Goal: Task Accomplishment & Management: Manage account settings

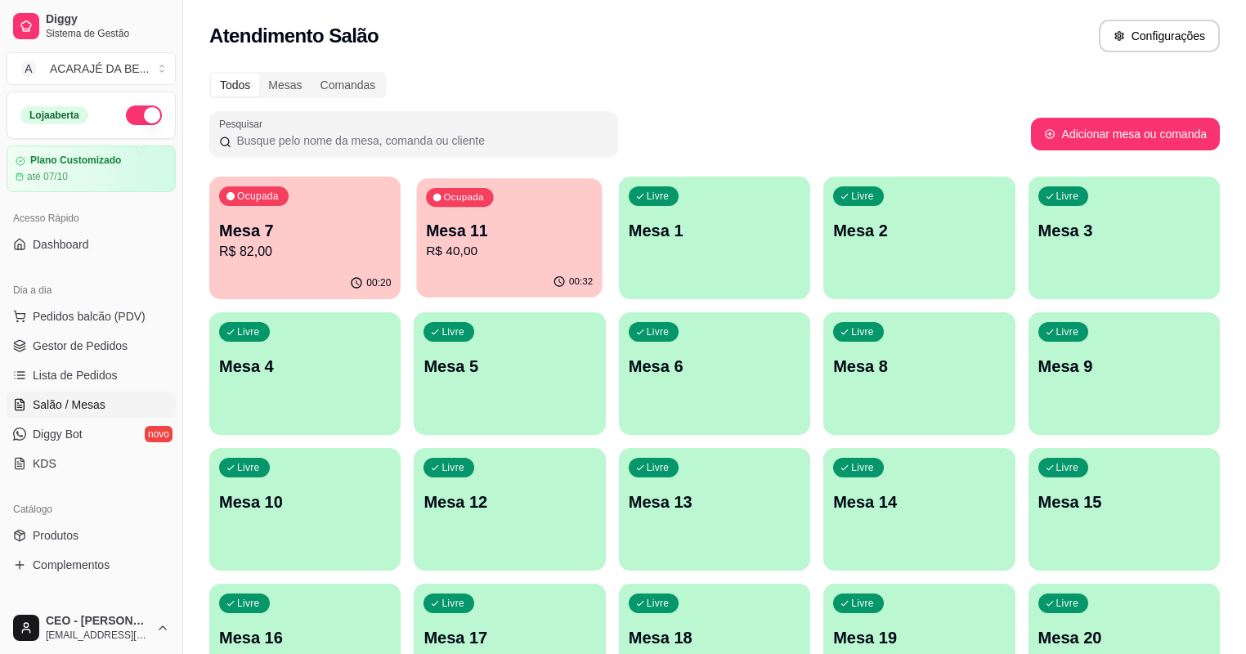
click at [441, 248] on p "R$ 40,00" at bounding box center [510, 251] width 167 height 19
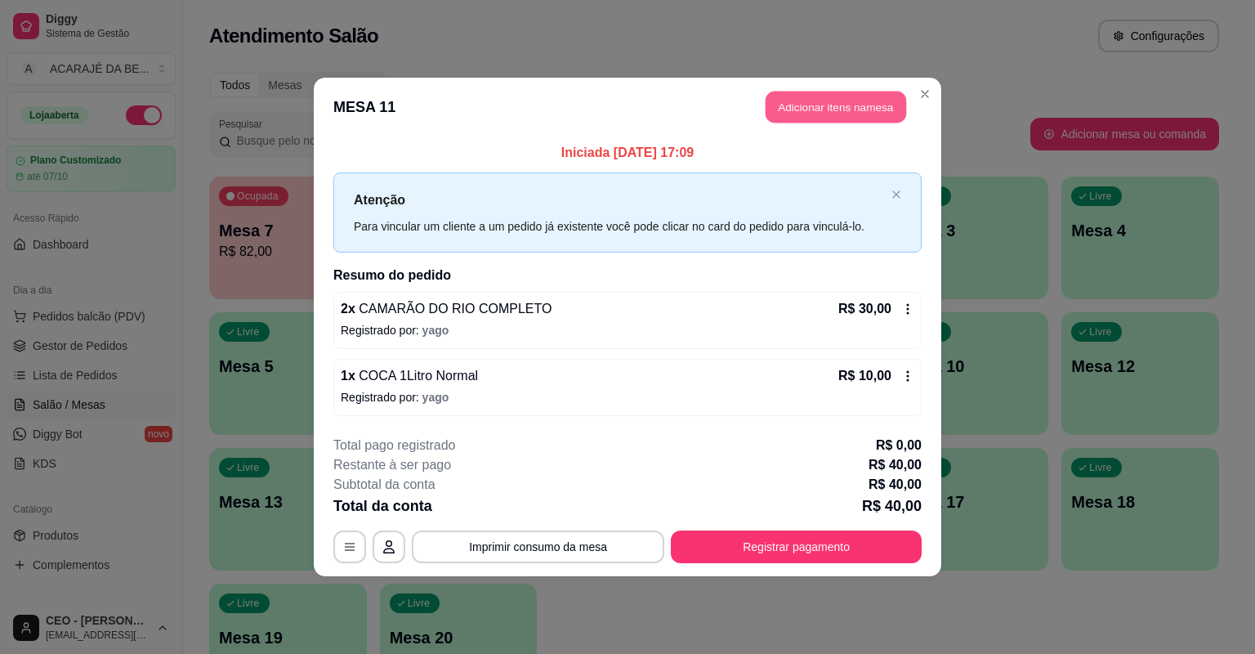
click at [880, 109] on button "Adicionar itens na mesa" at bounding box center [836, 108] width 141 height 32
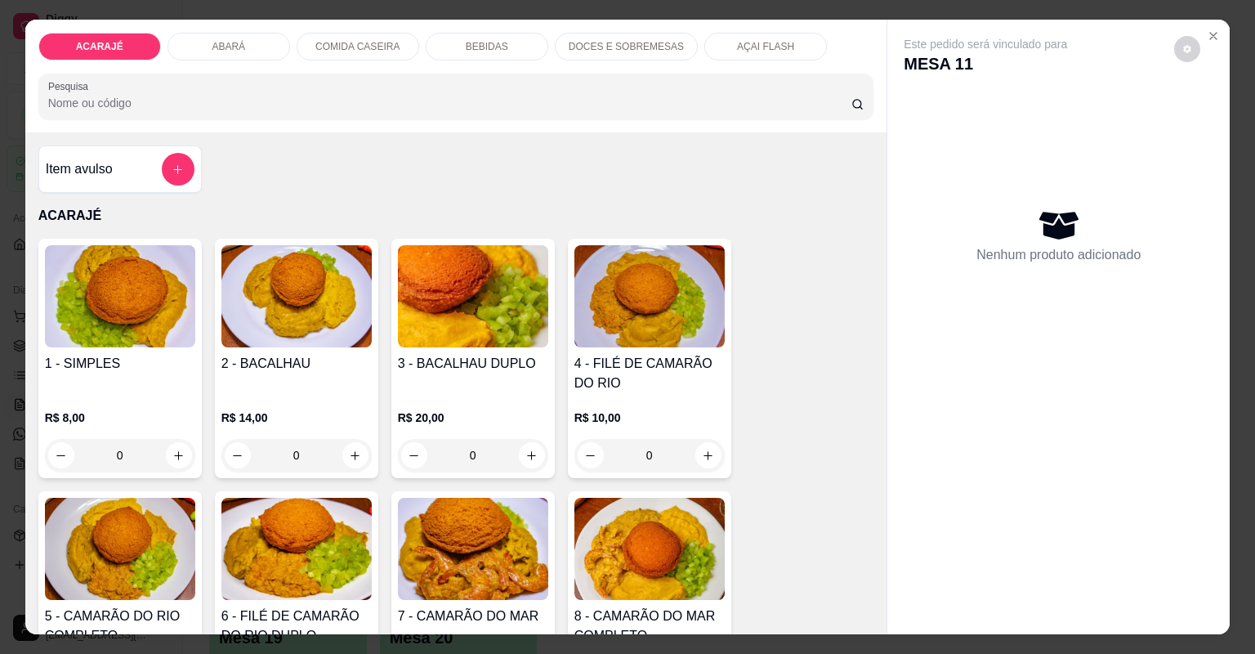
click at [635, 342] on img at bounding box center [650, 296] width 150 height 102
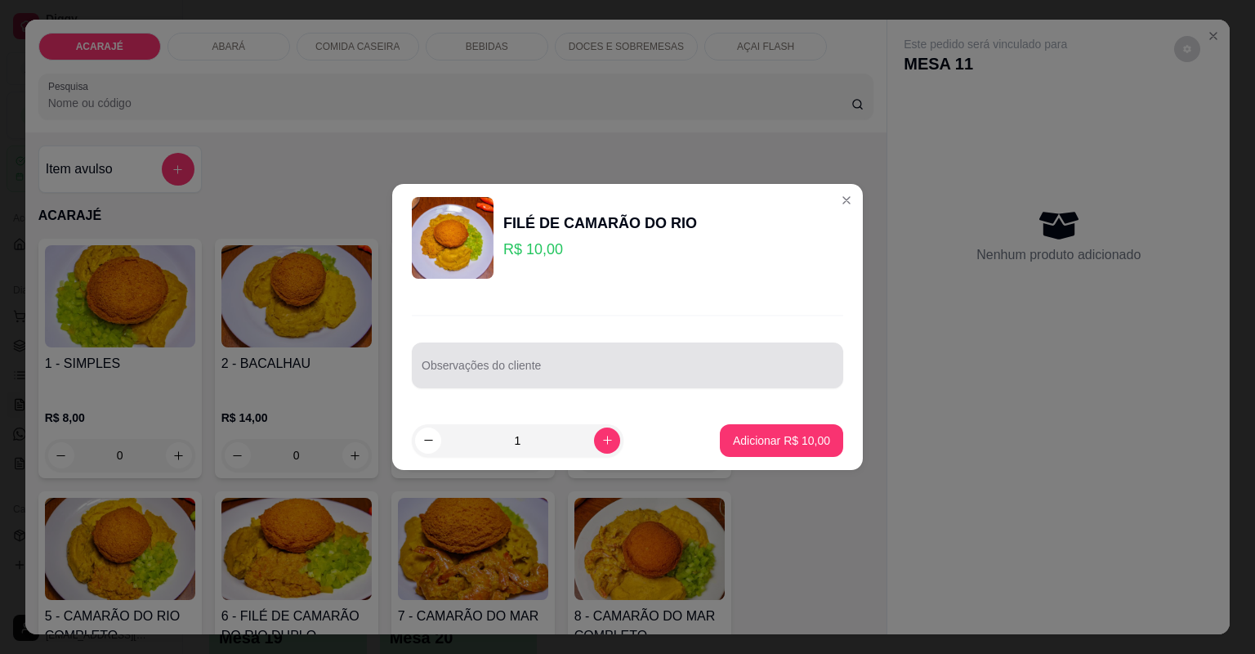
click at [651, 382] on div "Observações do cliente" at bounding box center [628, 365] width 432 height 46
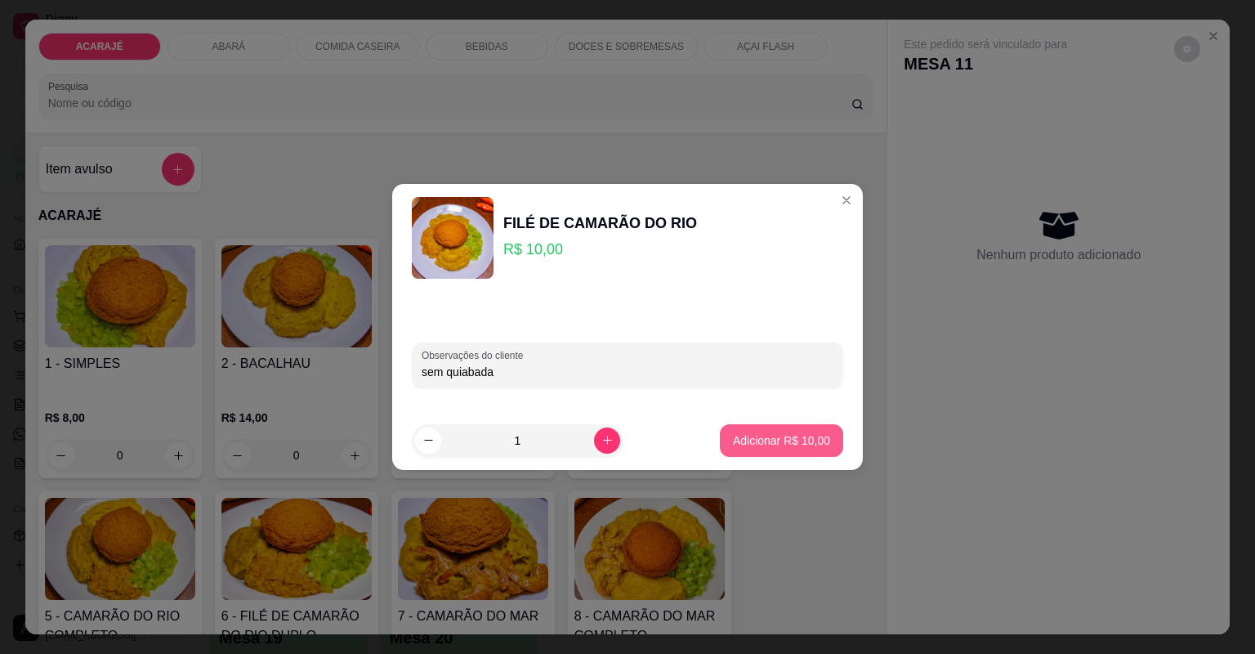
type input "sem quiabada"
click at [799, 447] on p "Adicionar R$ 10,00" at bounding box center [781, 440] width 97 height 16
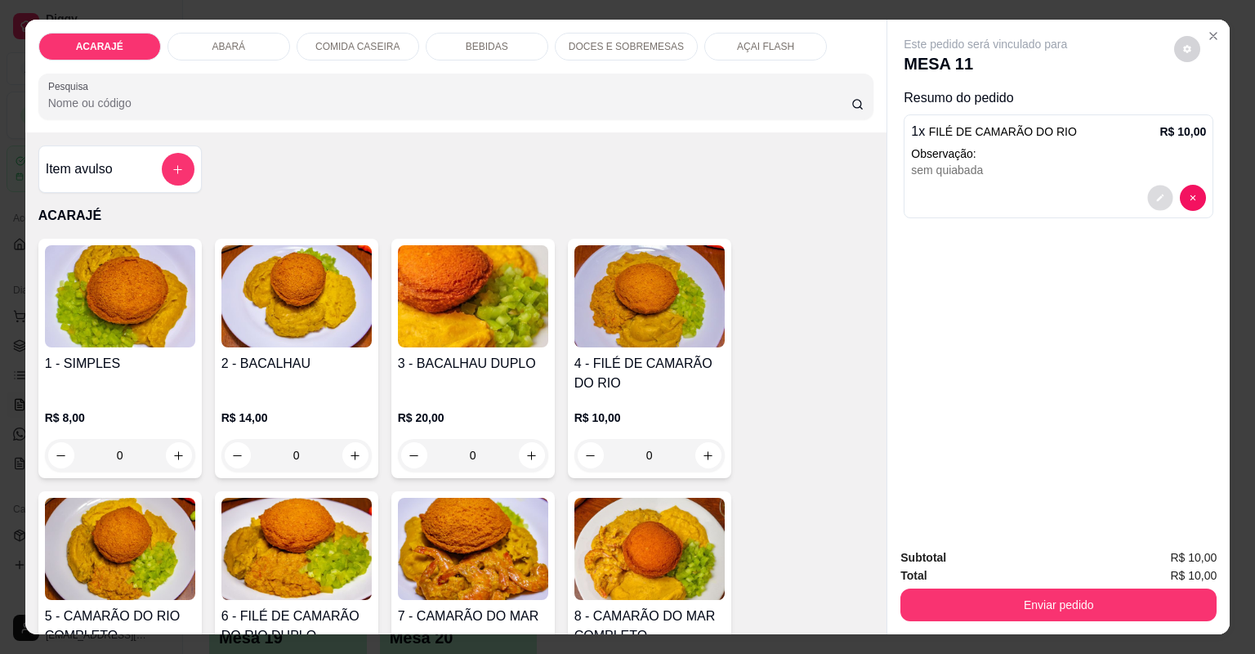
click at [1161, 199] on button "decrease-product-quantity" at bounding box center [1160, 197] width 25 height 25
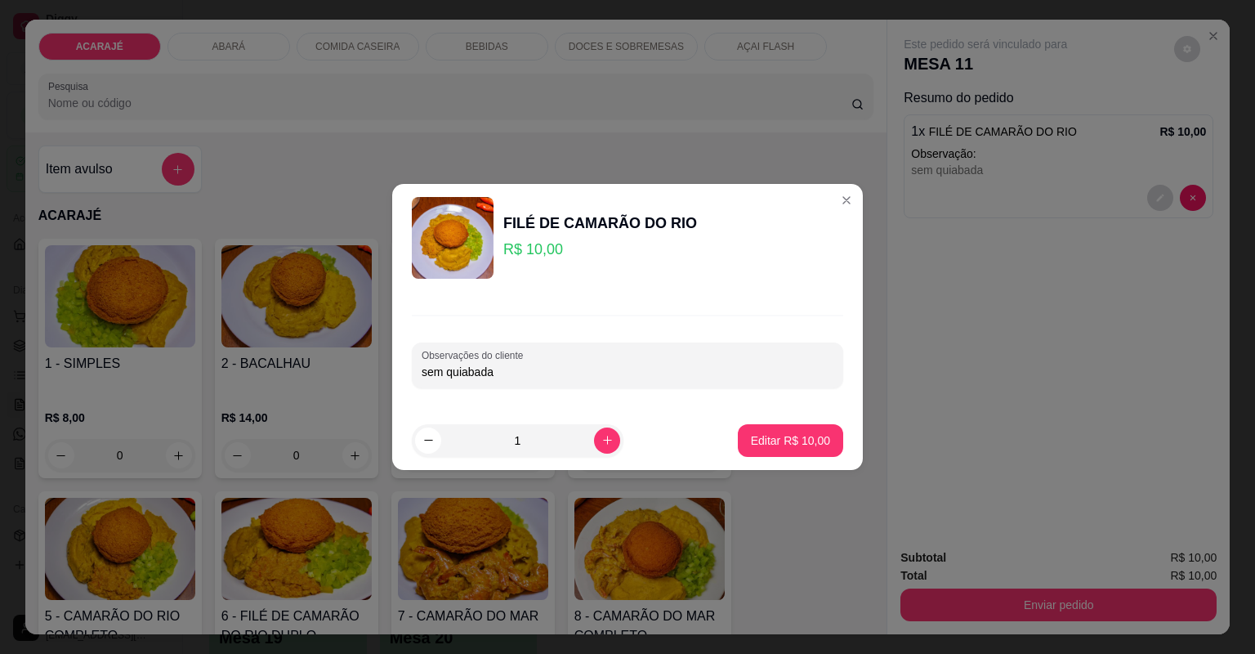
click at [787, 395] on div "Observações do cliente sem quiabada" at bounding box center [627, 351] width 471 height 119
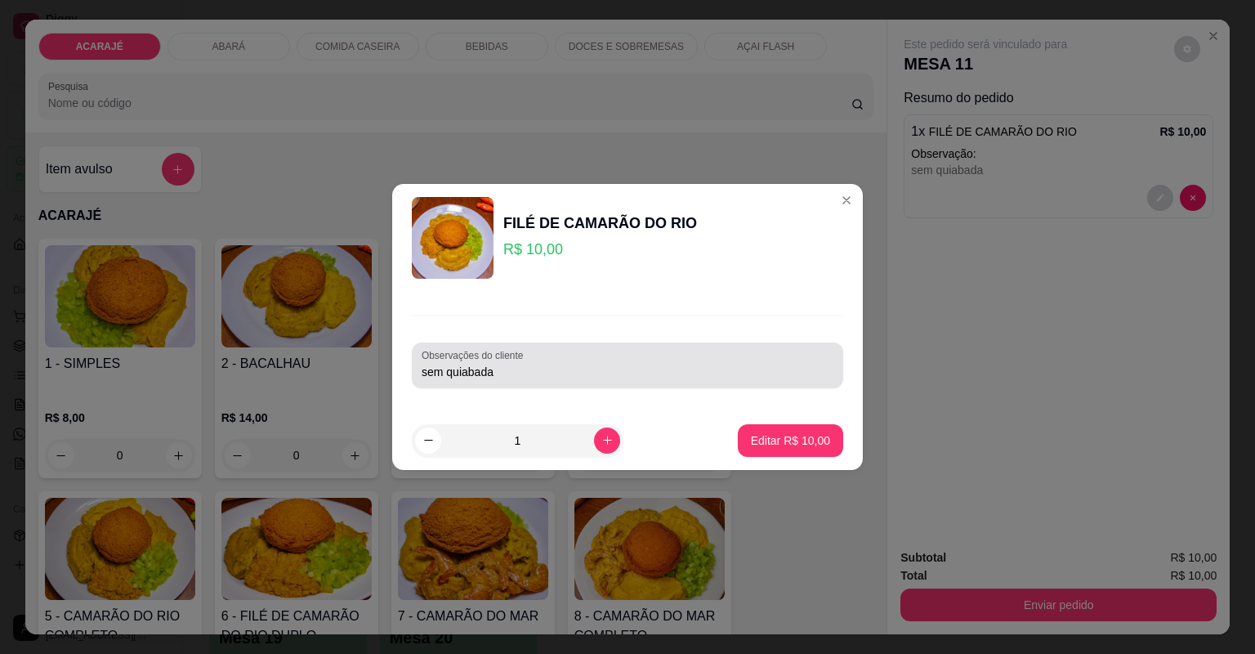
click at [772, 367] on input "sem quiabada" at bounding box center [628, 372] width 412 height 16
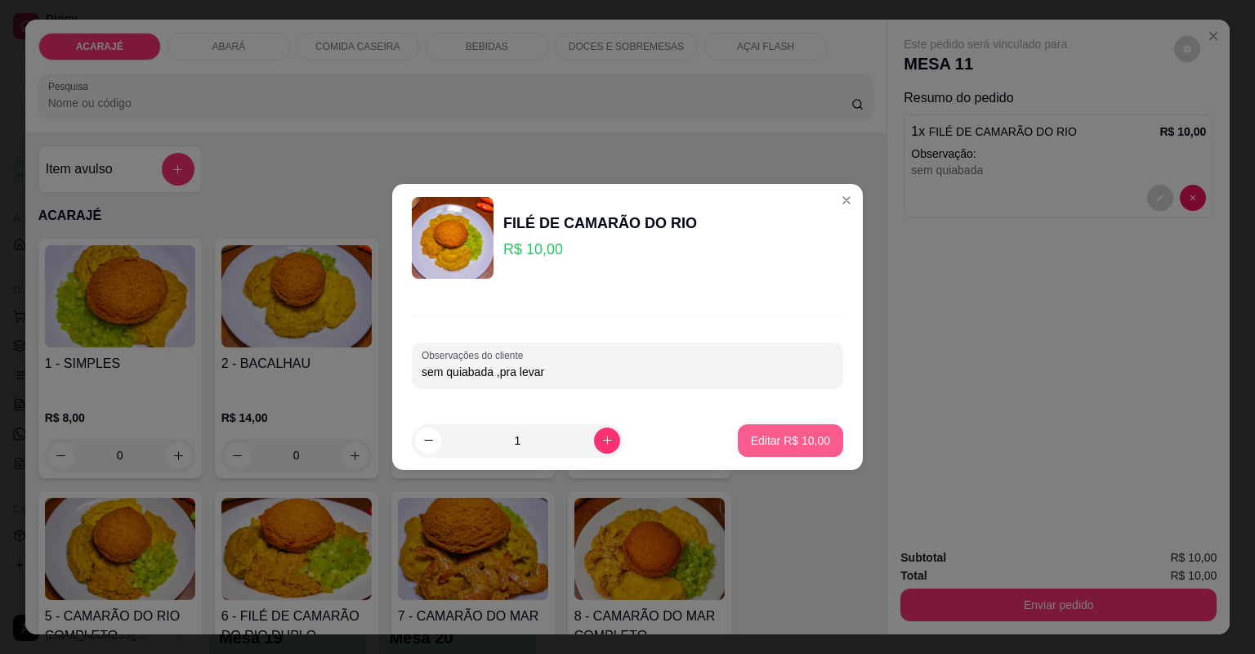
type input "sem quiabada ,pra levar"
click at [809, 429] on button "Editar R$ 10,00" at bounding box center [791, 440] width 102 height 32
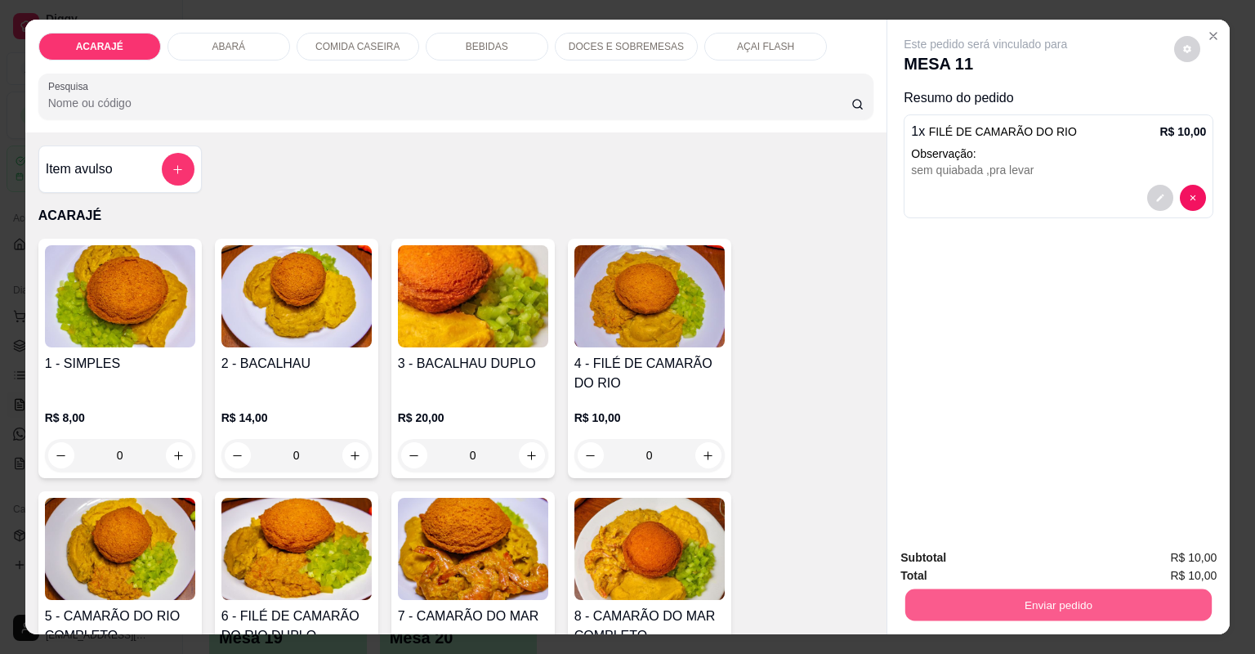
click at [943, 593] on button "Enviar pedido" at bounding box center [1059, 605] width 306 height 32
click at [962, 559] on button "Não registrar e enviar pedido" at bounding box center [1006, 564] width 165 height 30
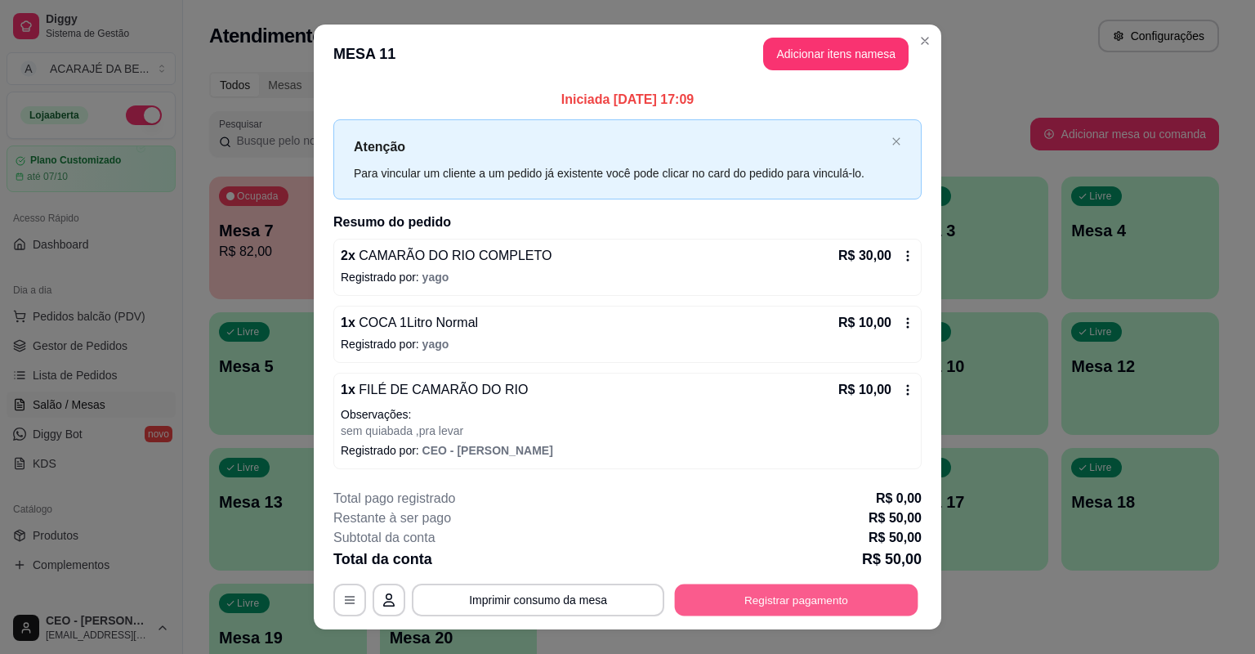
click at [836, 592] on button "Registrar pagamento" at bounding box center [797, 600] width 244 height 32
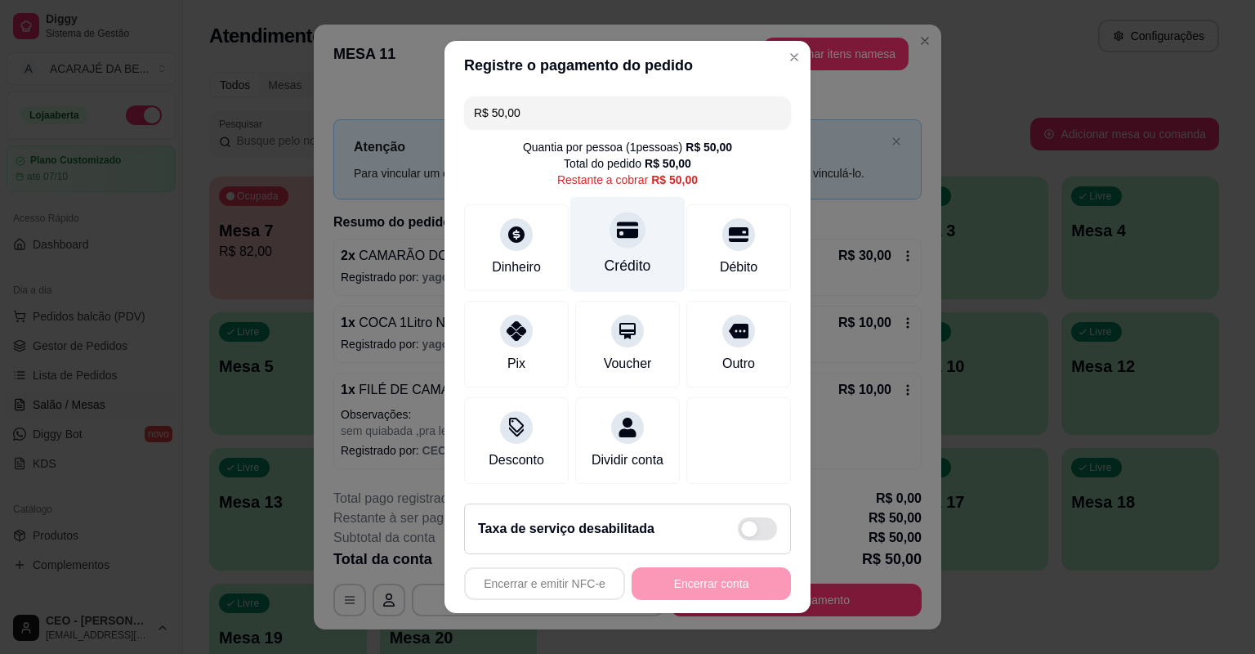
drag, startPoint x: 644, startPoint y: 249, endPoint x: 627, endPoint y: 256, distance: 18.4
click at [644, 248] on div "Crédito" at bounding box center [627, 245] width 115 height 96
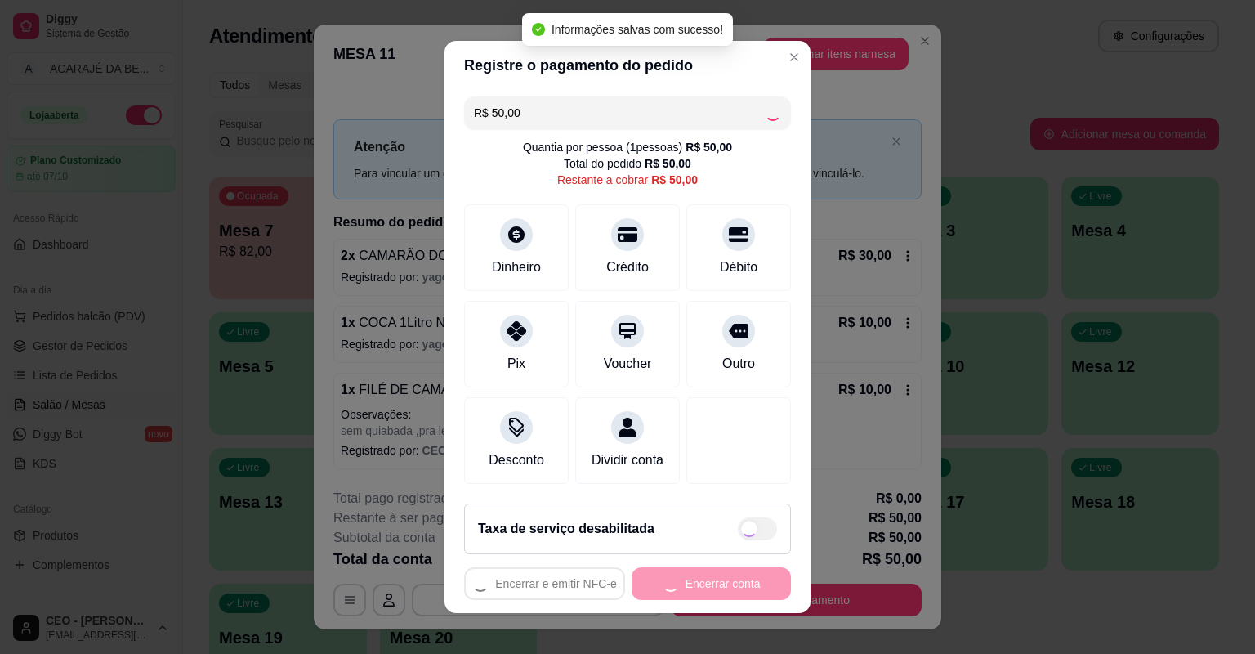
type input "R$ 0,00"
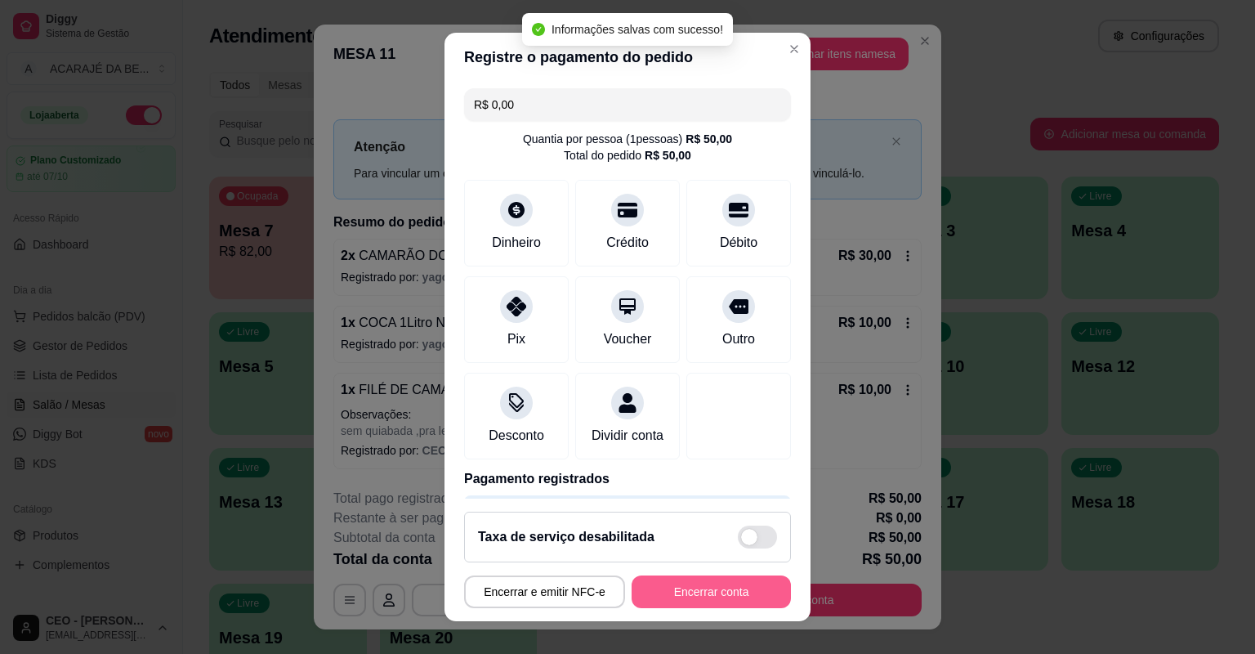
click at [669, 590] on button "Encerrar conta" at bounding box center [711, 591] width 159 height 33
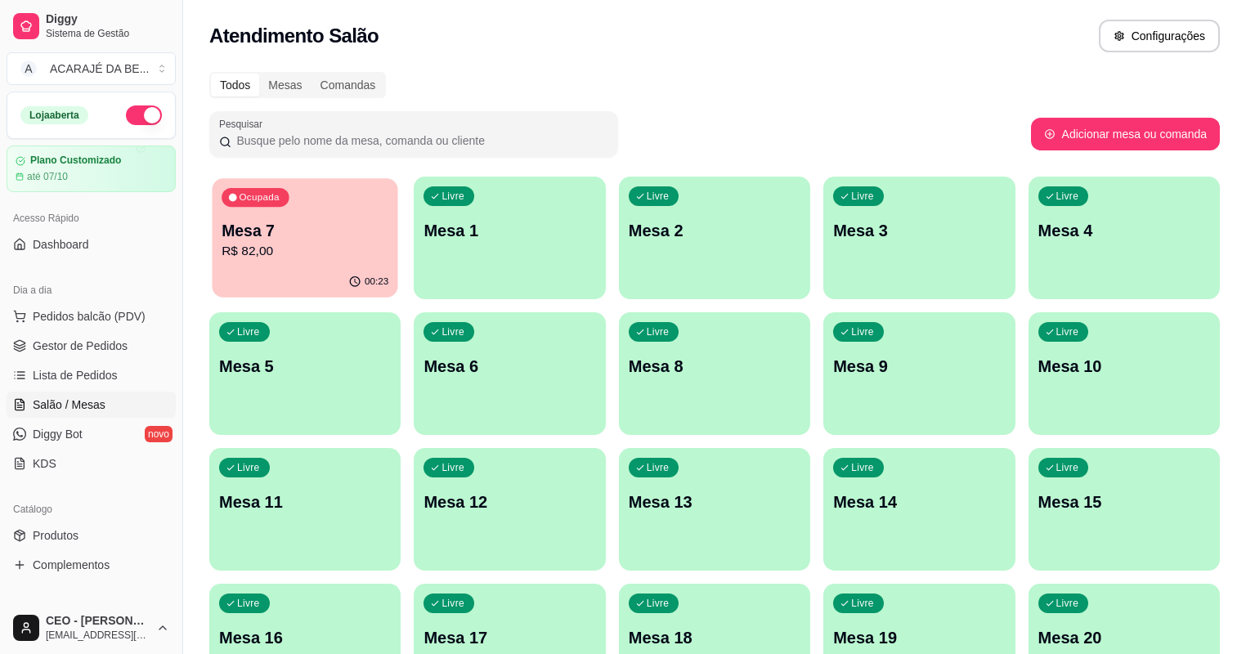
click at [230, 195] on icon "button" at bounding box center [233, 198] width 8 height 8
click at [262, 246] on p "R$ 82,00" at bounding box center [305, 252] width 172 height 20
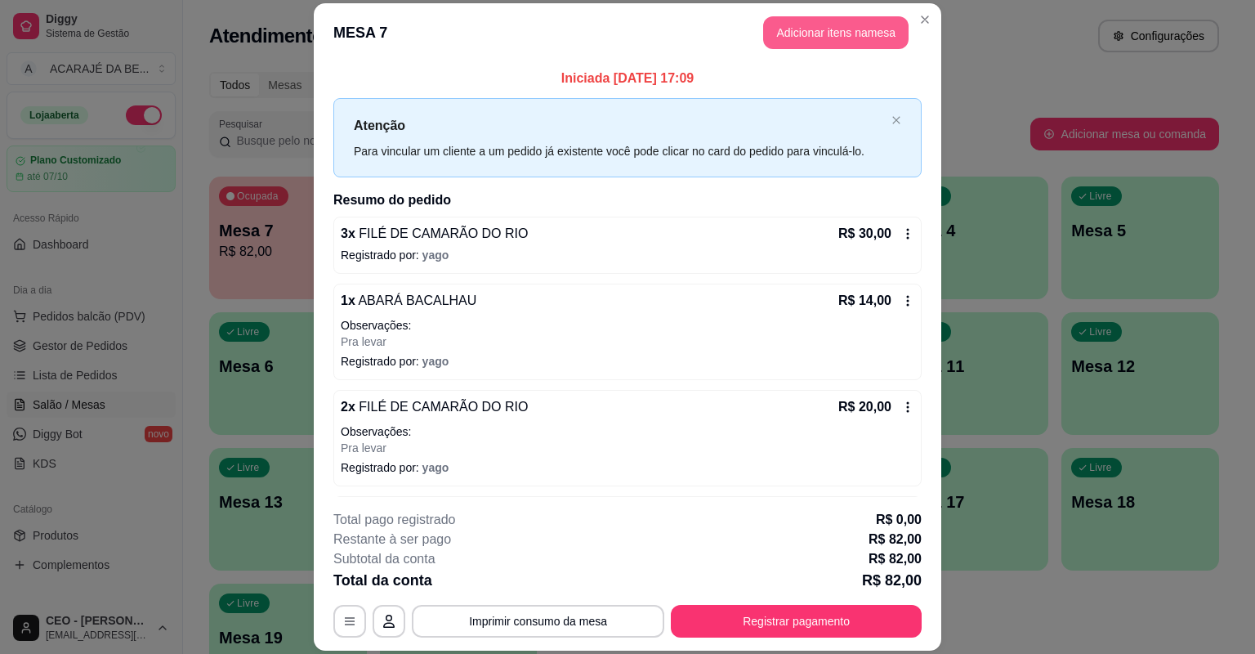
click at [866, 20] on button "Adicionar itens na mesa" at bounding box center [835, 32] width 145 height 33
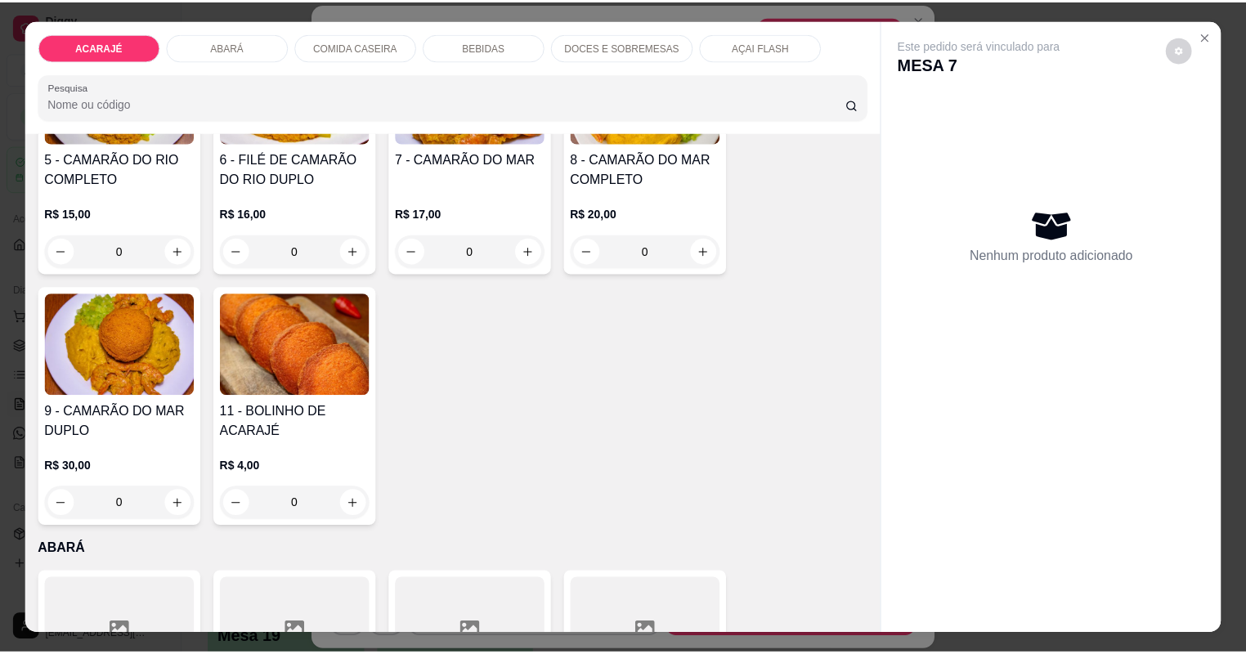
scroll to position [458, 0]
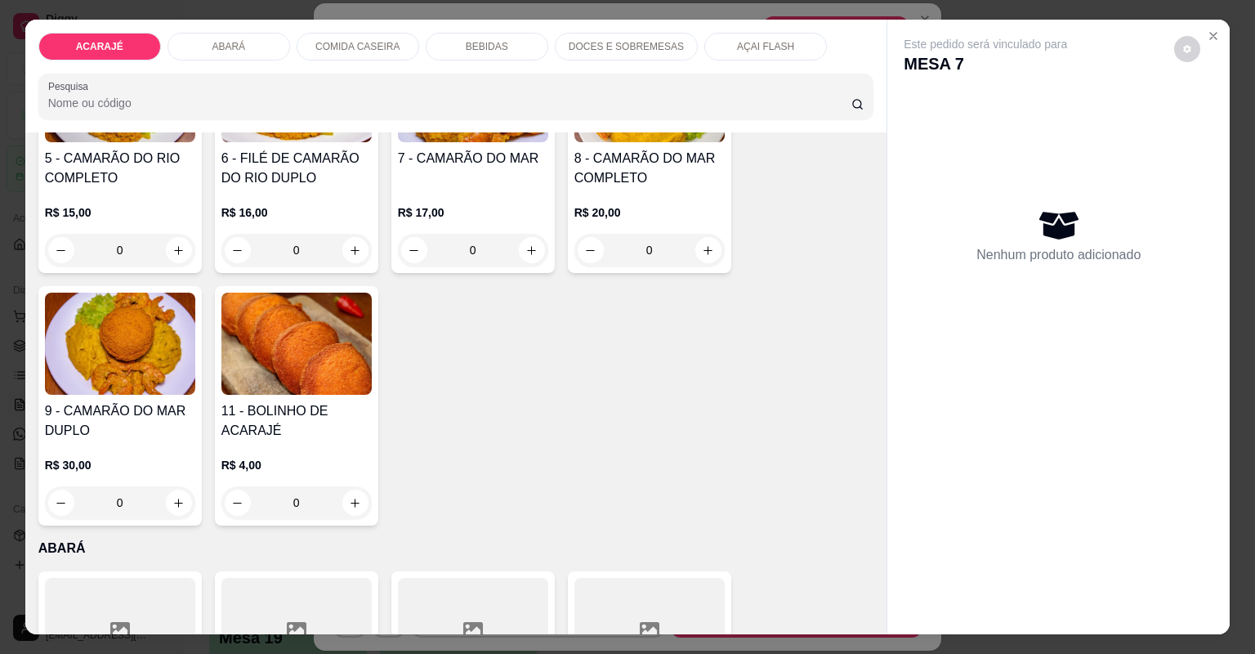
click at [320, 150] on h4 "6 - FILÉ DE CAMARÃO DO RIO DUPLO" at bounding box center [296, 168] width 150 height 39
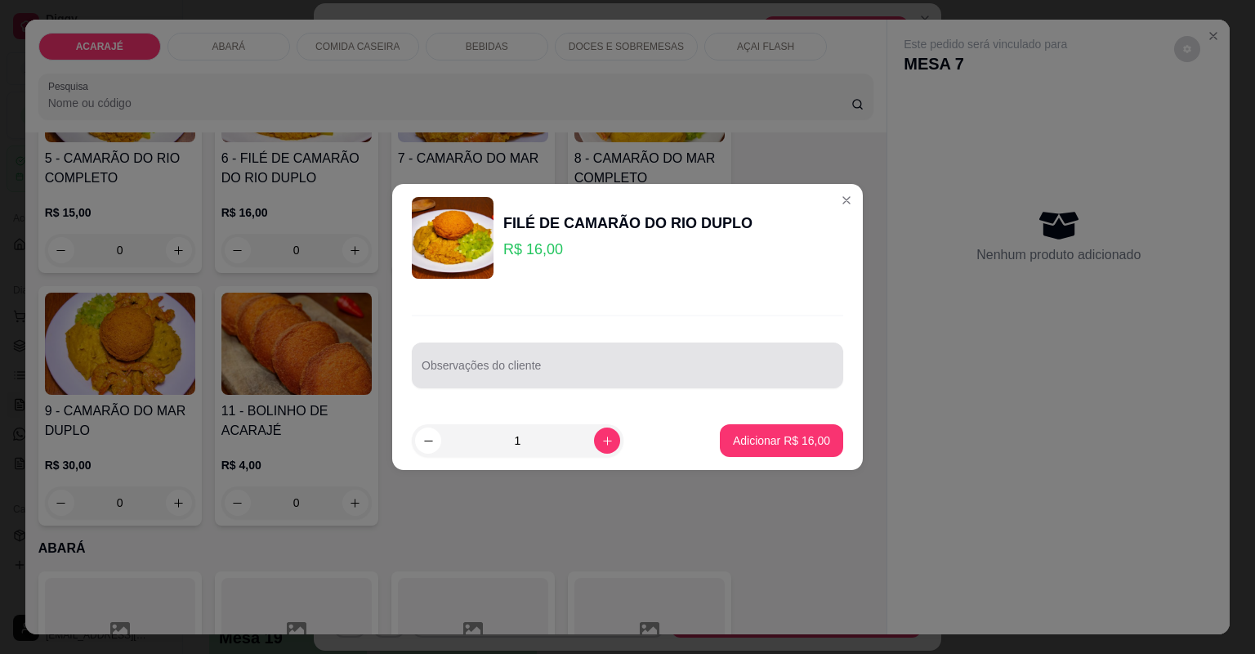
click at [566, 360] on div at bounding box center [628, 365] width 412 height 33
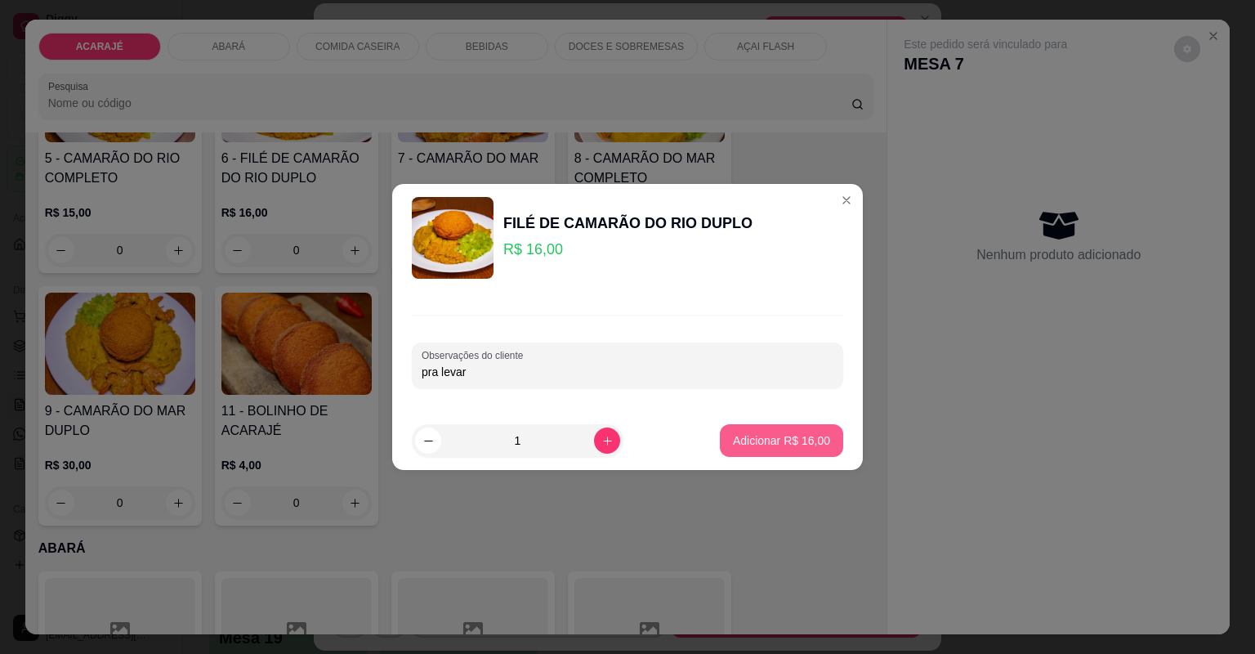
type input "pra levar"
click at [775, 438] on p "Adicionar R$ 16,00" at bounding box center [782, 440] width 95 height 16
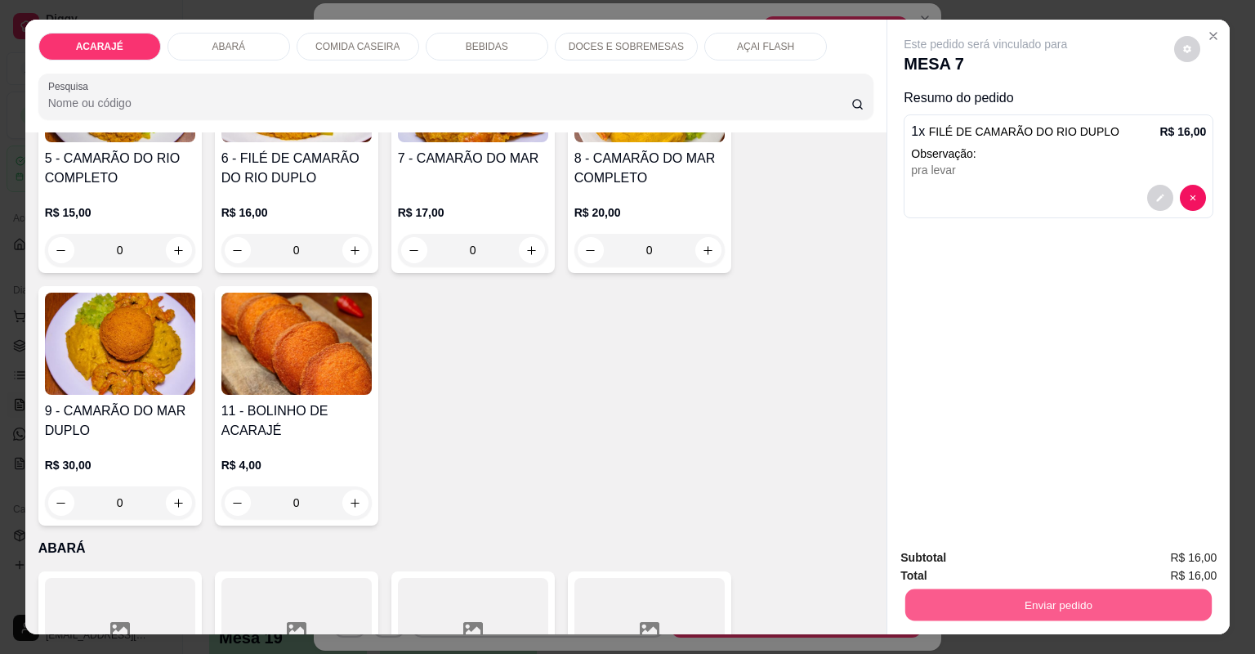
click at [919, 595] on button "Enviar pedido" at bounding box center [1059, 605] width 306 height 32
click at [942, 556] on button "Não registrar e enviar pedido" at bounding box center [1006, 564] width 165 height 30
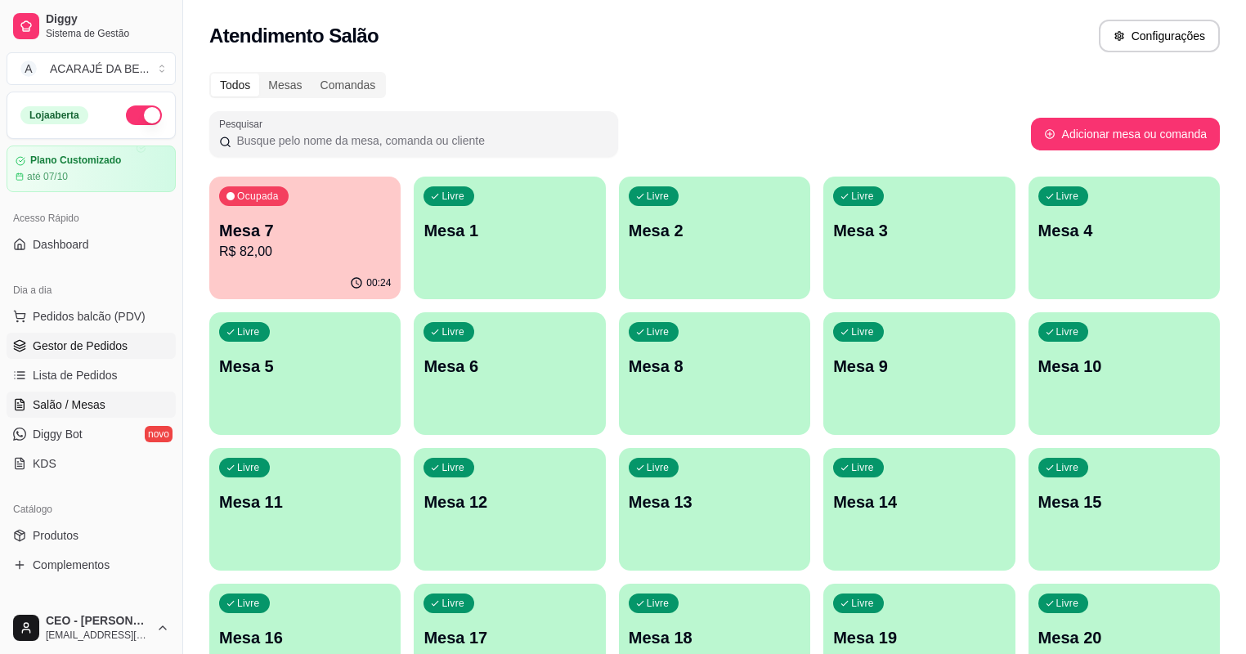
click at [146, 348] on link "Gestor de Pedidos" at bounding box center [91, 346] width 169 height 26
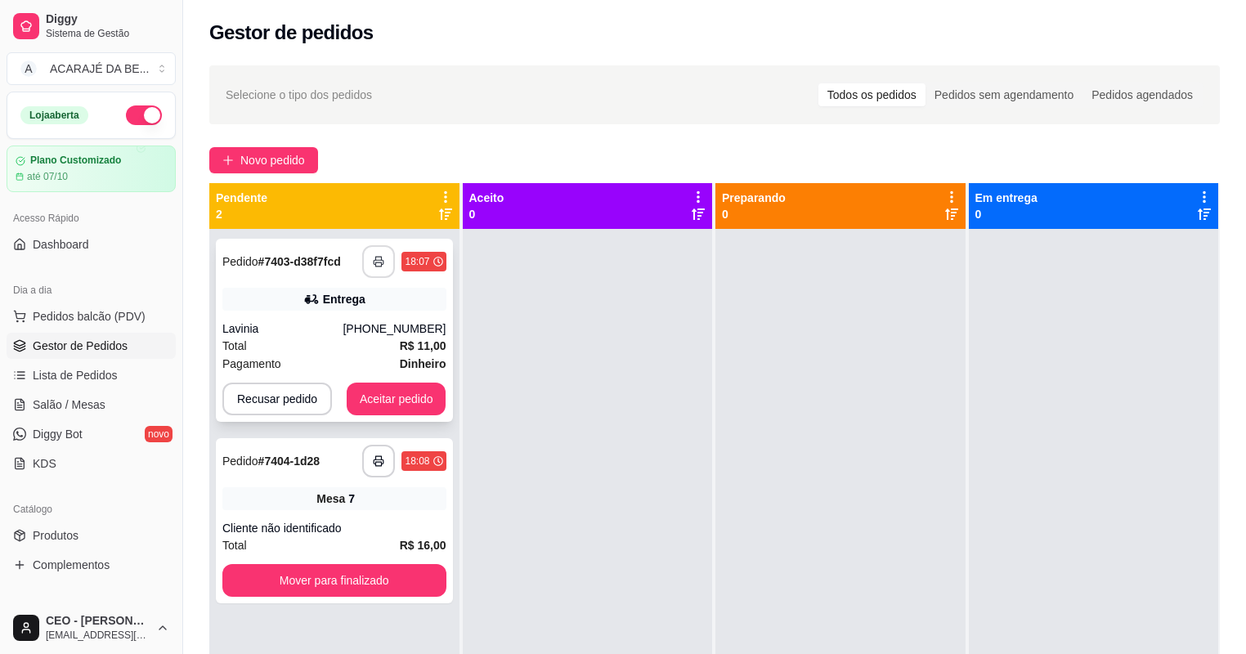
click at [370, 257] on button "button" at bounding box center [378, 261] width 33 height 33
click at [376, 459] on icon "button" at bounding box center [378, 461] width 9 height 4
click at [401, 585] on button "Mover para finalizado" at bounding box center [334, 581] width 217 height 32
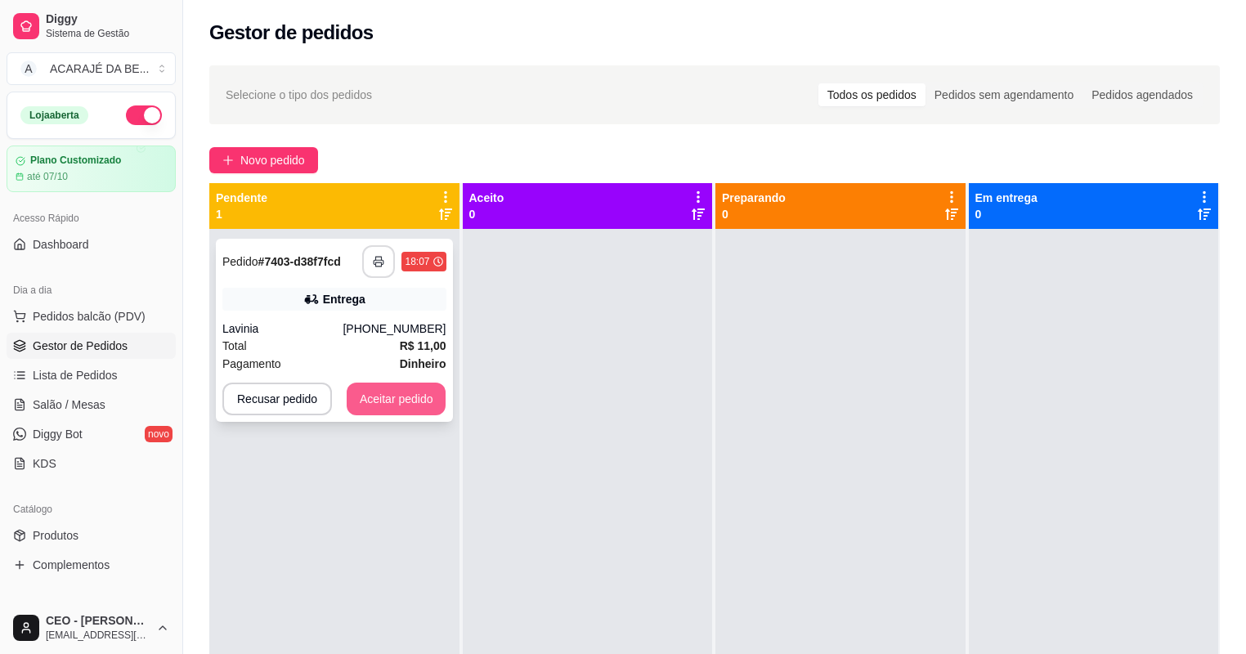
click at [409, 405] on button "Aceitar pedido" at bounding box center [397, 398] width 100 height 33
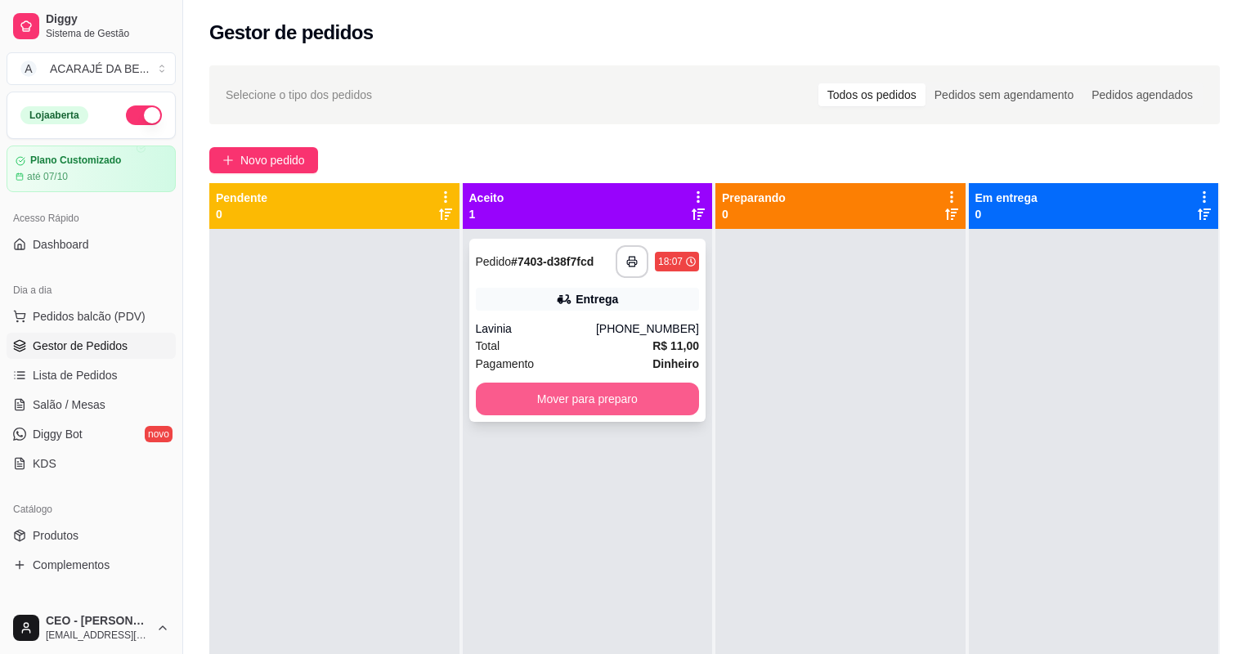
click at [596, 400] on button "Mover para preparo" at bounding box center [588, 398] width 224 height 33
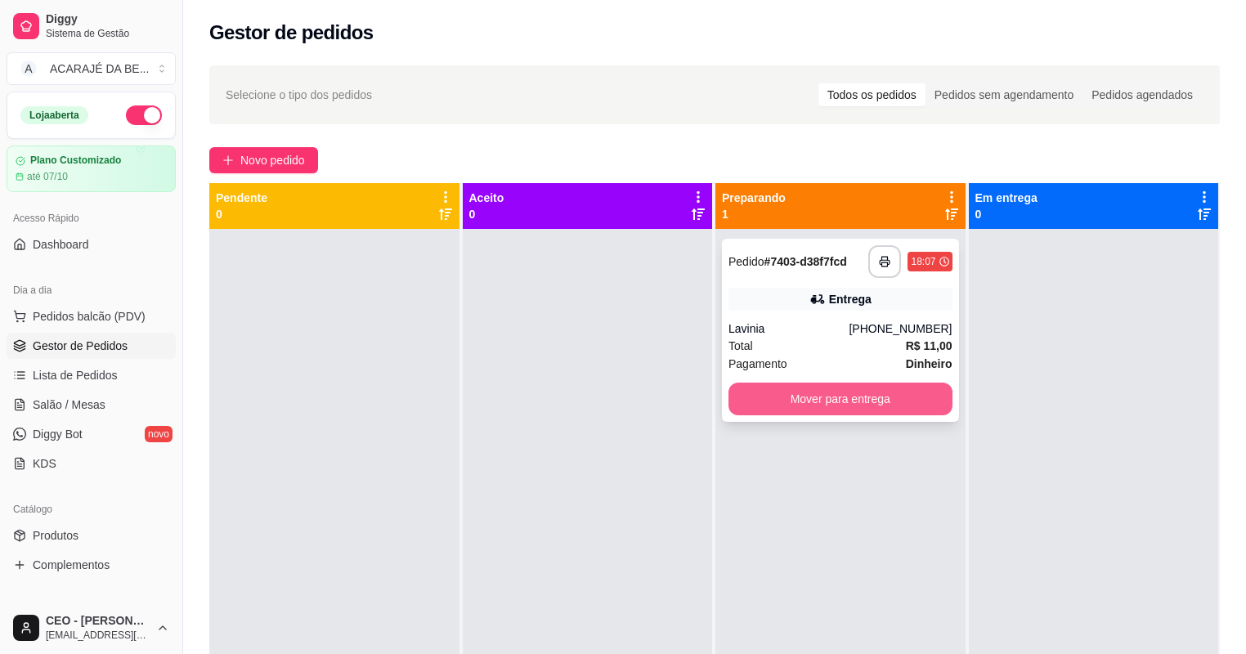
click at [883, 395] on button "Mover para entrega" at bounding box center [840, 398] width 224 height 33
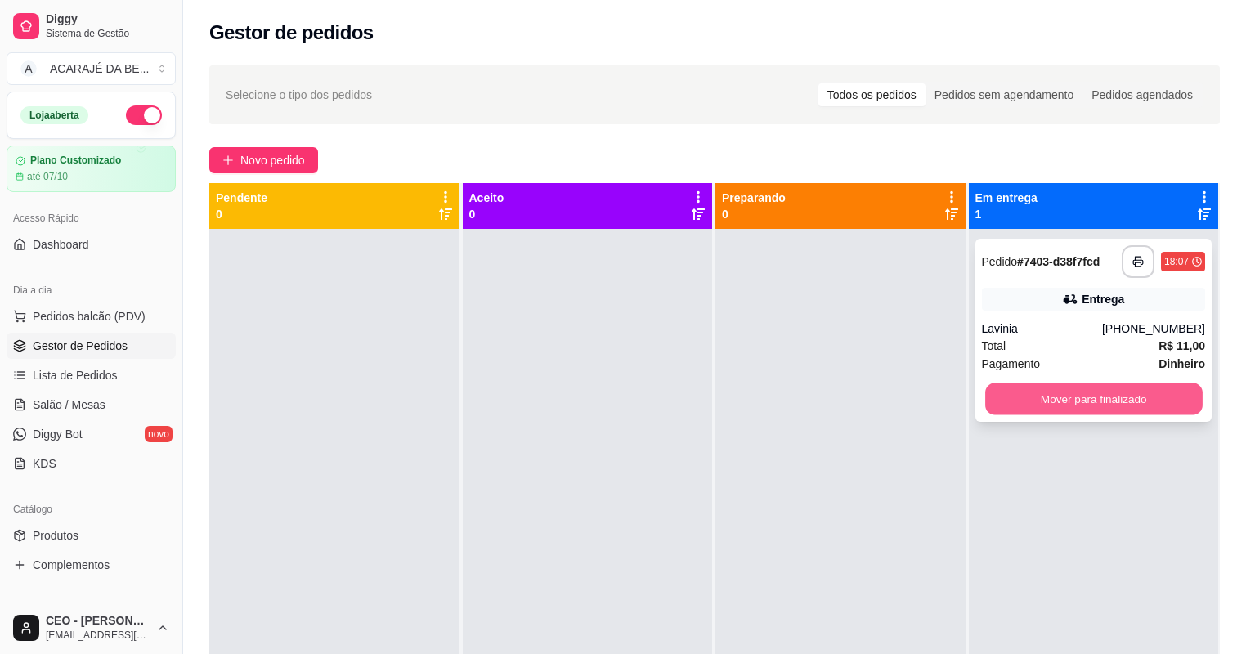
click at [1020, 396] on button "Mover para finalizado" at bounding box center [1093, 399] width 217 height 32
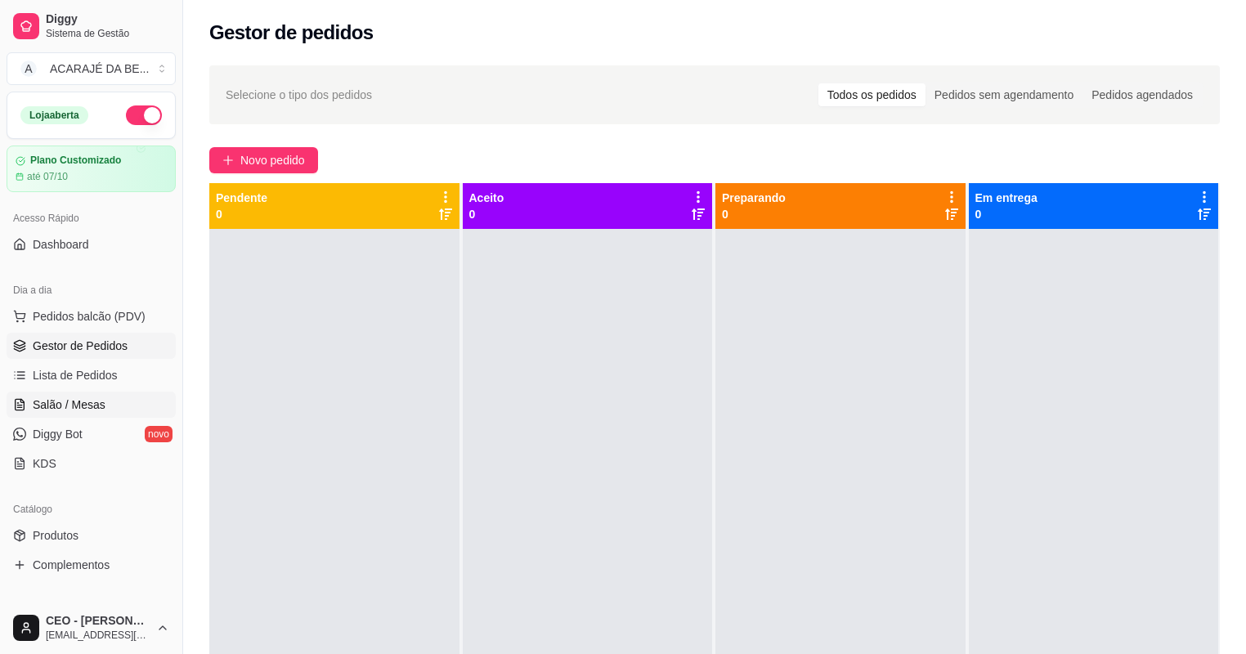
click at [69, 404] on span "Salão / Mesas" at bounding box center [69, 404] width 73 height 16
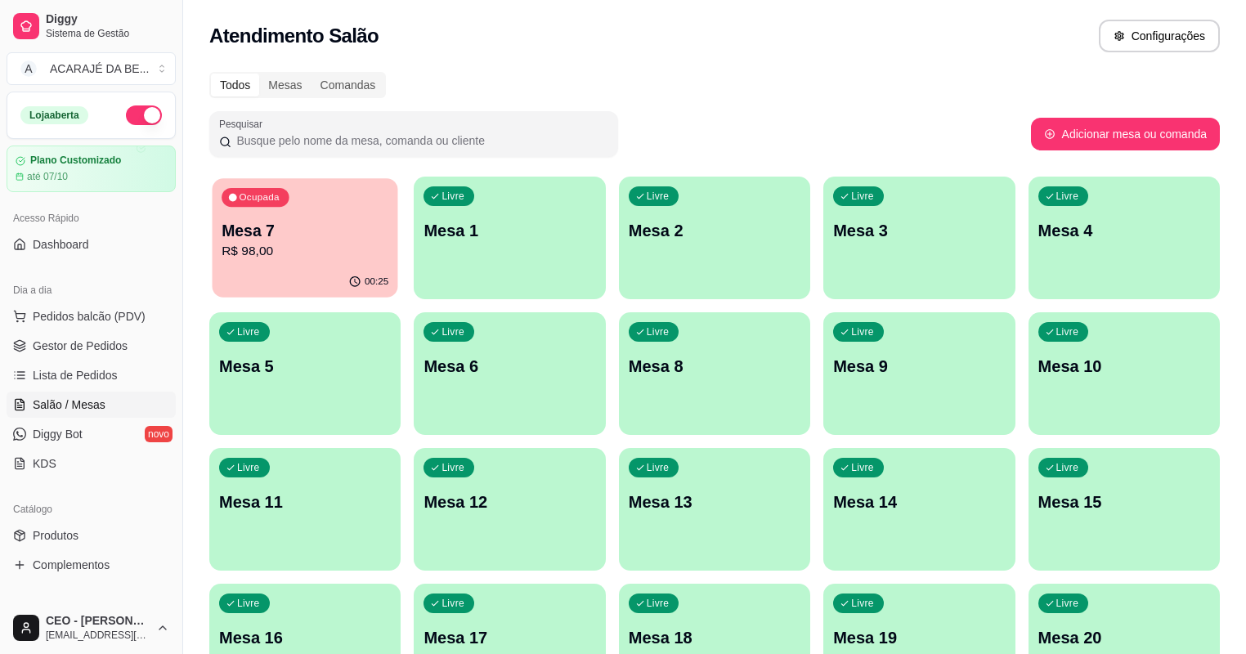
click at [245, 257] on p "R$ 98,00" at bounding box center [304, 251] width 167 height 19
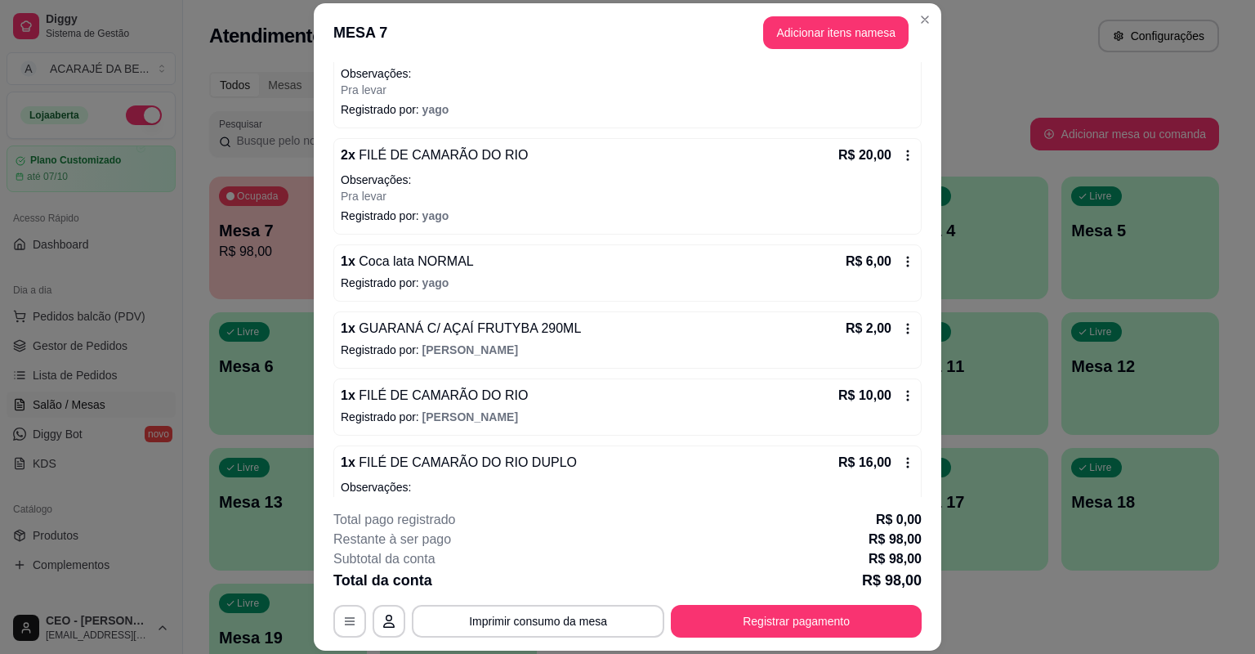
scroll to position [262, 0]
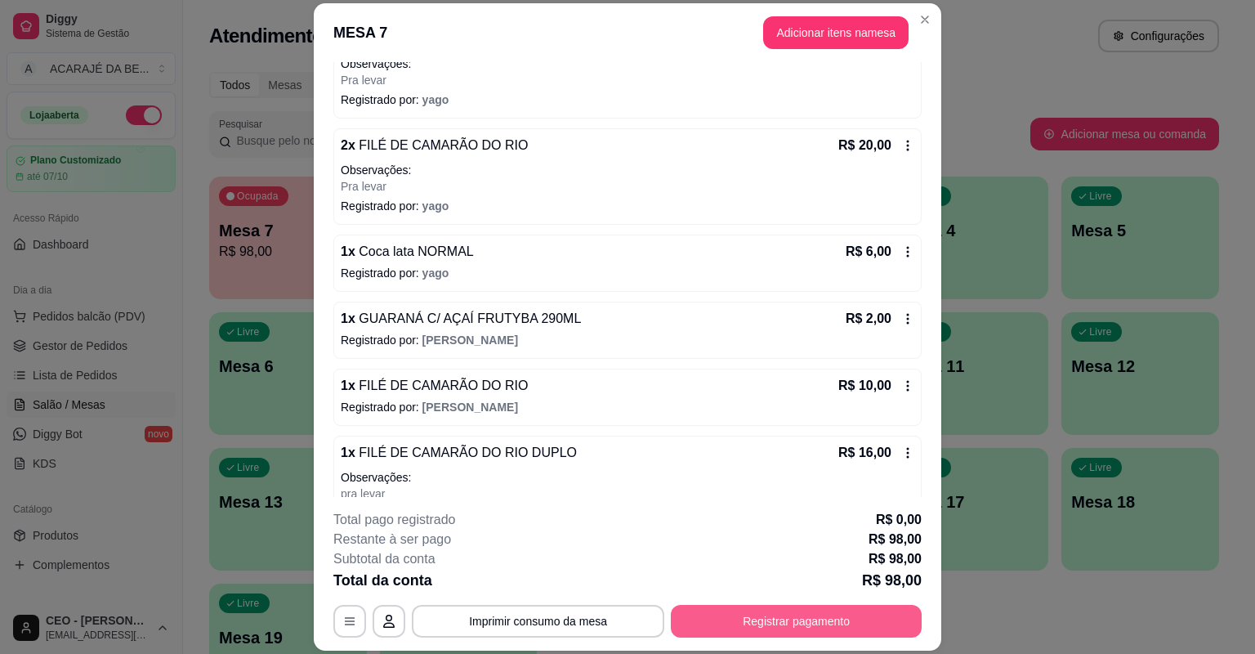
click at [700, 615] on button "Registrar pagamento" at bounding box center [796, 621] width 251 height 33
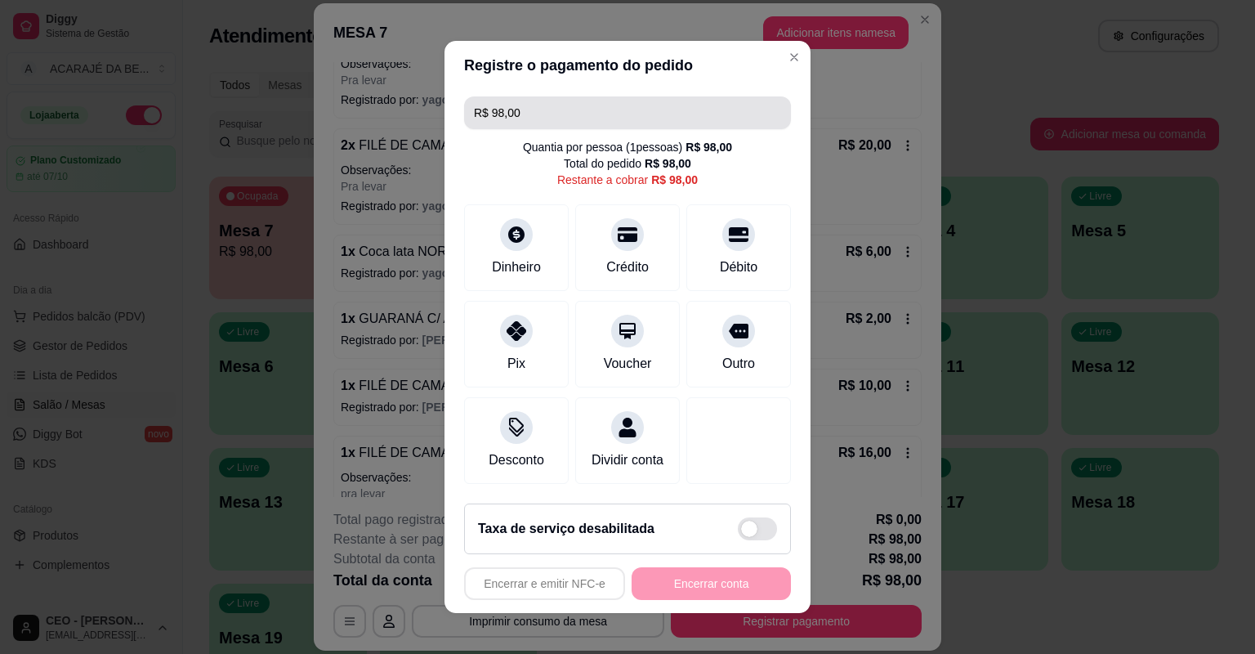
click at [648, 122] on input "R$ 98,00" at bounding box center [627, 112] width 307 height 33
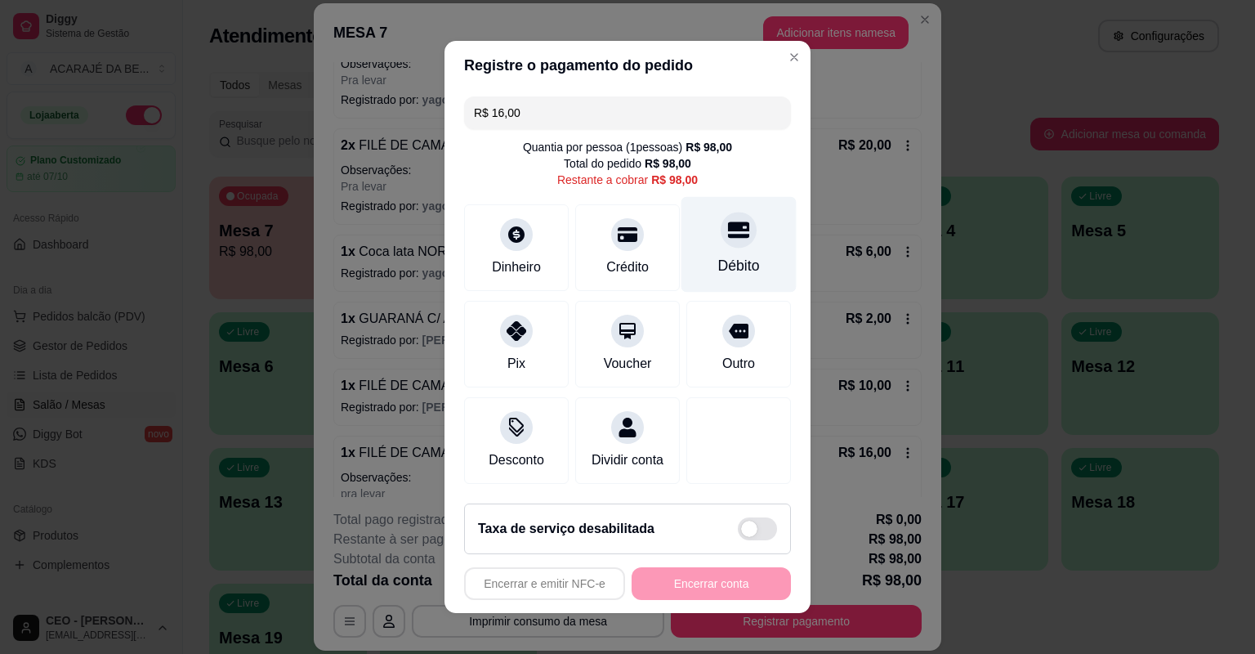
click at [736, 239] on icon at bounding box center [738, 229] width 21 height 21
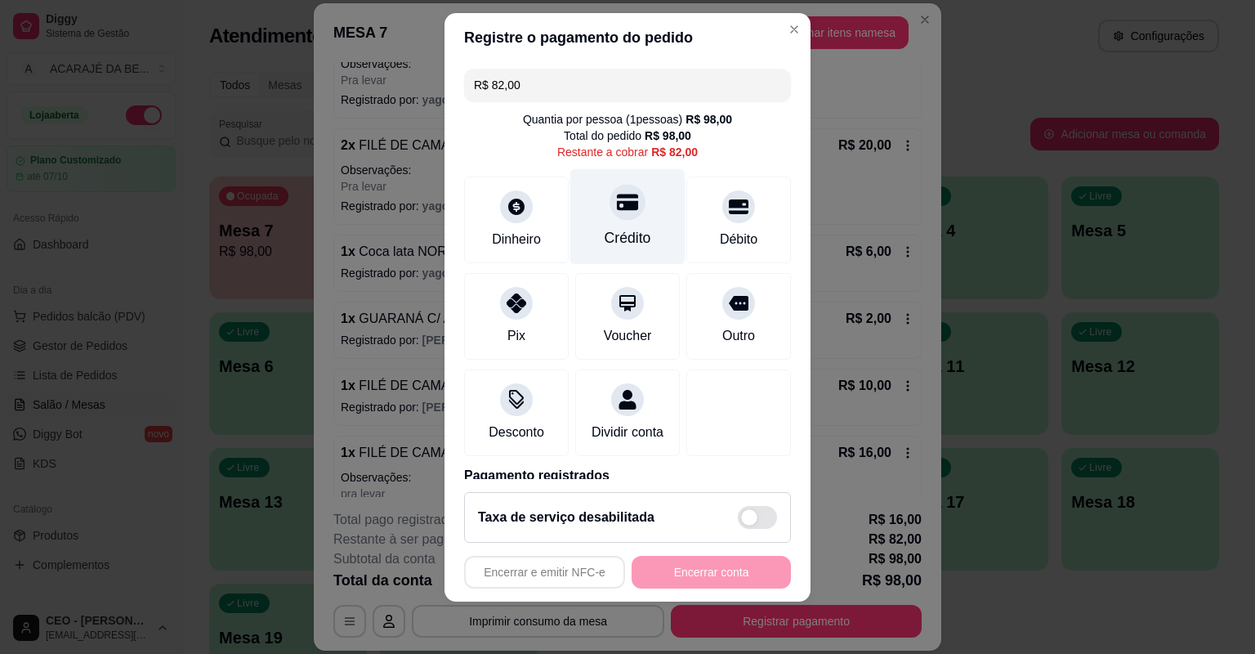
scroll to position [0, 0]
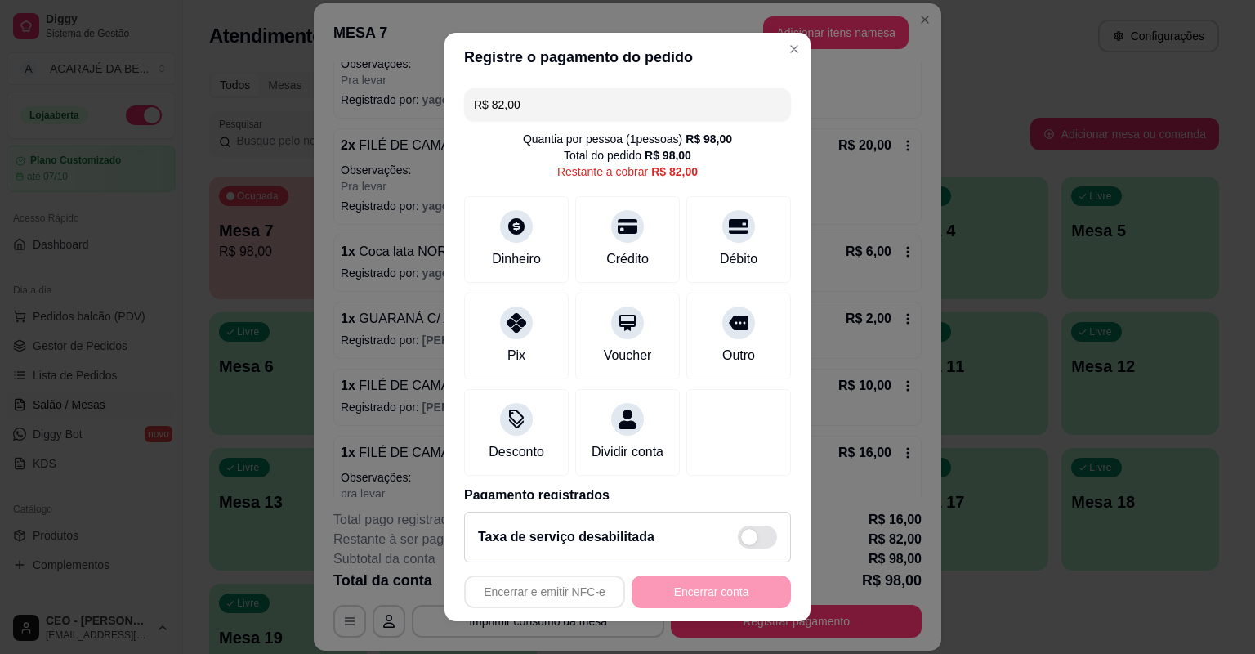
click at [589, 106] on input "R$ 82,00" at bounding box center [627, 104] width 307 height 33
type input "R$ 14,00"
click at [495, 259] on div "Dinheiro" at bounding box center [517, 257] width 54 height 21
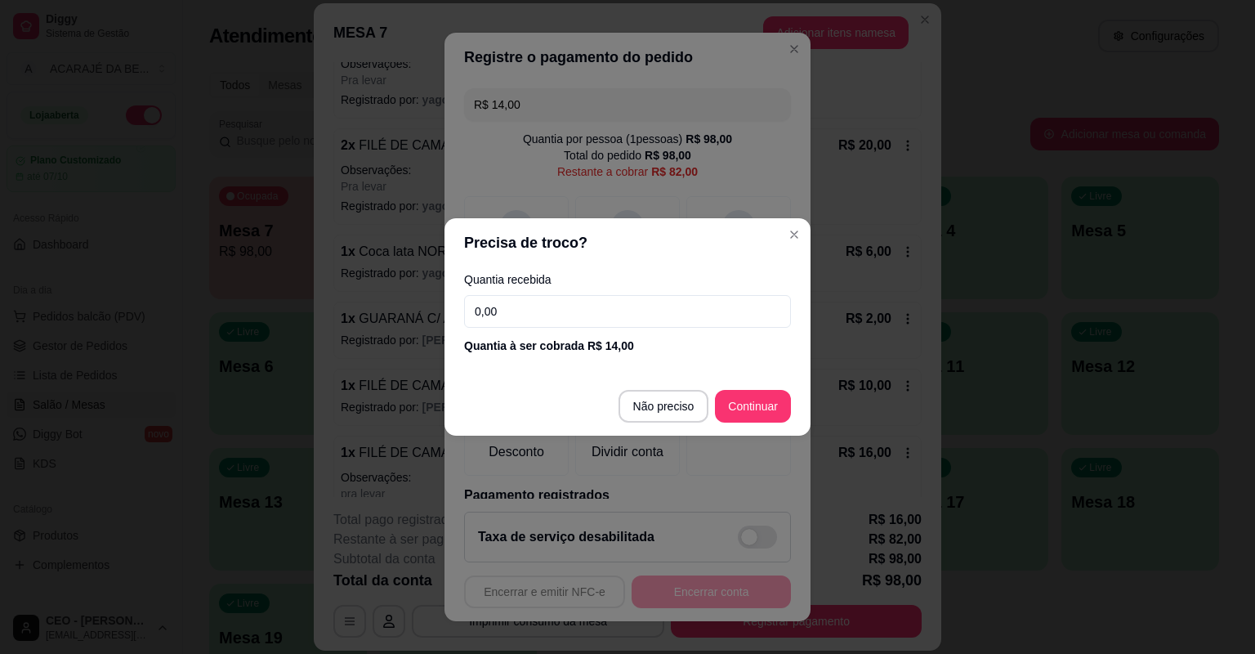
click at [537, 309] on input "0,00" at bounding box center [627, 311] width 327 height 33
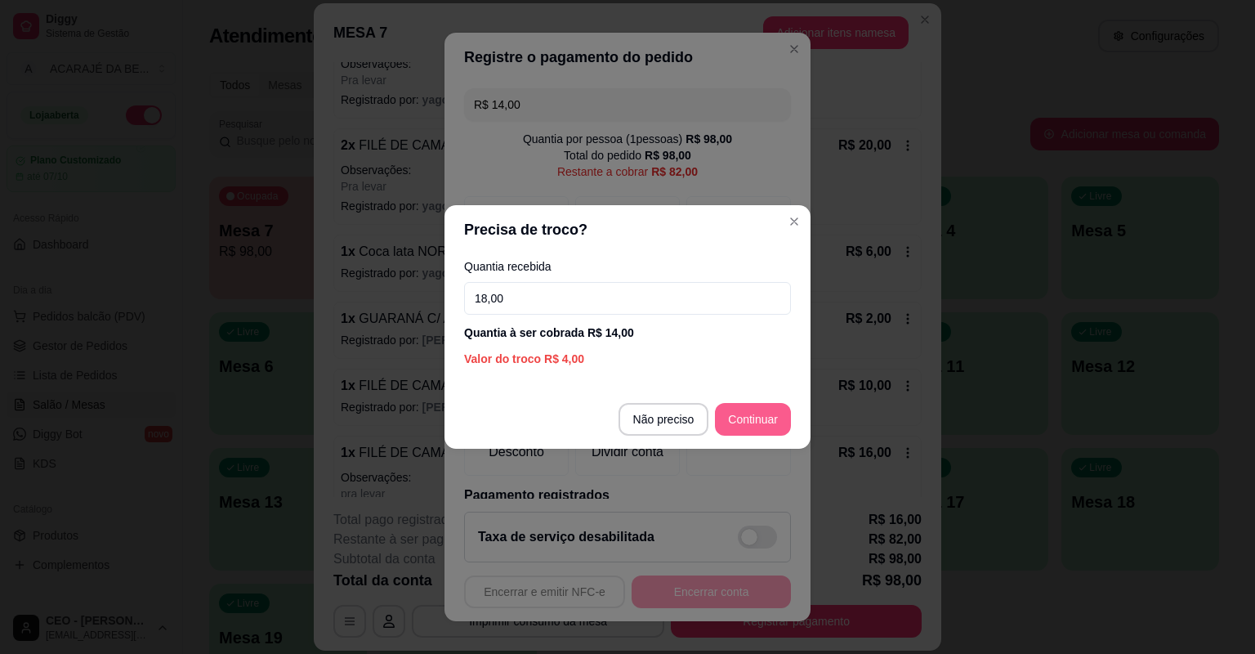
type input "18,00"
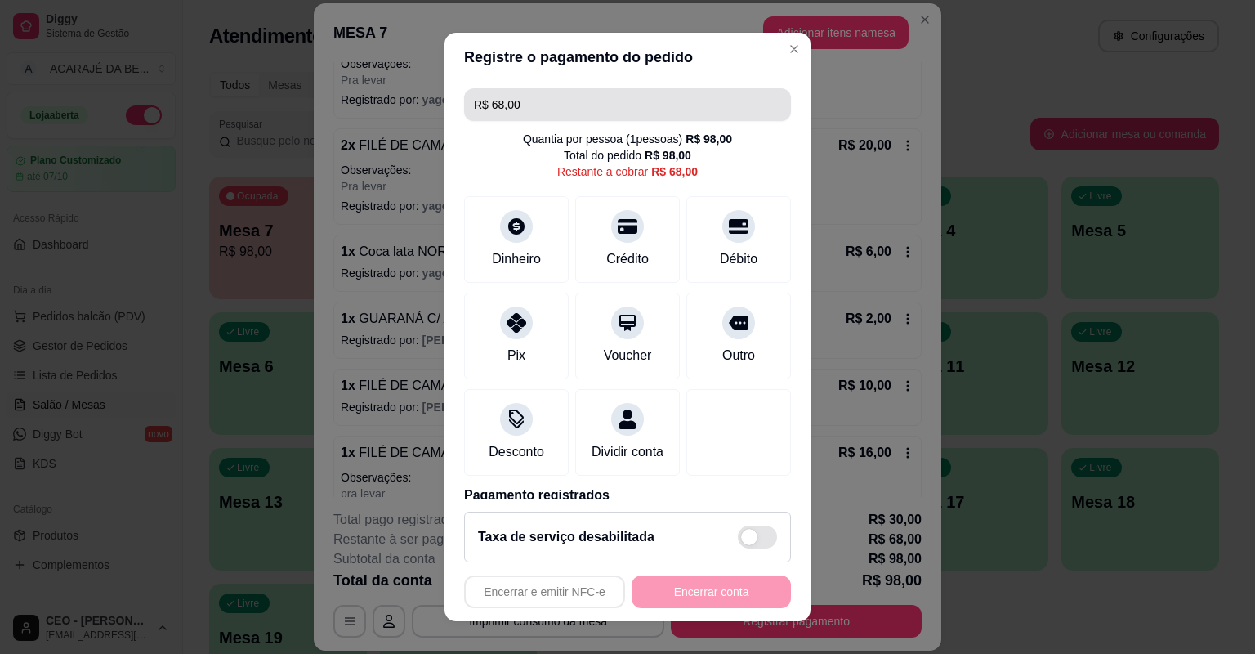
click at [635, 98] on input "R$ 68,00" at bounding box center [627, 104] width 307 height 33
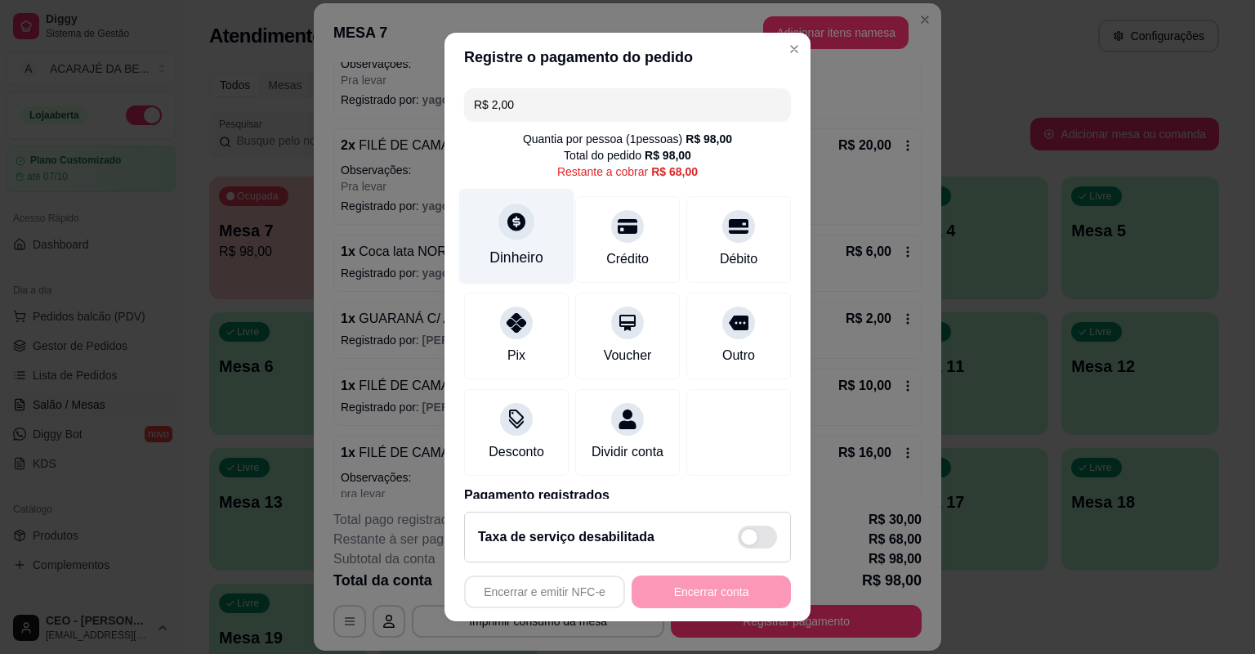
click at [536, 223] on div "Dinheiro" at bounding box center [516, 237] width 115 height 96
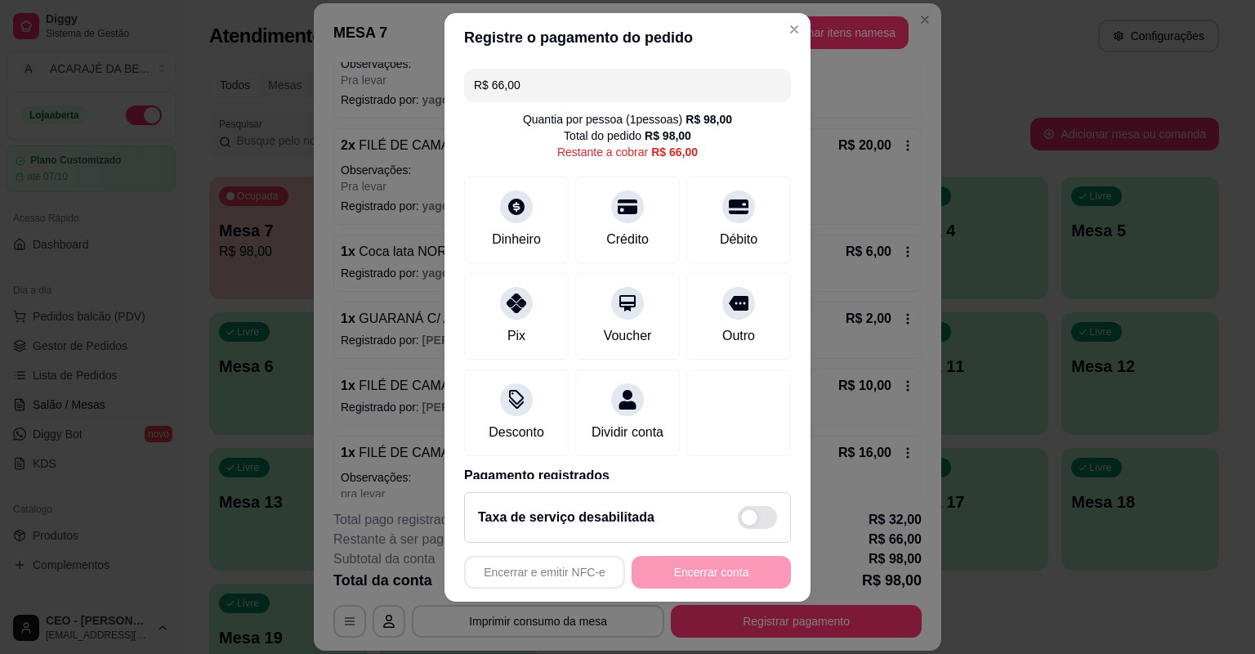
click at [611, 82] on input "R$ 66,00" at bounding box center [627, 85] width 307 height 33
type input "R$ 10,00"
click at [509, 209] on icon at bounding box center [517, 202] width 18 height 18
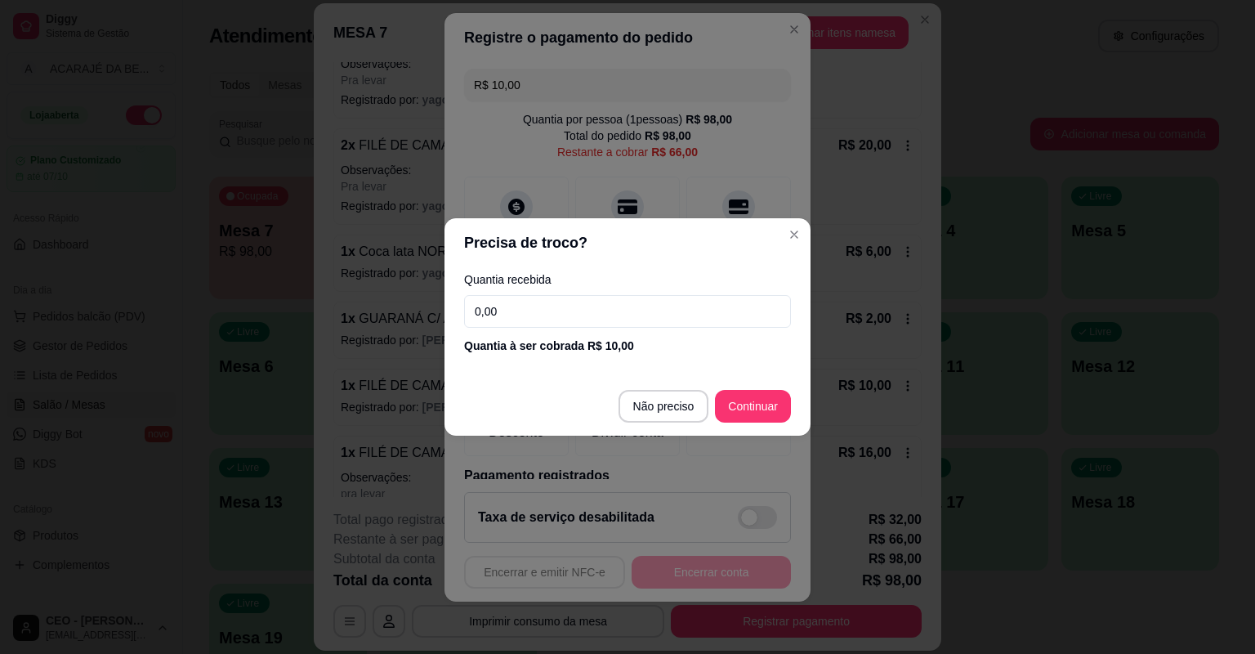
click at [653, 316] on input "0,00" at bounding box center [627, 311] width 327 height 33
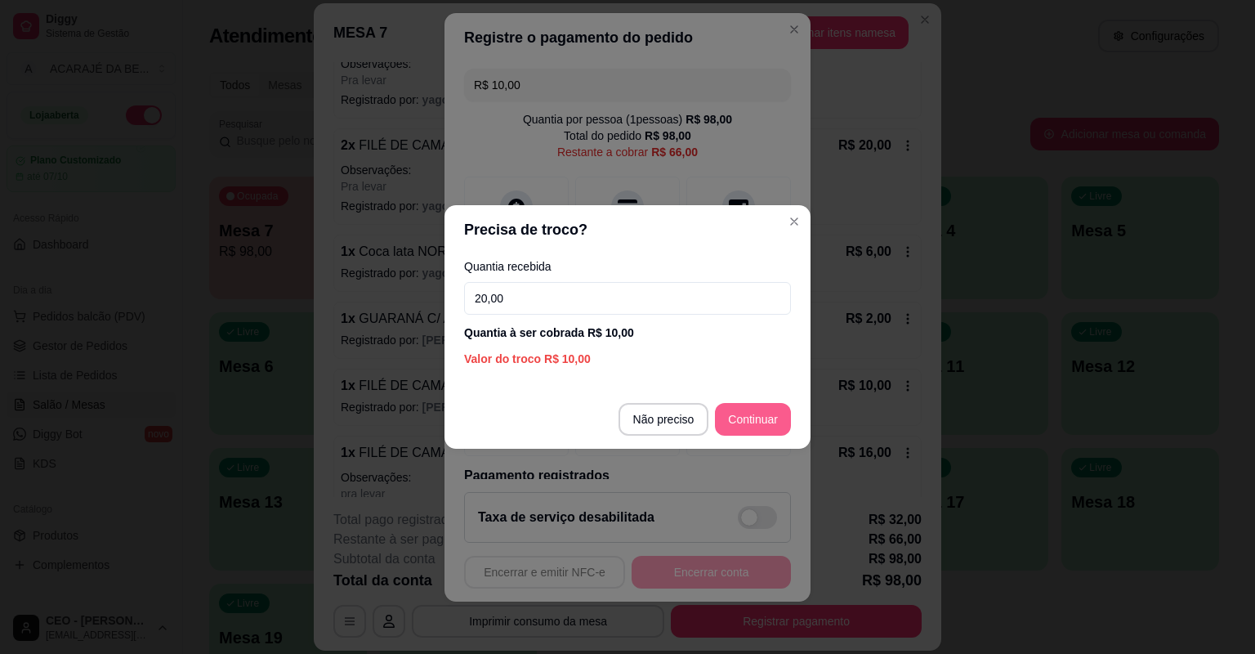
type input "20,00"
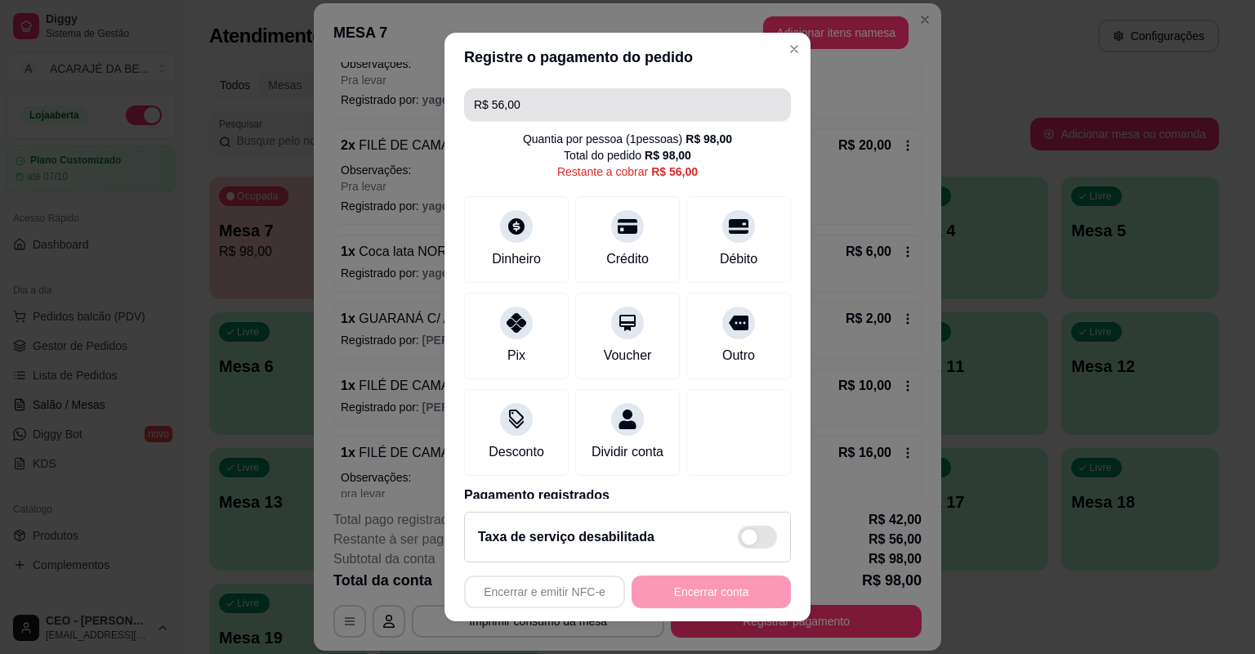
click at [602, 110] on input "R$ 56,00" at bounding box center [627, 104] width 307 height 33
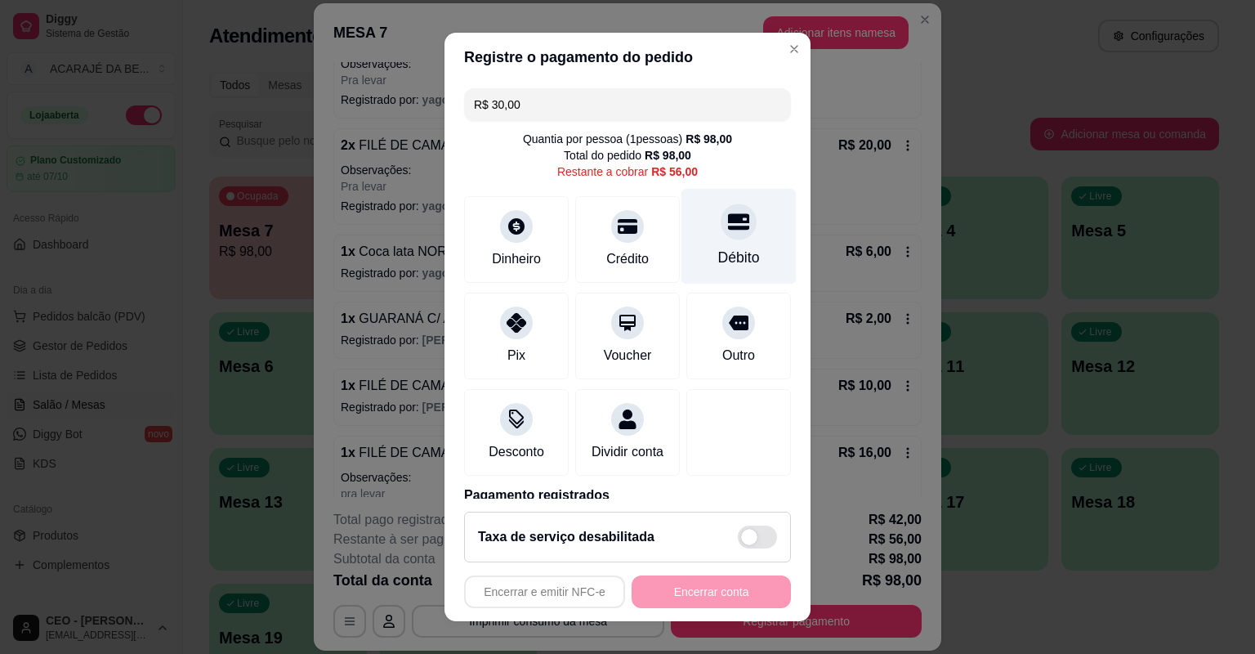
click at [724, 232] on div at bounding box center [739, 222] width 36 height 36
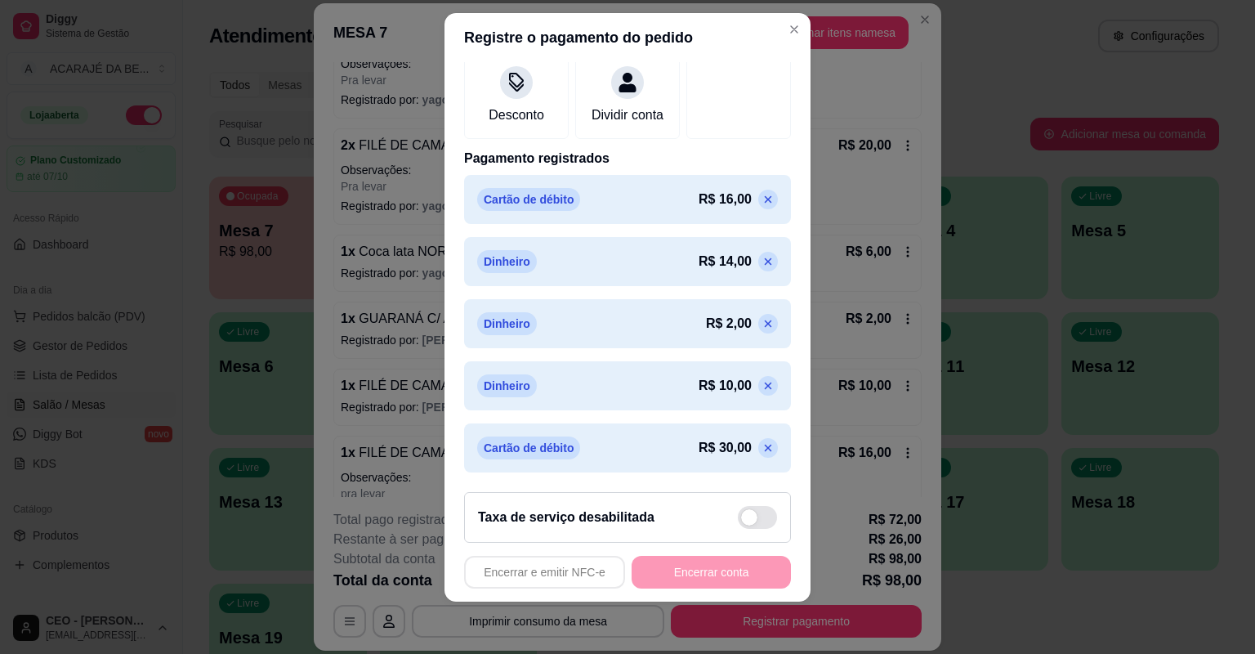
scroll to position [335, 0]
click at [765, 445] on icon at bounding box center [768, 448] width 7 height 7
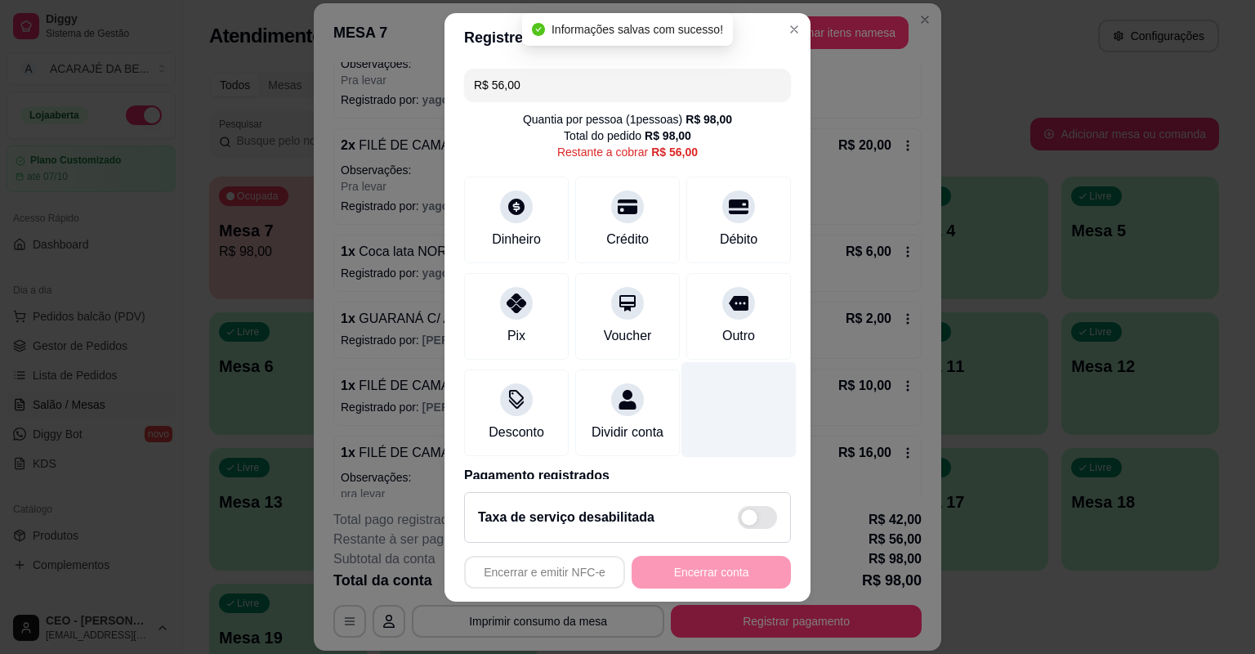
scroll to position [0, 0]
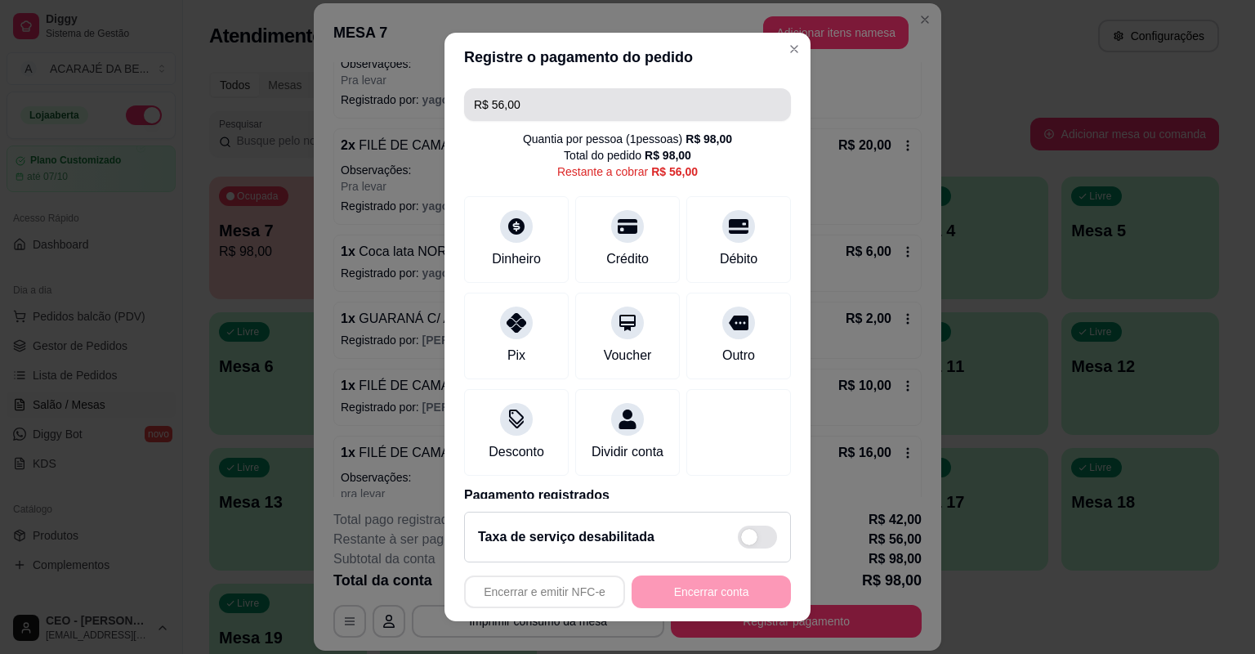
click at [647, 105] on input "R$ 56,00" at bounding box center [627, 104] width 307 height 33
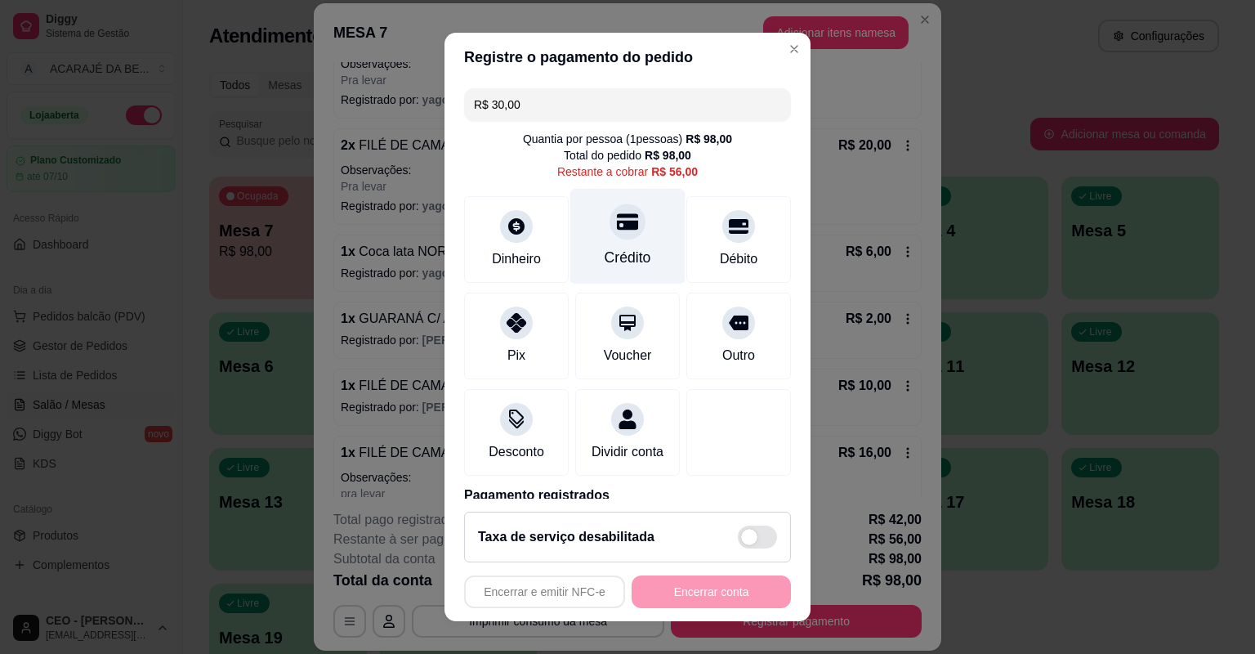
click at [639, 256] on div "Crédito" at bounding box center [627, 237] width 115 height 96
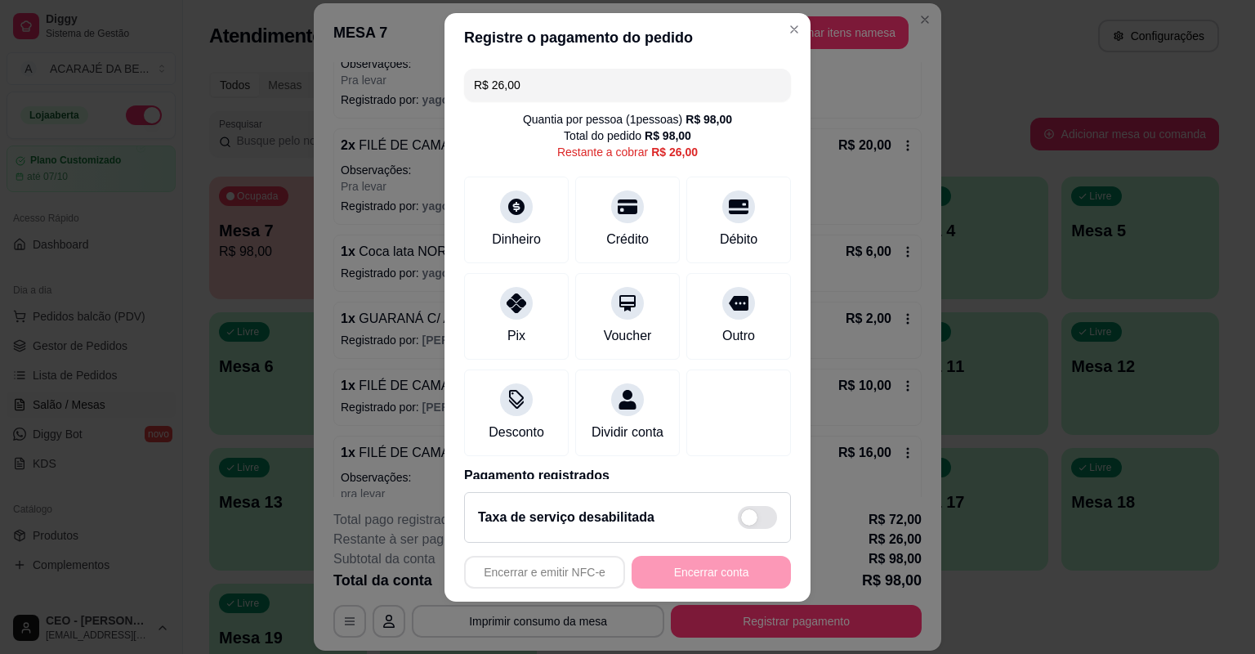
click at [559, 83] on input "R$ 26,00" at bounding box center [627, 85] width 307 height 33
click at [535, 197] on div "Dinheiro" at bounding box center [516, 217] width 115 height 96
click at [521, 297] on div at bounding box center [517, 298] width 36 height 36
type input "R$ 0,00"
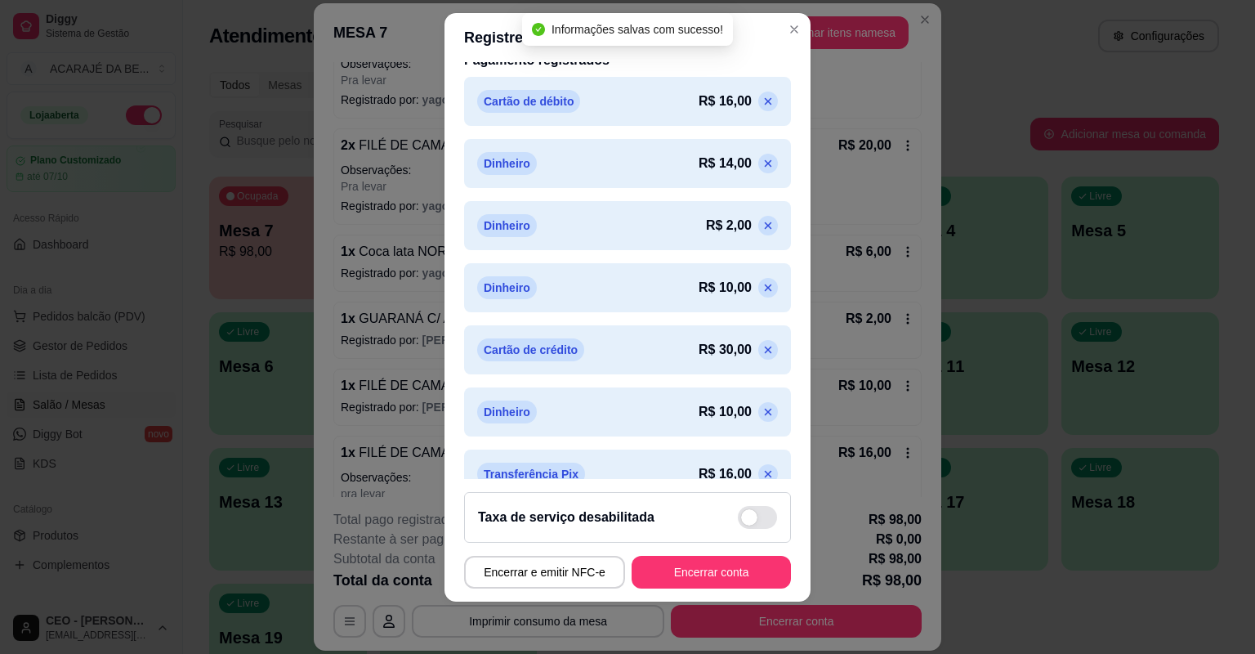
scroll to position [443, 0]
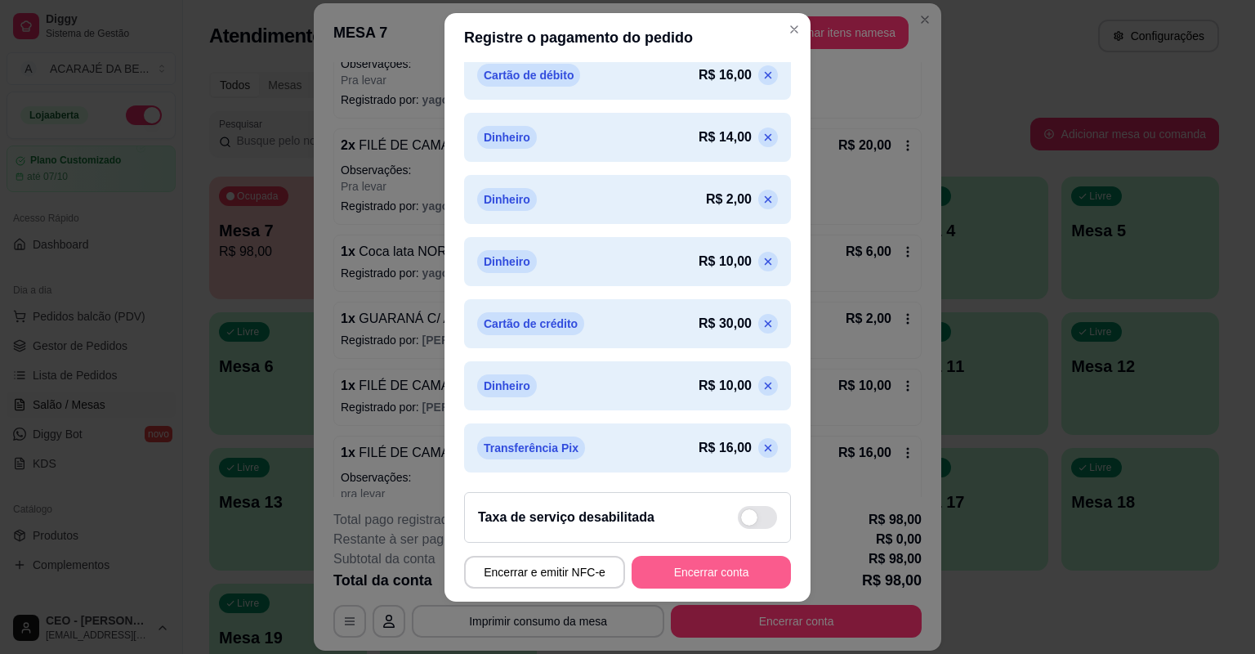
click at [674, 572] on button "Encerrar conta" at bounding box center [711, 572] width 159 height 33
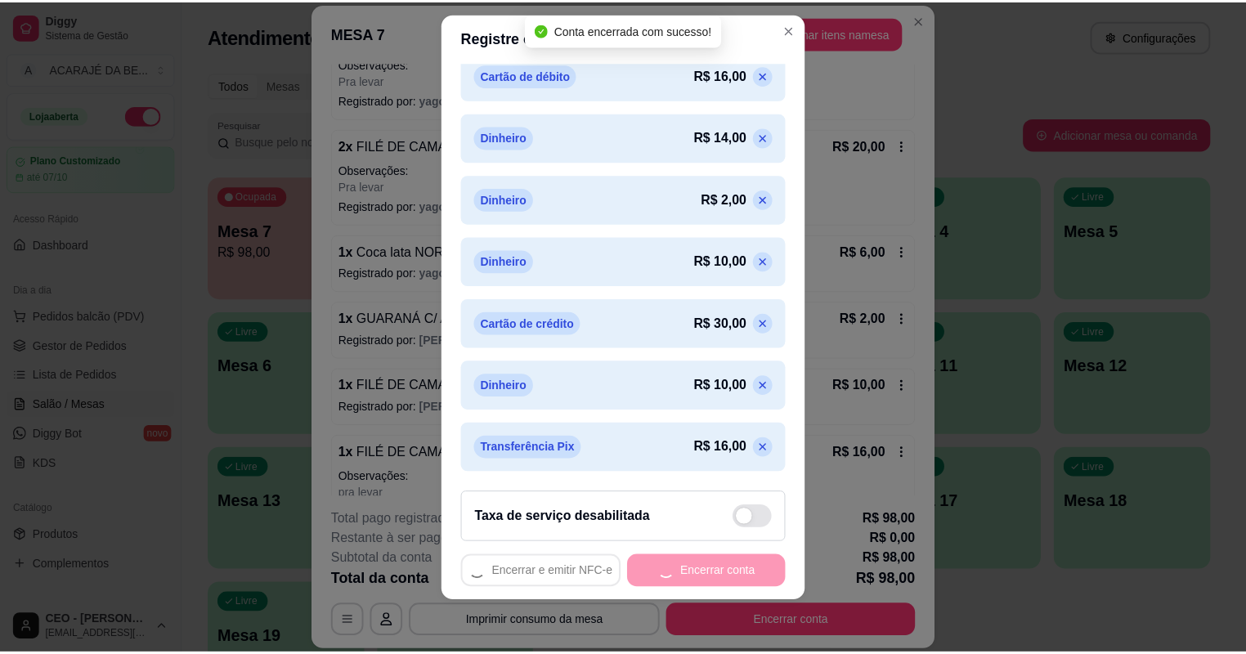
scroll to position [0, 0]
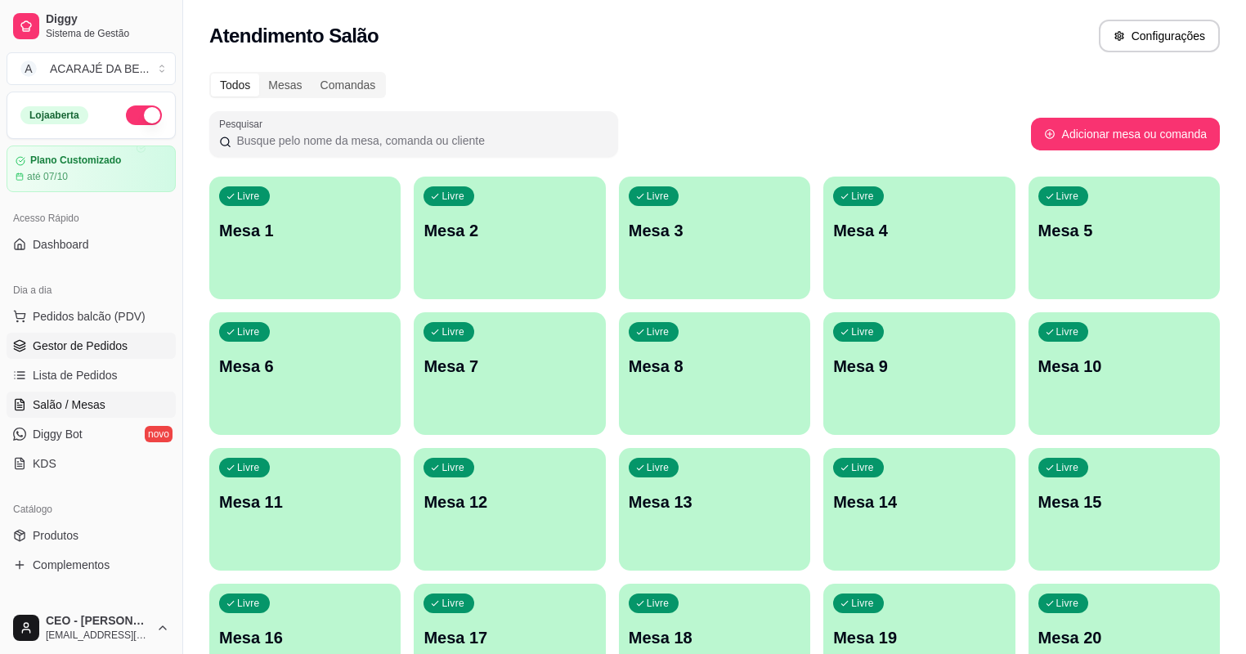
click at [134, 347] on link "Gestor de Pedidos" at bounding box center [91, 346] width 169 height 26
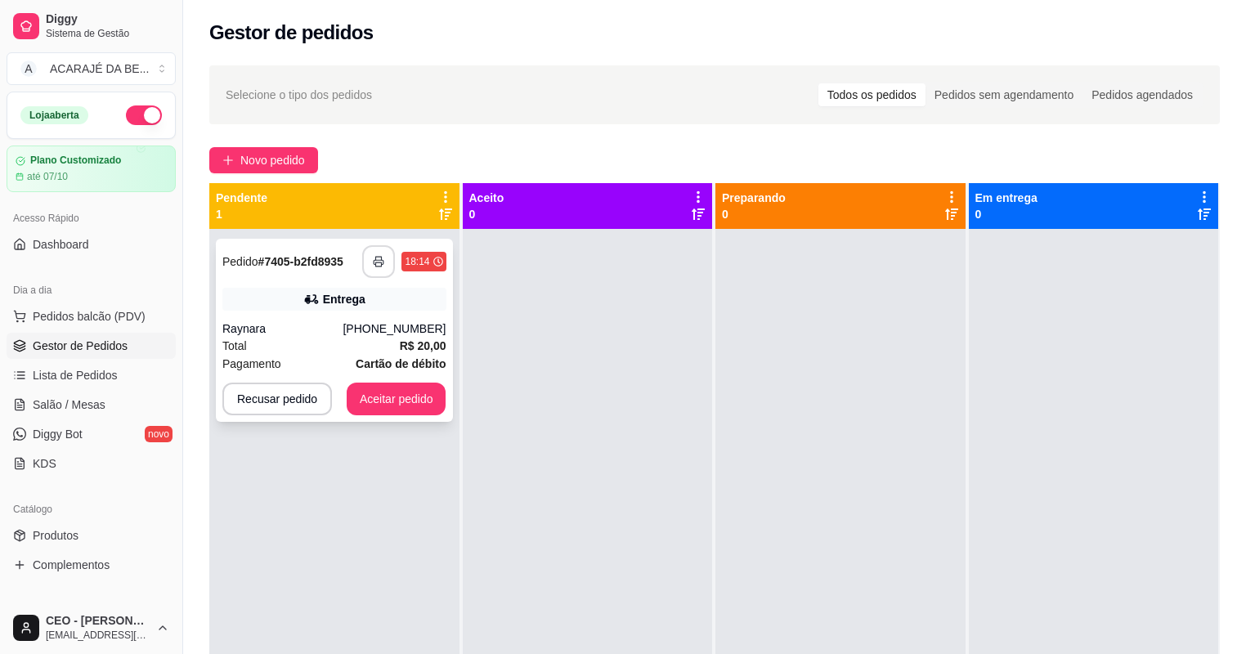
click at [382, 257] on icon "button" at bounding box center [378, 261] width 11 height 11
click at [392, 396] on button "Aceitar pedido" at bounding box center [397, 398] width 100 height 33
click at [391, 396] on button "Aceitar pedido" at bounding box center [397, 398] width 100 height 33
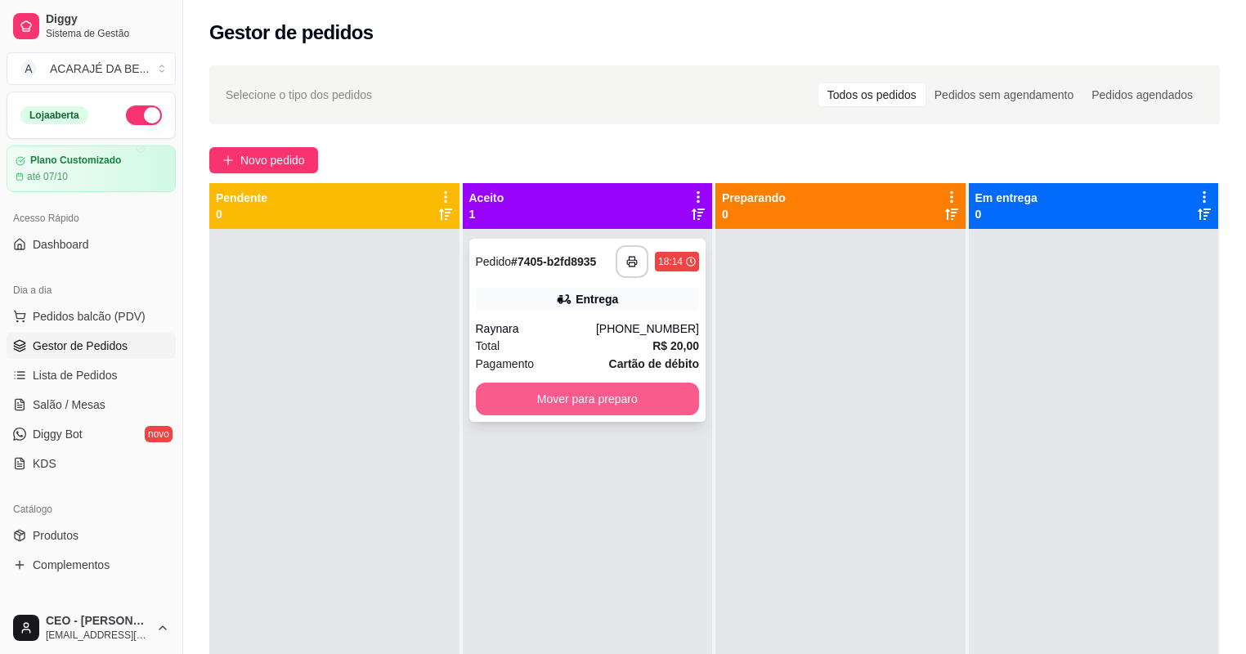
click at [497, 387] on button "Mover para preparo" at bounding box center [588, 398] width 224 height 33
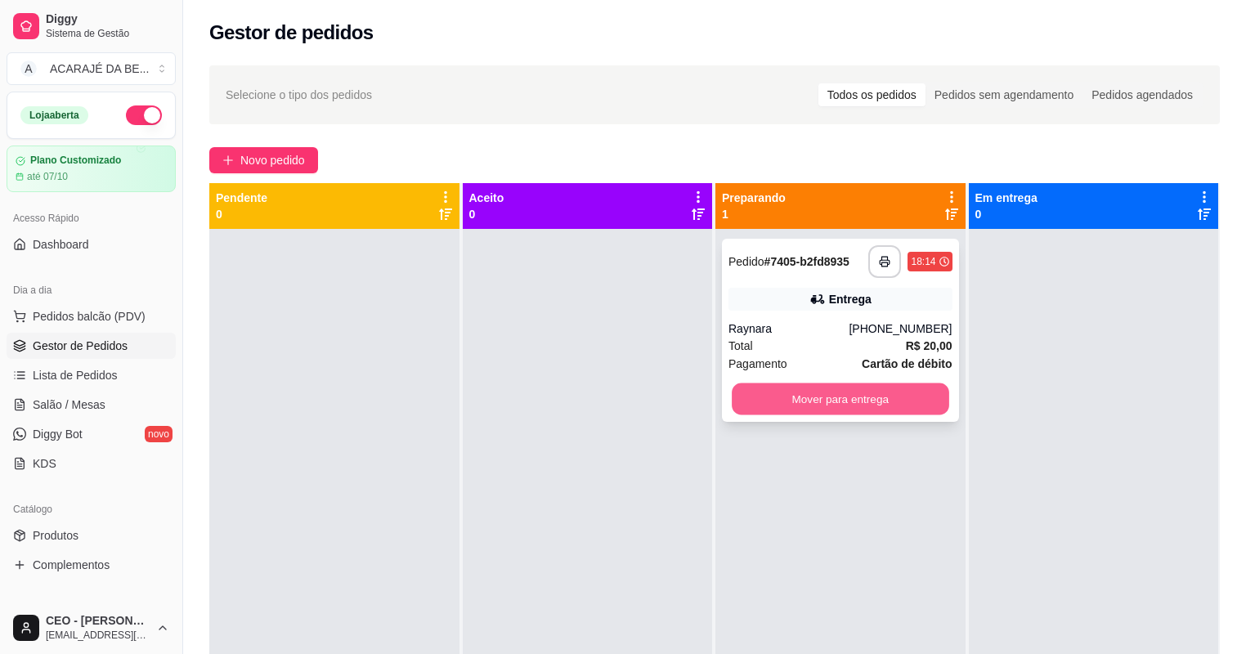
click at [736, 396] on button "Mover para entrega" at bounding box center [839, 399] width 217 height 32
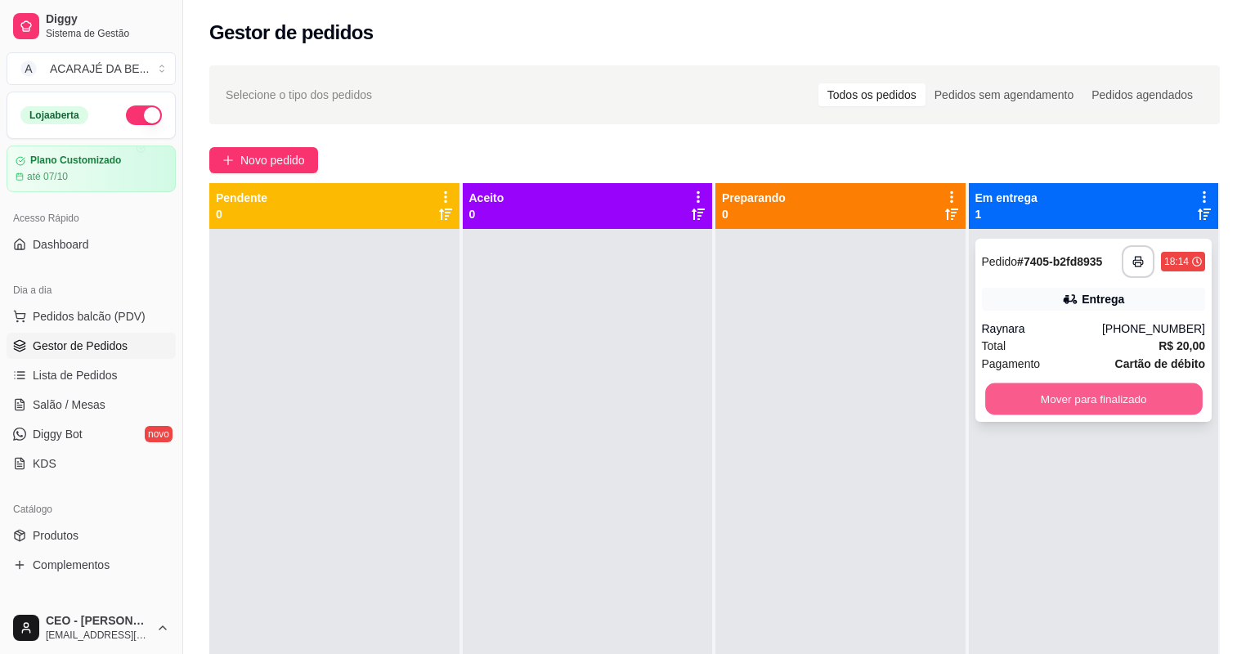
click at [1104, 400] on button "Mover para finalizado" at bounding box center [1093, 399] width 217 height 32
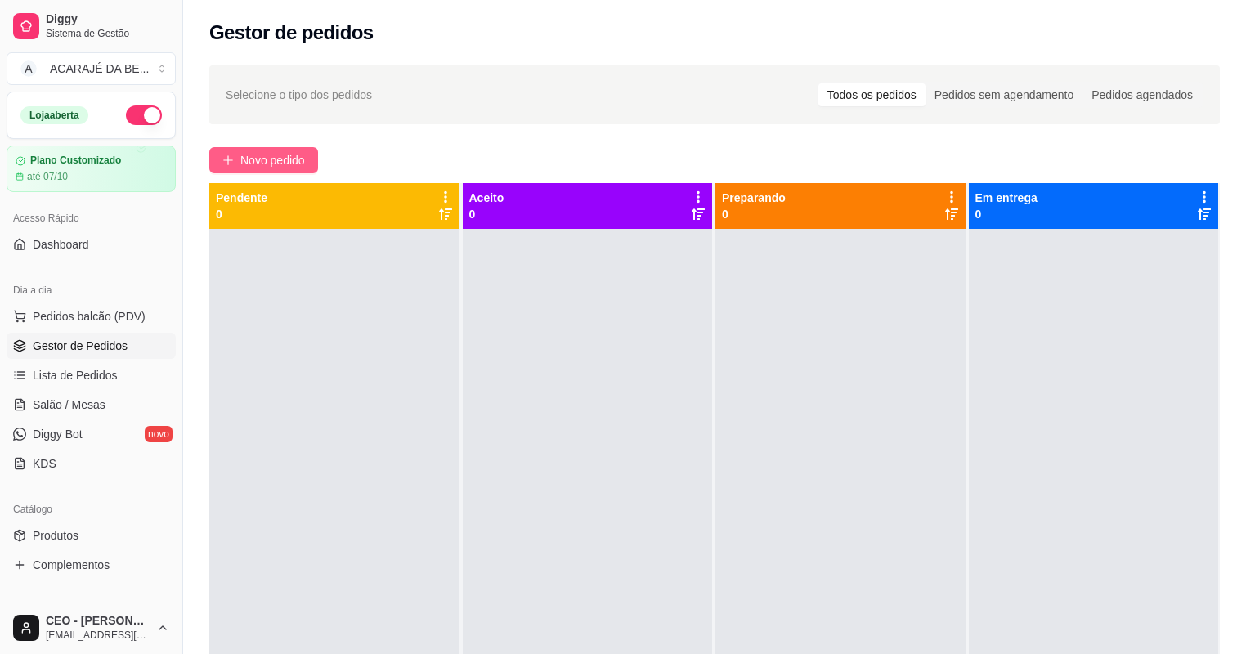
click at [300, 164] on span "Novo pedido" at bounding box center [272, 160] width 65 height 18
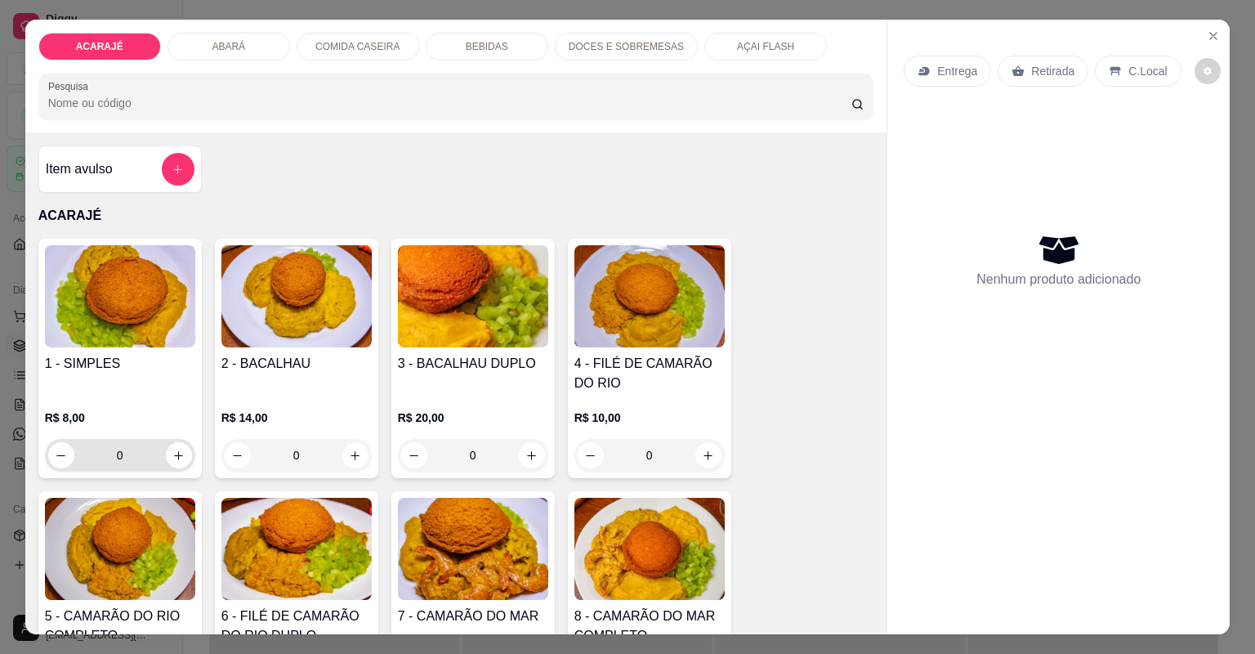
click at [141, 455] on input "0" at bounding box center [120, 455] width 92 height 33
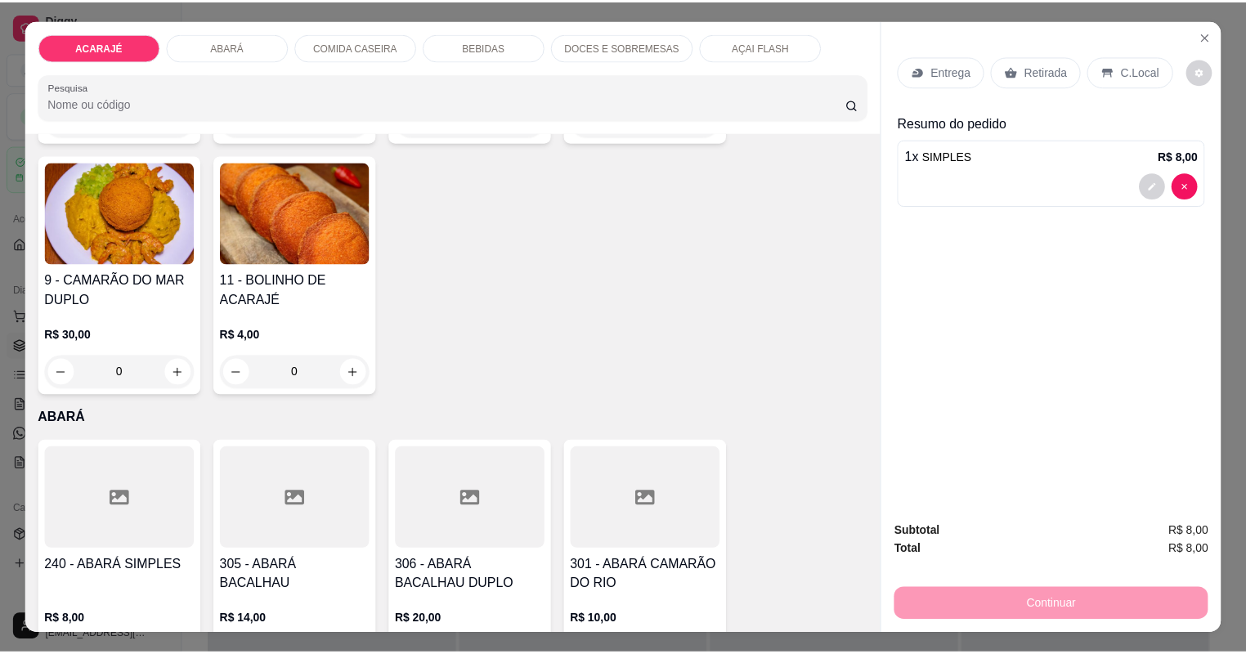
scroll to position [719, 0]
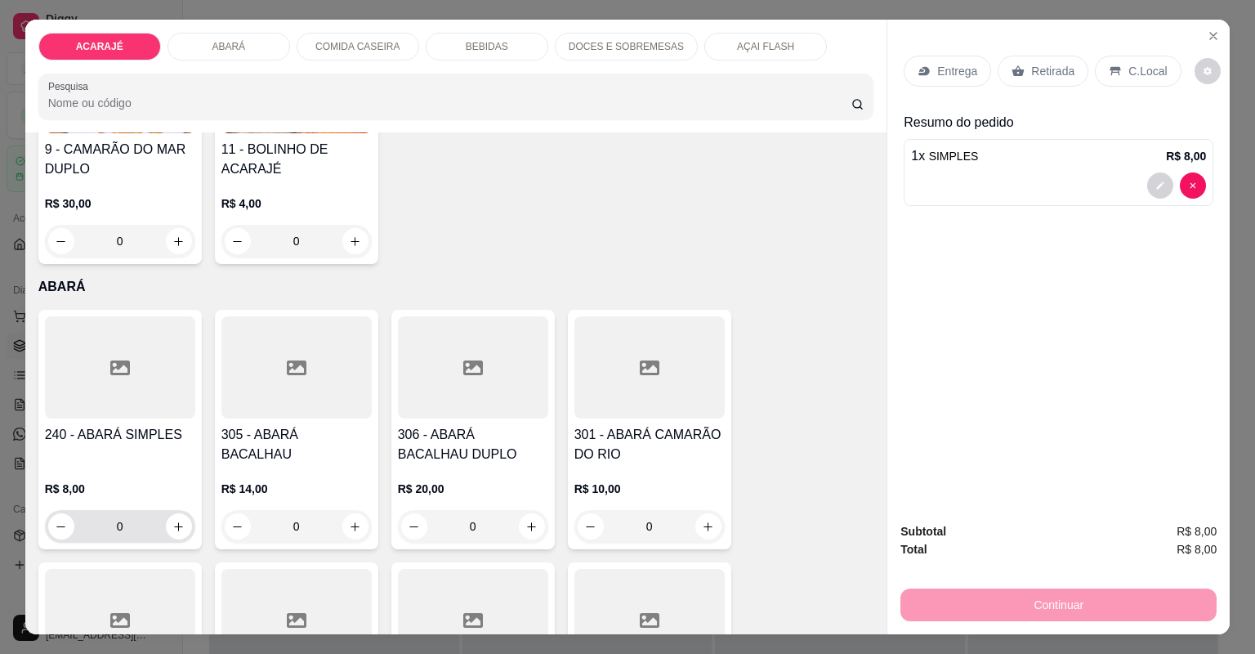
type input "1"
click at [121, 525] on input "0" at bounding box center [120, 526] width 92 height 33
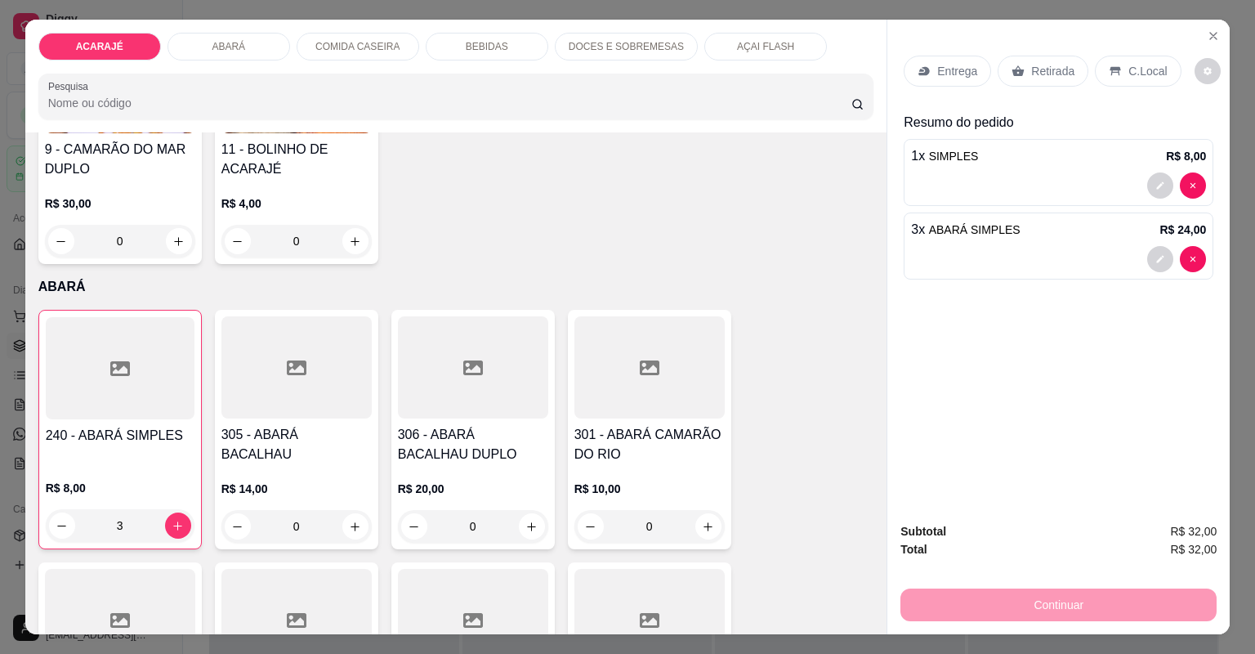
type input "3"
click at [1036, 68] on p "Retirada" at bounding box center [1052, 71] width 43 height 16
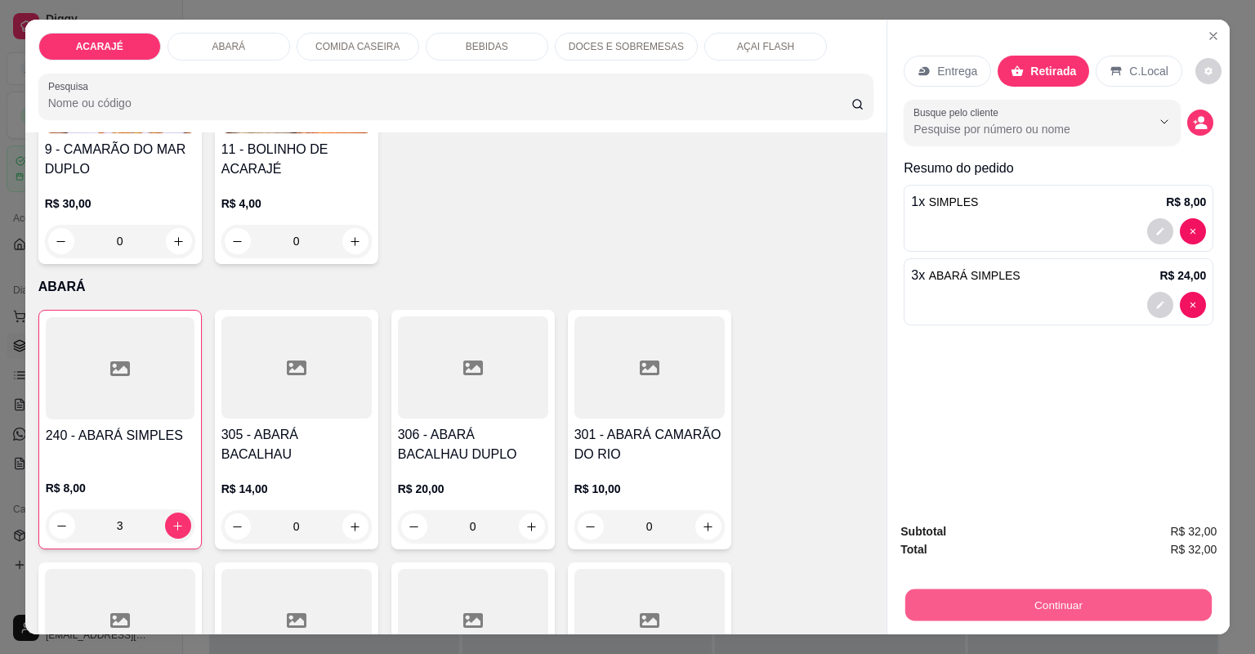
click at [984, 598] on button "Continuar" at bounding box center [1059, 605] width 306 height 32
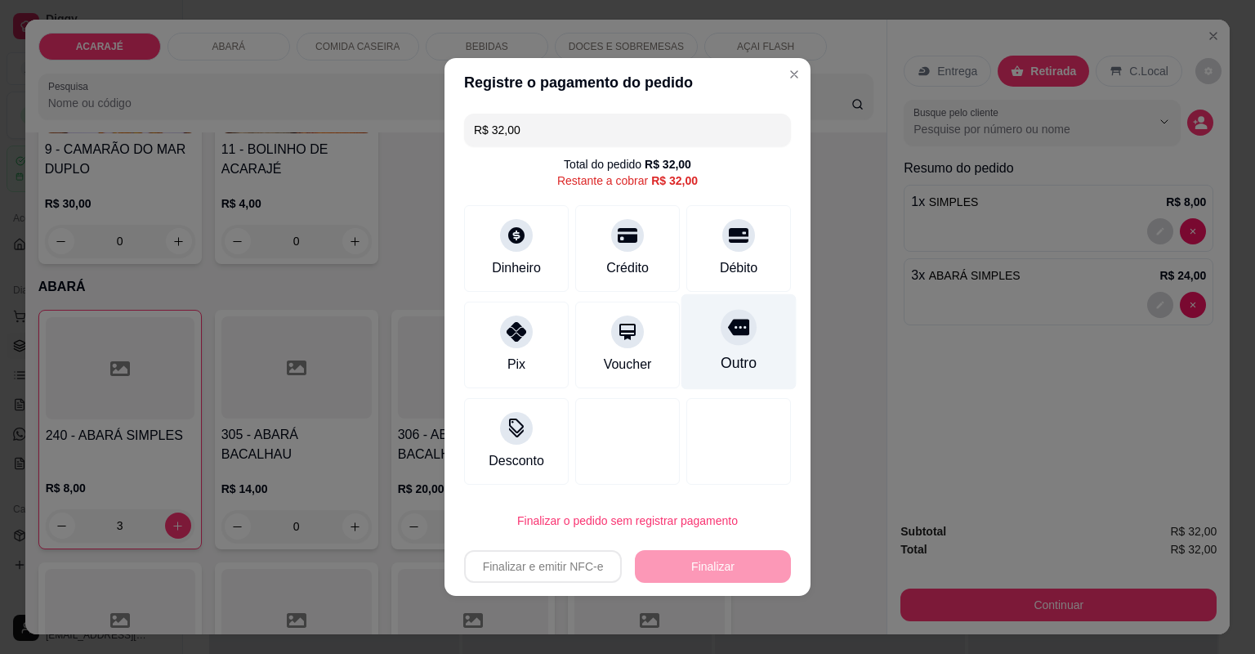
click at [736, 374] on div "Outro" at bounding box center [739, 342] width 115 height 96
type input "R$ 0,00"
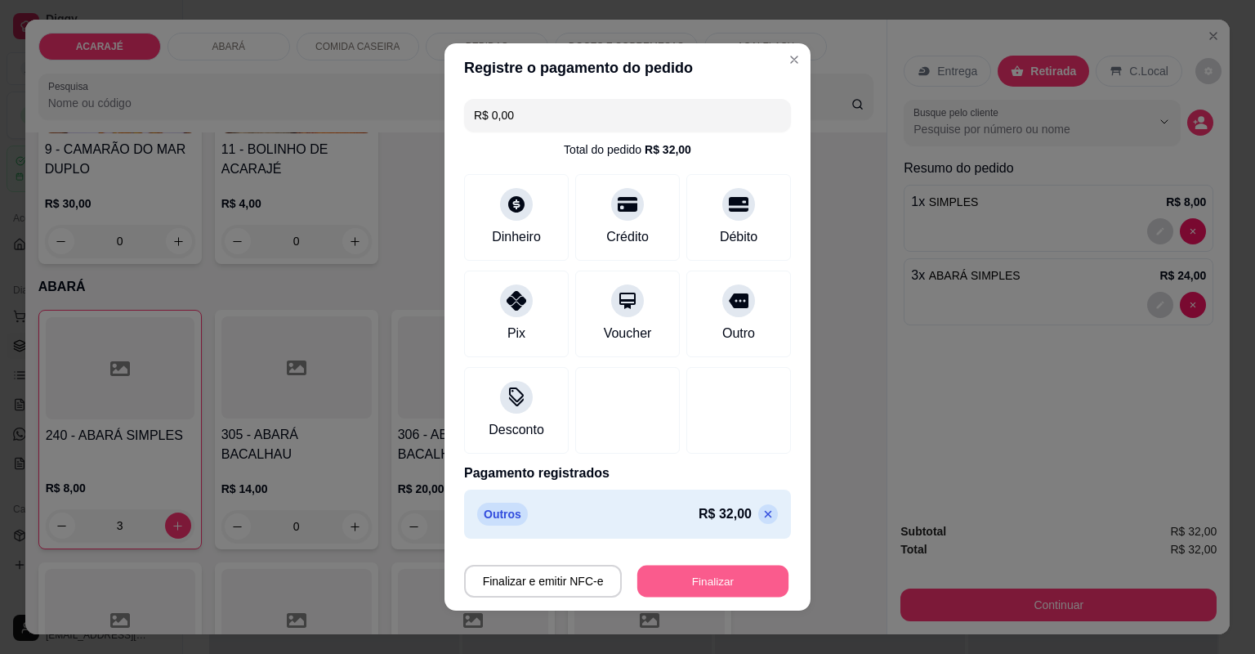
click at [693, 578] on button "Finalizar" at bounding box center [712, 582] width 151 height 32
type input "0"
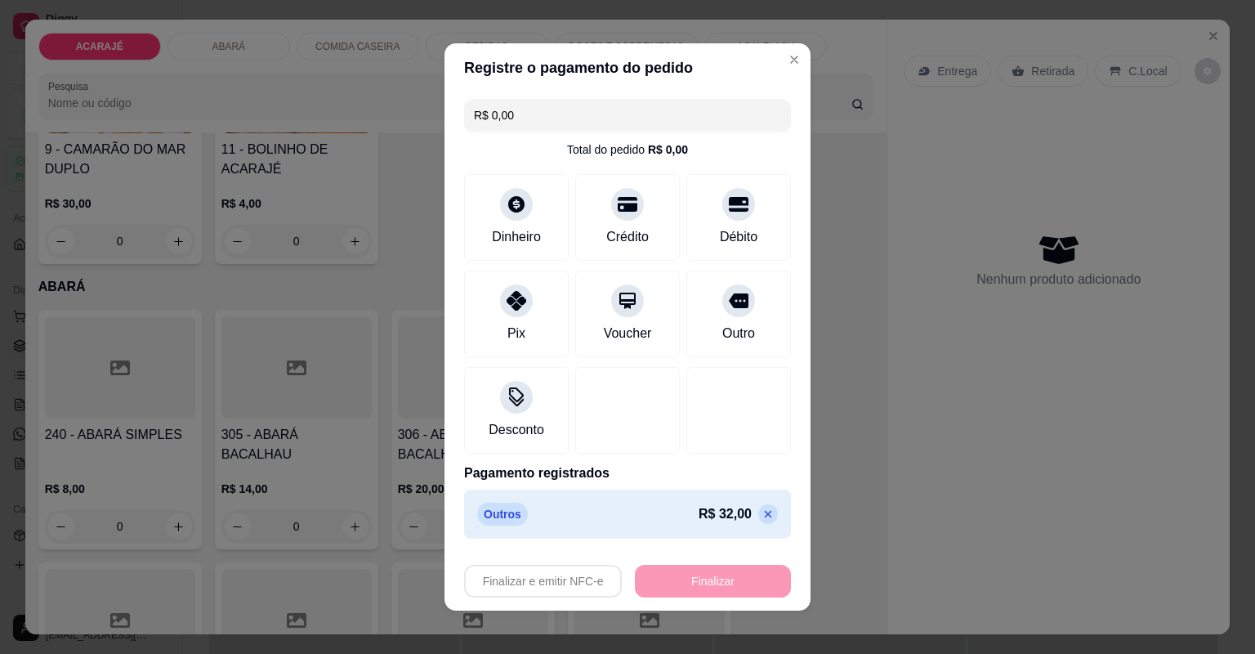
type input "-R$ 32,00"
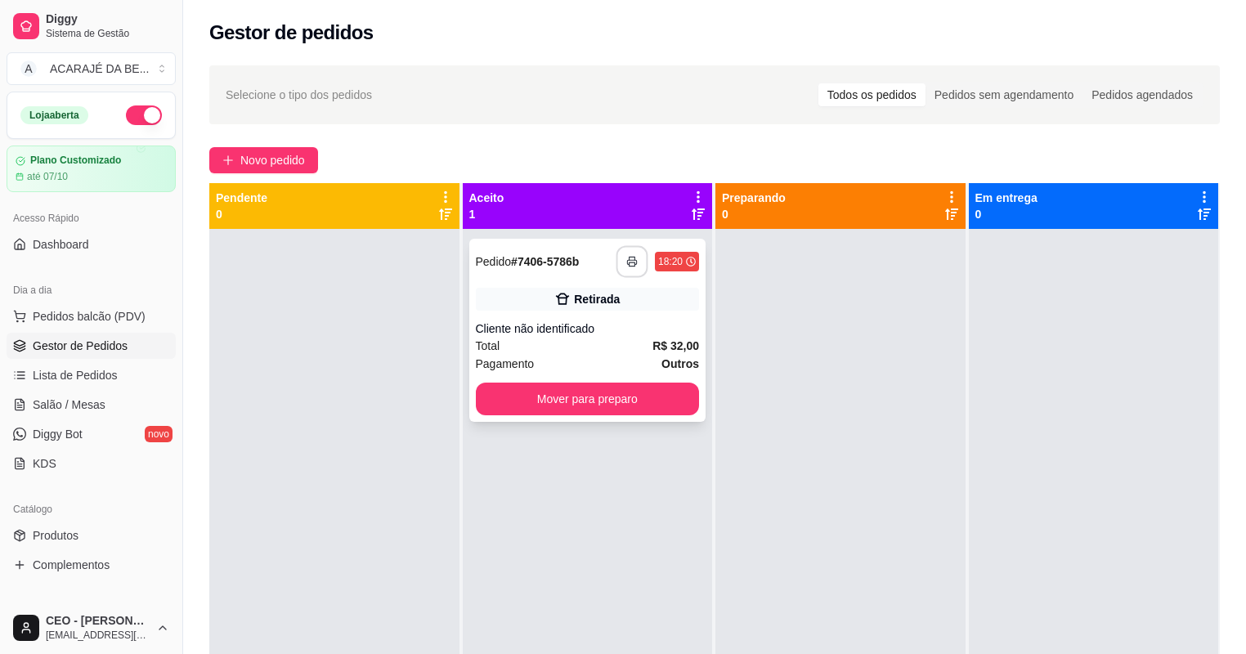
click at [619, 262] on button "button" at bounding box center [632, 262] width 32 height 32
click at [649, 402] on button "Mover para preparo" at bounding box center [588, 398] width 224 height 33
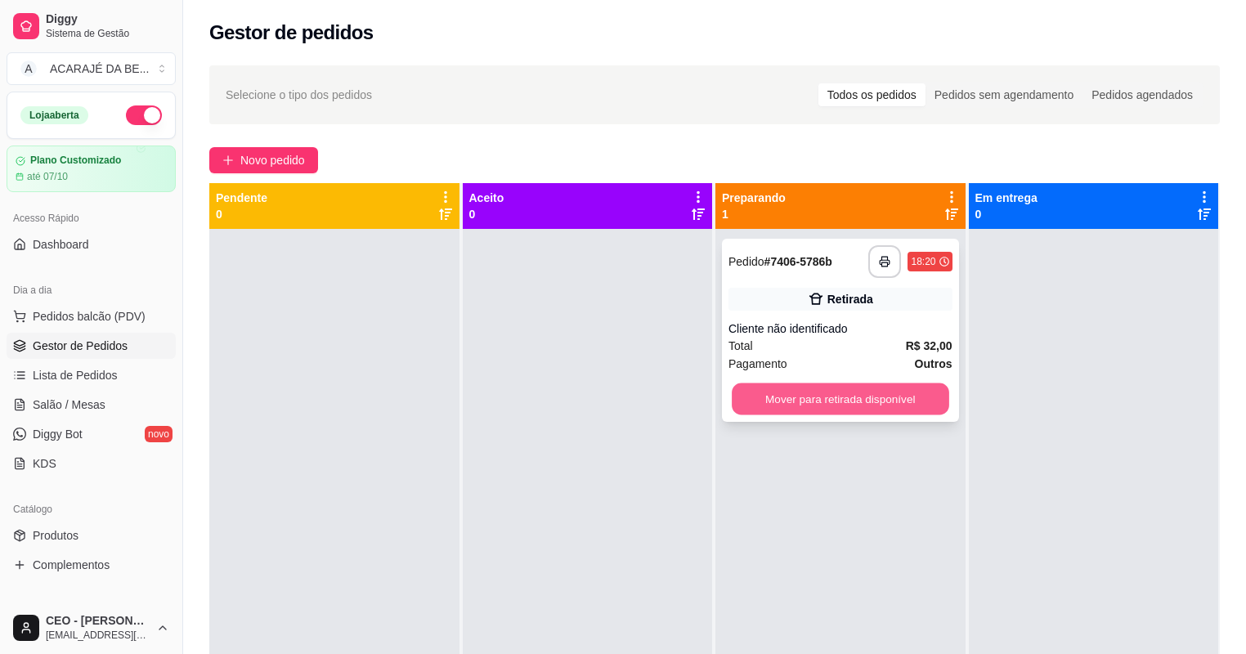
click at [847, 387] on button "Mover para retirada disponível" at bounding box center [839, 399] width 217 height 32
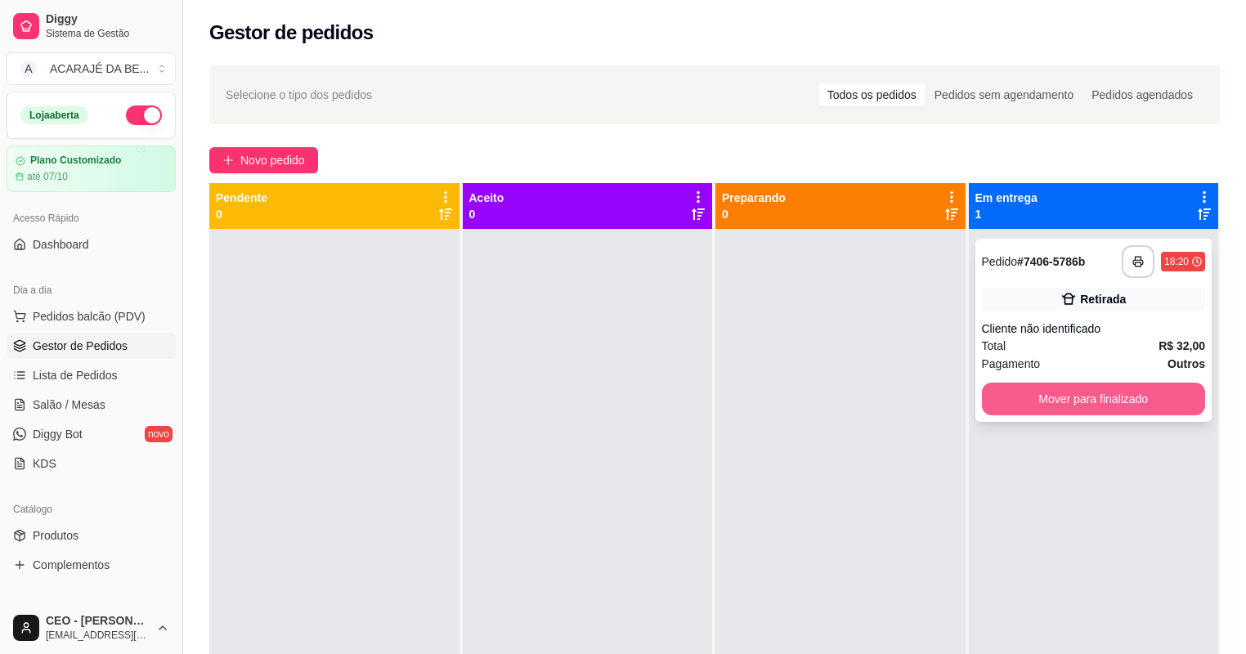
click at [1009, 387] on button "Mover para finalizado" at bounding box center [1094, 398] width 224 height 33
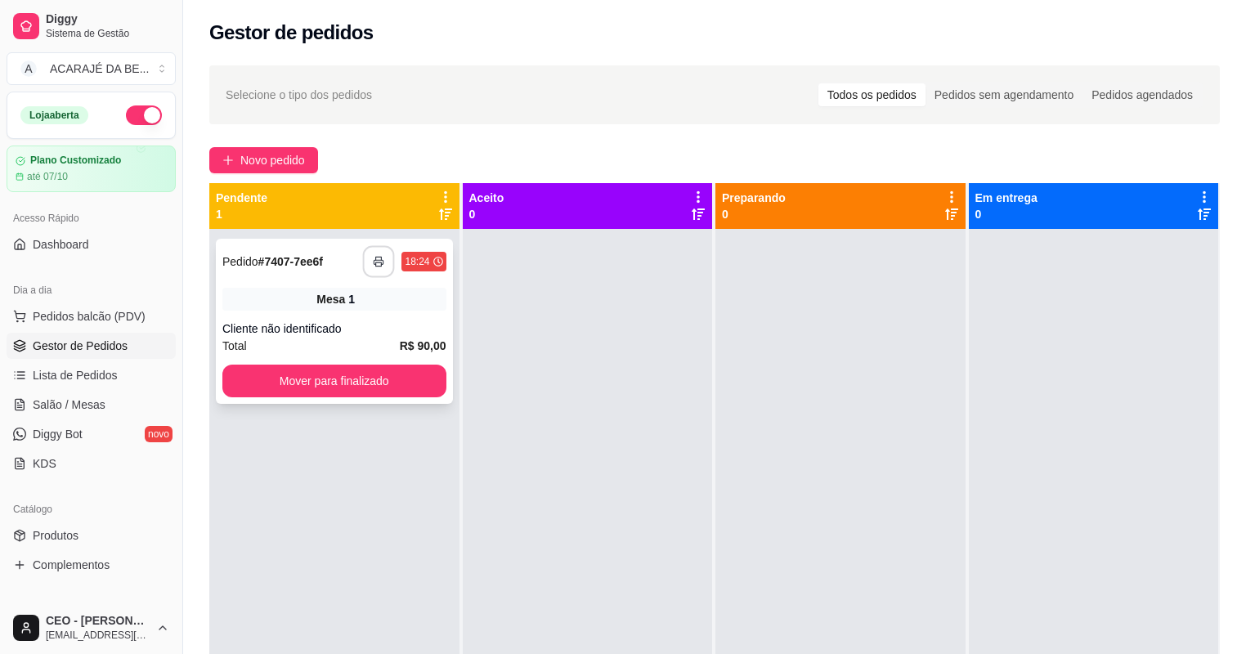
click at [374, 260] on icon "button" at bounding box center [378, 262] width 9 height 4
click at [342, 392] on button "Mover para finalizado" at bounding box center [334, 381] width 217 height 32
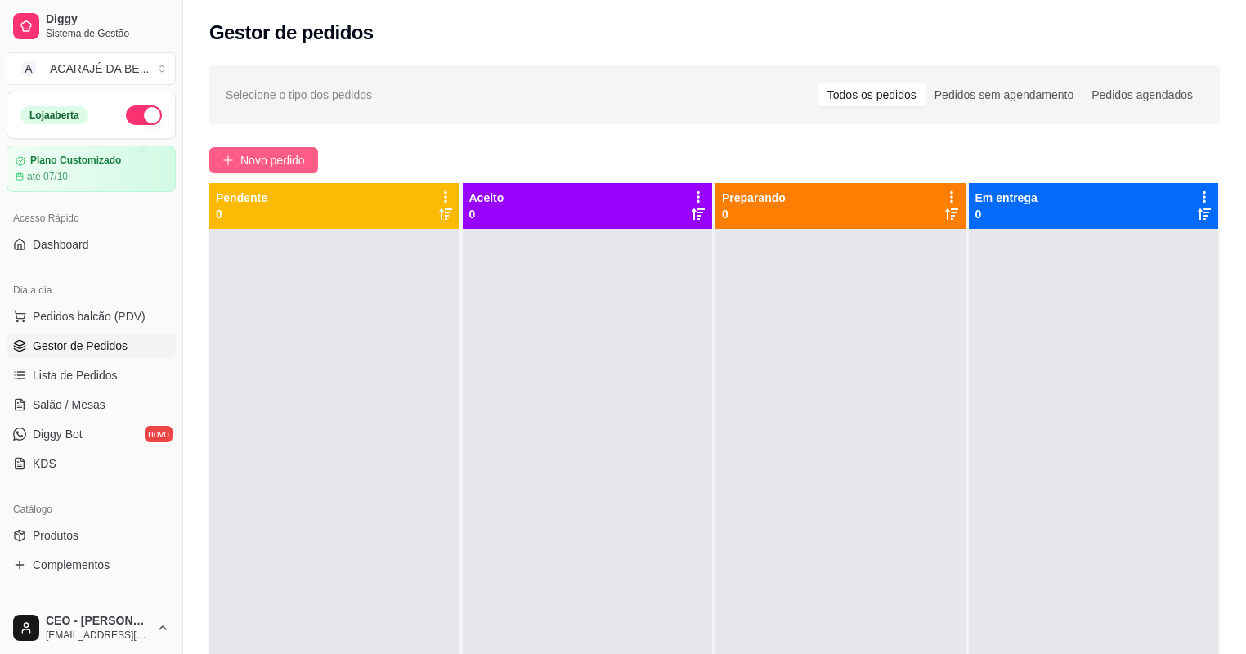
click at [294, 159] on span "Novo pedido" at bounding box center [272, 160] width 65 height 18
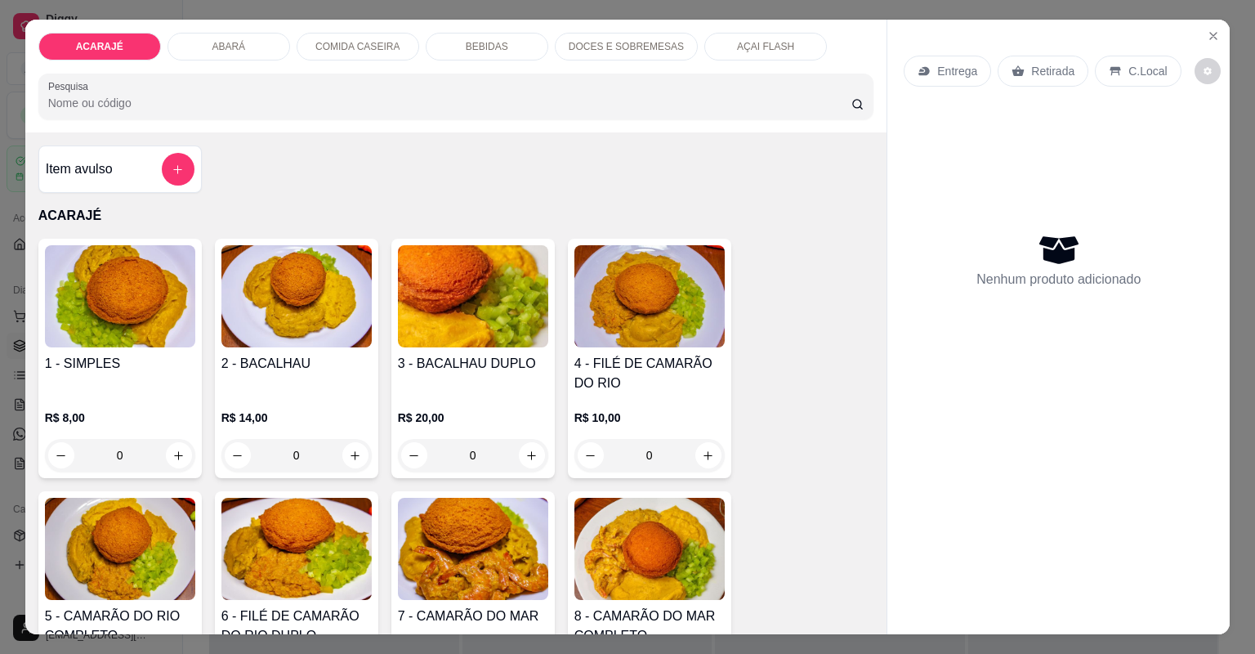
click at [961, 75] on p "Entrega" at bounding box center [957, 71] width 40 height 16
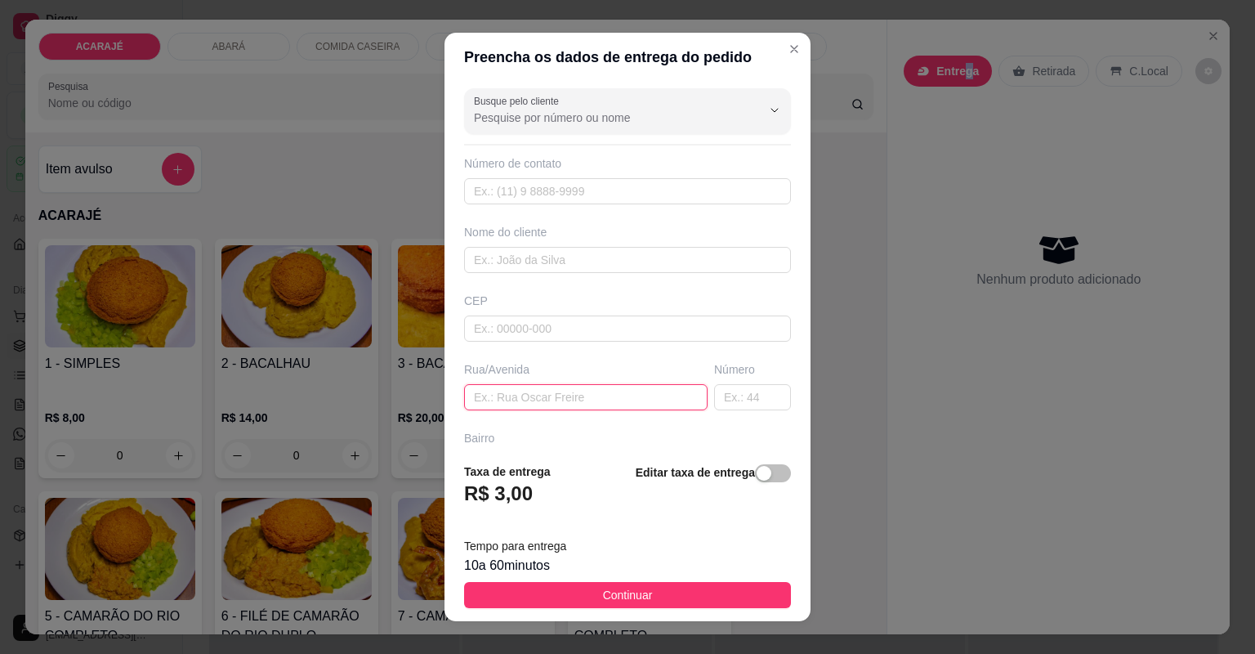
click at [560, 397] on input "text" at bounding box center [586, 397] width 244 height 26
type input "são raimundo"
click at [717, 395] on input "text" at bounding box center [752, 397] width 77 height 26
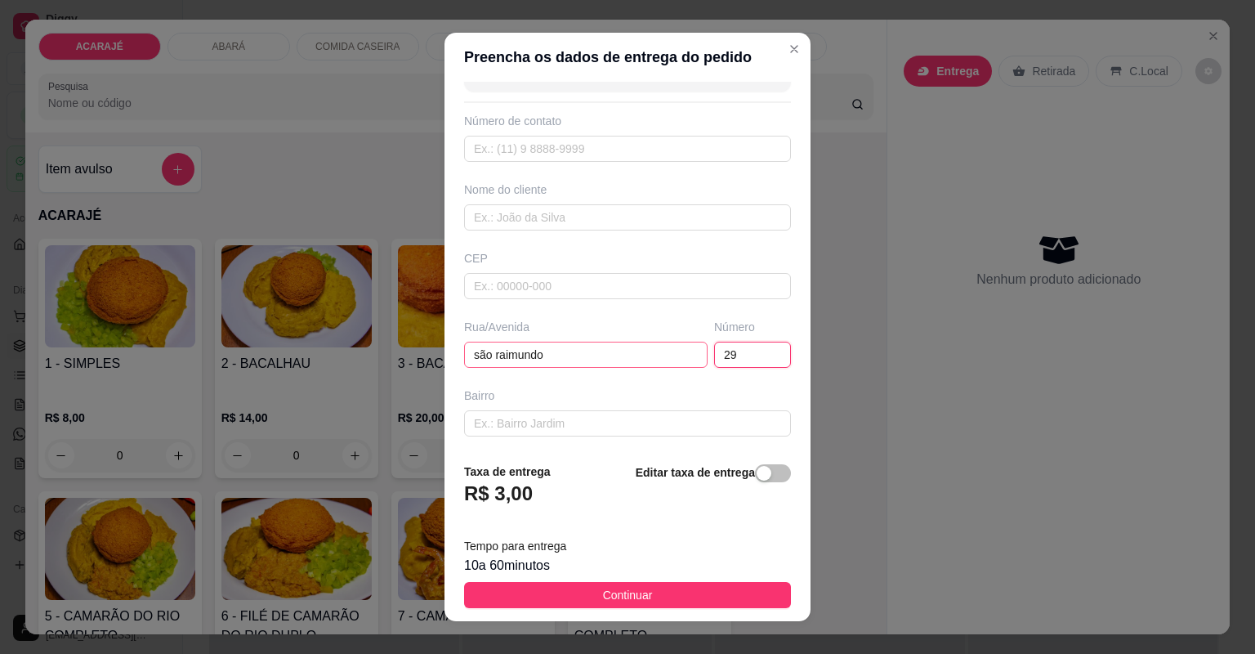
scroll to position [65, 0]
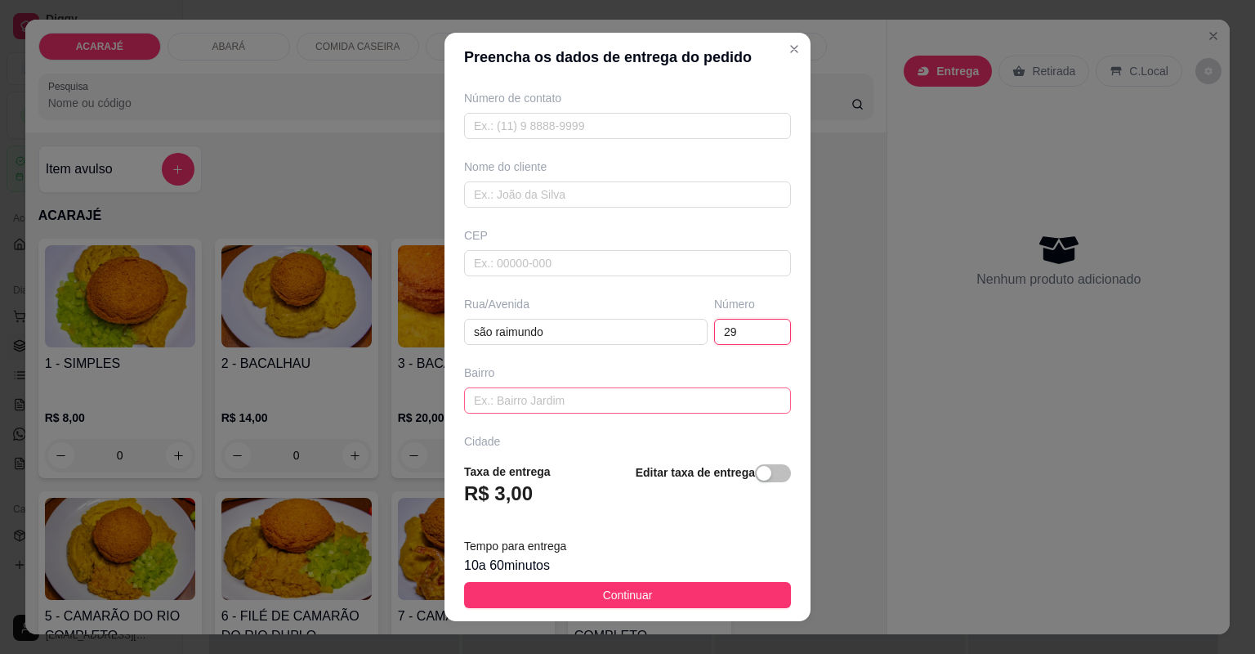
type input "29"
click at [535, 399] on input "text" at bounding box center [627, 400] width 327 height 26
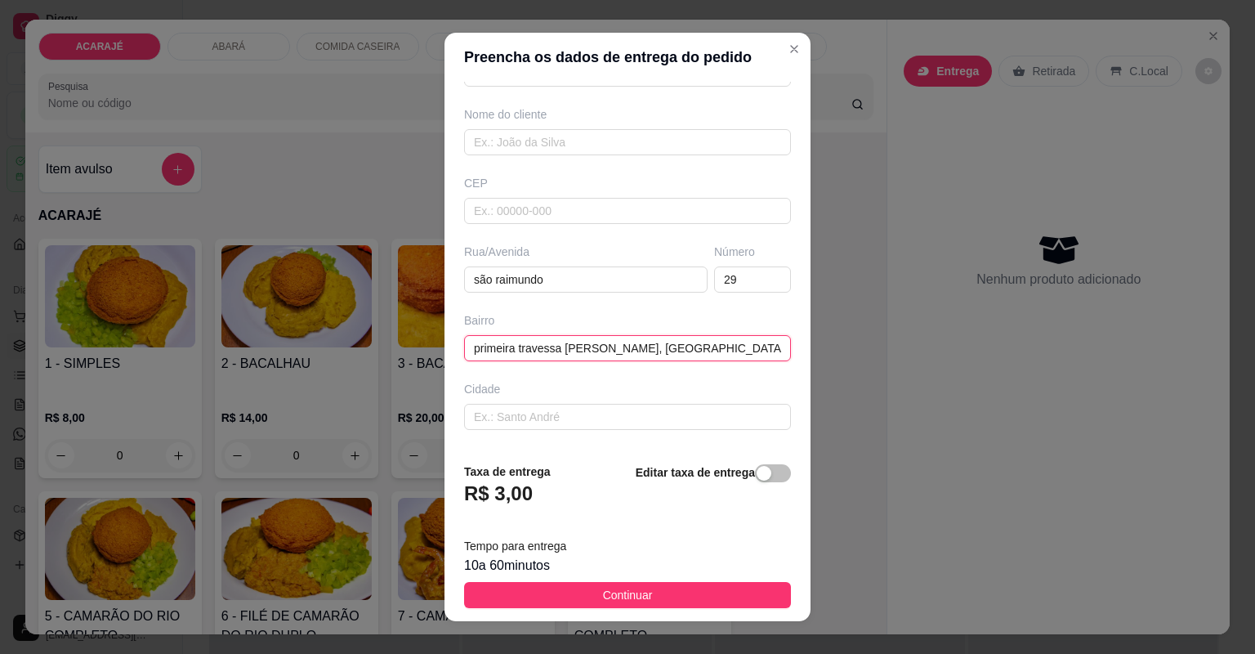
scroll to position [180, 0]
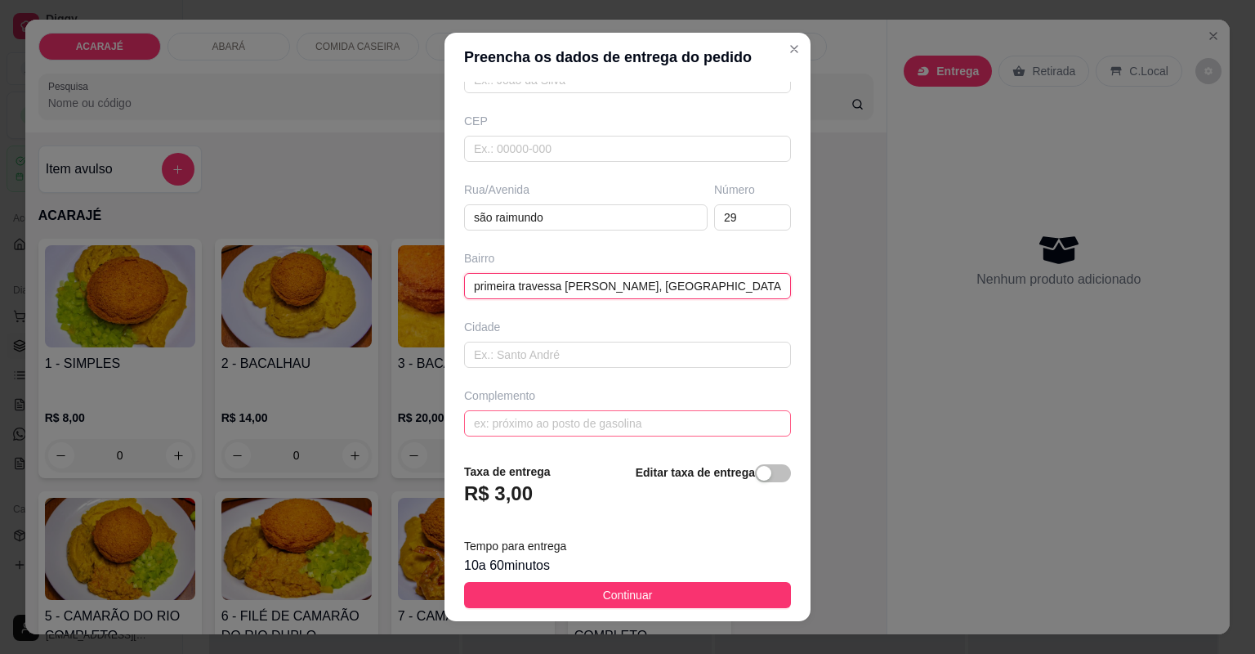
type input "primeira travessa joão josé, campo do aterro"
click at [651, 414] on input "text" at bounding box center [627, 423] width 327 height 26
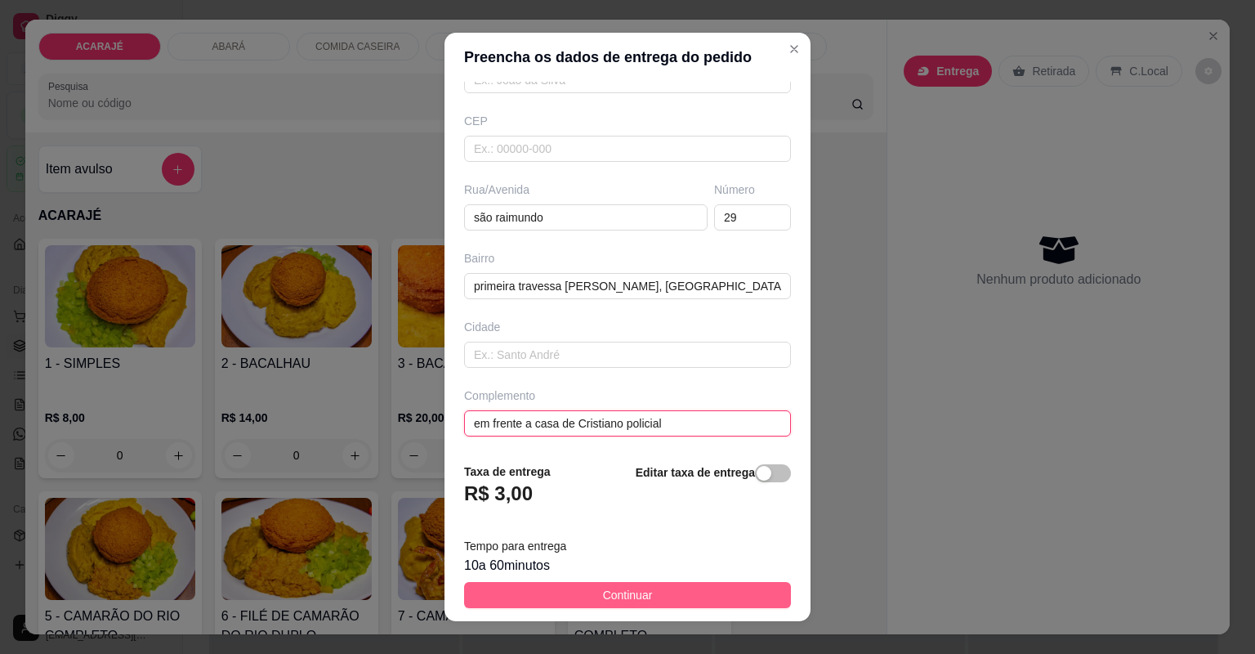
type input "em frente a casa de Cristiano policial"
click at [683, 587] on button "Continuar" at bounding box center [627, 595] width 327 height 26
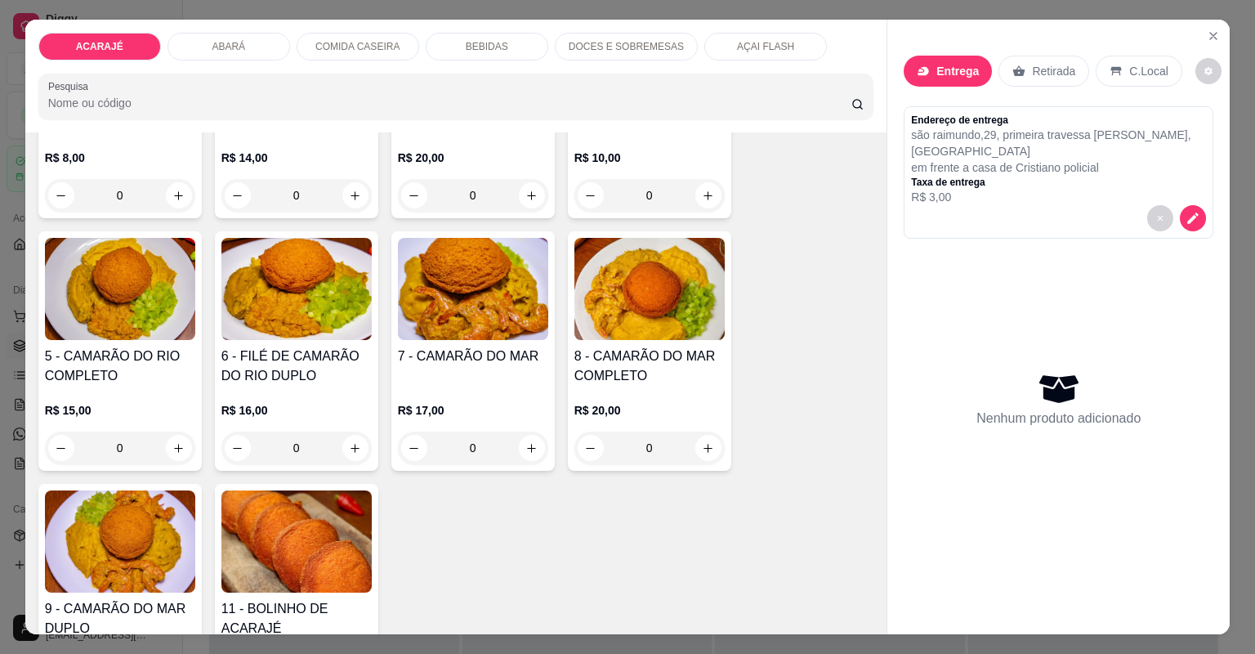
scroll to position [262, 0]
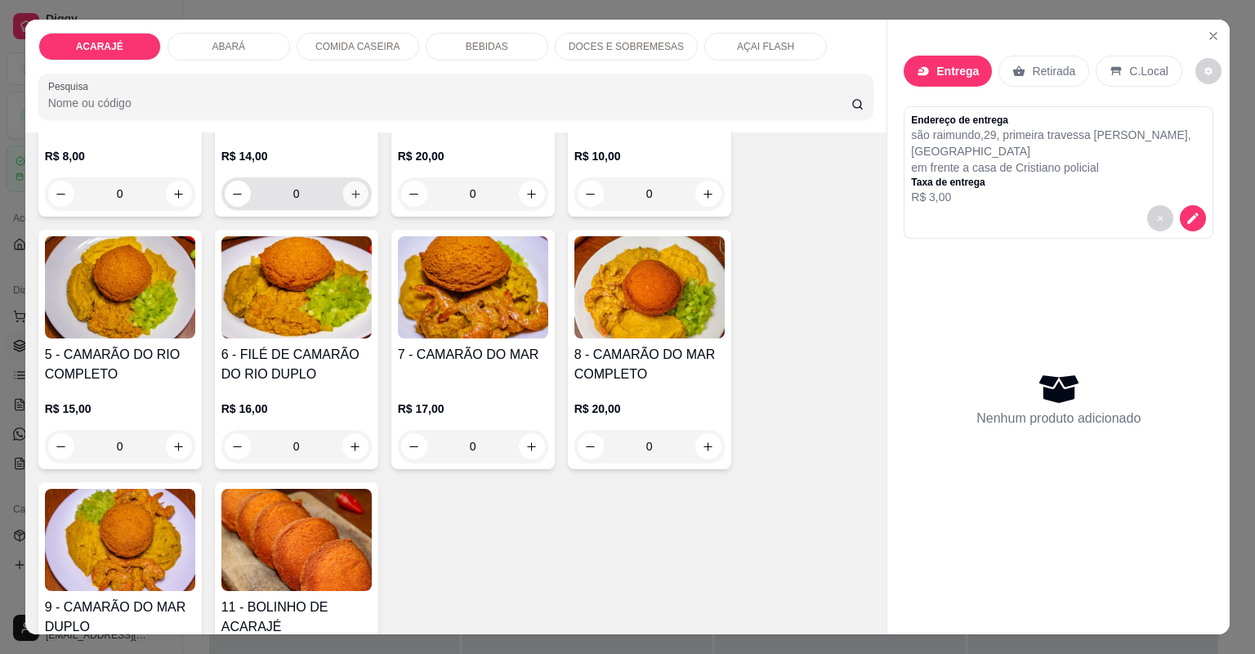
click at [349, 188] on icon "increase-product-quantity" at bounding box center [355, 194] width 12 height 12
type input "1"
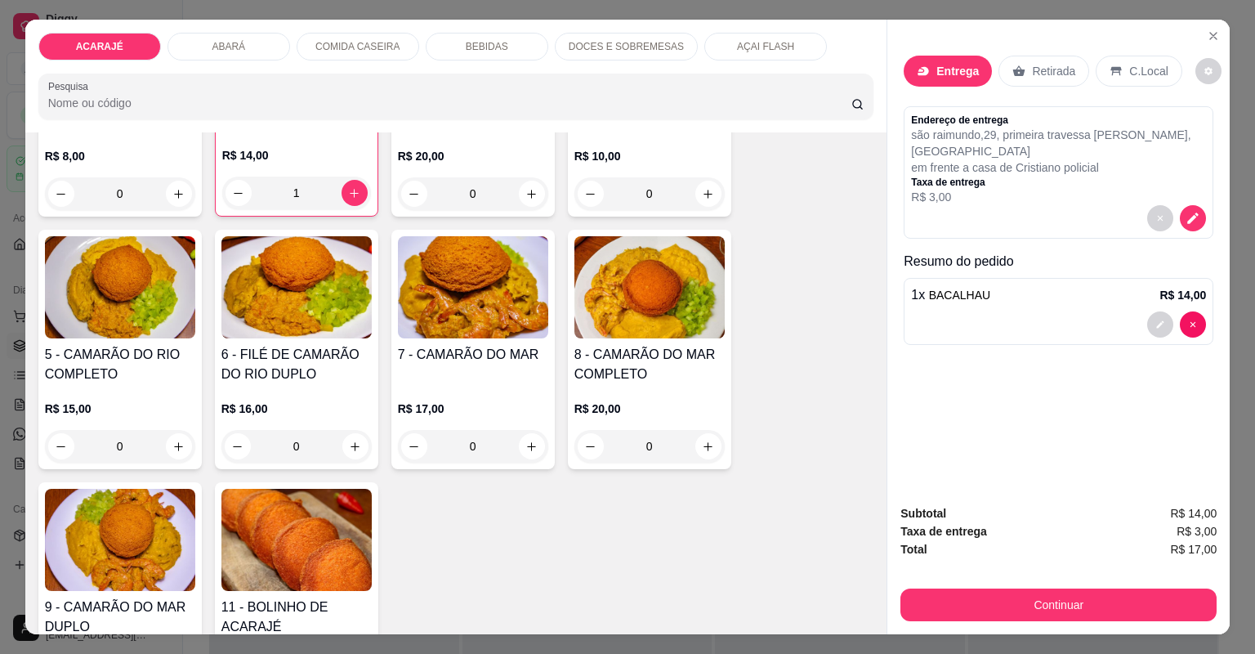
scroll to position [654, 0]
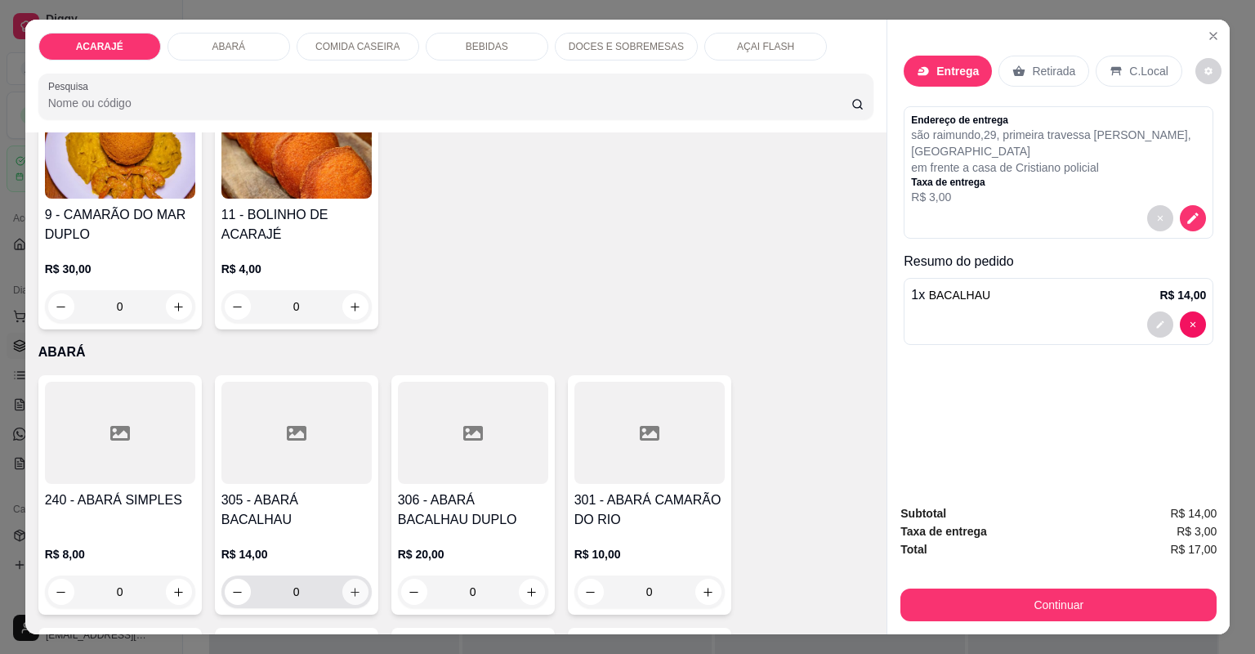
click at [353, 591] on icon "increase-product-quantity" at bounding box center [355, 592] width 9 height 9
type input "1"
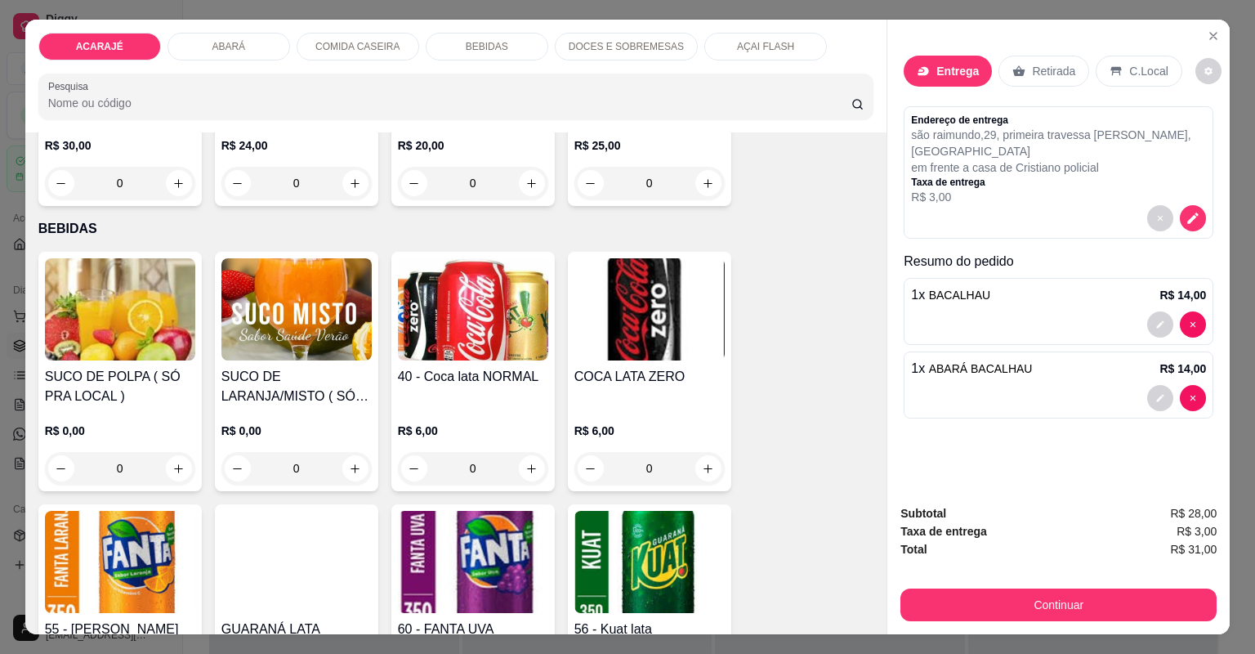
scroll to position [1961, 0]
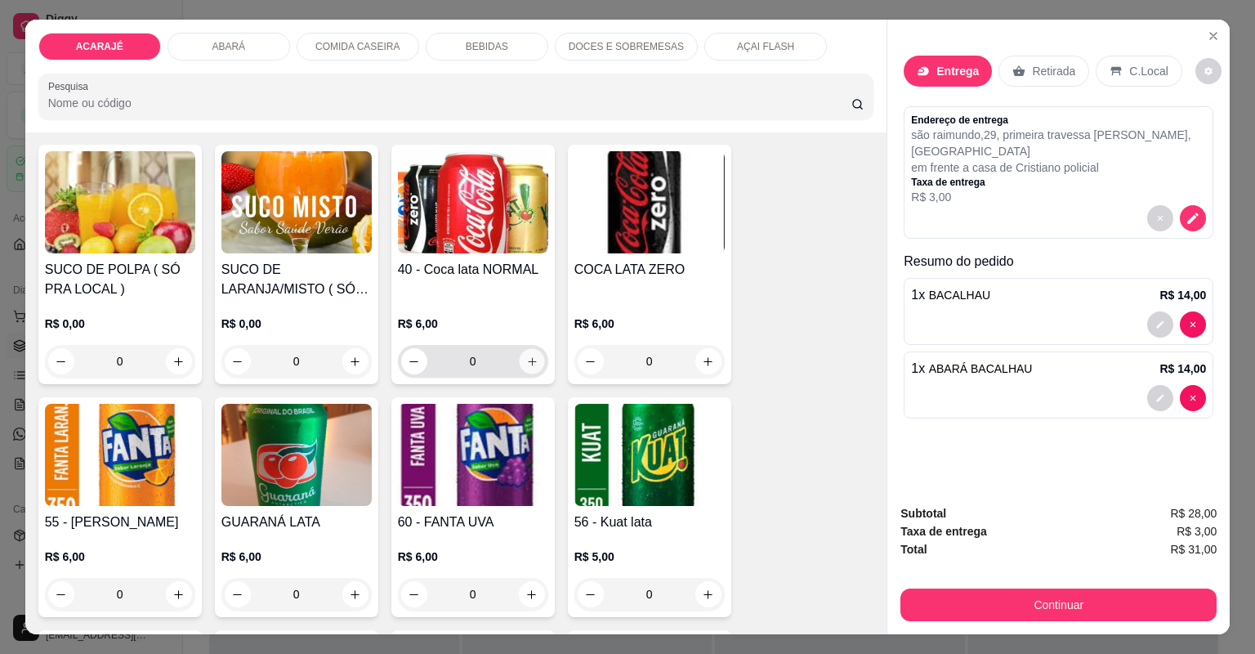
click at [530, 361] on icon "increase-product-quantity" at bounding box center [532, 362] width 12 height 12
type input "1"
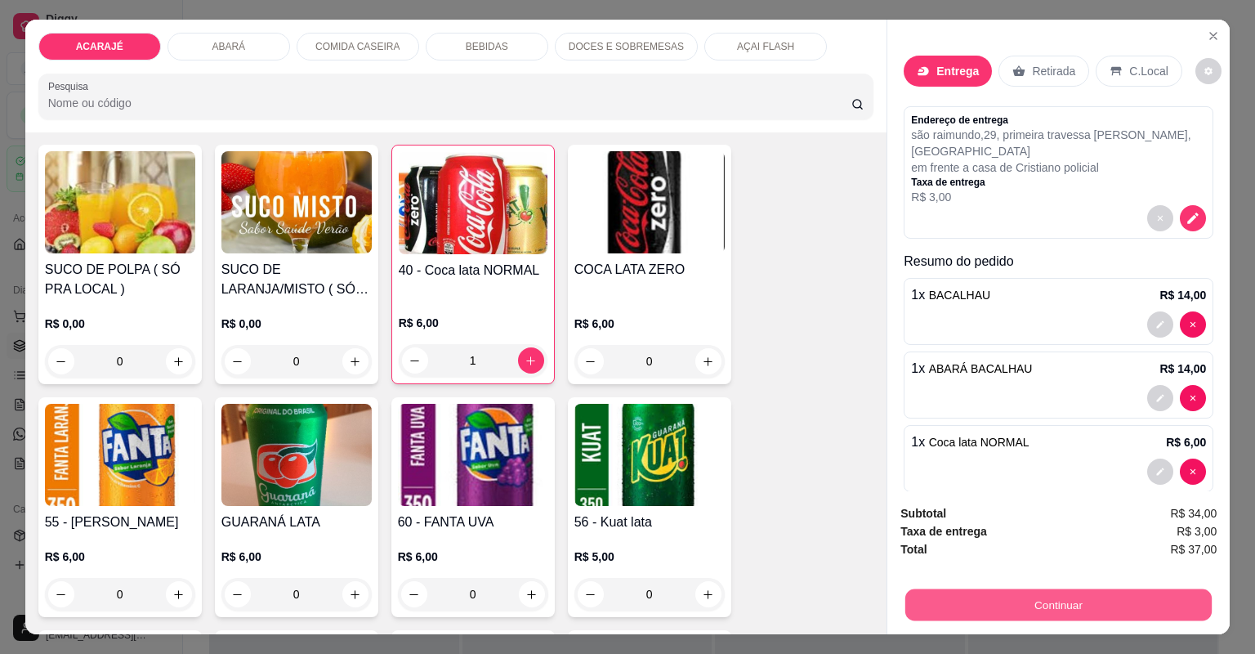
click at [982, 605] on button "Continuar" at bounding box center [1059, 605] width 306 height 32
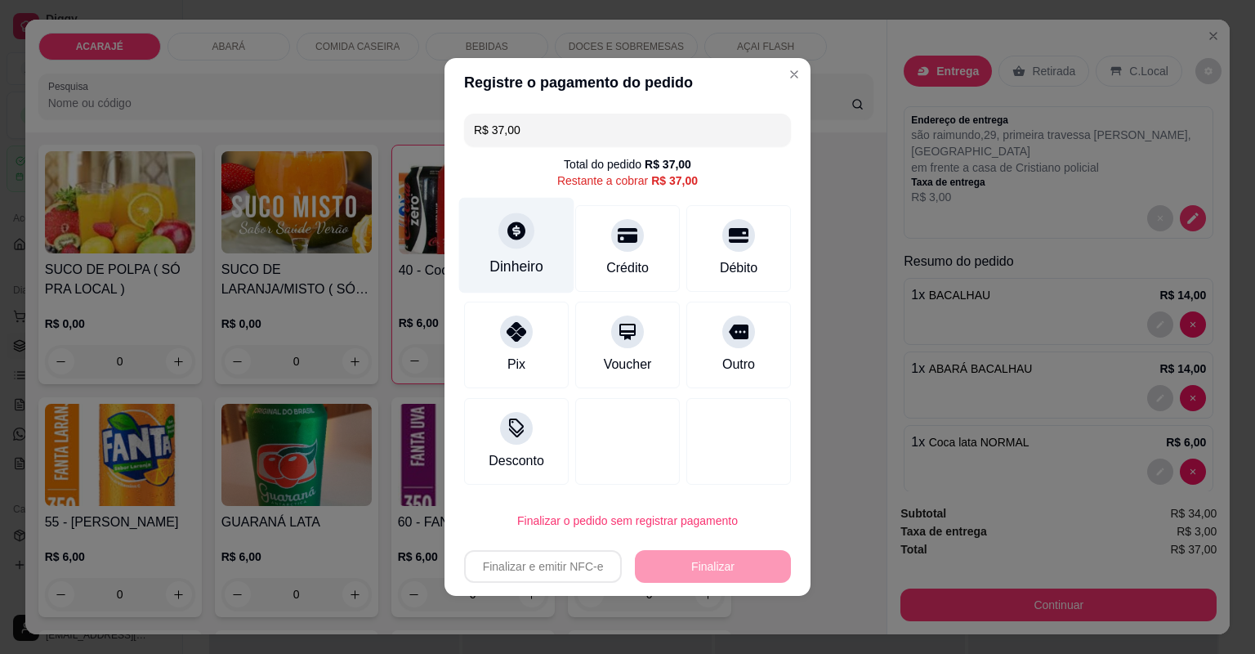
click at [512, 248] on div at bounding box center [517, 230] width 36 height 36
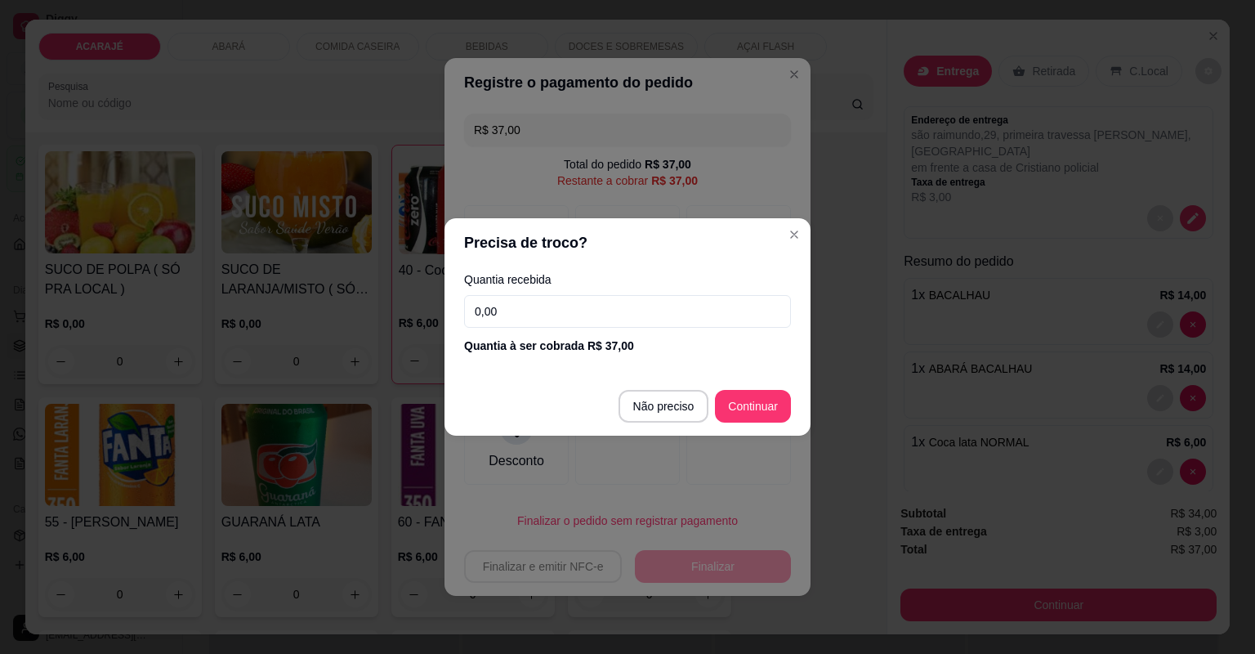
click at [527, 314] on input "0,00" at bounding box center [627, 311] width 327 height 33
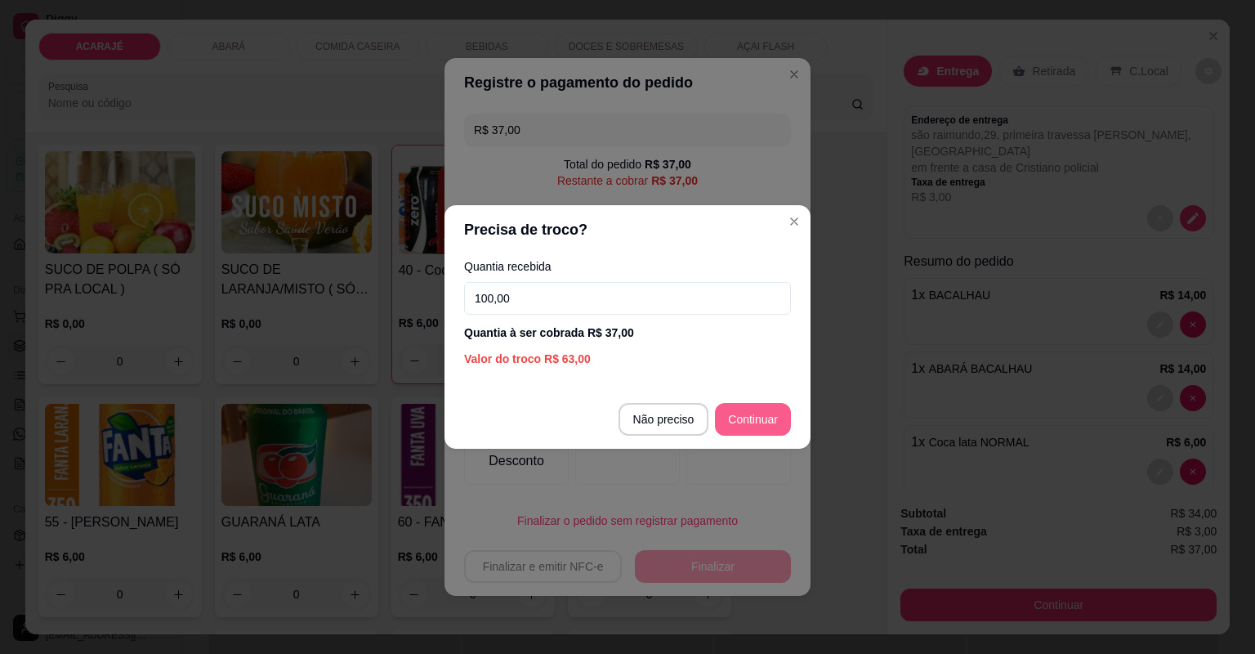
type input "100,00"
type input "R$ 0,00"
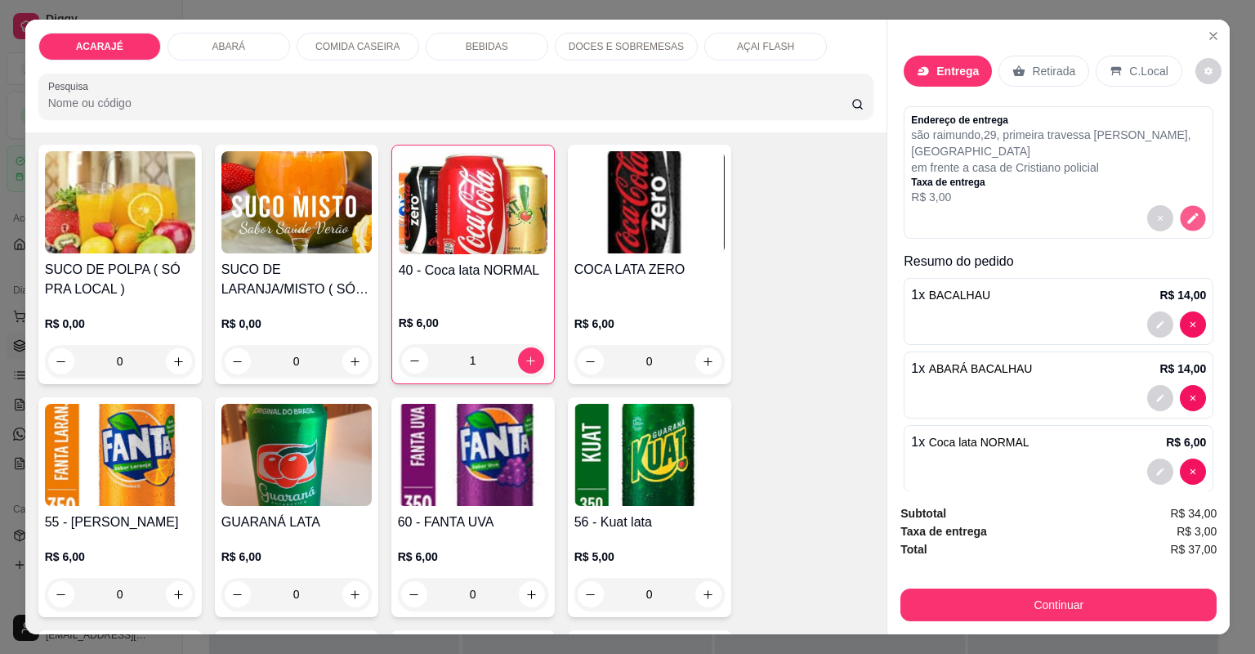
click at [1187, 220] on icon "decrease-product-quantity" at bounding box center [1194, 218] width 14 height 14
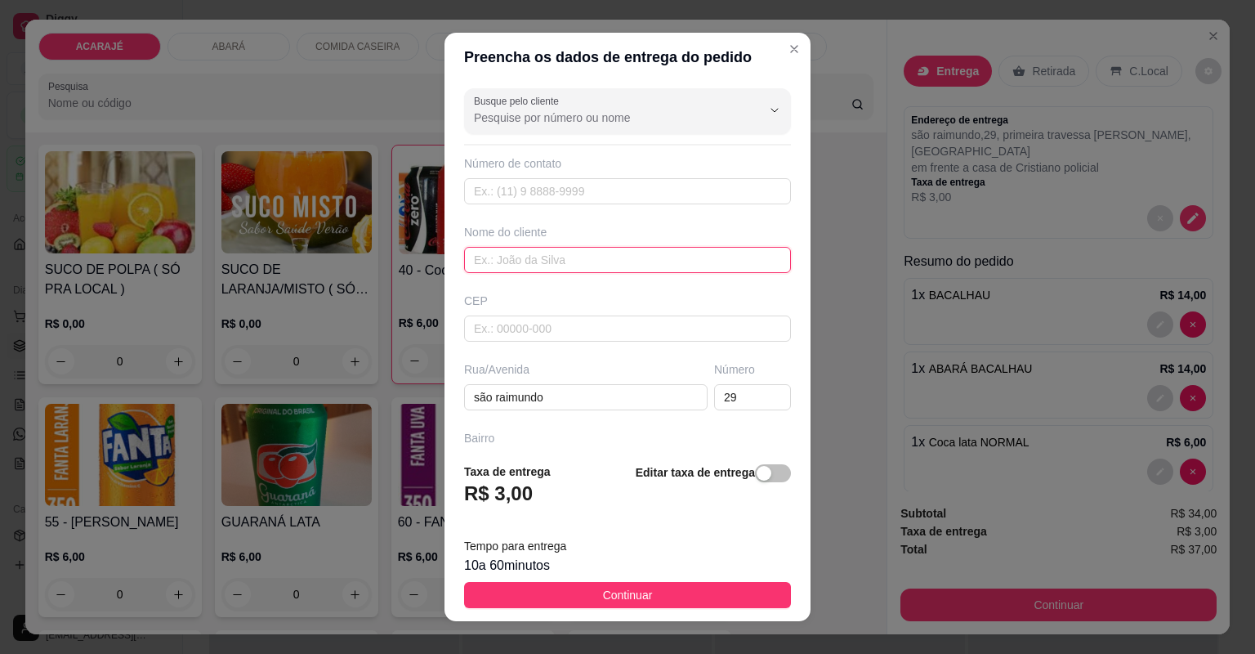
click at [602, 264] on input "text" at bounding box center [627, 260] width 327 height 26
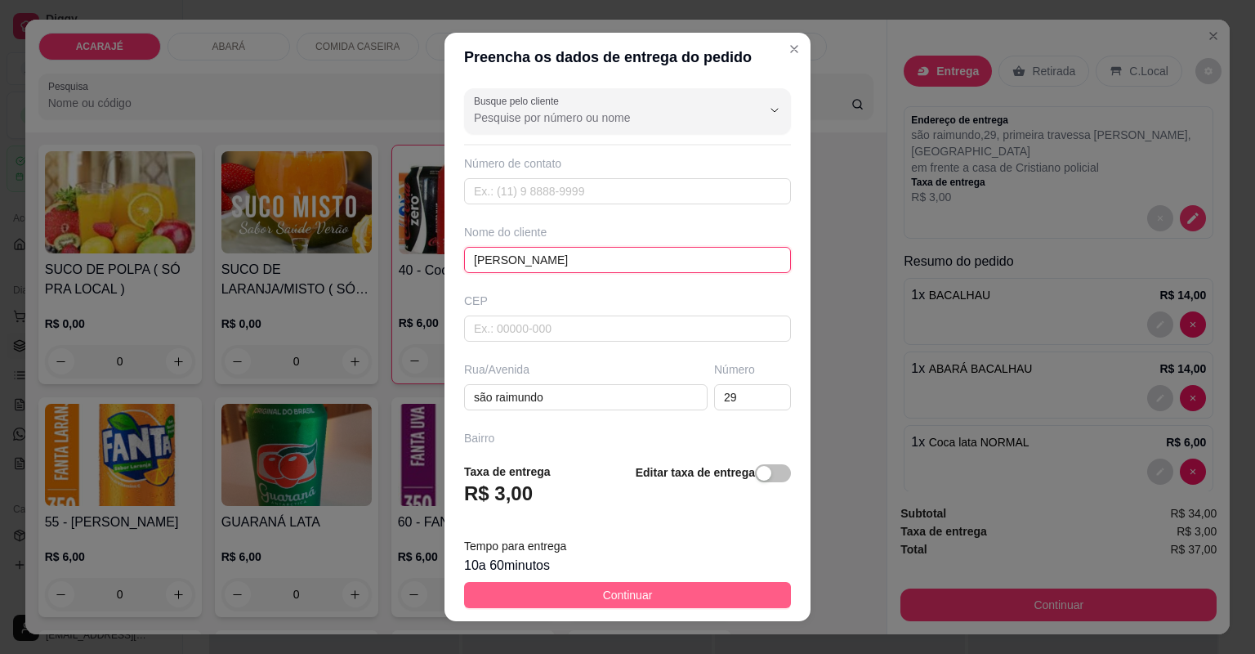
type input "João"
click at [547, 602] on button "Continuar" at bounding box center [627, 595] width 327 height 26
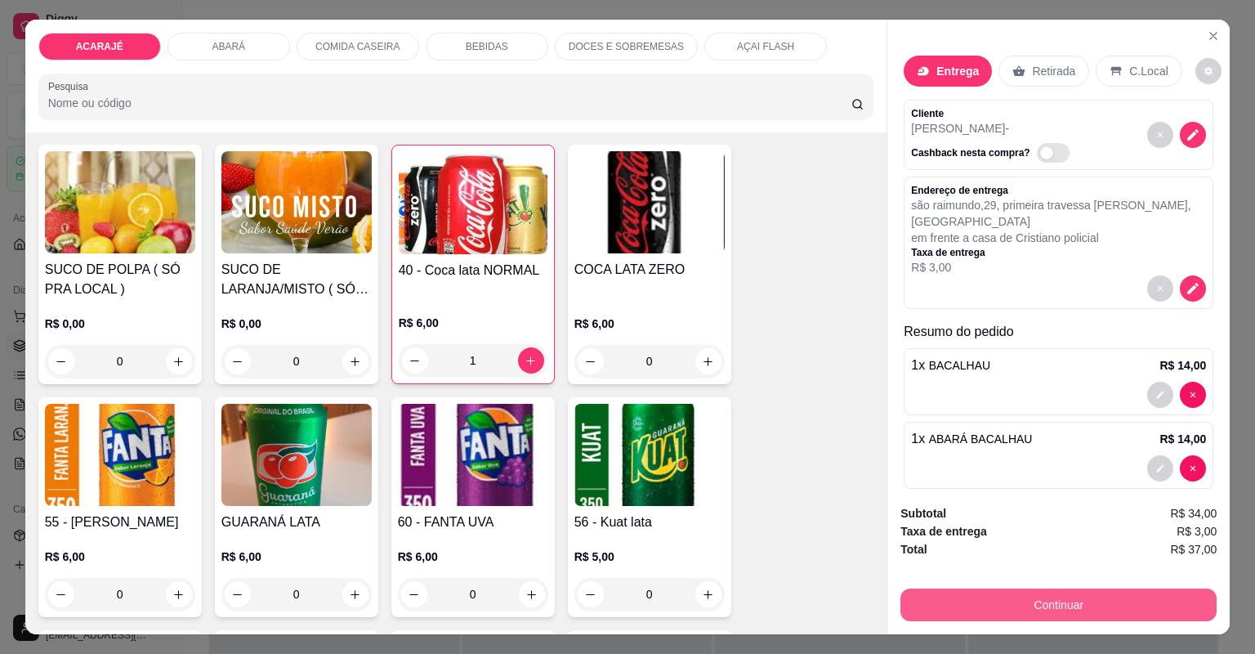
click at [973, 595] on button "Continuar" at bounding box center [1059, 604] width 316 height 33
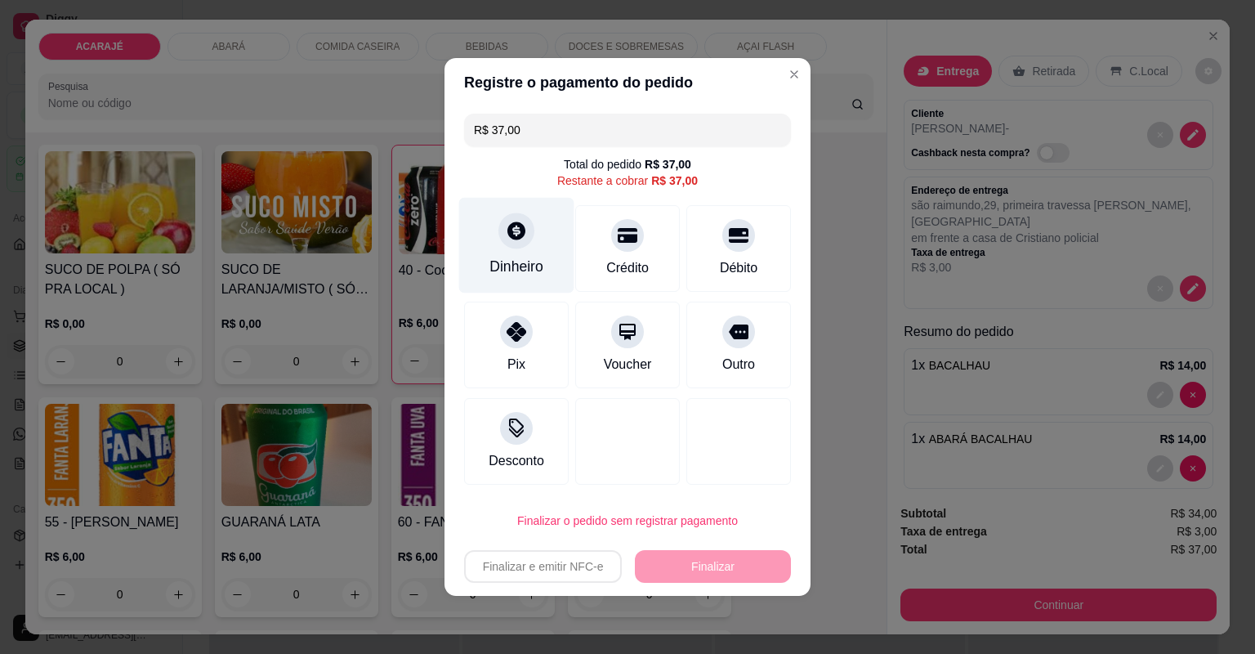
click at [524, 235] on icon at bounding box center [516, 230] width 21 height 21
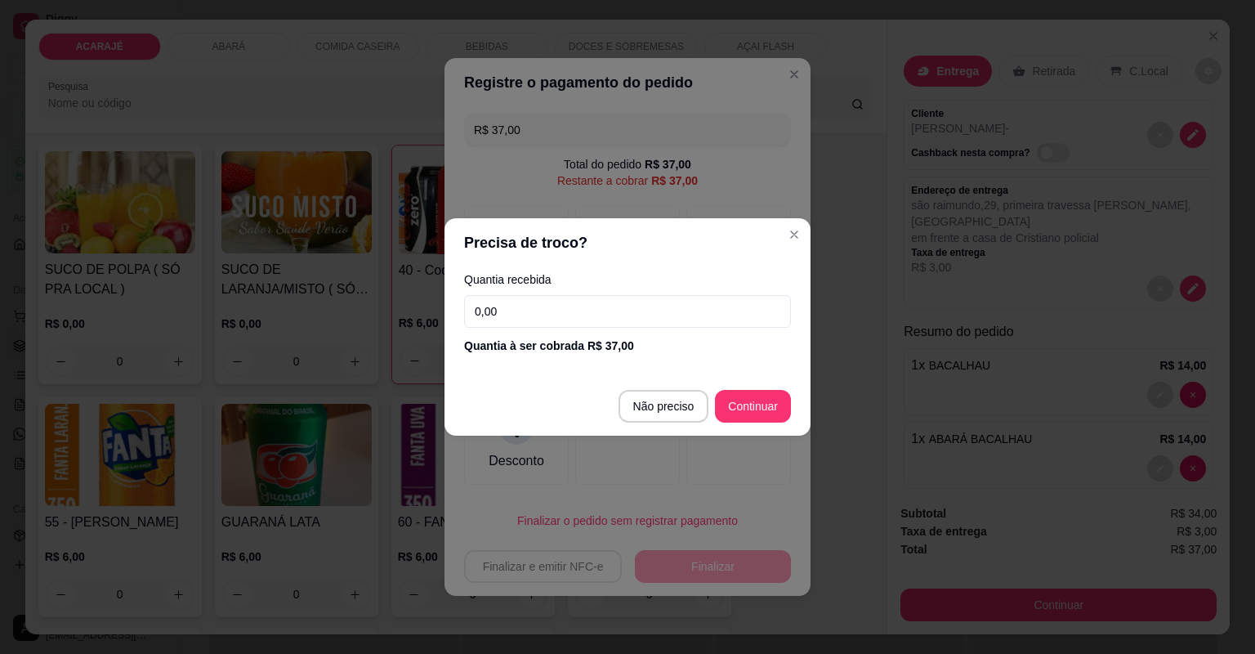
click at [560, 305] on input "0,00" at bounding box center [627, 311] width 327 height 33
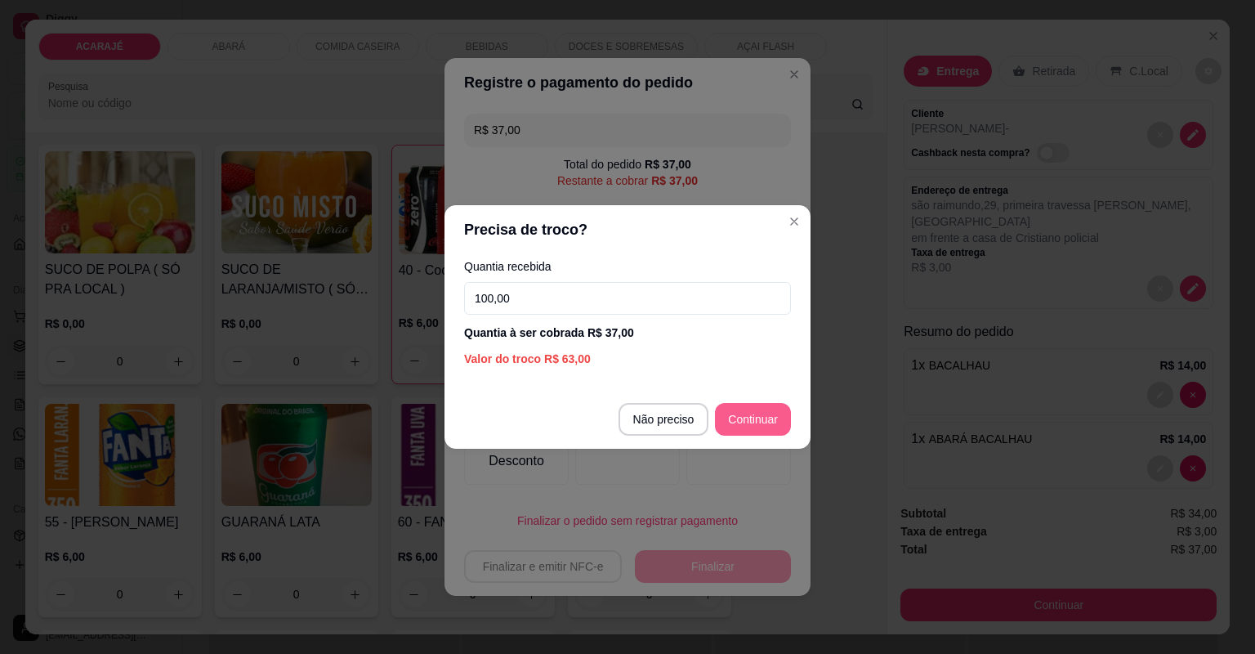
type input "100,00"
type input "R$ 0,00"
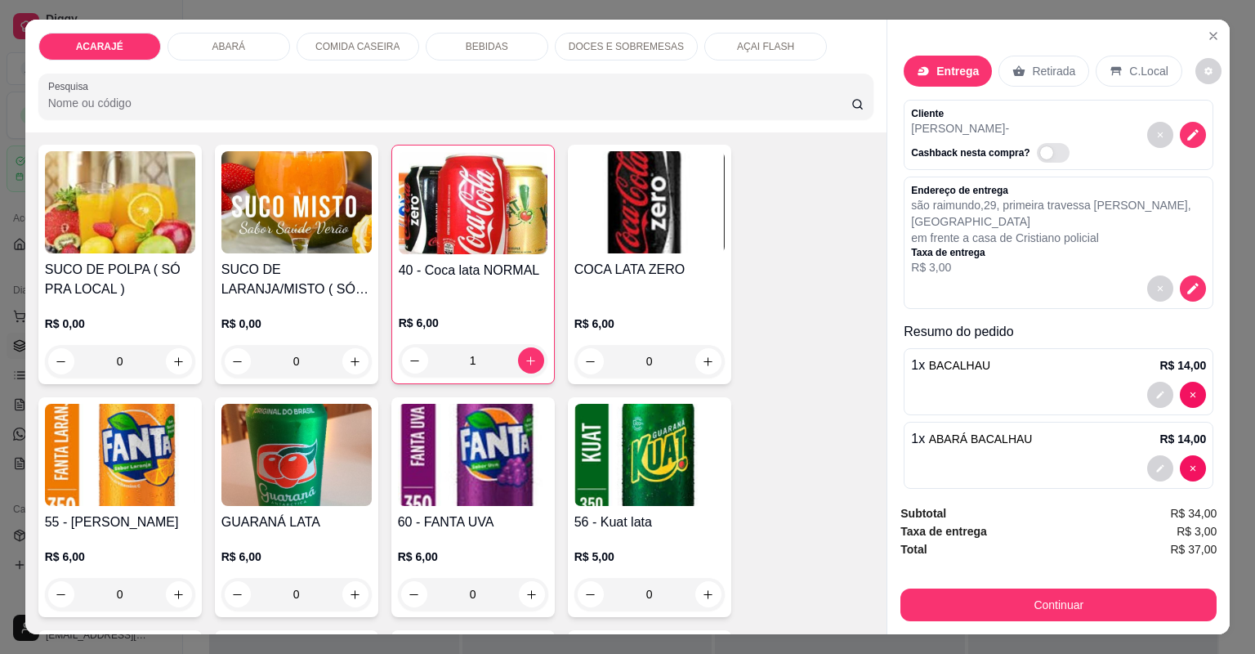
scroll to position [92, 0]
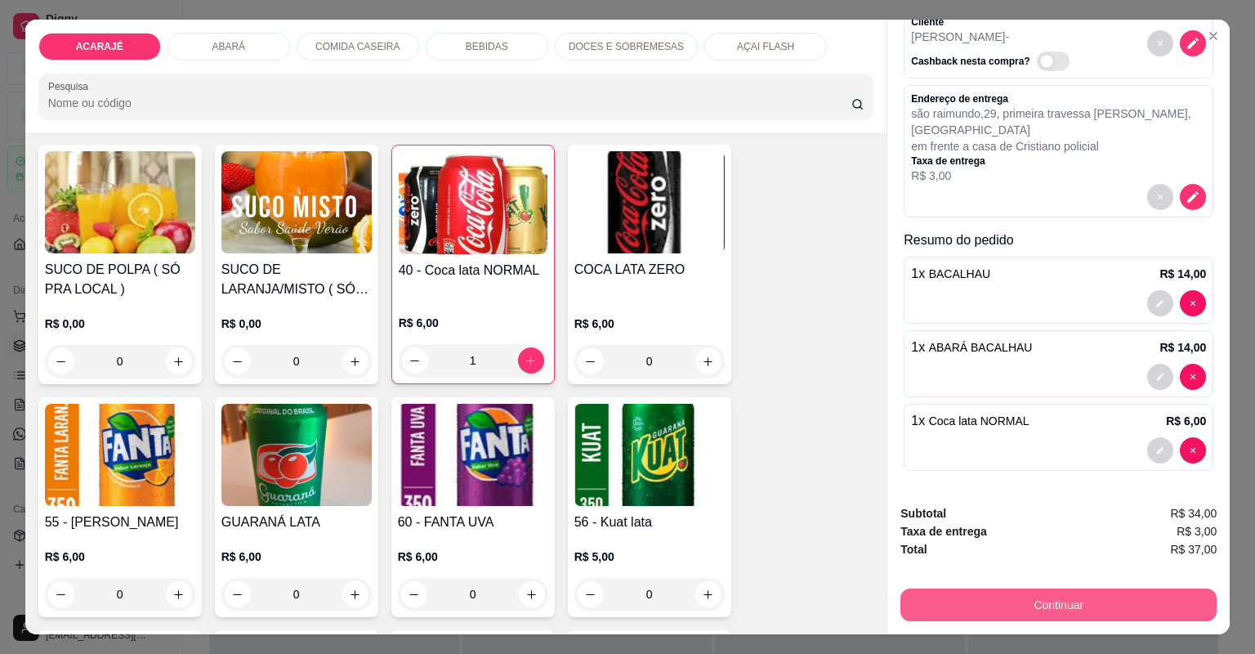
click at [942, 613] on button "Continuar" at bounding box center [1059, 604] width 316 height 33
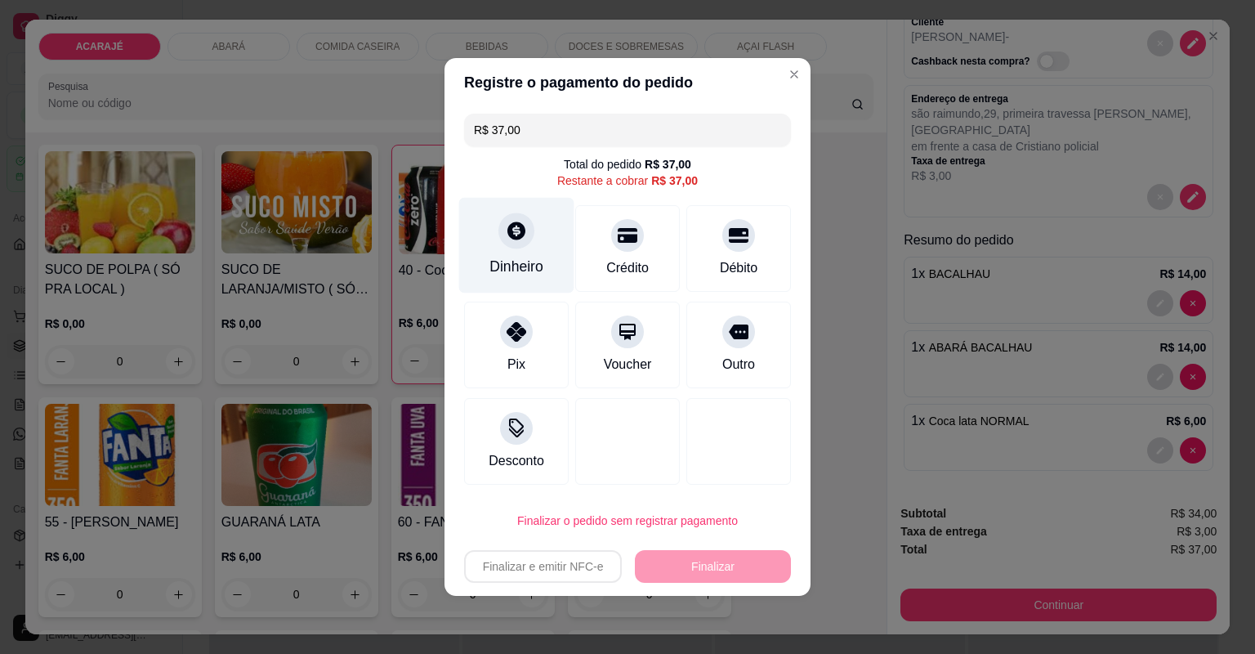
click at [523, 256] on div "Dinheiro" at bounding box center [517, 266] width 54 height 21
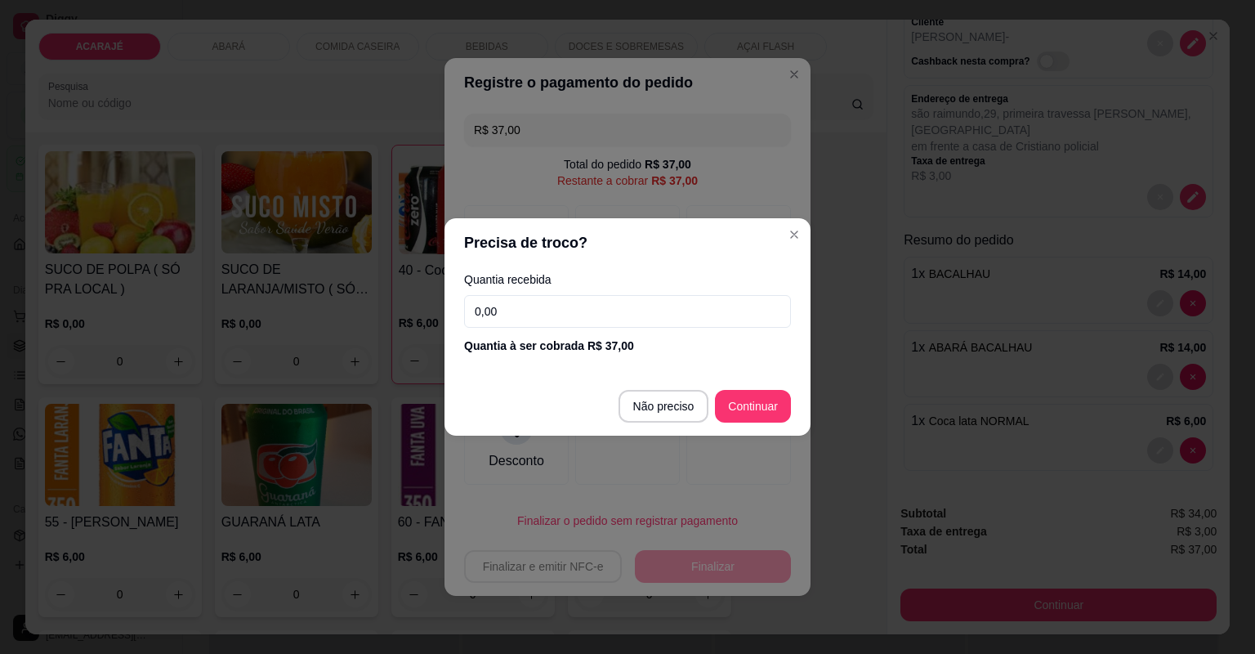
click at [536, 295] on input "0,00" at bounding box center [627, 311] width 327 height 33
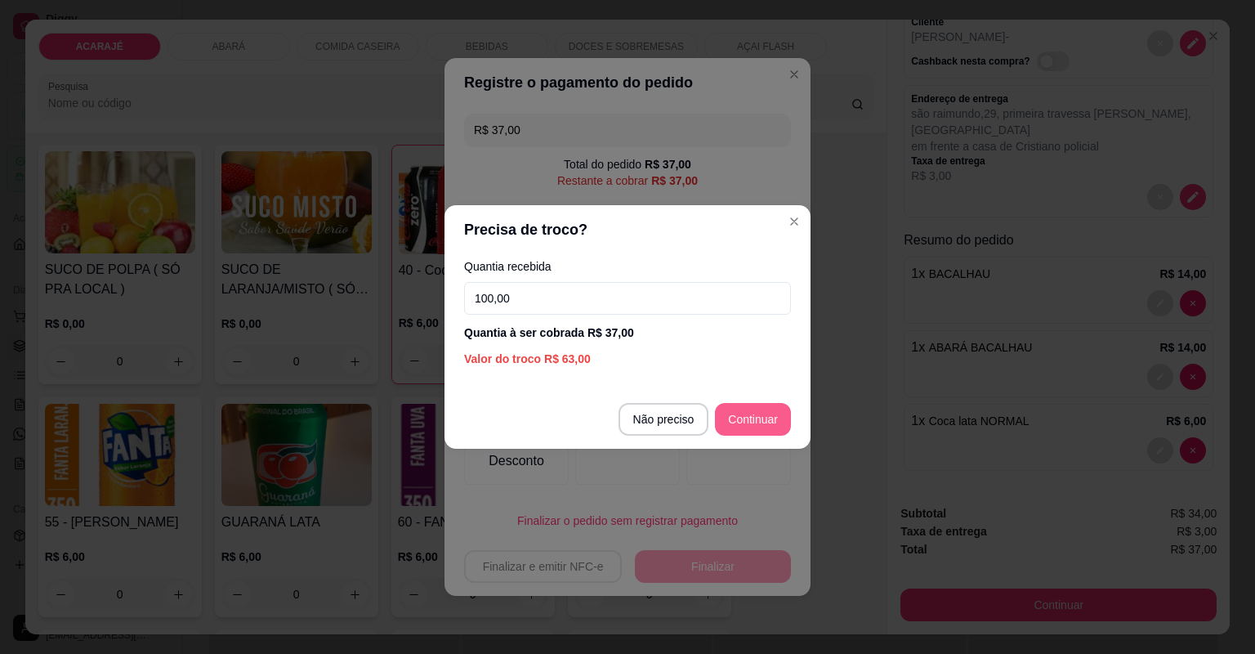
type input "100,00"
type input "R$ 0,00"
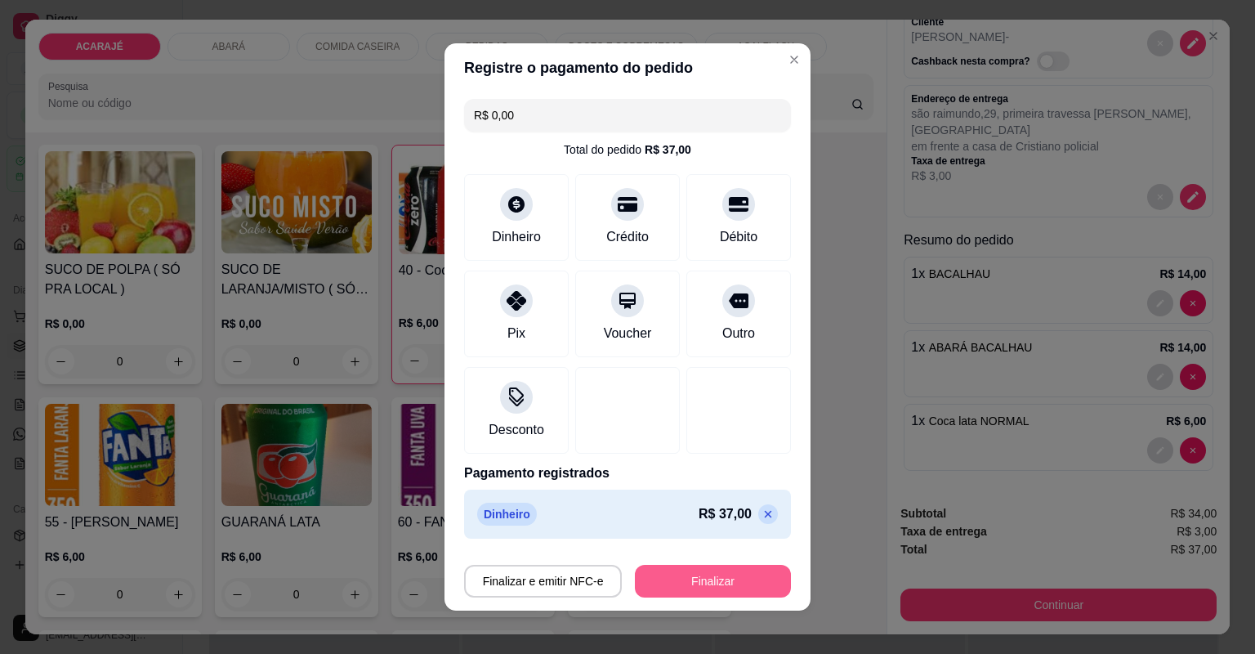
click at [689, 583] on button "Finalizar" at bounding box center [713, 581] width 156 height 33
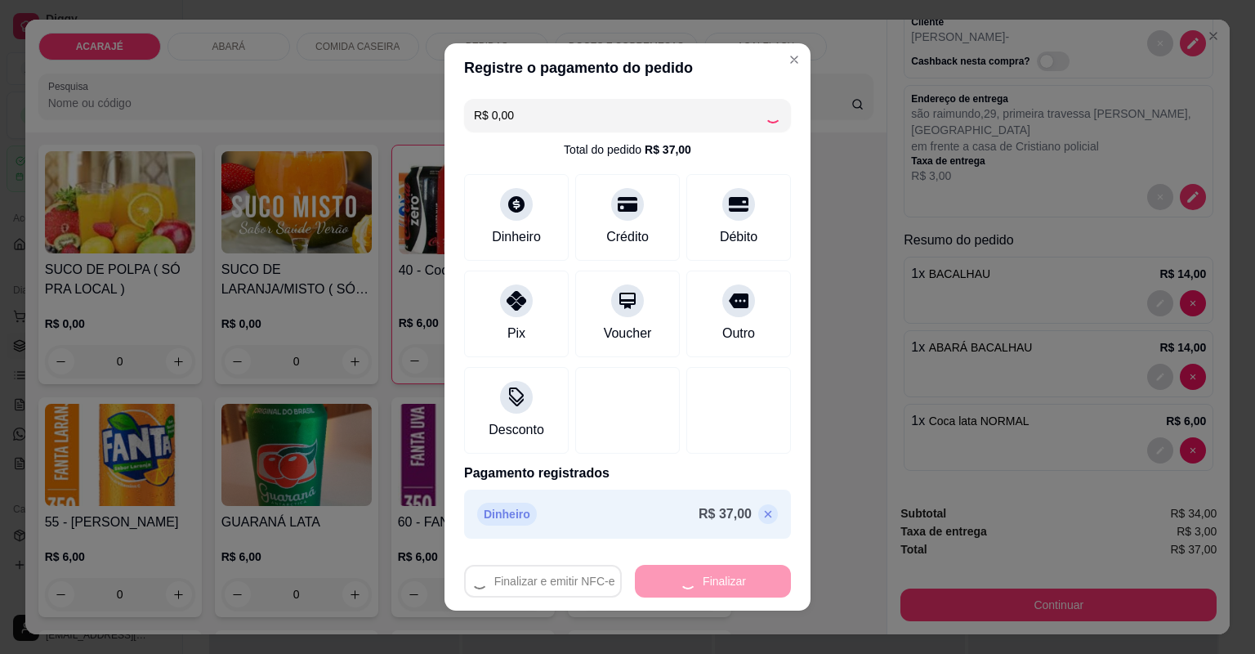
type input "0"
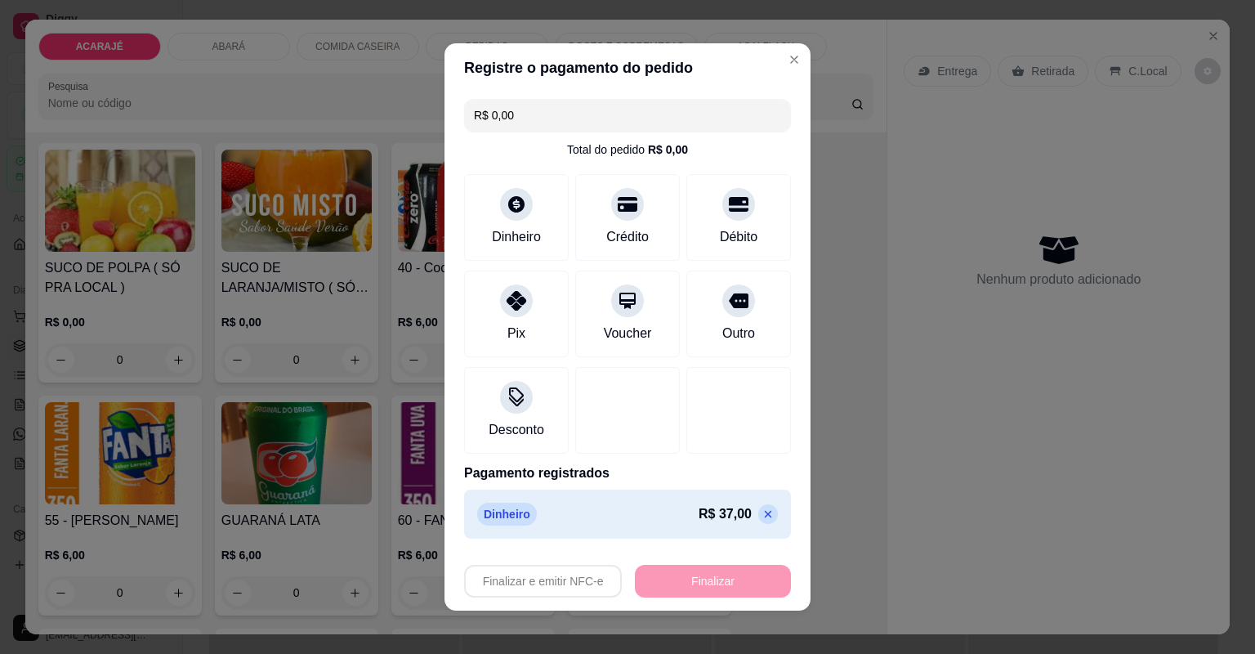
type input "-R$ 37,00"
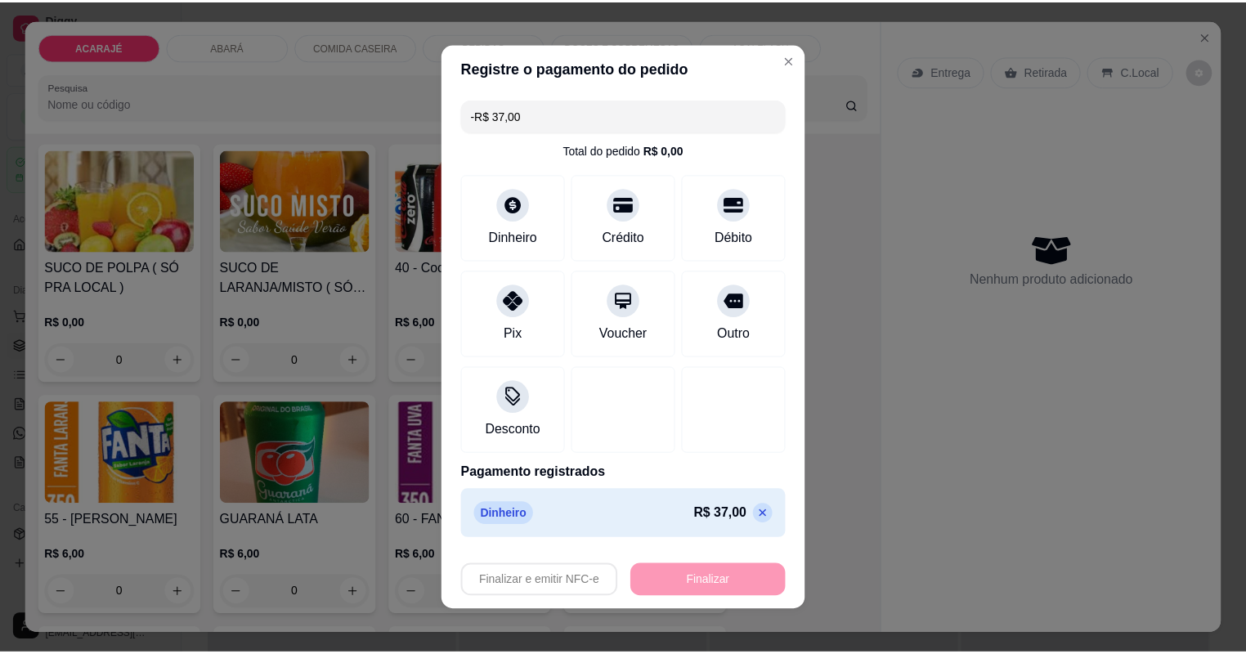
scroll to position [0, 0]
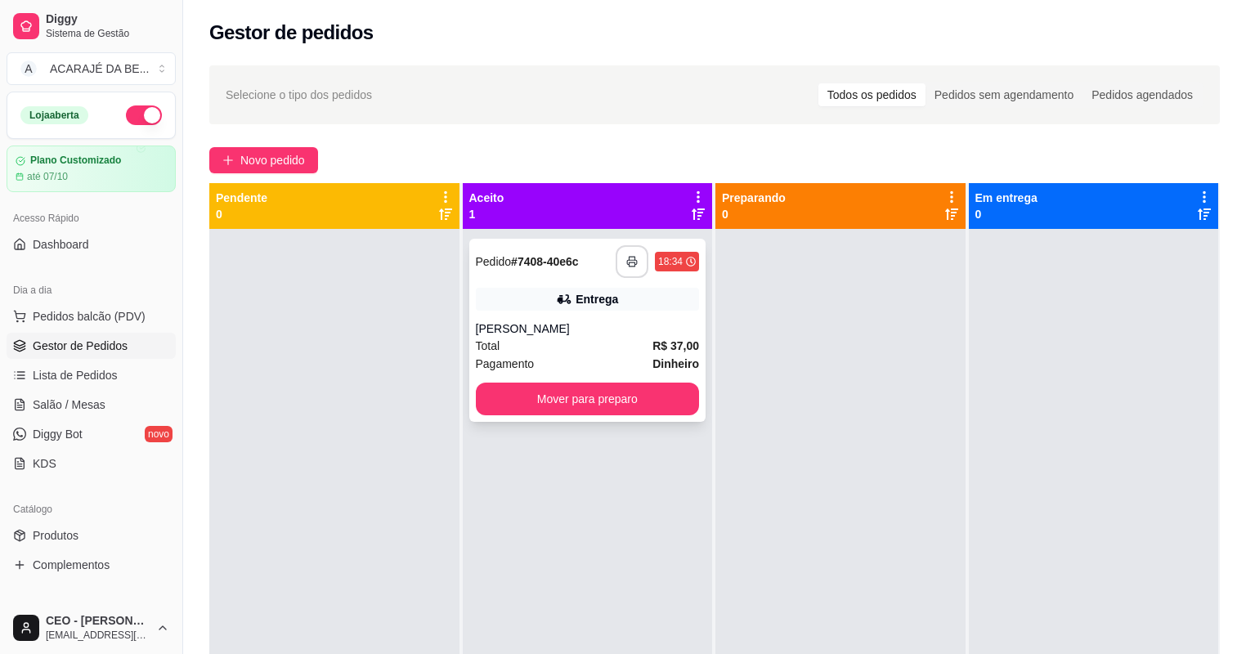
click at [627, 259] on icon "button" at bounding box center [631, 261] width 11 height 11
click at [598, 400] on button "Mover para preparo" at bounding box center [588, 398] width 224 height 33
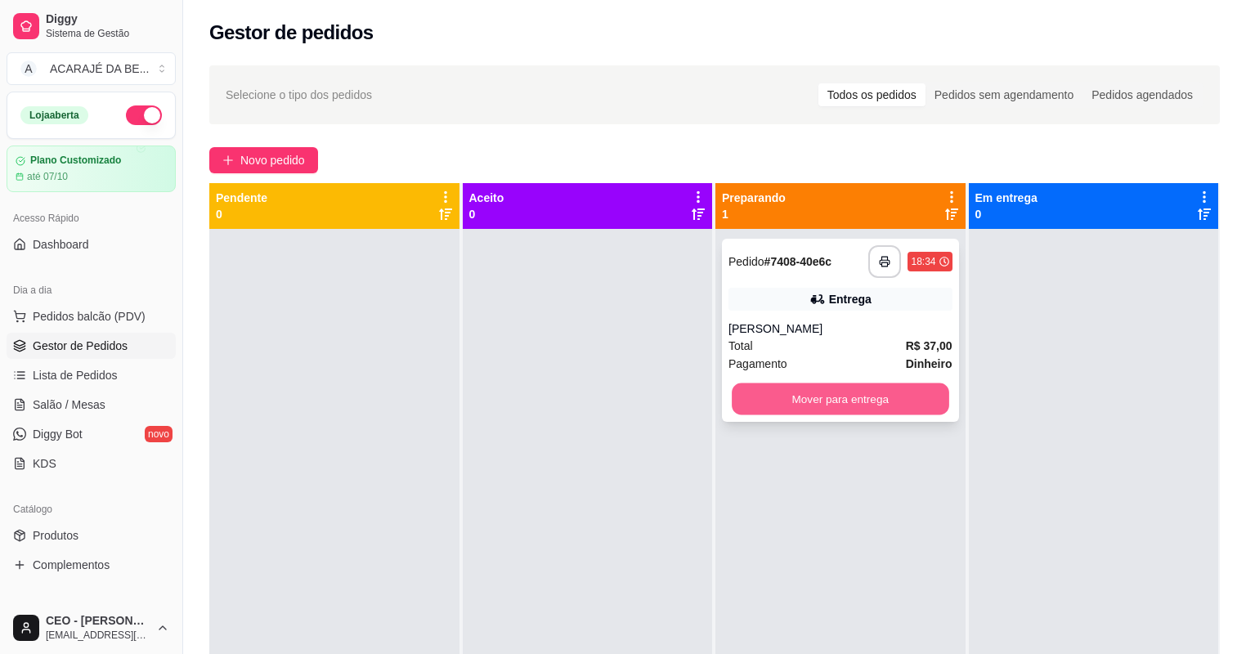
click at [760, 390] on button "Mover para entrega" at bounding box center [839, 399] width 217 height 32
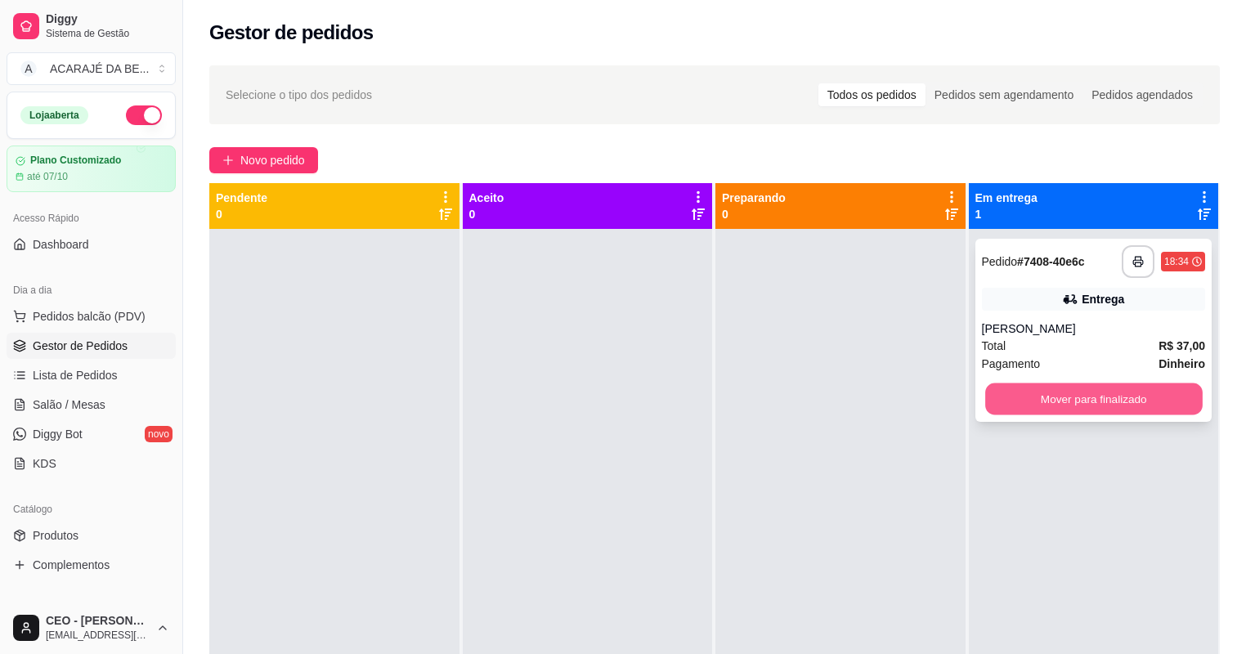
click at [1027, 394] on button "Mover para finalizado" at bounding box center [1093, 399] width 217 height 32
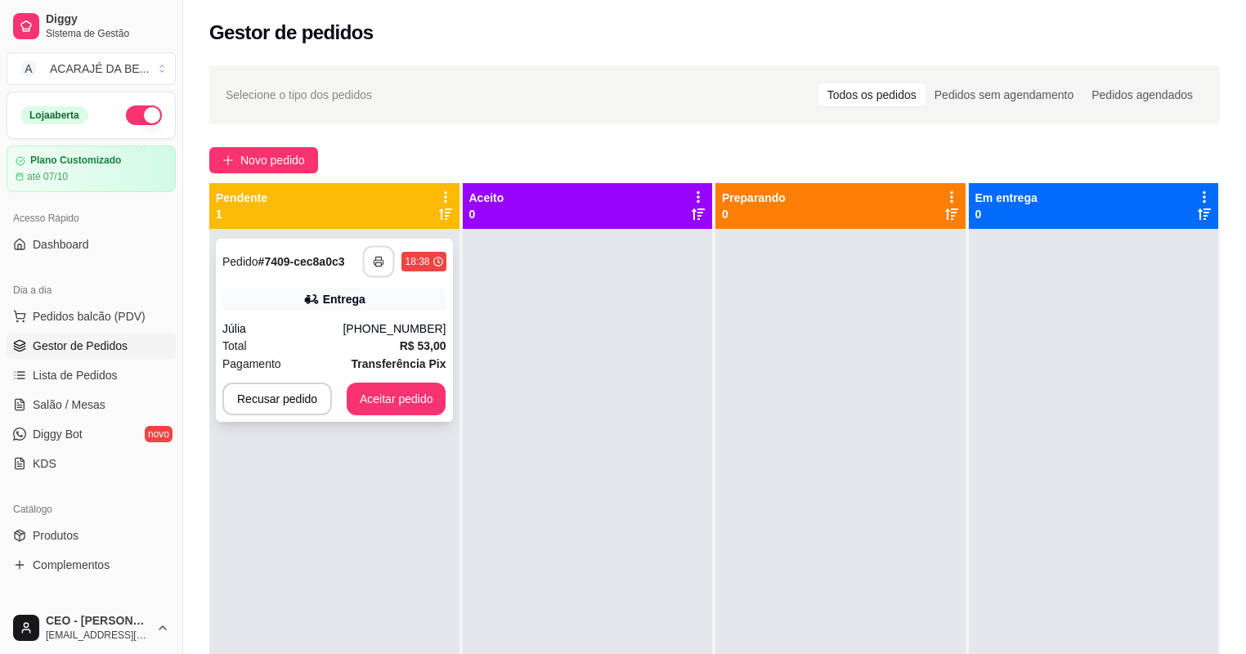
click at [378, 252] on button "button" at bounding box center [379, 262] width 32 height 32
click at [382, 394] on button "Aceitar pedido" at bounding box center [397, 398] width 100 height 33
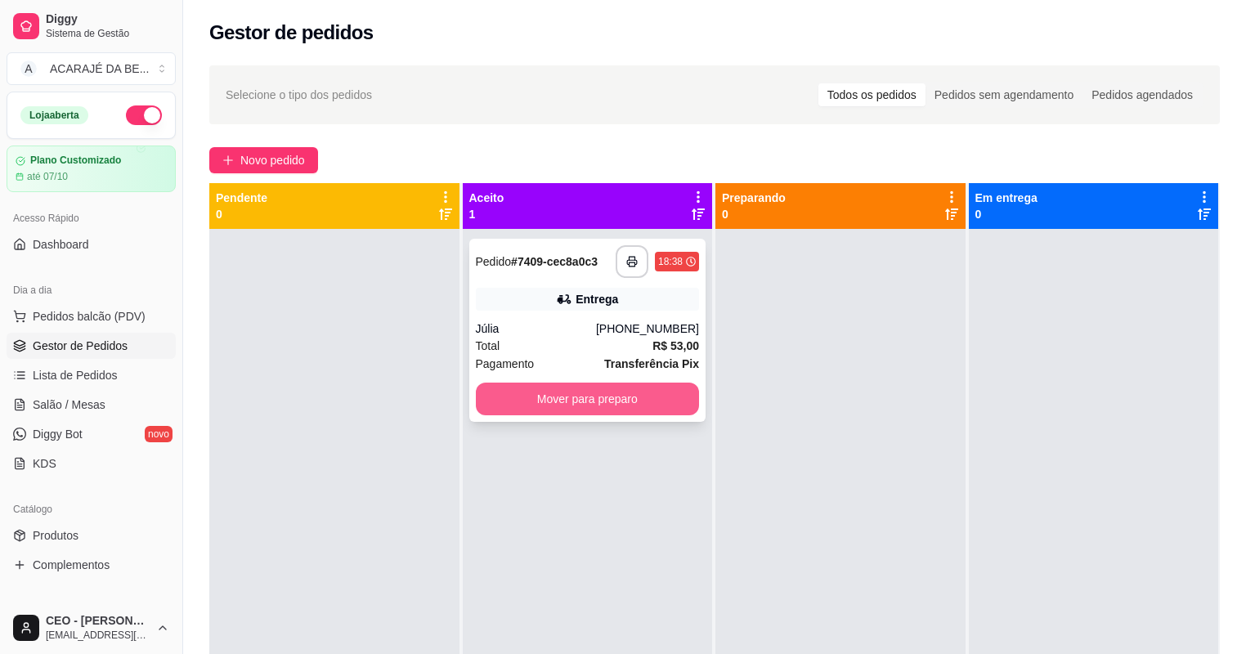
click at [503, 400] on button "Mover para preparo" at bounding box center [588, 398] width 224 height 33
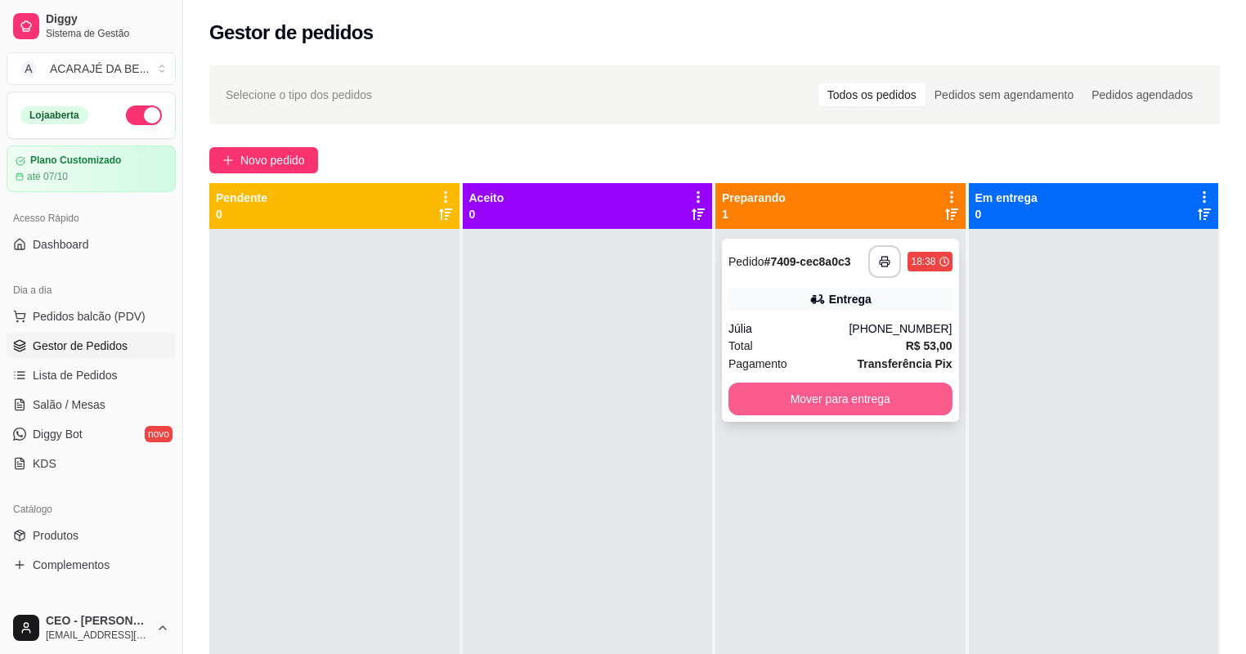
click at [807, 387] on button "Mover para entrega" at bounding box center [840, 398] width 224 height 33
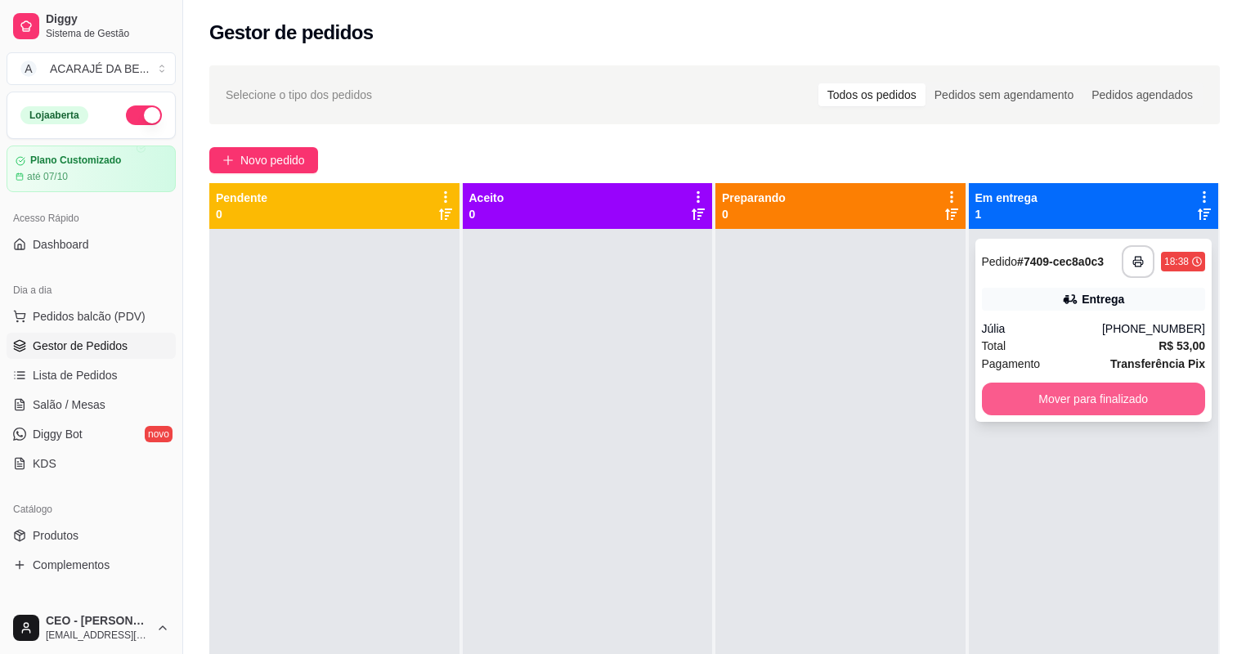
click at [991, 396] on button "Mover para finalizado" at bounding box center [1094, 398] width 224 height 33
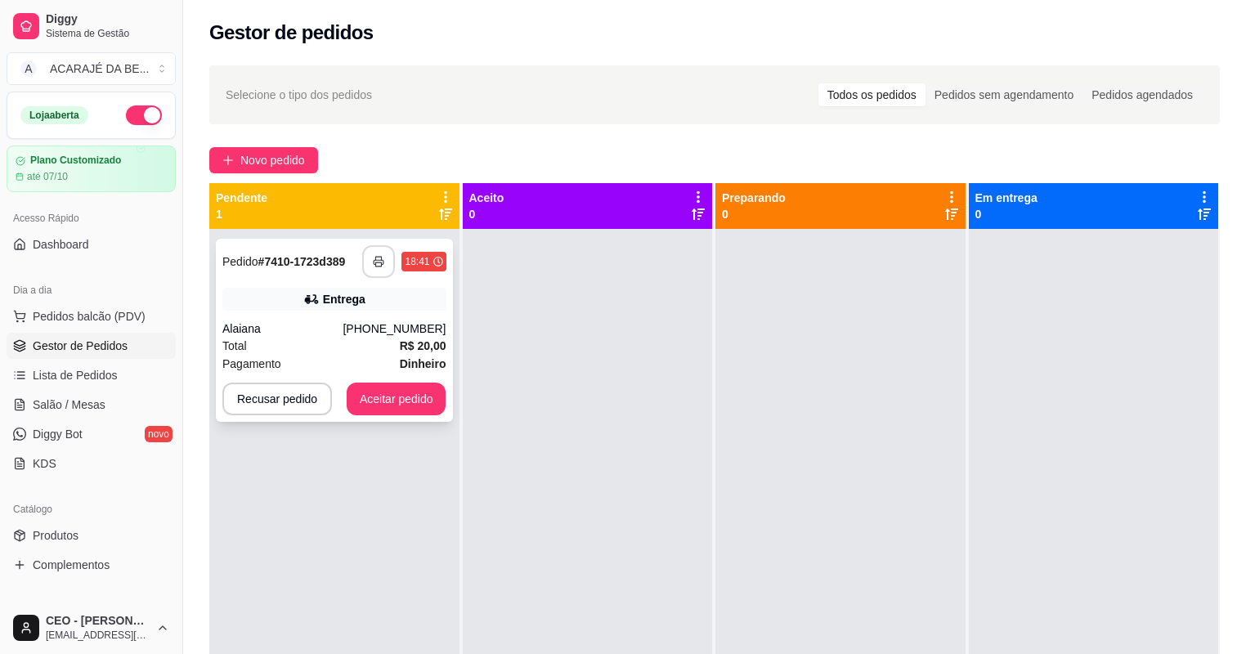
click at [384, 261] on button "button" at bounding box center [378, 261] width 33 height 33
click at [381, 399] on button "Aceitar pedido" at bounding box center [397, 398] width 100 height 33
click at [382, 396] on button "Aceitar pedido" at bounding box center [396, 399] width 96 height 32
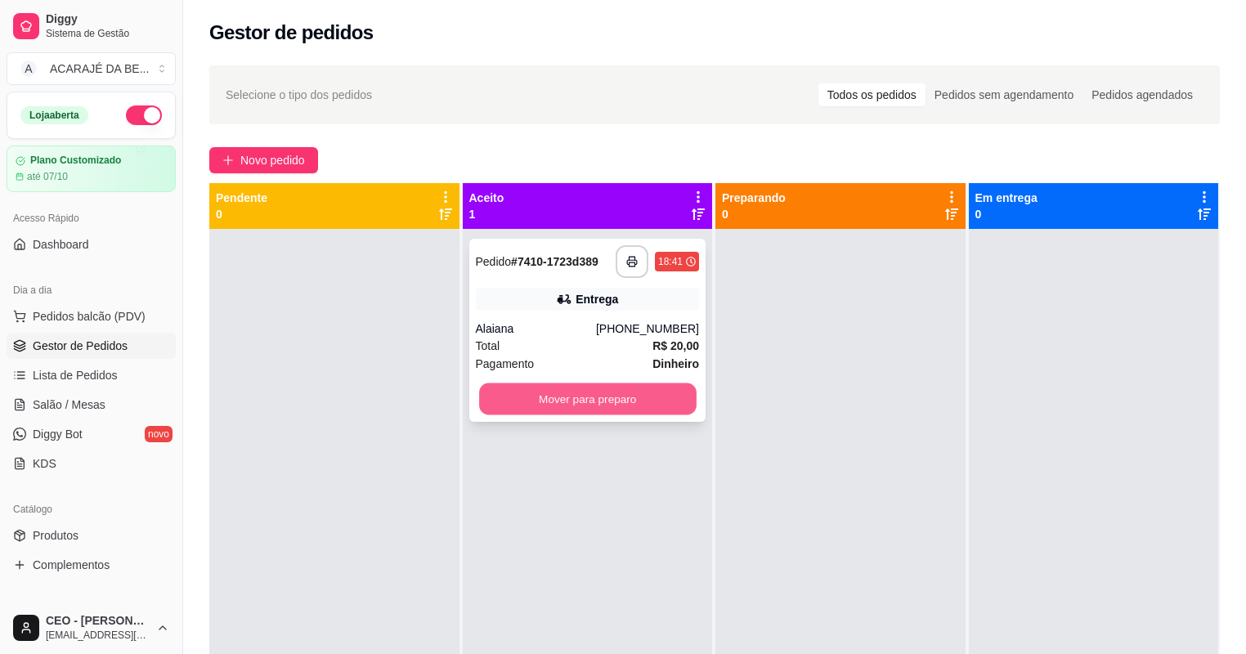
click at [536, 404] on button "Mover para preparo" at bounding box center [587, 399] width 217 height 32
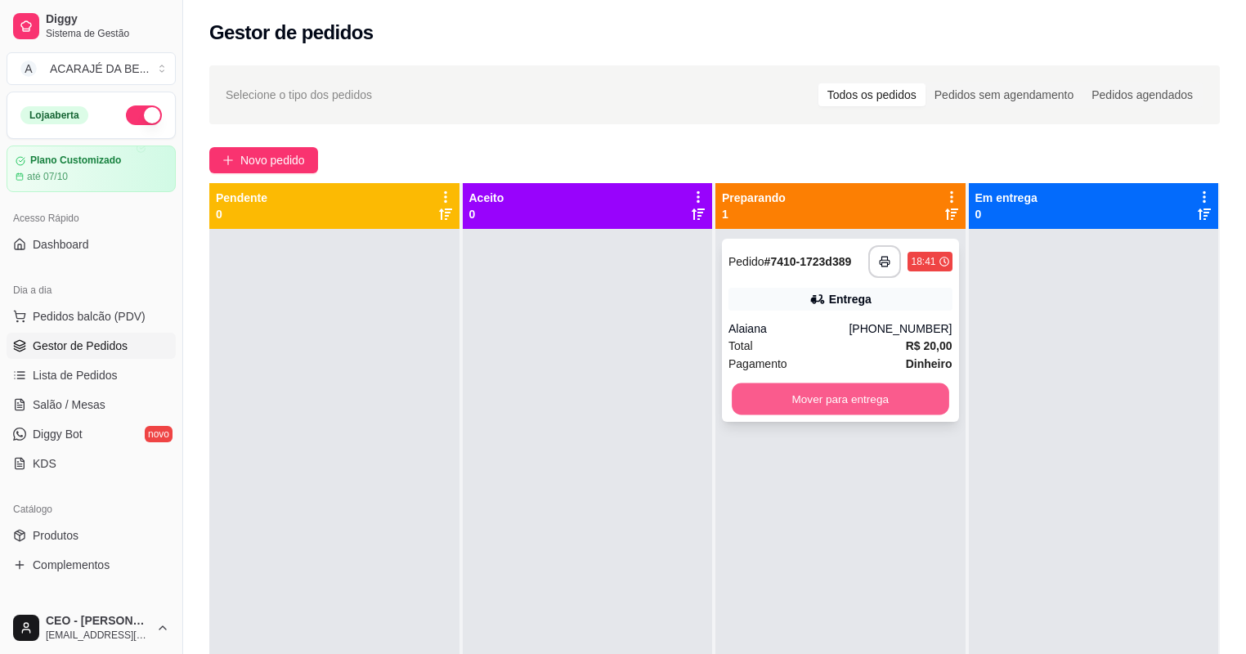
click at [784, 400] on button "Mover para entrega" at bounding box center [839, 399] width 217 height 32
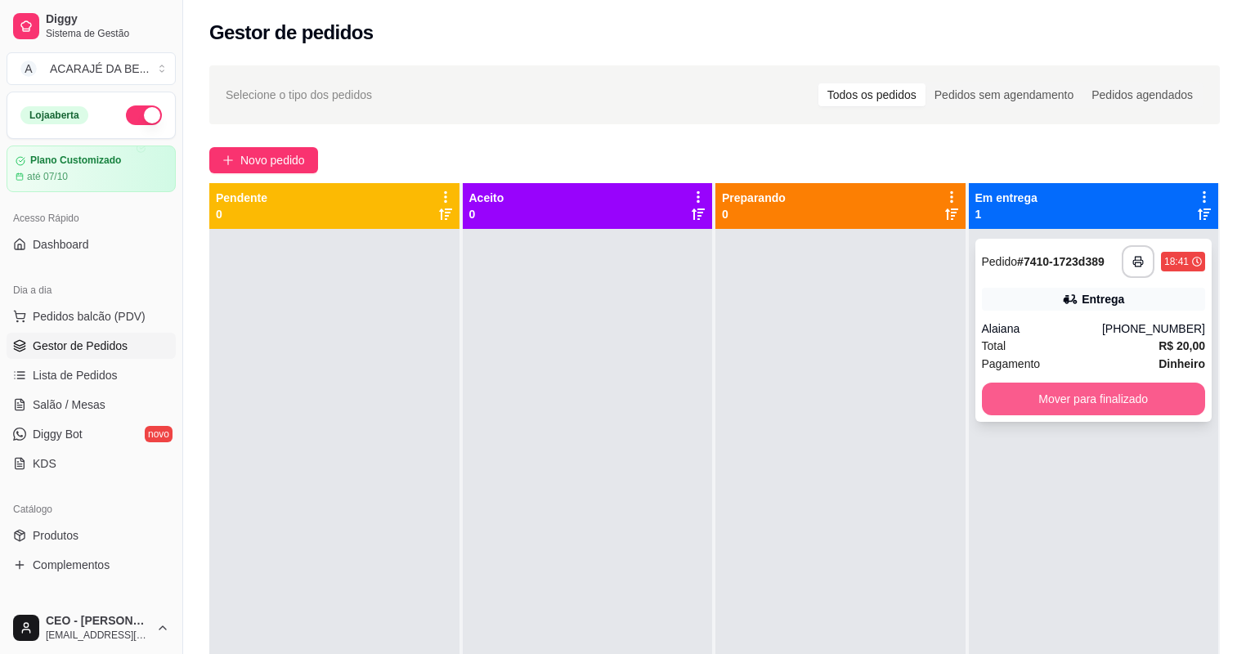
click at [1035, 401] on button "Mover para finalizado" at bounding box center [1094, 398] width 224 height 33
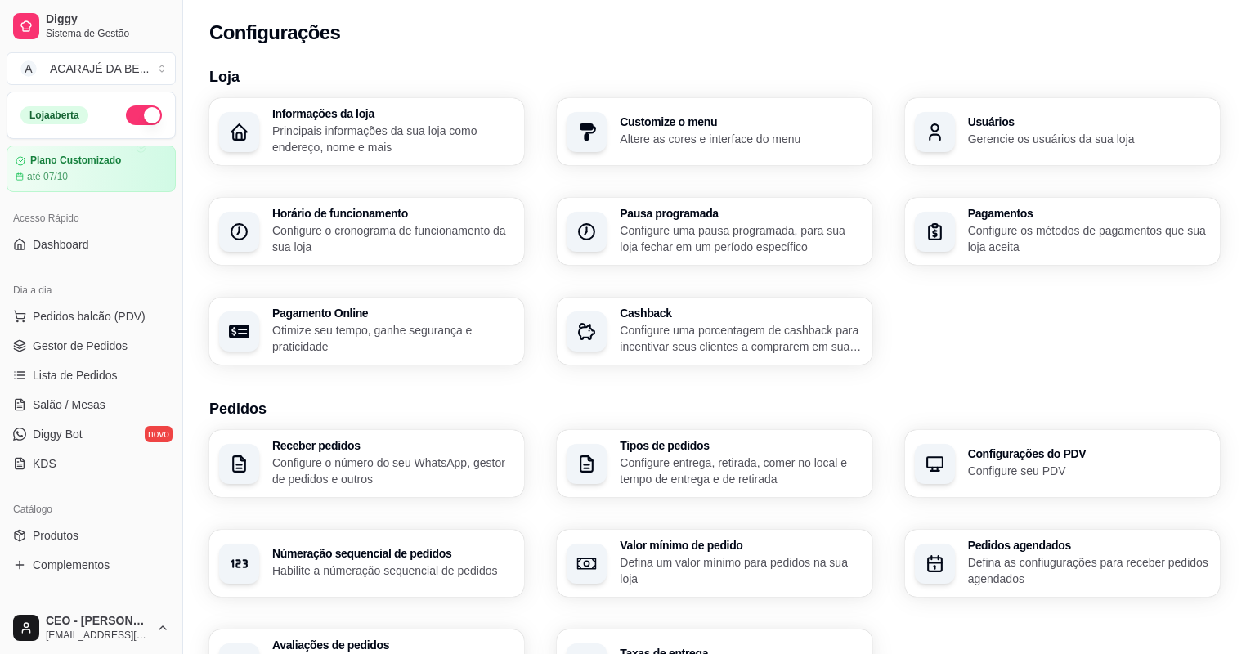
click at [951, 145] on div "button" at bounding box center [935, 132] width 40 height 40
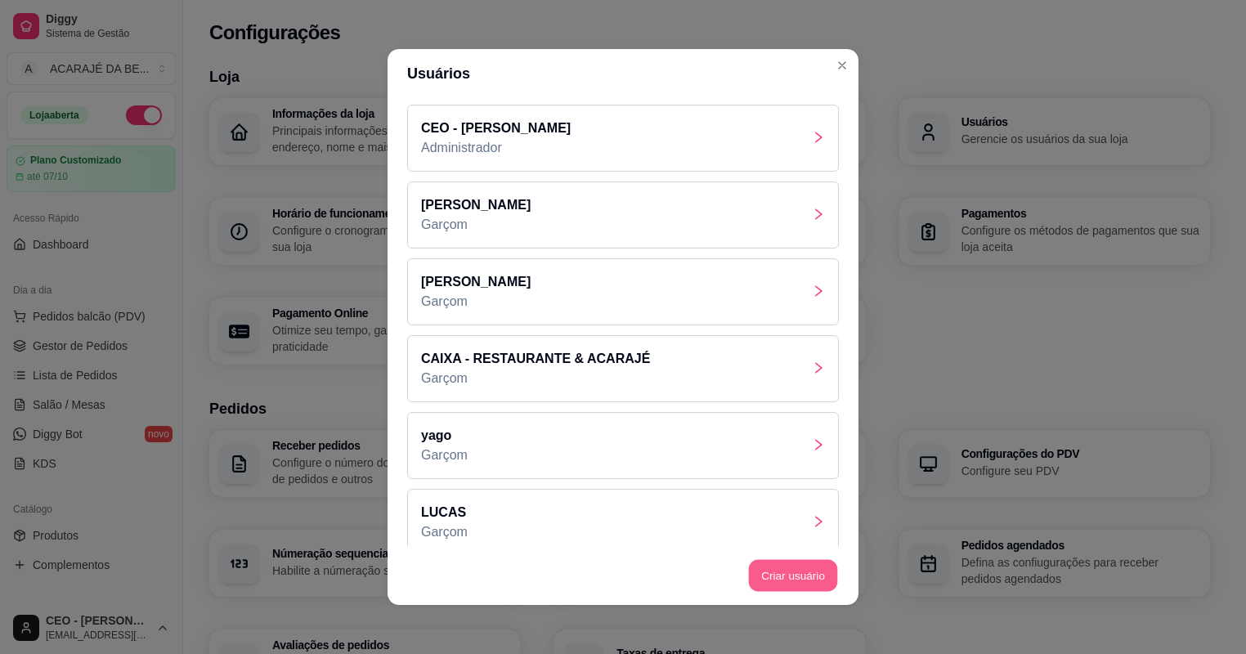
click at [785, 577] on button "Criar usuário" at bounding box center [793, 576] width 89 height 32
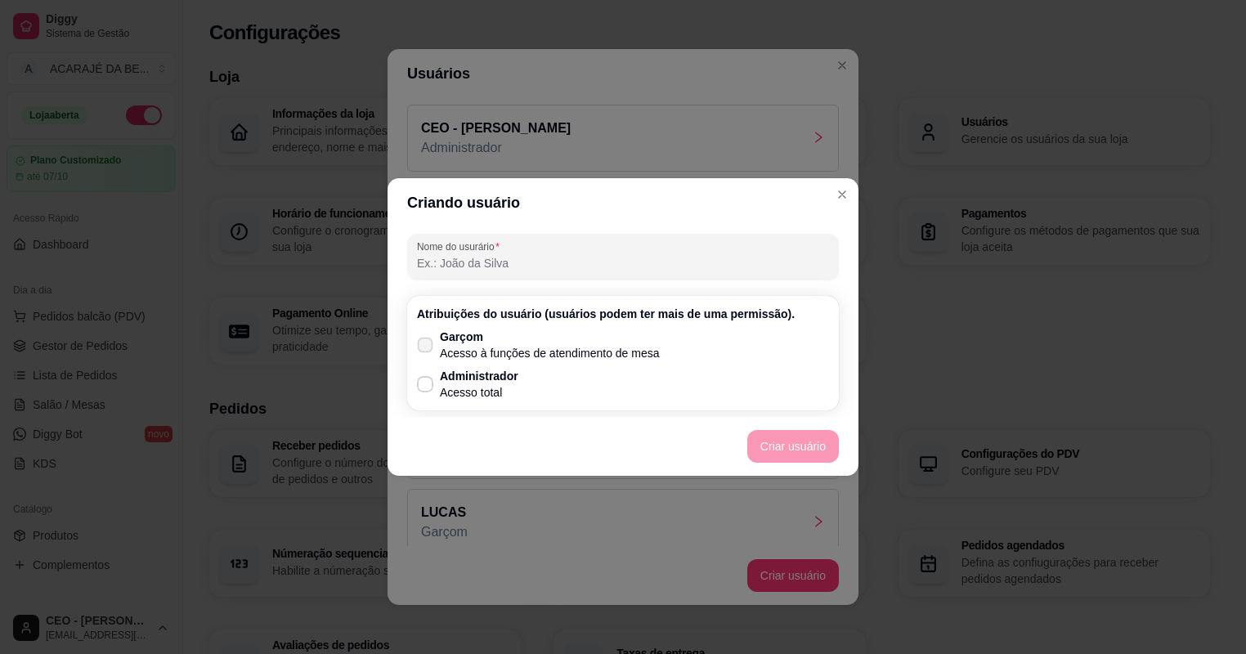
click at [493, 341] on p "Garçom" at bounding box center [550, 337] width 220 height 16
click at [427, 348] on input "Garçom Acesso à funções de atendimento de mesa" at bounding box center [421, 353] width 11 height 11
checkbox input "true"
click at [800, 445] on button "Criar usuário" at bounding box center [793, 446] width 92 height 33
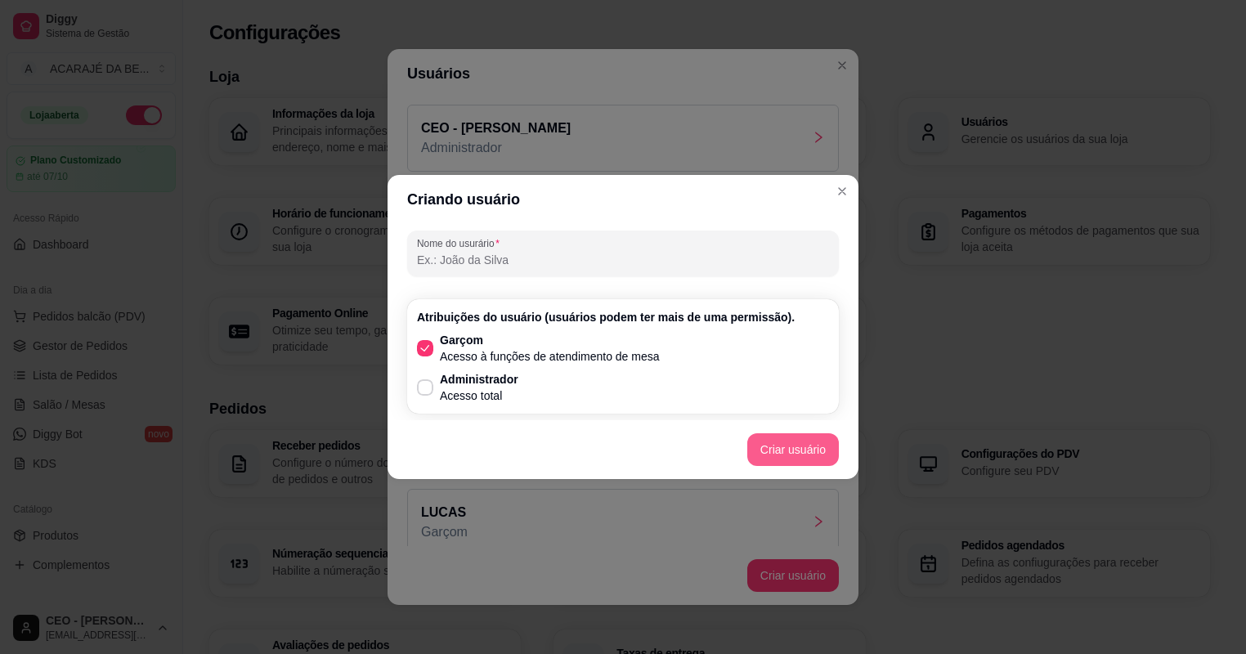
click at [800, 445] on button "Criar usuário" at bounding box center [793, 449] width 92 height 33
click at [585, 265] on input "Nome do usurário" at bounding box center [623, 260] width 412 height 16
type input "l"
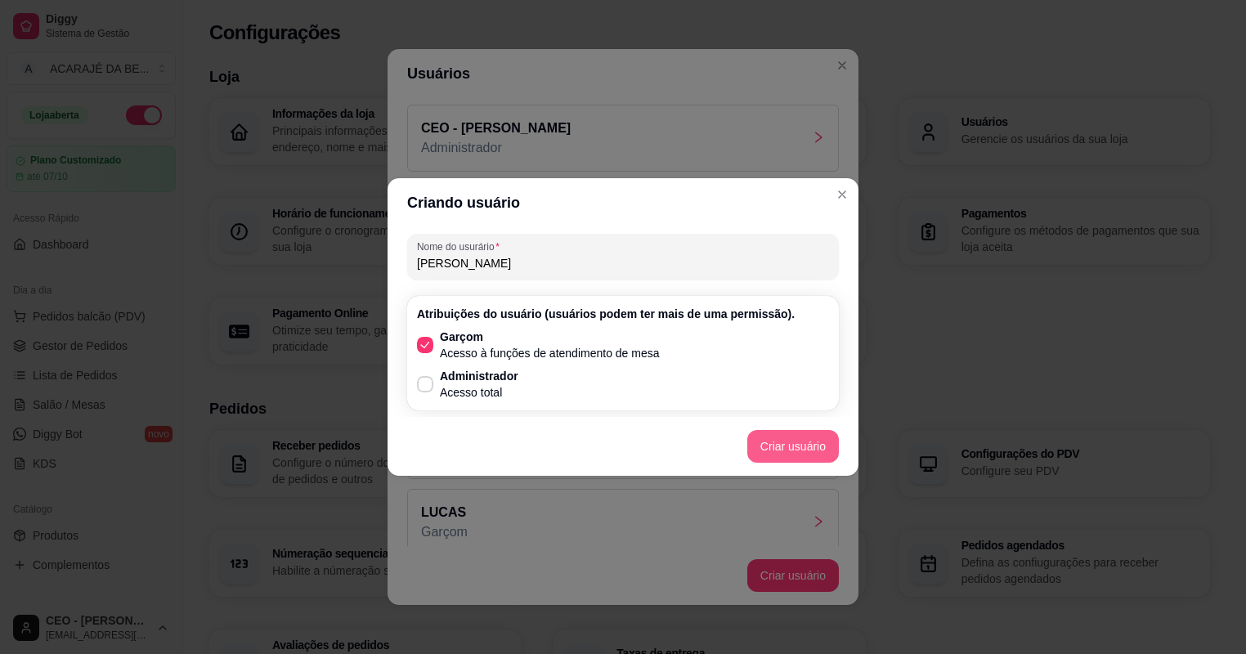
type input "[PERSON_NAME]"
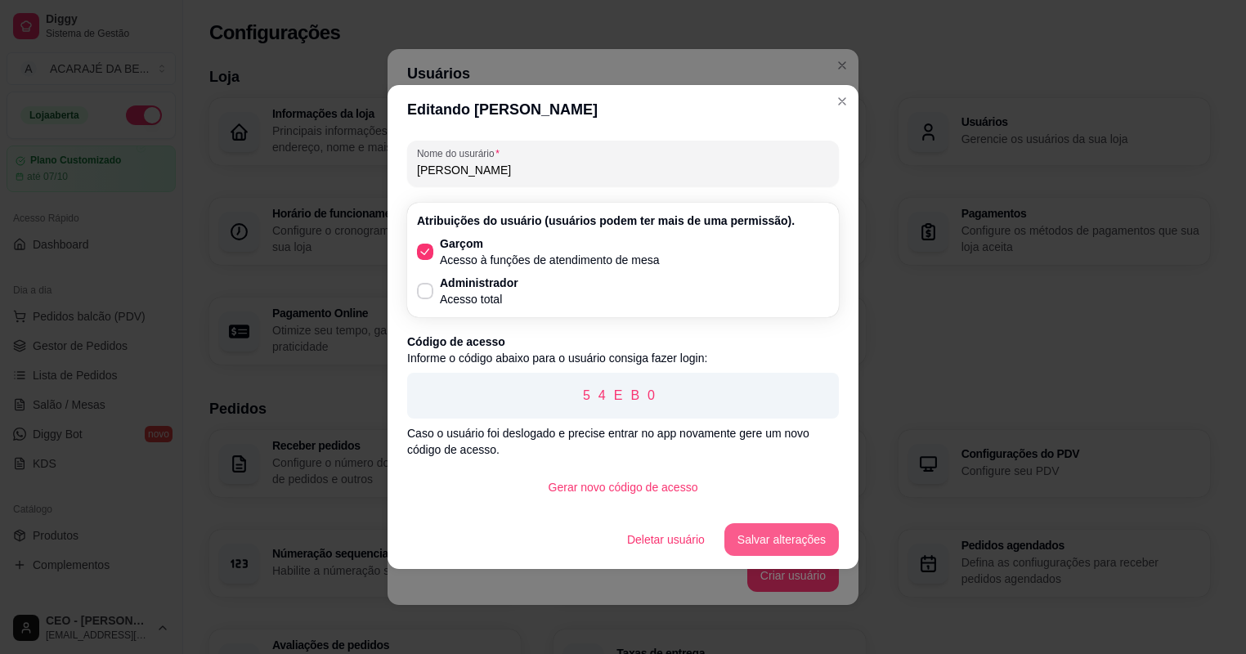
click at [798, 551] on button "Salvar alterações" at bounding box center [781, 539] width 114 height 33
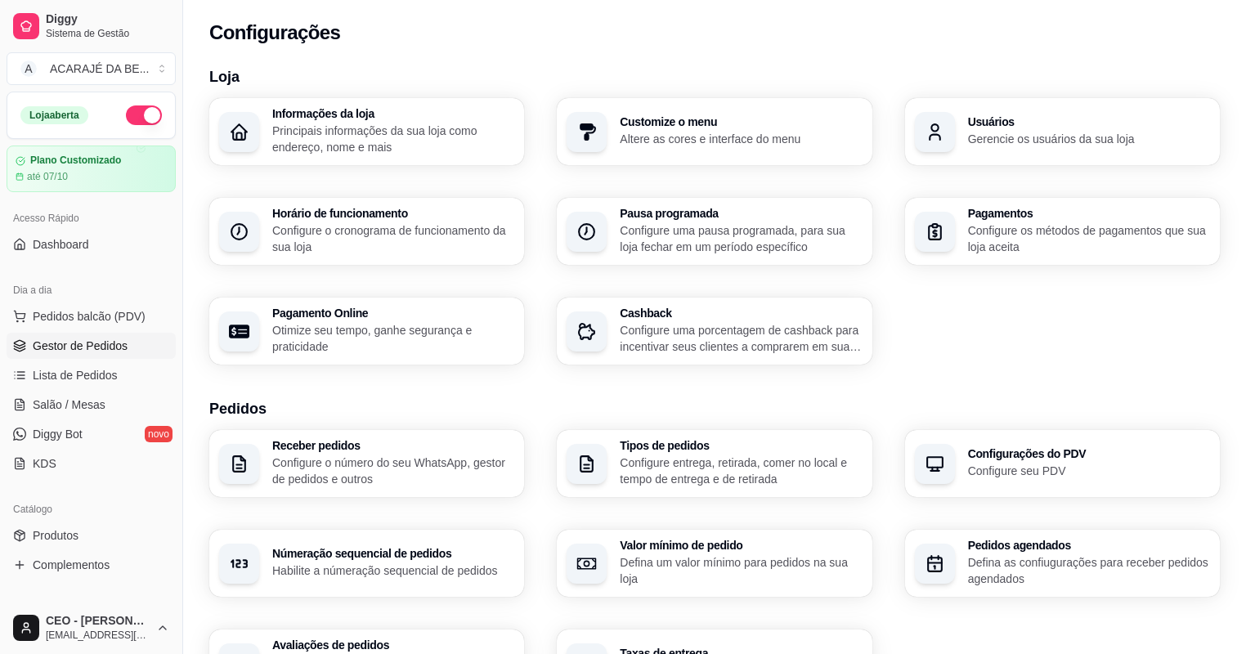
click at [64, 352] on span "Gestor de Pedidos" at bounding box center [80, 346] width 95 height 16
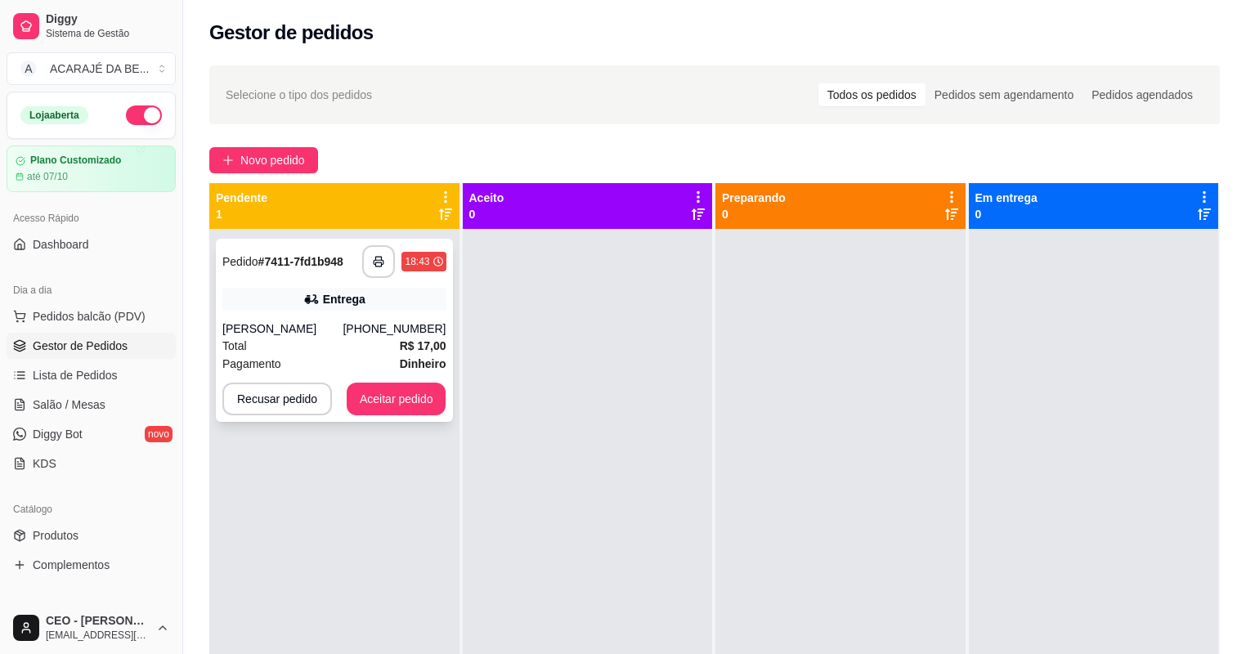
click at [348, 337] on div "Total R$ 17,00" at bounding box center [334, 346] width 224 height 18
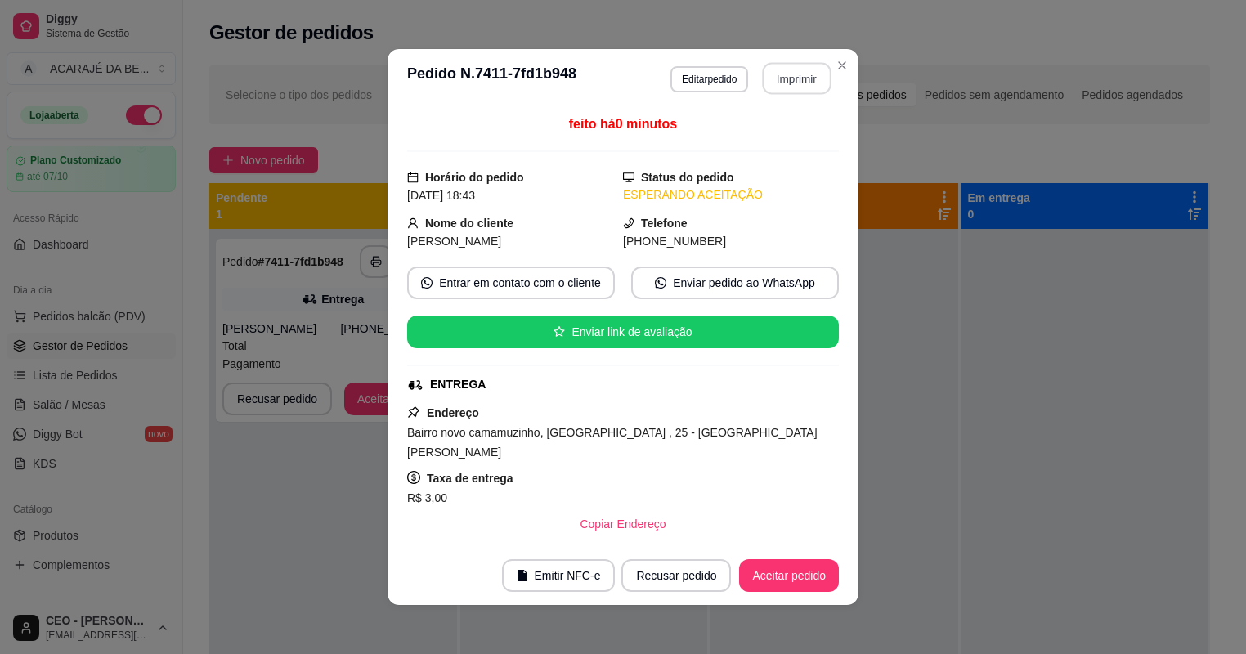
click at [780, 78] on button "Imprimir" at bounding box center [797, 79] width 69 height 32
click at [803, 584] on button "Aceitar pedido" at bounding box center [789, 575] width 100 height 33
click at [803, 584] on button "Aceitar pedido" at bounding box center [788, 576] width 96 height 32
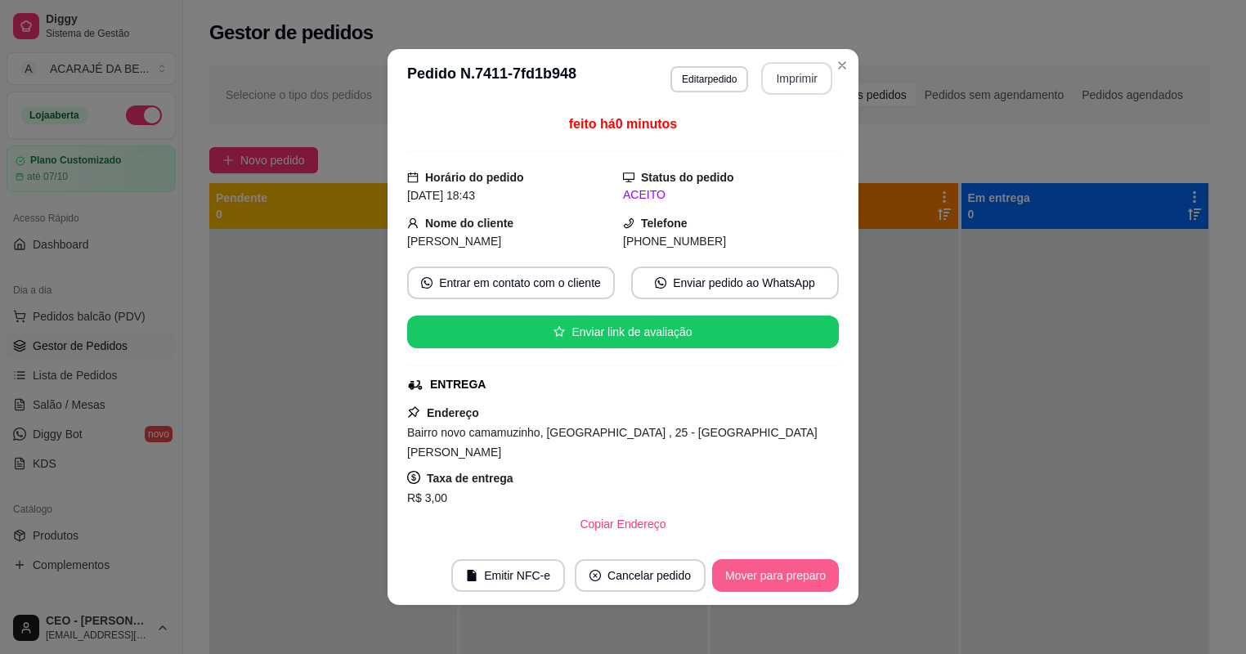
click at [808, 586] on button "Mover para preparo" at bounding box center [775, 575] width 127 height 33
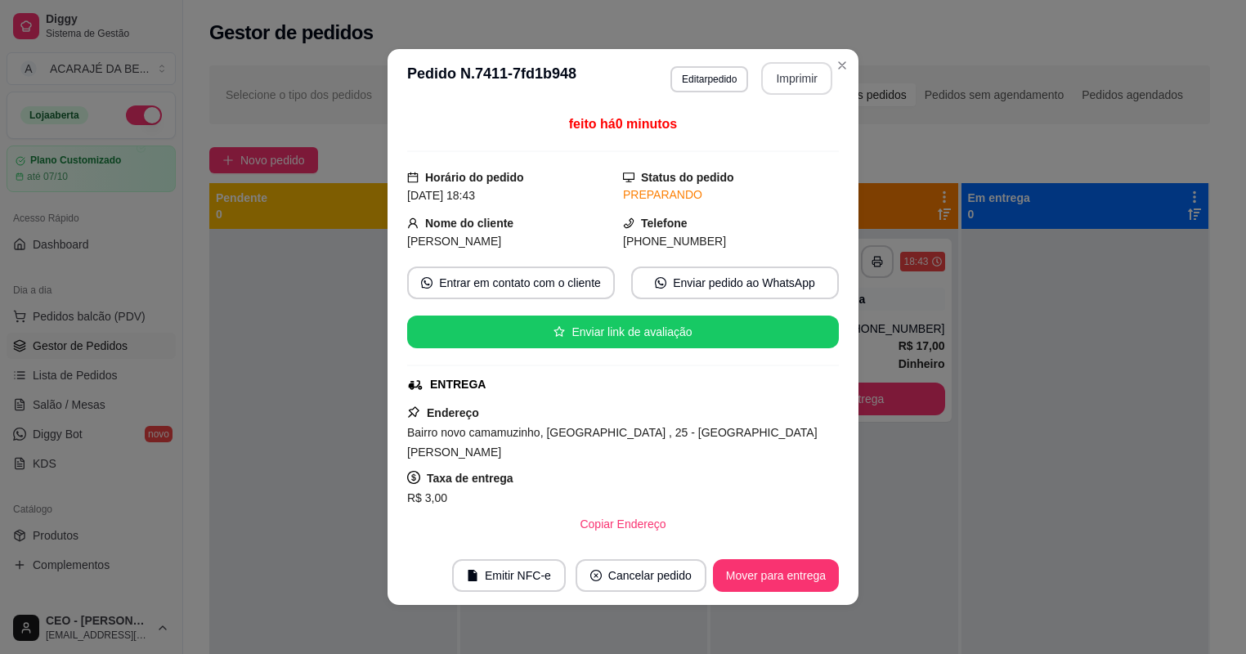
click at [807, 598] on footer "Emitir NFC-e Cancelar pedido Mover para entrega" at bounding box center [622, 575] width 471 height 59
click at [793, 574] on button "Mover para entrega" at bounding box center [776, 575] width 126 height 33
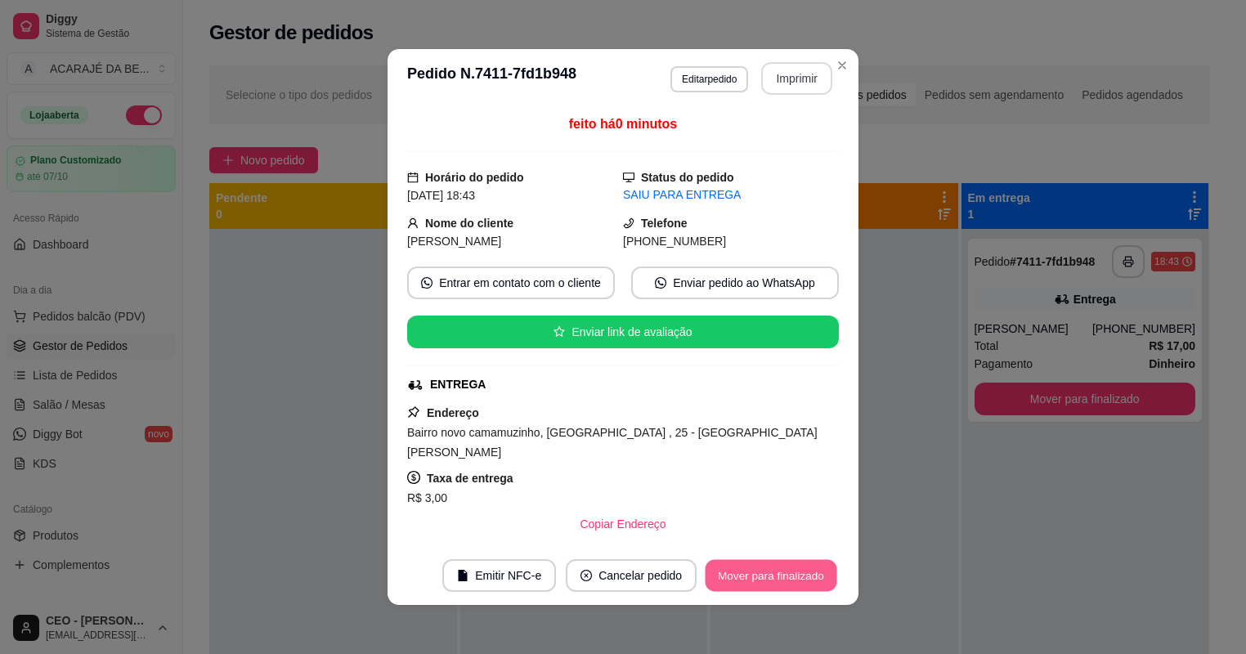
click at [792, 574] on button "Mover para finalizado" at bounding box center [771, 576] width 132 height 32
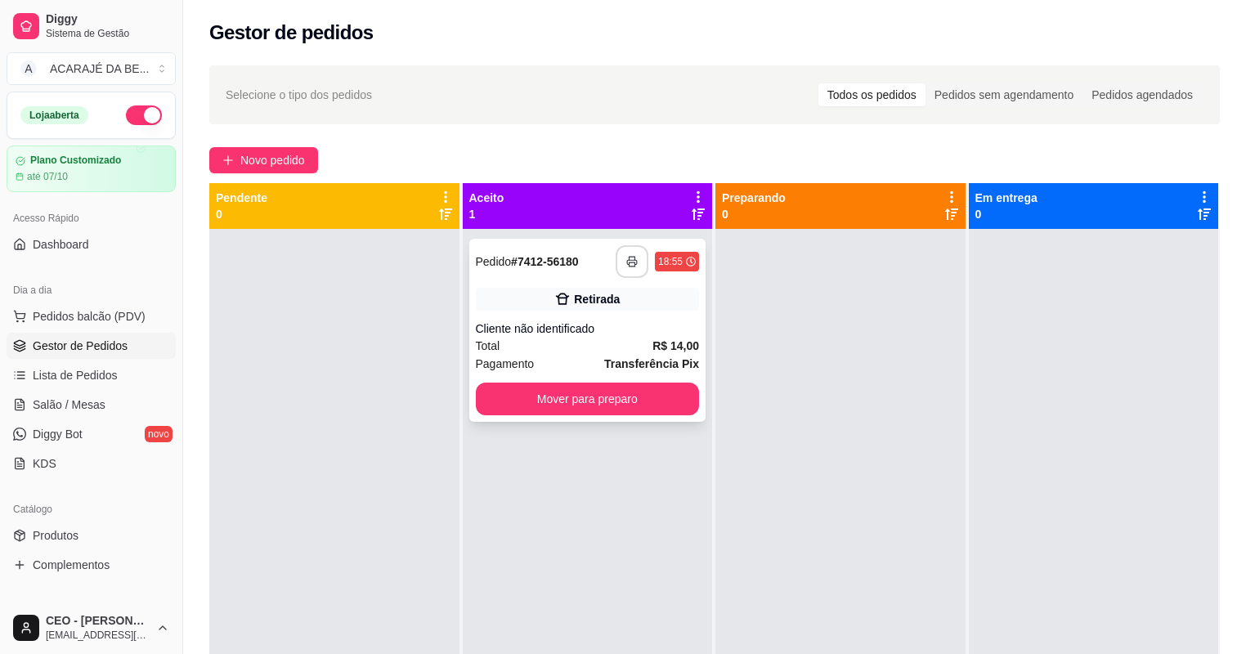
click at [634, 260] on button "button" at bounding box center [631, 261] width 33 height 33
click at [655, 410] on button "Mover para preparo" at bounding box center [587, 399] width 217 height 32
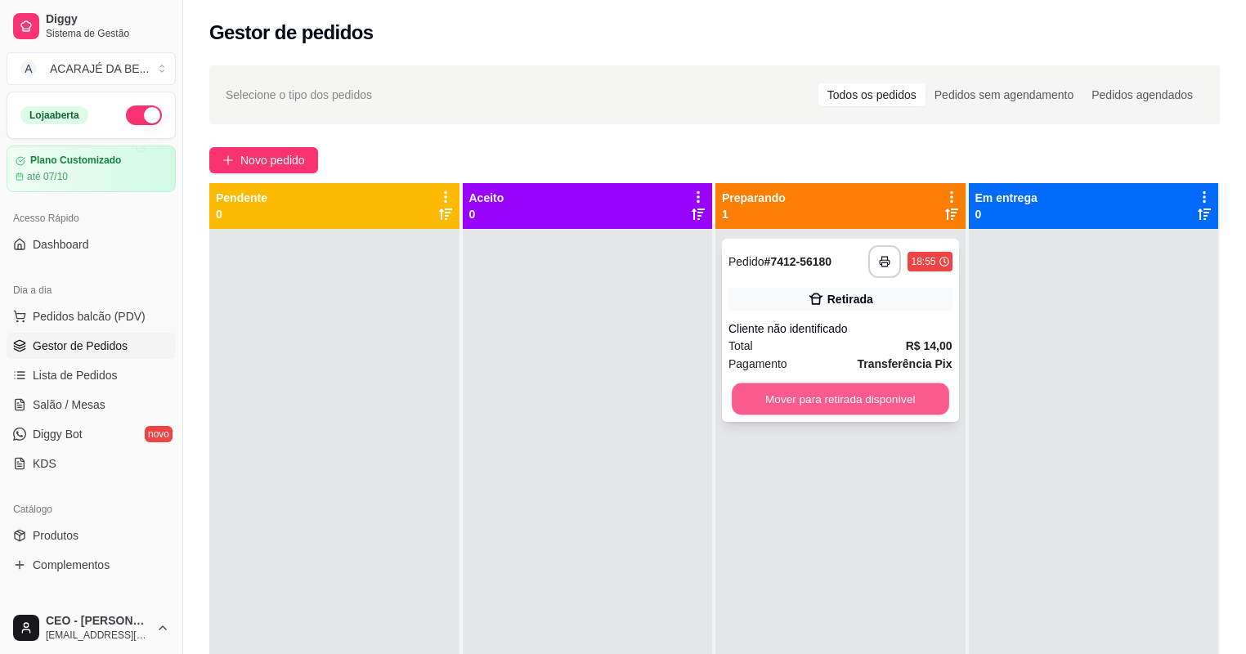
click at [820, 405] on button "Mover para retirada disponível" at bounding box center [839, 399] width 217 height 32
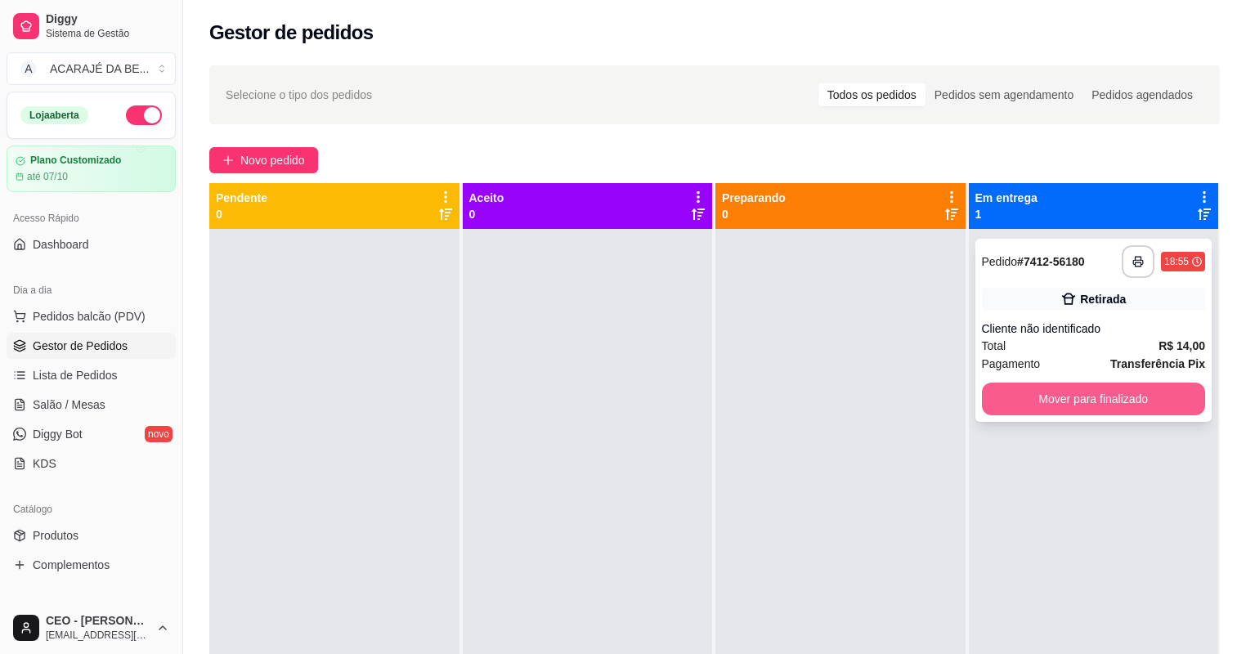
click at [1018, 405] on button "Mover para finalizado" at bounding box center [1094, 398] width 224 height 33
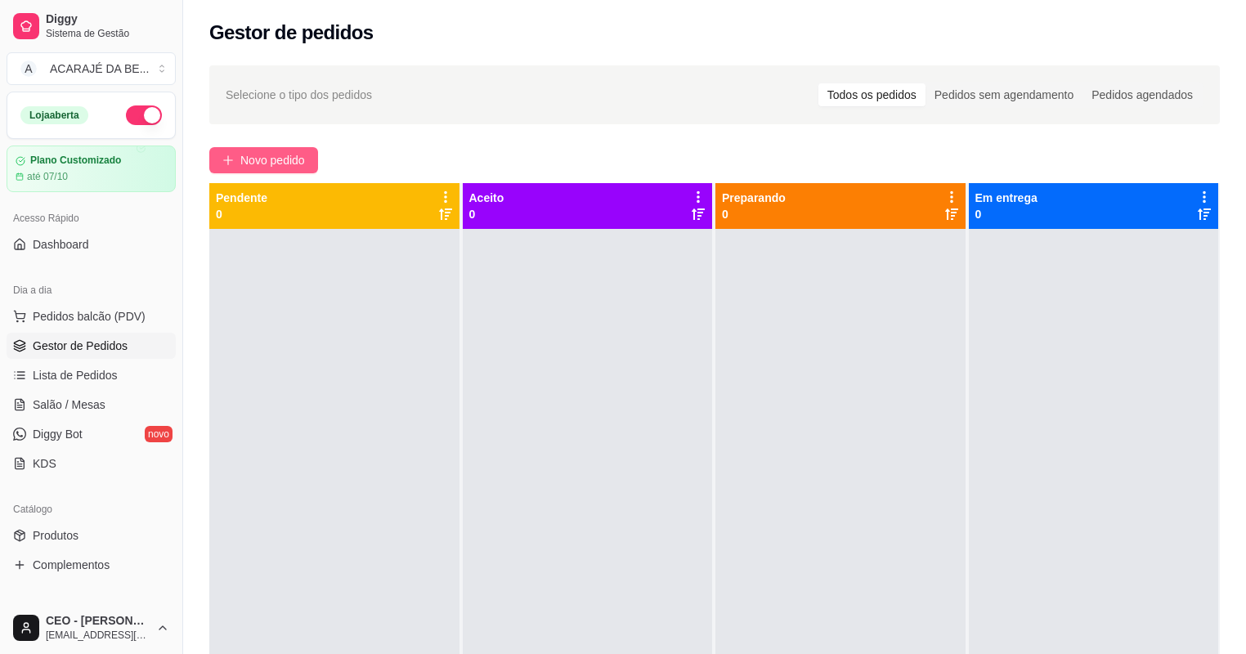
click at [235, 157] on button "Novo pedido" at bounding box center [263, 160] width 109 height 26
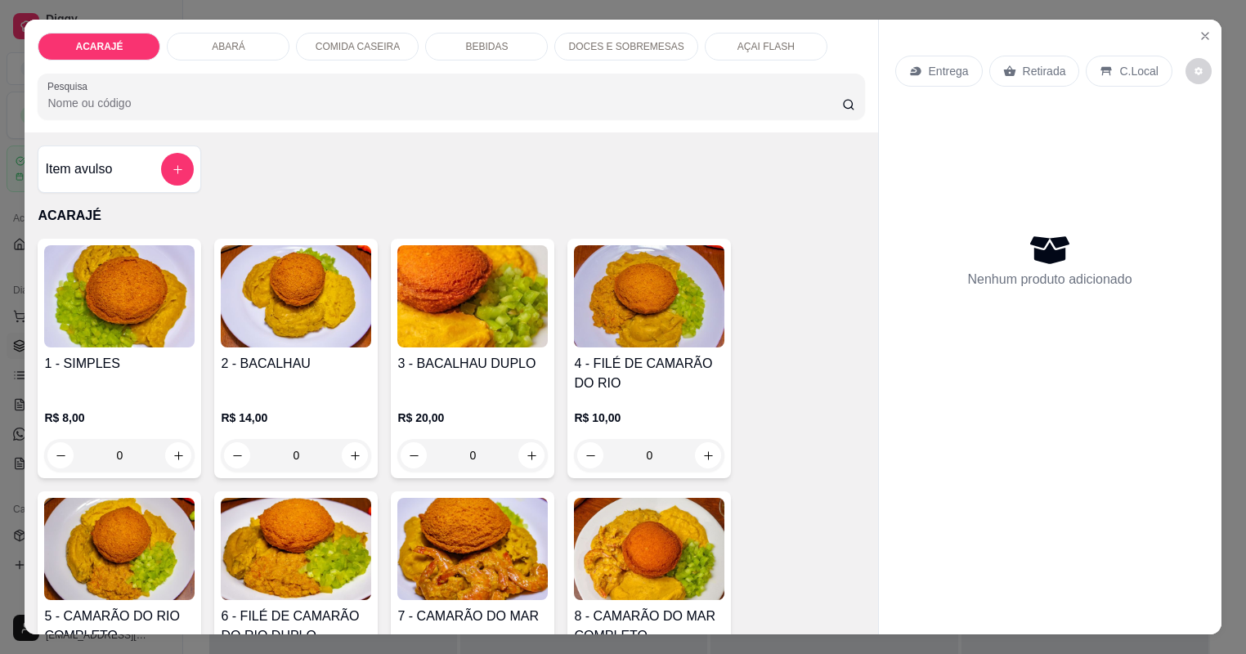
type input "1"
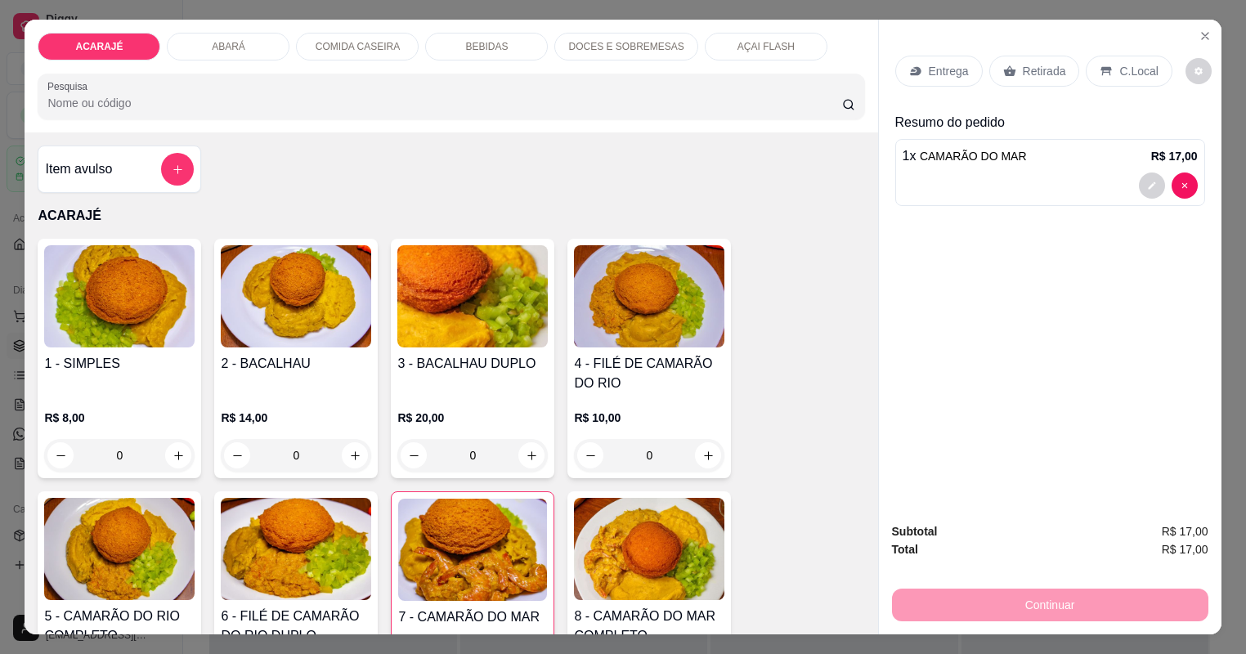
click at [935, 66] on p "Entrega" at bounding box center [948, 71] width 40 height 16
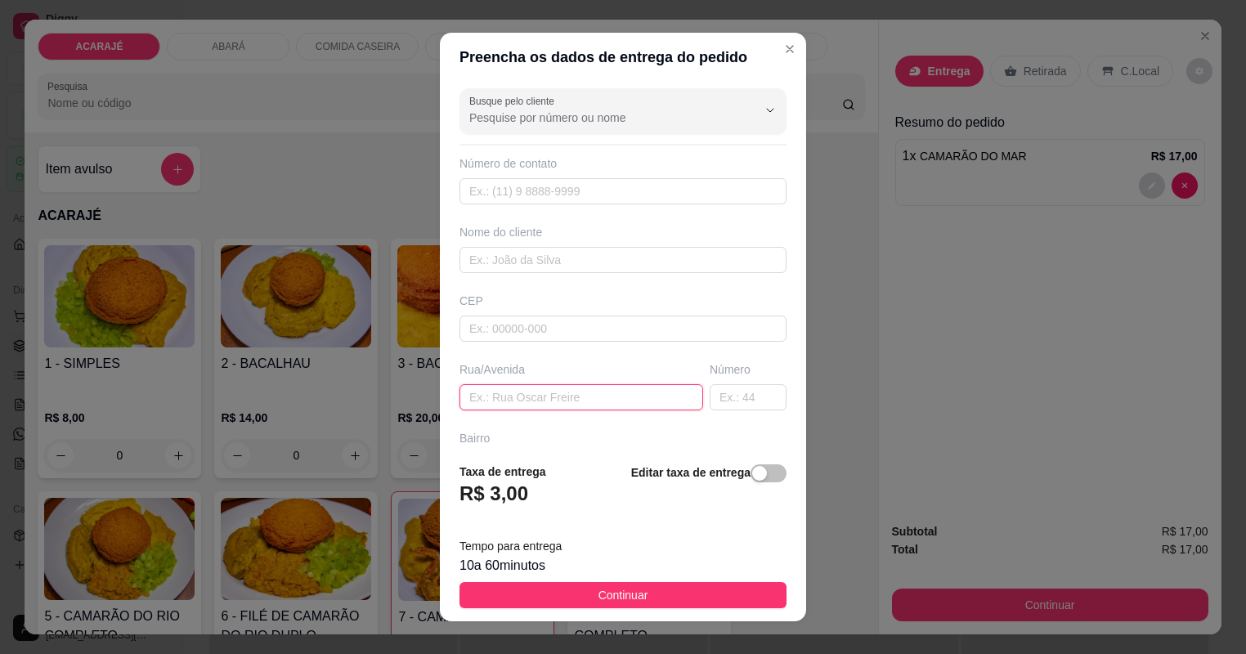
paste input "𝕟𝕒 𝕓𝕖𝕝𝕒 𝕧𝕚𝕤𝕥𝕒 𝕓𝕖𝕔𝕠 𝕕𝕒 𝕖𝕤𝕔𝕠𝕝𝕒 𝕔𝕒𝕤𝕒 𝕟ú𝕞𝕖𝕣𝕠 9"
type input "𝕟𝕒 𝕓𝕖𝕝𝕒 𝕧𝕚𝕤𝕥𝕒 𝕓𝕖𝕔𝕠 𝕕𝕒 𝕖𝕤𝕔𝕠𝕝𝕒 𝕔𝕒𝕤𝕒 𝕟ú𝕞𝕖𝕣𝕠 9"
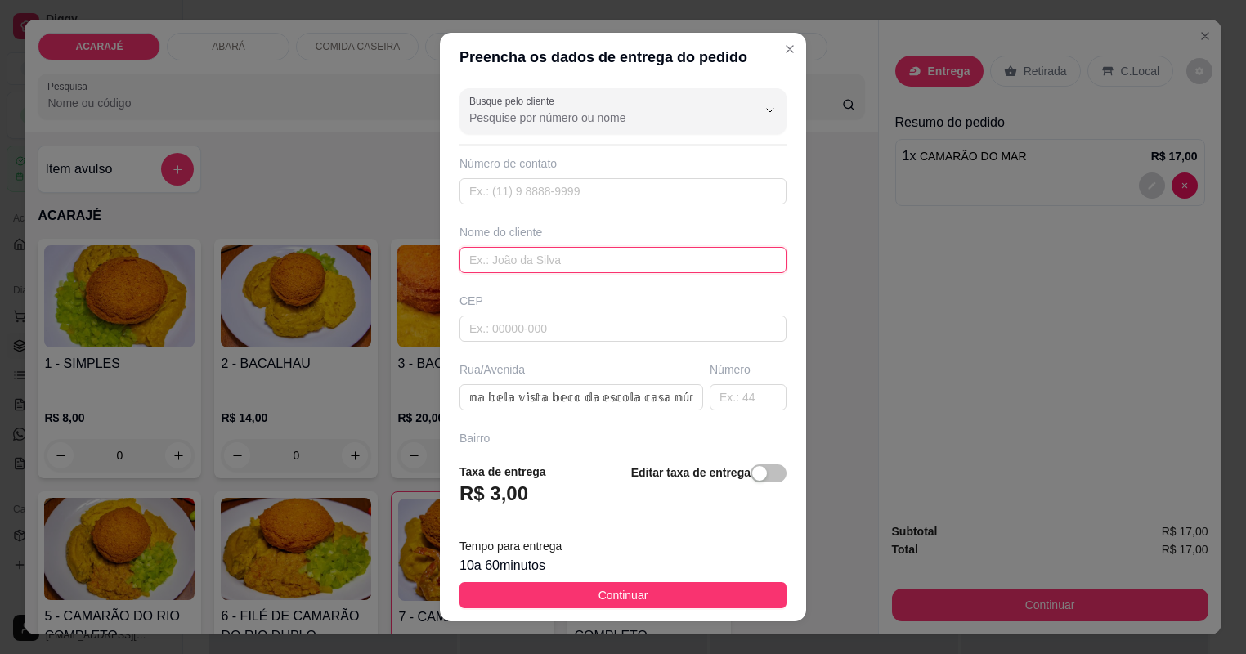
click at [572, 257] on input "text" at bounding box center [622, 260] width 327 height 26
type input "luciana"
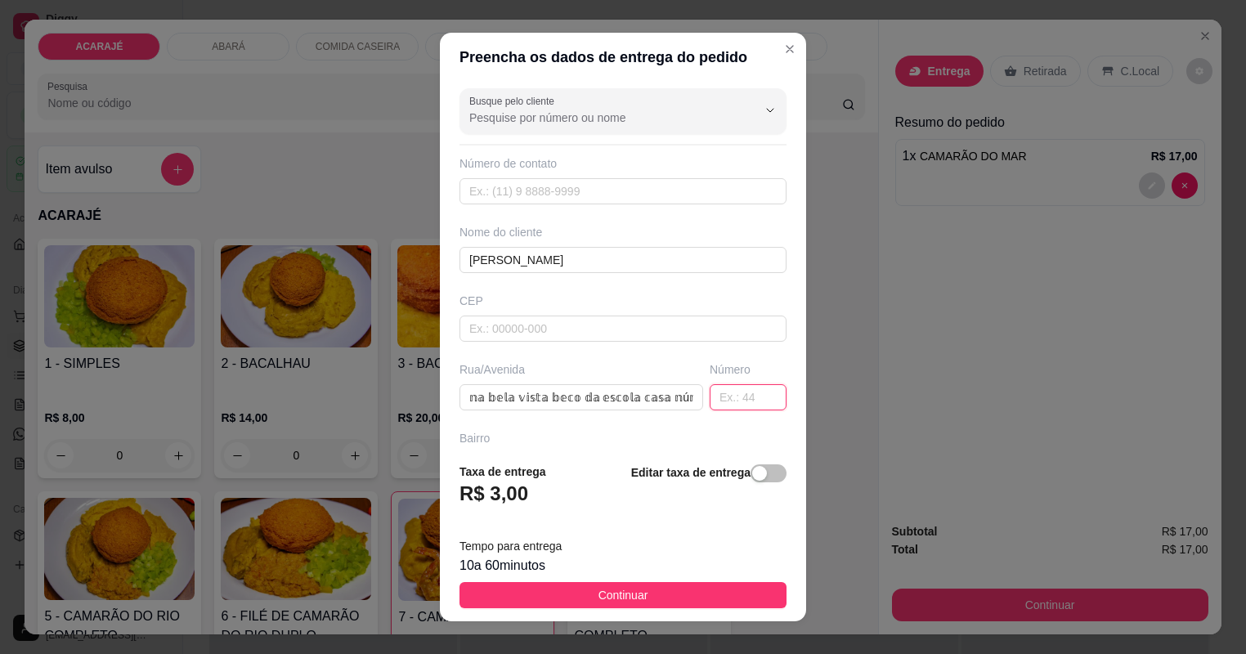
click at [742, 396] on input "text" at bounding box center [747, 397] width 77 height 26
type input "9"
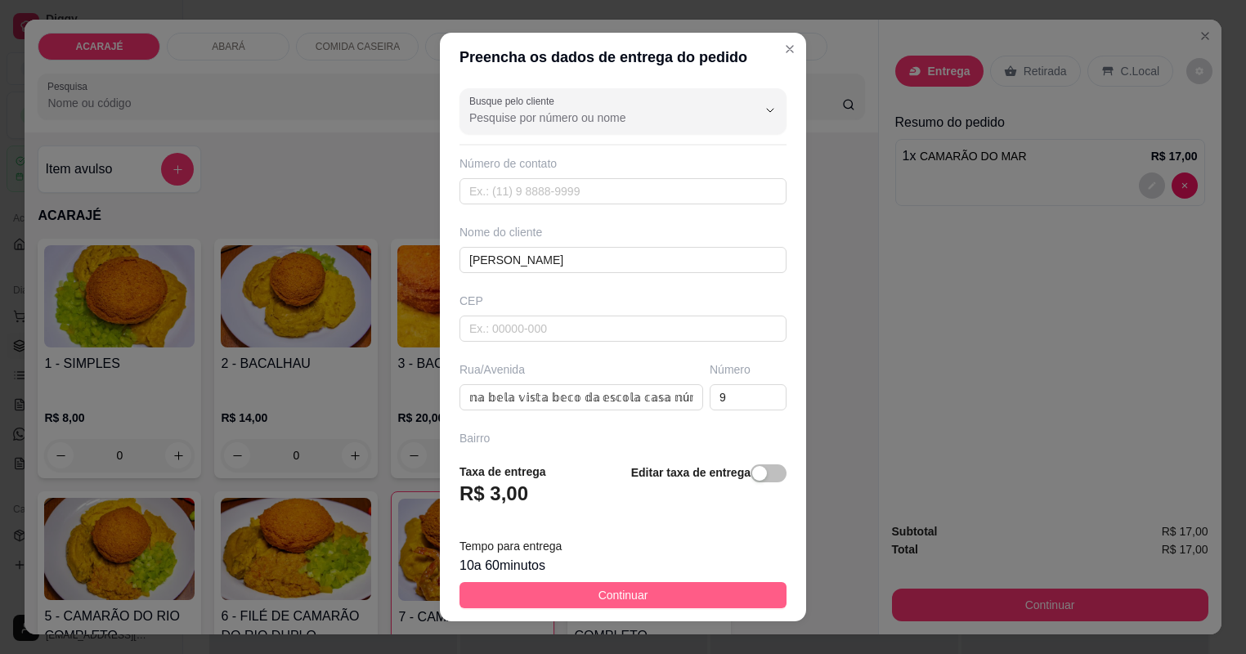
click at [651, 597] on button "Continuar" at bounding box center [622, 595] width 327 height 26
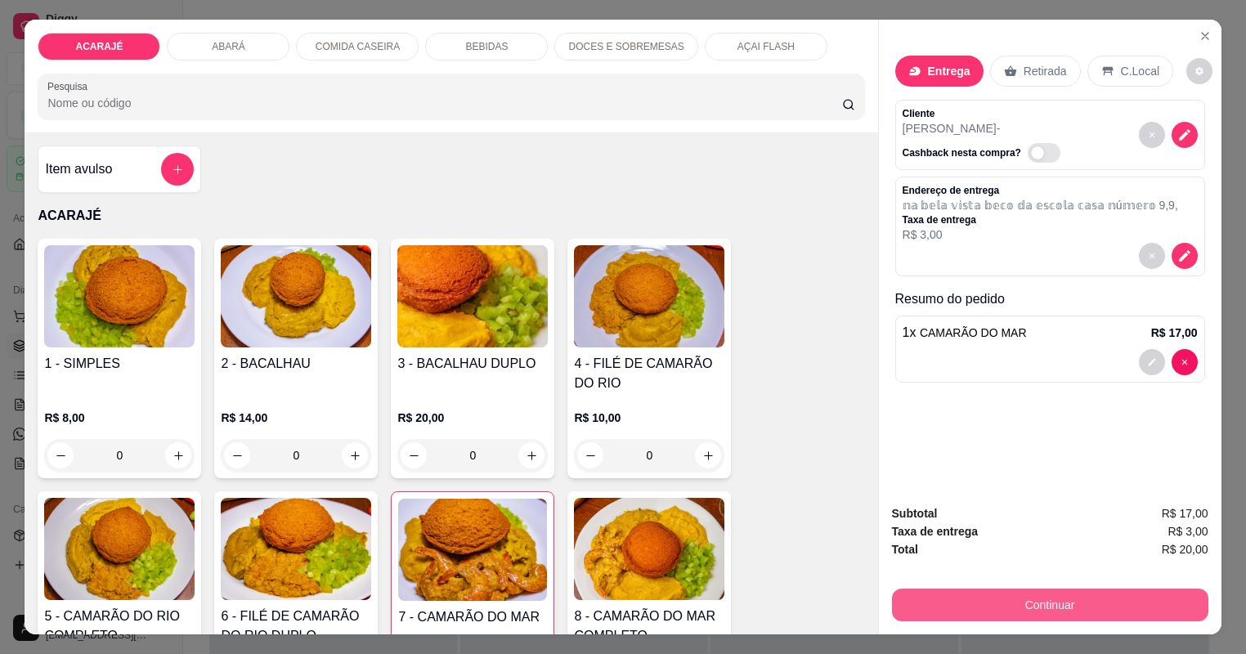
click at [930, 608] on button "Continuar" at bounding box center [1050, 604] width 316 height 33
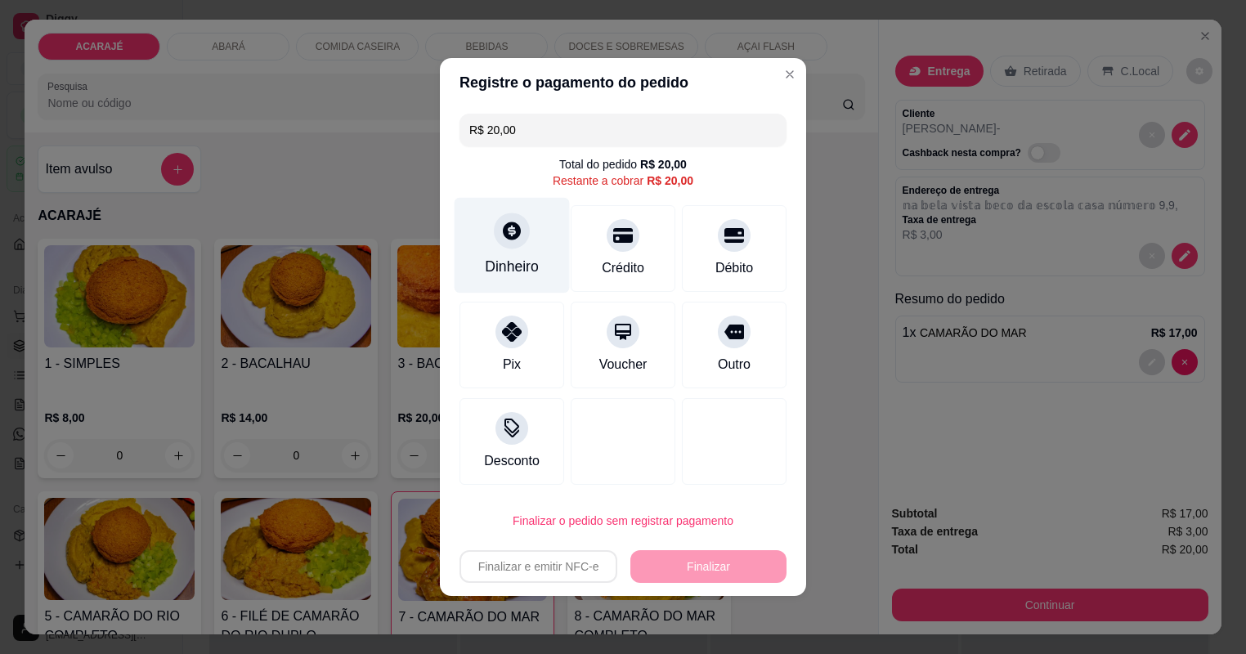
click at [533, 239] on div "Dinheiro" at bounding box center [511, 246] width 115 height 96
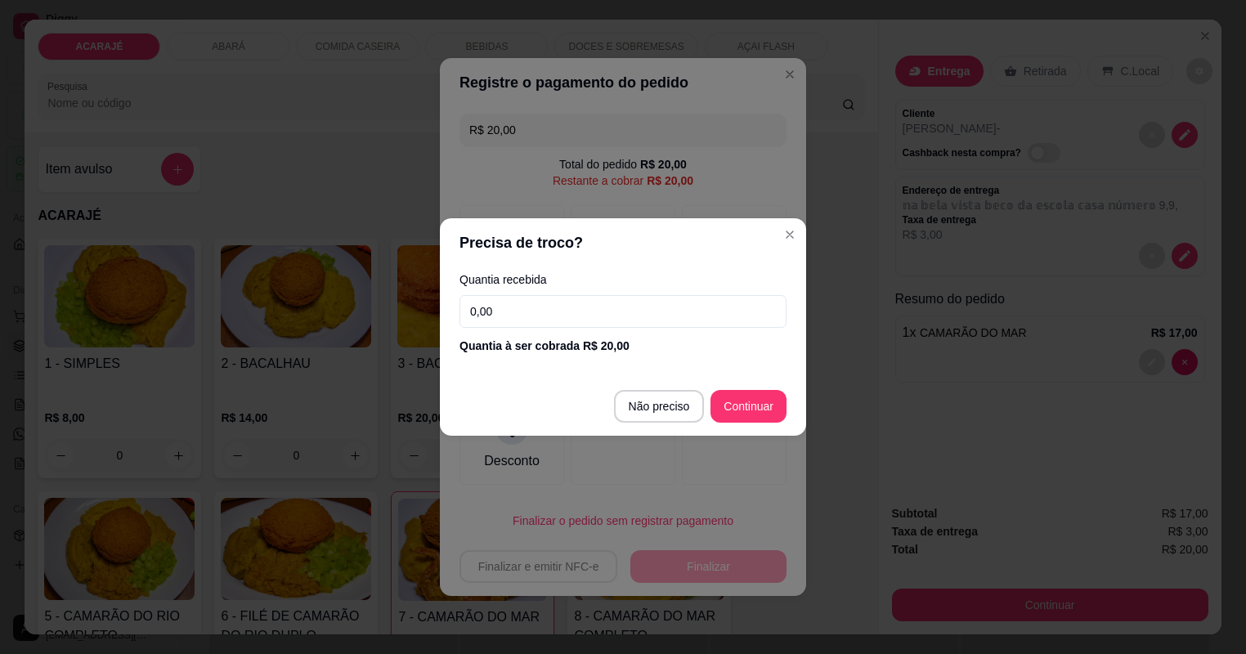
click at [557, 308] on input "0,00" at bounding box center [622, 311] width 327 height 33
type input "50,00"
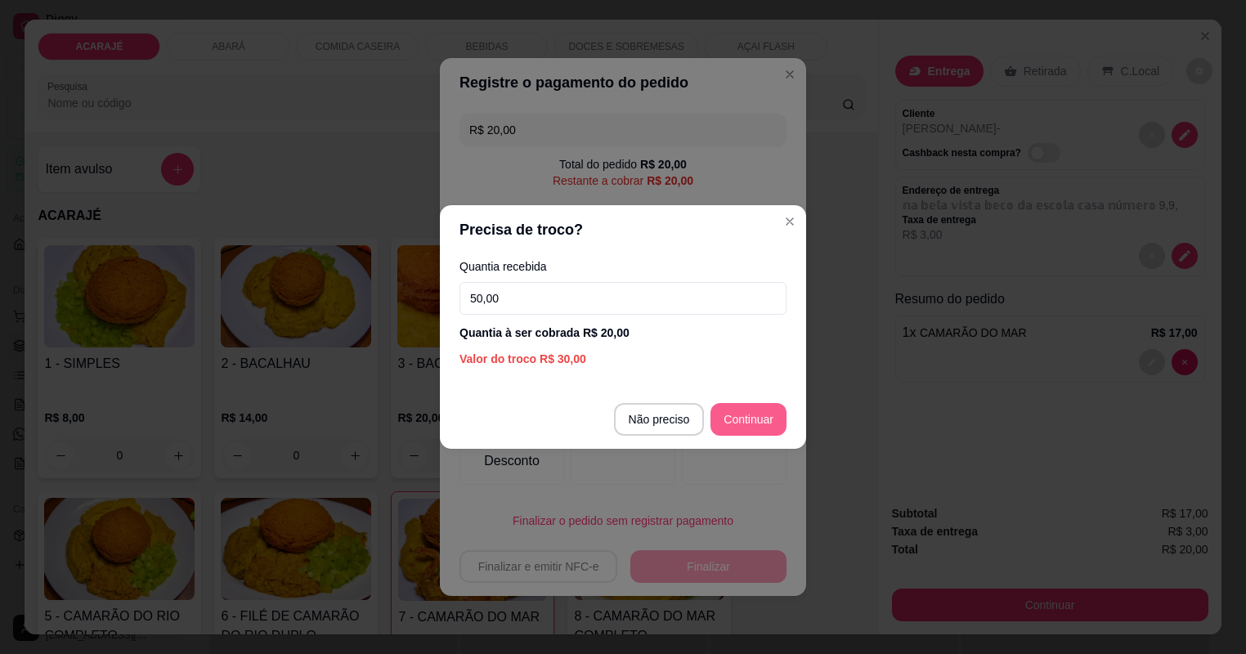
type input "R$ 0,00"
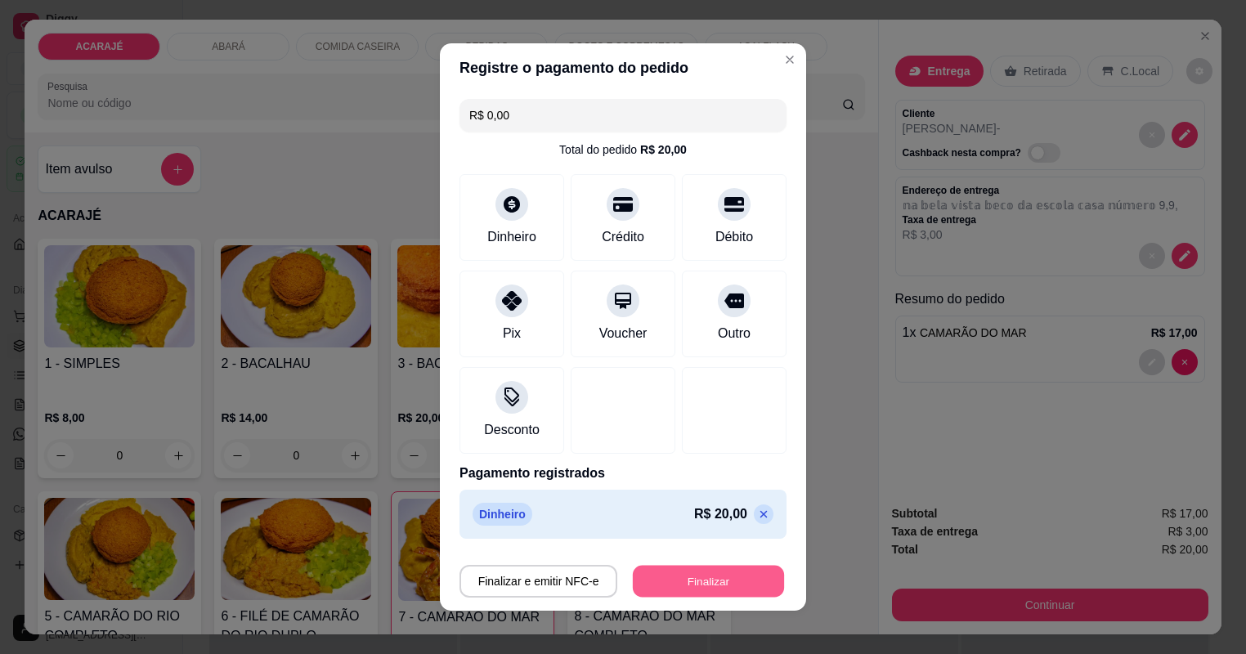
click at [722, 582] on button "Finalizar" at bounding box center [708, 582] width 151 height 32
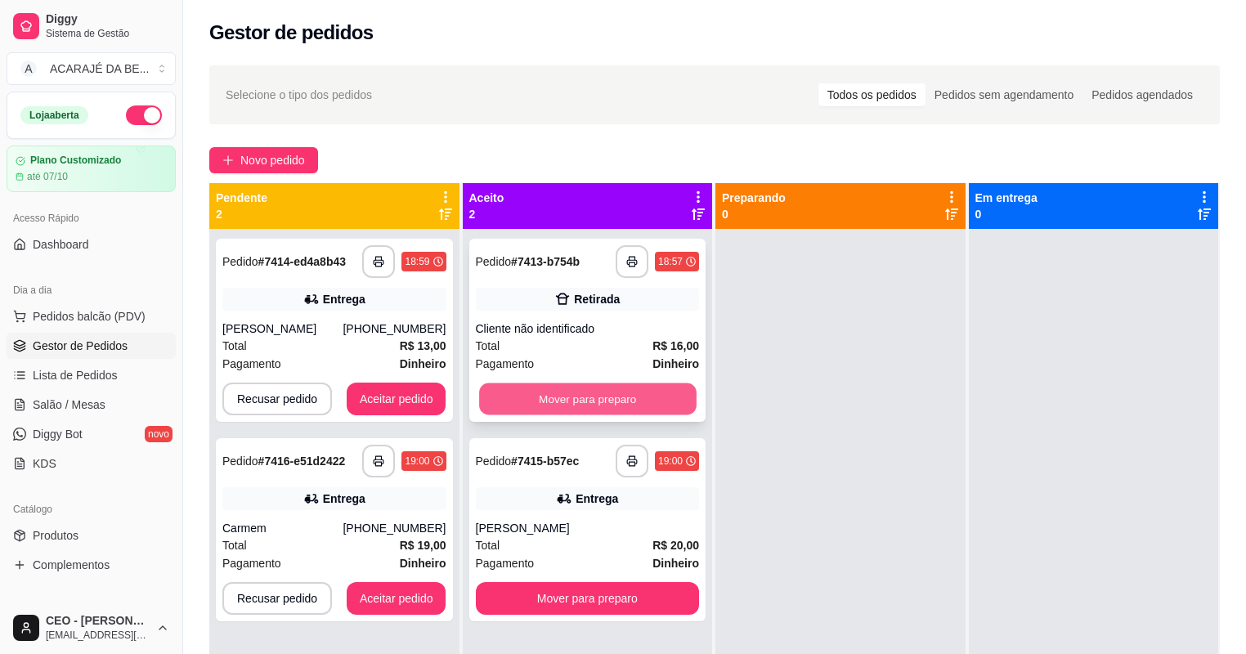
click at [594, 409] on button "Mover para preparo" at bounding box center [587, 399] width 217 height 32
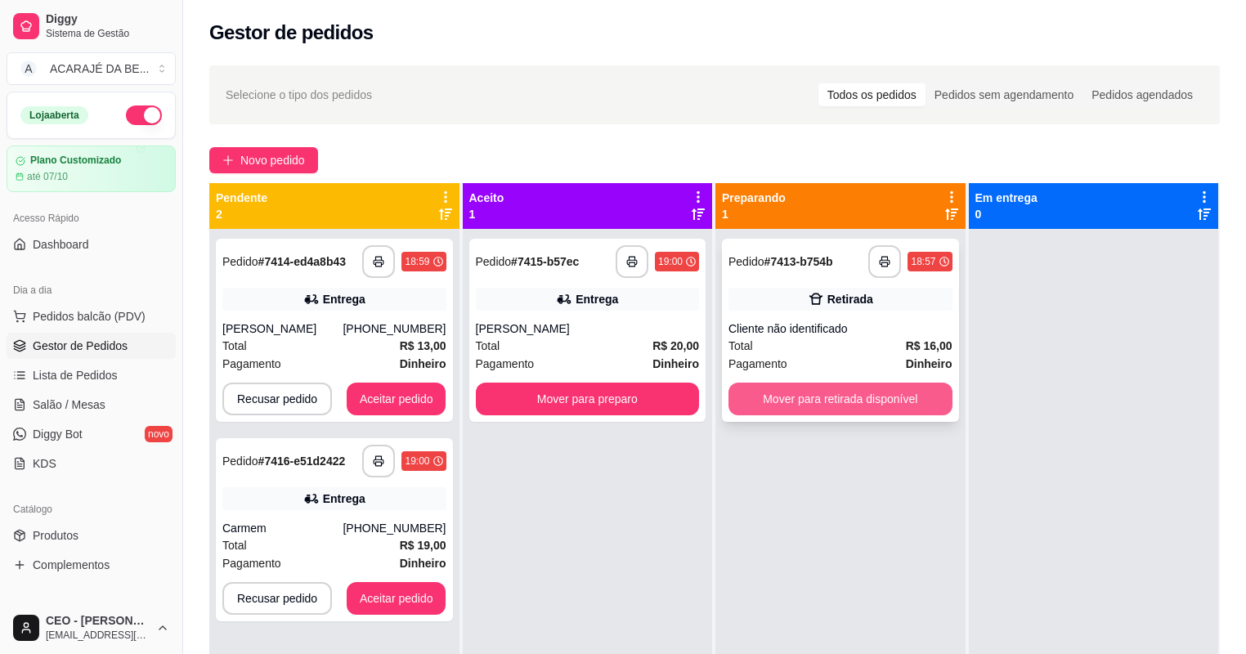
click at [787, 398] on button "Mover para retirada disponível" at bounding box center [840, 398] width 224 height 33
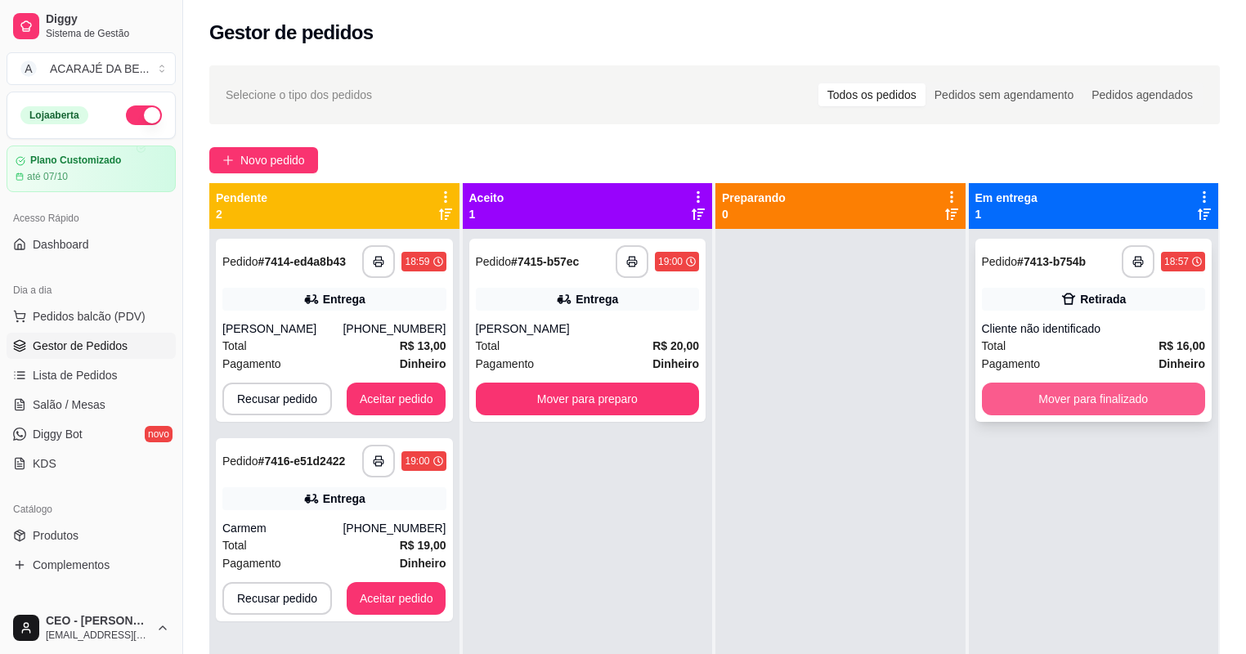
click at [1007, 409] on button "Mover para finalizado" at bounding box center [1094, 398] width 224 height 33
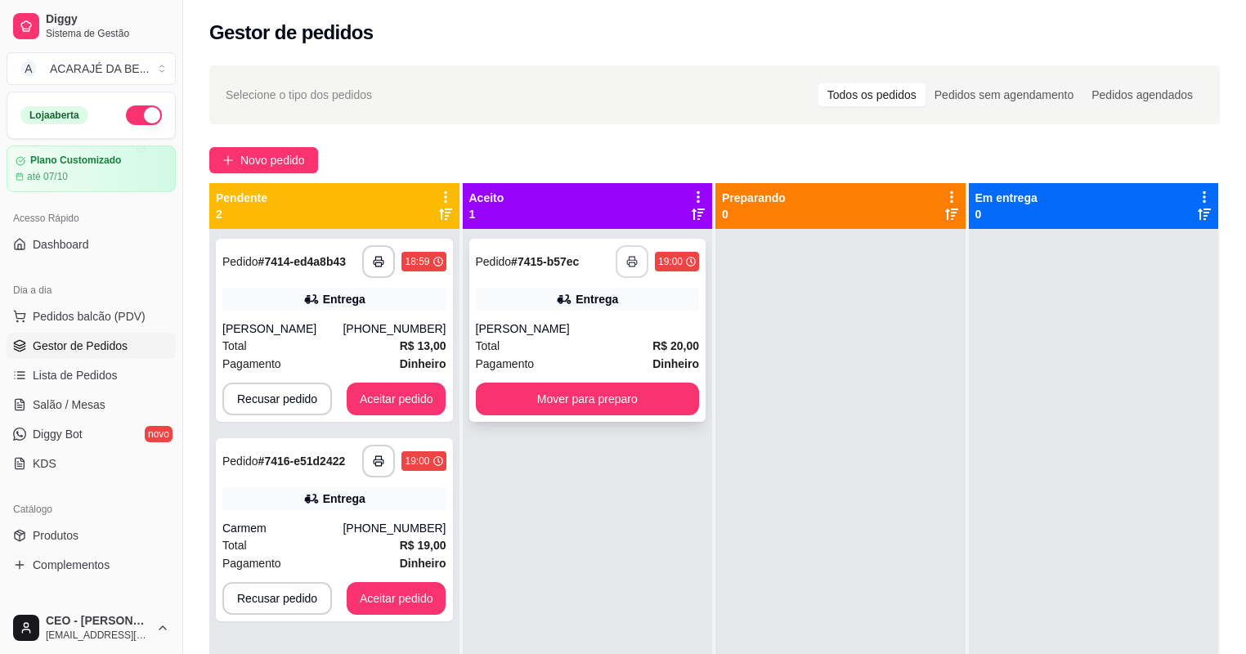
click at [615, 265] on button "button" at bounding box center [631, 261] width 33 height 33
click at [534, 402] on button "Mover para preparo" at bounding box center [587, 399] width 217 height 32
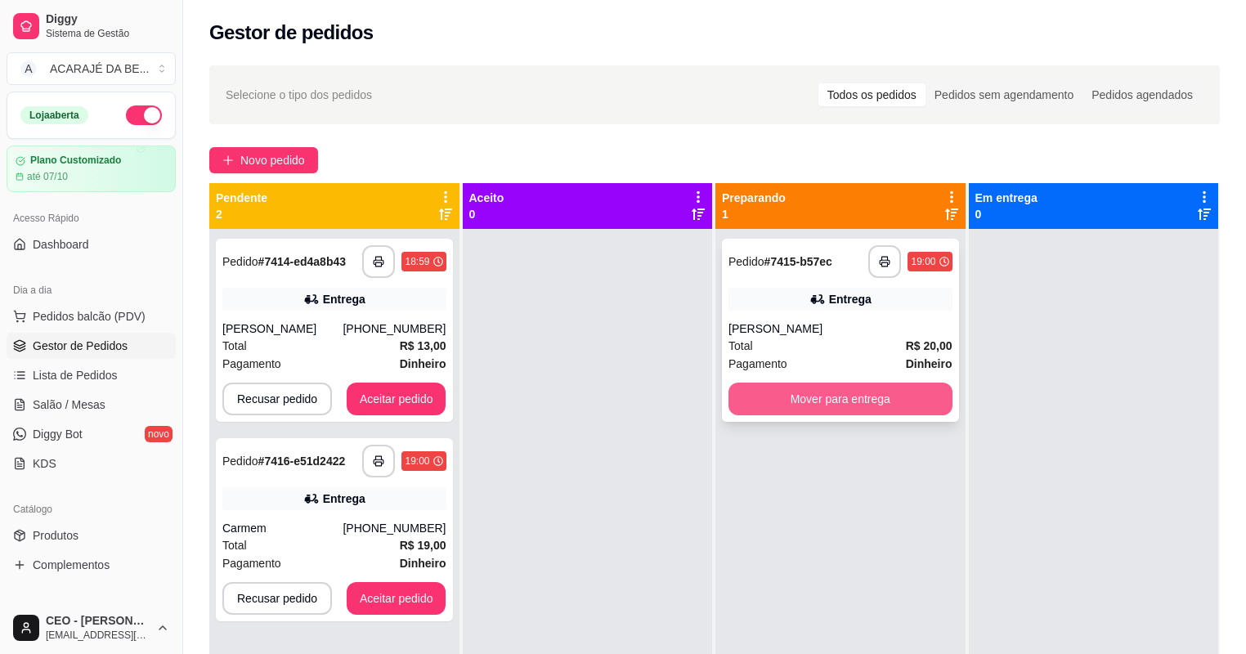
click at [776, 399] on button "Mover para entrega" at bounding box center [840, 398] width 224 height 33
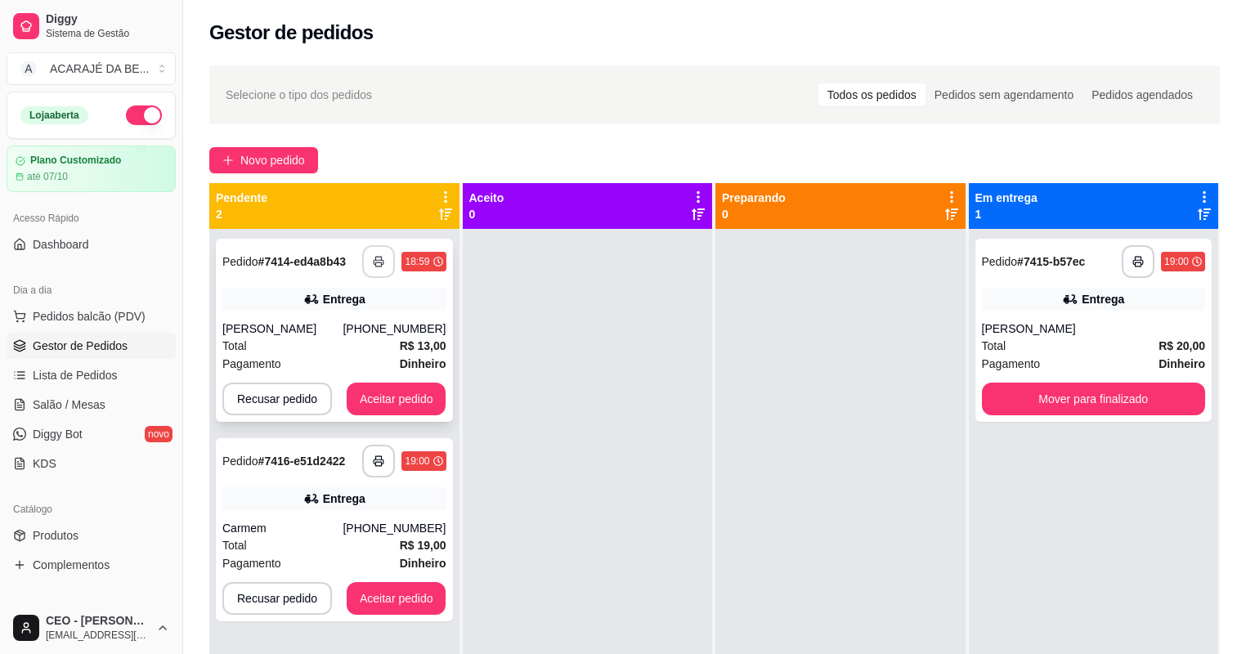
click at [374, 254] on button "button" at bounding box center [378, 261] width 33 height 33
click at [391, 403] on button "Aceitar pedido" at bounding box center [397, 398] width 100 height 33
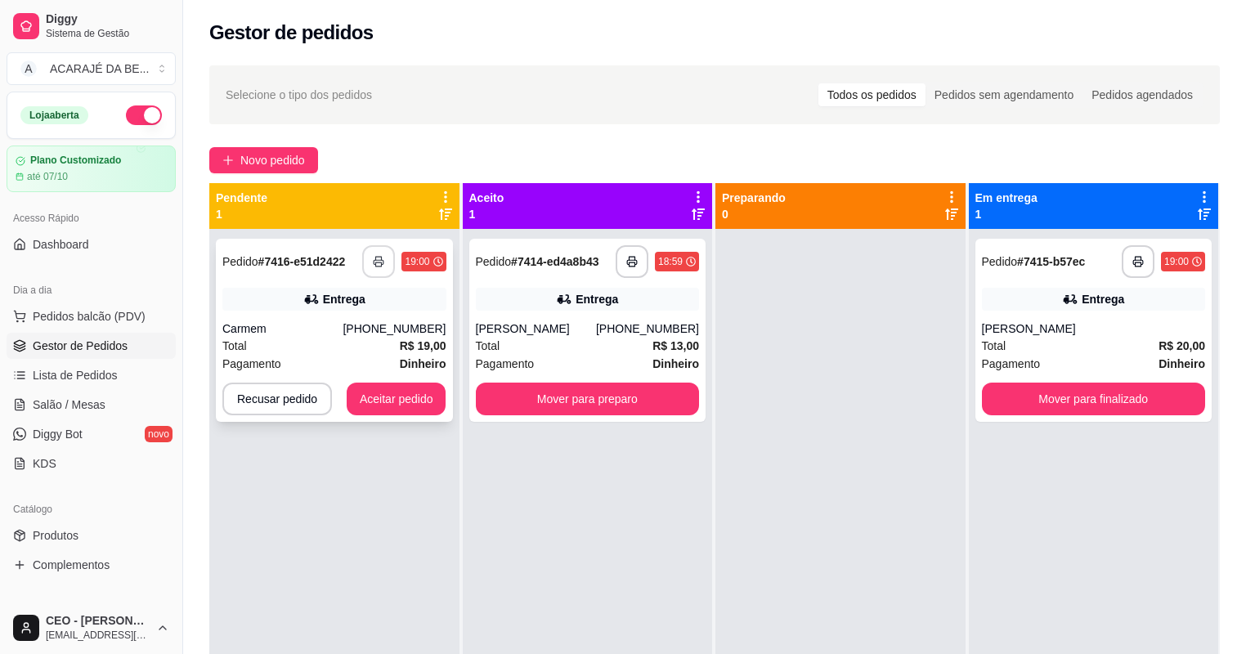
click at [378, 257] on polyline "button" at bounding box center [379, 258] width 6 height 3
click at [420, 390] on button "Aceitar pedido" at bounding box center [397, 398] width 100 height 33
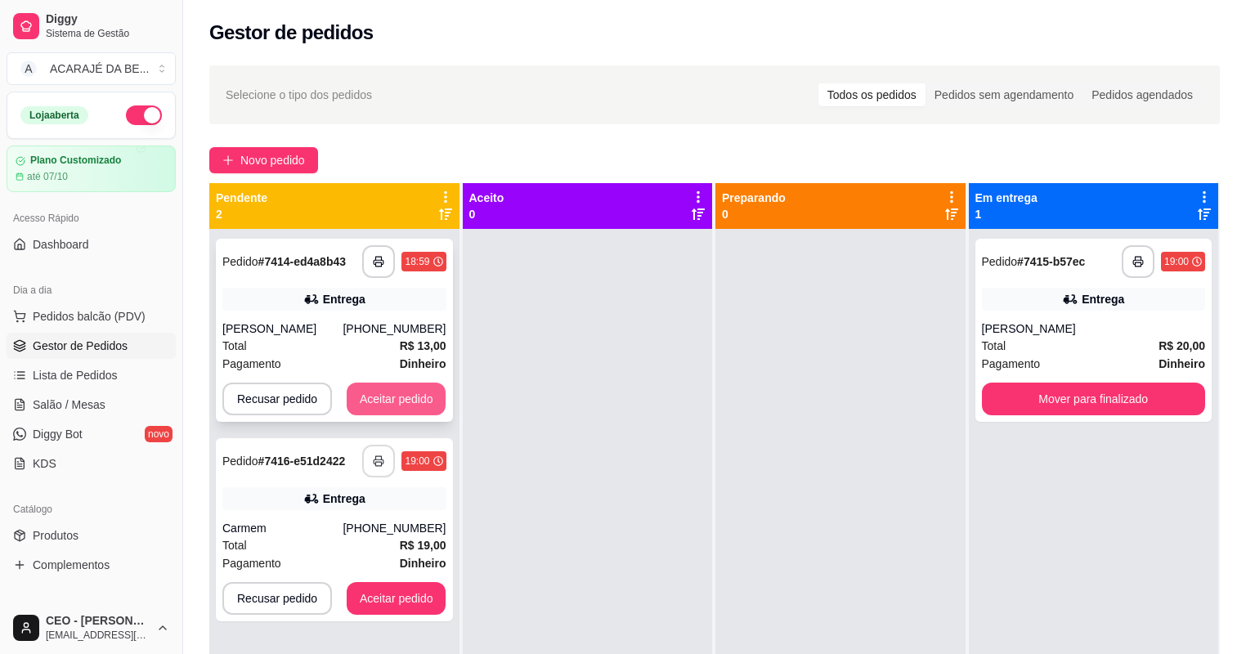
click at [381, 394] on button "Aceitar pedido" at bounding box center [397, 398] width 100 height 33
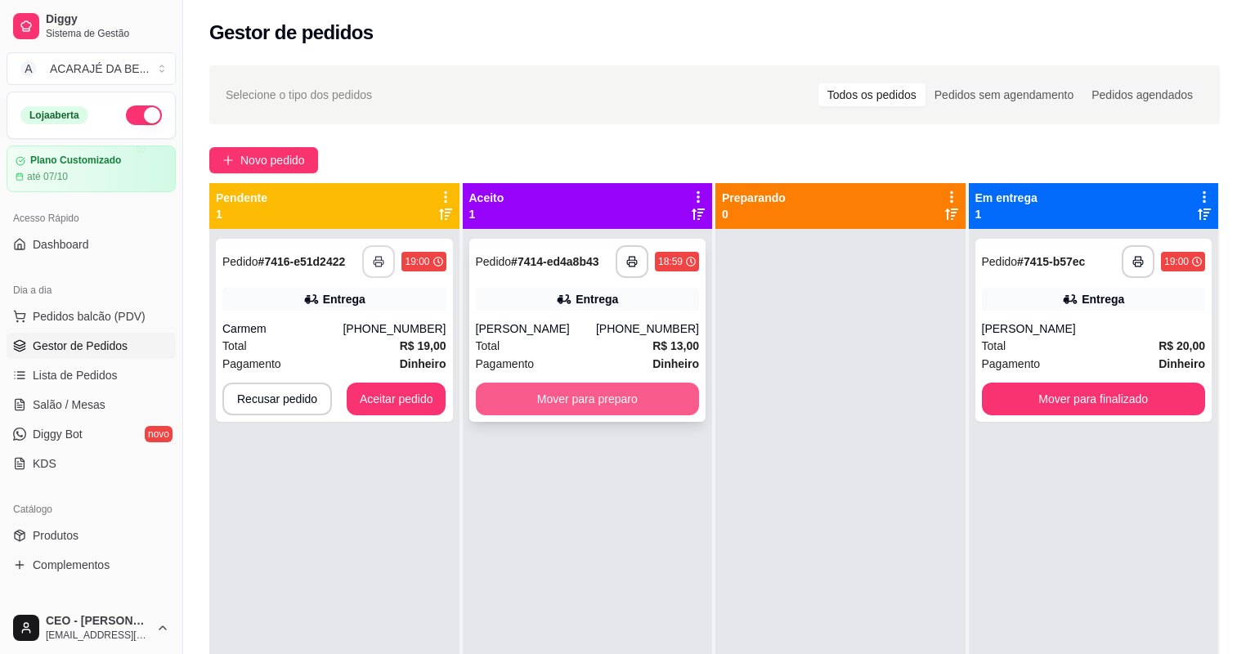
click at [549, 392] on button "Mover para preparo" at bounding box center [588, 398] width 224 height 33
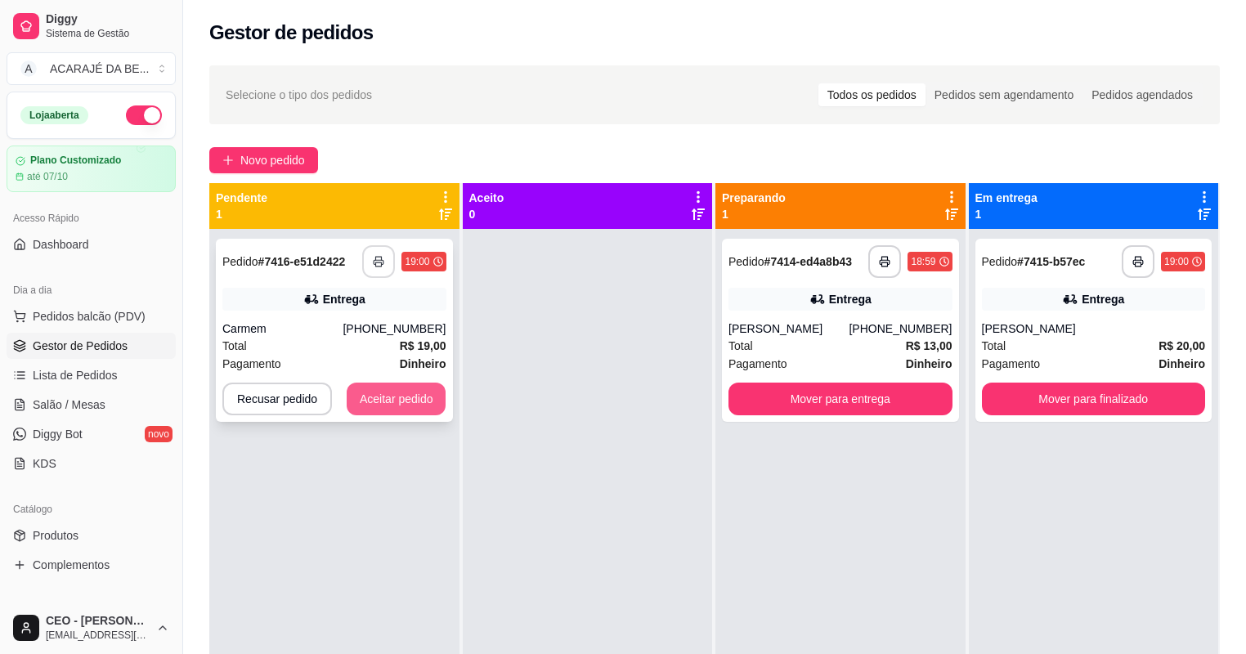
click at [390, 400] on button "Aceitar pedido" at bounding box center [397, 398] width 100 height 33
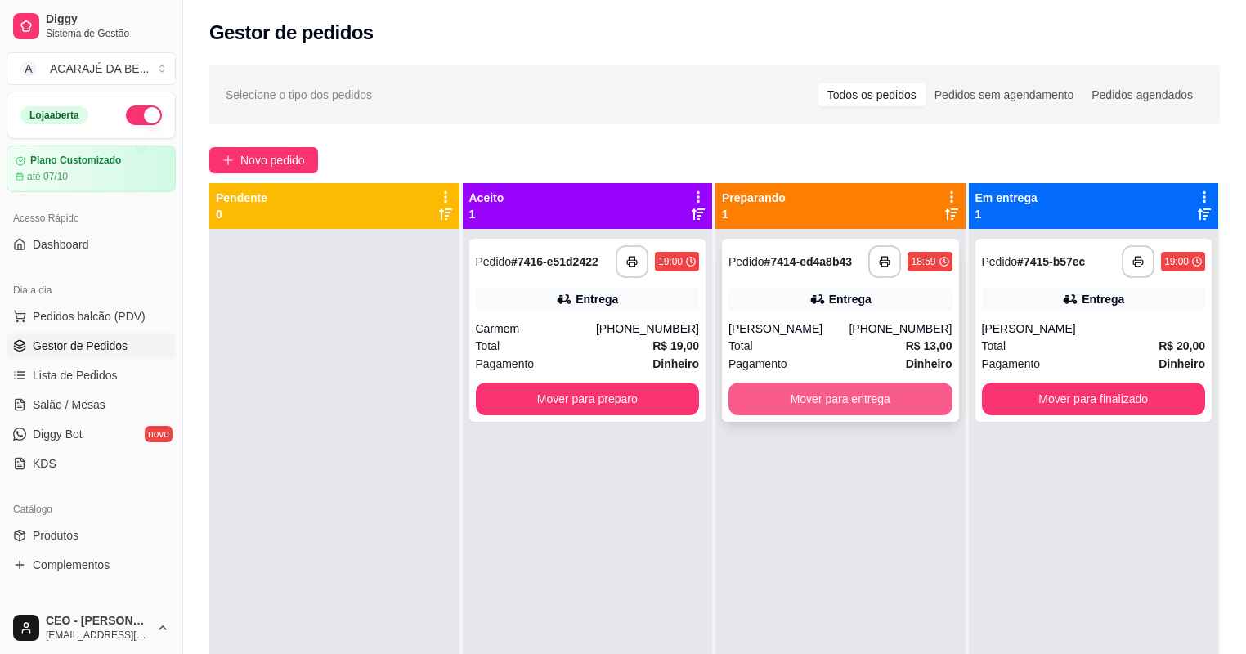
click at [848, 397] on button "Mover para entrega" at bounding box center [840, 398] width 224 height 33
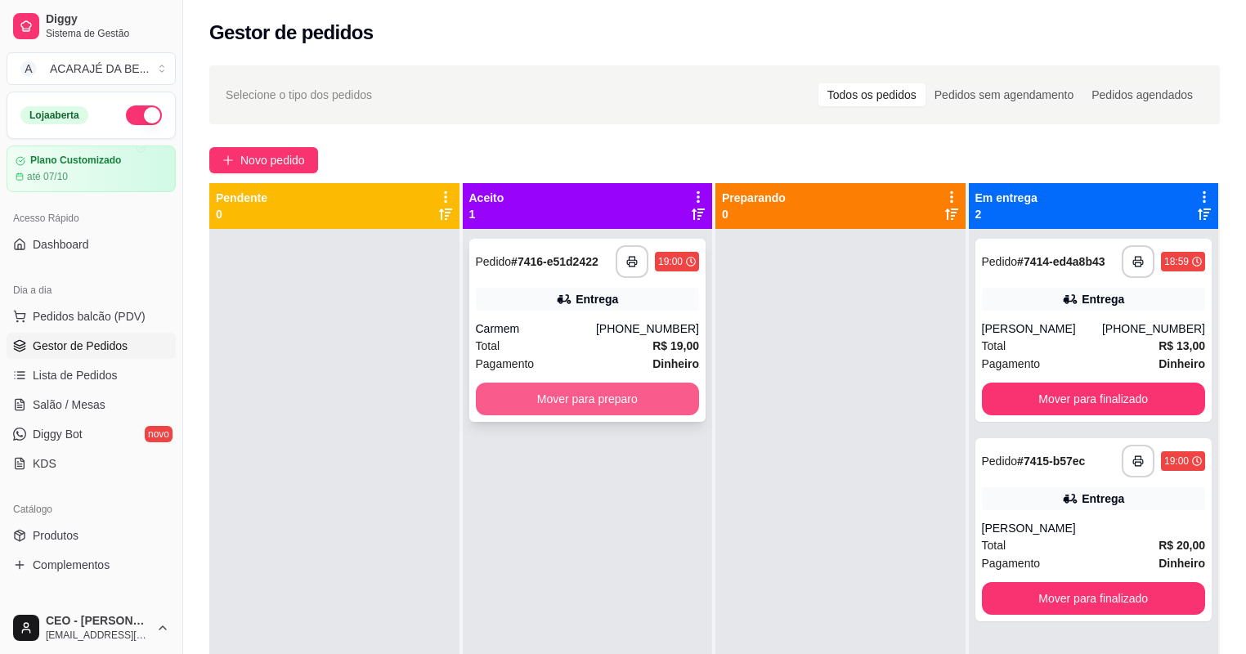
click at [633, 405] on button "Mover para preparo" at bounding box center [588, 398] width 224 height 33
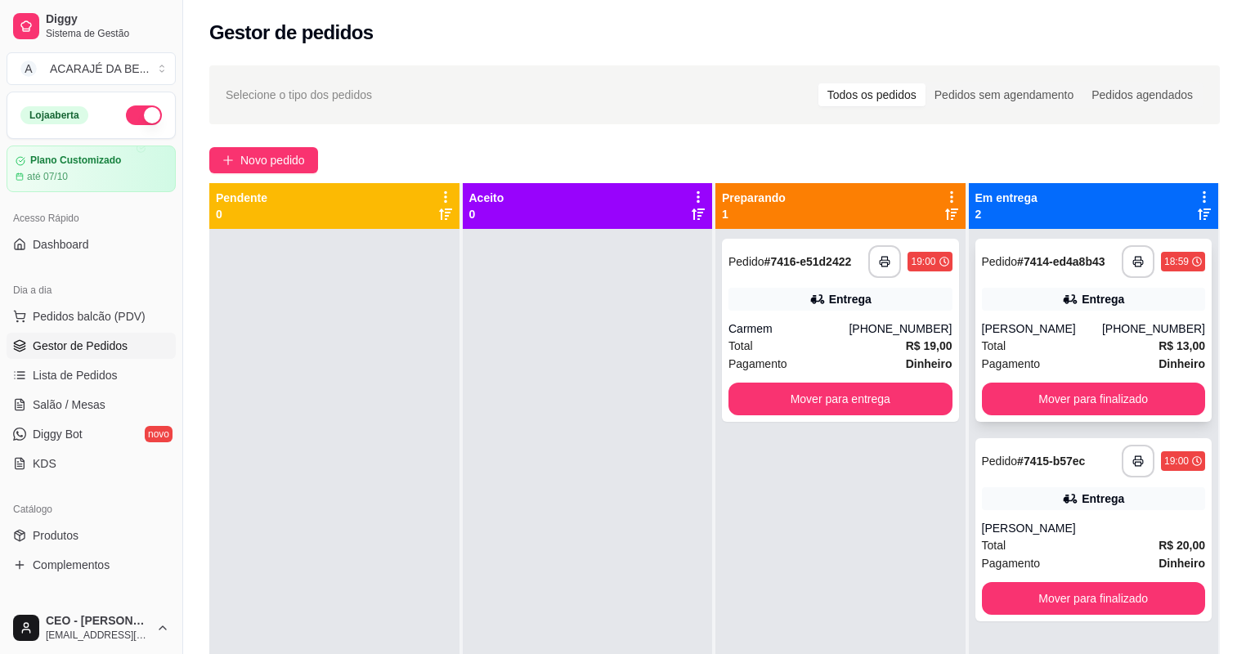
click at [1077, 416] on div "**********" at bounding box center [1093, 330] width 237 height 183
click at [901, 397] on button "Mover para entrega" at bounding box center [839, 399] width 217 height 32
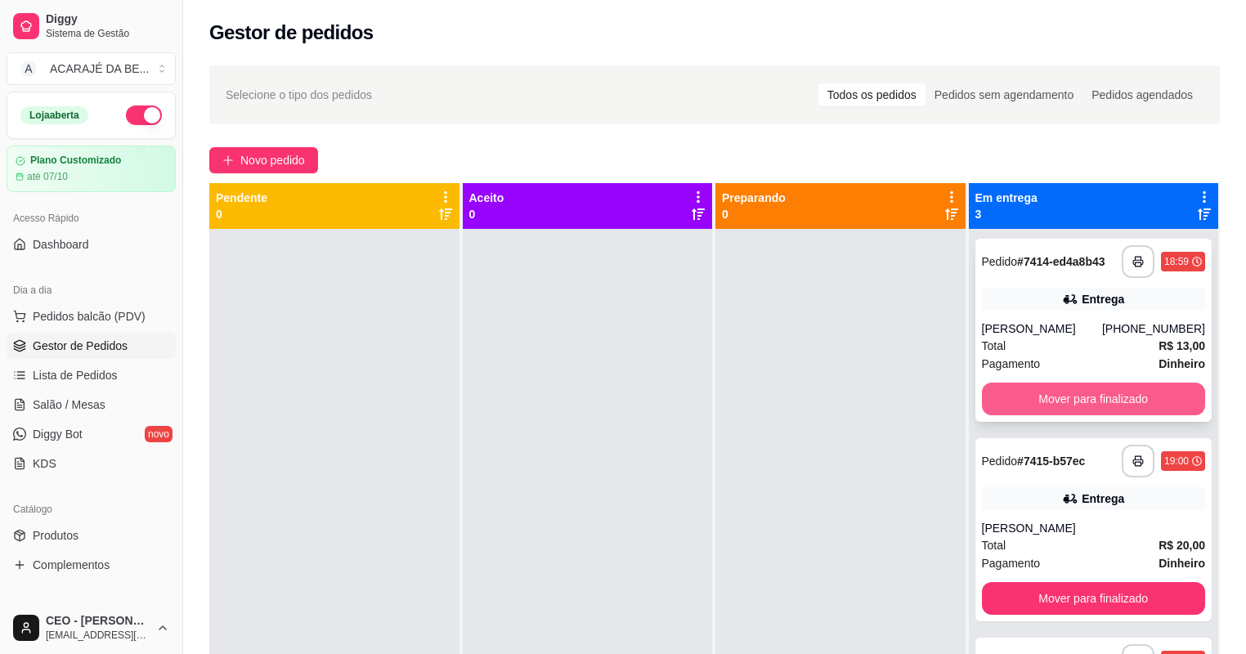
click at [1013, 395] on button "Mover para finalizado" at bounding box center [1094, 398] width 224 height 33
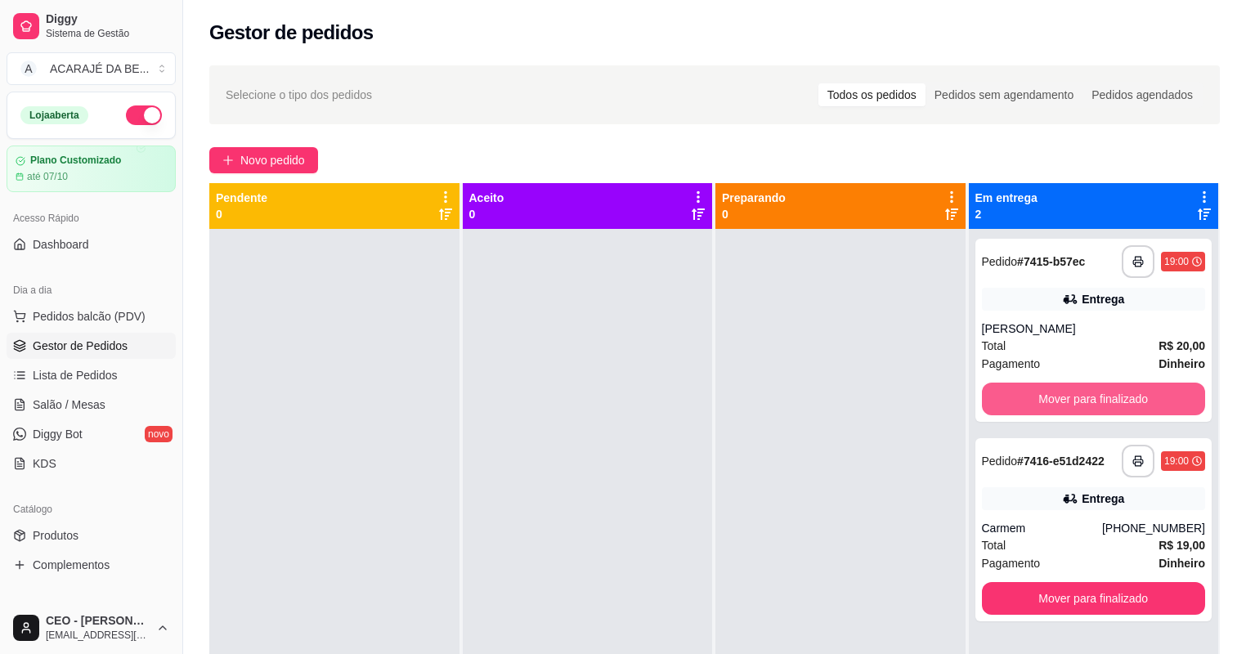
click at [1013, 395] on button "Mover para finalizado" at bounding box center [1094, 398] width 224 height 33
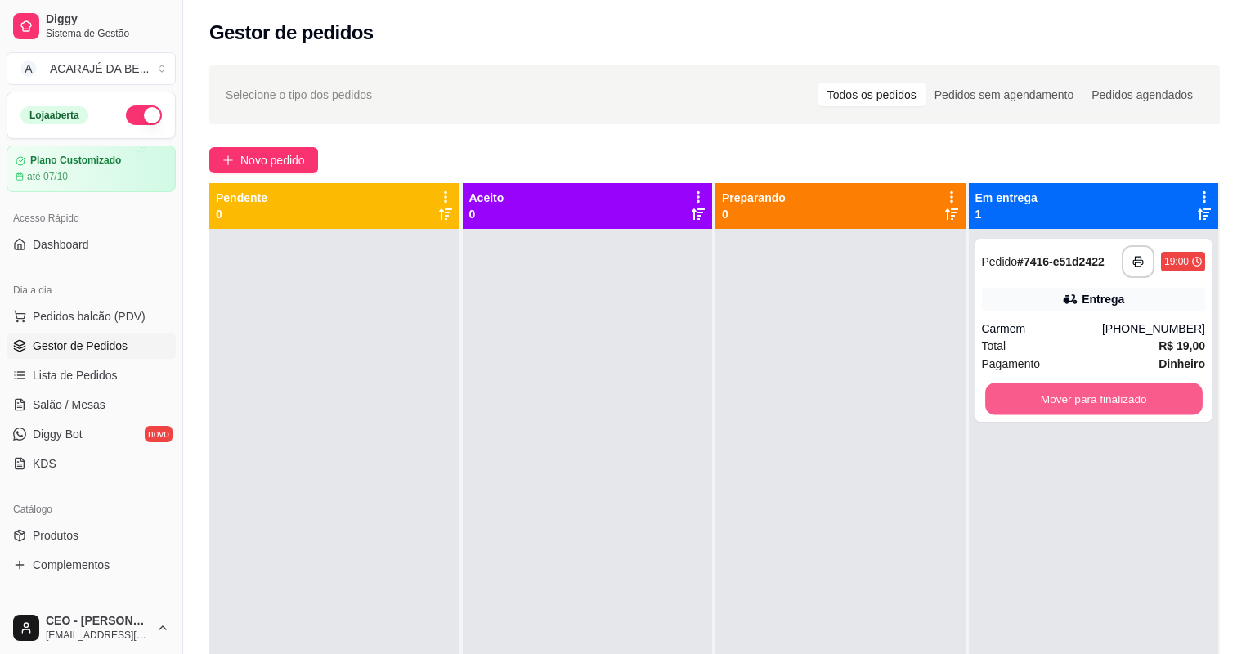
click at [1013, 395] on button "Mover para finalizado" at bounding box center [1093, 399] width 217 height 32
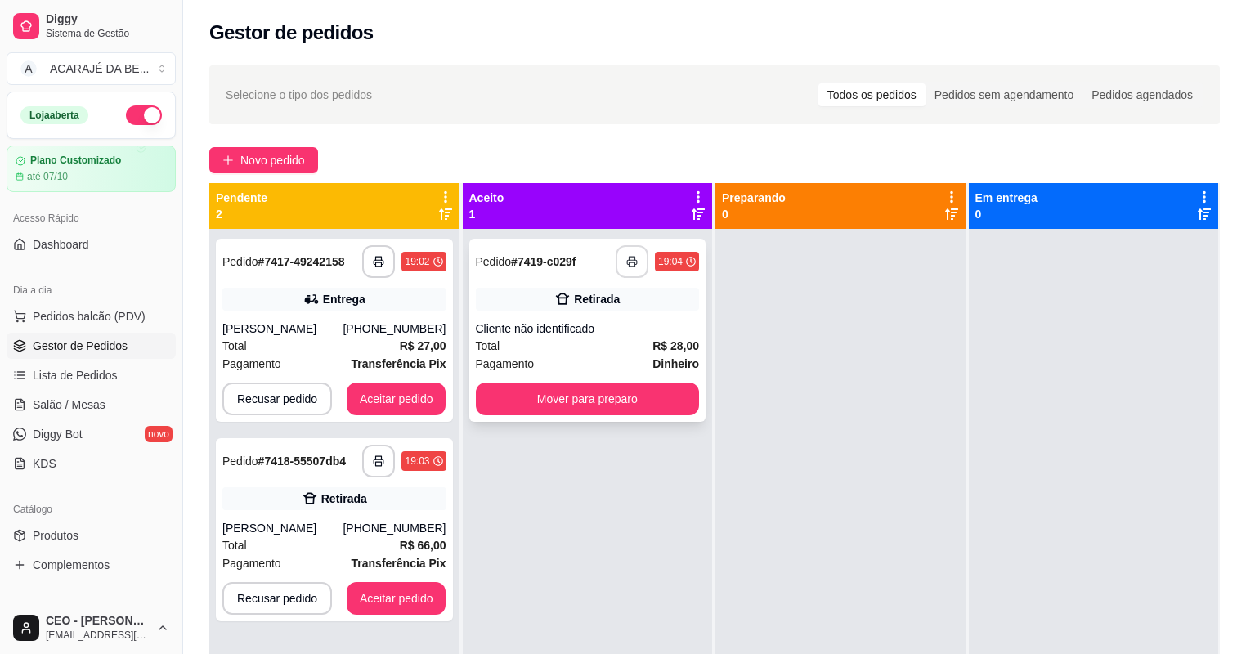
click at [620, 257] on button "button" at bounding box center [631, 261] width 33 height 33
click at [598, 392] on button "Mover para preparo" at bounding box center [588, 398] width 224 height 33
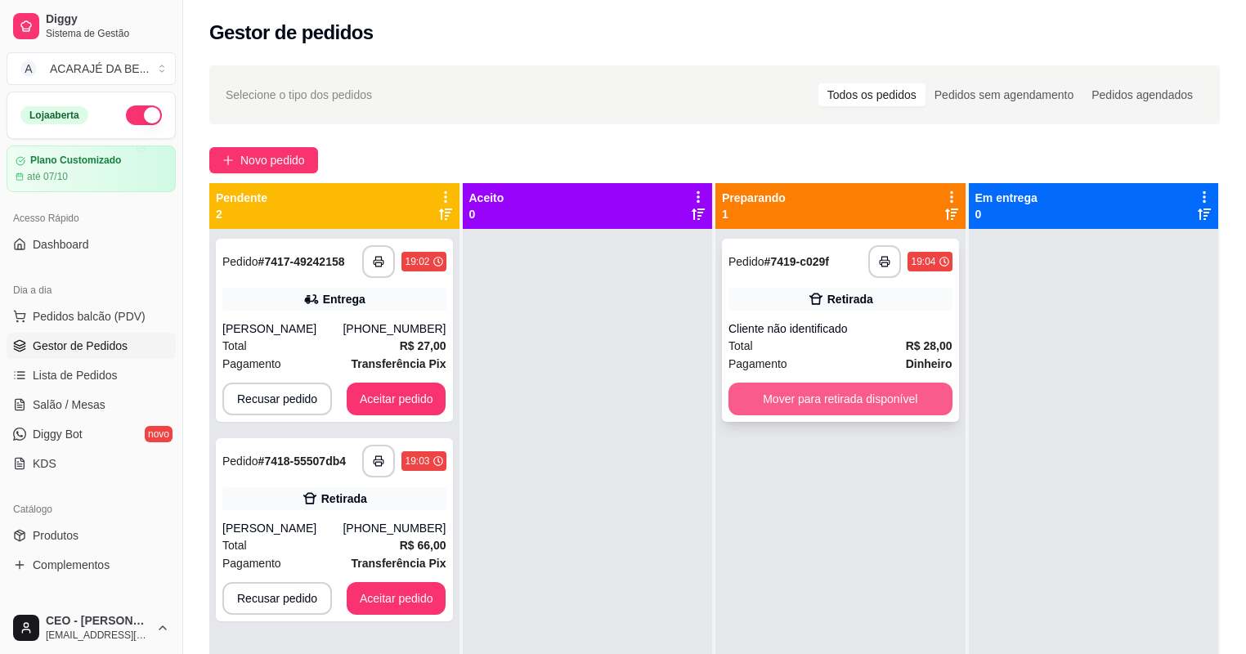
click at [812, 391] on button "Mover para retirada disponível" at bounding box center [840, 398] width 224 height 33
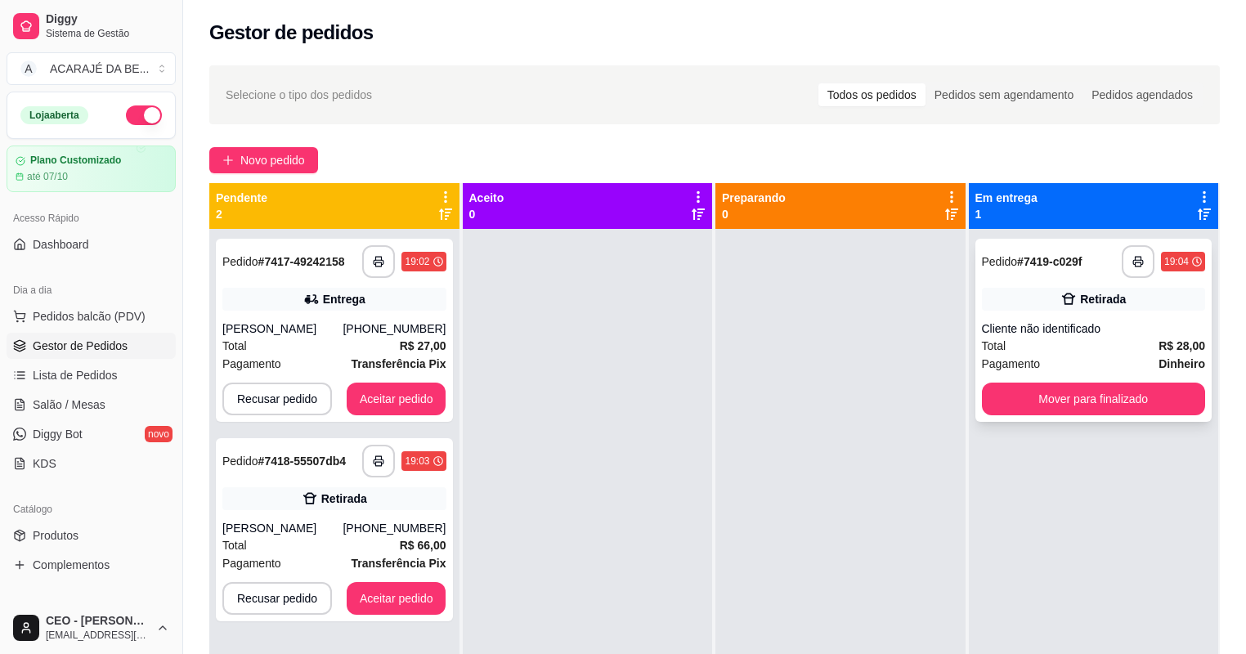
click at [994, 419] on div "**********" at bounding box center [1093, 330] width 237 height 183
click at [1013, 407] on button "Mover para finalizado" at bounding box center [1094, 398] width 224 height 33
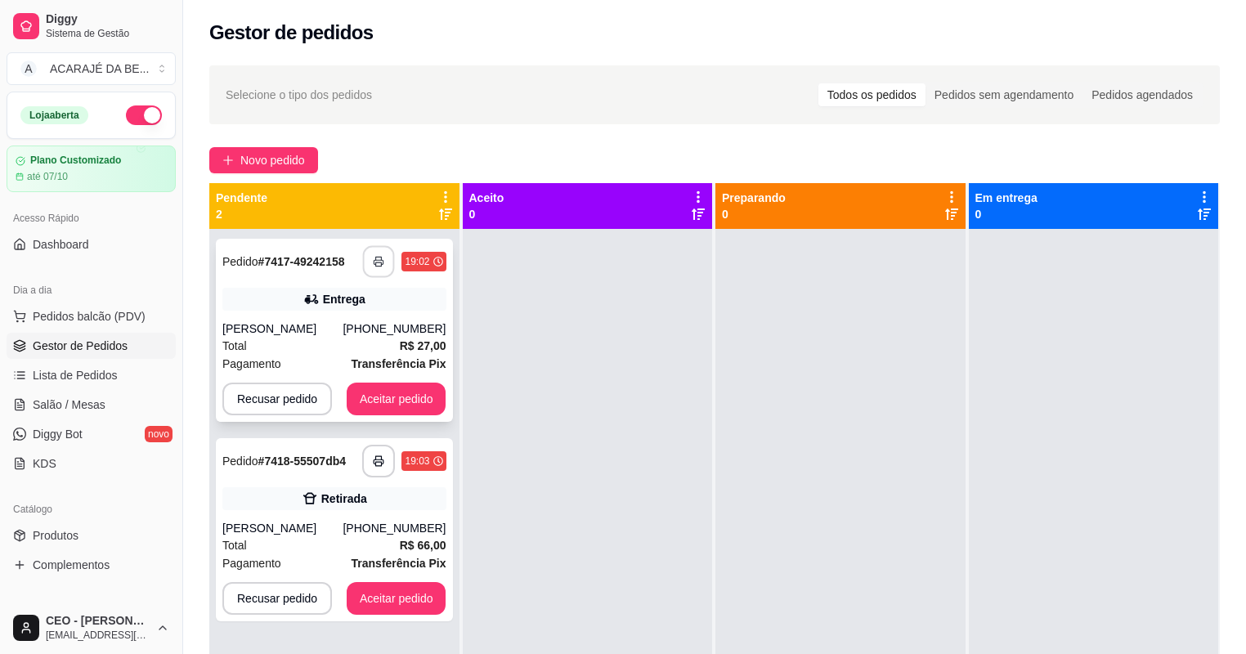
click at [391, 258] on button "button" at bounding box center [379, 262] width 32 height 32
click at [402, 389] on button "Aceitar pedido" at bounding box center [397, 398] width 100 height 33
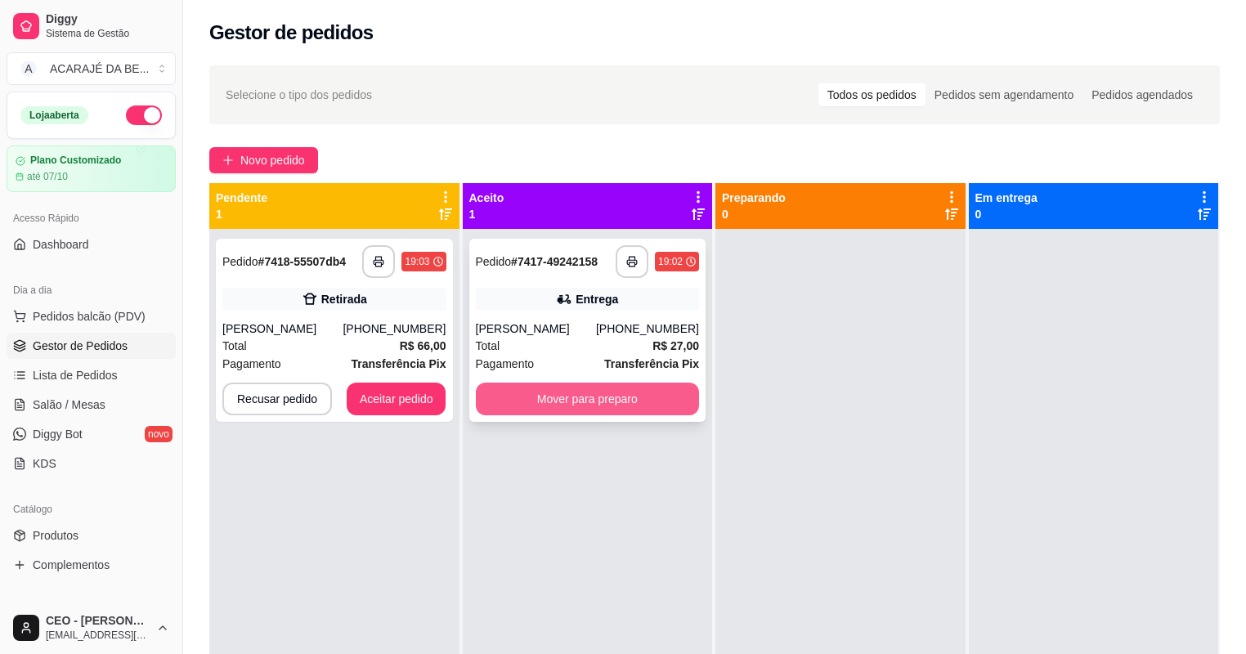
click at [553, 405] on button "Mover para preparo" at bounding box center [588, 398] width 224 height 33
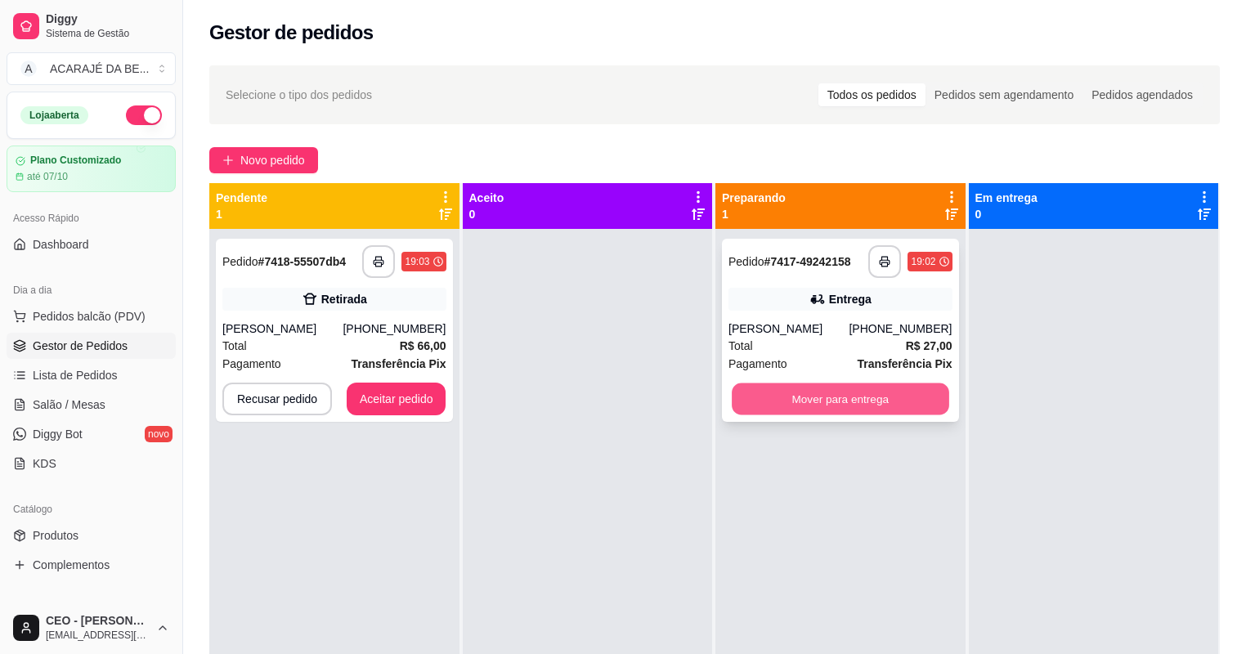
click at [758, 406] on button "Mover para entrega" at bounding box center [839, 399] width 217 height 32
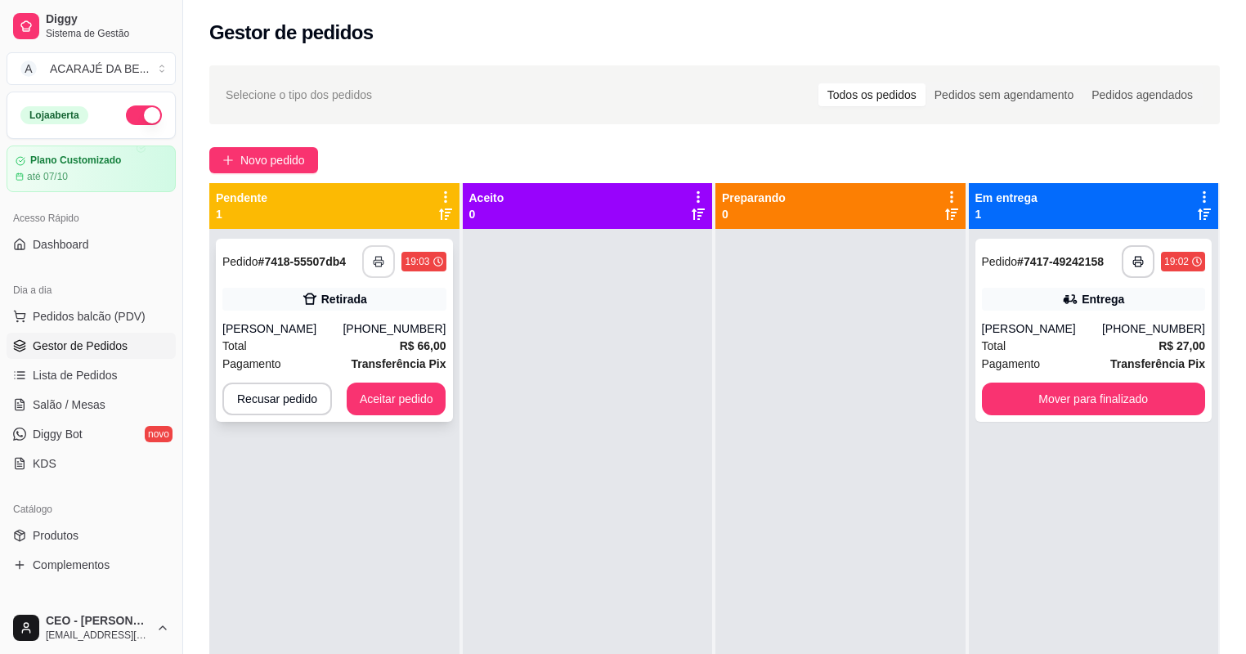
click at [386, 263] on button "button" at bounding box center [378, 261] width 33 height 33
click at [427, 399] on button "Aceitar pedido" at bounding box center [397, 398] width 100 height 33
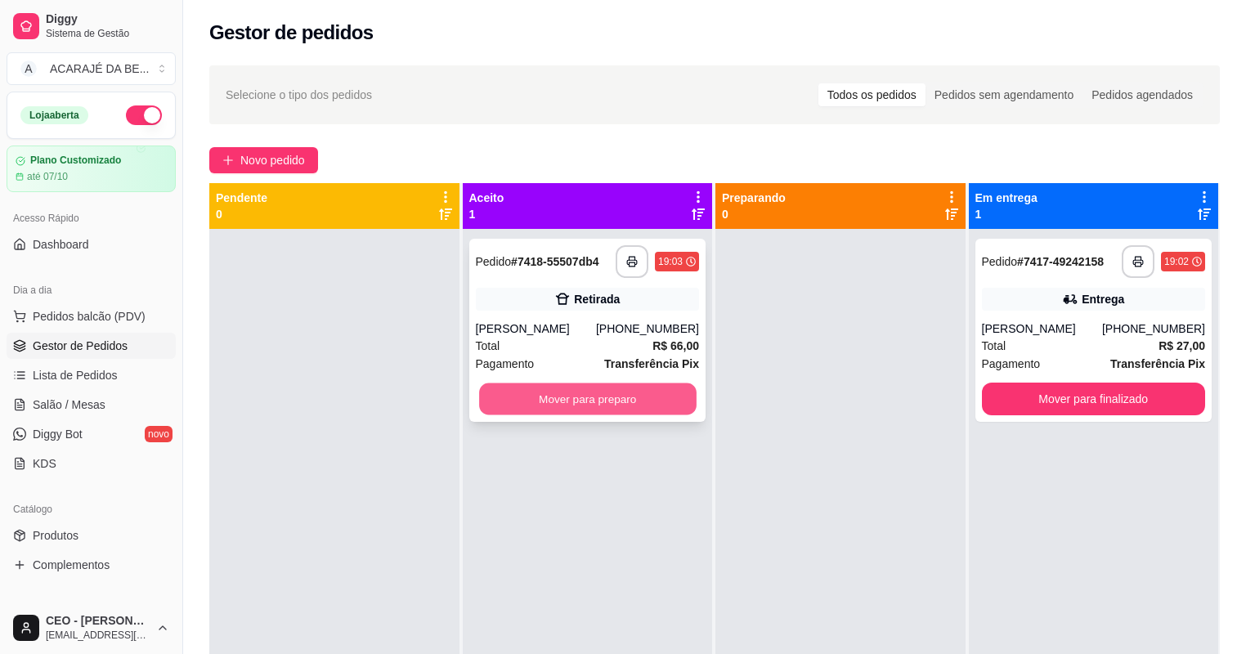
click at [569, 399] on button "Mover para preparo" at bounding box center [587, 399] width 217 height 32
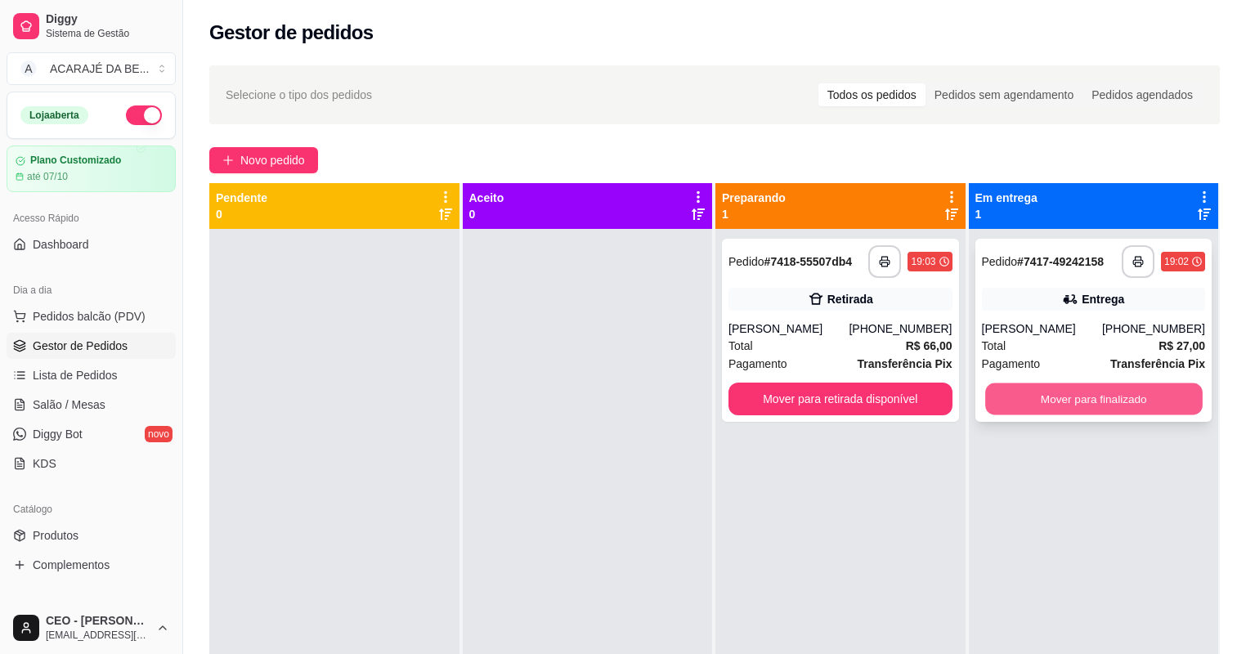
click at [1058, 399] on button "Mover para finalizado" at bounding box center [1093, 399] width 217 height 32
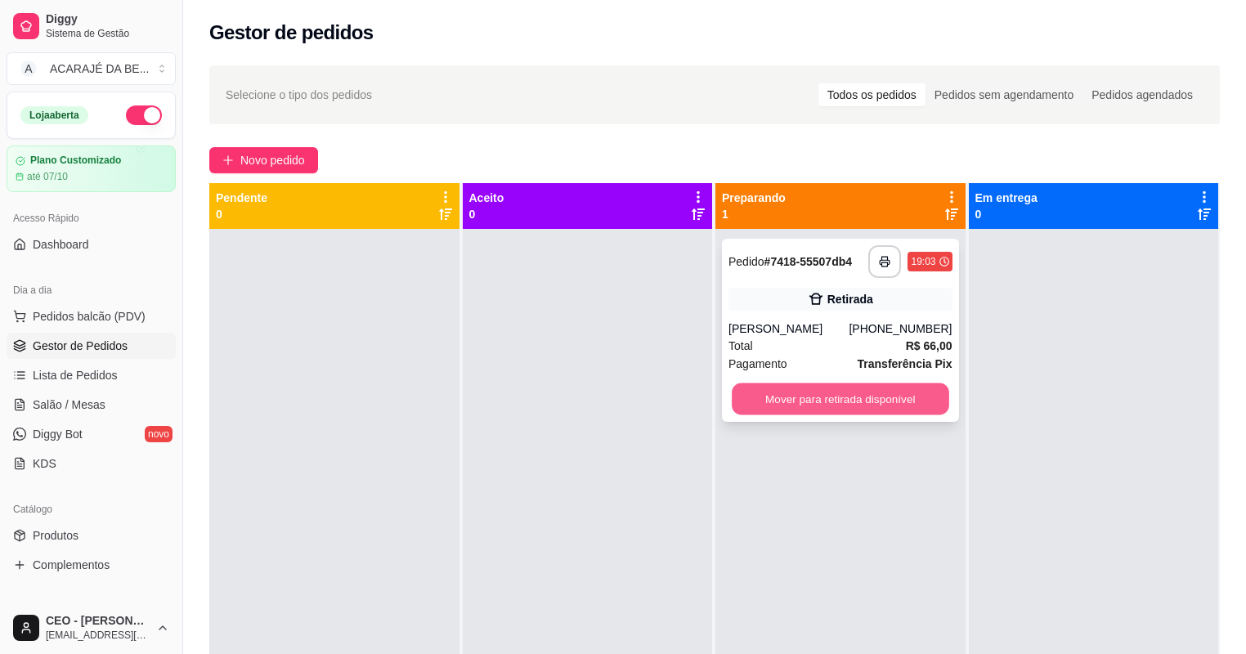
click at [932, 398] on button "Mover para retirada disponível" at bounding box center [839, 399] width 217 height 32
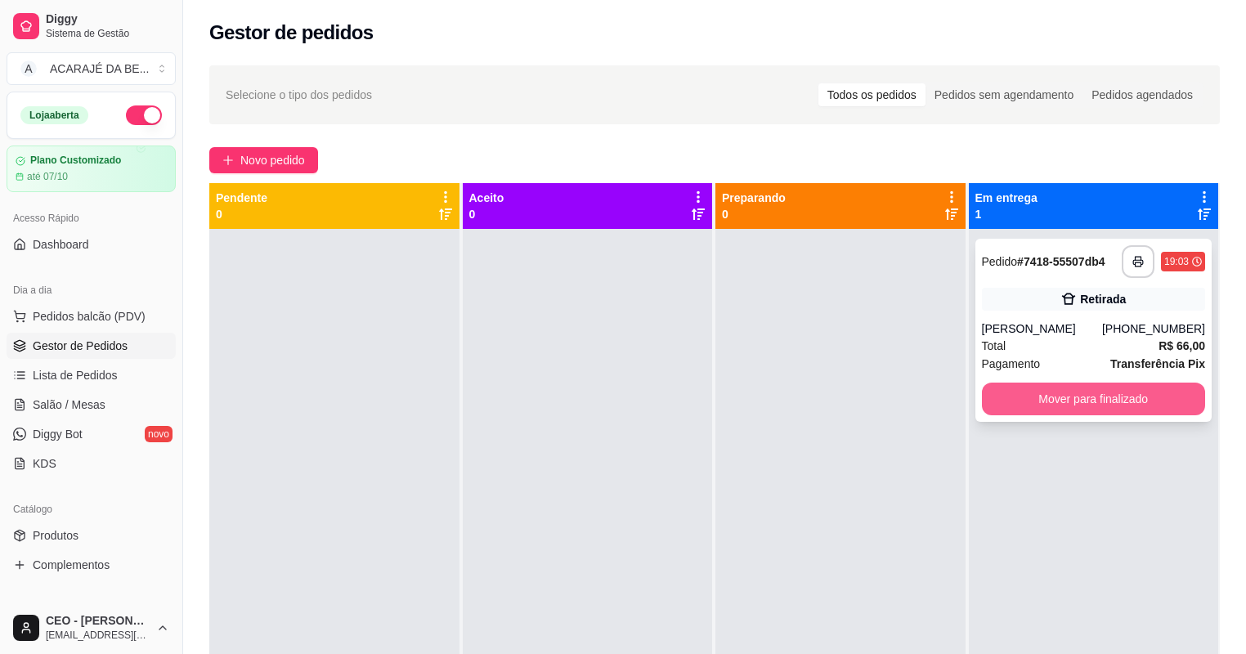
click at [1053, 397] on button "Mover para finalizado" at bounding box center [1094, 398] width 224 height 33
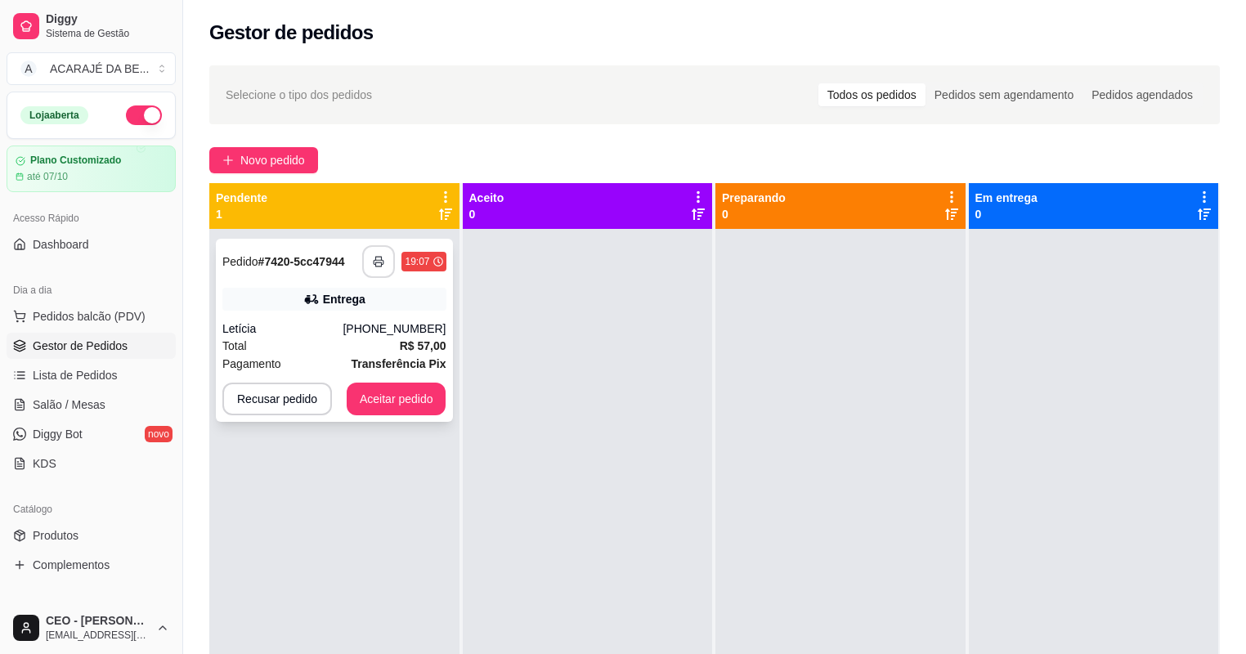
click at [374, 266] on icon "button" at bounding box center [378, 261] width 11 height 11
click at [379, 400] on button "Aceitar pedido" at bounding box center [396, 399] width 96 height 32
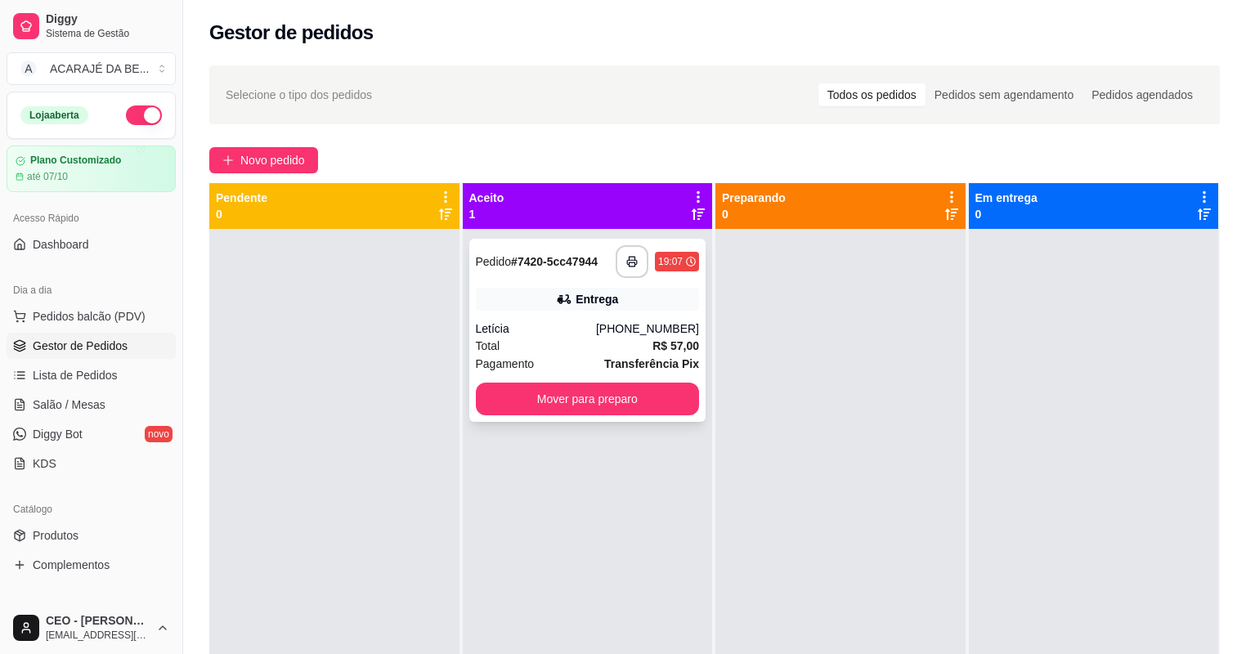
click at [545, 416] on div "**********" at bounding box center [587, 330] width 237 height 183
click at [680, 400] on button "Mover para preparo" at bounding box center [587, 399] width 217 height 32
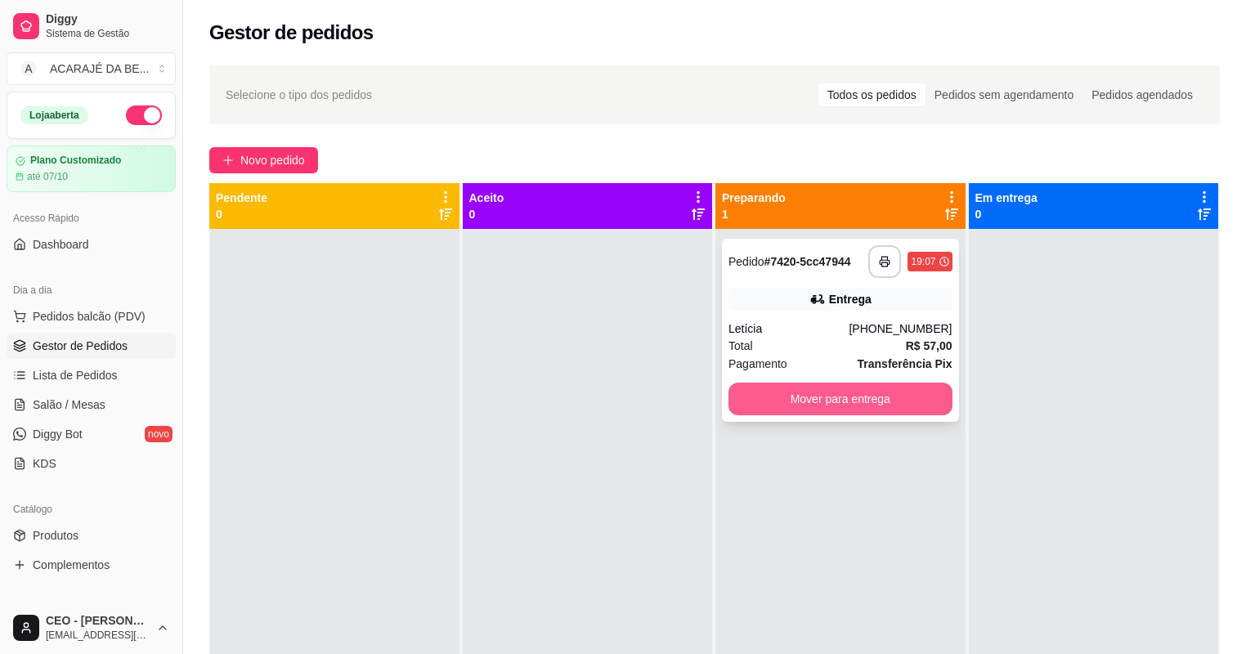
click at [909, 395] on button "Mover para entrega" at bounding box center [840, 398] width 224 height 33
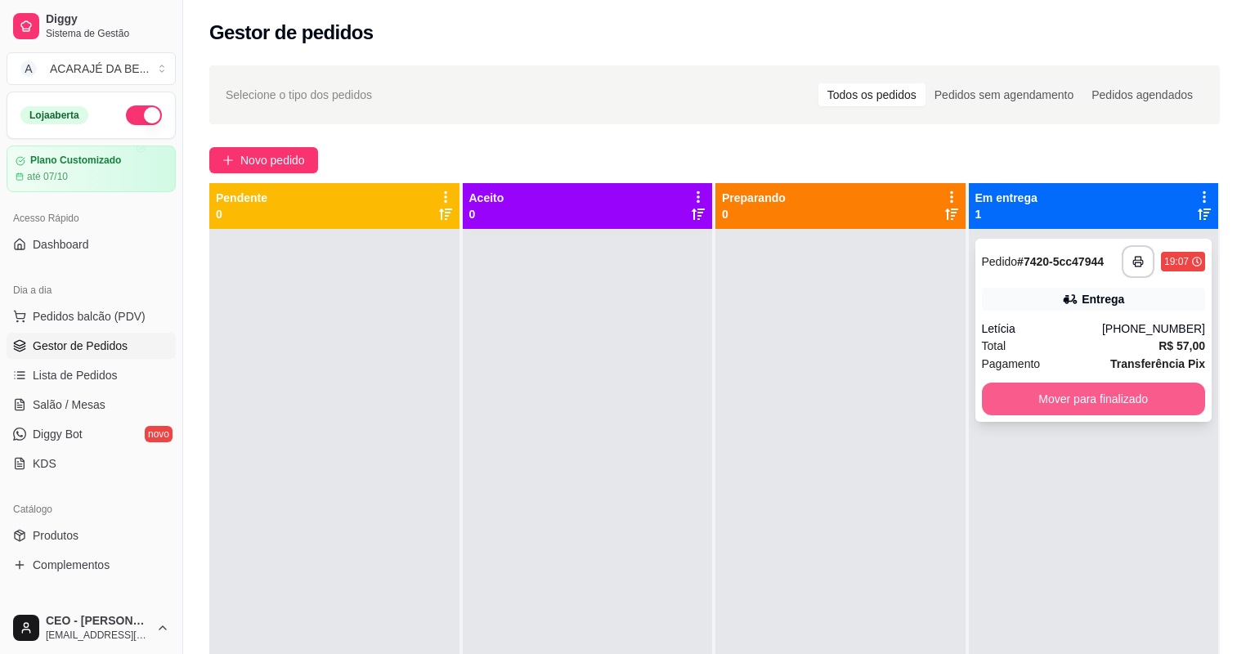
click at [1049, 396] on button "Mover para finalizado" at bounding box center [1094, 398] width 224 height 33
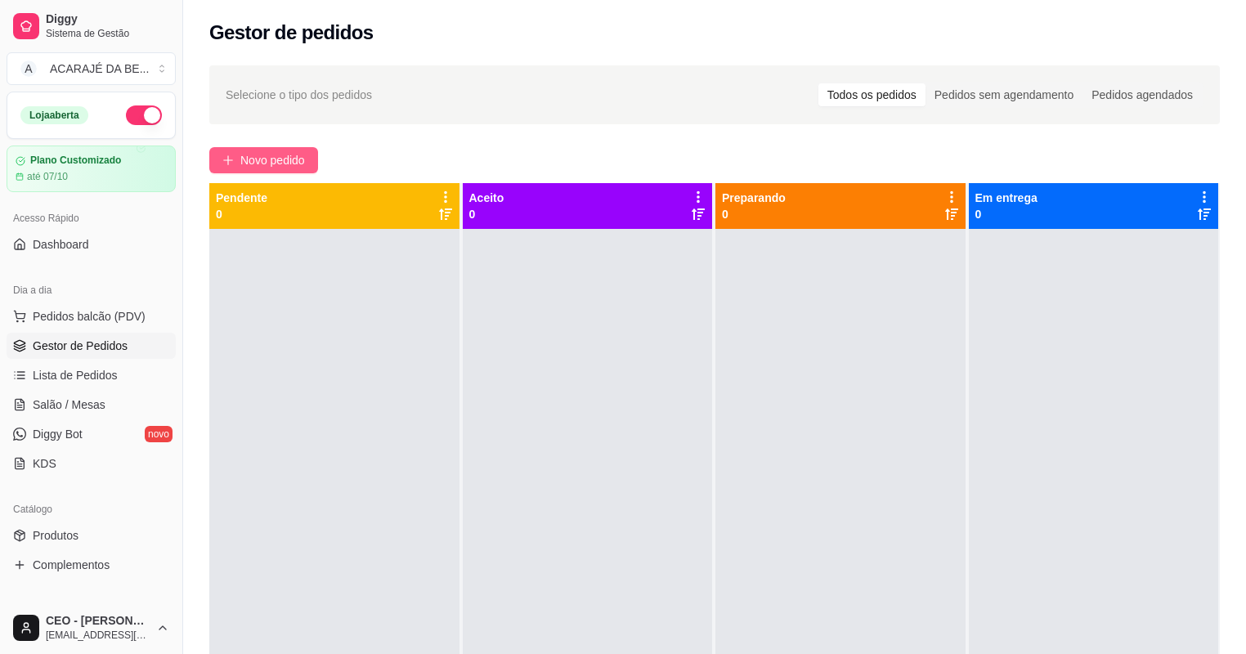
click at [226, 154] on icon "plus" at bounding box center [227, 159] width 11 height 11
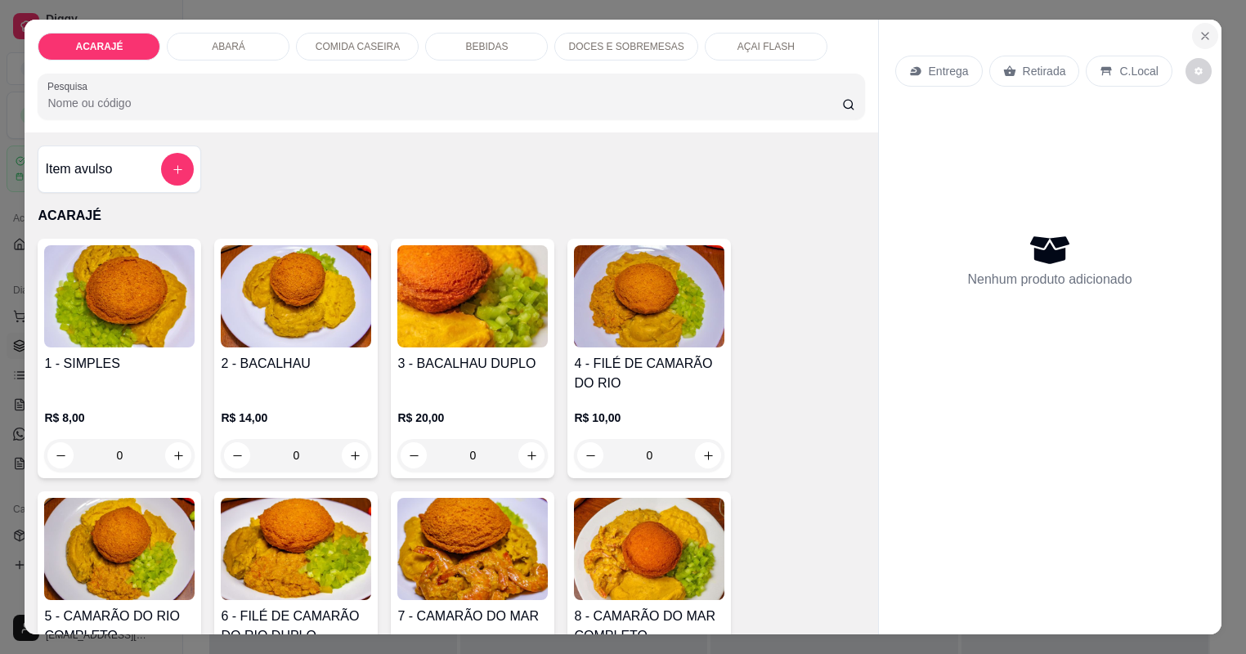
click at [1211, 41] on icon "Close" at bounding box center [1204, 35] width 13 height 13
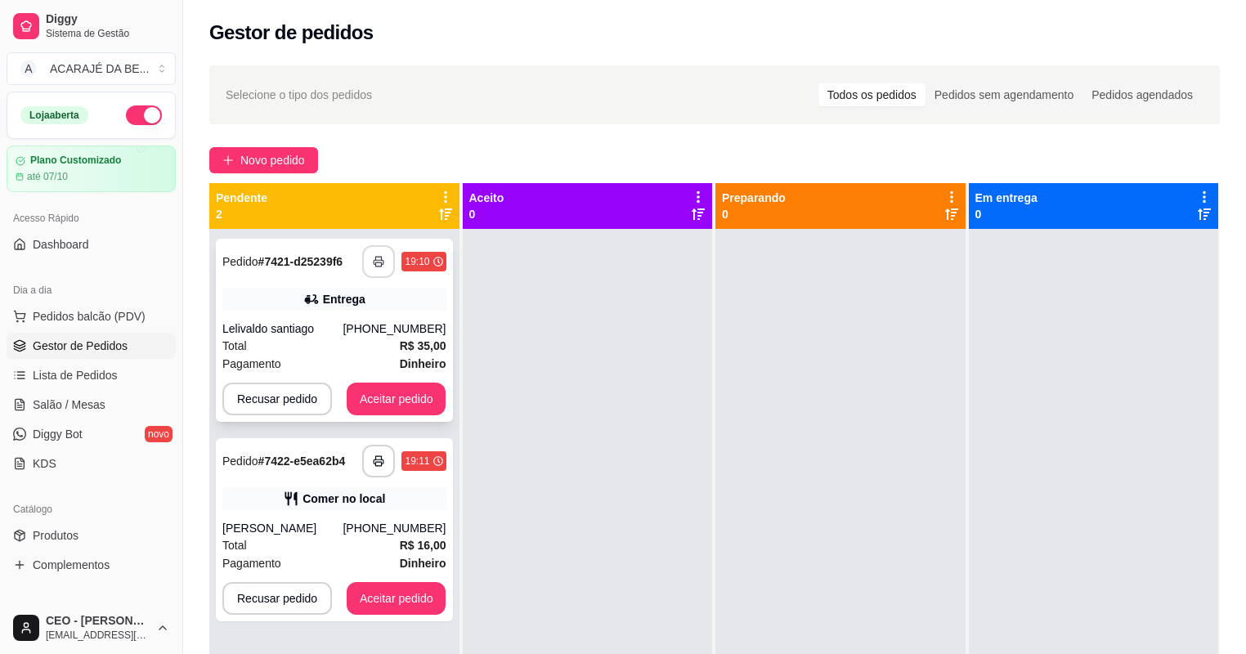
click at [386, 262] on button "button" at bounding box center [378, 261] width 33 height 33
click at [383, 400] on button "Aceitar pedido" at bounding box center [397, 398] width 100 height 33
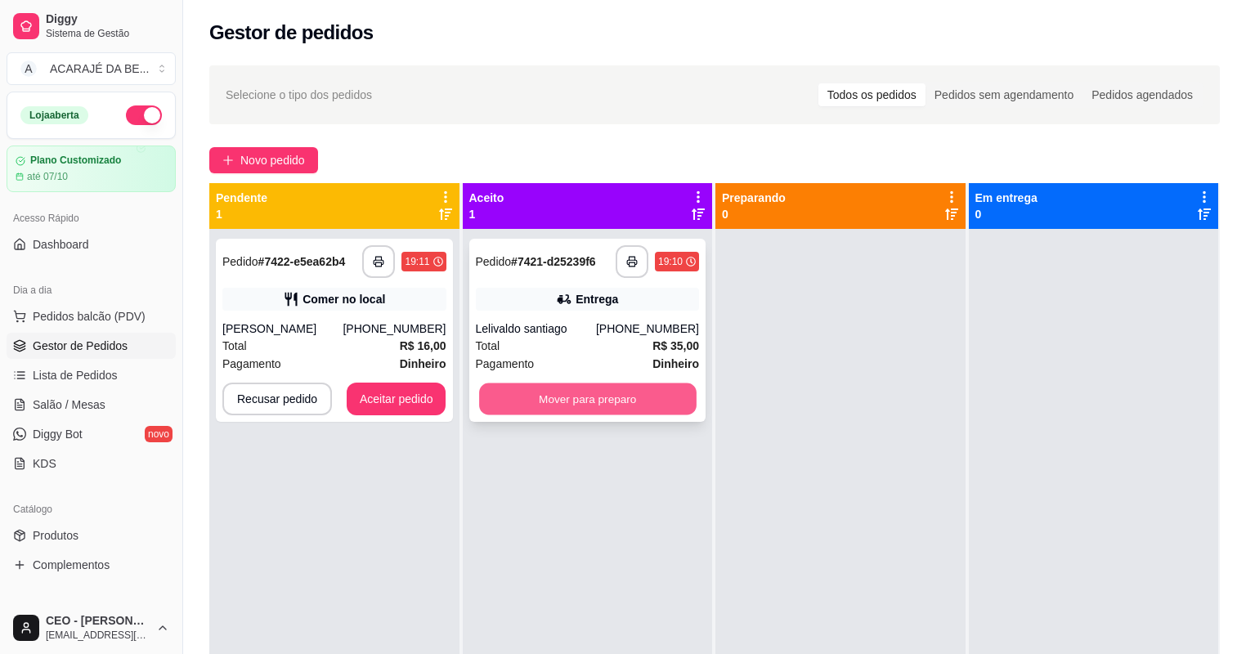
click at [576, 408] on button "Mover para preparo" at bounding box center [587, 399] width 217 height 32
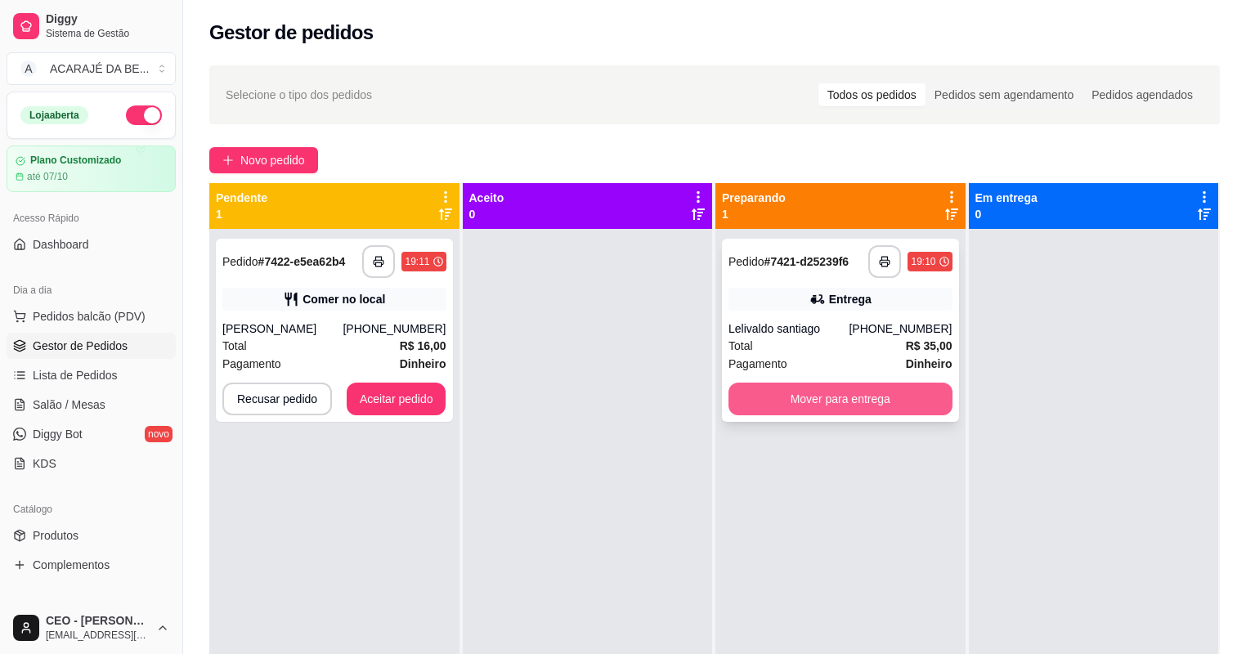
click at [758, 405] on button "Mover para entrega" at bounding box center [840, 398] width 224 height 33
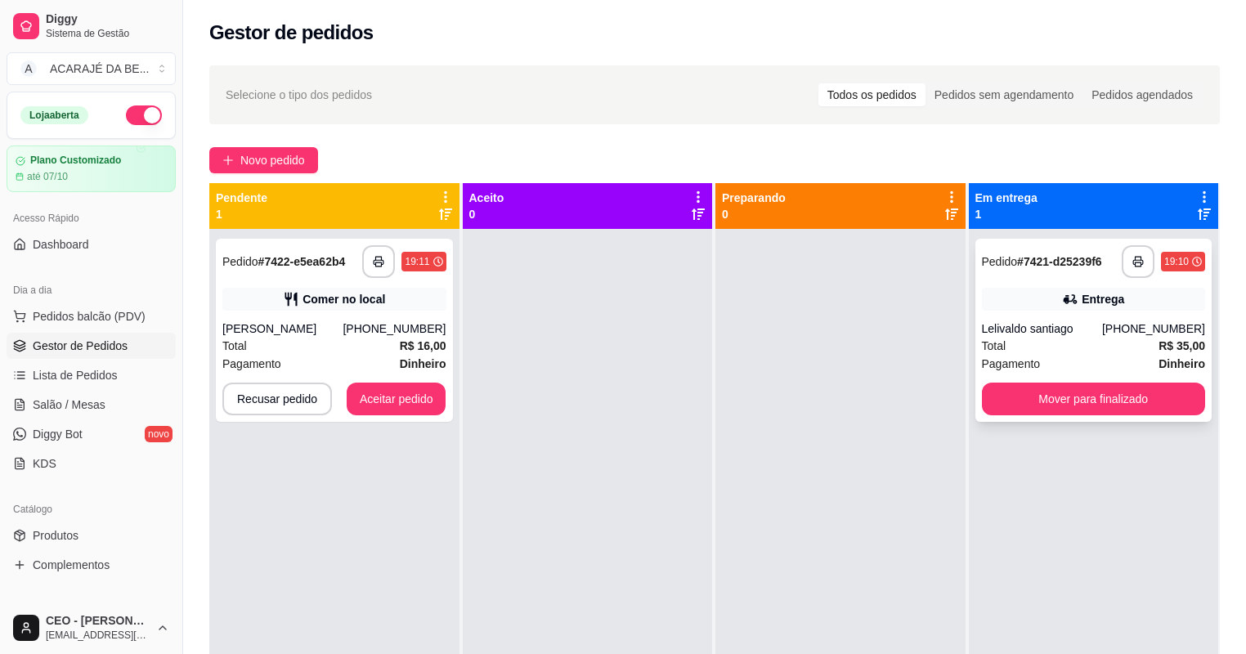
click at [975, 395] on div "**********" at bounding box center [1093, 330] width 237 height 183
click at [994, 397] on button "Mover para finalizado" at bounding box center [1094, 398] width 224 height 33
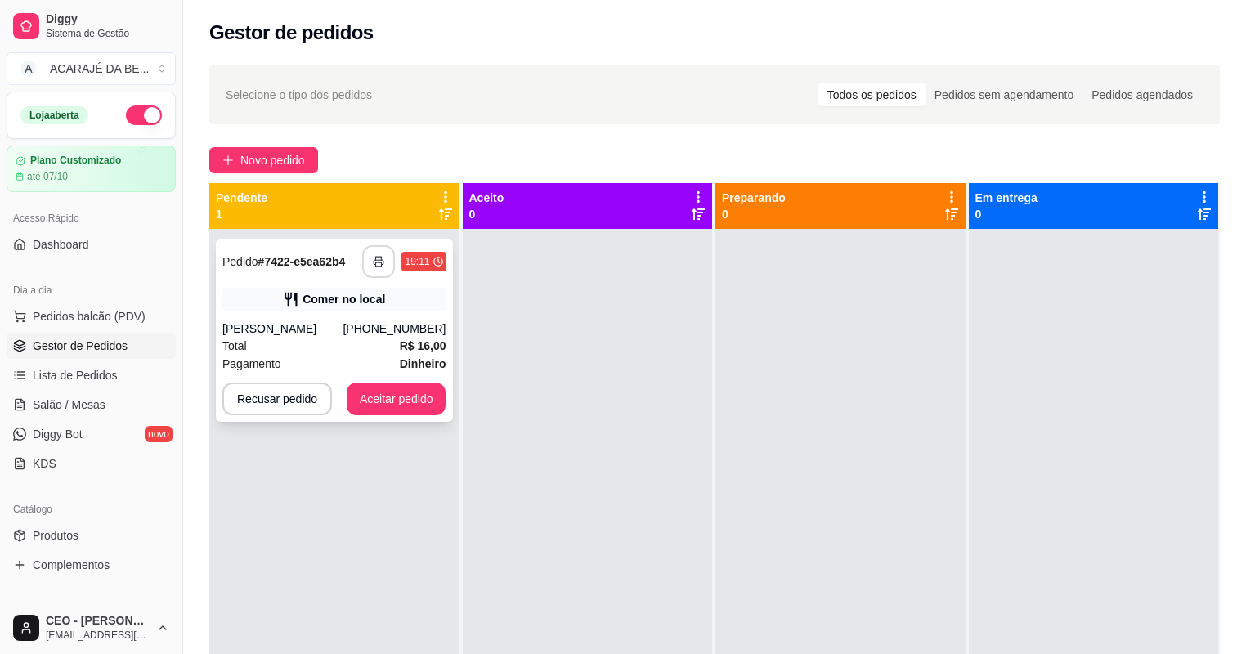
click at [376, 265] on rect "button" at bounding box center [379, 264] width 6 height 4
click at [413, 408] on button "Aceitar pedido" at bounding box center [397, 398] width 100 height 33
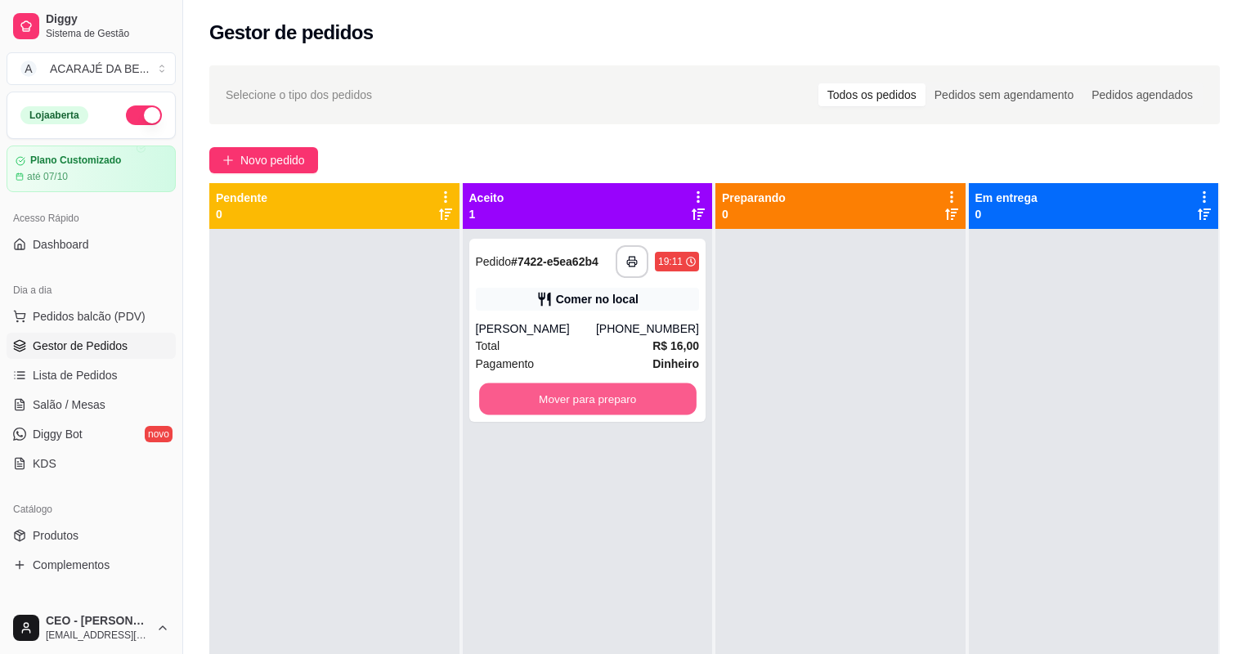
click at [559, 405] on button "Mover para preparo" at bounding box center [587, 399] width 217 height 32
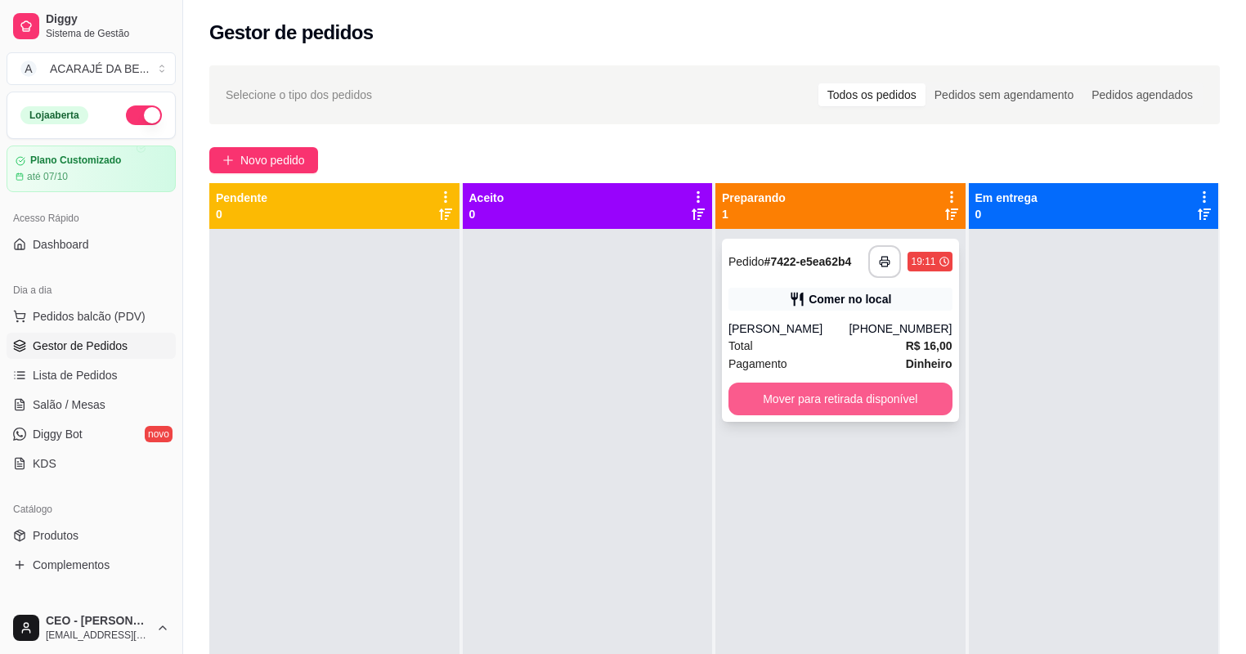
click at [785, 400] on button "Mover para retirada disponível" at bounding box center [840, 398] width 224 height 33
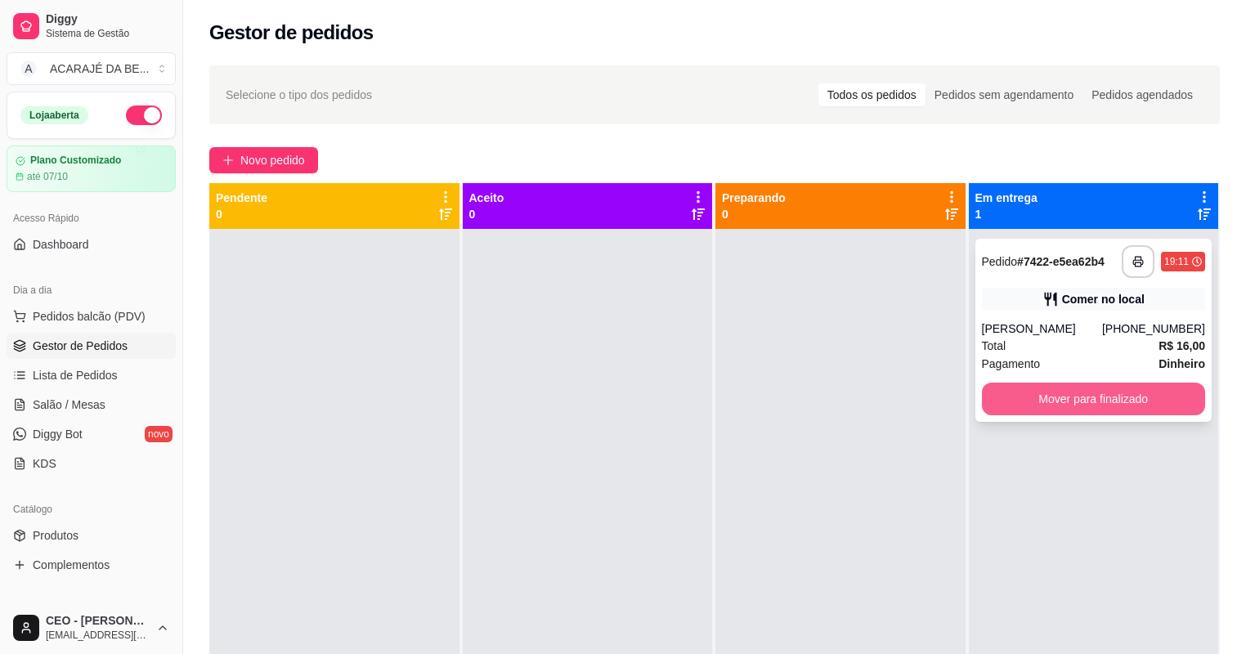
click at [1009, 401] on button "Mover para finalizado" at bounding box center [1094, 398] width 224 height 33
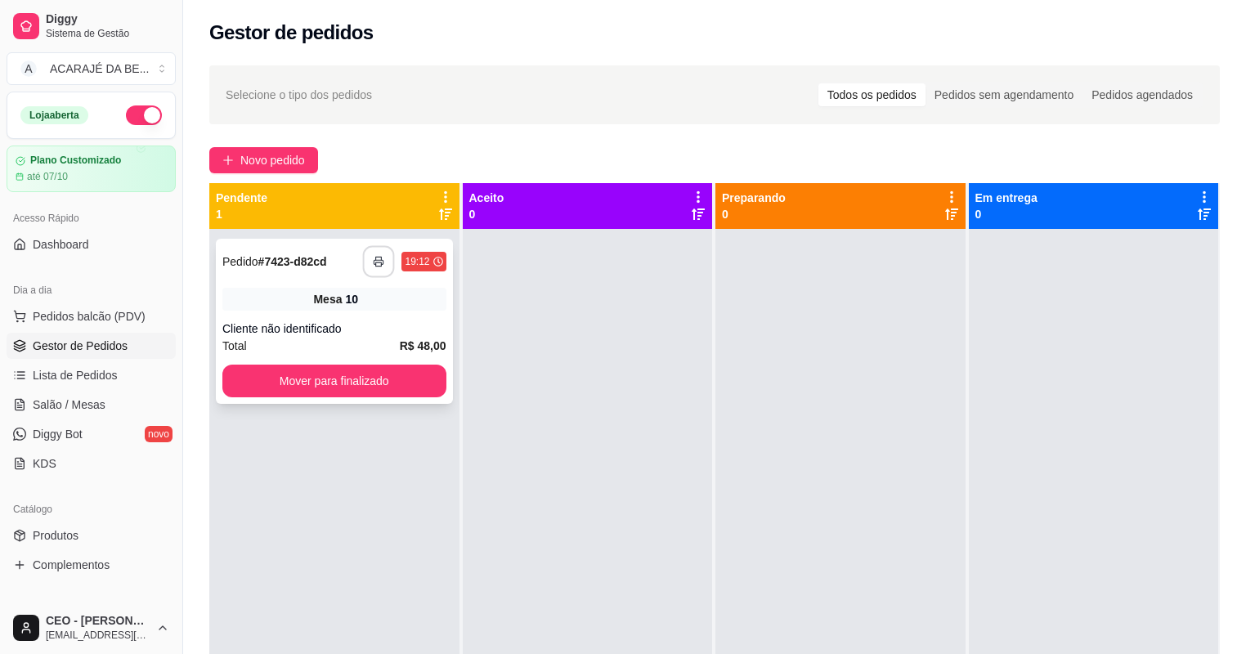
click at [374, 265] on icon "button" at bounding box center [379, 261] width 11 height 11
click at [340, 376] on button "Mover para finalizado" at bounding box center [334, 381] width 224 height 33
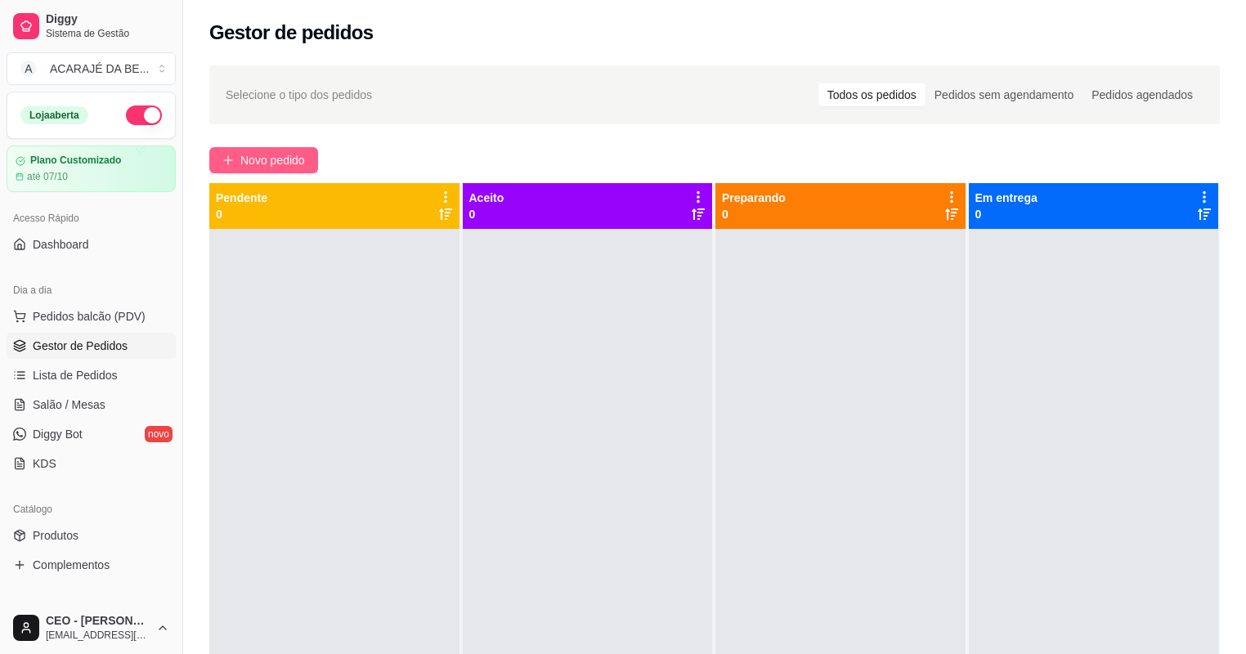
click at [270, 163] on span "Novo pedido" at bounding box center [272, 160] width 65 height 18
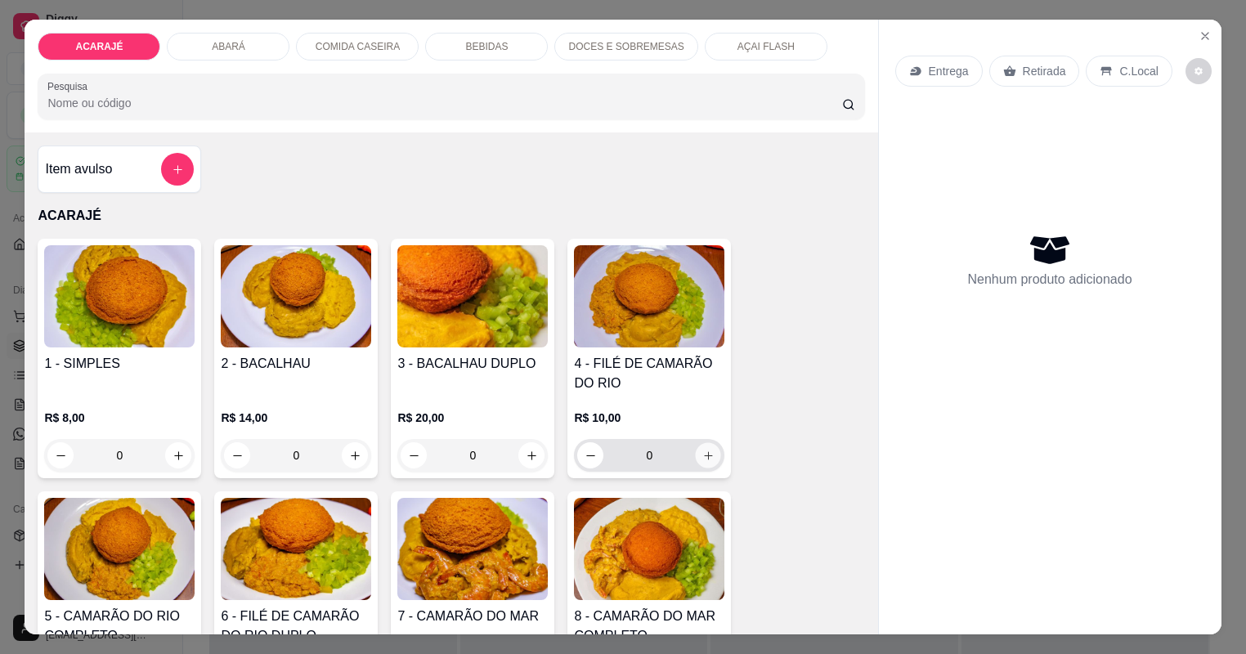
click at [703, 450] on icon "increase-product-quantity" at bounding box center [708, 456] width 12 height 12
type input "1"
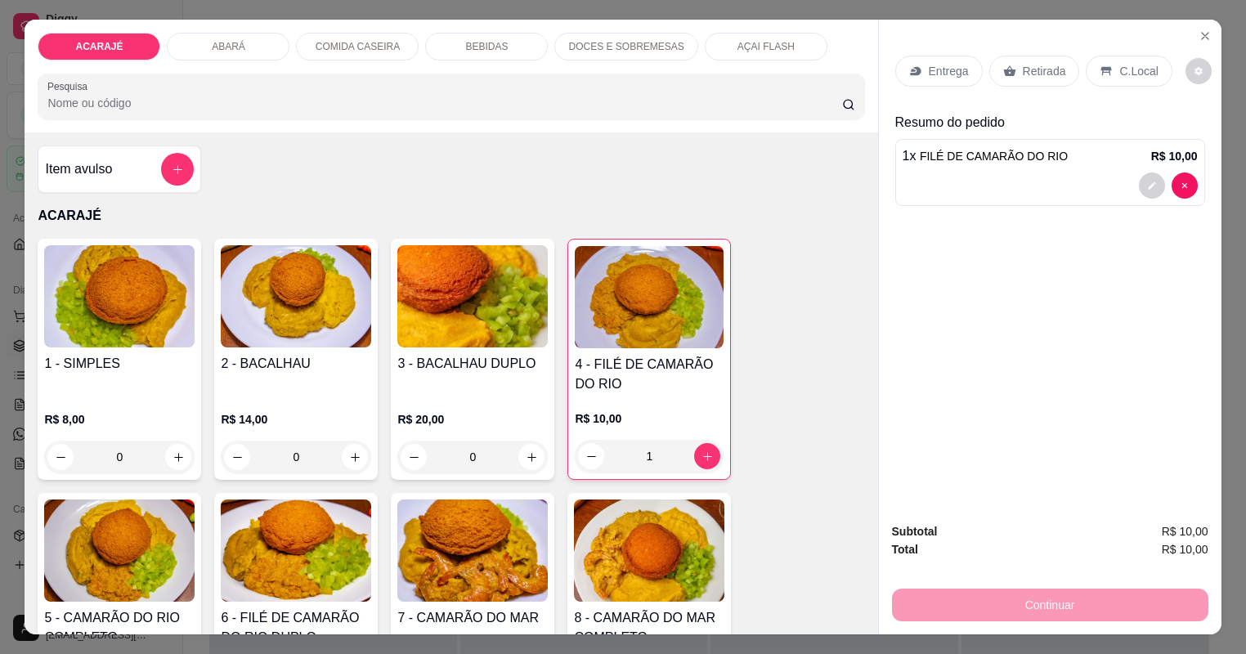
click at [935, 71] on p "Entrega" at bounding box center [948, 71] width 40 height 16
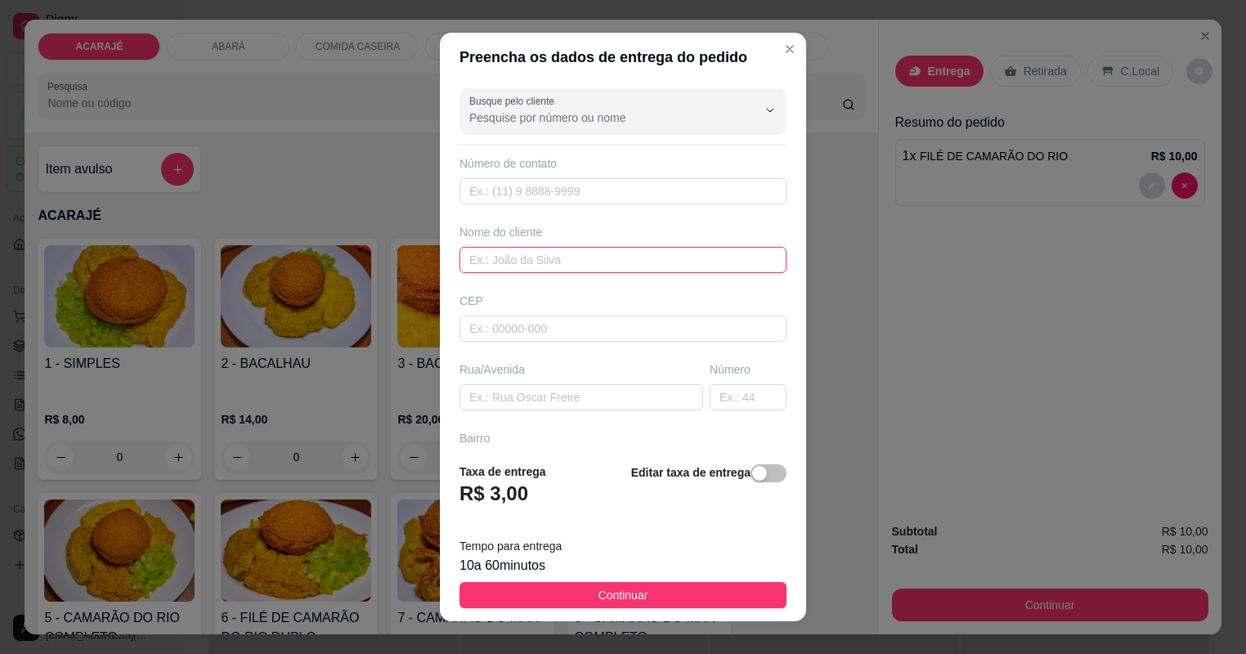
click at [523, 258] on input "text" at bounding box center [622, 260] width 327 height 26
type input "erika"
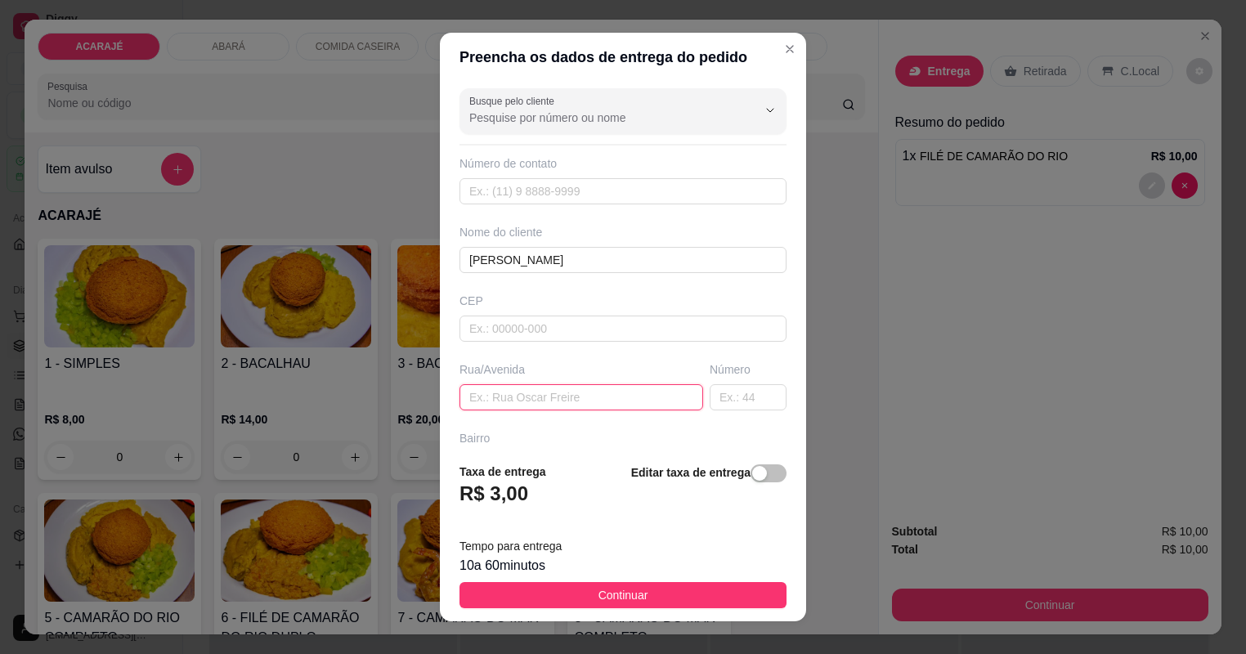
paste input "Rua dois de julho segunda travessa número 38 ponto de referência entrada do mer…"
type input "Rua dois de julho segunda travessa número 38 ponto de referência entrada do mer…"
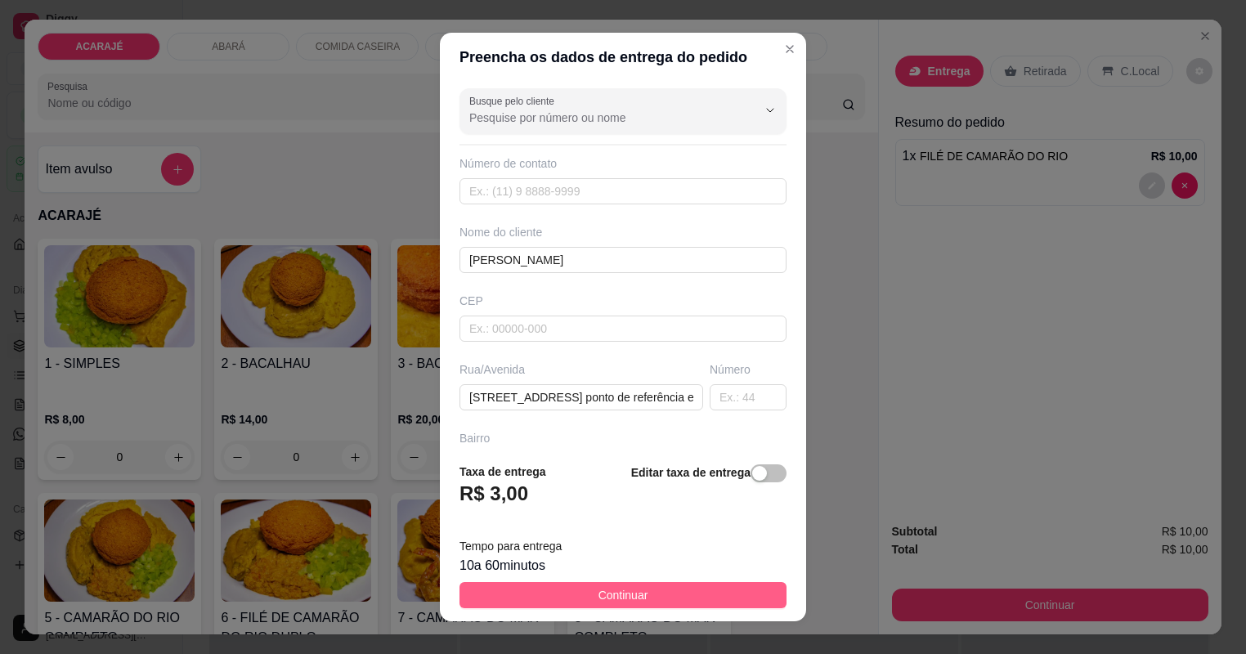
click at [660, 588] on button "Continuar" at bounding box center [622, 595] width 327 height 26
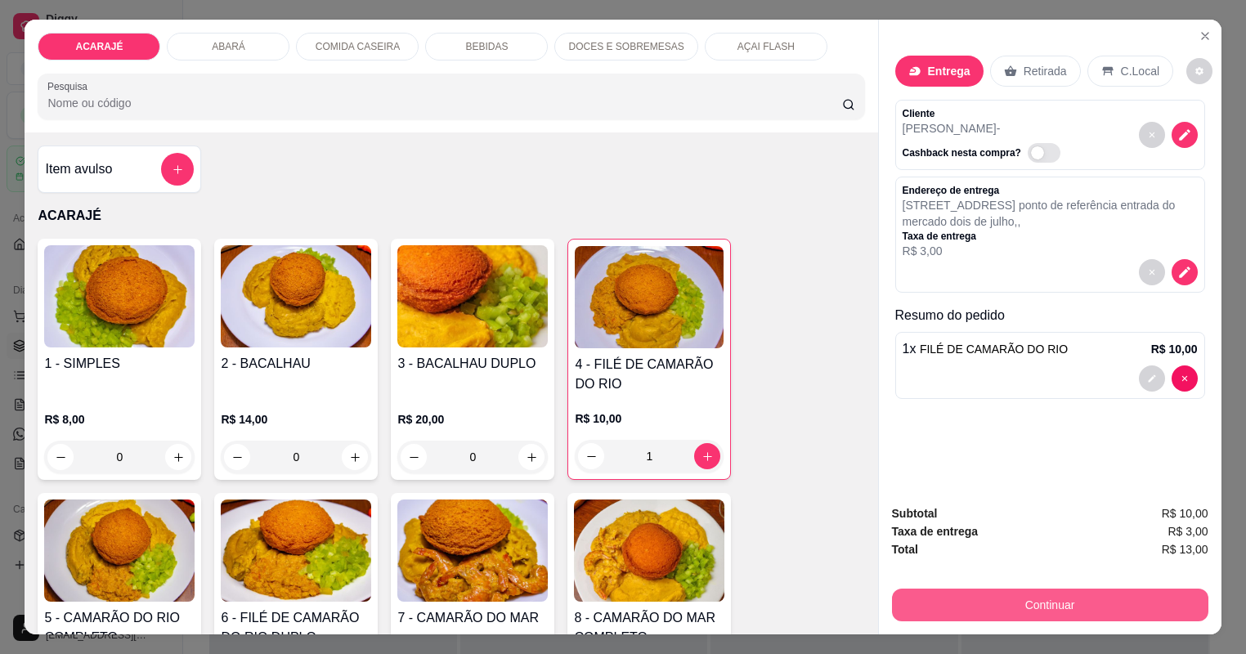
click at [936, 594] on button "Continuar" at bounding box center [1050, 604] width 316 height 33
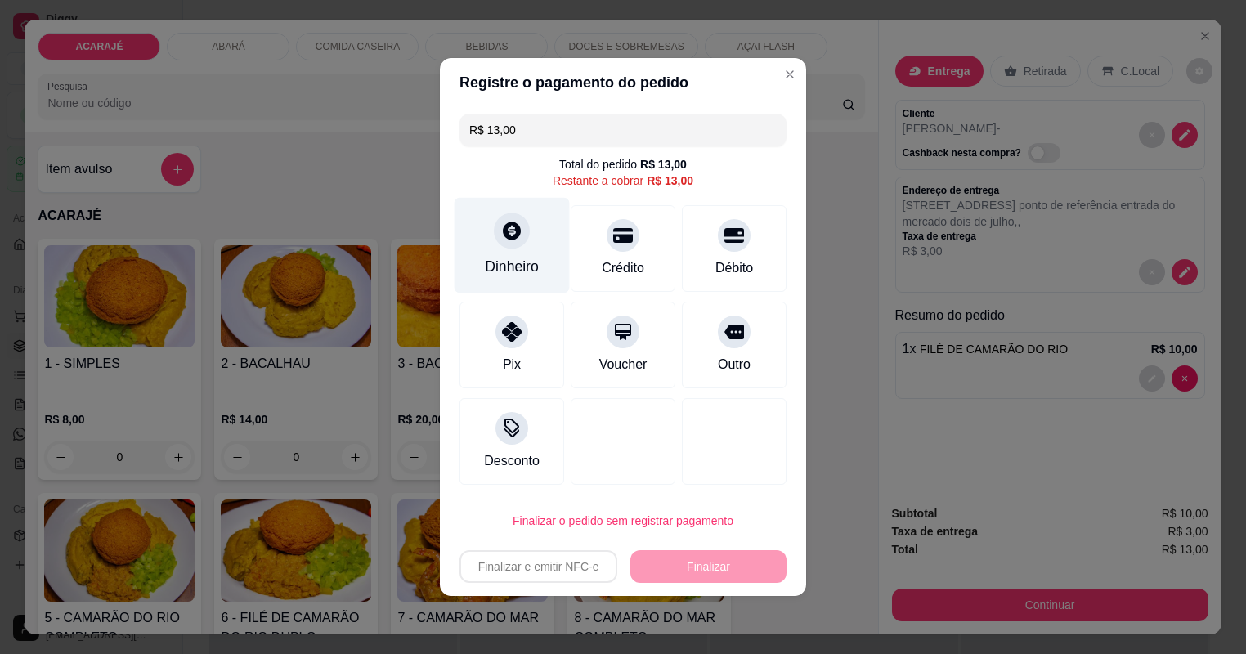
click at [533, 233] on div "Dinheiro" at bounding box center [511, 246] width 115 height 96
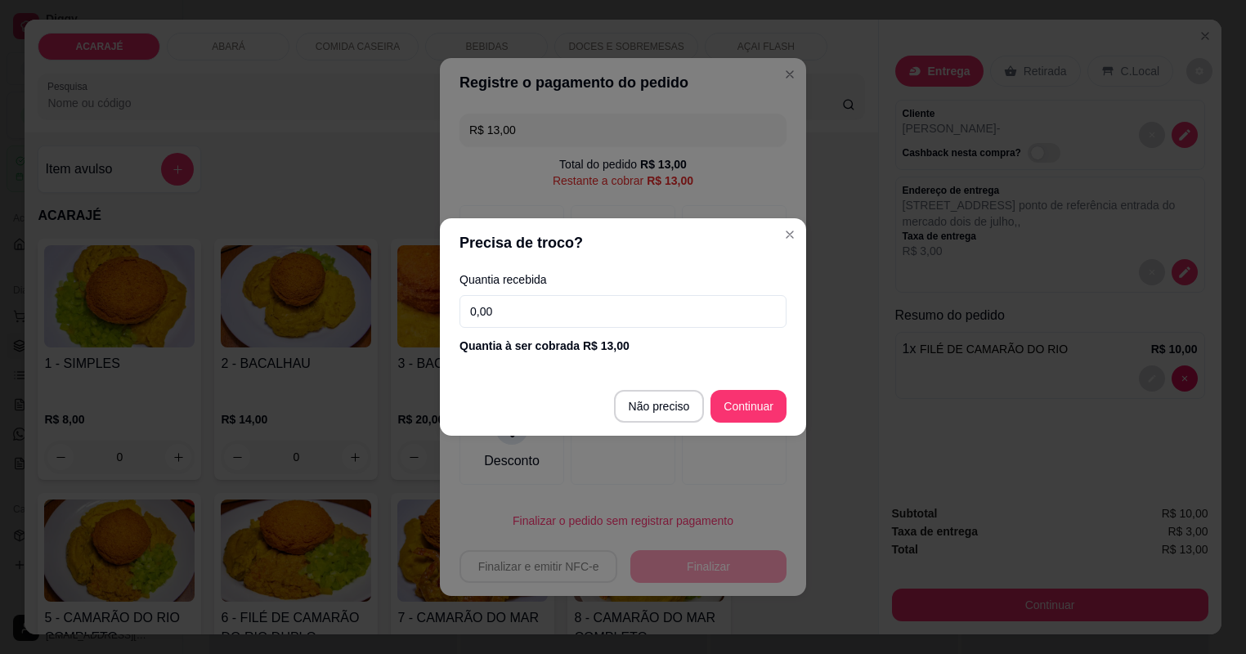
click at [536, 310] on input "0,00" at bounding box center [622, 311] width 327 height 33
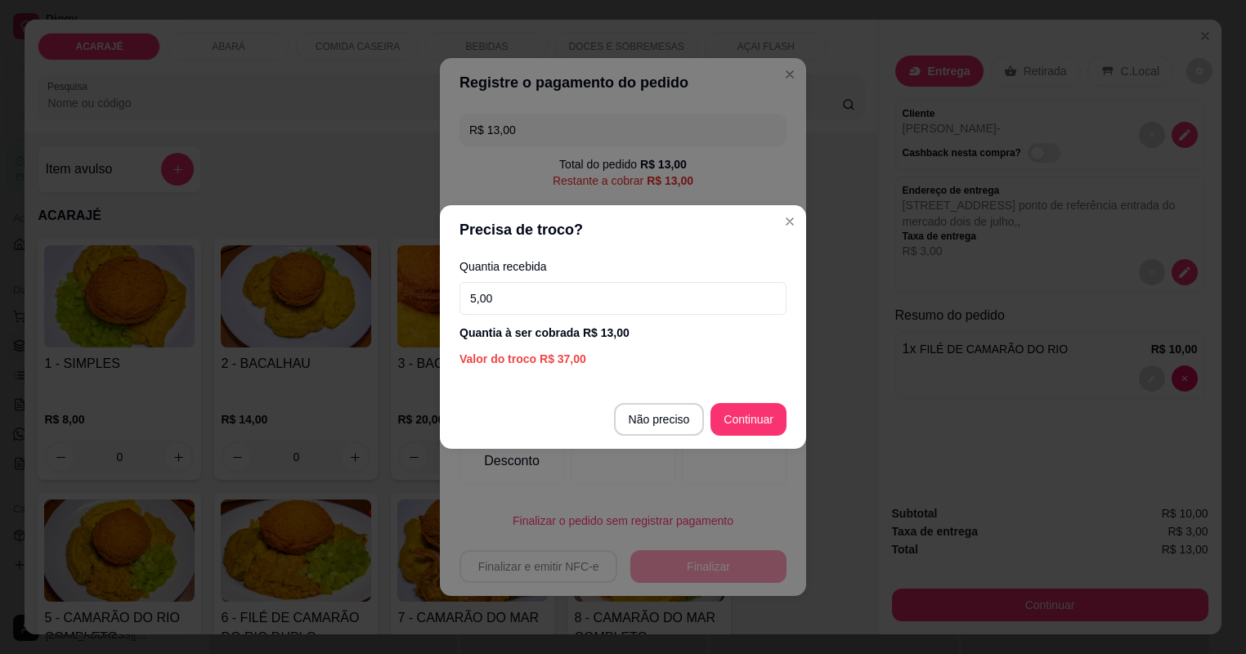
type input "50,00"
type input "R$ 0,00"
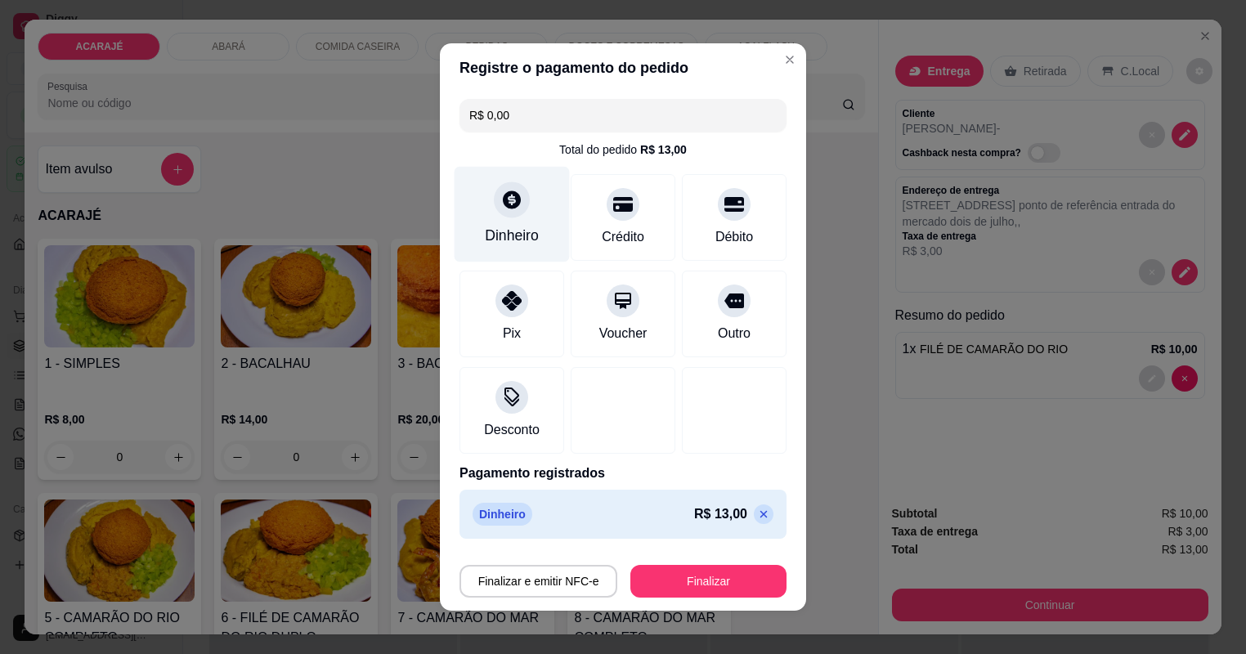
click at [518, 216] on div "Dinheiro" at bounding box center [511, 215] width 115 height 96
click at [530, 229] on div "Dinheiro" at bounding box center [512, 235] width 54 height 21
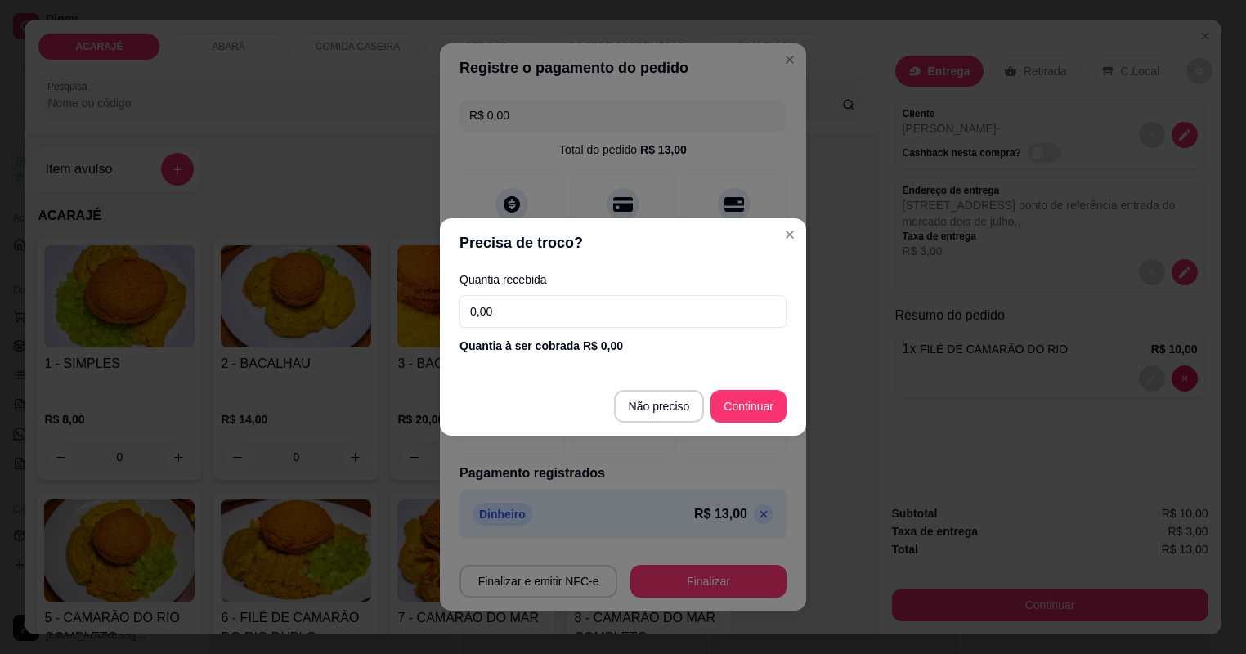
click at [561, 316] on input "0,00" at bounding box center [622, 311] width 327 height 33
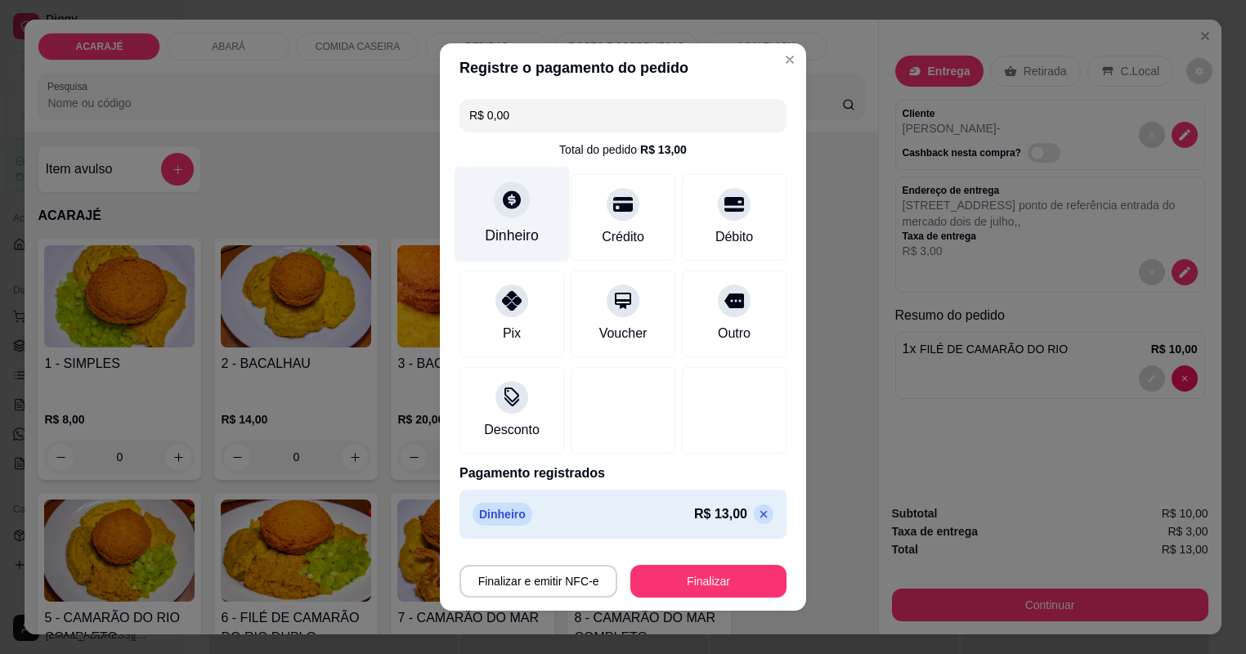
click at [515, 212] on div "Dinheiro" at bounding box center [511, 215] width 115 height 96
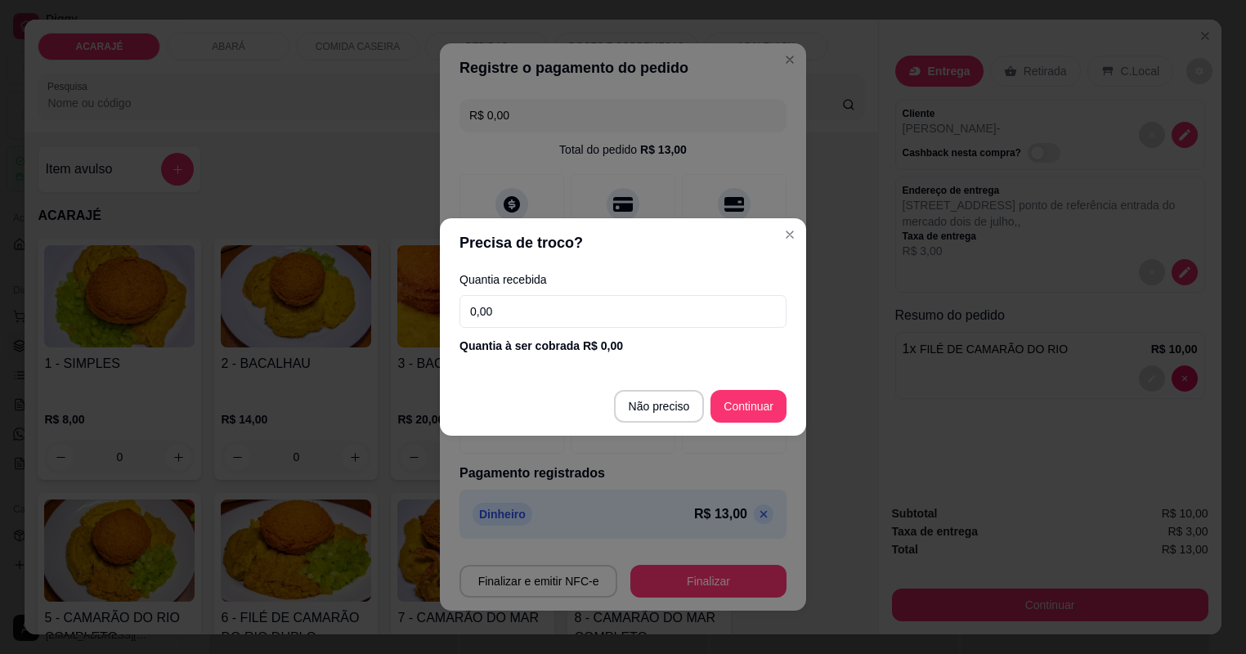
click at [579, 311] on input "0,00" at bounding box center [622, 311] width 327 height 33
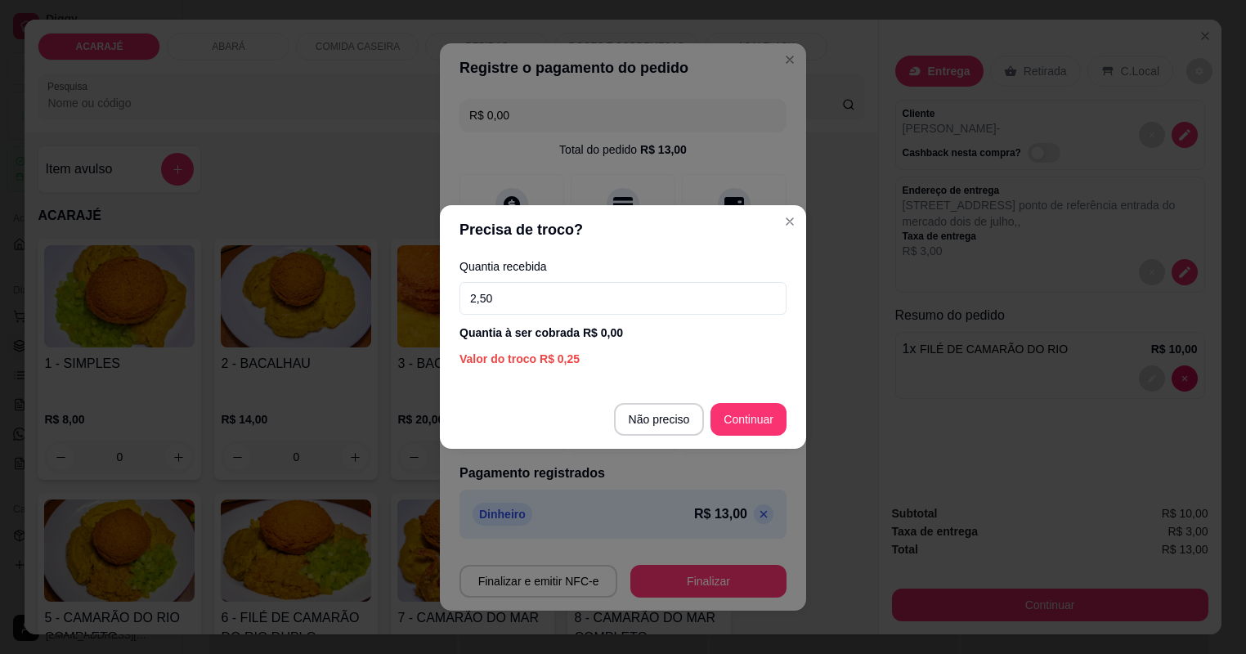
type input "25,00"
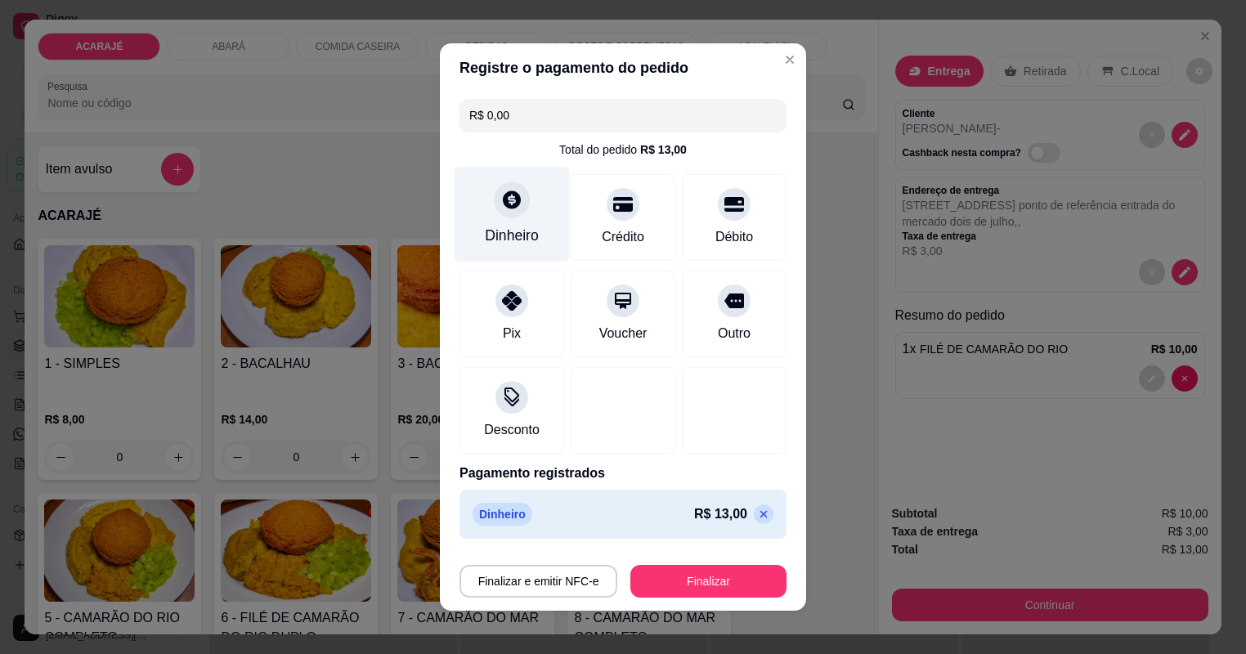
click at [515, 209] on div "Dinheiro" at bounding box center [511, 215] width 115 height 96
click at [760, 511] on icon at bounding box center [763, 514] width 7 height 7
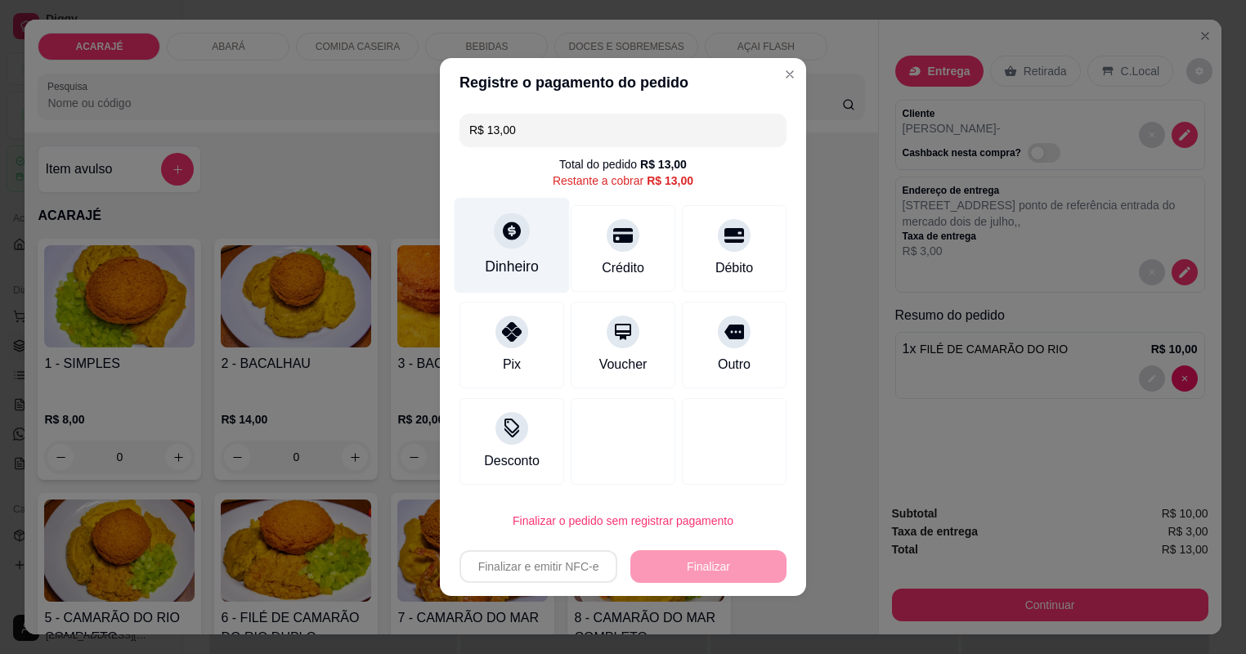
click at [512, 263] on div "Dinheiro" at bounding box center [512, 266] width 54 height 21
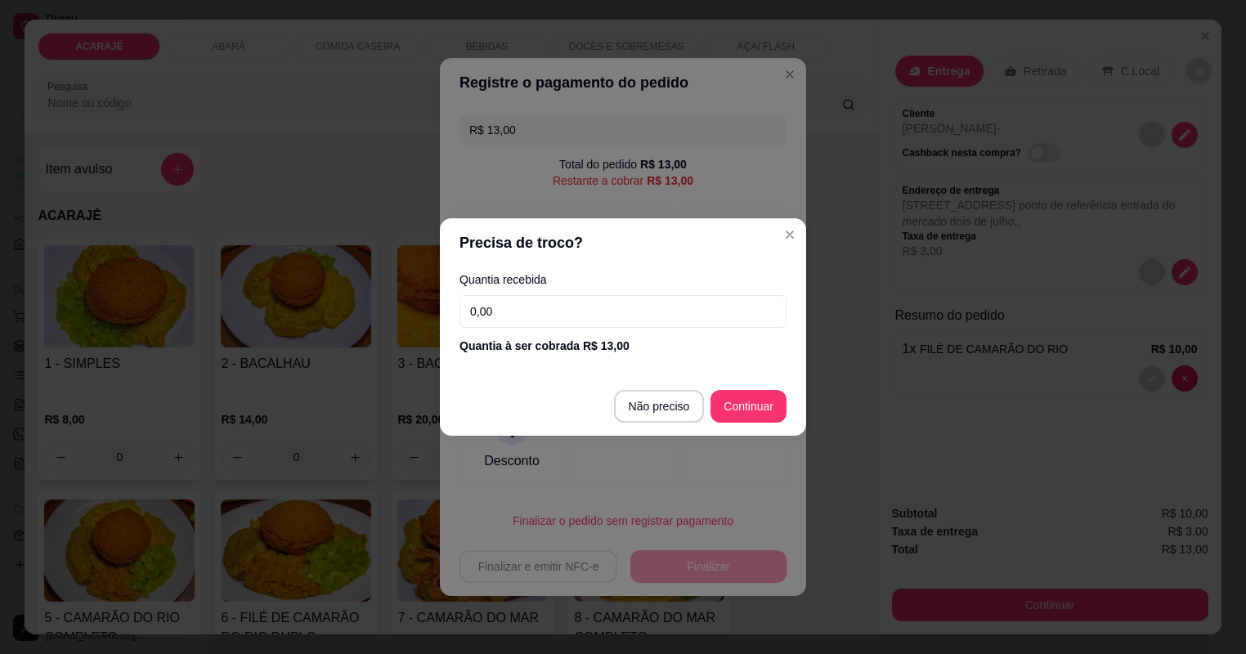
click at [539, 309] on input "0,00" at bounding box center [622, 311] width 327 height 33
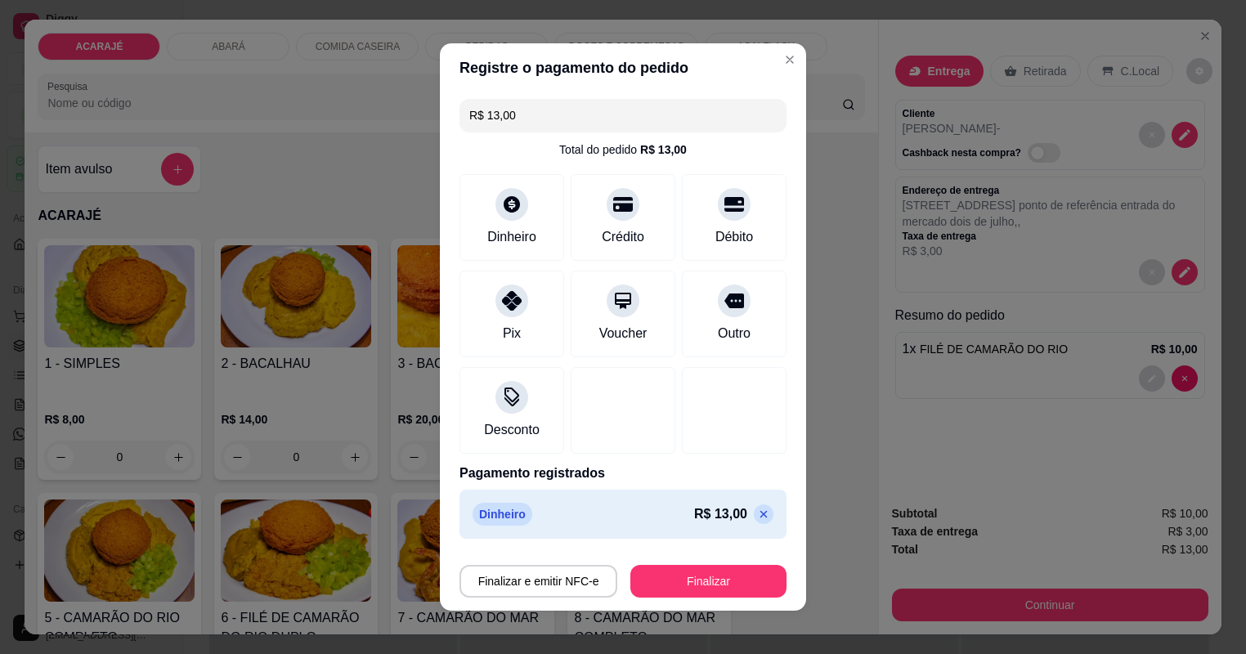
type input "R$ 0,00"
click at [706, 575] on button "Finalizar" at bounding box center [708, 581] width 156 height 33
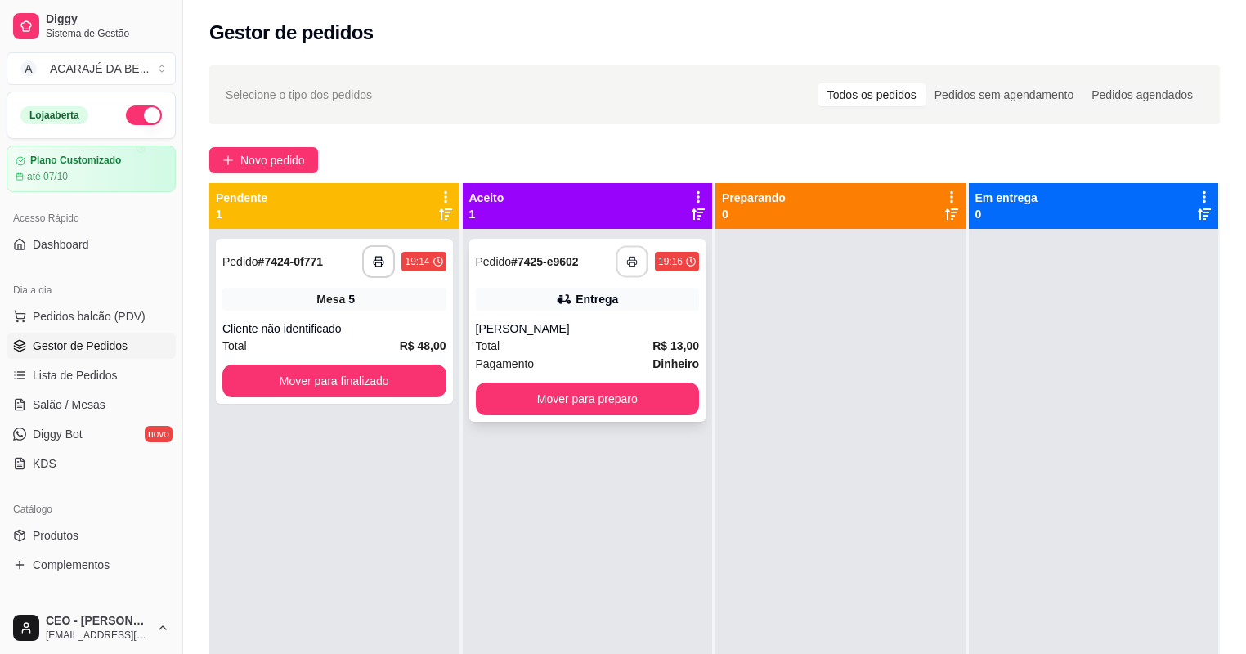
click at [635, 268] on button "button" at bounding box center [632, 262] width 32 height 32
click at [629, 391] on button "Mover para preparo" at bounding box center [588, 398] width 224 height 33
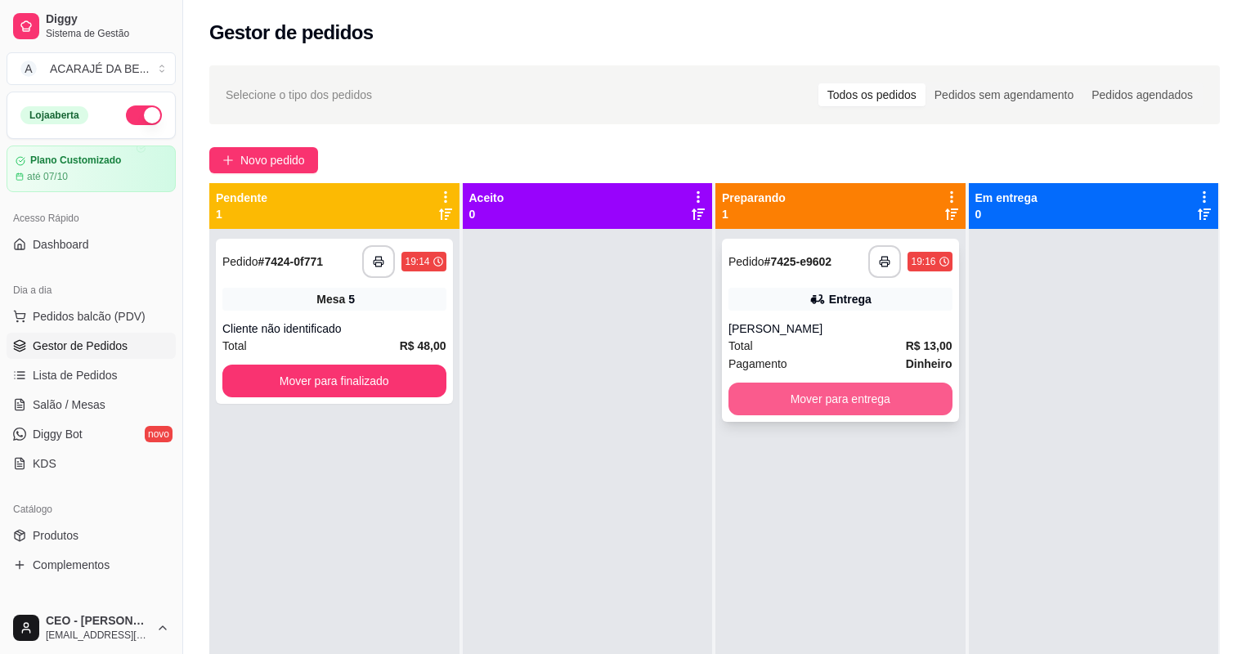
click at [772, 400] on button "Mover para entrega" at bounding box center [840, 398] width 224 height 33
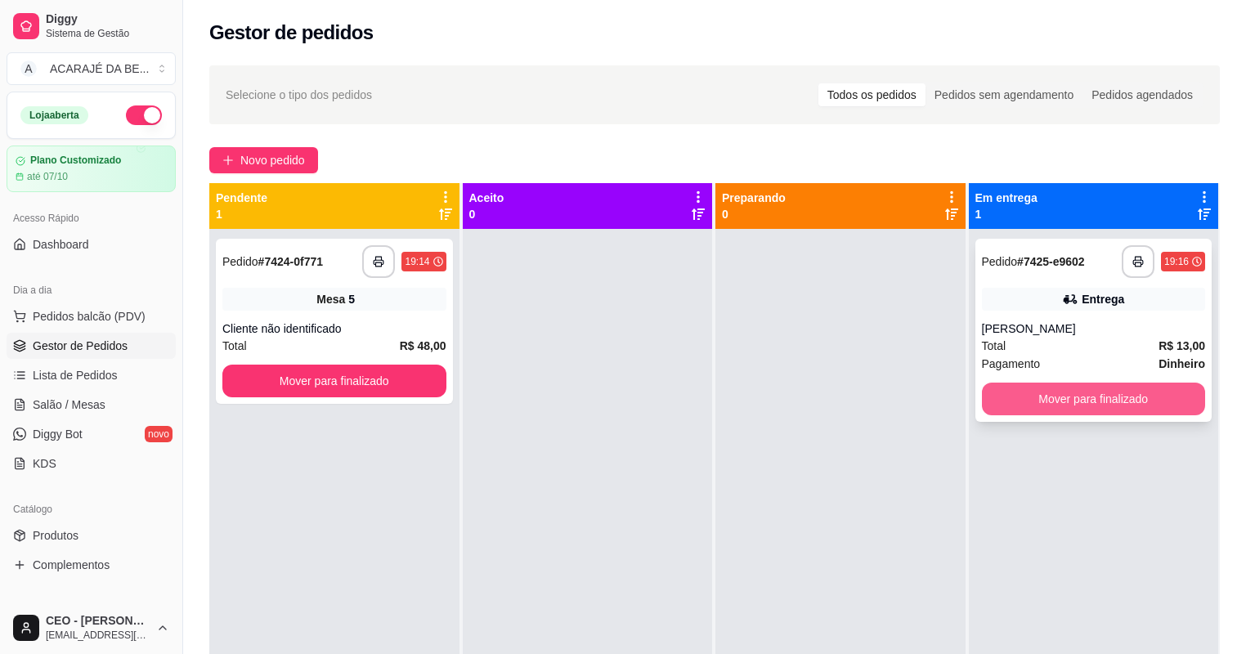
click at [1023, 404] on button "Mover para finalizado" at bounding box center [1094, 398] width 224 height 33
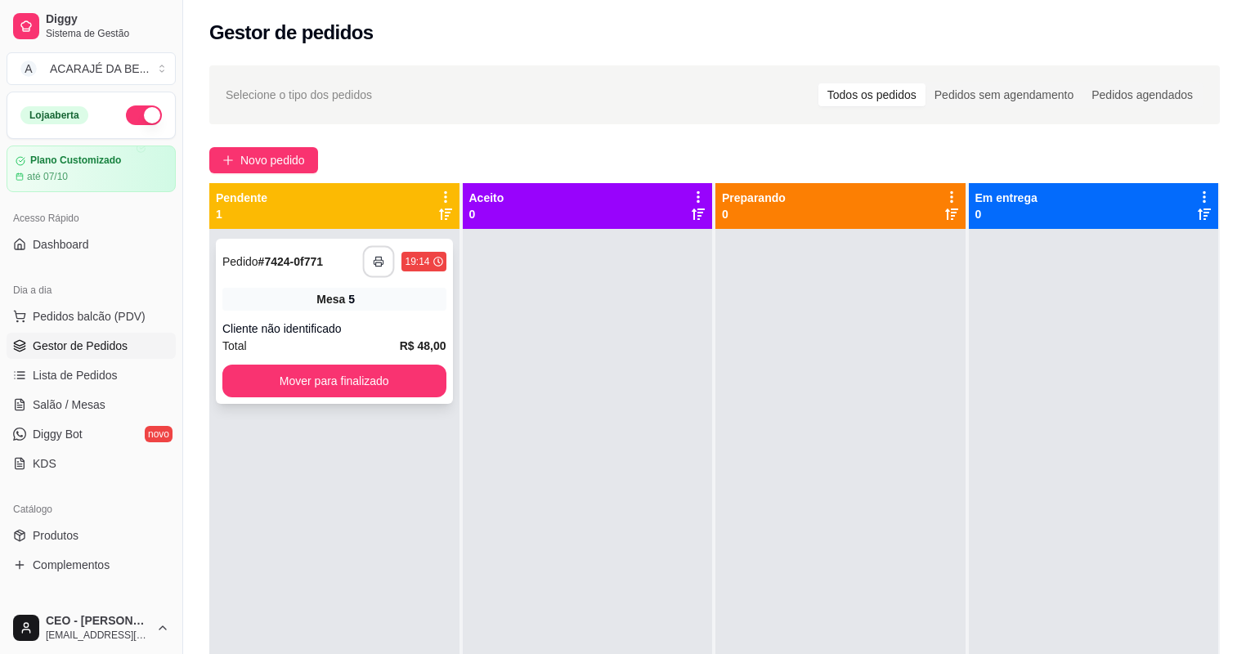
click at [379, 265] on icon "button" at bounding box center [379, 261] width 11 height 11
click at [320, 374] on button "Mover para finalizado" at bounding box center [334, 381] width 224 height 33
click at [387, 343] on div "Total R$ 8,00" at bounding box center [334, 346] width 224 height 18
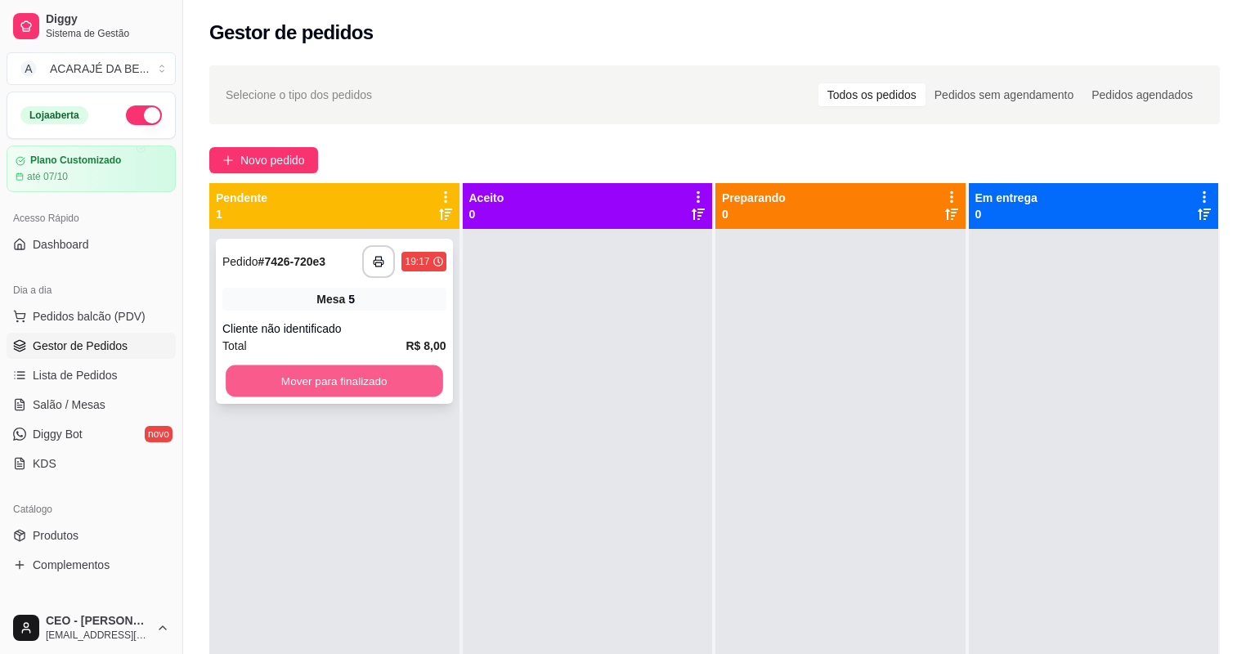
click at [369, 383] on button "Mover para finalizado" at bounding box center [334, 381] width 217 height 32
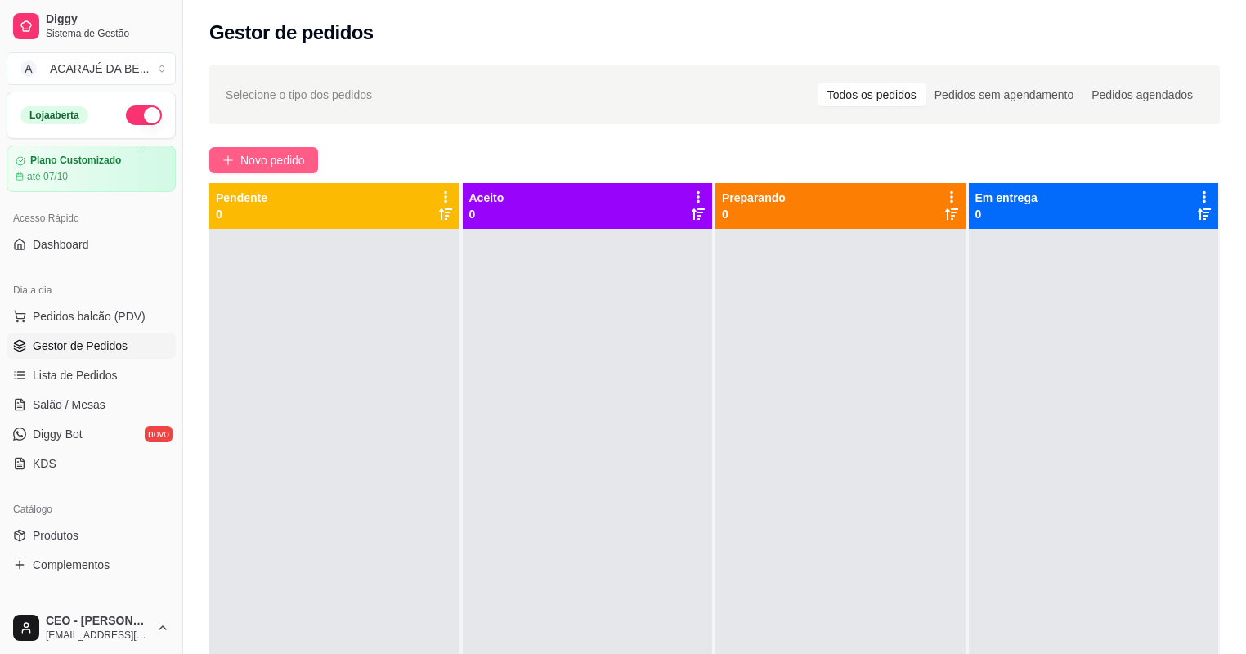
click at [281, 163] on span "Novo pedido" at bounding box center [272, 160] width 65 height 18
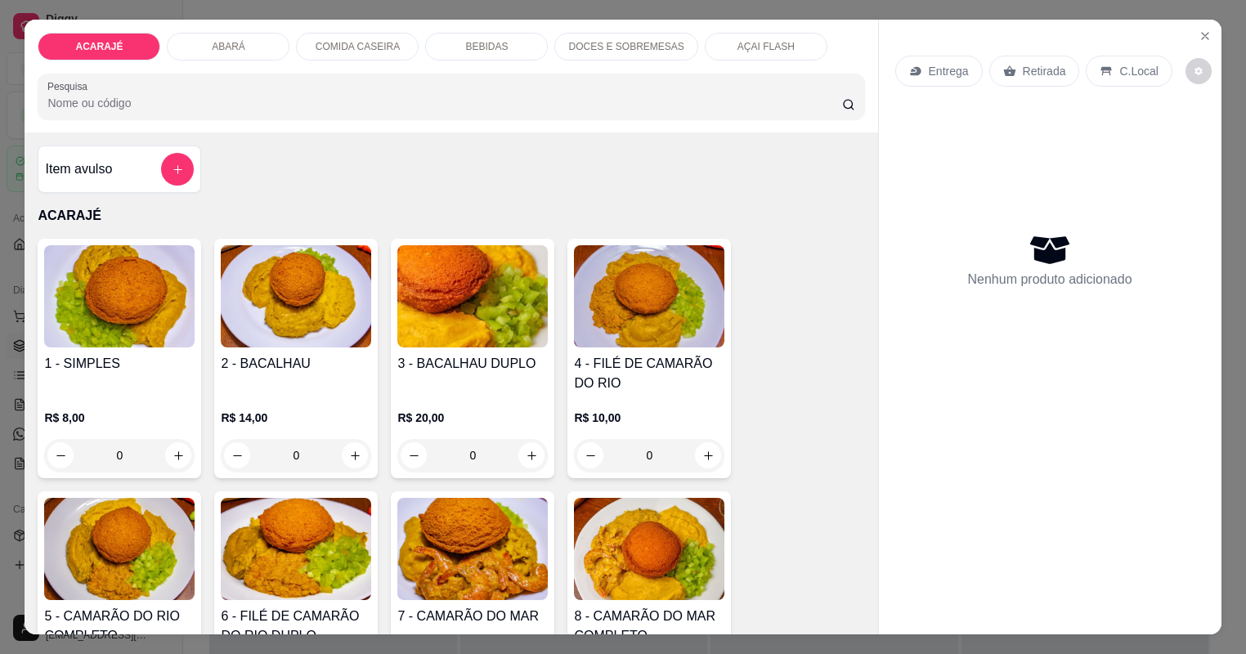
type input "2"
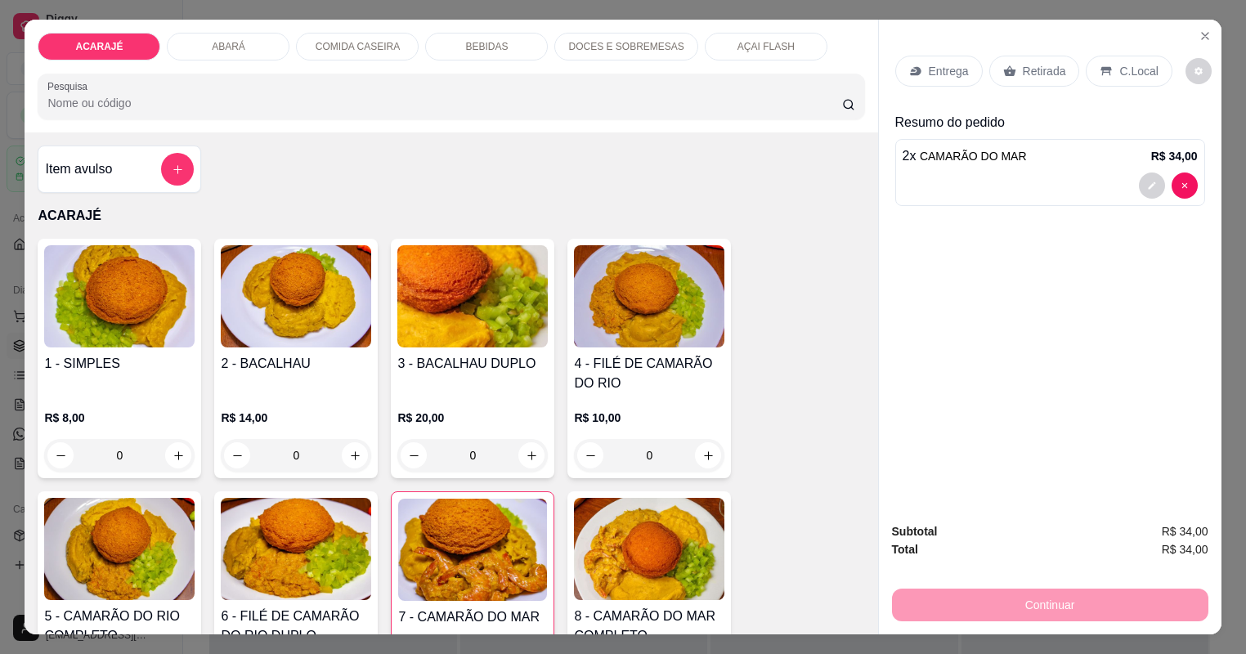
type input "1"
click at [946, 72] on p "Entrega" at bounding box center [948, 71] width 40 height 16
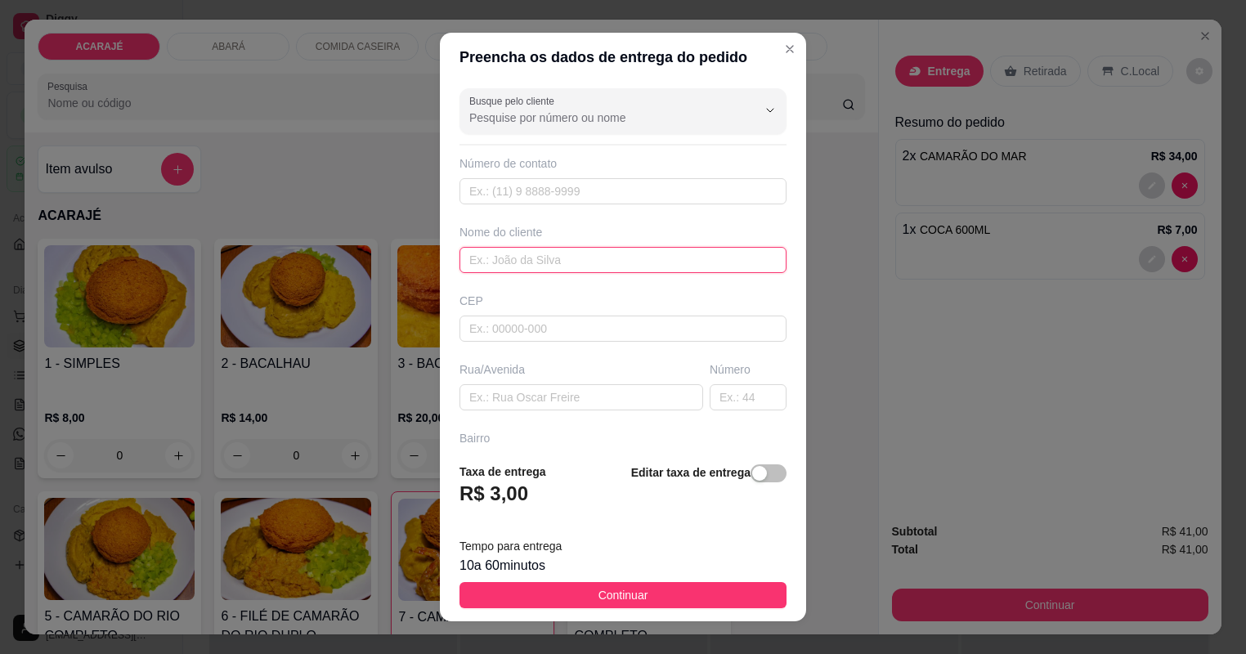
click at [689, 247] on input "text" at bounding box center [622, 260] width 327 height 26
type input "Deus no controle"
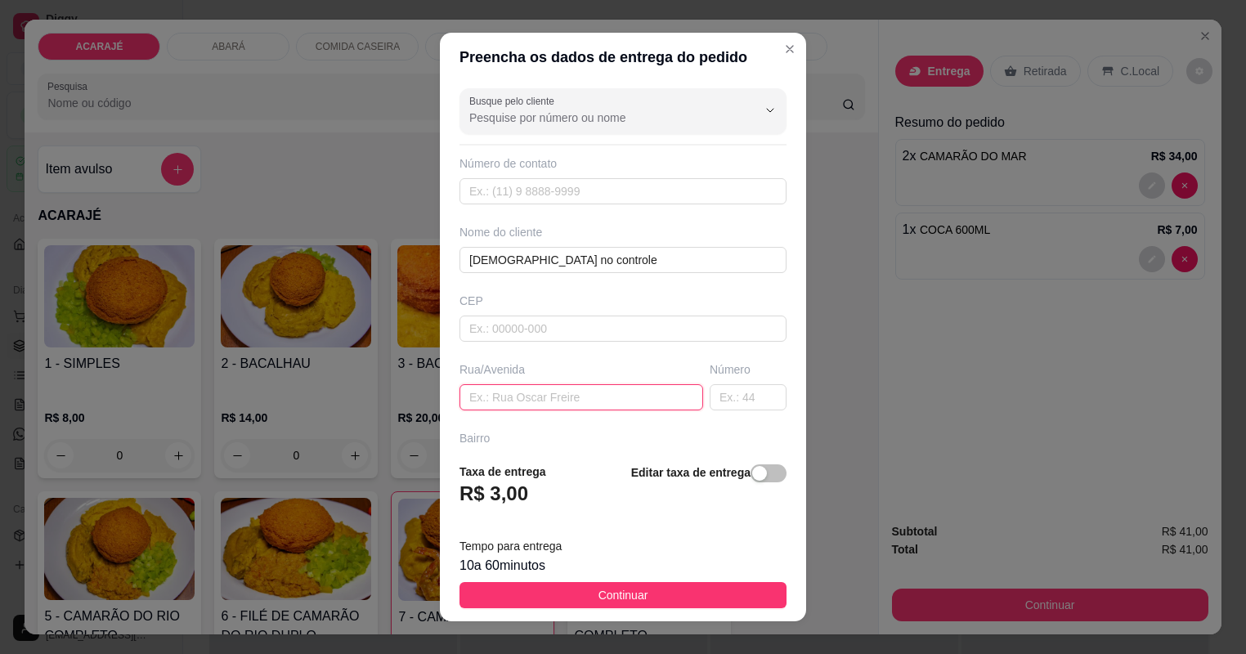
click at [570, 384] on input "text" at bounding box center [581, 397] width 244 height 26
type input "reginaldo machado"
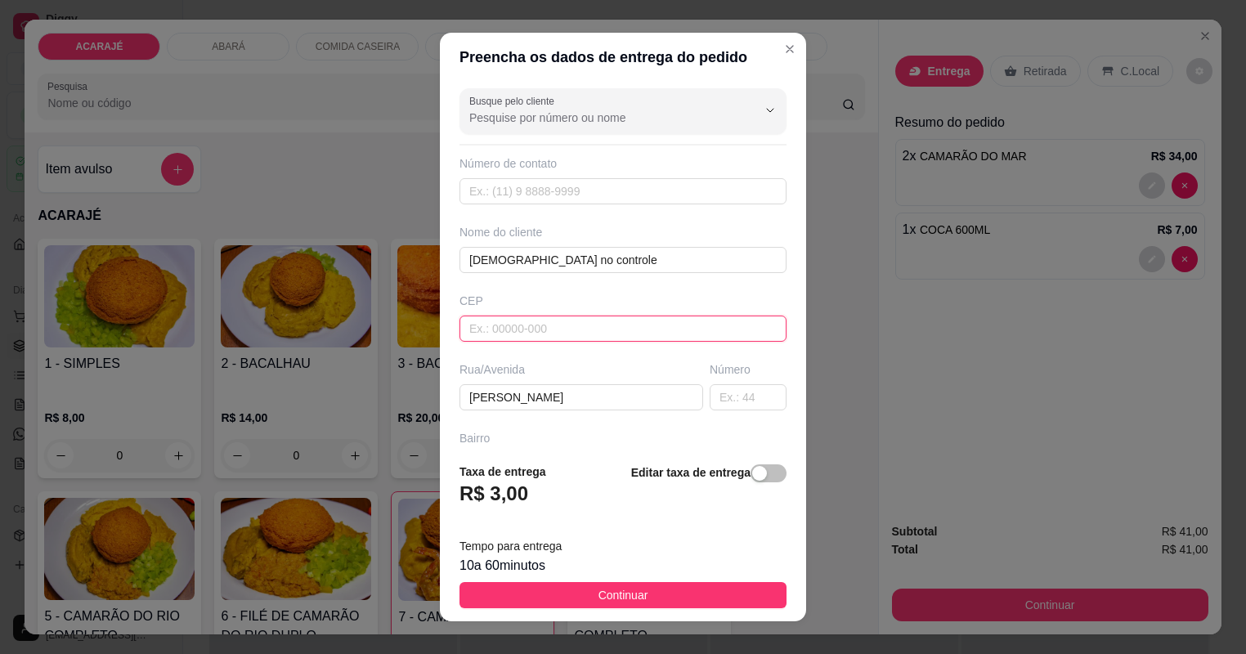
click at [566, 316] on input "text" at bounding box center [622, 328] width 327 height 26
click at [556, 453] on input "text" at bounding box center [622, 466] width 327 height 26
type input "reliquia"
click at [724, 384] on input "text" at bounding box center [747, 397] width 77 height 26
type input "4"
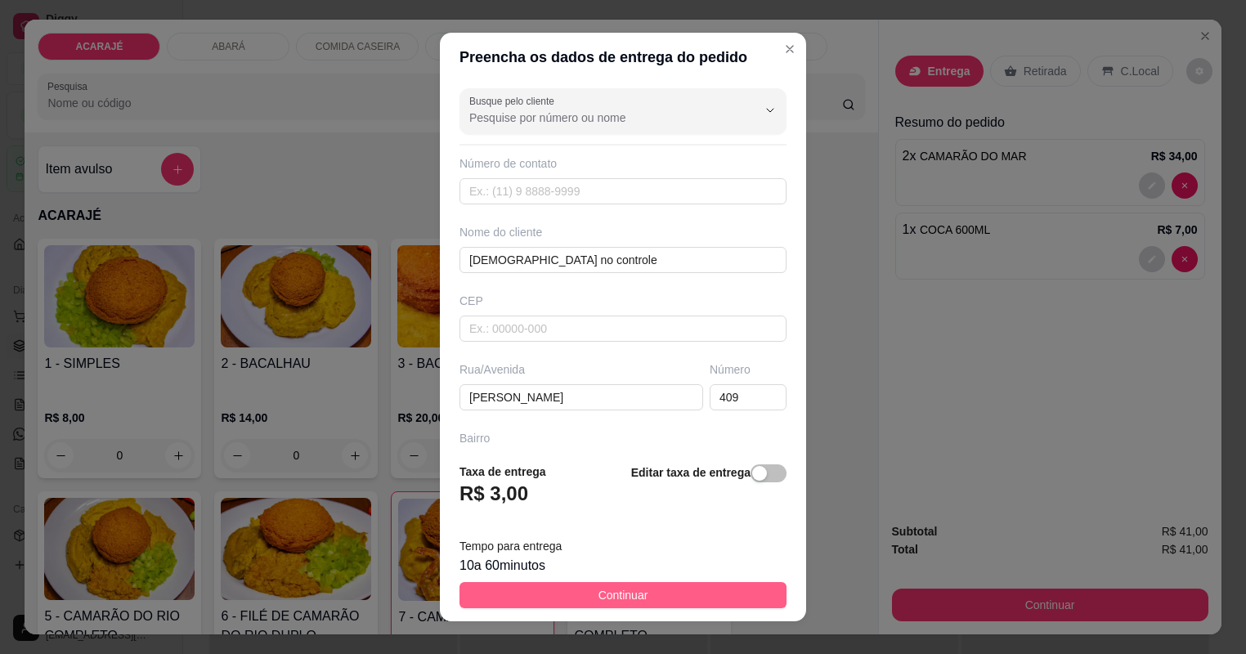
click at [646, 582] on button "Continuar" at bounding box center [622, 595] width 327 height 26
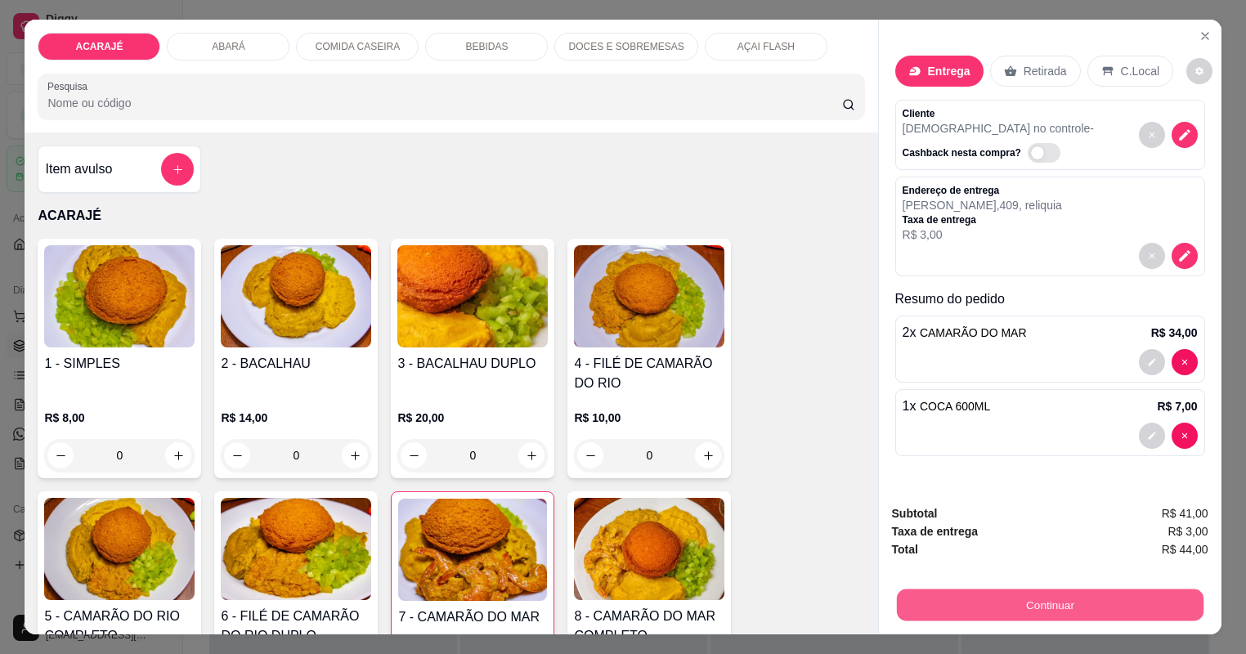
click at [1007, 608] on button "Continuar" at bounding box center [1049, 605] width 306 height 32
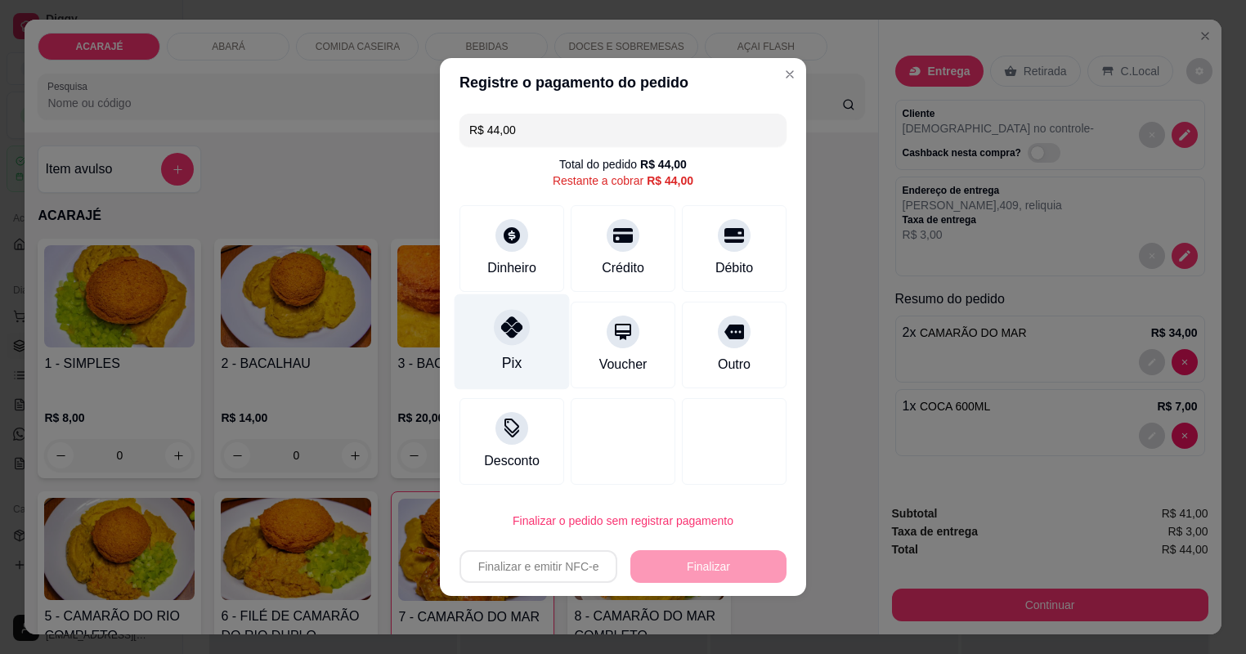
click at [517, 351] on div "Pix" at bounding box center [511, 342] width 115 height 96
type input "R$ 0,00"
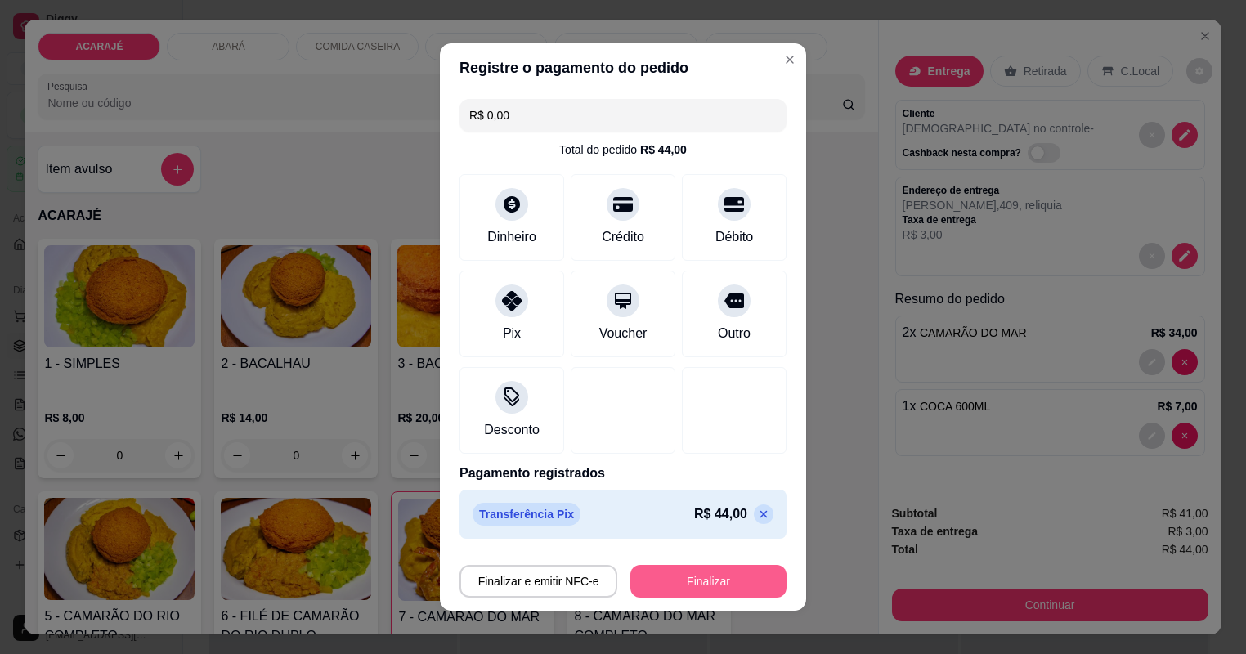
click at [700, 575] on button "Finalizar" at bounding box center [708, 581] width 156 height 33
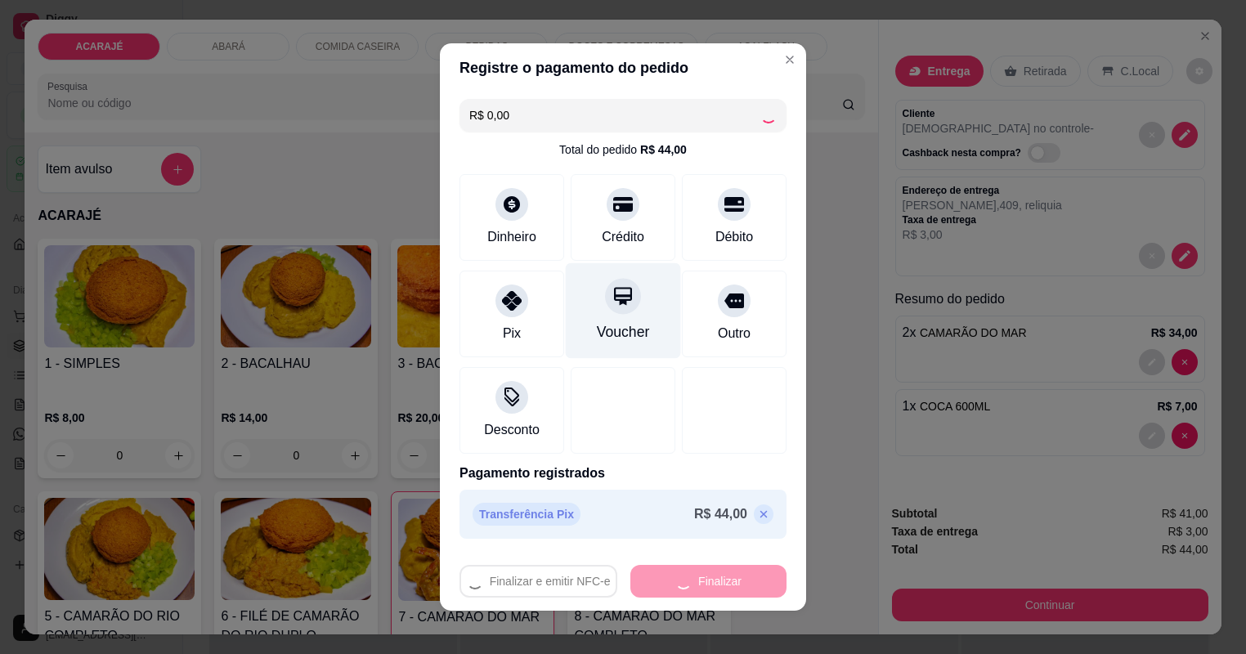
type input "0"
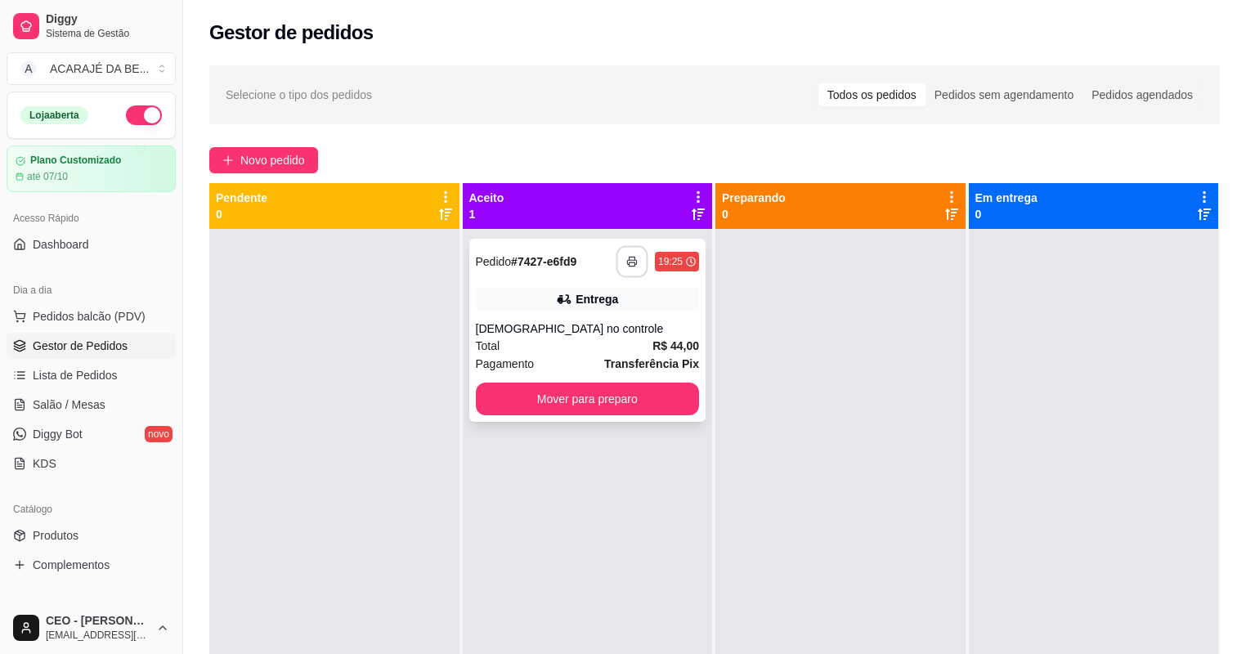
click at [618, 258] on button "button" at bounding box center [632, 262] width 32 height 32
click at [588, 398] on button "Mover para preparo" at bounding box center [588, 398] width 224 height 33
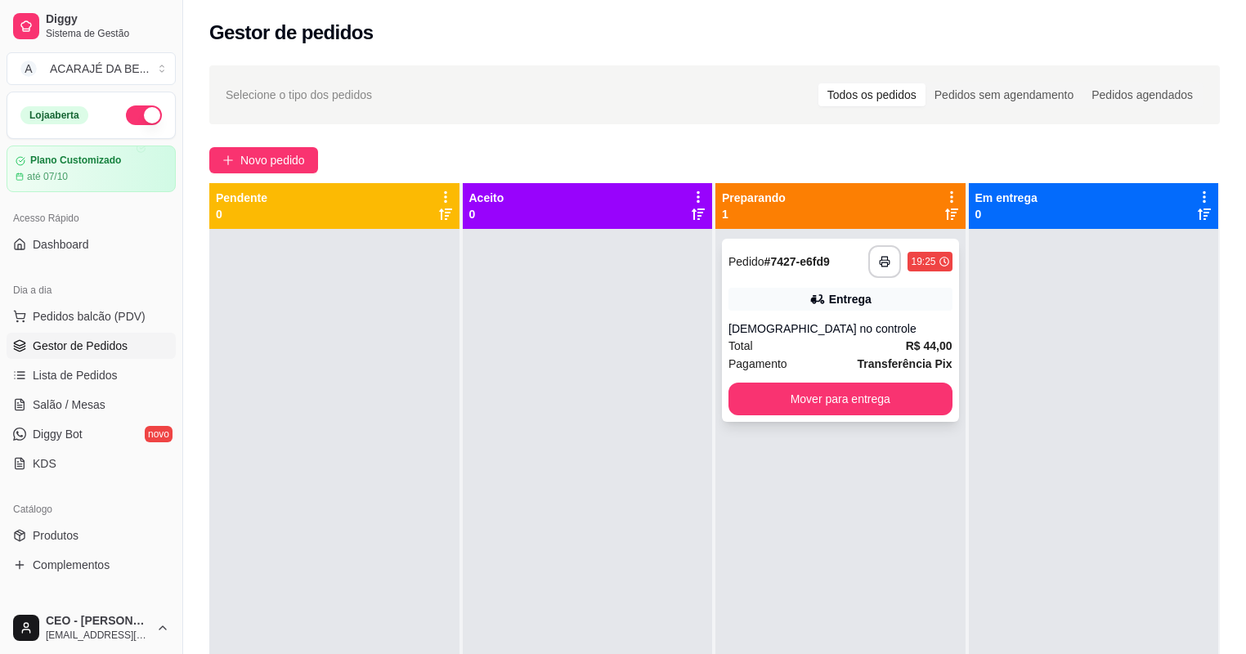
click at [742, 402] on button "Mover para entrega" at bounding box center [840, 398] width 224 height 33
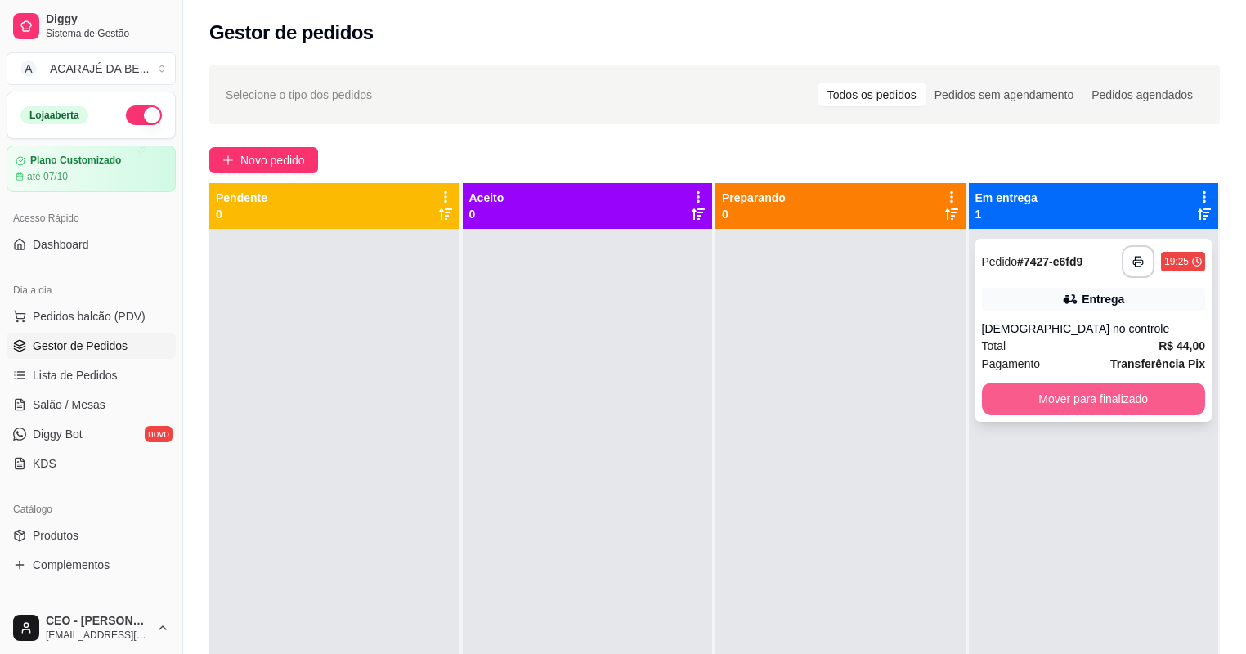
click at [999, 405] on button "Mover para finalizado" at bounding box center [1094, 398] width 224 height 33
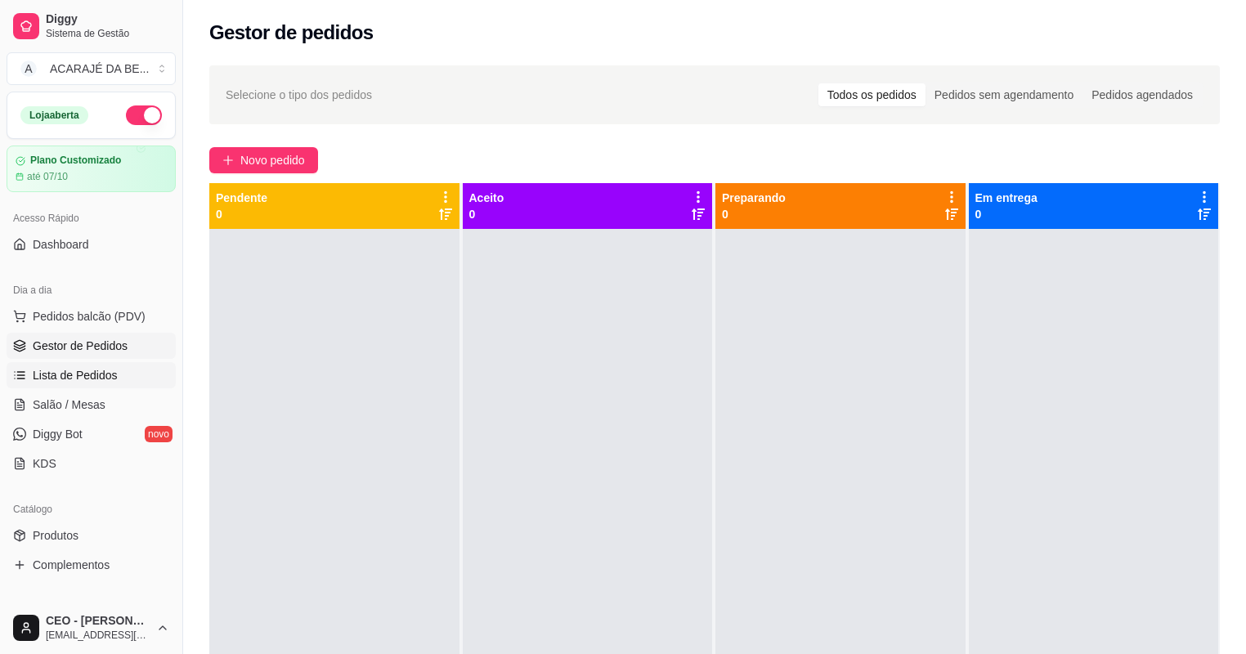
click at [36, 369] on span "Lista de Pedidos" at bounding box center [75, 375] width 85 height 16
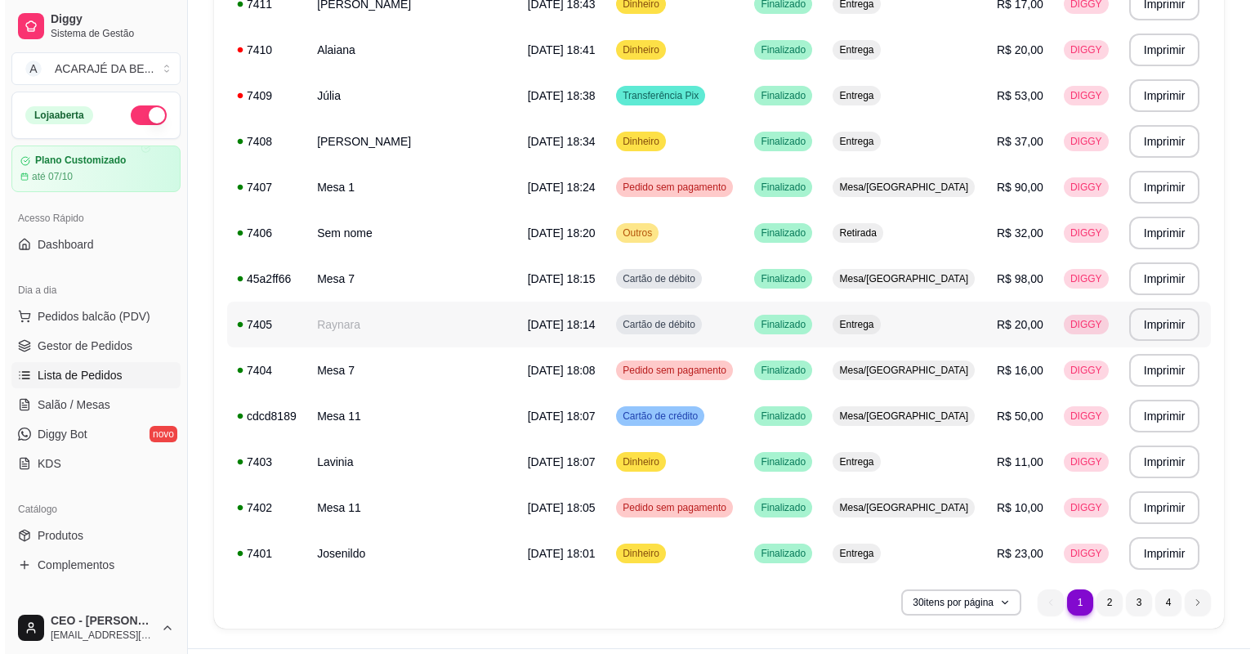
scroll to position [1073, 0]
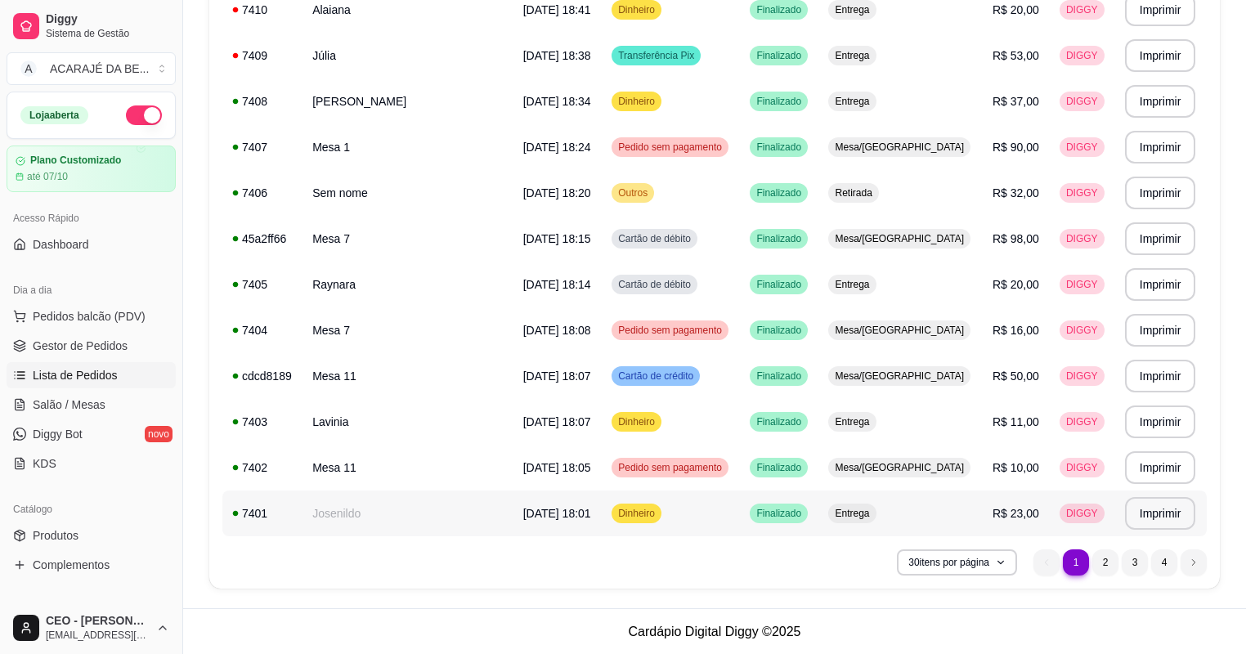
click at [513, 526] on td "[DATE] 18:01" at bounding box center [557, 513] width 89 height 46
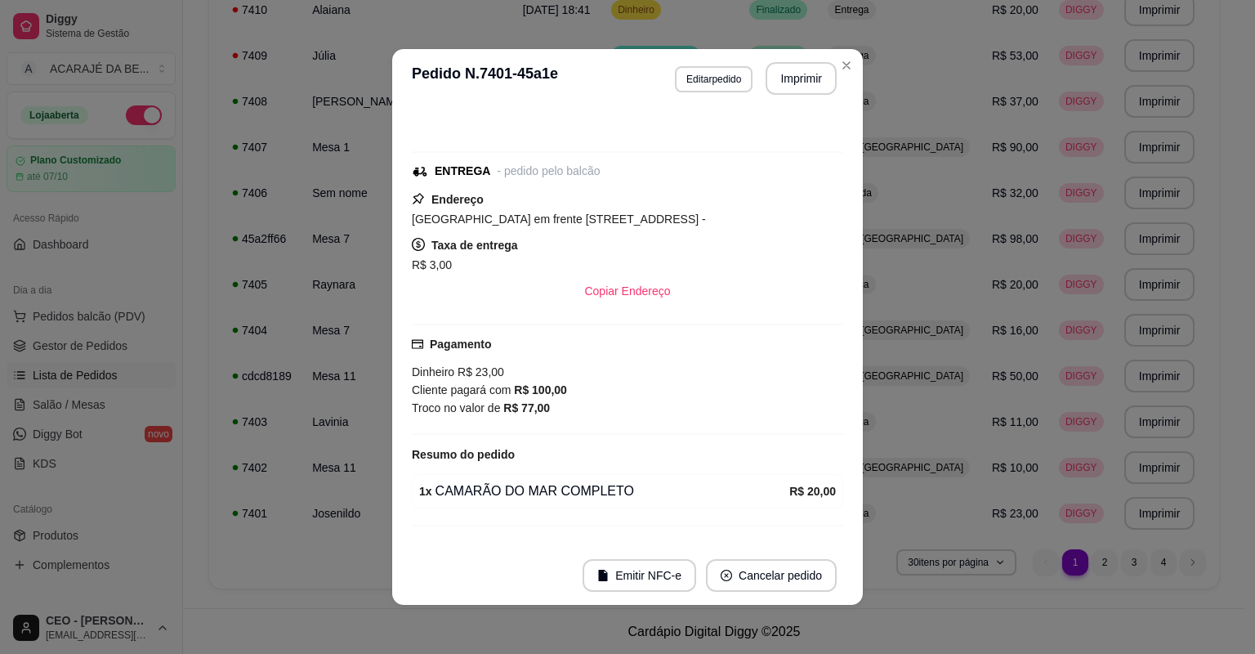
scroll to position [124, 0]
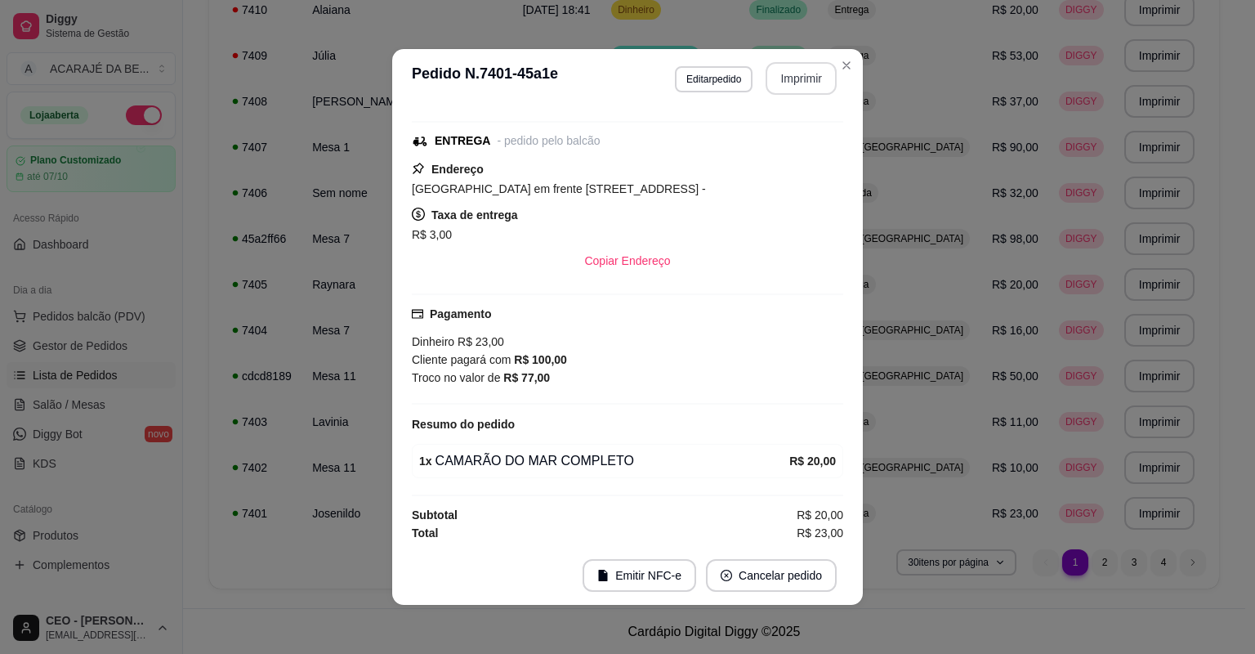
click at [774, 69] on button "Imprimir" at bounding box center [801, 78] width 71 height 33
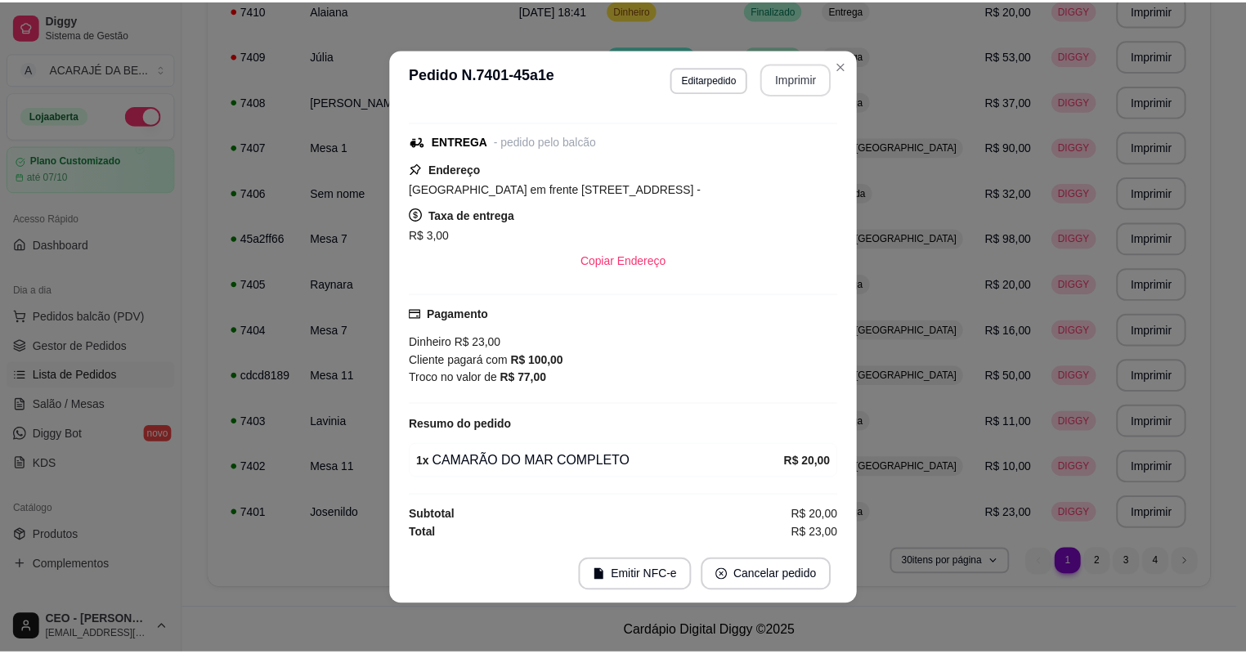
scroll to position [0, 0]
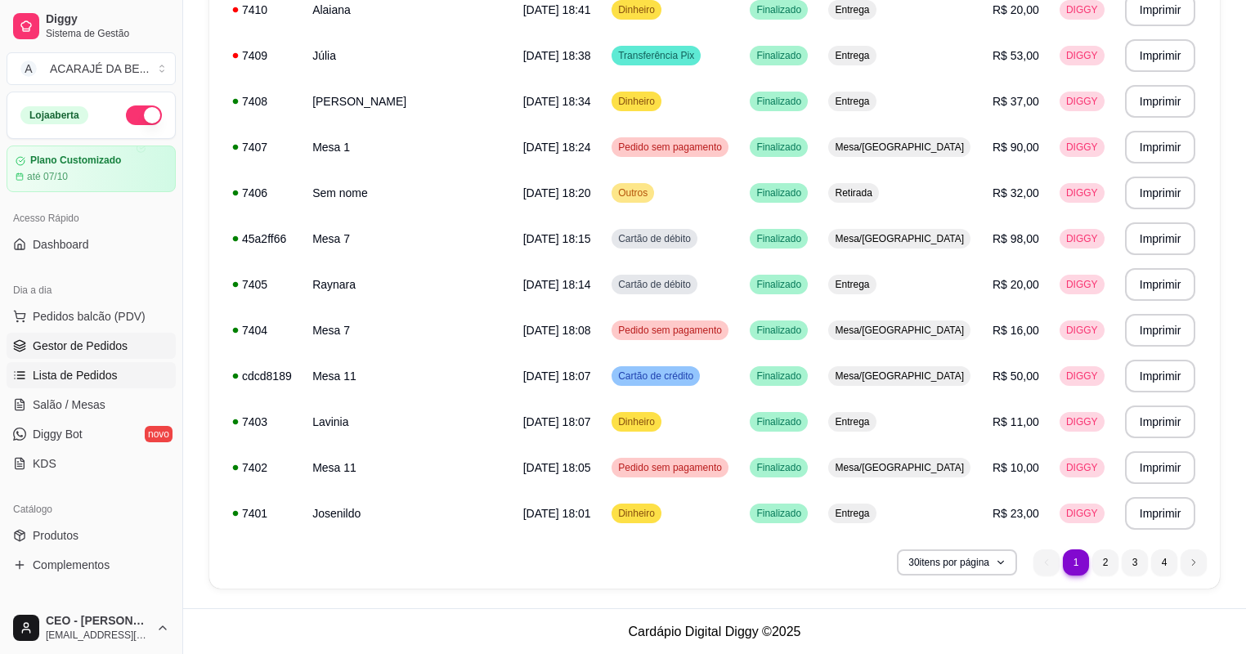
click at [105, 349] on span "Gestor de Pedidos" at bounding box center [80, 346] width 95 height 16
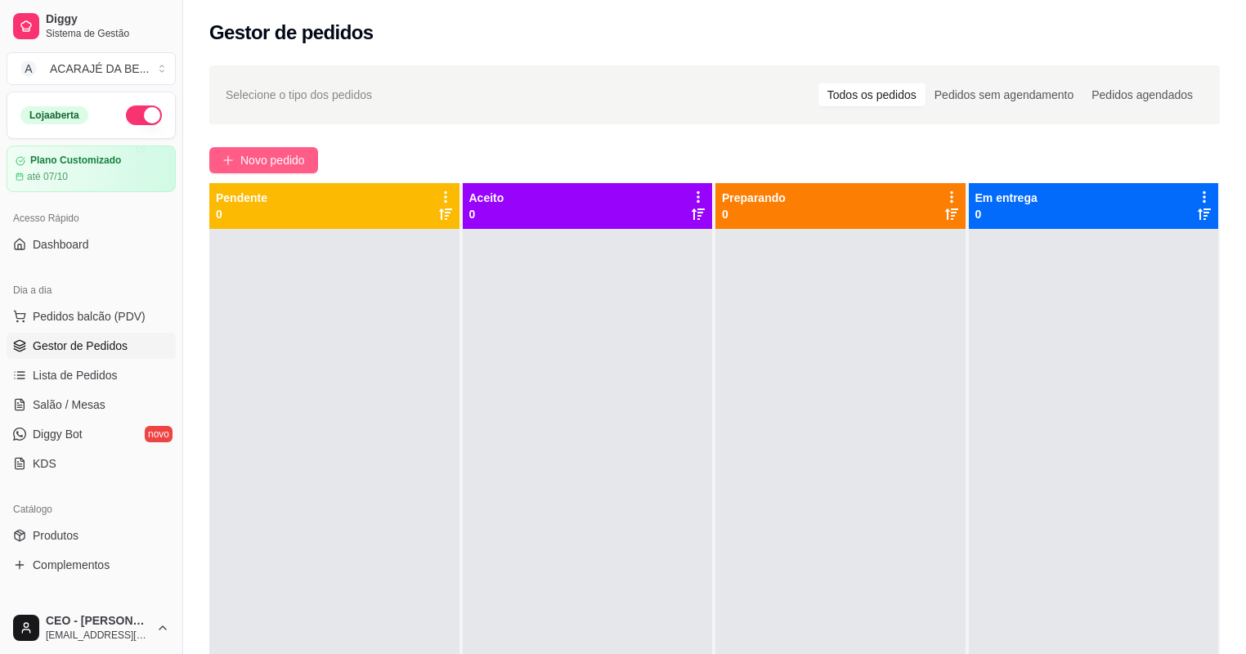
click at [240, 160] on span "Novo pedido" at bounding box center [272, 160] width 65 height 18
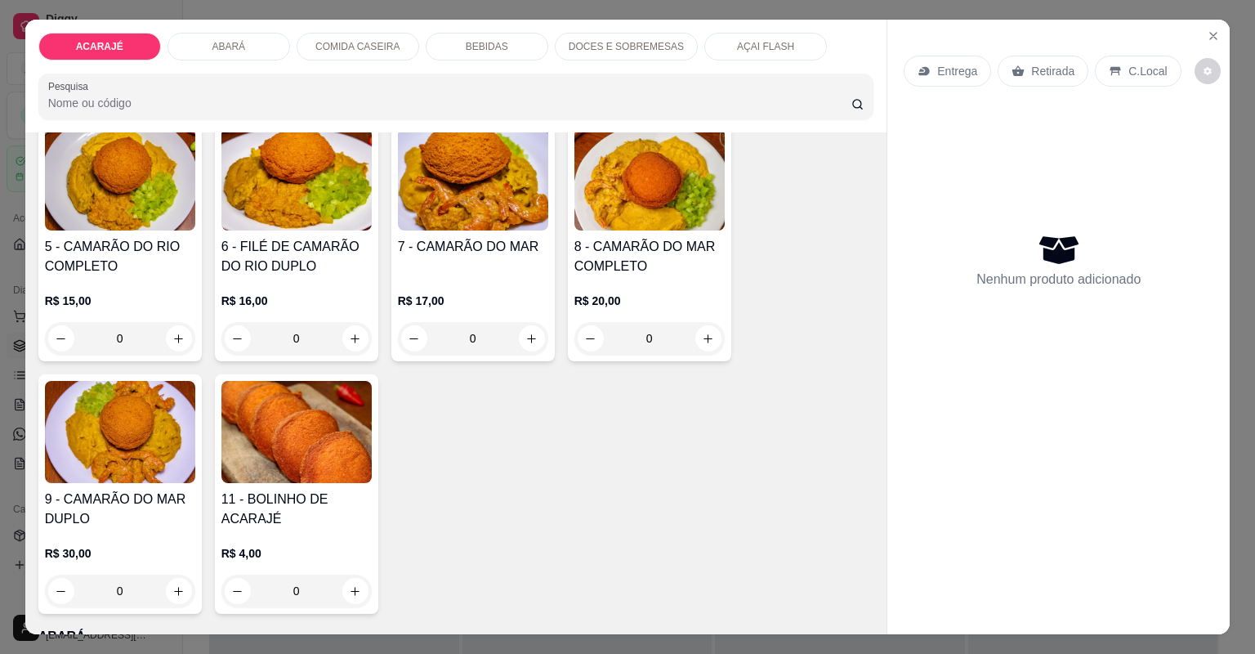
scroll to position [458, 0]
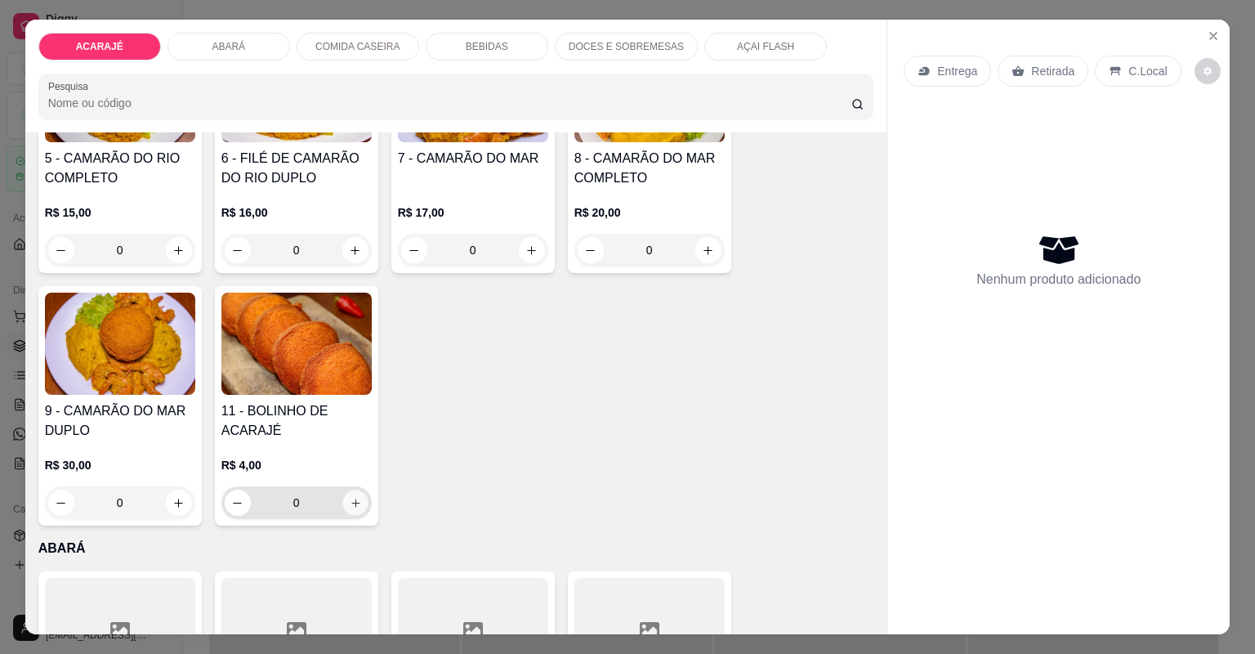
click at [358, 511] on button "increase-product-quantity" at bounding box center [354, 502] width 25 height 25
type input "1"
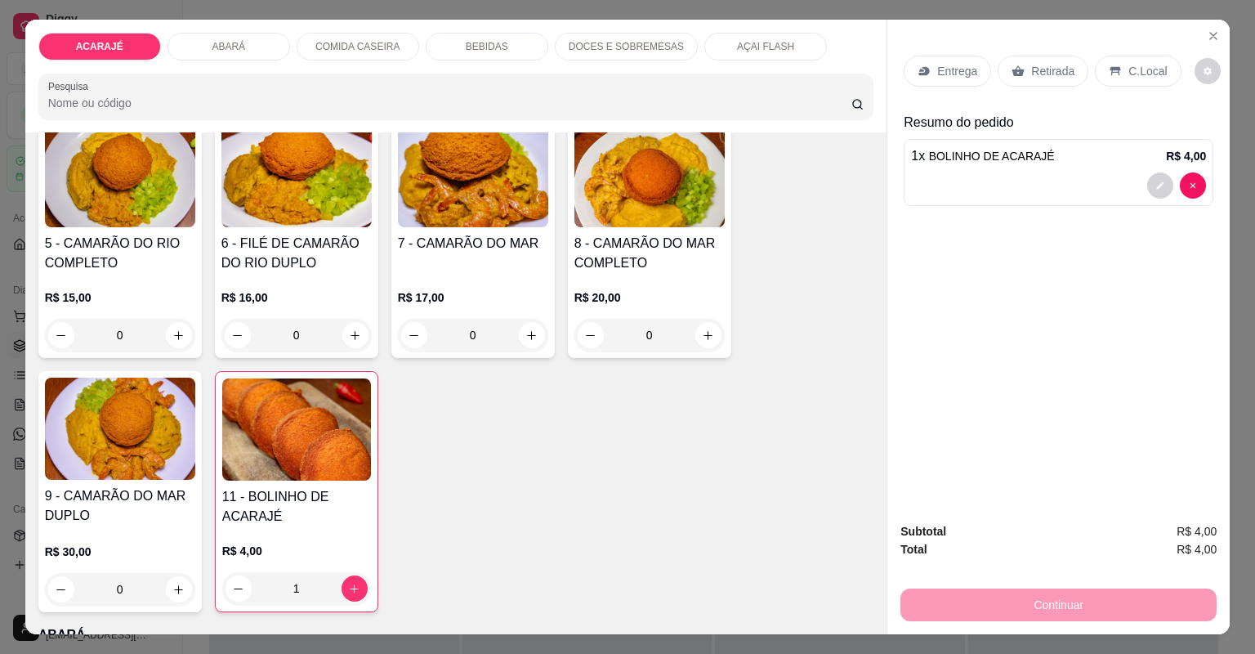
scroll to position [392, 0]
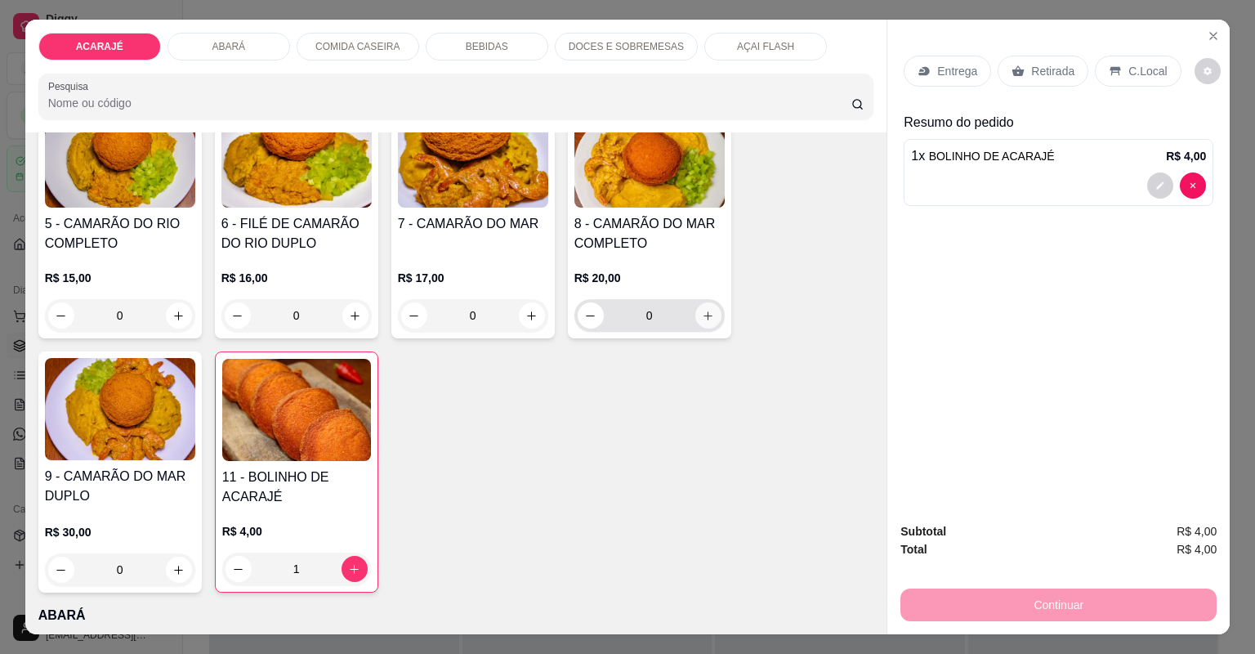
click at [701, 306] on button "increase-product-quantity" at bounding box center [709, 315] width 26 height 26
type input "1"
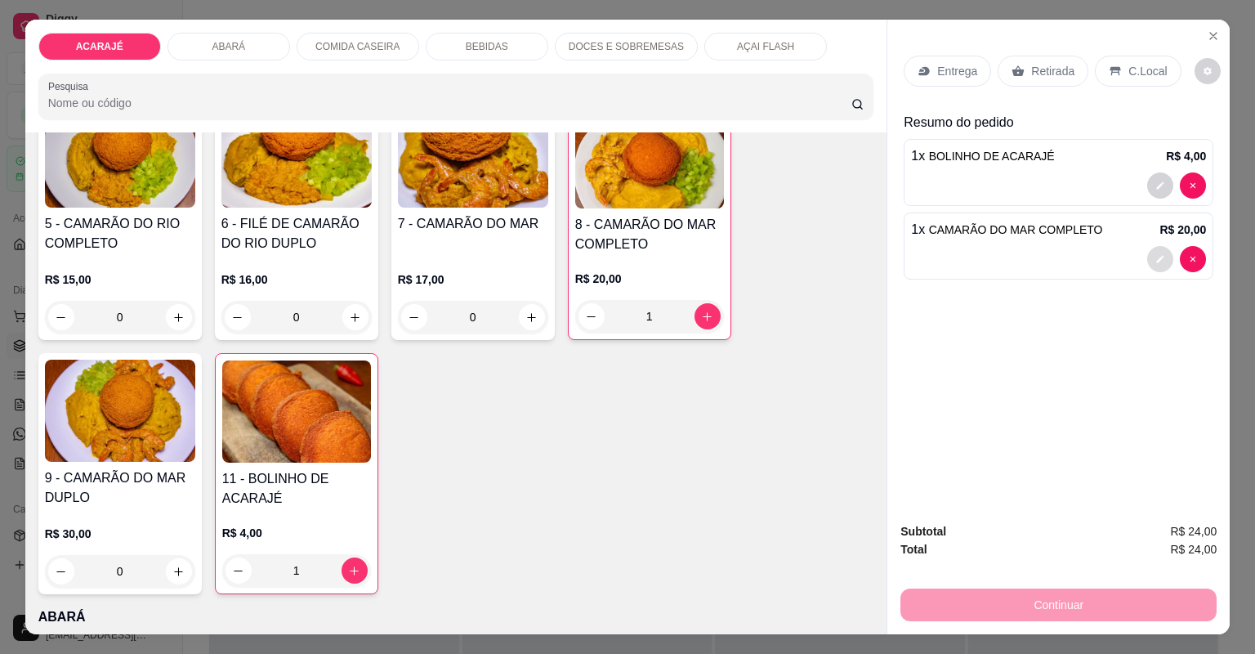
click at [1157, 259] on icon "decrease-product-quantity" at bounding box center [1160, 258] width 7 height 7
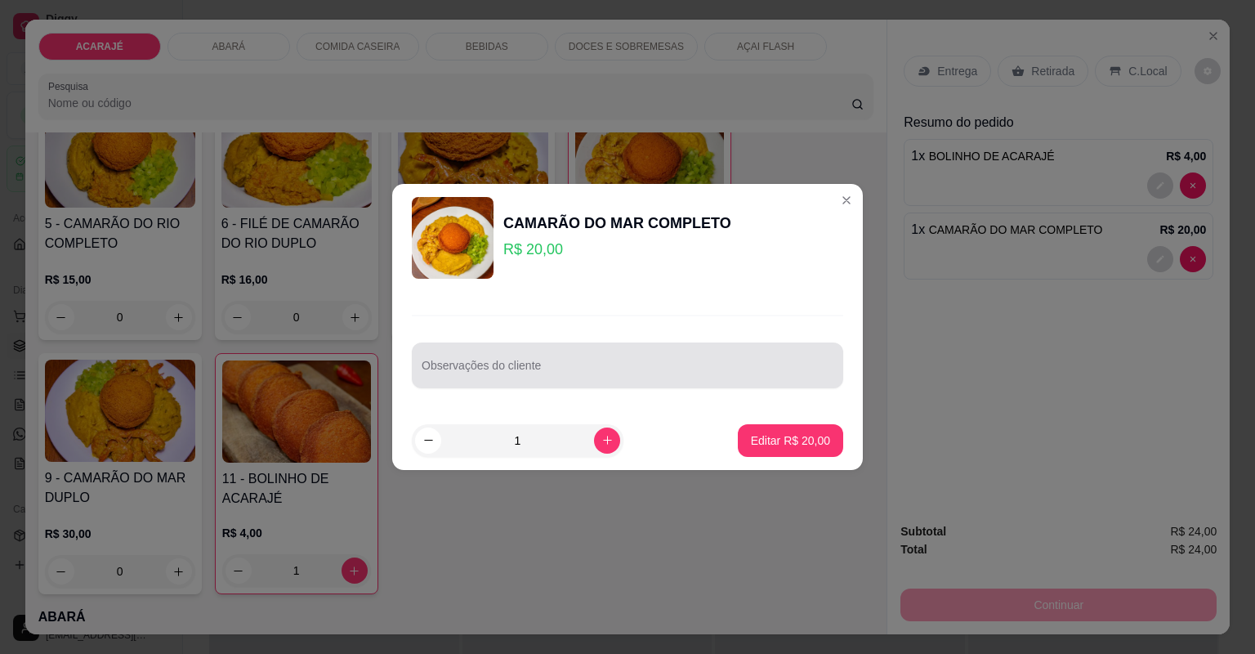
click at [585, 356] on div at bounding box center [628, 365] width 412 height 33
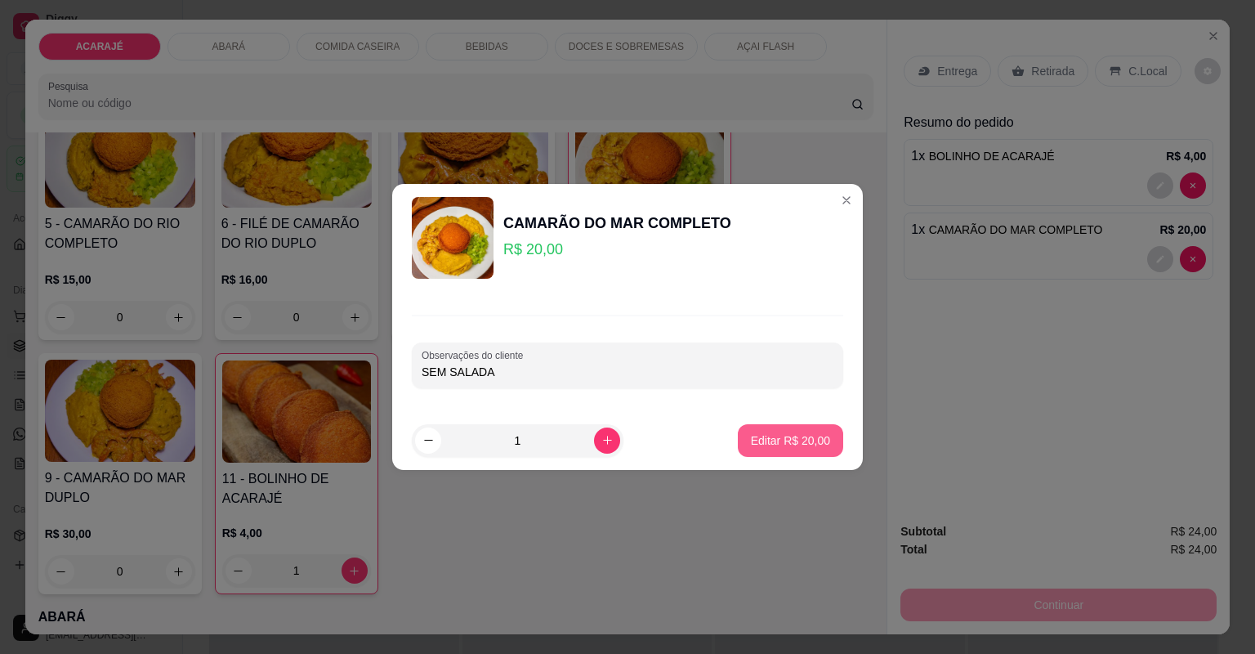
type input "SEM SALADA"
click at [817, 438] on p "Editar R$ 20,00" at bounding box center [790, 440] width 79 height 16
type input "0"
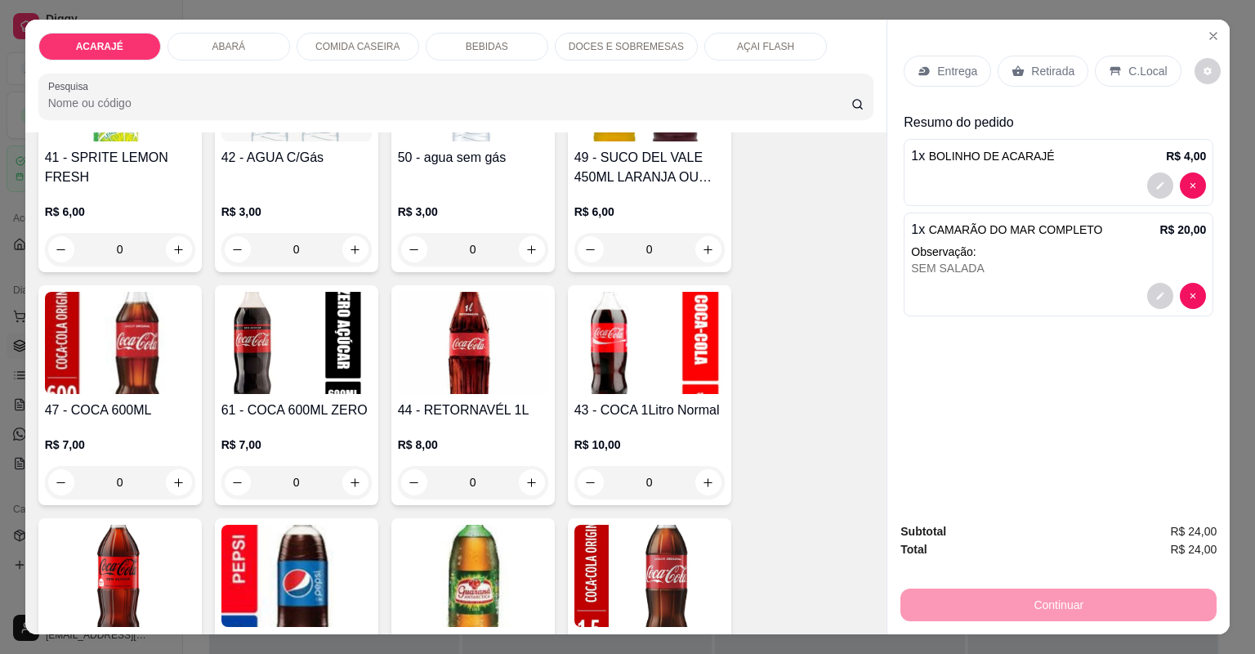
scroll to position [2877, 0]
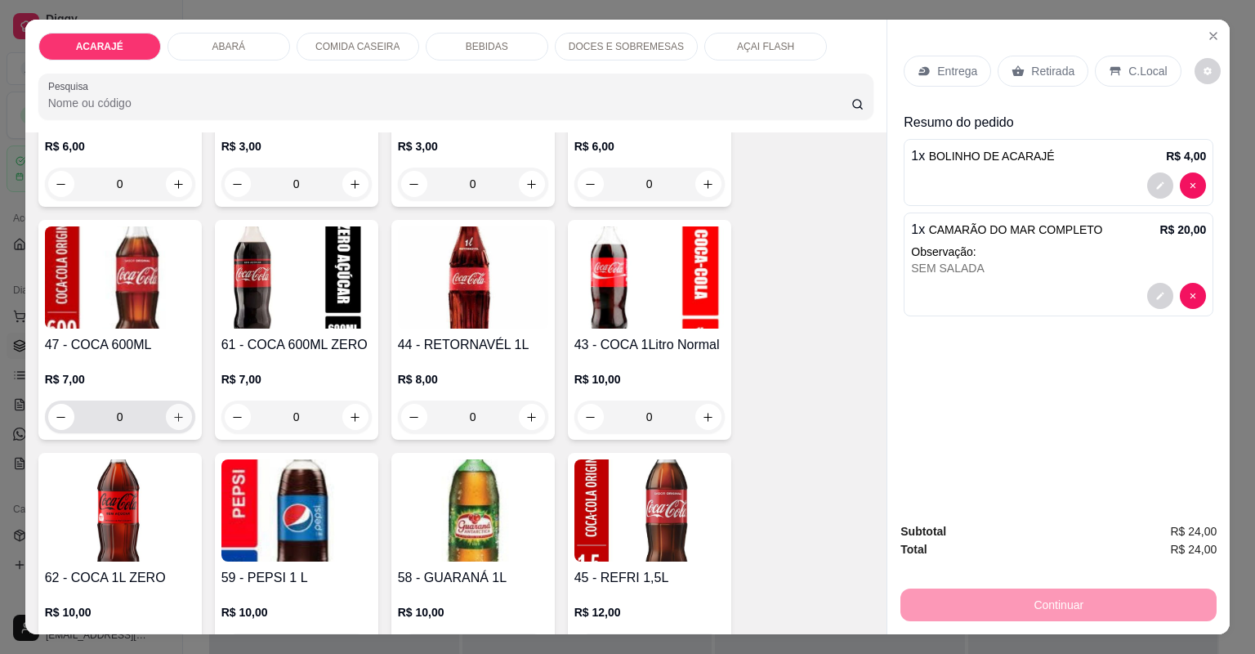
click at [179, 416] on icon "increase-product-quantity" at bounding box center [178, 417] width 12 height 12
type input "1"
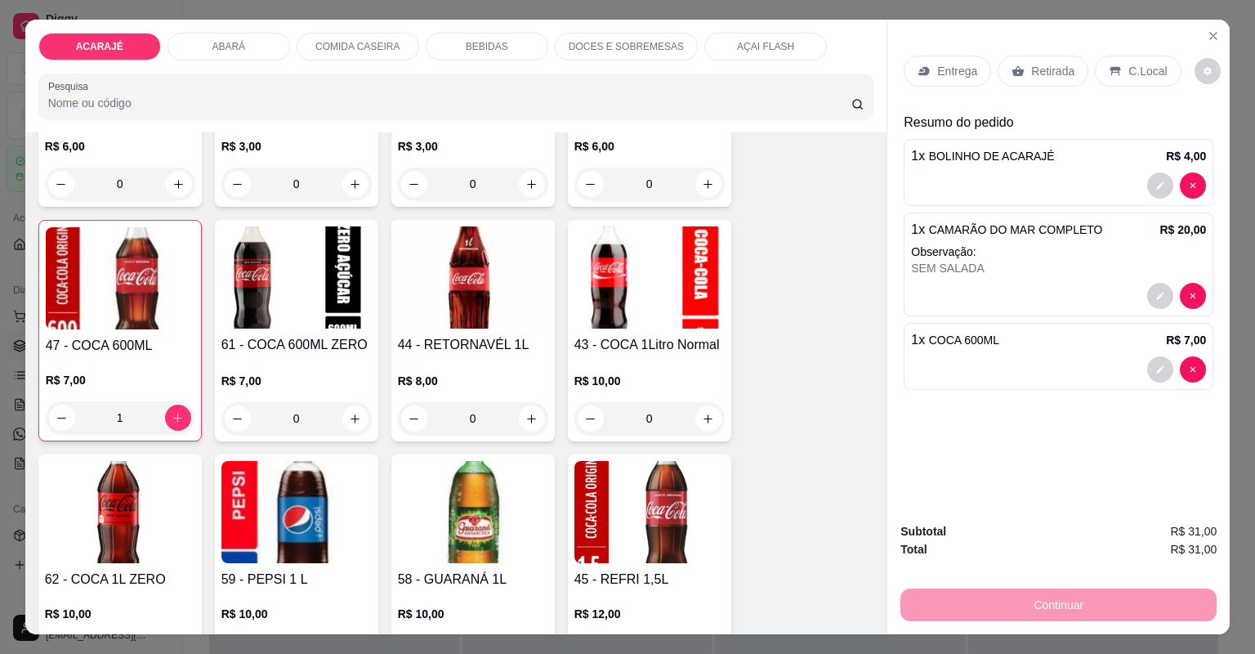
click at [969, 65] on p "Entrega" at bounding box center [957, 71] width 40 height 16
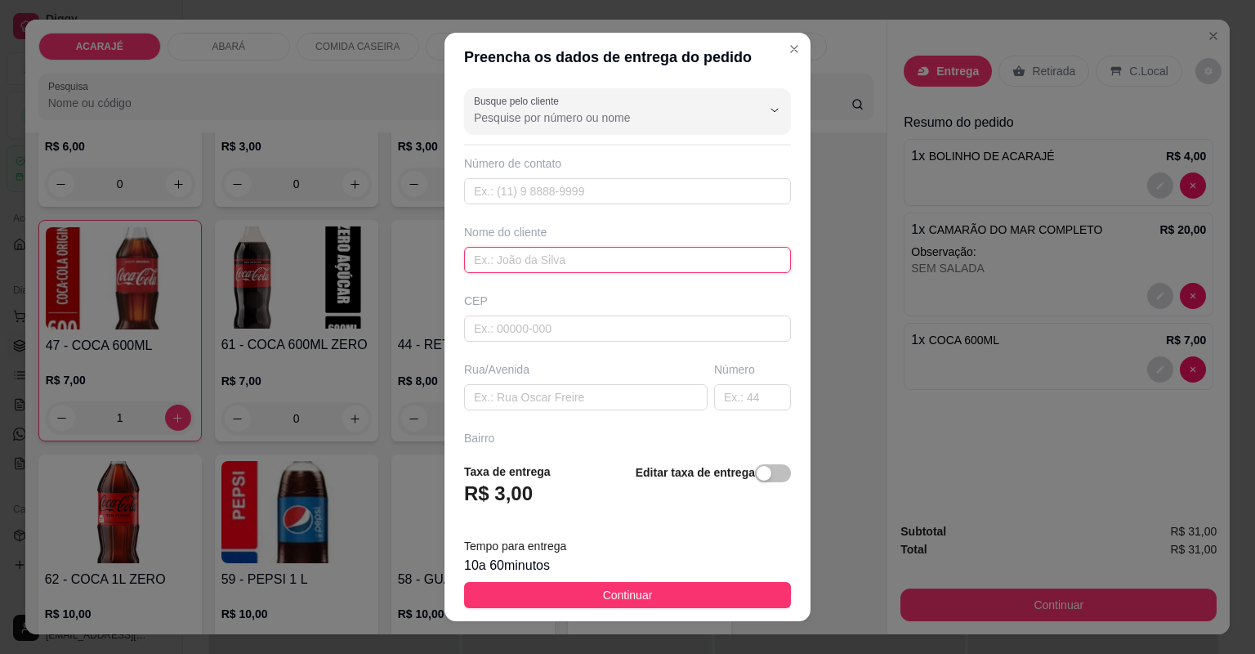
click at [609, 262] on input "text" at bounding box center [627, 260] width 327 height 26
type input "TAIZE"
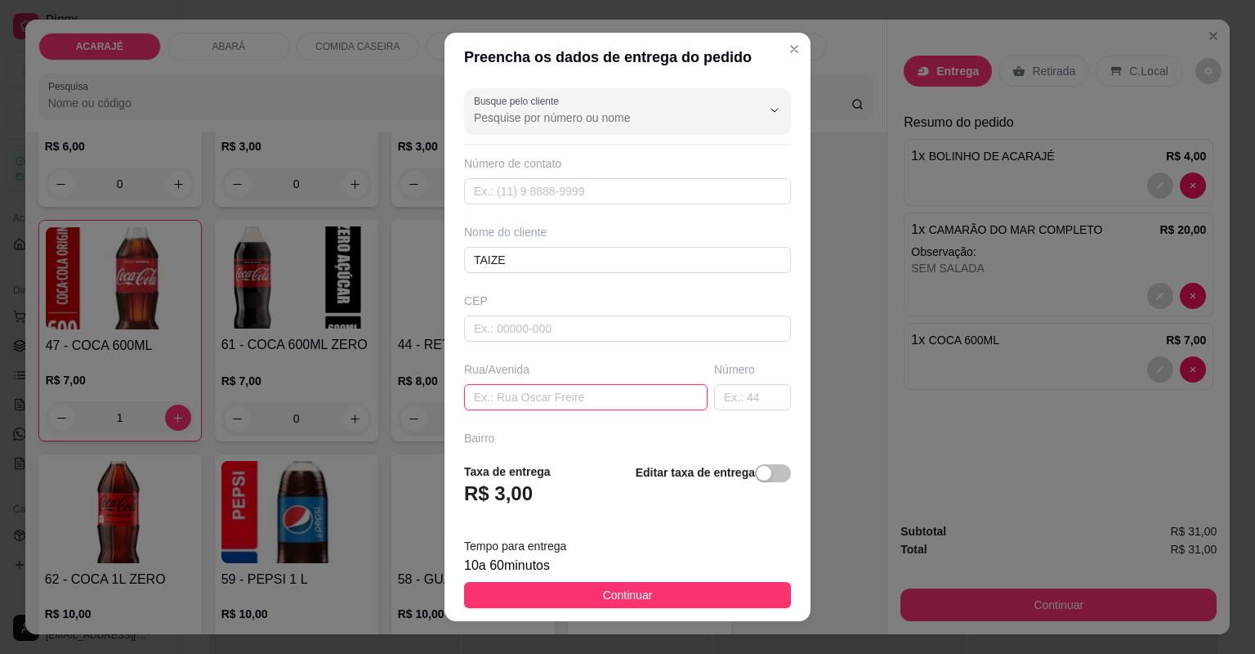
click at [639, 399] on input "text" at bounding box center [586, 397] width 244 height 26
paste input "Nome de Gracinha Endereço: Rua do Asfalto, n° 161, Bairro Glória. Ponto de refe…"
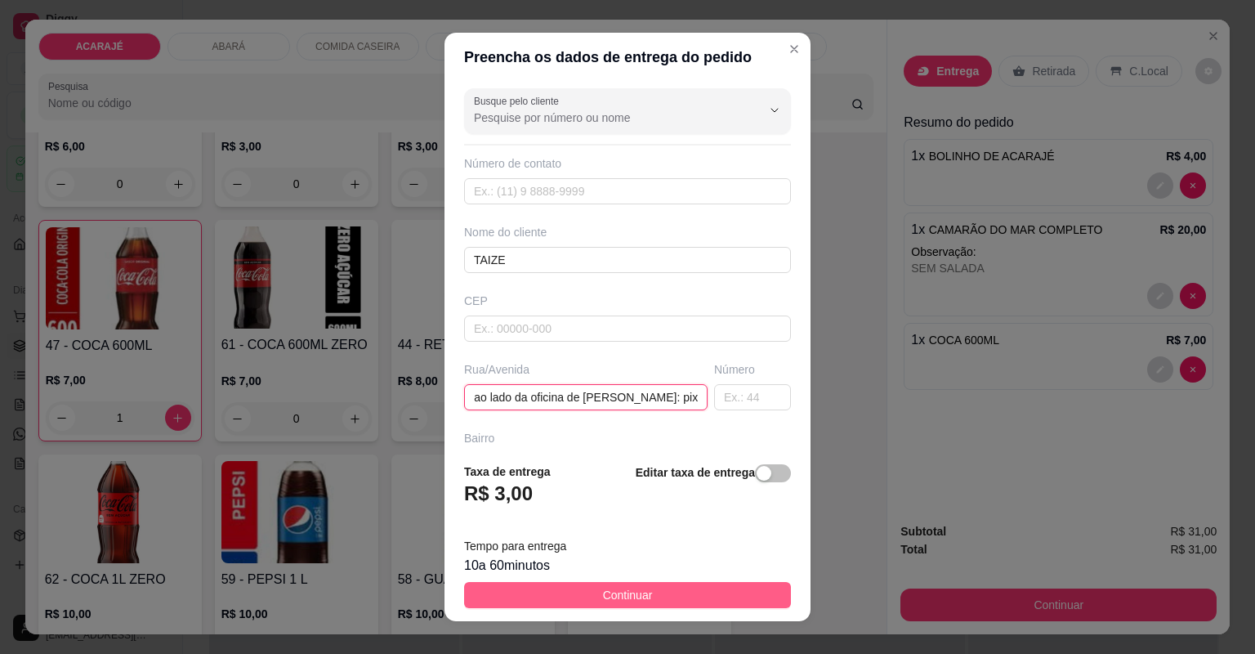
type input "Nome de Gracinha Endereço: Rua do Asfalto, n° 161, Bairro Glória. Ponto de refe…"
click at [606, 597] on span "Continuar" at bounding box center [628, 595] width 50 height 18
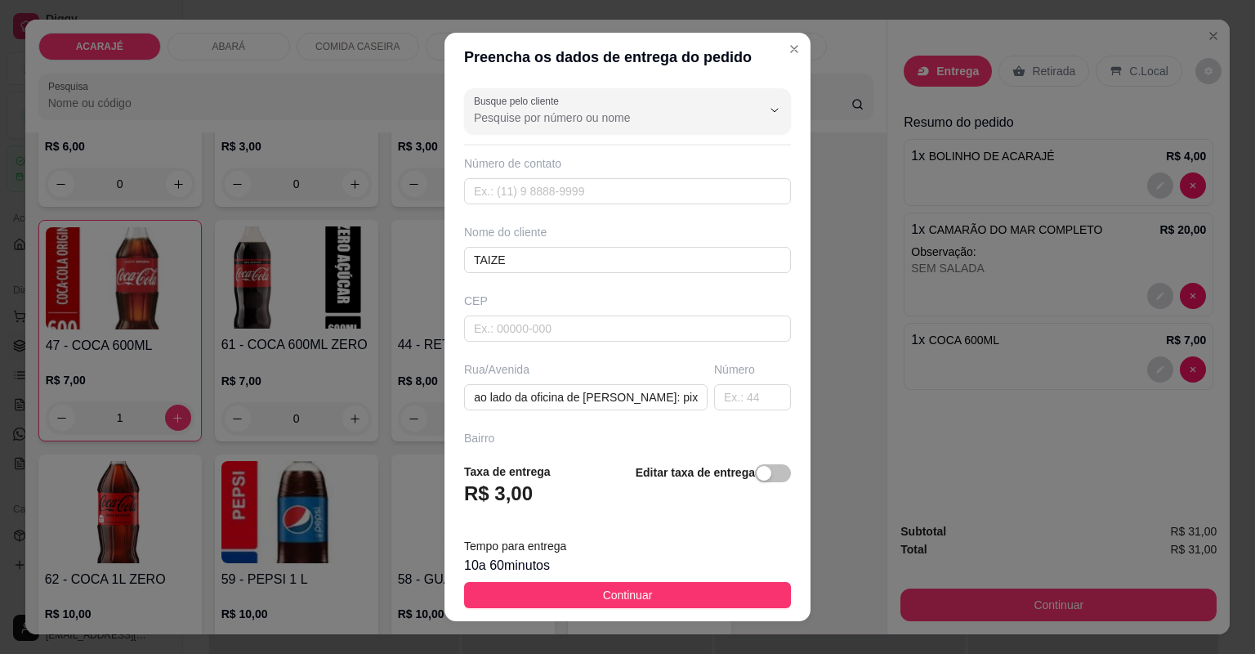
scroll to position [0, 0]
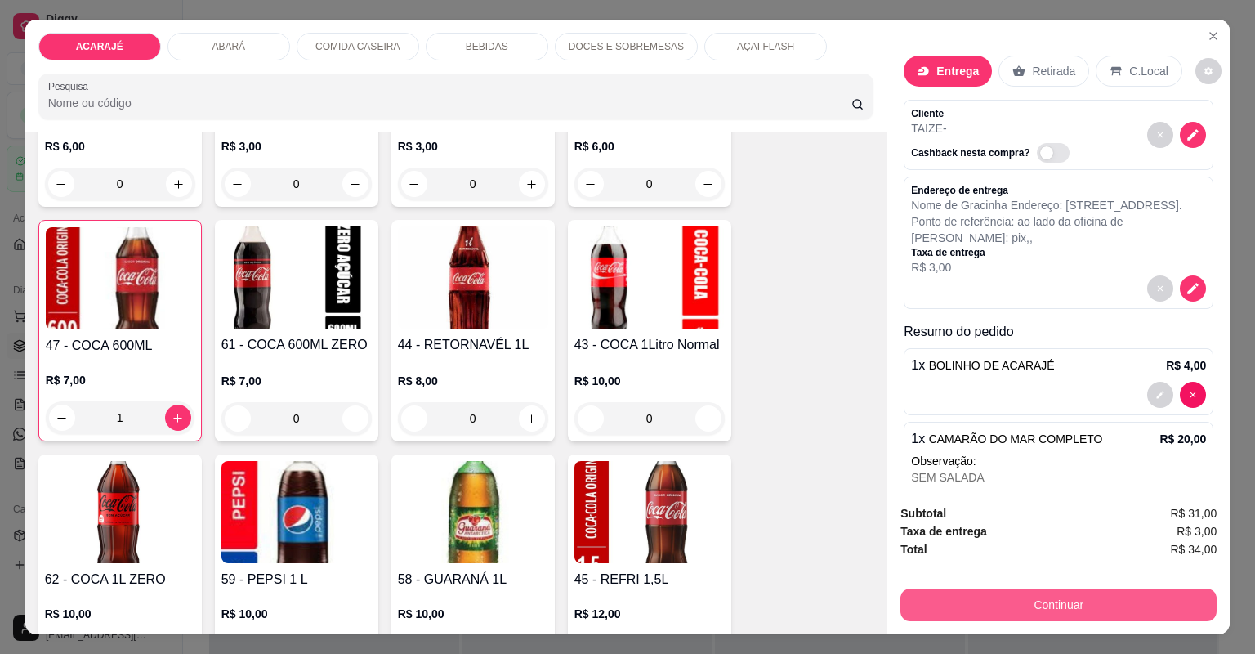
click at [943, 593] on button "Continuar" at bounding box center [1059, 604] width 316 height 33
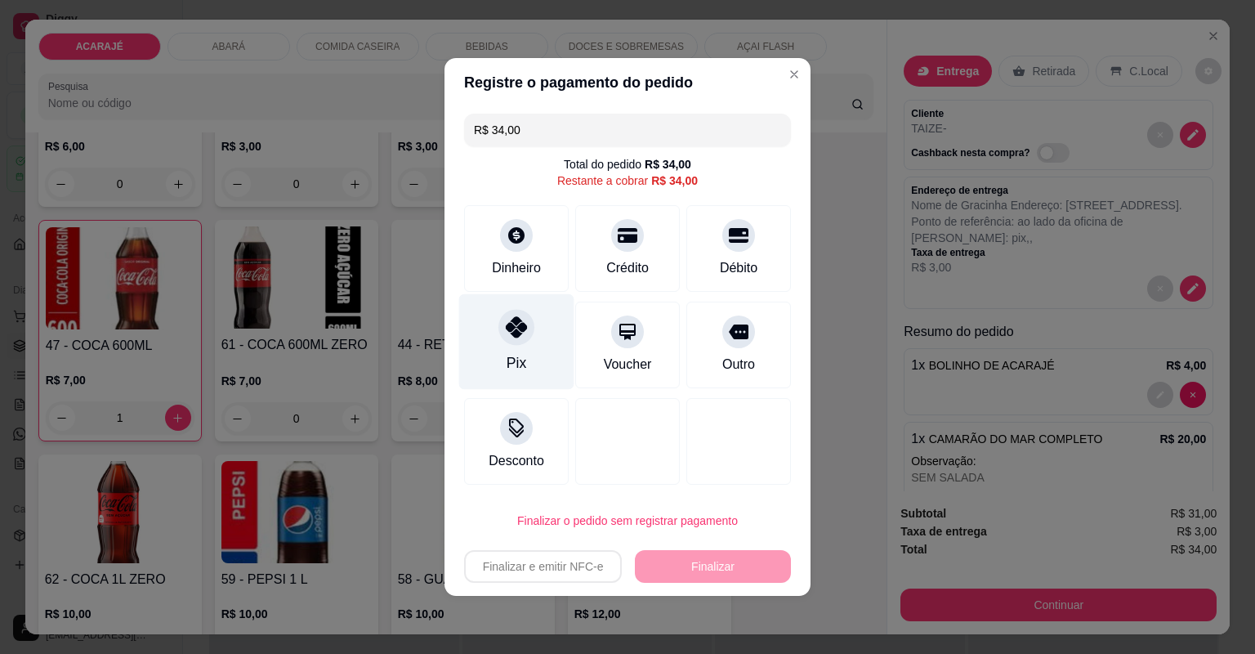
click at [530, 348] on div "Pix" at bounding box center [516, 342] width 115 height 96
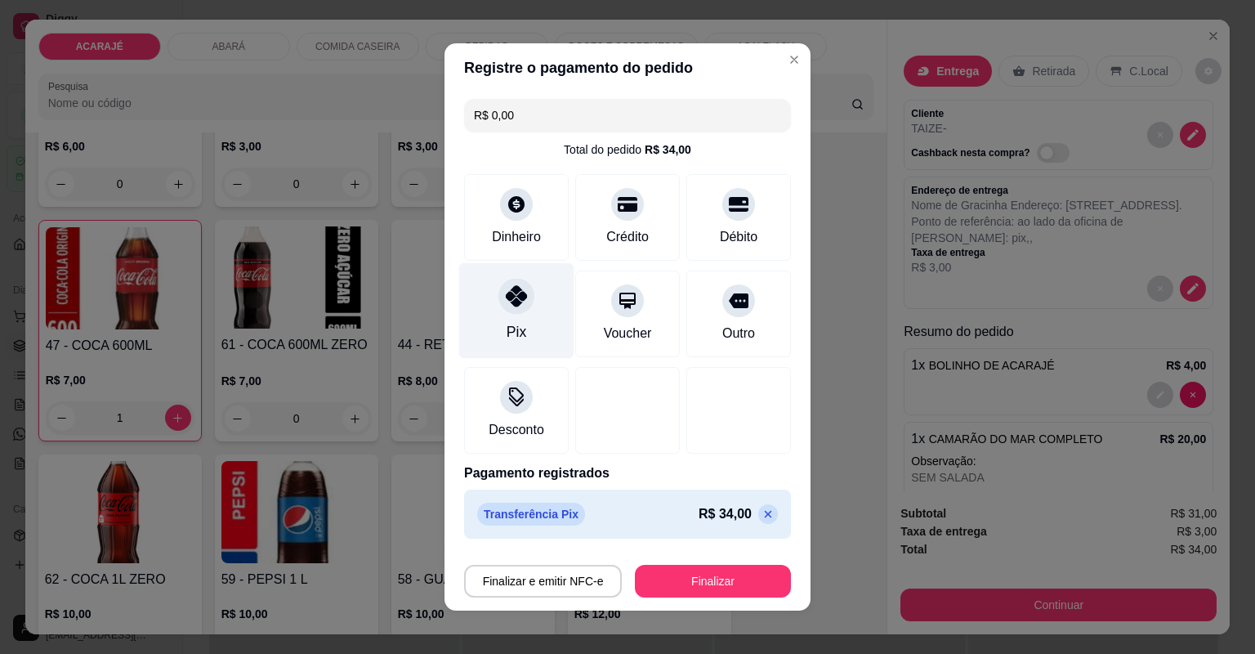
type input "R$ 0,00"
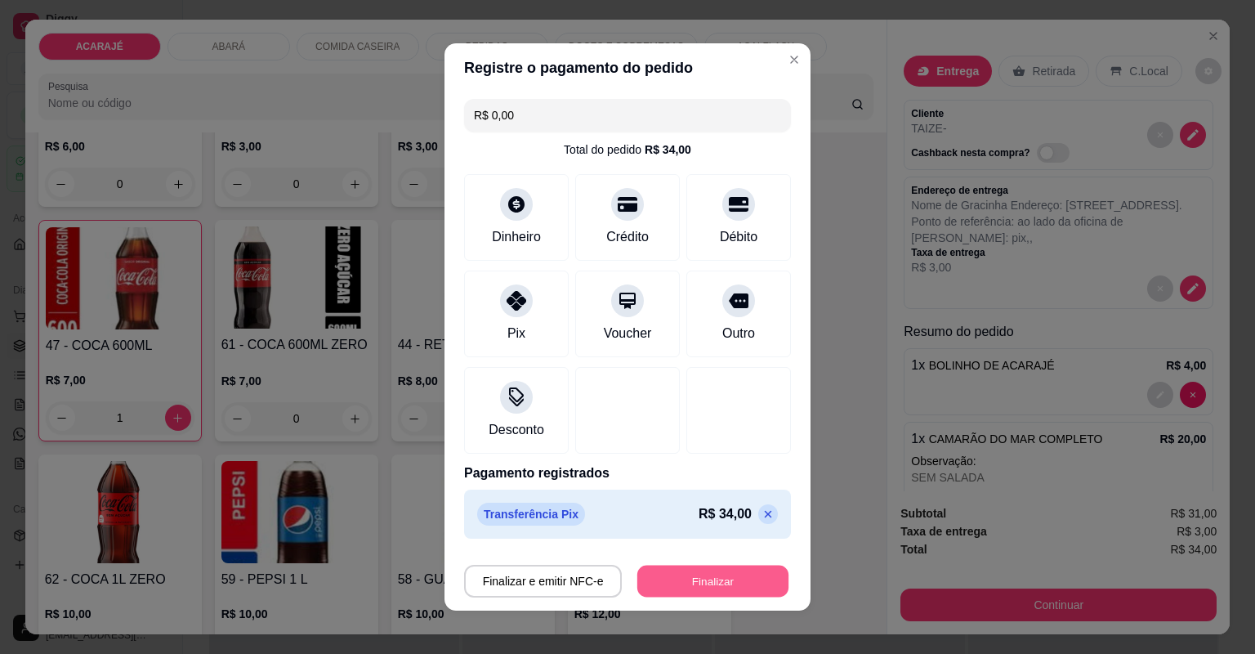
click at [745, 584] on button "Finalizar" at bounding box center [712, 582] width 151 height 32
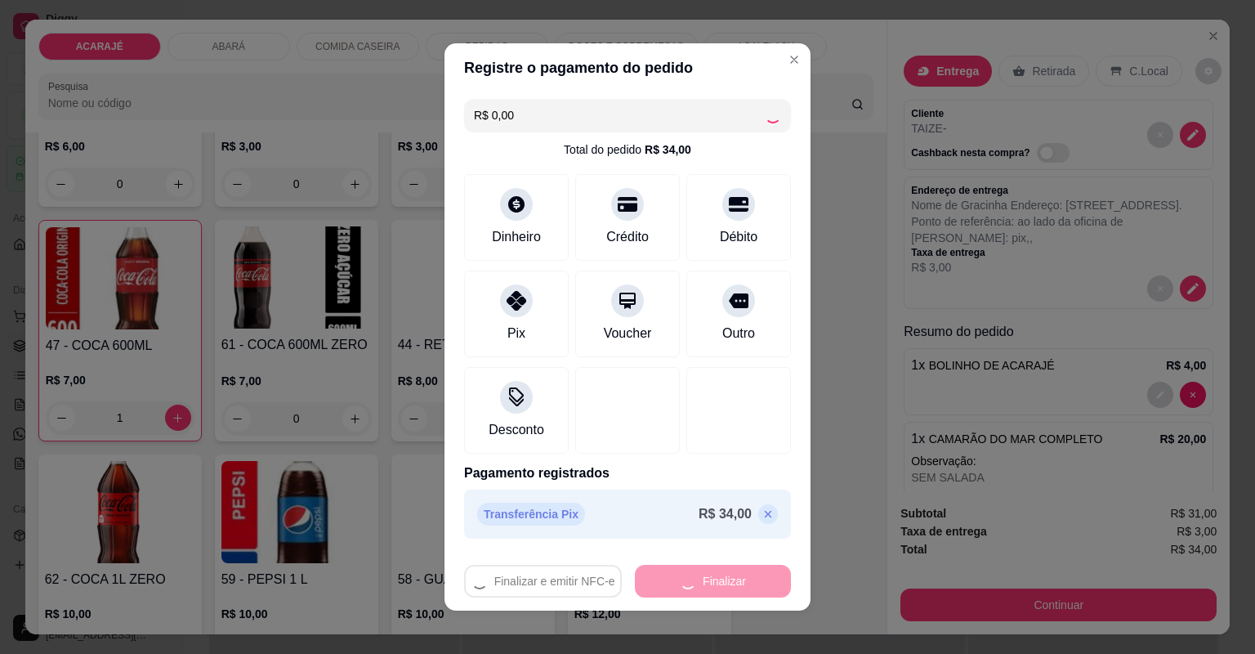
type input "0"
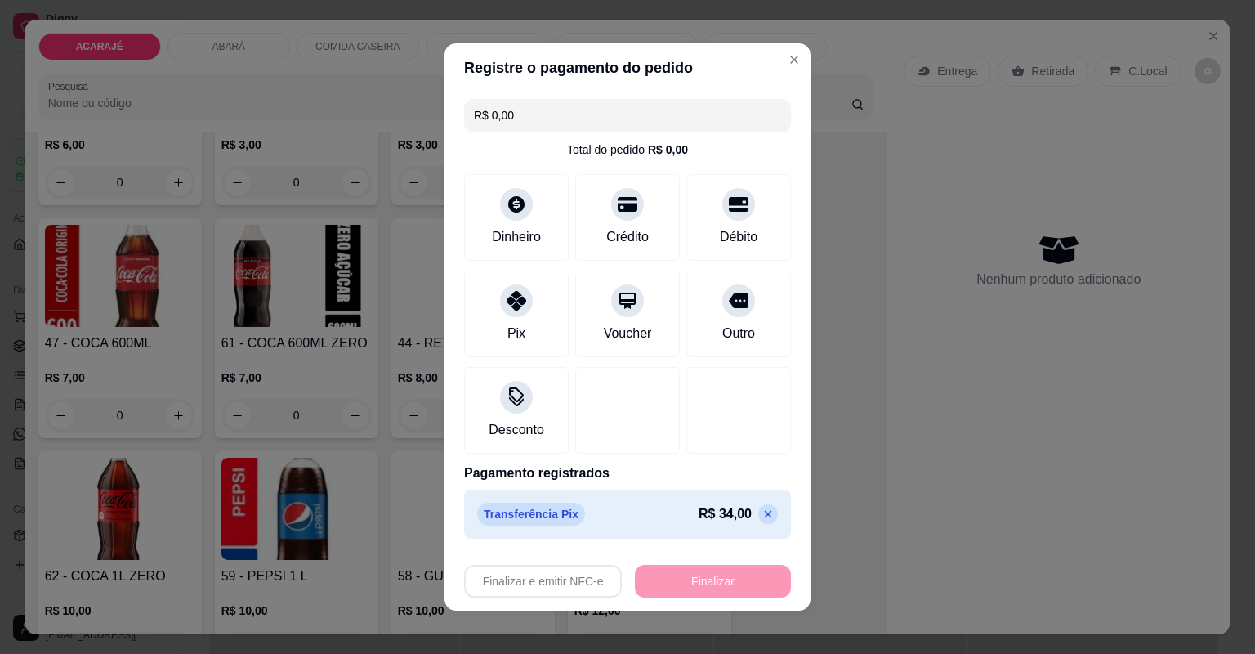
type input "-R$ 34,00"
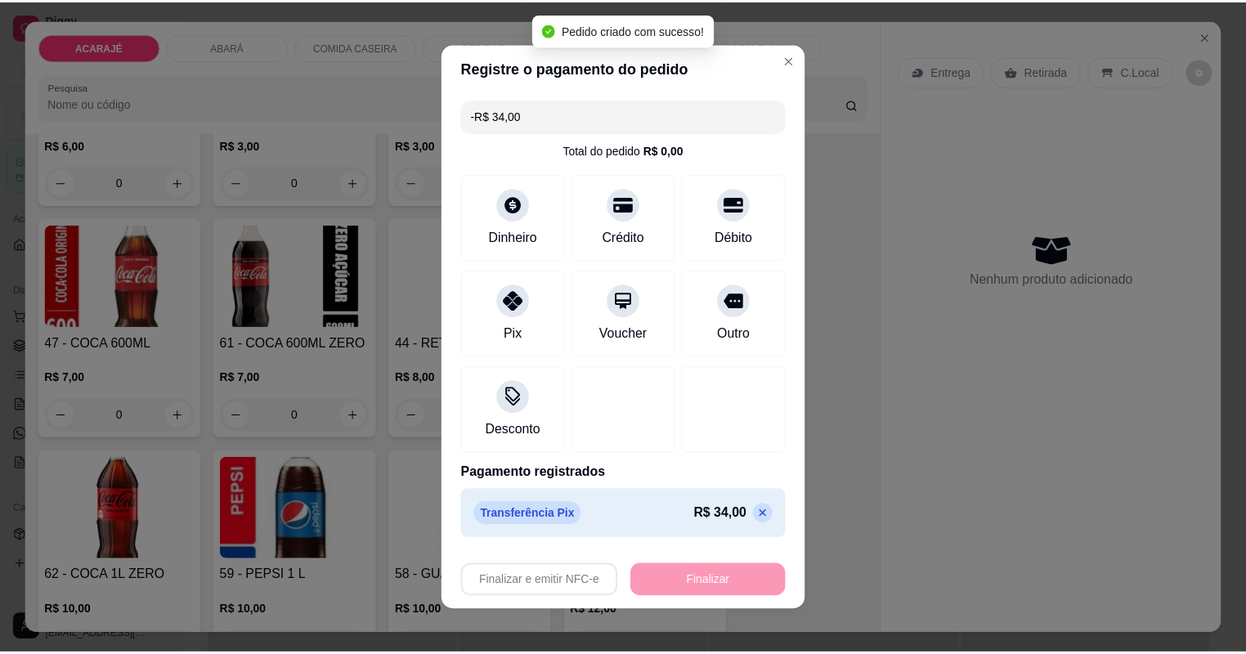
scroll to position [2875, 0]
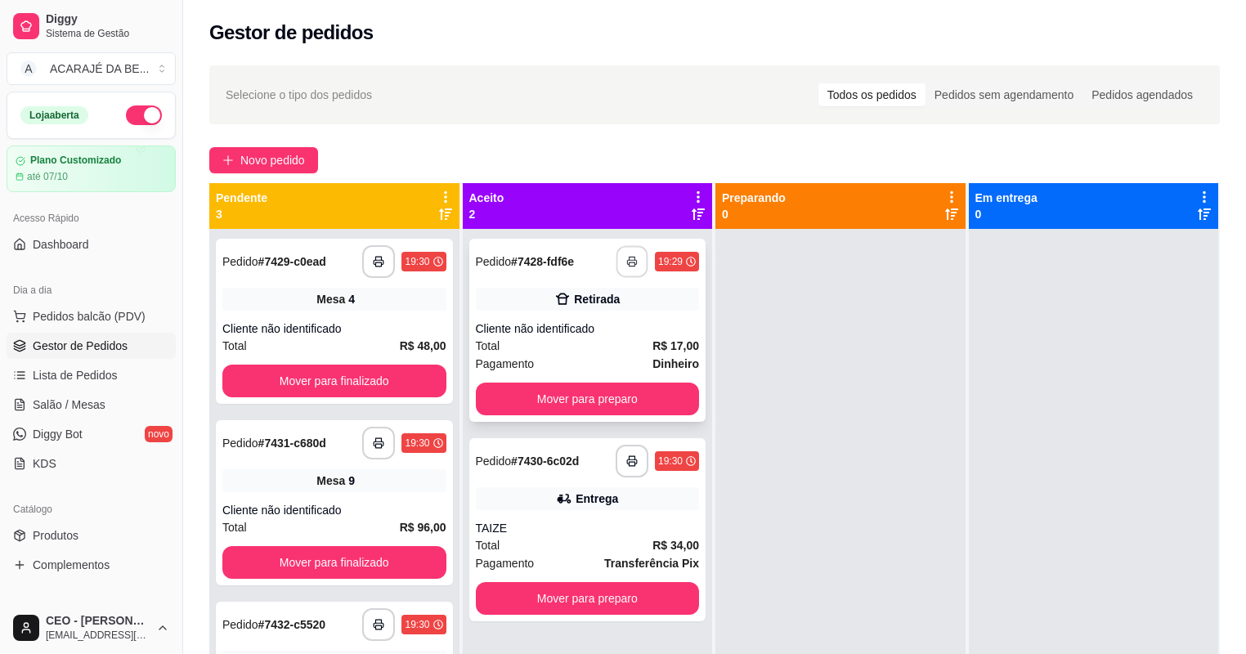
click at [635, 257] on button "button" at bounding box center [632, 262] width 32 height 32
click at [537, 396] on button "Mover para preparo" at bounding box center [588, 398] width 224 height 33
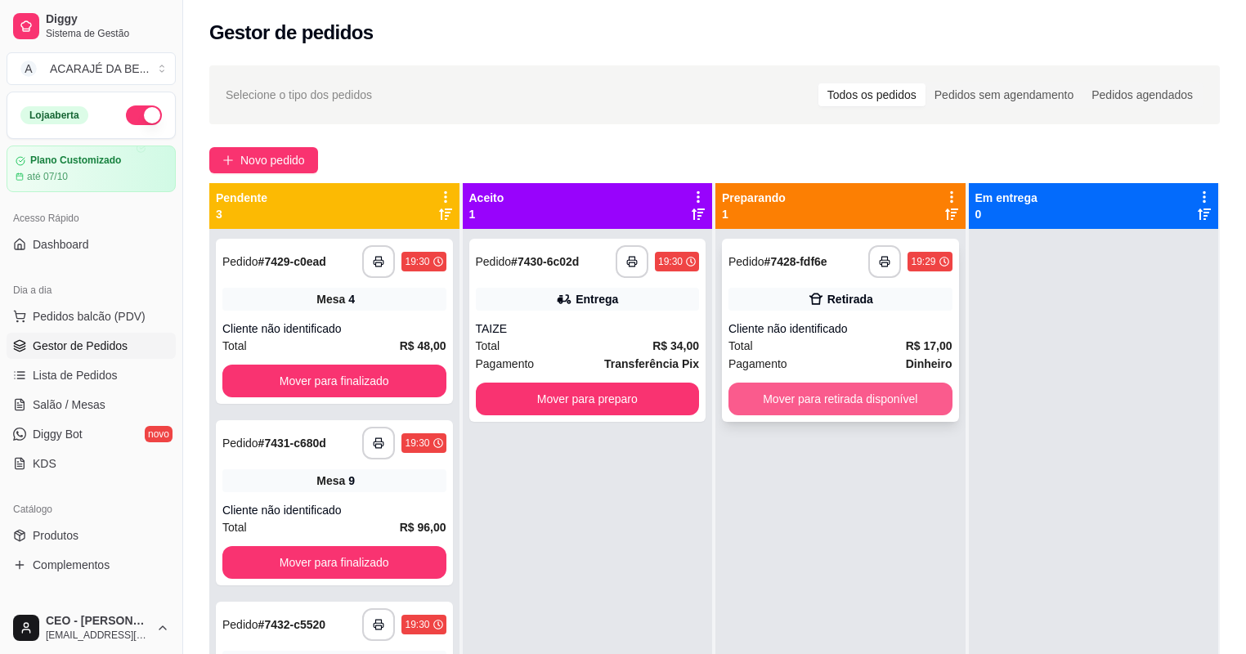
click at [763, 393] on button "Mover para retirada disponível" at bounding box center [840, 398] width 224 height 33
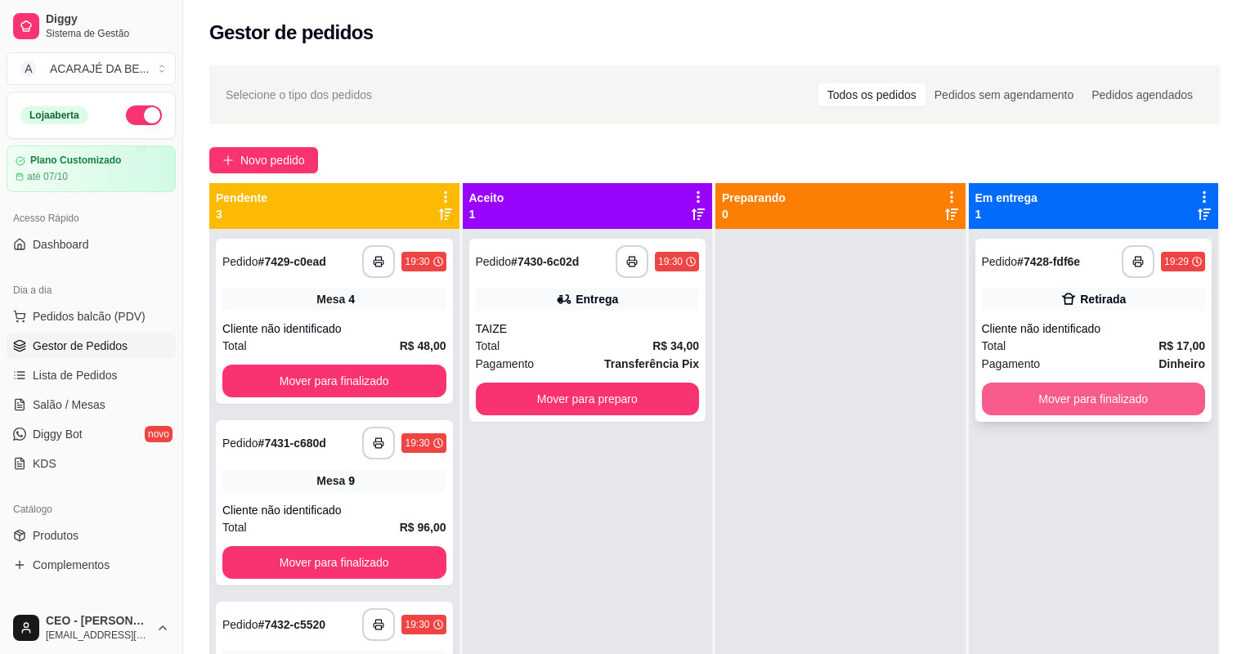
click at [1008, 400] on button "Mover para finalizado" at bounding box center [1094, 398] width 224 height 33
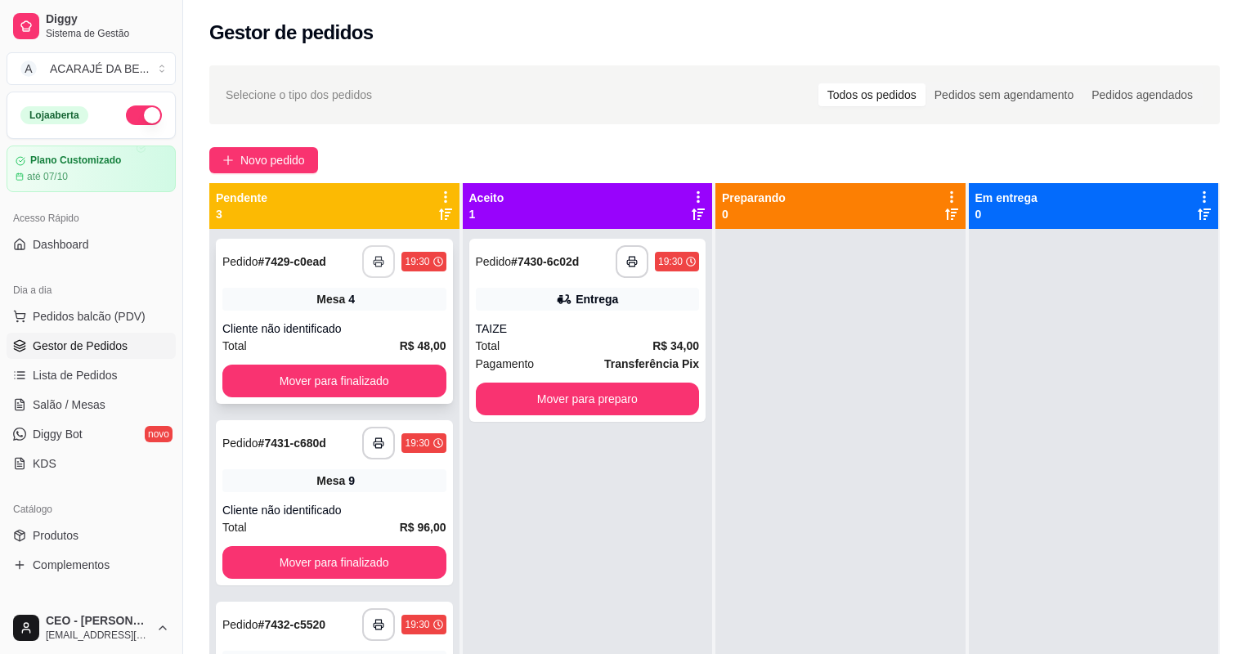
click at [382, 263] on icon "button" at bounding box center [379, 262] width 10 height 4
click at [316, 389] on button "Mover para finalizado" at bounding box center [334, 381] width 224 height 33
click at [334, 384] on button "Mover para finalizado" at bounding box center [334, 381] width 217 height 32
click at [373, 258] on icon "button" at bounding box center [378, 261] width 11 height 11
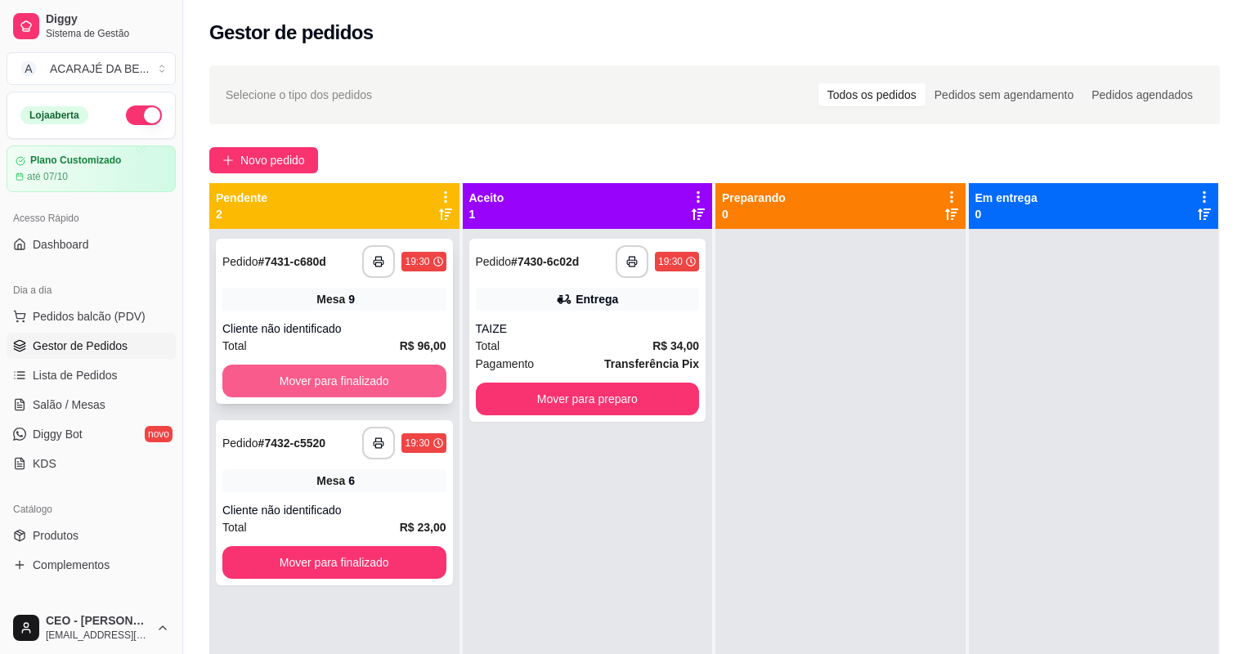
click at [357, 383] on button "Mover para finalizado" at bounding box center [334, 381] width 224 height 33
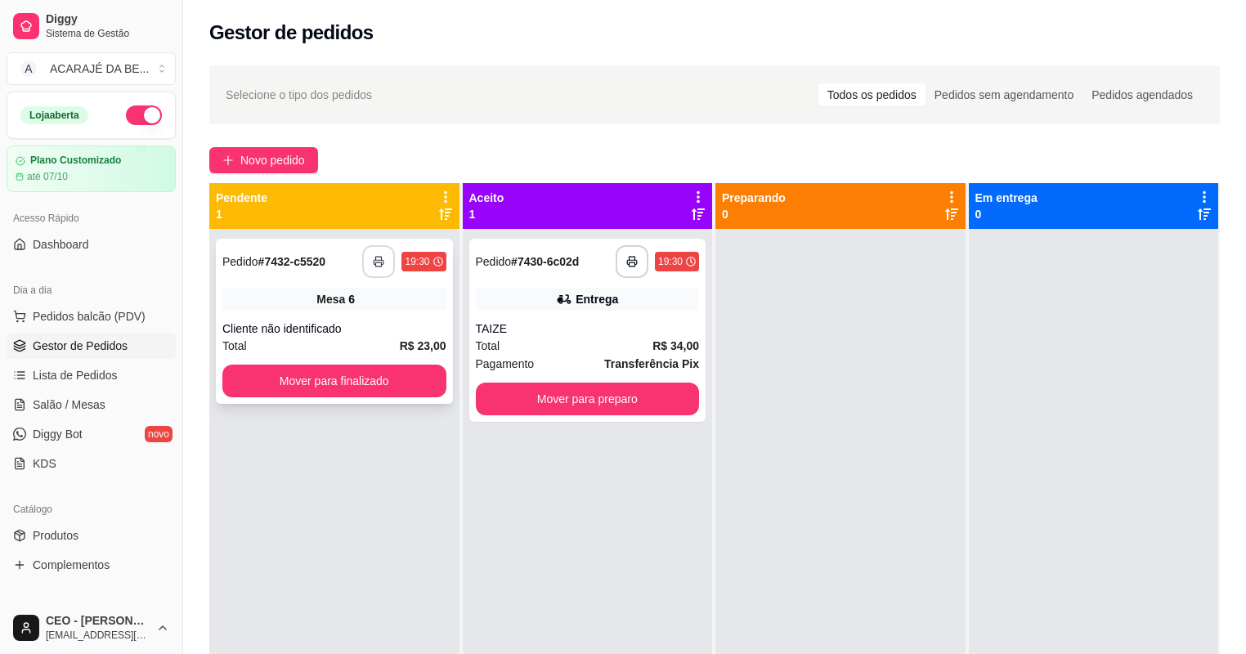
click at [386, 260] on button "button" at bounding box center [378, 261] width 33 height 33
click at [350, 369] on button "Mover para finalizado" at bounding box center [334, 381] width 224 height 33
click at [374, 382] on button "Mover para finalizado" at bounding box center [334, 381] width 217 height 32
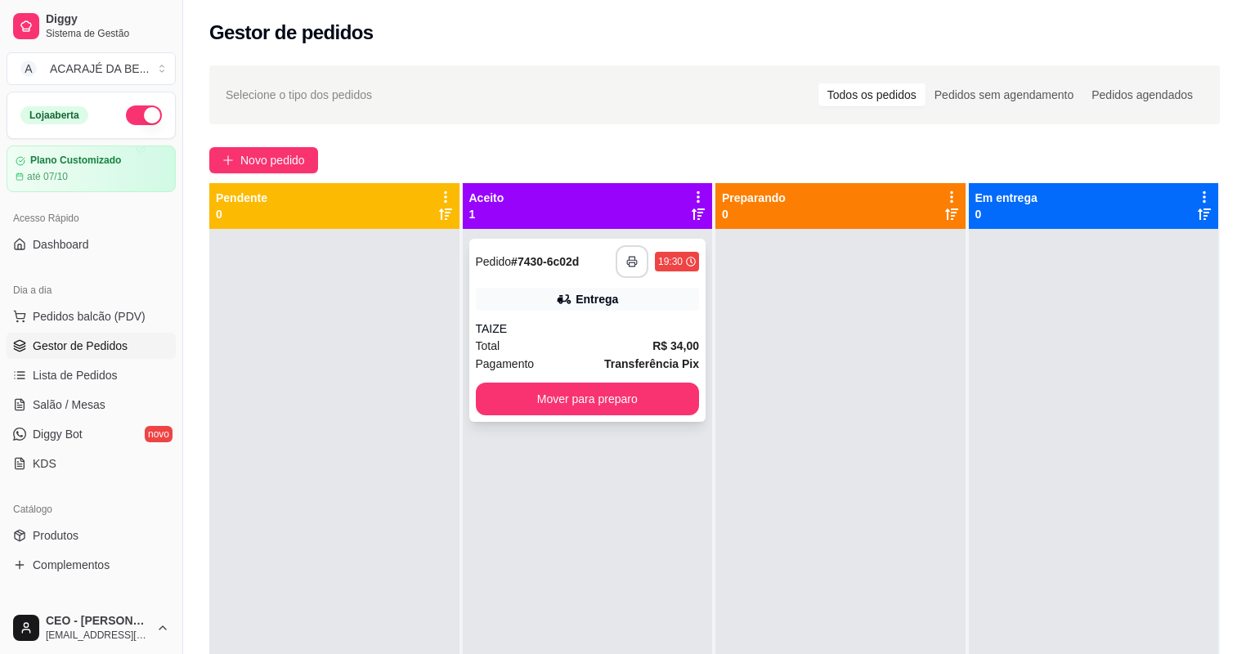
click at [633, 263] on icon "button" at bounding box center [631, 261] width 11 height 11
click at [654, 398] on button "Mover para preparo" at bounding box center [588, 398] width 224 height 33
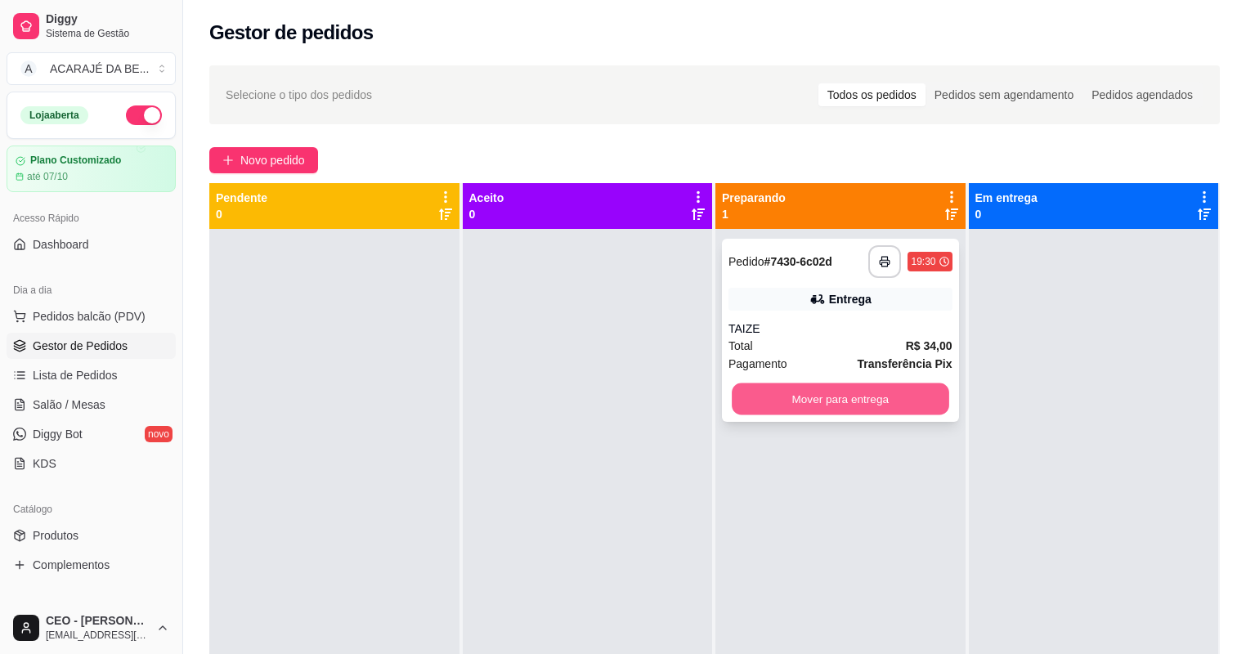
click at [771, 401] on button "Mover para entrega" at bounding box center [839, 399] width 217 height 32
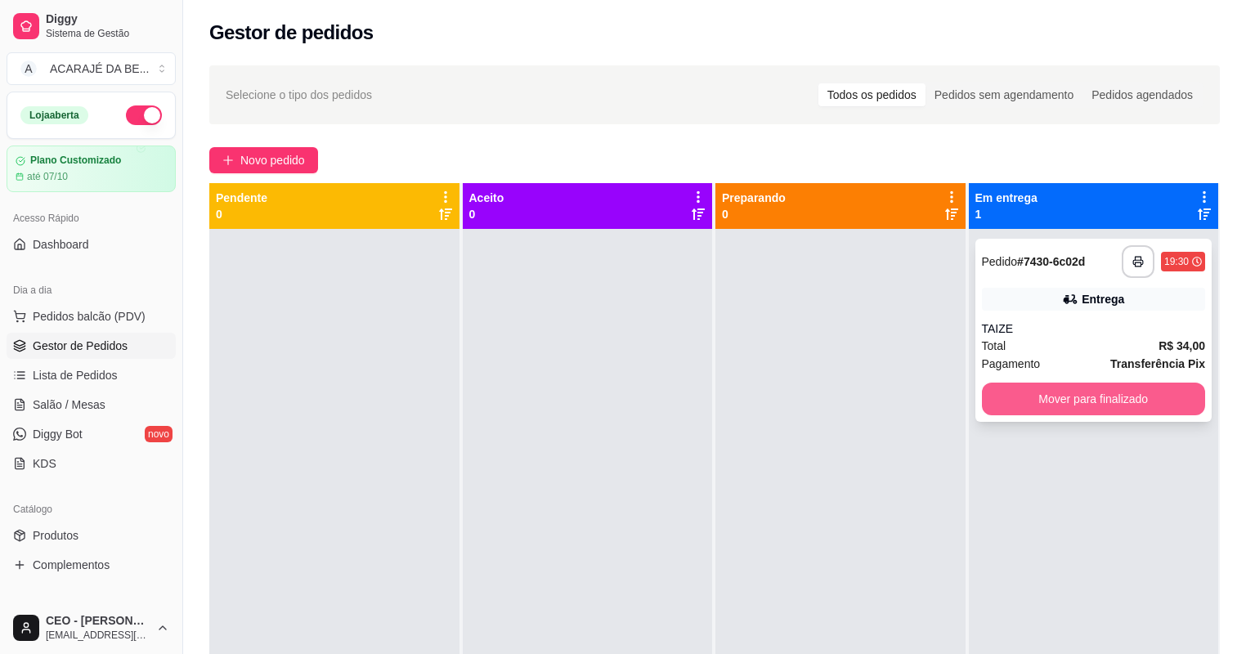
click at [998, 414] on button "Mover para finalizado" at bounding box center [1094, 398] width 224 height 33
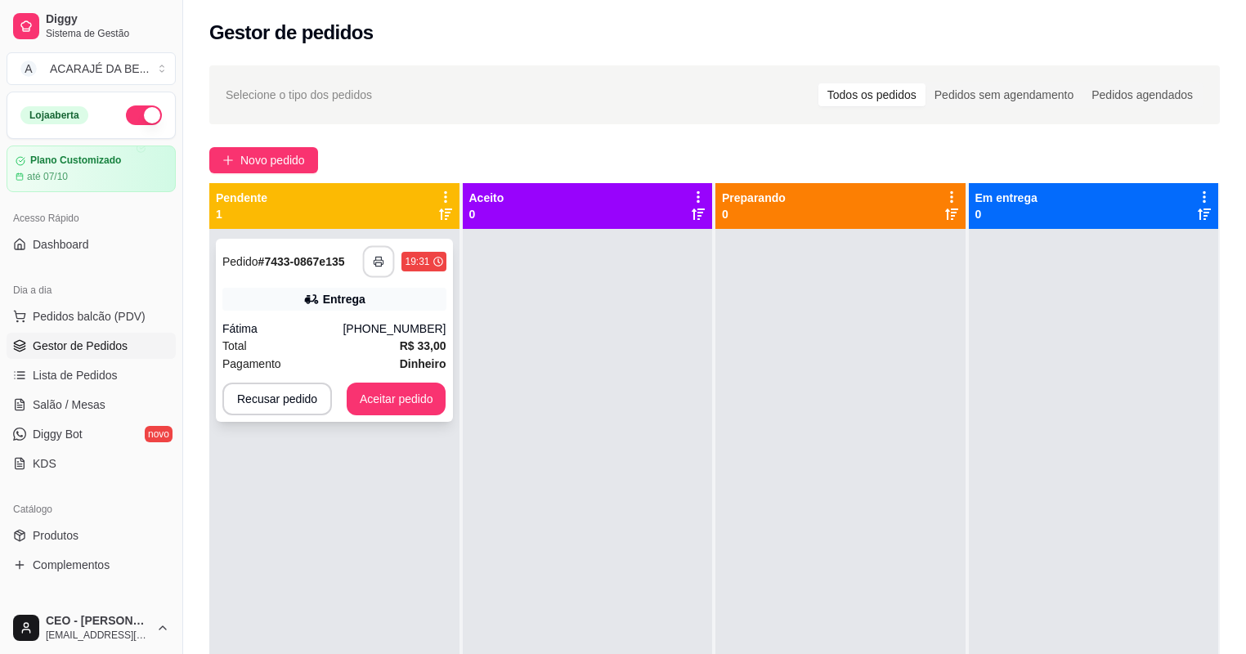
click at [379, 268] on button "button" at bounding box center [379, 262] width 32 height 32
click at [375, 392] on button "Aceitar pedido" at bounding box center [396, 399] width 96 height 32
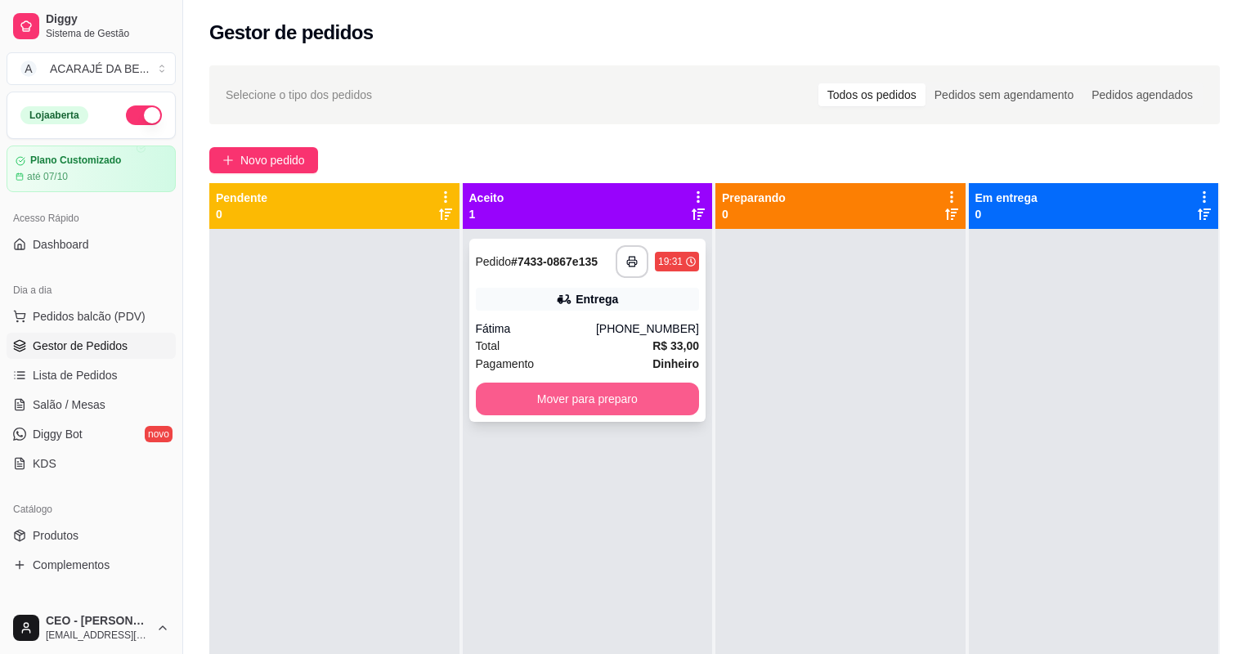
click at [604, 405] on button "Mover para preparo" at bounding box center [588, 398] width 224 height 33
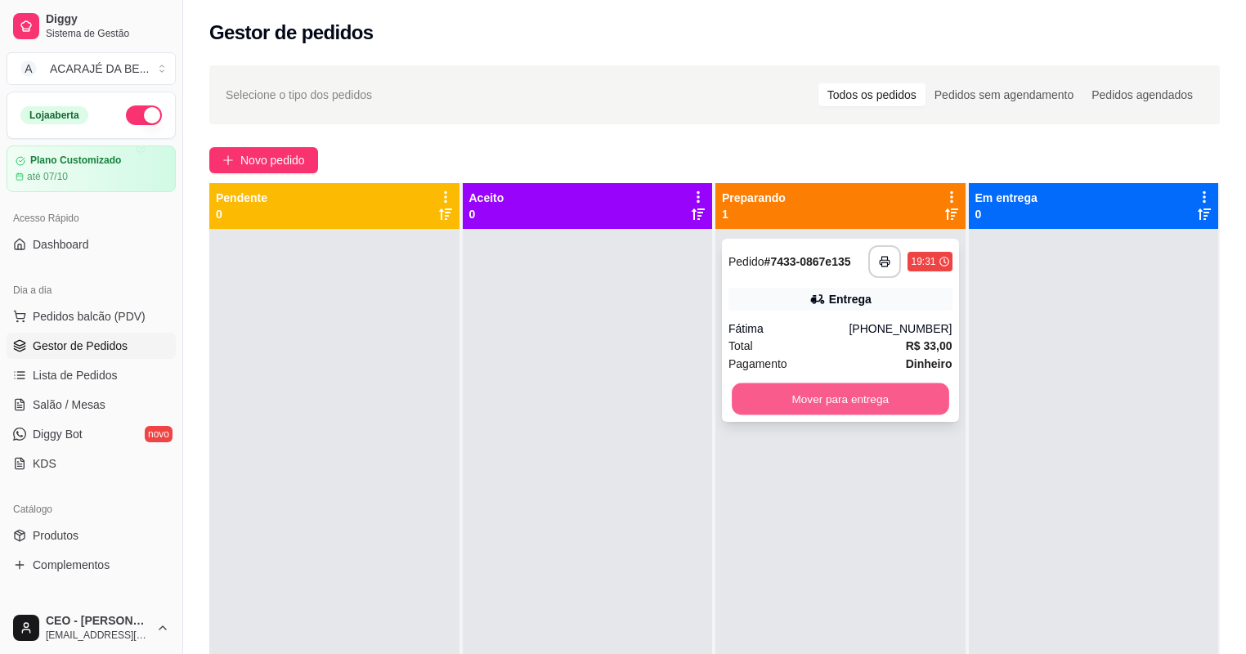
click at [837, 403] on button "Mover para entrega" at bounding box center [839, 399] width 217 height 32
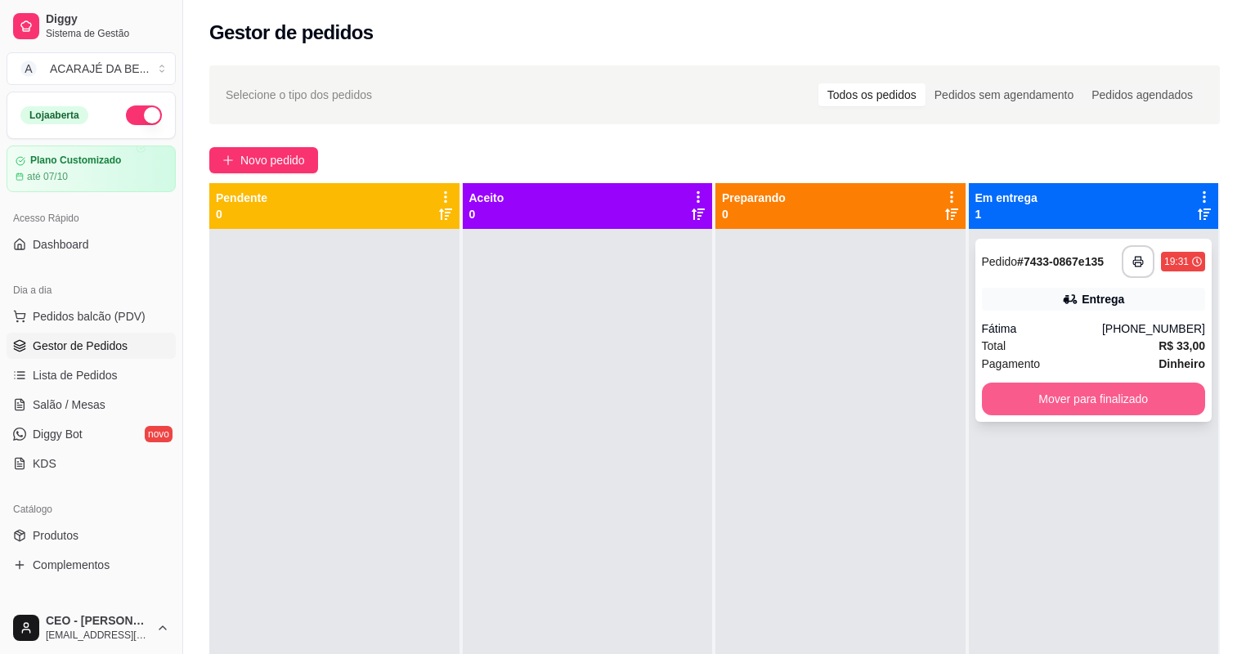
click at [1035, 392] on button "Mover para finalizado" at bounding box center [1094, 398] width 224 height 33
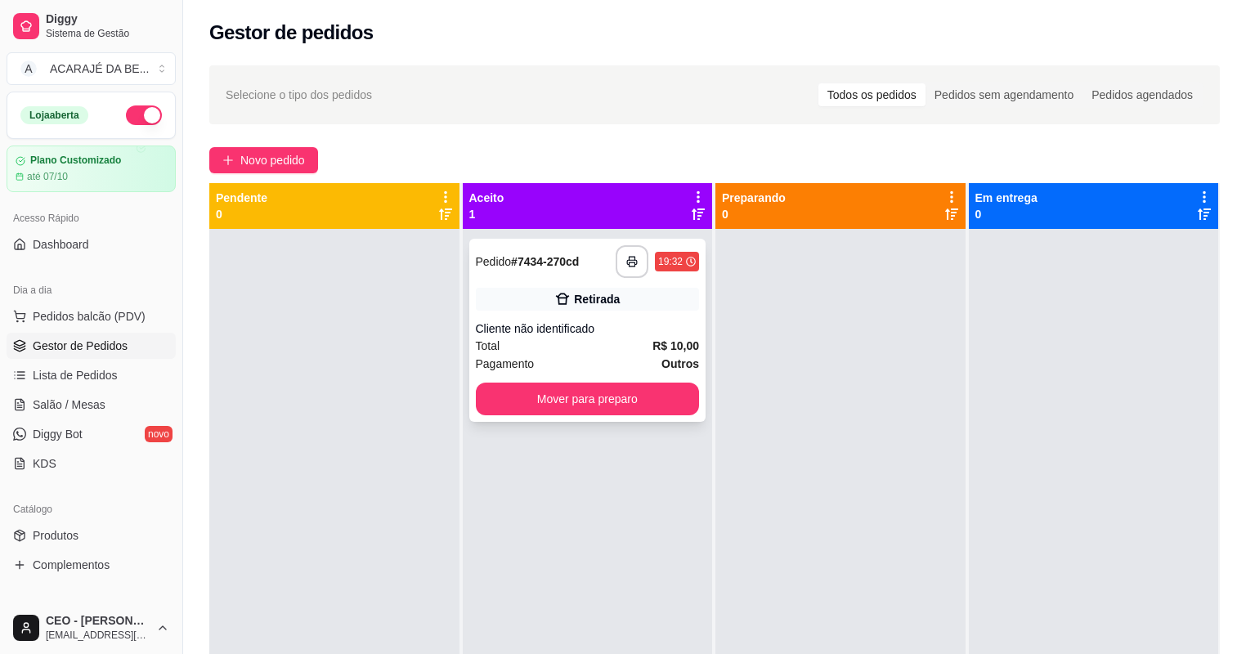
click at [644, 349] on div "Total R$ 10,00" at bounding box center [588, 346] width 224 height 18
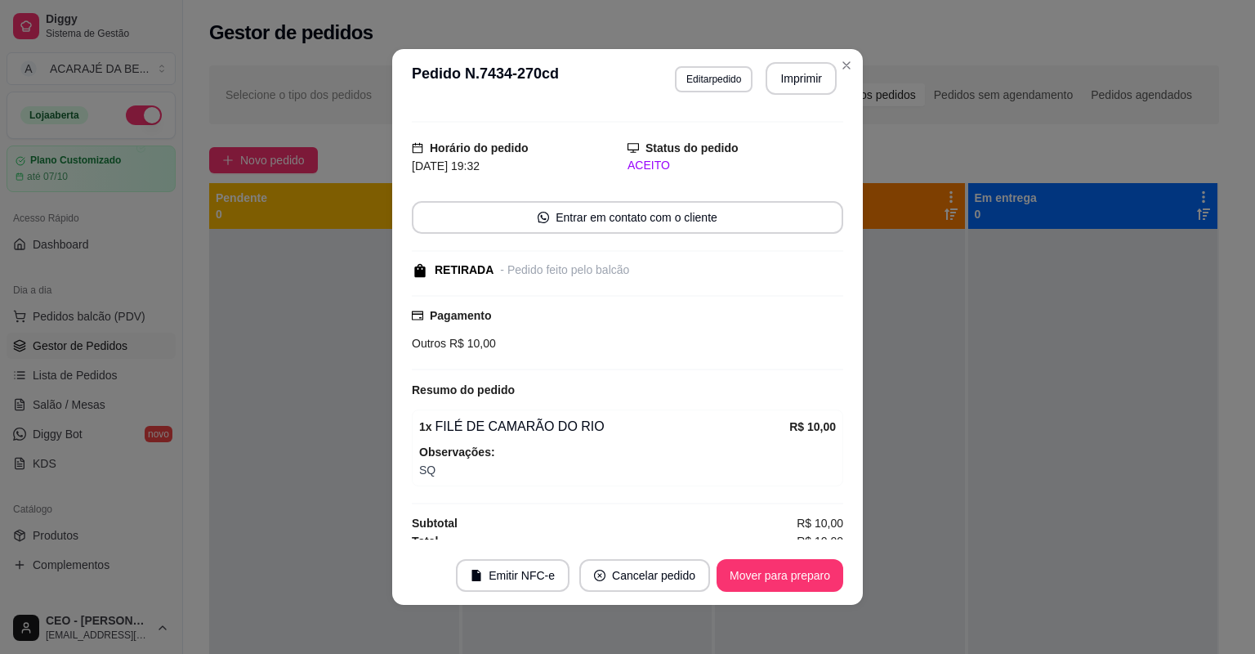
scroll to position [38, 0]
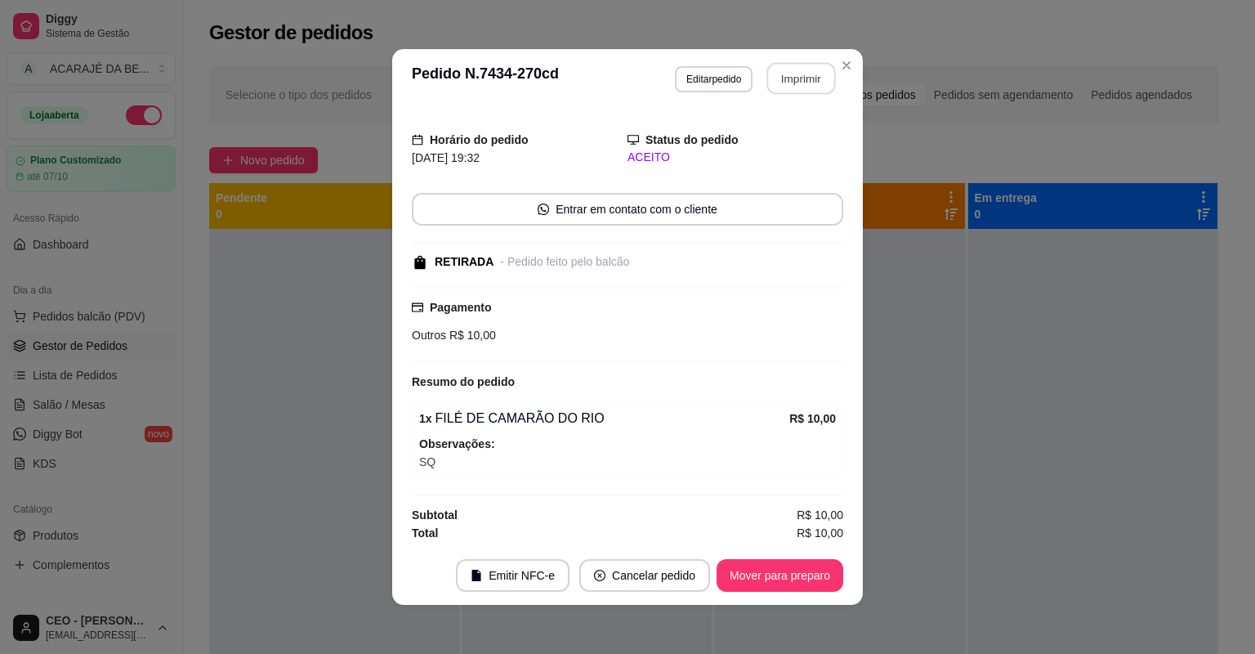
click at [781, 78] on button "Imprimir" at bounding box center [801, 79] width 69 height 32
click at [788, 570] on button "Mover para preparo" at bounding box center [780, 575] width 127 height 33
click at [788, 570] on button "Mover para preparo" at bounding box center [779, 576] width 123 height 32
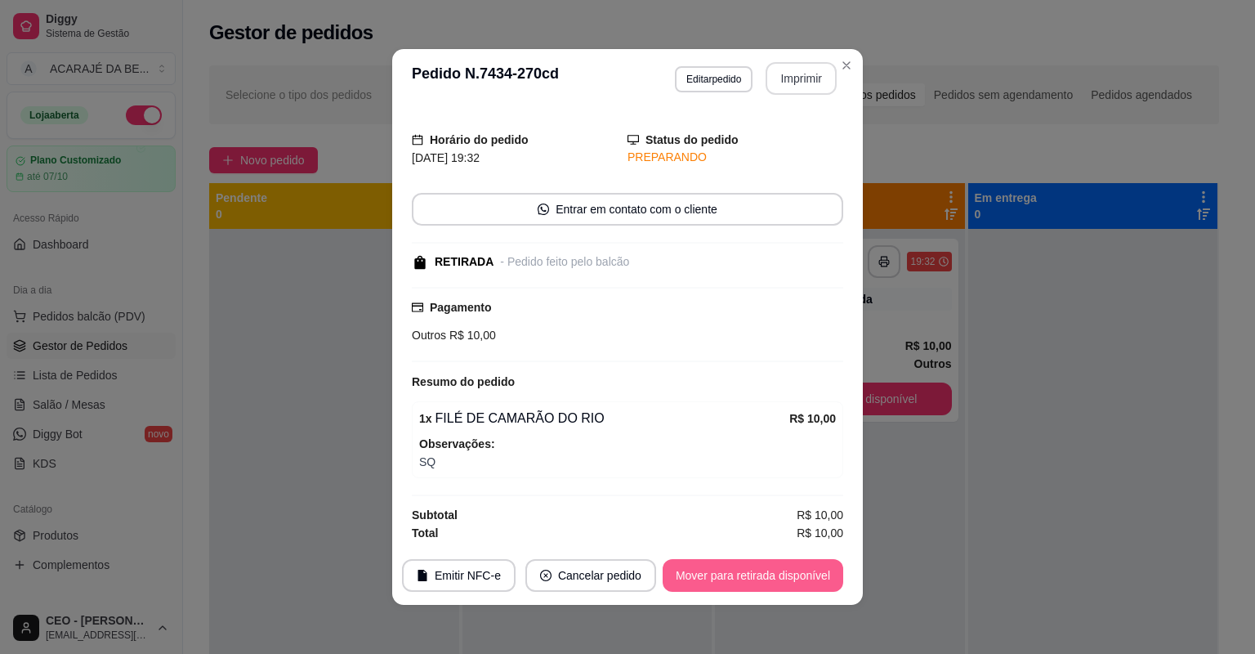
click at [807, 572] on button "Mover para retirada disponível" at bounding box center [753, 575] width 181 height 33
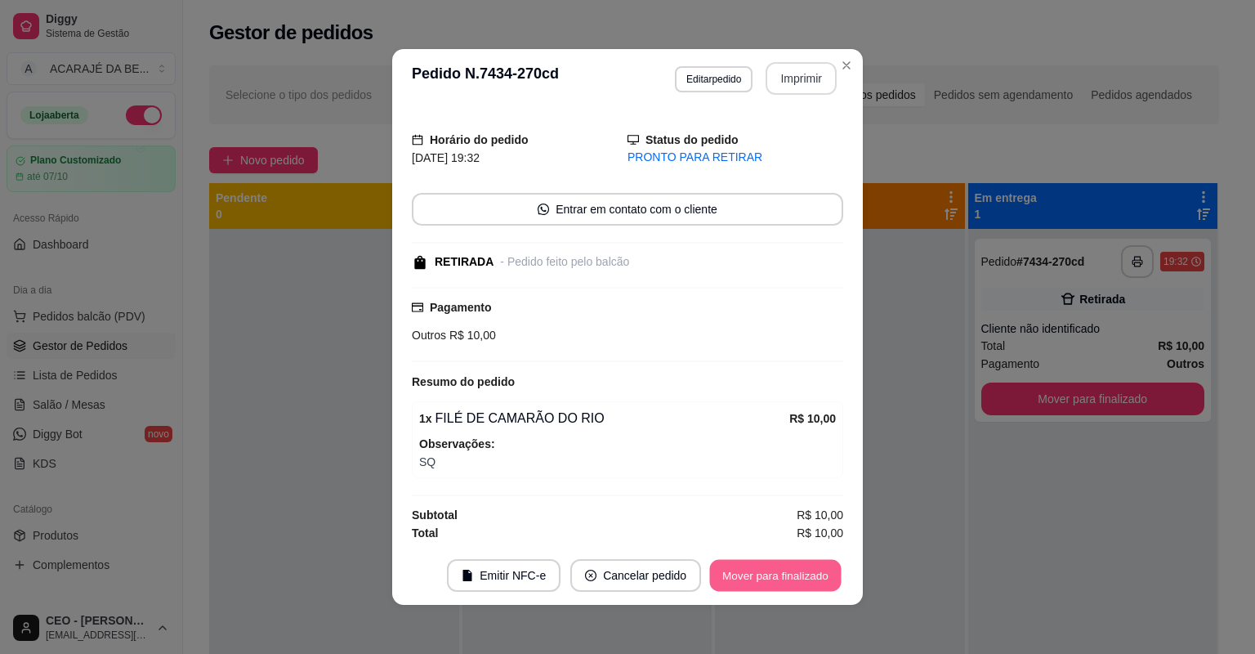
click at [800, 575] on button "Mover para finalizado" at bounding box center [776, 576] width 132 height 32
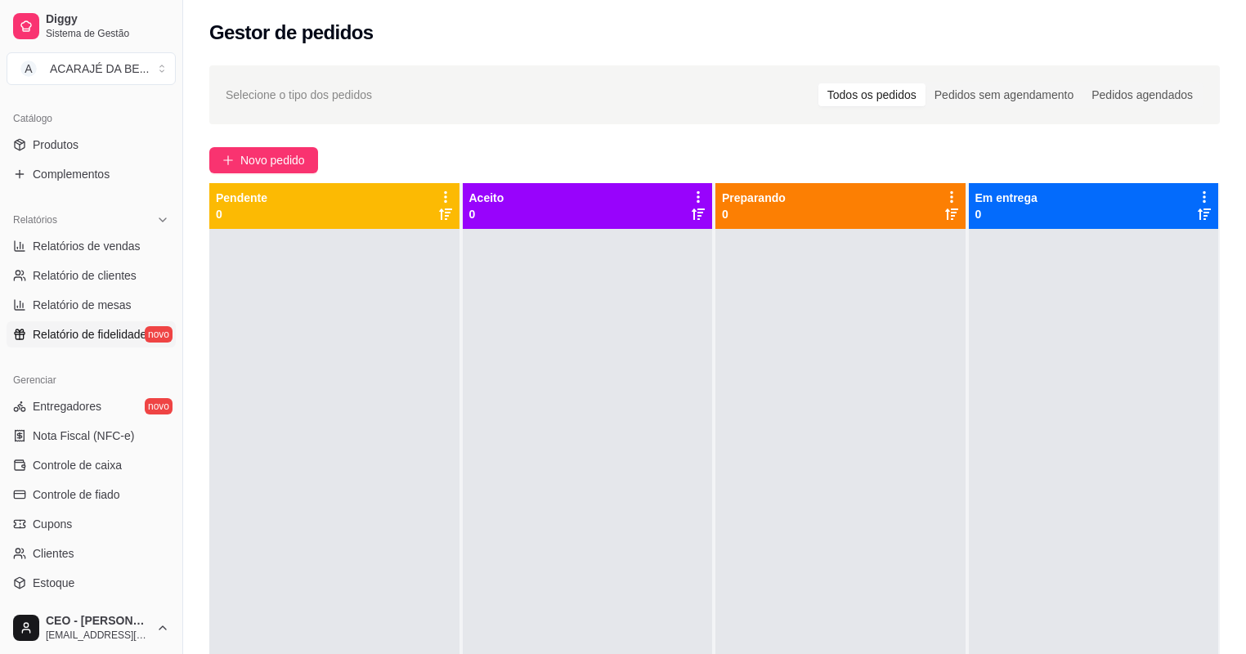
scroll to position [392, 0]
click at [42, 464] on span "Controle de caixa" at bounding box center [77, 463] width 89 height 16
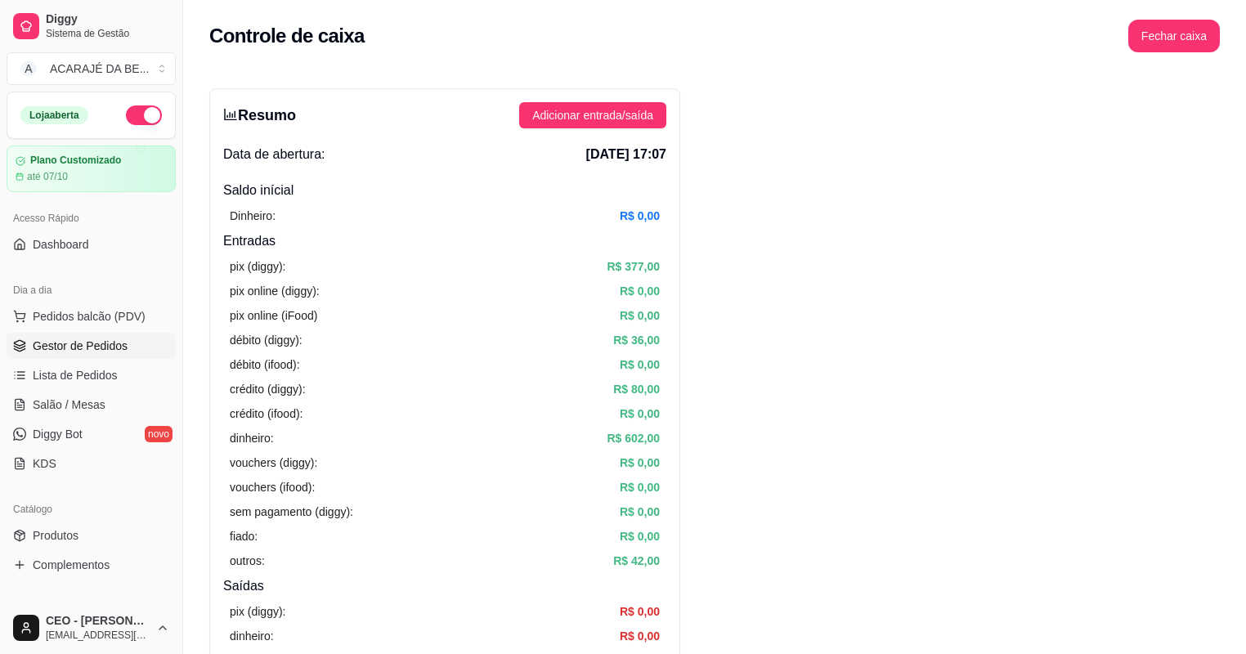
click at [50, 351] on span "Gestor de Pedidos" at bounding box center [80, 346] width 95 height 16
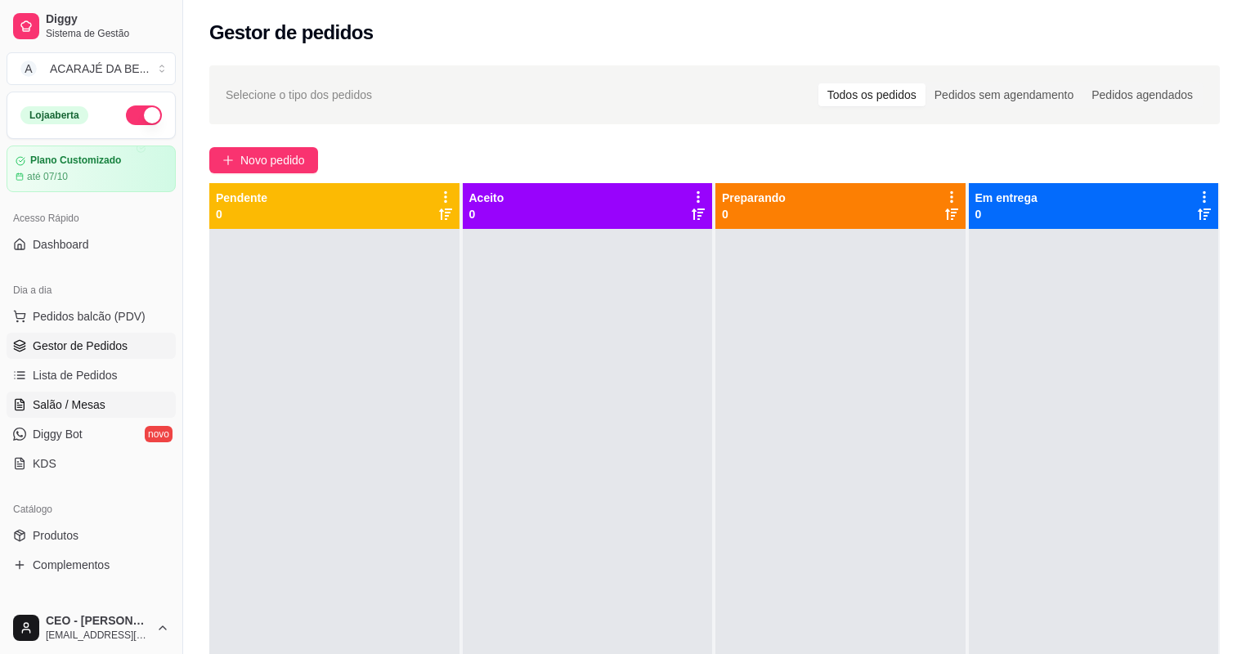
click at [79, 399] on span "Salão / Mesas" at bounding box center [69, 404] width 73 height 16
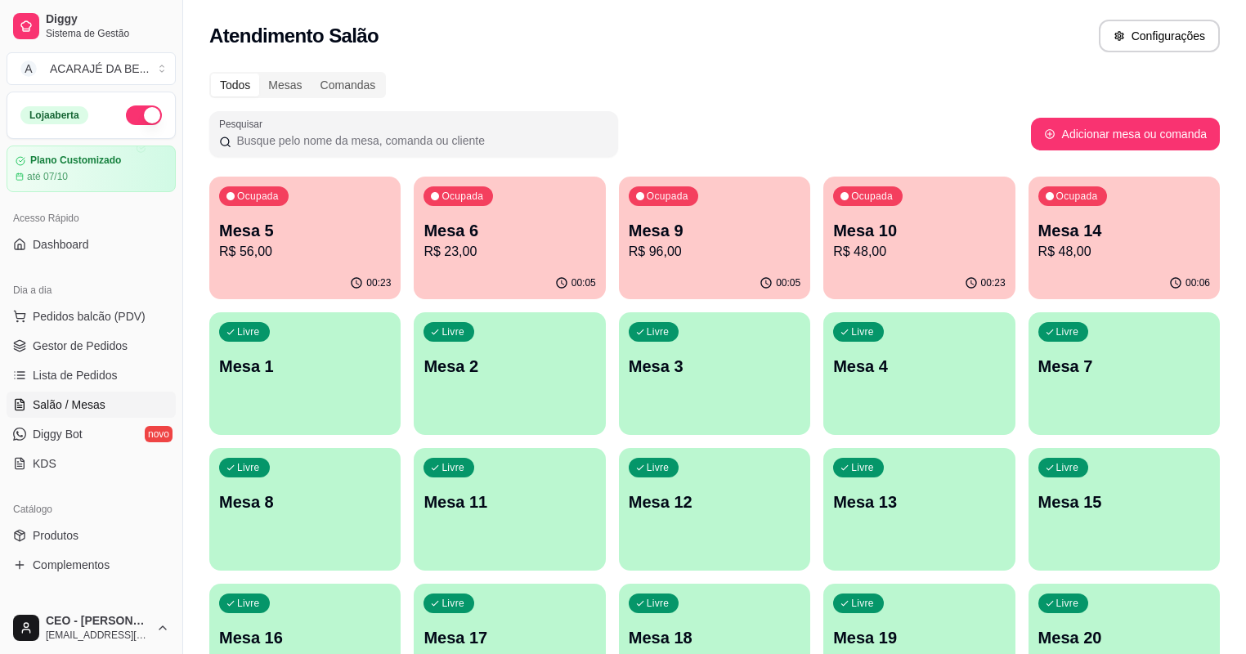
click at [651, 216] on div "Ocupada Mesa 9 R$ 96,00" at bounding box center [714, 222] width 191 height 91
click at [843, 253] on p "R$ 48,00" at bounding box center [918, 251] width 167 height 19
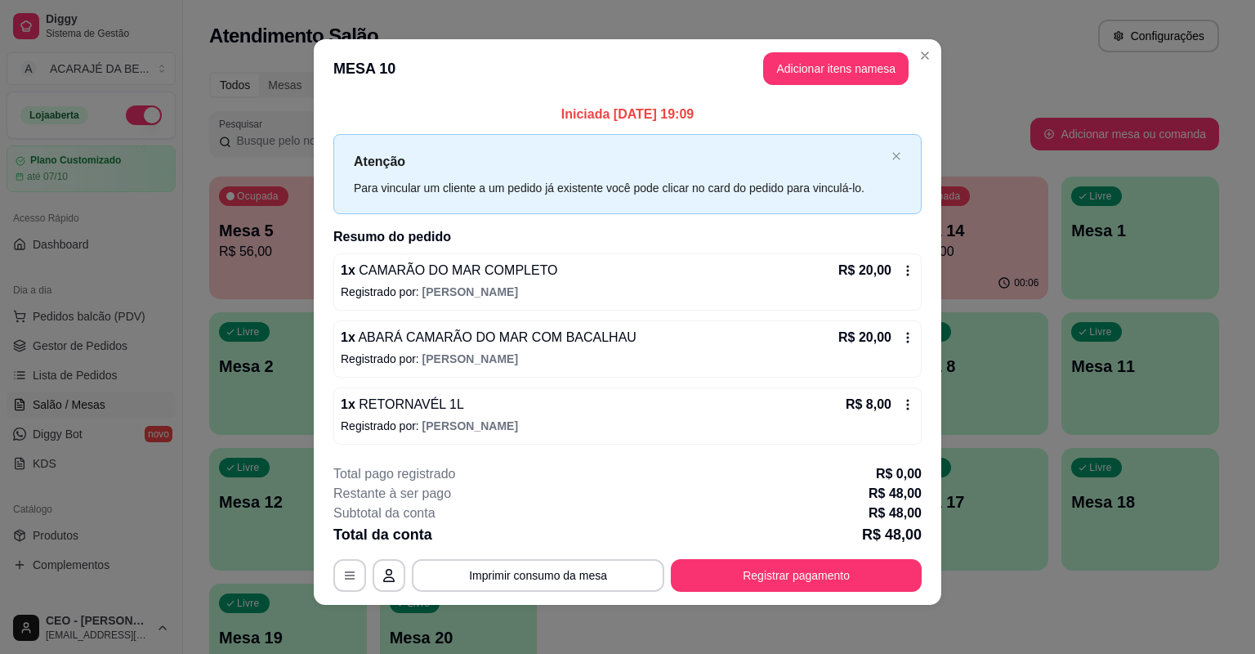
scroll to position [7, 0]
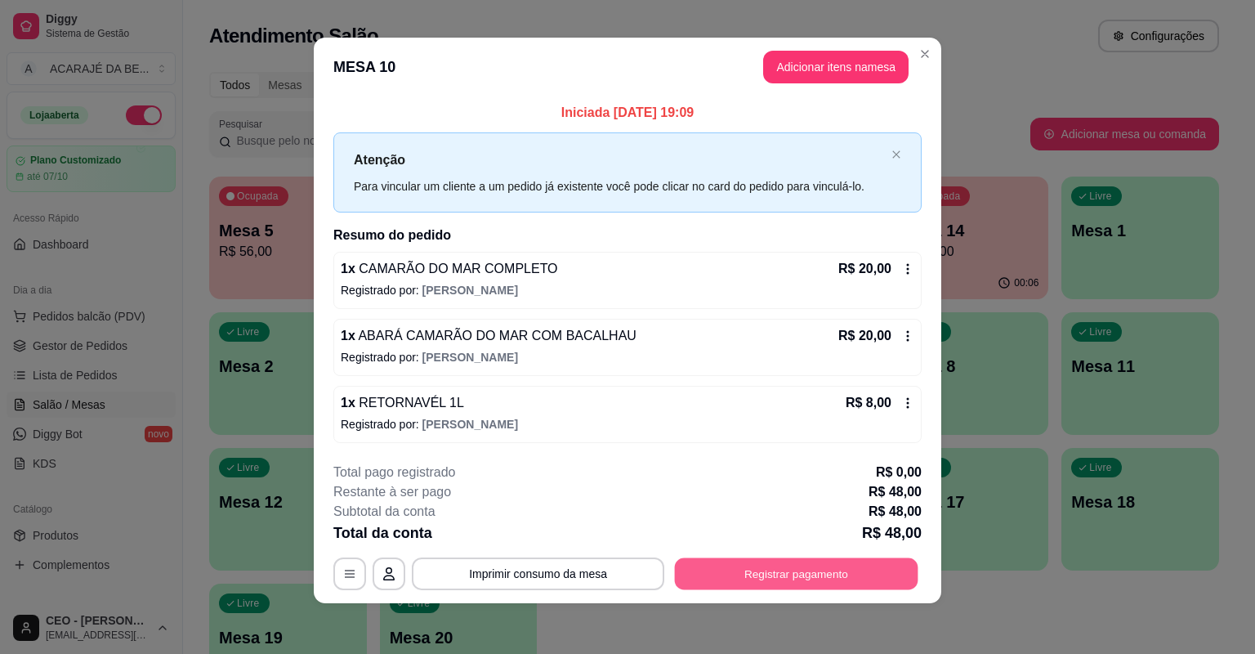
click at [857, 579] on button "Registrar pagamento" at bounding box center [797, 573] width 244 height 32
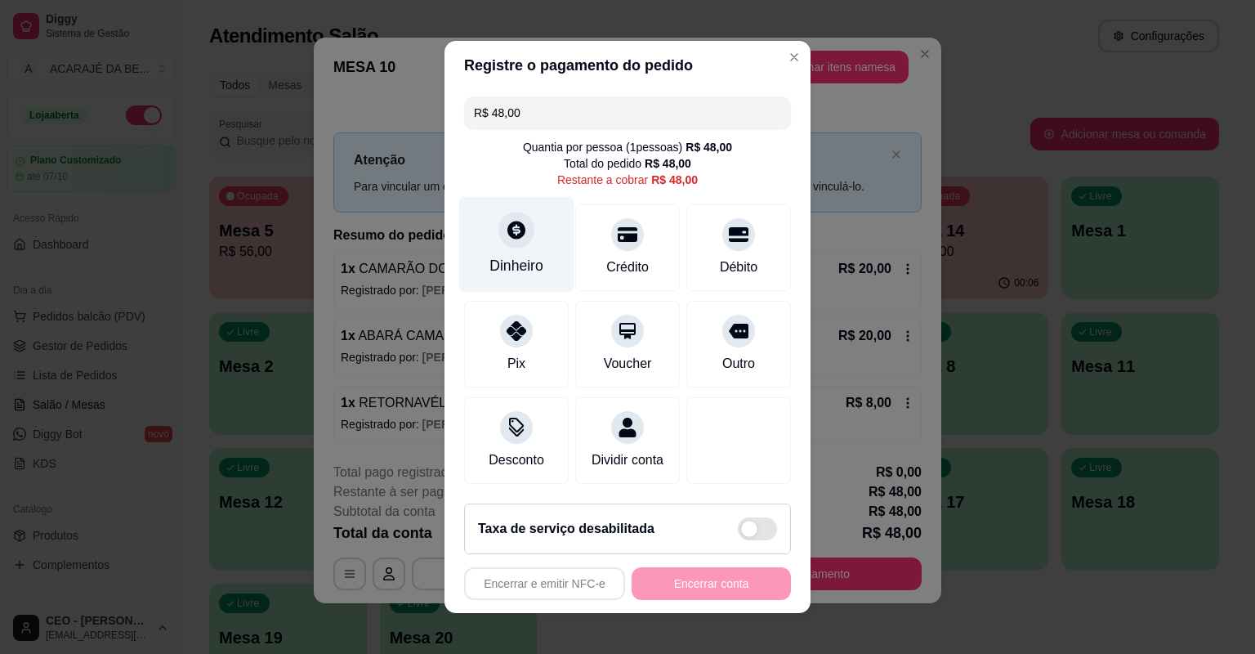
click at [520, 262] on div "Dinheiro" at bounding box center [517, 265] width 54 height 21
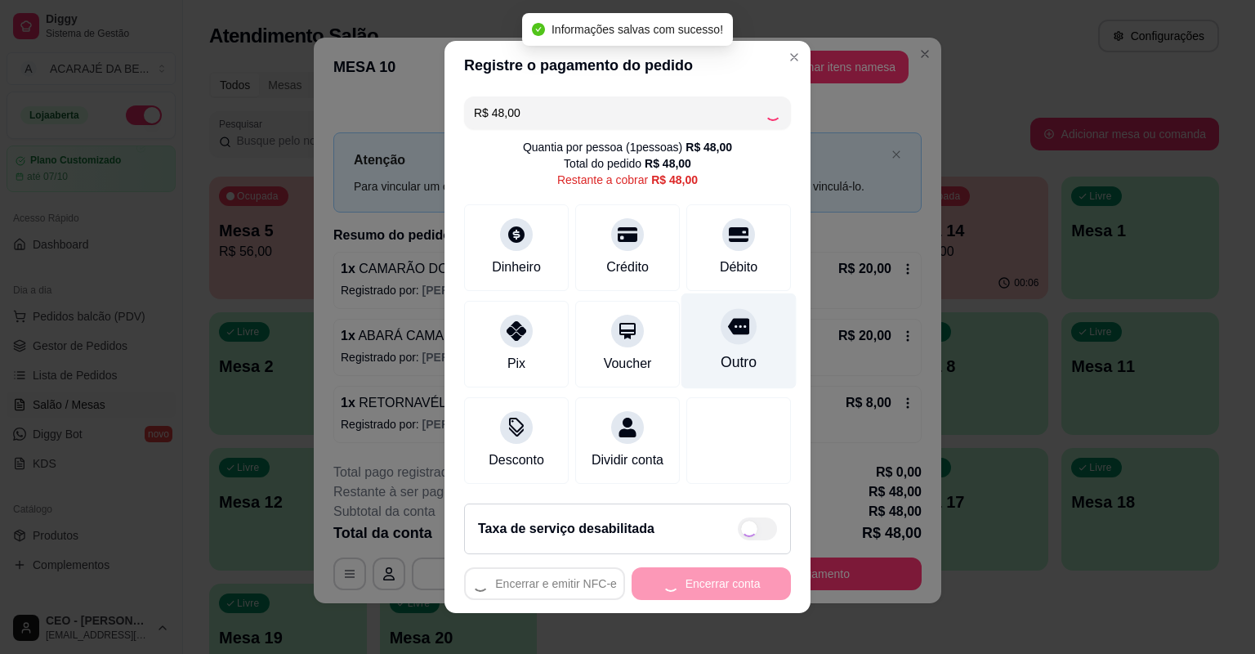
type input "R$ 0,00"
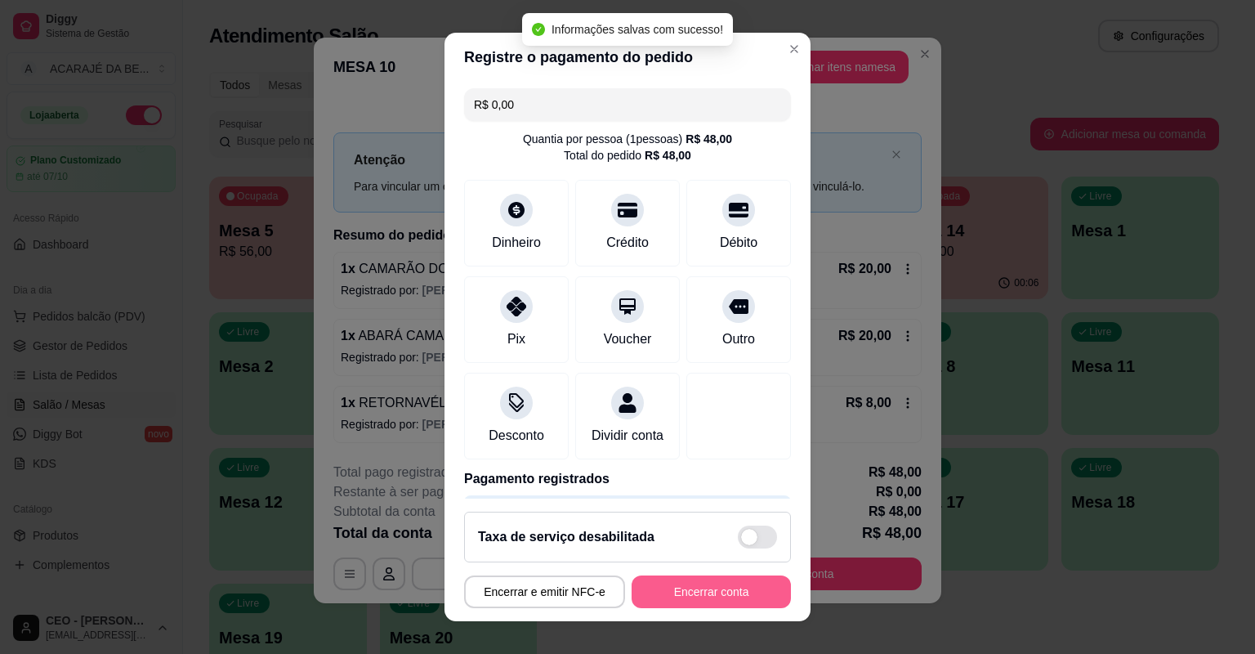
click at [723, 605] on button "Encerrar conta" at bounding box center [711, 591] width 159 height 33
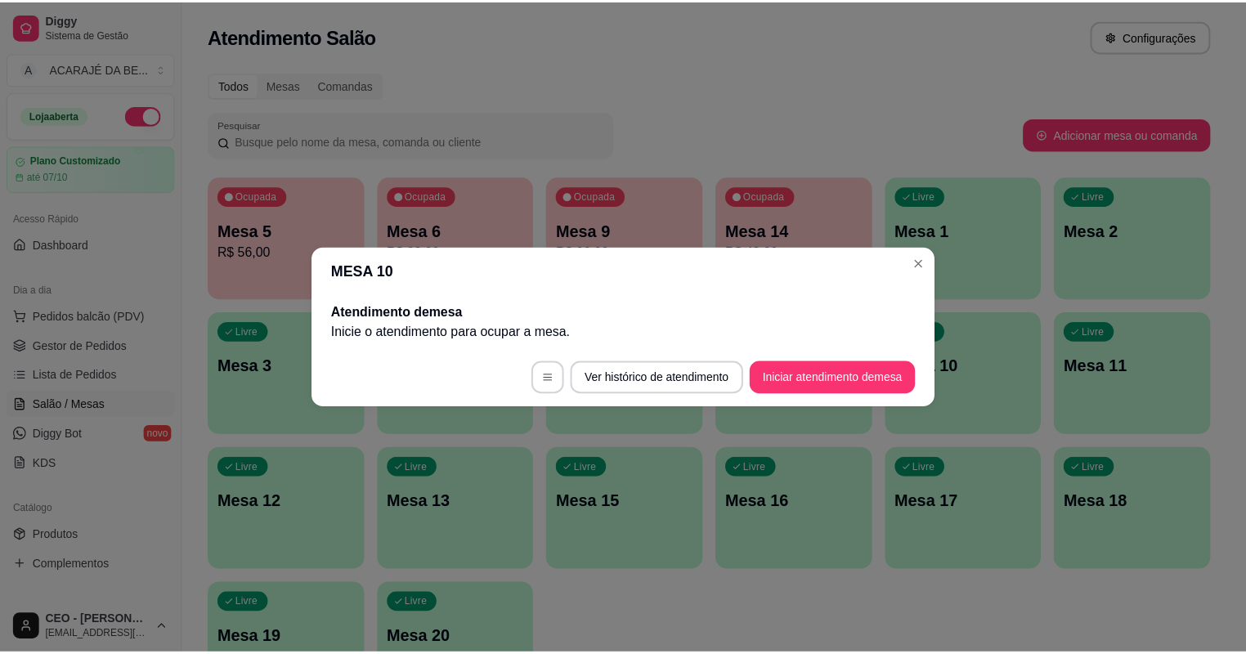
scroll to position [0, 0]
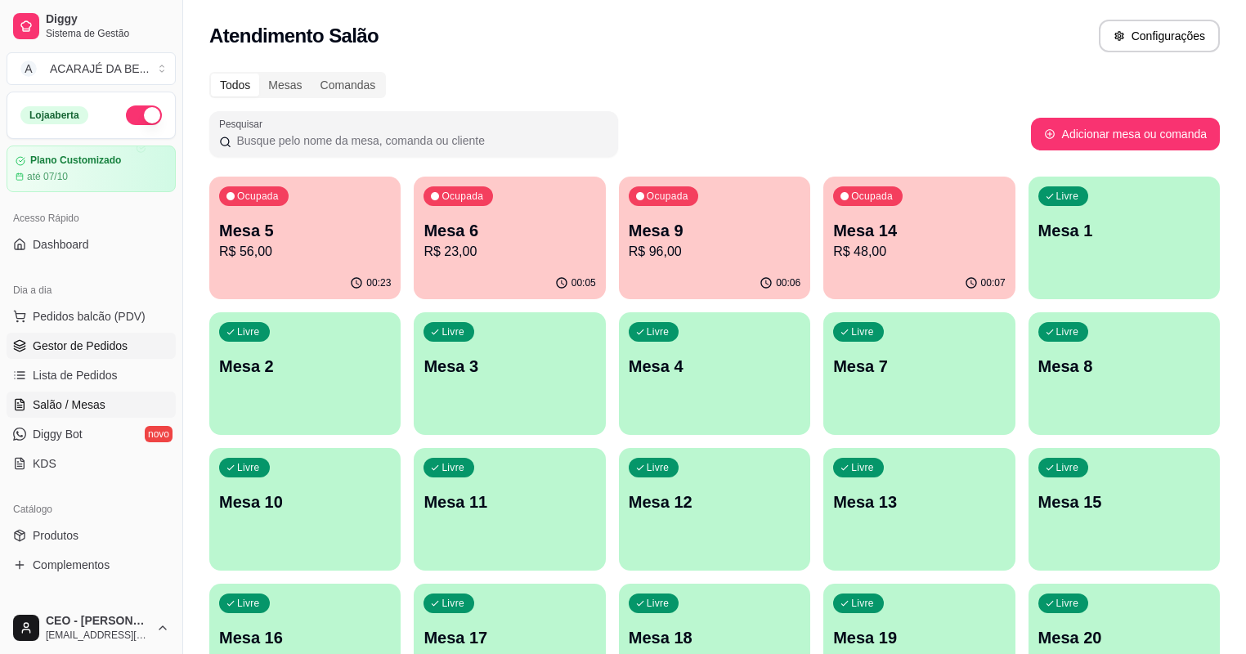
click at [24, 348] on icon at bounding box center [19, 349] width 11 height 2
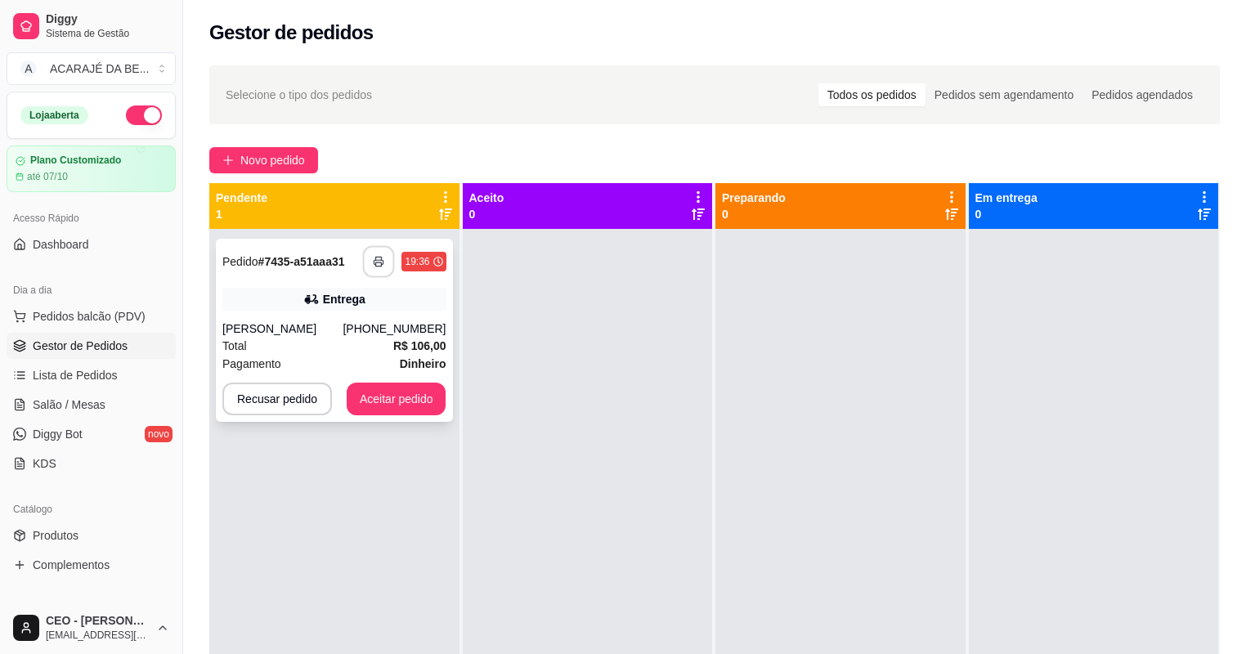
click at [376, 265] on icon "button" at bounding box center [379, 261] width 11 height 11
click at [414, 391] on button "Aceitar pedido" at bounding box center [397, 398] width 100 height 33
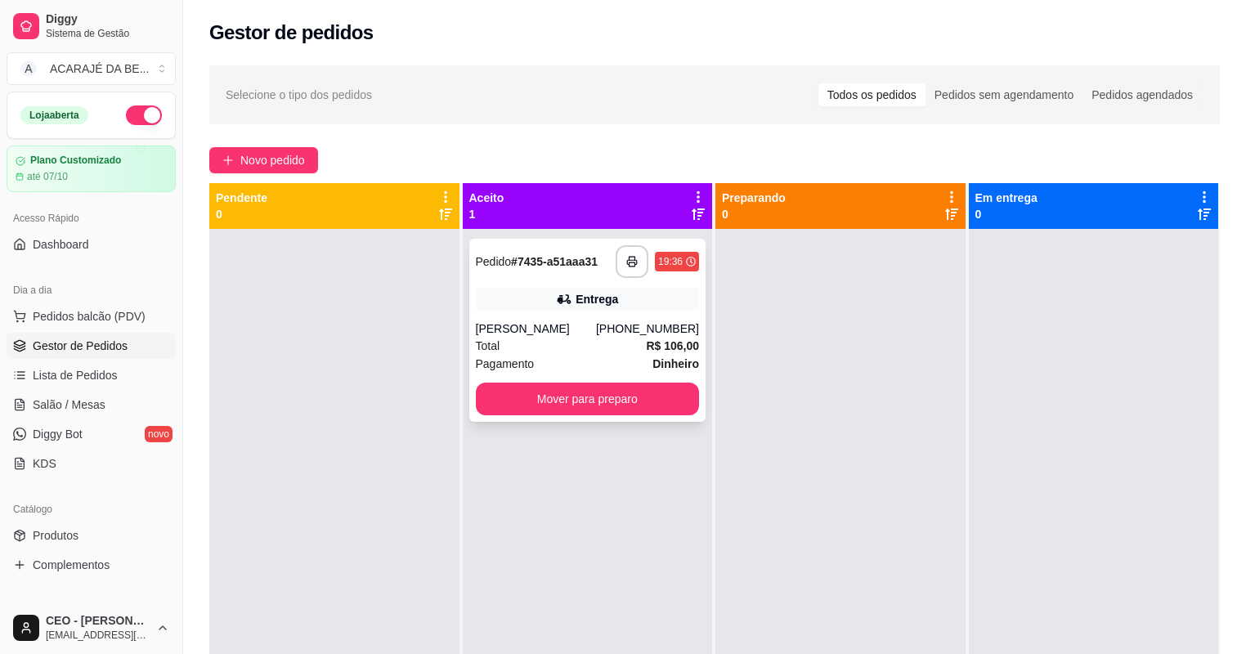
click at [552, 338] on div "Total R$ 106,00" at bounding box center [588, 346] width 224 height 18
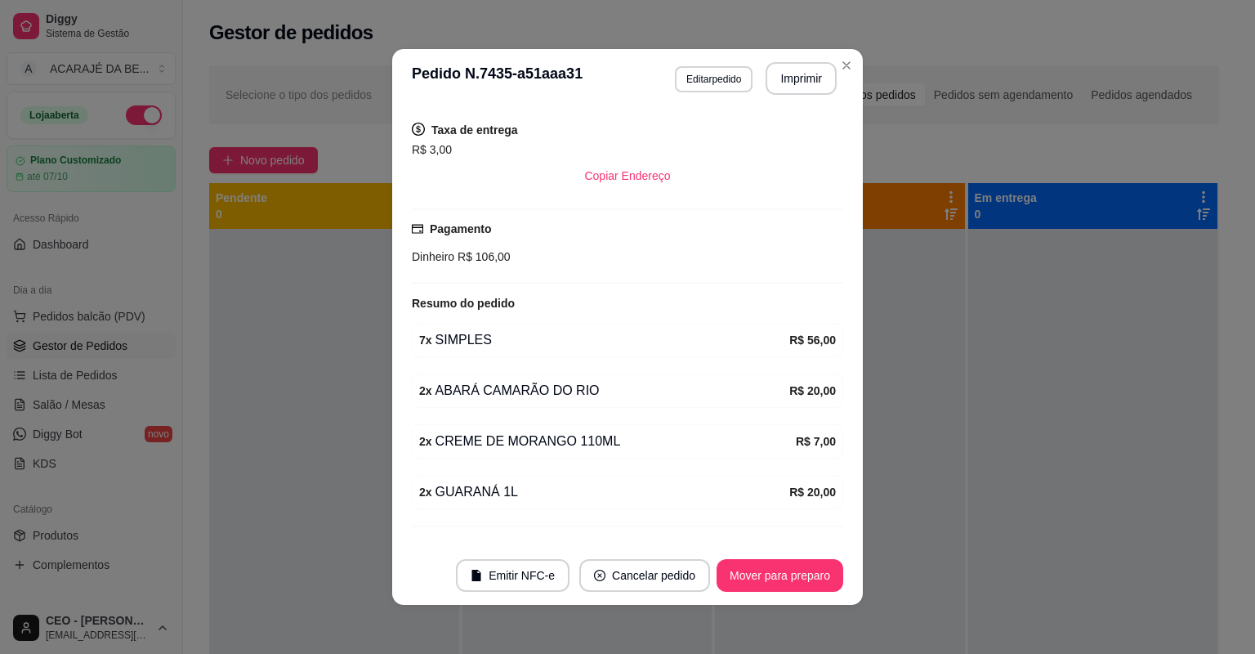
scroll to position [392, 0]
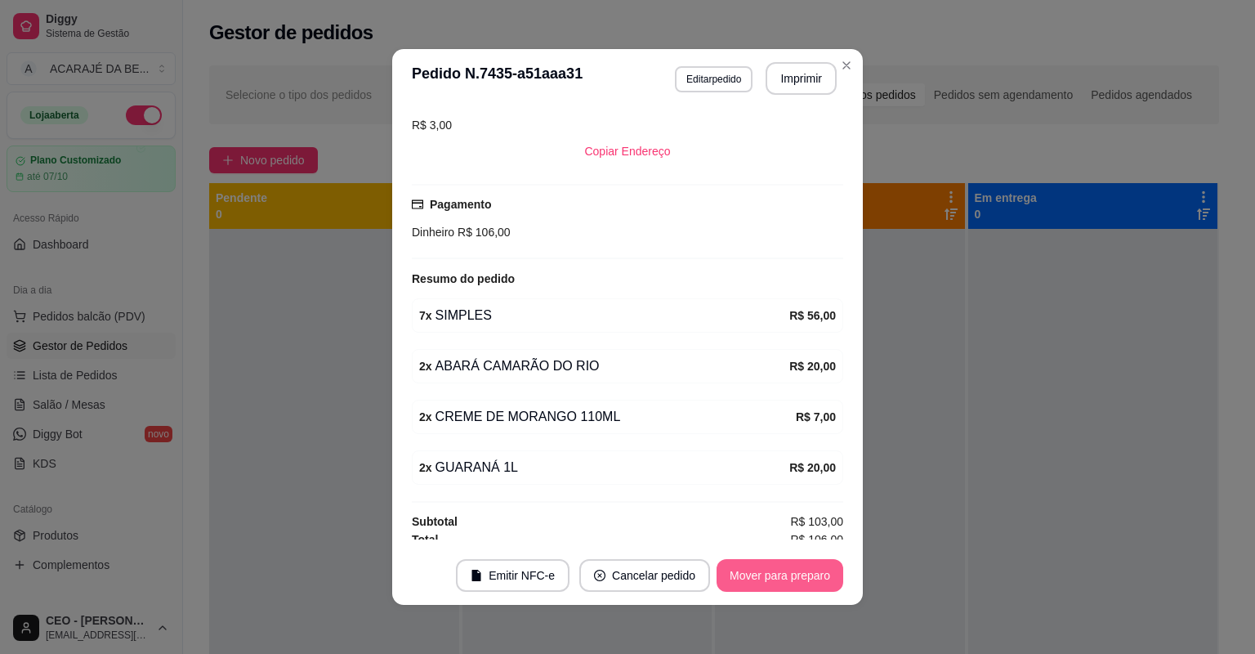
click at [791, 575] on button "Mover para preparo" at bounding box center [780, 575] width 127 height 33
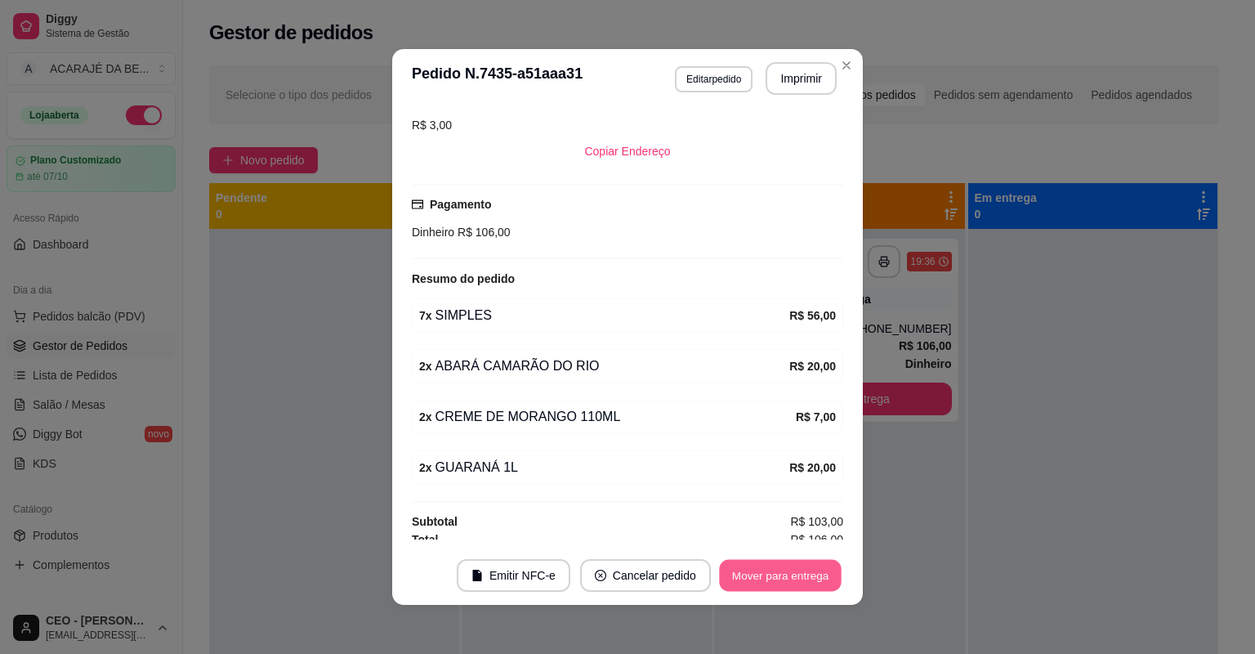
click at [791, 582] on button "Mover para entrega" at bounding box center [780, 576] width 123 height 32
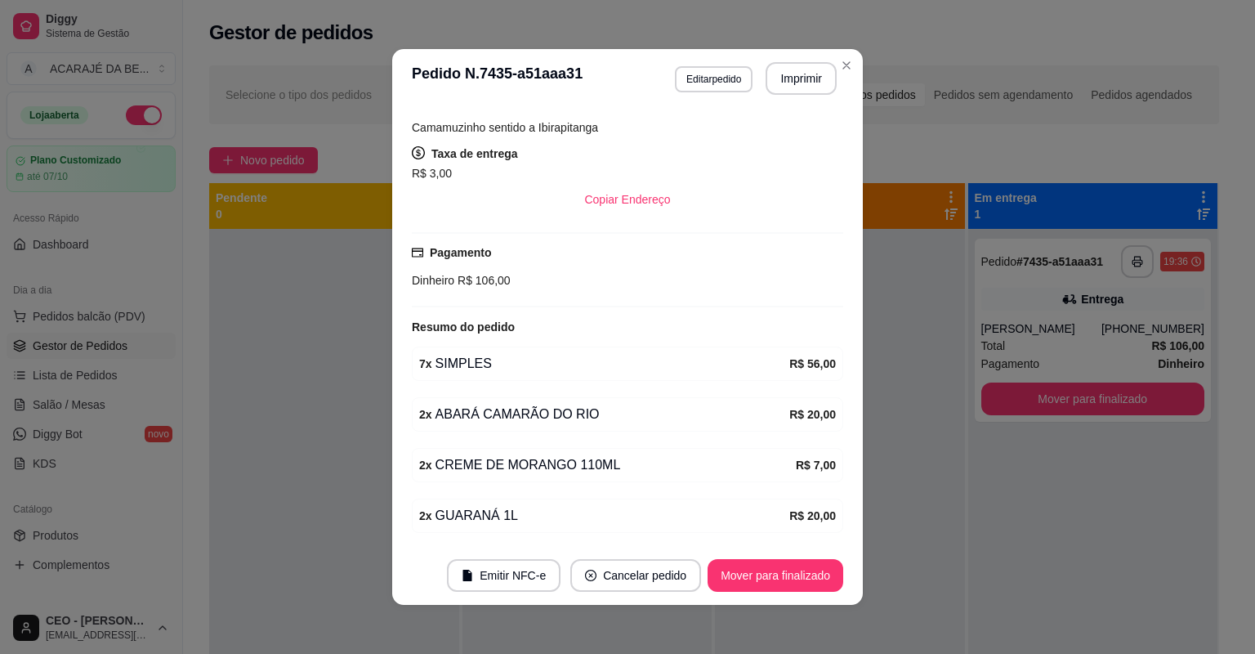
scroll to position [398, 0]
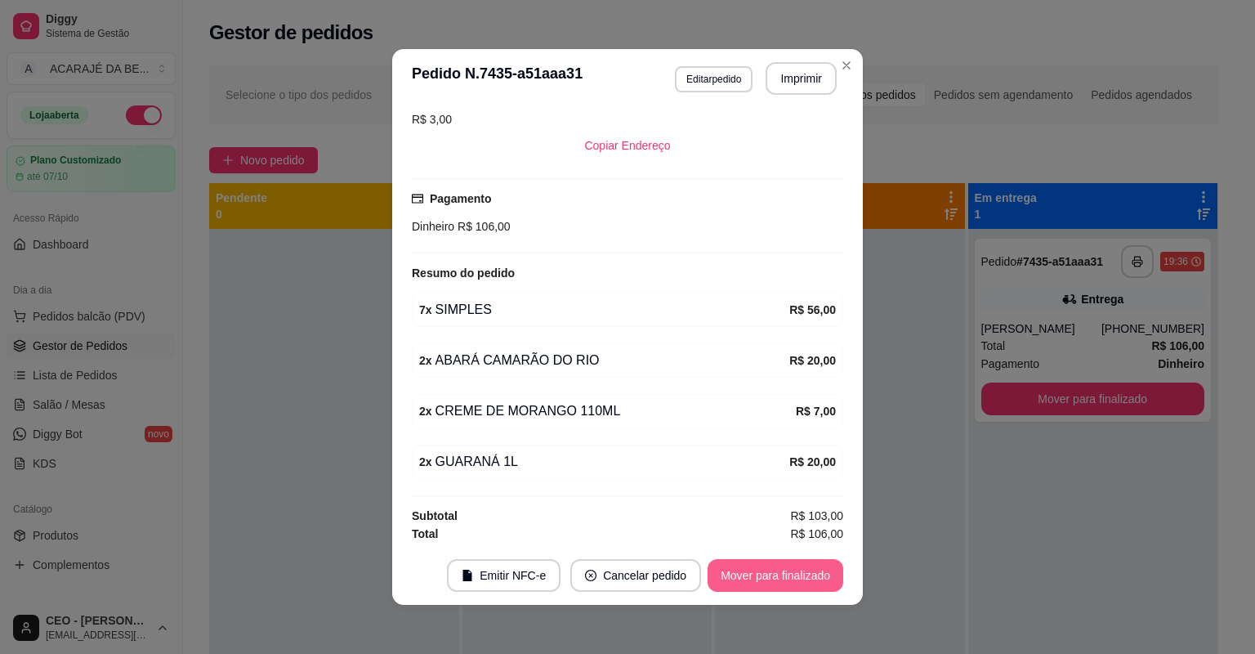
click at [762, 565] on button "Mover para finalizado" at bounding box center [776, 575] width 136 height 33
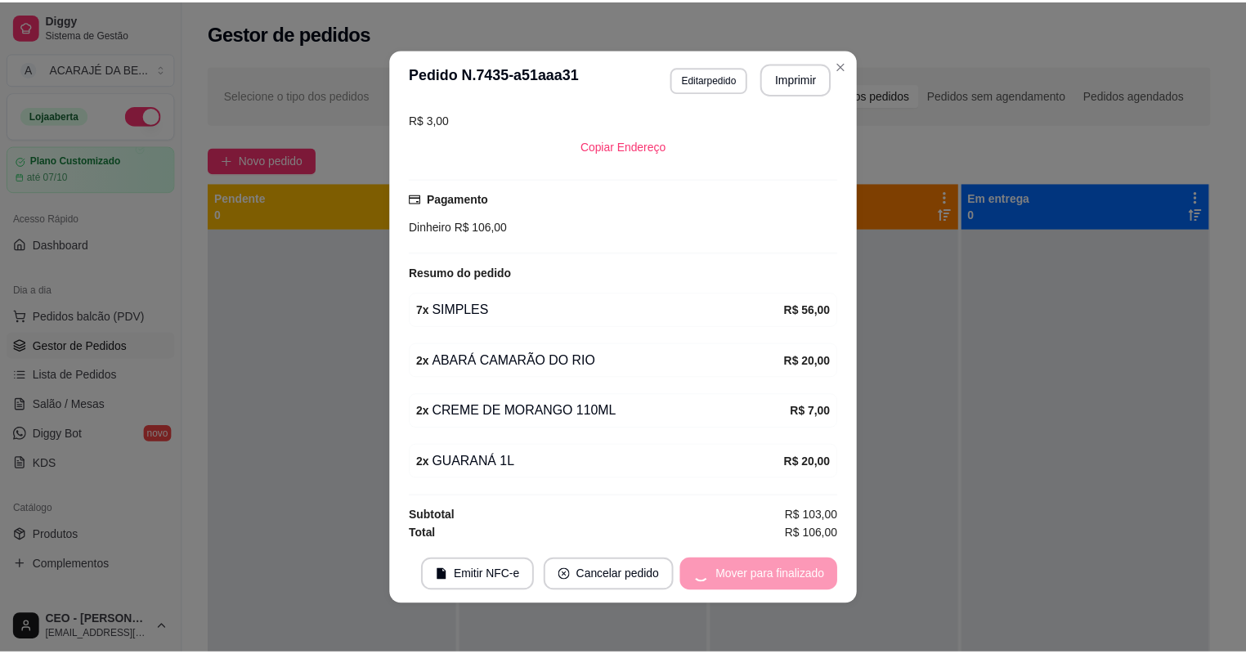
scroll to position [360, 0]
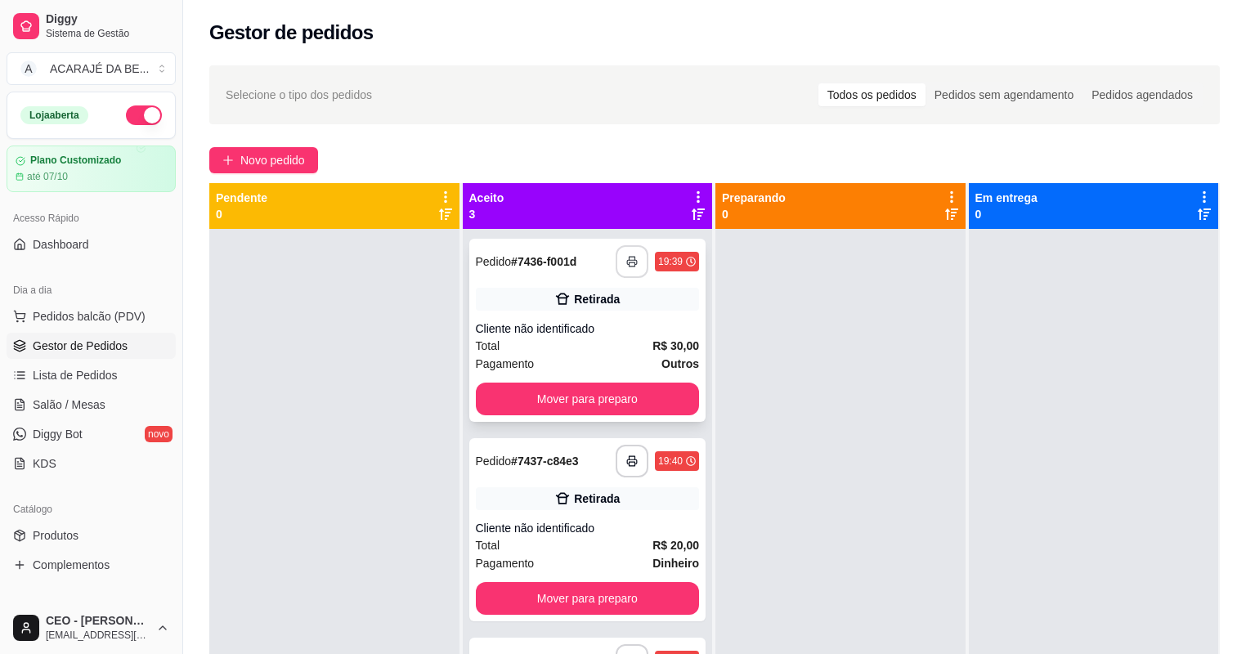
click at [631, 256] on icon "button" at bounding box center [631, 261] width 11 height 11
click at [617, 404] on button "Mover para preparo" at bounding box center [587, 399] width 217 height 32
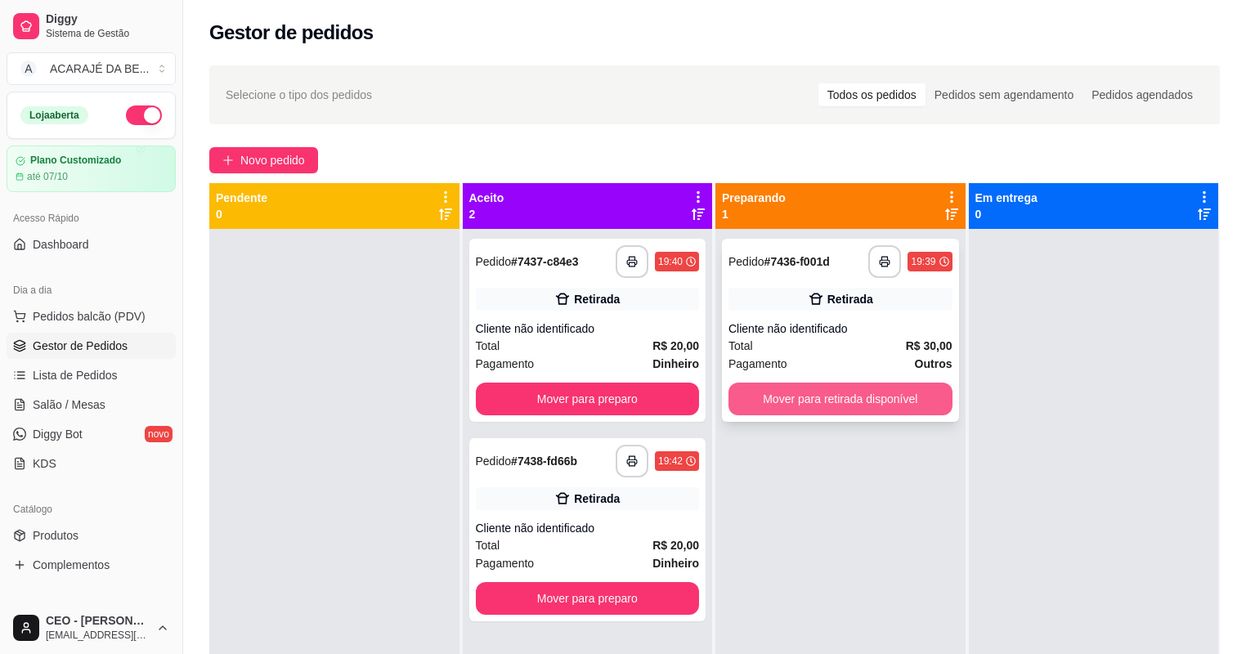
click at [781, 393] on button "Mover para retirada disponível" at bounding box center [840, 398] width 224 height 33
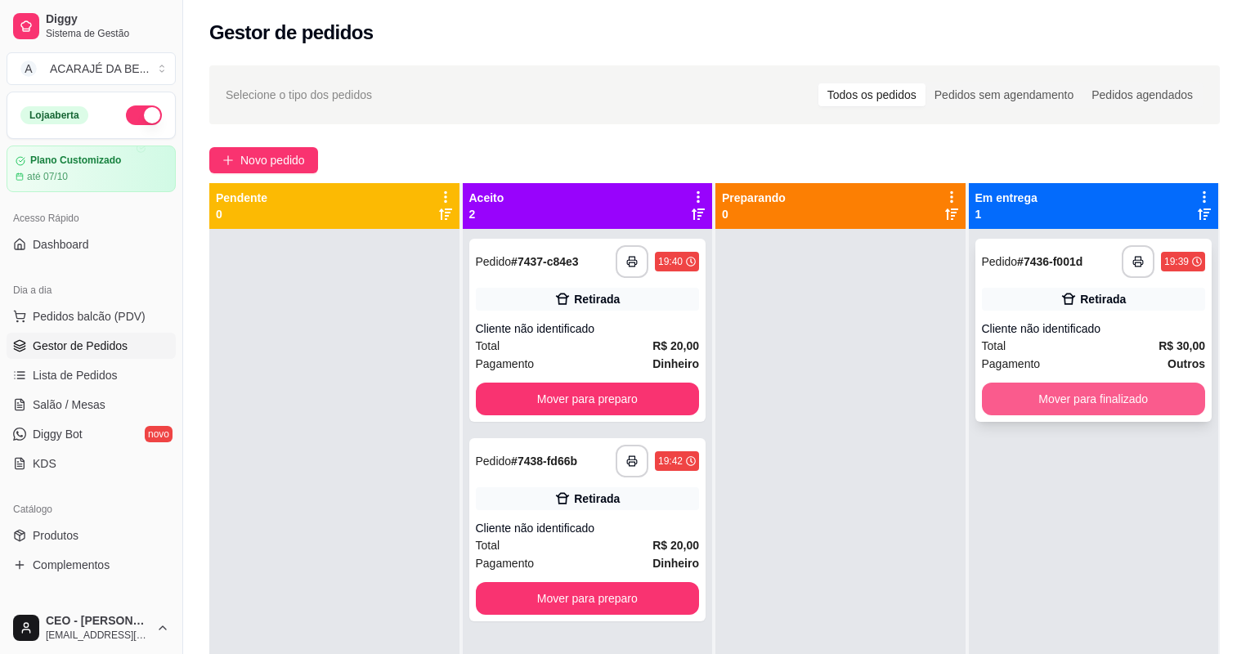
click at [998, 405] on button "Mover para finalizado" at bounding box center [1094, 398] width 224 height 33
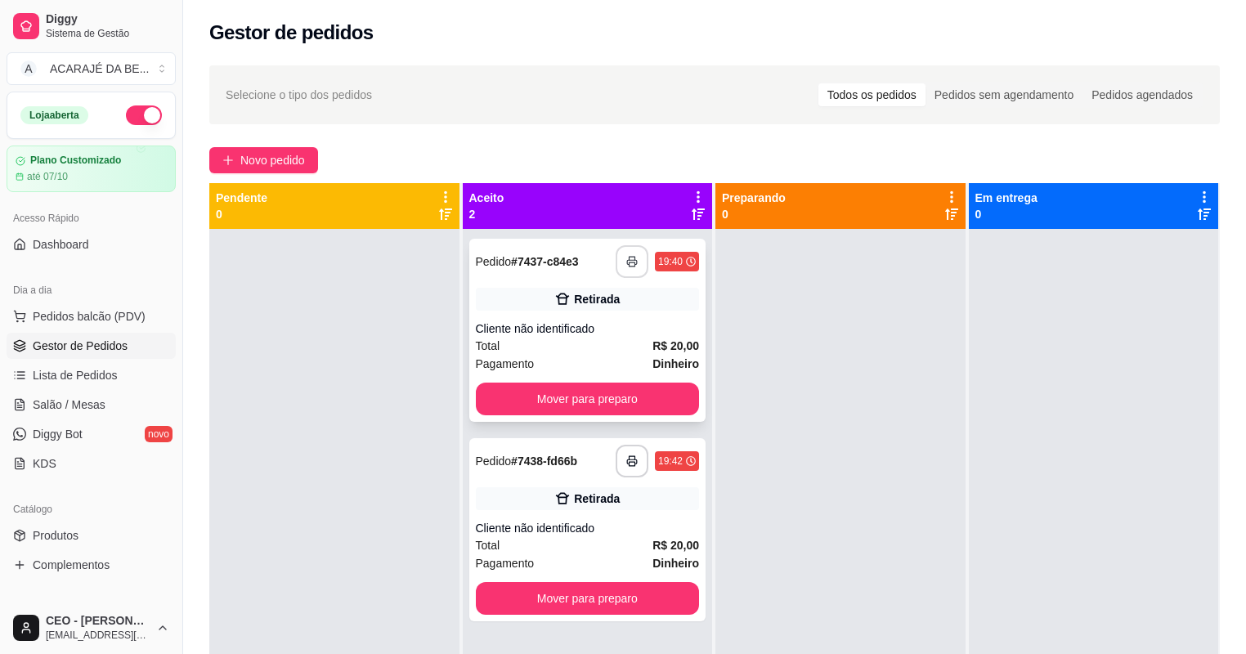
click at [626, 261] on icon "button" at bounding box center [631, 261] width 11 height 11
click at [615, 387] on button "Mover para preparo" at bounding box center [587, 399] width 217 height 32
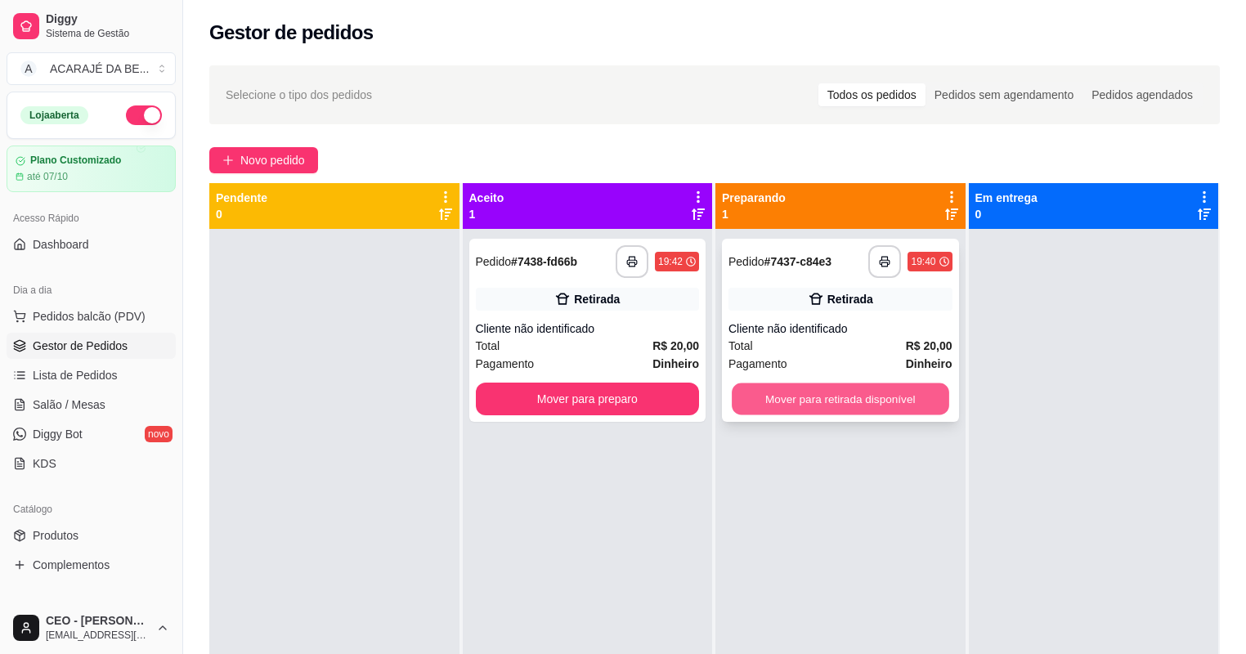
click at [763, 399] on button "Mover para retirada disponível" at bounding box center [839, 399] width 217 height 32
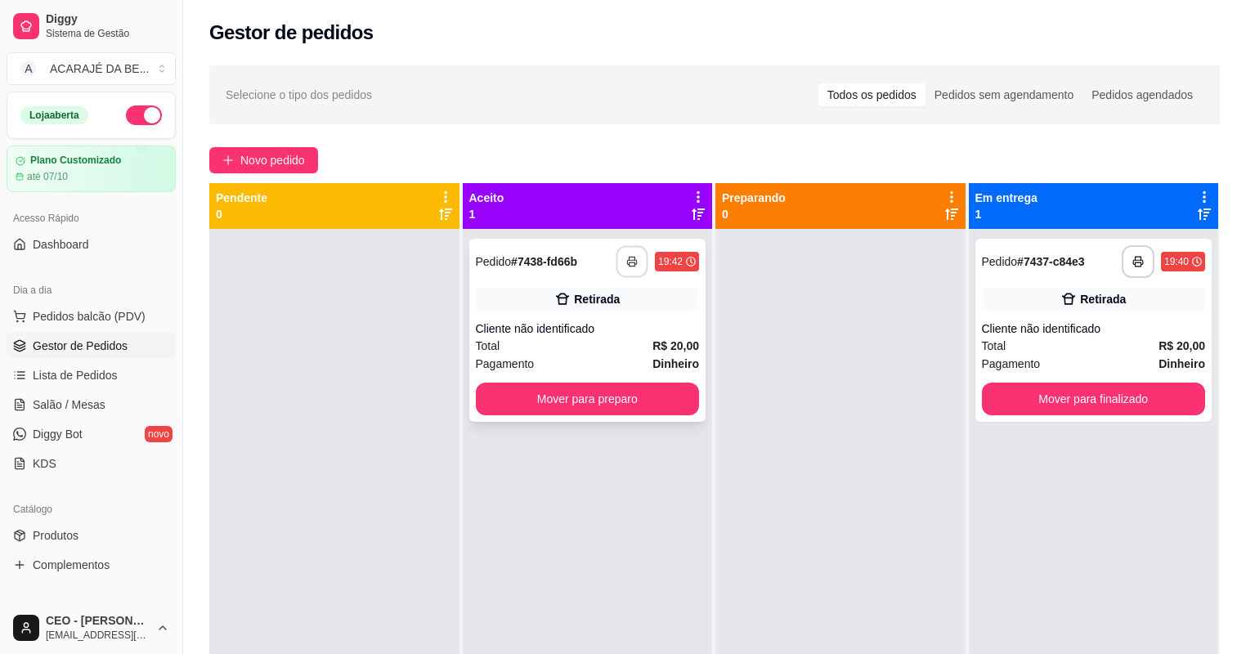
click at [636, 262] on button "button" at bounding box center [632, 262] width 32 height 32
click at [605, 409] on button "Mover para preparo" at bounding box center [588, 398] width 224 height 33
click at [673, 395] on button "Mover para preparo" at bounding box center [588, 398] width 224 height 33
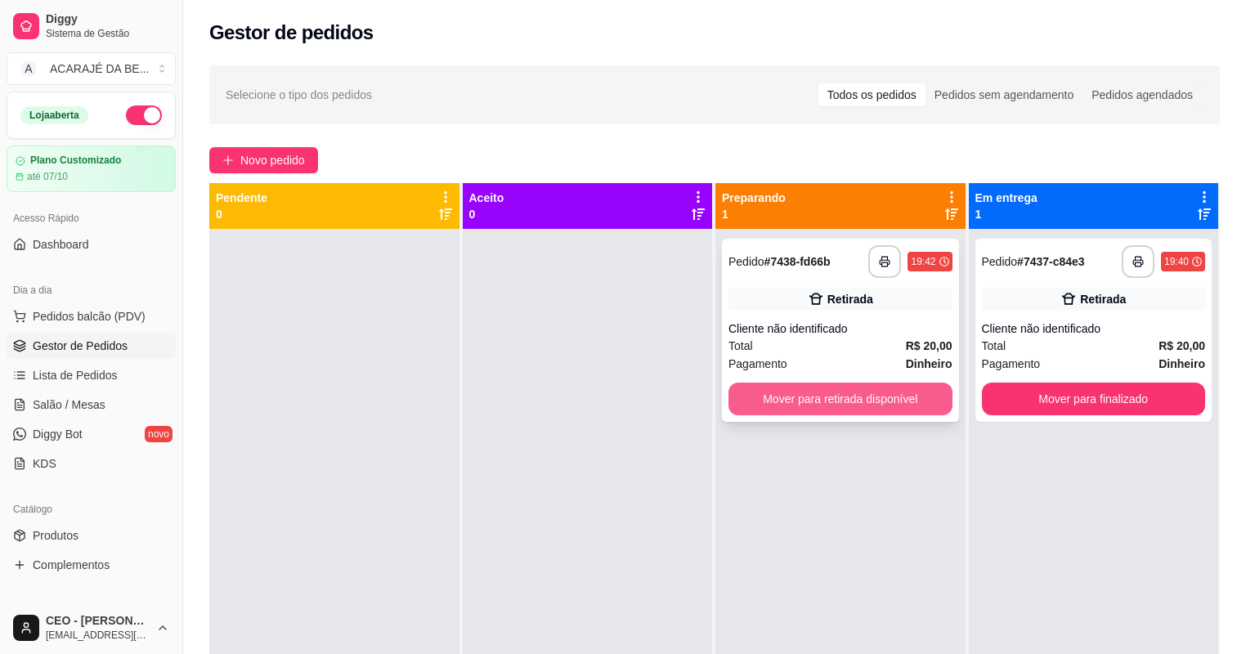
click at [868, 399] on button "Mover para retirada disponível" at bounding box center [840, 398] width 224 height 33
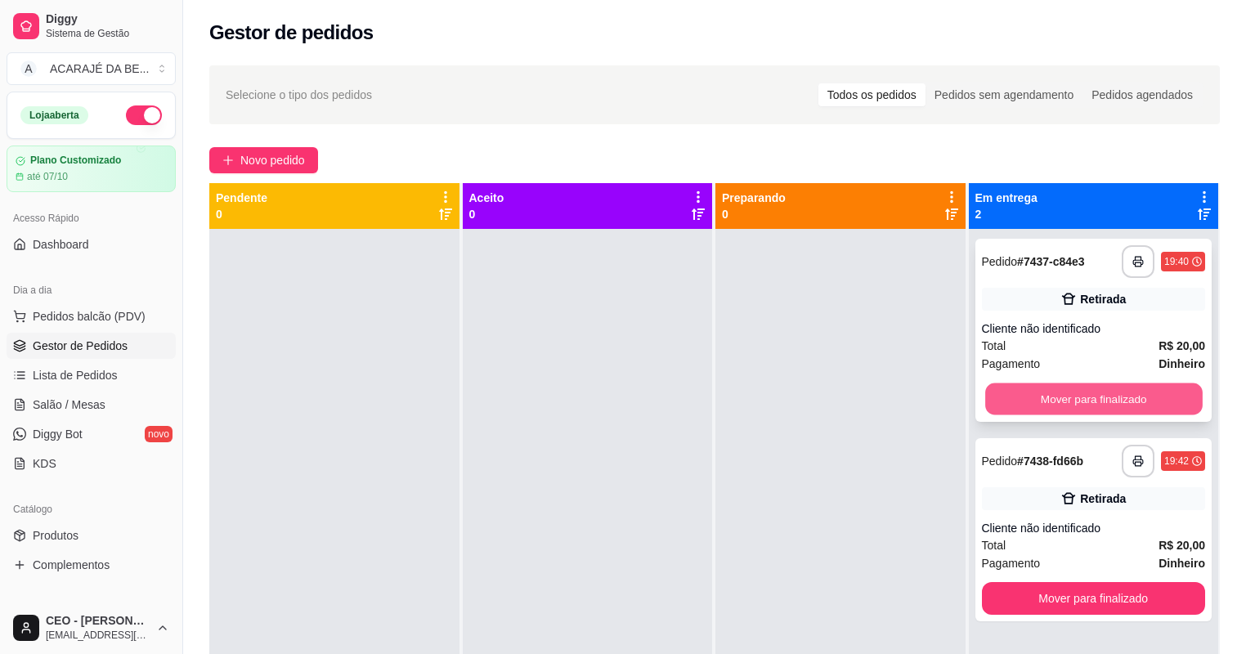
click at [1060, 403] on button "Mover para finalizado" at bounding box center [1093, 399] width 217 height 32
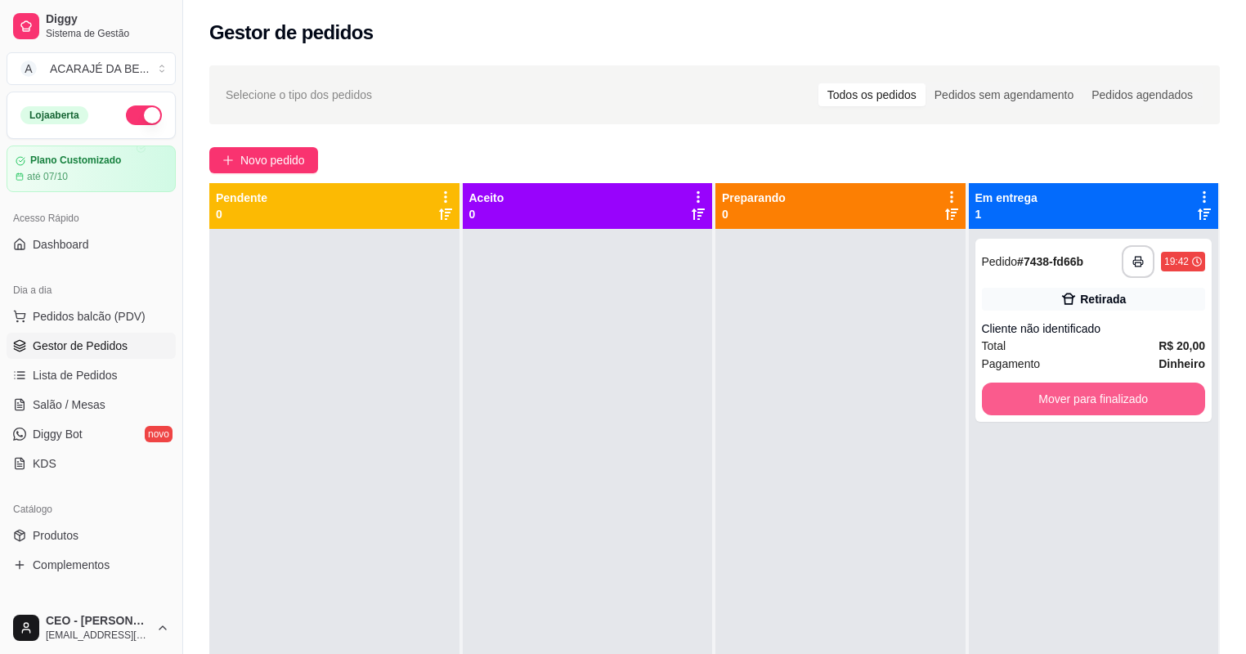
click at [1060, 403] on button "Mover para finalizado" at bounding box center [1094, 398] width 224 height 33
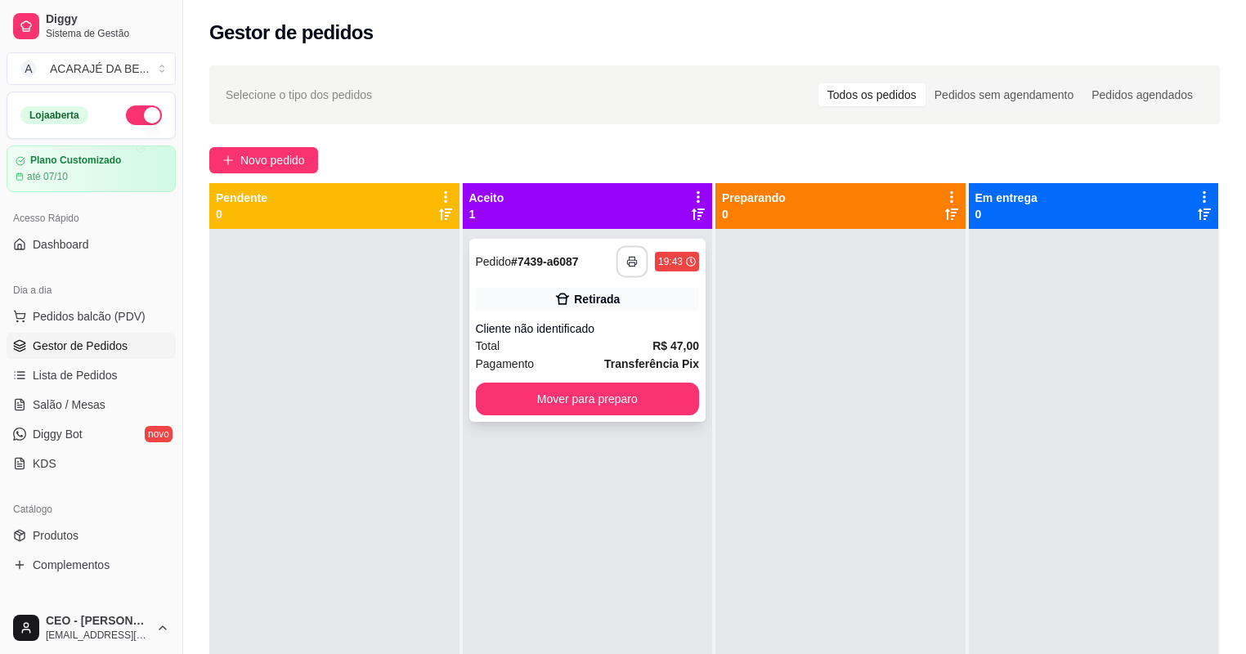
click at [624, 272] on button "button" at bounding box center [632, 262] width 32 height 32
click at [577, 392] on button "Mover para preparo" at bounding box center [587, 399] width 217 height 32
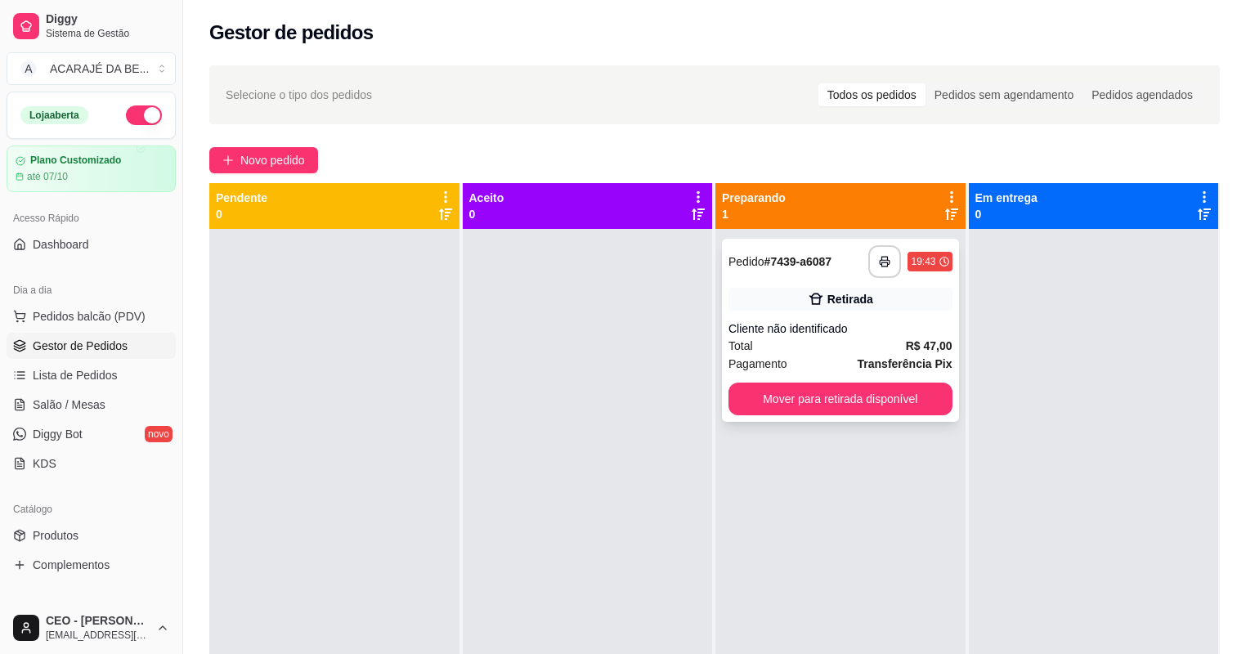
click at [848, 325] on div "Cliente não identificado" at bounding box center [840, 328] width 224 height 16
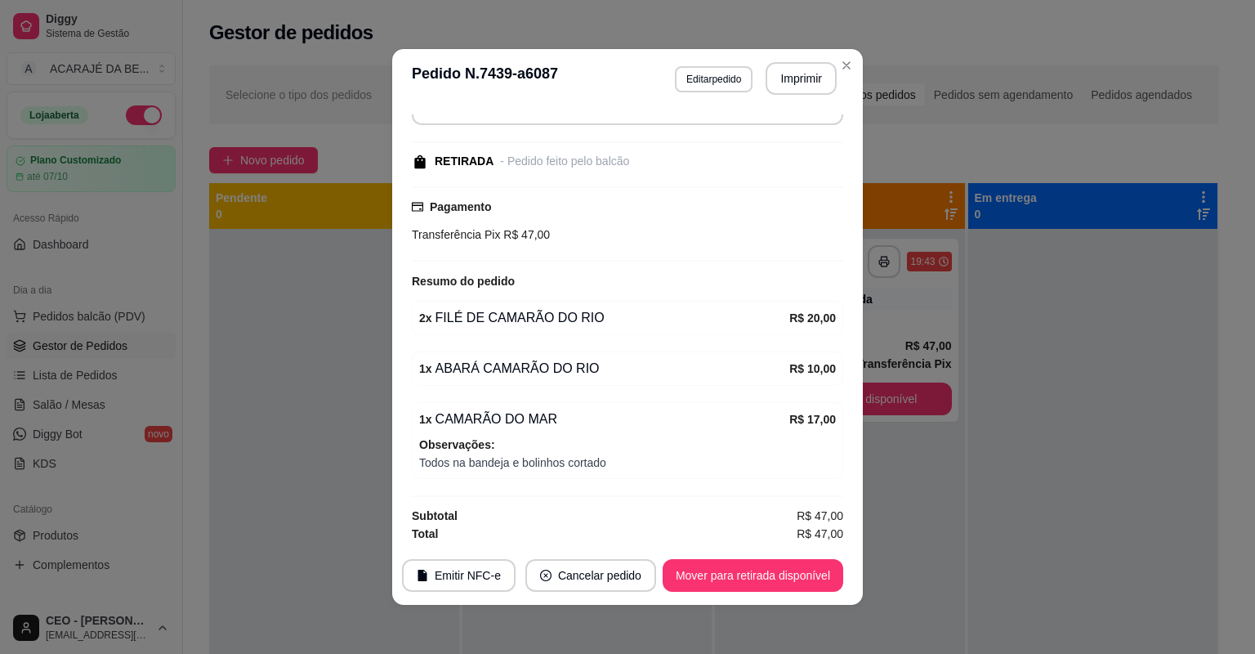
scroll to position [3, 0]
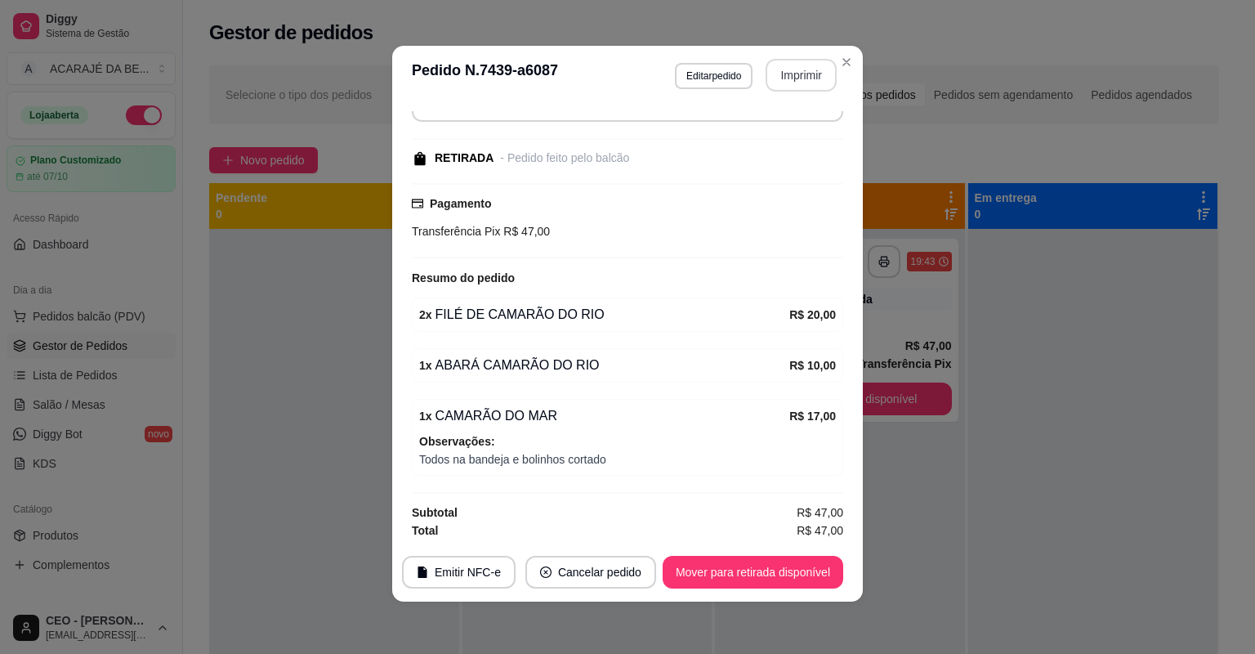
click at [766, 78] on button "Imprimir" at bounding box center [801, 75] width 71 height 33
click at [774, 575] on button "Mover para retirada disponível" at bounding box center [752, 573] width 175 height 32
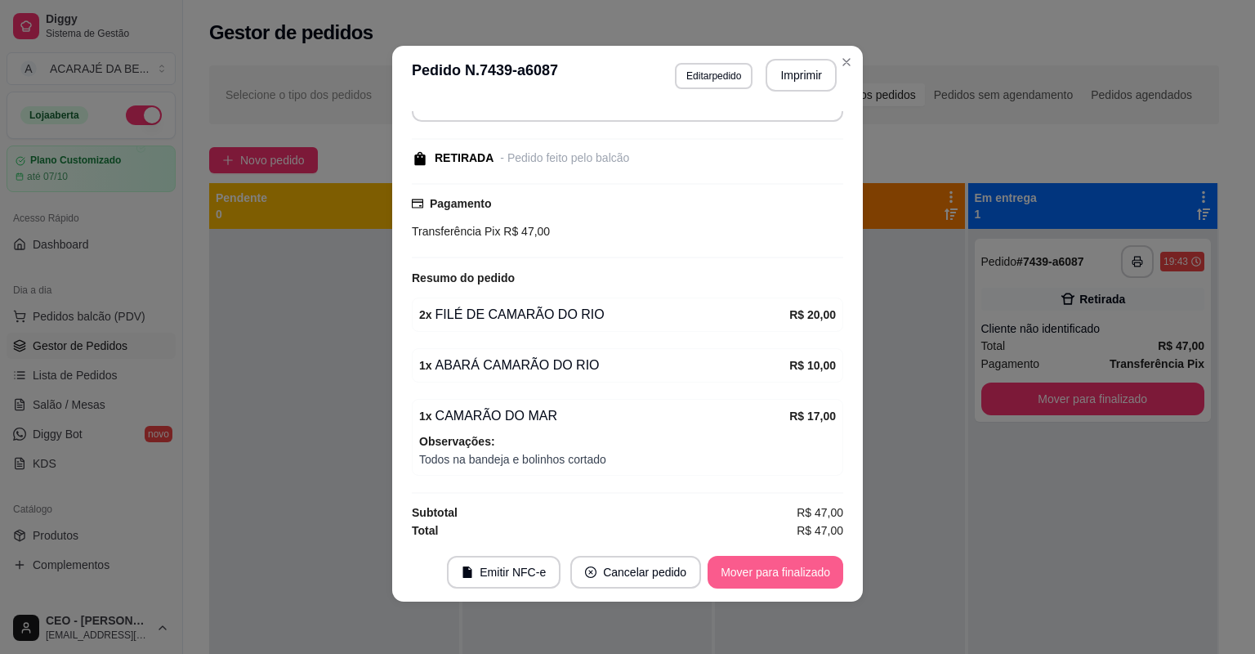
click at [830, 573] on button "Mover para finalizado" at bounding box center [776, 572] width 136 height 33
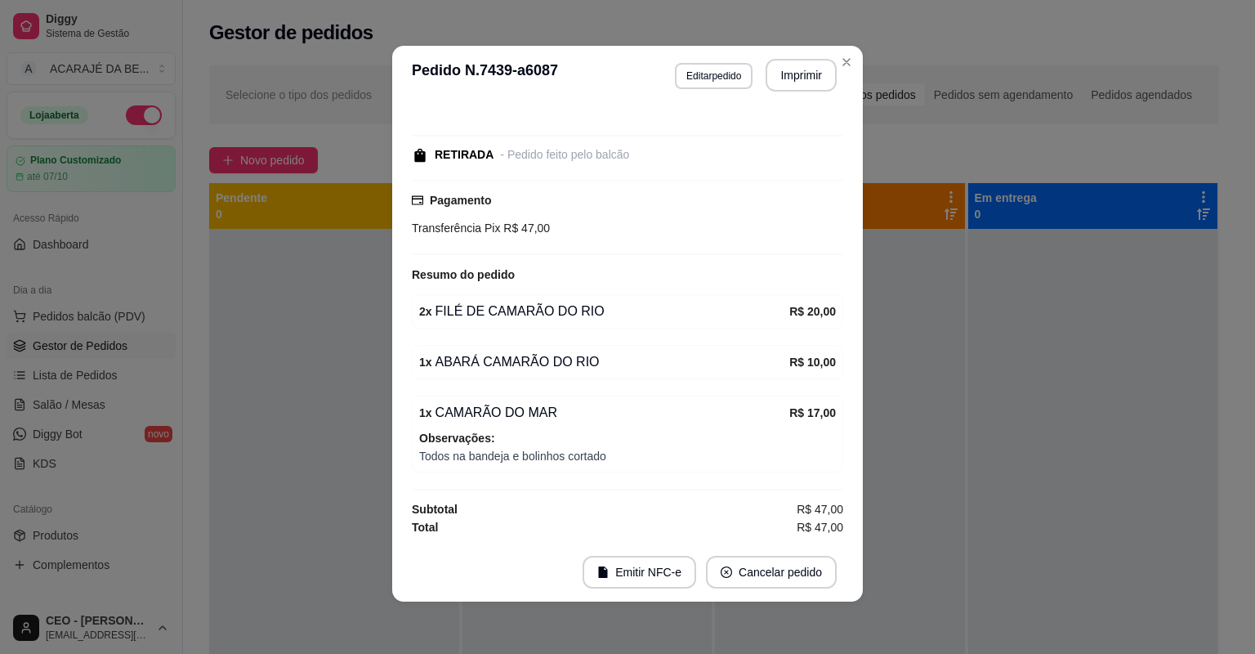
scroll to position [69, 0]
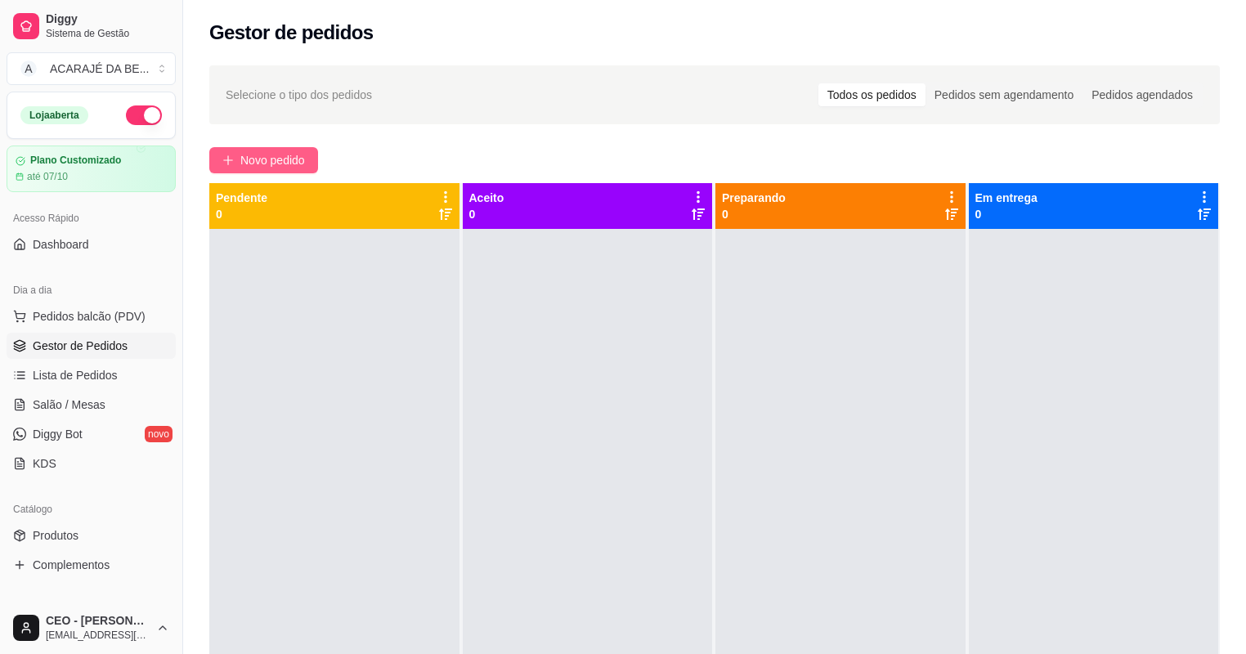
click at [248, 167] on span "Novo pedido" at bounding box center [272, 160] width 65 height 18
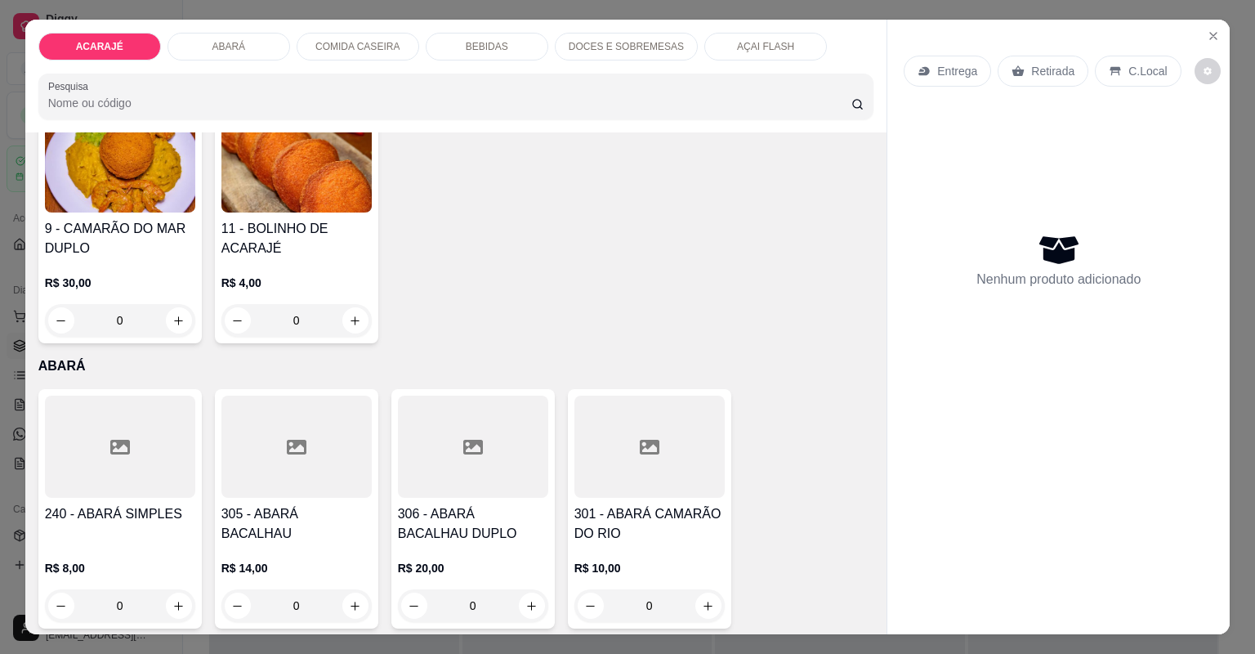
scroll to position [719, 0]
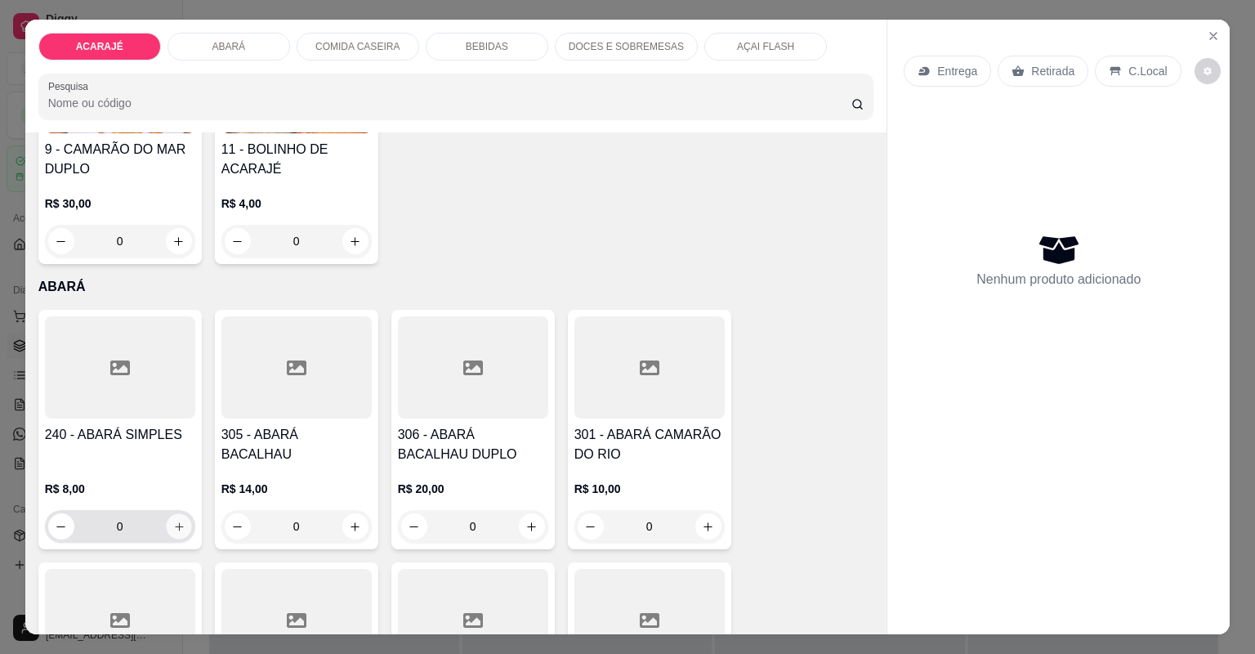
click at [168, 517] on button "increase-product-quantity" at bounding box center [178, 525] width 25 height 25
type input "1"
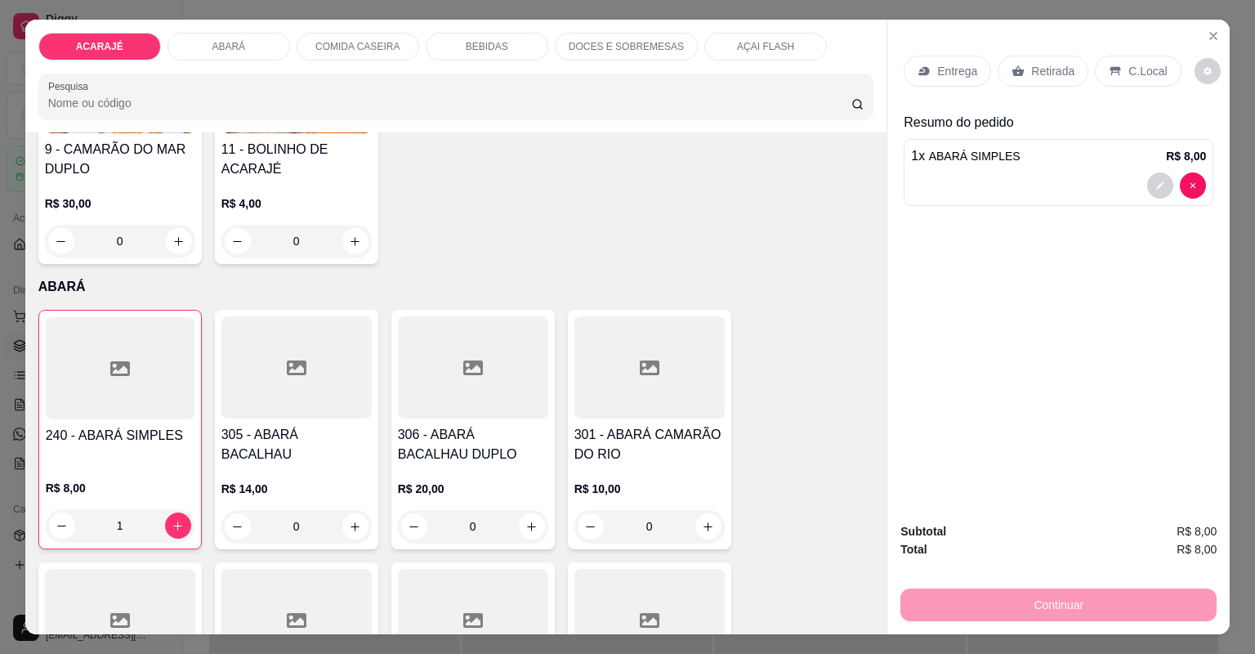
click at [933, 59] on div "Entrega" at bounding box center [947, 71] width 87 height 31
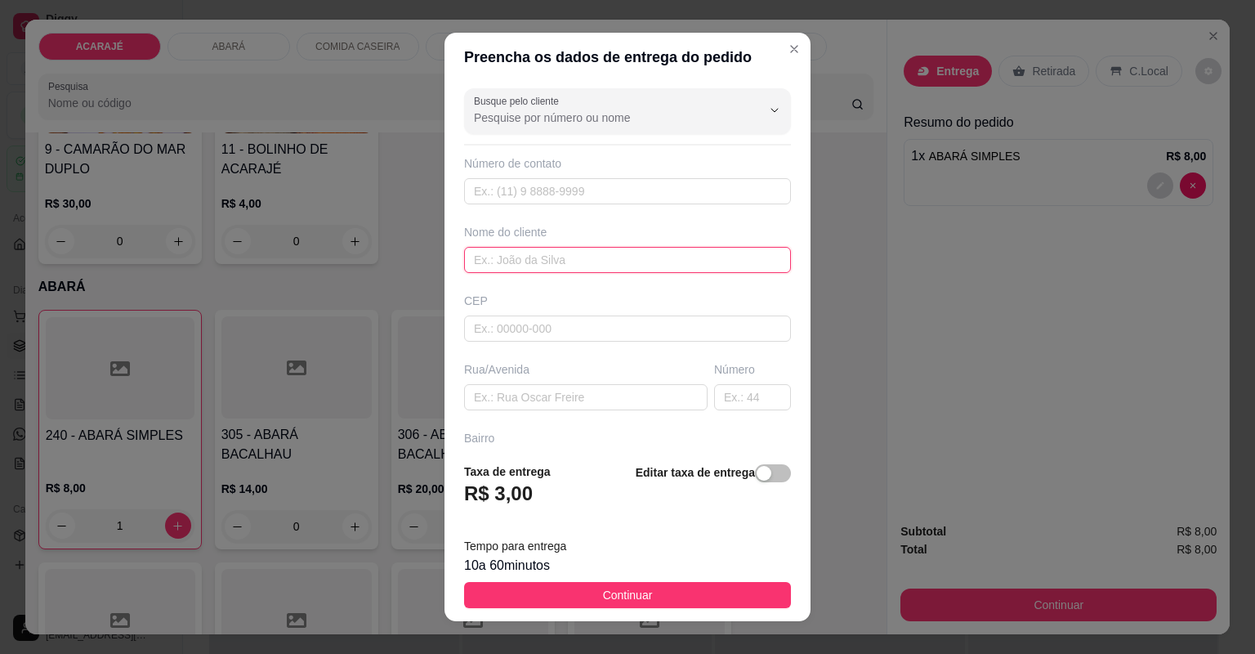
click at [707, 262] on input "text" at bounding box center [627, 260] width 327 height 26
type input "bianca"
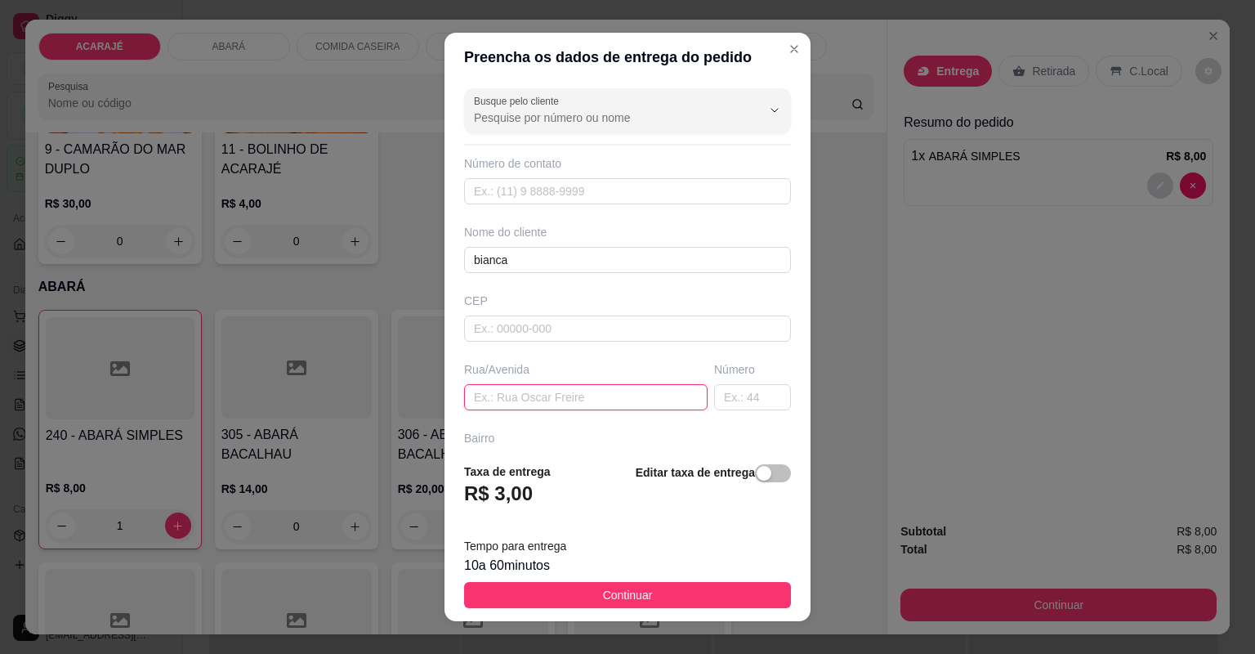
click at [670, 390] on input "text" at bounding box center [586, 397] width 244 height 26
type input "rua dom pedro segundo"
click at [739, 396] on input "text" at bounding box center [752, 397] width 77 height 26
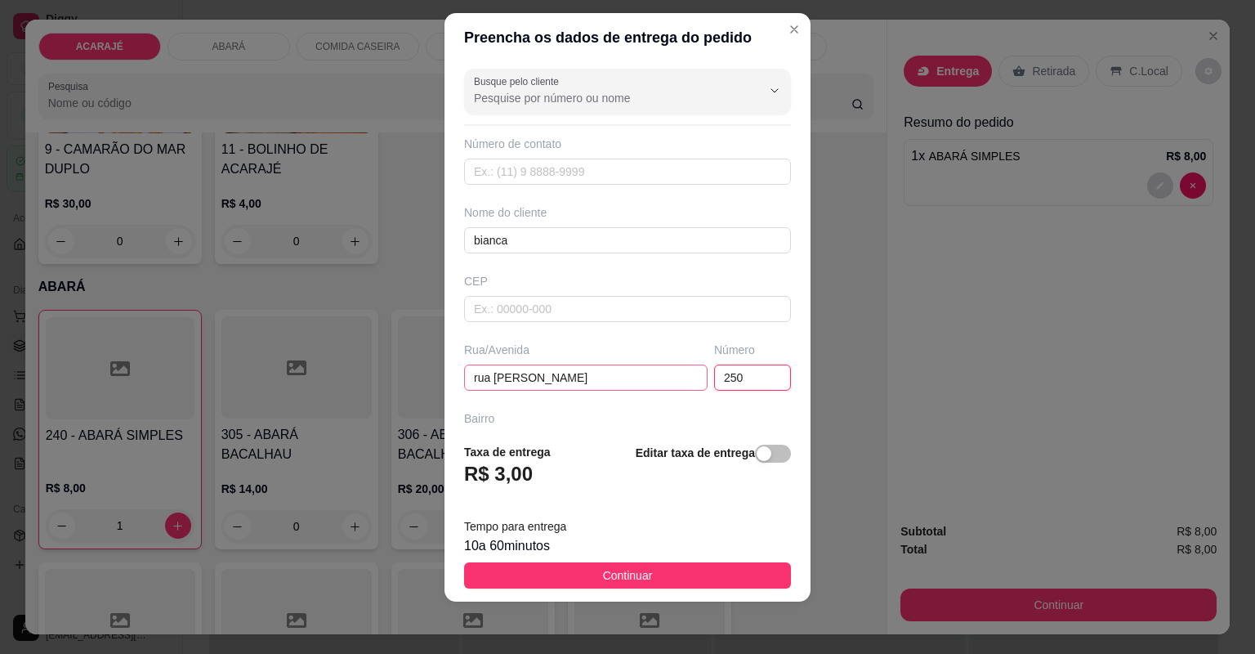
scroll to position [180, 0]
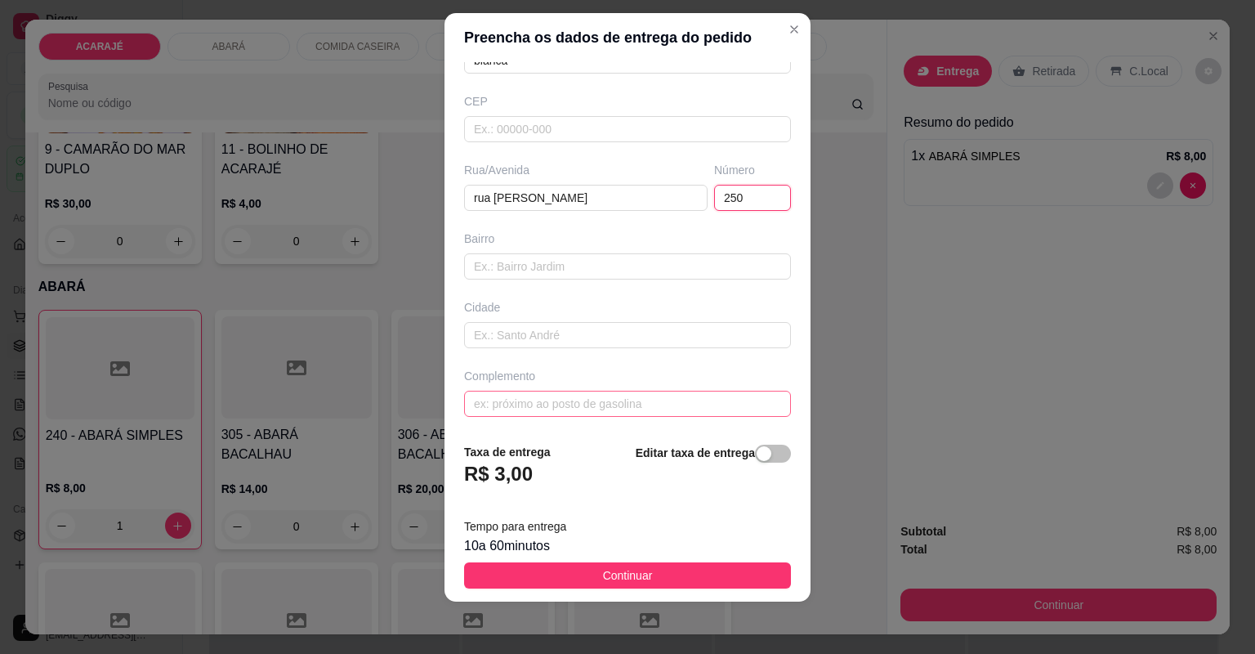
type input "250"
click at [650, 406] on input "text" at bounding box center [627, 404] width 327 height 26
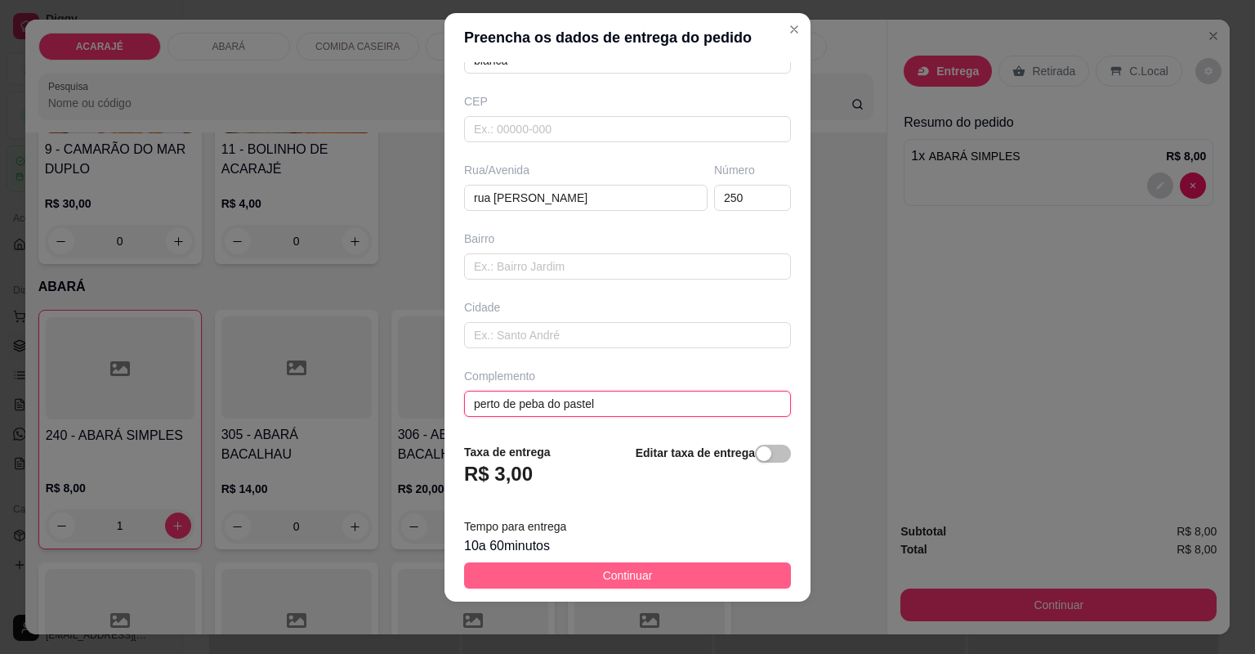
type input "perto de peba do pastel"
click at [633, 576] on span "Continuar" at bounding box center [628, 575] width 50 height 18
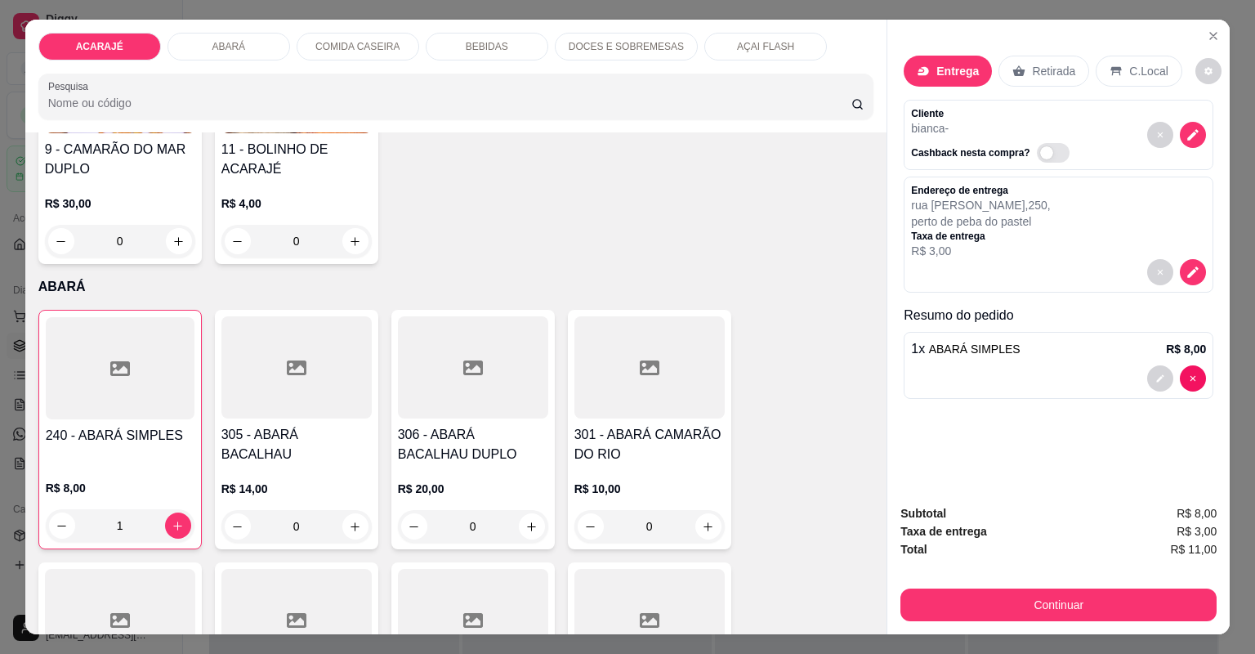
scroll to position [1046, 0]
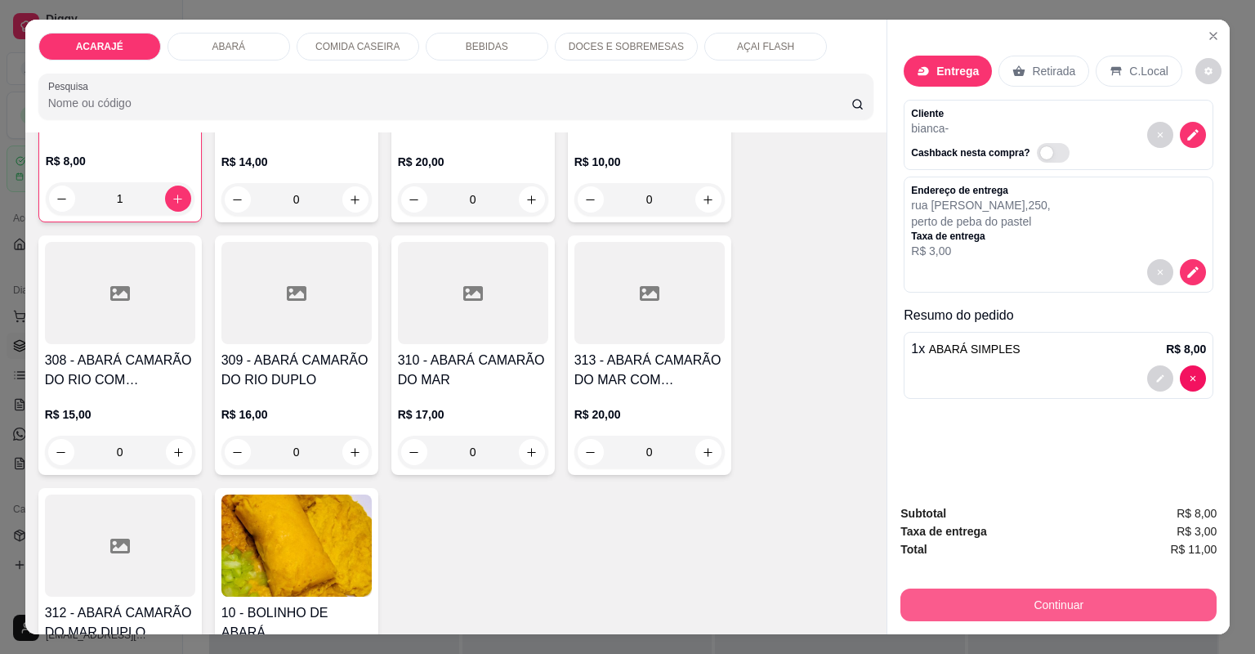
click at [955, 601] on button "Continuar" at bounding box center [1059, 604] width 316 height 33
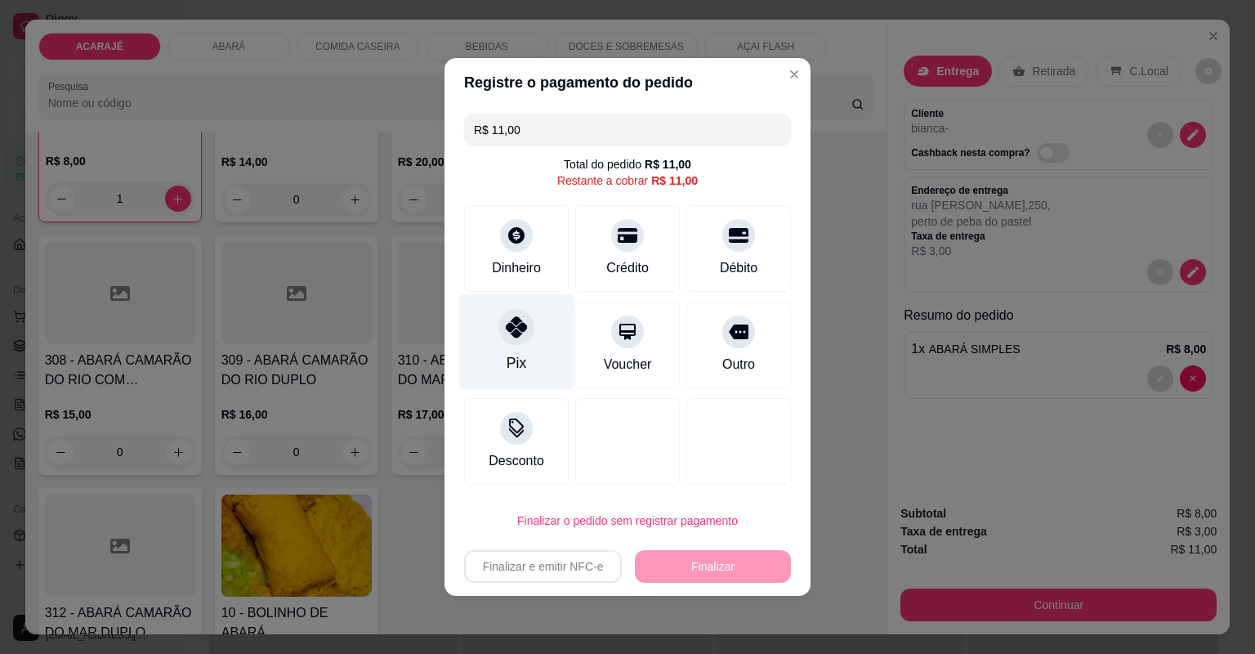
click at [517, 350] on div "Pix" at bounding box center [516, 342] width 115 height 96
type input "R$ 0,00"
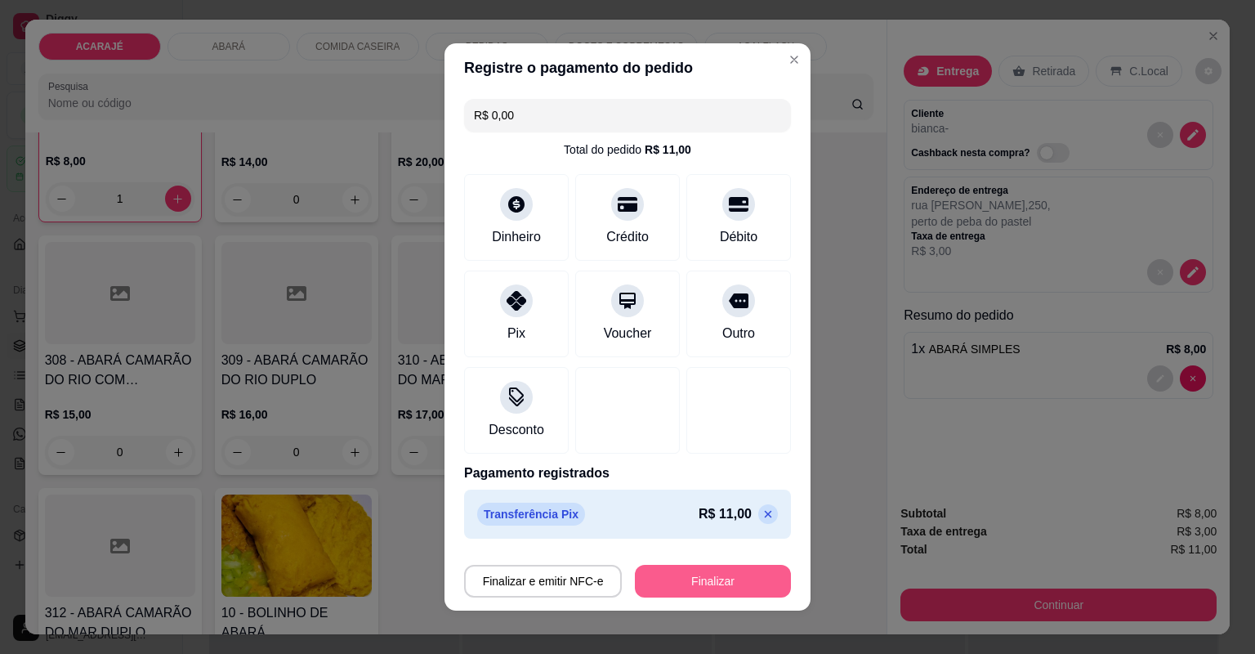
click at [677, 582] on button "Finalizar" at bounding box center [713, 581] width 156 height 33
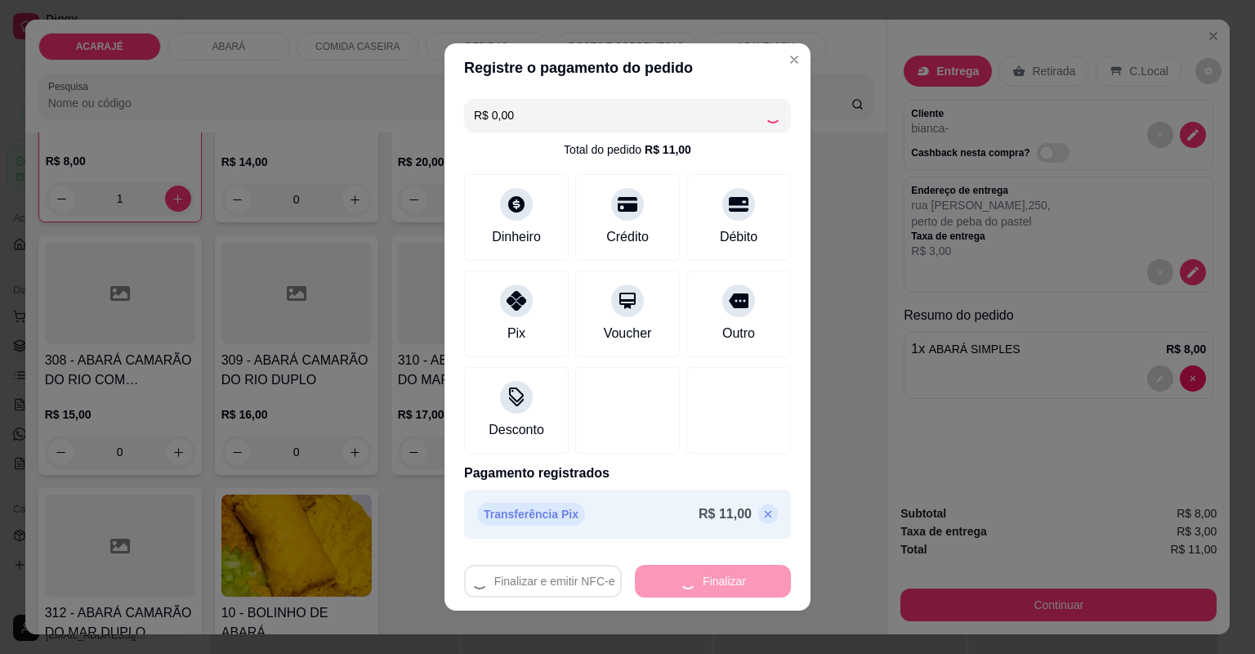
type input "0"
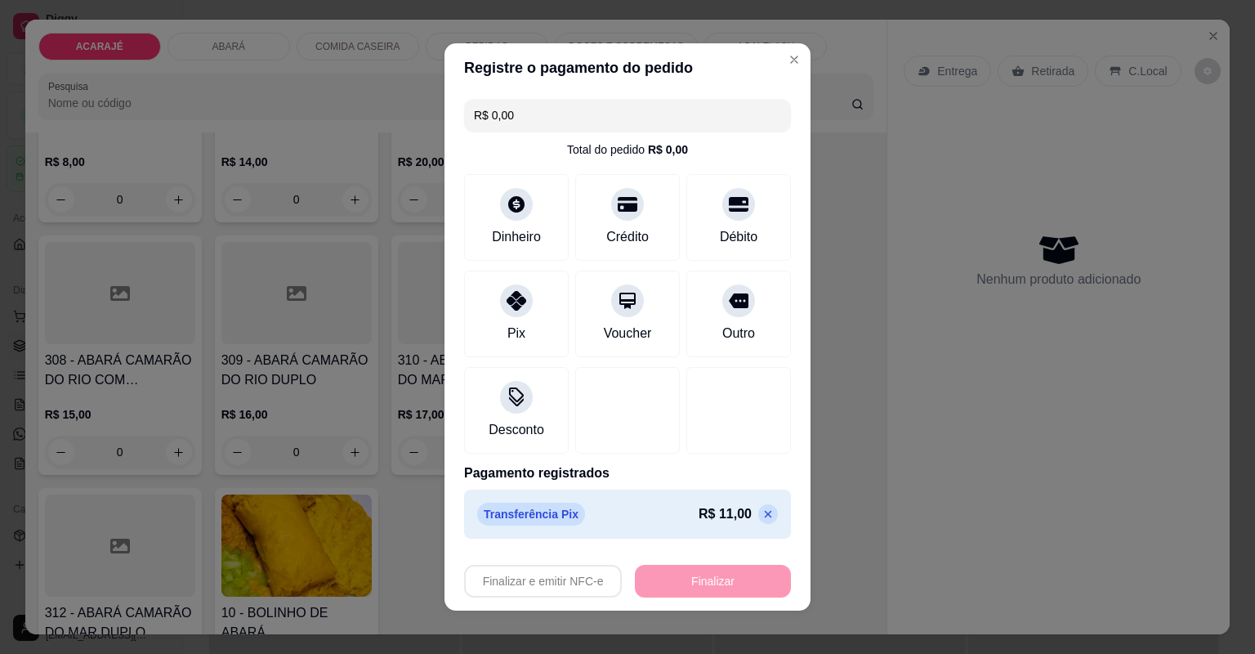
type input "-R$ 11,00"
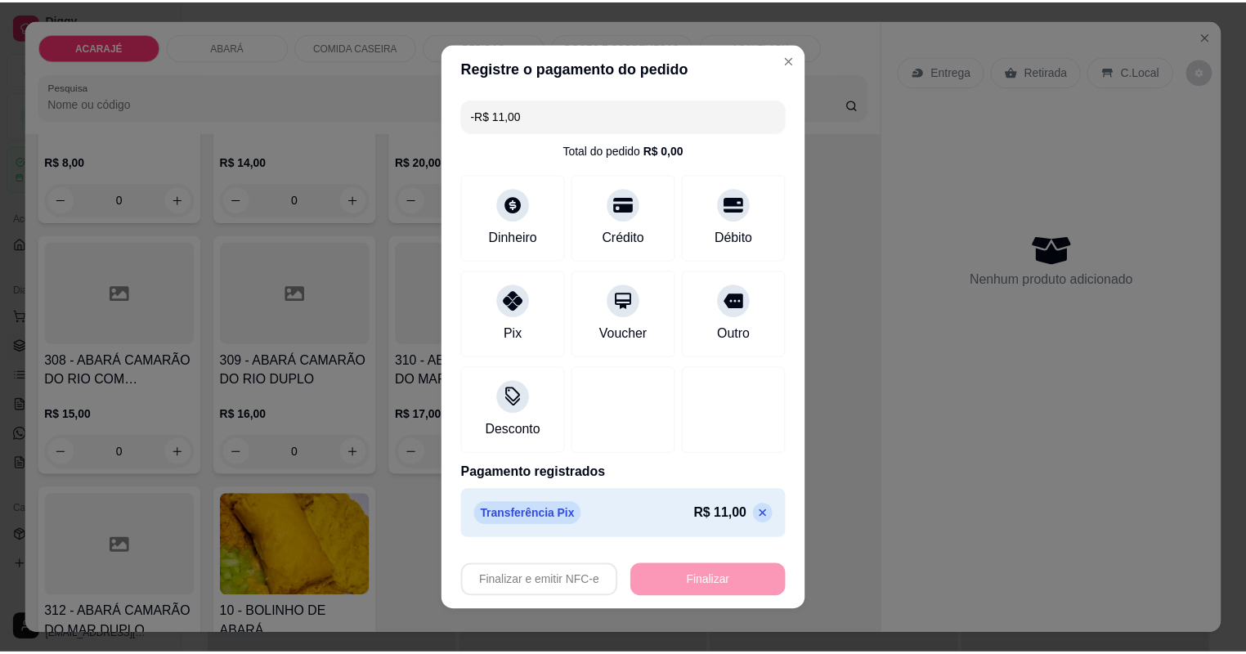
scroll to position [1045, 0]
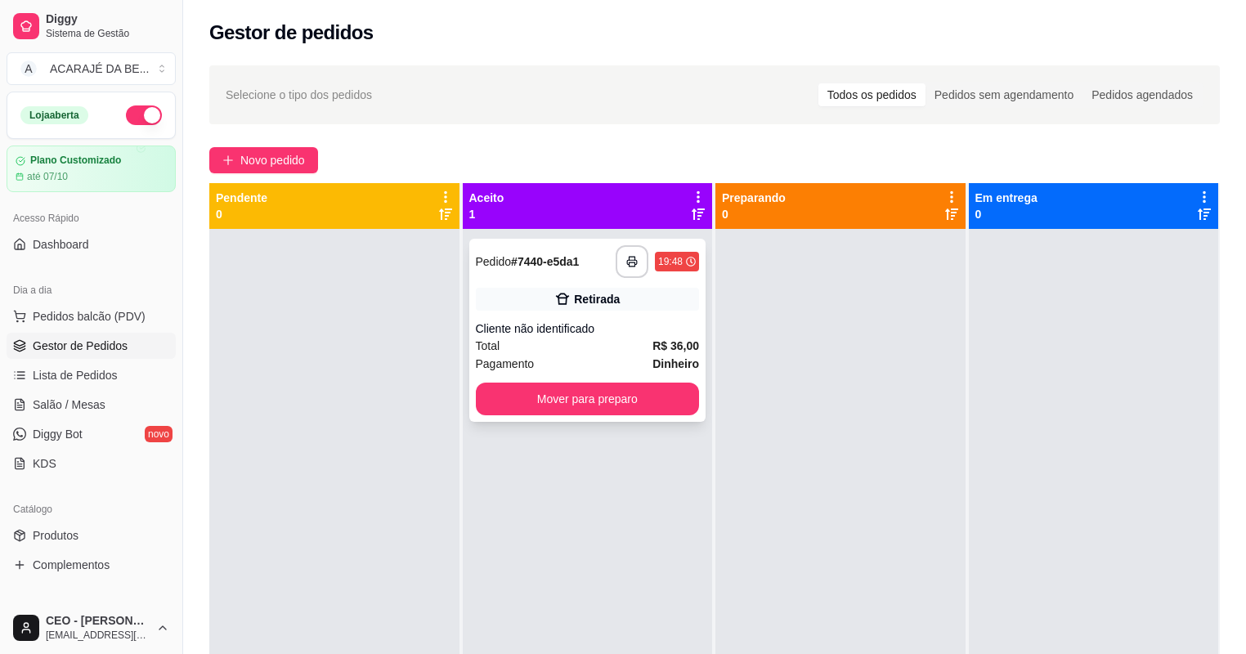
scroll to position [46, 0]
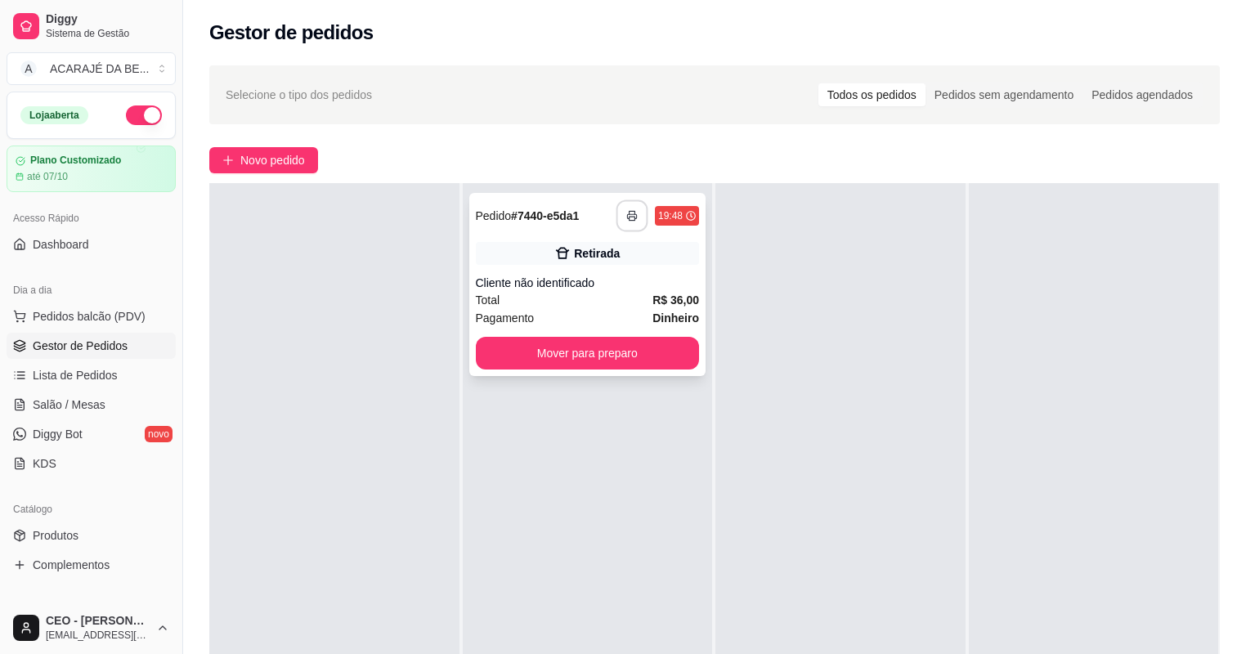
click at [627, 203] on button "button" at bounding box center [632, 216] width 32 height 32
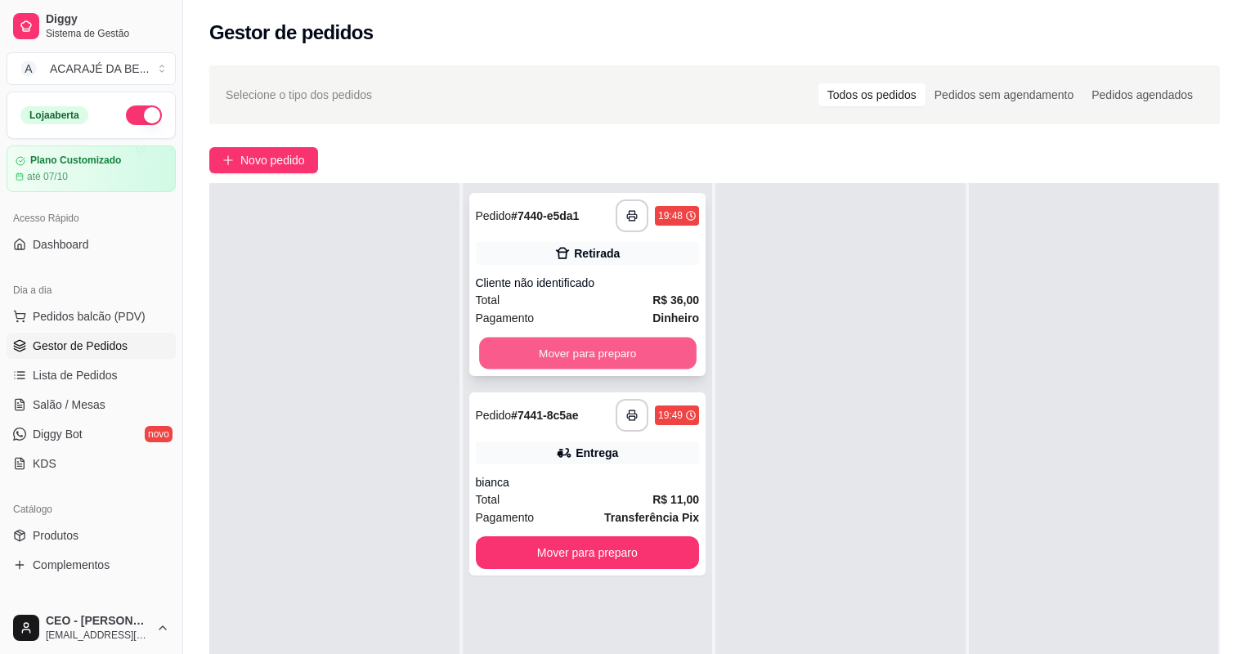
click at [609, 352] on button "Mover para preparo" at bounding box center [587, 354] width 217 height 32
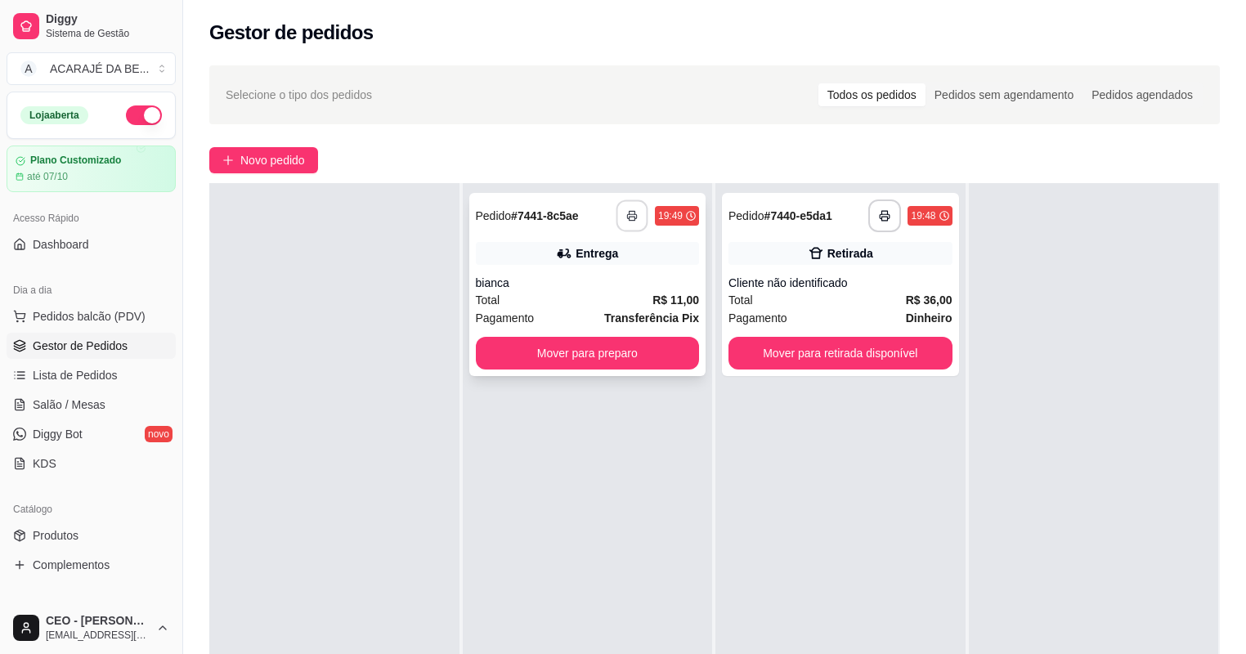
click at [629, 220] on rect "button" at bounding box center [632, 219] width 6 height 4
click at [629, 344] on button "Mover para preparo" at bounding box center [588, 353] width 224 height 33
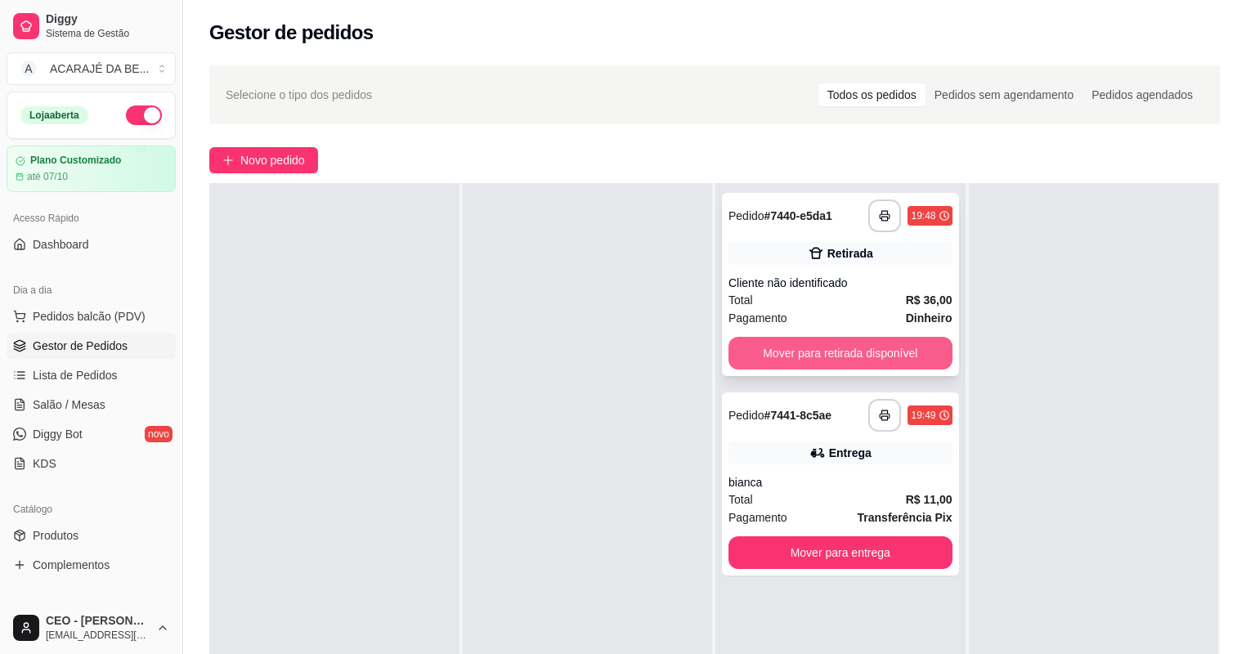
click at [844, 356] on button "Mover para retirada disponível" at bounding box center [840, 353] width 224 height 33
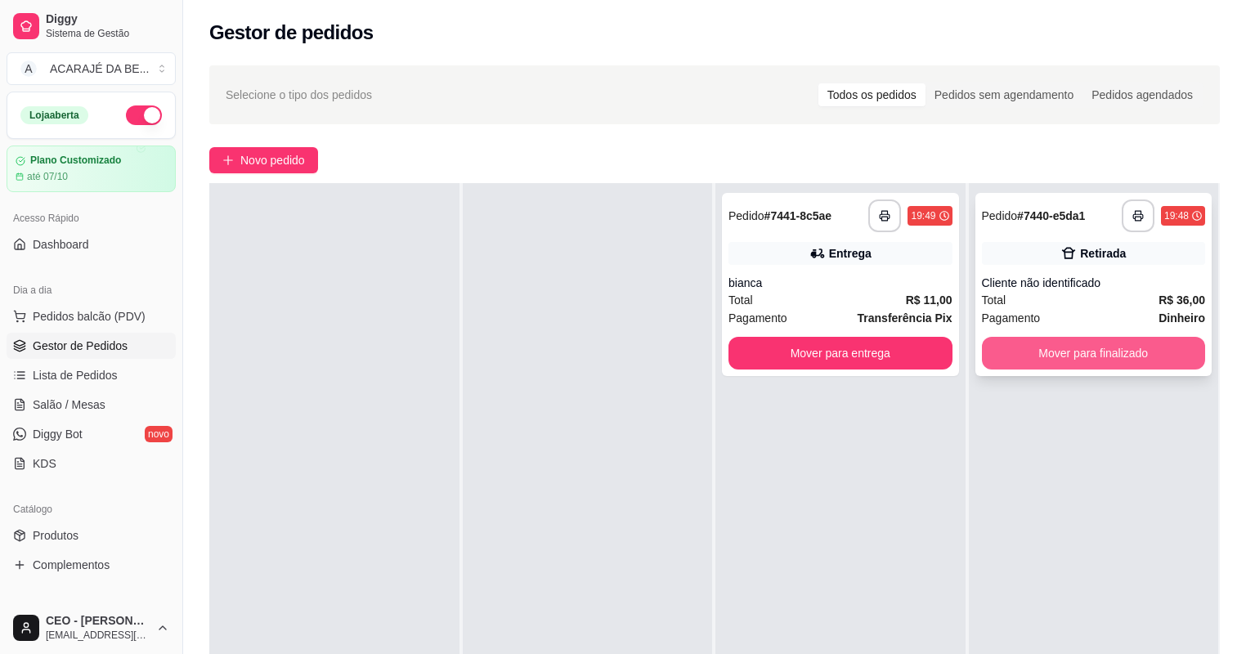
click at [982, 351] on button "Mover para finalizado" at bounding box center [1094, 353] width 224 height 33
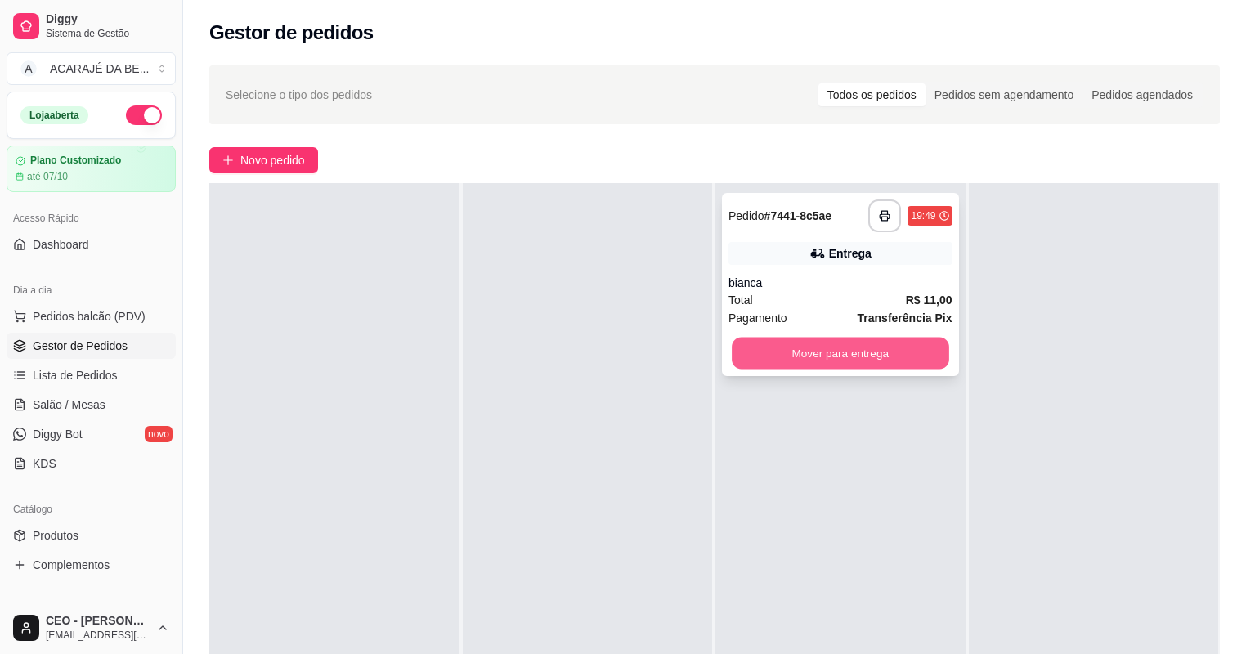
click at [915, 361] on button "Mover para entrega" at bounding box center [839, 354] width 217 height 32
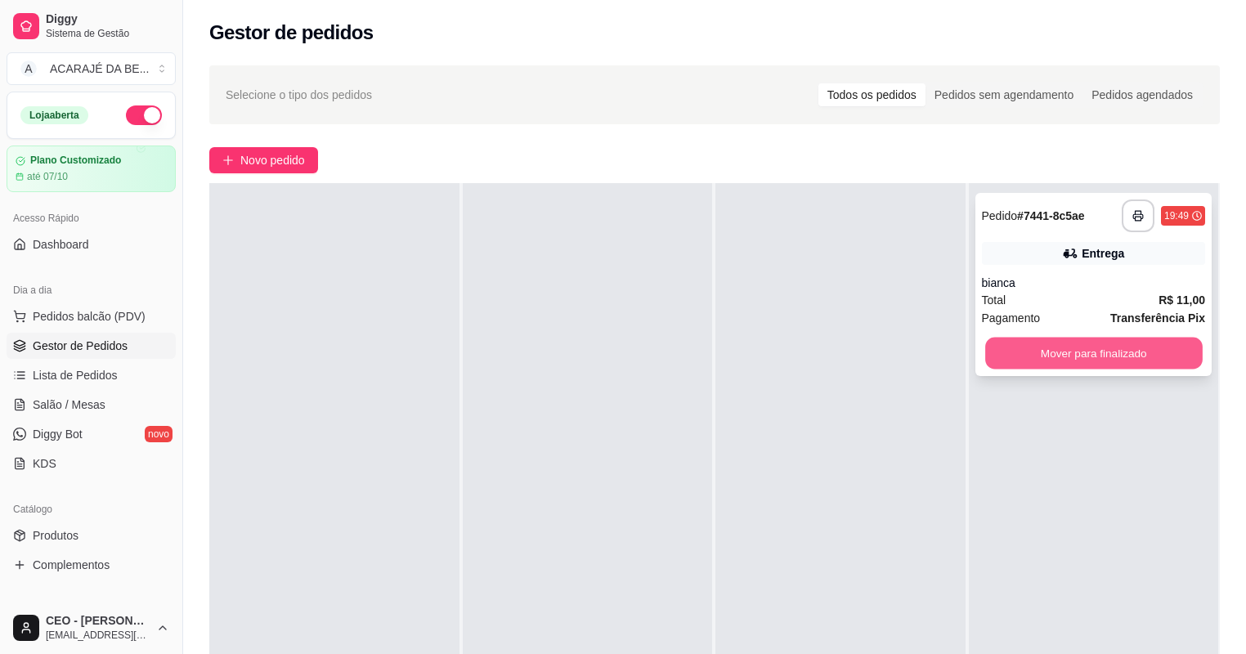
click at [1002, 345] on button "Mover para finalizado" at bounding box center [1093, 354] width 217 height 32
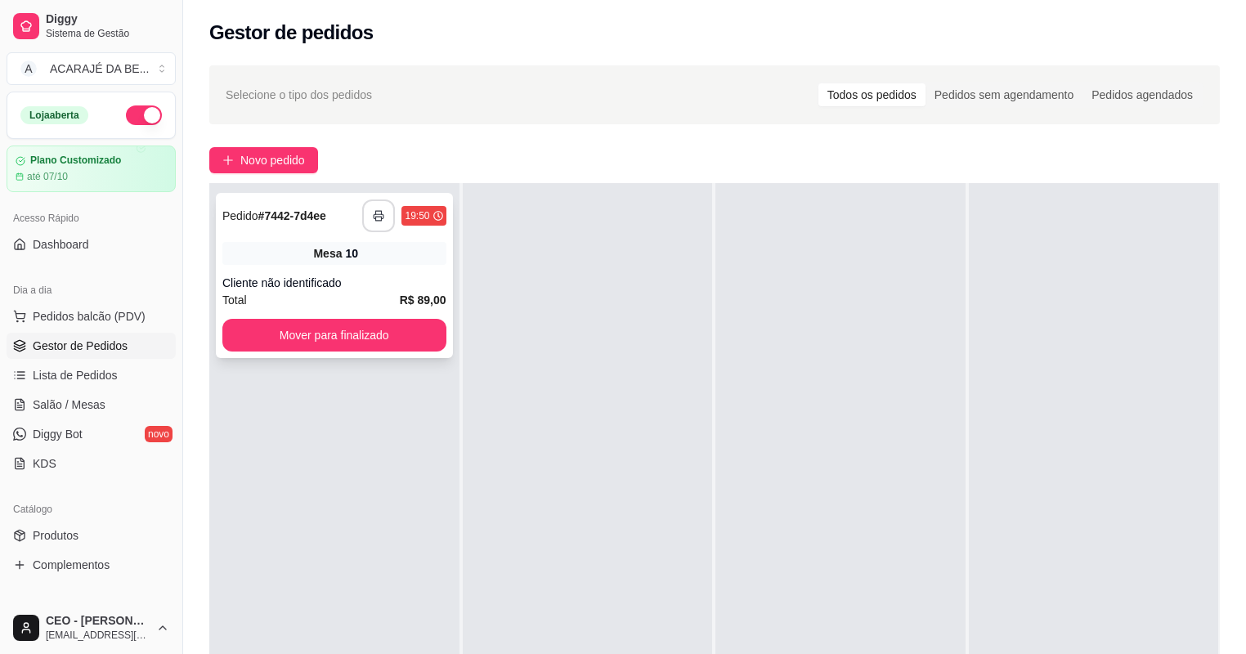
click at [380, 213] on icon "button" at bounding box center [378, 215] width 11 height 11
click at [405, 321] on button "Mover para finalizado" at bounding box center [334, 336] width 217 height 32
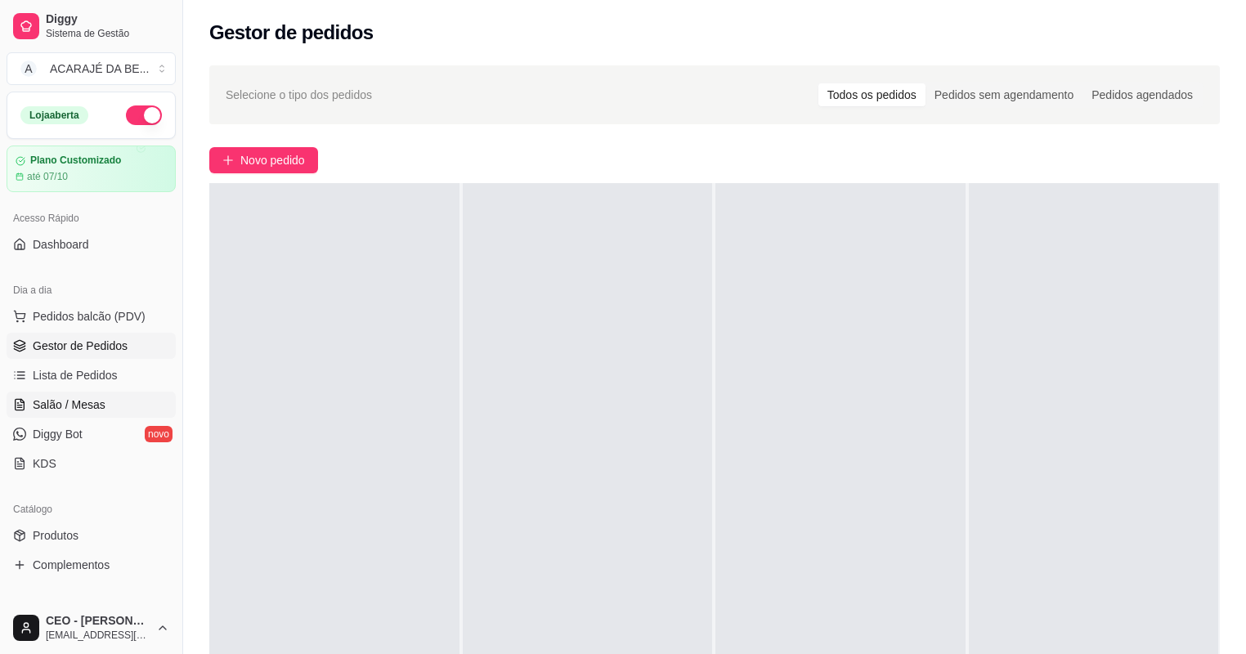
click at [74, 405] on span "Salão / Mesas" at bounding box center [69, 404] width 73 height 16
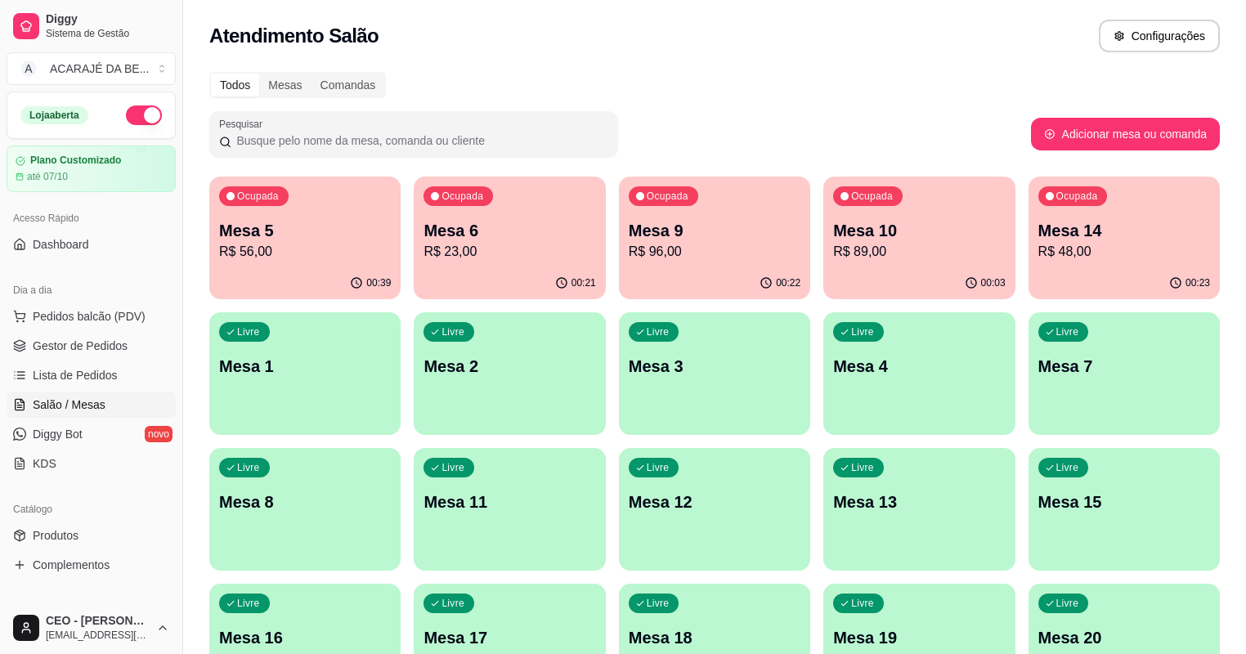
click at [503, 245] on p "R$ 23,00" at bounding box center [509, 252] width 172 height 20
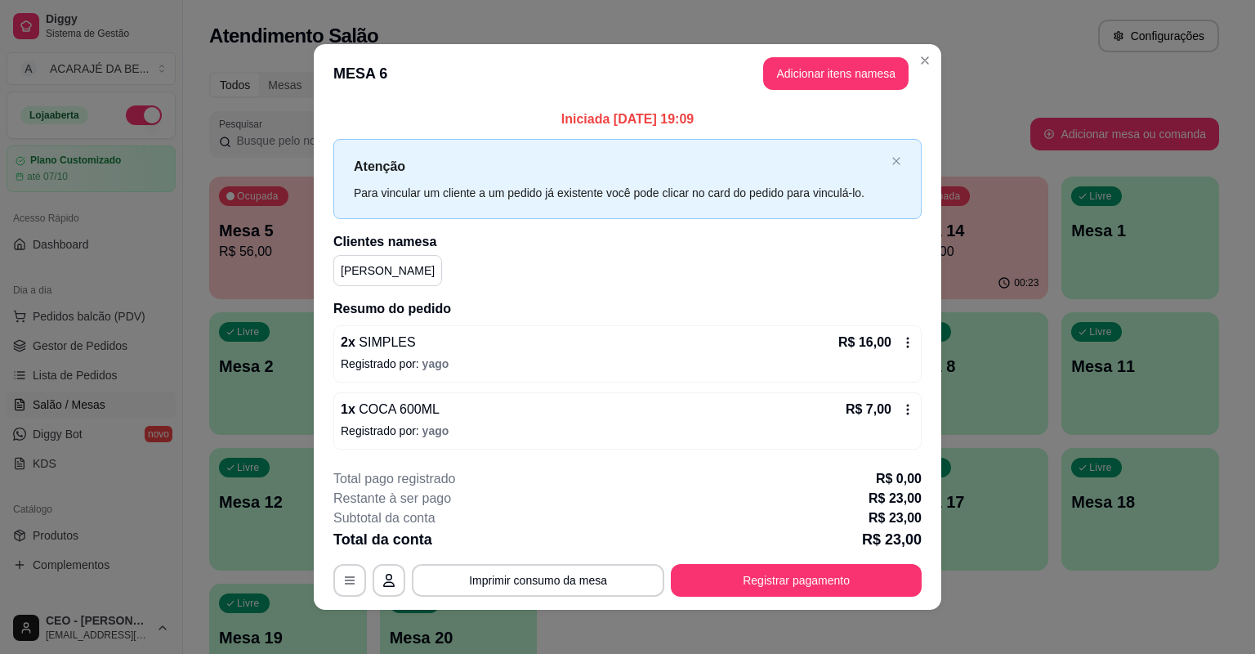
scroll to position [7, 0]
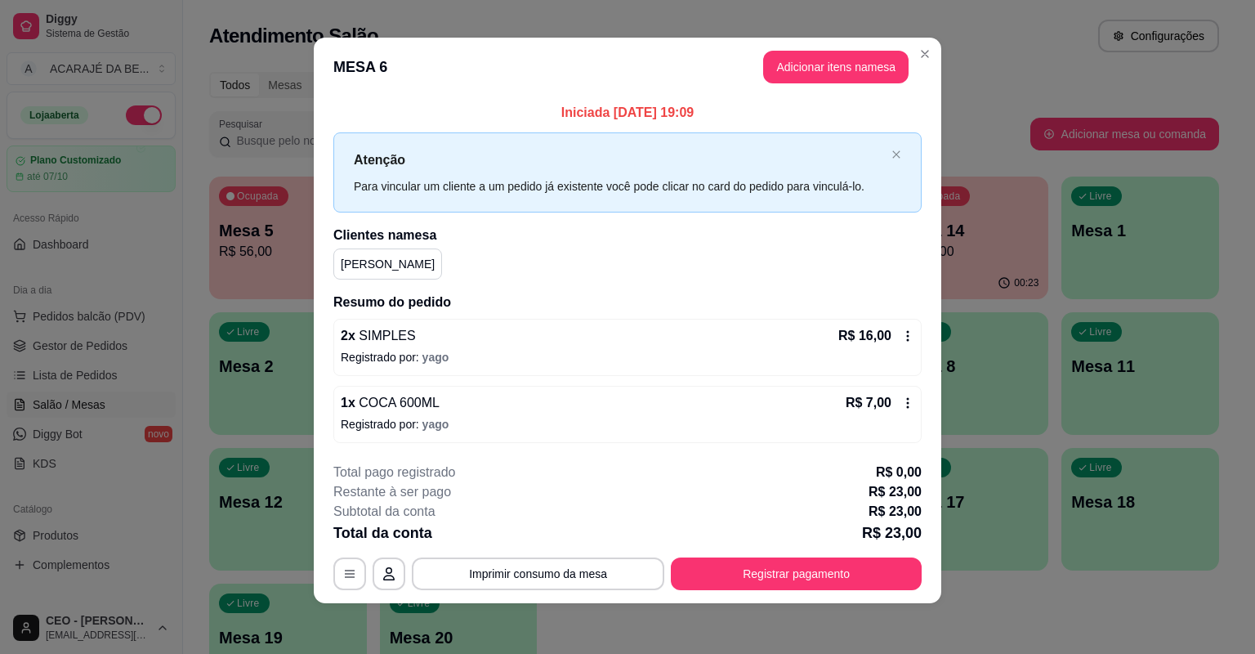
click at [904, 409] on div "R$ 7,00" at bounding box center [880, 403] width 69 height 20
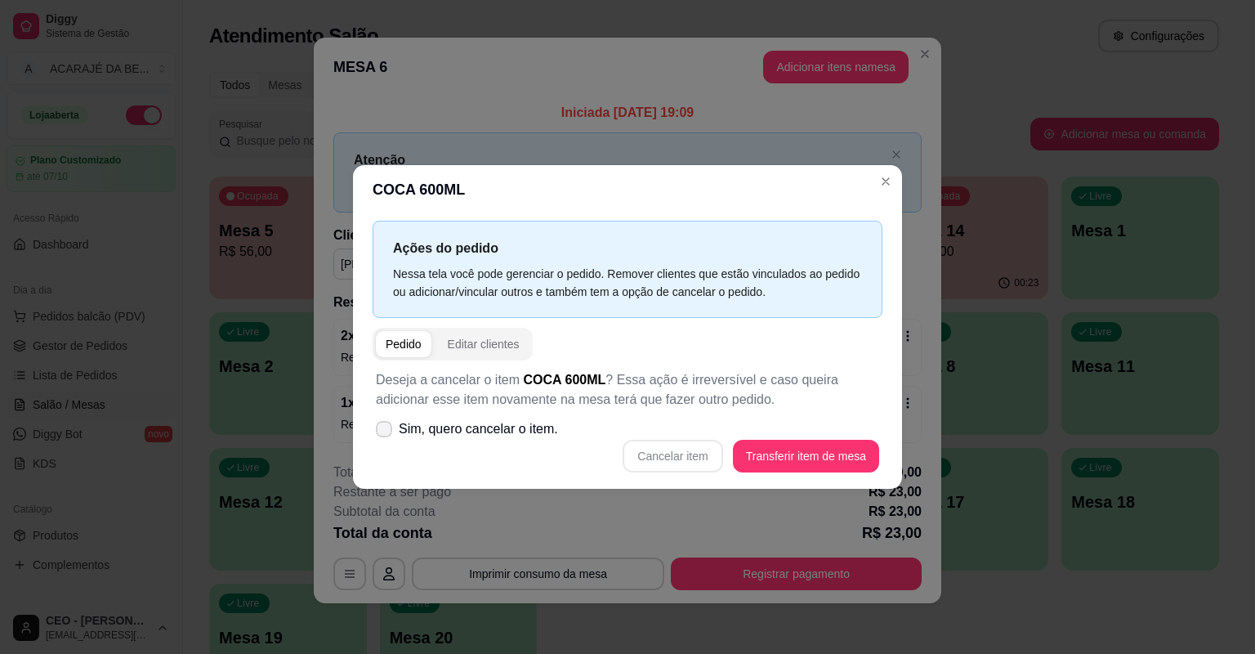
click at [402, 421] on span "Sim, quero cancelar o item." at bounding box center [478, 429] width 159 height 20
click at [386, 432] on input "Sim, quero cancelar o item." at bounding box center [380, 437] width 11 height 11
checkbox input "true"
click at [690, 450] on button "Cancelar item" at bounding box center [672, 457] width 97 height 32
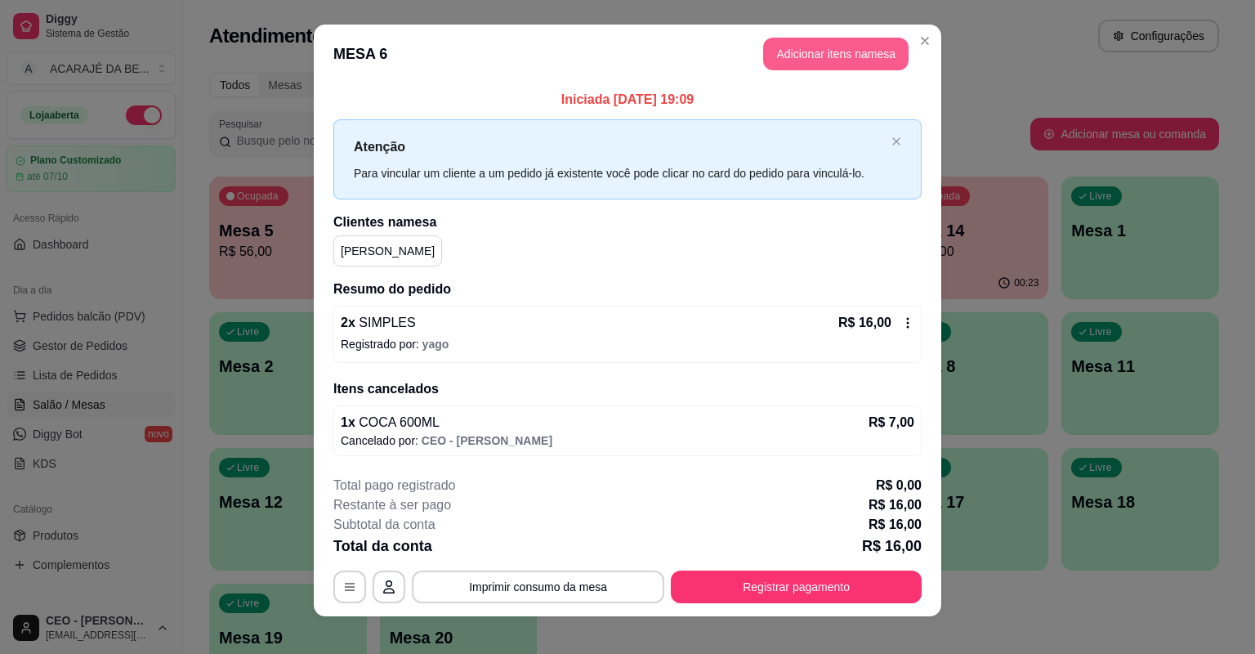
click at [857, 54] on button "Adicionar itens na mesa" at bounding box center [835, 54] width 145 height 33
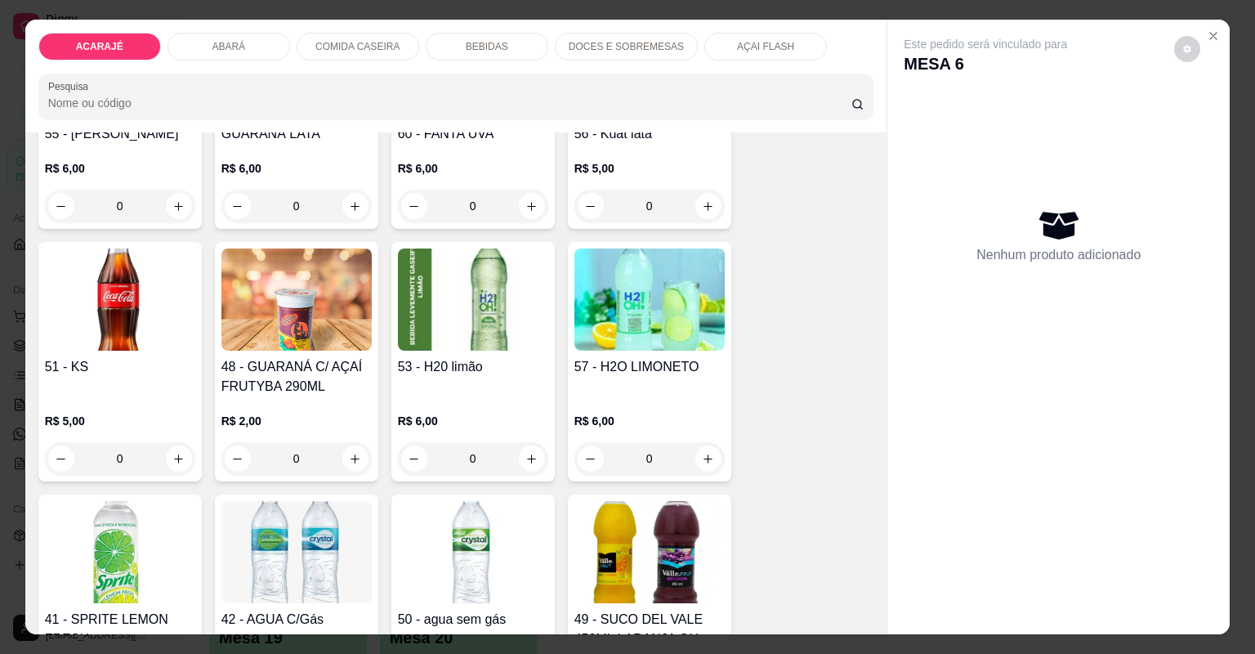
scroll to position [2354, 0]
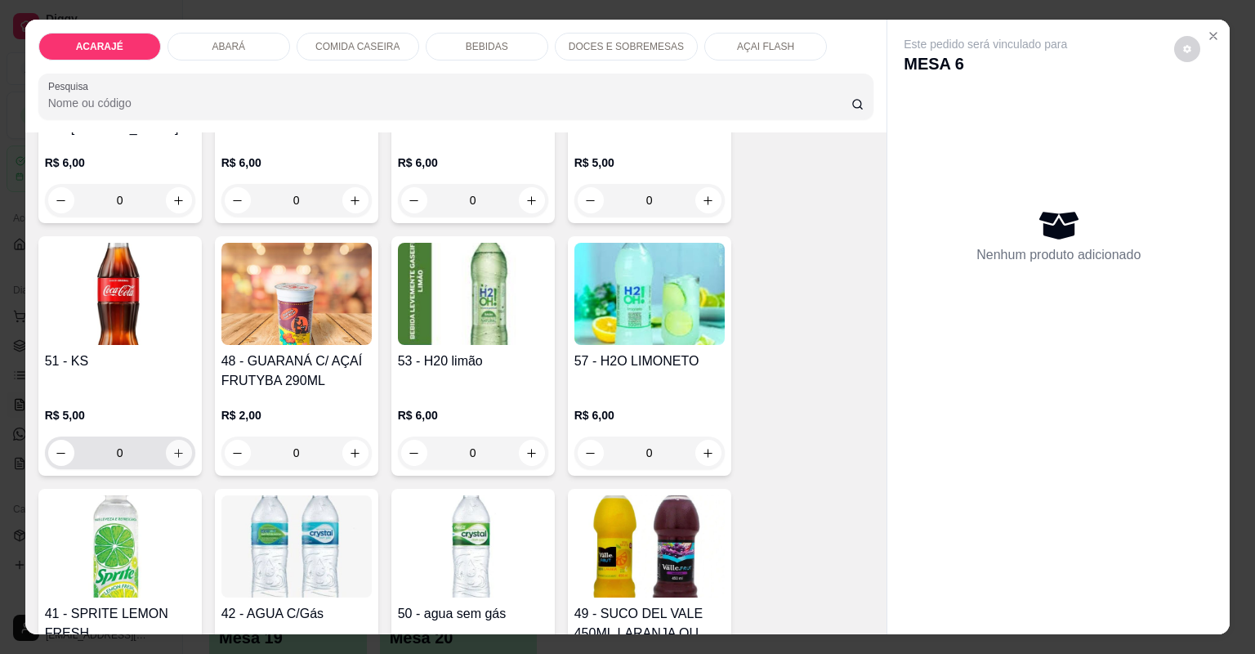
click at [175, 454] on icon "increase-product-quantity" at bounding box center [178, 453] width 12 height 12
type input "1"
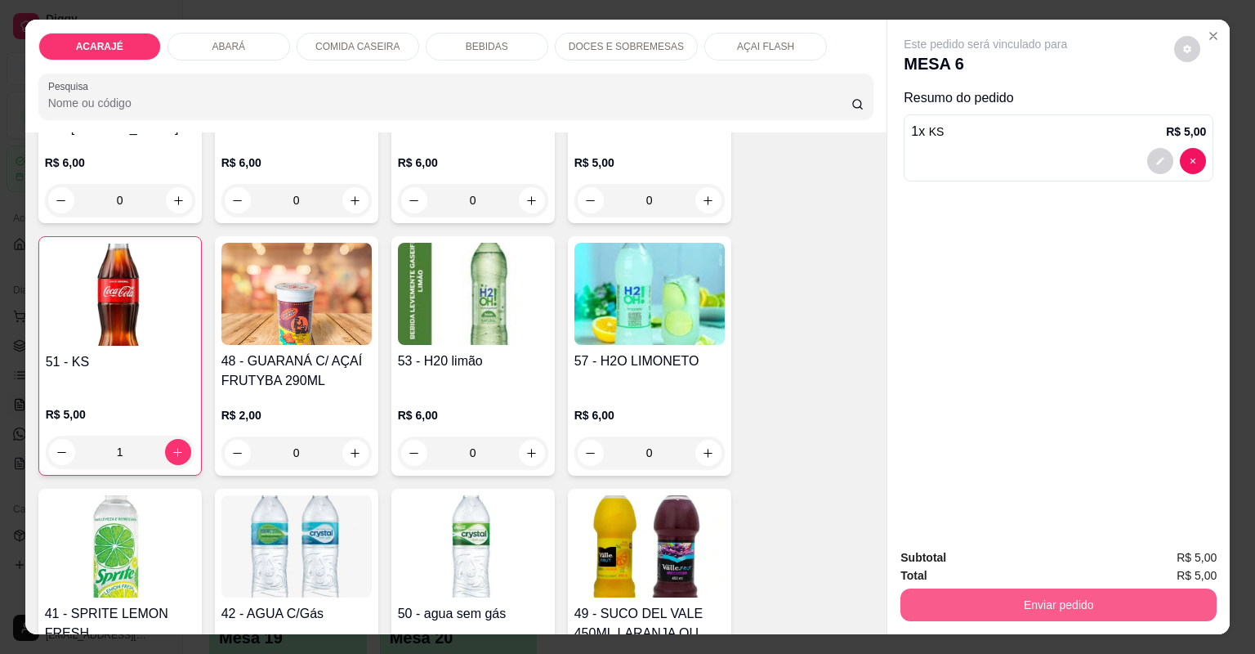
click at [915, 606] on button "Enviar pedido" at bounding box center [1059, 604] width 316 height 33
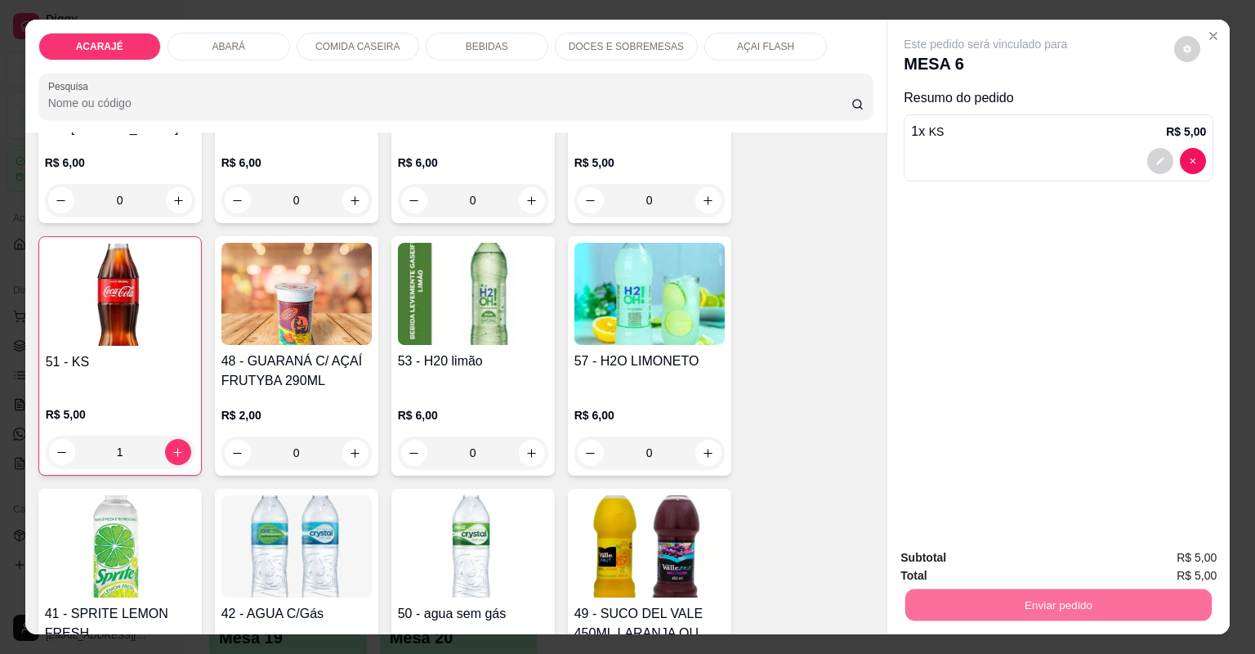
click at [1046, 563] on button "Não registrar e enviar pedido" at bounding box center [1006, 564] width 165 height 30
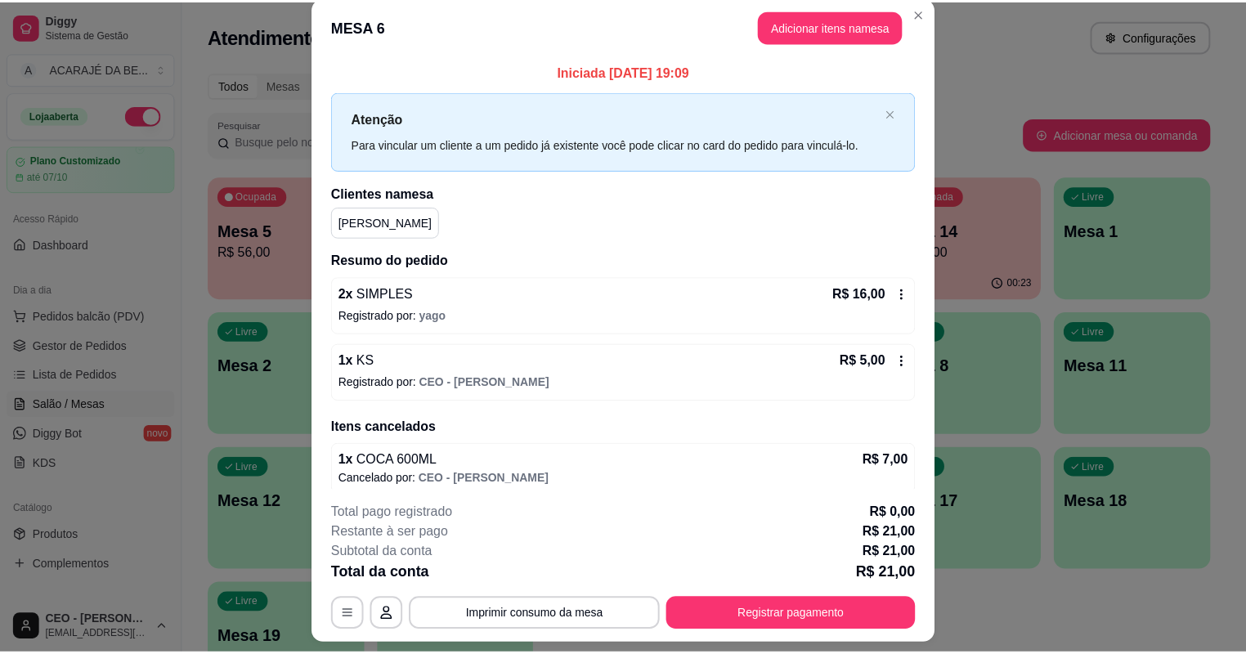
scroll to position [0, 0]
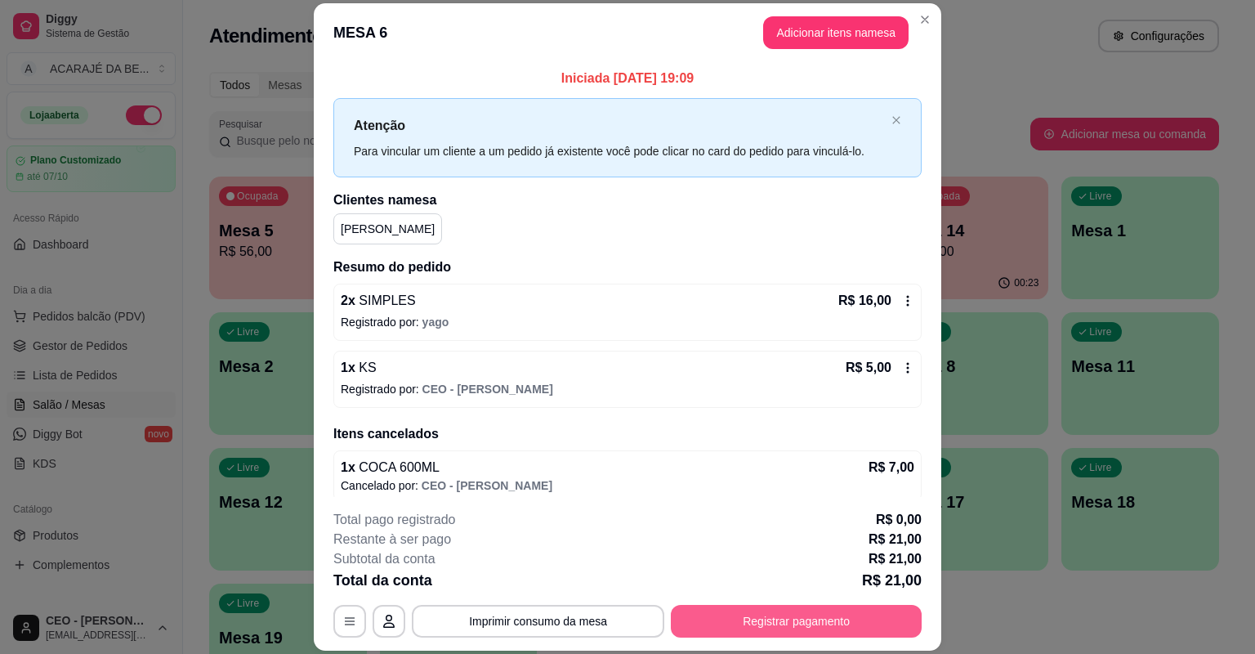
click at [866, 618] on button "Registrar pagamento" at bounding box center [796, 621] width 251 height 33
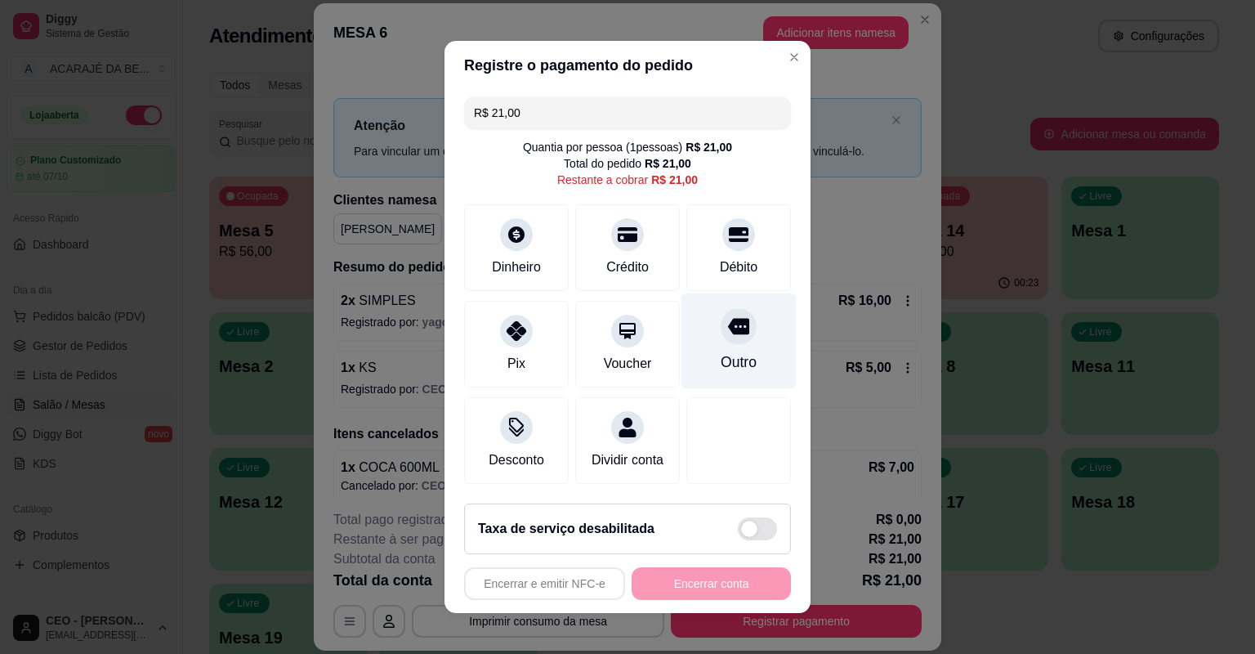
click at [749, 327] on div "Outro" at bounding box center [739, 341] width 115 height 96
type input "R$ 0,00"
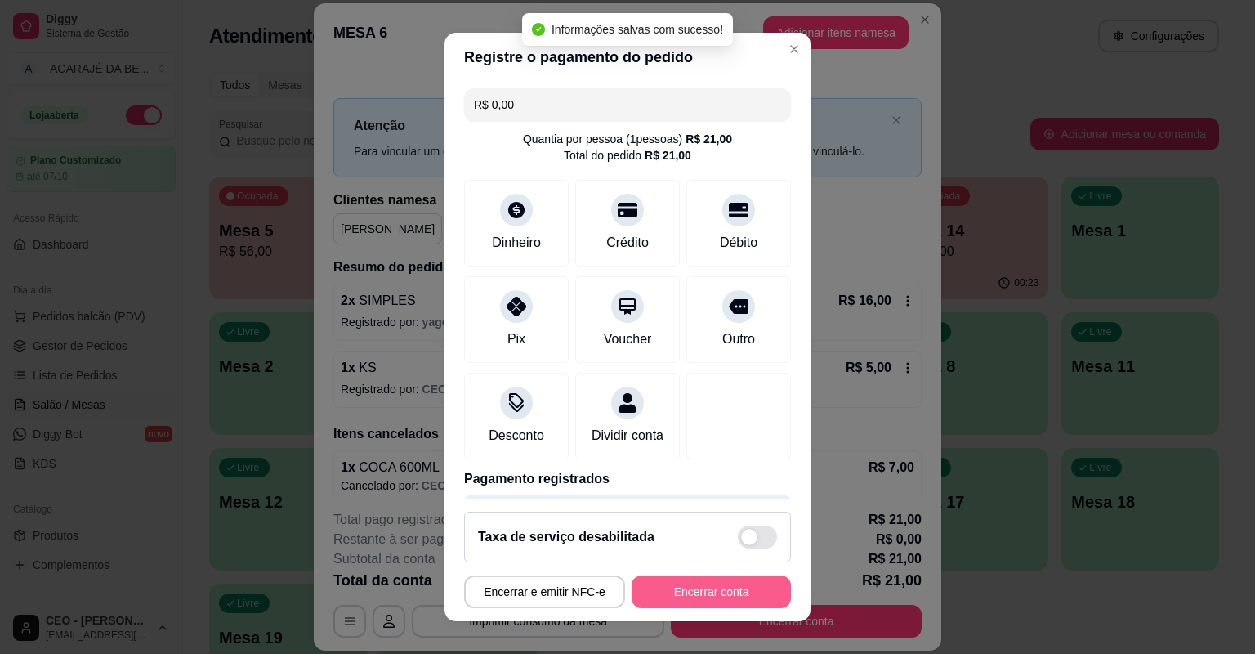
click at [703, 598] on button "Encerrar conta" at bounding box center [711, 591] width 159 height 33
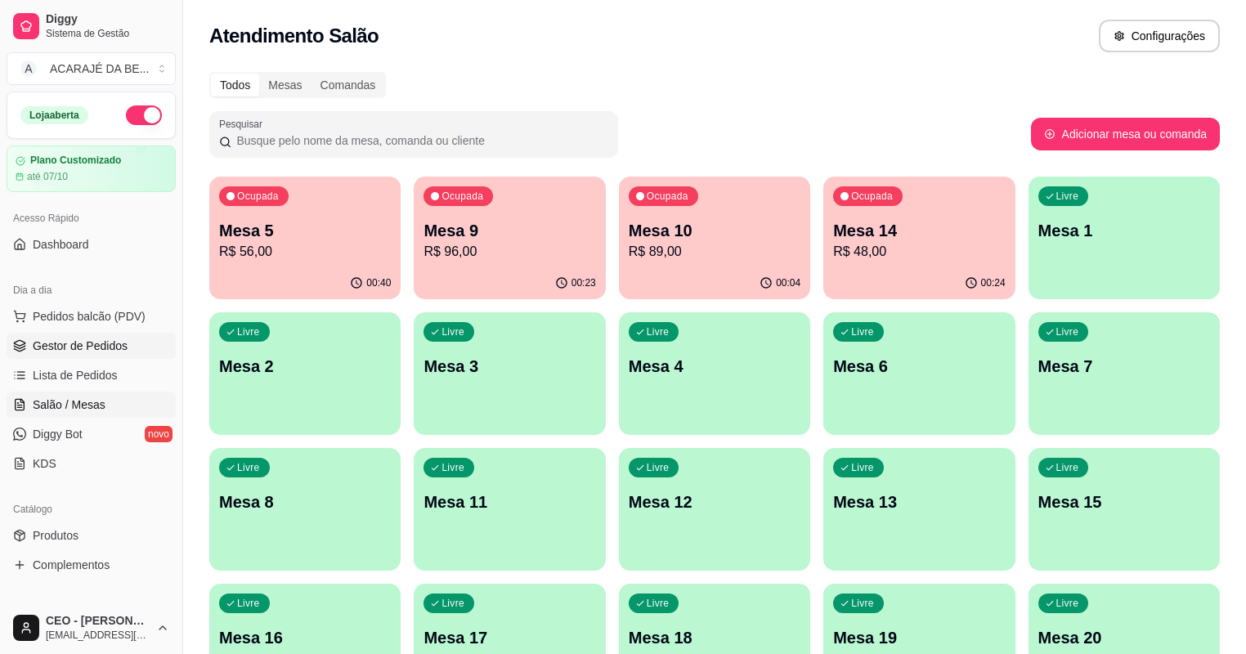
click at [122, 350] on span "Gestor de Pedidos" at bounding box center [80, 346] width 95 height 16
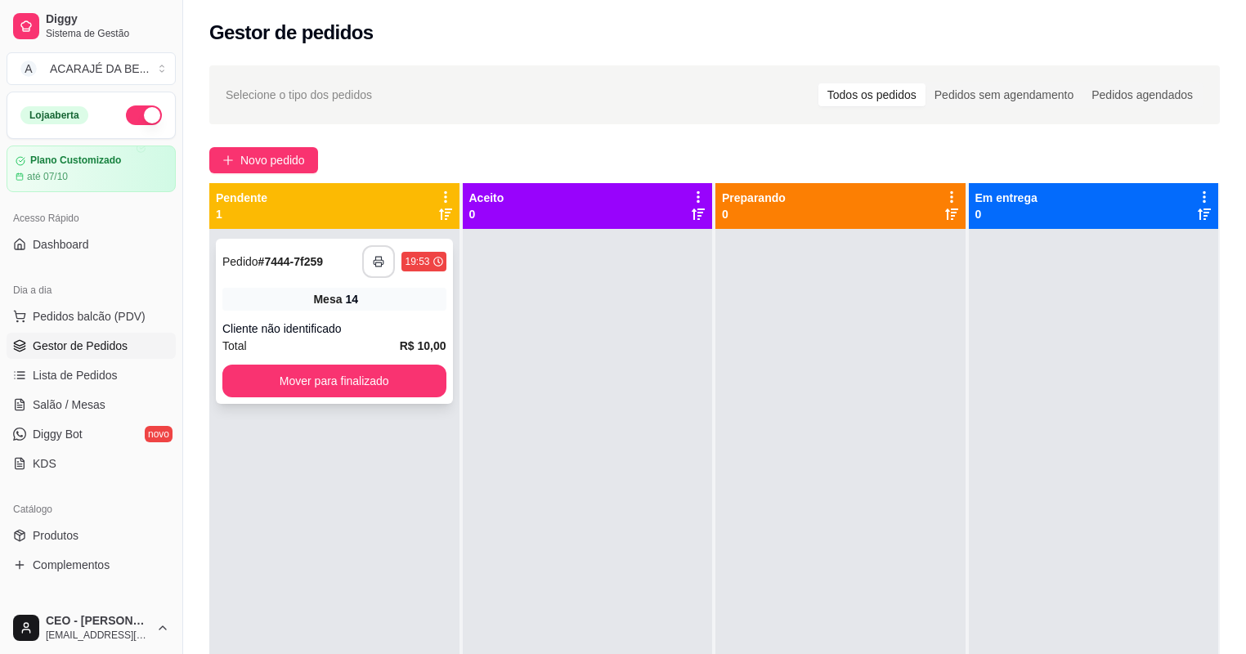
click at [378, 264] on icon "button" at bounding box center [378, 261] width 11 height 11
click at [382, 366] on button "Mover para finalizado" at bounding box center [334, 381] width 224 height 33
click at [396, 369] on button "Mover para finalizado" at bounding box center [334, 381] width 217 height 32
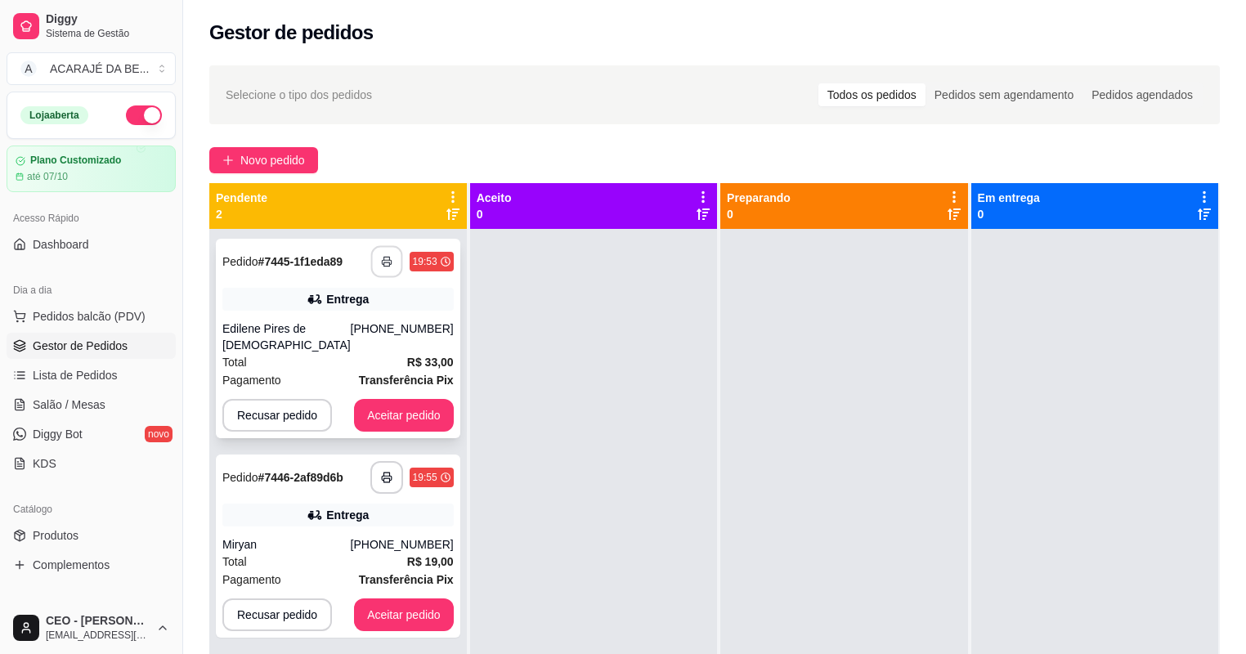
click at [370, 265] on button "button" at bounding box center [386, 262] width 32 height 32
click at [376, 399] on button "Aceitar pedido" at bounding box center [404, 415] width 100 height 33
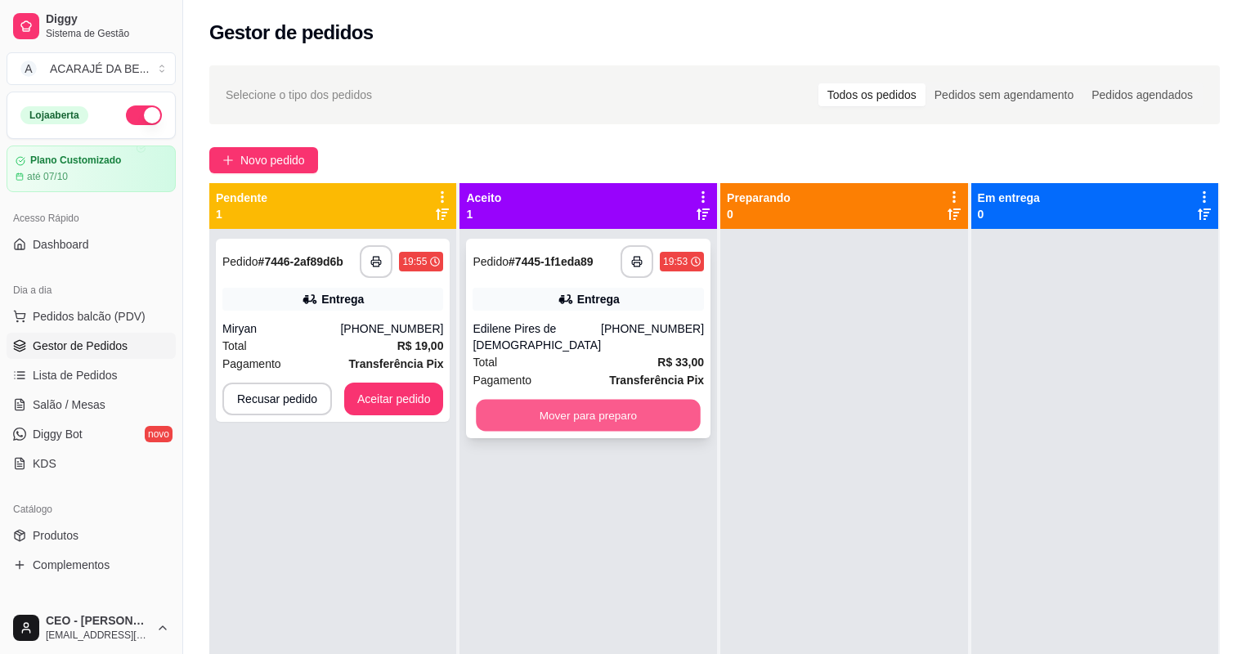
click at [537, 400] on button "Mover para preparo" at bounding box center [588, 416] width 224 height 32
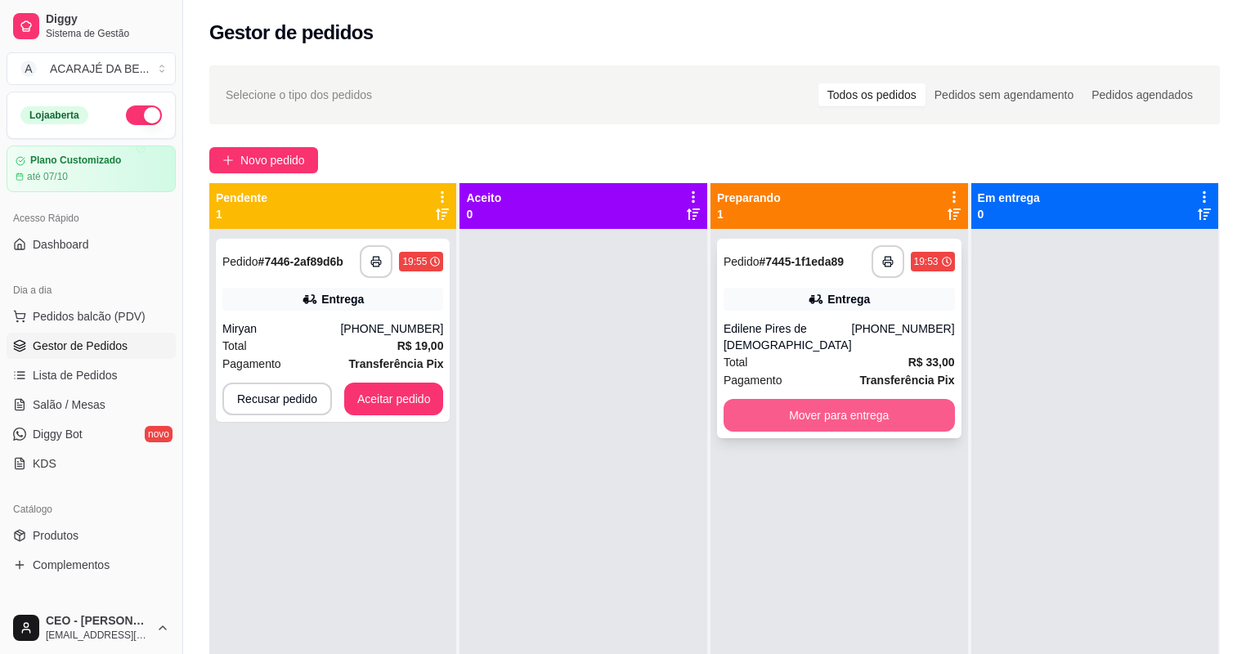
click at [772, 401] on button "Mover para entrega" at bounding box center [838, 415] width 231 height 33
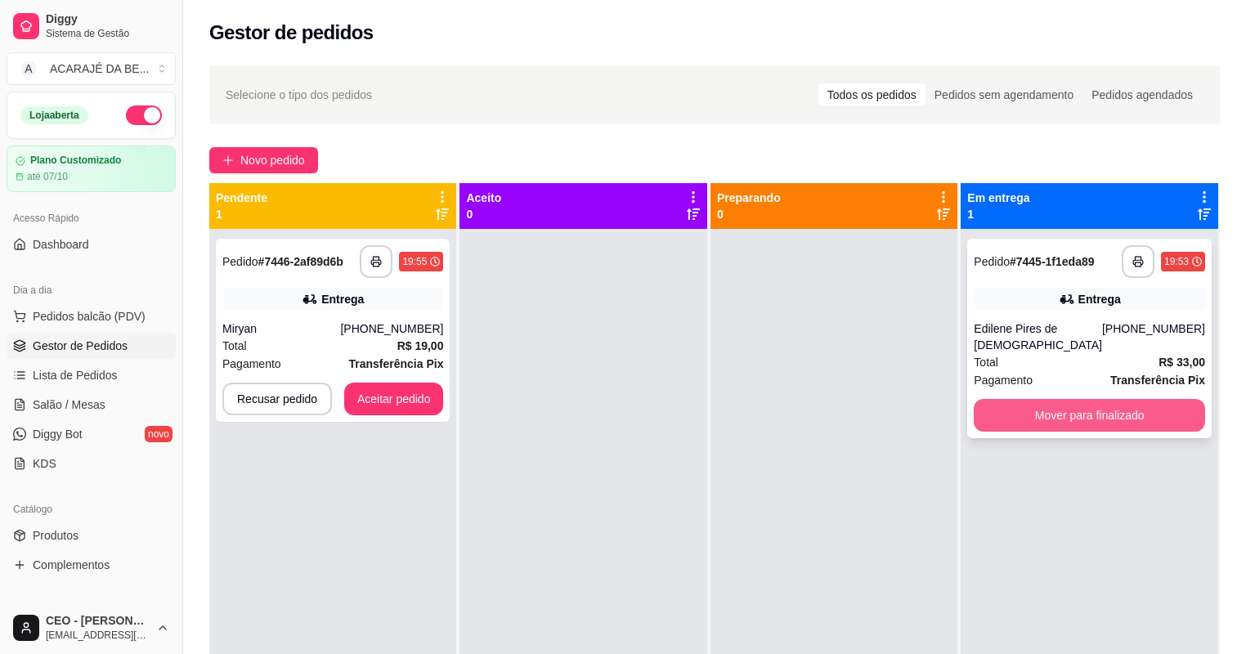
click at [1108, 409] on button "Mover para finalizado" at bounding box center [1088, 415] width 231 height 33
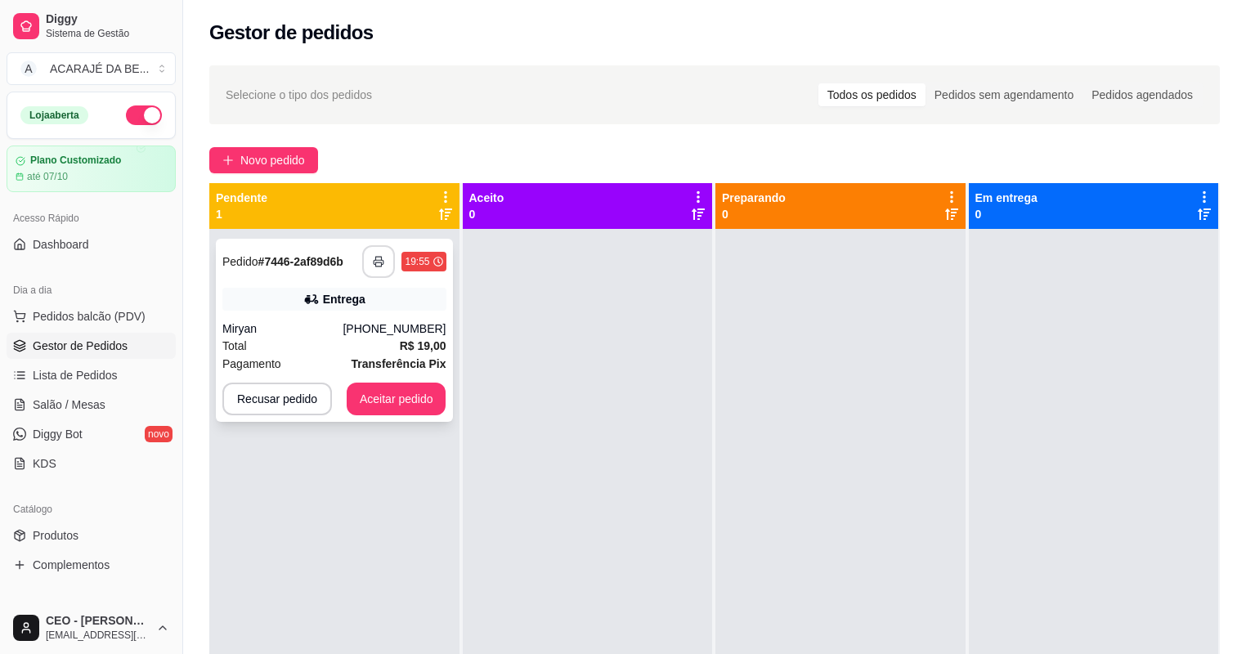
click at [376, 258] on icon "button" at bounding box center [378, 261] width 11 height 11
click at [401, 400] on button "Aceitar pedido" at bounding box center [397, 398] width 100 height 33
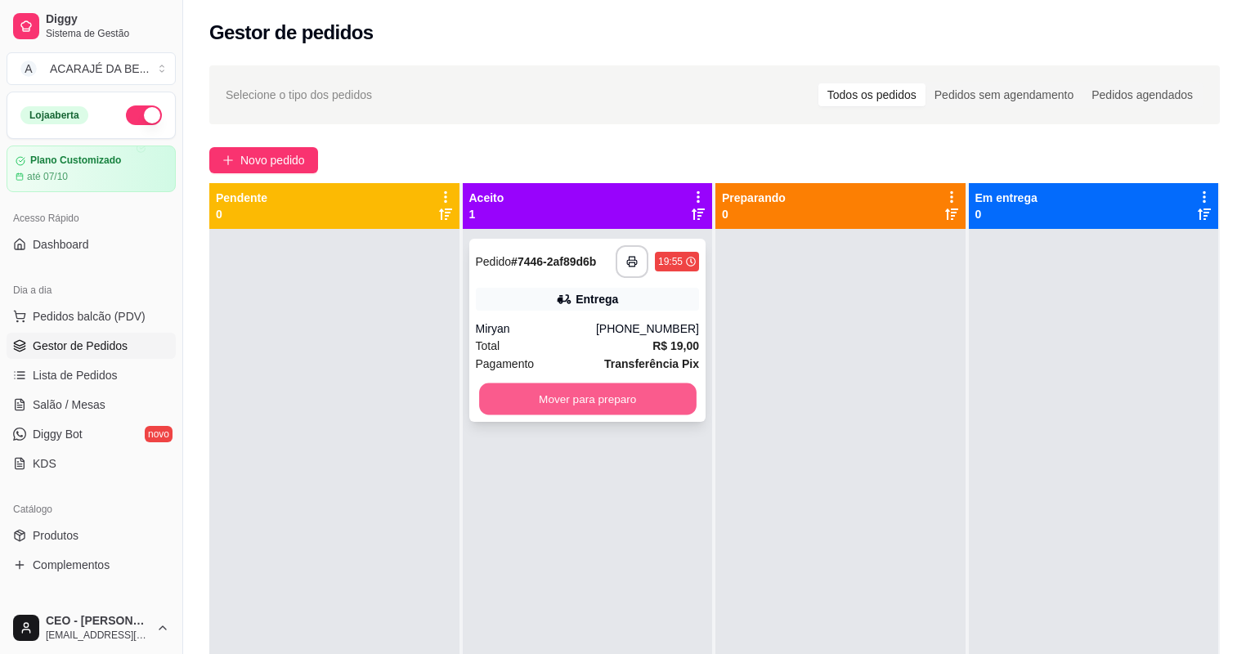
click at [590, 405] on button "Mover para preparo" at bounding box center [587, 399] width 217 height 32
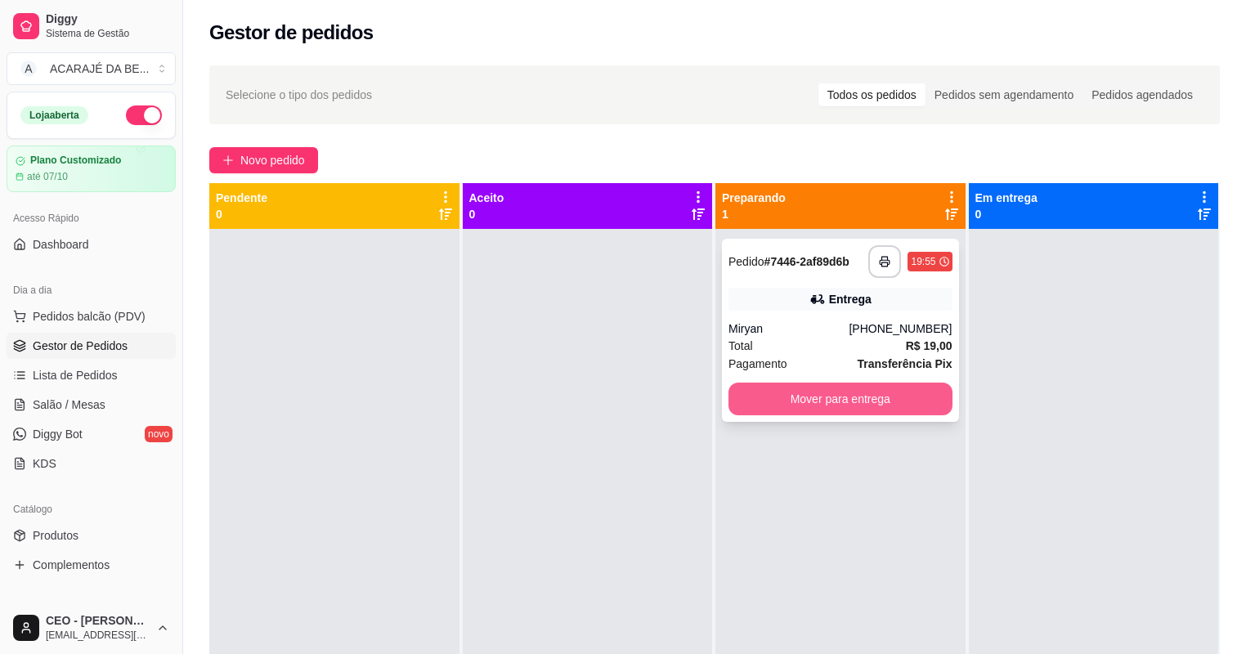
click at [826, 405] on button "Mover para entrega" at bounding box center [840, 398] width 224 height 33
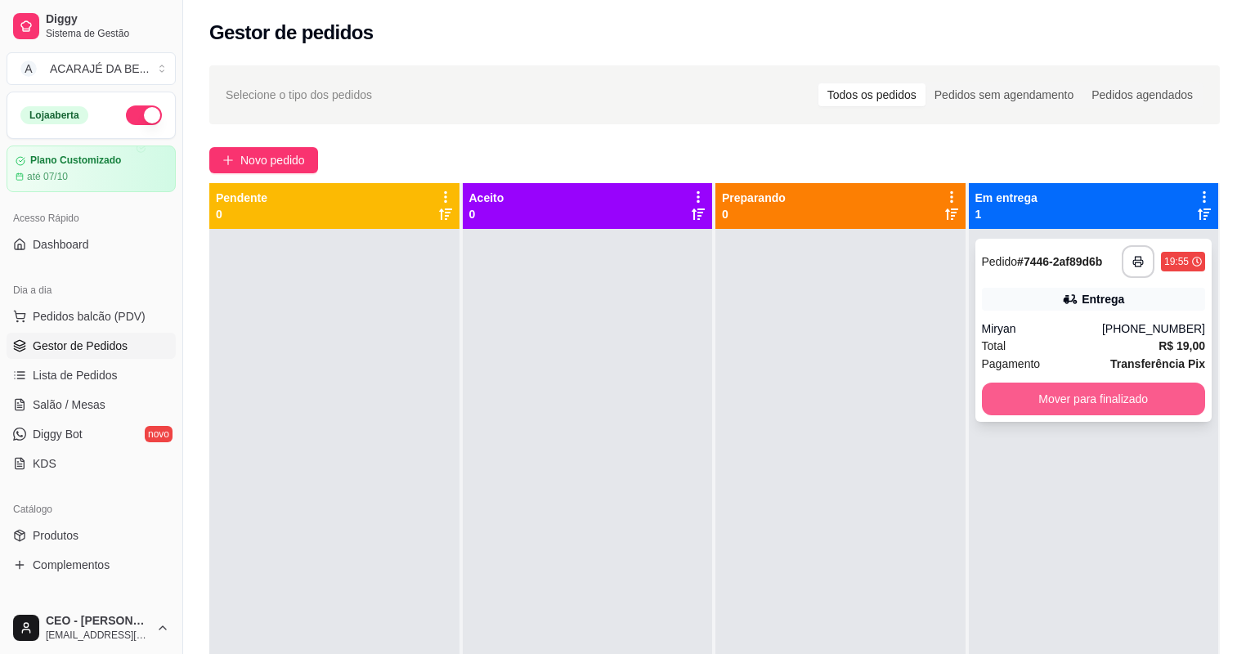
click at [1138, 387] on button "Mover para finalizado" at bounding box center [1094, 398] width 224 height 33
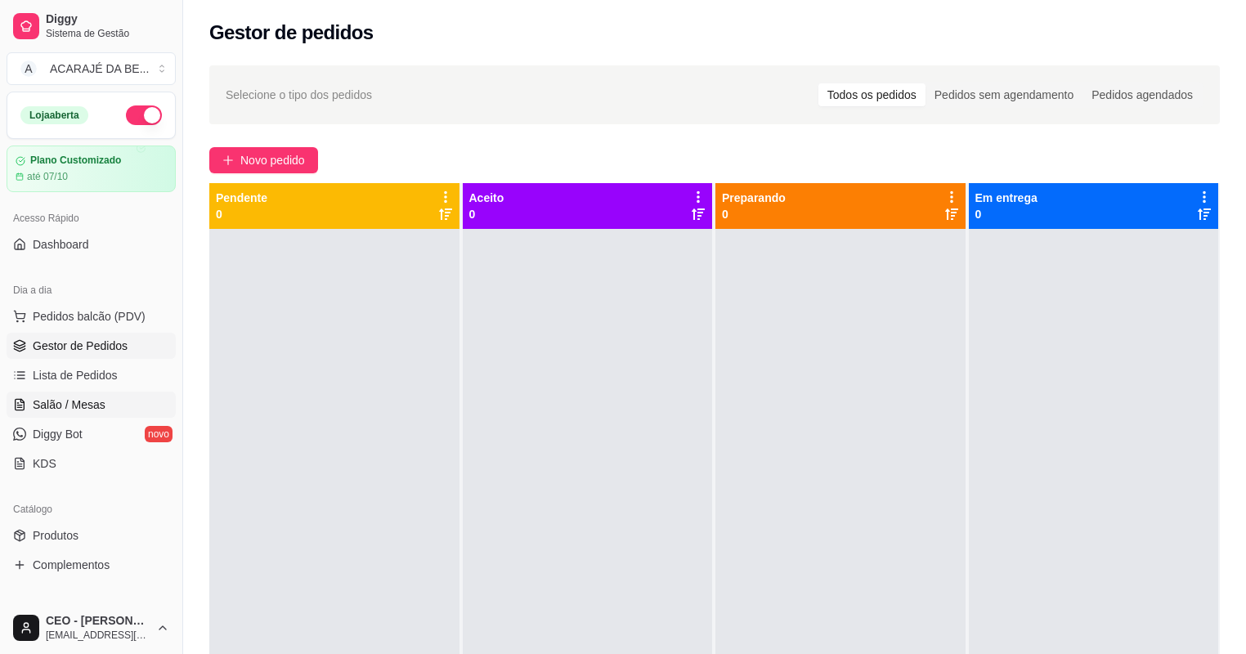
click at [56, 410] on span "Salão / Mesas" at bounding box center [69, 404] width 73 height 16
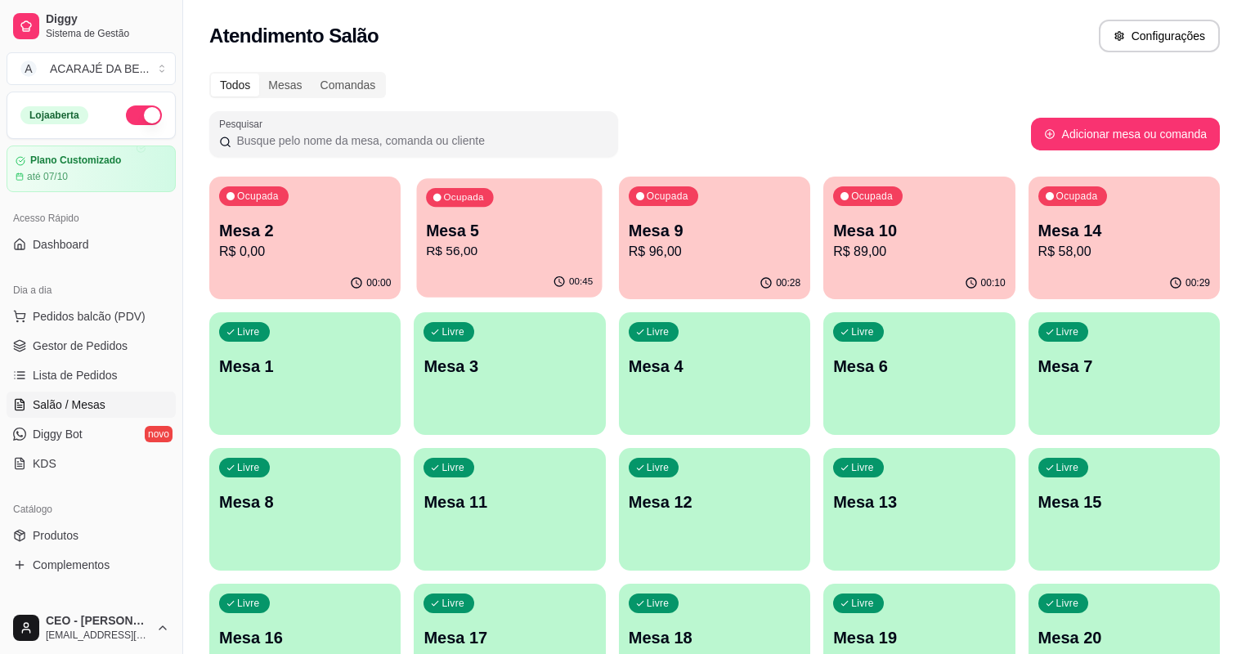
click at [445, 250] on p "R$ 56,00" at bounding box center [510, 251] width 167 height 19
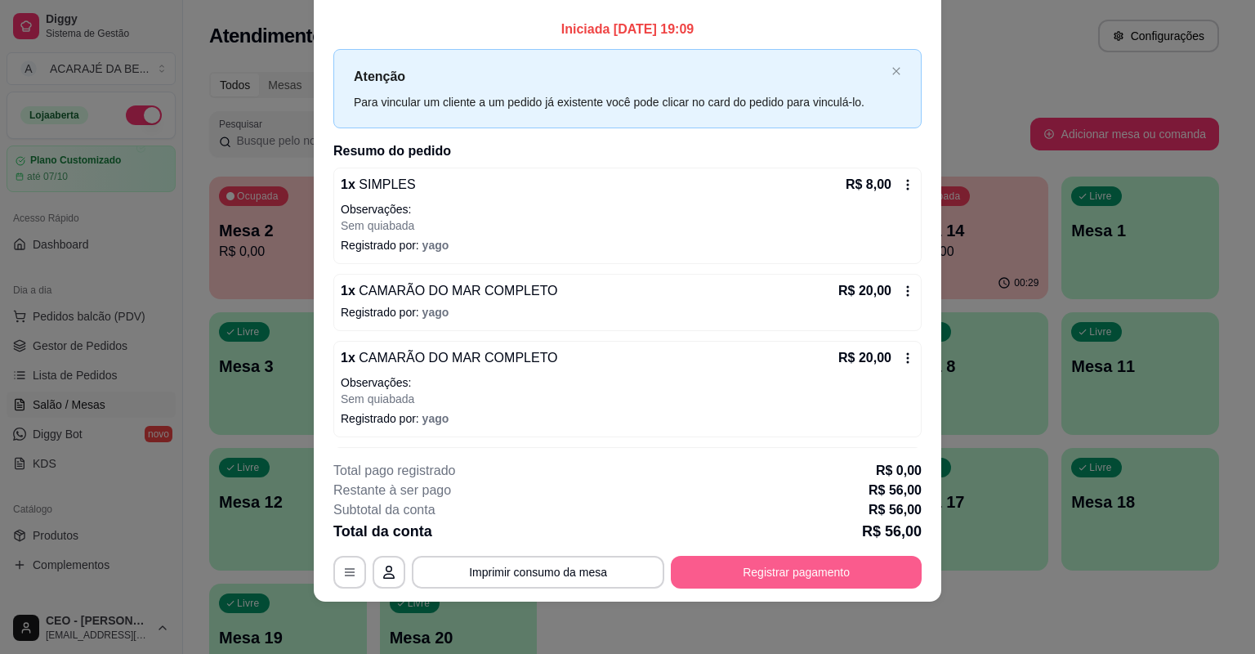
click at [706, 561] on button "Registrar pagamento" at bounding box center [796, 572] width 251 height 33
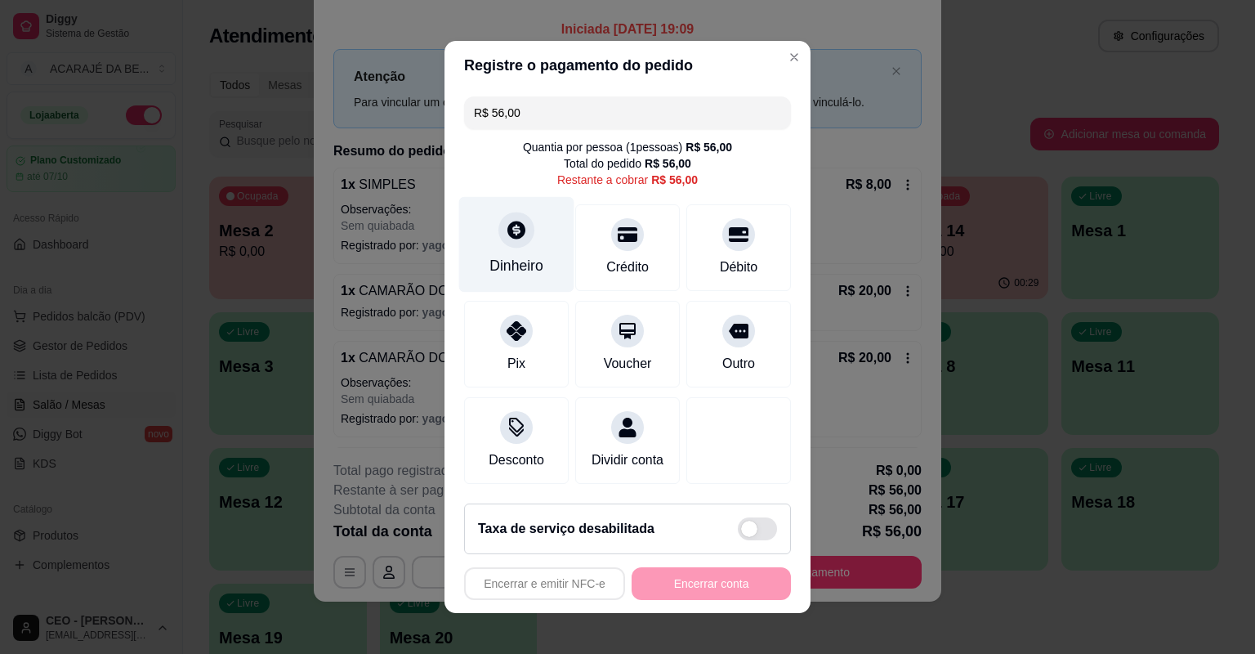
click at [507, 248] on div "Dinheiro" at bounding box center [516, 245] width 115 height 96
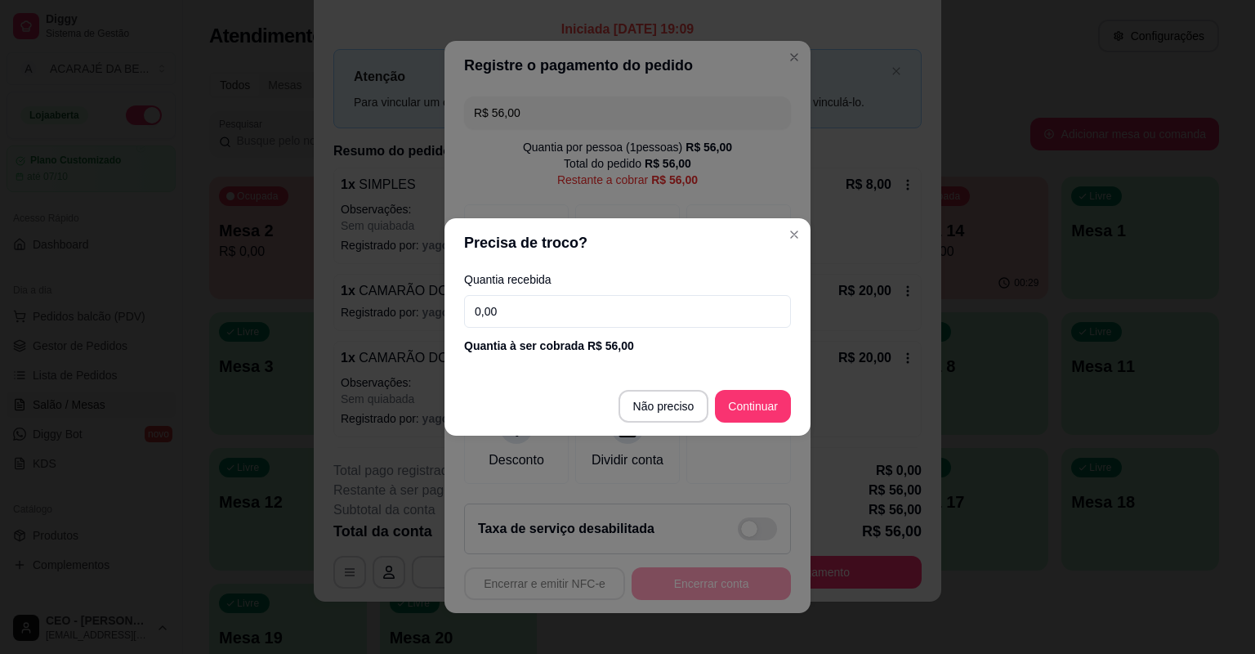
click at [539, 311] on input "0,00" at bounding box center [627, 311] width 327 height 33
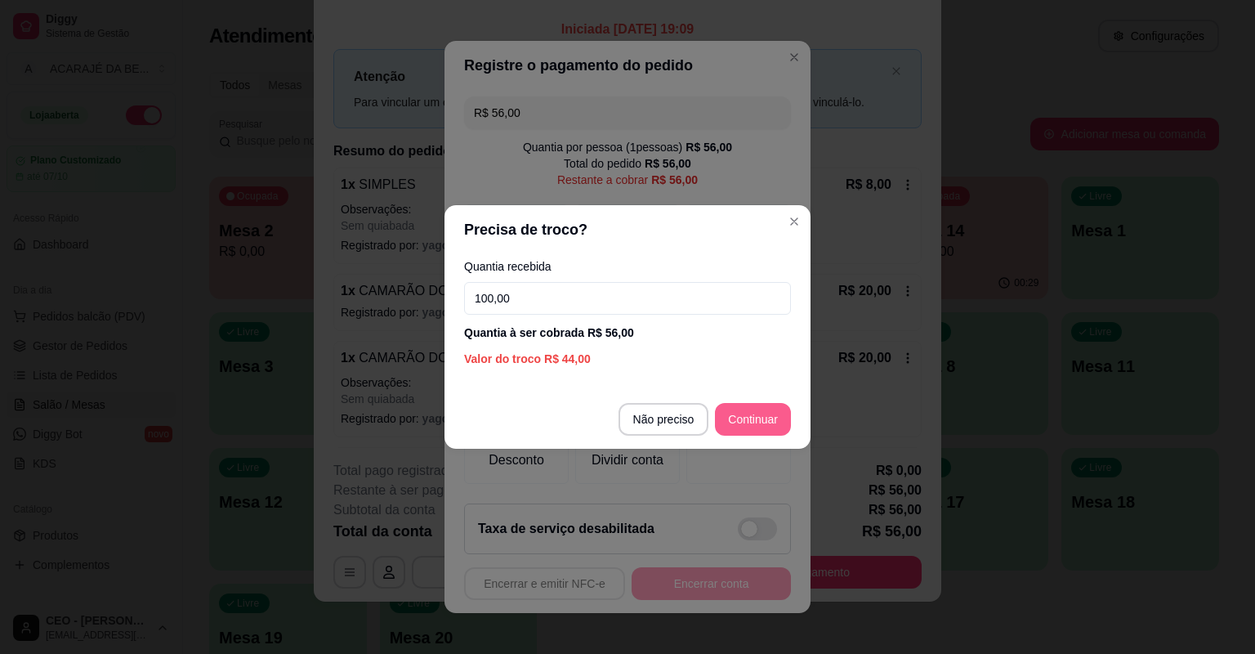
type input "100,00"
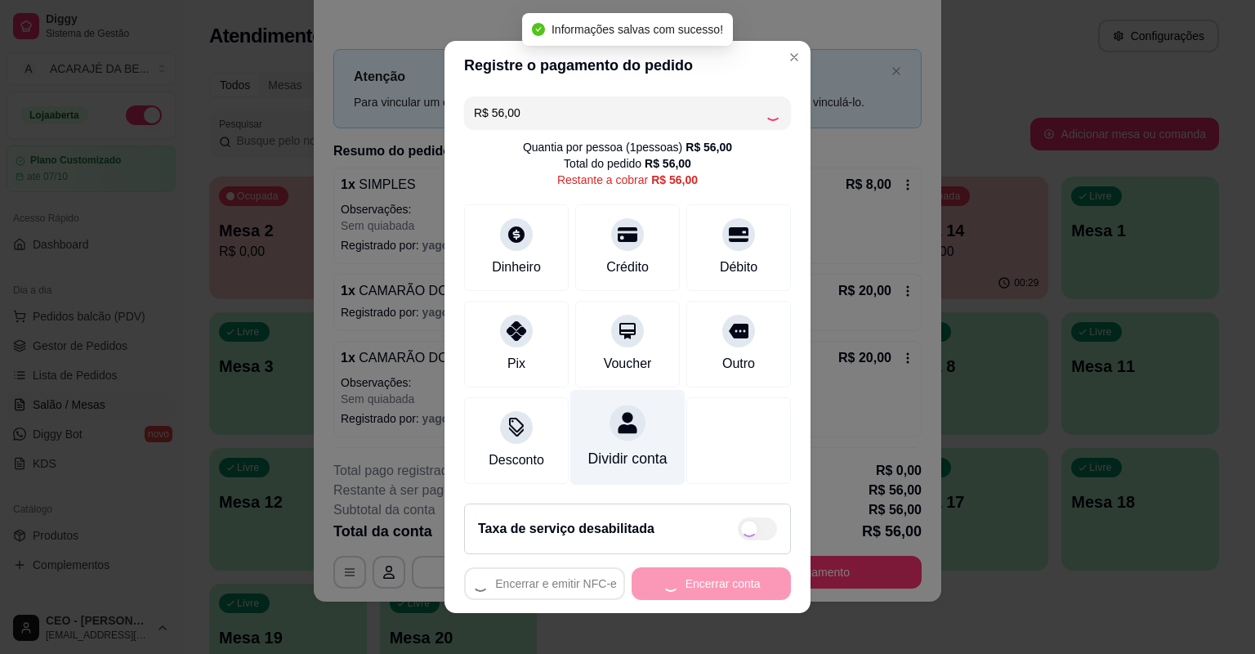
type input "R$ 0,00"
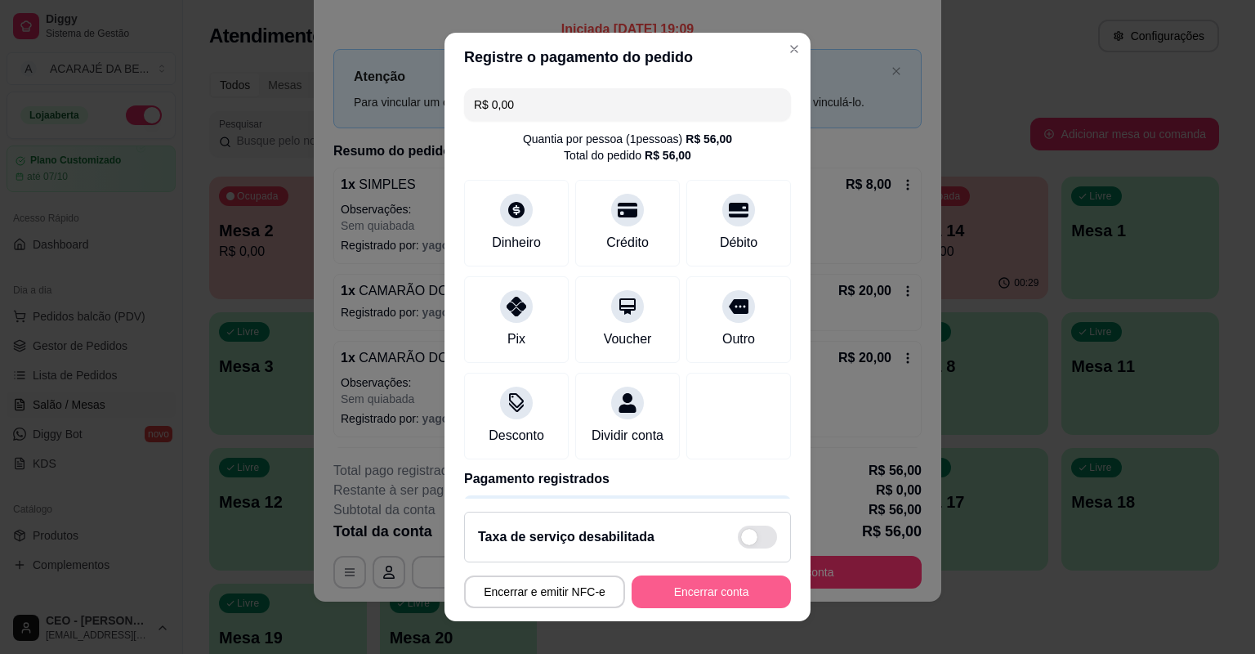
click at [670, 589] on button "Encerrar conta" at bounding box center [711, 591] width 159 height 33
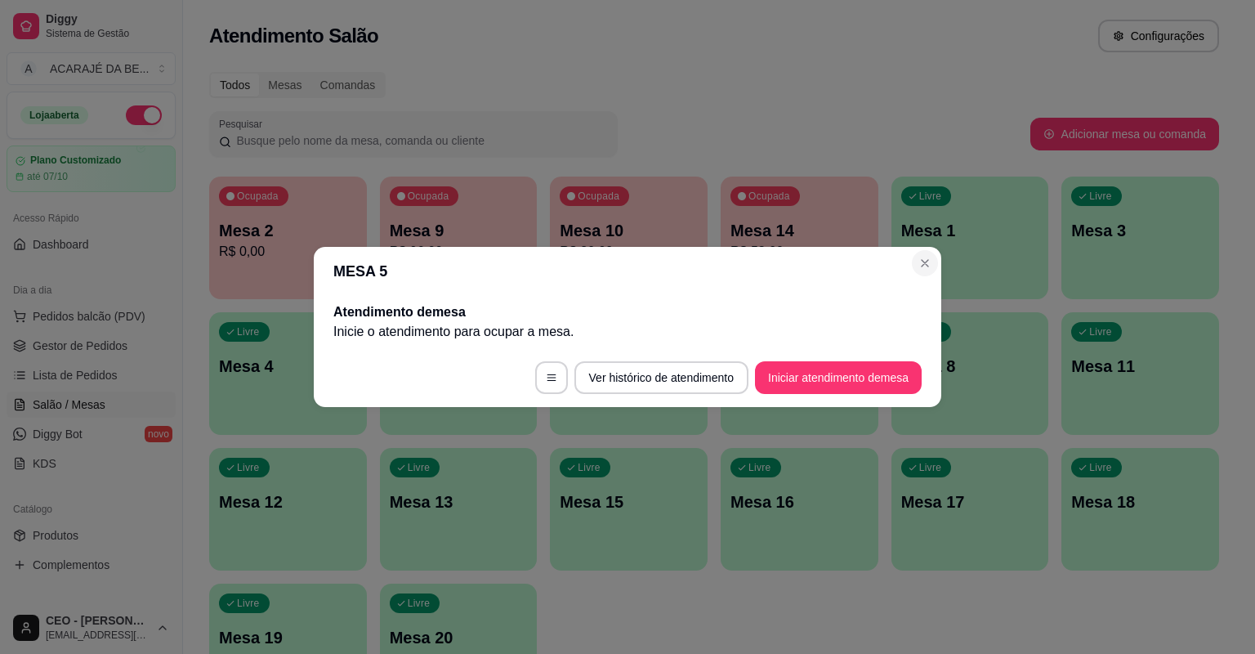
click at [932, 266] on div "Livre Mesa 1" at bounding box center [971, 228] width 158 height 103
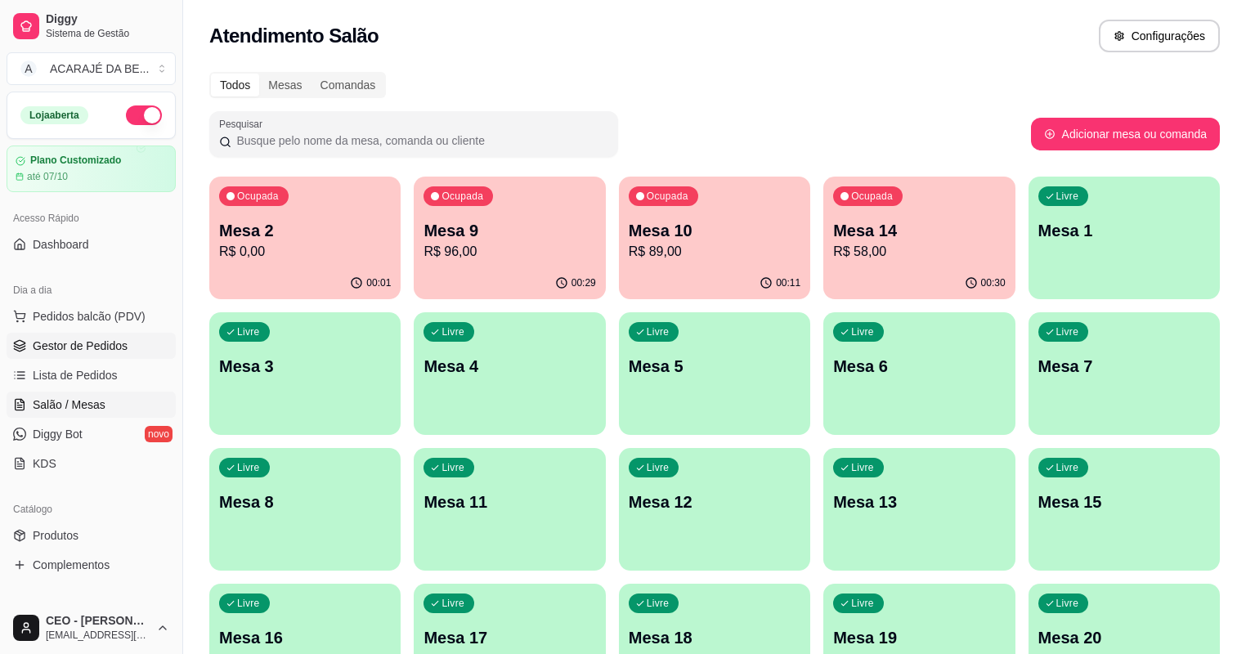
click at [131, 342] on link "Gestor de Pedidos" at bounding box center [91, 346] width 169 height 26
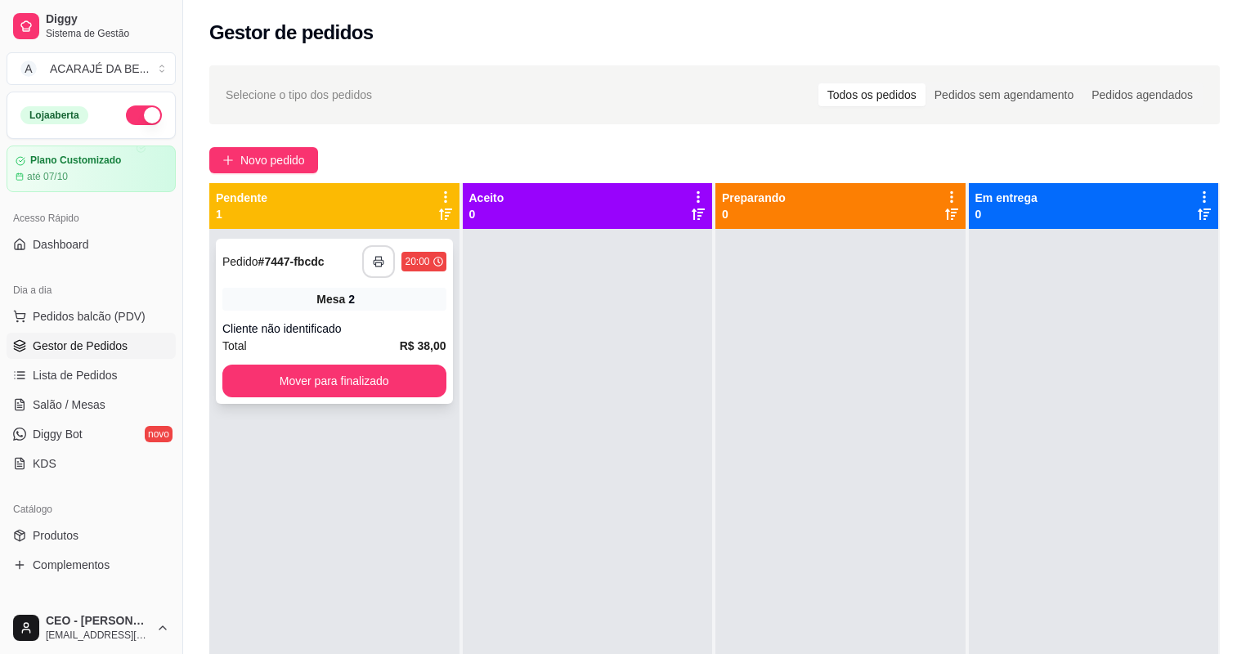
click at [385, 255] on button "button" at bounding box center [378, 261] width 33 height 33
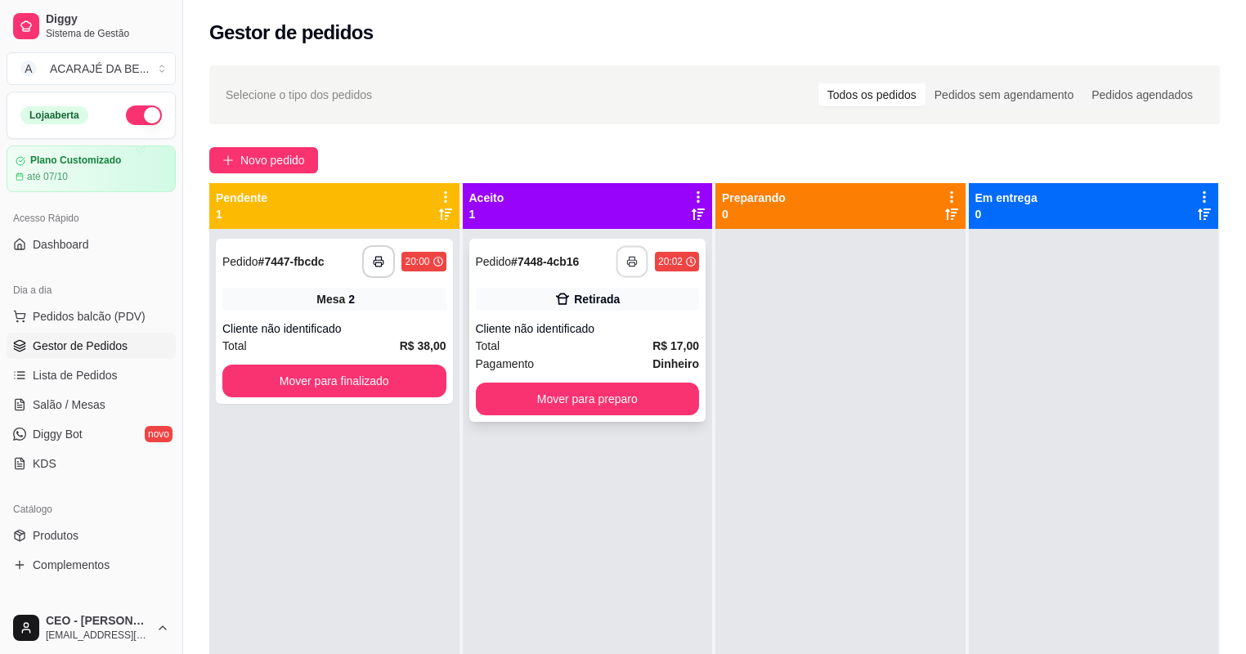
click at [628, 265] on icon "button" at bounding box center [631, 261] width 11 height 11
click at [660, 415] on div "**********" at bounding box center [587, 330] width 237 height 183
click at [657, 400] on button "Mover para preparo" at bounding box center [587, 399] width 217 height 32
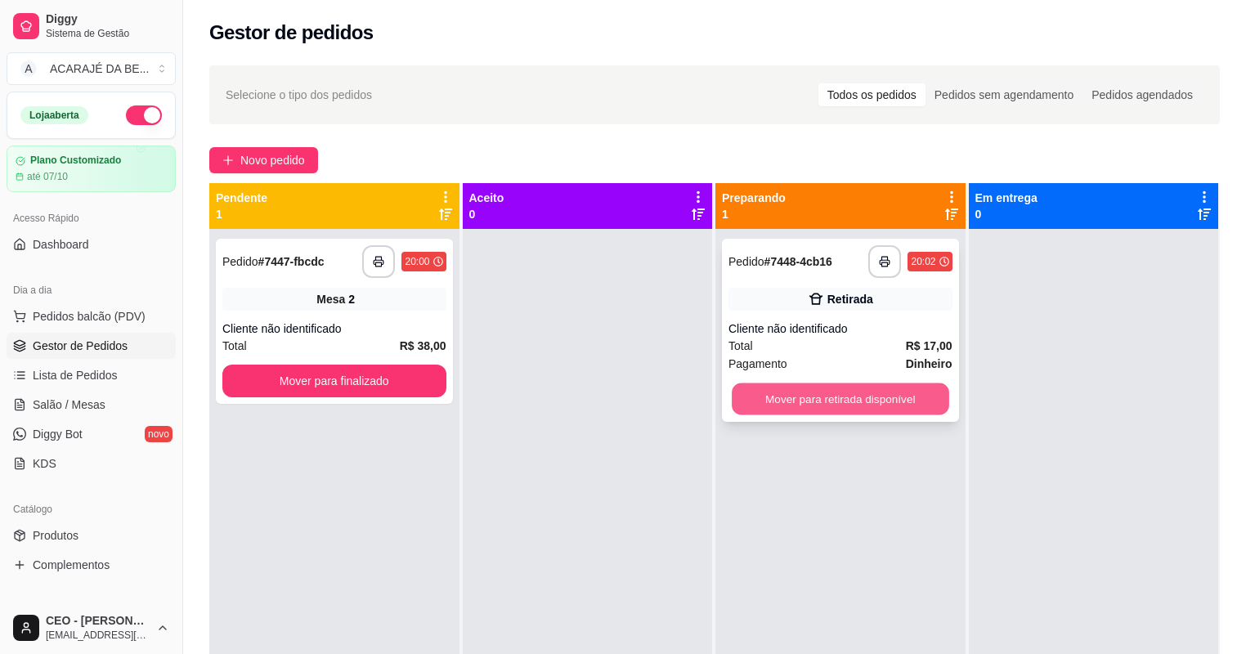
click at [852, 388] on button "Mover para retirada disponível" at bounding box center [839, 399] width 217 height 32
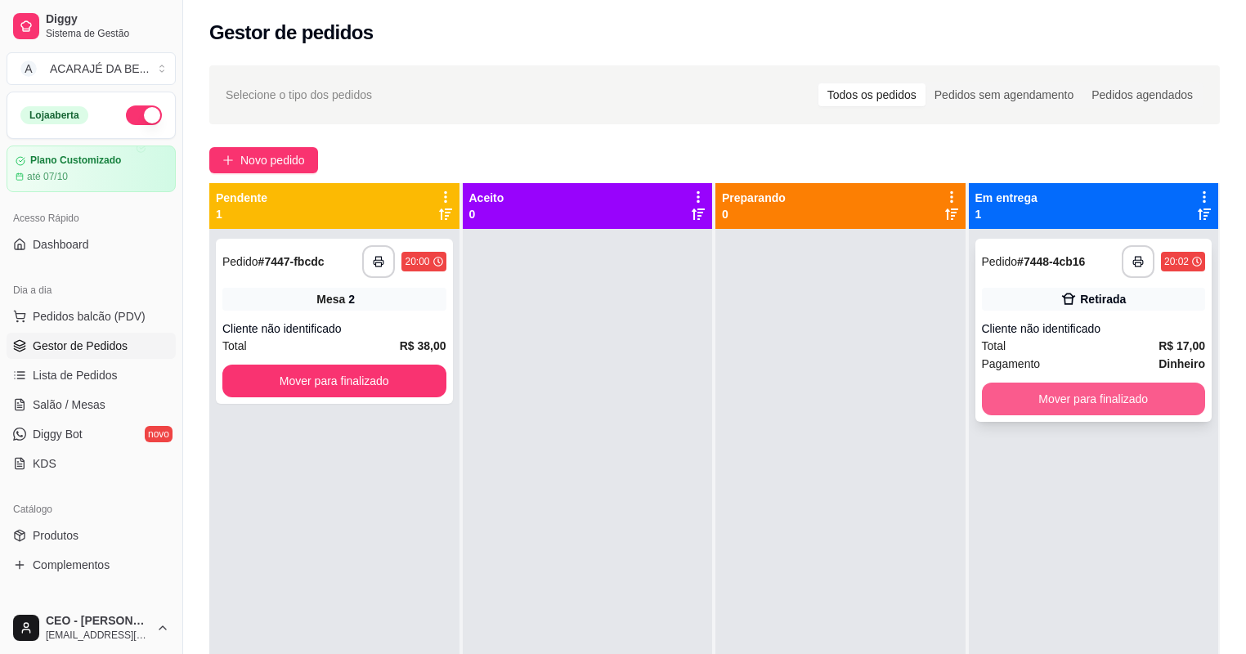
click at [999, 396] on button "Mover para finalizado" at bounding box center [1094, 398] width 224 height 33
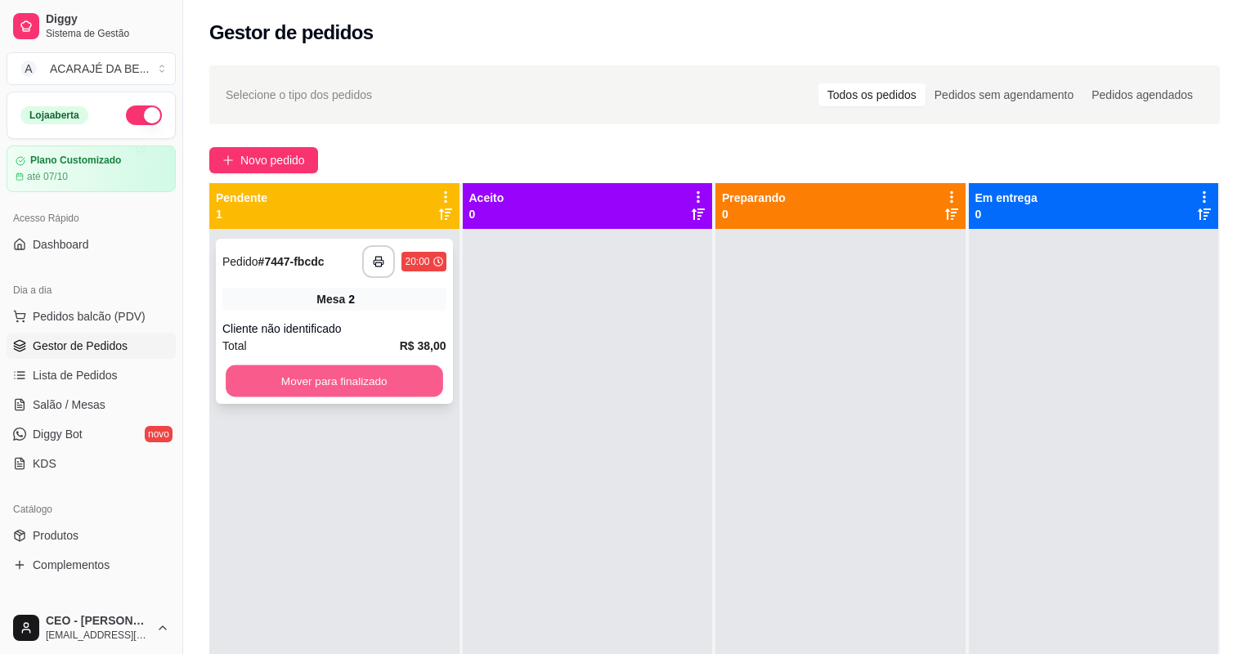
click at [365, 376] on button "Mover para finalizado" at bounding box center [334, 381] width 217 height 32
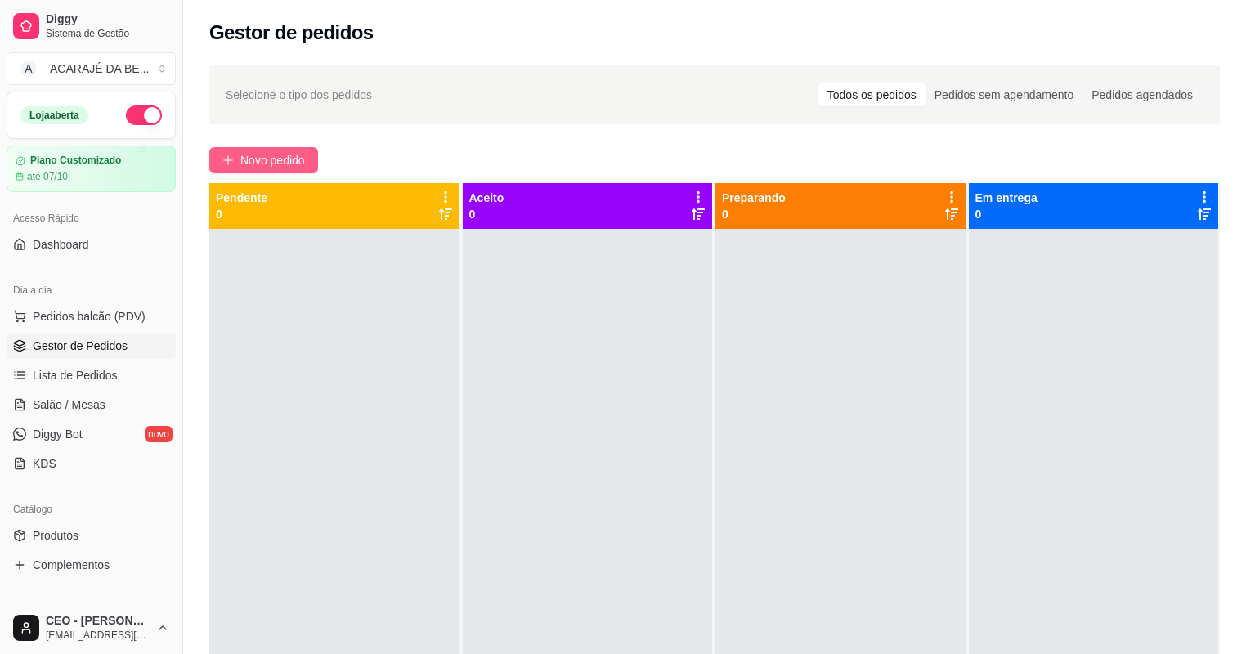
click at [239, 160] on button "Novo pedido" at bounding box center [263, 160] width 109 height 26
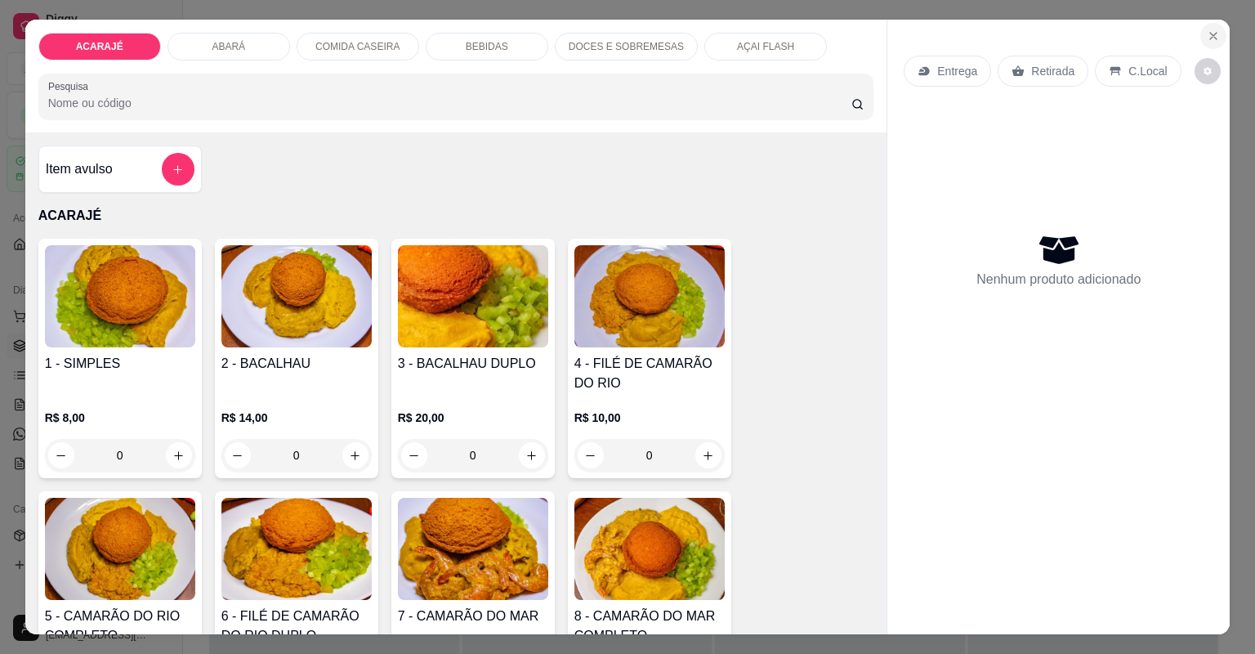
click at [1209, 38] on icon "Close" at bounding box center [1213, 35] width 13 height 13
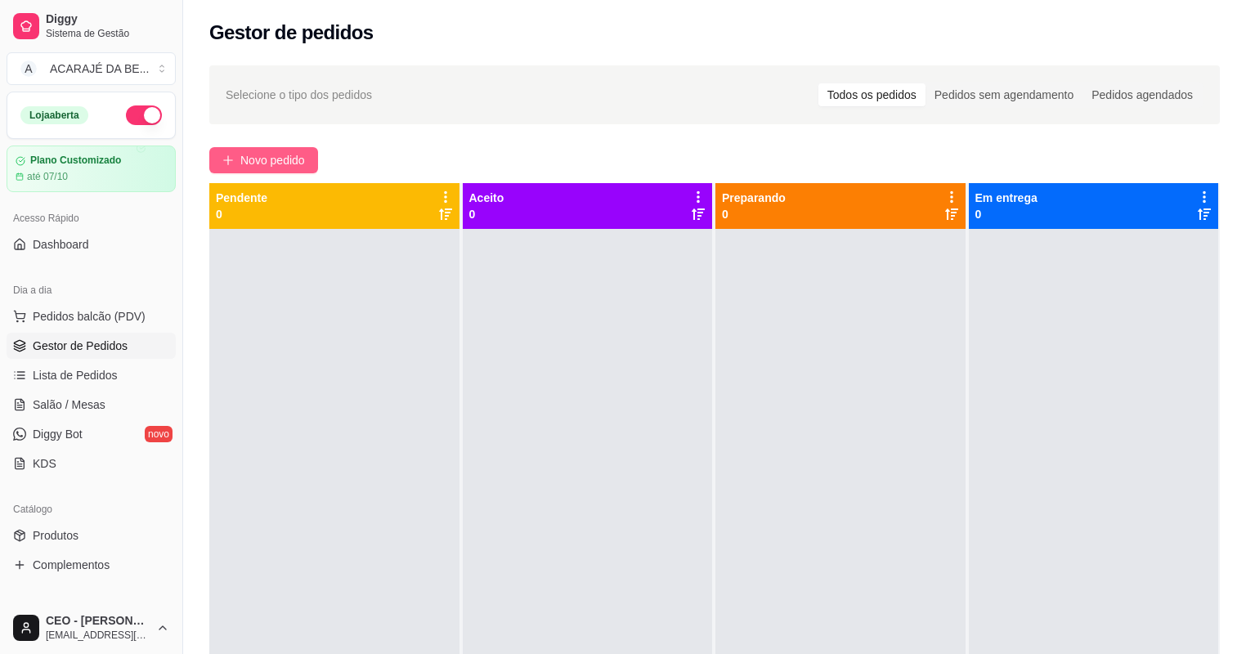
click at [260, 156] on span "Novo pedido" at bounding box center [272, 160] width 65 height 18
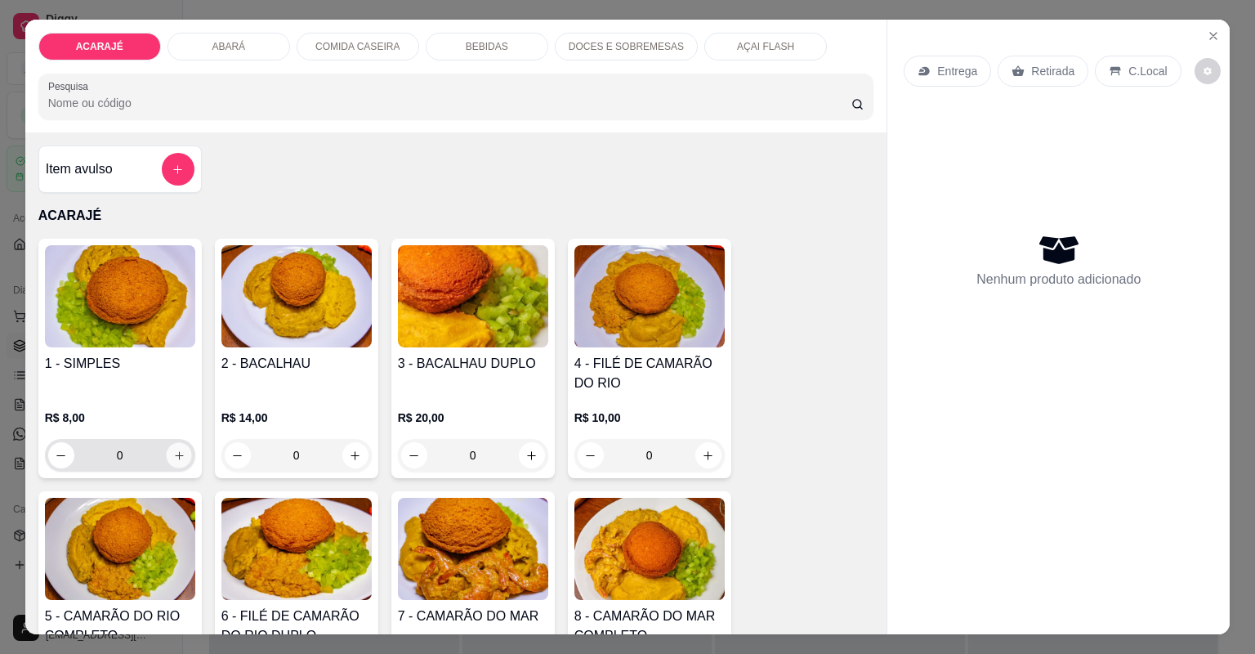
click at [174, 450] on icon "increase-product-quantity" at bounding box center [178, 456] width 12 height 12
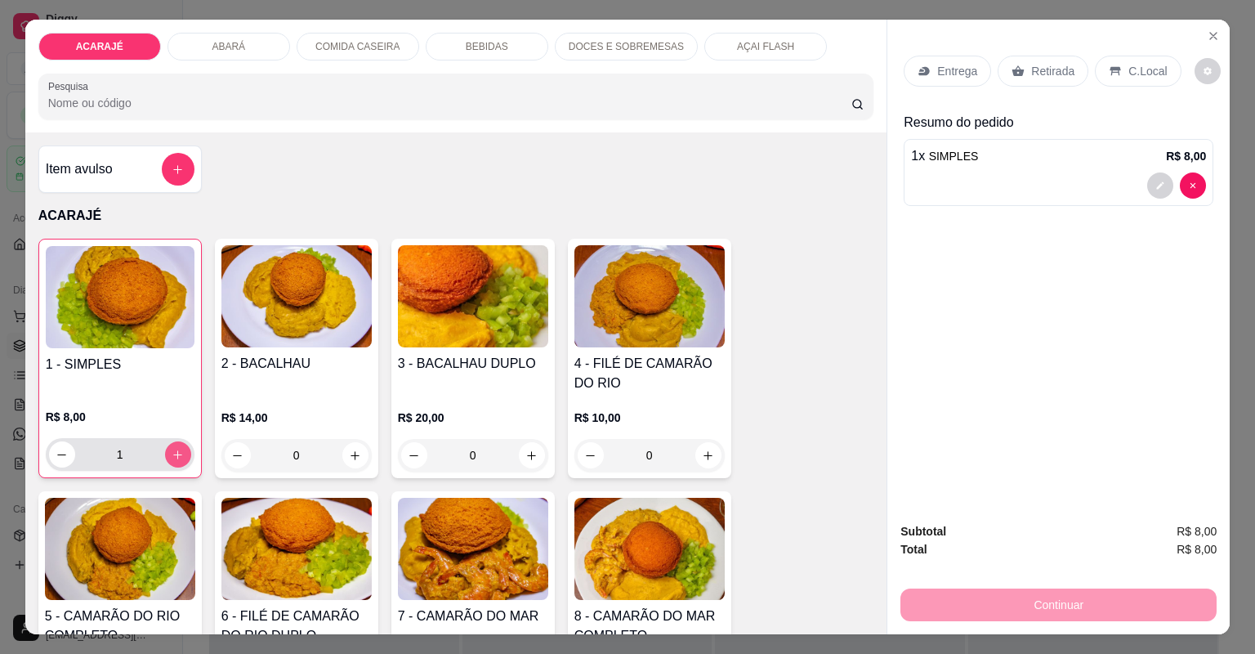
click at [173, 450] on icon "increase-product-quantity" at bounding box center [178, 455] width 12 height 12
type input "2"
click at [709, 453] on icon "increase-product-quantity" at bounding box center [708, 456] width 12 height 12
click at [709, 454] on icon "increase-product-quantity" at bounding box center [708, 456] width 12 height 12
type input "2"
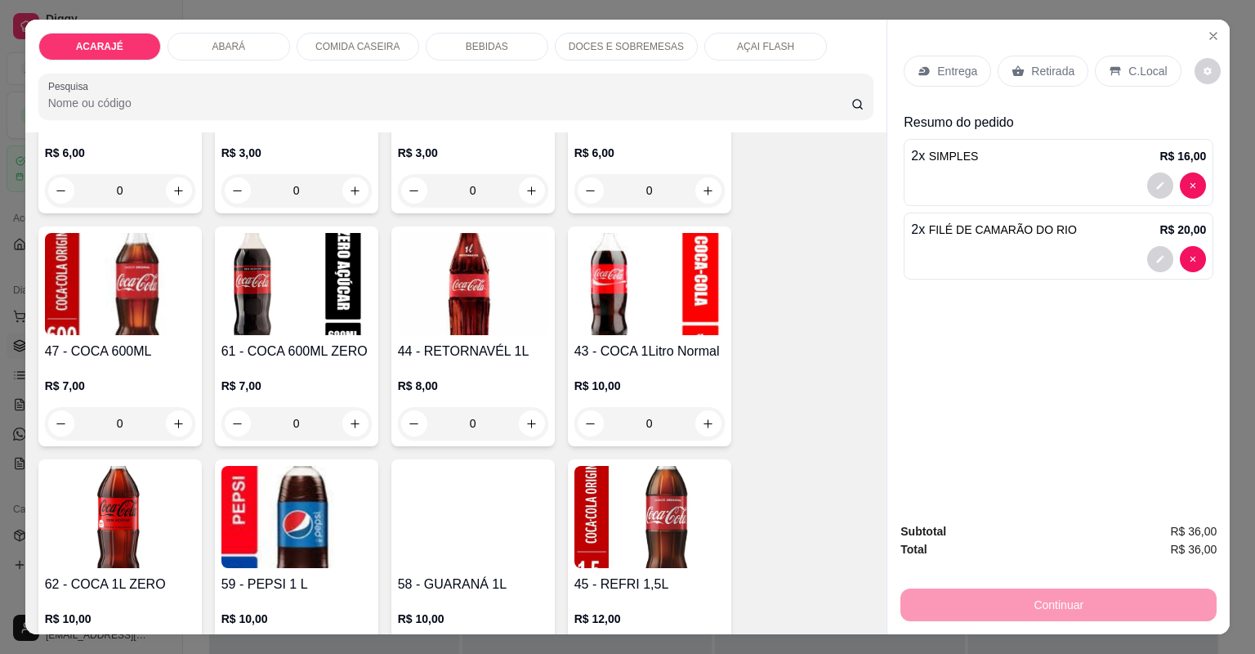
scroll to position [2942, 0]
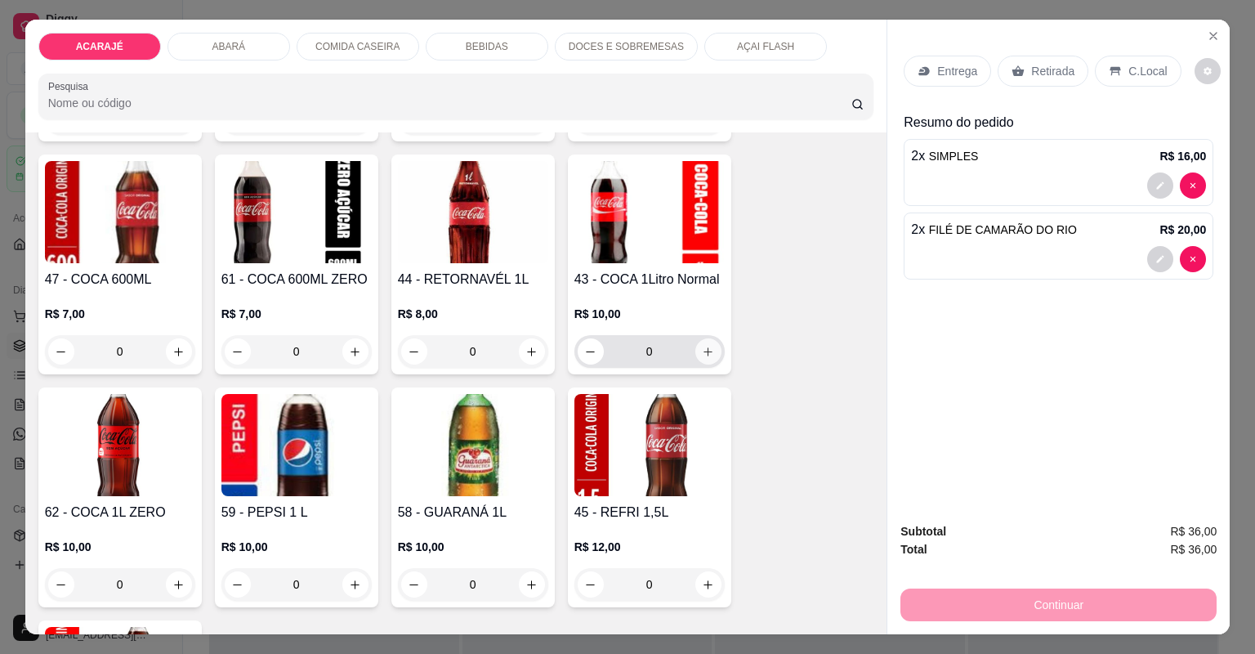
click at [704, 353] on icon "increase-product-quantity" at bounding box center [708, 351] width 9 height 9
type input "1"
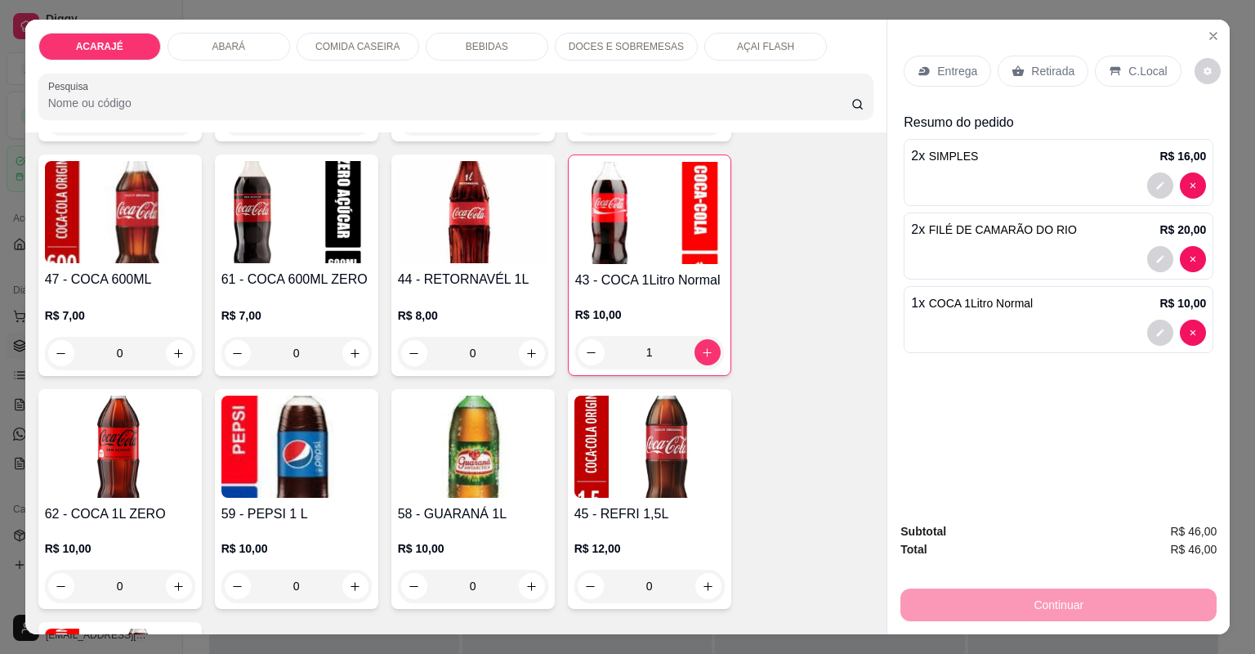
click at [937, 67] on p "Entrega" at bounding box center [957, 71] width 40 height 16
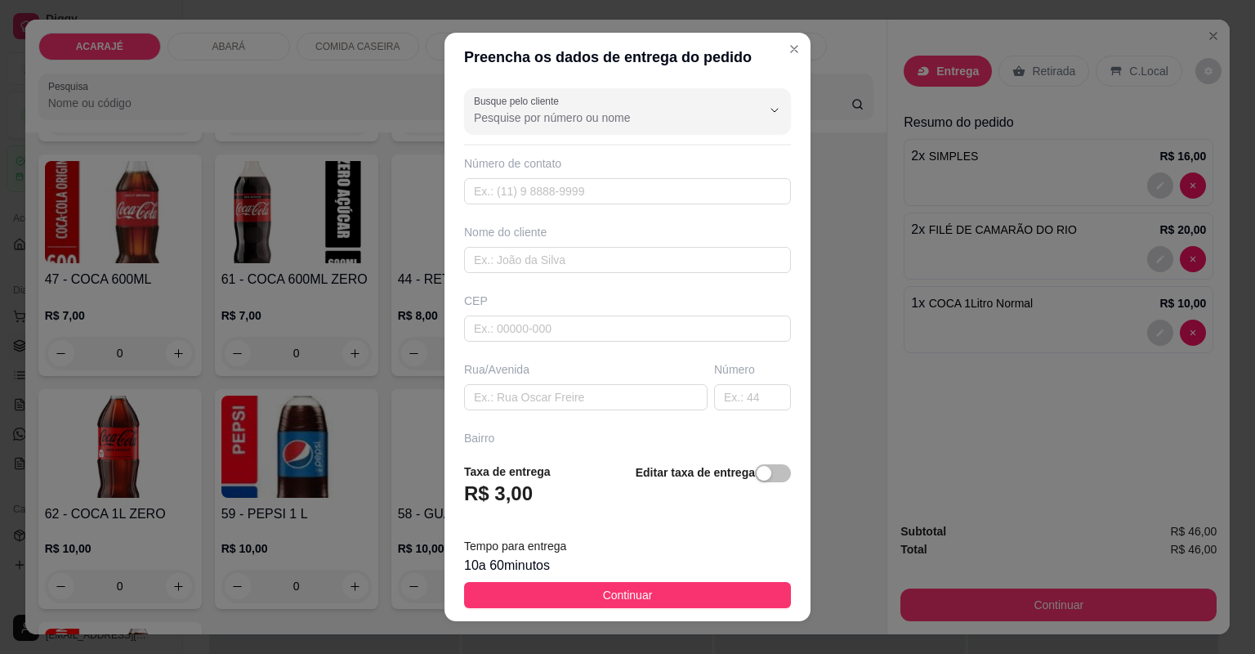
click at [588, 244] on div "Nome do cliente" at bounding box center [627, 248] width 333 height 49
click at [592, 261] on input "text" at bounding box center [627, 260] width 327 height 26
type input "r"
type input "RL"
paste input "Rua Alberto Rocha Silva bairro Júlia derme número da casa 59 pagamento apix"
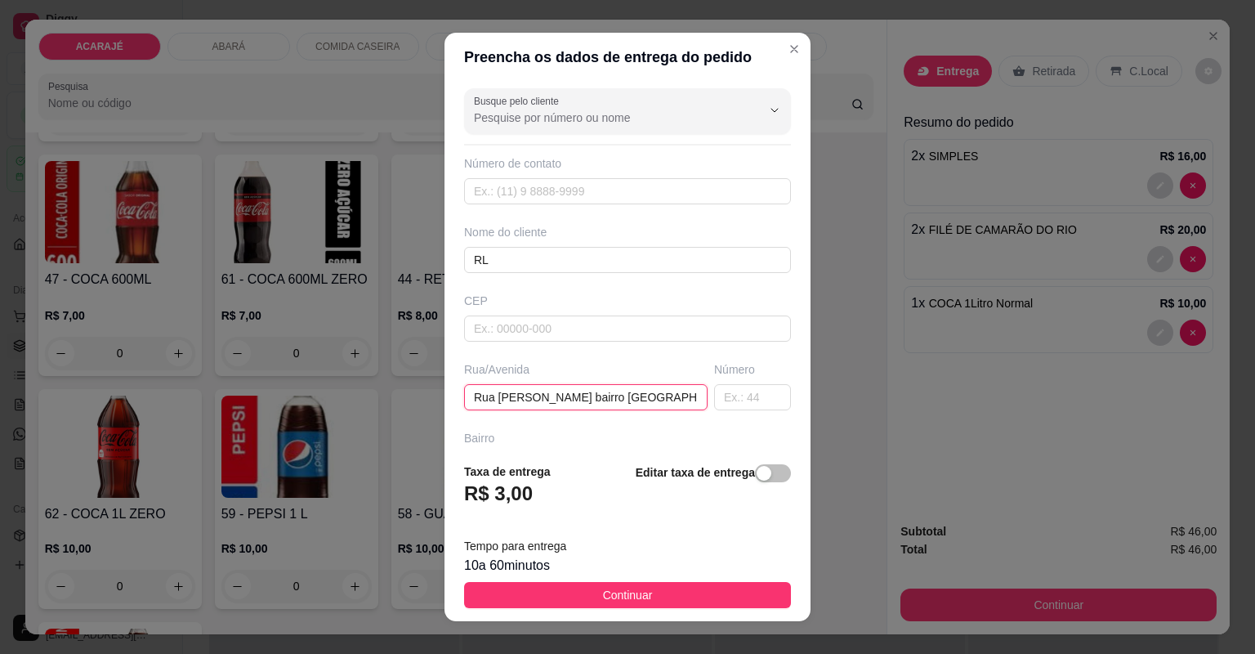
scroll to position [0, 186]
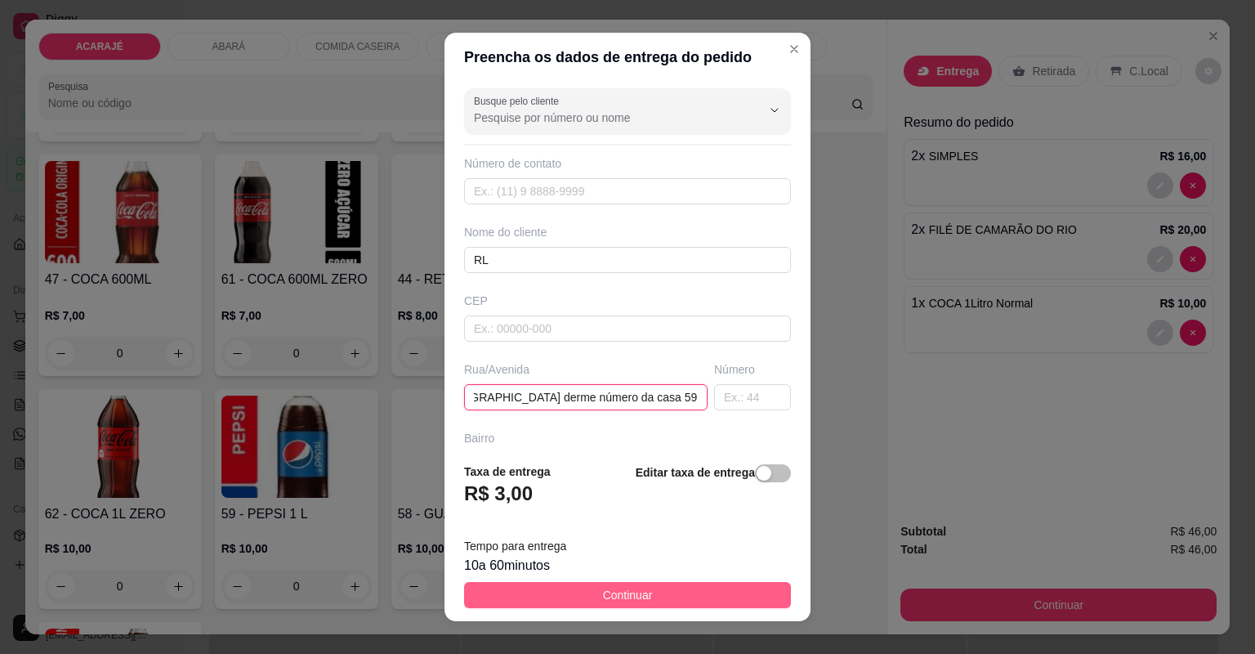
type input "Rua Alberto Rocha Silva bairro Júlia derme número da casa 59 pagamento apix"
click at [609, 601] on span "Continuar" at bounding box center [628, 595] width 50 height 18
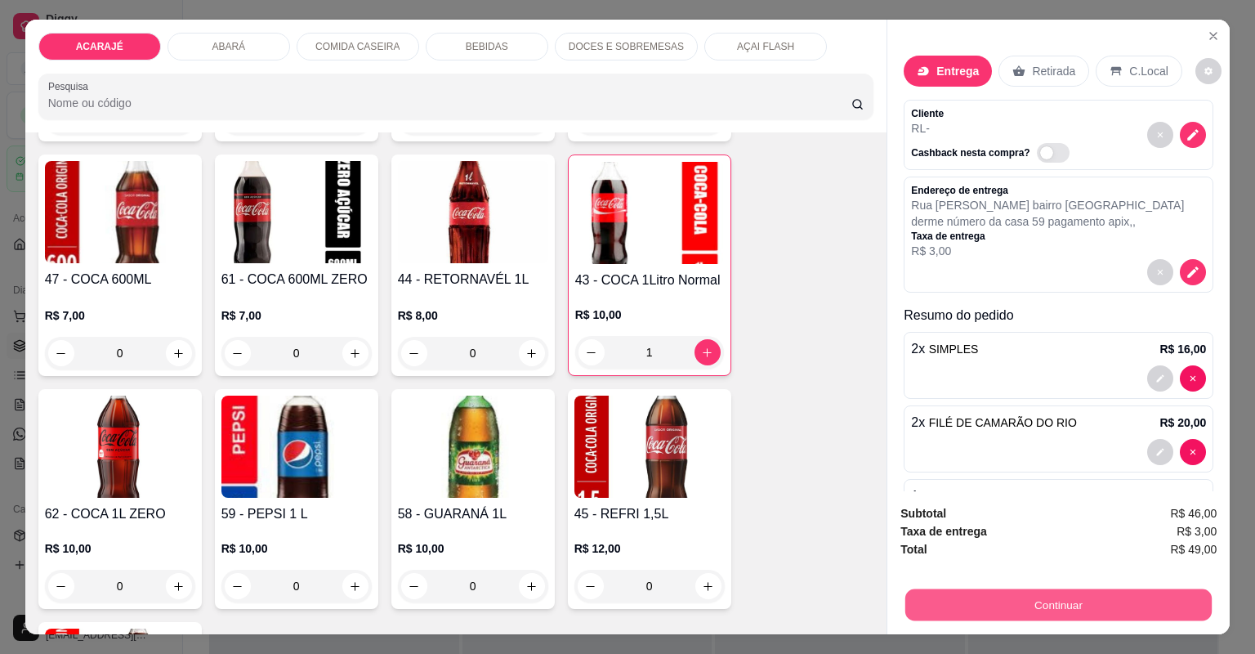
click at [922, 611] on button "Continuar" at bounding box center [1059, 605] width 306 height 32
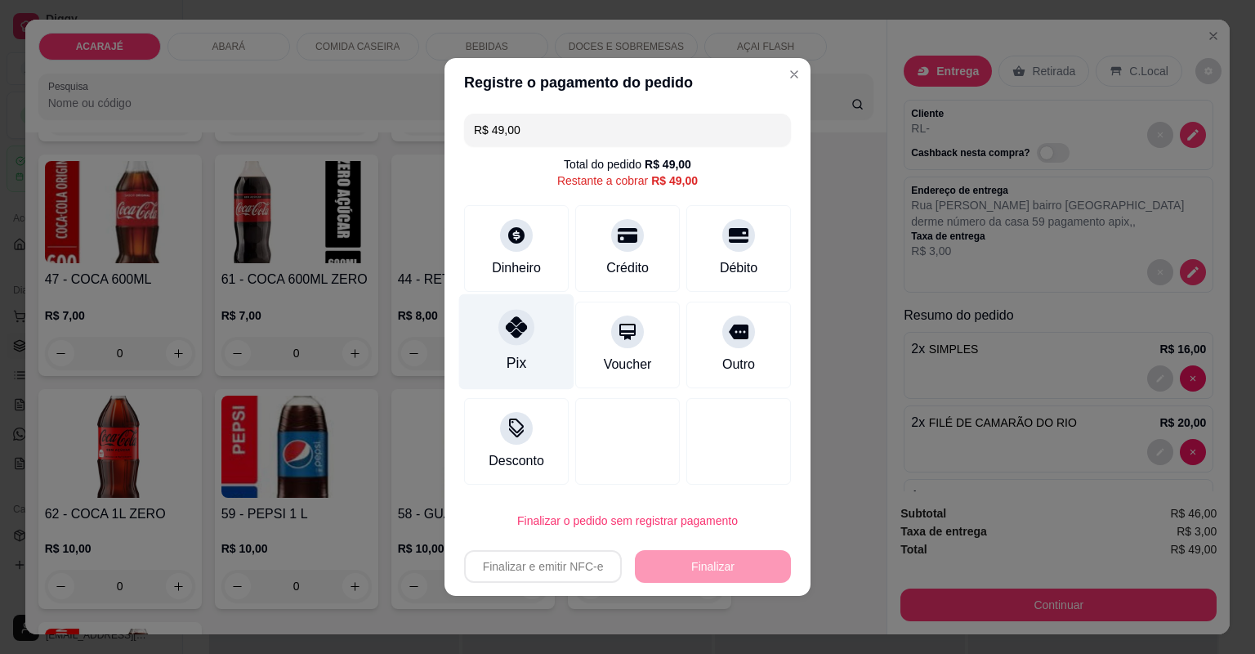
click at [530, 348] on div "Pix" at bounding box center [516, 342] width 115 height 96
type input "R$ 0,00"
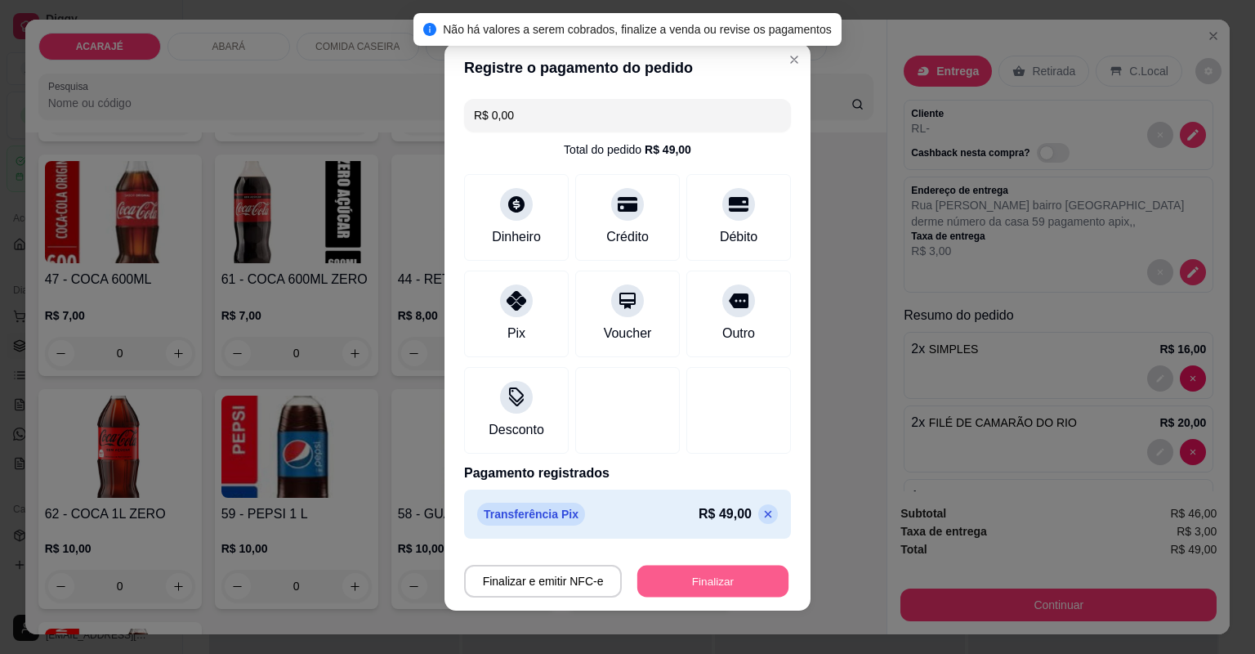
click at [672, 584] on button "Finalizar" at bounding box center [712, 582] width 151 height 32
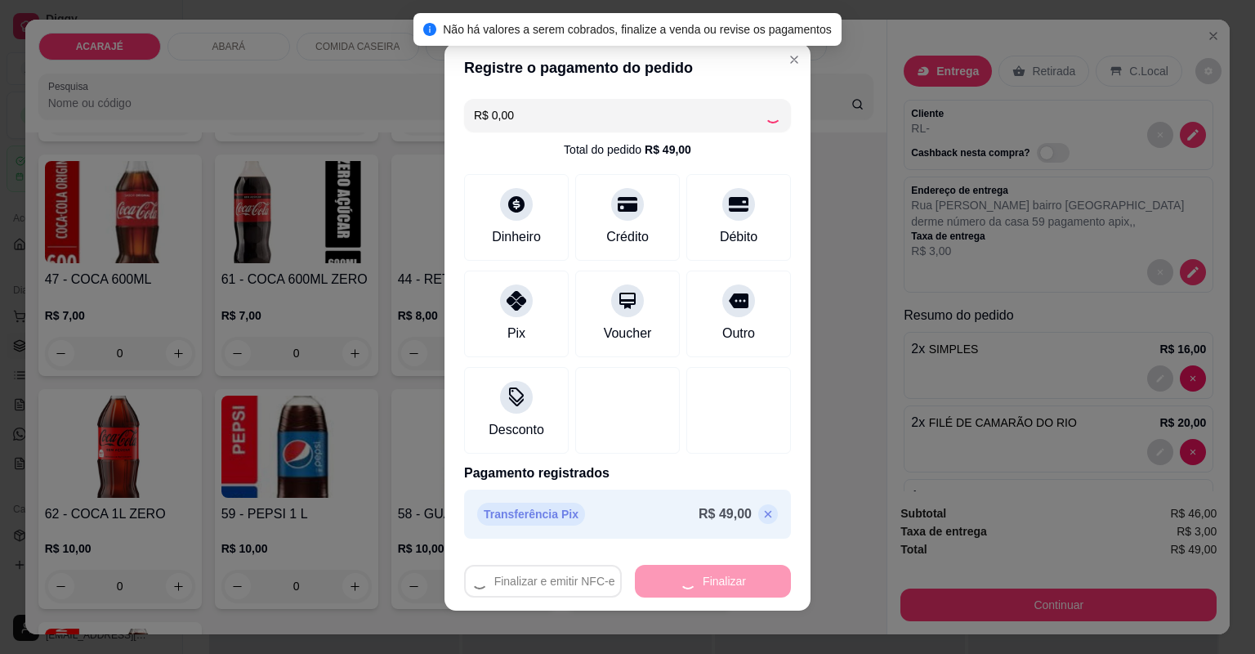
type input "0"
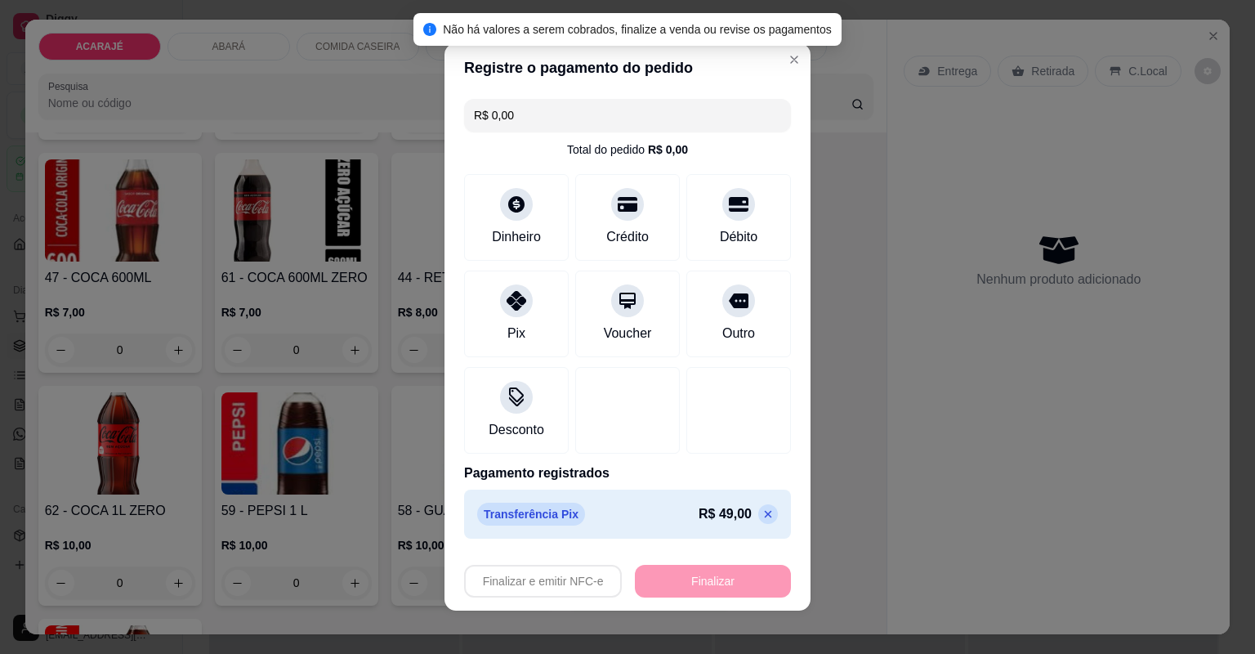
type input "-R$ 49,00"
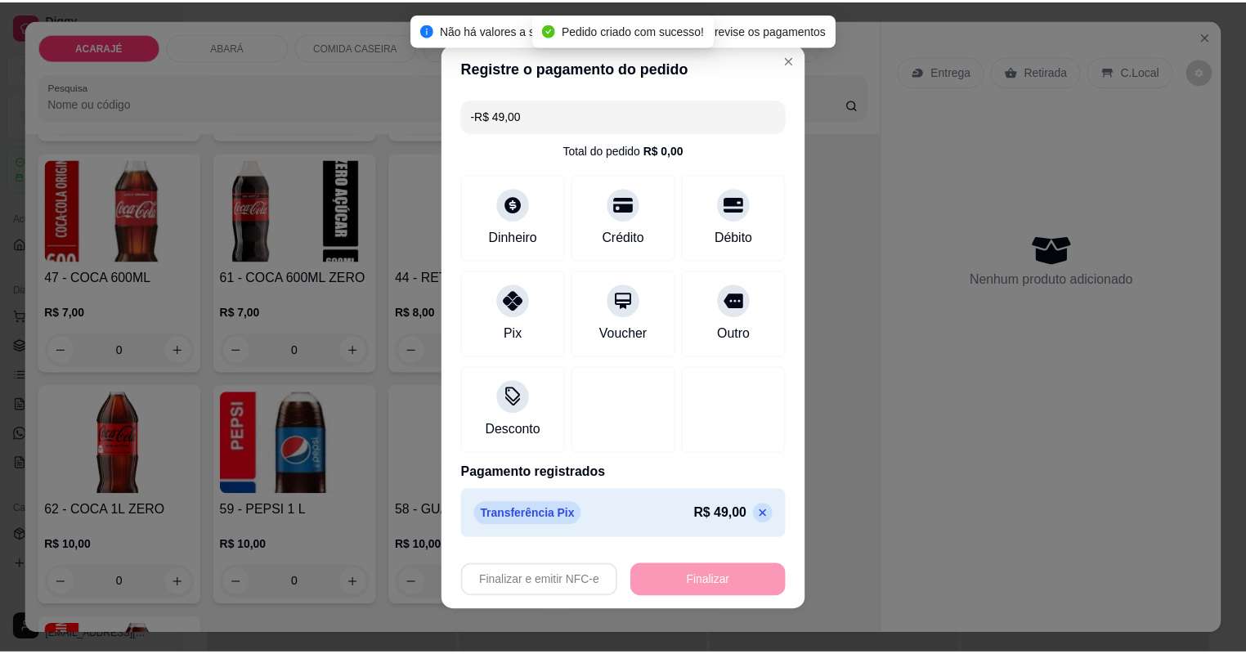
scroll to position [2941, 0]
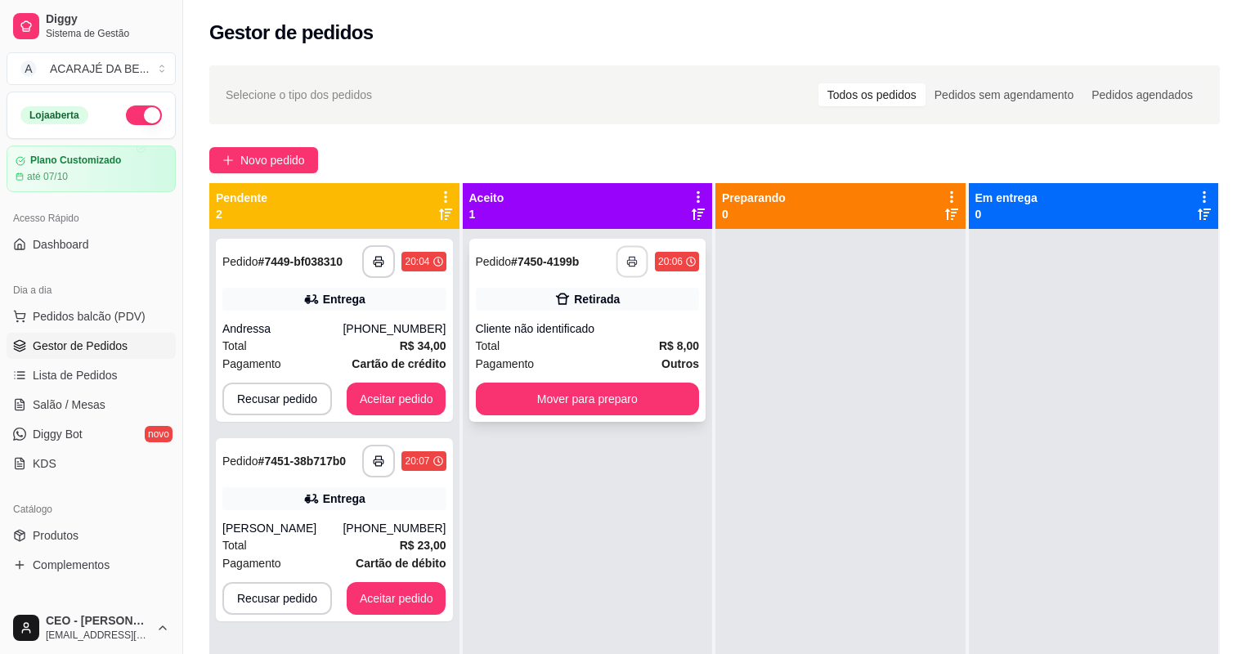
click at [631, 269] on button "button" at bounding box center [632, 262] width 32 height 32
click at [604, 400] on button "Mover para preparo" at bounding box center [587, 399] width 217 height 32
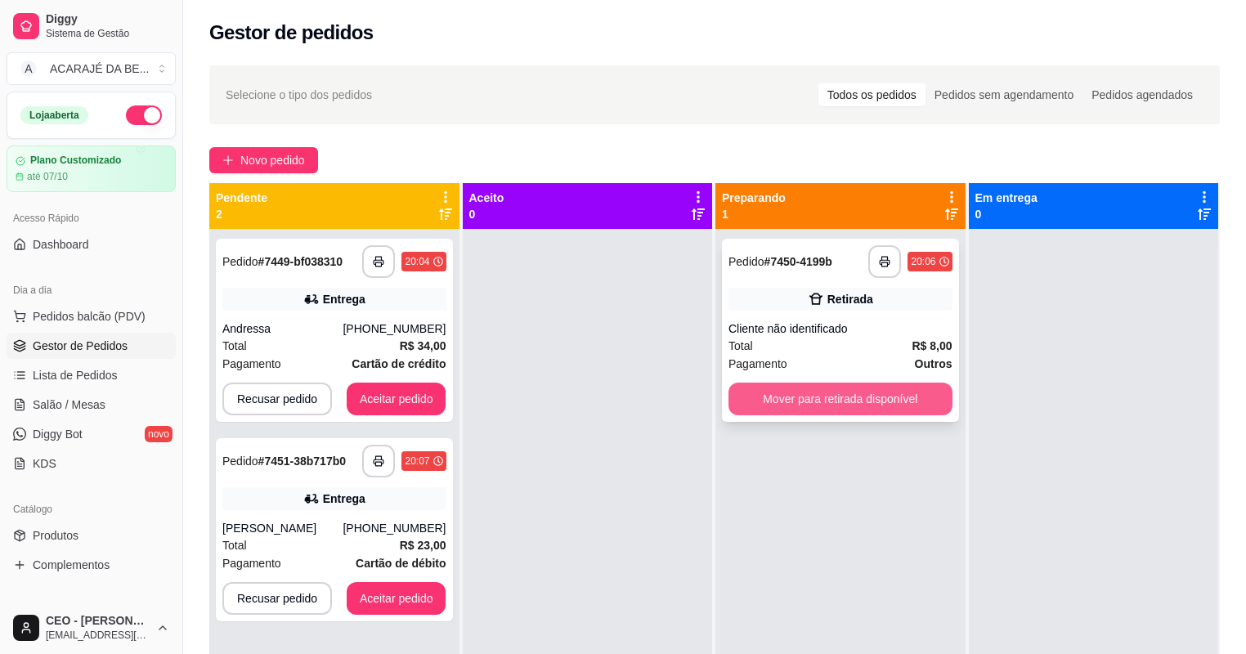
click at [845, 396] on button "Mover para retirada disponível" at bounding box center [840, 398] width 224 height 33
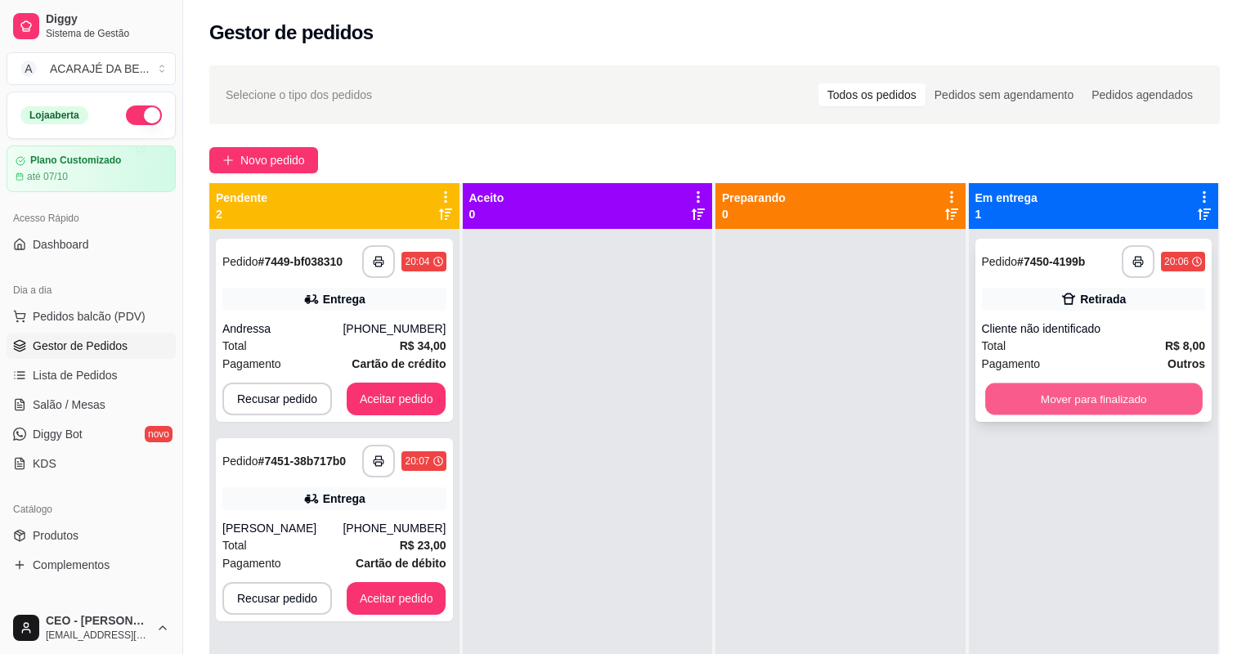
click at [1016, 408] on button "Mover para finalizado" at bounding box center [1093, 399] width 217 height 32
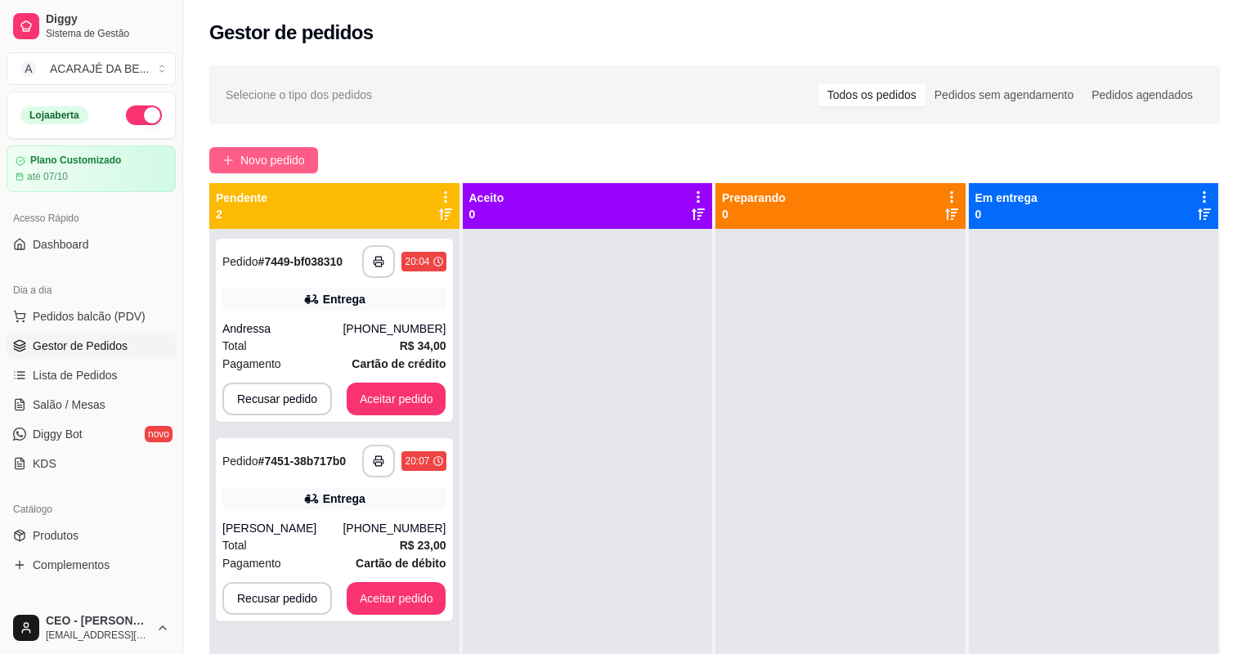
click at [248, 157] on span "Novo pedido" at bounding box center [272, 160] width 65 height 18
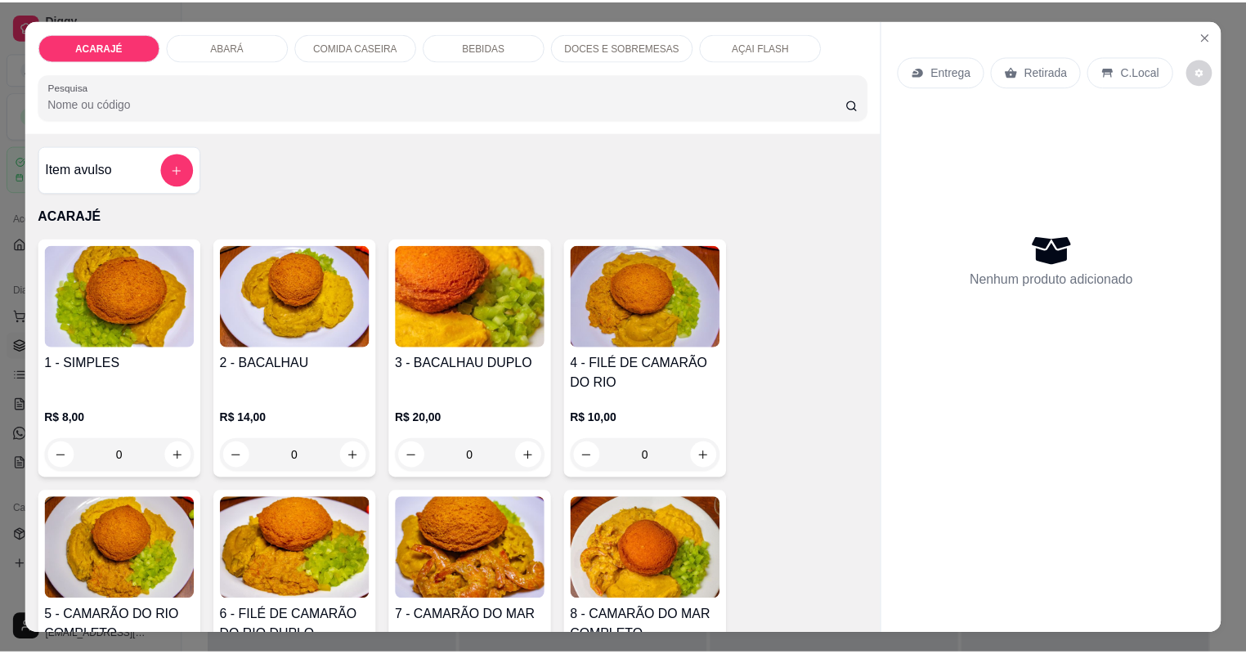
scroll to position [196, 0]
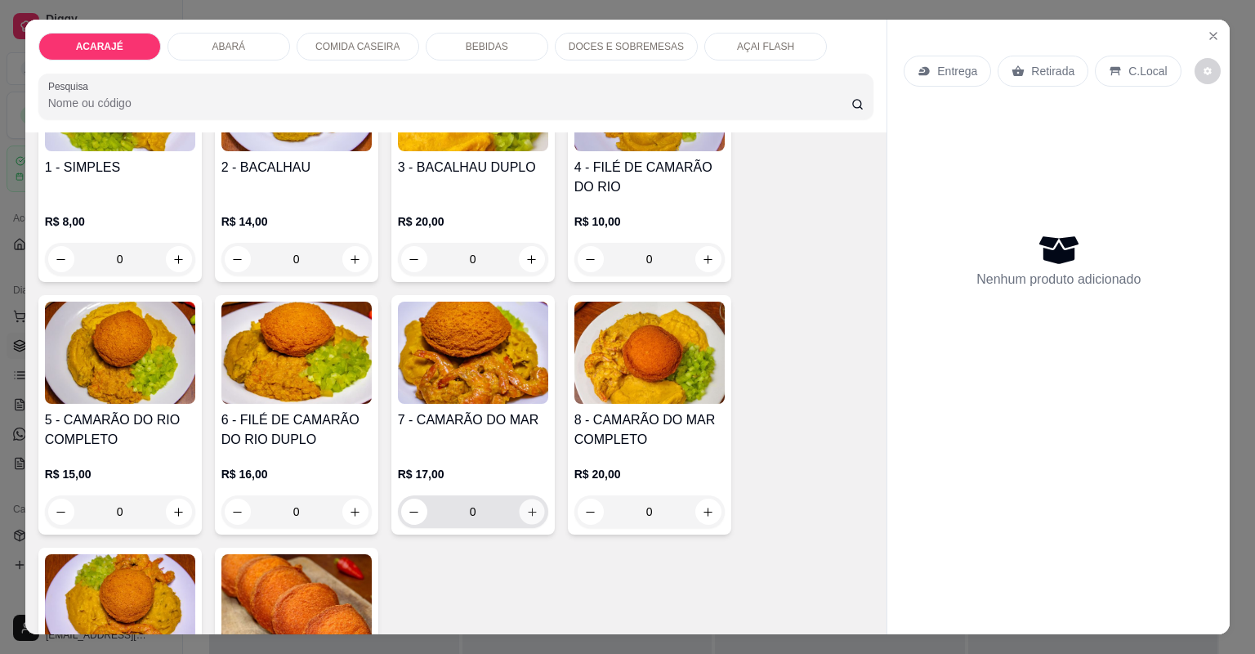
click at [526, 513] on icon "increase-product-quantity" at bounding box center [532, 512] width 12 height 12
type input "1"
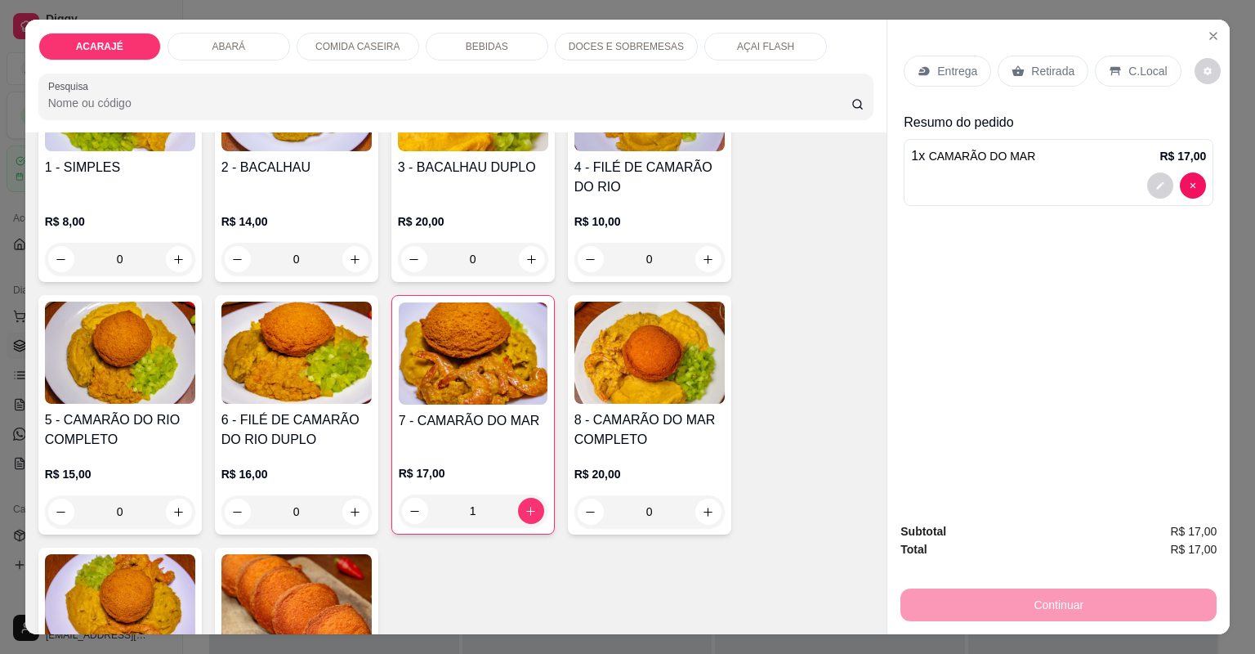
click at [1044, 51] on div "Entrega Retirada C.Local" at bounding box center [1059, 70] width 310 height 57
click at [1044, 63] on p "Retirada" at bounding box center [1052, 71] width 43 height 16
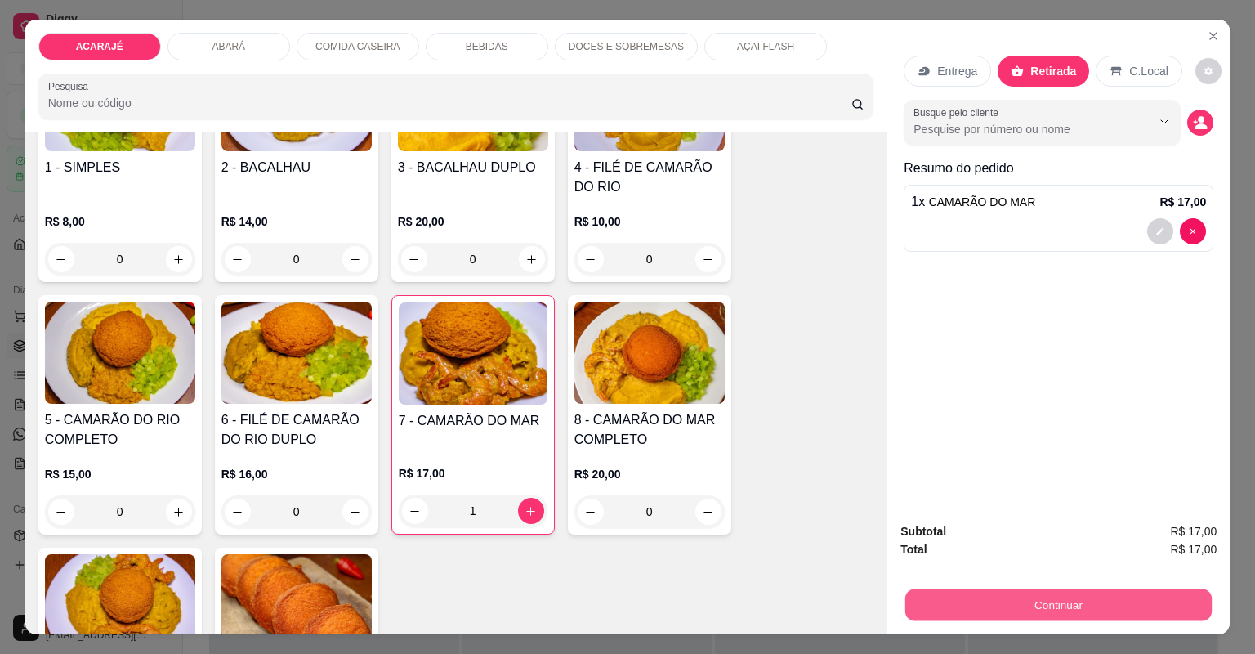
click at [906, 609] on button "Continuar" at bounding box center [1059, 605] width 306 height 32
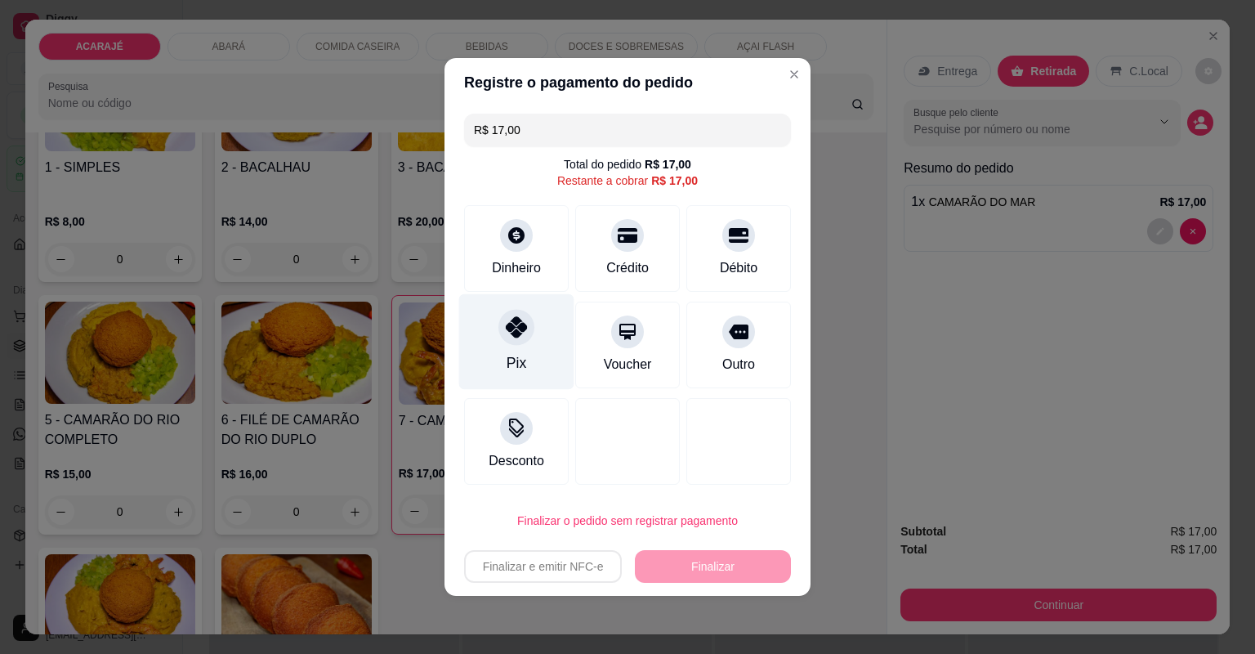
click at [511, 343] on div at bounding box center [517, 327] width 36 height 36
type input "R$ 0,00"
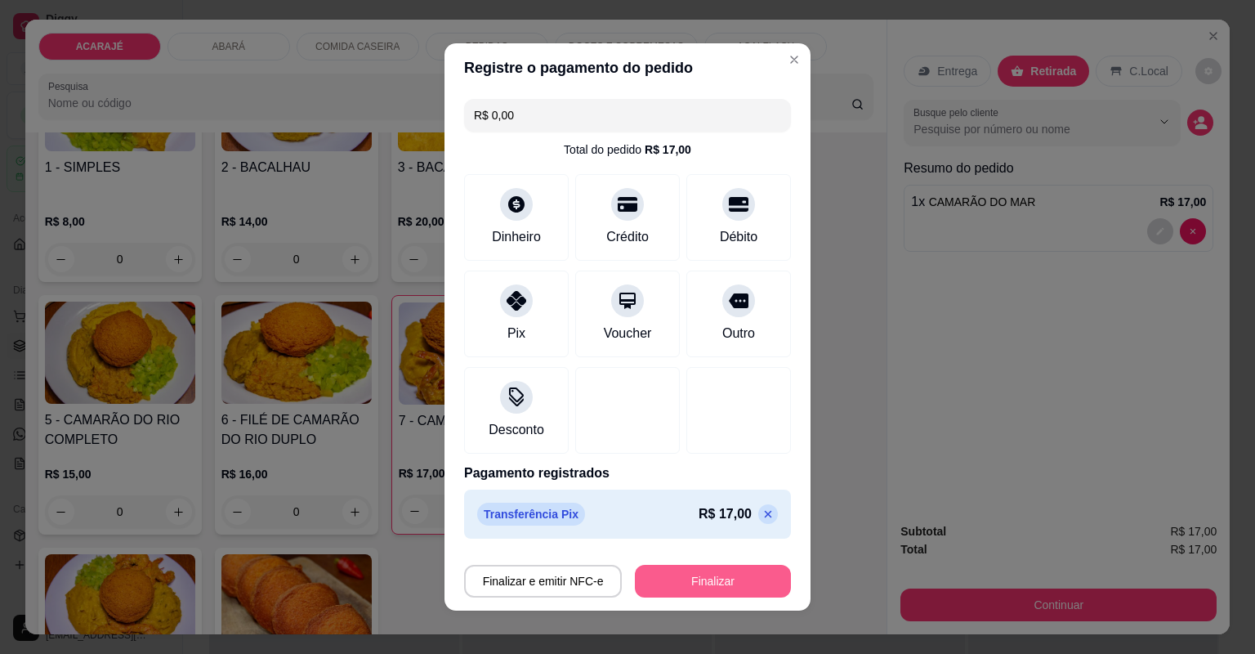
click at [702, 570] on button "Finalizar" at bounding box center [713, 581] width 156 height 33
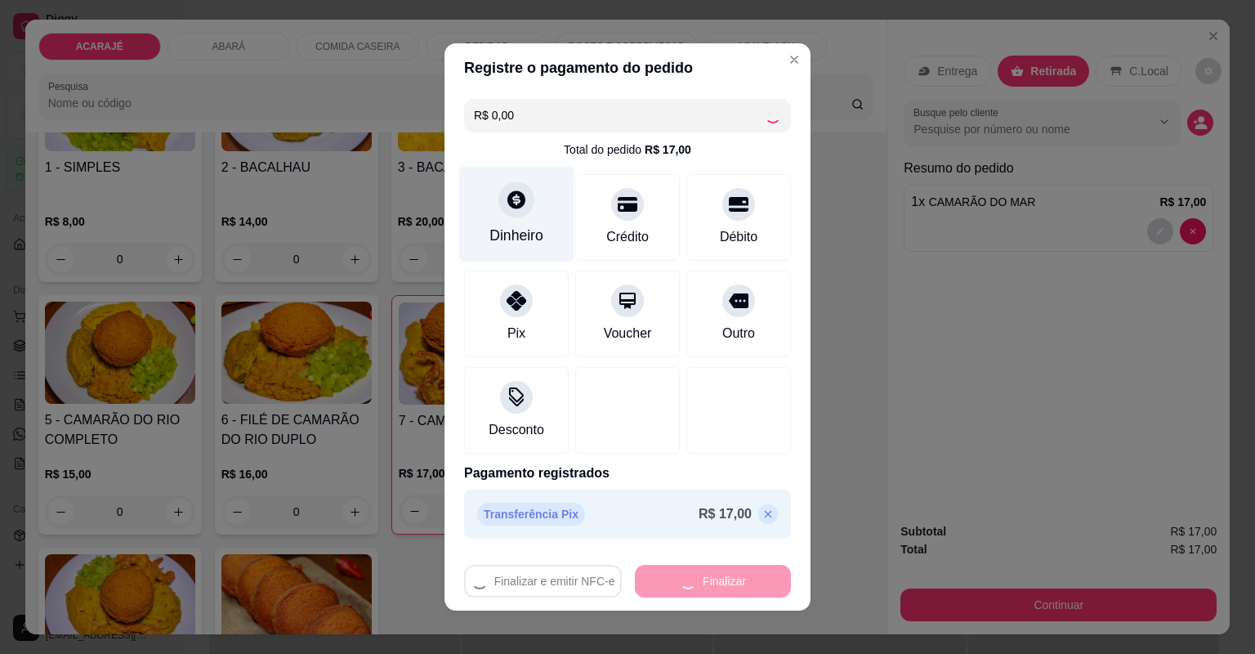
type input "0"
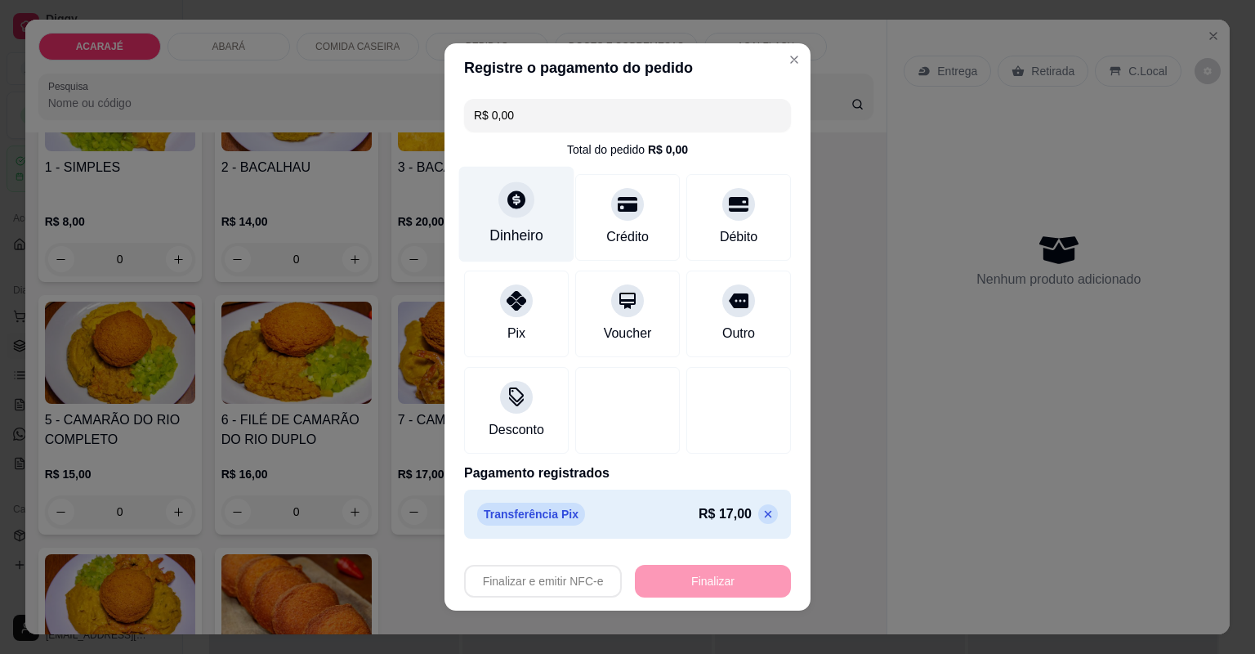
type input "-R$ 17,00"
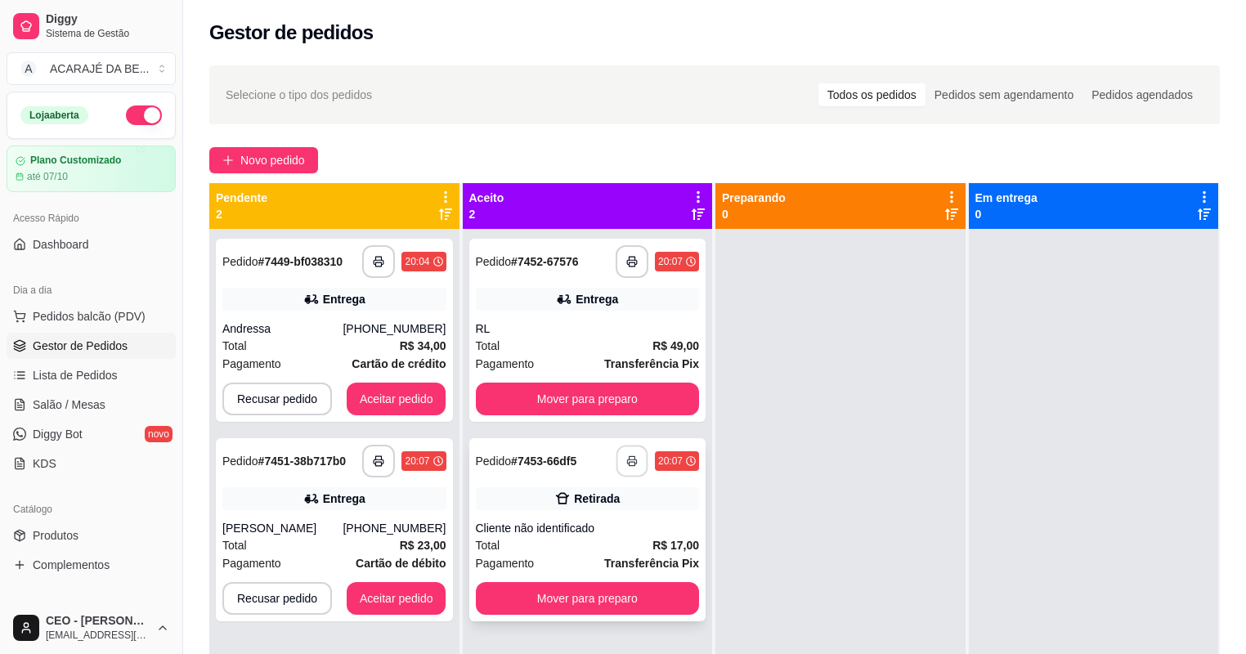
click at [636, 466] on button "button" at bounding box center [632, 461] width 32 height 32
click at [631, 601] on button "Mover para preparo" at bounding box center [588, 598] width 224 height 33
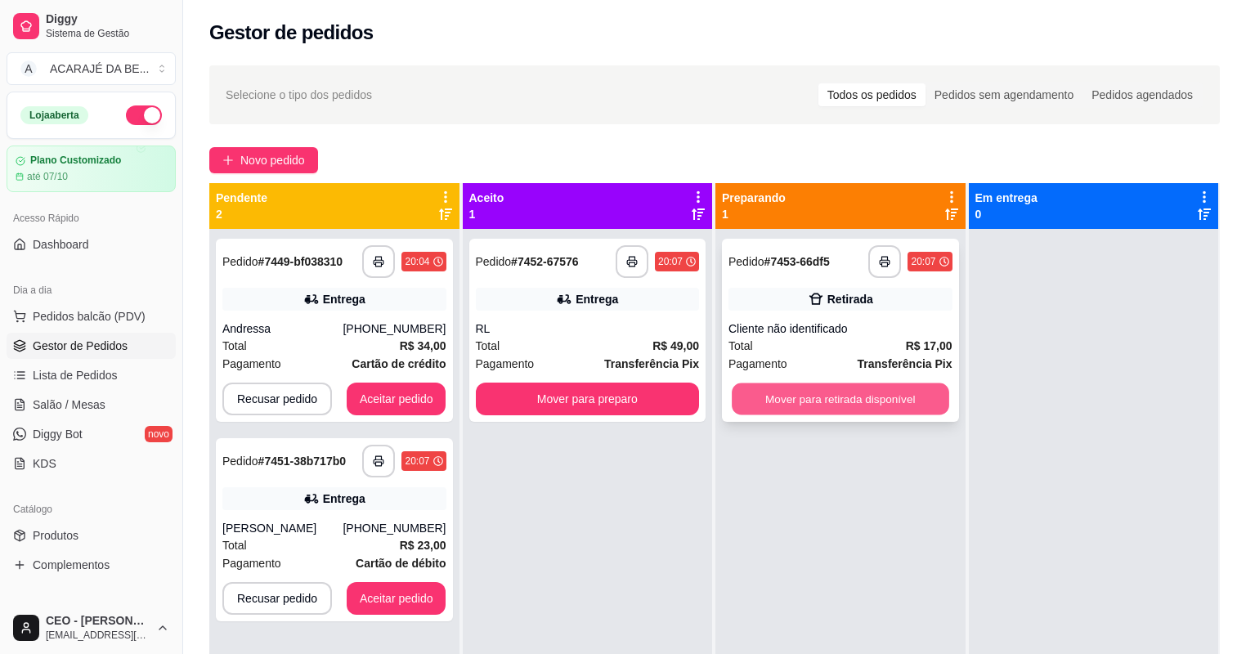
click at [834, 400] on button "Mover para retirada disponível" at bounding box center [839, 399] width 217 height 32
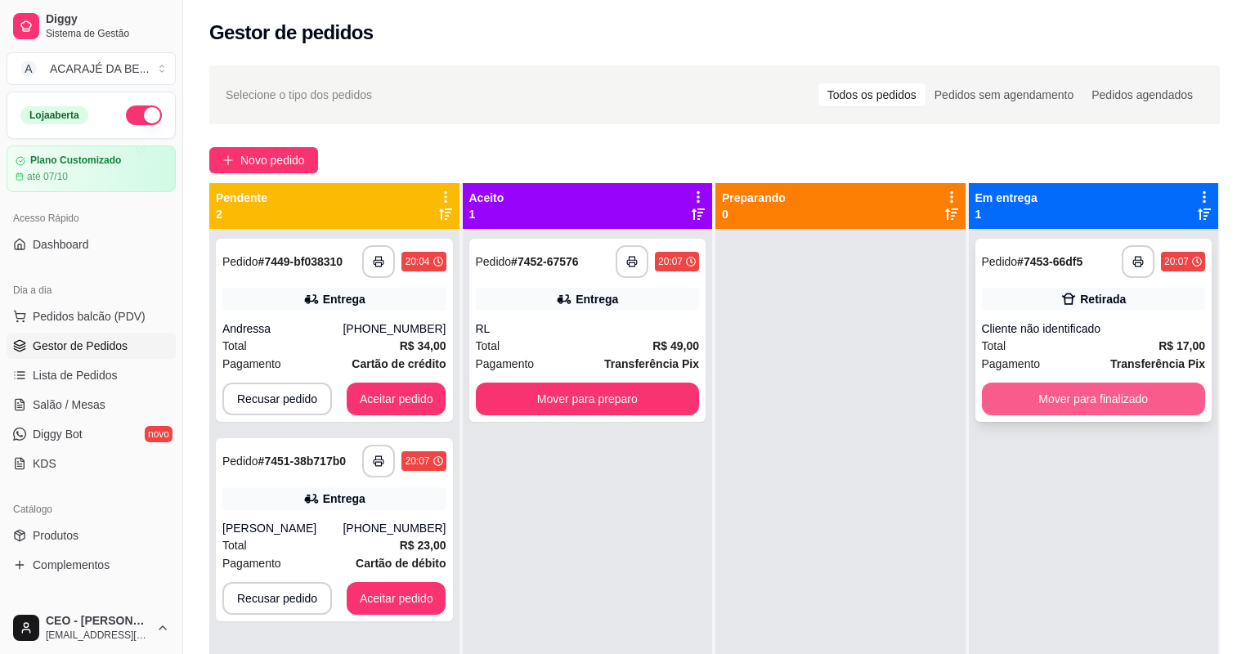
click at [1001, 394] on button "Mover para finalizado" at bounding box center [1094, 398] width 224 height 33
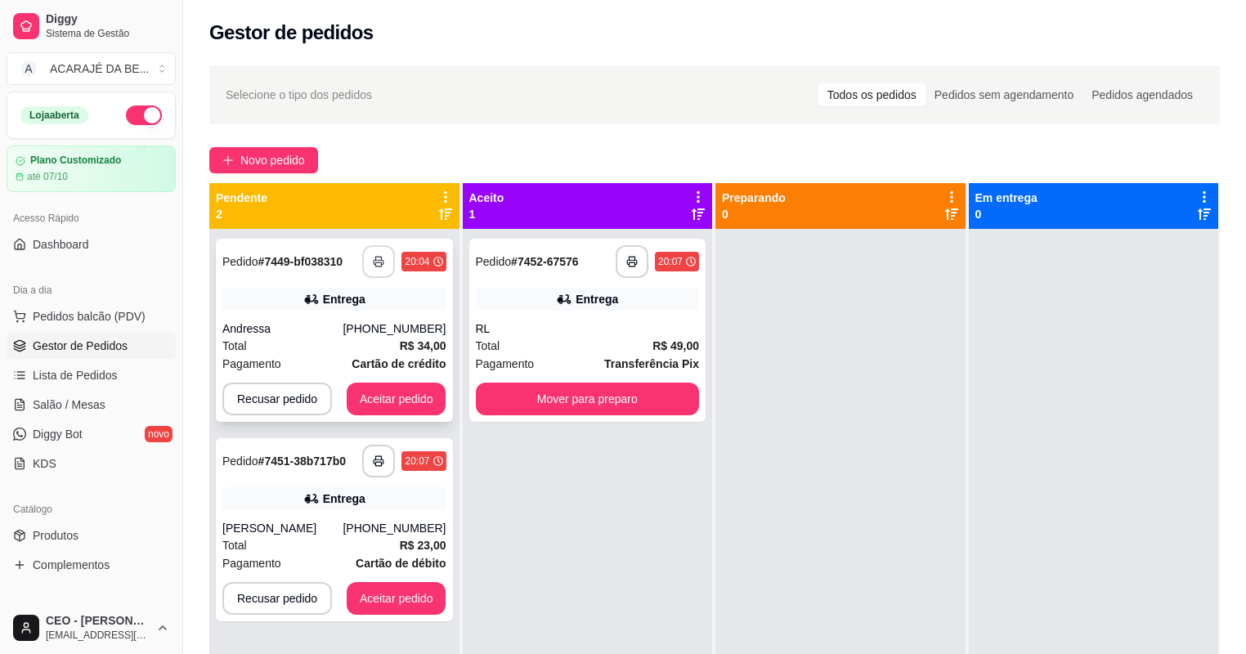
click at [381, 256] on icon "button" at bounding box center [378, 261] width 11 height 11
click at [405, 405] on button "Aceitar pedido" at bounding box center [396, 399] width 96 height 32
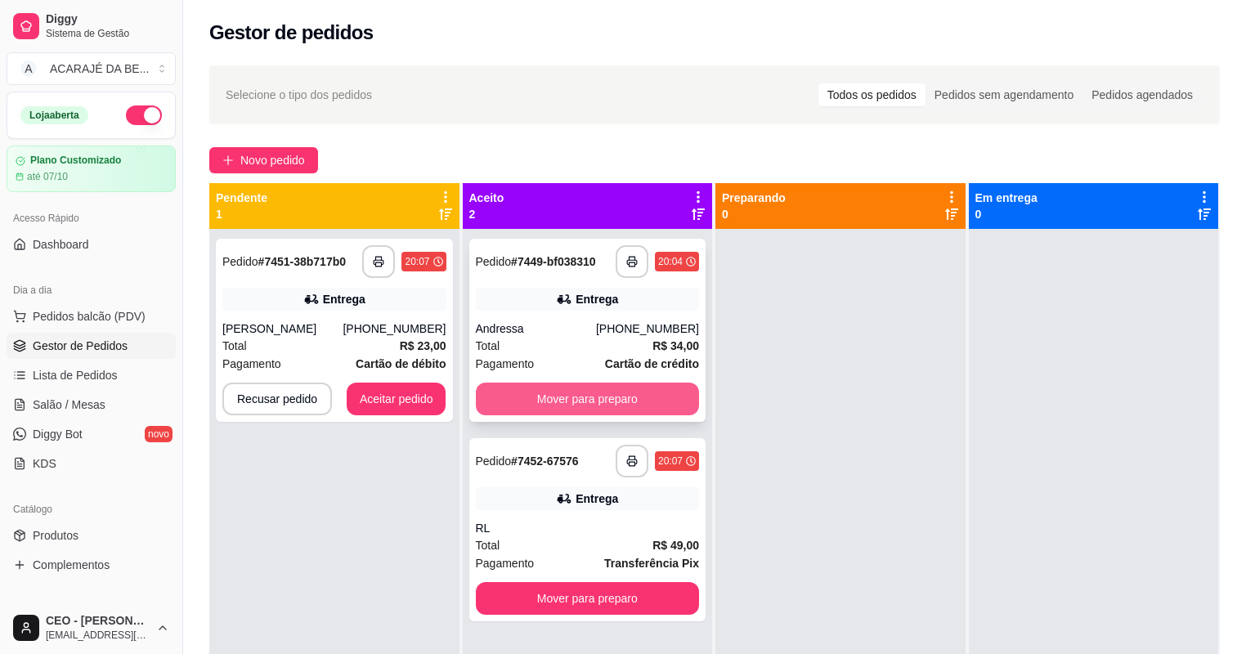
click at [614, 402] on button "Mover para preparo" at bounding box center [588, 398] width 224 height 33
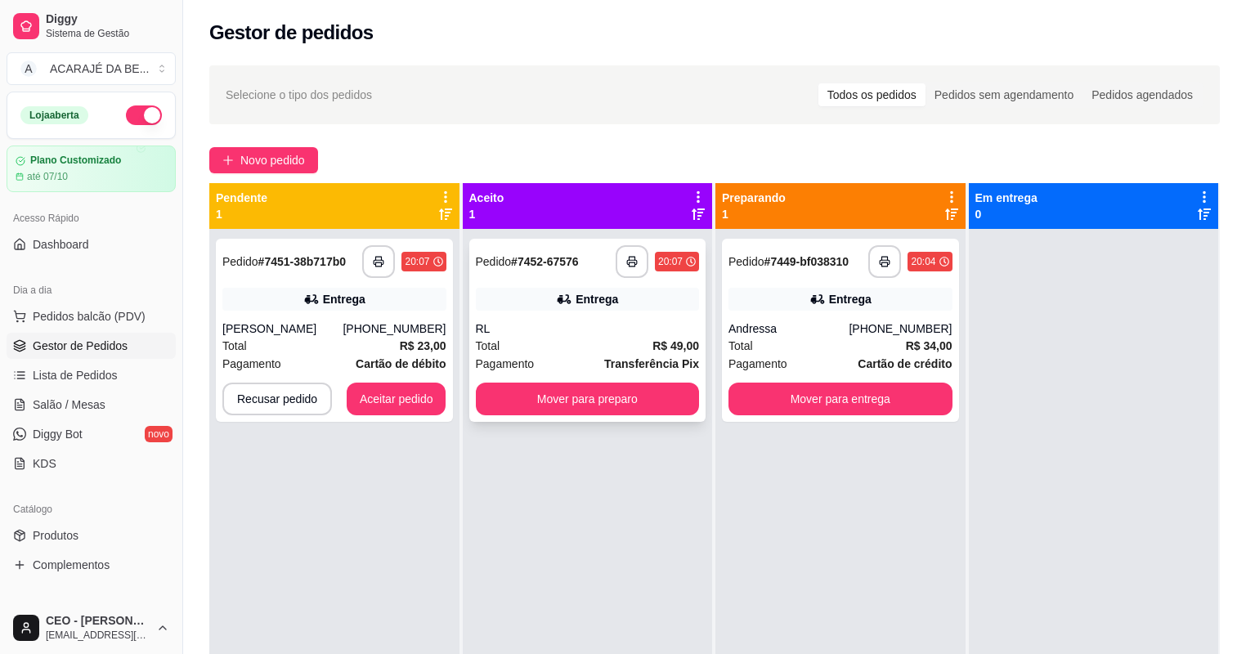
click at [641, 337] on div "Total R$ 49,00" at bounding box center [588, 346] width 224 height 18
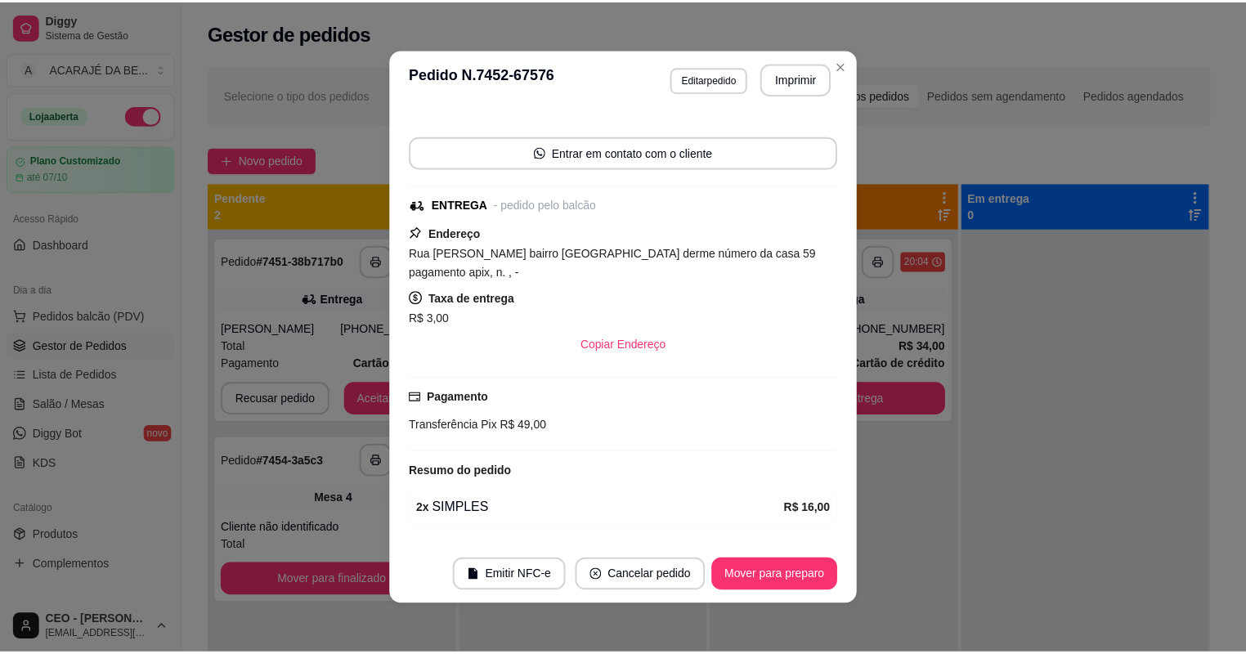
scroll to position [279, 0]
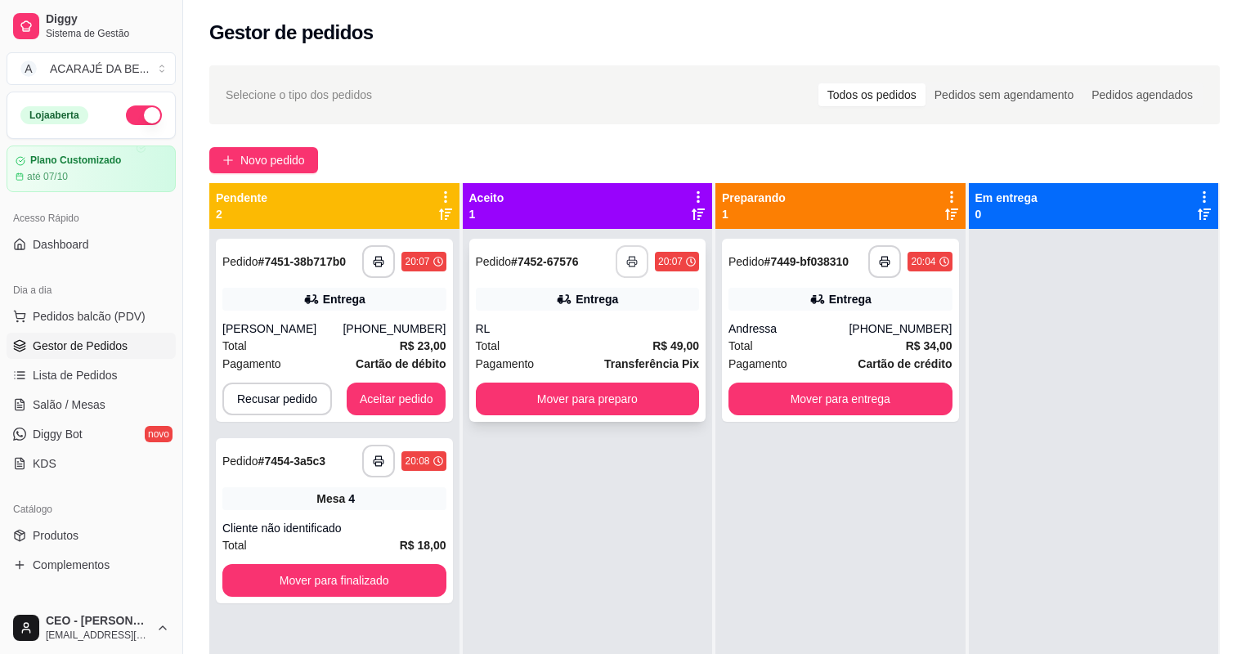
click at [628, 262] on rect "button" at bounding box center [631, 264] width 6 height 4
click at [618, 400] on button "Mover para preparo" at bounding box center [588, 398] width 224 height 33
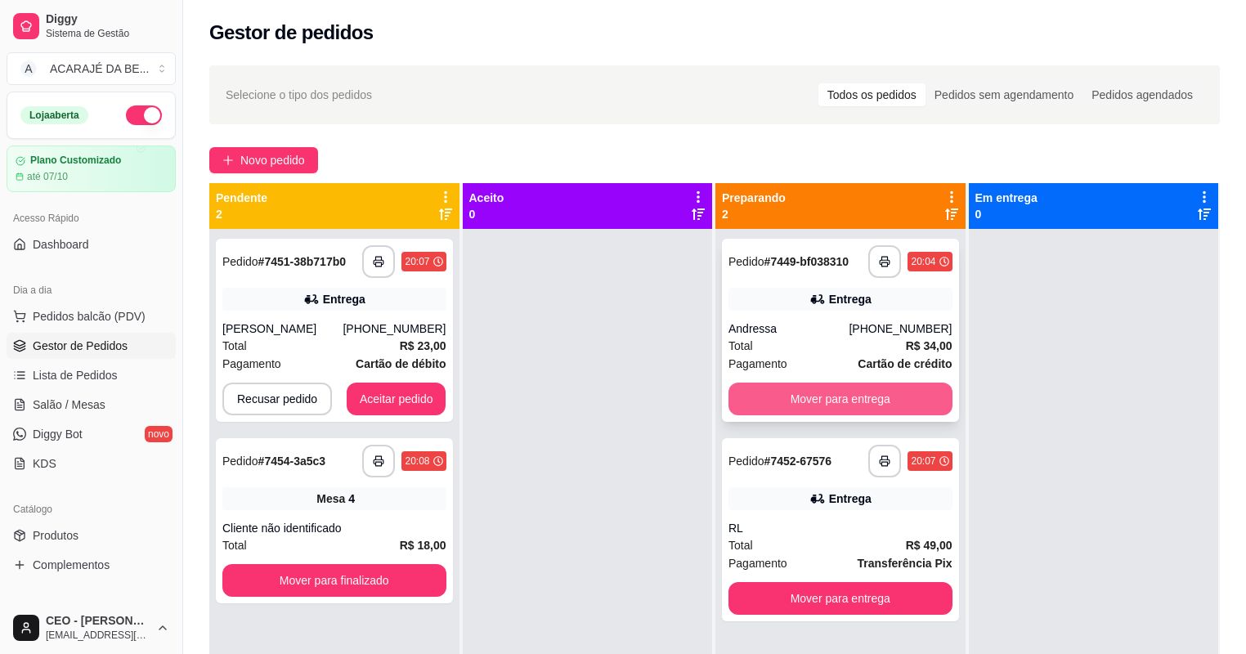
click at [825, 402] on button "Mover para entrega" at bounding box center [840, 398] width 224 height 33
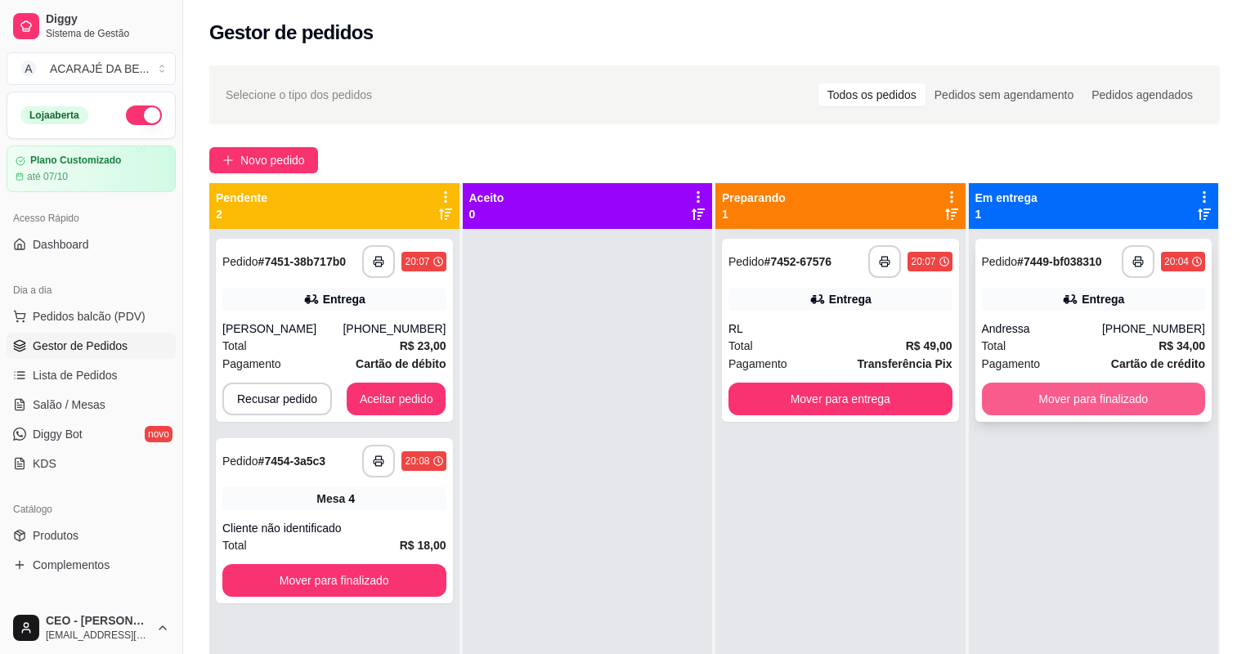
click at [995, 391] on button "Mover para finalizado" at bounding box center [1094, 398] width 224 height 33
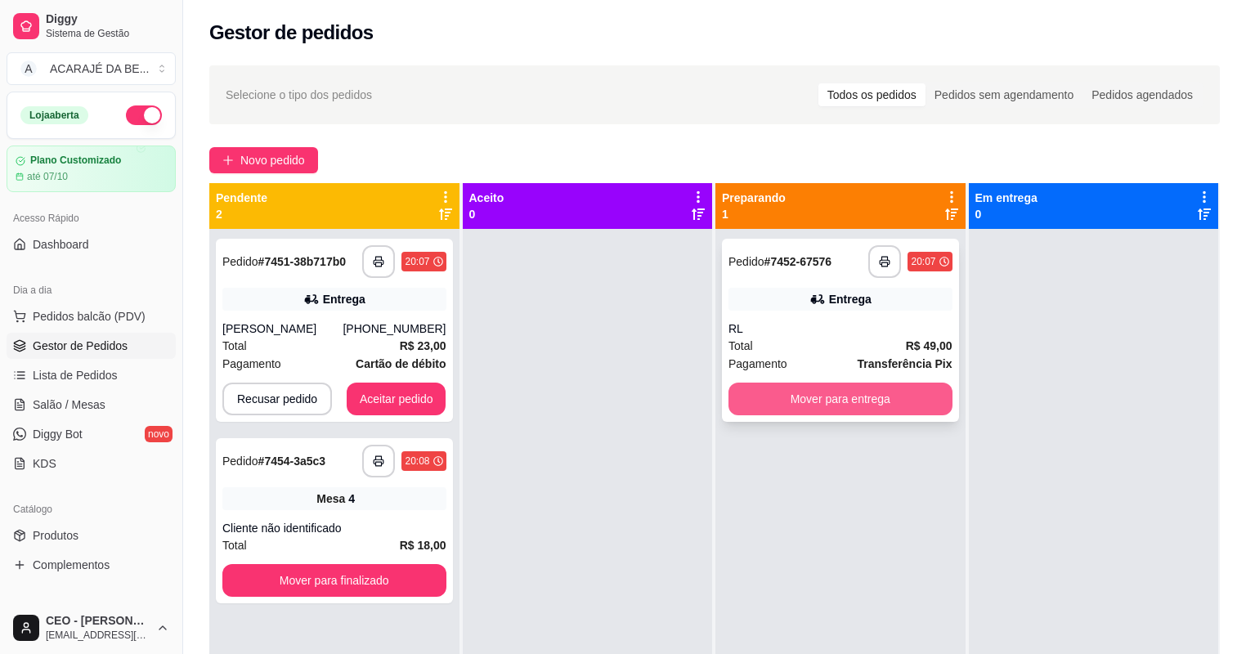
click at [889, 396] on button "Mover para entrega" at bounding box center [840, 398] width 224 height 33
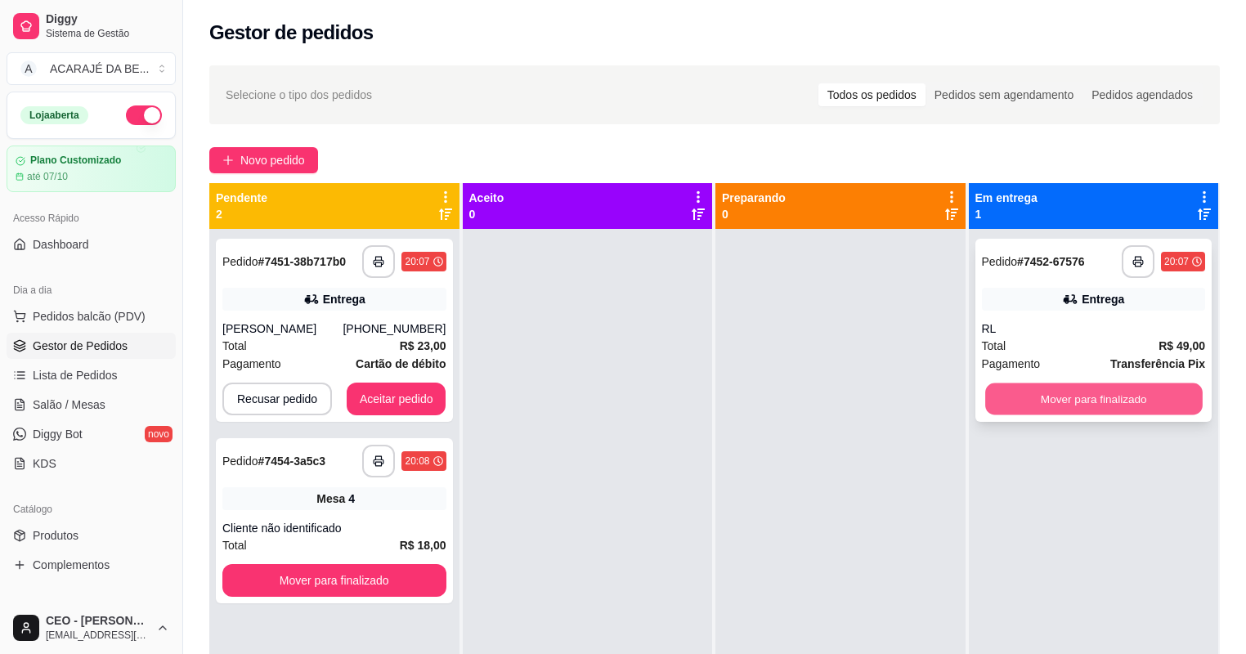
click at [1022, 407] on button "Mover para finalizado" at bounding box center [1093, 399] width 217 height 32
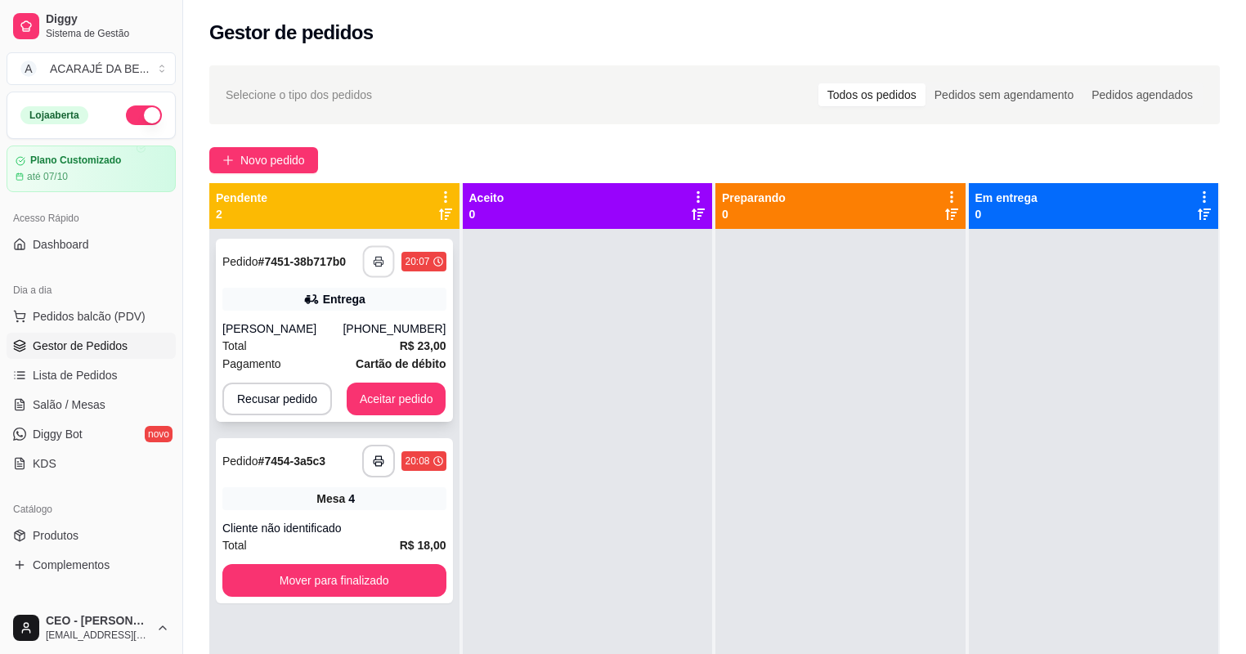
click at [379, 269] on button "button" at bounding box center [379, 262] width 32 height 32
click at [388, 387] on button "Aceitar pedido" at bounding box center [397, 398] width 100 height 33
click at [386, 399] on button "Aceitar pedido" at bounding box center [397, 398] width 100 height 33
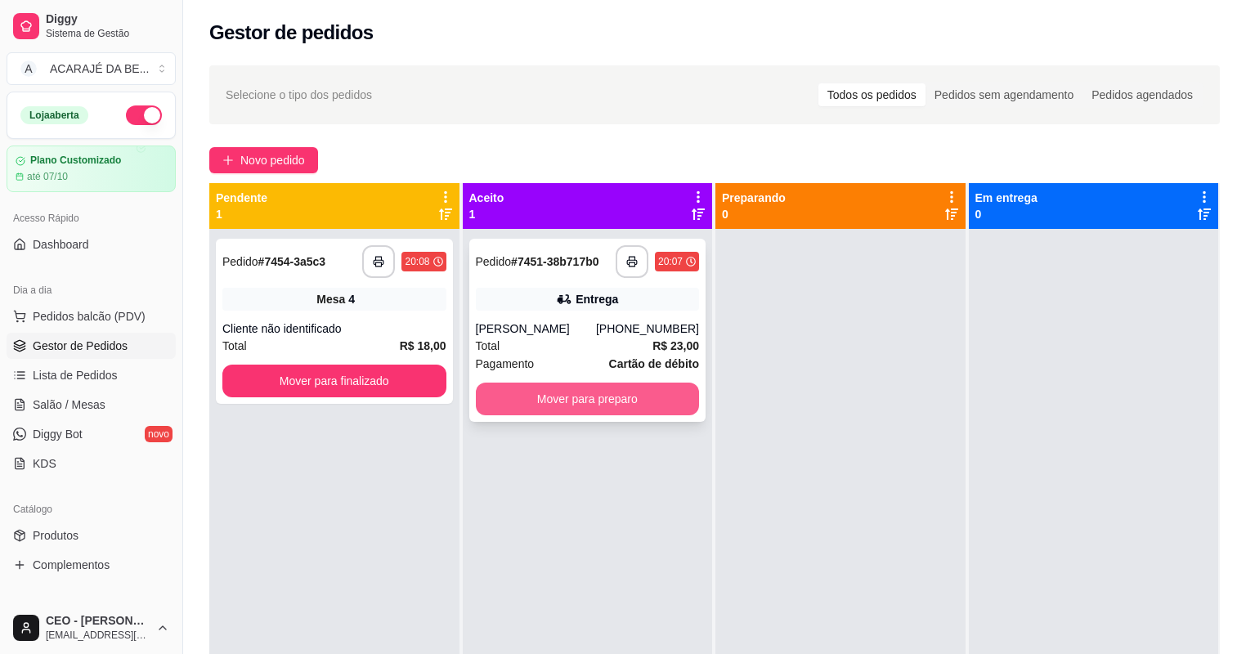
click at [597, 410] on button "Mover para preparo" at bounding box center [588, 398] width 224 height 33
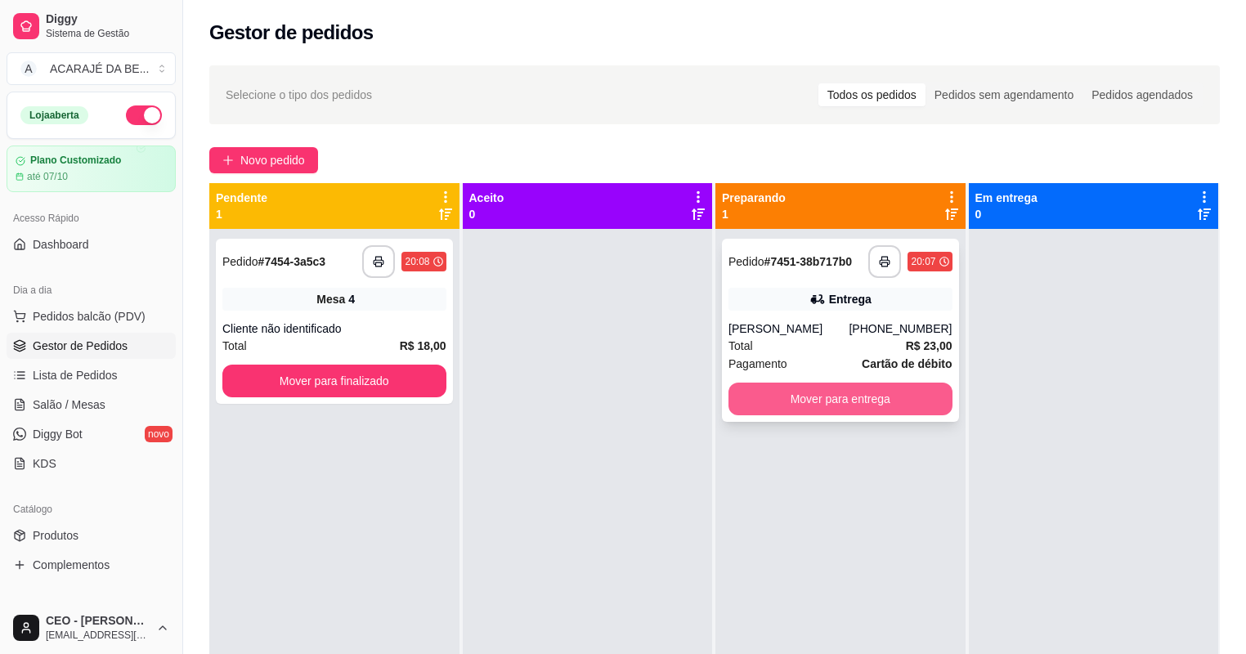
click at [809, 408] on button "Mover para entrega" at bounding box center [840, 398] width 224 height 33
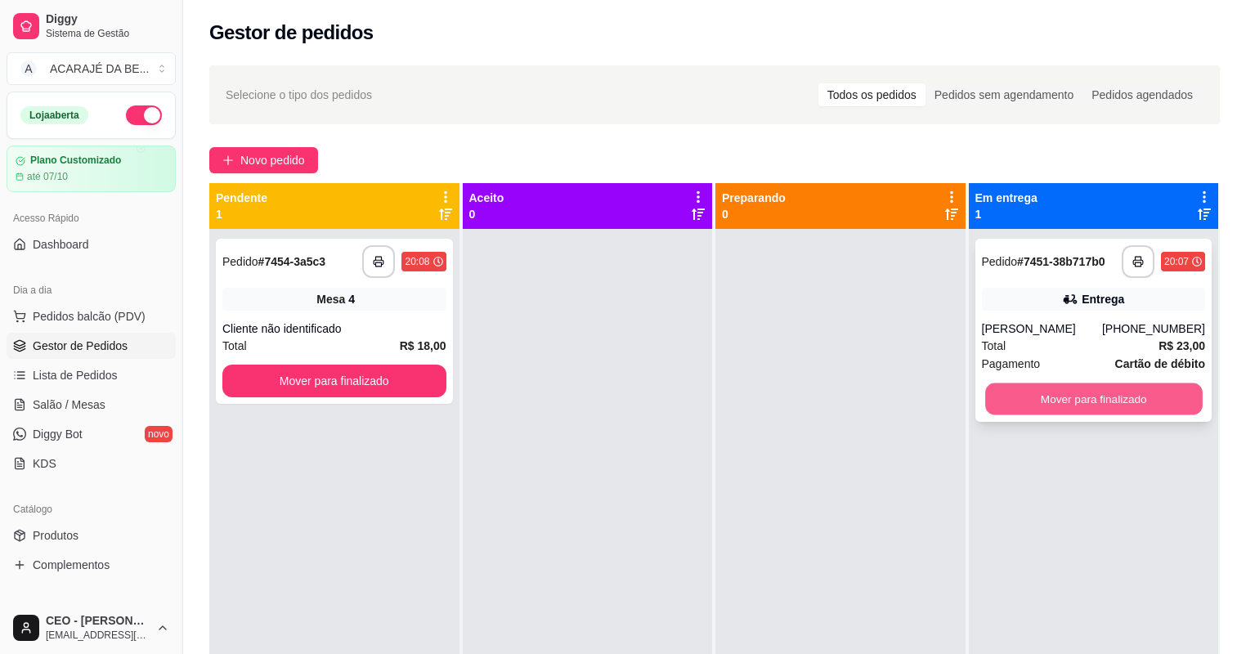
click at [985, 392] on button "Mover para finalizado" at bounding box center [1093, 399] width 217 height 32
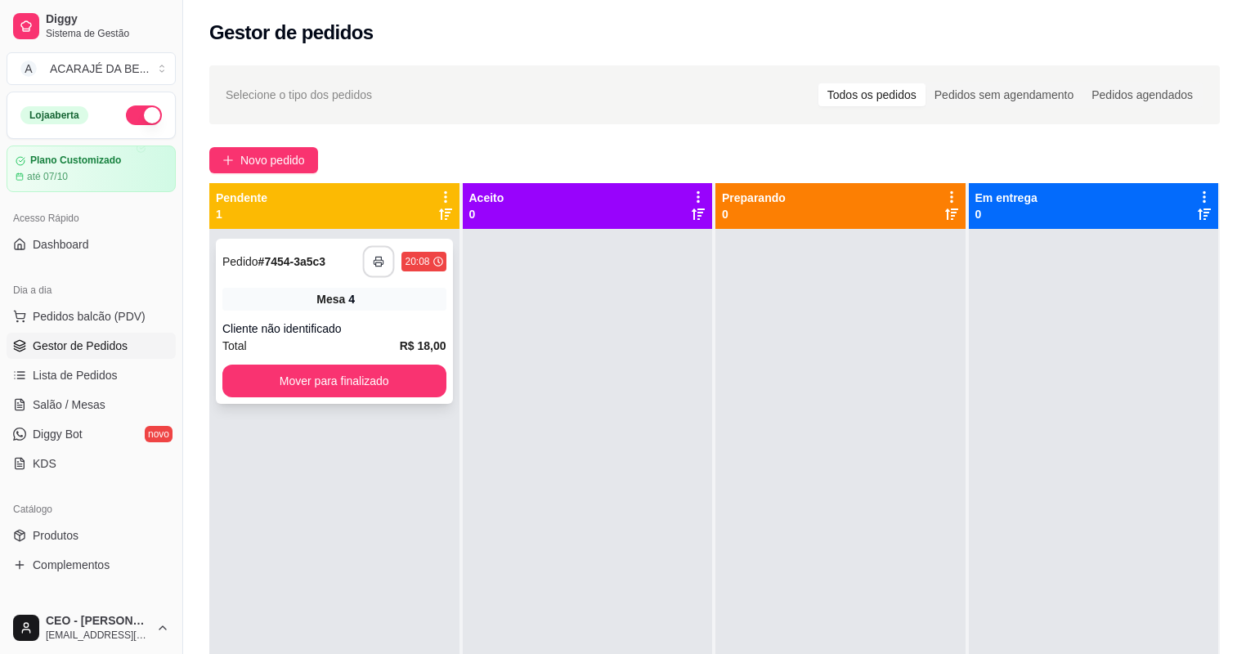
click at [376, 266] on icon "button" at bounding box center [379, 261] width 11 height 11
click at [362, 365] on div "Mover para finalizado" at bounding box center [334, 381] width 224 height 33
click at [315, 388] on button "Mover para finalizado" at bounding box center [334, 381] width 224 height 33
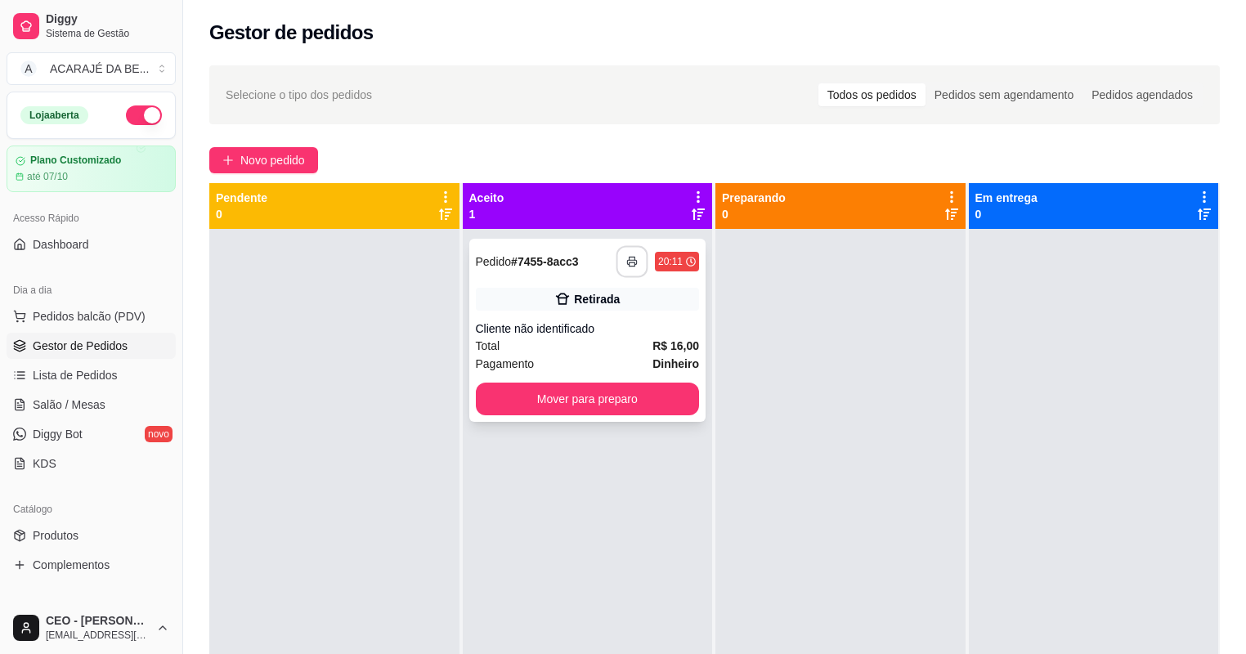
click at [641, 260] on button "button" at bounding box center [632, 262] width 32 height 32
click at [582, 395] on button "Mover para preparo" at bounding box center [587, 399] width 217 height 32
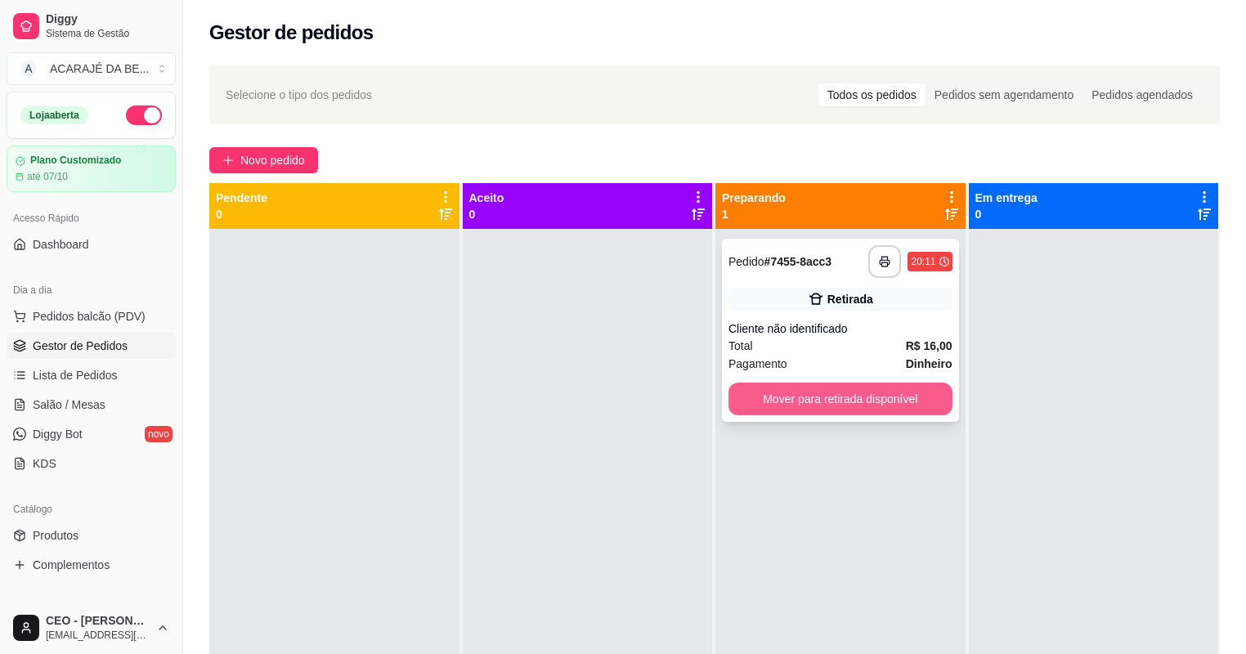
click at [791, 390] on button "Mover para retirada disponível" at bounding box center [840, 398] width 224 height 33
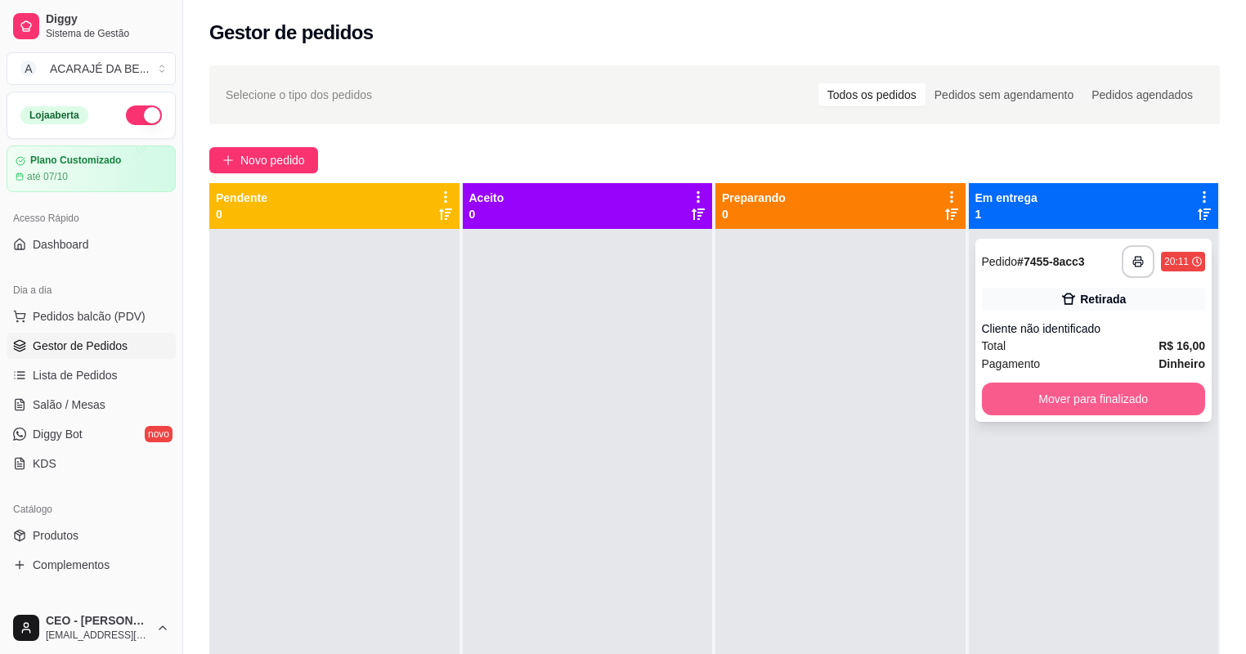
click at [1103, 405] on button "Mover para finalizado" at bounding box center [1094, 398] width 224 height 33
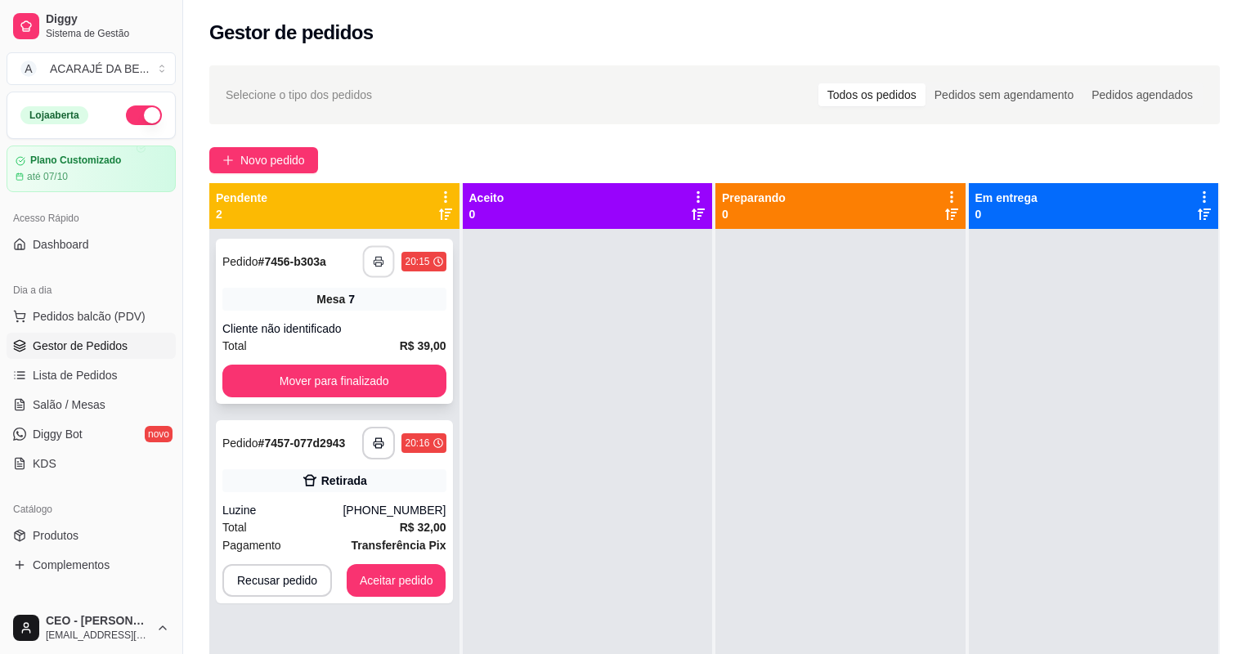
click at [374, 265] on icon "button" at bounding box center [379, 261] width 11 height 11
click at [380, 382] on button "Mover para finalizado" at bounding box center [334, 381] width 224 height 33
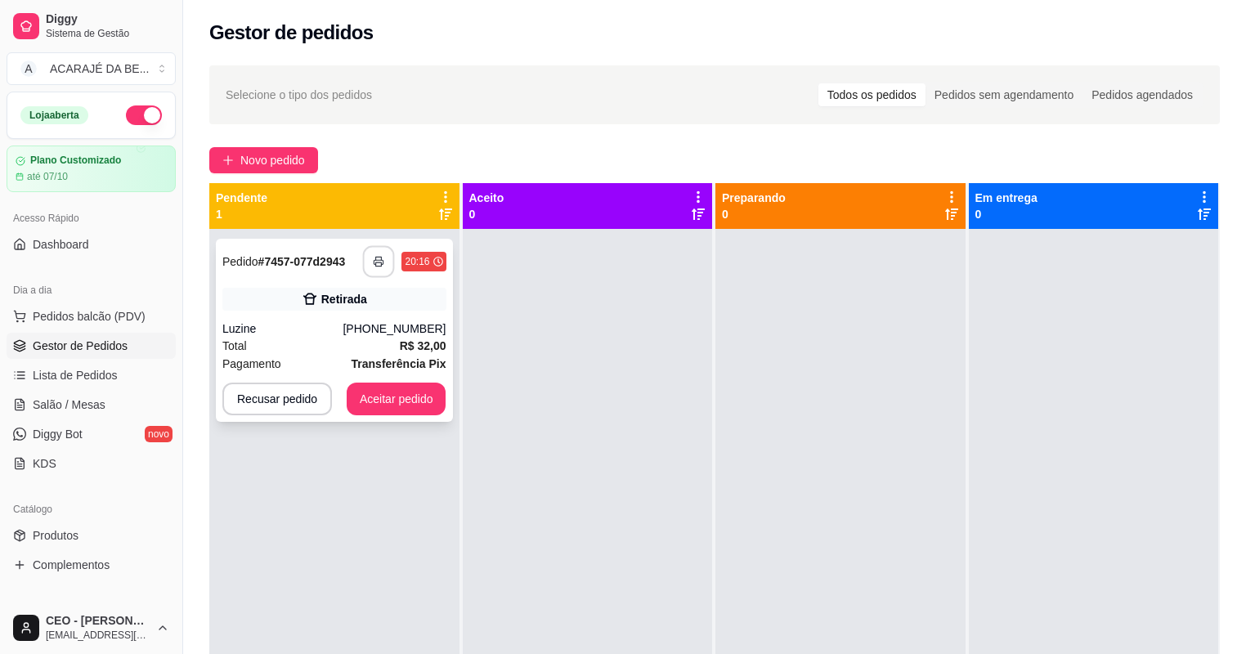
click at [379, 262] on icon "button" at bounding box center [379, 261] width 11 height 11
click at [392, 396] on button "Aceitar pedido" at bounding box center [397, 398] width 100 height 33
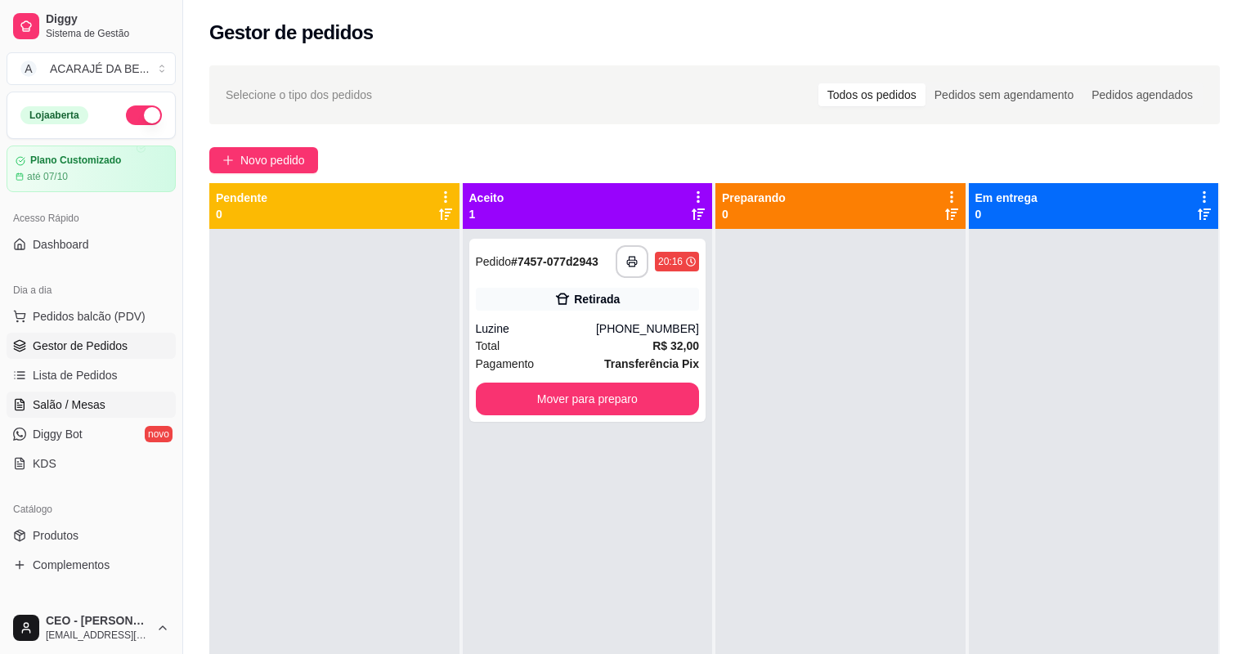
click at [65, 399] on span "Salão / Mesas" at bounding box center [69, 404] width 73 height 16
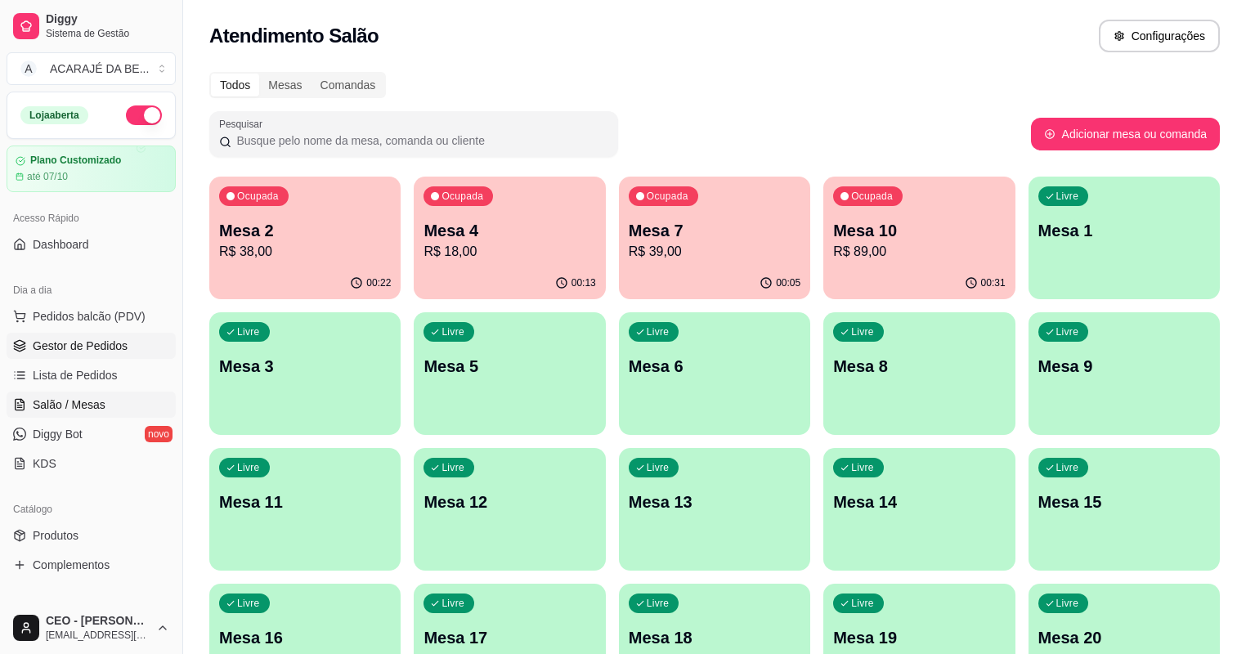
click at [85, 342] on span "Gestor de Pedidos" at bounding box center [80, 346] width 95 height 16
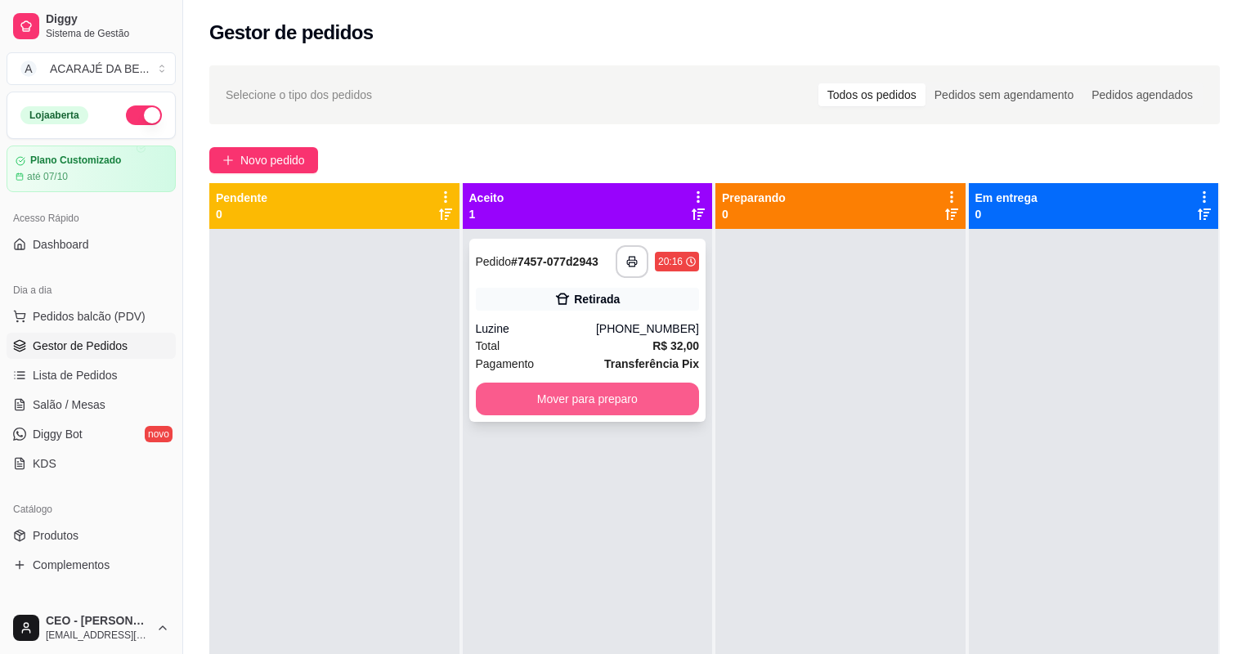
click at [582, 401] on button "Mover para preparo" at bounding box center [588, 398] width 224 height 33
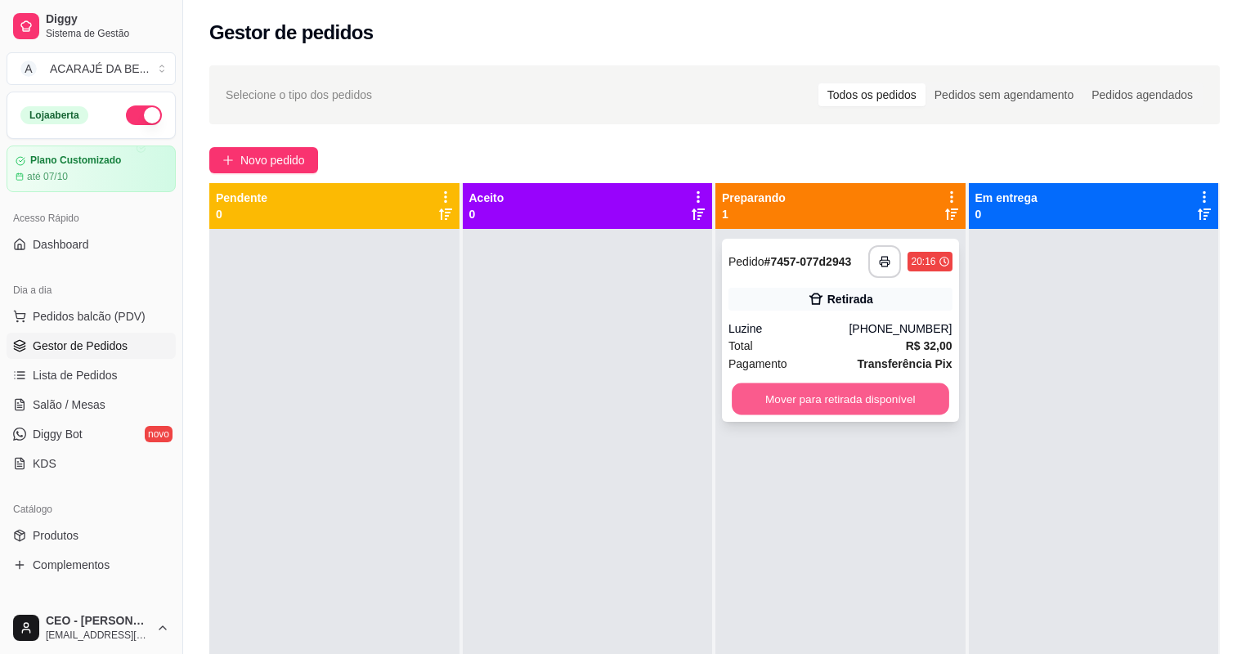
click at [864, 389] on button "Mover para retirada disponível" at bounding box center [839, 399] width 217 height 32
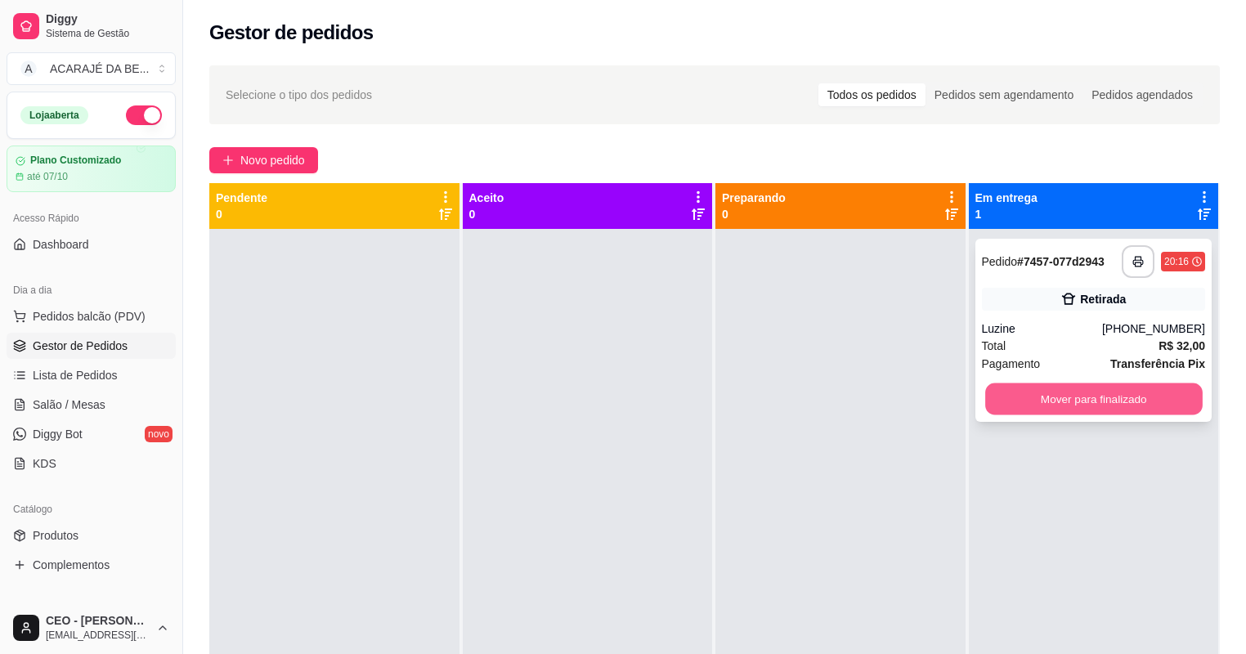
click at [993, 383] on button "Mover para finalizado" at bounding box center [1093, 399] width 217 height 32
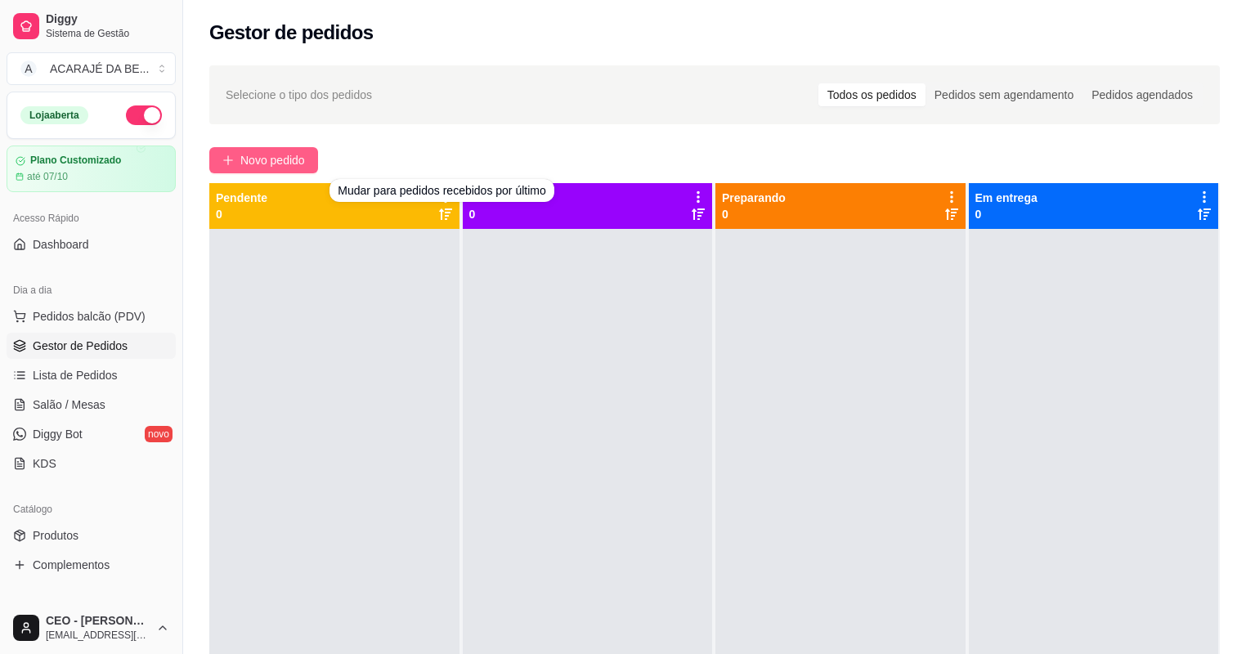
click at [307, 162] on button "Novo pedido" at bounding box center [263, 160] width 109 height 26
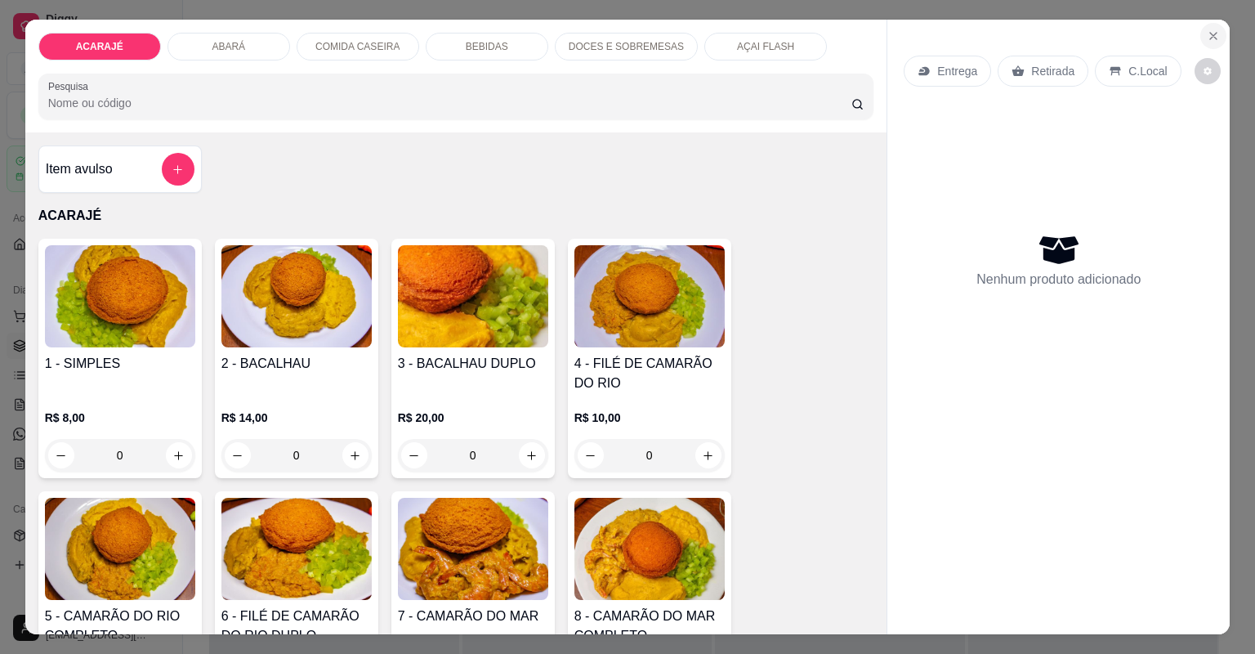
click at [1207, 34] on icon "Close" at bounding box center [1213, 35] width 13 height 13
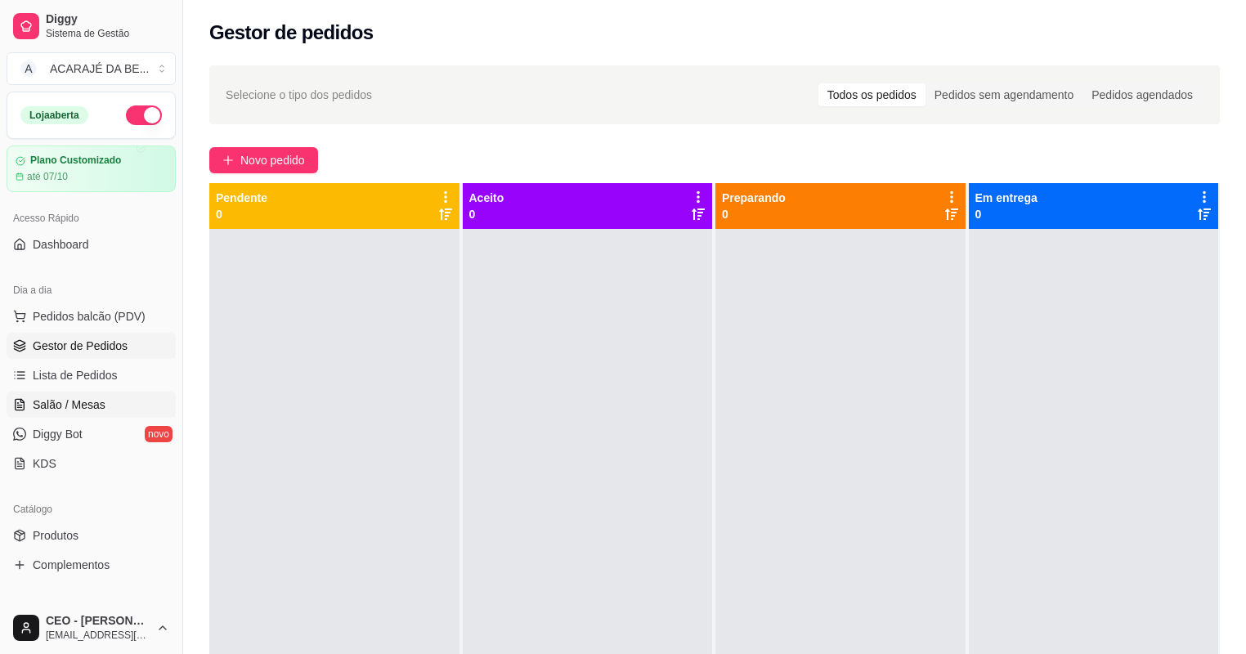
click at [69, 407] on span "Salão / Mesas" at bounding box center [69, 404] width 73 height 16
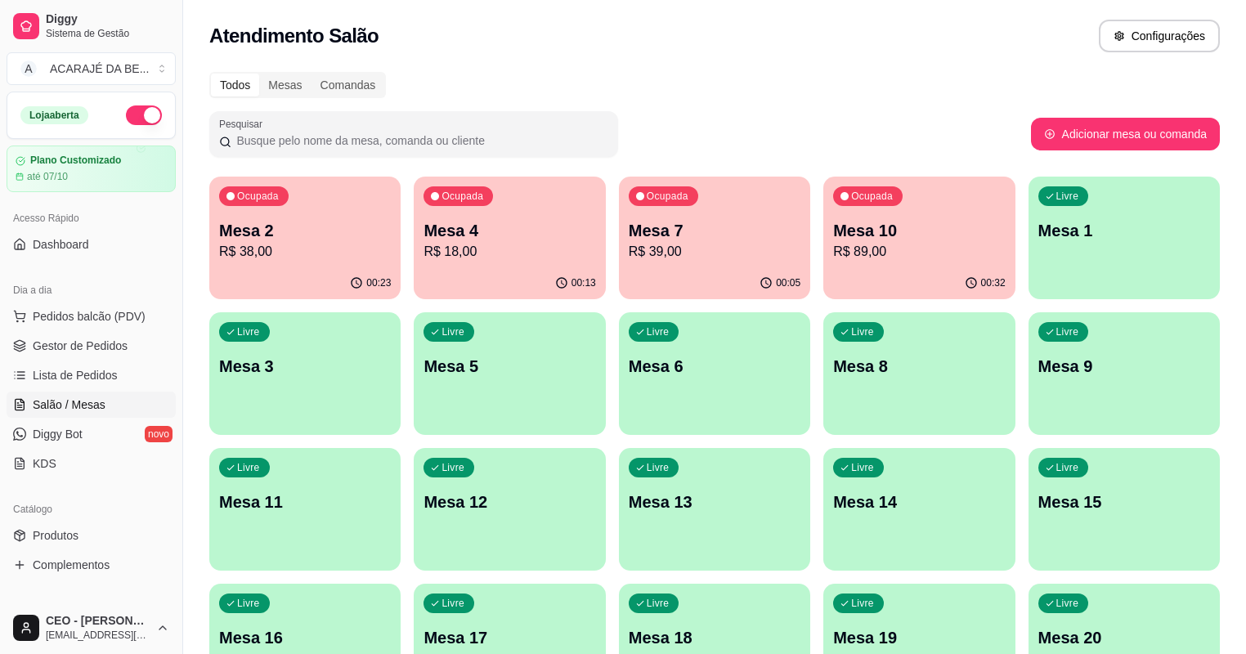
click at [292, 250] on p "R$ 38,00" at bounding box center [305, 252] width 172 height 20
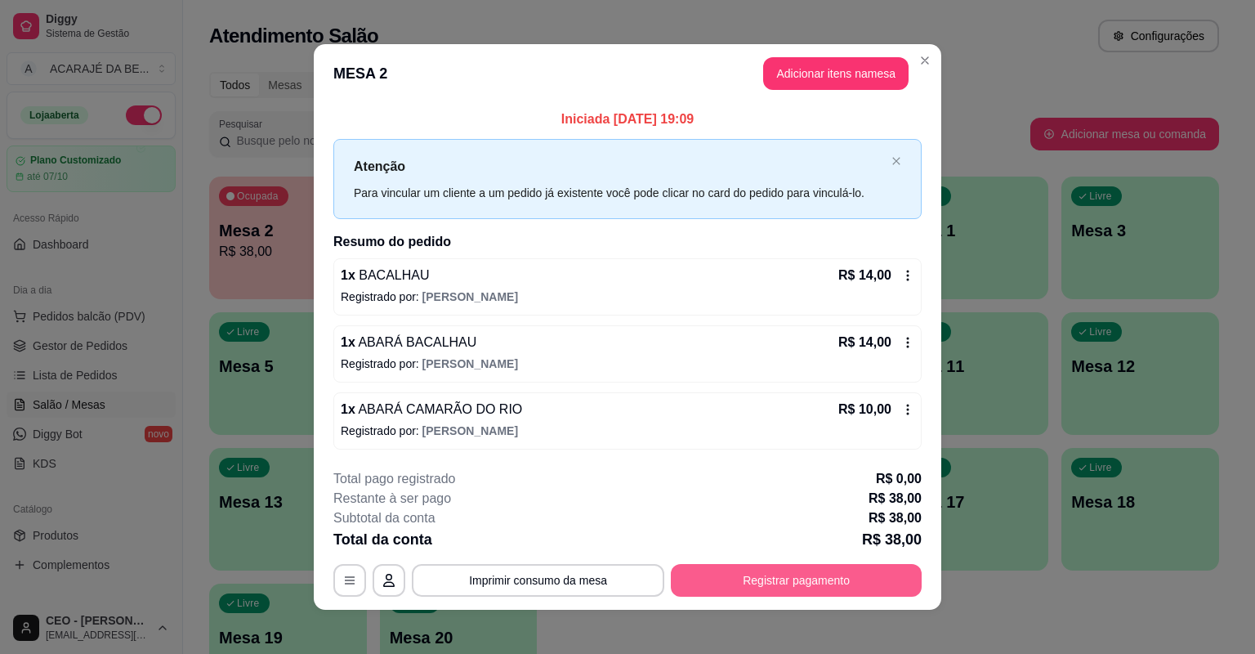
click at [719, 579] on button "Registrar pagamento" at bounding box center [796, 580] width 251 height 33
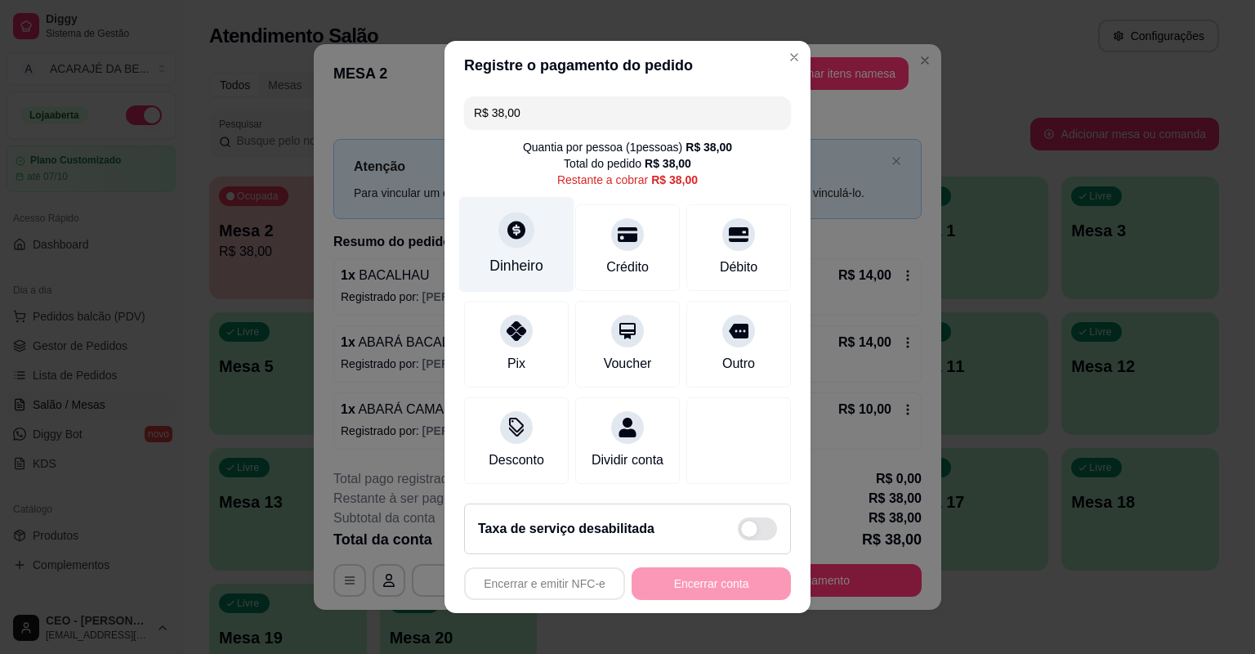
drag, startPoint x: 449, startPoint y: 246, endPoint x: 494, endPoint y: 233, distance: 46.8
click at [450, 246] on div "R$ 38,00 Quantia por pessoa ( 1 pessoas) R$ 38,00 Total do pedido R$ 38,00 Rest…" at bounding box center [628, 290] width 366 height 400
click at [510, 226] on icon at bounding box center [516, 229] width 21 height 21
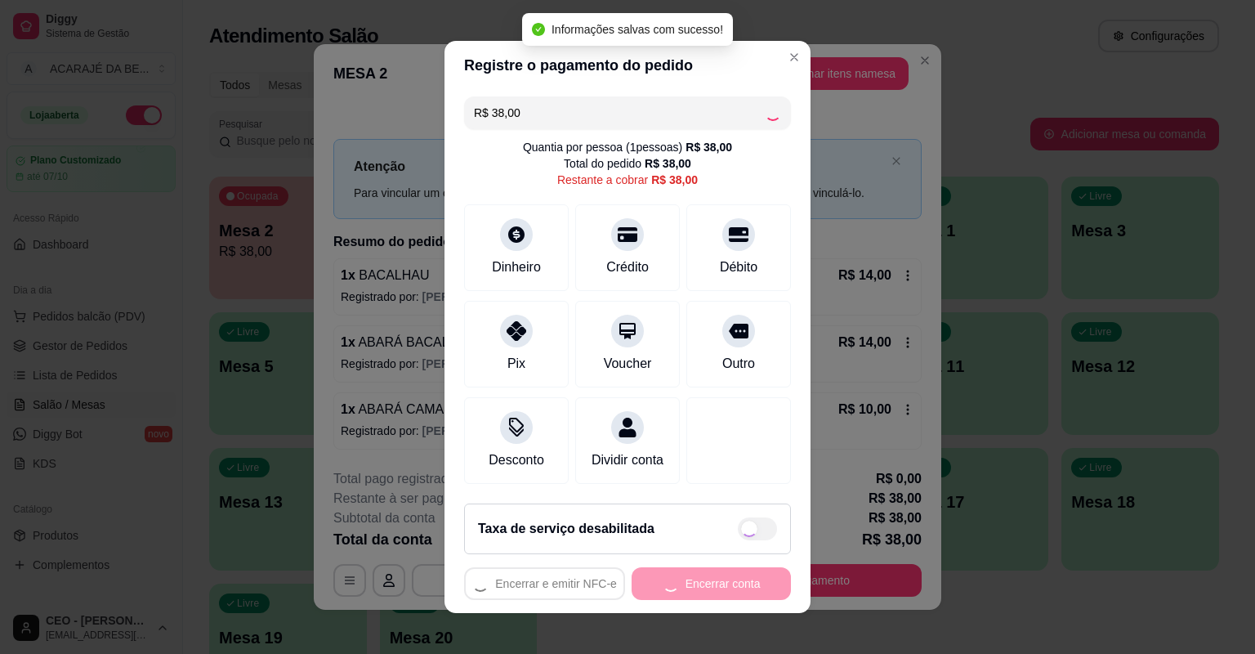
type input "R$ 0,00"
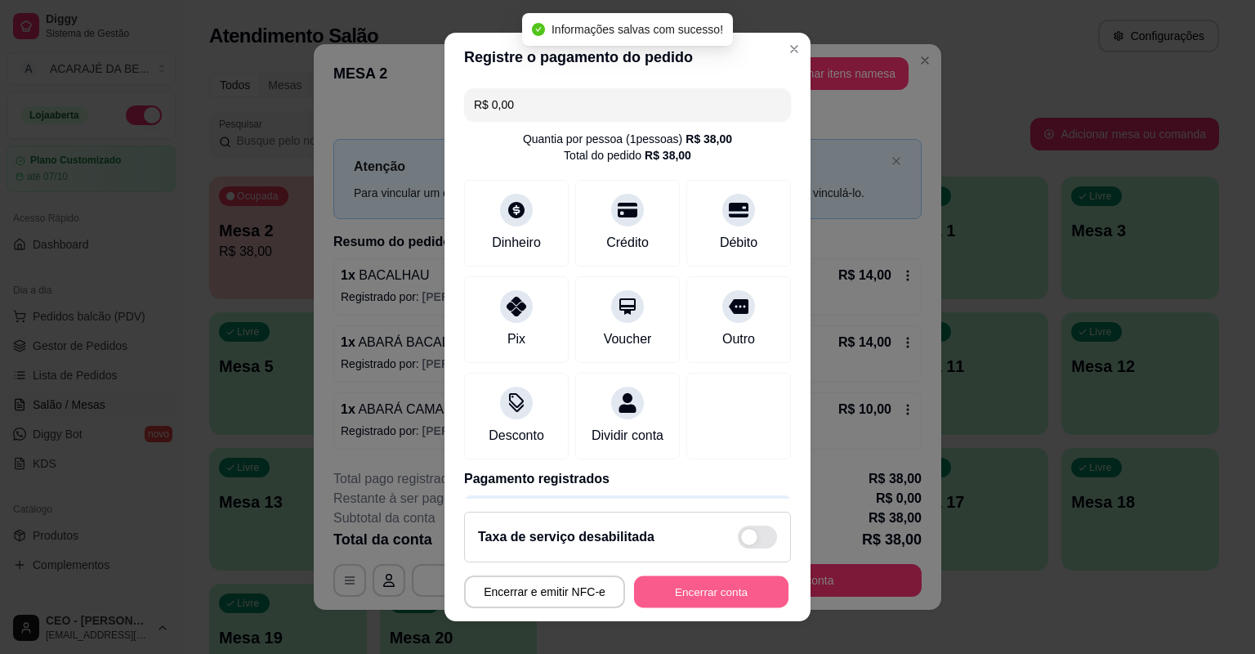
click at [742, 583] on button "Encerrar conta" at bounding box center [711, 592] width 154 height 32
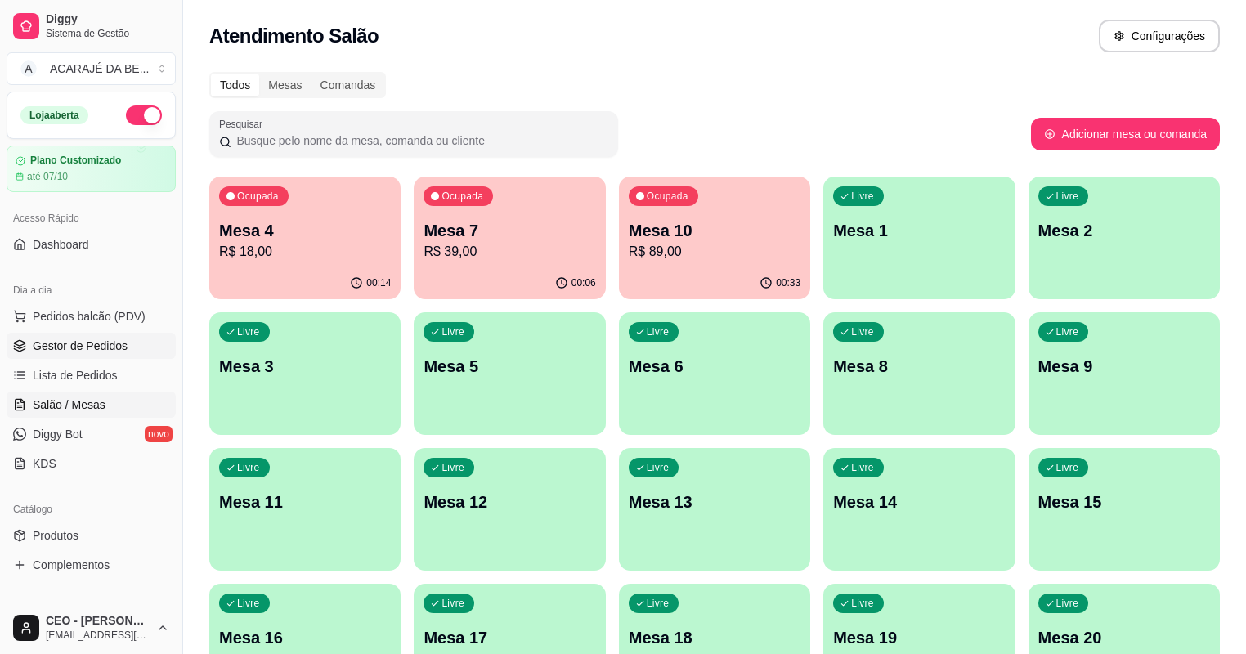
click at [86, 336] on link "Gestor de Pedidos" at bounding box center [91, 346] width 169 height 26
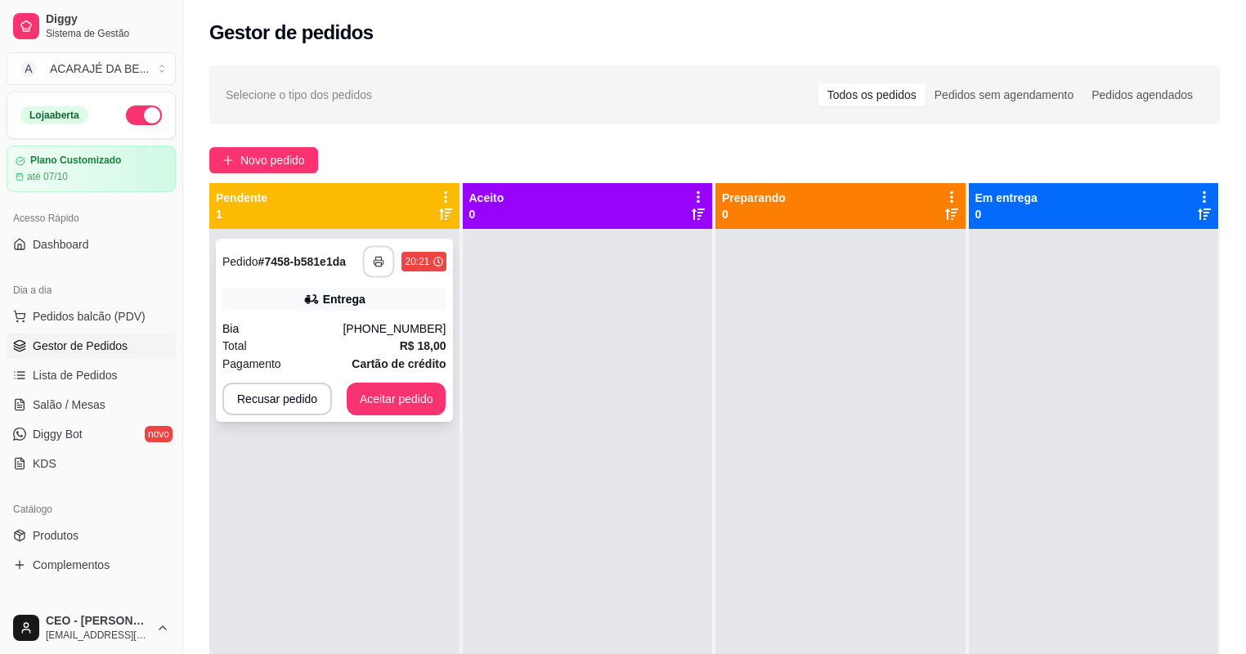
click at [371, 265] on button "button" at bounding box center [379, 262] width 32 height 32
click at [422, 402] on button "Aceitar pedido" at bounding box center [396, 399] width 96 height 32
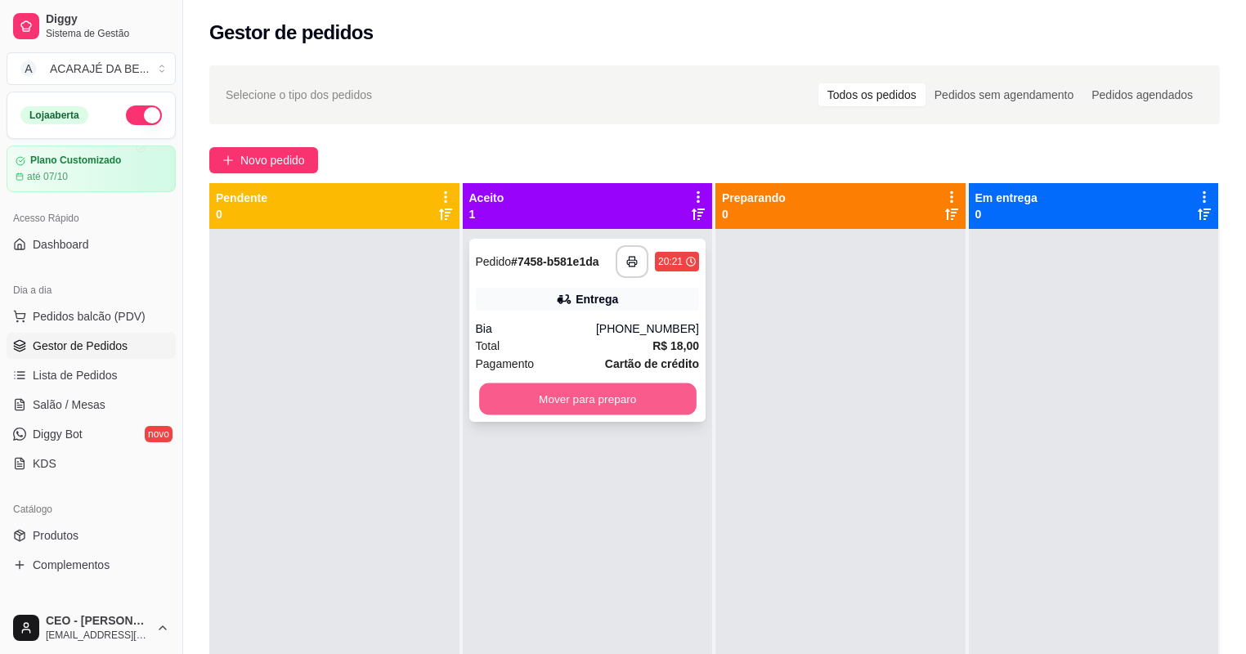
click at [583, 394] on button "Mover para preparo" at bounding box center [587, 399] width 217 height 32
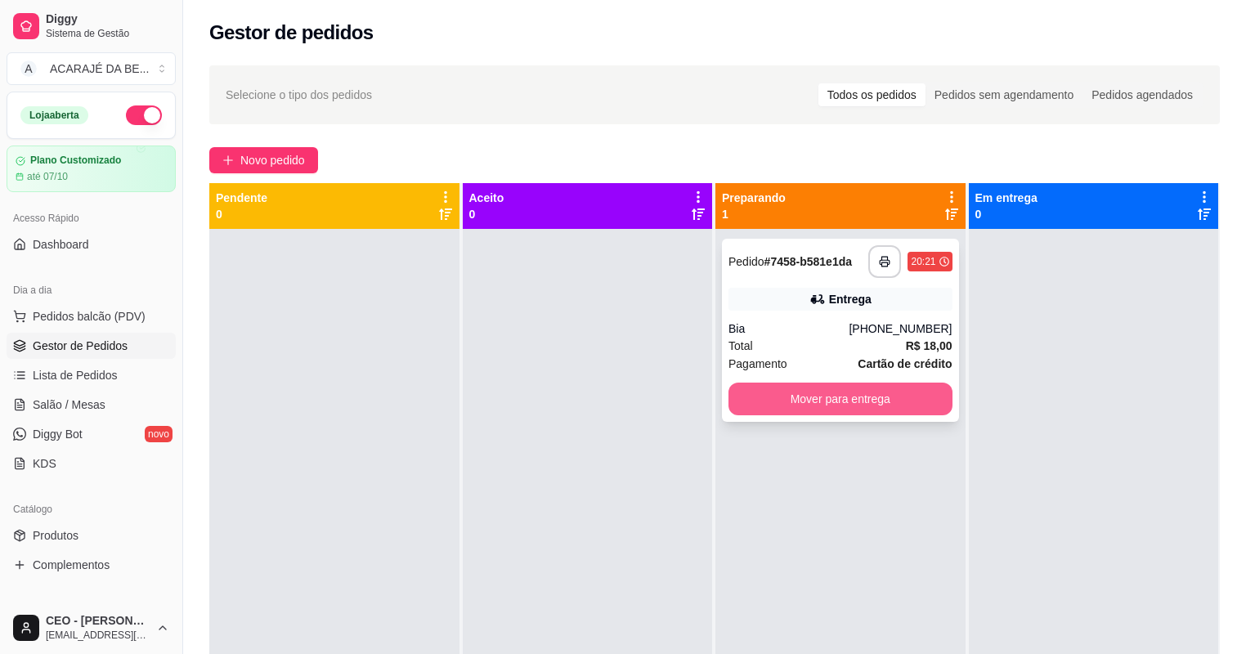
click at [875, 405] on button "Mover para entrega" at bounding box center [840, 398] width 224 height 33
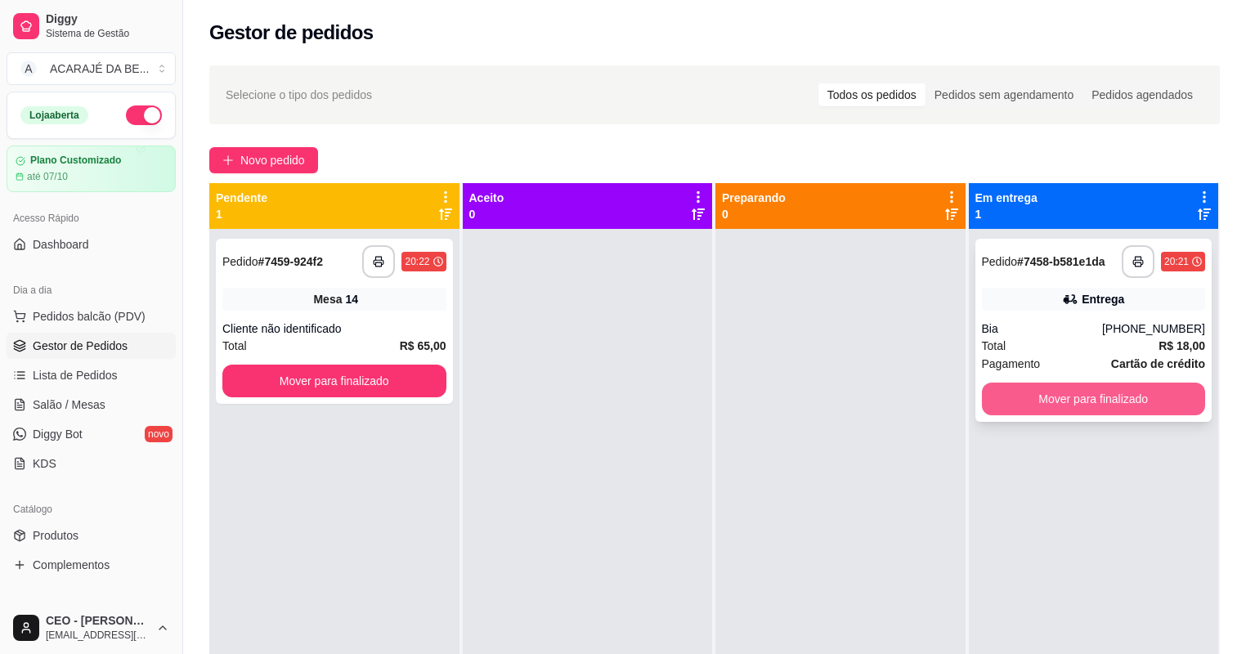
click at [1103, 400] on button "Mover para finalizado" at bounding box center [1094, 398] width 224 height 33
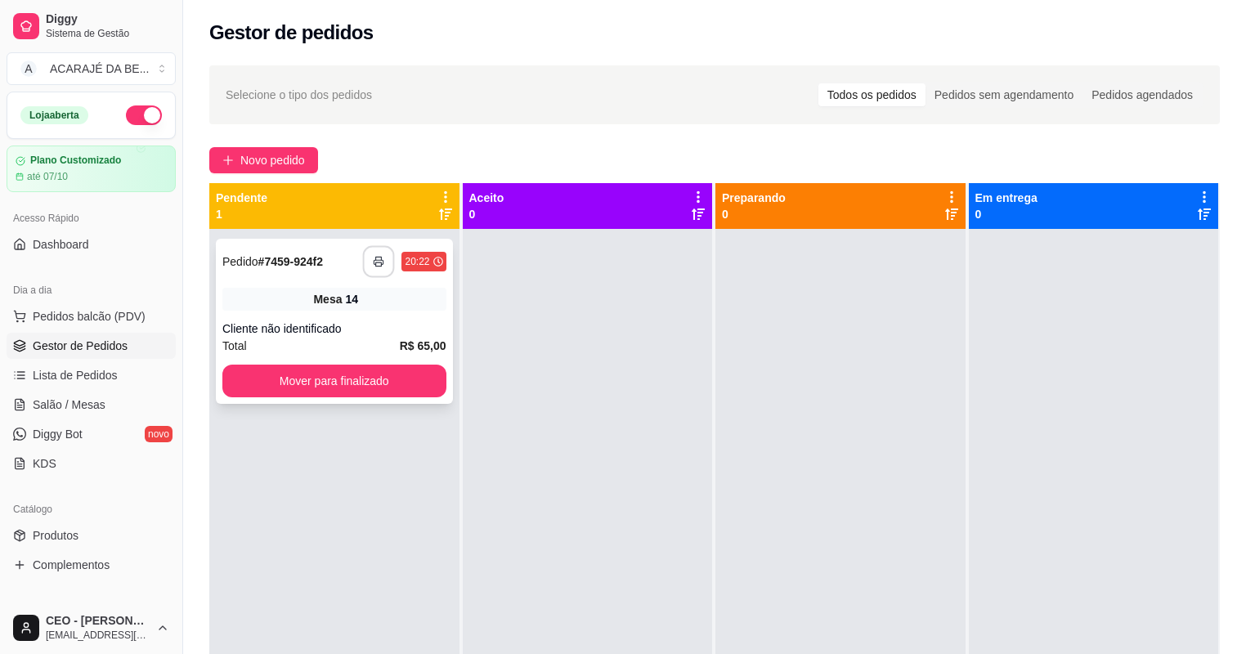
click at [376, 262] on icon "button" at bounding box center [379, 261] width 11 height 11
click at [338, 376] on button "Mover para finalizado" at bounding box center [334, 381] width 224 height 33
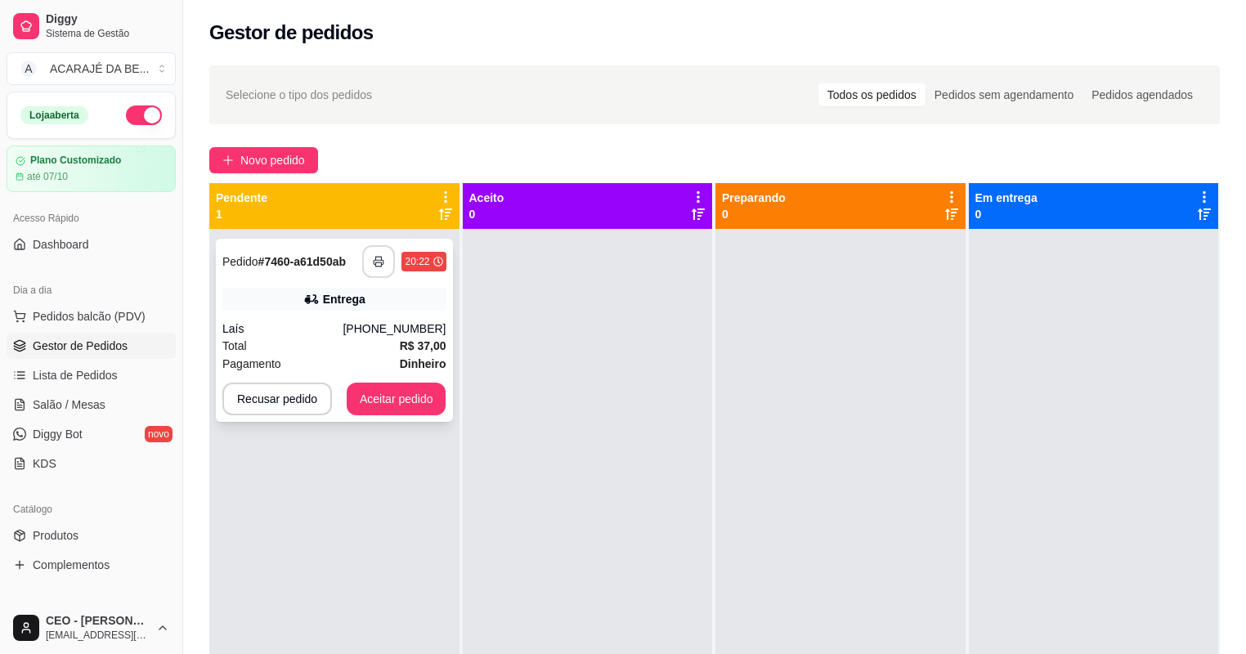
click at [382, 267] on button "button" at bounding box center [378, 261] width 33 height 33
click at [381, 409] on button "Aceitar pedido" at bounding box center [397, 398] width 100 height 33
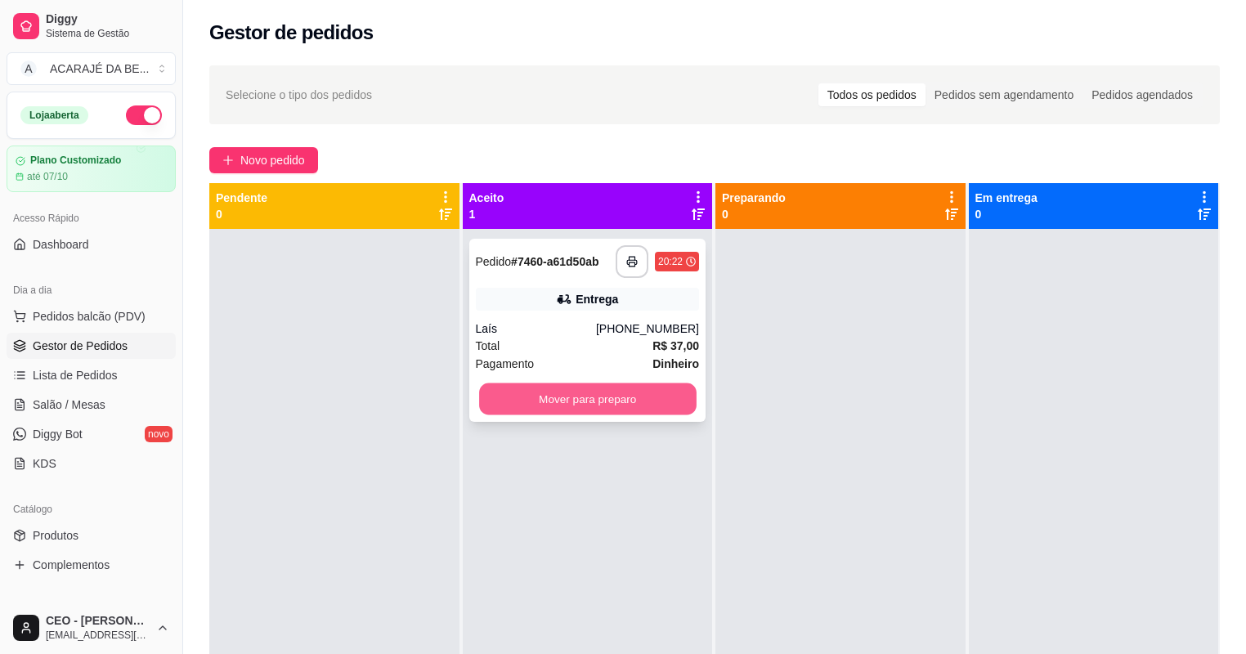
click at [542, 391] on button "Mover para preparo" at bounding box center [587, 399] width 217 height 32
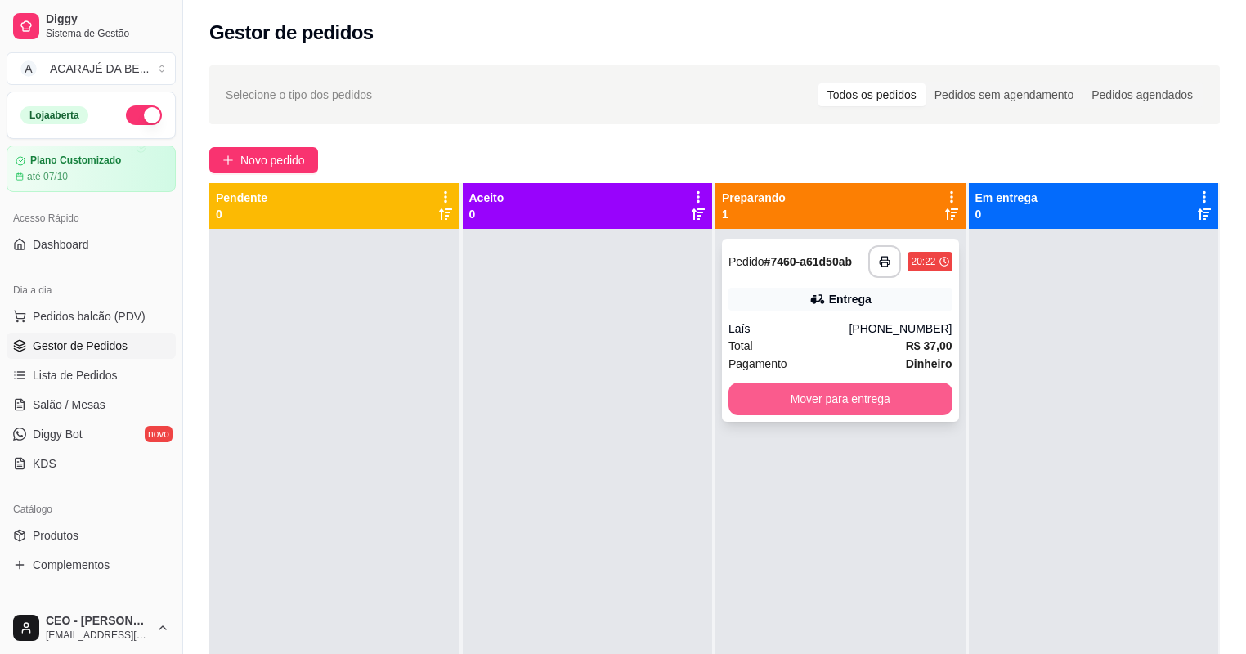
click at [746, 402] on button "Mover para entrega" at bounding box center [840, 398] width 224 height 33
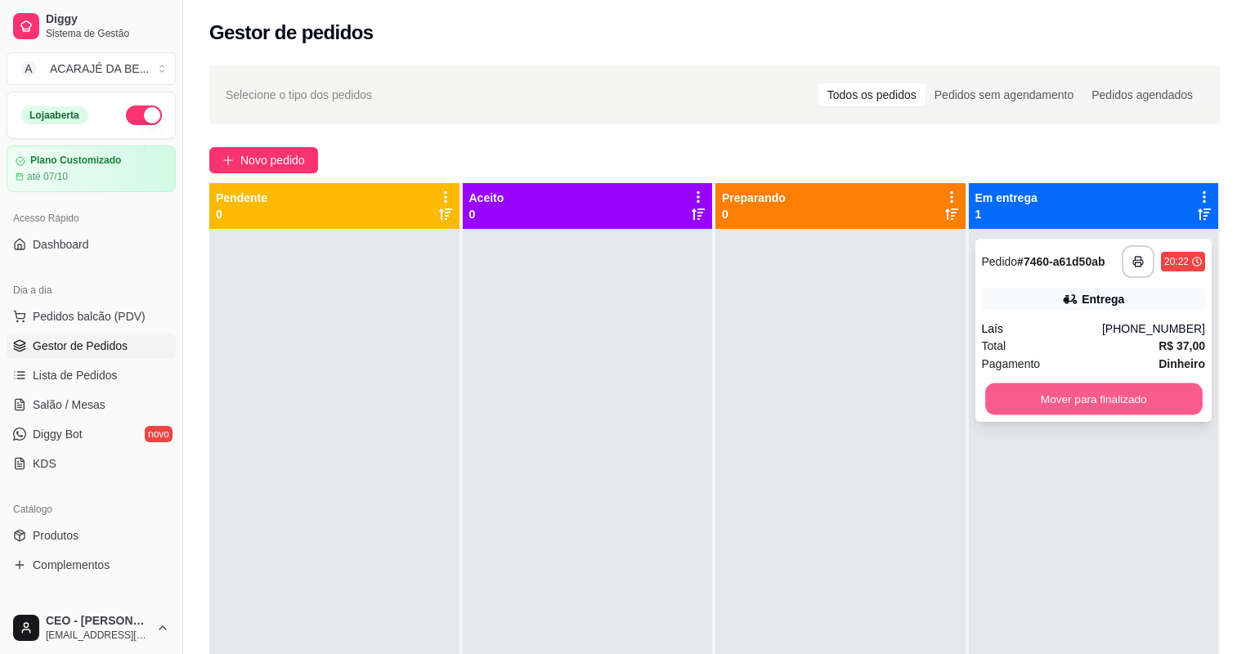
click at [1027, 401] on button "Mover para finalizado" at bounding box center [1093, 399] width 217 height 32
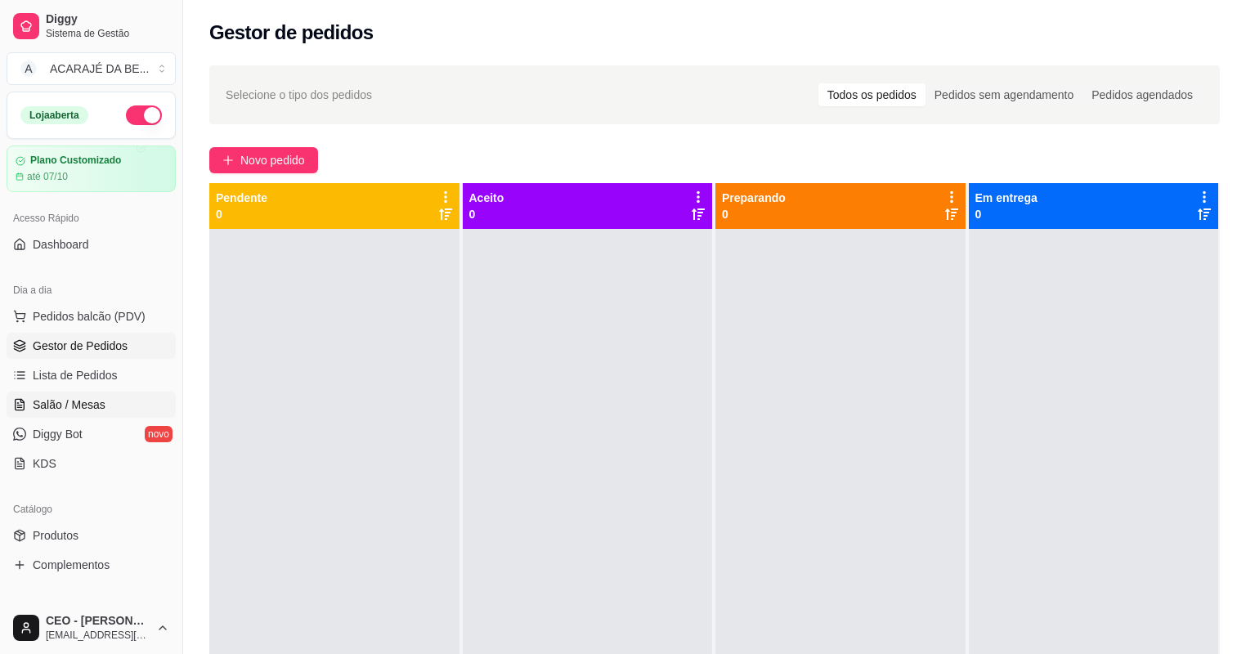
scroll to position [196, 0]
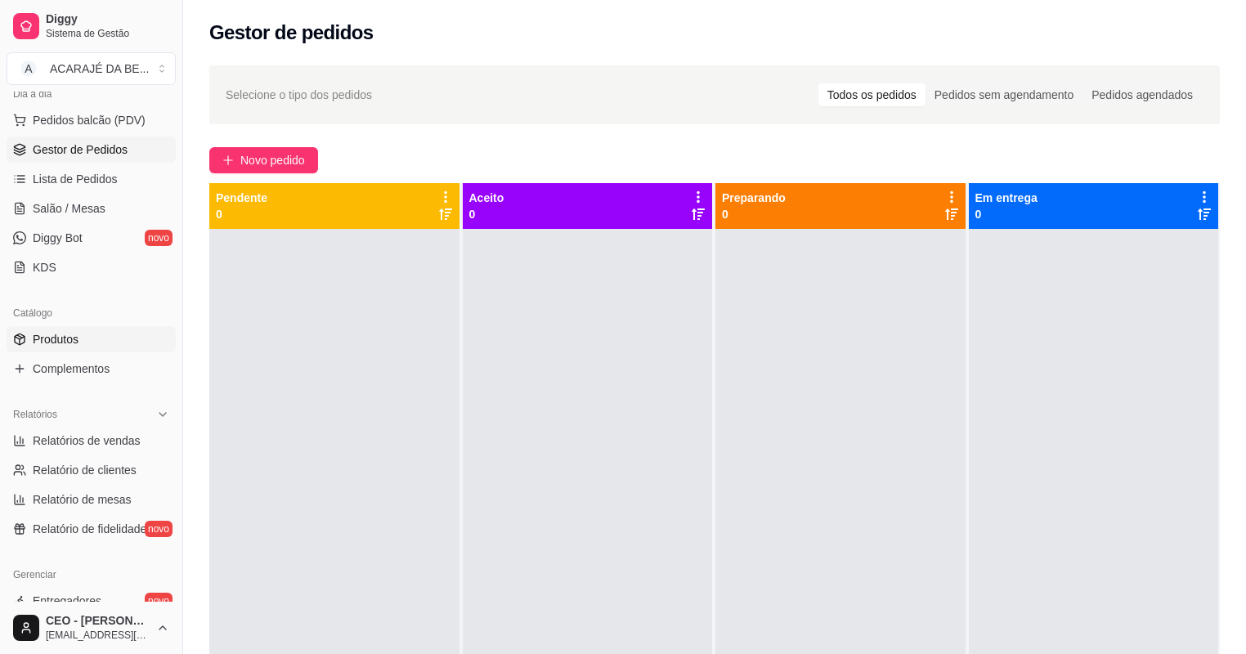
click at [75, 347] on link "Produtos" at bounding box center [91, 339] width 169 height 26
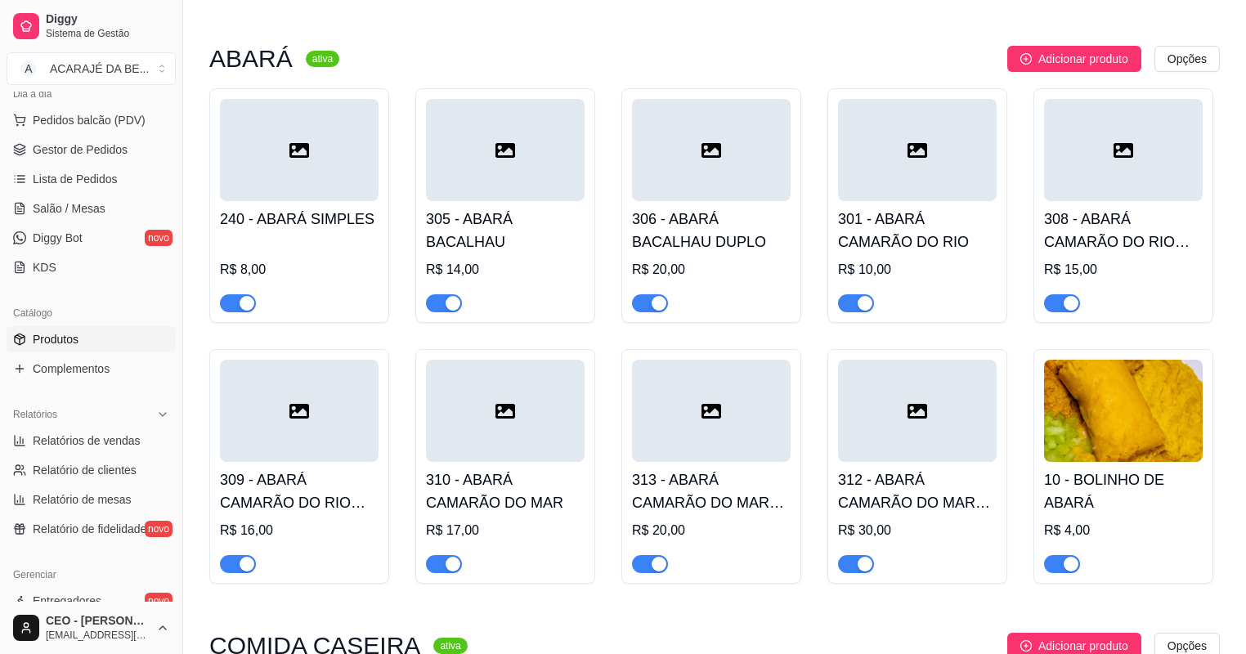
scroll to position [719, 0]
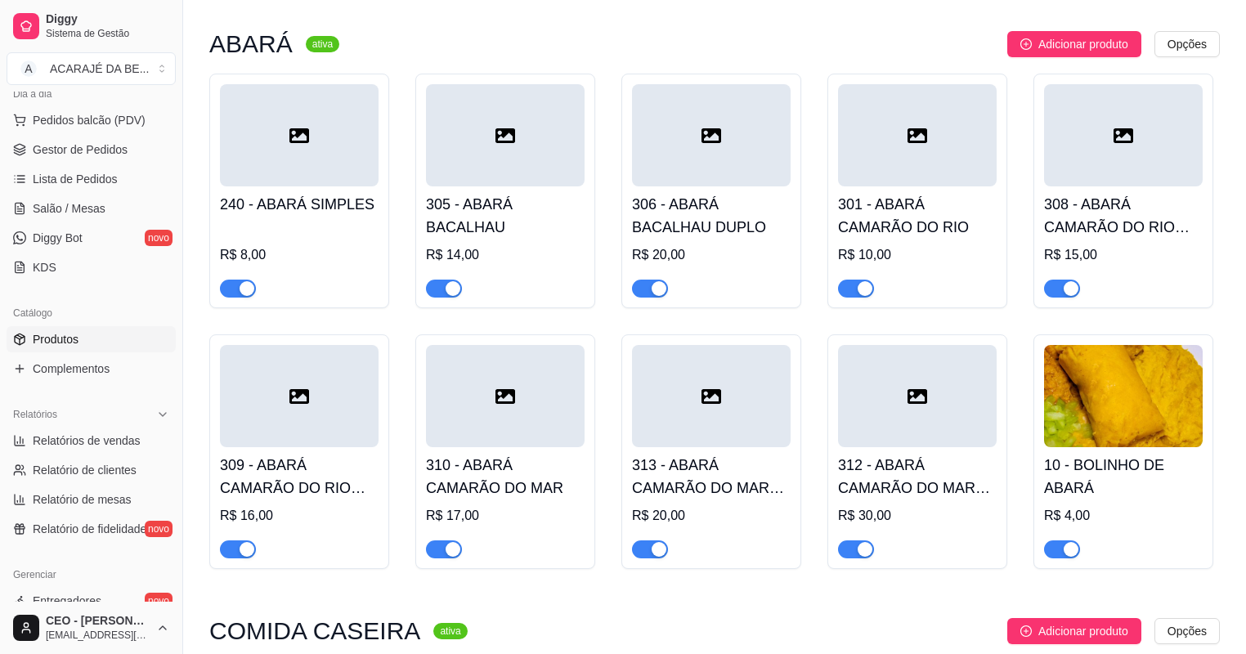
drag, startPoint x: 229, startPoint y: 290, endPoint x: 292, endPoint y: 297, distance: 63.4
click at [229, 290] on span "button" at bounding box center [238, 289] width 36 height 18
click at [444, 293] on button "button" at bounding box center [444, 289] width 36 height 18
click at [657, 289] on div "button" at bounding box center [658, 288] width 15 height 15
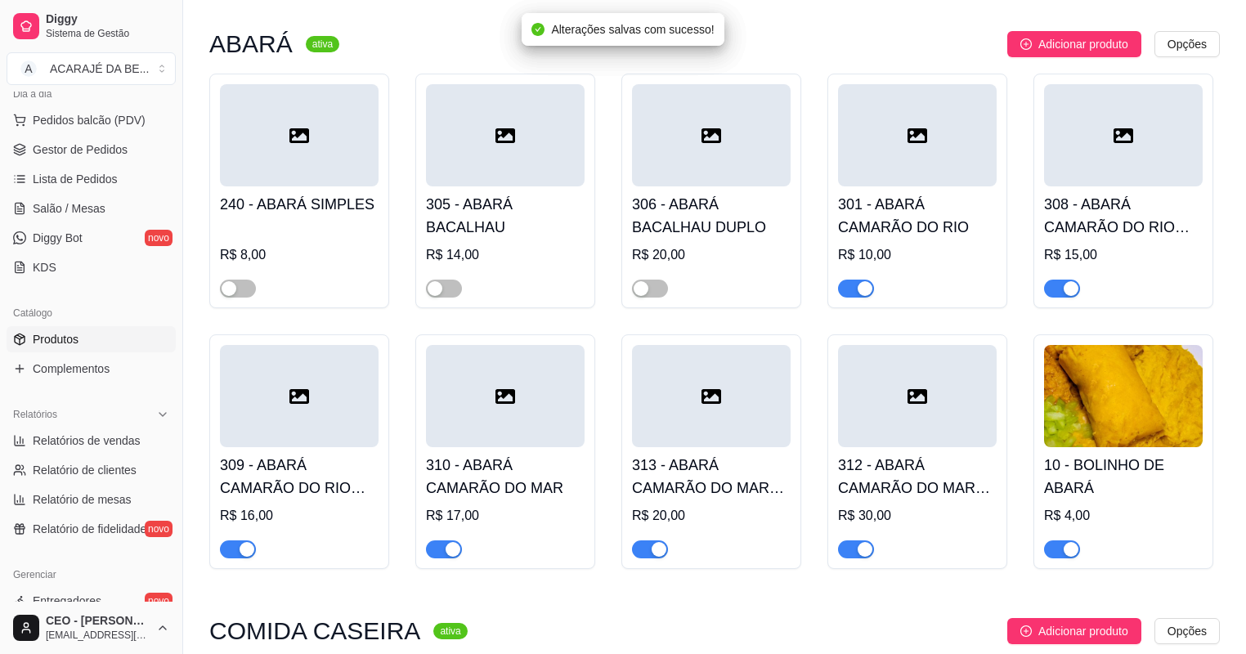
click at [866, 290] on div "button" at bounding box center [864, 288] width 15 height 15
click at [1068, 292] on div "button" at bounding box center [1070, 288] width 15 height 15
drag, startPoint x: 1068, startPoint y: 551, endPoint x: 1040, endPoint y: 547, distance: 28.9
click at [1068, 551] on div "button" at bounding box center [1070, 549] width 15 height 15
click at [852, 552] on span "button" at bounding box center [856, 549] width 36 height 18
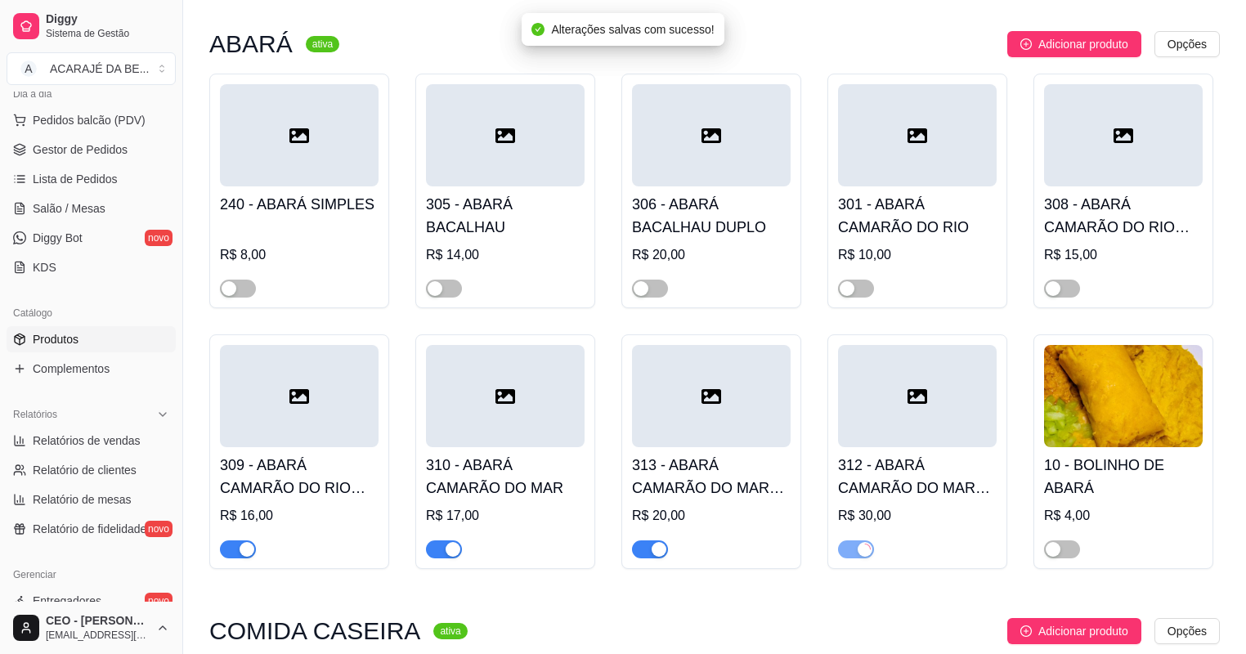
click at [644, 550] on span "button" at bounding box center [650, 549] width 36 height 18
drag, startPoint x: 436, startPoint y: 551, endPoint x: 417, endPoint y: 544, distance: 19.9
click at [436, 550] on span "button" at bounding box center [444, 549] width 36 height 18
click at [226, 546] on span "button" at bounding box center [238, 549] width 36 height 18
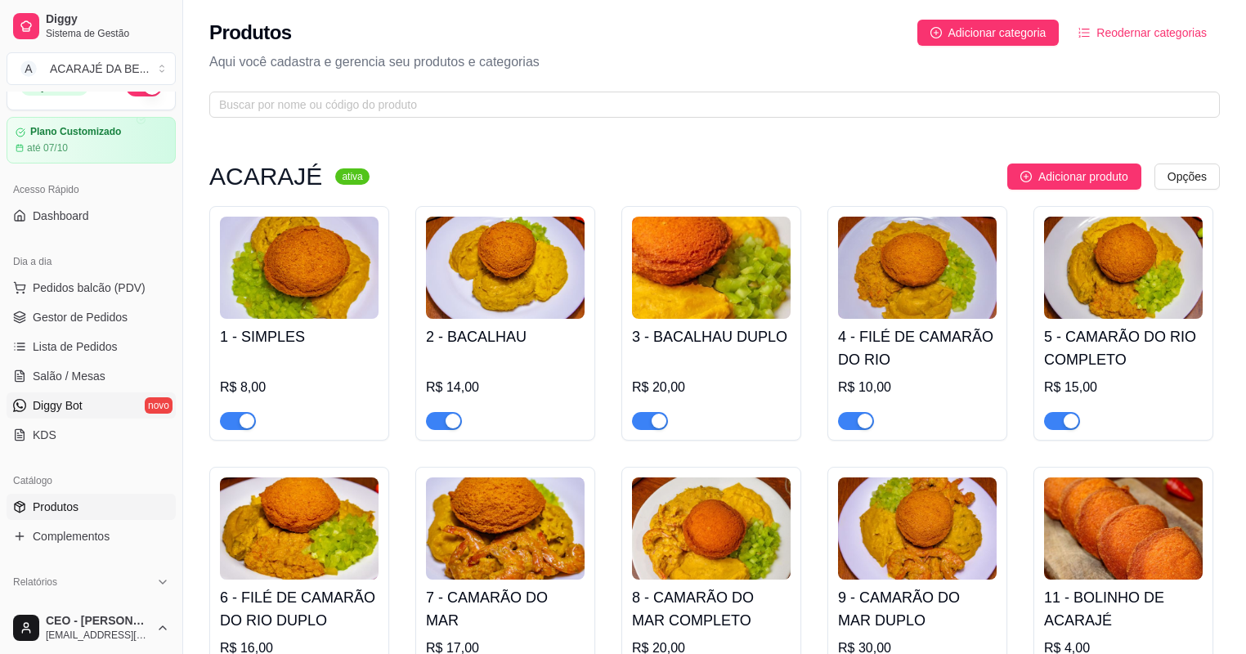
scroll to position [0, 0]
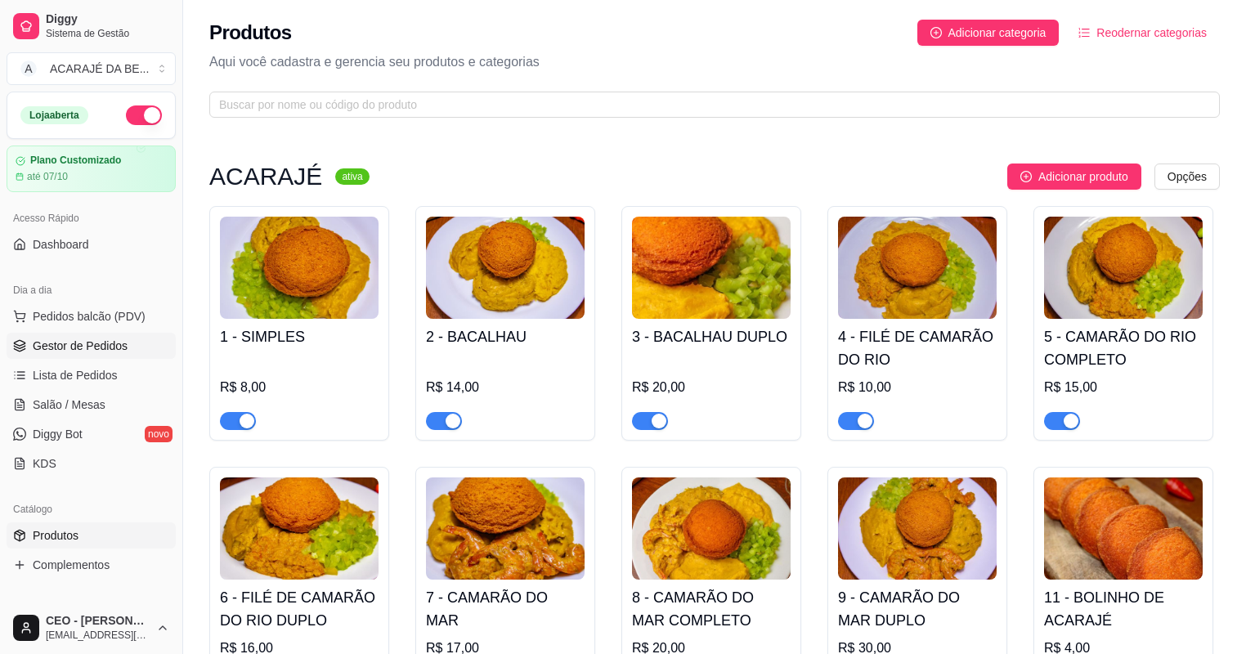
click at [61, 341] on span "Gestor de Pedidos" at bounding box center [80, 346] width 95 height 16
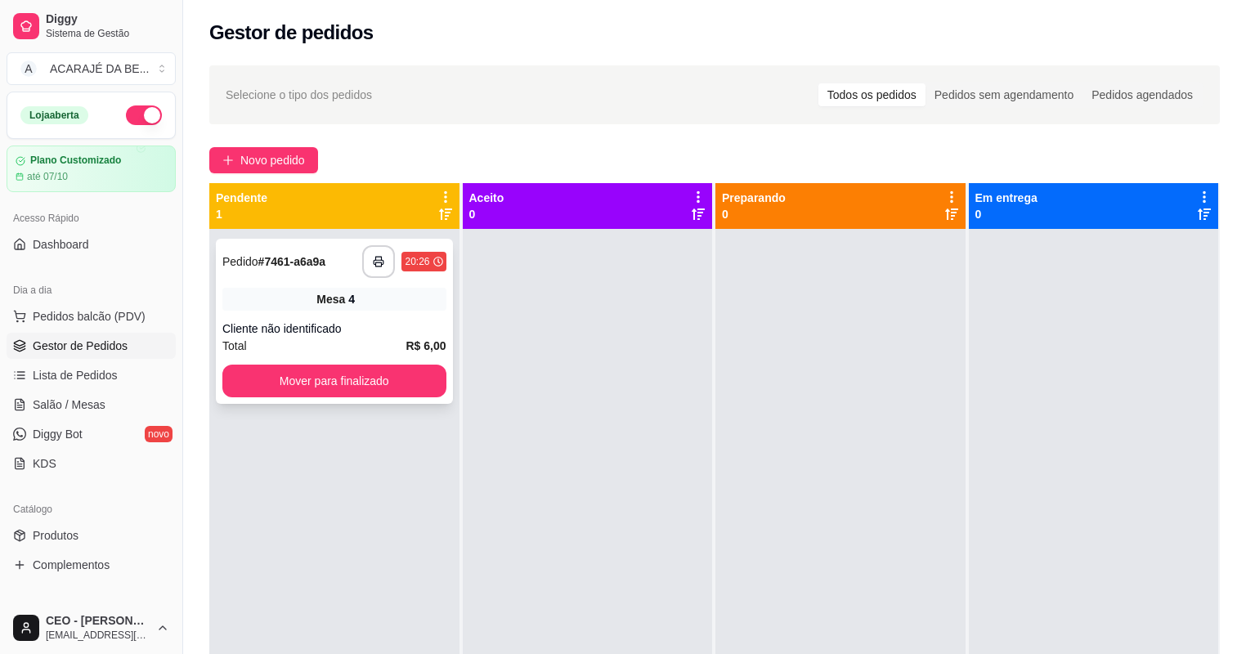
click at [376, 339] on div "Total R$ 6,00" at bounding box center [334, 346] width 224 height 18
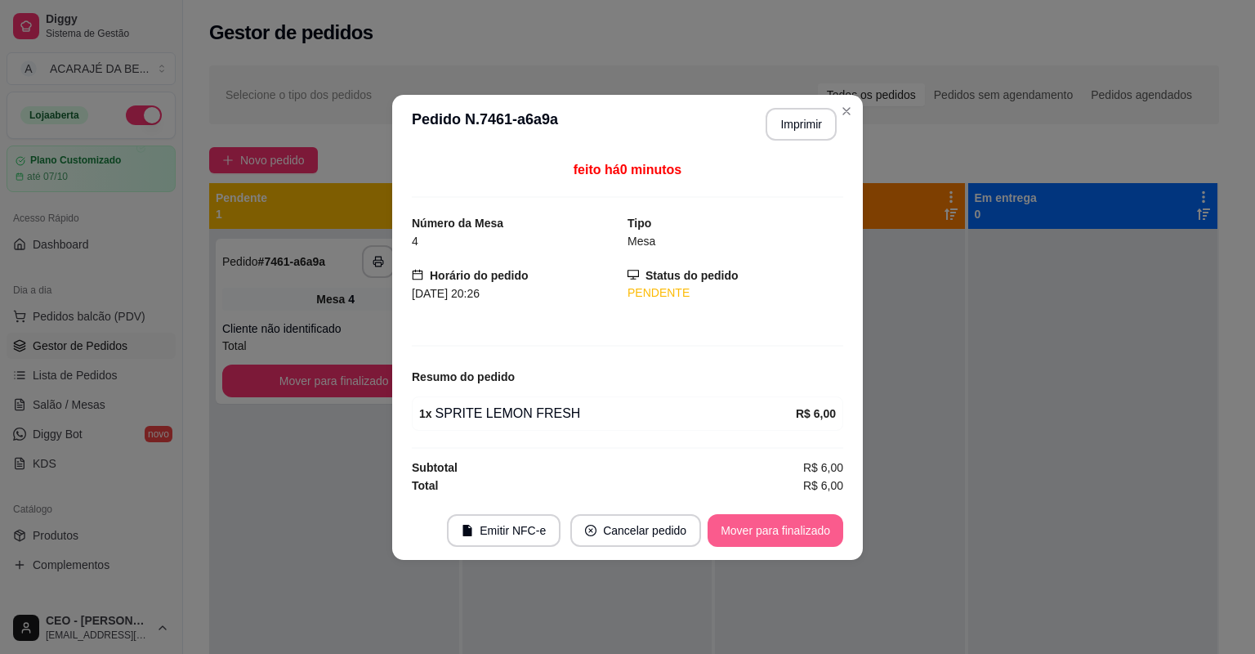
click at [766, 526] on button "Mover para finalizado" at bounding box center [776, 530] width 136 height 33
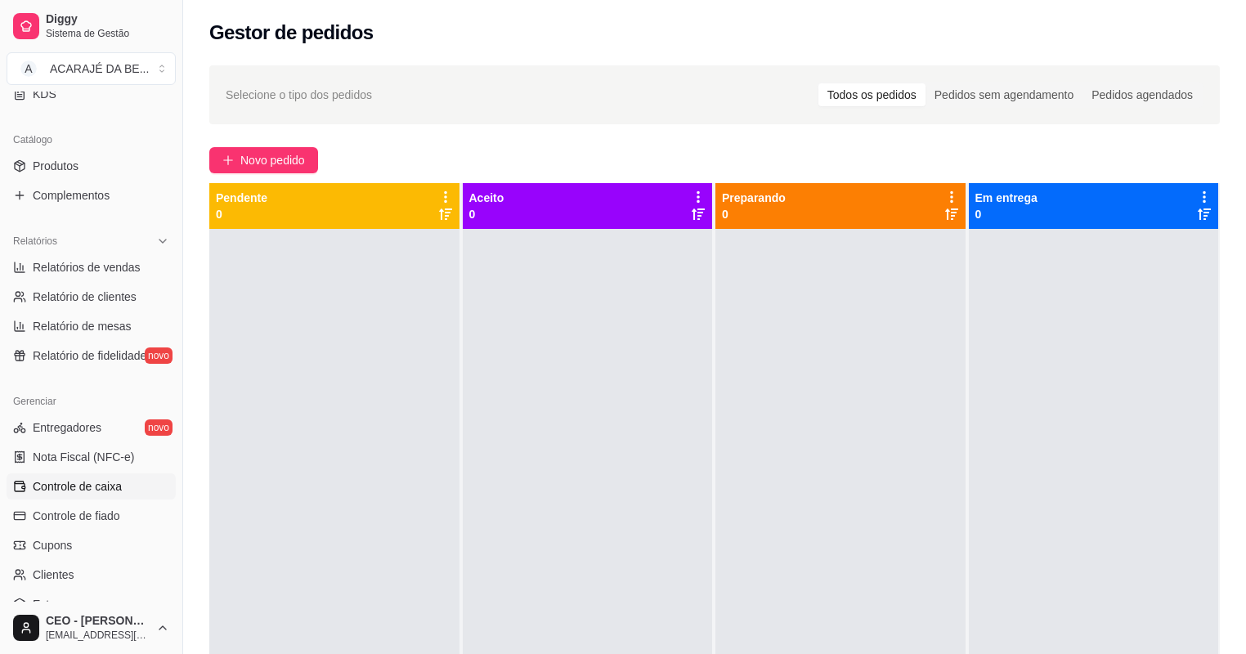
scroll to position [521, 0]
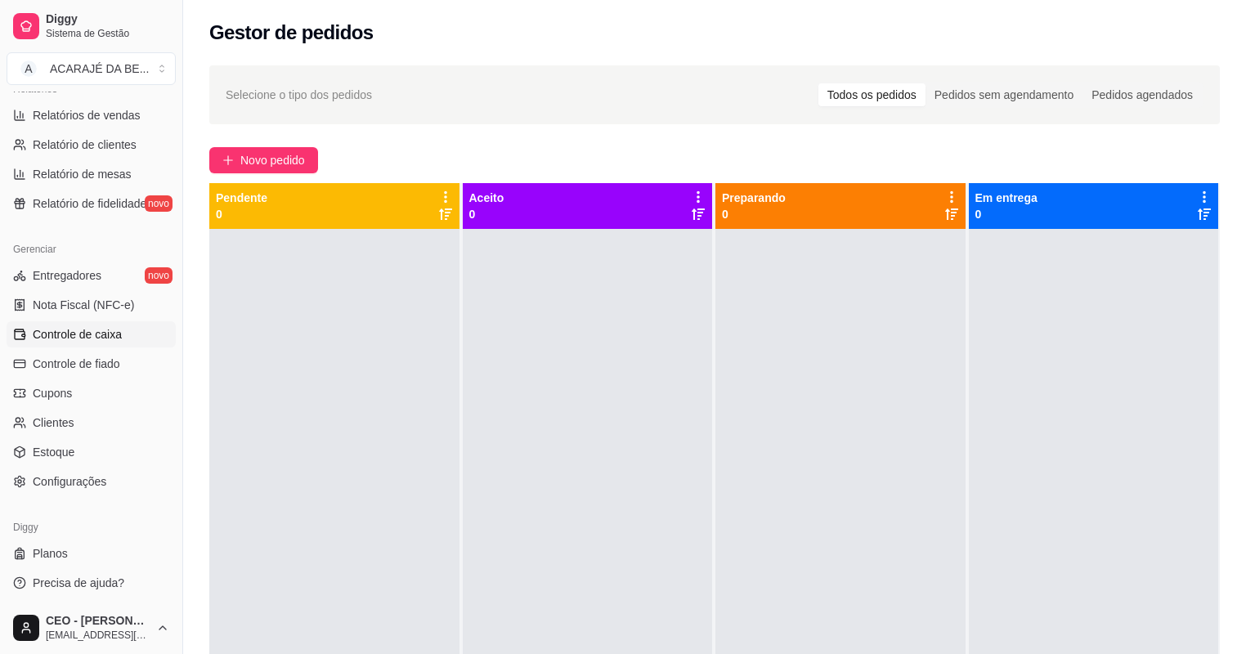
click at [108, 342] on link "Controle de caixa" at bounding box center [91, 334] width 169 height 26
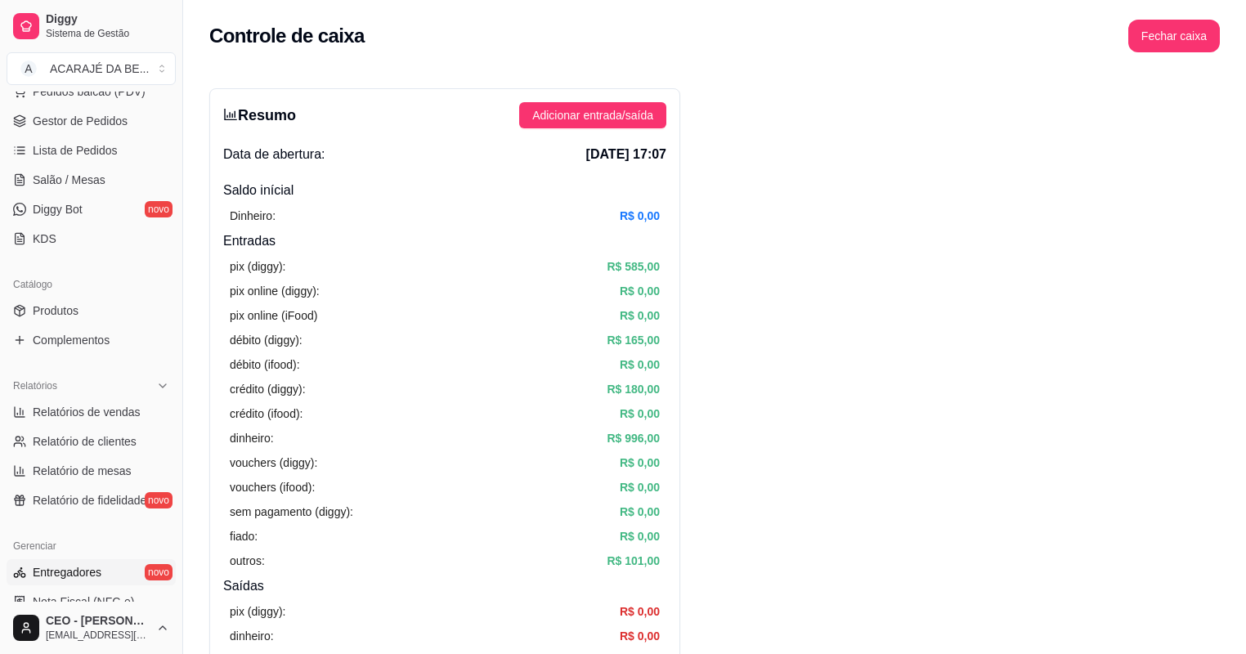
scroll to position [129, 0]
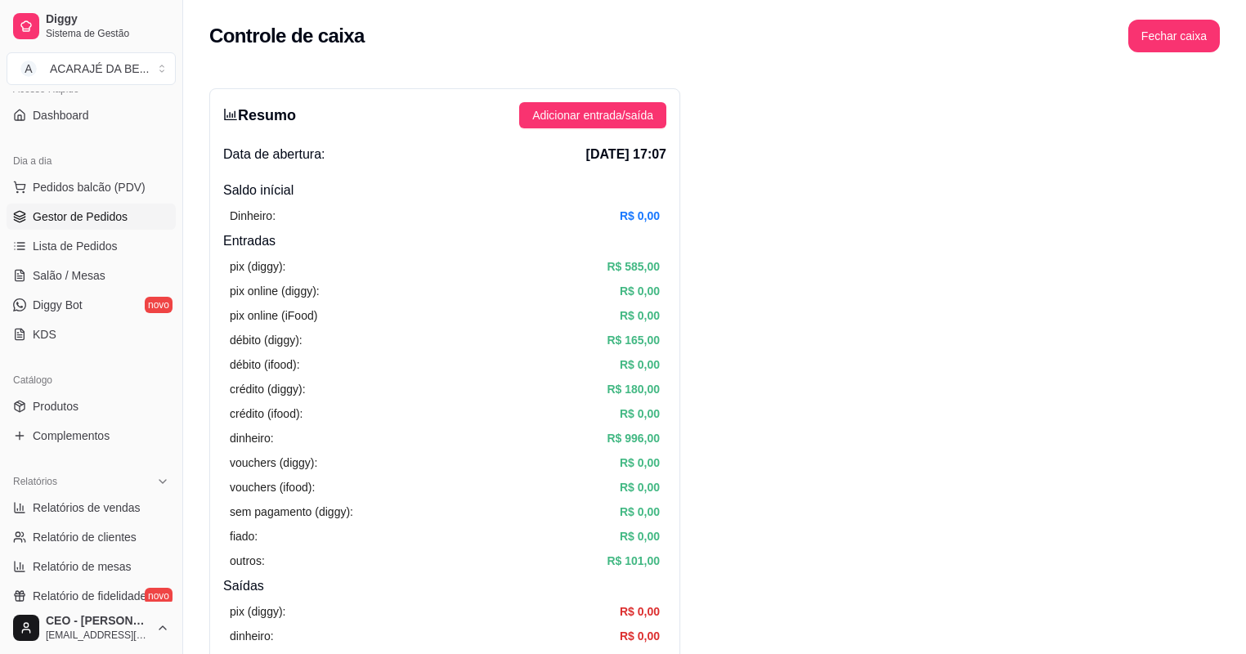
click at [78, 225] on link "Gestor de Pedidos" at bounding box center [91, 217] width 169 height 26
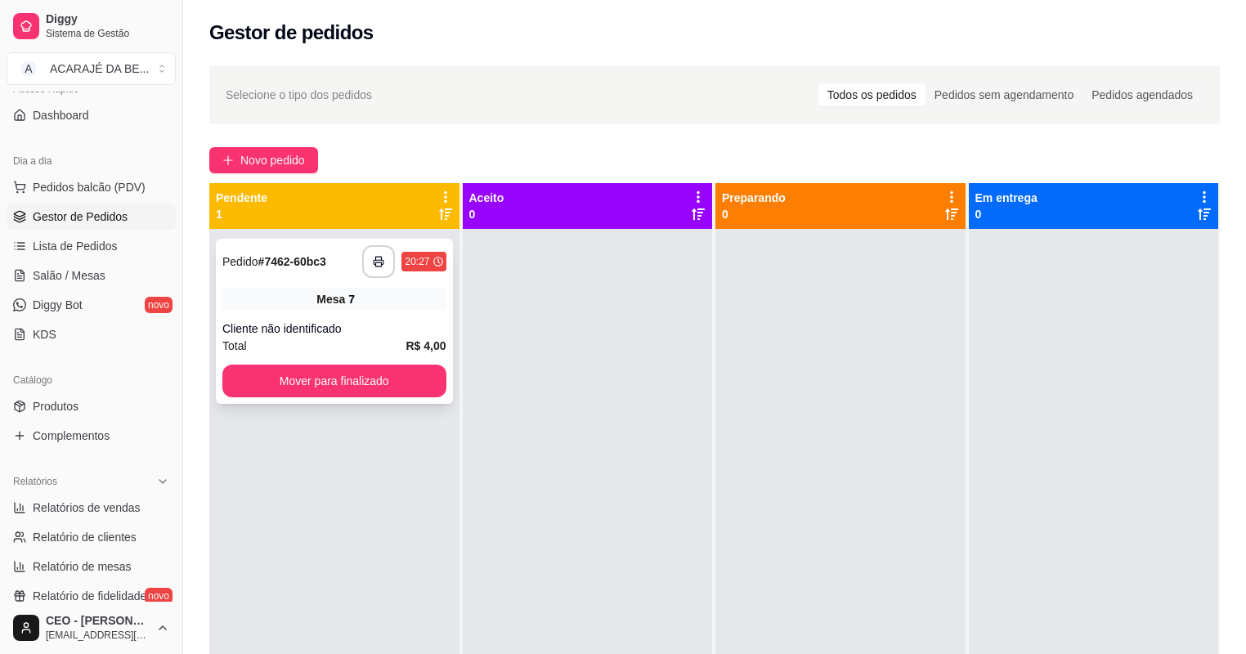
click at [363, 357] on div "**********" at bounding box center [334, 321] width 237 height 165
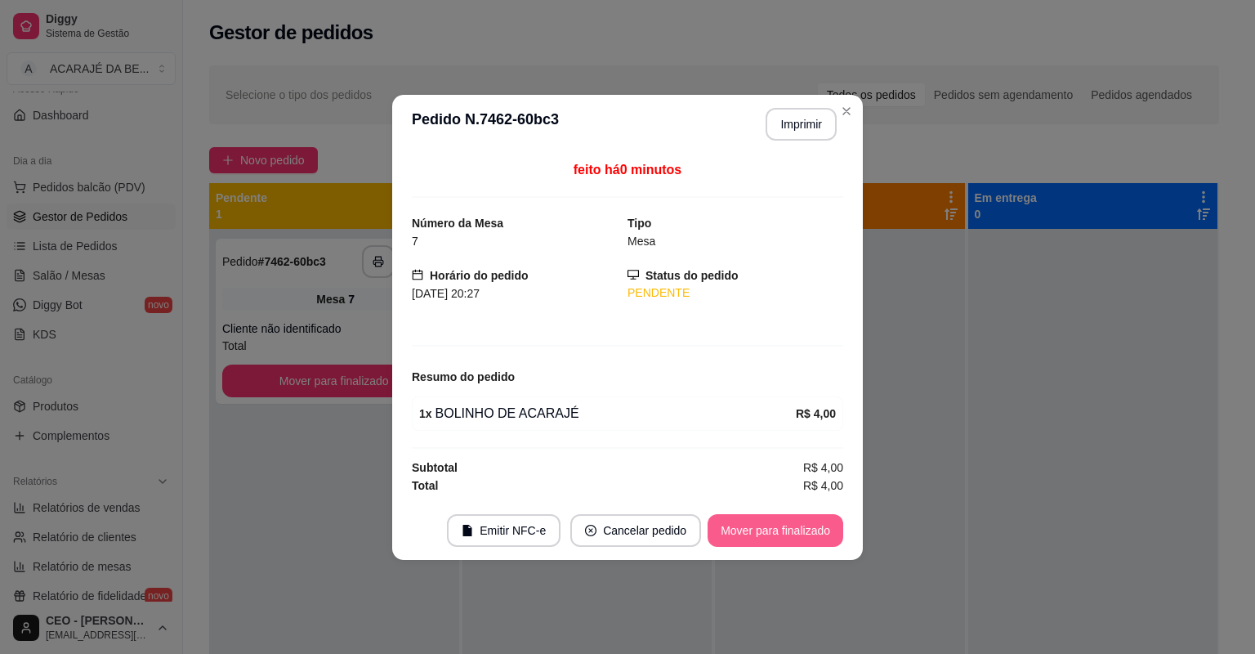
click at [755, 524] on button "Mover para finalizado" at bounding box center [776, 530] width 136 height 33
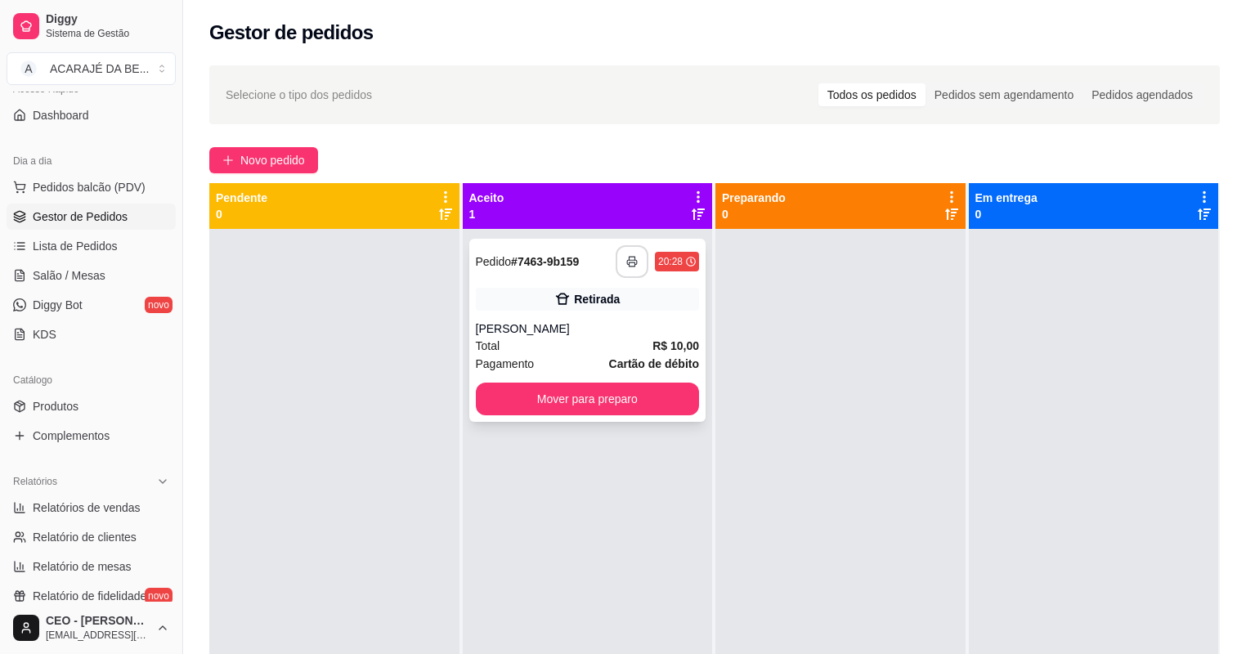
click at [631, 267] on button "button" at bounding box center [631, 261] width 33 height 33
click at [626, 383] on button "Mover para preparo" at bounding box center [588, 398] width 224 height 33
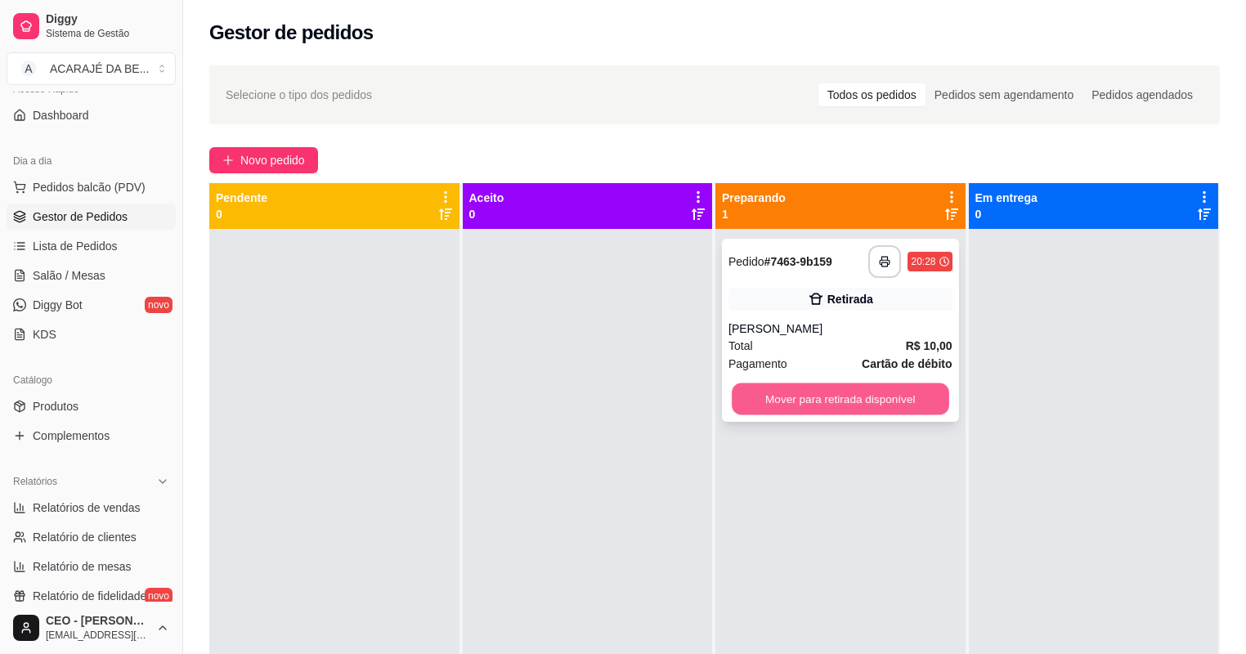
click at [759, 393] on button "Mover para retirada disponível" at bounding box center [839, 399] width 217 height 32
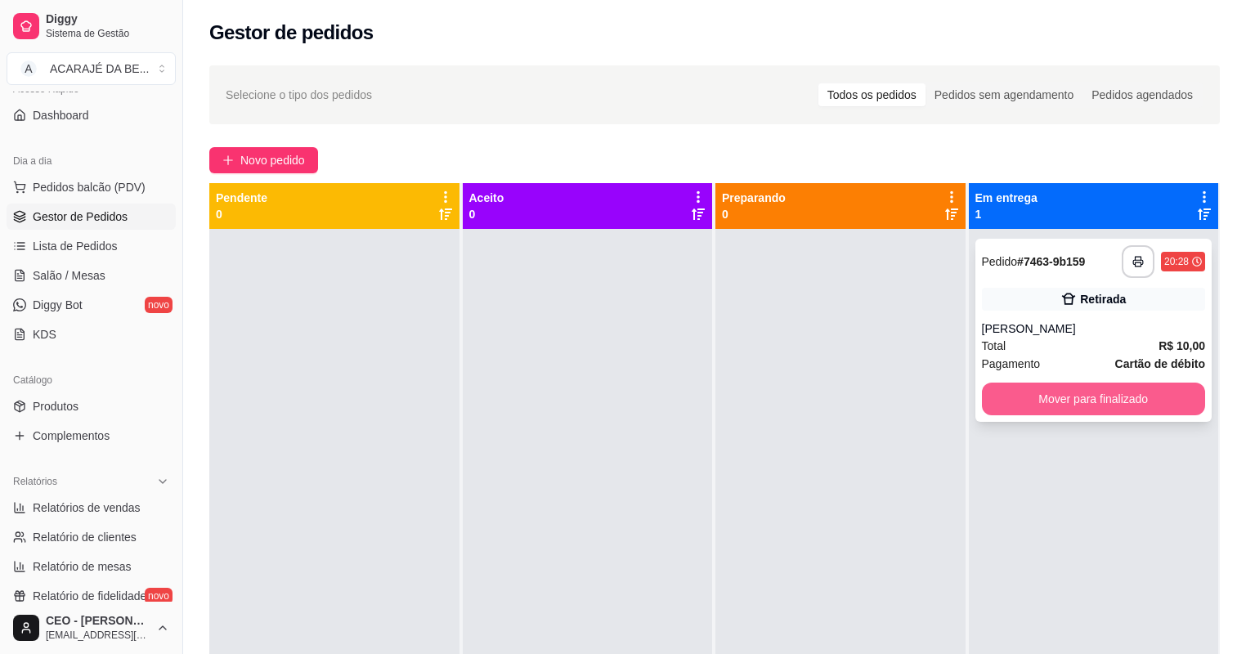
click at [995, 391] on button "Mover para finalizado" at bounding box center [1094, 398] width 224 height 33
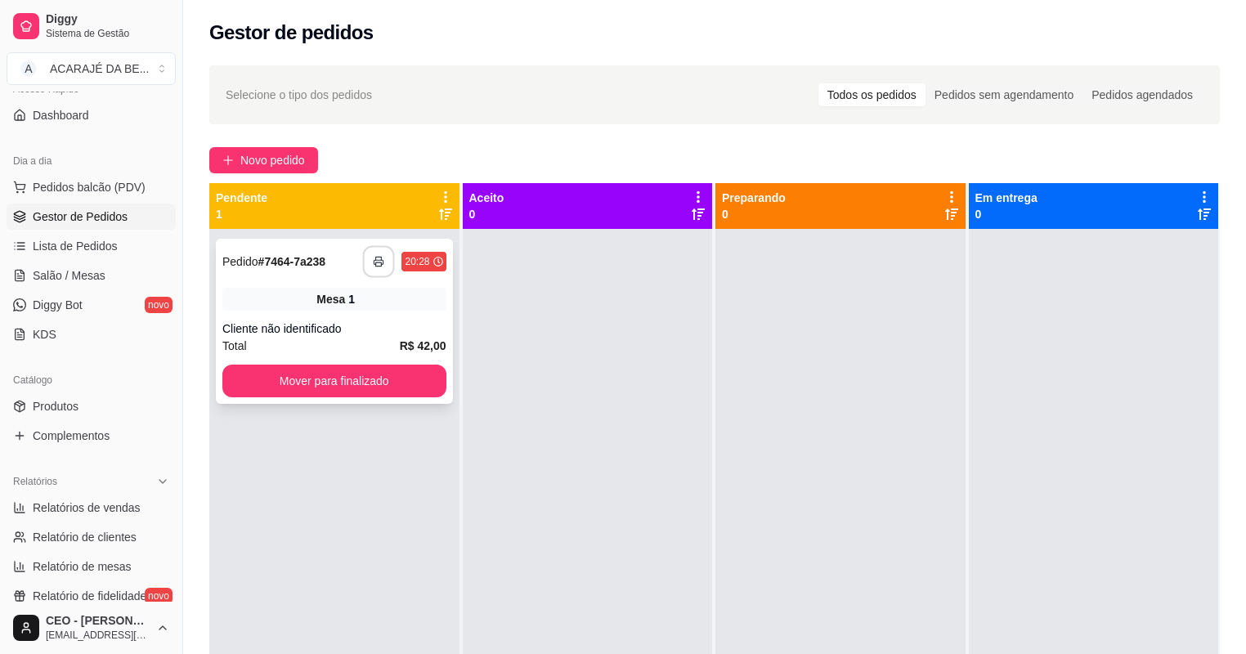
click at [369, 255] on button "button" at bounding box center [379, 262] width 32 height 32
click at [400, 374] on button "Mover para finalizado" at bounding box center [334, 381] width 217 height 32
click at [383, 255] on button "button" at bounding box center [379, 262] width 32 height 32
click at [341, 365] on div "Mover para finalizado" at bounding box center [334, 381] width 224 height 33
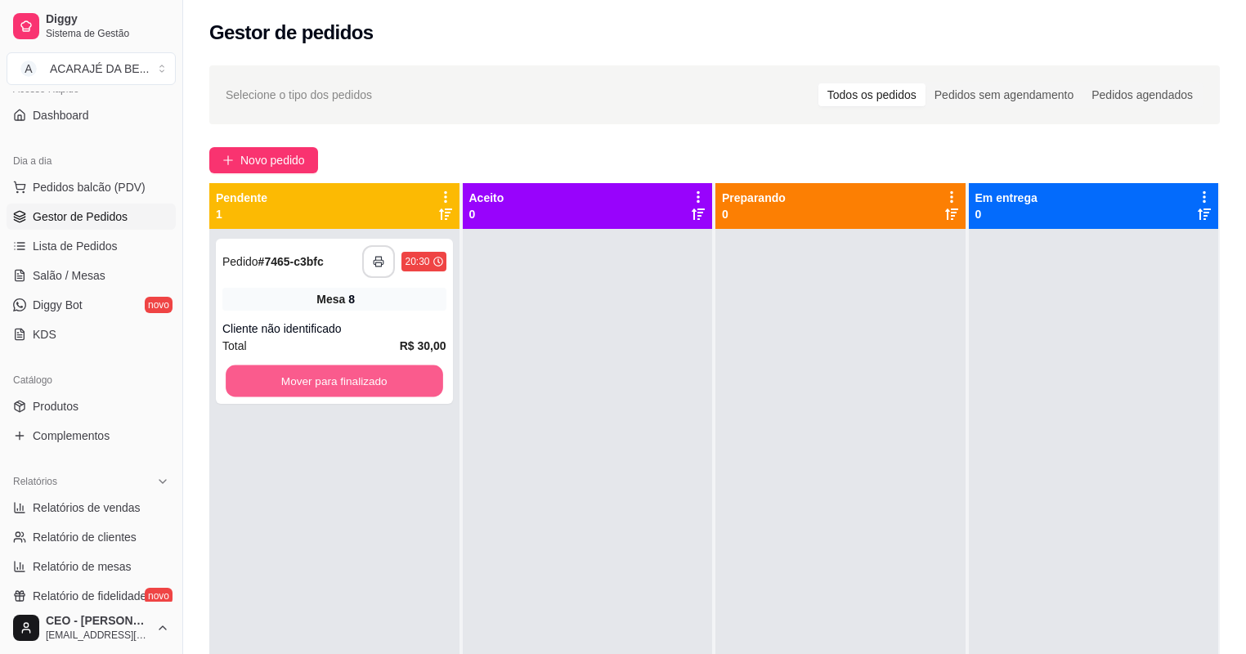
click at [374, 385] on button "Mover para finalizado" at bounding box center [334, 381] width 217 height 32
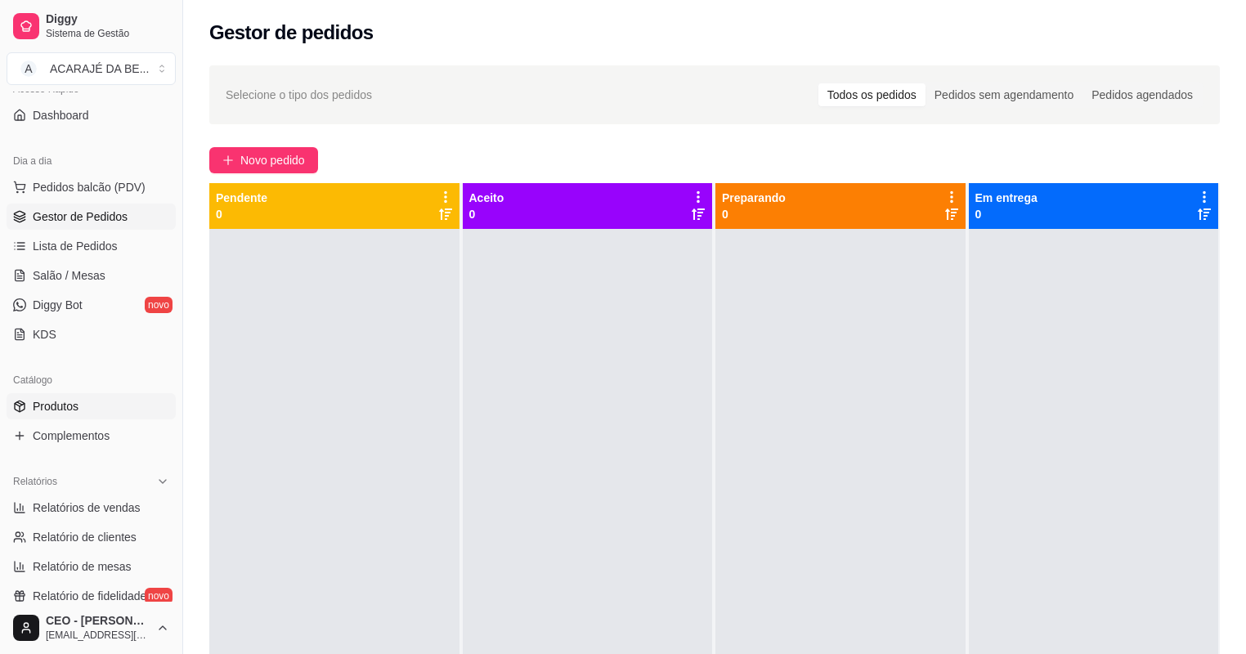
click at [69, 412] on span "Produtos" at bounding box center [56, 406] width 46 height 16
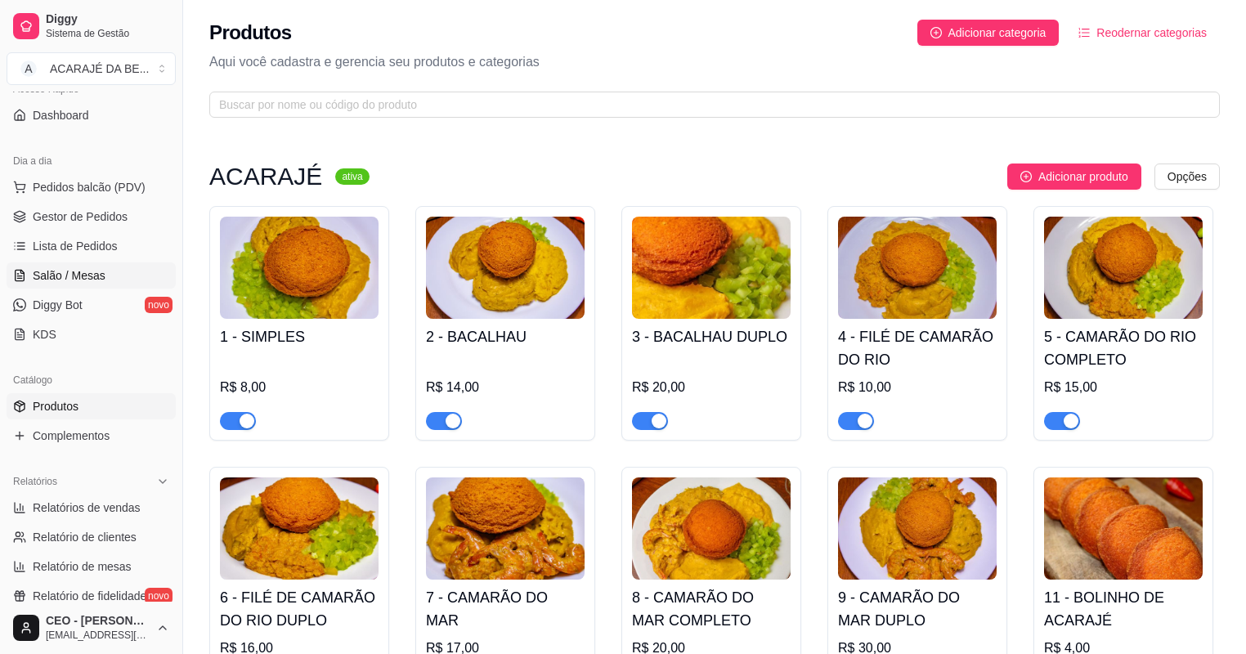
click at [66, 278] on span "Salão / Mesas" at bounding box center [69, 275] width 73 height 16
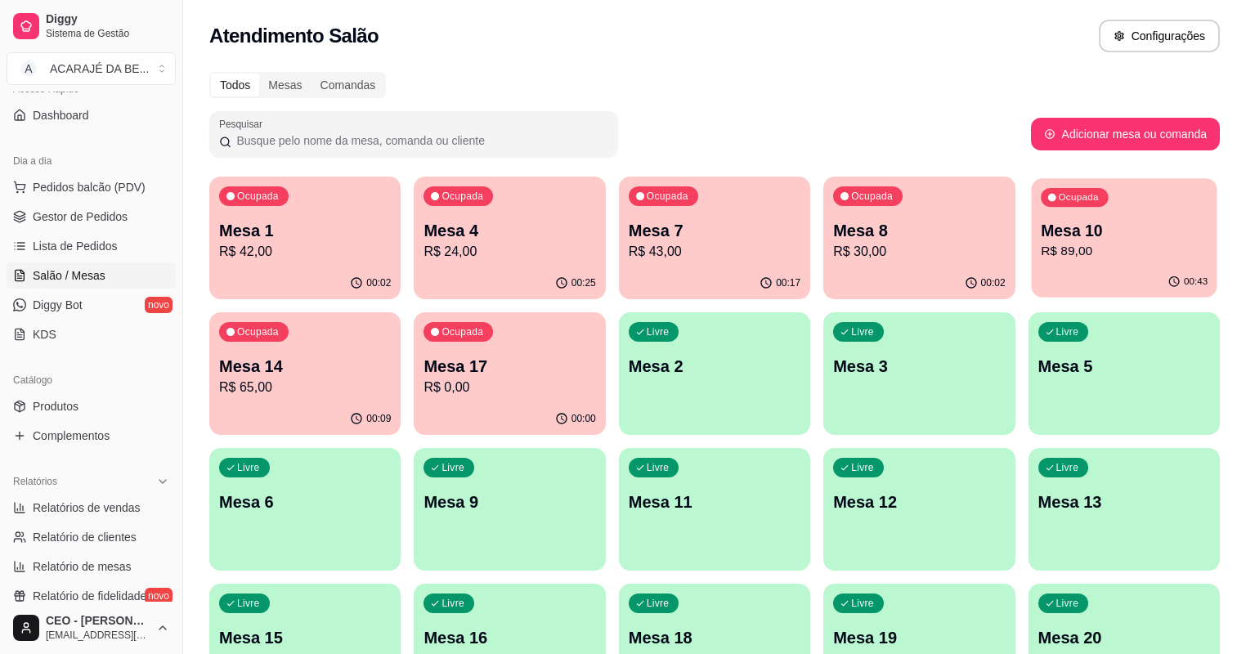
click at [1031, 272] on div "00:43" at bounding box center [1124, 281] width 186 height 31
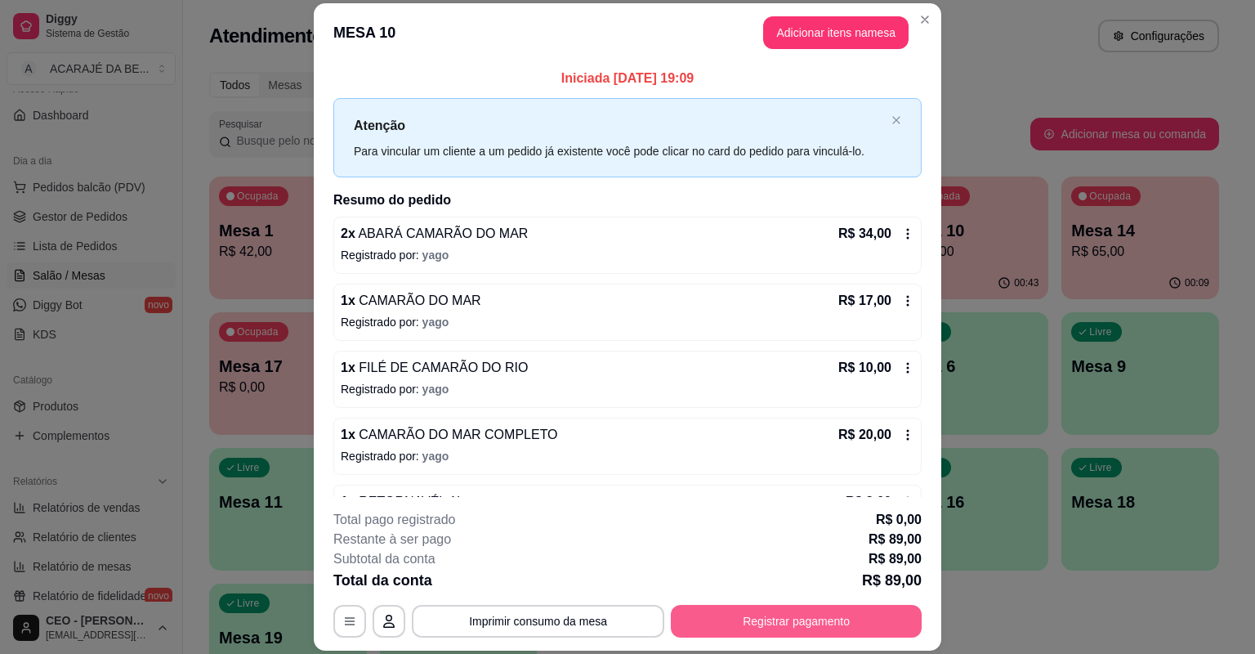
click at [739, 632] on button "Registrar pagamento" at bounding box center [796, 621] width 251 height 33
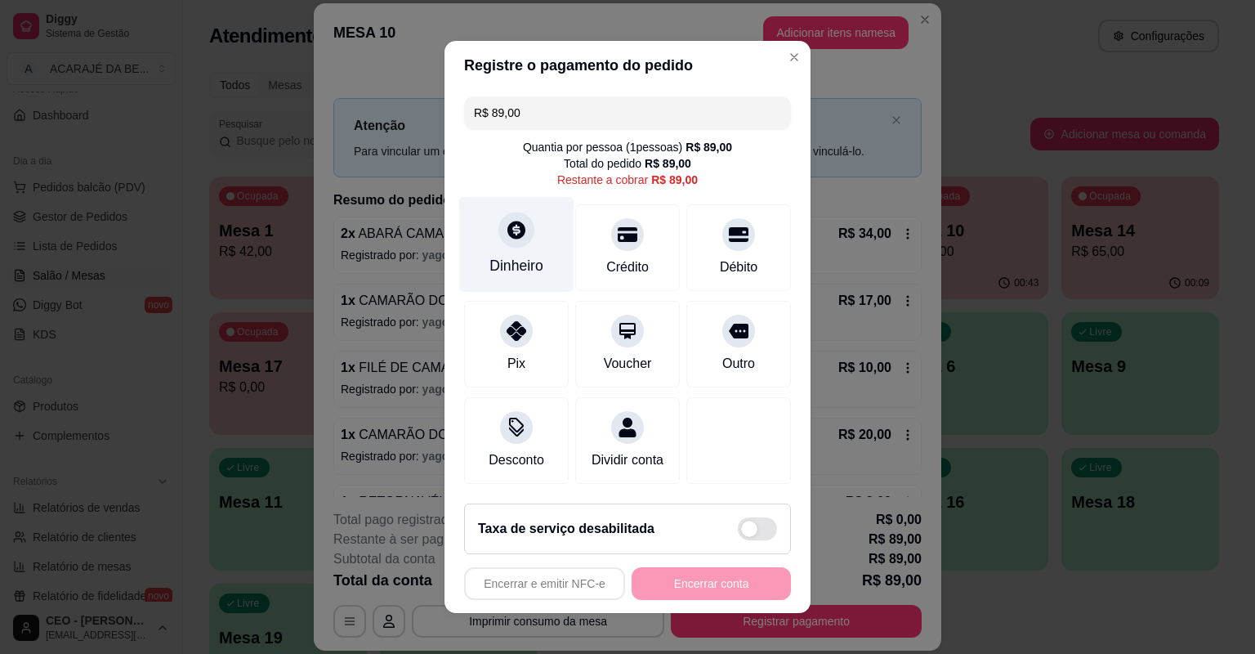
click at [499, 249] on div "Dinheiro" at bounding box center [516, 245] width 115 height 96
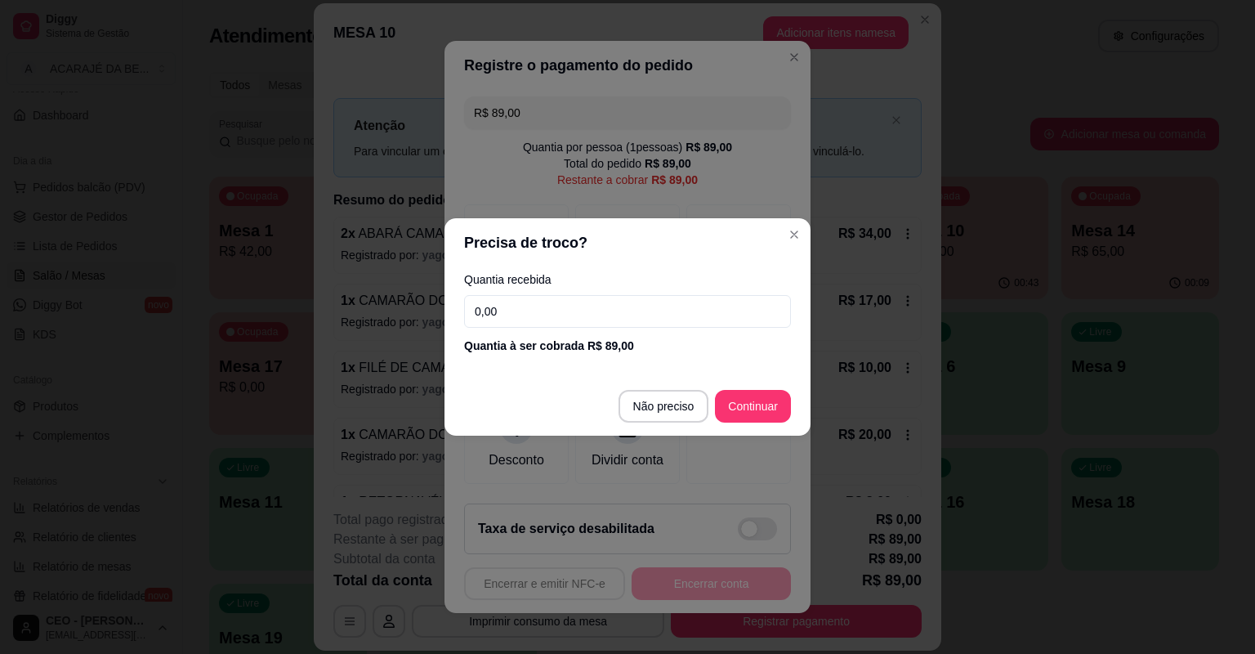
click at [526, 301] on input "0,00" at bounding box center [627, 311] width 327 height 33
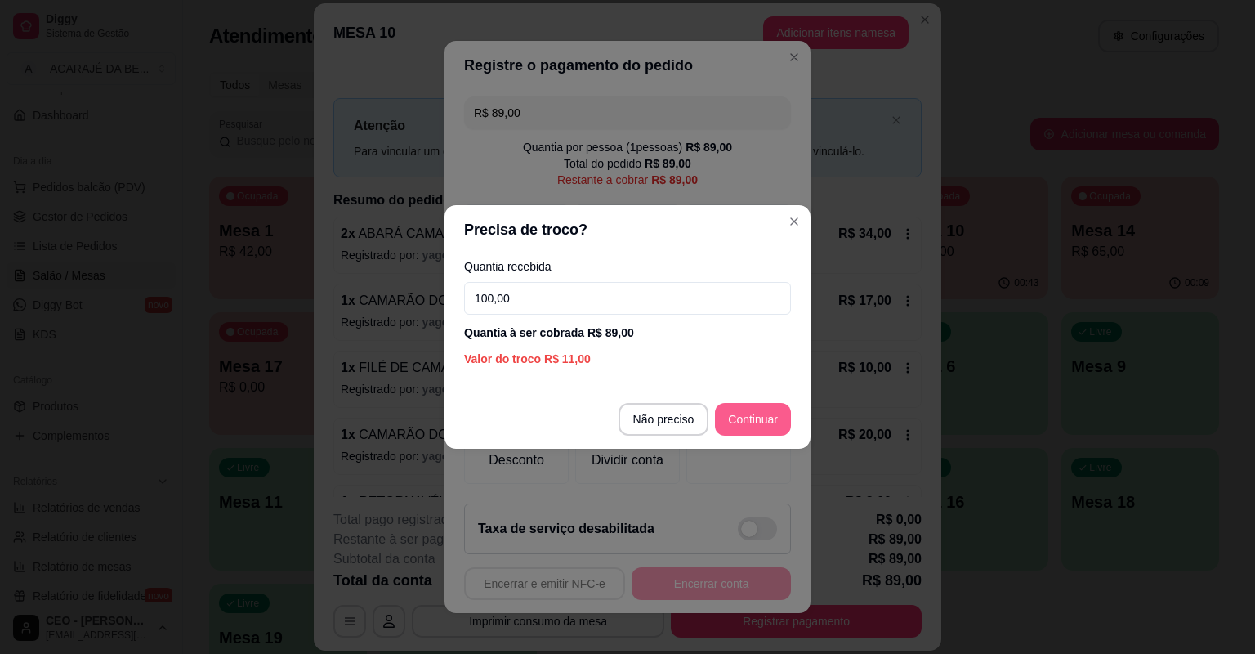
type input "100,00"
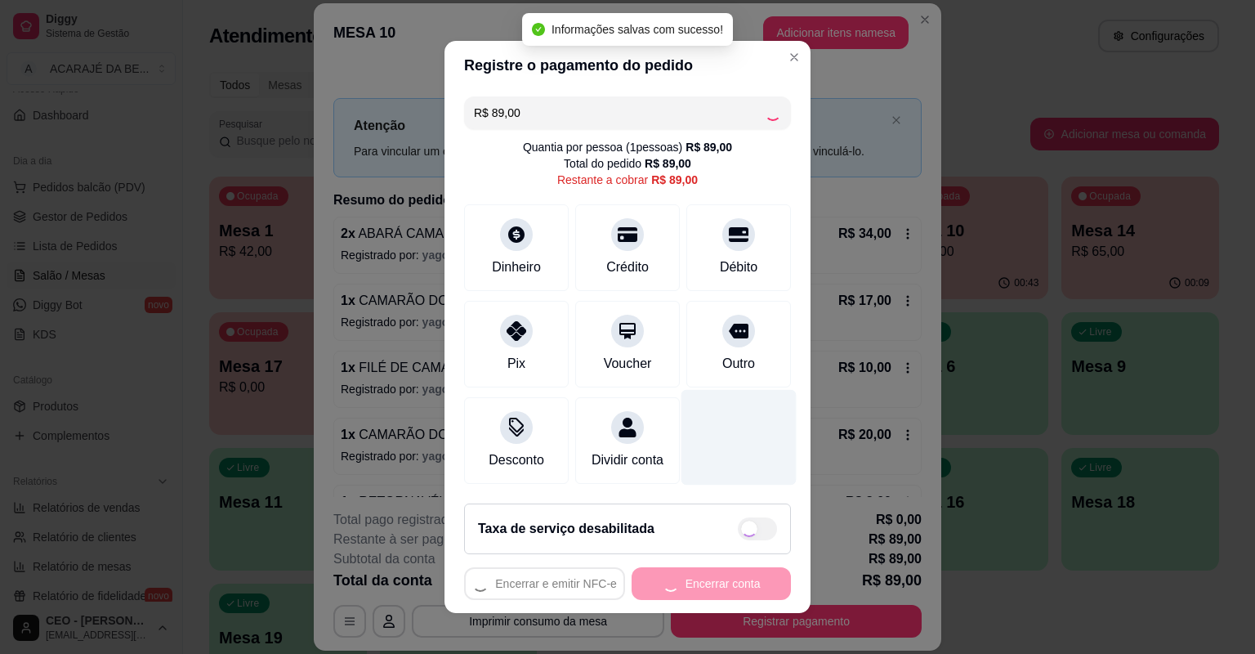
type input "R$ 0,00"
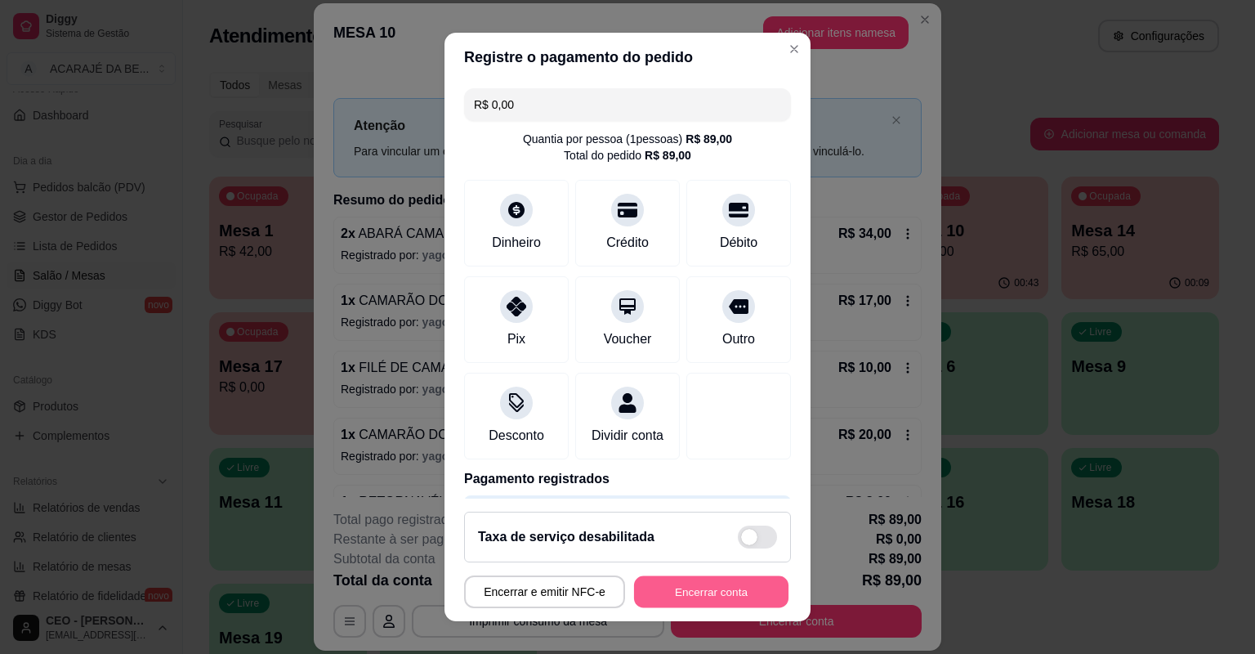
click at [679, 592] on button "Encerrar conta" at bounding box center [711, 592] width 154 height 32
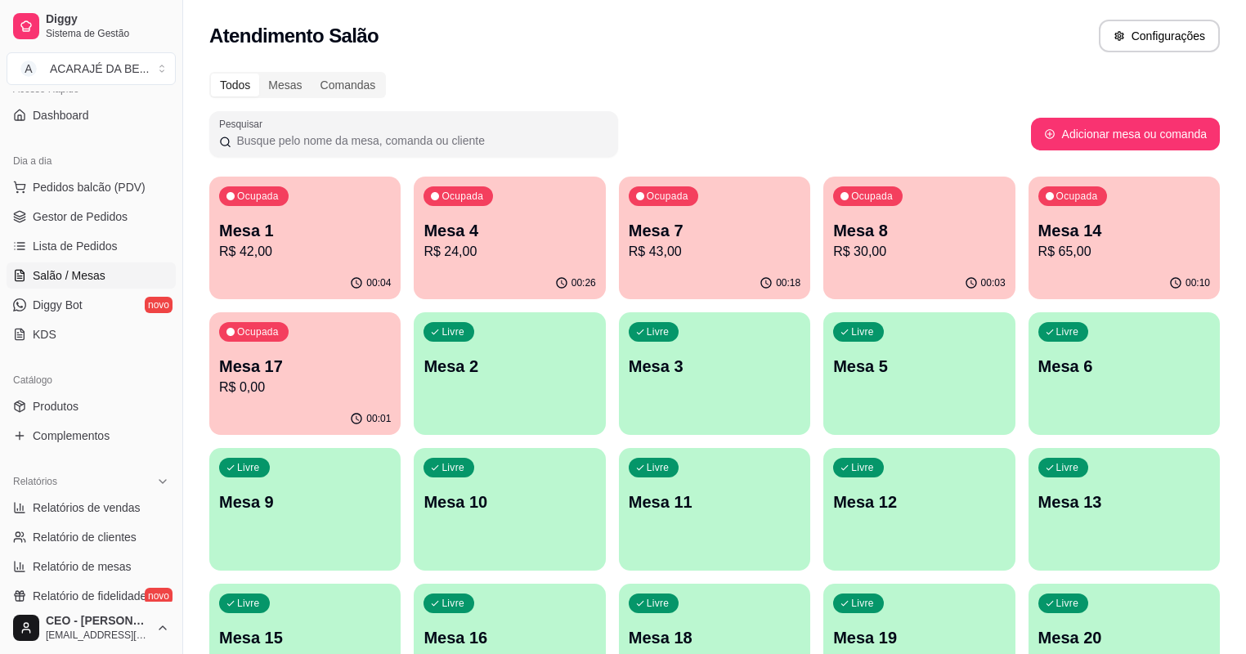
click at [669, 232] on p "Mesa 7" at bounding box center [714, 230] width 172 height 23
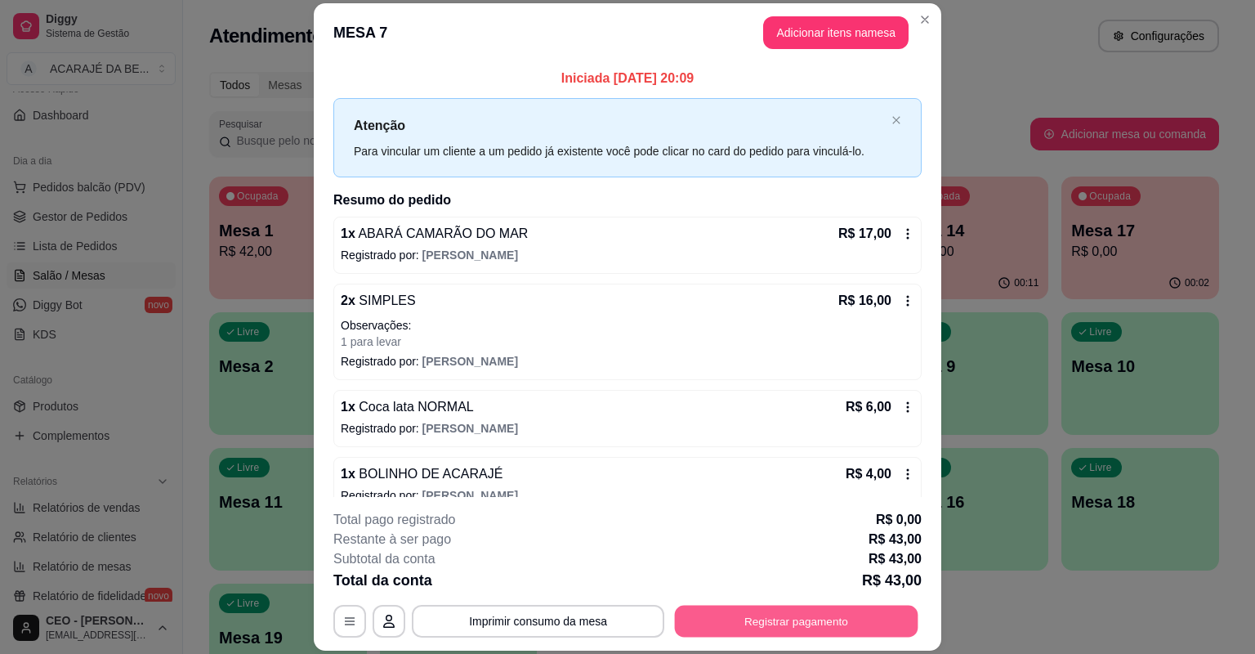
click at [764, 624] on button "Registrar pagamento" at bounding box center [797, 622] width 244 height 32
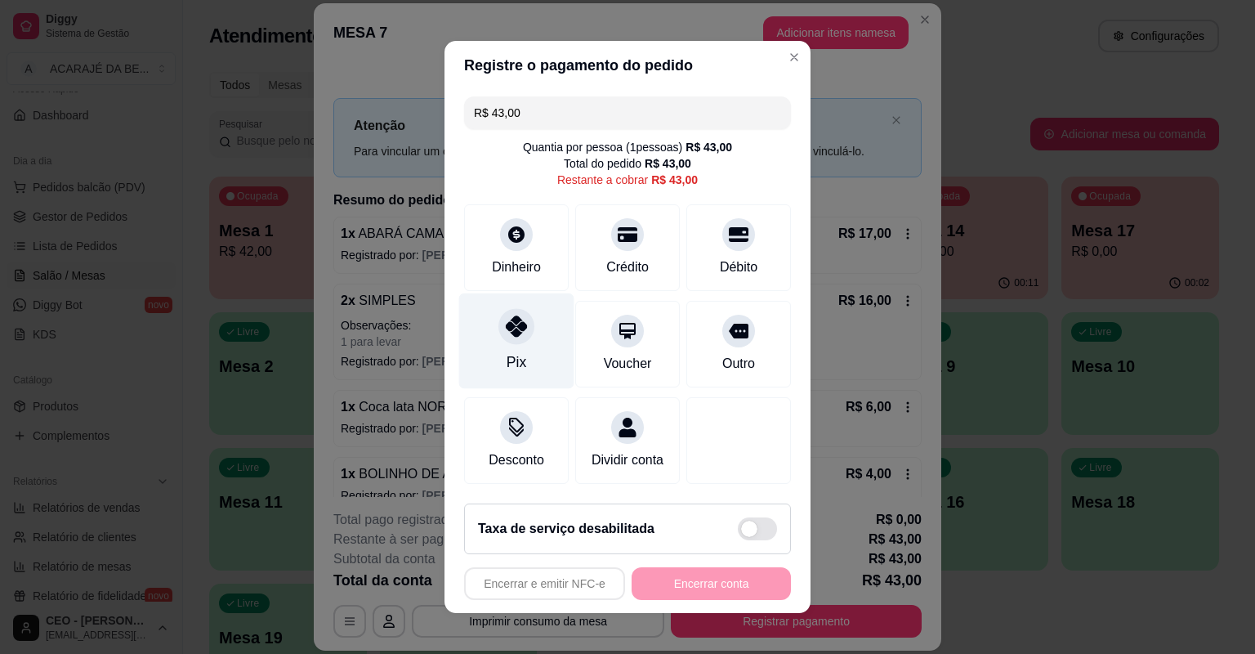
click at [500, 355] on div "Pix" at bounding box center [516, 341] width 115 height 96
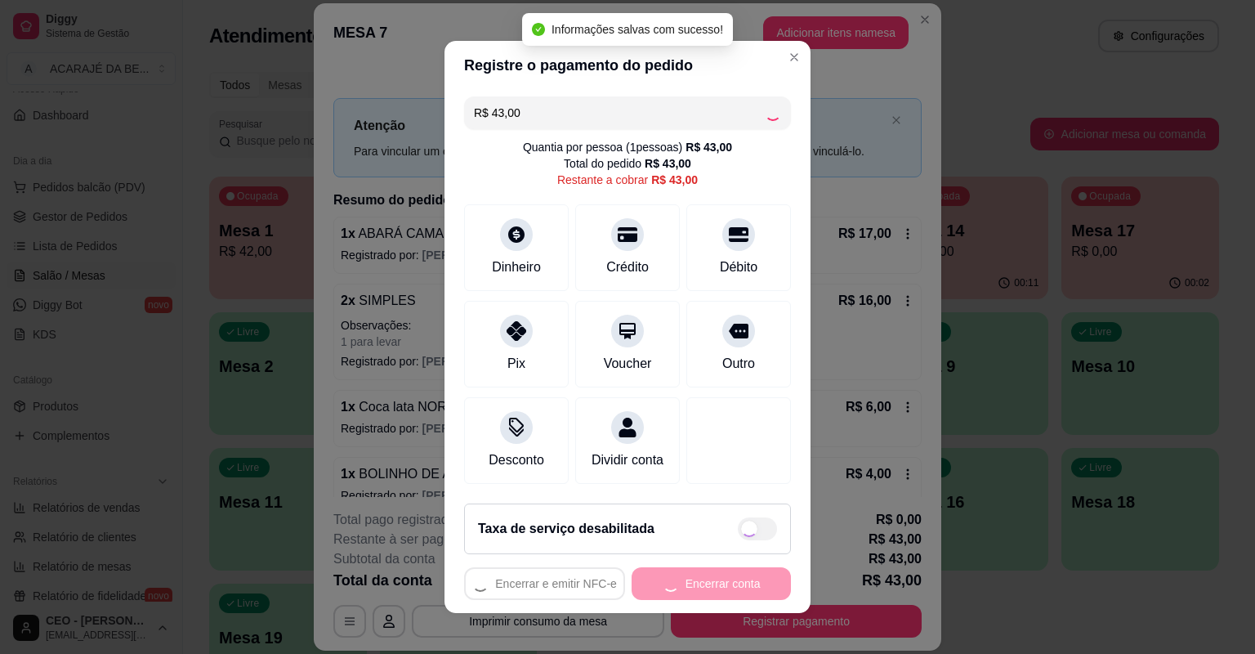
type input "R$ 0,00"
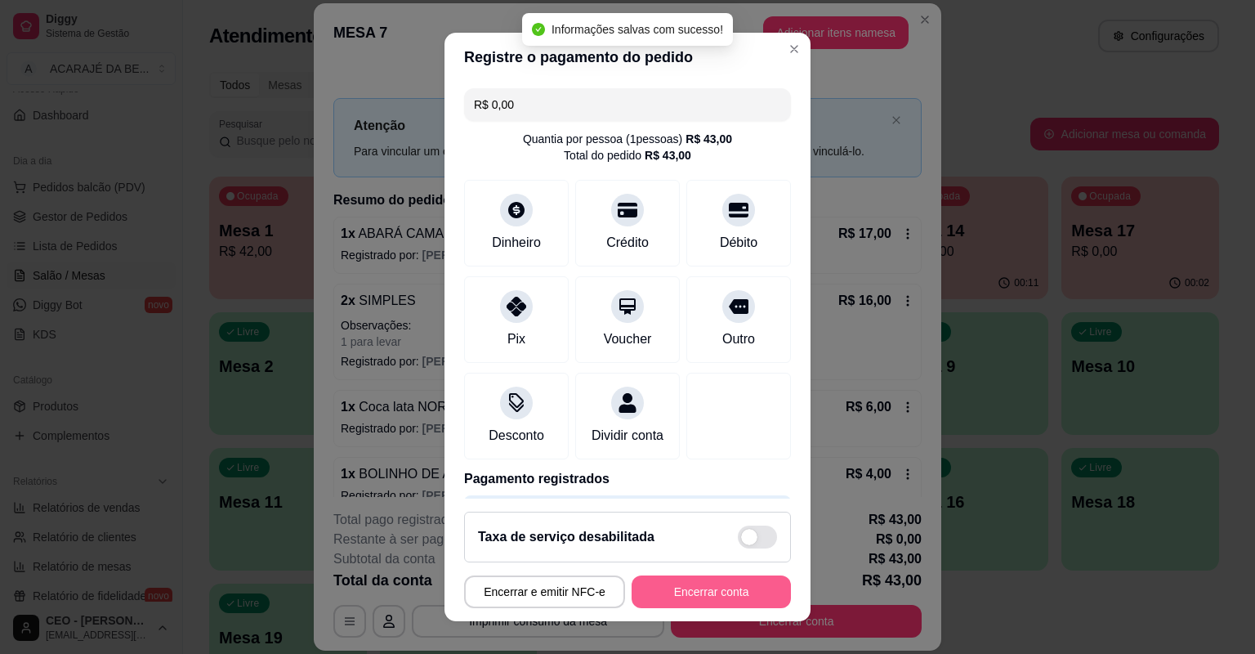
click at [735, 587] on button "Encerrar conta" at bounding box center [711, 591] width 159 height 33
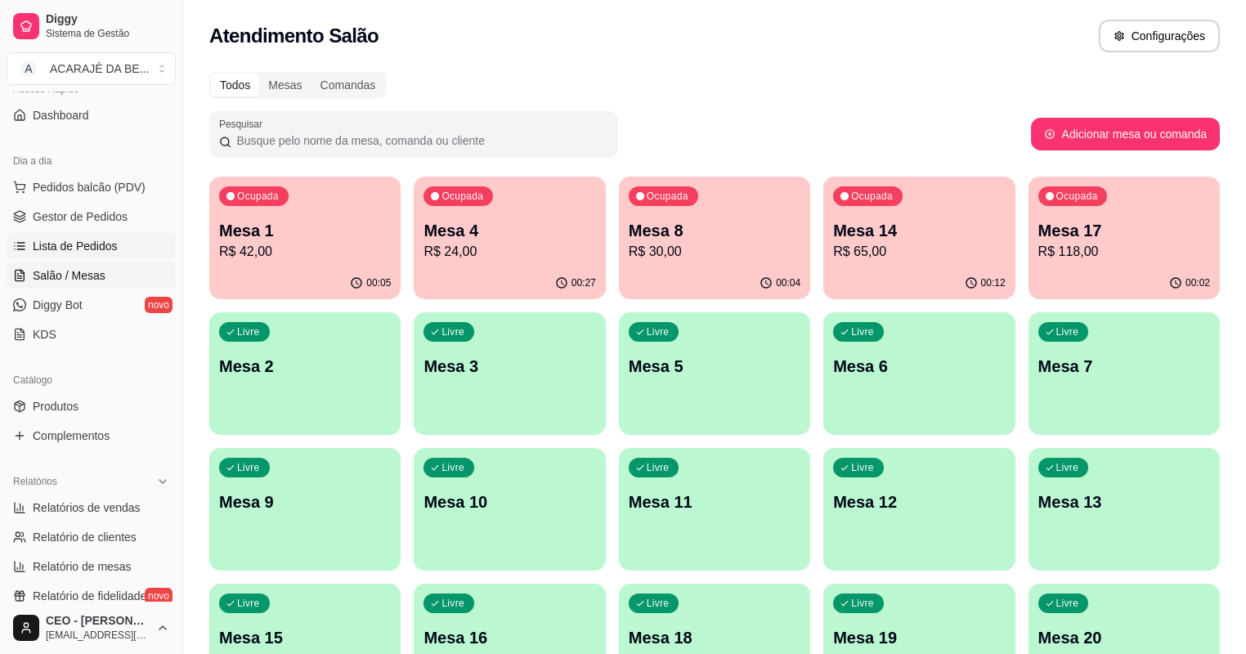
click at [65, 248] on span "Lista de Pedidos" at bounding box center [75, 246] width 85 height 16
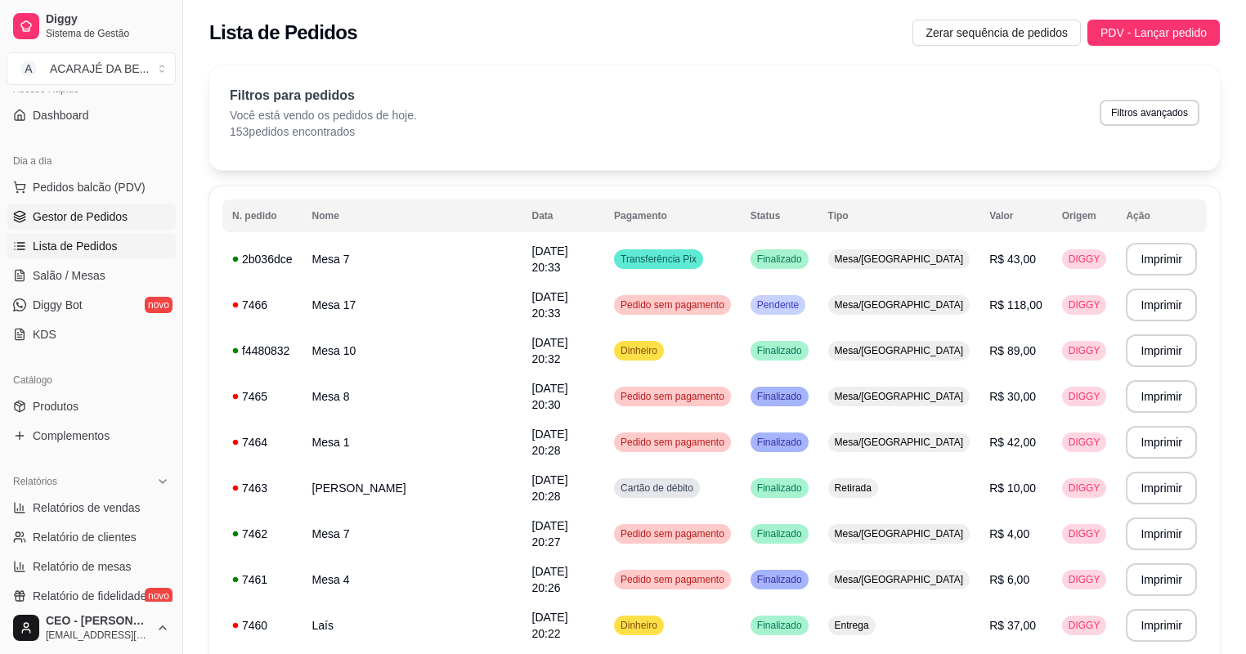
click at [104, 222] on span "Gestor de Pedidos" at bounding box center [80, 216] width 95 height 16
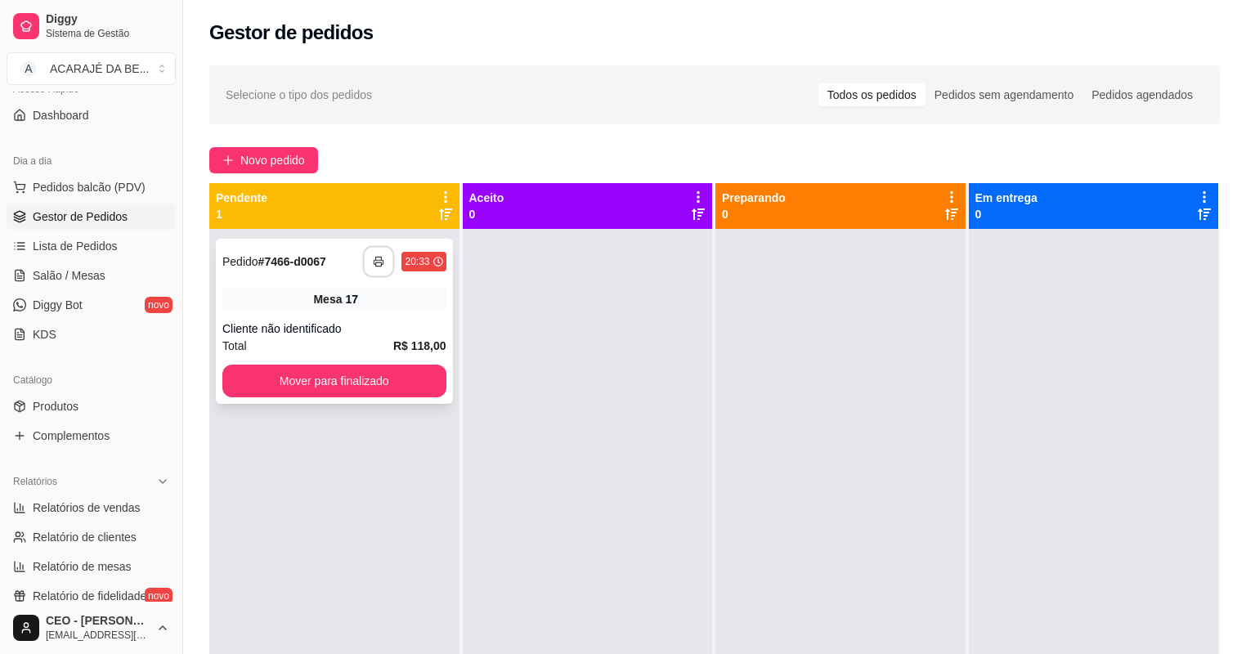
click at [386, 258] on button "button" at bounding box center [379, 262] width 32 height 32
click at [329, 369] on button "Mover para finalizado" at bounding box center [334, 381] width 217 height 32
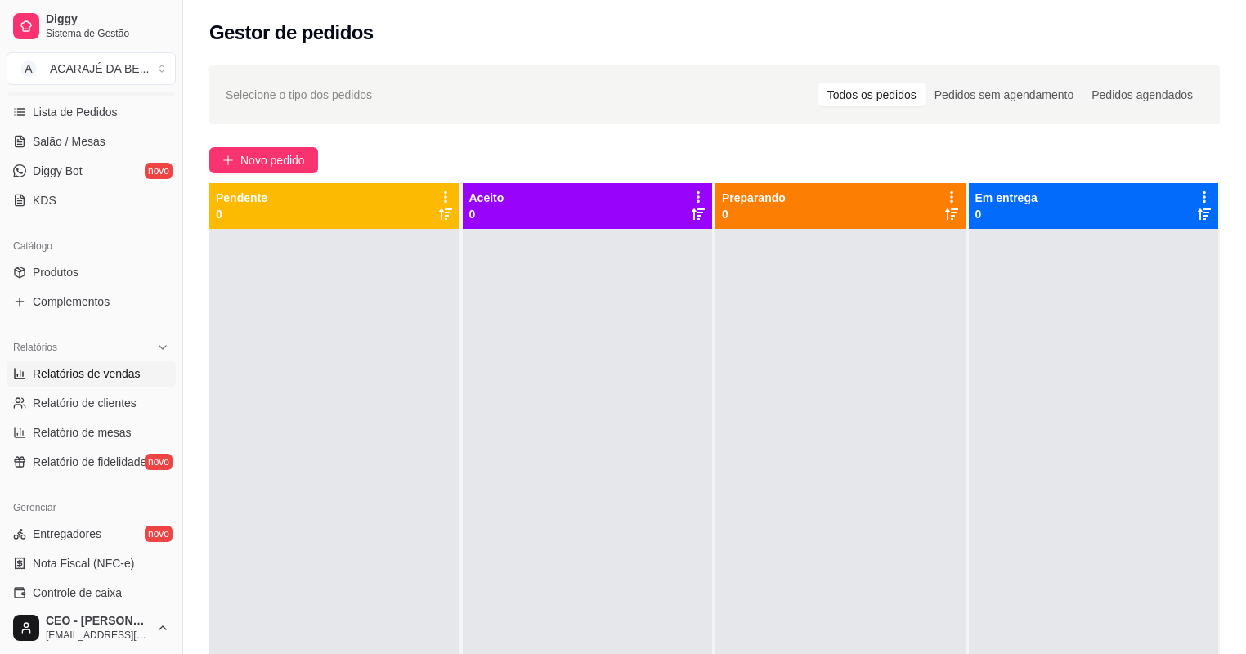
scroll to position [325, 0]
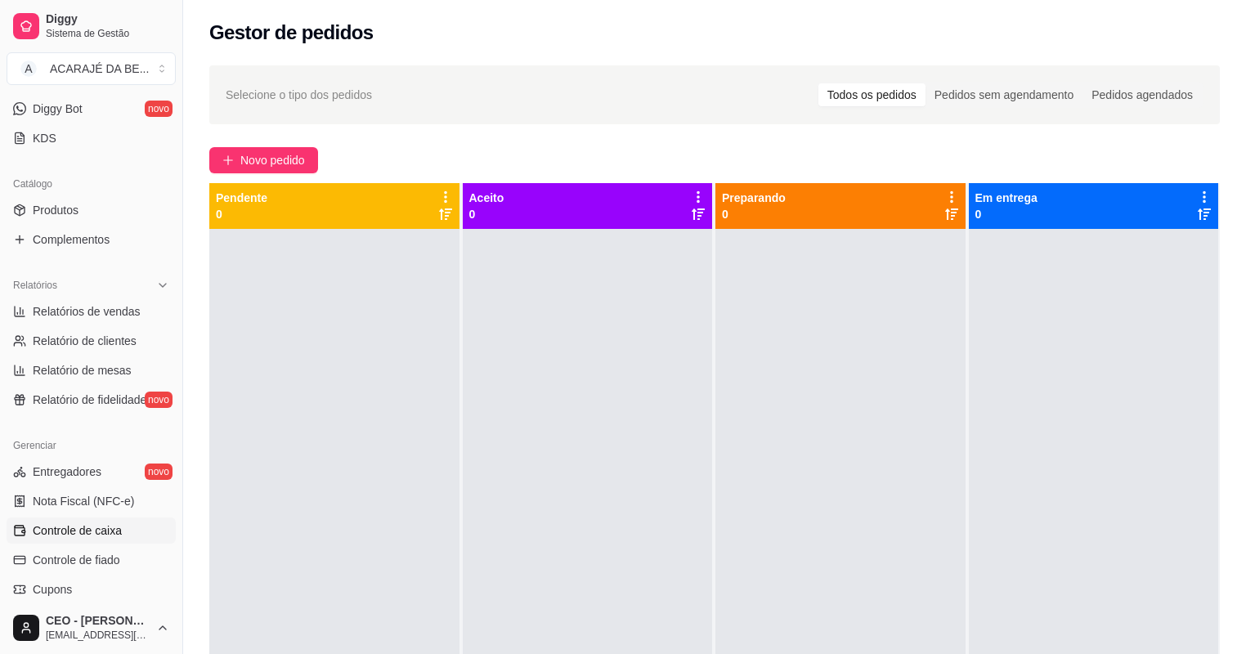
click at [85, 519] on link "Controle de caixa" at bounding box center [91, 530] width 169 height 26
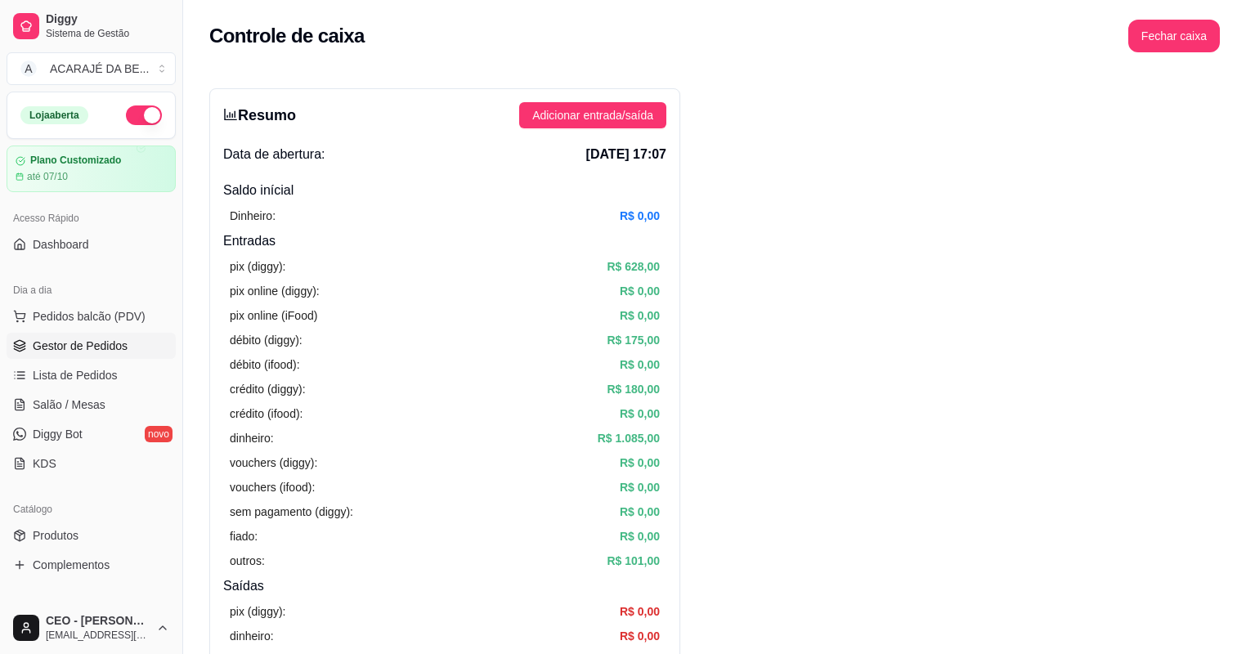
click at [64, 353] on span "Gestor de Pedidos" at bounding box center [80, 346] width 95 height 16
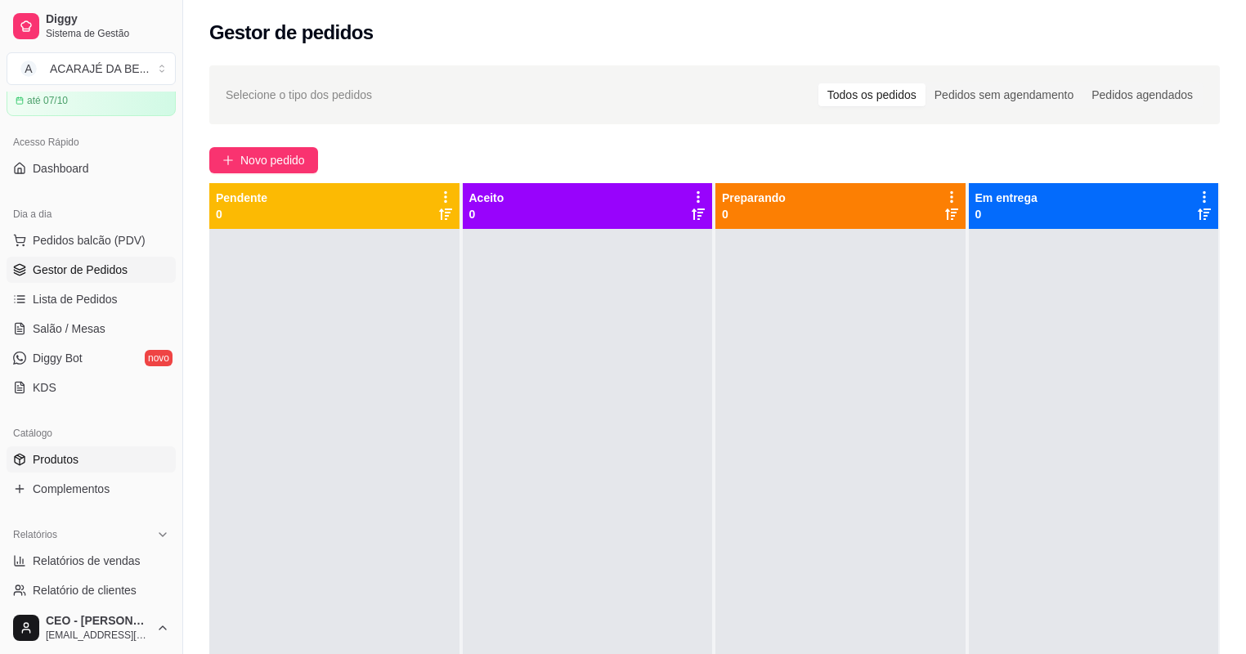
scroll to position [392, 0]
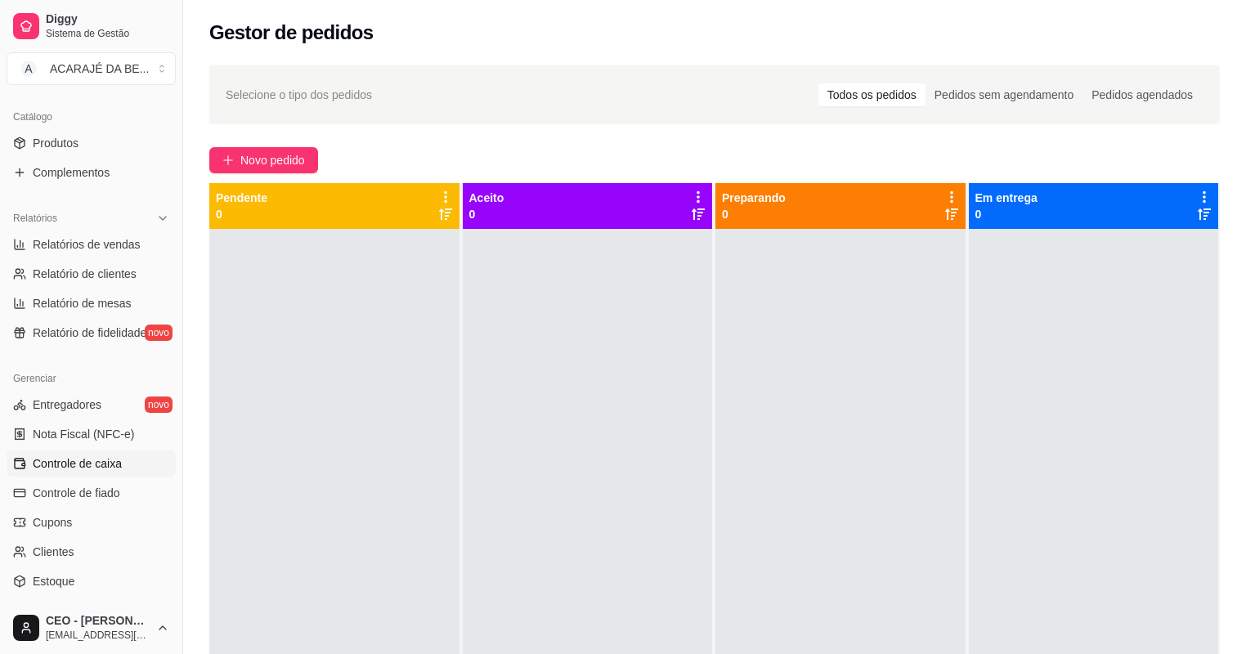
click at [111, 463] on span "Controle de caixa" at bounding box center [77, 463] width 89 height 16
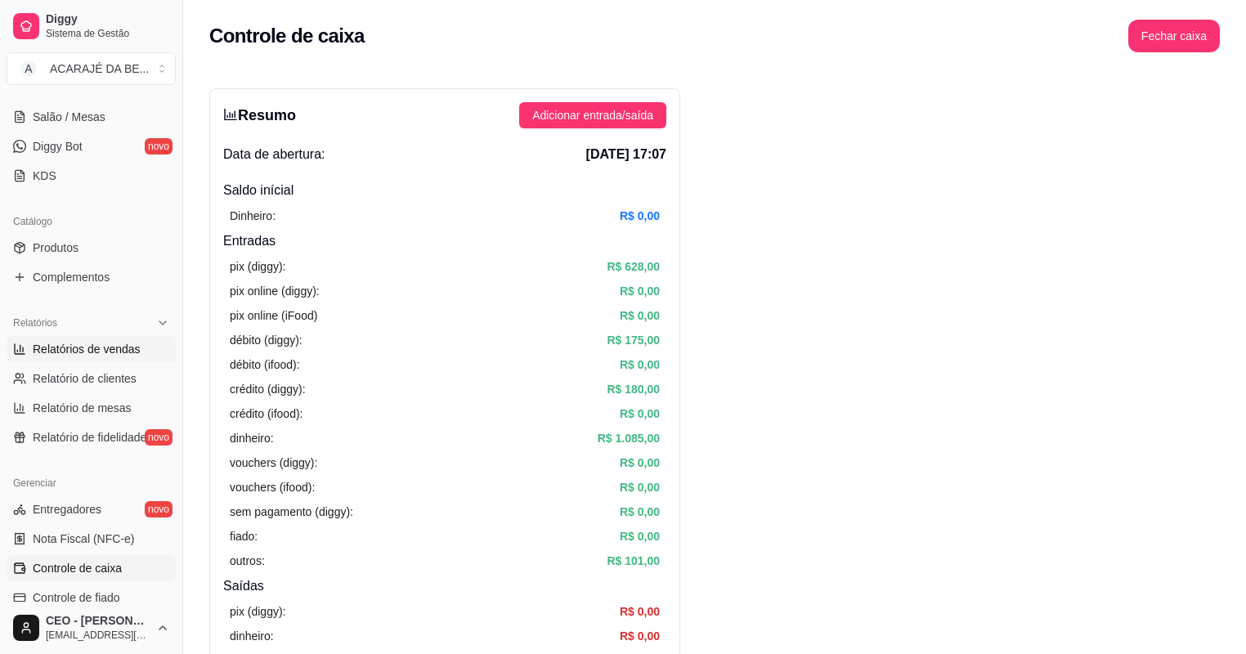
scroll to position [65, 0]
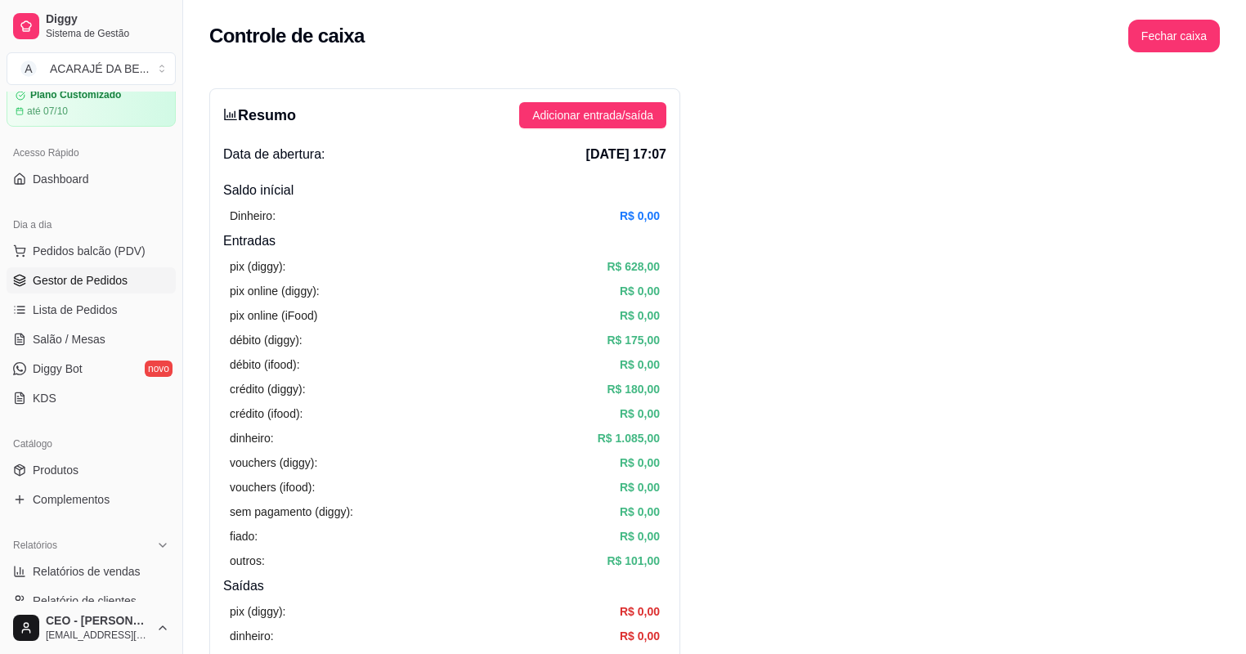
click at [100, 280] on span "Gestor de Pedidos" at bounding box center [80, 280] width 95 height 16
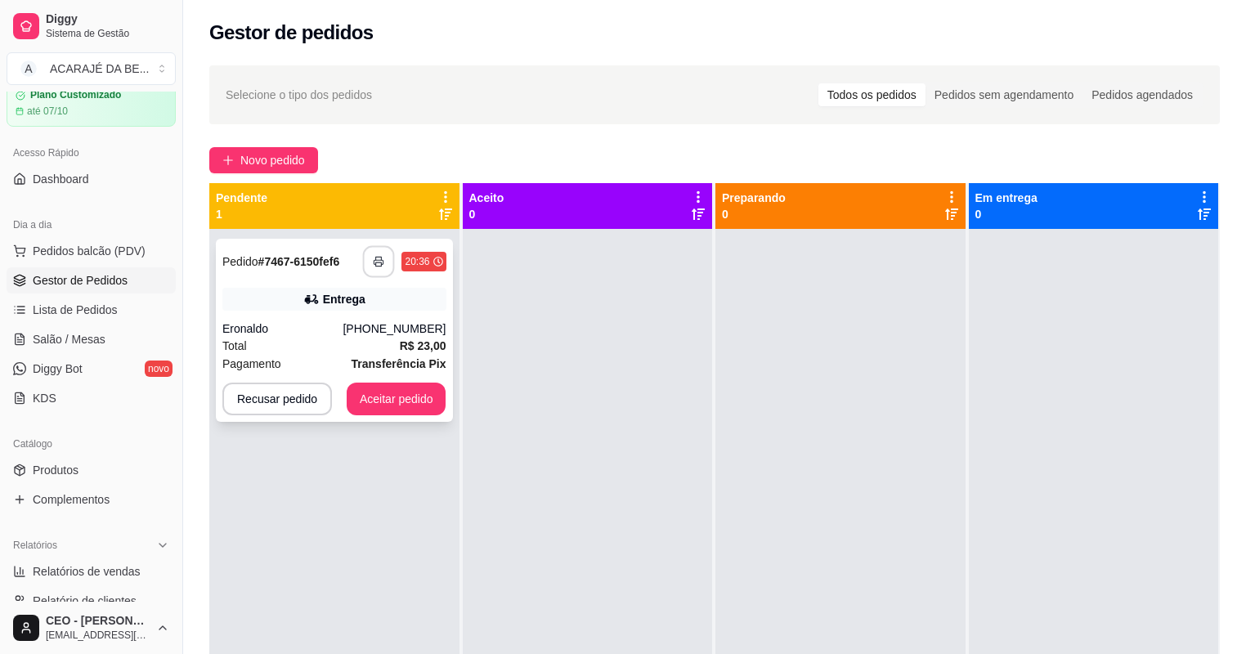
click at [378, 252] on button "button" at bounding box center [379, 262] width 32 height 32
click at [389, 385] on button "Aceitar pedido" at bounding box center [396, 399] width 96 height 32
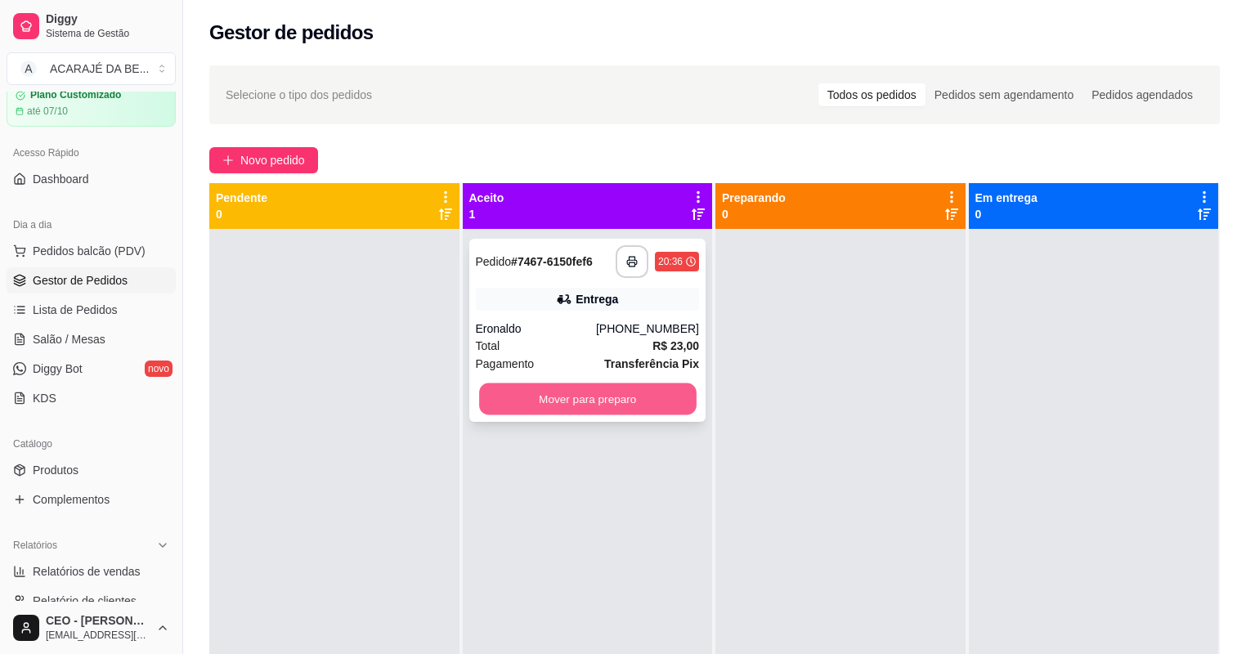
click at [579, 394] on button "Mover para preparo" at bounding box center [587, 399] width 217 height 32
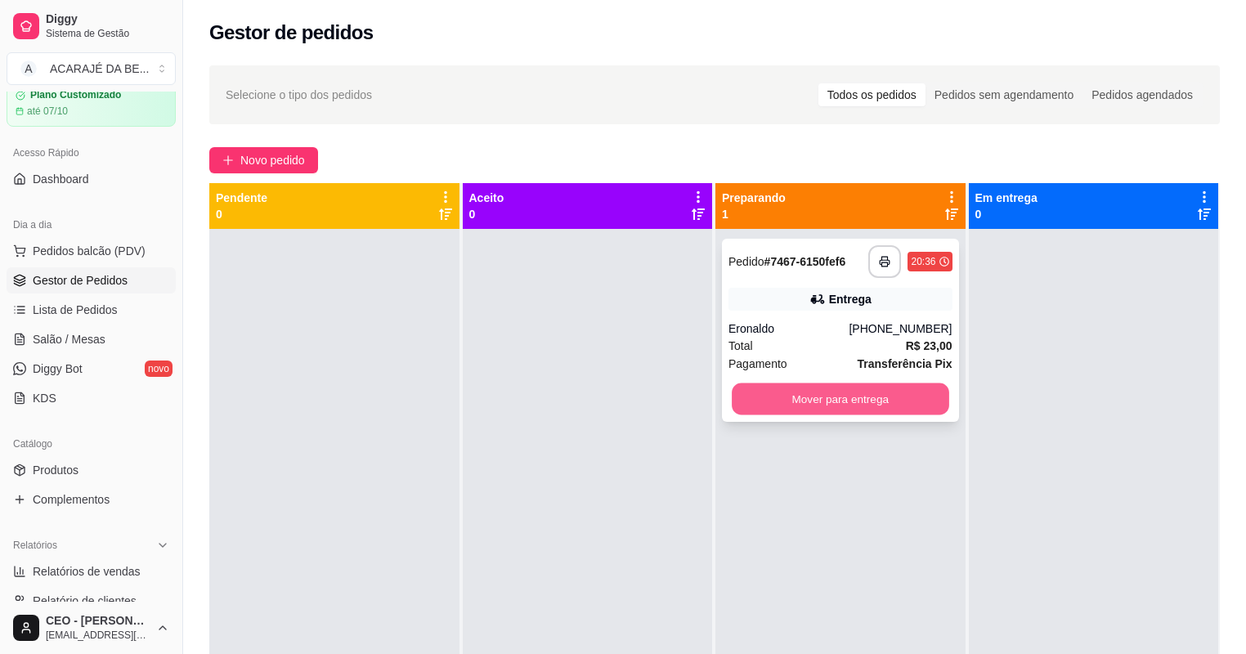
click at [817, 402] on button "Mover para entrega" at bounding box center [839, 399] width 217 height 32
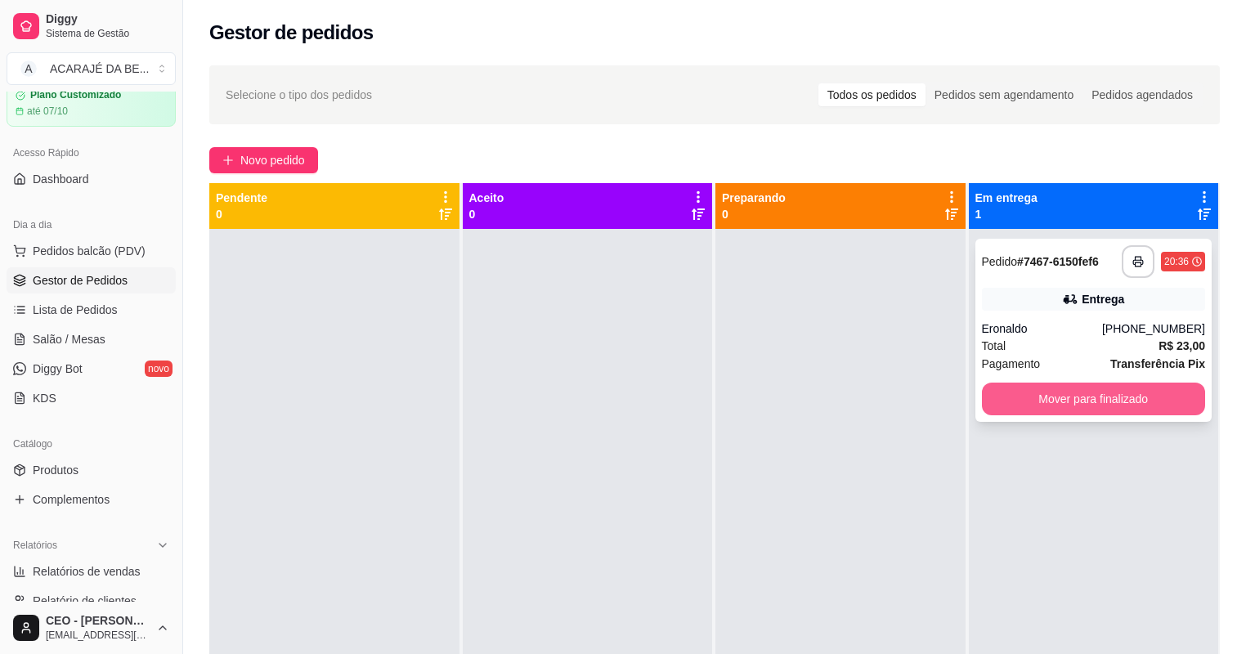
click at [1031, 405] on button "Mover para finalizado" at bounding box center [1094, 398] width 224 height 33
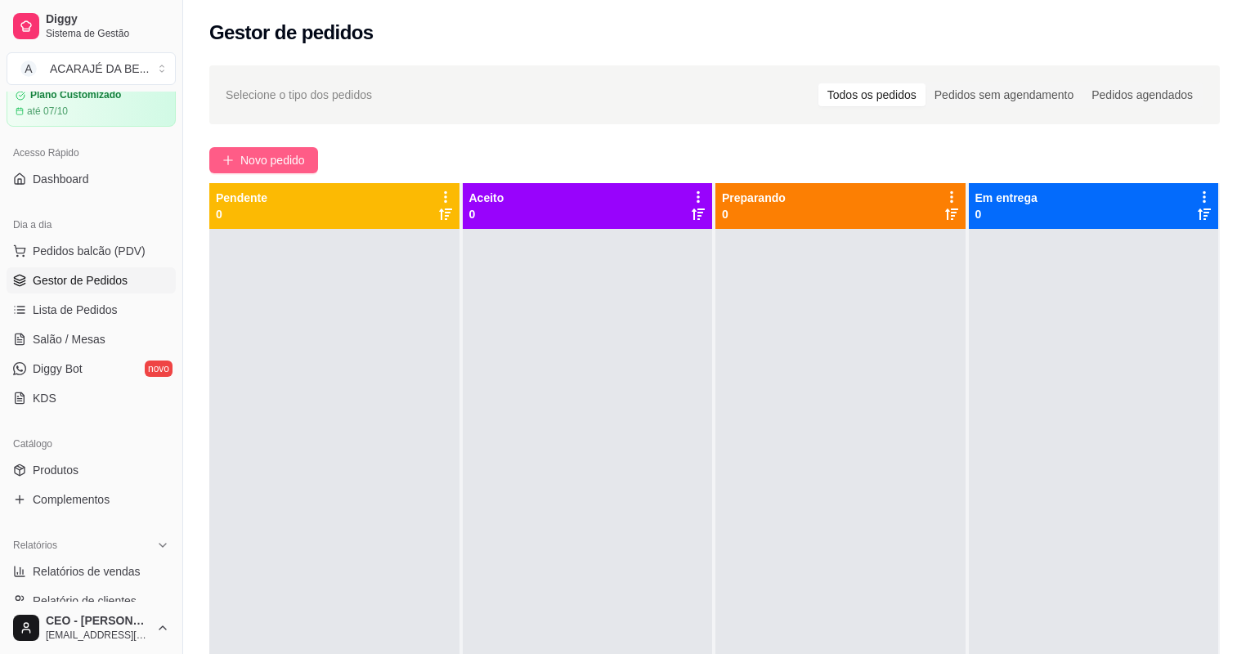
click at [290, 157] on span "Novo pedido" at bounding box center [272, 160] width 65 height 18
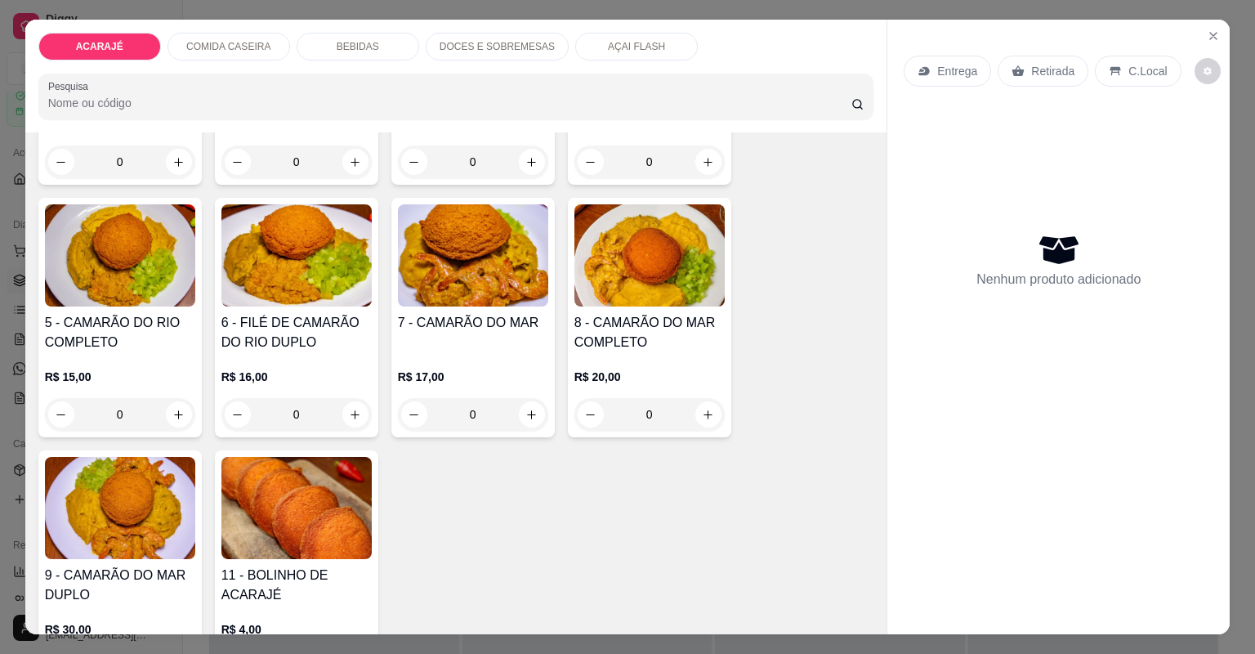
scroll to position [327, 0]
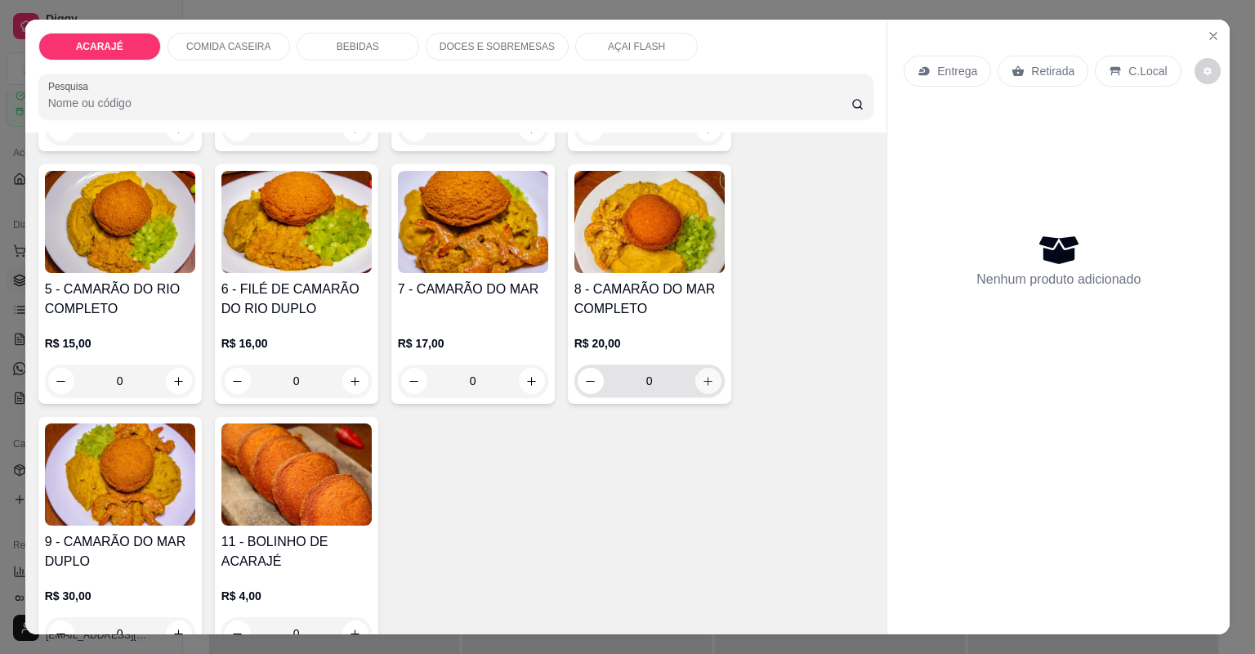
click at [709, 386] on button "increase-product-quantity" at bounding box center [709, 381] width 26 height 26
type input "1"
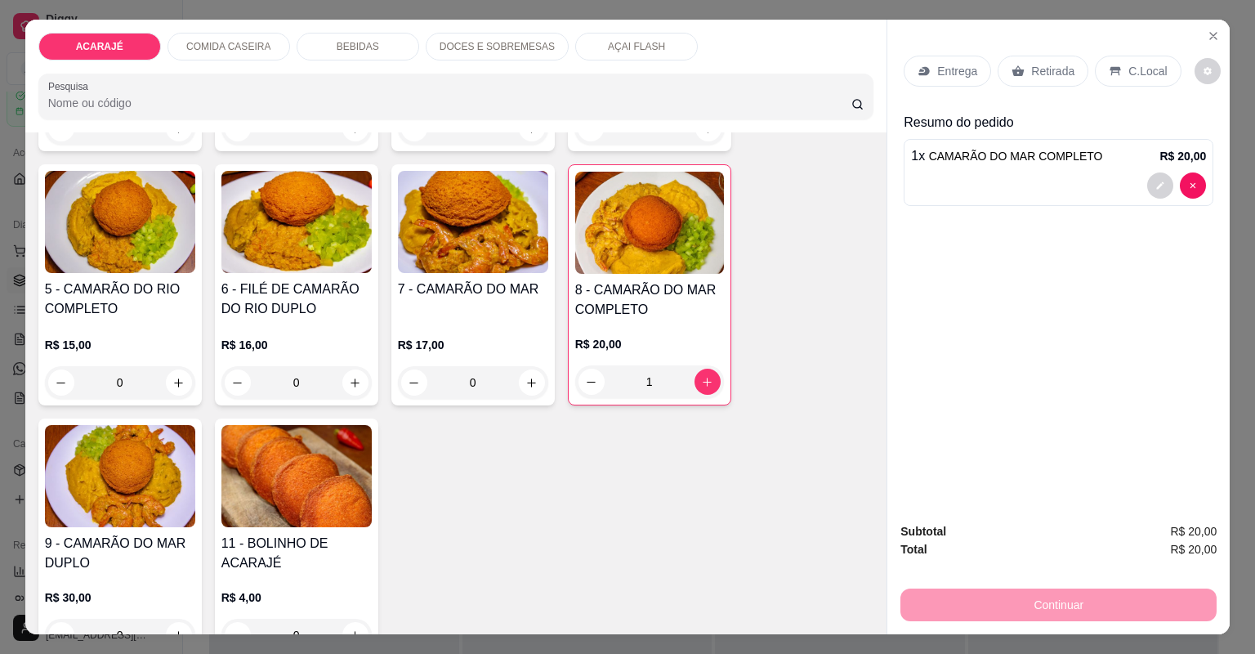
click at [950, 66] on p "Entrega" at bounding box center [957, 71] width 40 height 16
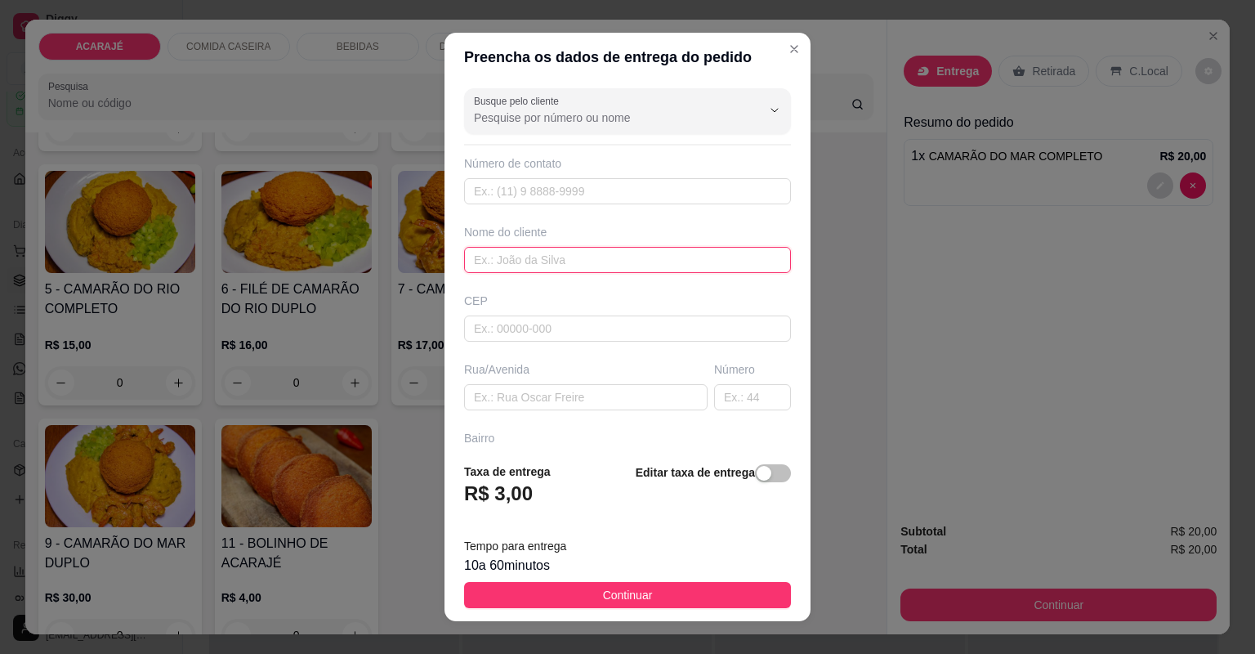
click at [602, 253] on input "text" at bounding box center [627, 260] width 327 height 26
type input "Lian"
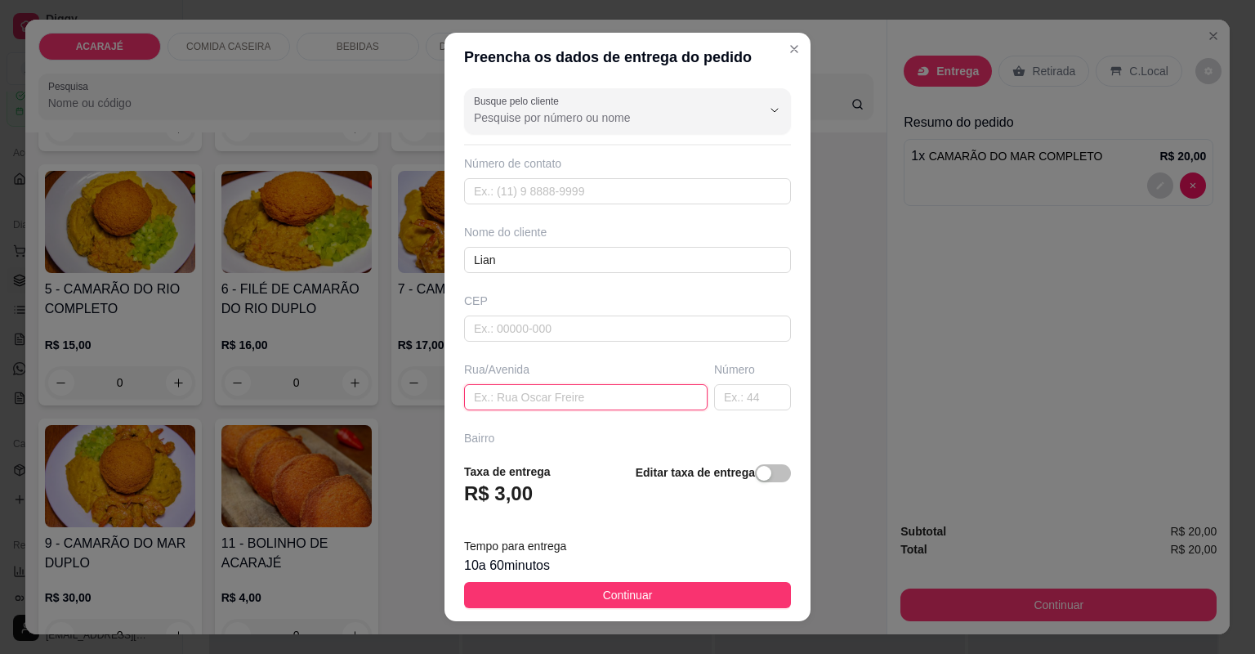
click at [520, 392] on input "text" at bounding box center [586, 397] width 244 height 26
type input "rua do leblon"
click at [714, 392] on input "text" at bounding box center [752, 397] width 77 height 26
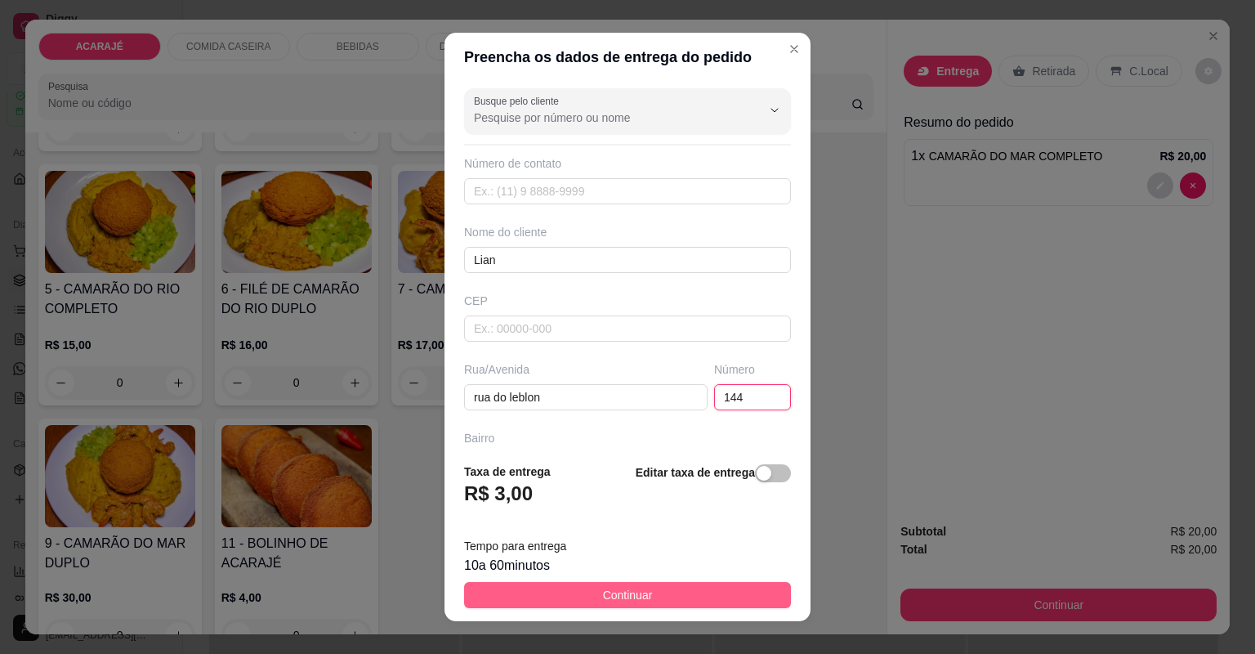
type input "144"
click at [641, 588] on span "Continuar" at bounding box center [628, 595] width 50 height 18
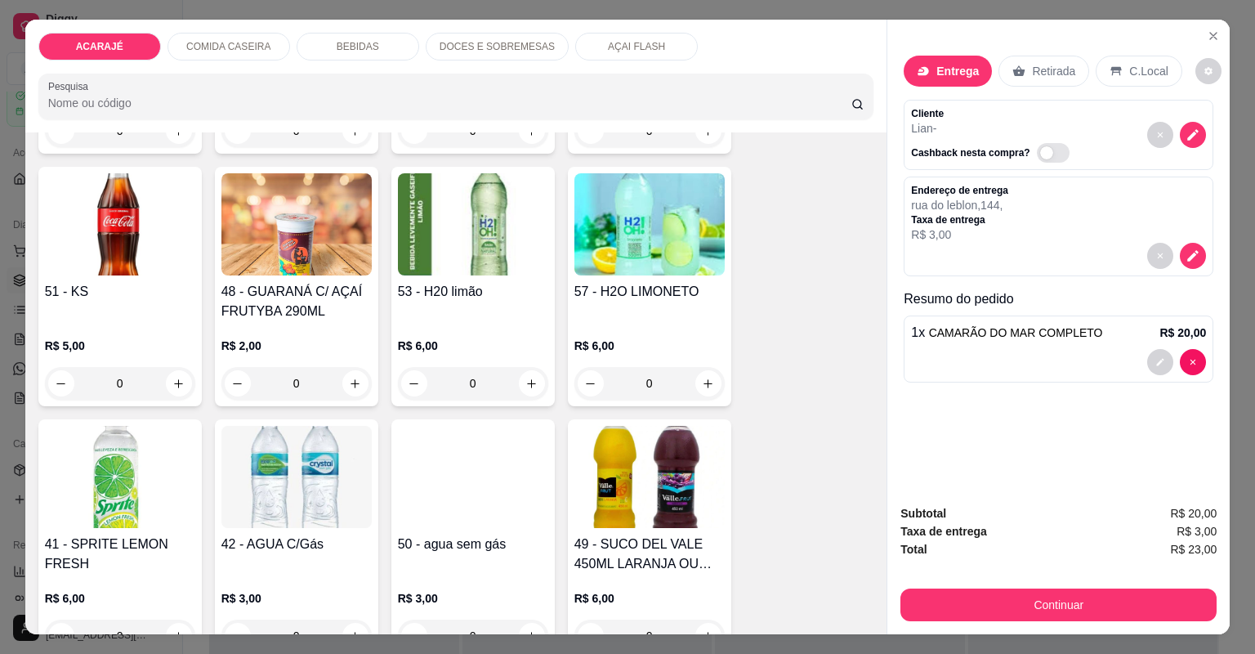
scroll to position [1765, 0]
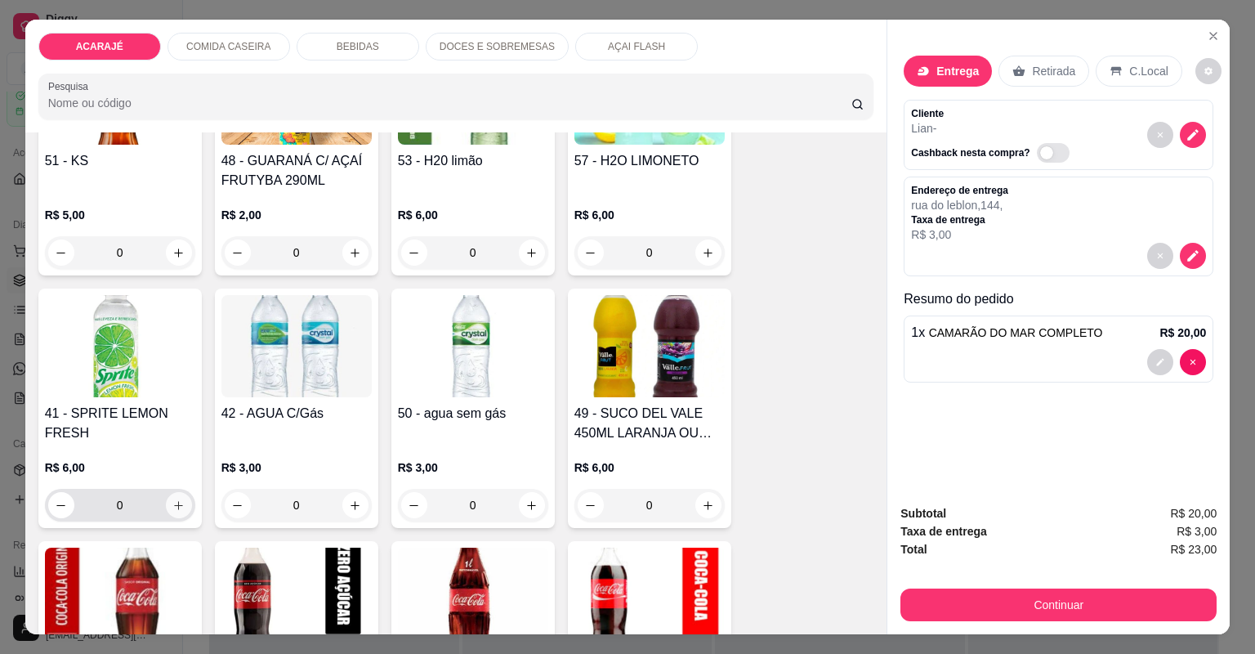
click at [172, 508] on icon "increase-product-quantity" at bounding box center [178, 505] width 12 height 12
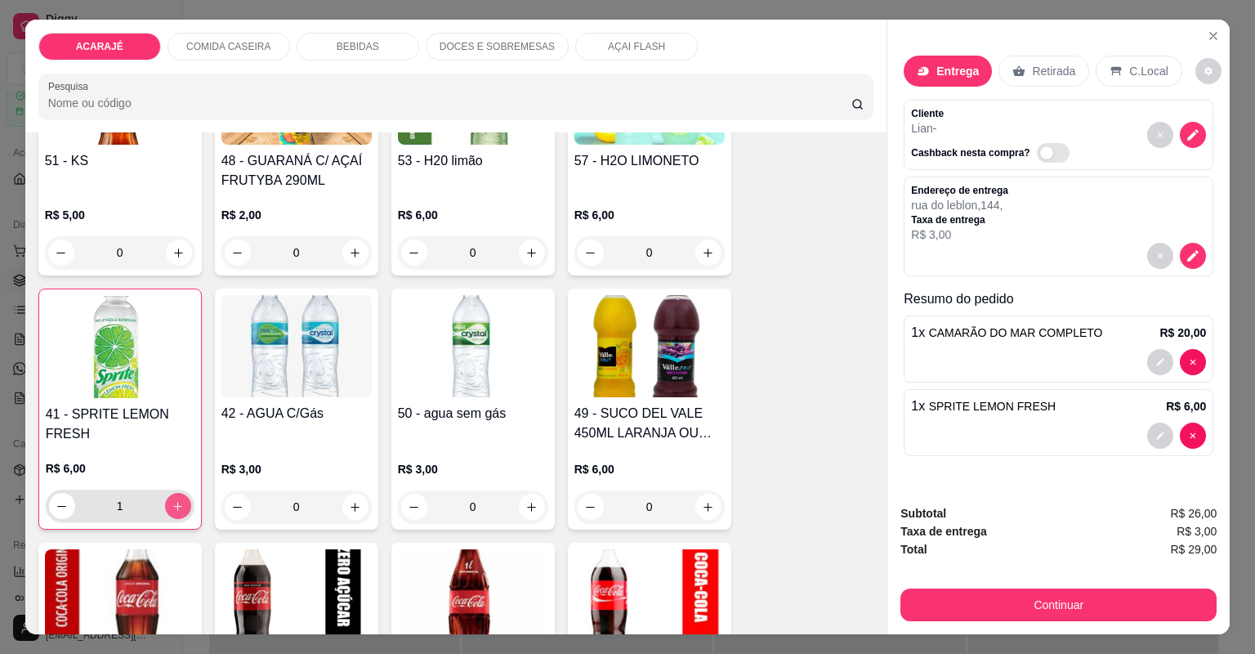
type input "1"
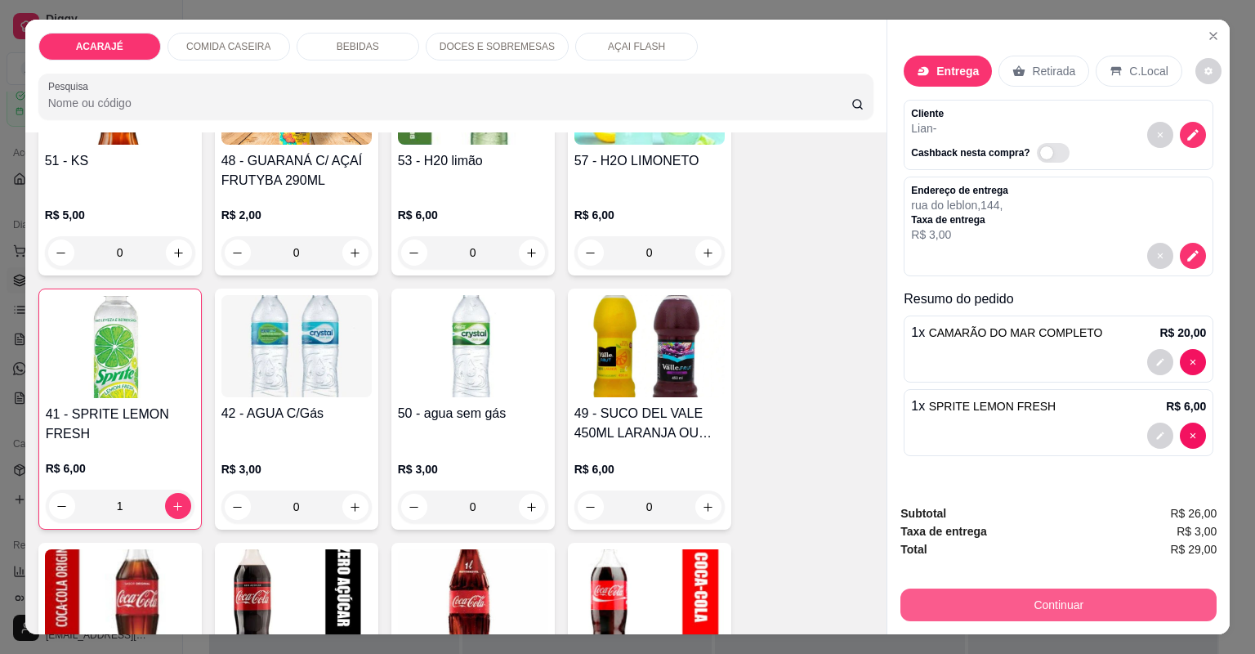
click at [941, 612] on button "Continuar" at bounding box center [1059, 604] width 316 height 33
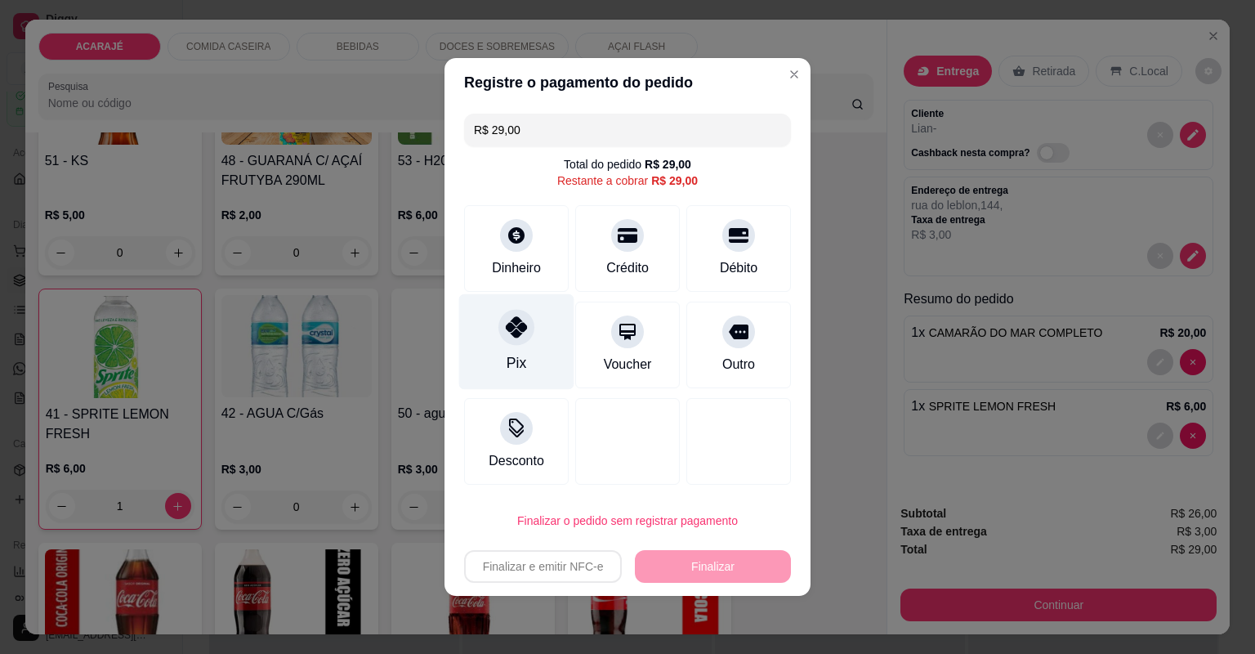
click at [526, 356] on div "Pix" at bounding box center [516, 342] width 115 height 96
type input "R$ 0,00"
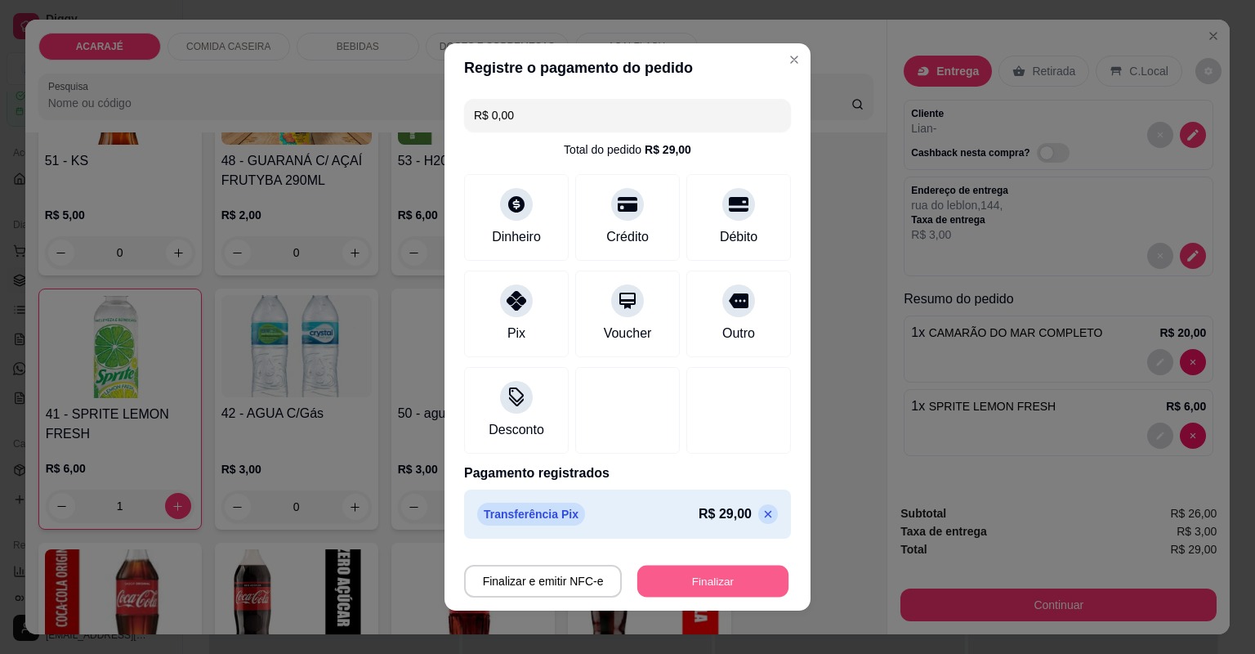
click at [677, 575] on button "Finalizar" at bounding box center [712, 582] width 151 height 32
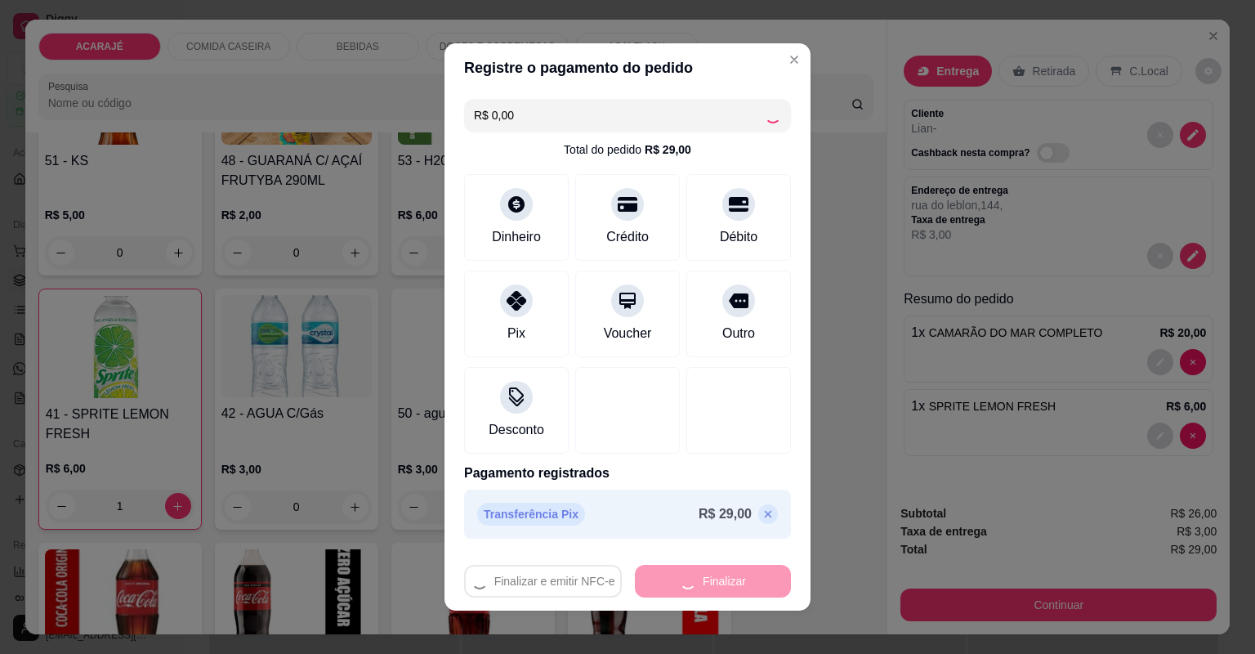
type input "0"
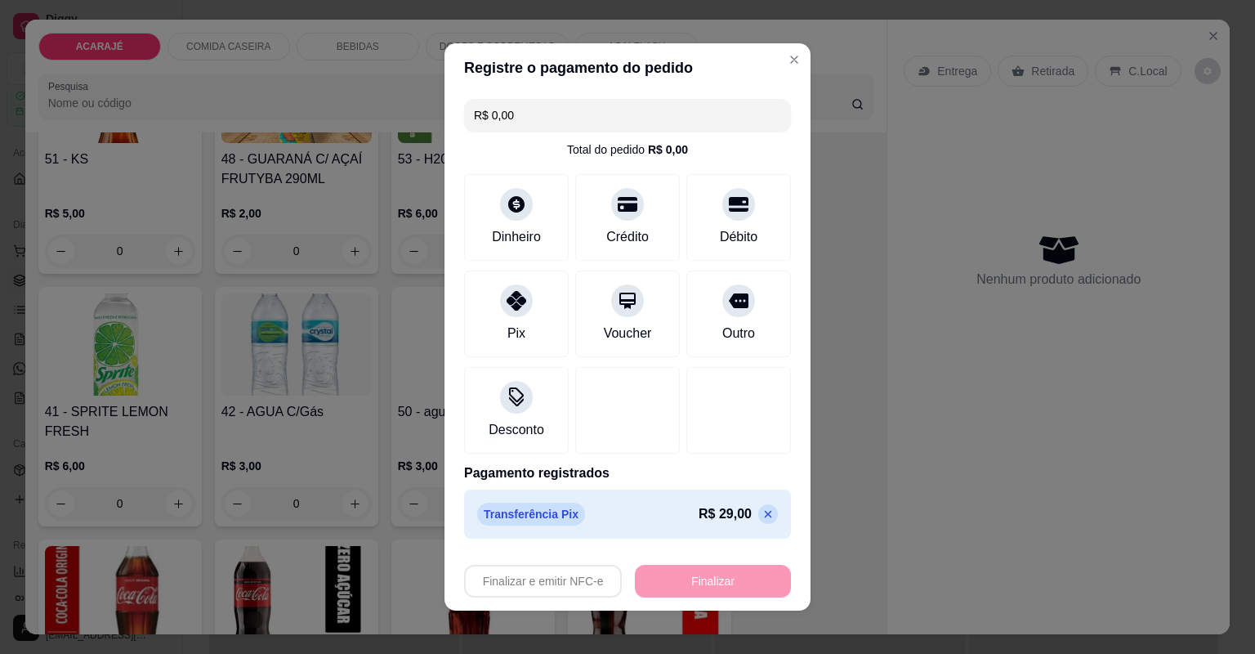
type input "-R$ 29,00"
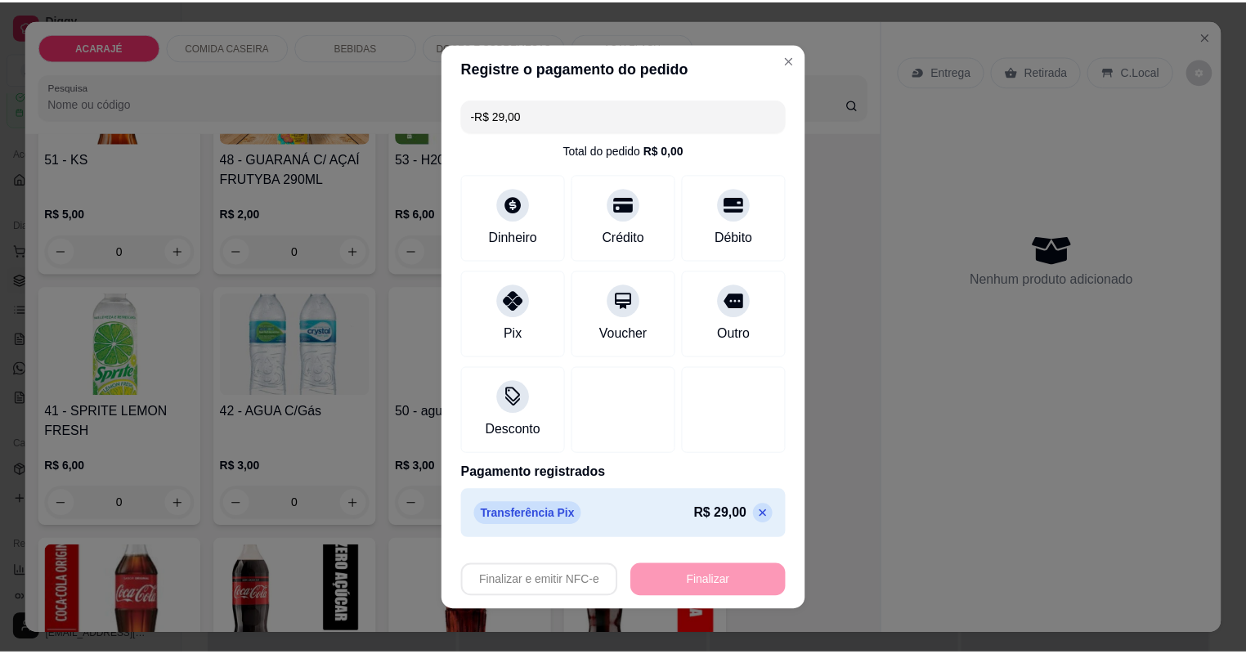
scroll to position [1764, 0]
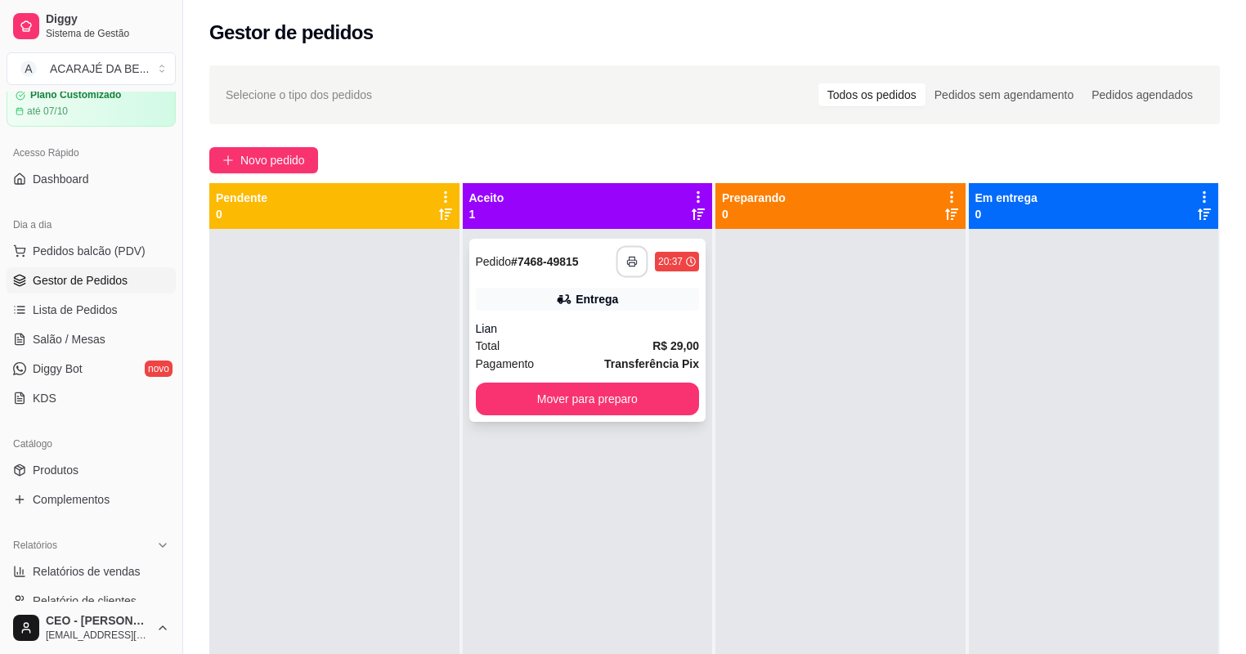
click at [626, 257] on icon "button" at bounding box center [631, 261] width 11 height 11
click at [606, 408] on button "Mover para preparo" at bounding box center [588, 398] width 224 height 33
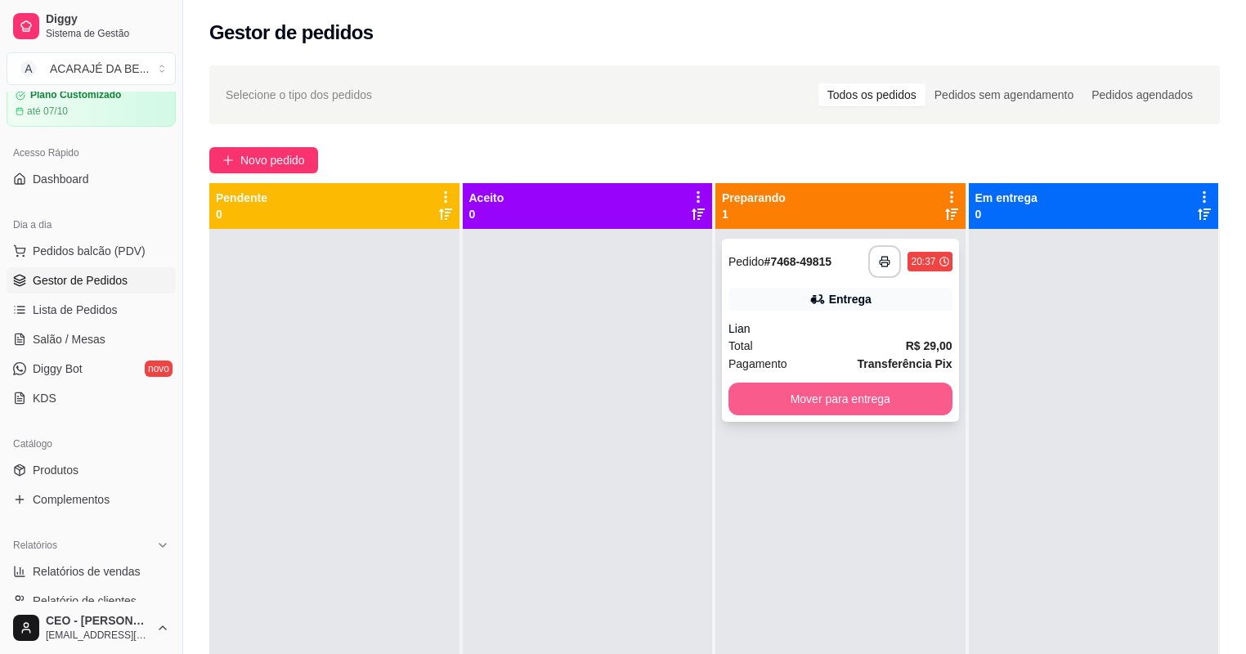
click at [775, 404] on button "Mover para entrega" at bounding box center [840, 398] width 224 height 33
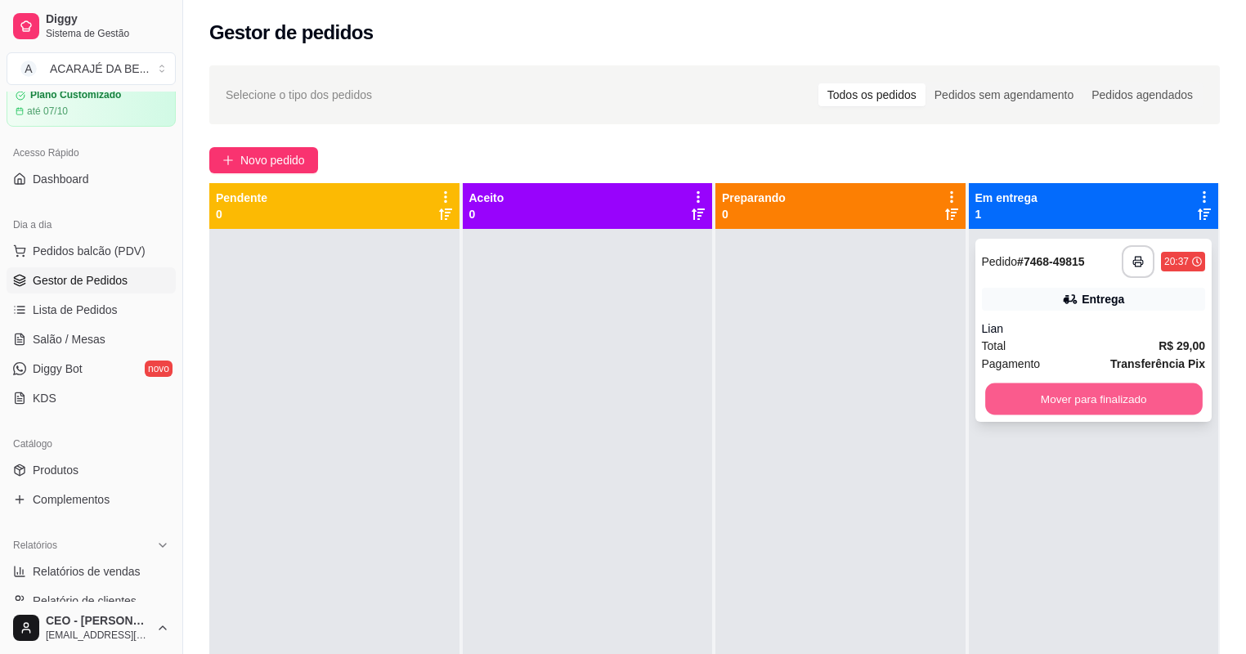
click at [1049, 404] on button "Mover para finalizado" at bounding box center [1093, 399] width 217 height 32
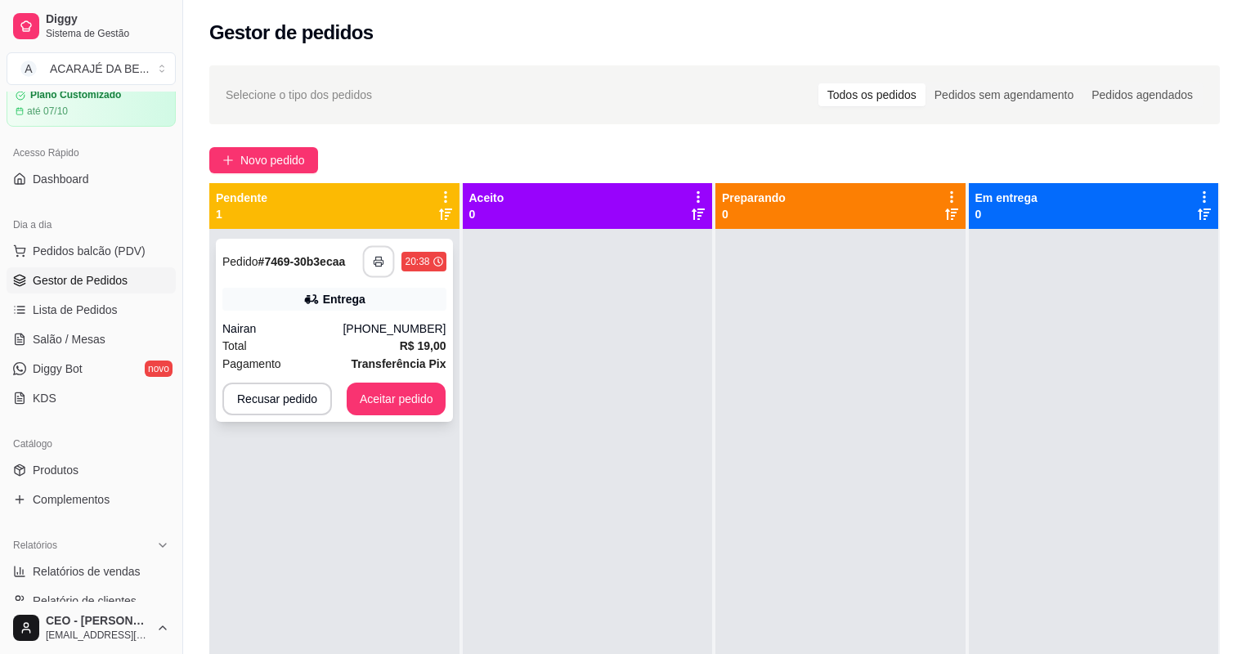
click at [370, 265] on button "button" at bounding box center [379, 262] width 32 height 32
click at [375, 398] on button "Aceitar pedido" at bounding box center [396, 399] width 96 height 32
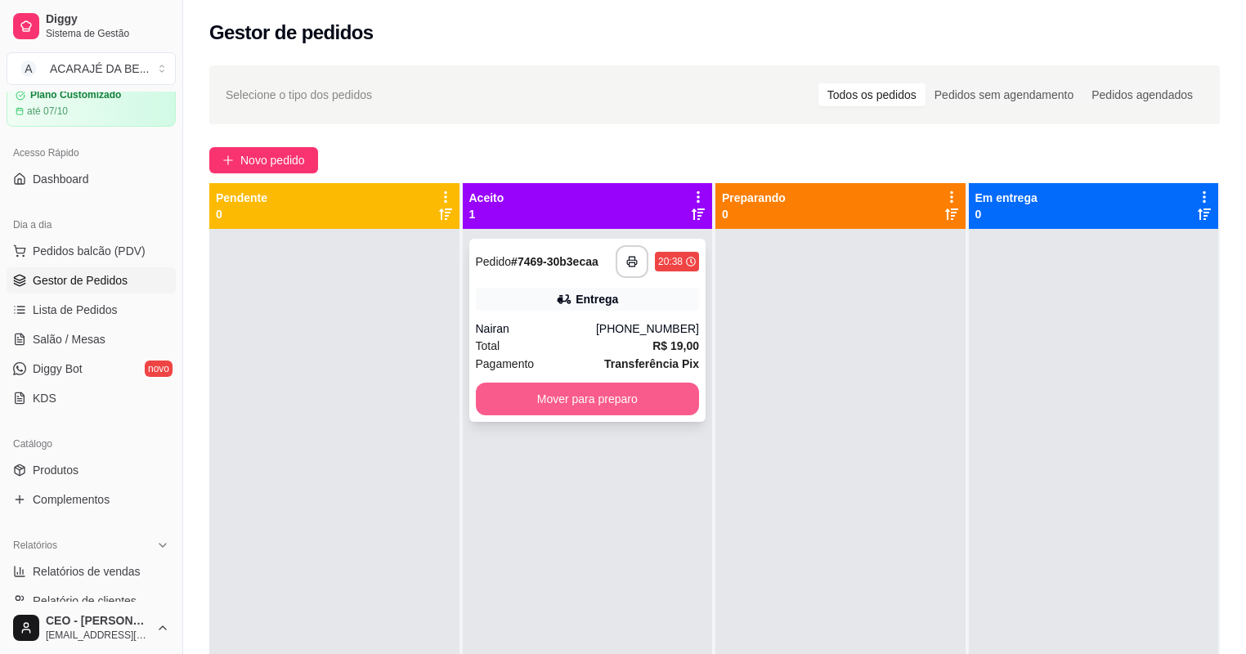
click at [634, 409] on button "Mover para preparo" at bounding box center [588, 398] width 224 height 33
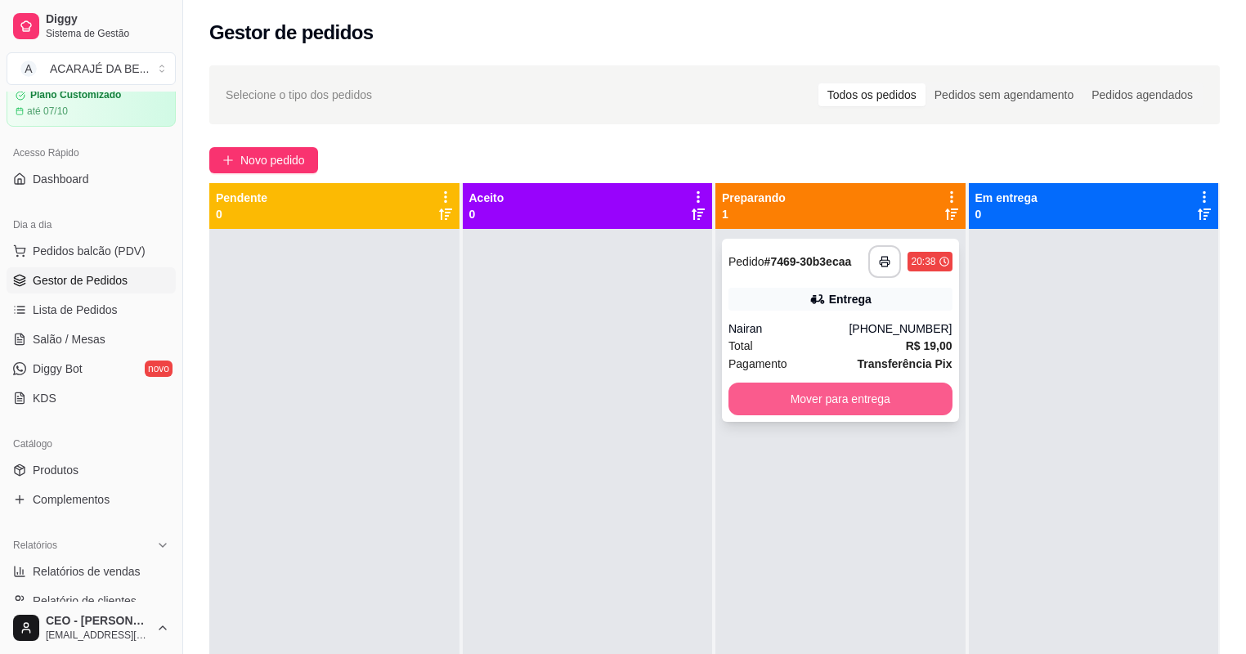
click at [809, 408] on button "Mover para entrega" at bounding box center [840, 398] width 224 height 33
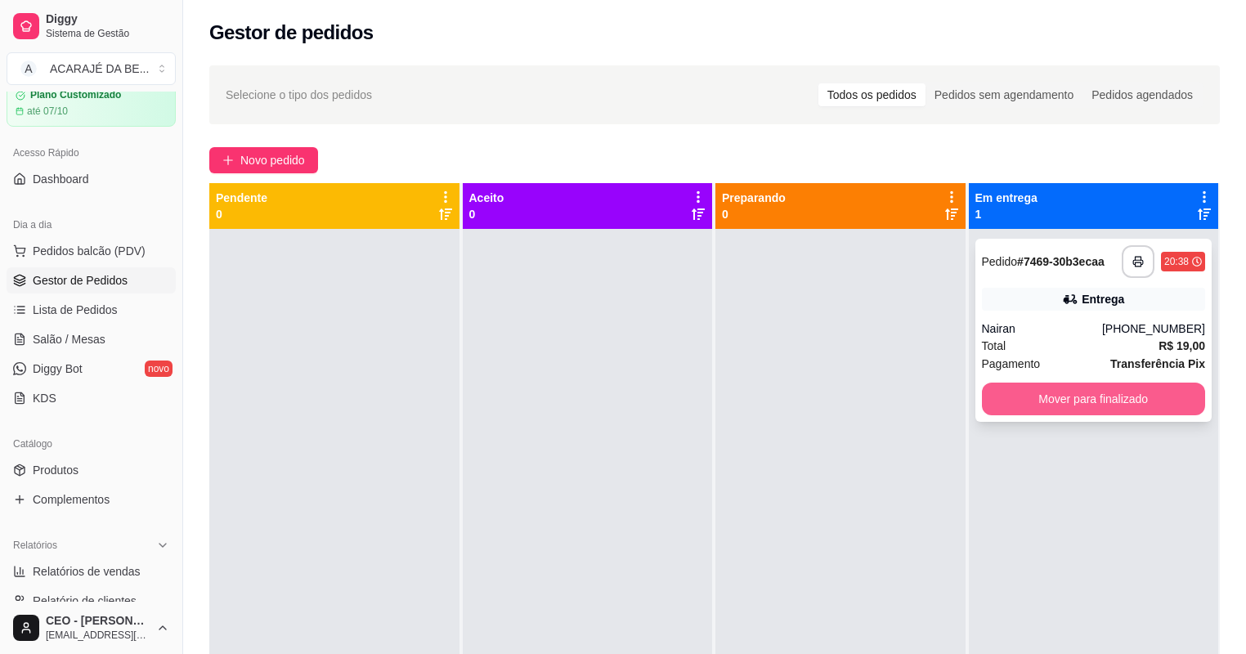
click at [1058, 395] on button "Mover para finalizado" at bounding box center [1094, 398] width 224 height 33
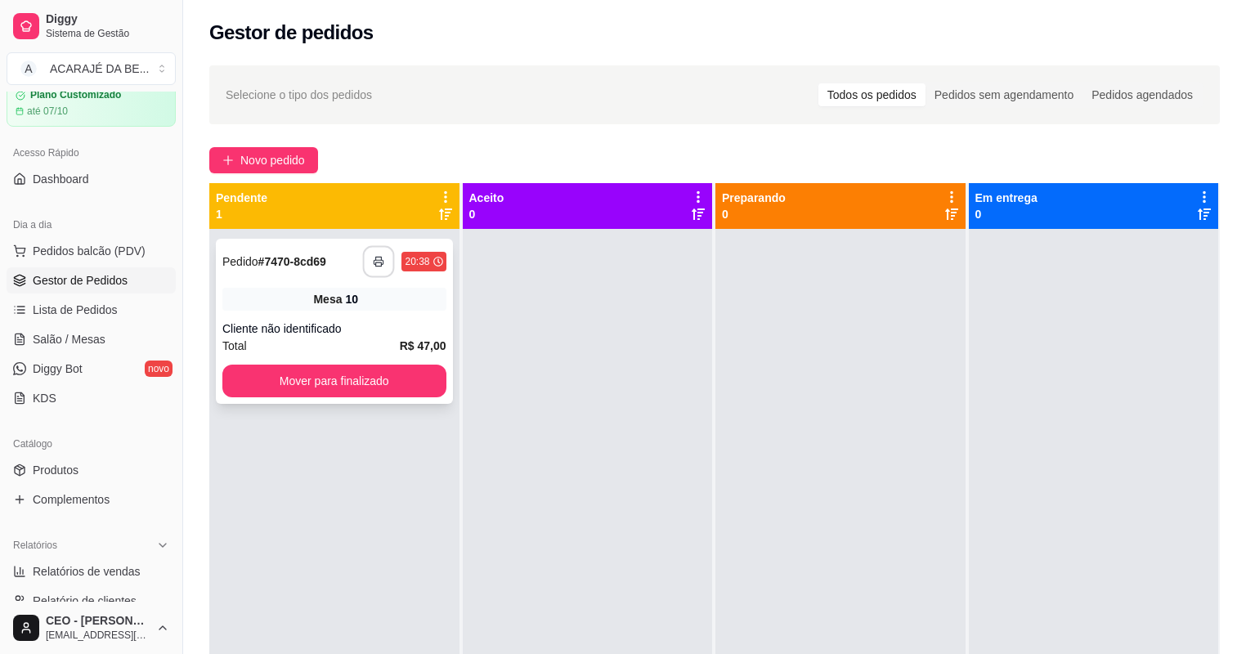
click at [376, 255] on button "button" at bounding box center [379, 262] width 32 height 32
click at [345, 386] on button "Mover para finalizado" at bounding box center [334, 381] width 224 height 33
click at [378, 356] on div "**********" at bounding box center [334, 321] width 237 height 165
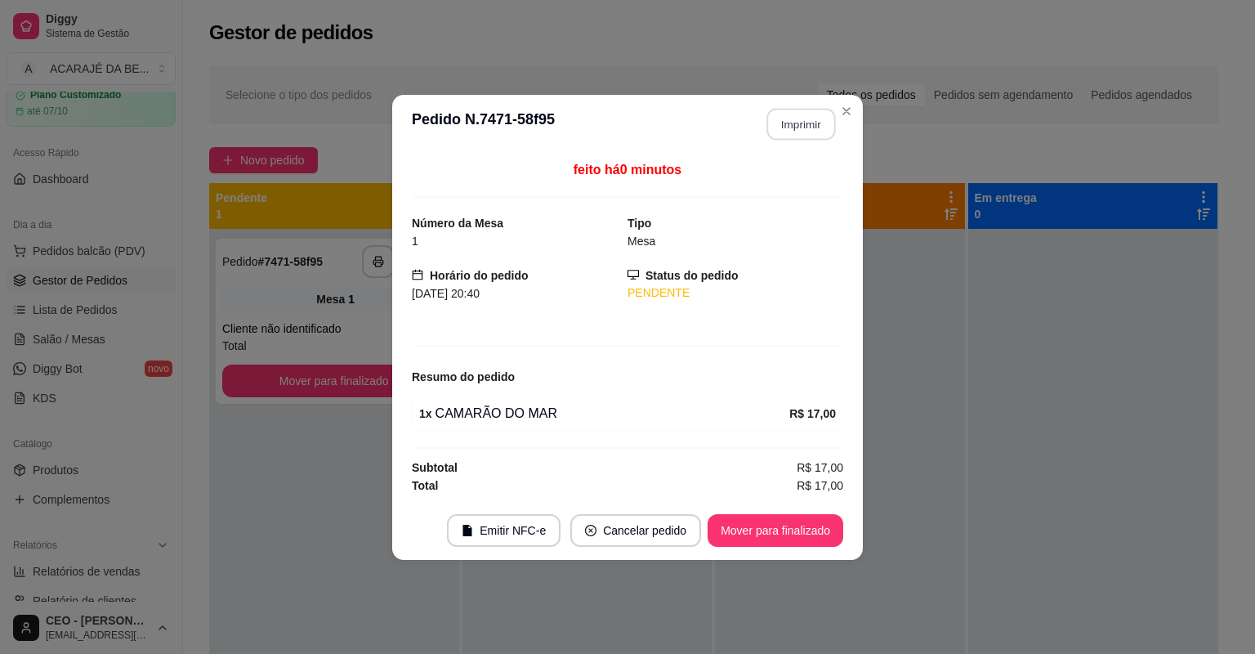
click at [781, 121] on button "Imprimir" at bounding box center [801, 124] width 69 height 32
click at [765, 539] on button "Mover para finalizado" at bounding box center [776, 530] width 136 height 33
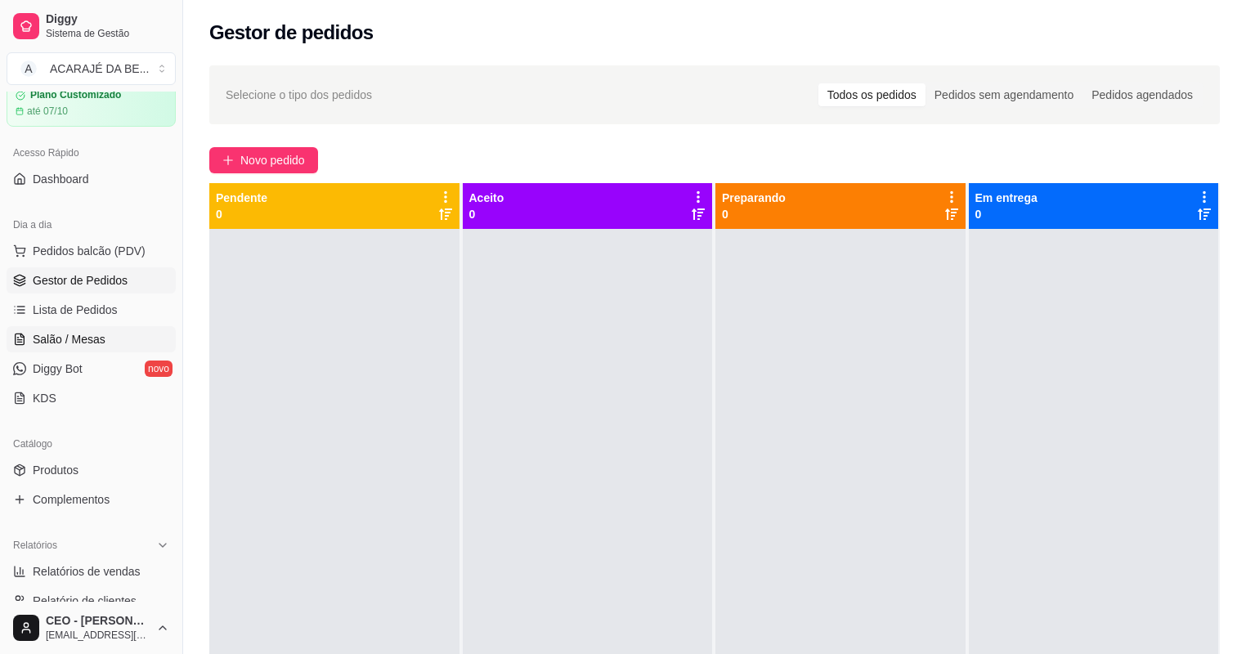
click at [70, 338] on span "Salão / Mesas" at bounding box center [69, 339] width 73 height 16
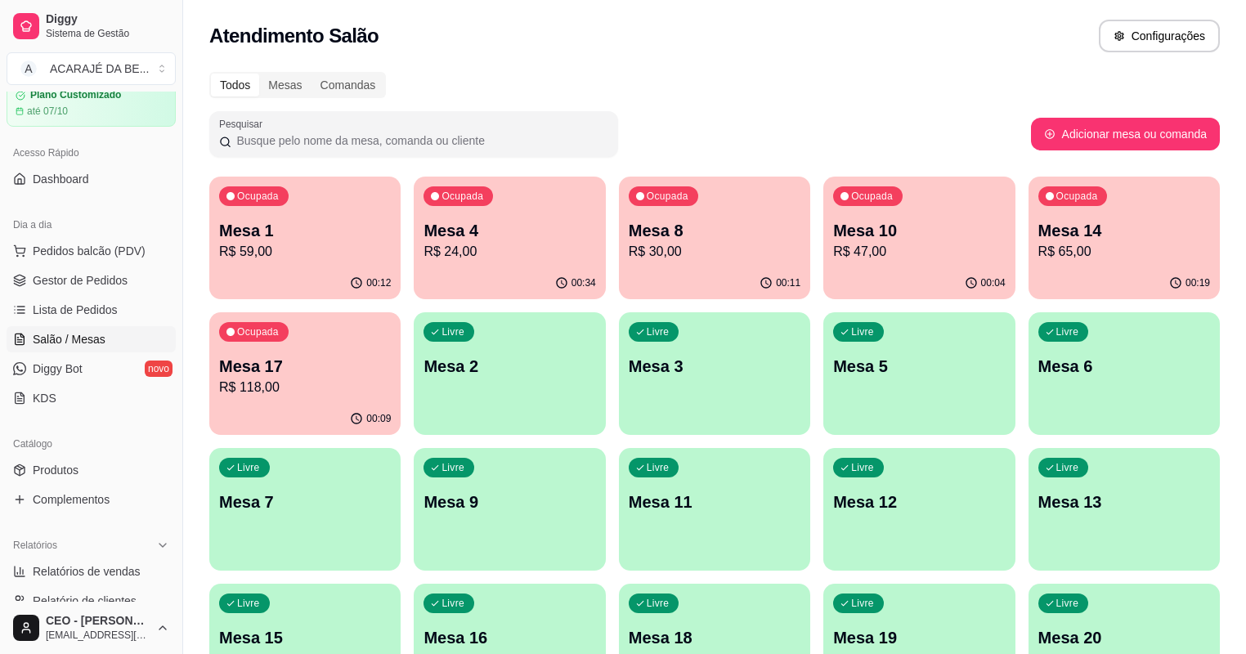
click at [487, 268] on div "00:34" at bounding box center [509, 283] width 191 height 32
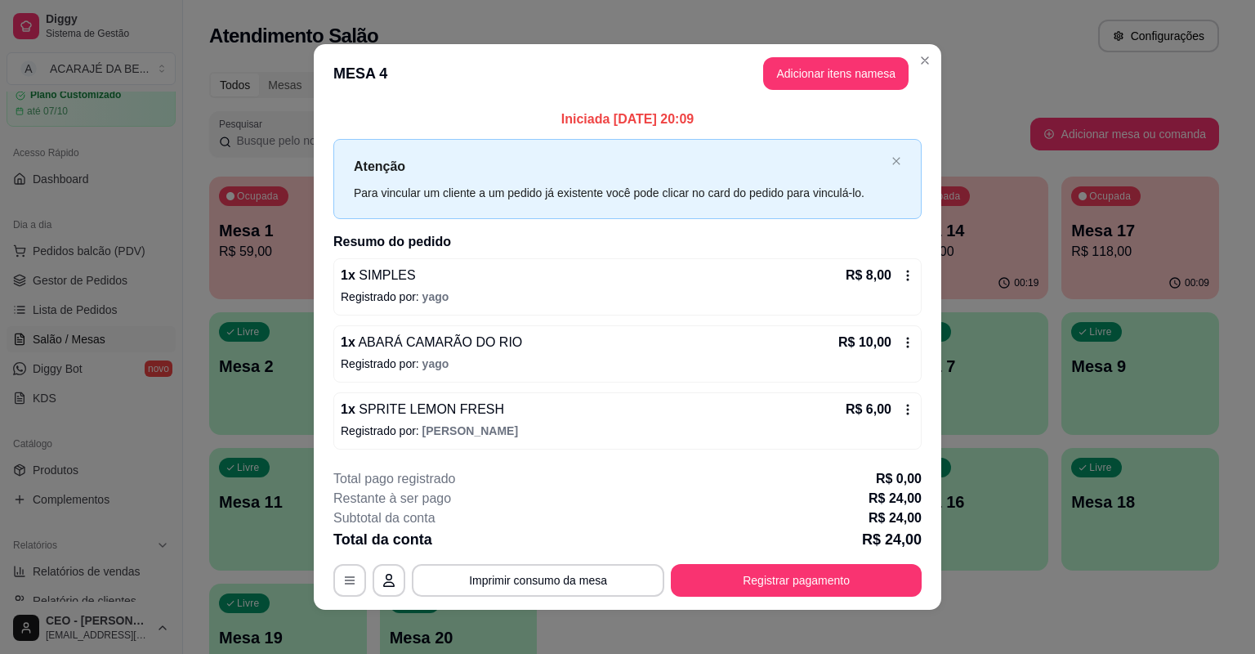
scroll to position [7, 0]
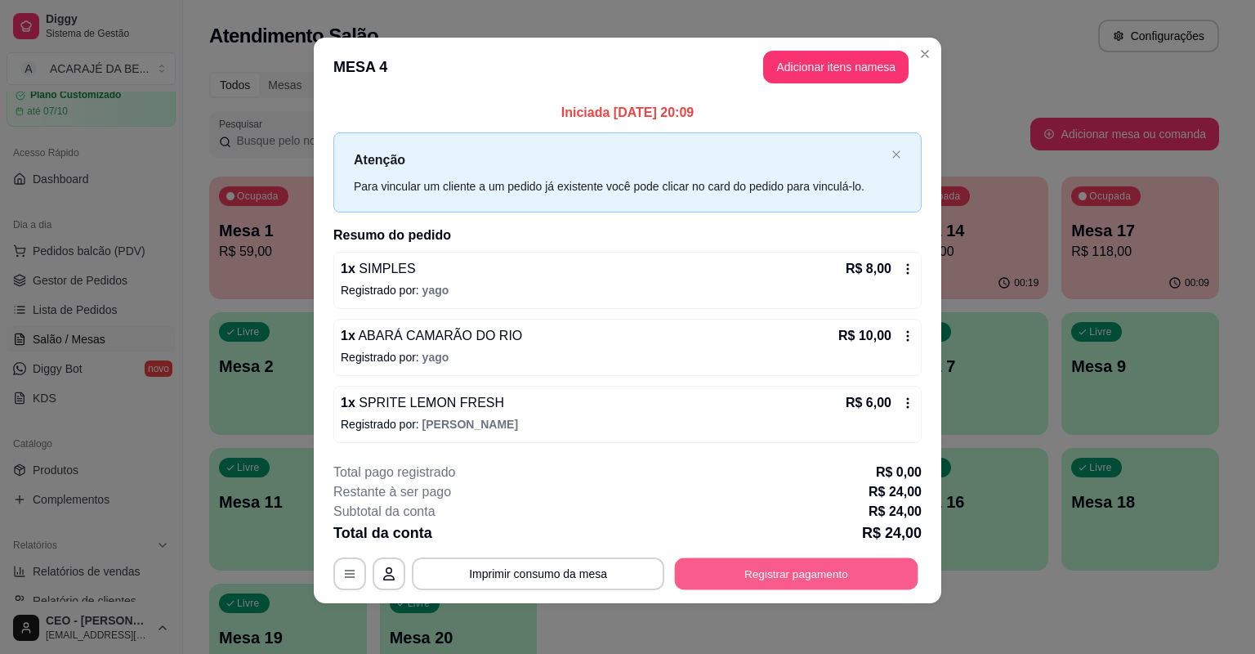
click at [811, 569] on button "Registrar pagamento" at bounding box center [797, 573] width 244 height 32
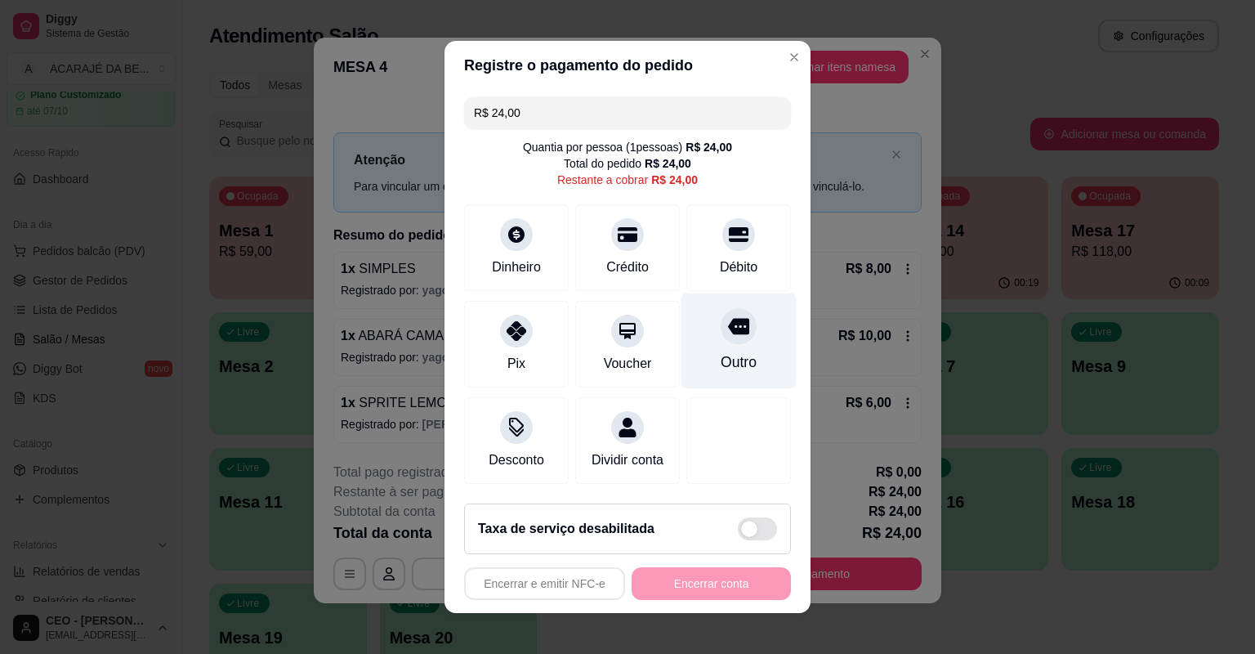
click at [721, 339] on div at bounding box center [739, 326] width 36 height 36
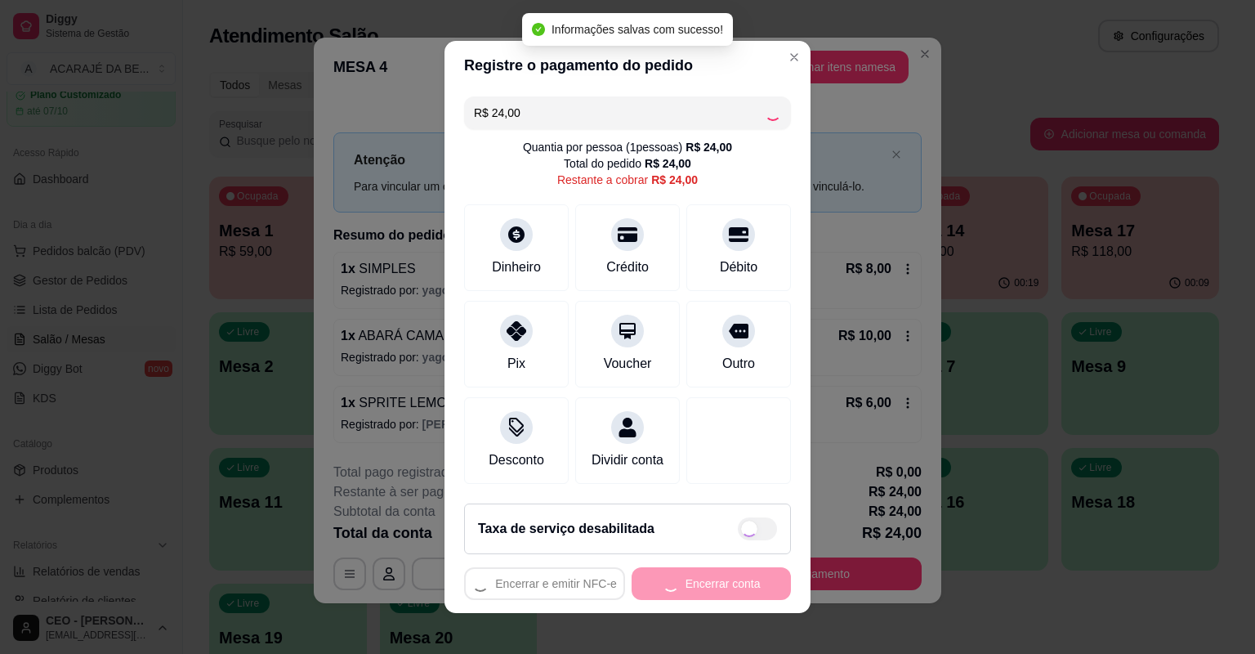
type input "R$ 0,00"
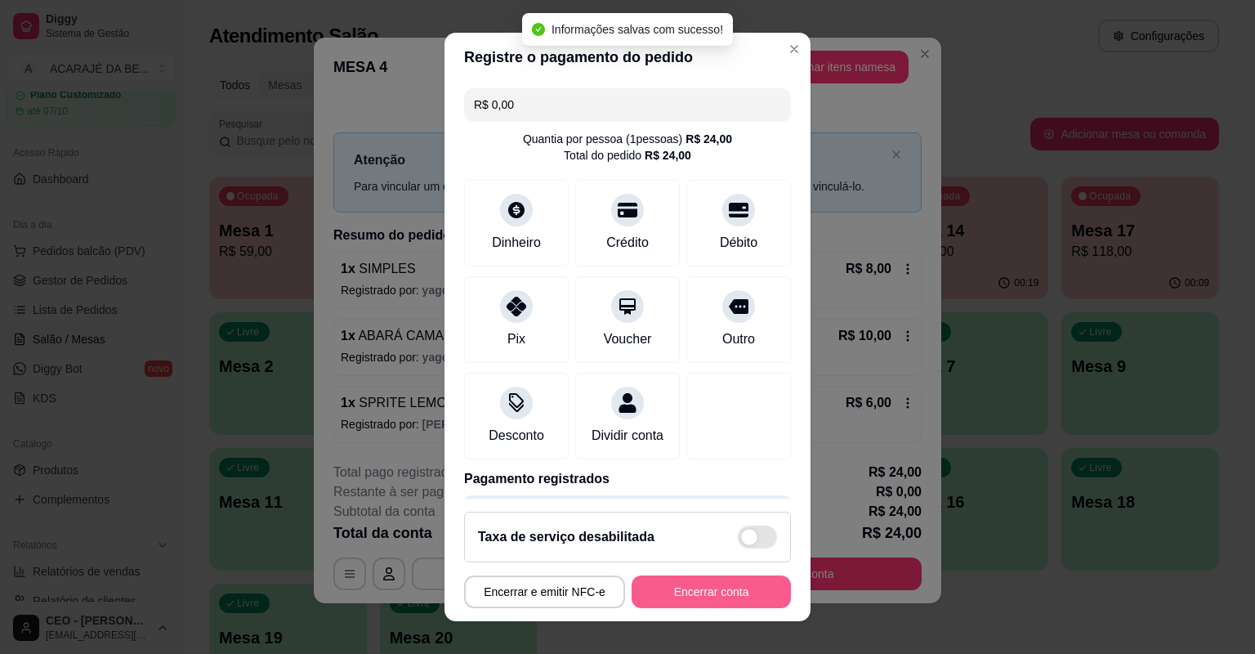
click at [697, 587] on button "Encerrar conta" at bounding box center [711, 591] width 159 height 33
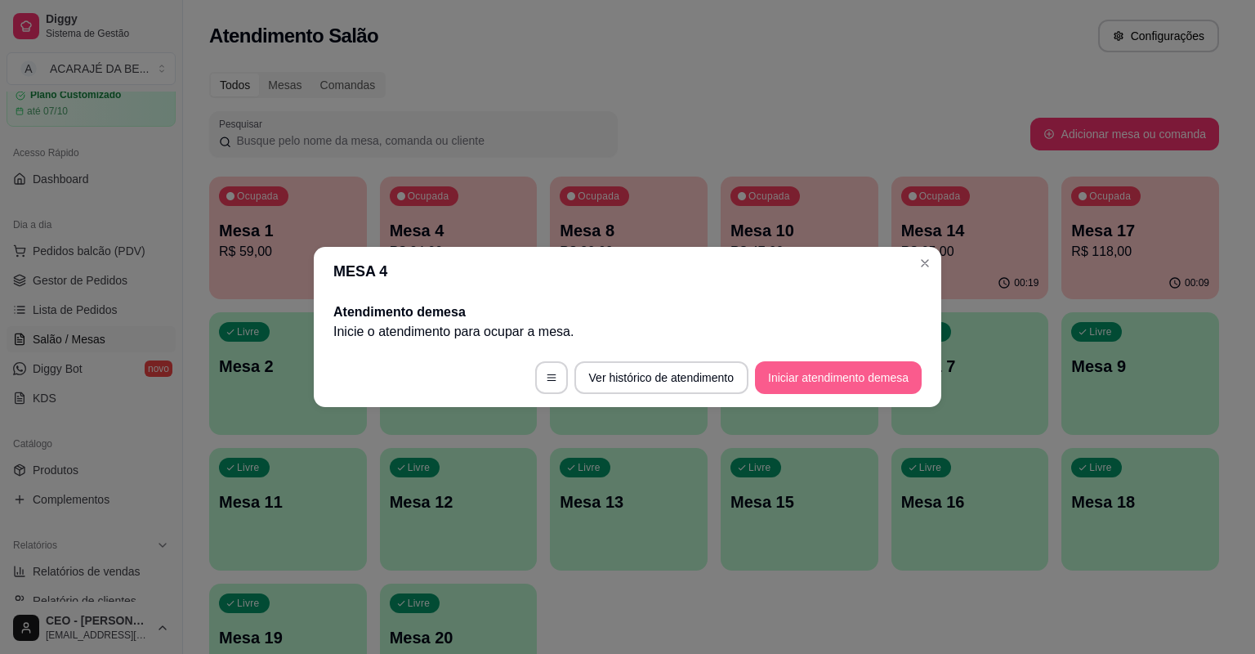
scroll to position [0, 0]
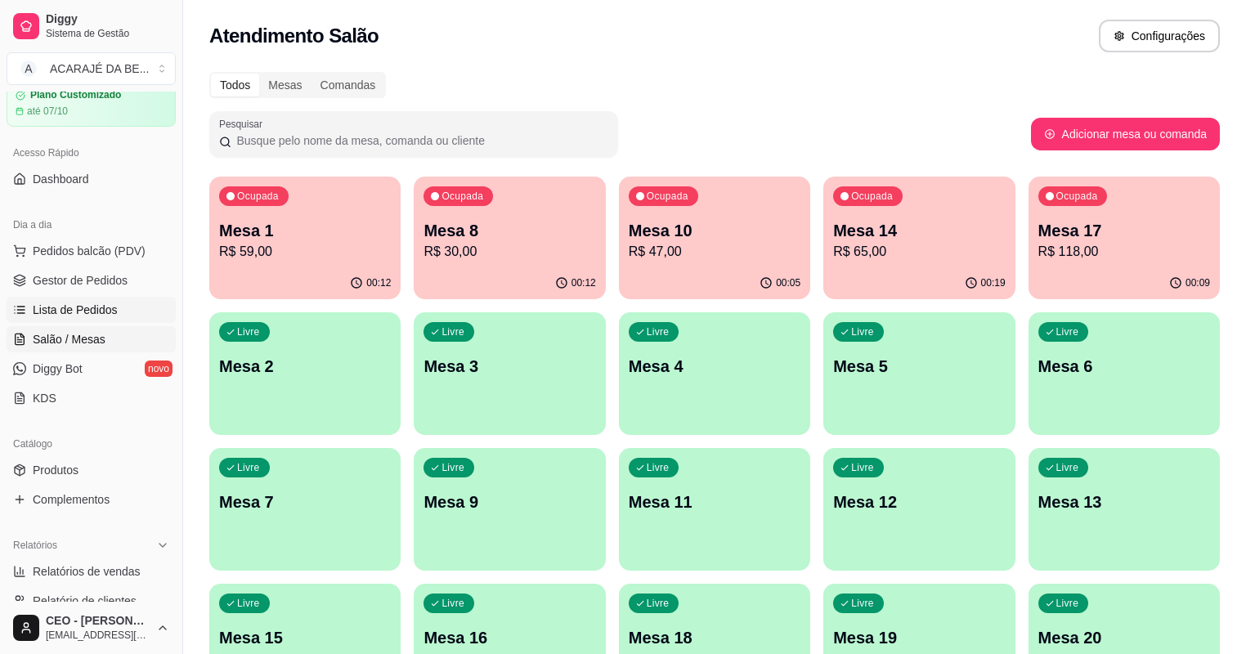
click at [101, 299] on link "Lista de Pedidos" at bounding box center [91, 310] width 169 height 26
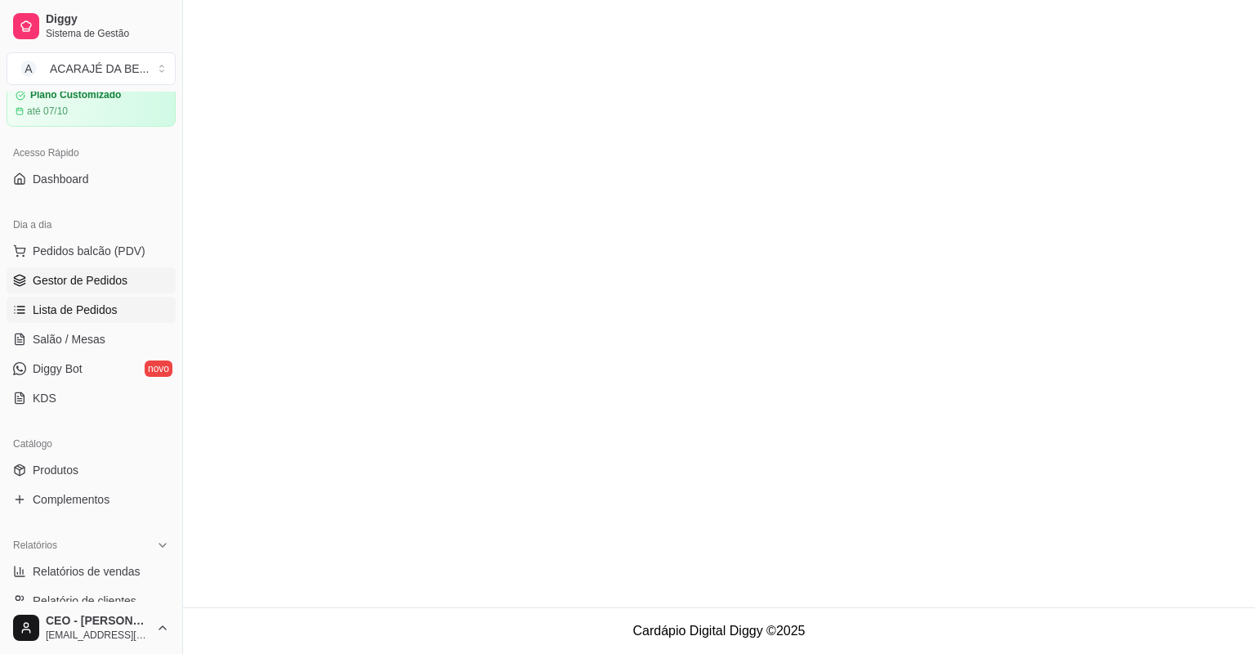
click at [106, 283] on span "Gestor de Pedidos" at bounding box center [80, 280] width 95 height 16
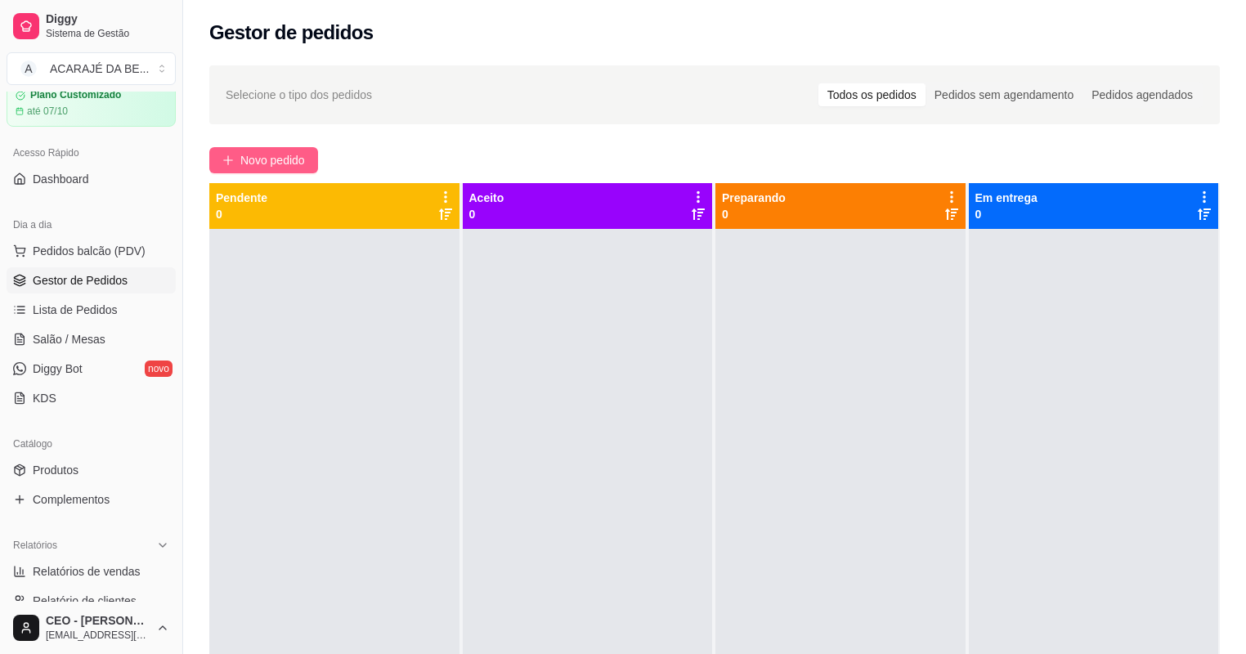
click at [284, 164] on span "Novo pedido" at bounding box center [272, 160] width 65 height 18
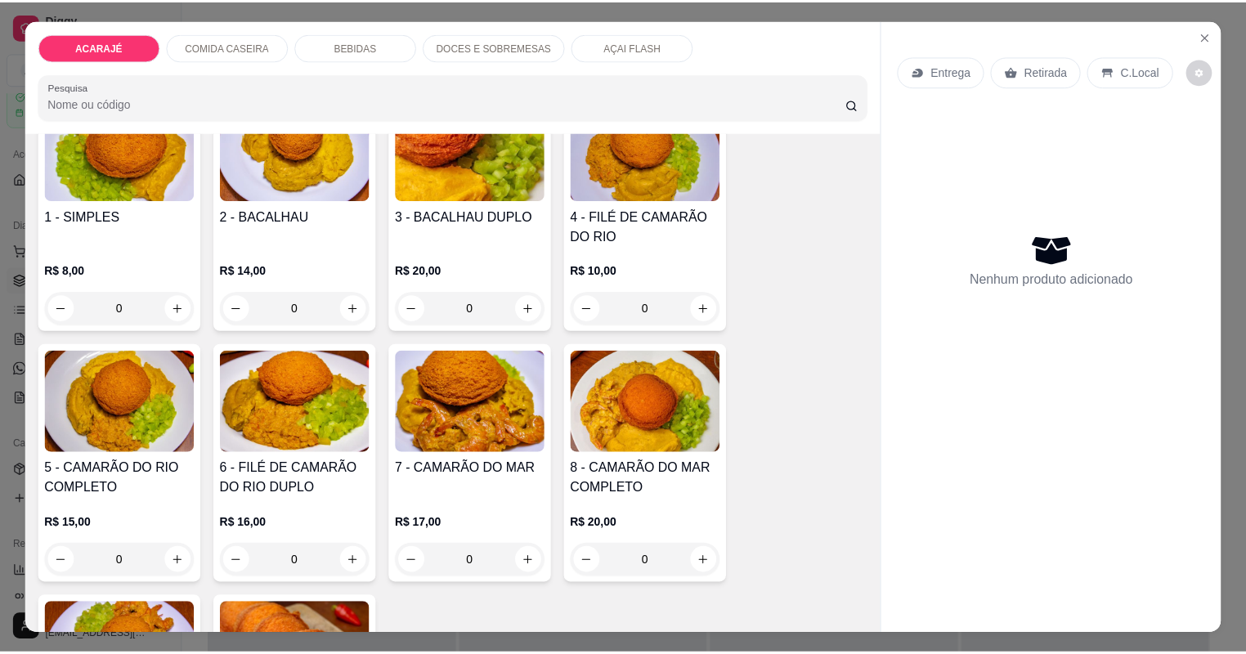
scroll to position [196, 0]
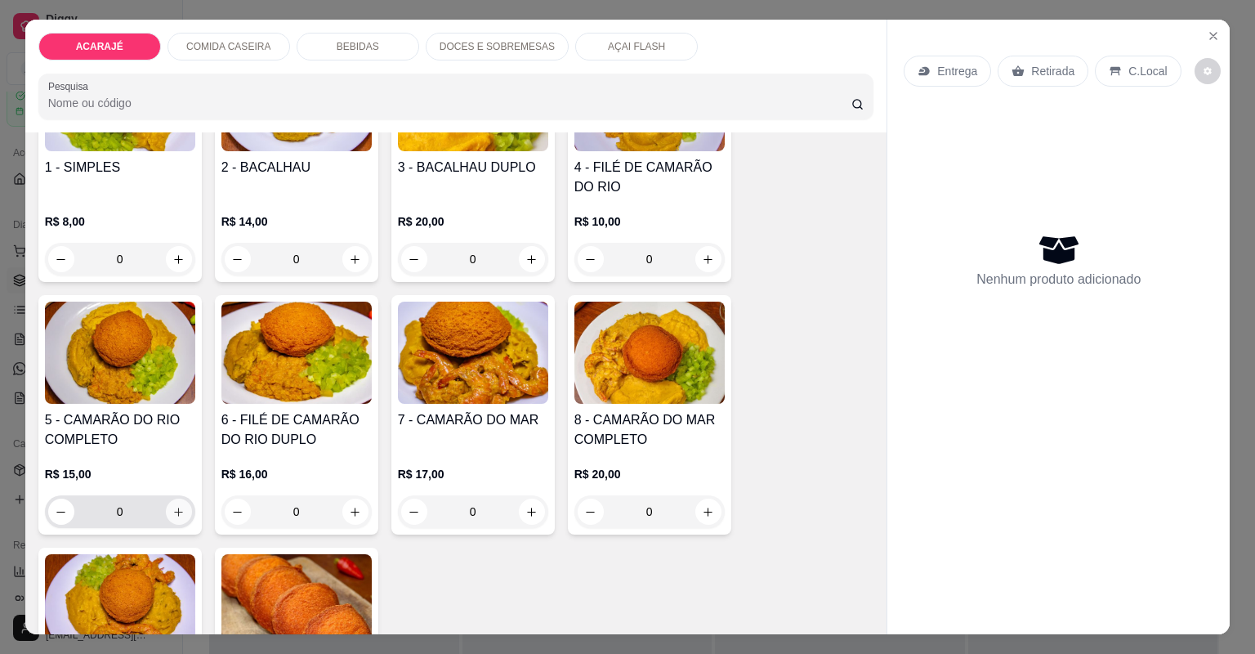
click at [172, 520] on button "increase-product-quantity" at bounding box center [179, 512] width 26 height 26
type input "3"
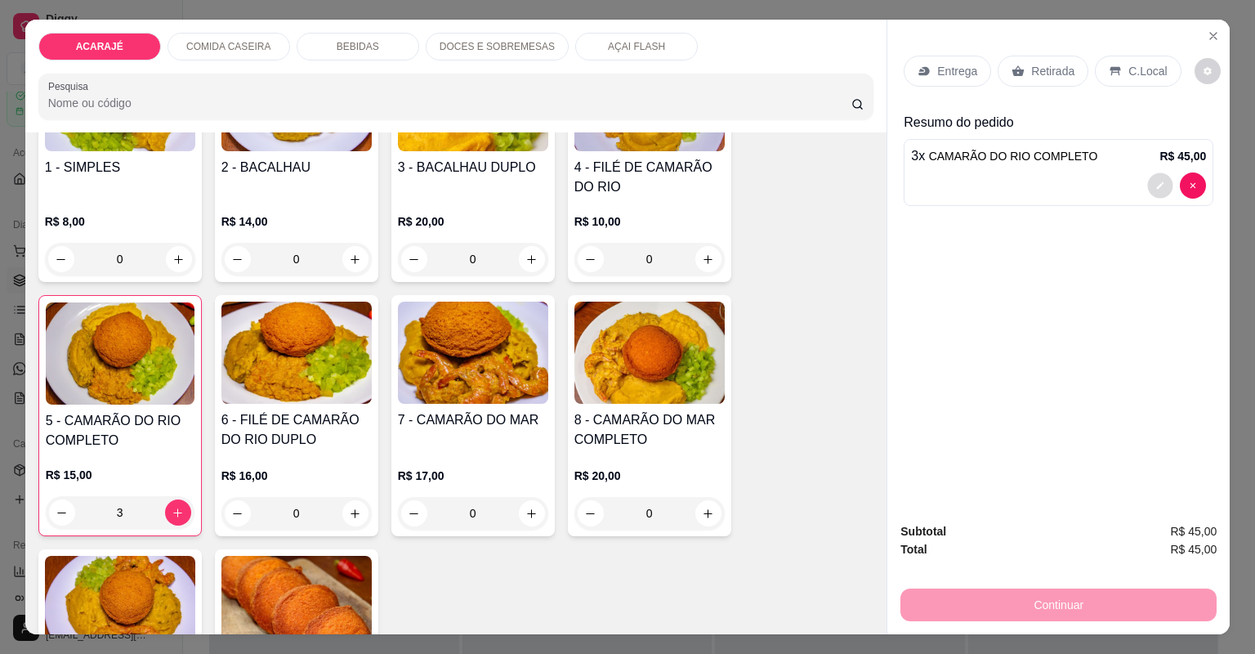
click at [1148, 188] on button "decrease-product-quantity" at bounding box center [1160, 184] width 25 height 25
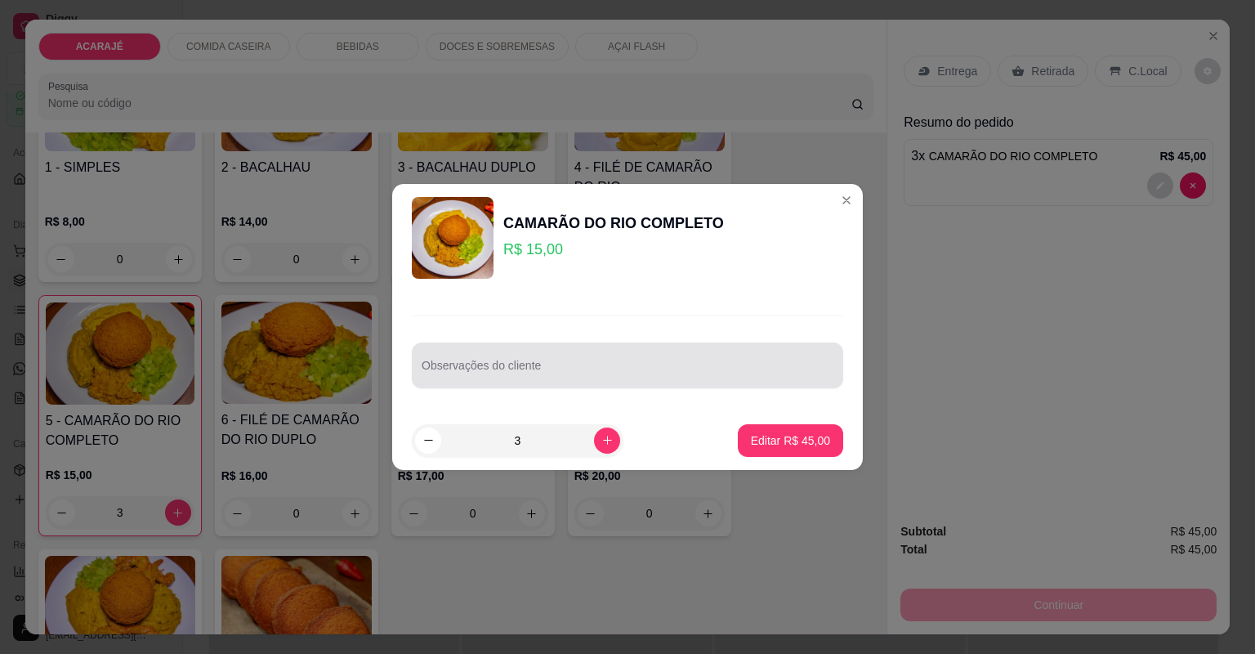
click at [747, 349] on div at bounding box center [628, 365] width 412 height 33
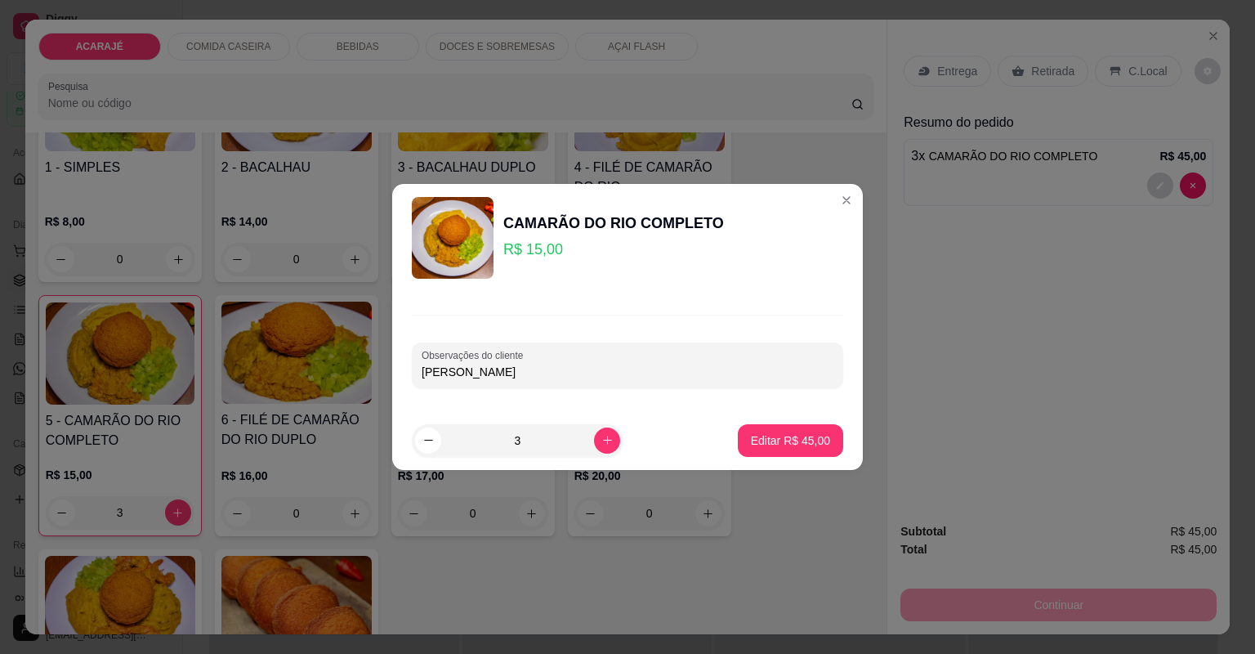
type input "[PERSON_NAME]"
click at [774, 436] on p "Editar R$ 45,00" at bounding box center [790, 440] width 77 height 16
type input "0"
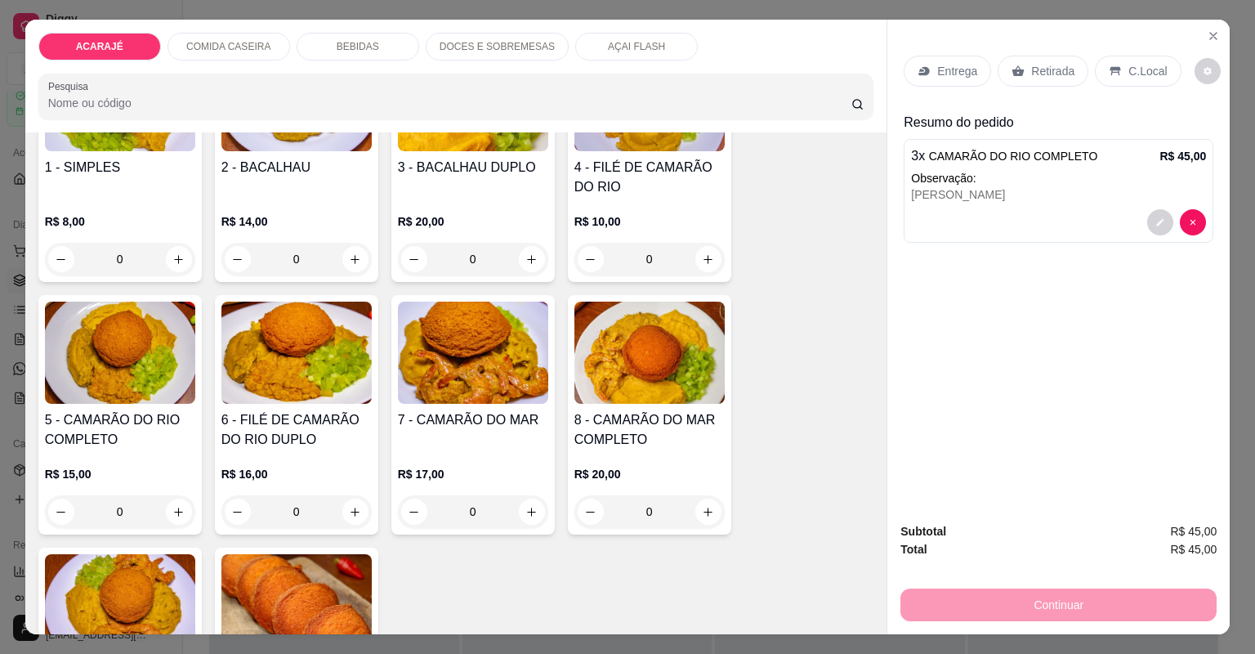
click at [1042, 69] on p "Retirada" at bounding box center [1052, 71] width 43 height 16
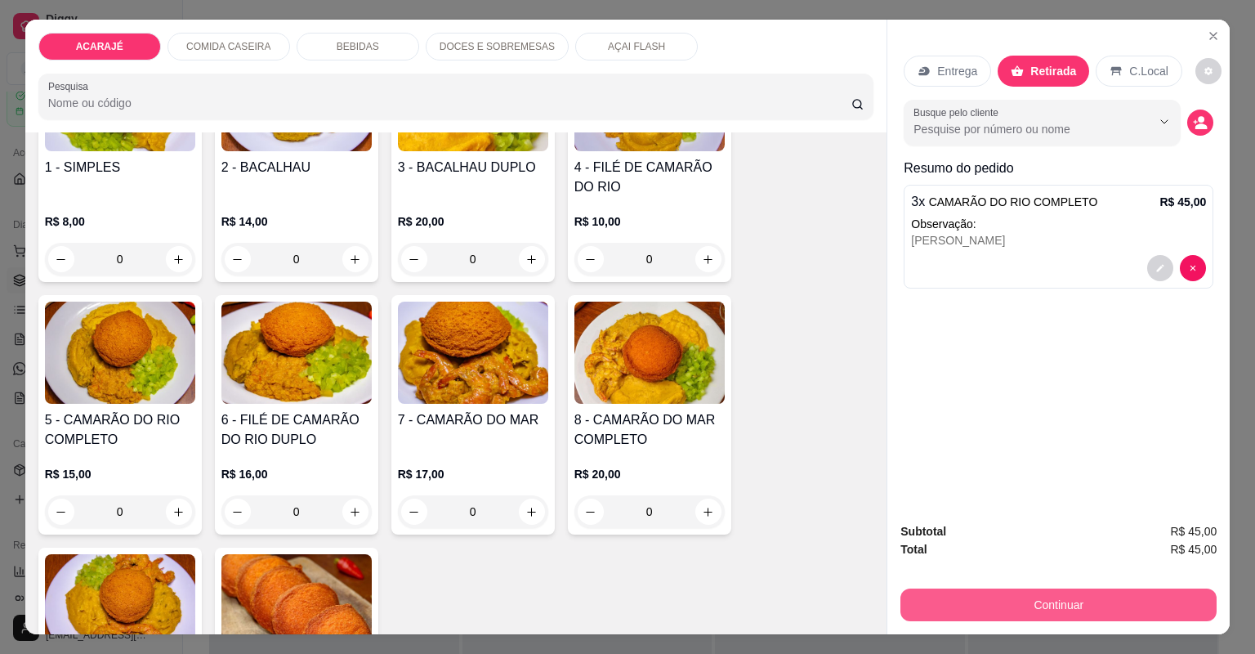
click at [919, 600] on button "Continuar" at bounding box center [1059, 604] width 316 height 33
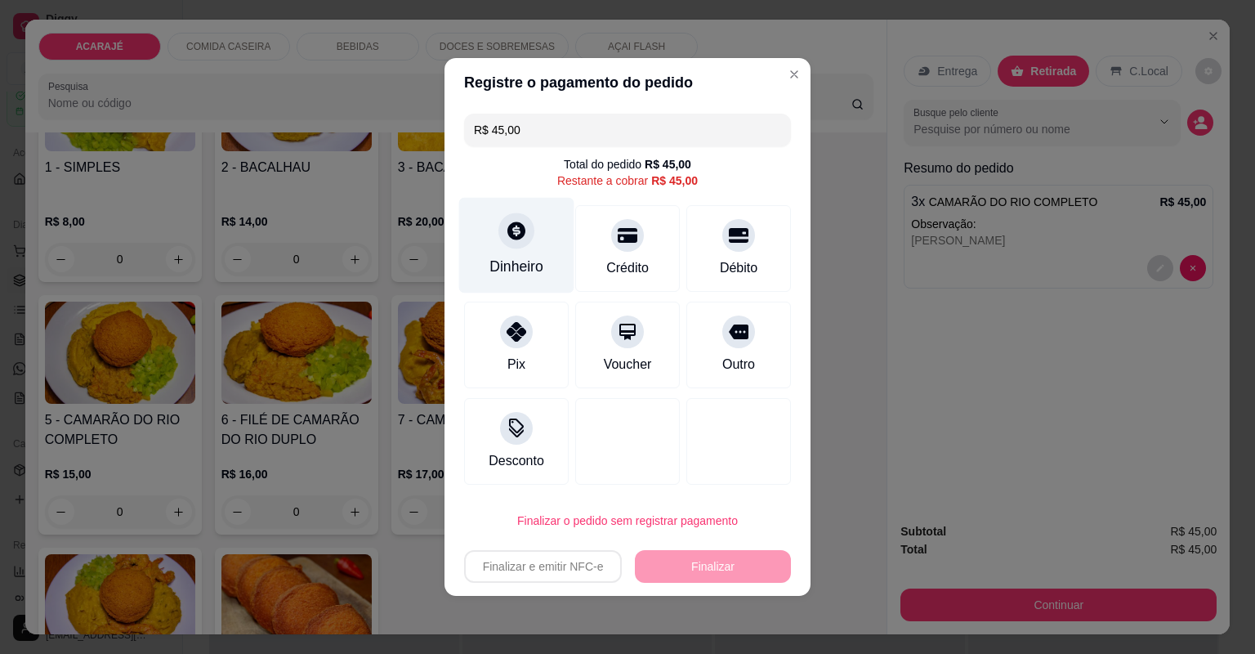
click at [515, 269] on div "Dinheiro" at bounding box center [517, 266] width 54 height 21
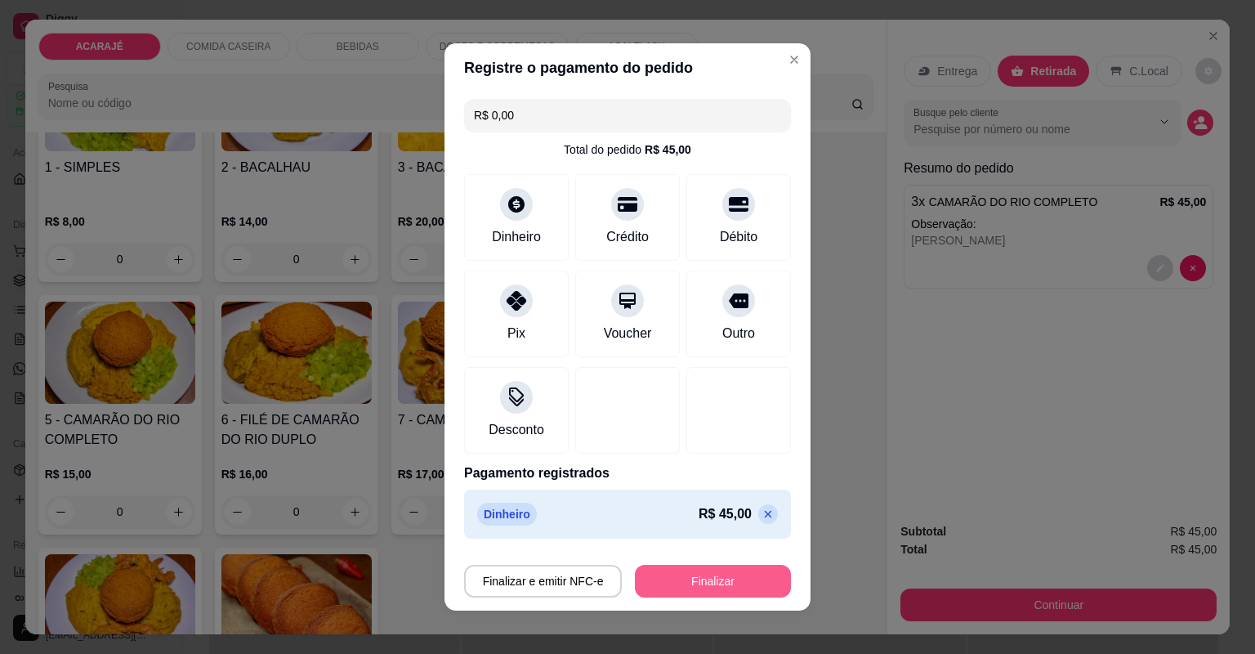
click at [684, 575] on button "Finalizar" at bounding box center [713, 581] width 156 height 33
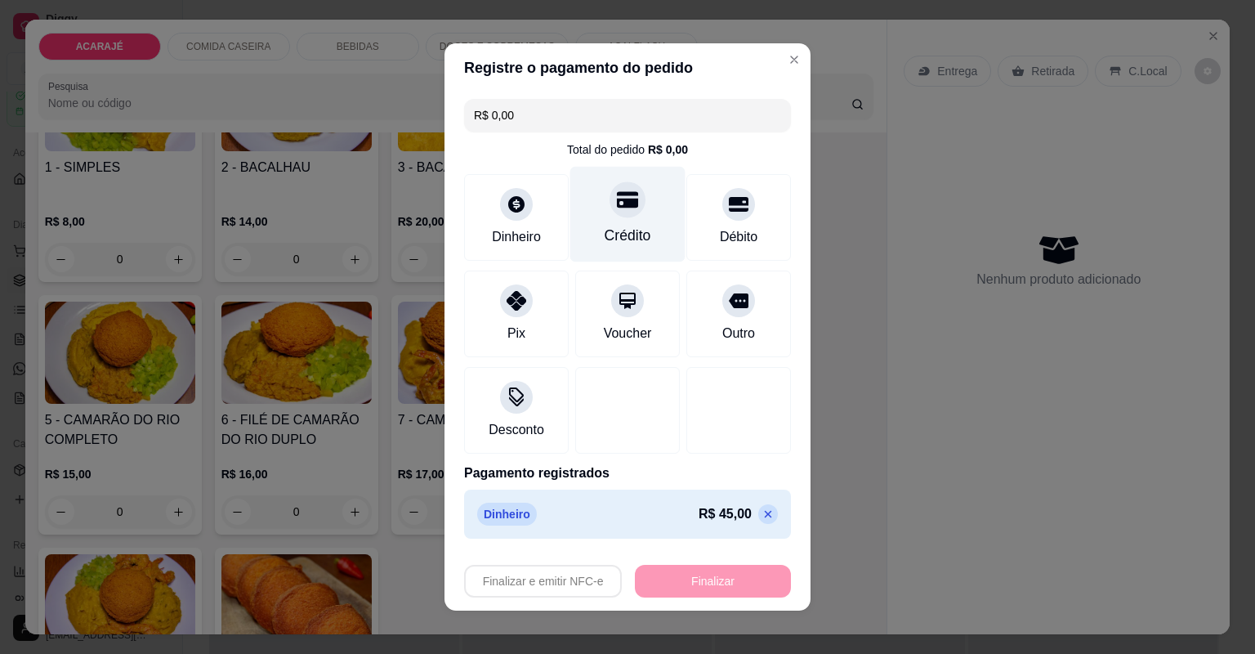
type input "-R$ 45,00"
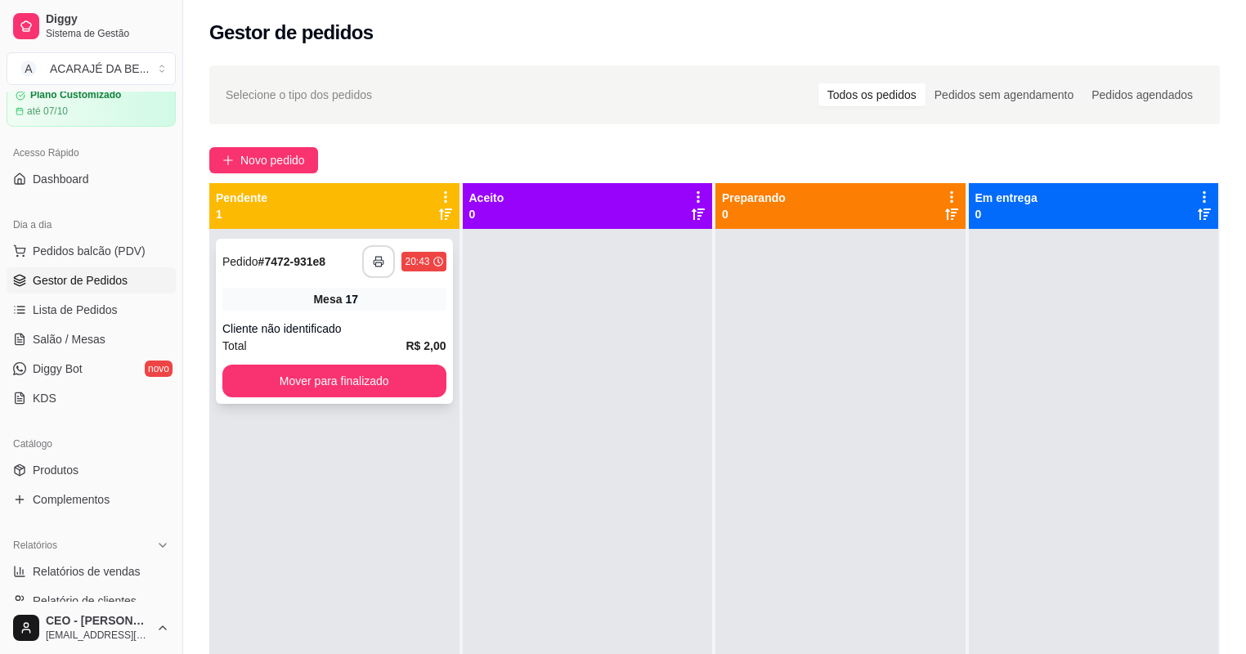
click at [372, 255] on button "button" at bounding box center [378, 261] width 33 height 33
click at [324, 368] on button "Mover para finalizado" at bounding box center [334, 381] width 217 height 32
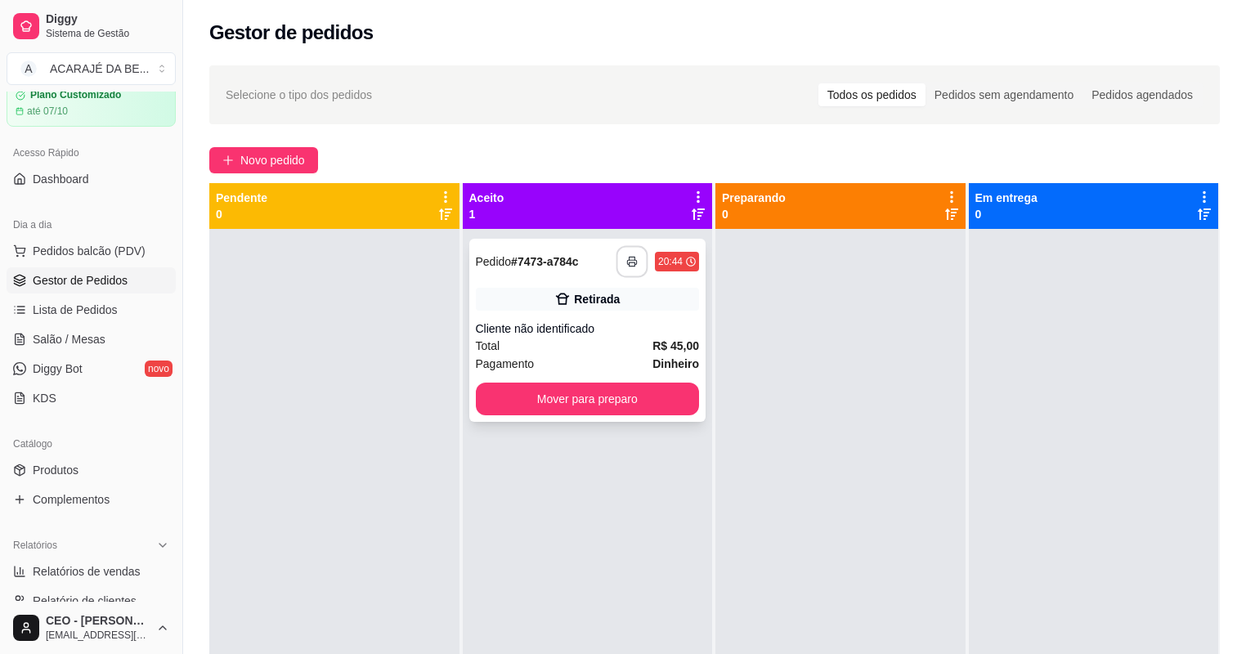
click at [627, 258] on icon "button" at bounding box center [631, 261] width 11 height 11
click at [646, 388] on button "Mover para preparo" at bounding box center [587, 399] width 217 height 32
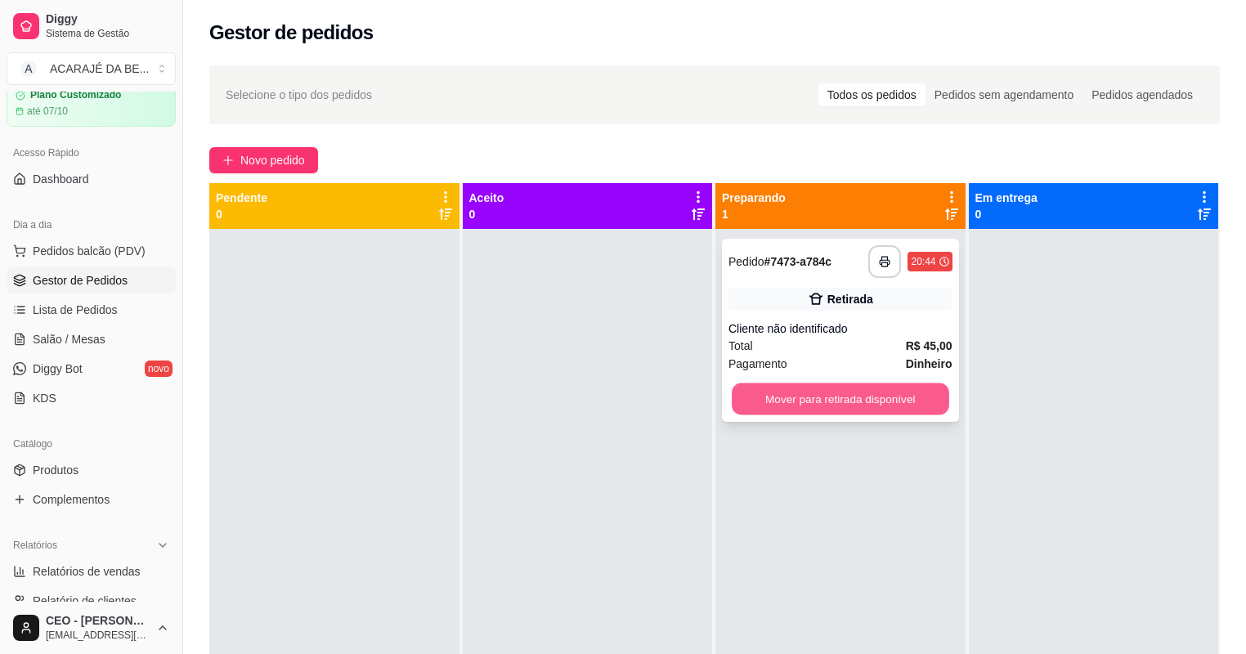
click at [775, 383] on button "Mover para retirada disponível" at bounding box center [839, 399] width 217 height 32
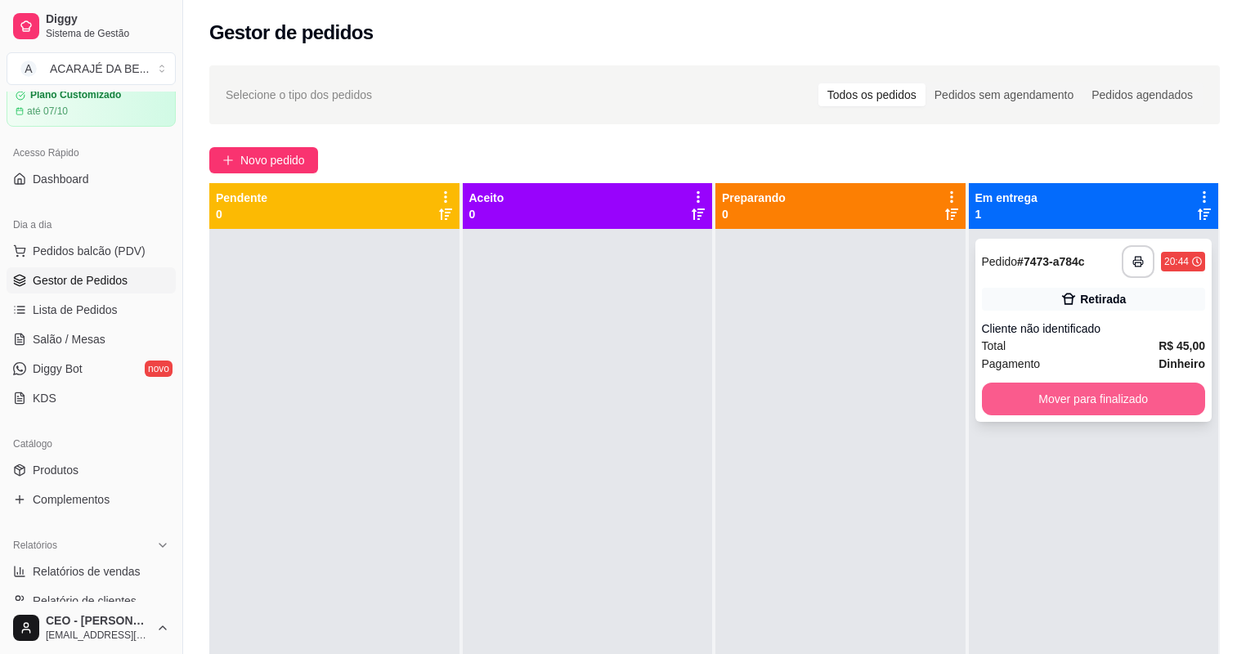
click at [998, 409] on button "Mover para finalizado" at bounding box center [1094, 398] width 224 height 33
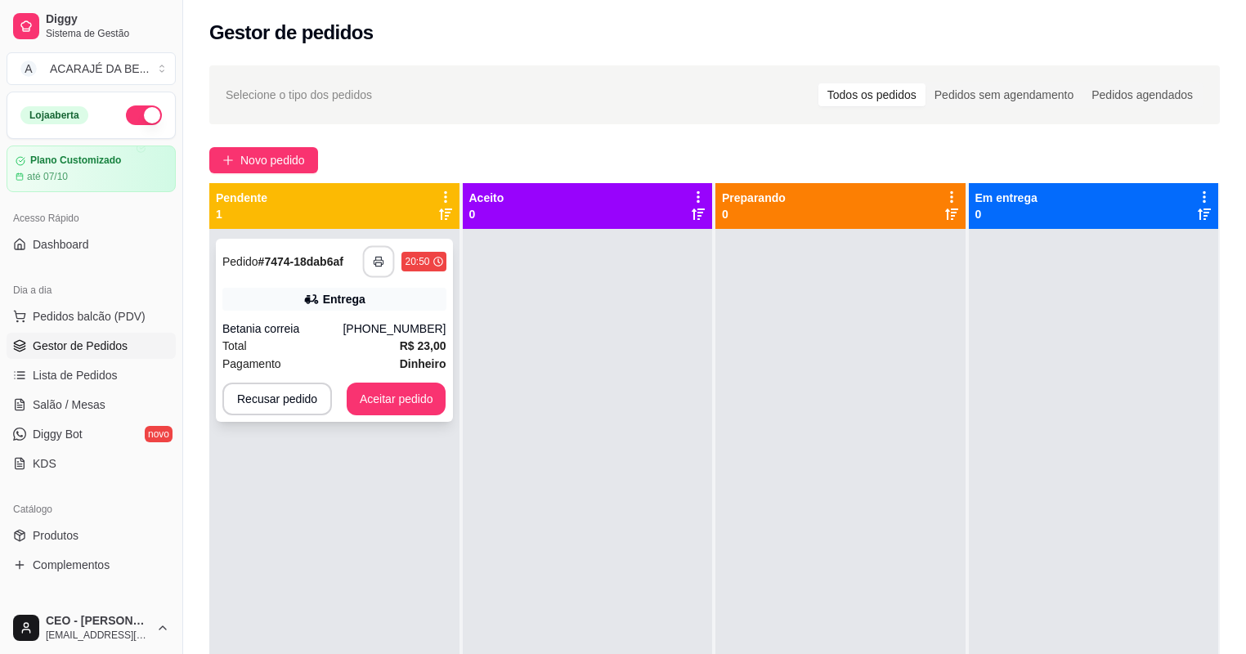
click at [382, 265] on icon "button" at bounding box center [379, 261] width 11 height 11
click at [369, 396] on button "Aceitar pedido" at bounding box center [397, 398] width 100 height 33
click at [369, 396] on button "Aceitar pedido" at bounding box center [396, 399] width 96 height 32
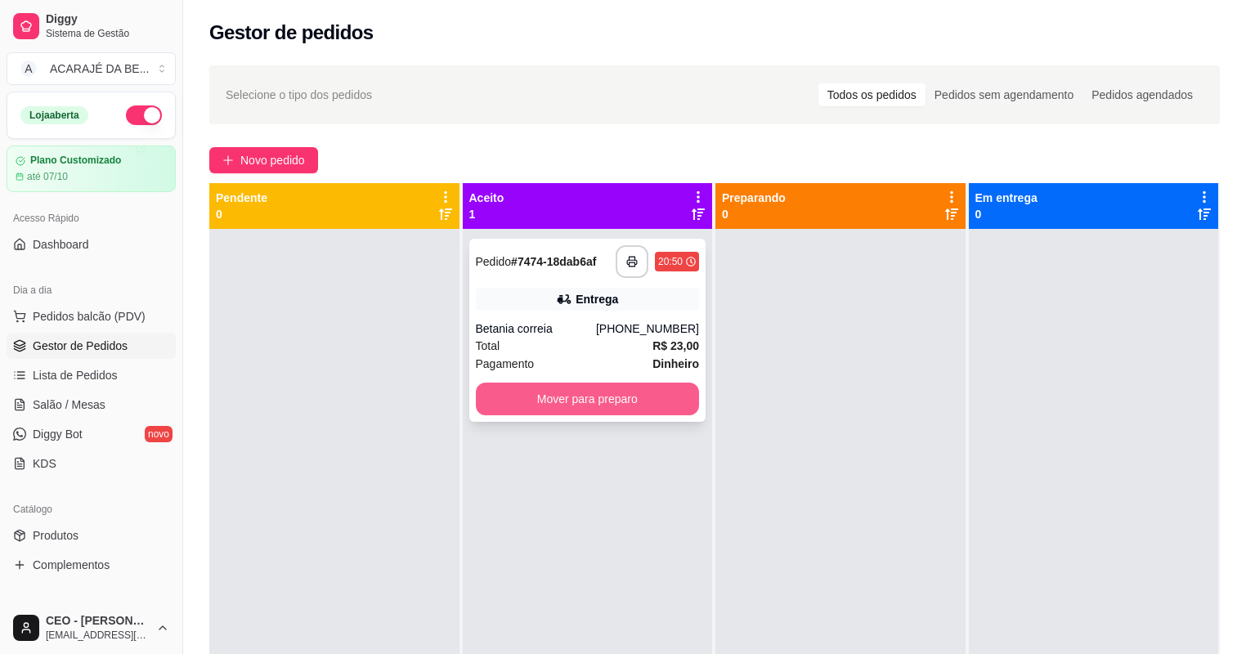
click at [542, 398] on button "Mover para preparo" at bounding box center [588, 398] width 224 height 33
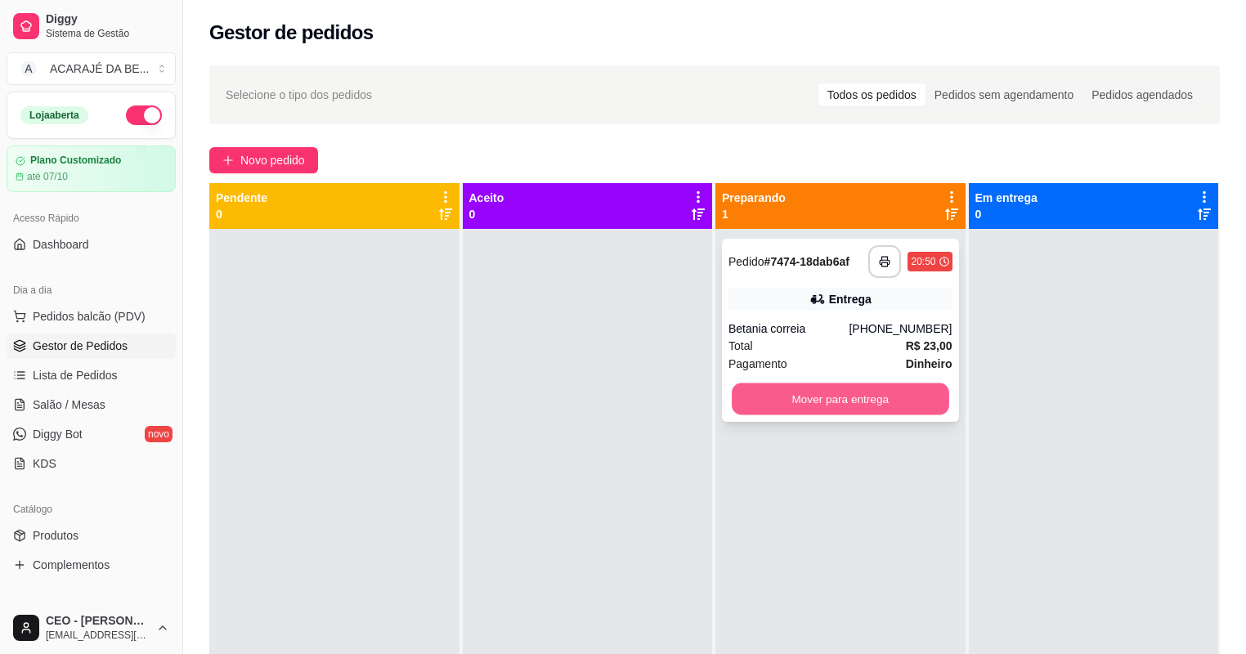
click at [785, 400] on button "Mover para entrega" at bounding box center [839, 399] width 217 height 32
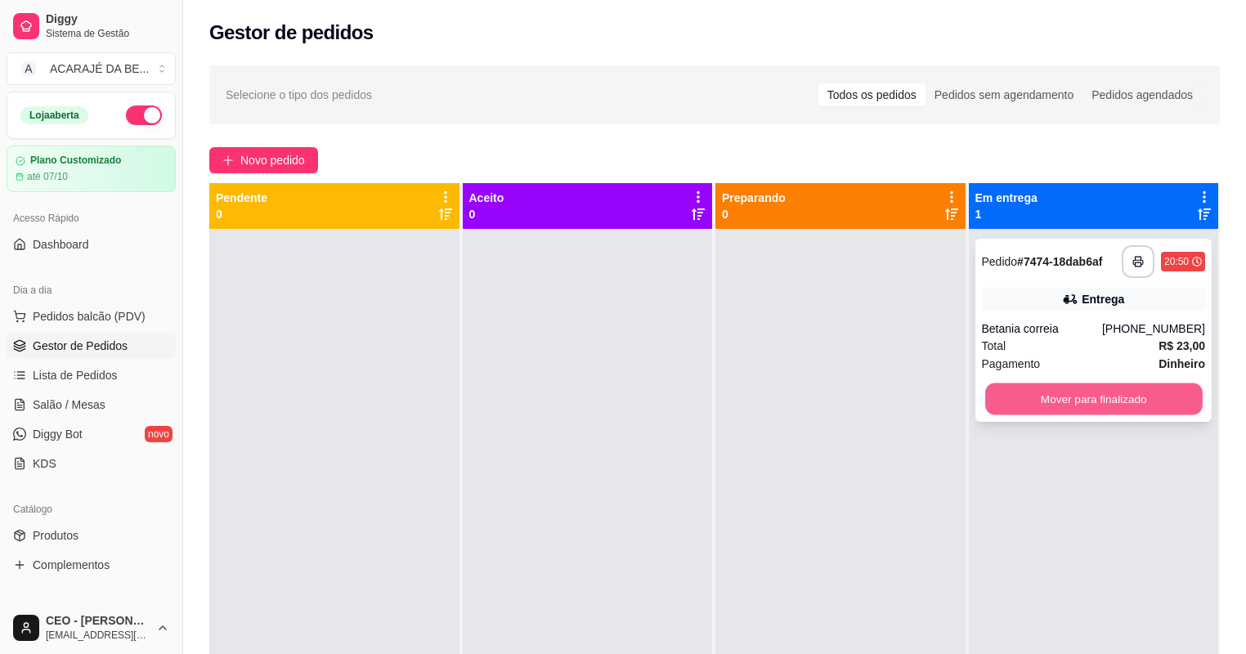
click at [1003, 400] on button "Mover para finalizado" at bounding box center [1093, 399] width 217 height 32
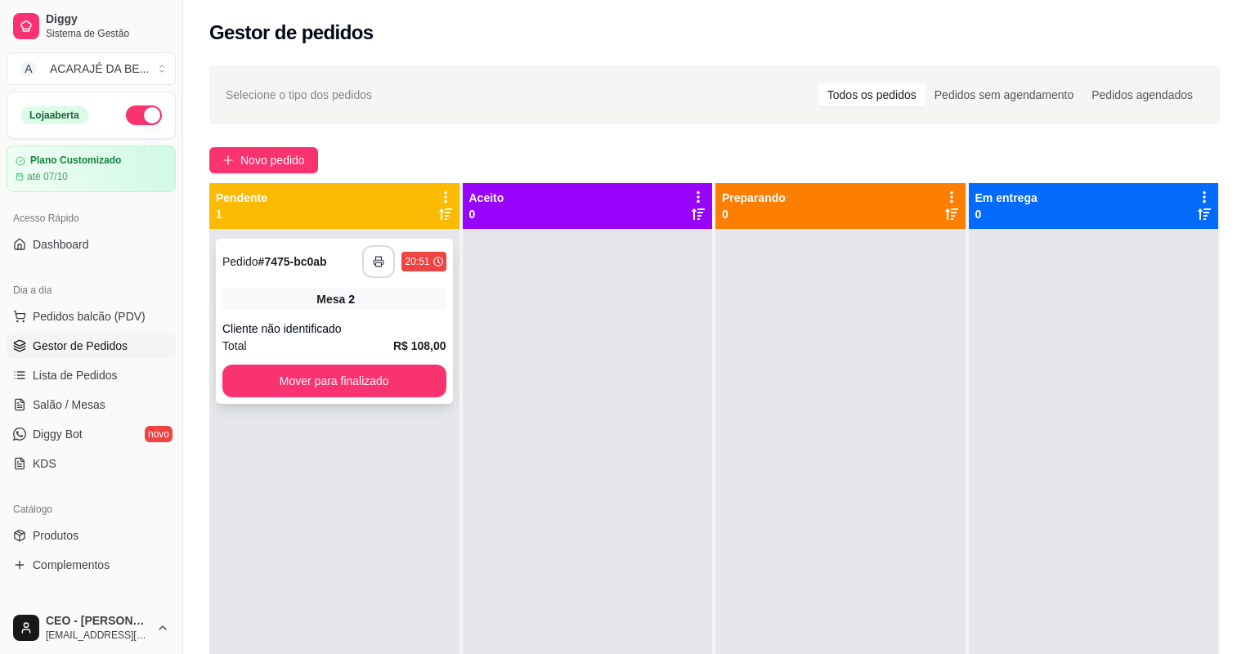
click at [376, 265] on rect "button" at bounding box center [379, 264] width 6 height 4
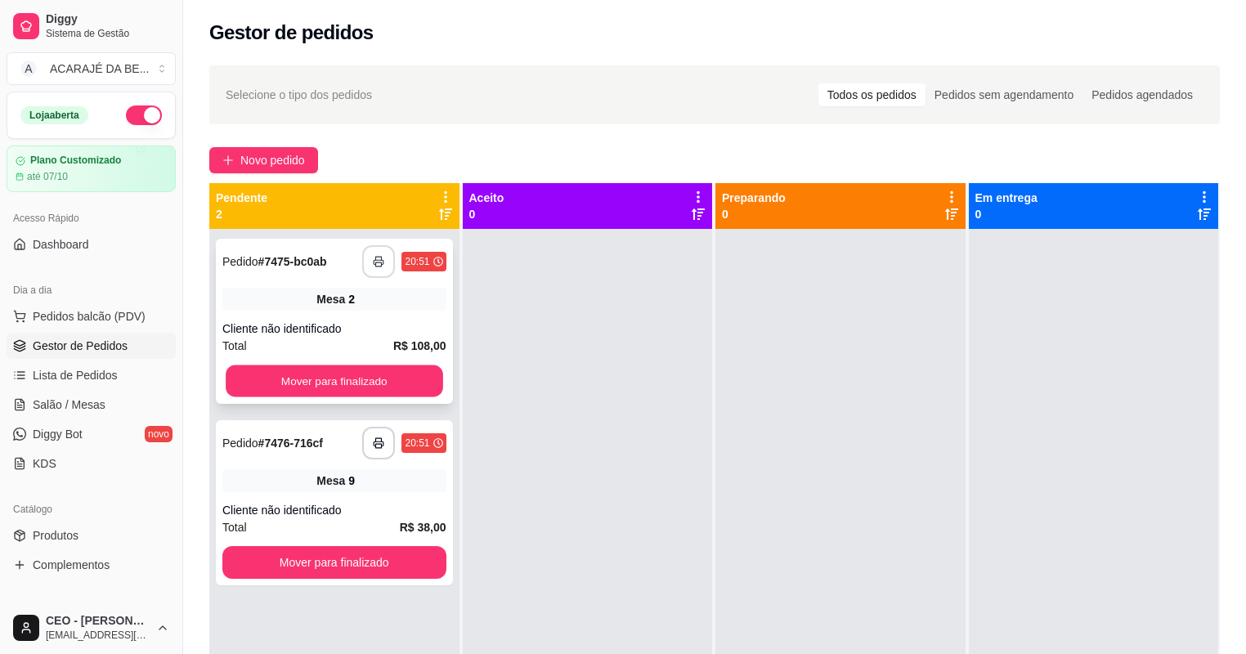
click at [332, 374] on button "Mover para finalizado" at bounding box center [334, 381] width 217 height 32
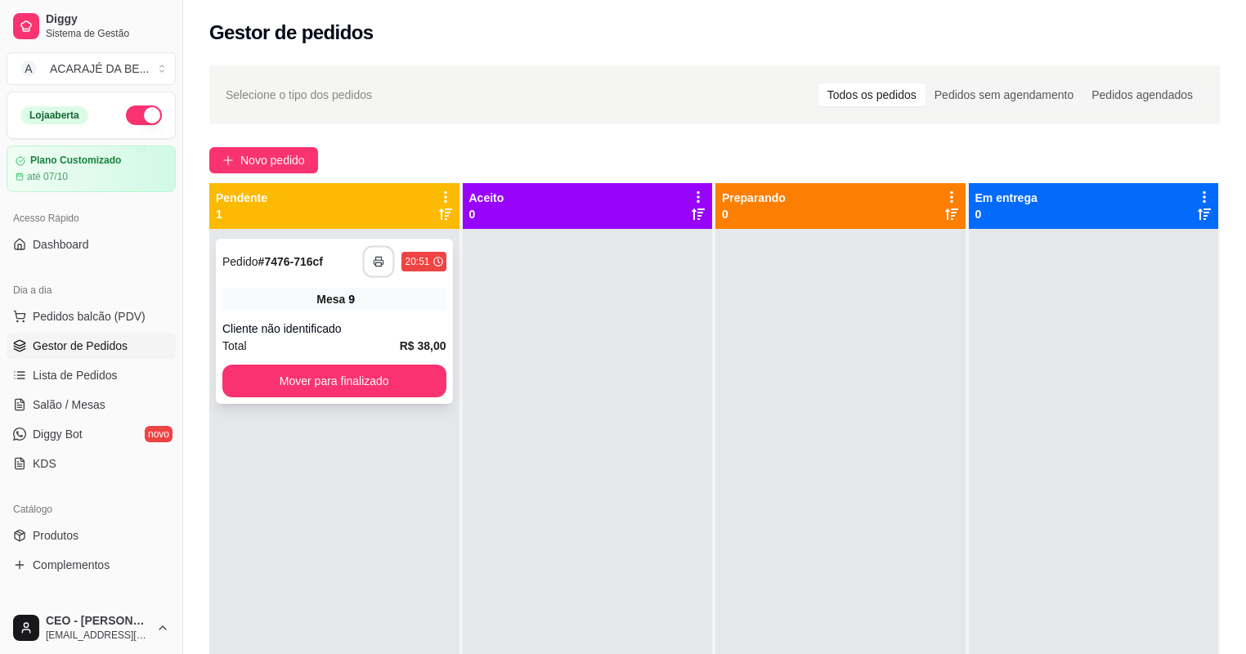
click at [374, 260] on icon "button" at bounding box center [378, 262] width 9 height 4
click at [364, 391] on button "Mover para finalizado" at bounding box center [334, 381] width 224 height 33
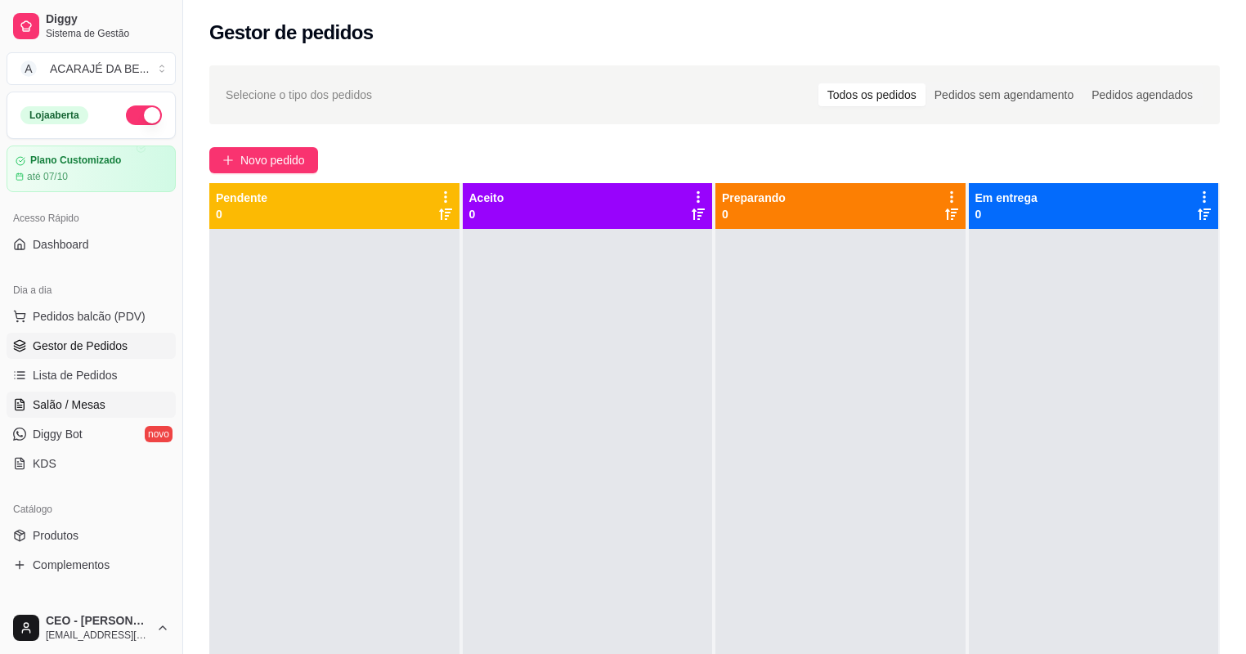
click at [74, 409] on span "Salão / Mesas" at bounding box center [69, 404] width 73 height 16
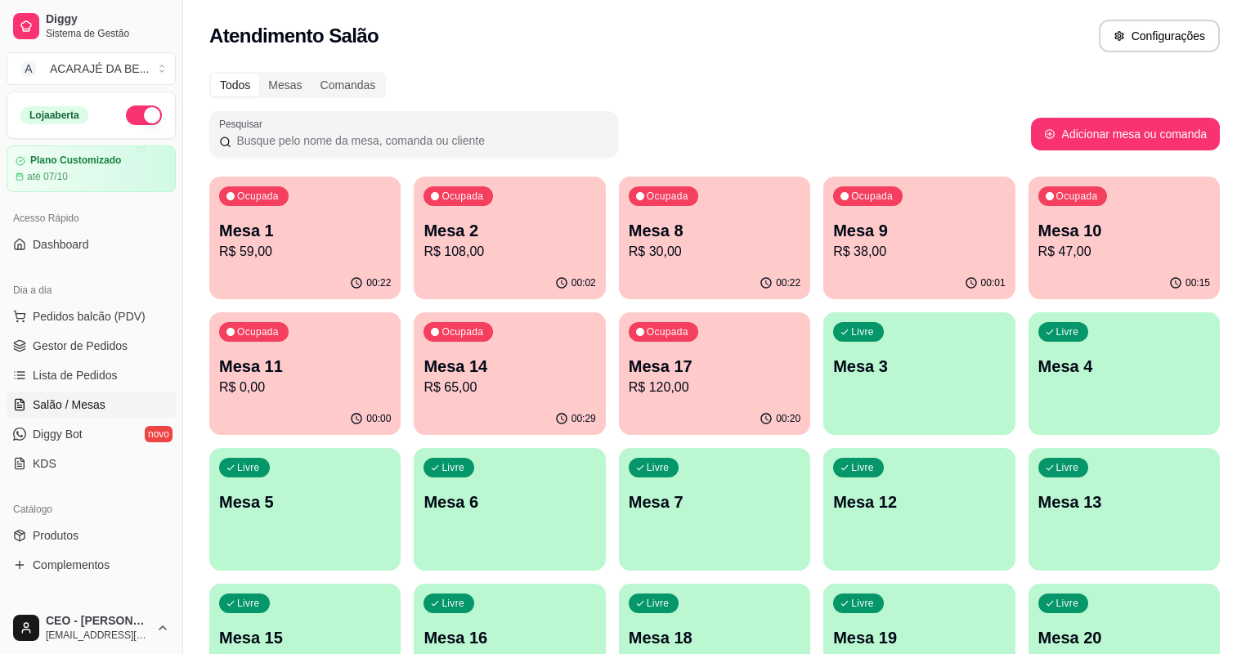
click at [306, 267] on div "00:22" at bounding box center [304, 283] width 191 height 32
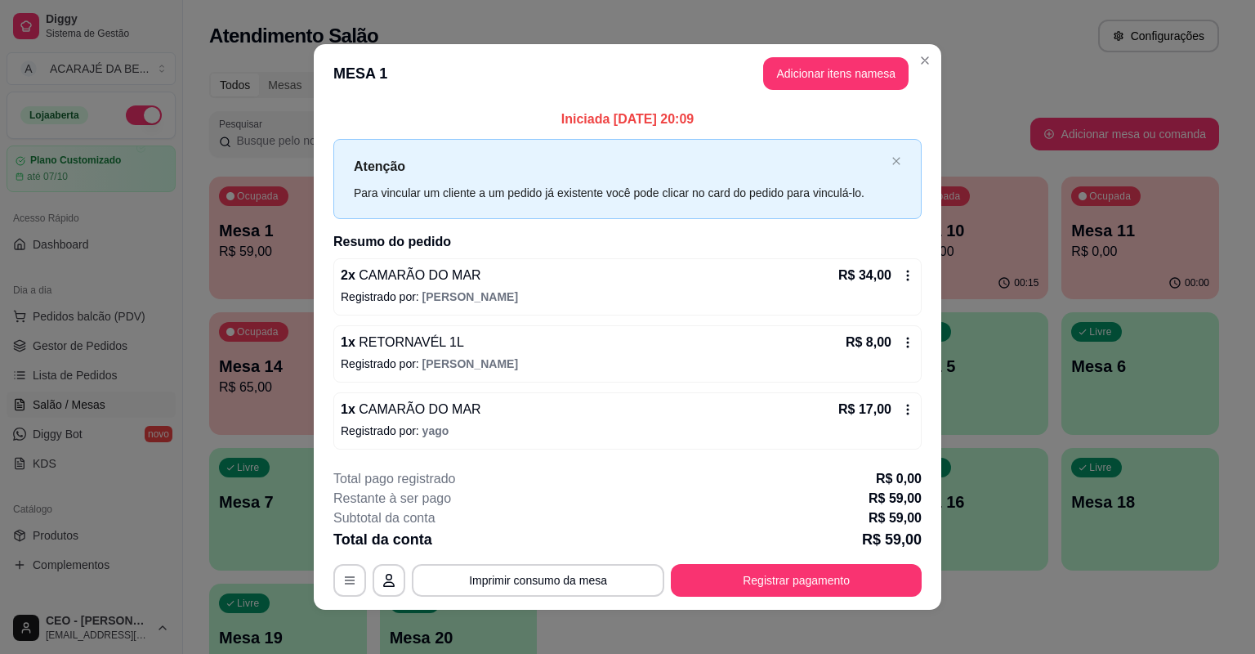
scroll to position [7, 0]
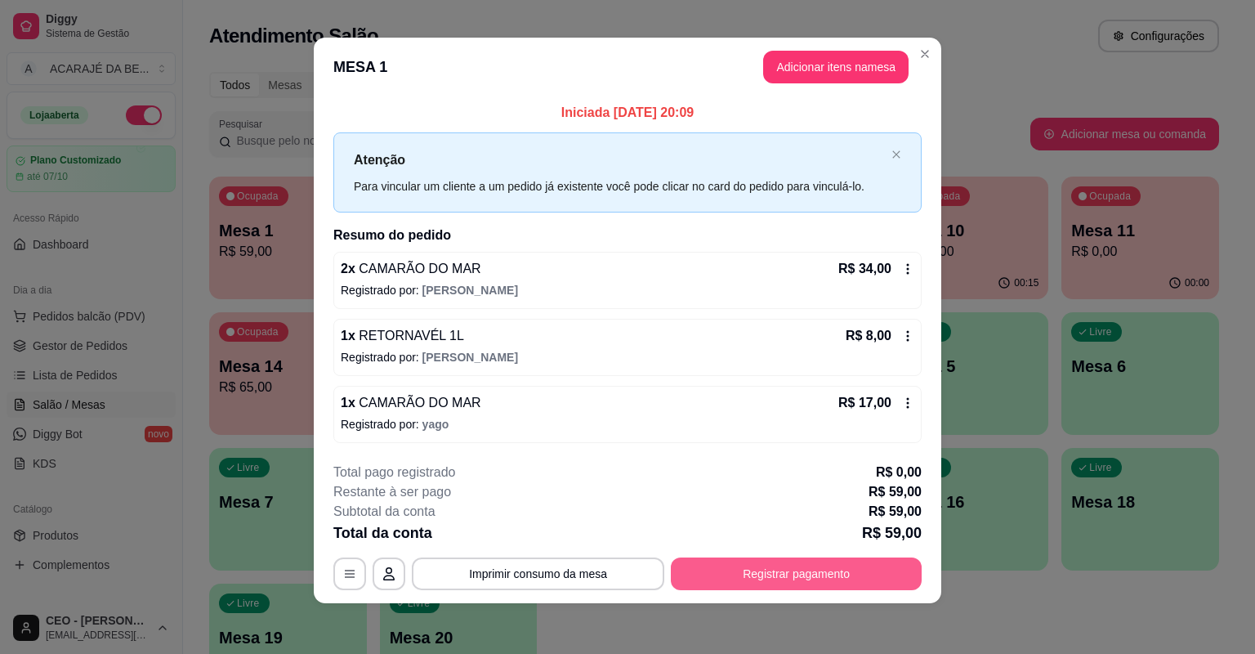
click at [788, 575] on button "Registrar pagamento" at bounding box center [796, 573] width 251 height 33
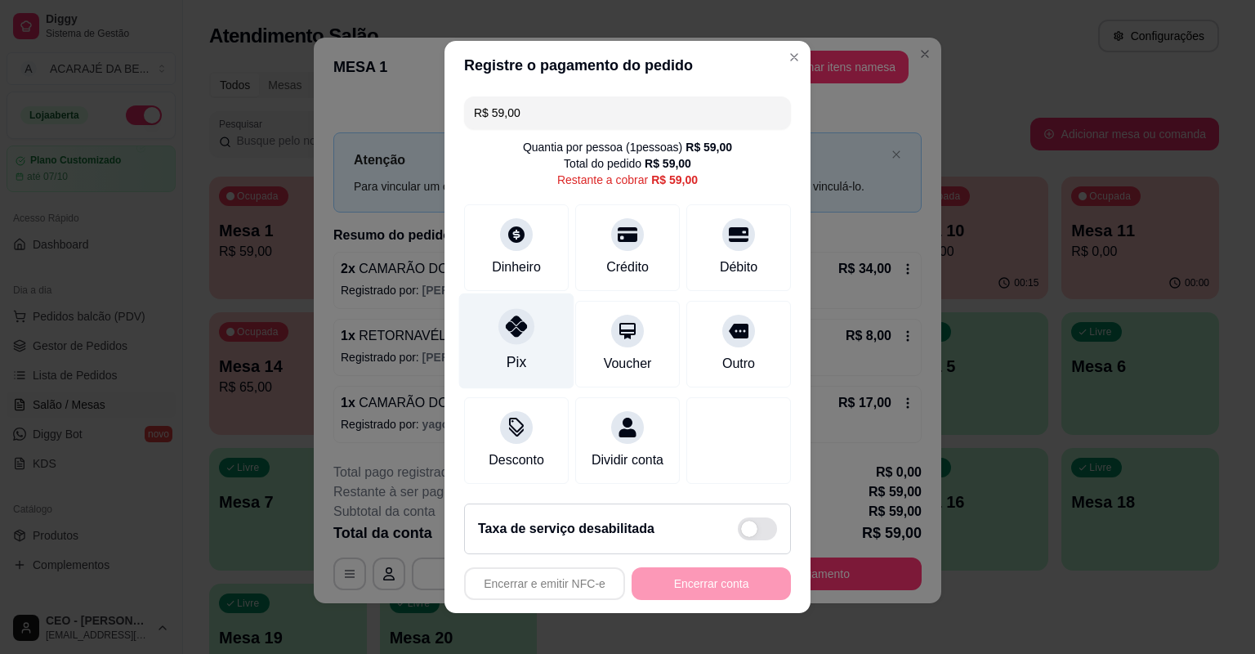
click at [539, 333] on div "Pix" at bounding box center [516, 341] width 115 height 96
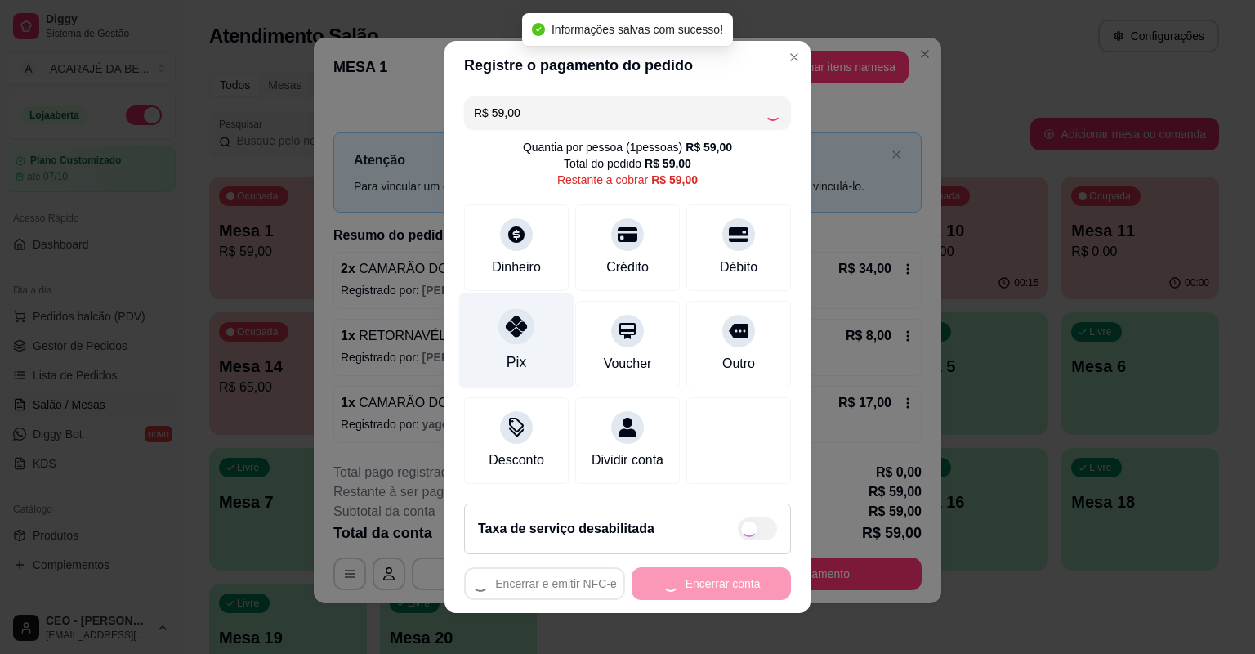
type input "R$ 0,00"
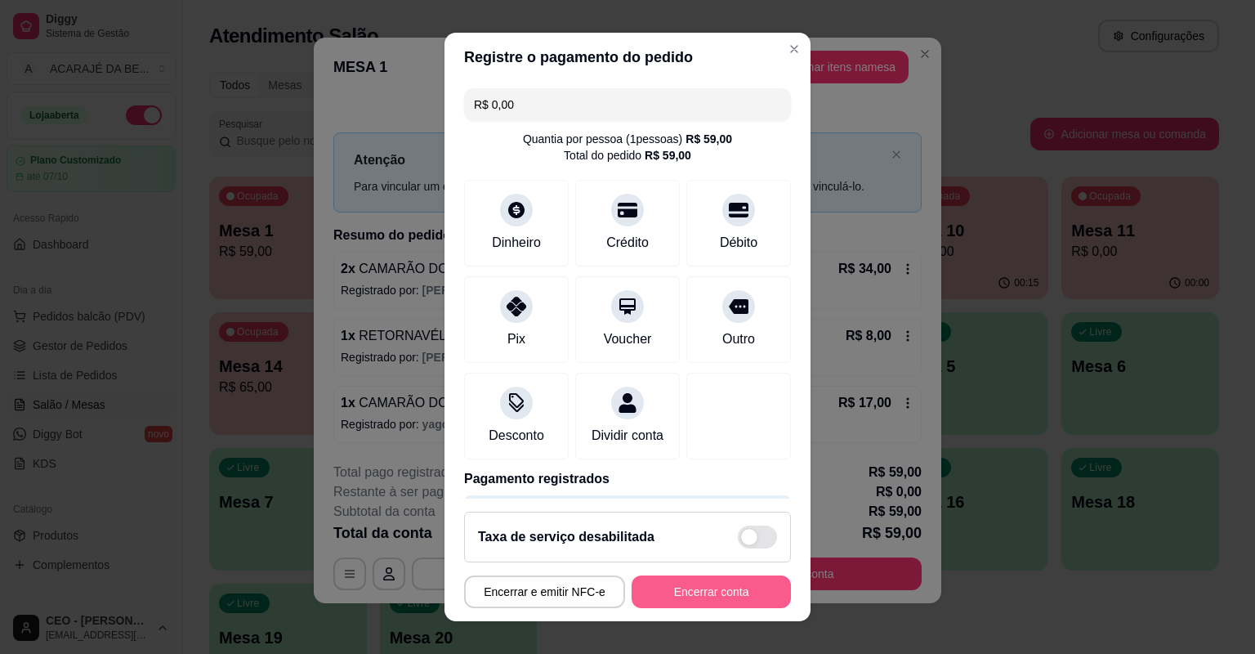
click at [685, 592] on button "Encerrar conta" at bounding box center [711, 591] width 159 height 33
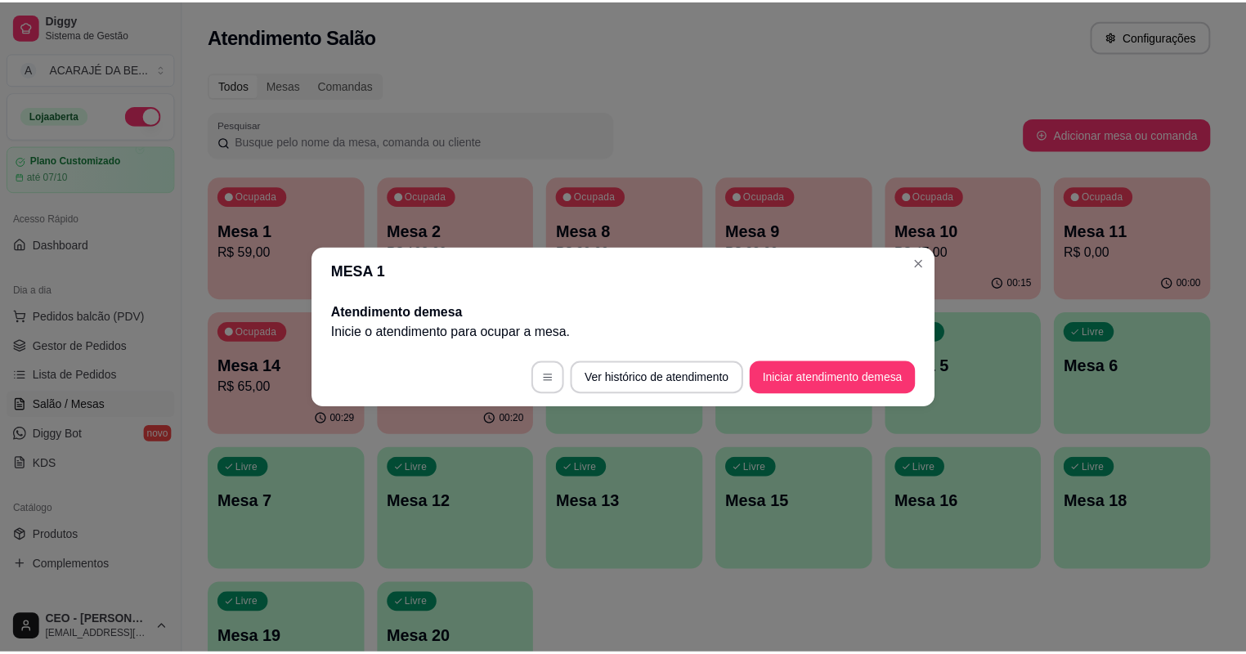
scroll to position [0, 0]
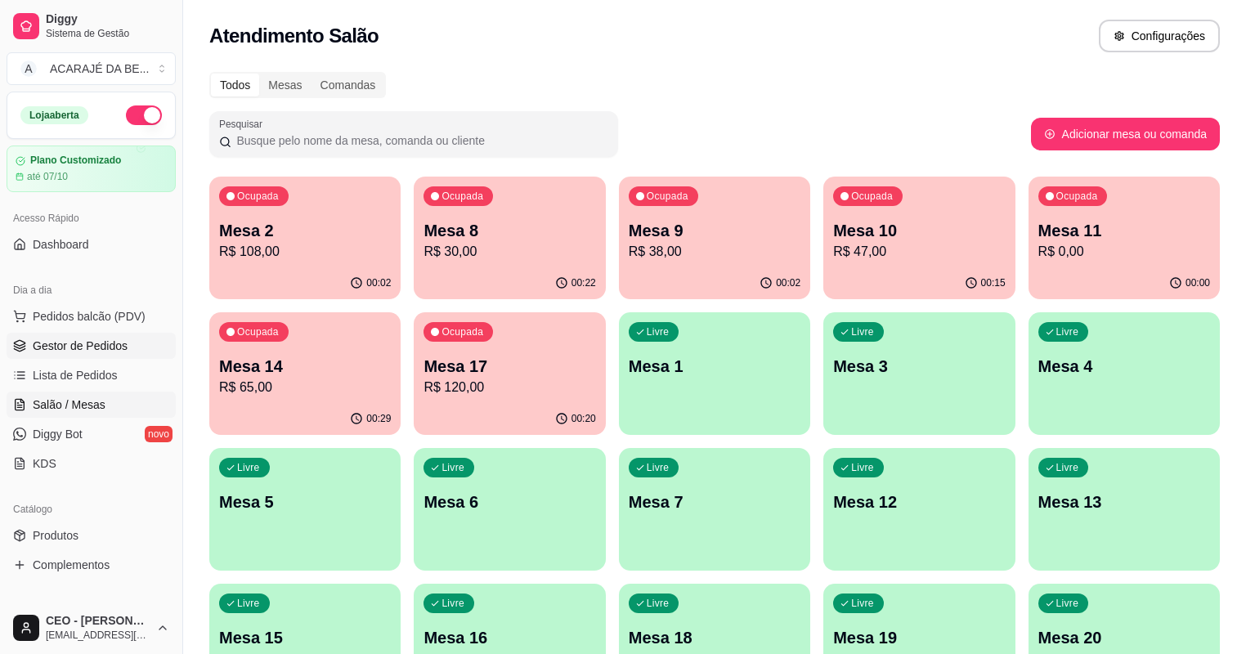
click at [100, 351] on span "Gestor de Pedidos" at bounding box center [80, 346] width 95 height 16
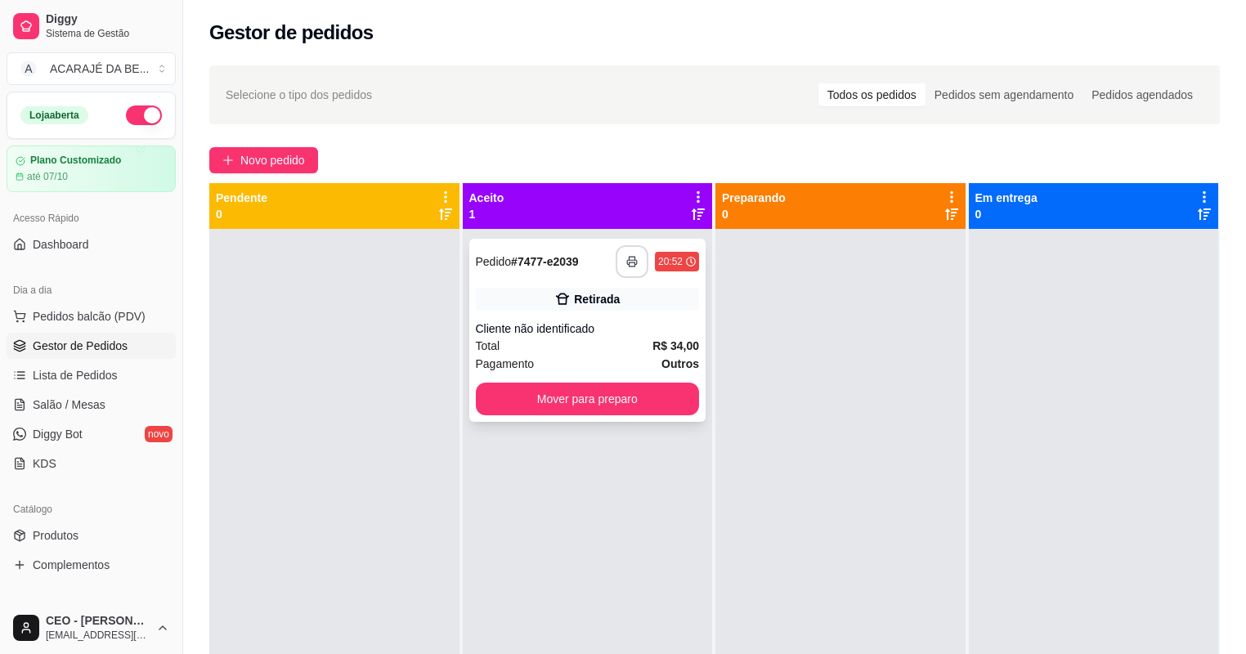
click at [628, 275] on button "button" at bounding box center [631, 261] width 33 height 33
click at [638, 382] on button "Mover para preparo" at bounding box center [588, 398] width 224 height 33
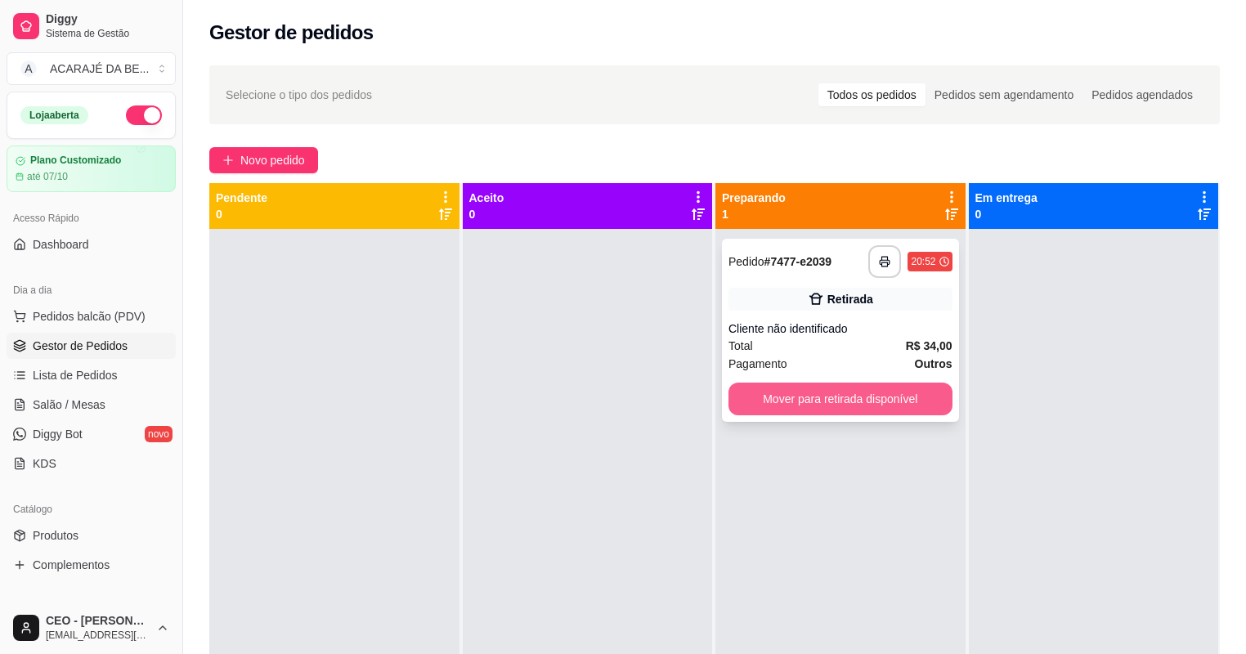
click at [774, 398] on button "Mover para retirada disponível" at bounding box center [840, 398] width 224 height 33
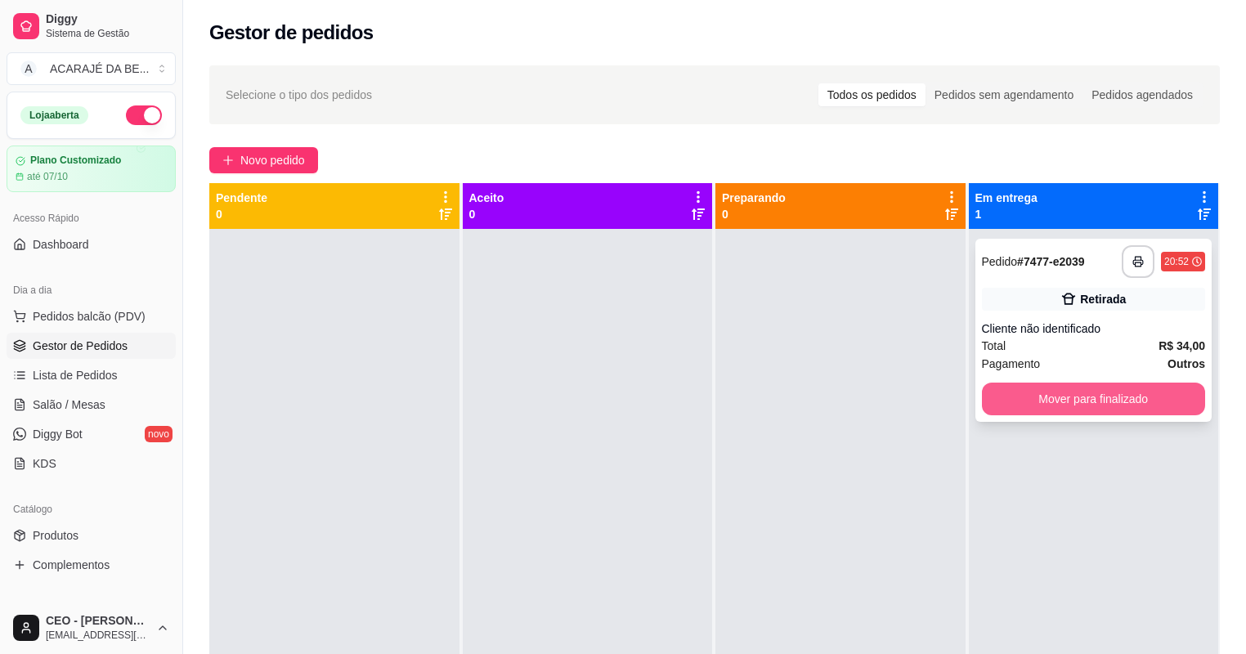
click at [1047, 391] on button "Mover para finalizado" at bounding box center [1094, 398] width 224 height 33
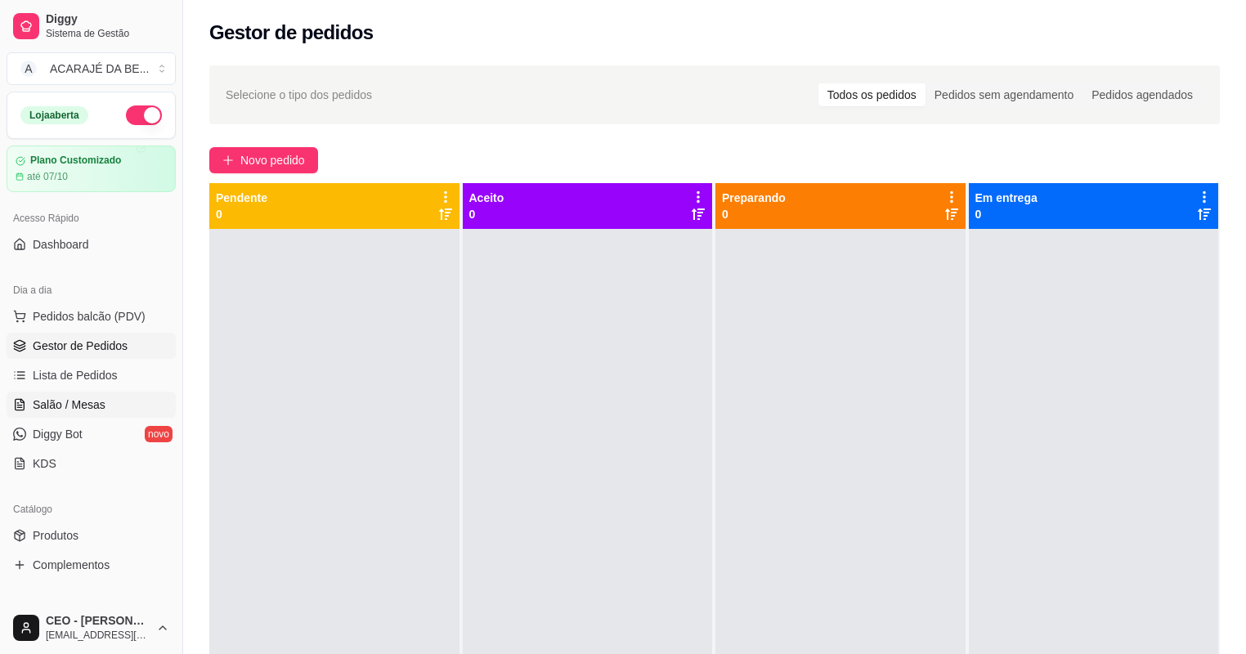
click at [83, 391] on link "Salão / Mesas" at bounding box center [91, 404] width 169 height 26
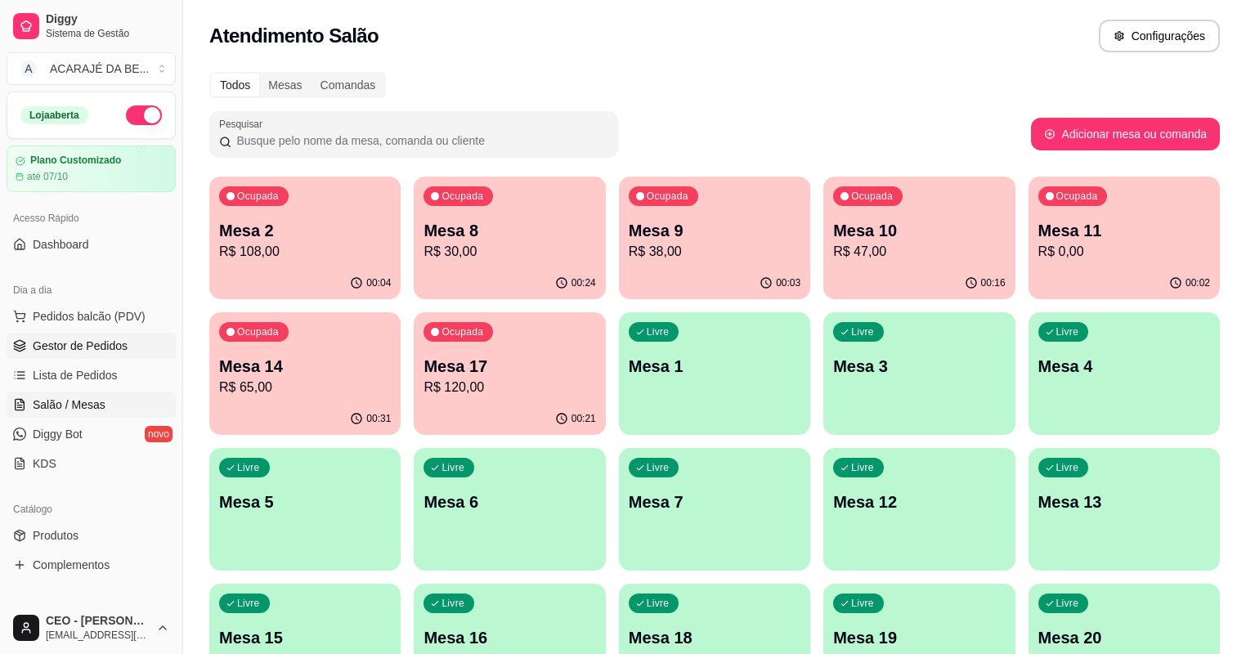
click at [69, 347] on span "Gestor de Pedidos" at bounding box center [80, 346] width 95 height 16
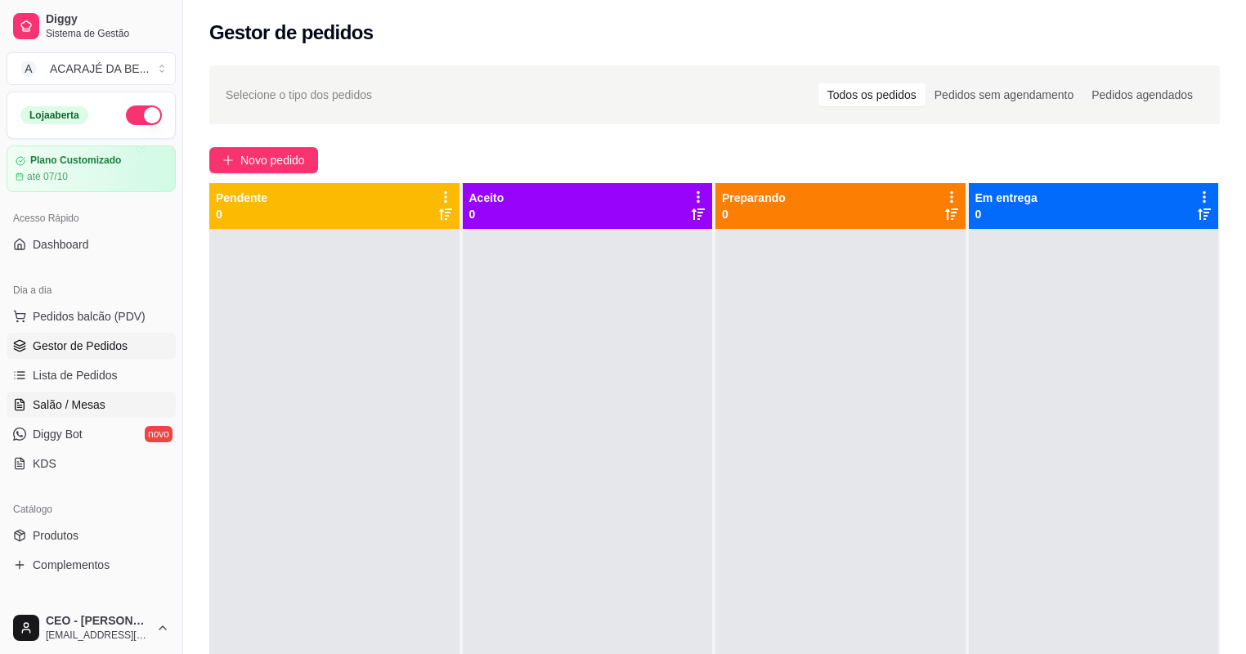
click at [56, 396] on span "Salão / Mesas" at bounding box center [69, 404] width 73 height 16
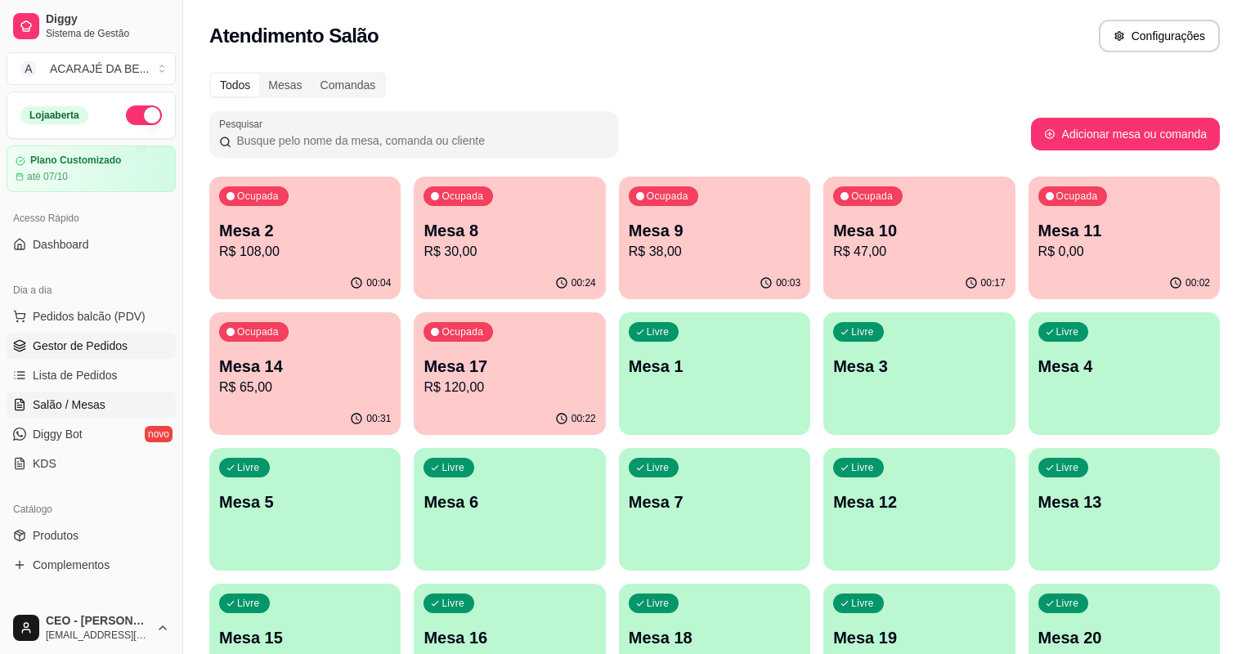
click at [74, 348] on span "Gestor de Pedidos" at bounding box center [80, 346] width 95 height 16
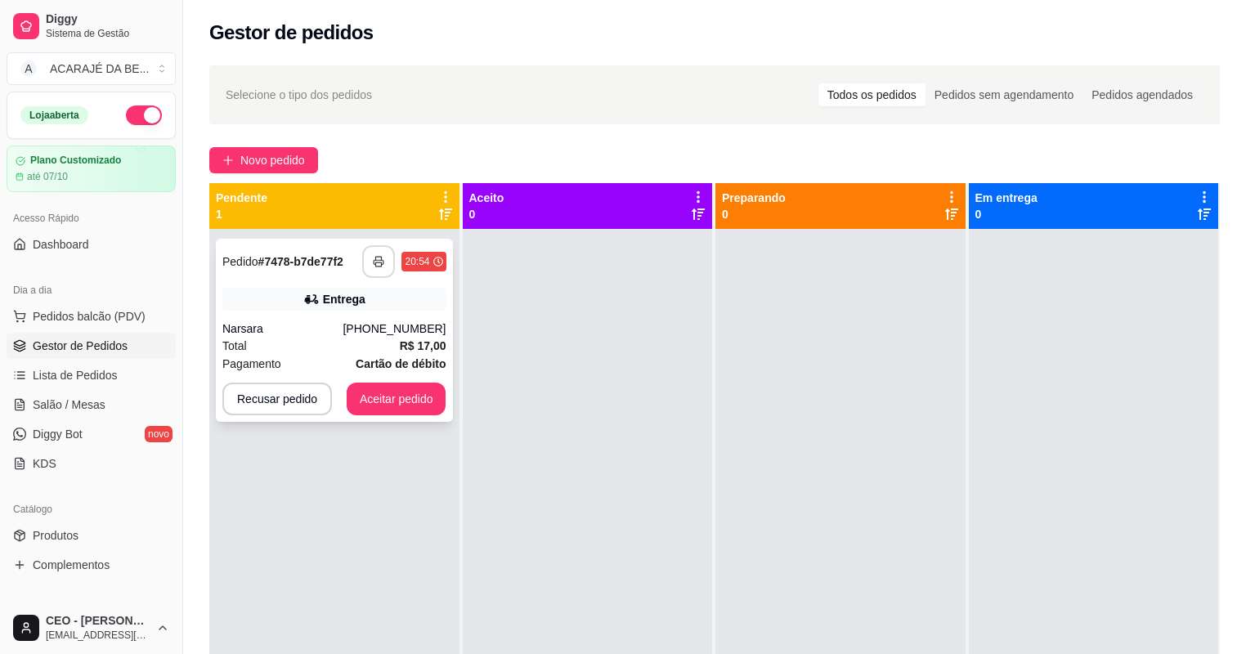
click at [374, 264] on icon "button" at bounding box center [379, 262] width 10 height 4
click at [385, 394] on button "Aceitar pedido" at bounding box center [397, 398] width 100 height 33
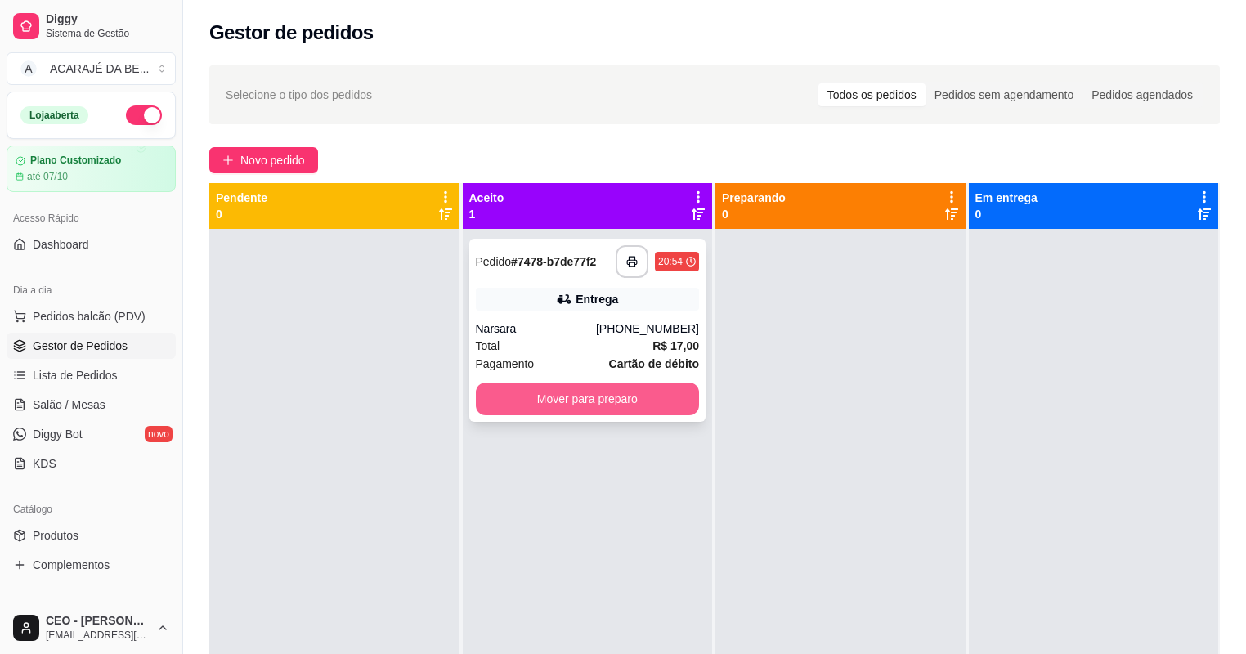
click at [602, 398] on button "Mover para preparo" at bounding box center [588, 398] width 224 height 33
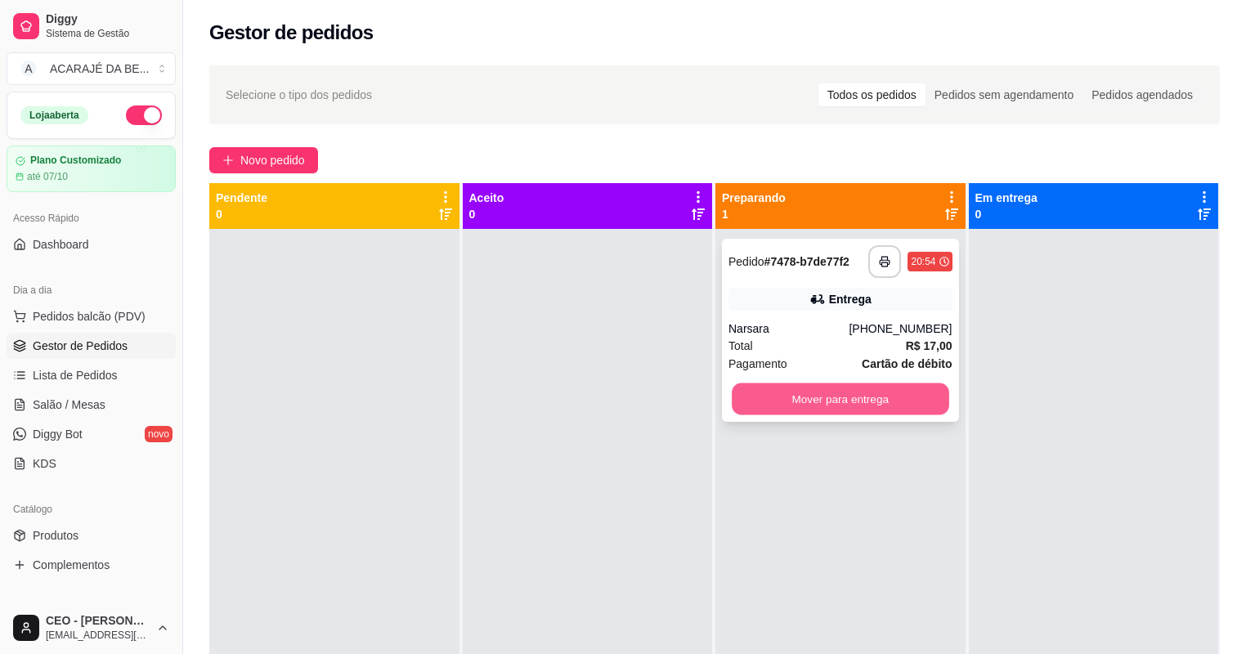
click at [829, 407] on button "Mover para entrega" at bounding box center [839, 399] width 217 height 32
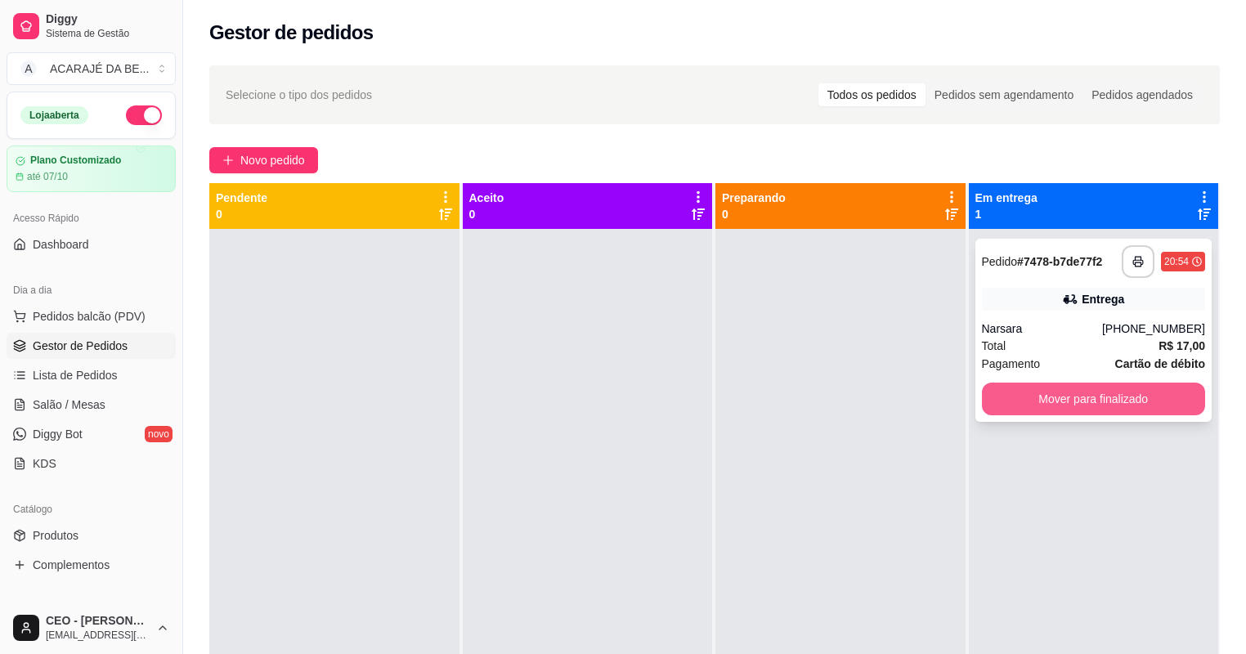
click at [1001, 384] on button "Mover para finalizado" at bounding box center [1094, 398] width 224 height 33
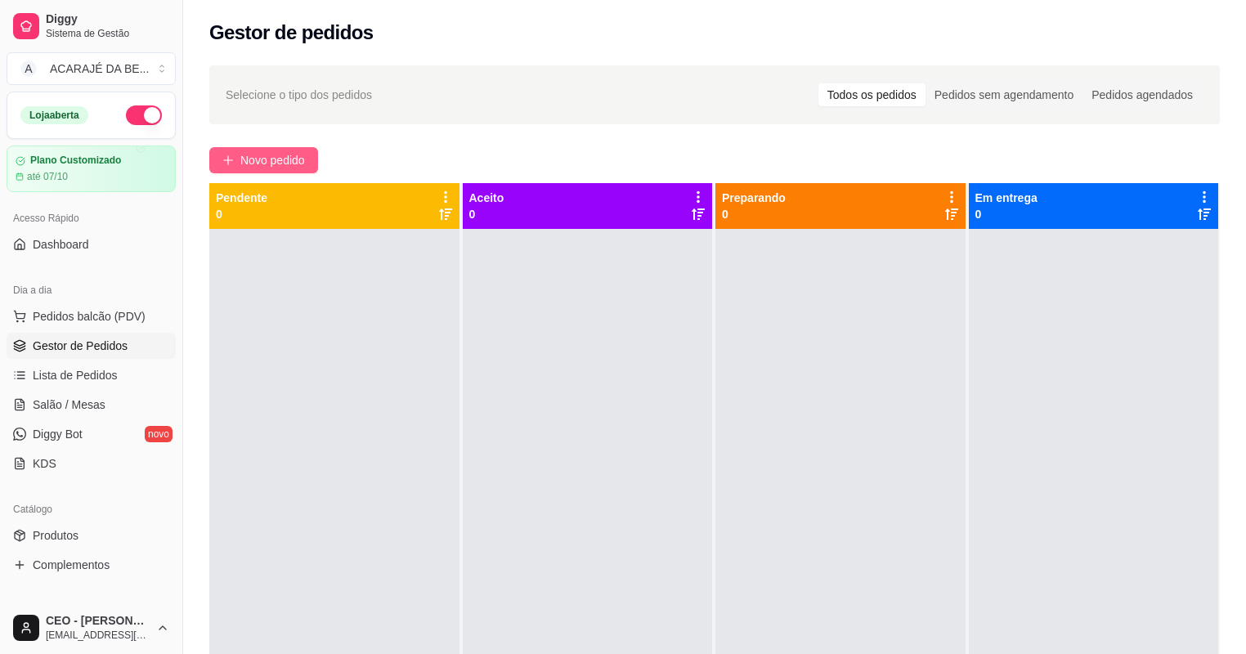
click at [311, 160] on button "Novo pedido" at bounding box center [263, 160] width 109 height 26
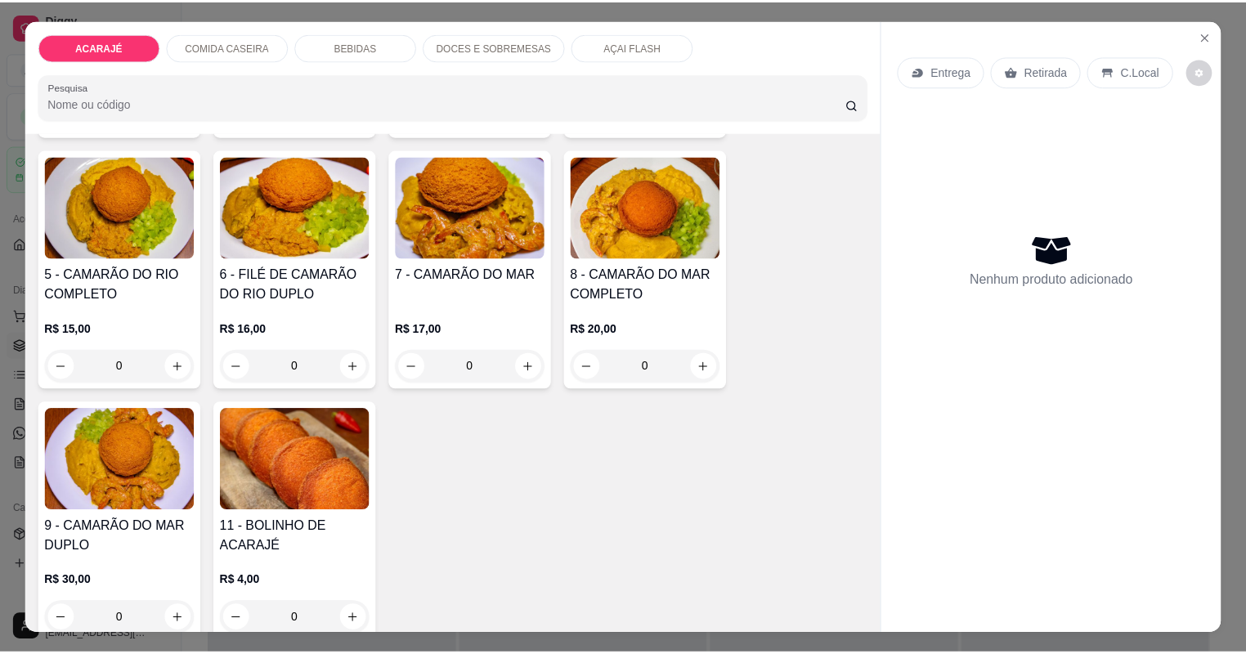
scroll to position [327, 0]
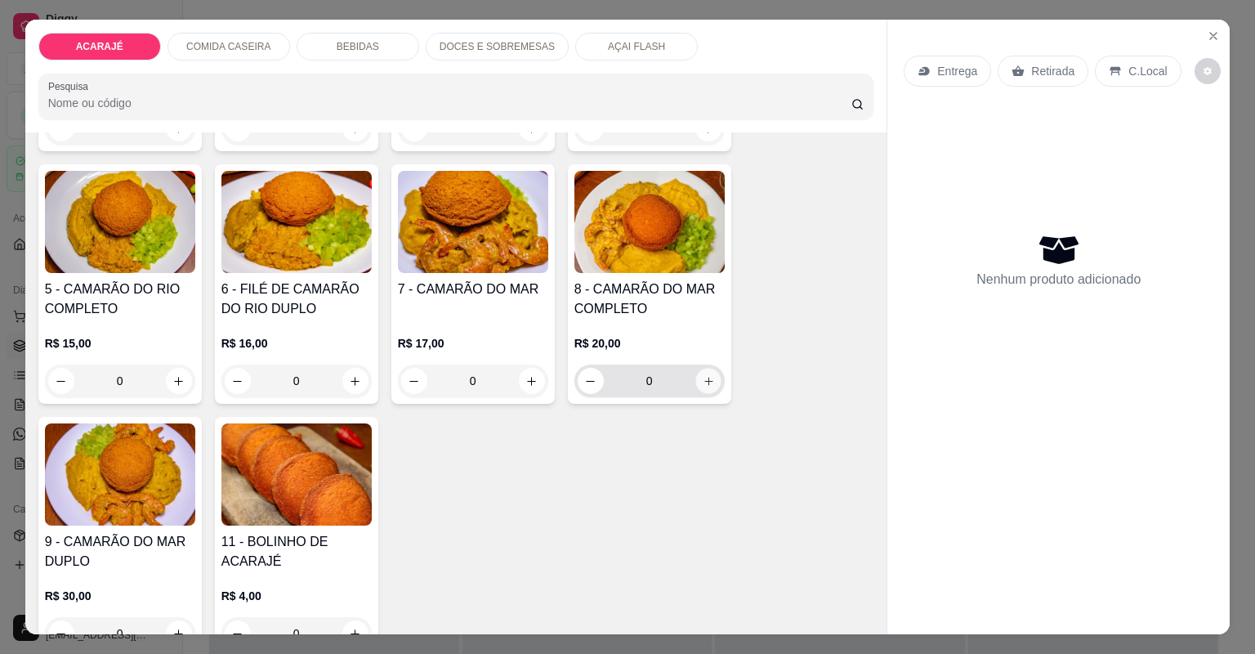
click at [706, 386] on button "increase-product-quantity" at bounding box center [708, 380] width 25 height 25
type input "1"
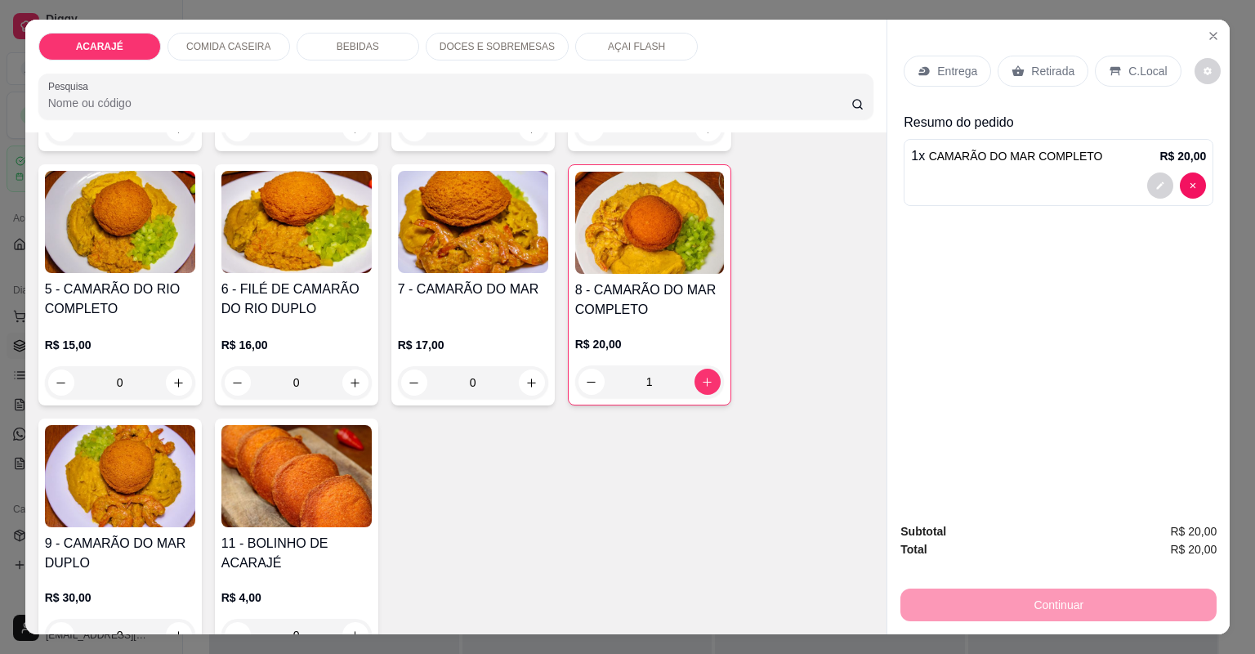
click at [1044, 70] on p "Retirada" at bounding box center [1052, 71] width 43 height 16
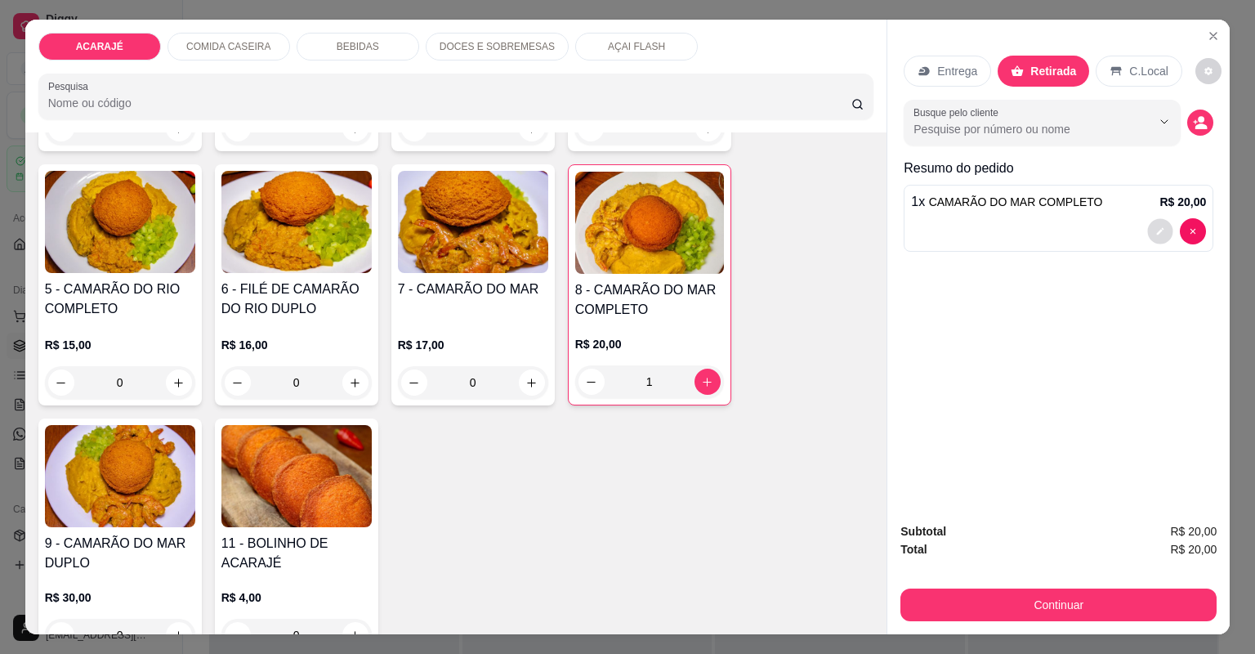
click at [1152, 235] on button "decrease-product-quantity" at bounding box center [1160, 230] width 25 height 25
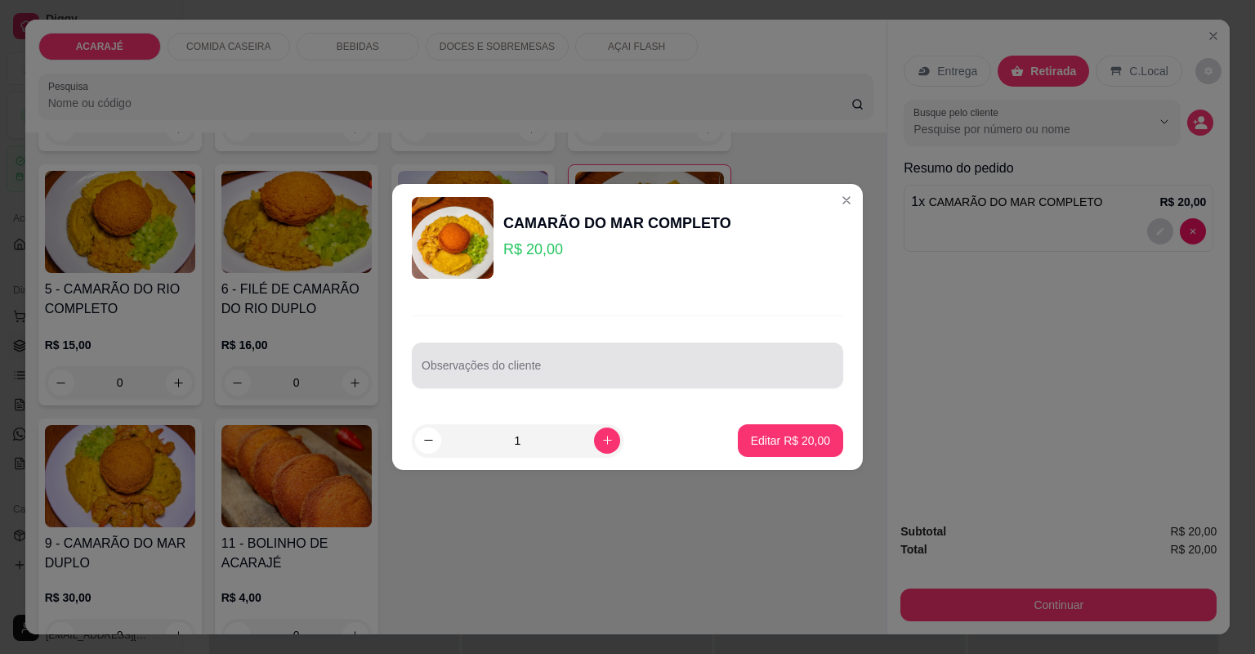
click at [579, 366] on input "Observações do cliente" at bounding box center [628, 372] width 412 height 16
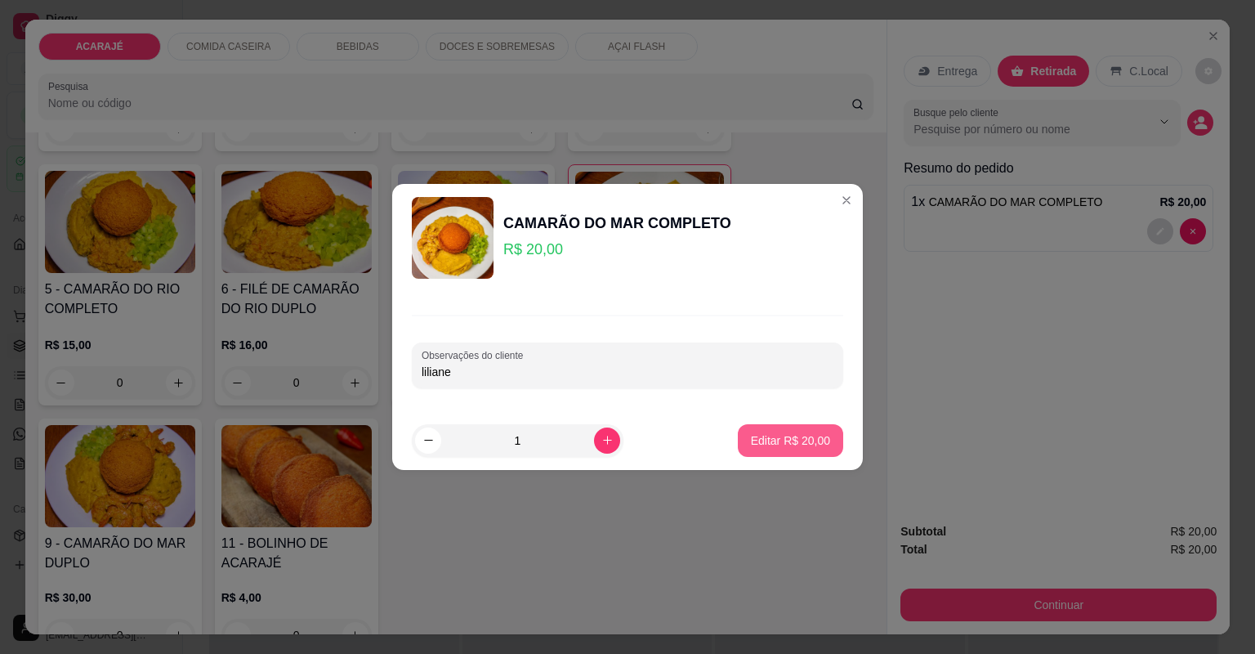
type input "liliane"
click at [794, 440] on p "Editar R$ 20,00" at bounding box center [790, 440] width 79 height 16
type input "0"
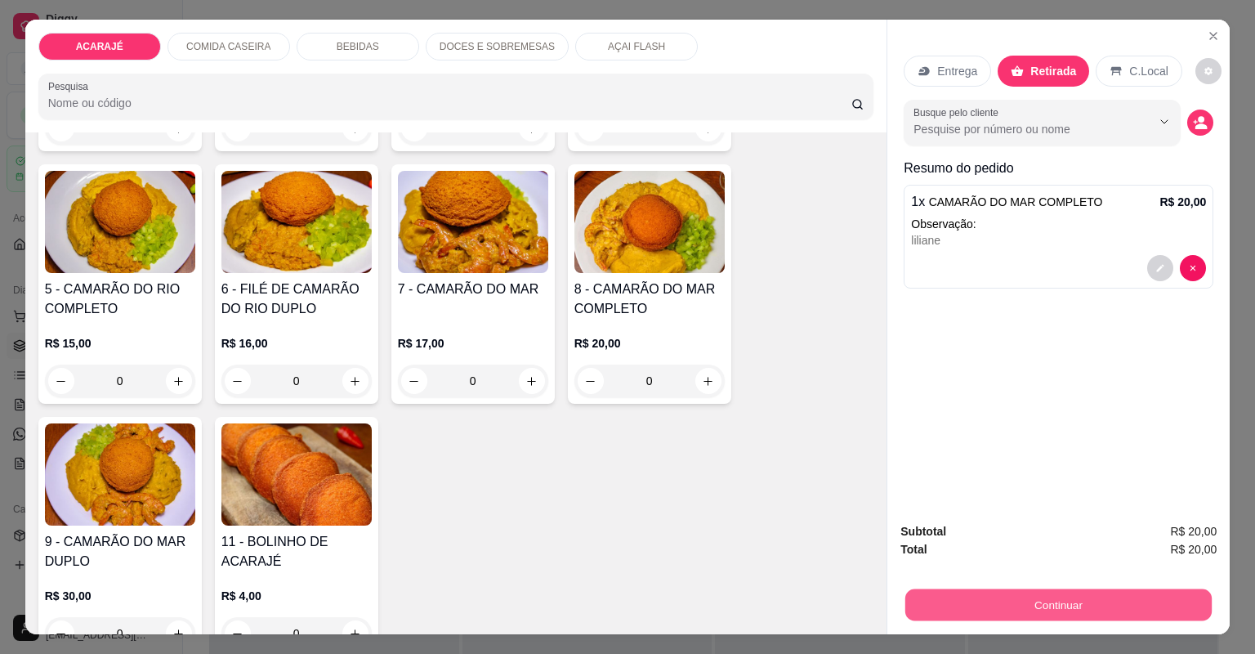
click at [919, 607] on button "Continuar" at bounding box center [1059, 605] width 306 height 32
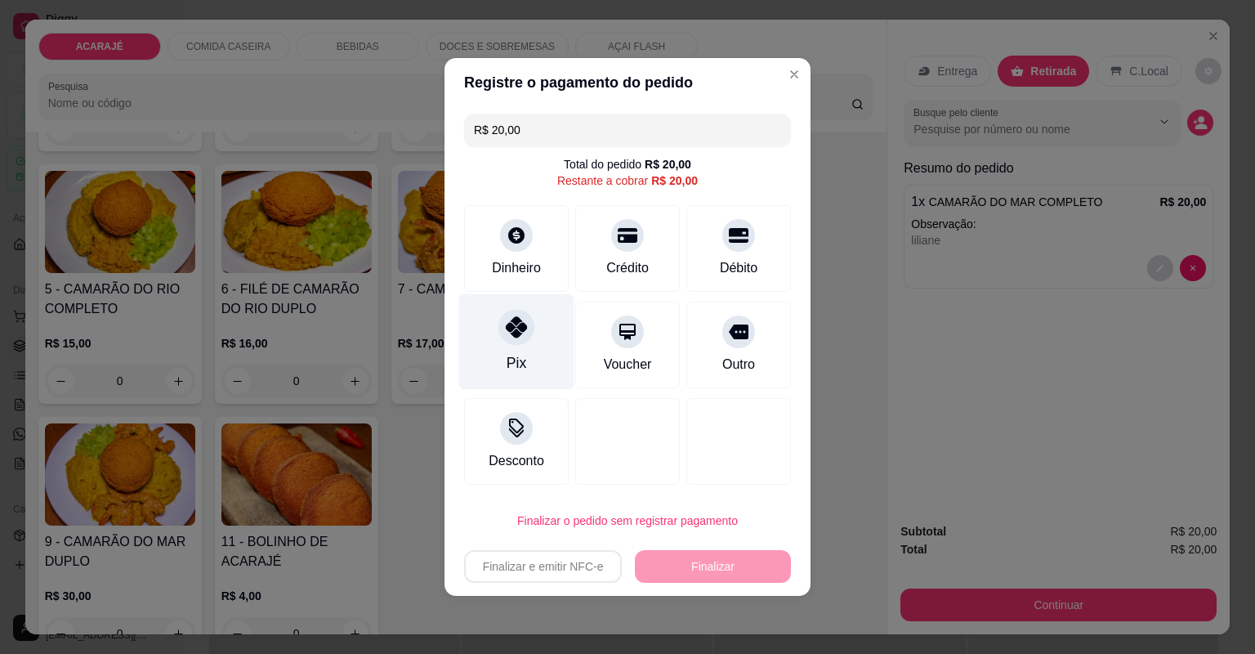
click at [518, 347] on div "Pix" at bounding box center [516, 342] width 115 height 96
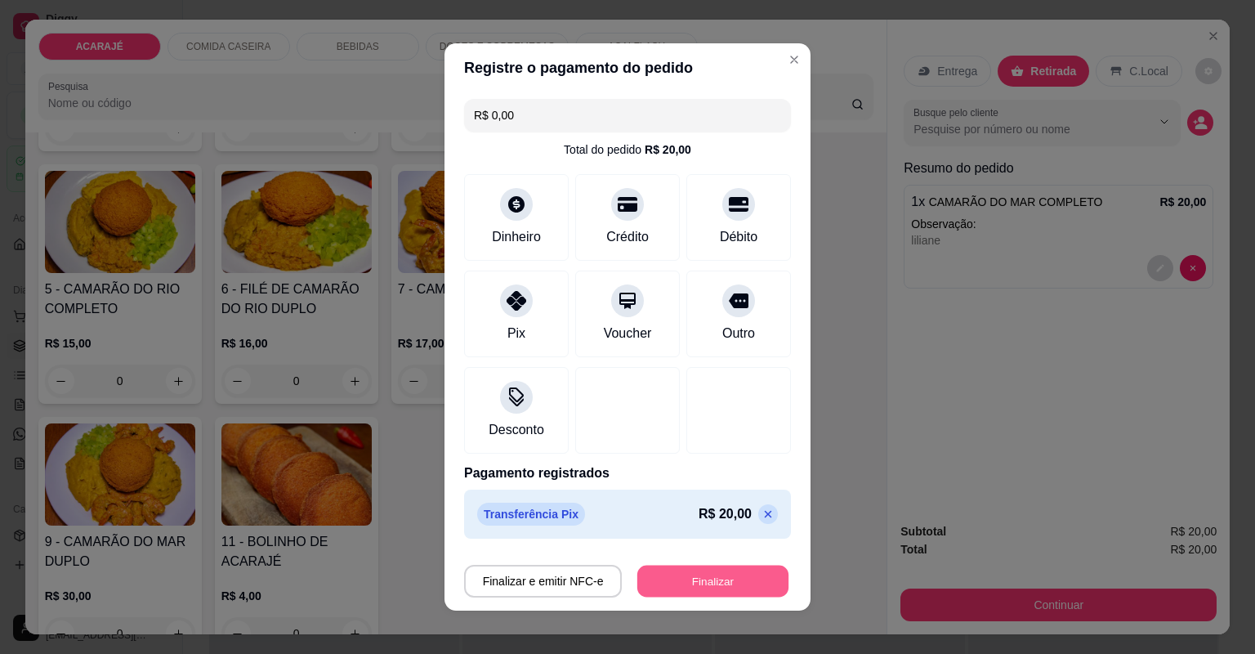
click at [692, 581] on button "Finalizar" at bounding box center [712, 582] width 151 height 32
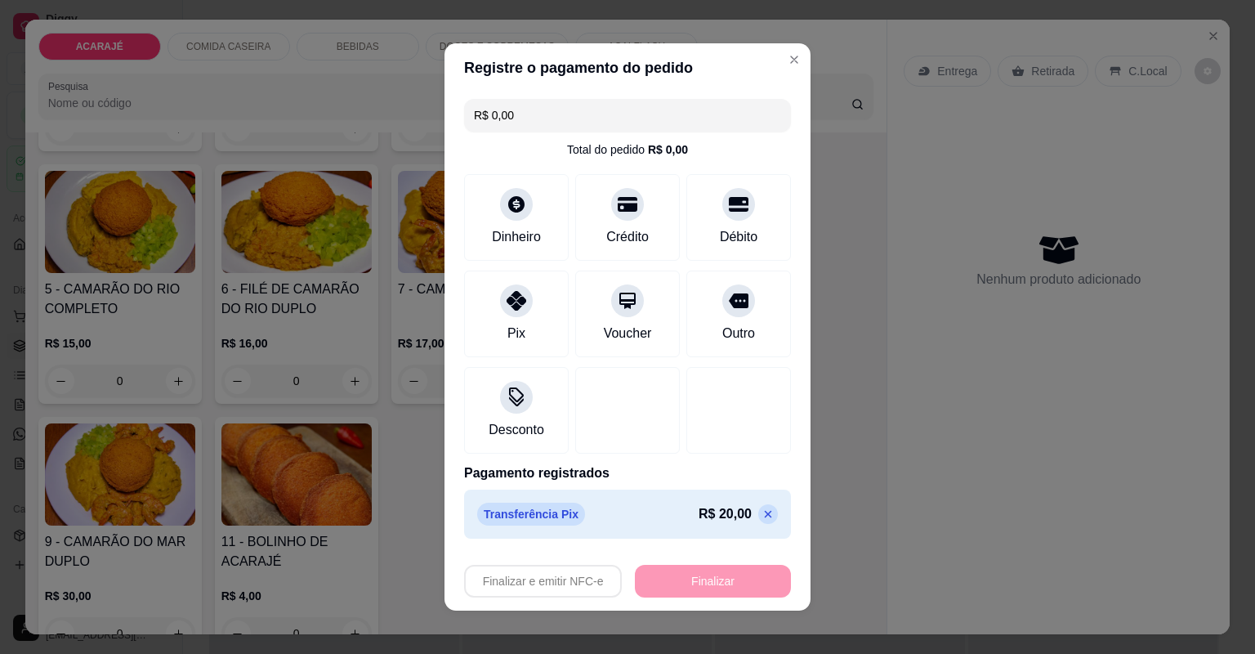
type input "-R$ 20,00"
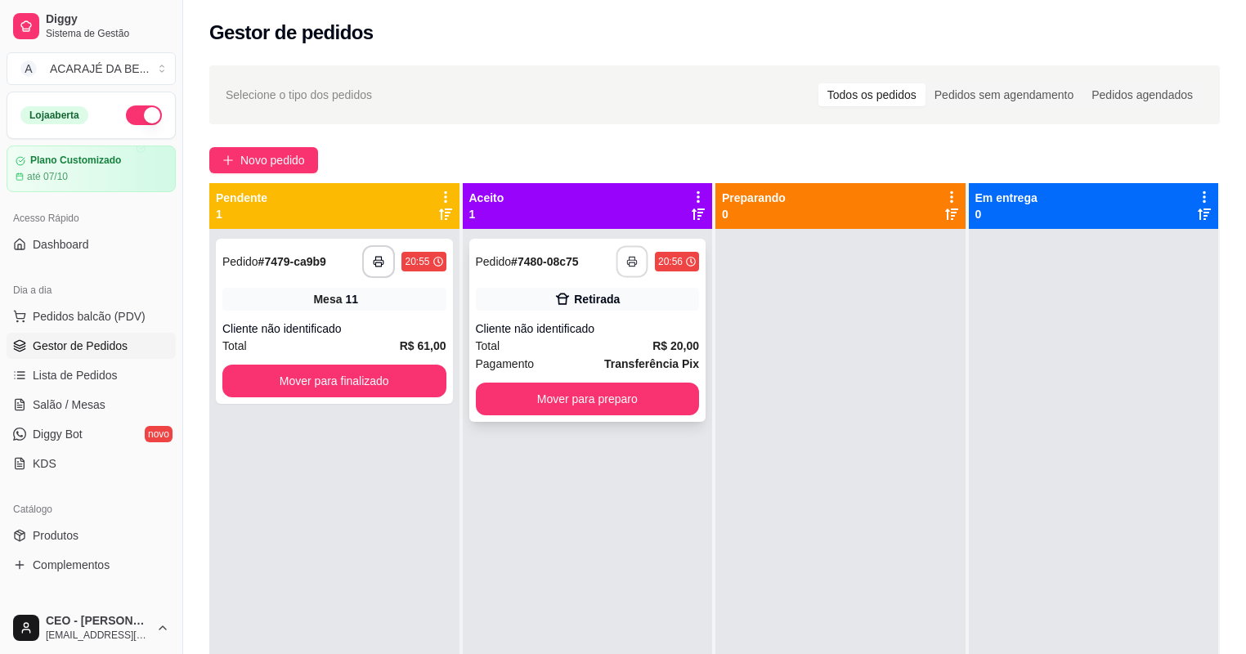
click at [621, 260] on button "button" at bounding box center [632, 262] width 32 height 32
click at [610, 400] on button "Mover para preparo" at bounding box center [587, 399] width 217 height 32
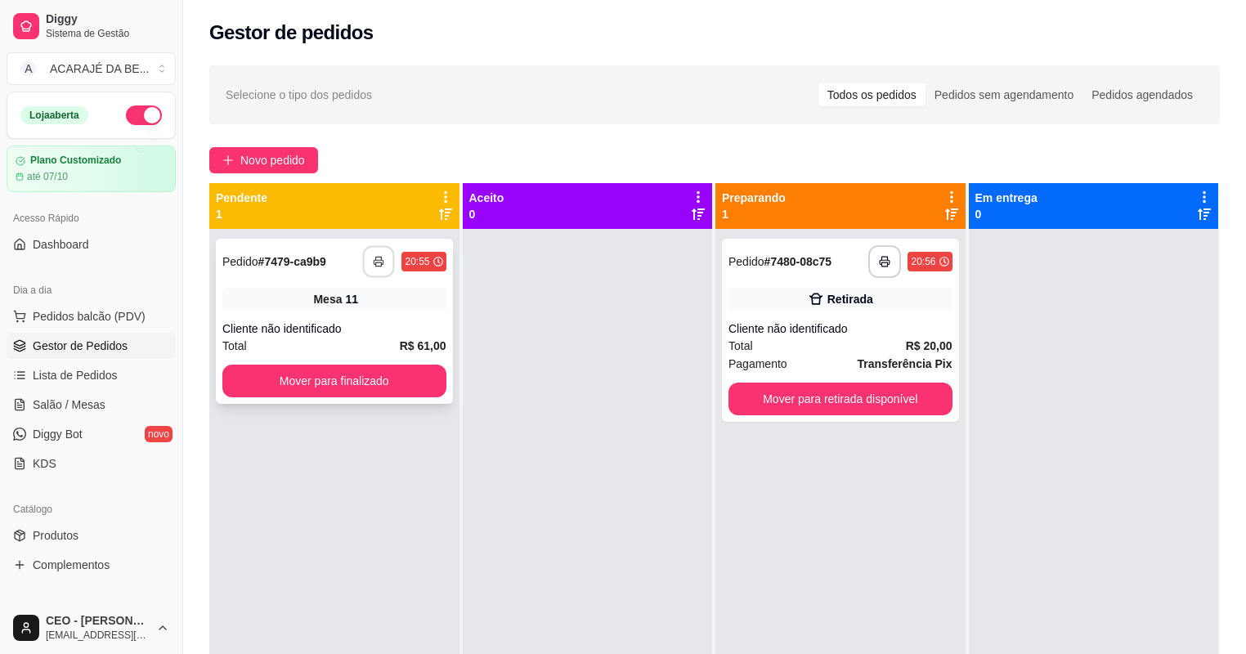
click at [377, 256] on icon "button" at bounding box center [379, 261] width 11 height 11
click at [343, 376] on button "Mover para finalizado" at bounding box center [334, 381] width 217 height 32
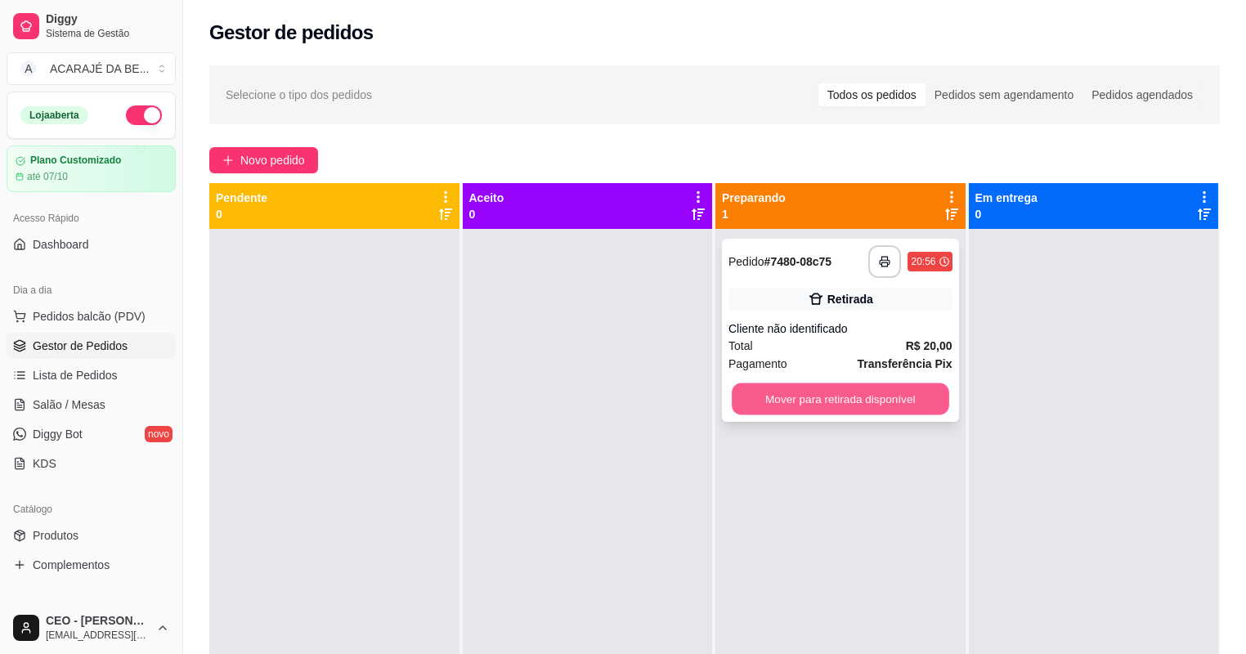
click at [879, 391] on button "Mover para retirada disponível" at bounding box center [839, 399] width 217 height 32
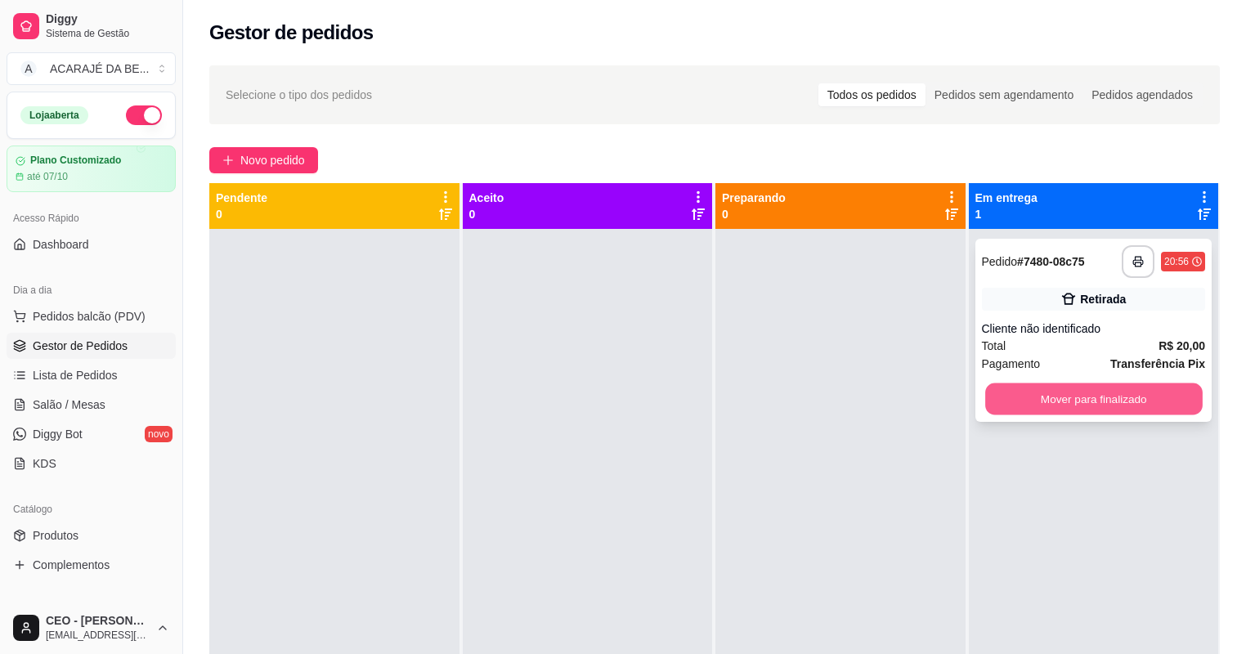
click at [1014, 400] on button "Mover para finalizado" at bounding box center [1093, 399] width 217 height 32
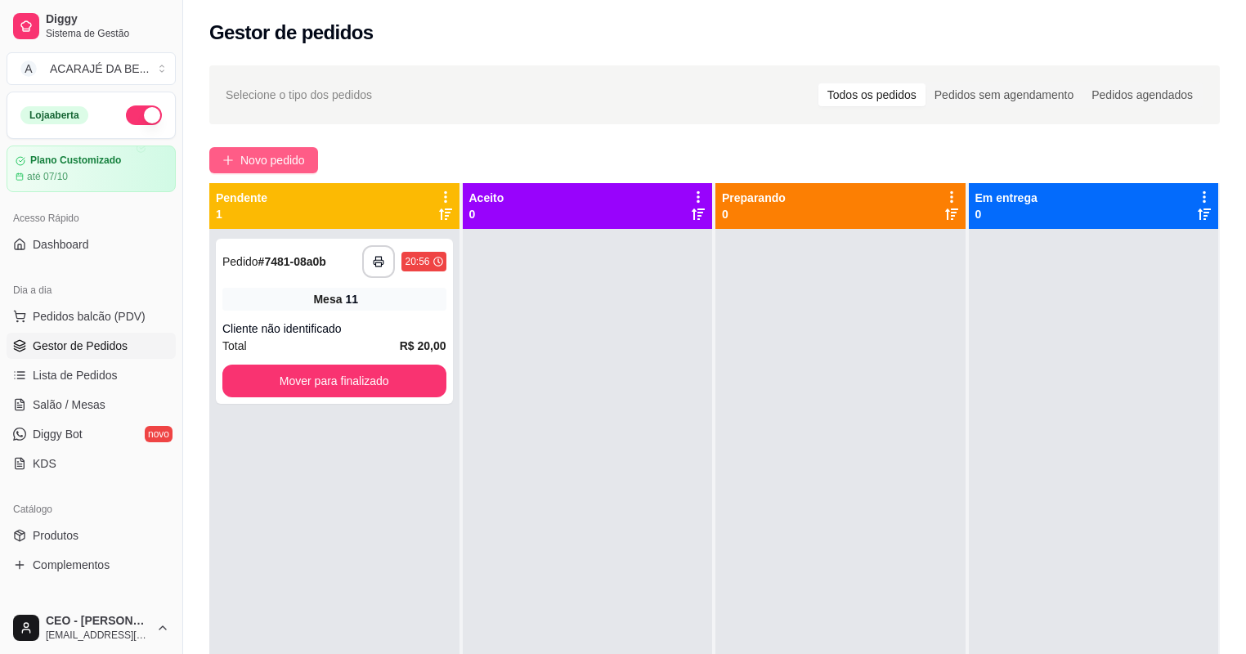
click at [219, 155] on button "Novo pedido" at bounding box center [263, 160] width 109 height 26
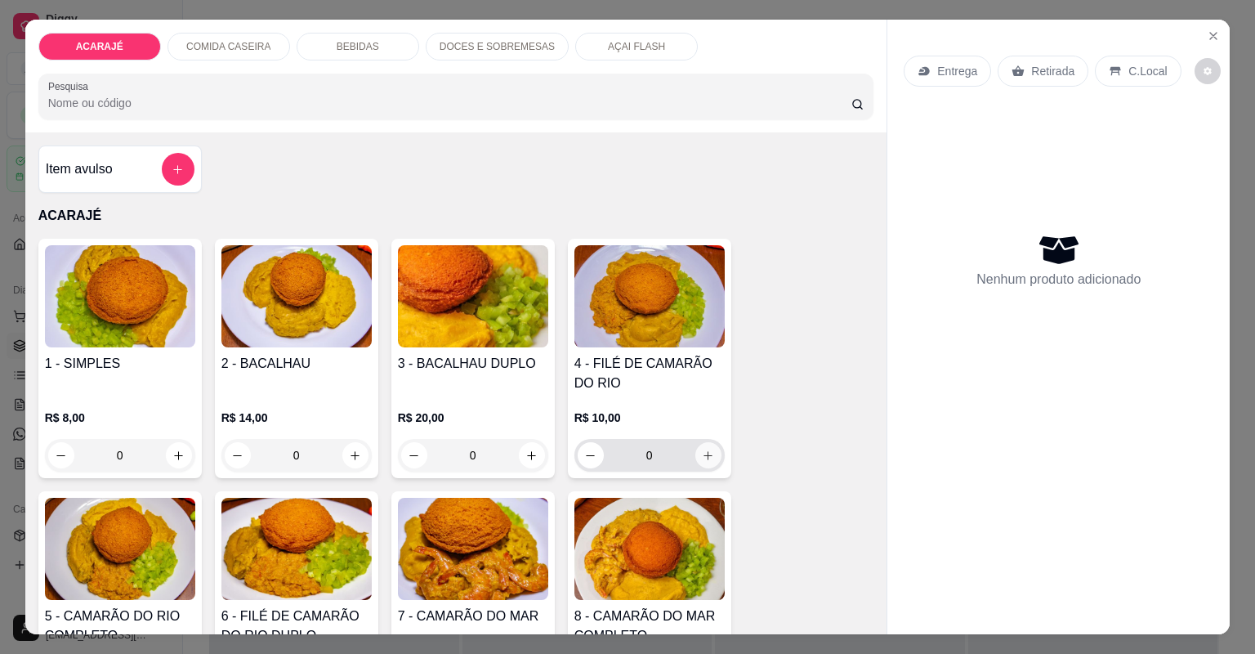
click at [703, 450] on icon "increase-product-quantity" at bounding box center [708, 456] width 12 height 12
click at [703, 448] on button "increase-product-quantity" at bounding box center [709, 455] width 26 height 26
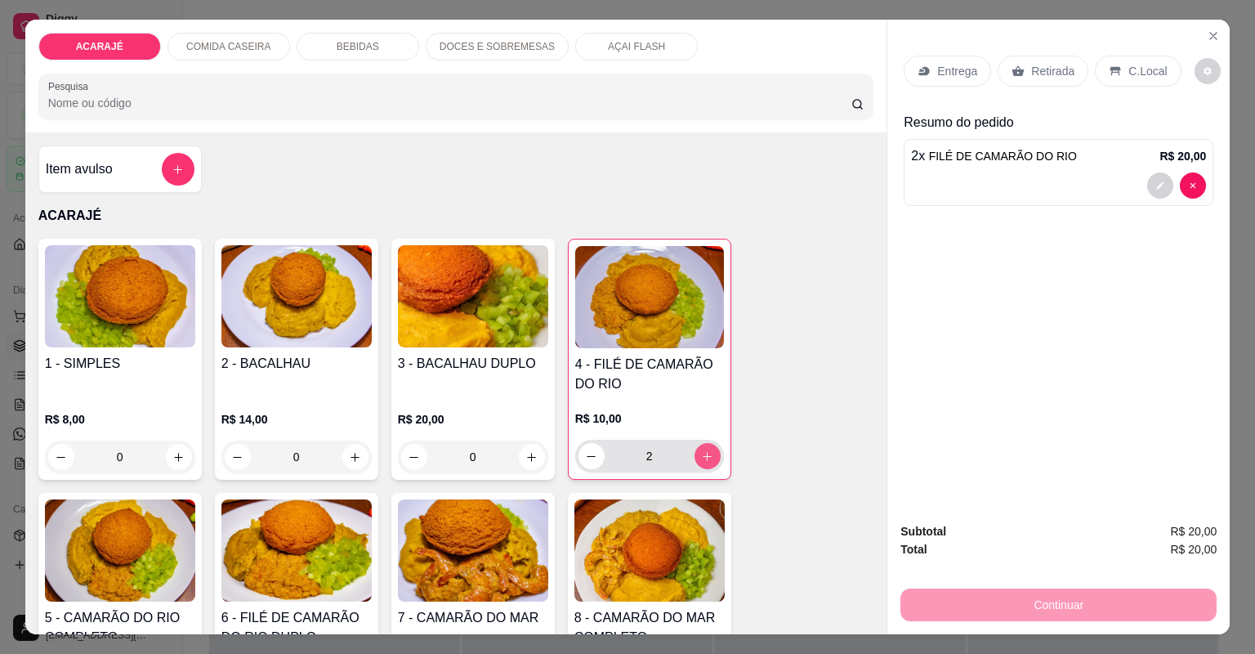
click at [703, 448] on button "increase-product-quantity" at bounding box center [708, 456] width 26 height 26
click at [588, 461] on icon "decrease-product-quantity" at bounding box center [591, 456] width 12 height 12
type input "2"
click at [1013, 72] on icon at bounding box center [1019, 70] width 12 height 11
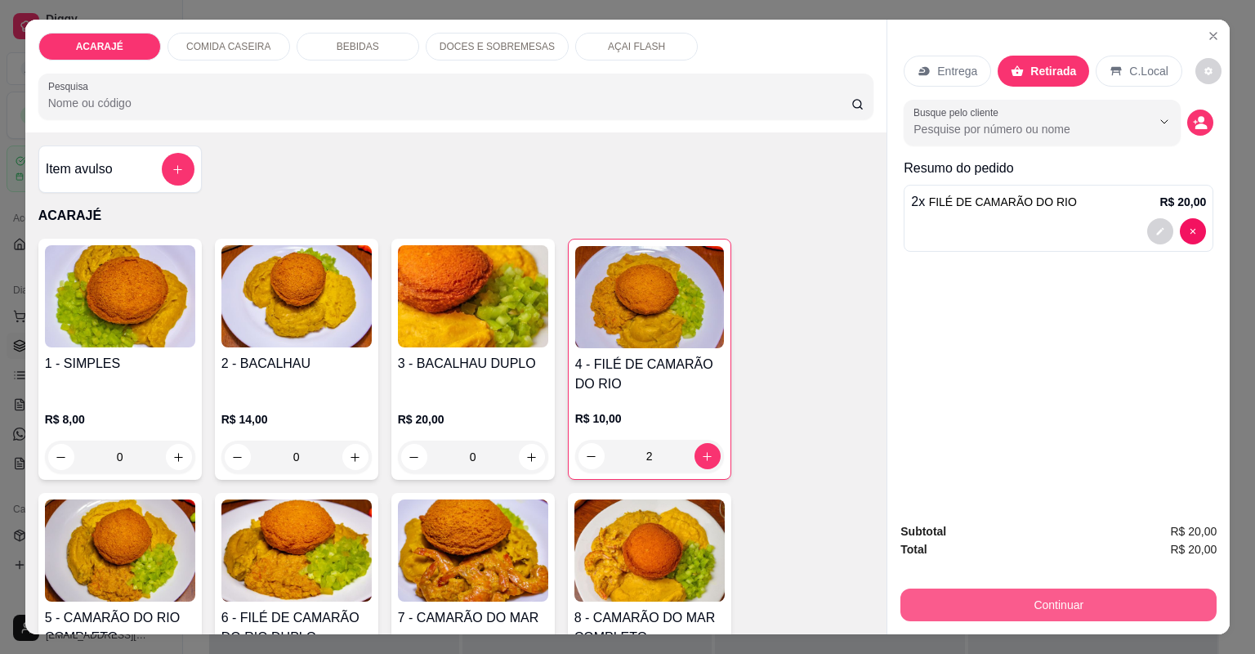
click at [934, 602] on button "Continuar" at bounding box center [1059, 604] width 316 height 33
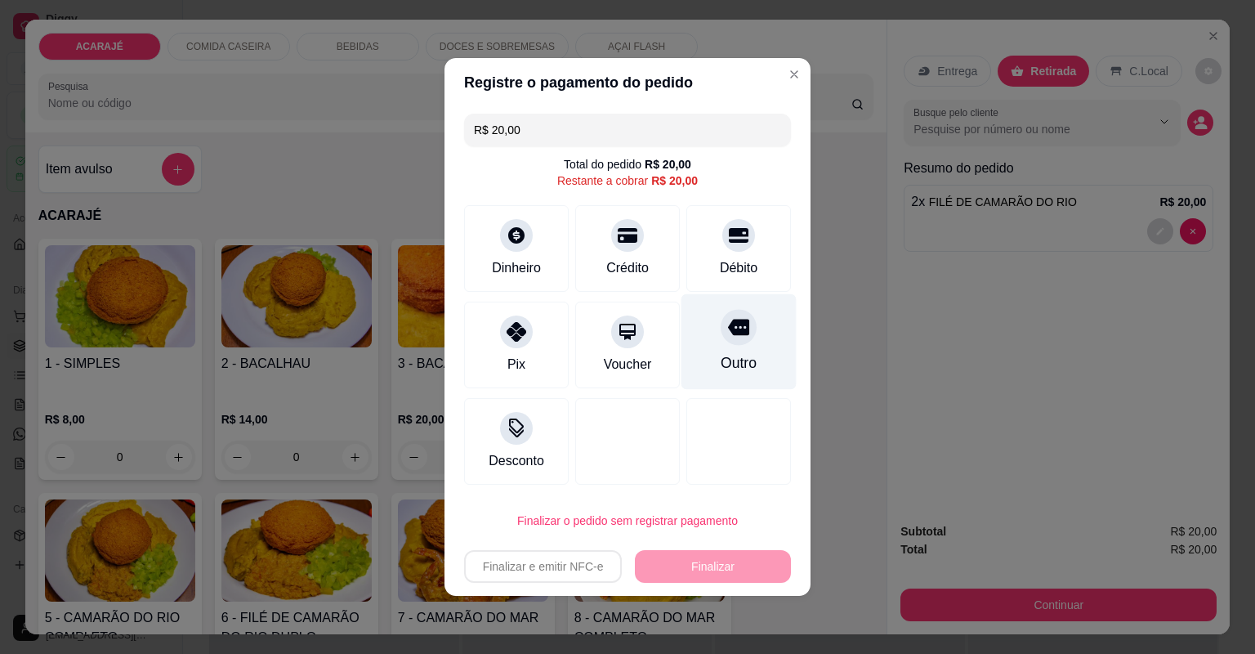
click at [725, 347] on div "Outro" at bounding box center [739, 342] width 115 height 96
type input "R$ 0,00"
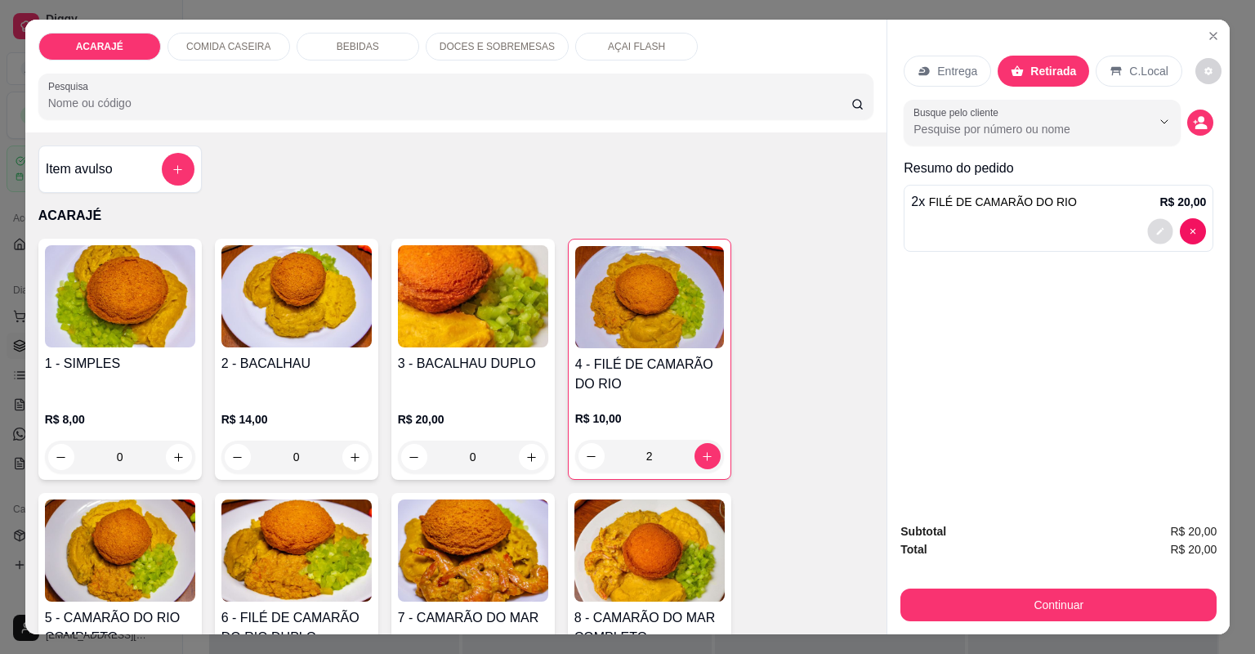
click at [1151, 231] on button "decrease-product-quantity" at bounding box center [1160, 230] width 25 height 25
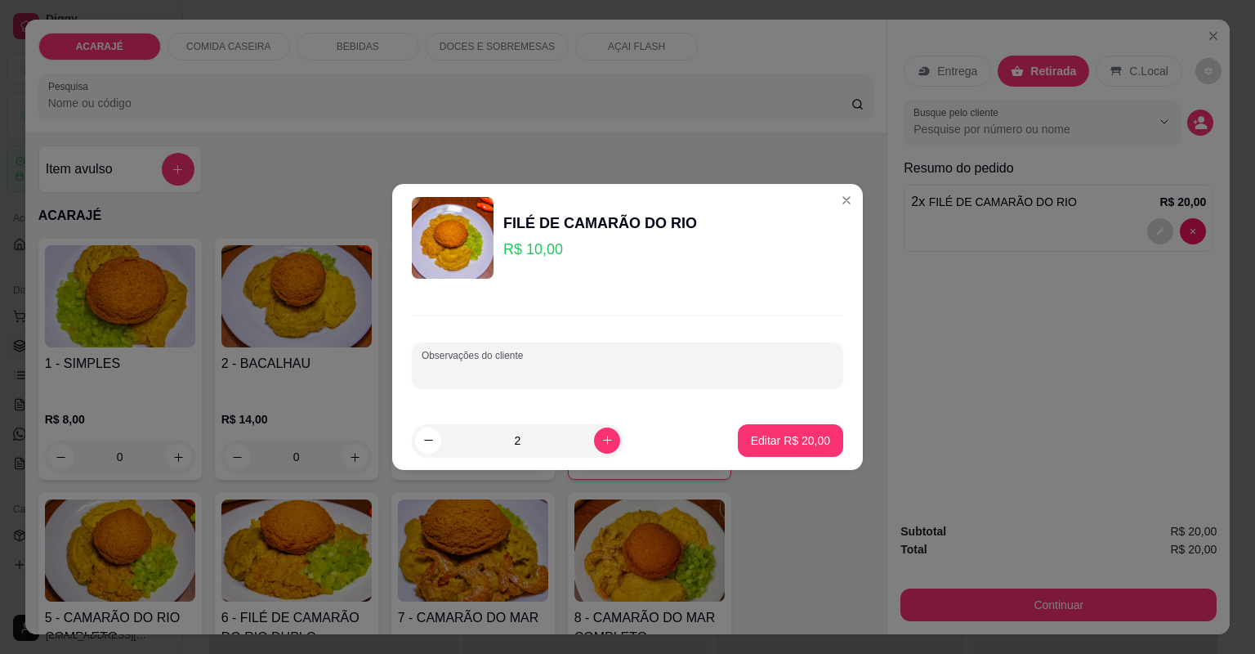
click at [660, 364] on input "Observações do cliente" at bounding box center [628, 372] width 412 height 16
type input "nanda"
click at [788, 438] on p "Editar R$ 20,00" at bounding box center [790, 440] width 77 height 16
type input "0"
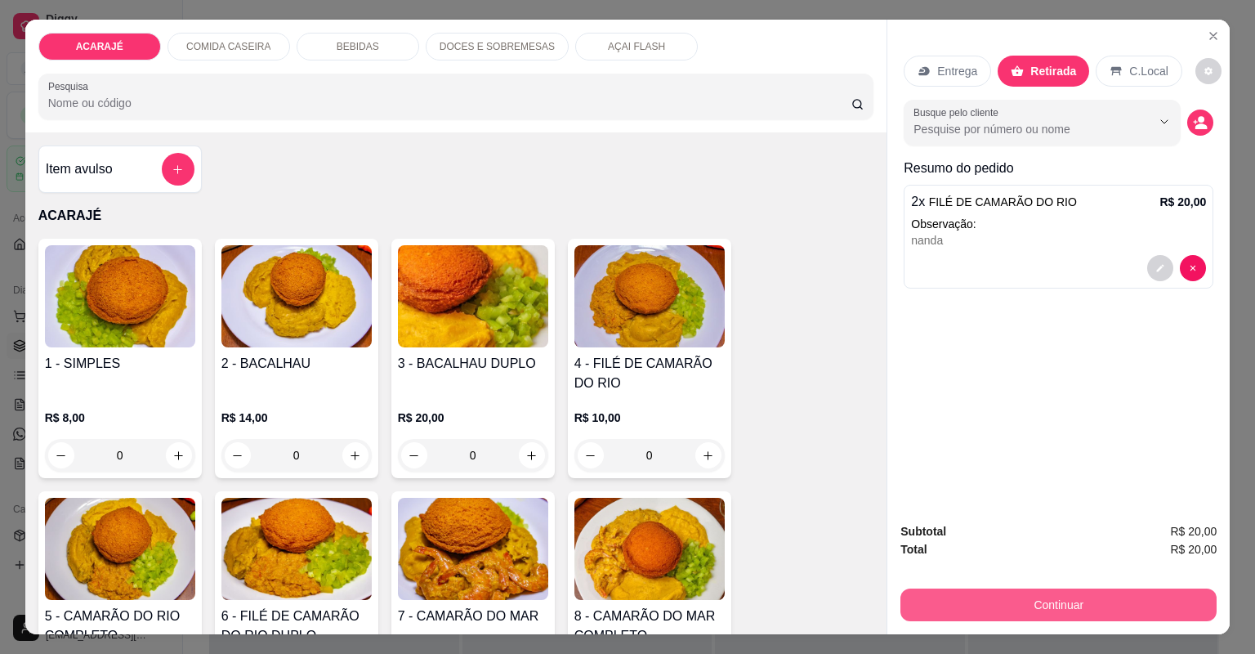
click at [933, 616] on button "Continuar" at bounding box center [1059, 604] width 316 height 33
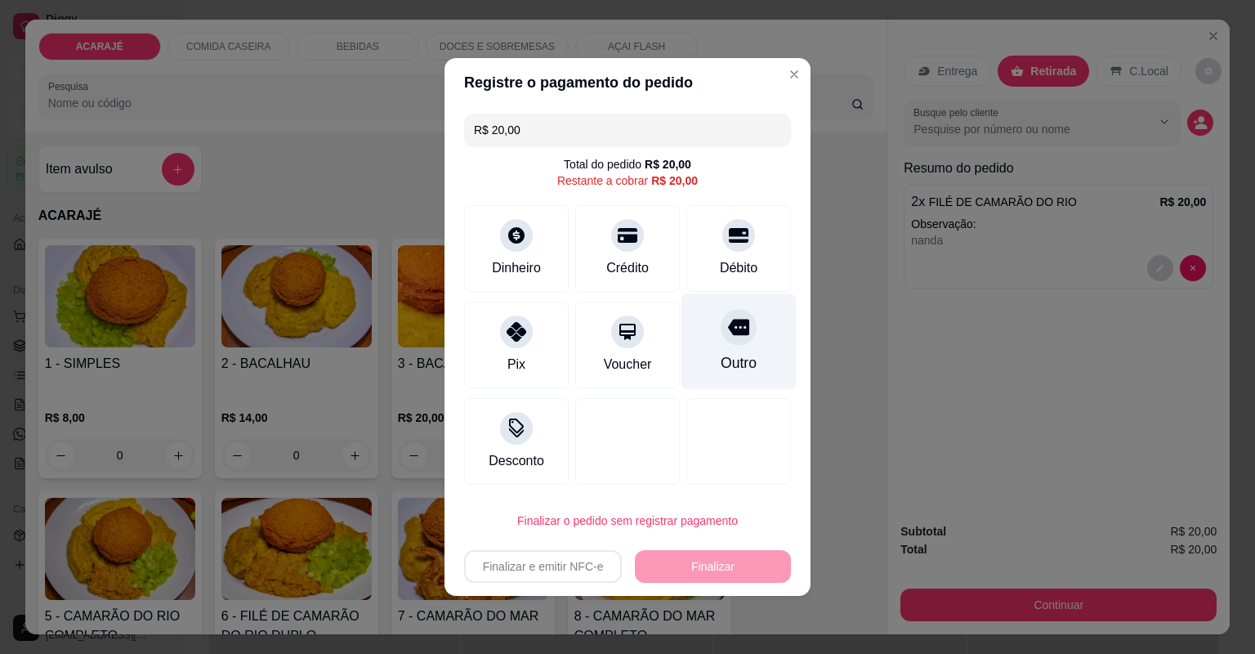
click at [713, 333] on div "Outro" at bounding box center [739, 342] width 115 height 96
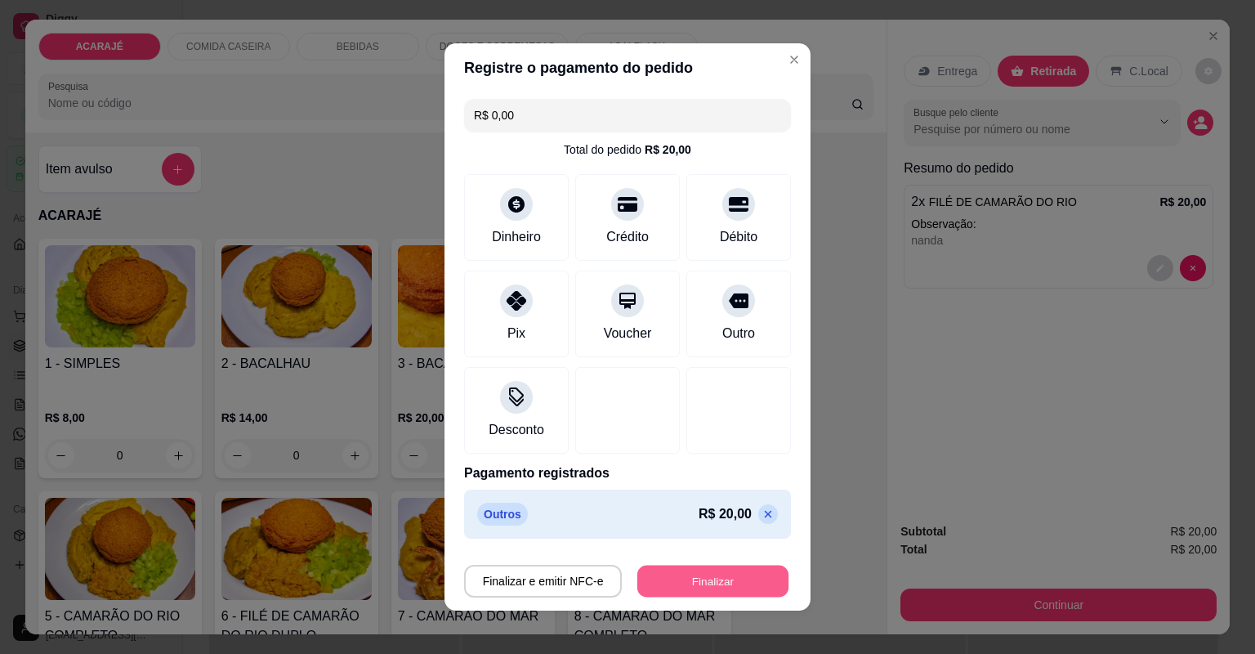
click at [694, 580] on button "Finalizar" at bounding box center [712, 582] width 151 height 32
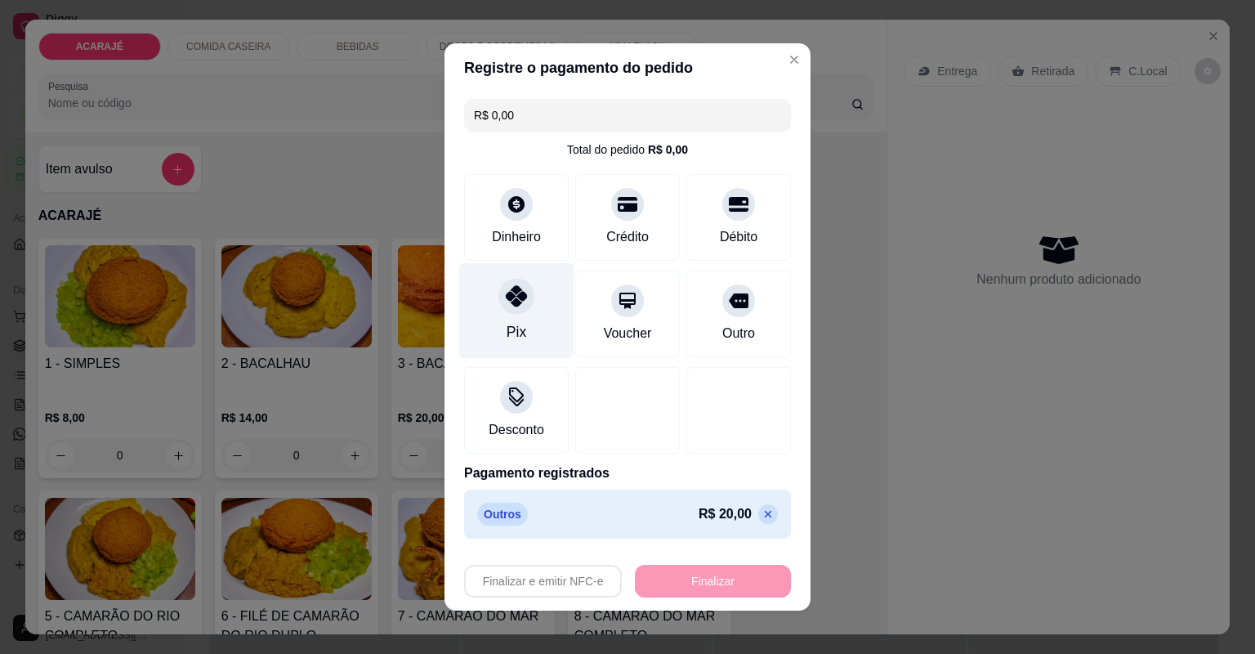
type input "-R$ 20,00"
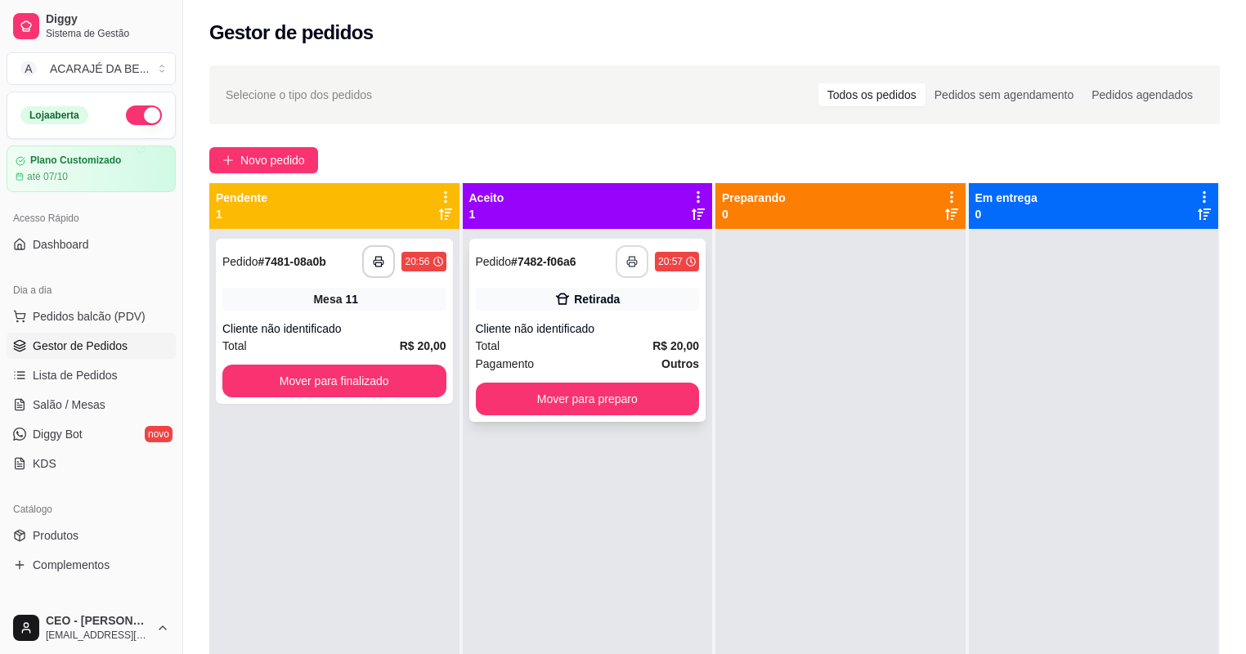
click at [633, 265] on icon "button" at bounding box center [631, 261] width 11 height 11
click at [610, 403] on button "Mover para preparo" at bounding box center [588, 398] width 224 height 33
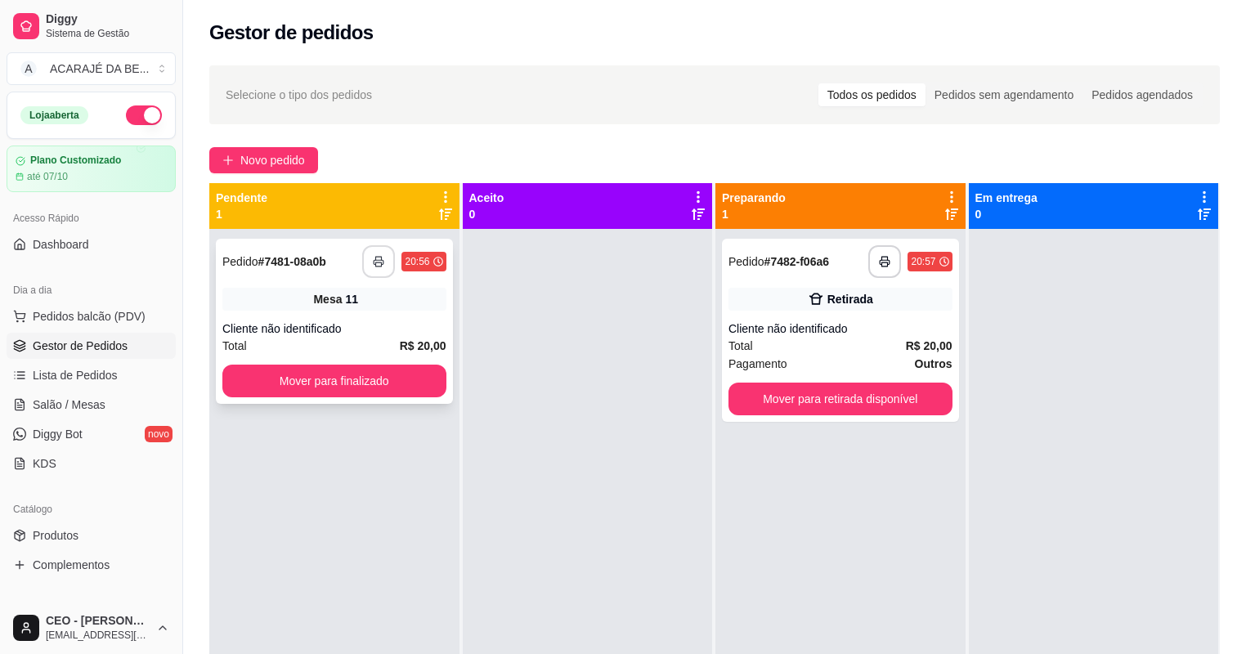
click at [384, 262] on button "button" at bounding box center [378, 261] width 33 height 33
click at [293, 380] on button "Mover para finalizado" at bounding box center [334, 381] width 217 height 32
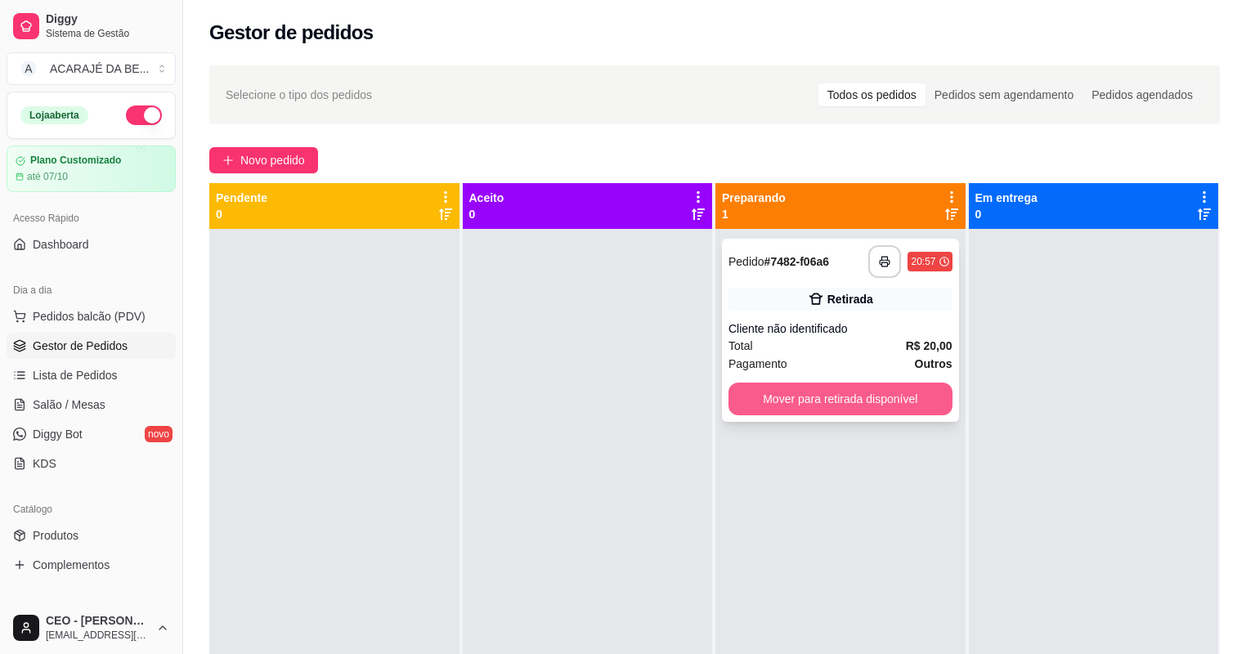
click at [816, 400] on button "Mover para retirada disponível" at bounding box center [840, 398] width 224 height 33
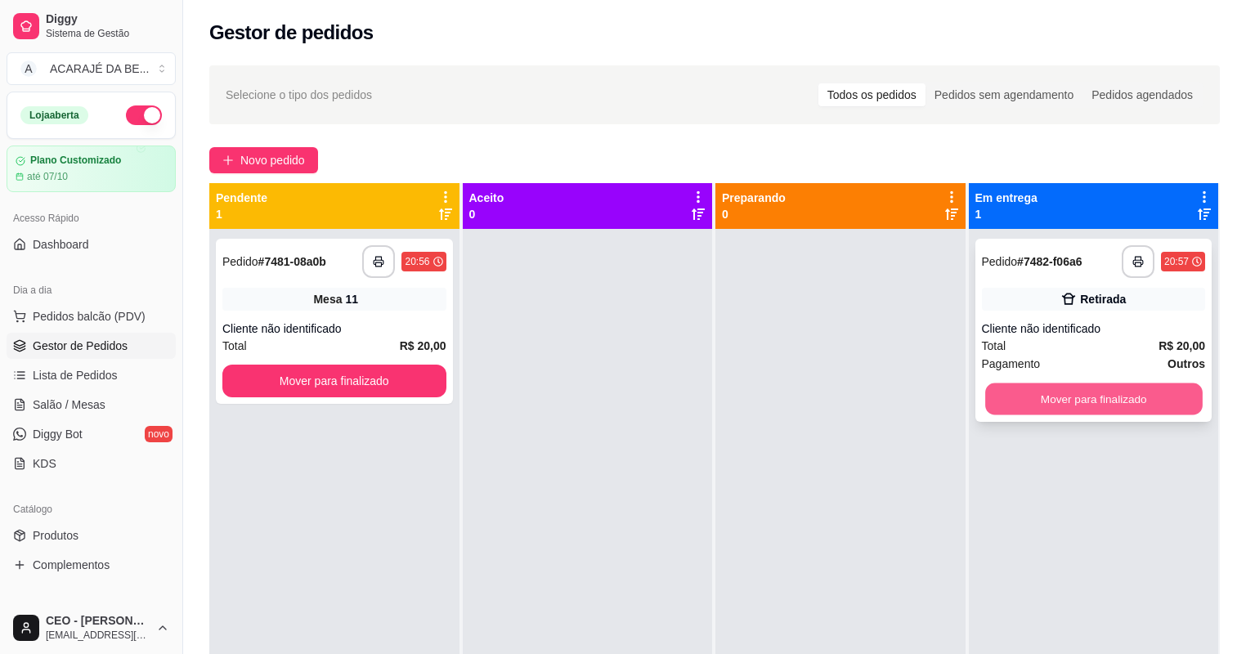
click at [1004, 396] on button "Mover para finalizado" at bounding box center [1093, 399] width 217 height 32
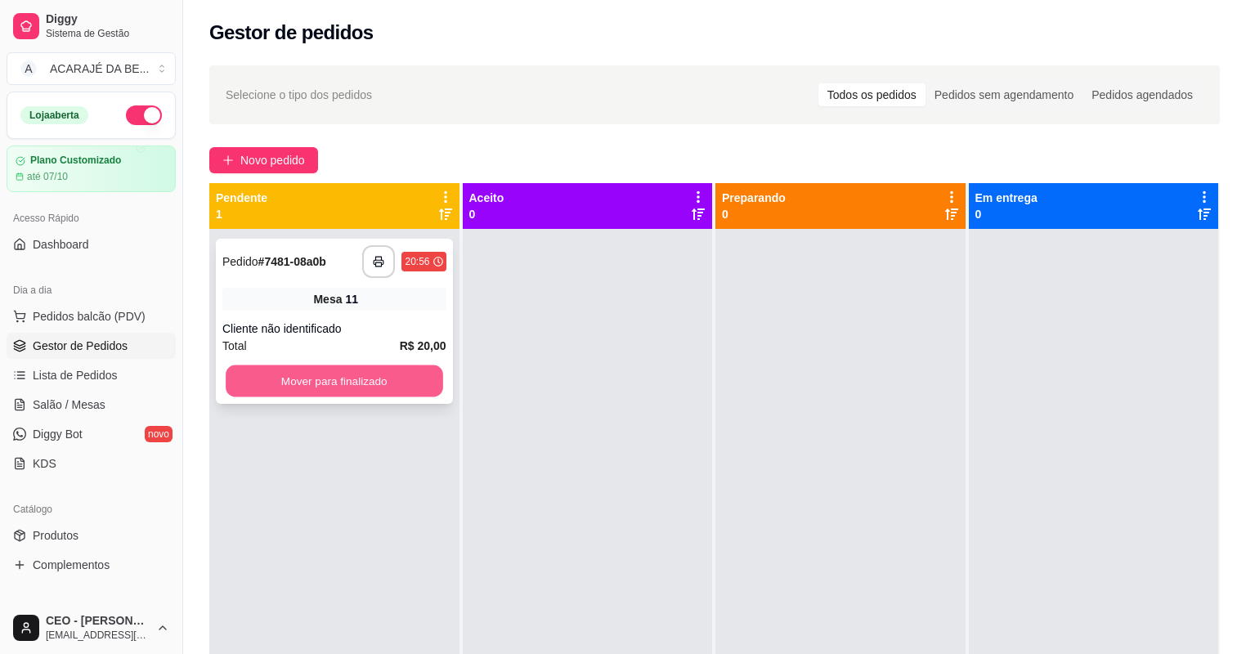
click at [389, 381] on button "Mover para finalizado" at bounding box center [334, 381] width 217 height 32
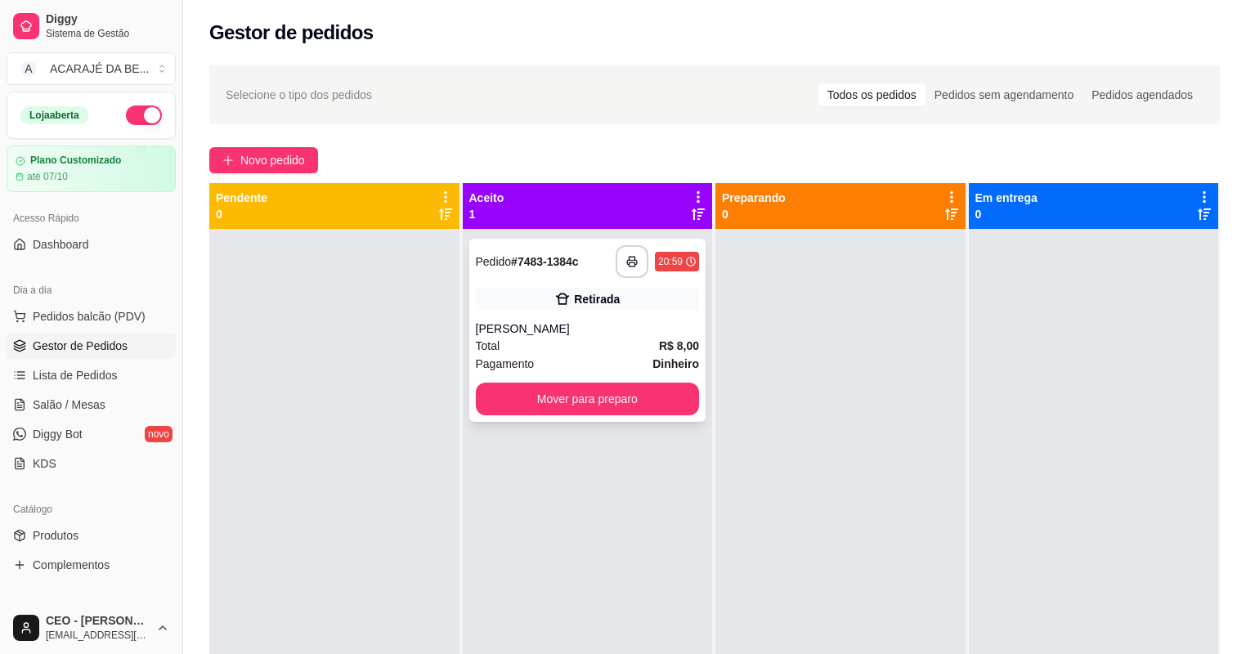
click at [609, 326] on div "[PERSON_NAME]" at bounding box center [588, 328] width 224 height 16
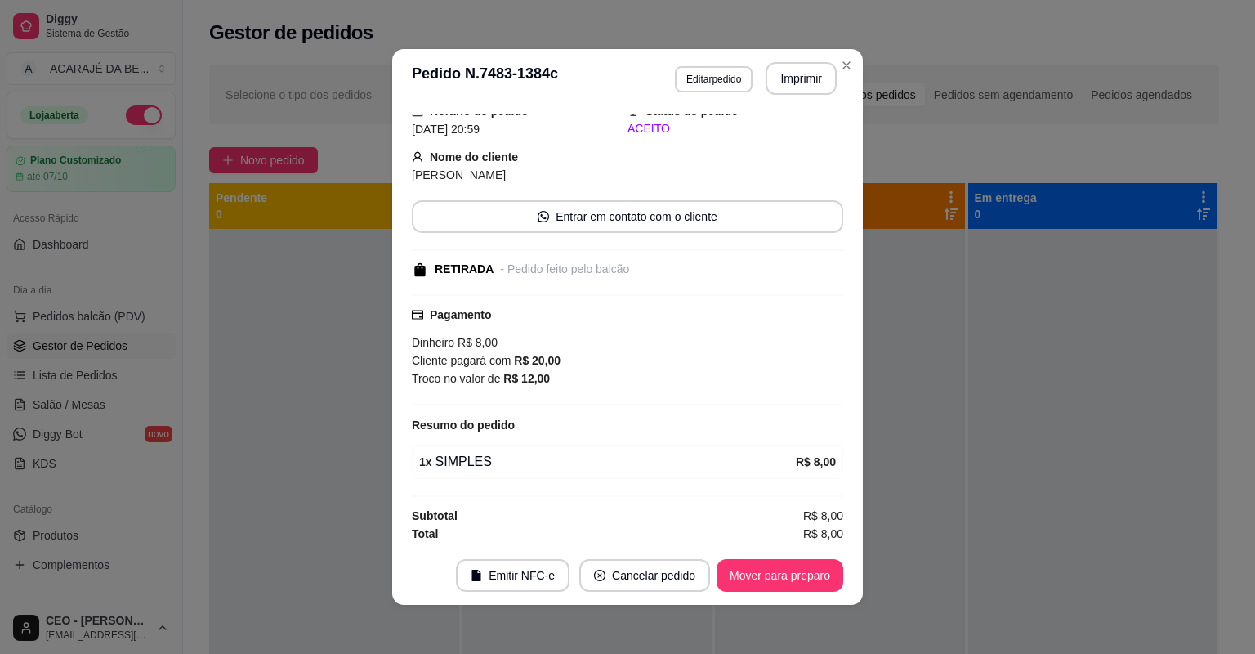
scroll to position [67, 0]
click at [779, 81] on button "Imprimir" at bounding box center [801, 78] width 71 height 33
click at [747, 576] on button "Mover para preparo" at bounding box center [779, 576] width 123 height 32
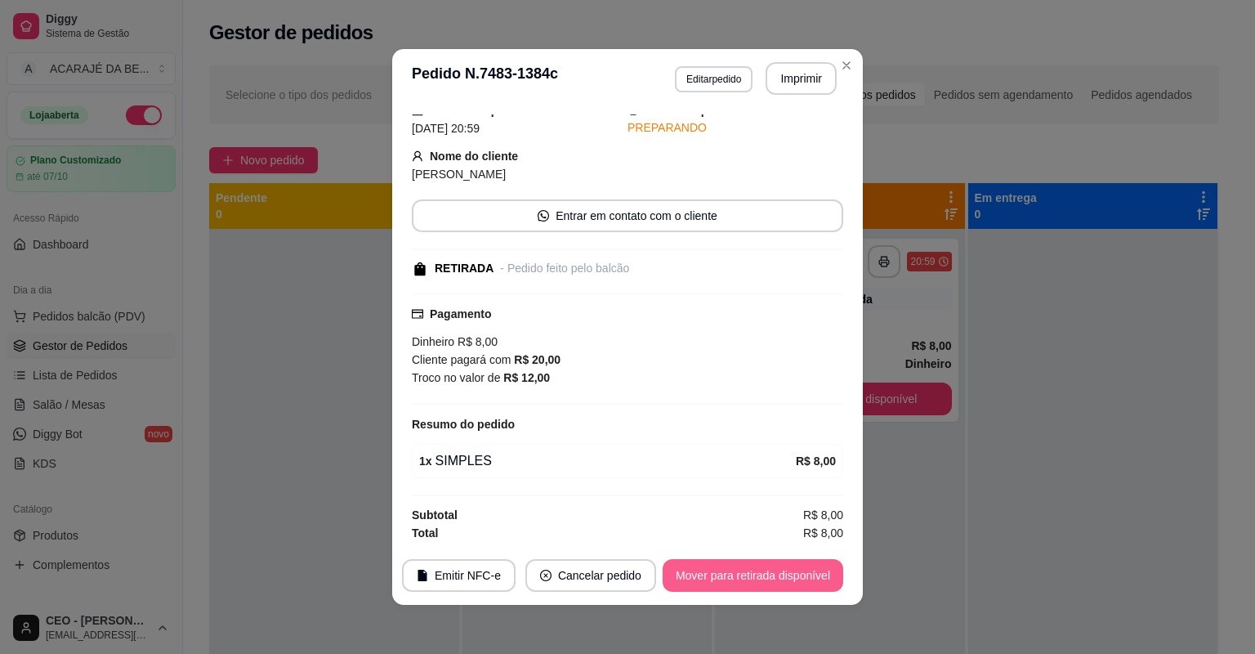
click at [755, 576] on button "Mover para retirada disponível" at bounding box center [753, 575] width 181 height 33
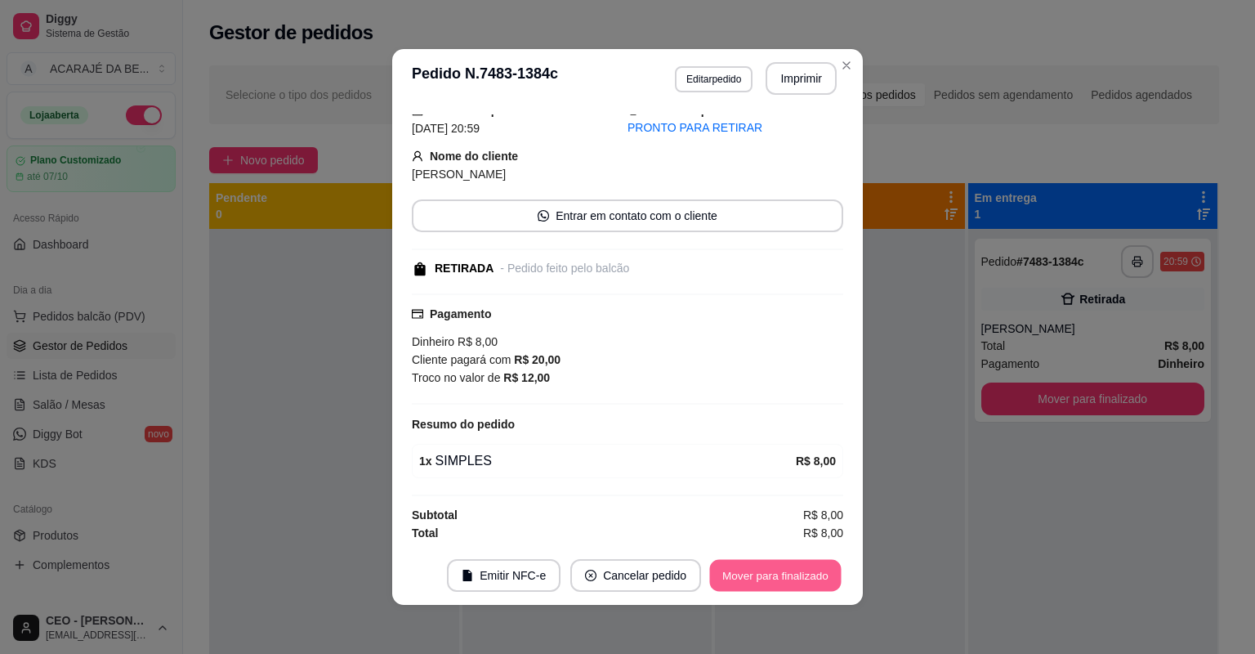
click at [755, 576] on button "Mover para finalizado" at bounding box center [776, 576] width 132 height 32
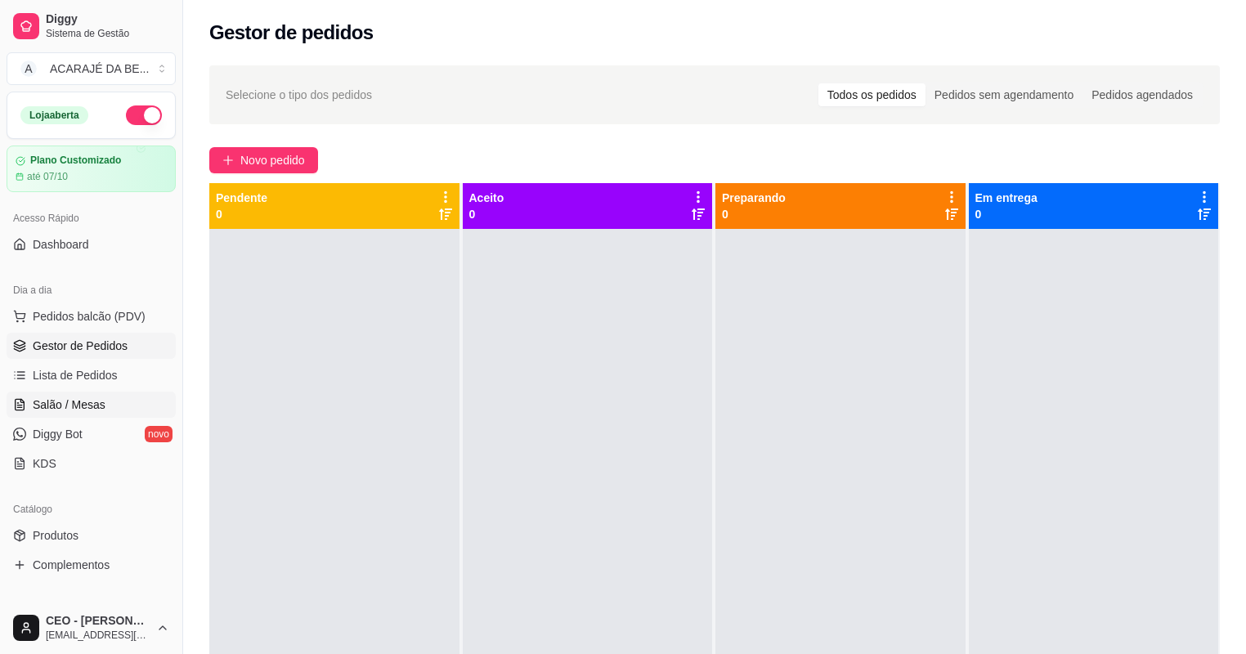
click at [50, 403] on span "Salão / Mesas" at bounding box center [69, 404] width 73 height 16
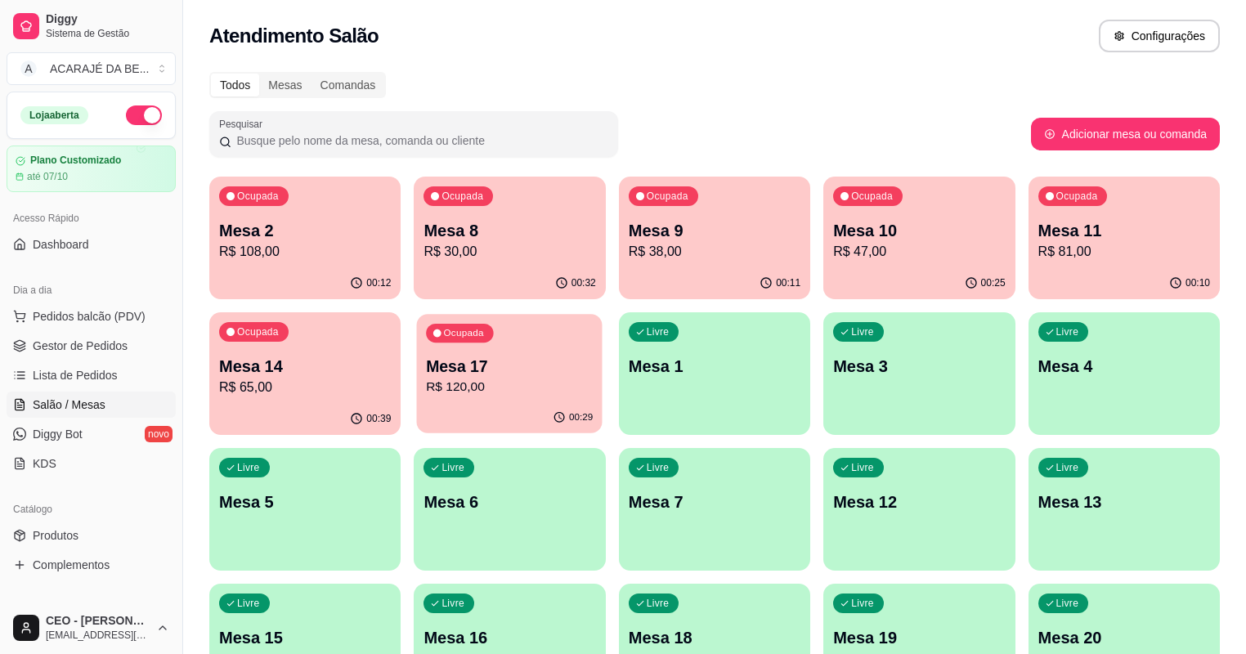
click at [417, 349] on div "Ocupada Mesa 17 R$ 120,00" at bounding box center [510, 358] width 186 height 88
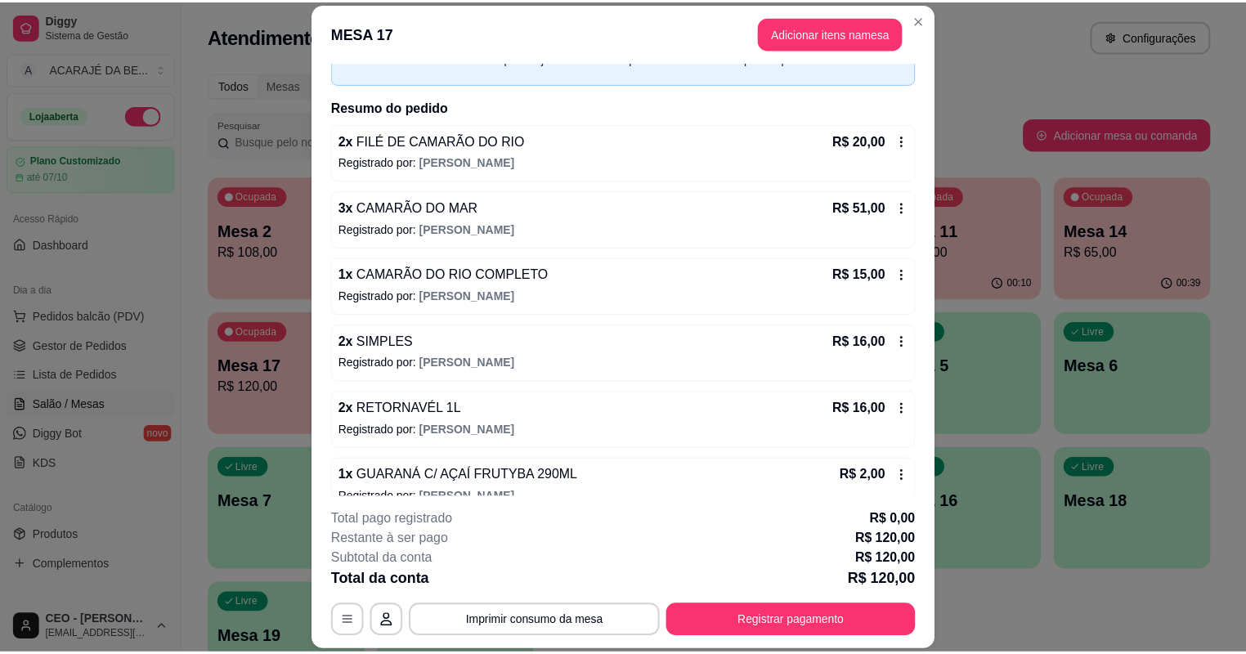
scroll to position [116, 0]
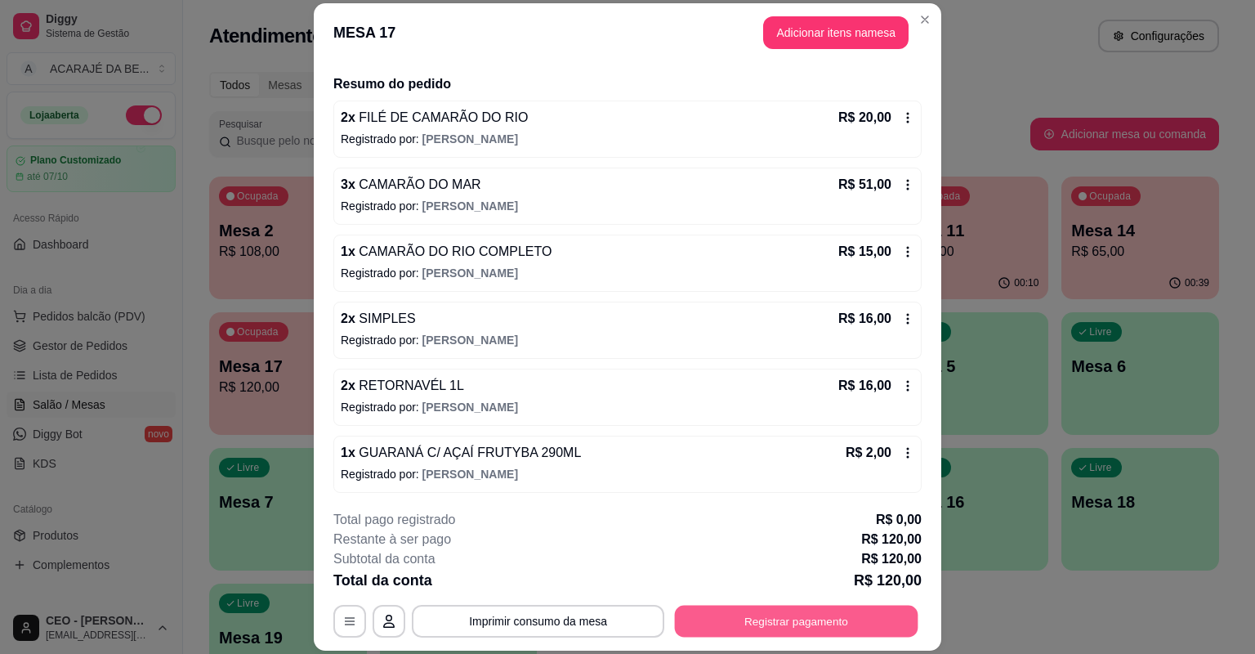
click at [712, 628] on button "Registrar pagamento" at bounding box center [797, 622] width 244 height 32
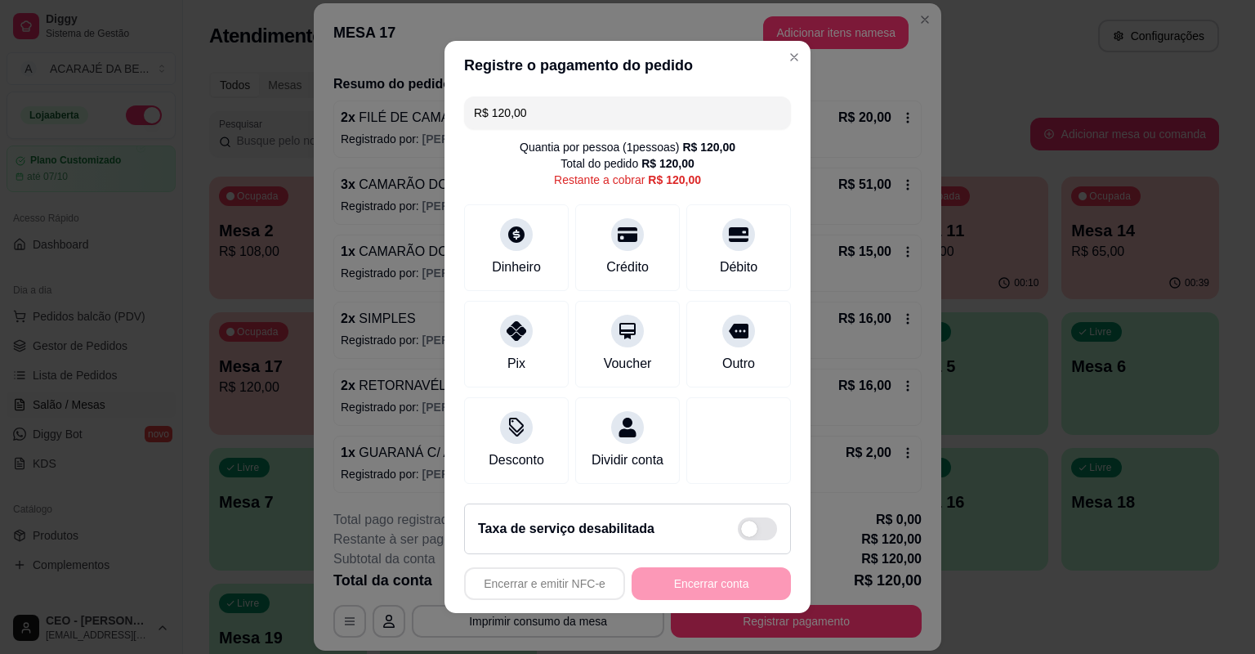
click at [567, 119] on input "R$ 120,00" at bounding box center [627, 112] width 307 height 33
click at [569, 129] on input "R$ 120,00" at bounding box center [627, 112] width 307 height 33
drag, startPoint x: 546, startPoint y: 95, endPoint x: 533, endPoint y: 121, distance: 29.2
click at [543, 101] on div "R$ 120,00 Quantia por pessoa ( 1 pessoas) R$ 120,00 Total do pedido R$ 120,00 R…" at bounding box center [628, 290] width 366 height 400
drag, startPoint x: 517, startPoint y: 118, endPoint x: 485, endPoint y: 118, distance: 31.1
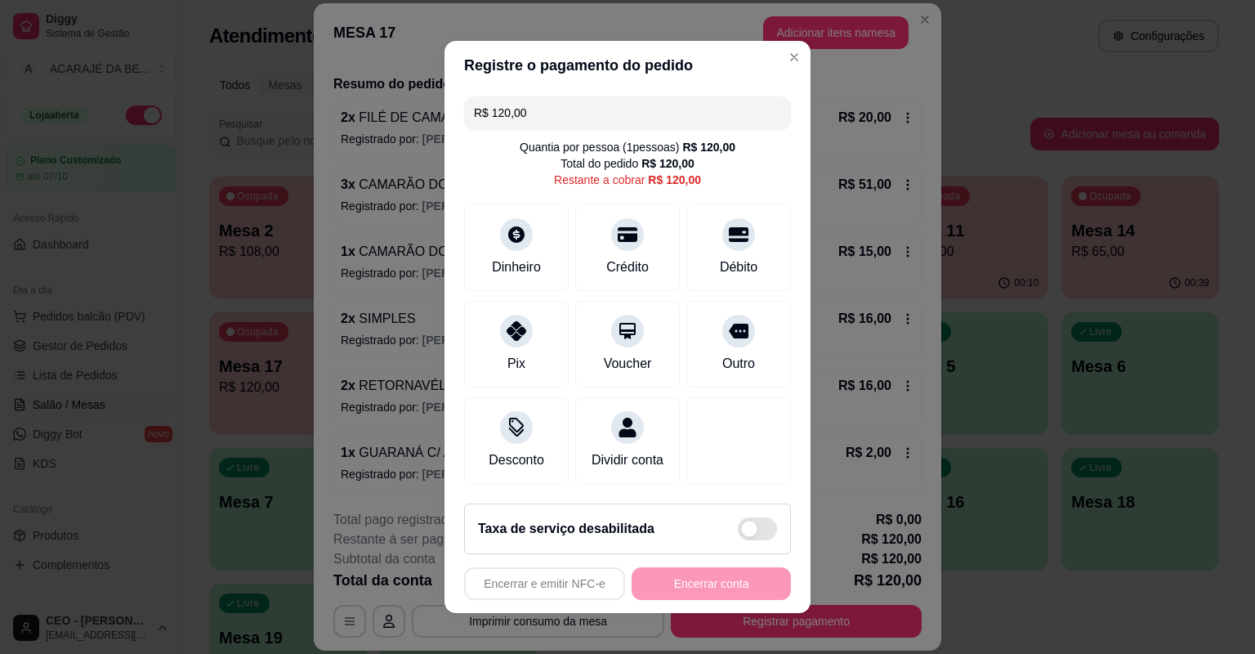
click at [485, 118] on input "R$ 120,00" at bounding box center [627, 112] width 307 height 33
click at [630, 260] on div "Crédito" at bounding box center [628, 265] width 47 height 21
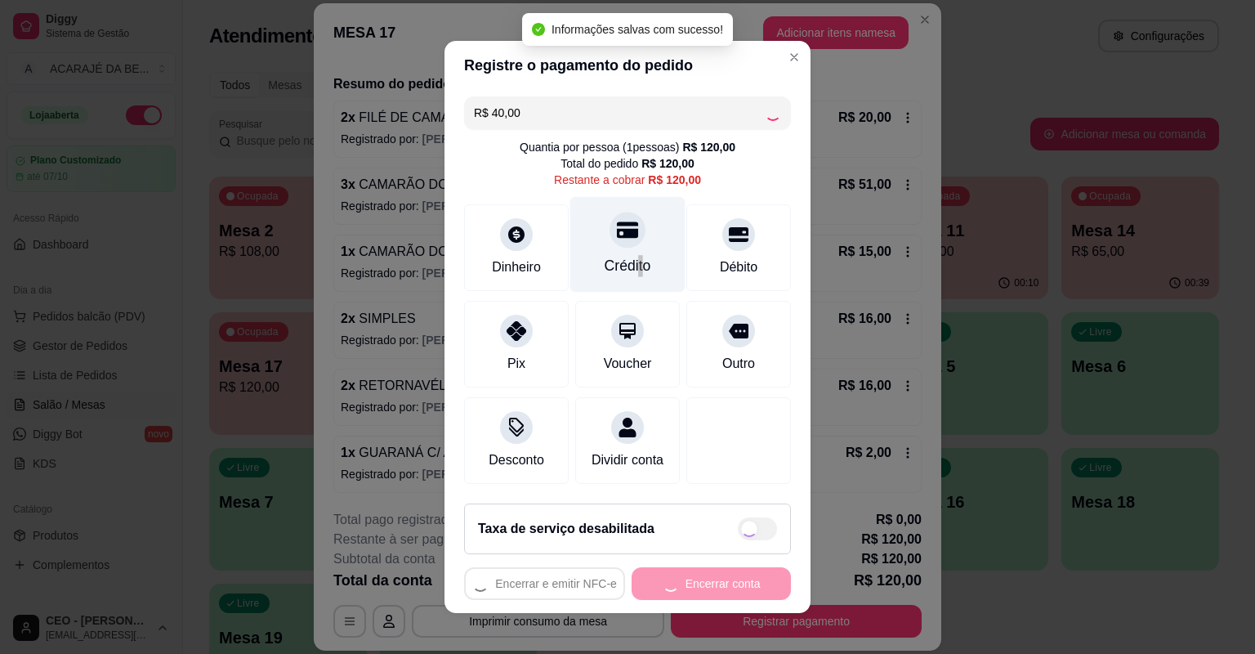
type input "R$ 80,00"
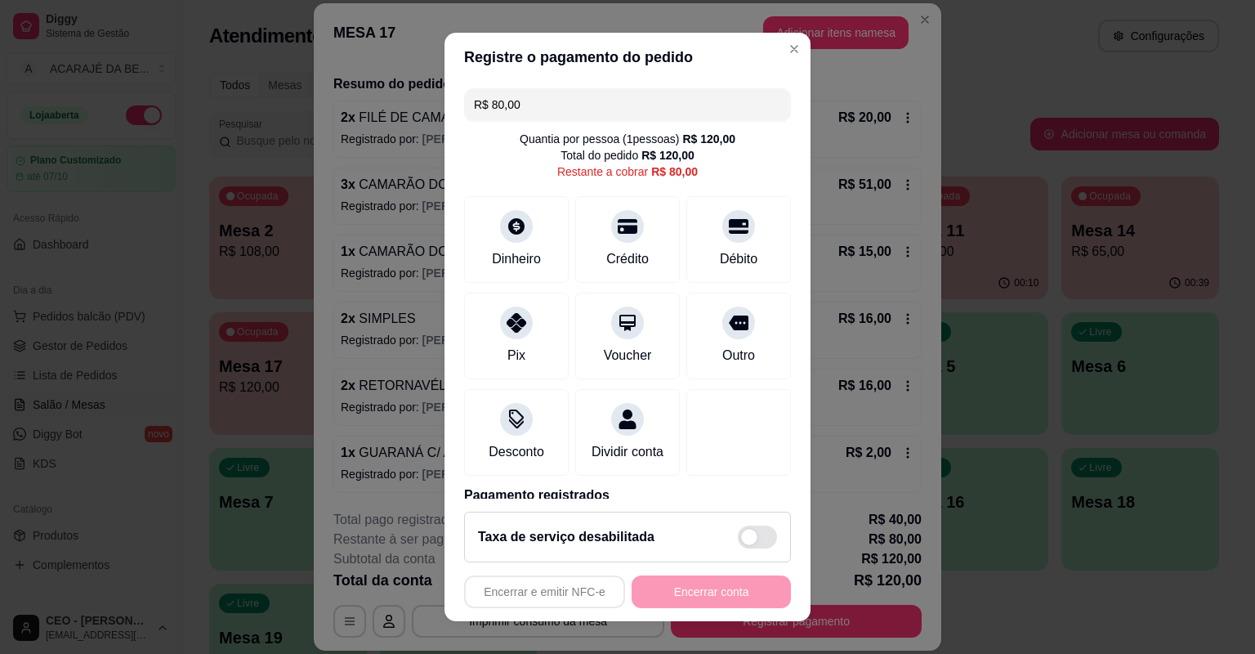
click at [647, 111] on input "R$ 80,00" at bounding box center [627, 104] width 307 height 33
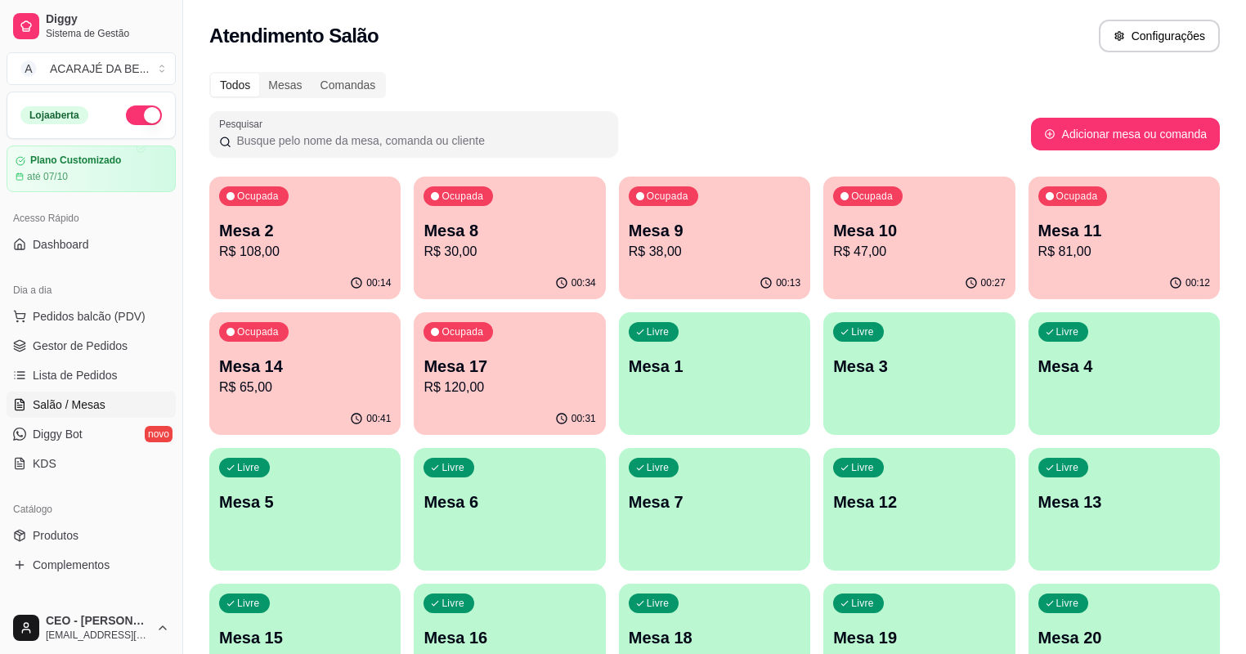
click at [90, 359] on ul "Pedidos balcão (PDV) Gestor de Pedidos Lista de Pedidos Salão / Mesas Diggy Bot…" at bounding box center [91, 389] width 169 height 173
click at [90, 349] on span "Gestor de Pedidos" at bounding box center [80, 346] width 95 height 16
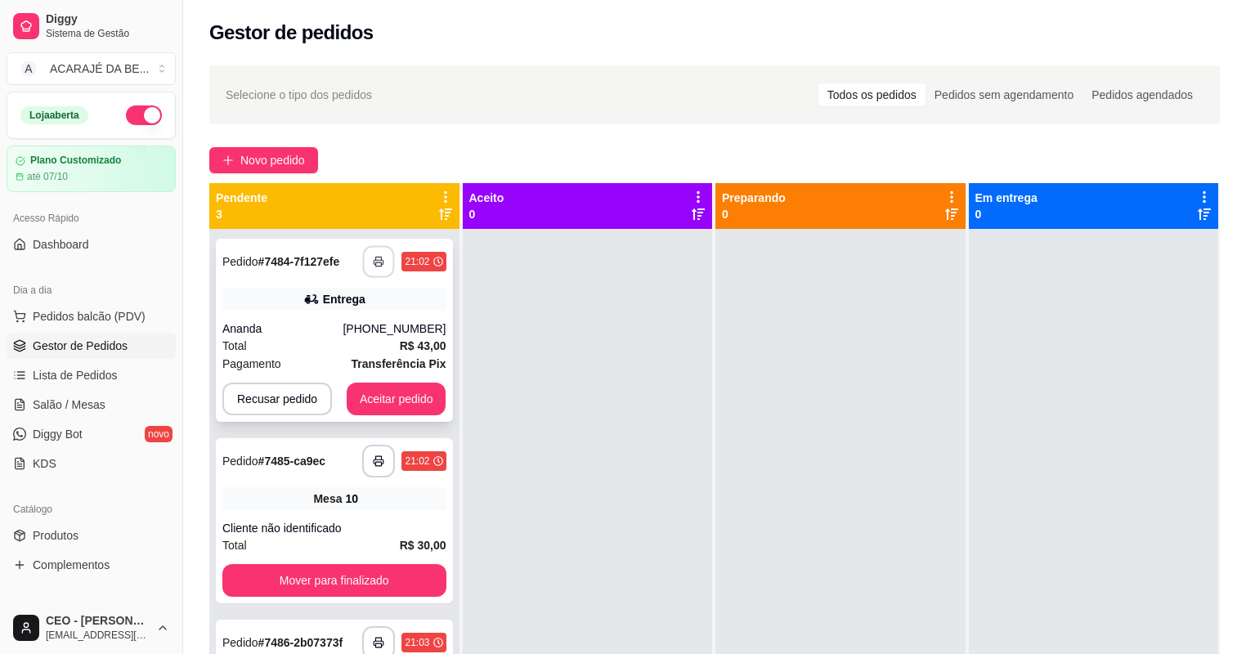
click at [374, 266] on button "button" at bounding box center [379, 262] width 32 height 32
click at [403, 396] on button "Aceitar pedido" at bounding box center [396, 399] width 96 height 32
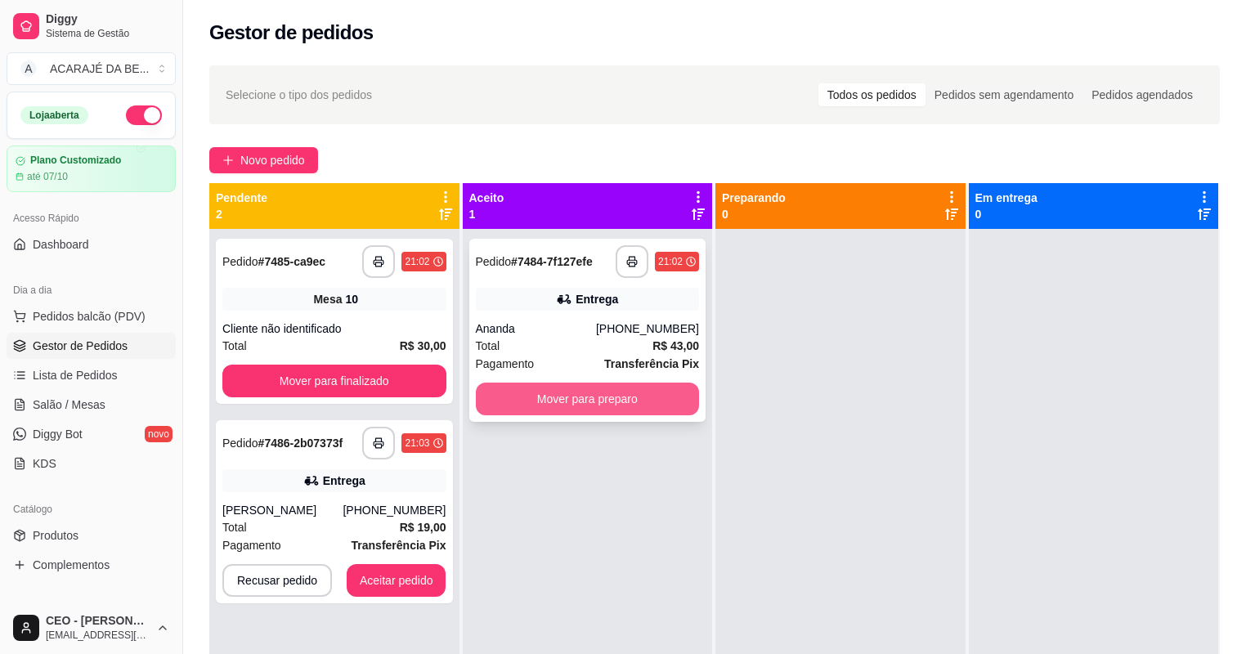
click at [585, 390] on button "Mover para preparo" at bounding box center [588, 398] width 224 height 33
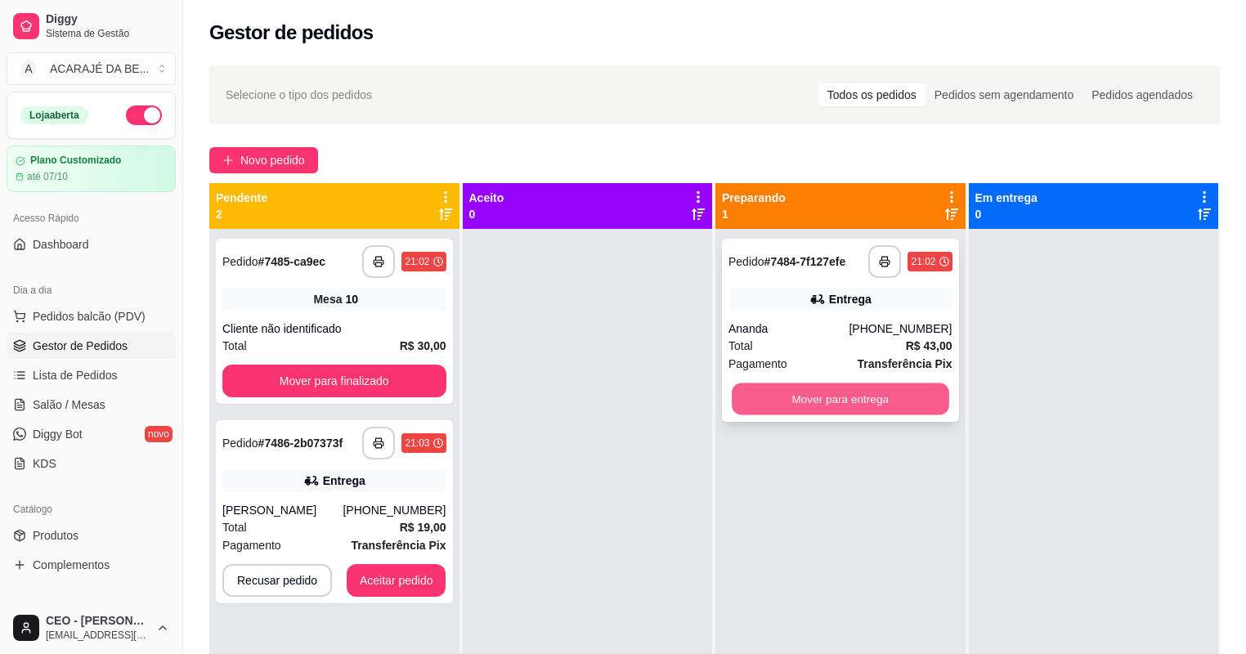
click at [806, 402] on button "Mover para entrega" at bounding box center [839, 399] width 217 height 32
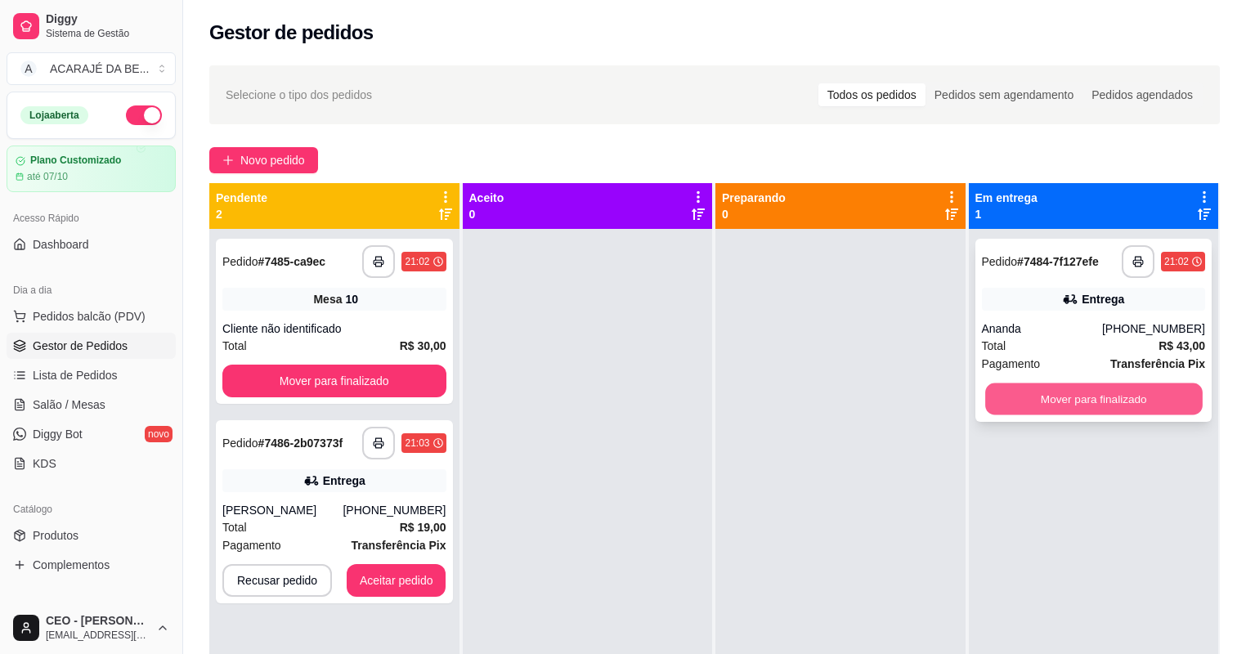
click at [1042, 404] on button "Mover para finalizado" at bounding box center [1093, 399] width 217 height 32
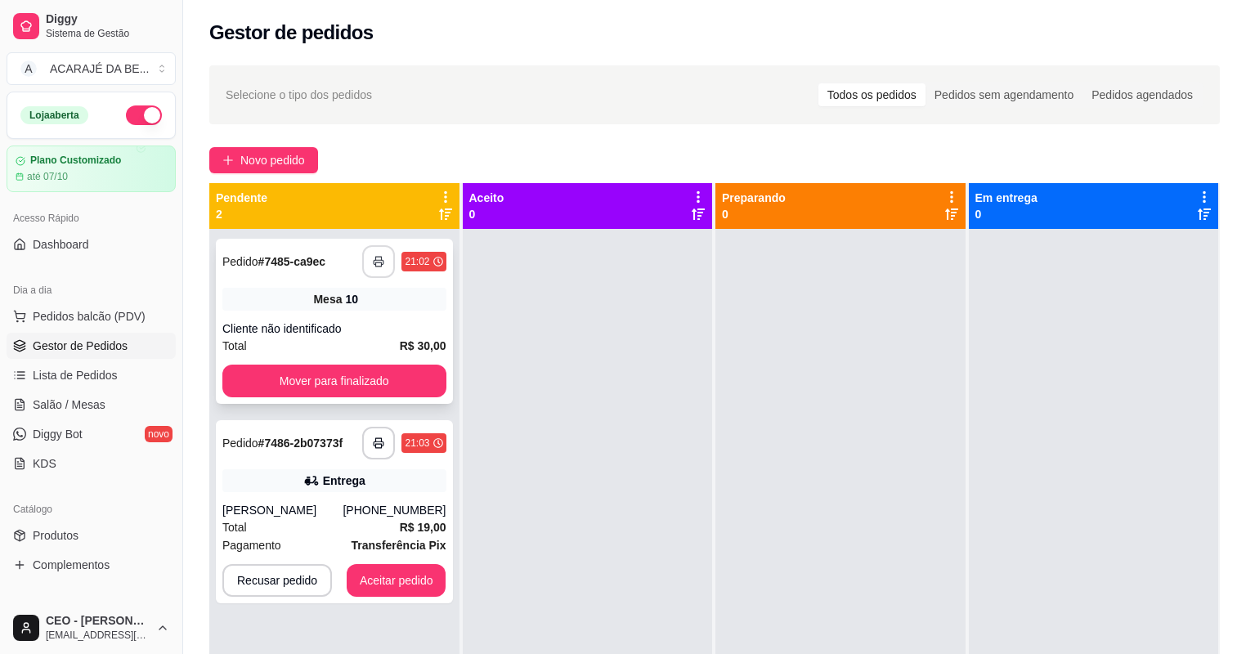
click at [369, 264] on button "button" at bounding box center [378, 261] width 33 height 33
click at [353, 372] on button "Mover para finalizado" at bounding box center [334, 381] width 224 height 33
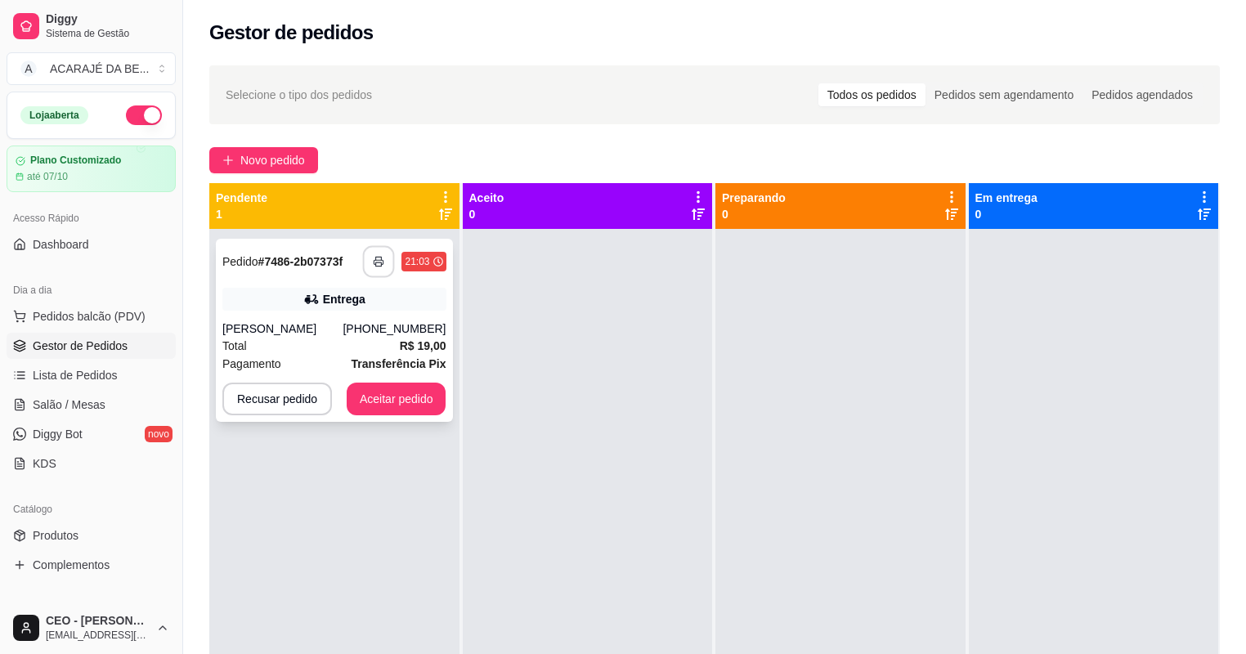
click at [371, 257] on button "button" at bounding box center [379, 262] width 32 height 32
click at [363, 389] on button "Aceitar pedido" at bounding box center [396, 399] width 96 height 32
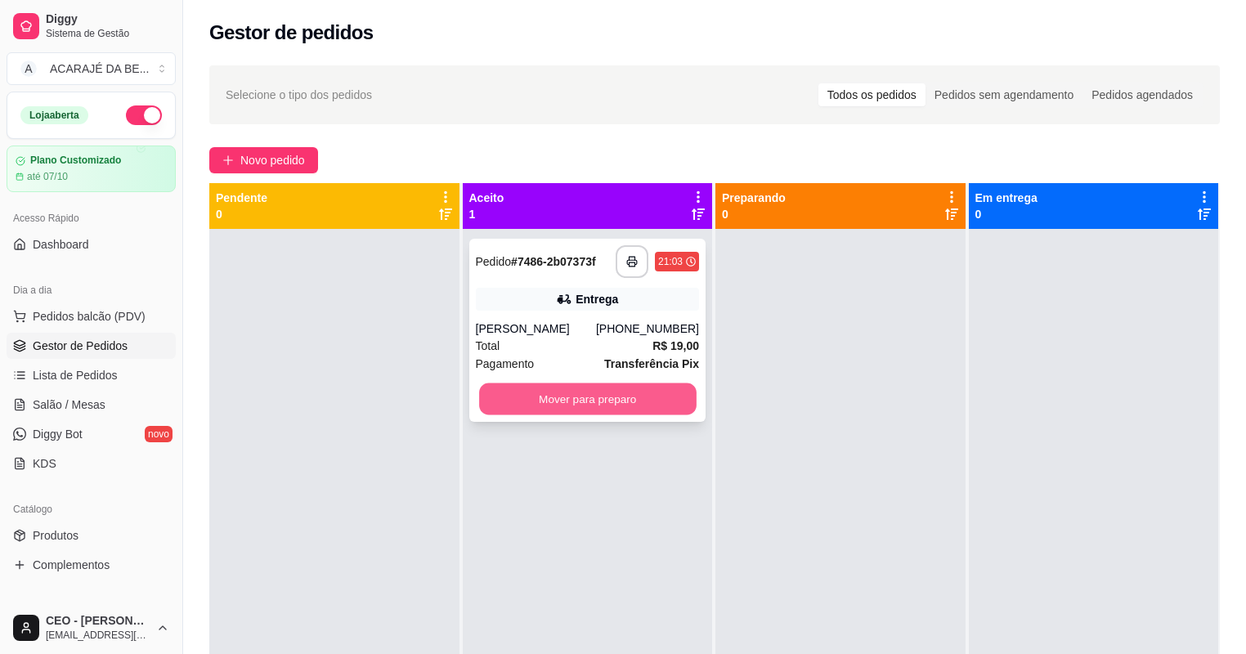
click at [566, 404] on button "Mover para preparo" at bounding box center [587, 399] width 217 height 32
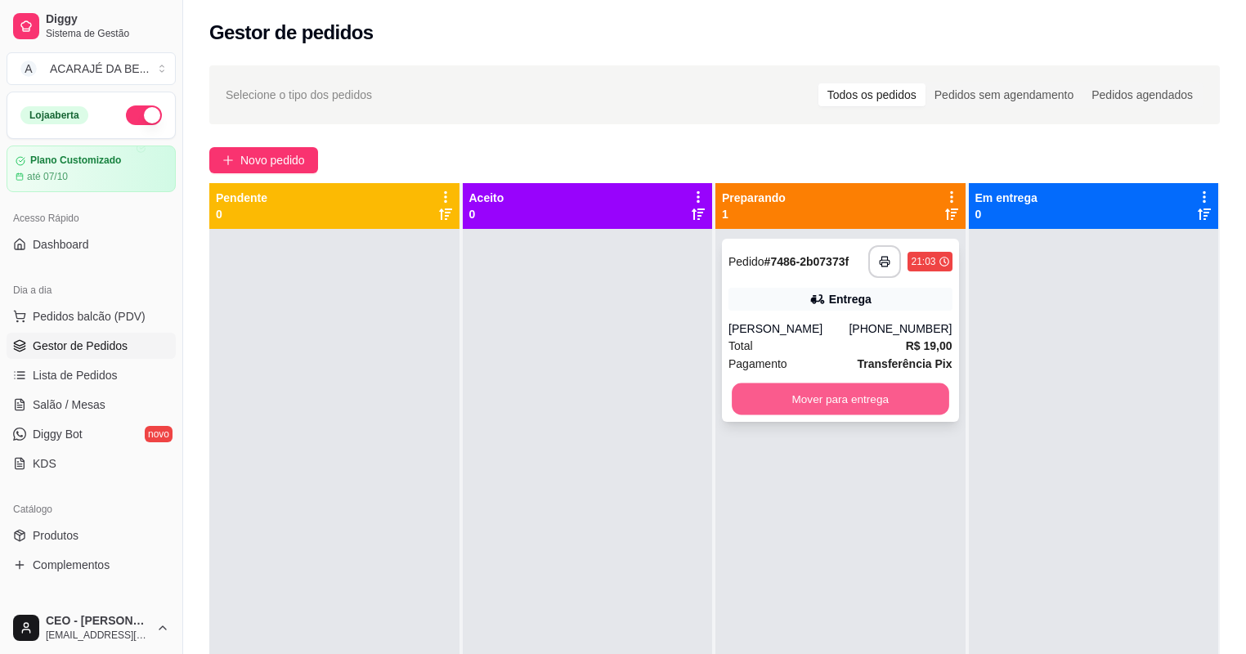
click at [870, 383] on button "Mover para entrega" at bounding box center [839, 399] width 217 height 32
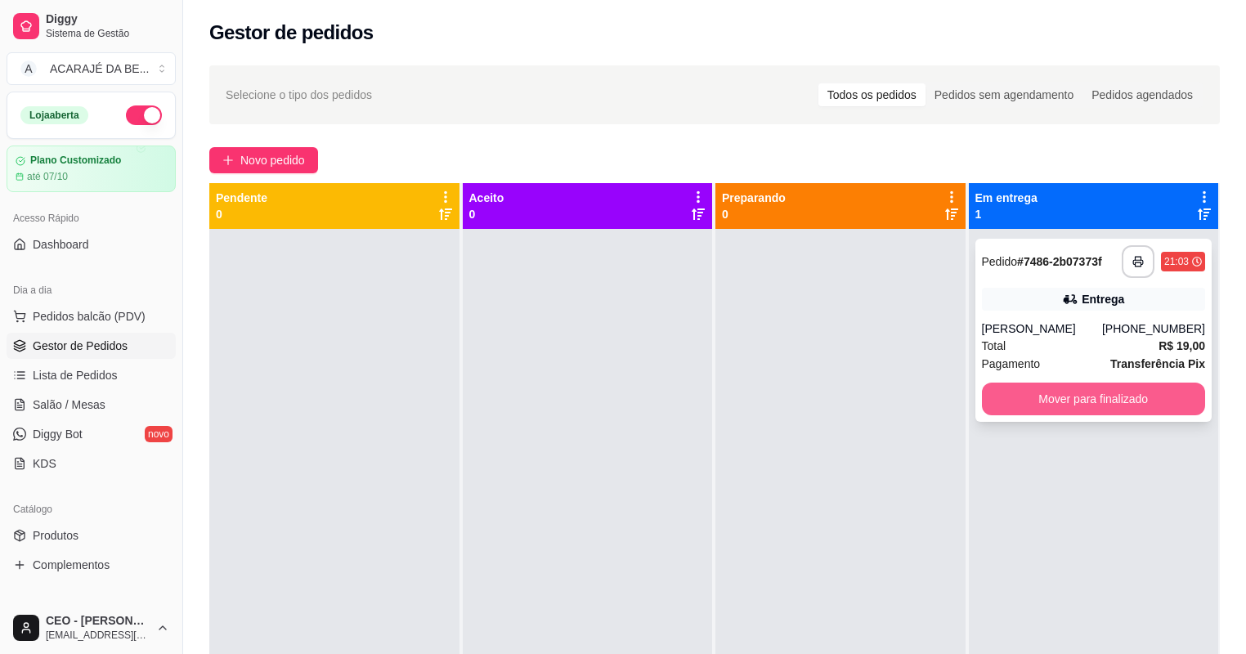
click at [1065, 396] on button "Mover para finalizado" at bounding box center [1094, 398] width 224 height 33
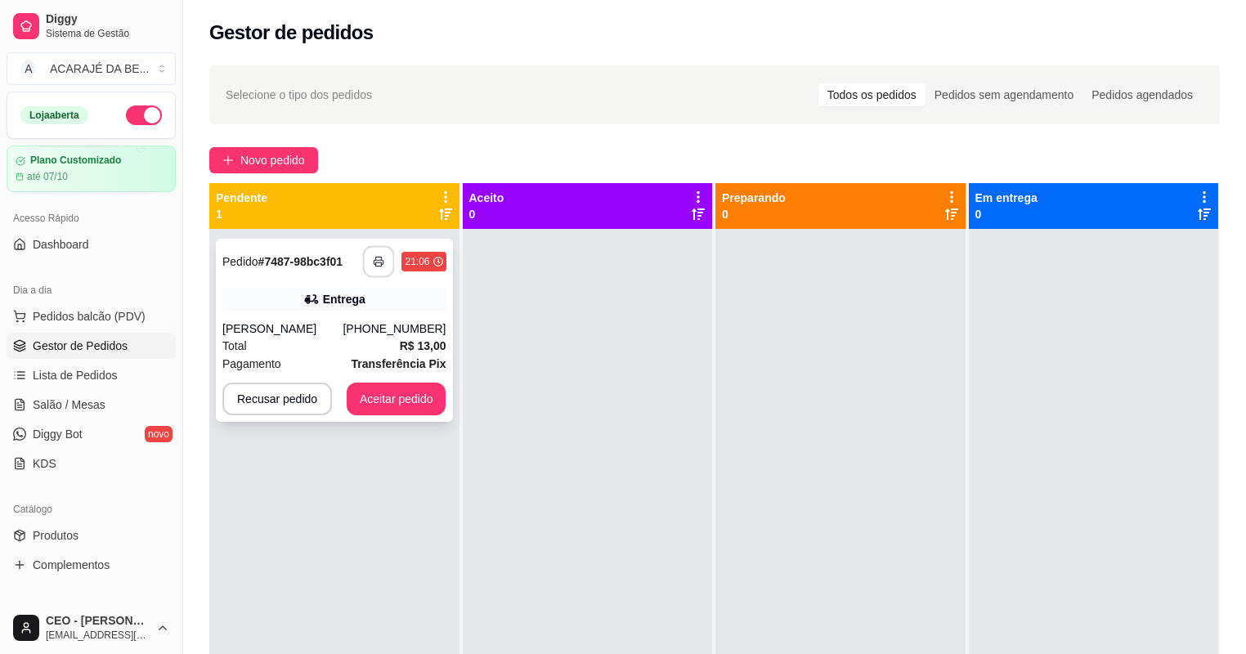
click at [369, 269] on button "button" at bounding box center [379, 262] width 32 height 32
click at [400, 394] on button "Aceitar pedido" at bounding box center [397, 398] width 100 height 33
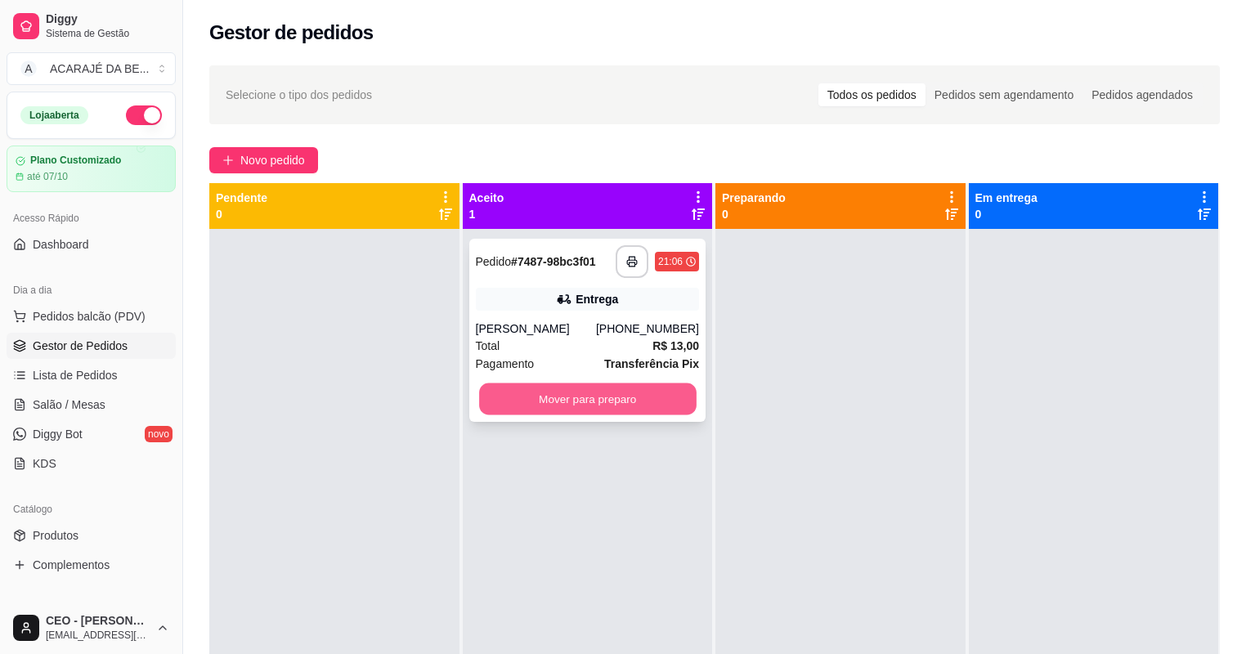
click at [553, 397] on button "Mover para preparo" at bounding box center [587, 399] width 217 height 32
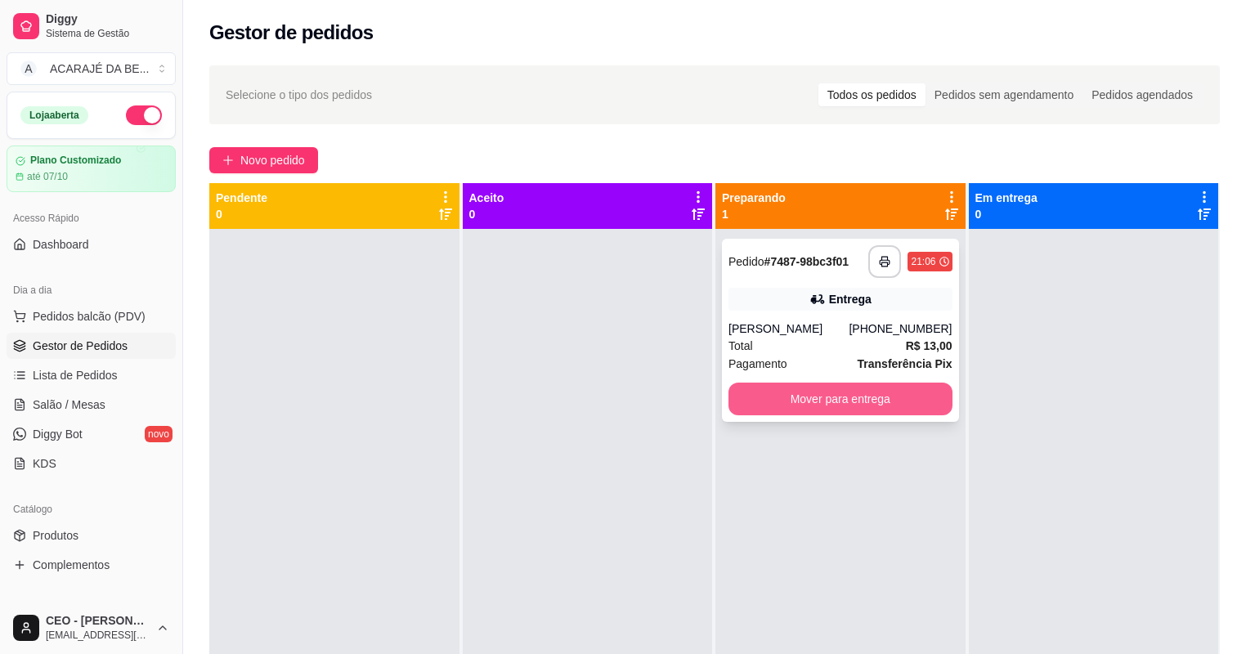
click at [745, 396] on button "Mover para entrega" at bounding box center [840, 398] width 224 height 33
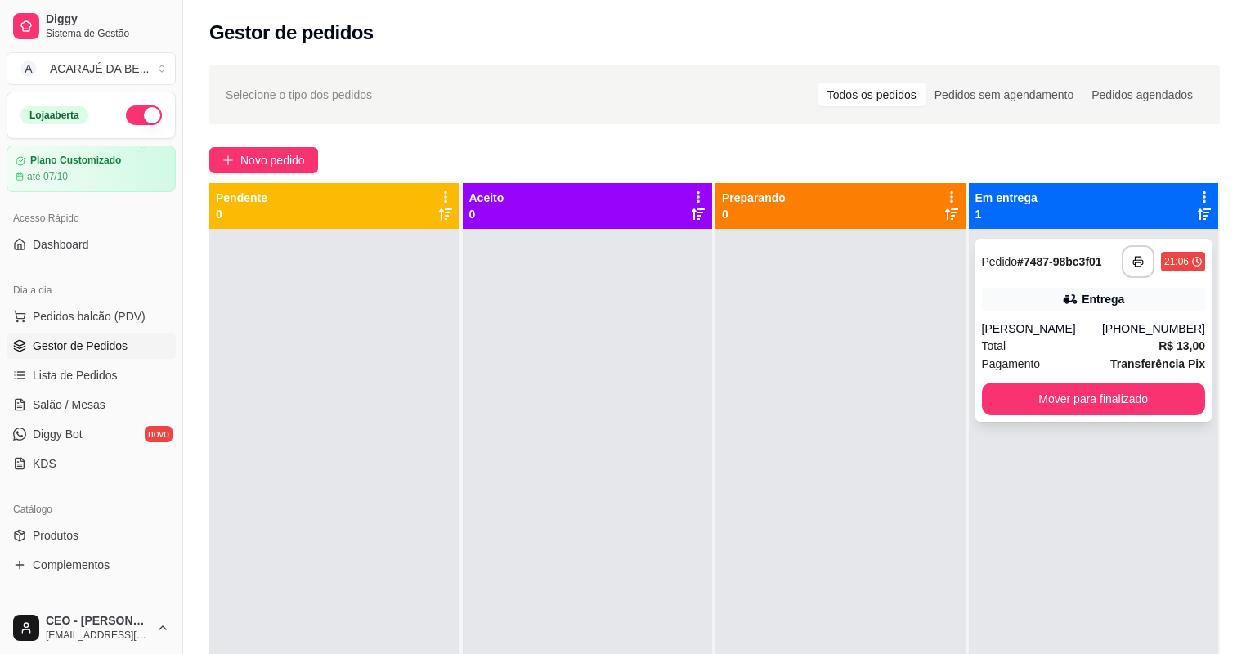
click at [1079, 402] on button "Mover para finalizado" at bounding box center [1094, 398] width 224 height 33
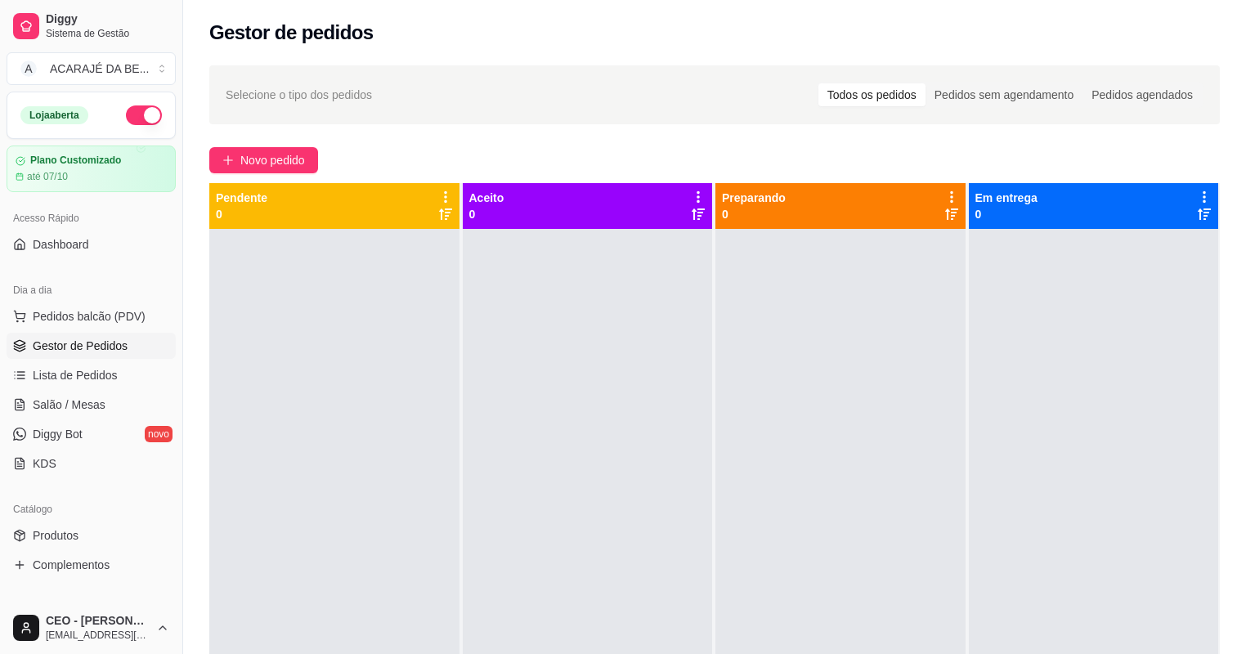
click at [1073, 395] on div at bounding box center [1093, 556] width 250 height 654
click at [52, 405] on span "Salão / Mesas" at bounding box center [69, 404] width 73 height 16
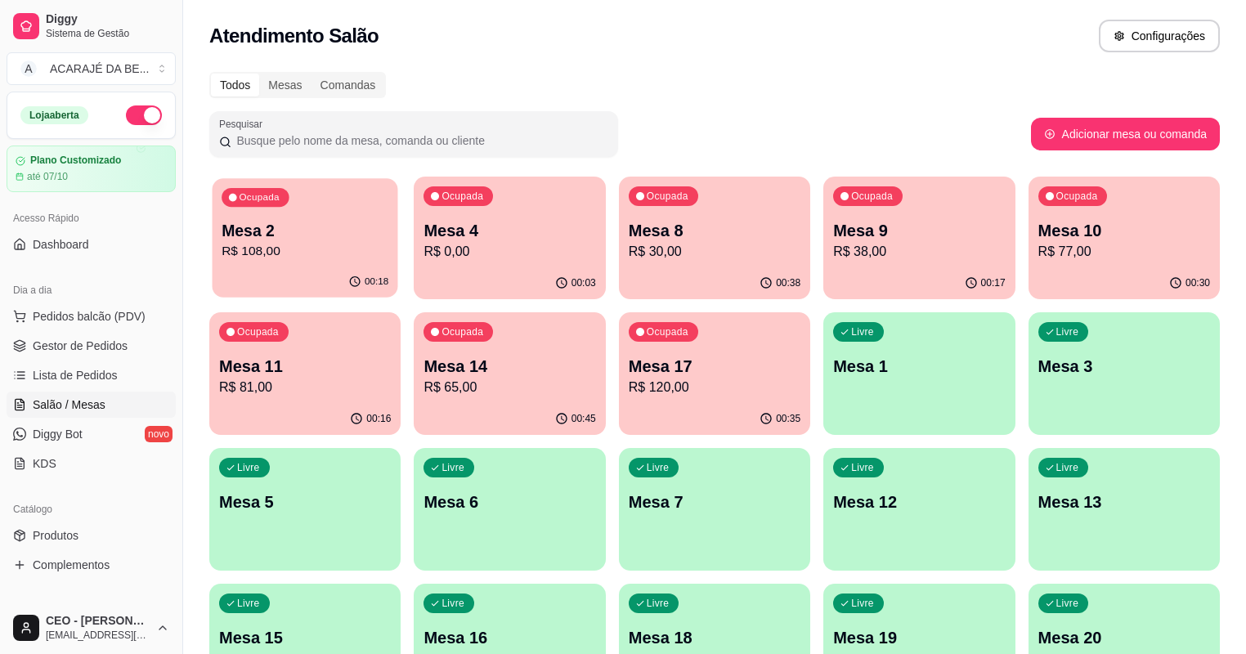
click at [297, 266] on div "Ocupada Mesa 2 R$ 108,00" at bounding box center [305, 222] width 186 height 88
click at [628, 360] on p "Mesa 17" at bounding box center [714, 366] width 172 height 23
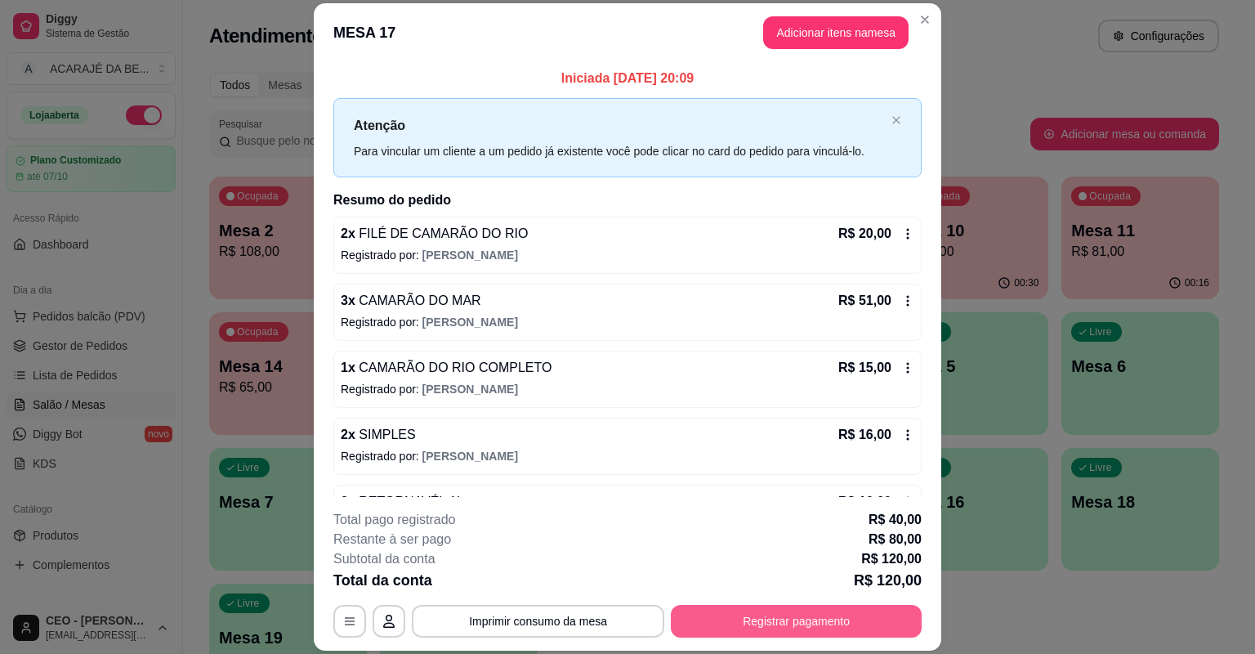
click at [799, 616] on button "Registrar pagamento" at bounding box center [796, 621] width 251 height 33
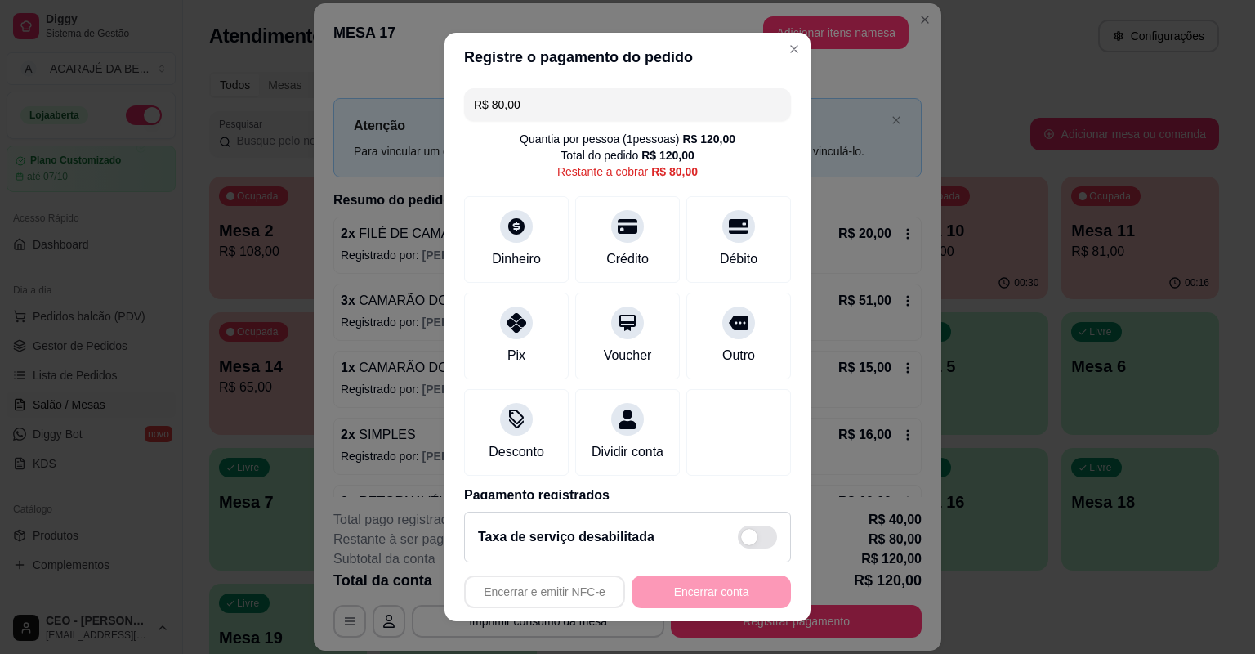
drag, startPoint x: 556, startPoint y: 101, endPoint x: 528, endPoint y: 103, distance: 27.9
click at [528, 103] on input "R$ 80,00" at bounding box center [627, 104] width 307 height 33
drag, startPoint x: 543, startPoint y: 102, endPoint x: 484, endPoint y: 110, distance: 59.4
click at [484, 110] on input "R$ 80,00" at bounding box center [627, 104] width 307 height 33
click at [507, 360] on div "Pix" at bounding box center [517, 353] width 20 height 21
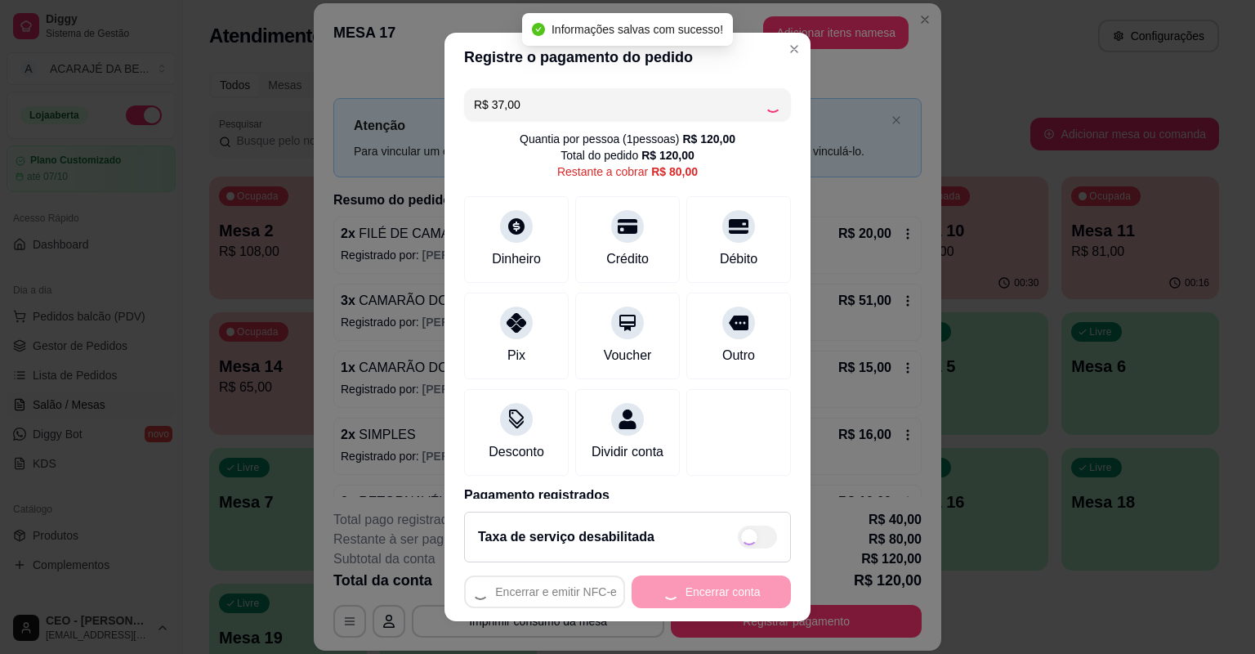
type input "R$ 43,00"
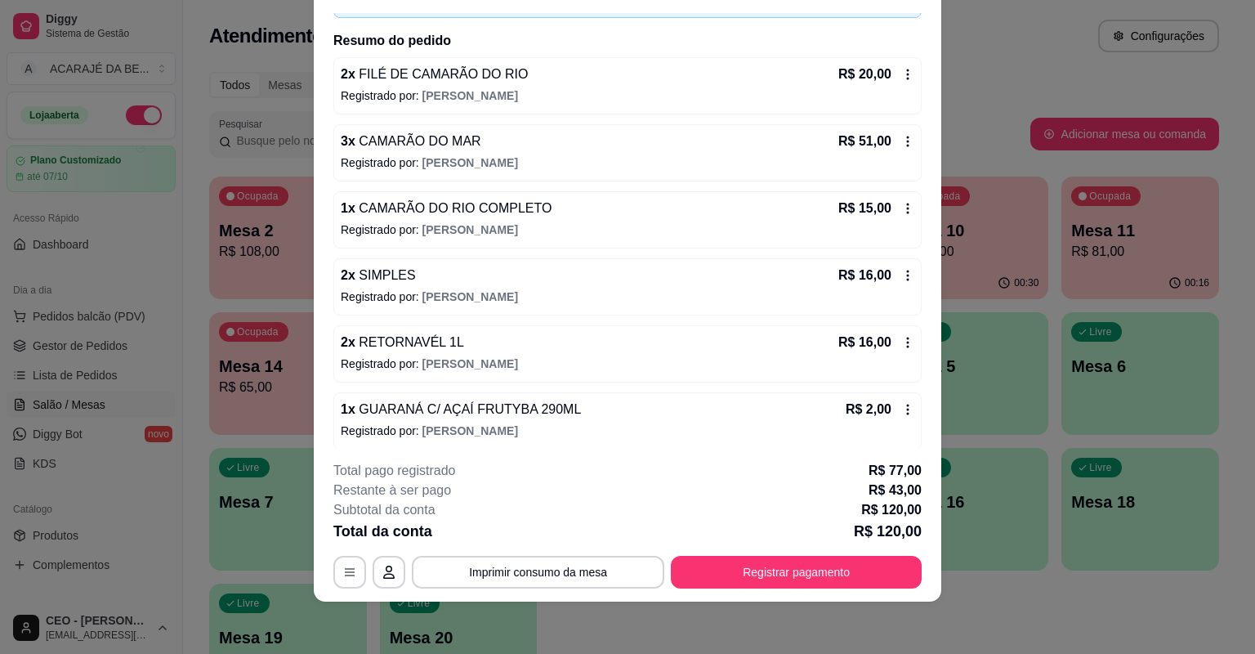
scroll to position [116, 0]
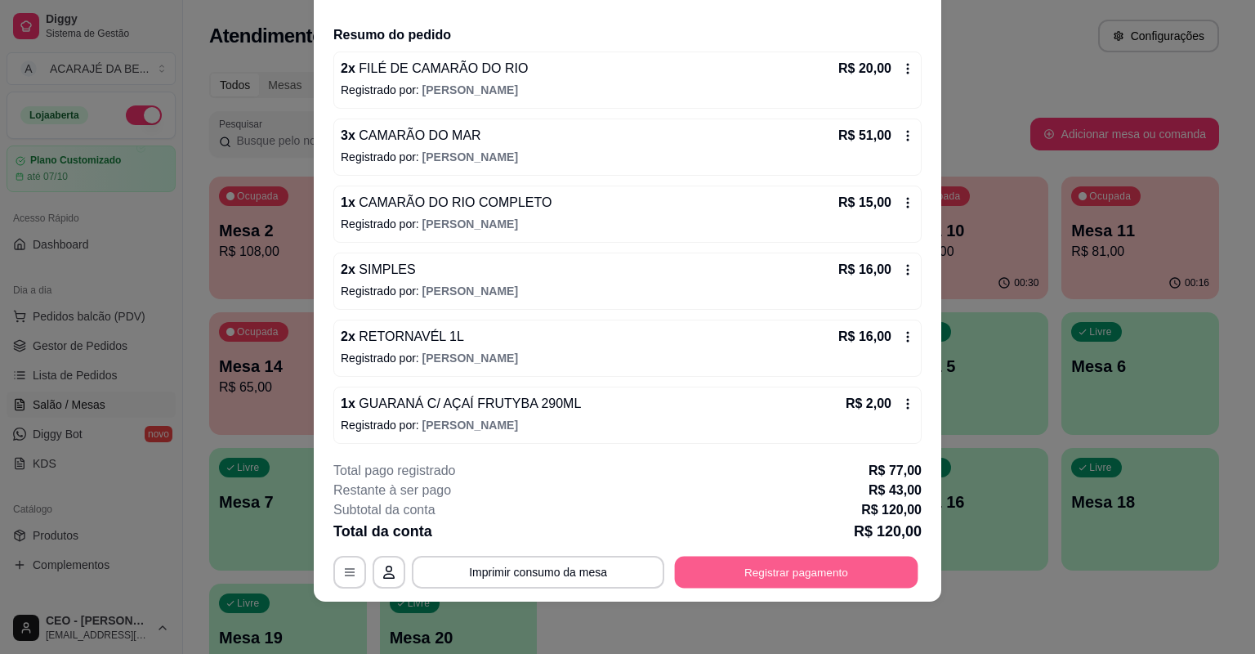
click at [790, 571] on button "Registrar pagamento" at bounding box center [797, 573] width 244 height 32
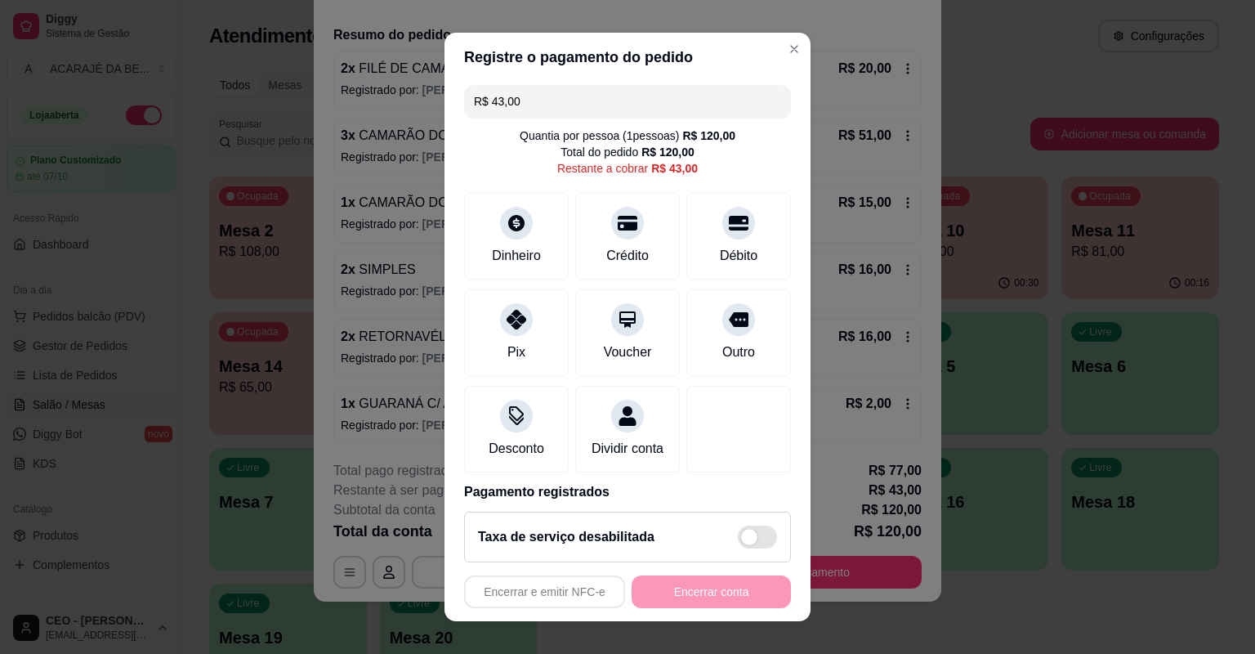
scroll to position [0, 0]
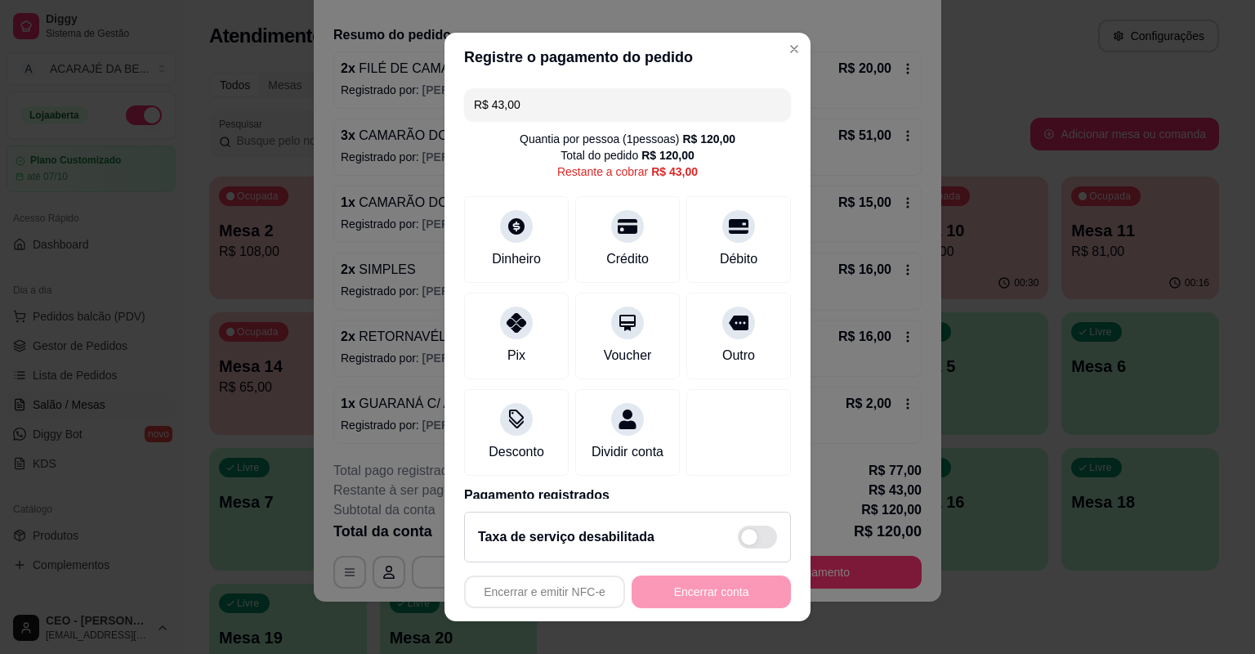
click at [531, 111] on input "R$ 43,00" at bounding box center [627, 104] width 307 height 33
drag, startPoint x: 543, startPoint y: 101, endPoint x: 485, endPoint y: 98, distance: 58.9
click at [485, 98] on input "R$ 43,00" at bounding box center [627, 104] width 307 height 33
click at [510, 318] on icon at bounding box center [516, 317] width 21 height 21
click at [539, 106] on input "R$ 19,00" at bounding box center [627, 104] width 307 height 33
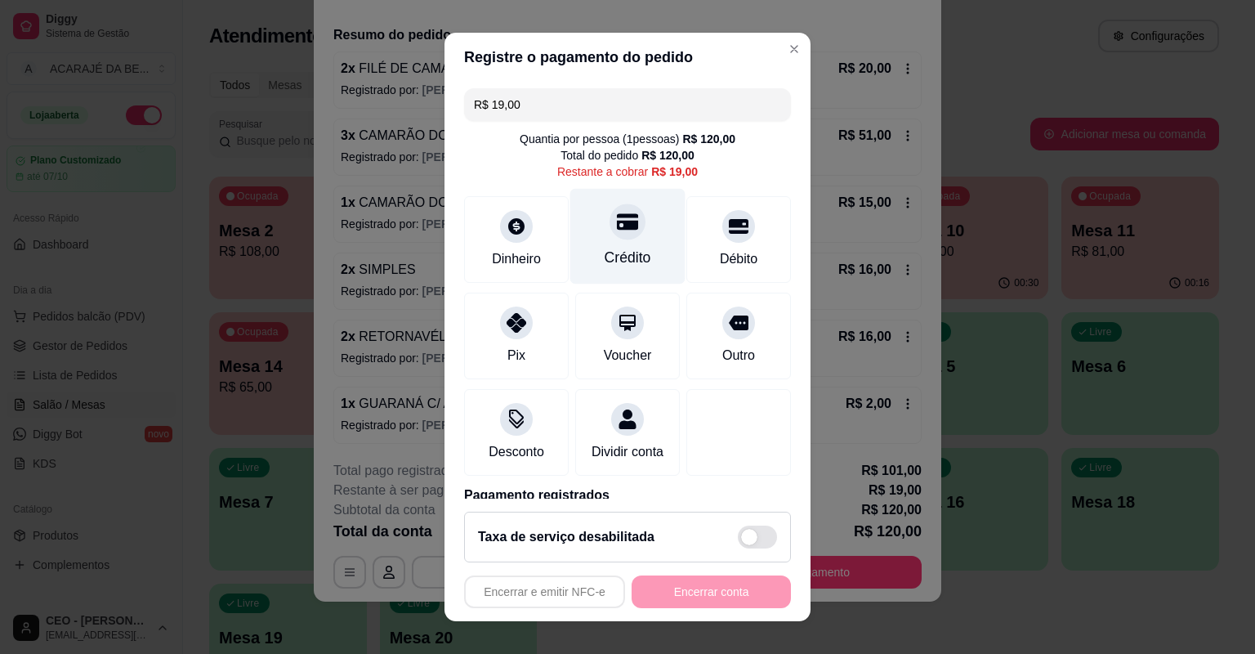
click at [628, 242] on div "Crédito" at bounding box center [627, 237] width 115 height 96
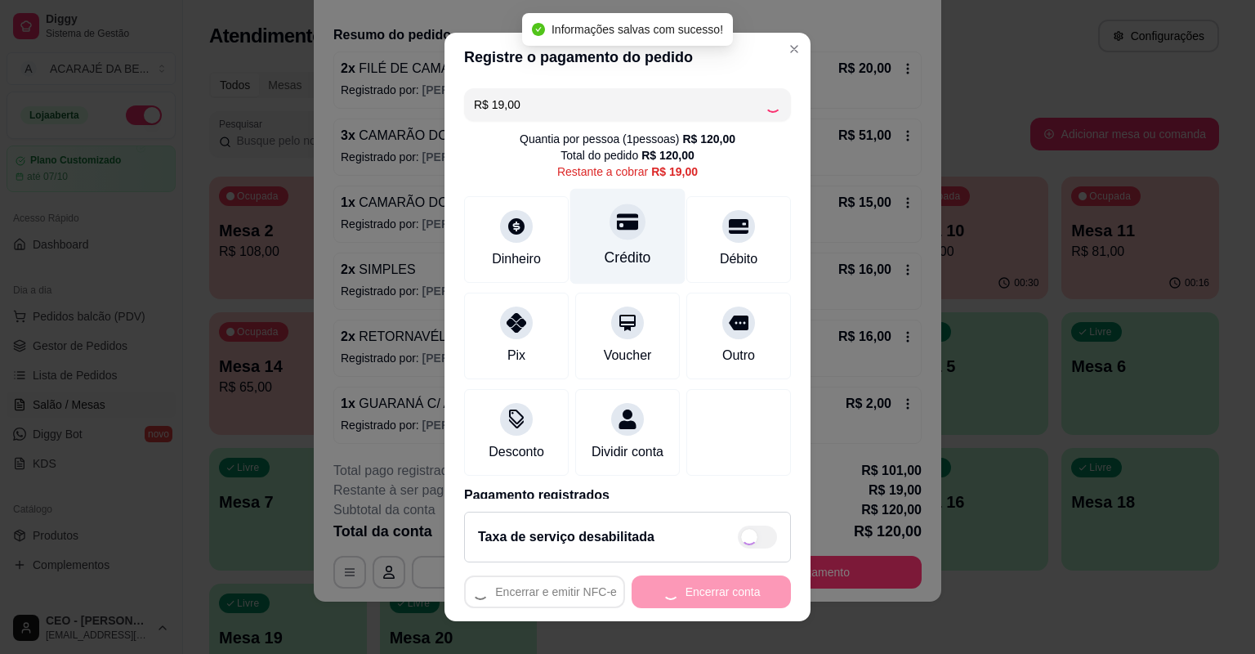
type input "R$ 0,00"
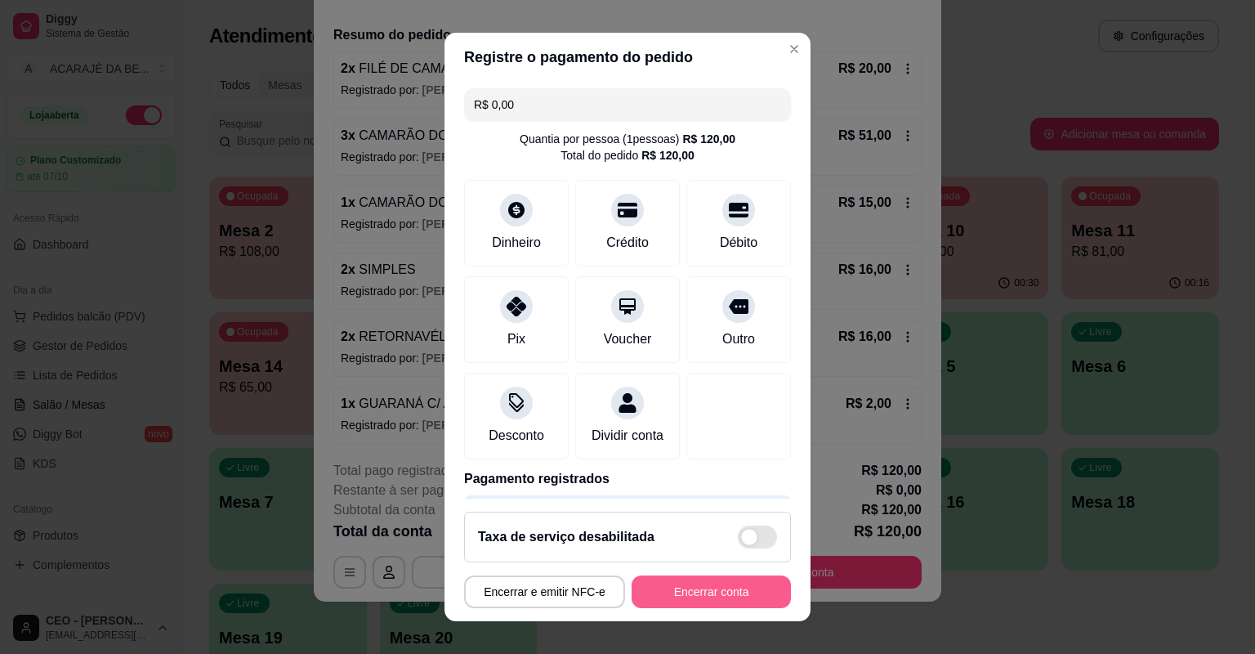
click at [685, 590] on button "Encerrar conta" at bounding box center [711, 591] width 159 height 33
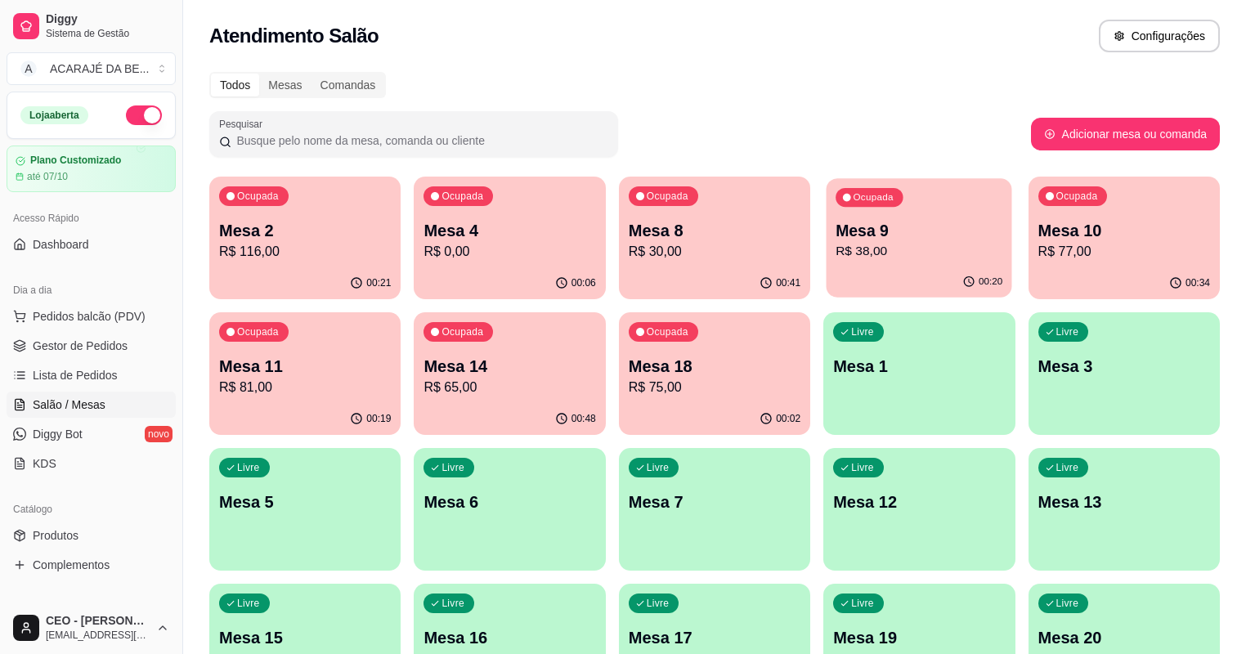
click at [835, 256] on p "R$ 38,00" at bounding box center [918, 251] width 167 height 19
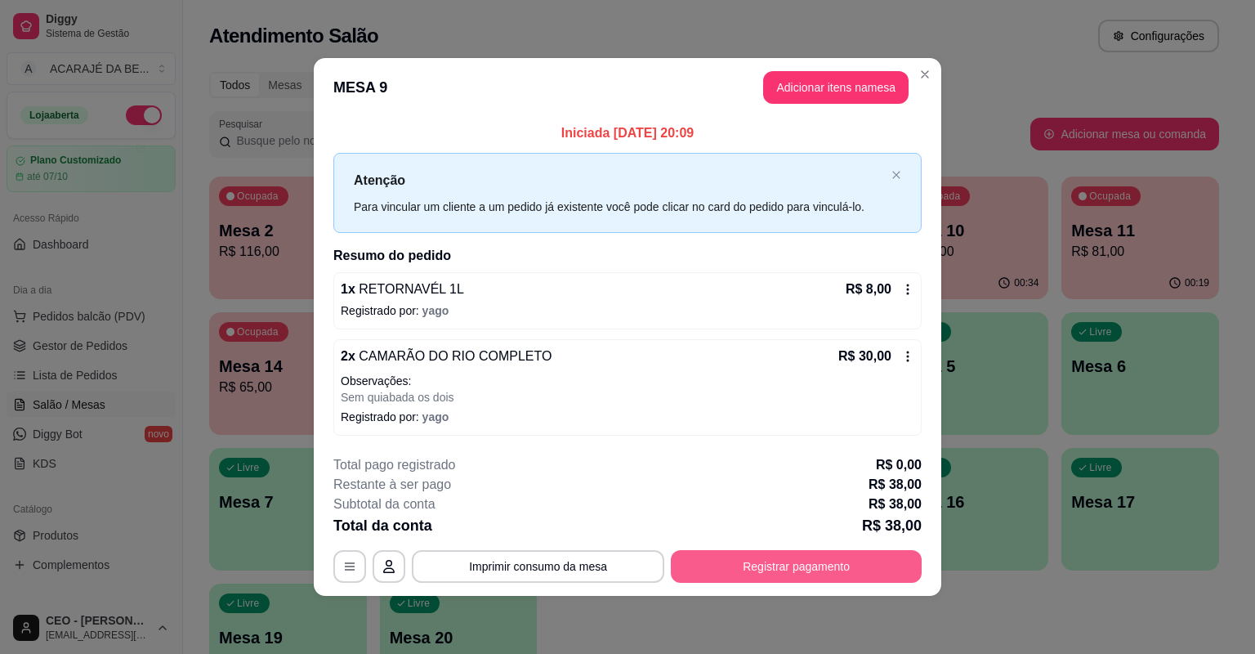
click at [807, 562] on button "Registrar pagamento" at bounding box center [796, 566] width 251 height 33
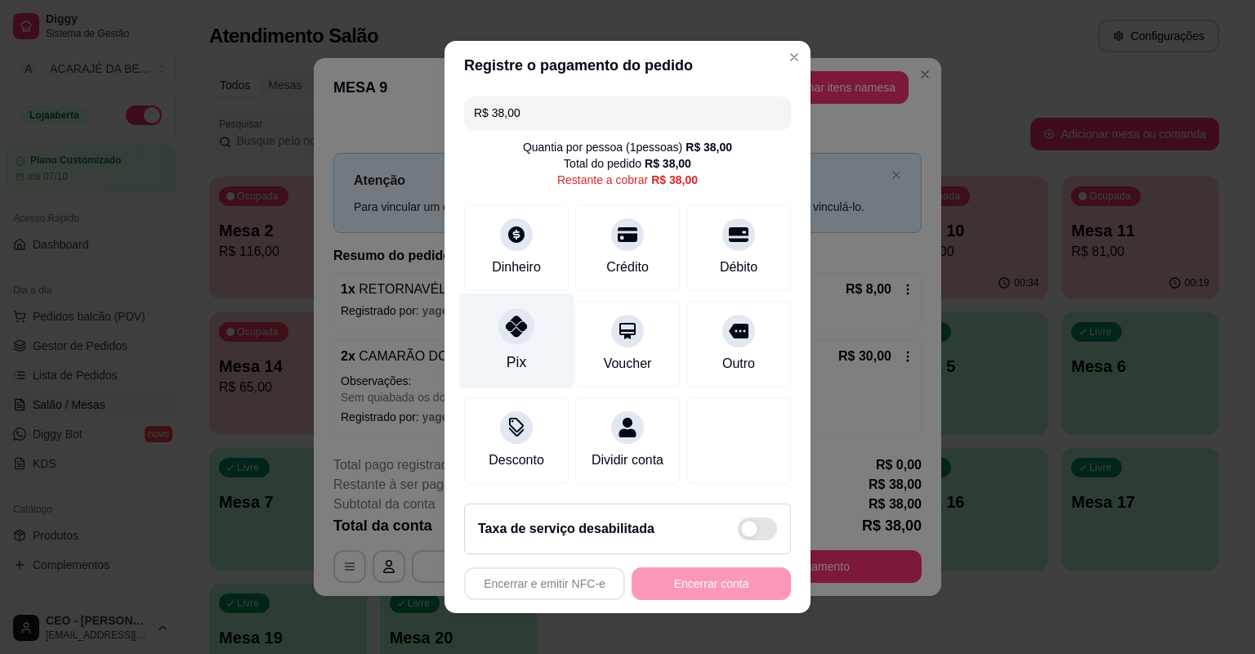
click at [522, 350] on div "Pix" at bounding box center [516, 341] width 115 height 96
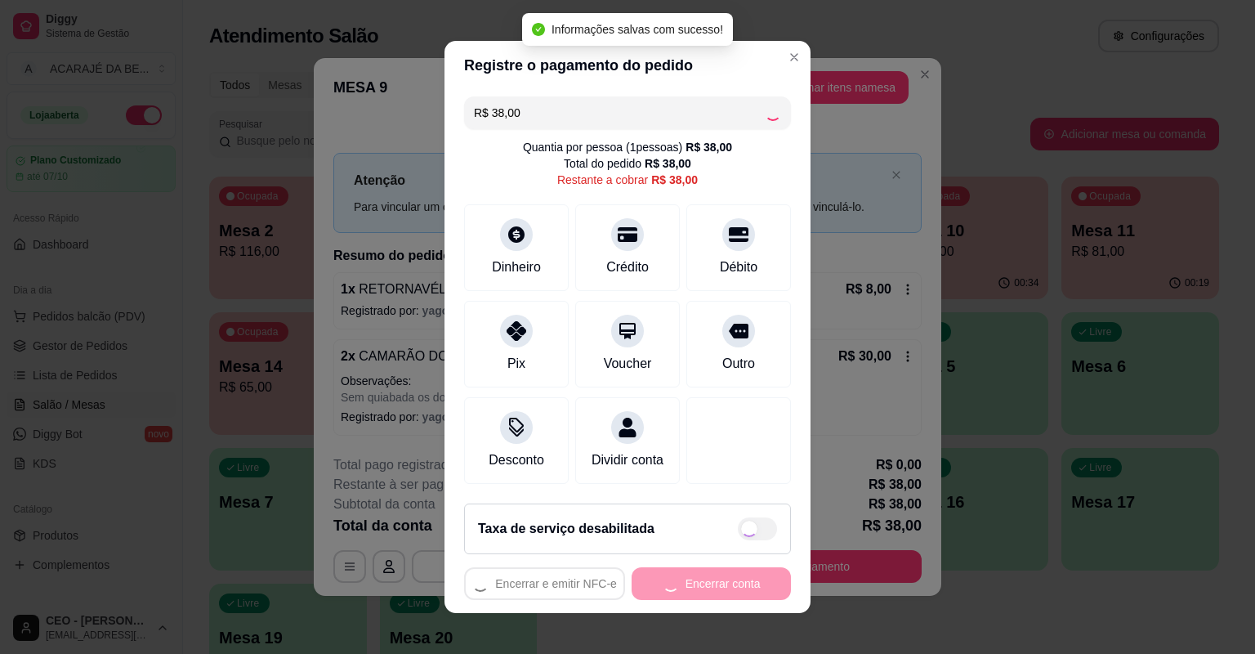
type input "R$ 0,00"
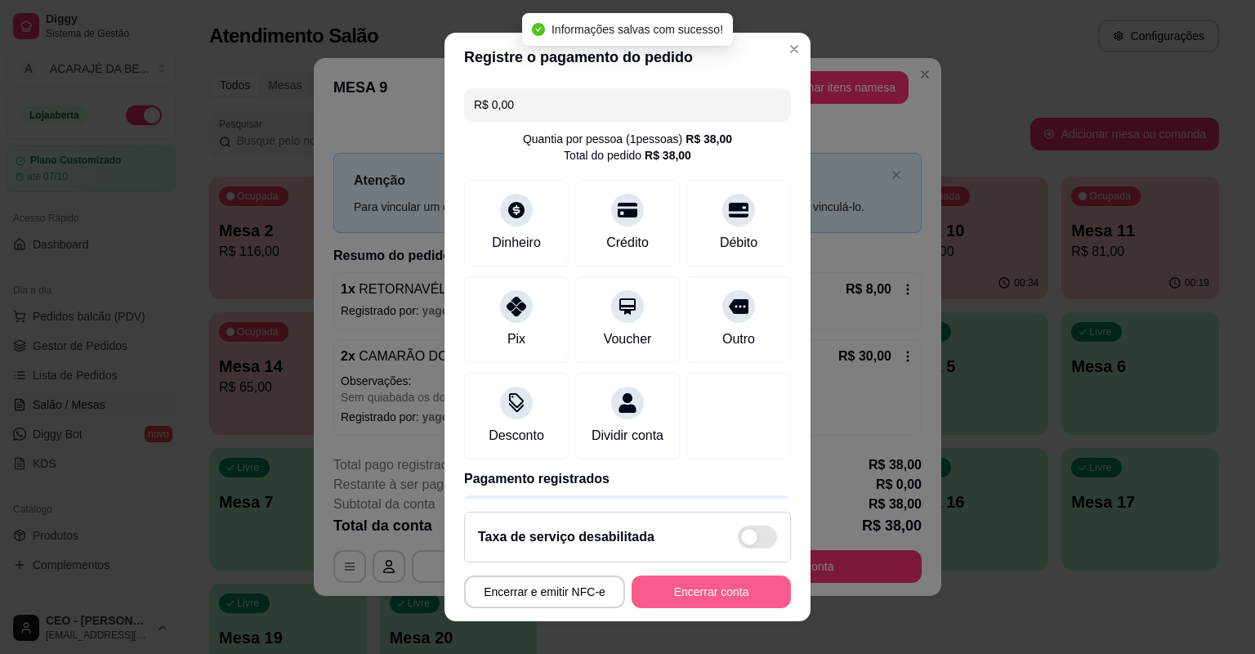
click at [687, 598] on button "Encerrar conta" at bounding box center [711, 591] width 159 height 33
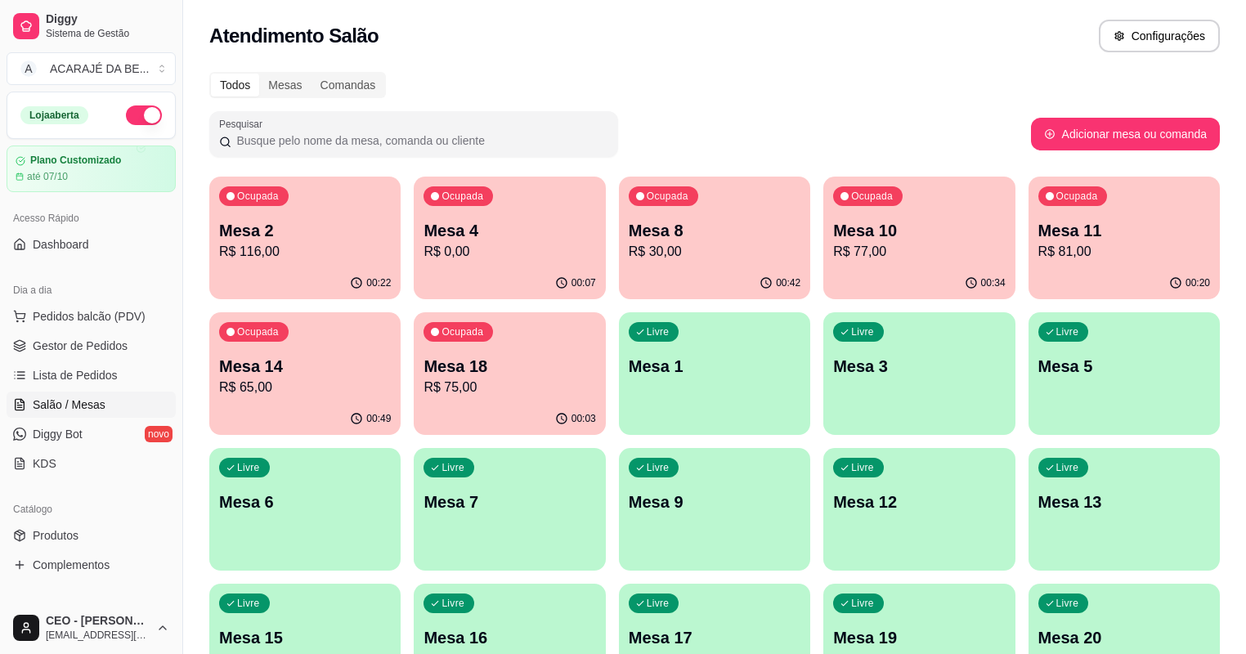
click at [628, 258] on p "R$ 30,00" at bounding box center [714, 252] width 172 height 20
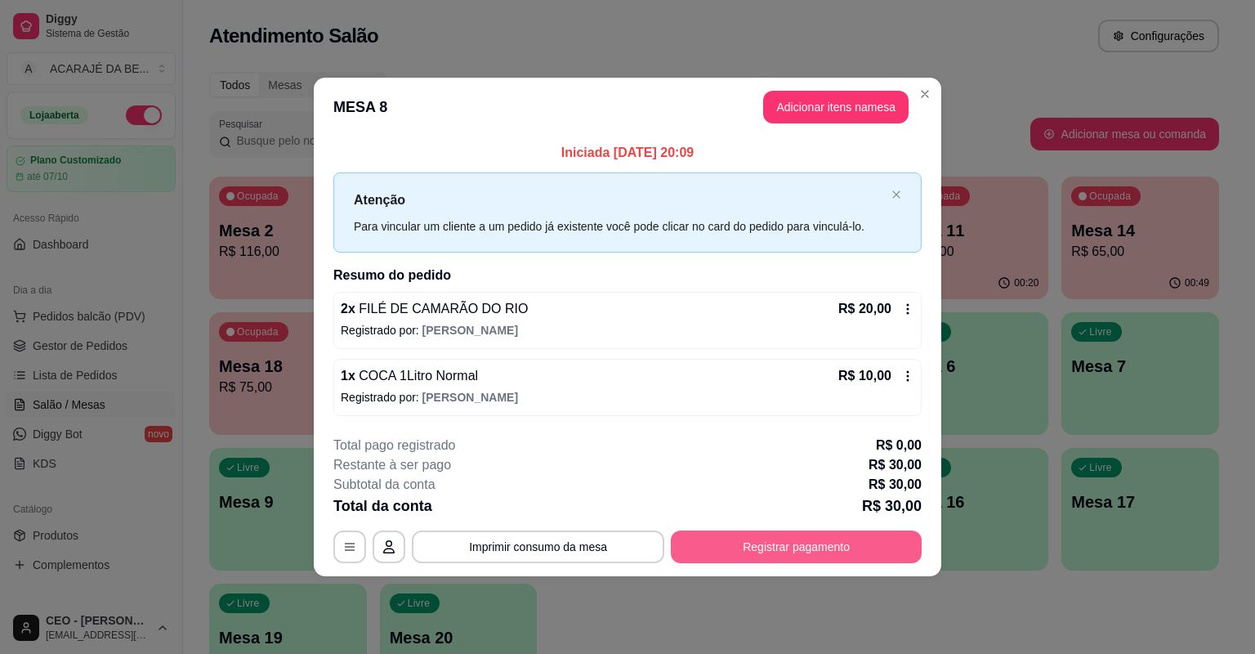
click at [758, 554] on button "Registrar pagamento" at bounding box center [796, 546] width 251 height 33
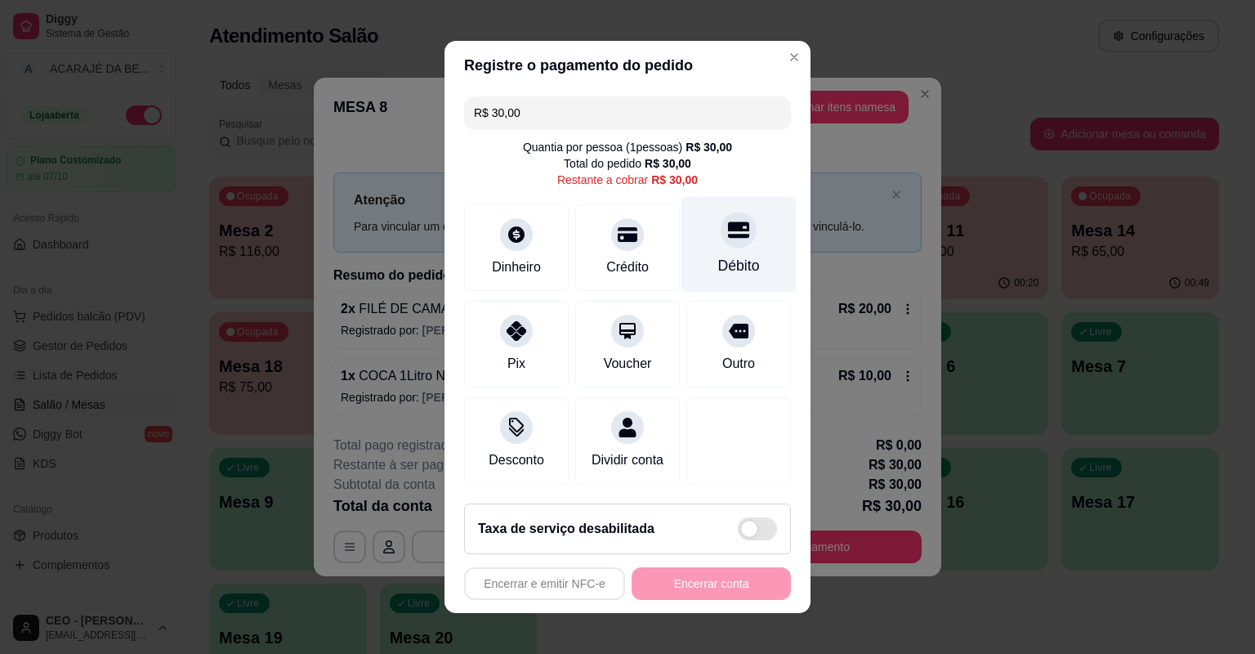
click at [691, 255] on div "Débito" at bounding box center [739, 245] width 115 height 96
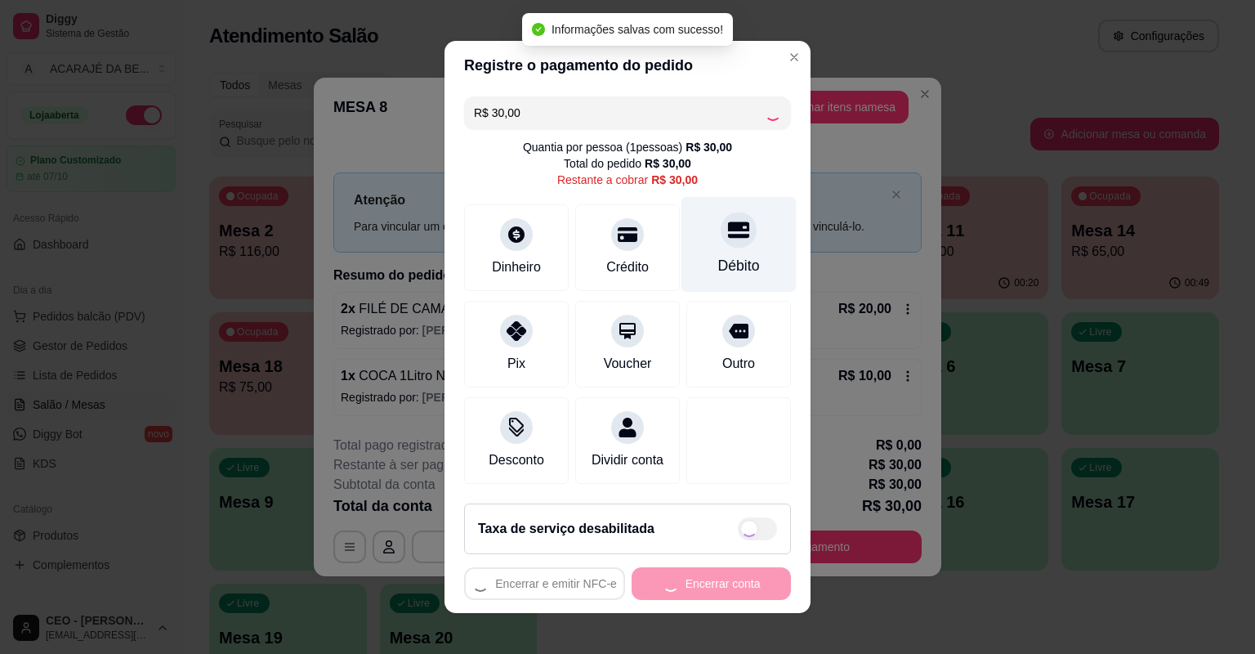
type input "R$ 0,00"
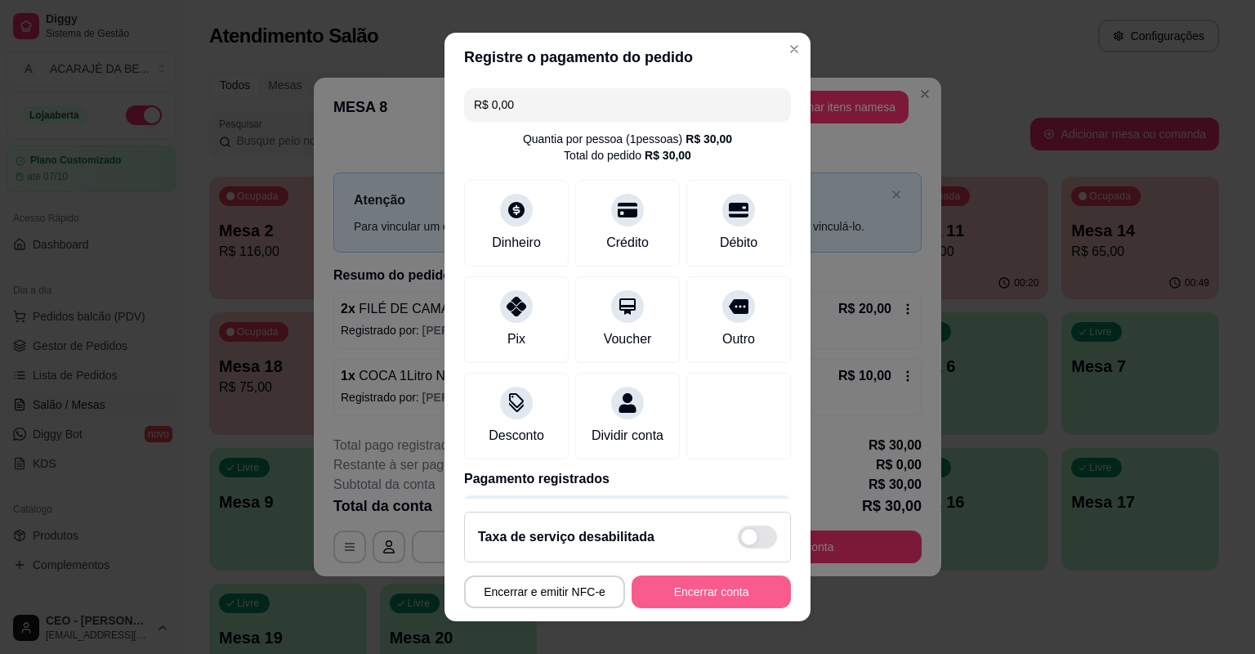
click at [660, 584] on button "Encerrar conta" at bounding box center [711, 591] width 159 height 33
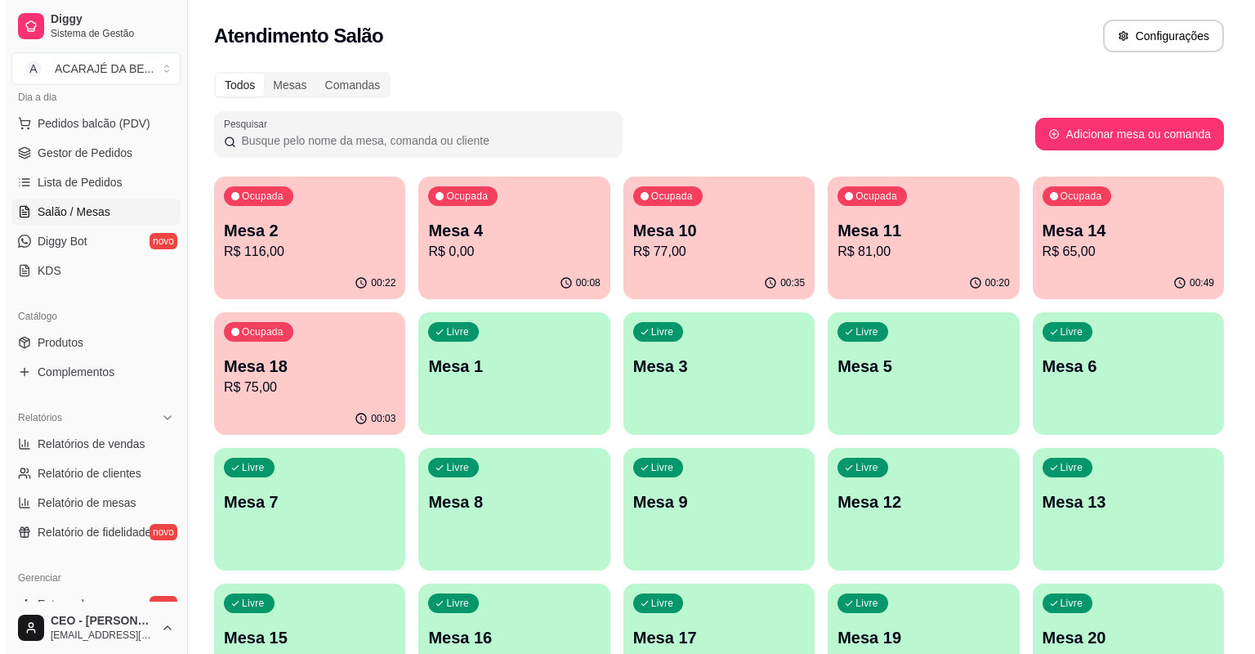
scroll to position [392, 0]
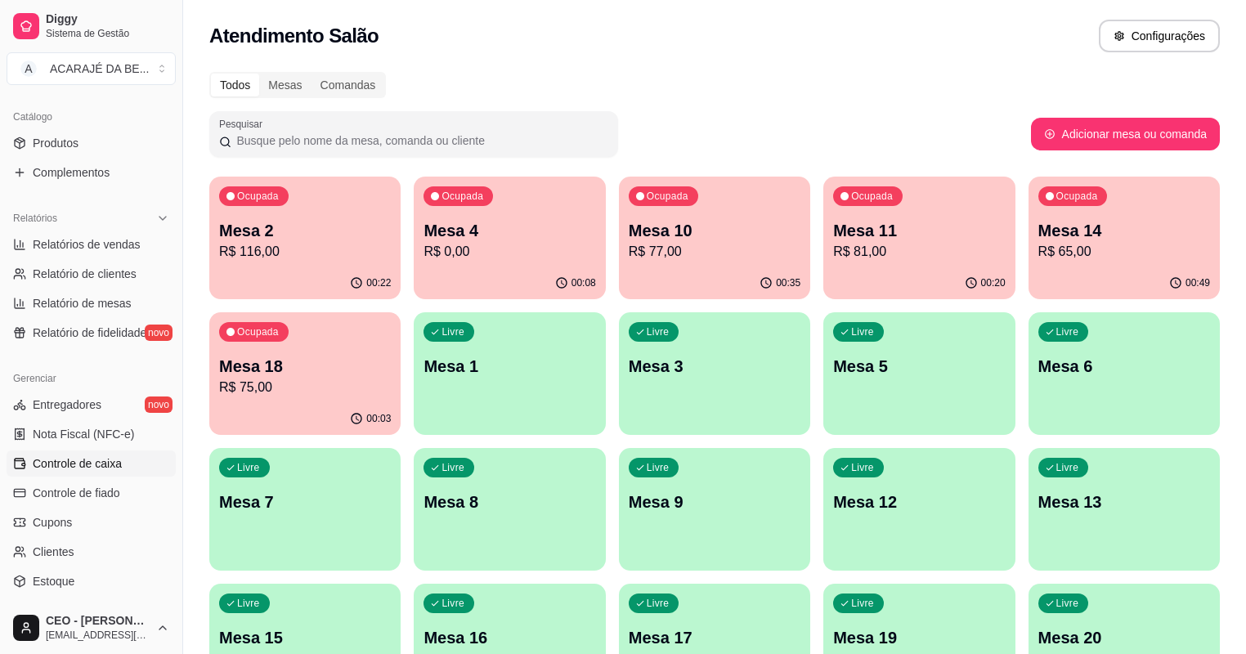
click at [92, 458] on span "Controle de caixa" at bounding box center [77, 463] width 89 height 16
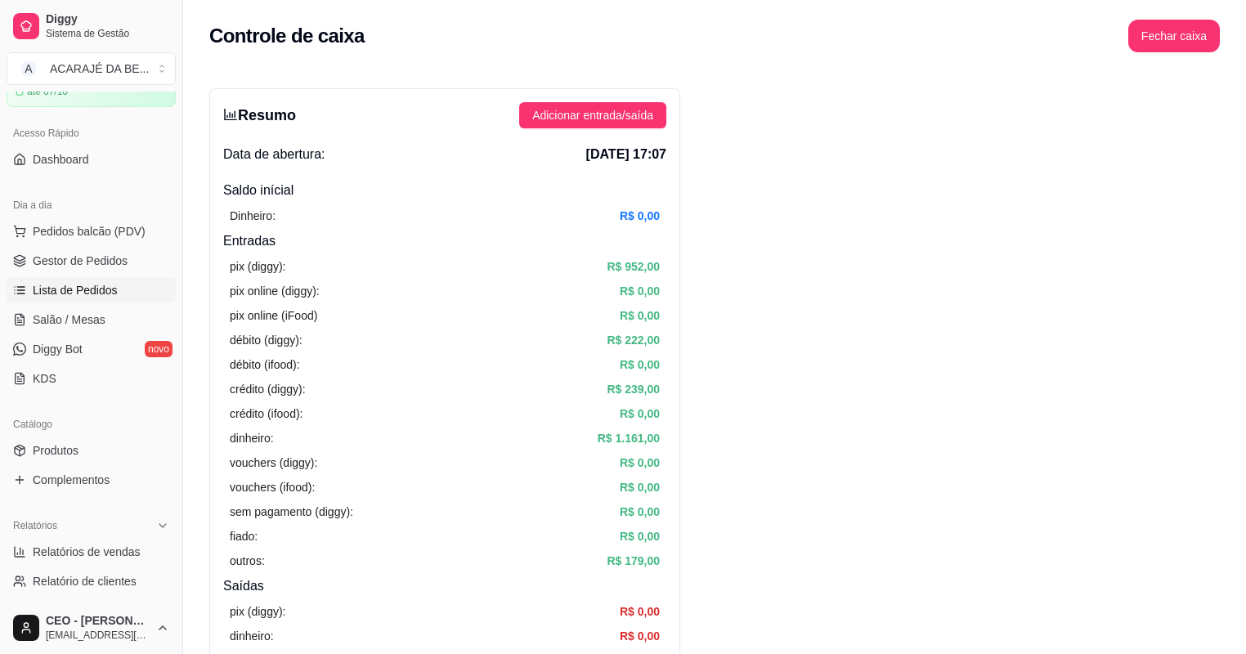
scroll to position [65, 0]
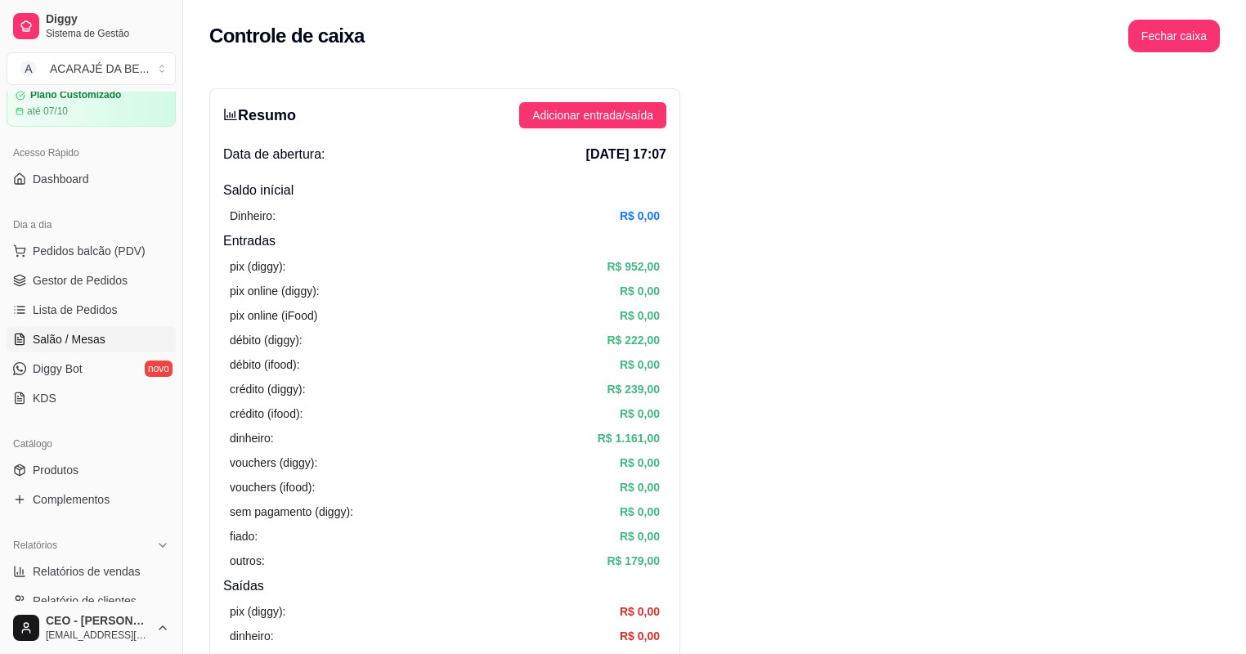
click at [73, 336] on span "Salão / Mesas" at bounding box center [69, 339] width 73 height 16
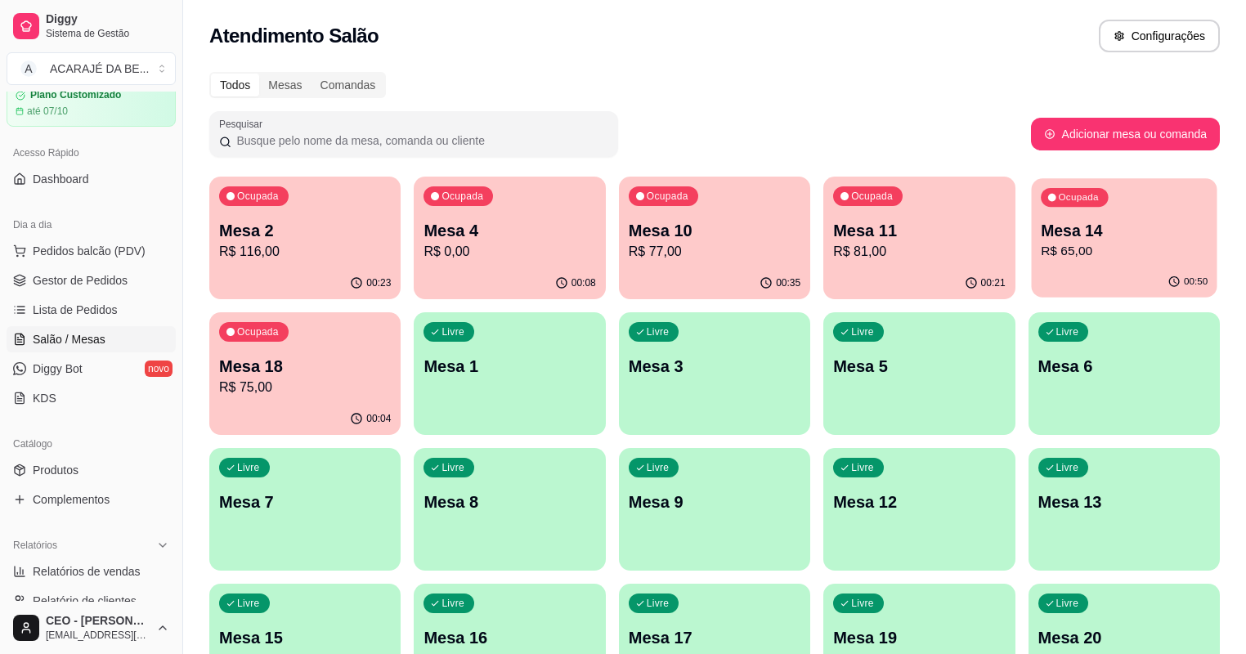
click at [1040, 251] on p "R$ 65,00" at bounding box center [1123, 251] width 167 height 19
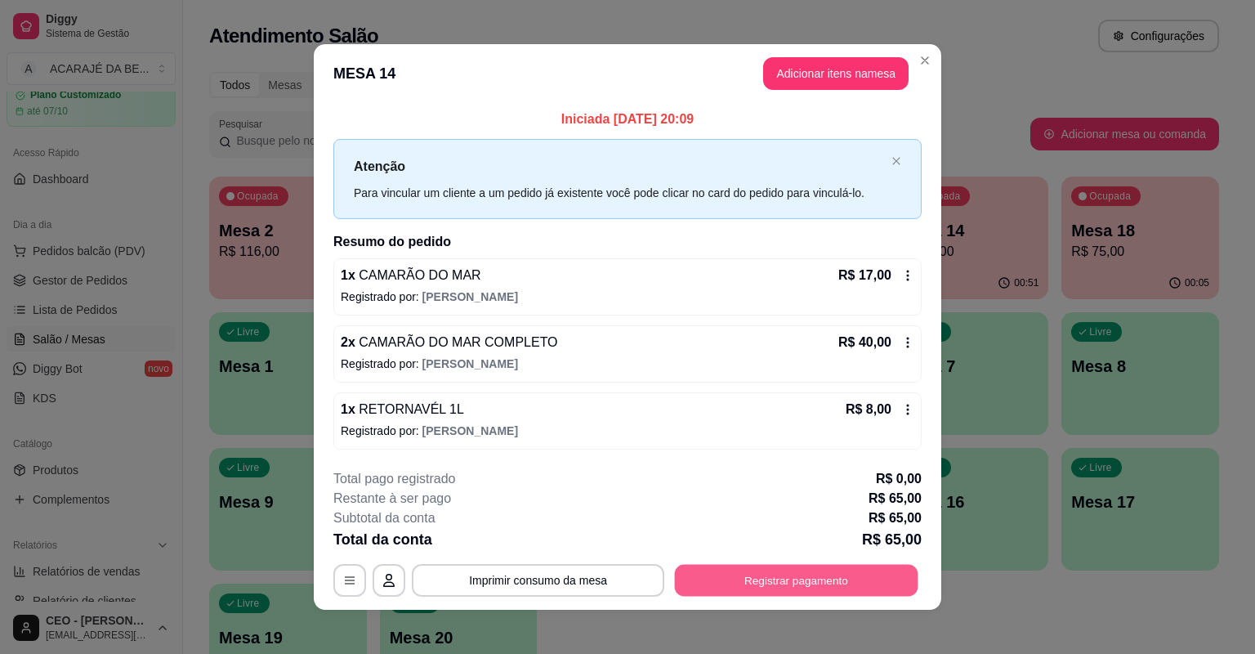
click at [745, 573] on button "Registrar pagamento" at bounding box center [797, 580] width 244 height 32
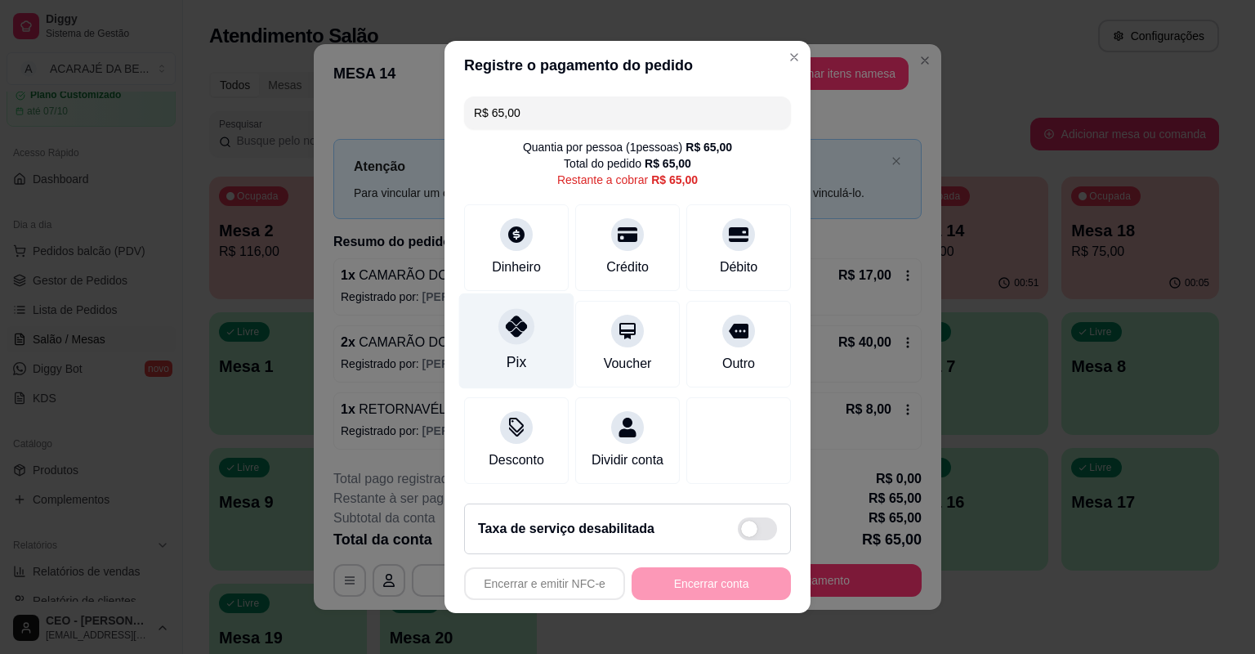
click at [507, 342] on div at bounding box center [517, 326] width 36 height 36
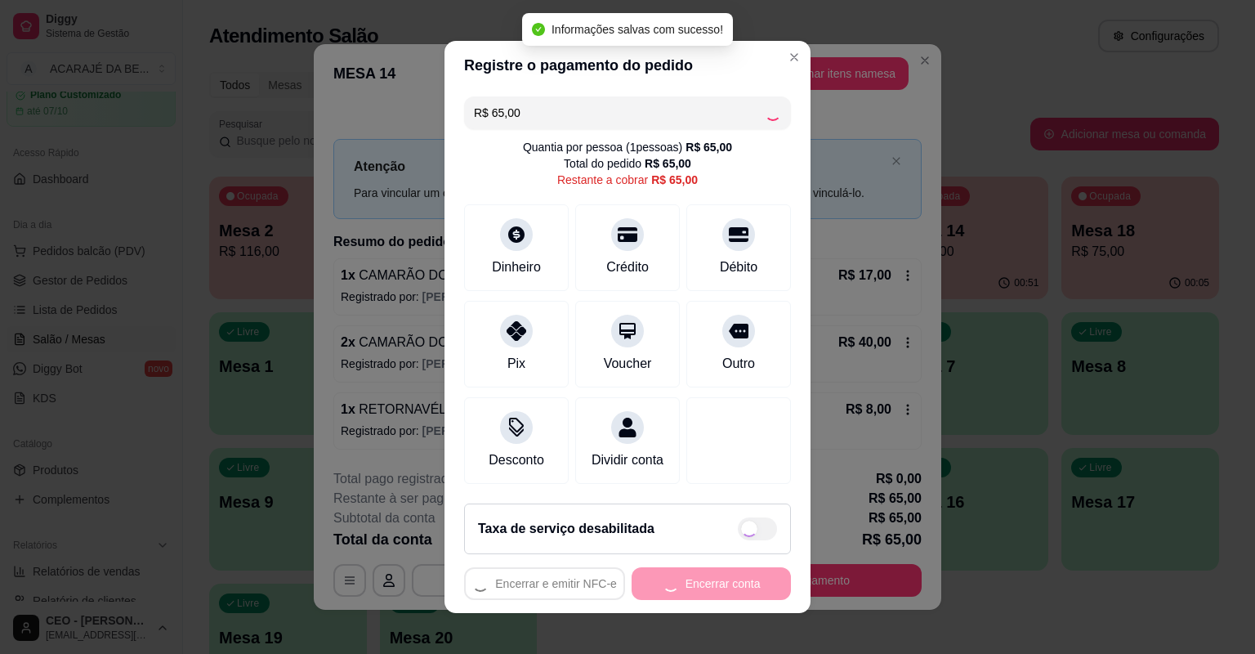
type input "R$ 0,00"
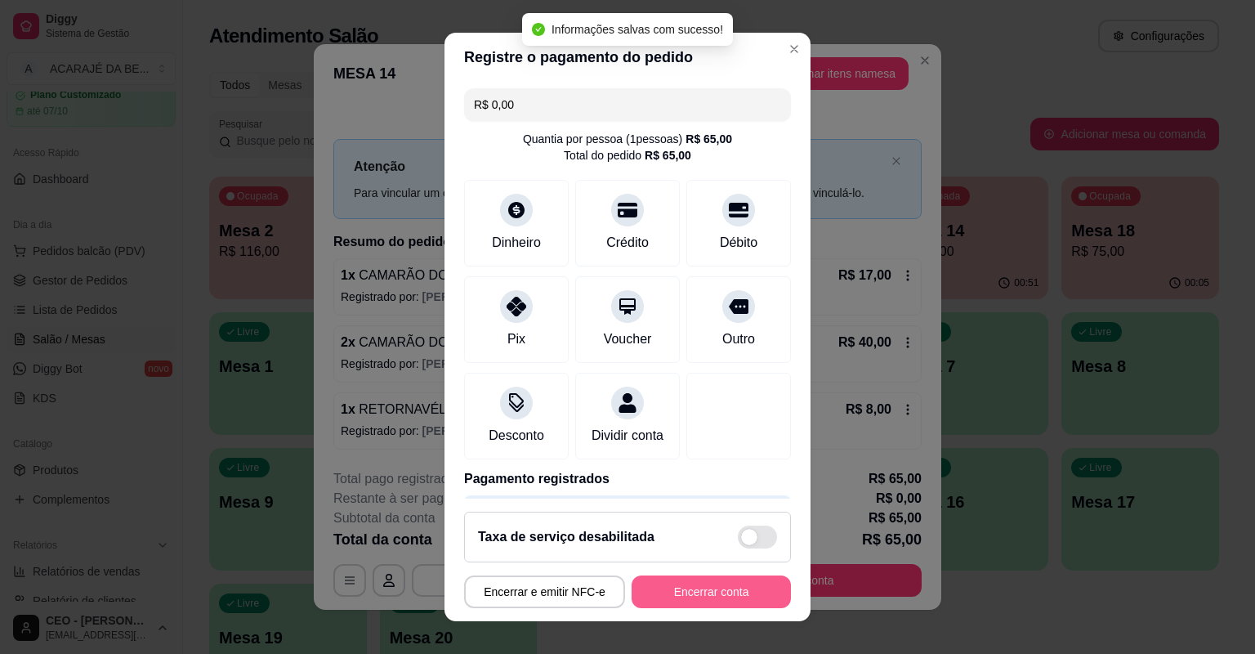
click at [693, 592] on button "Encerrar conta" at bounding box center [711, 591] width 159 height 33
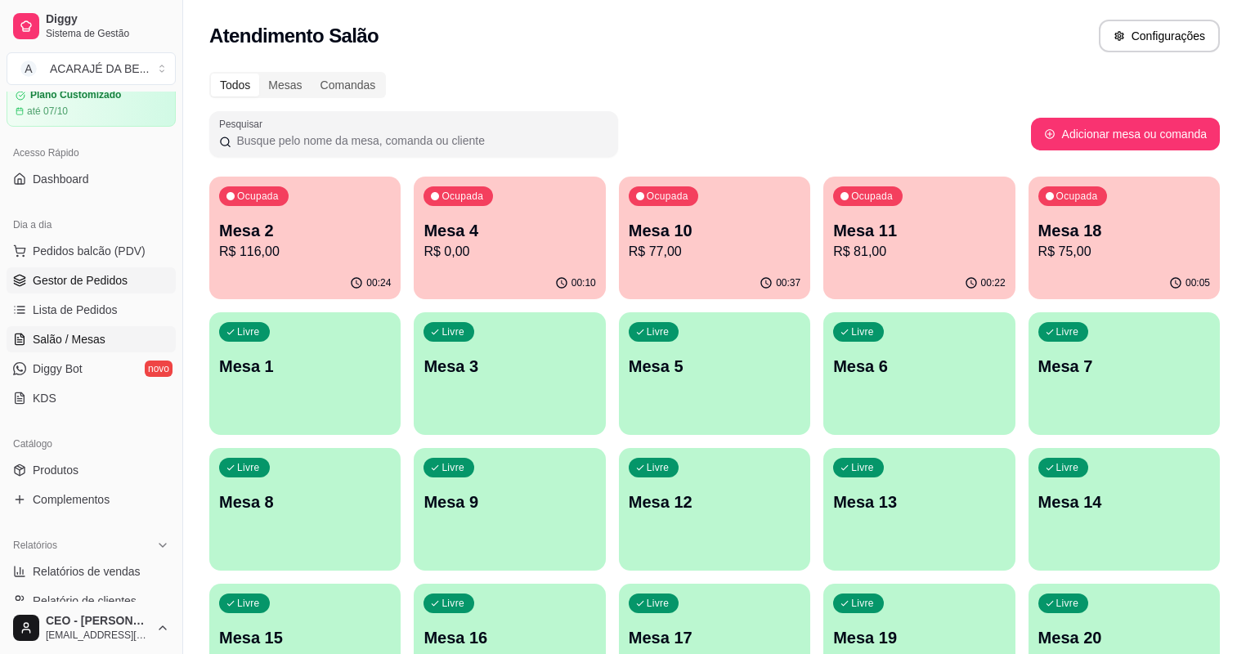
click at [101, 278] on span "Gestor de Pedidos" at bounding box center [80, 280] width 95 height 16
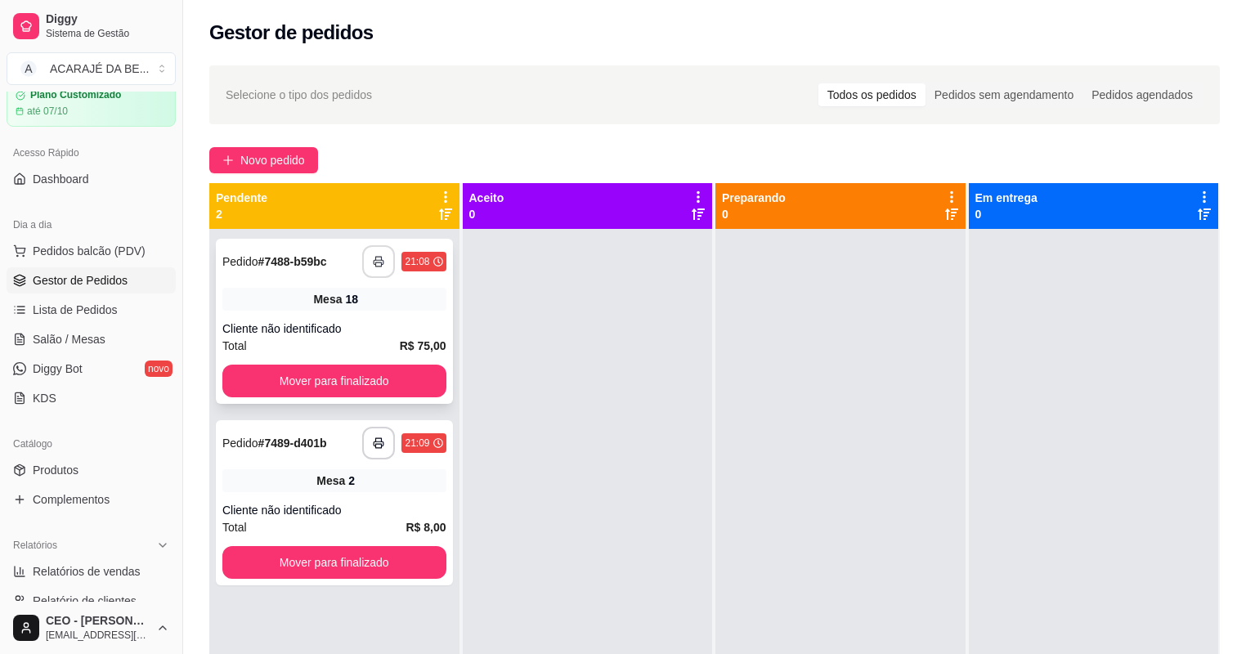
click at [367, 268] on button "button" at bounding box center [378, 261] width 33 height 33
click at [353, 386] on button "Mover para finalizado" at bounding box center [334, 381] width 224 height 33
click at [389, 378] on button "Mover para finalizado" at bounding box center [334, 381] width 217 height 32
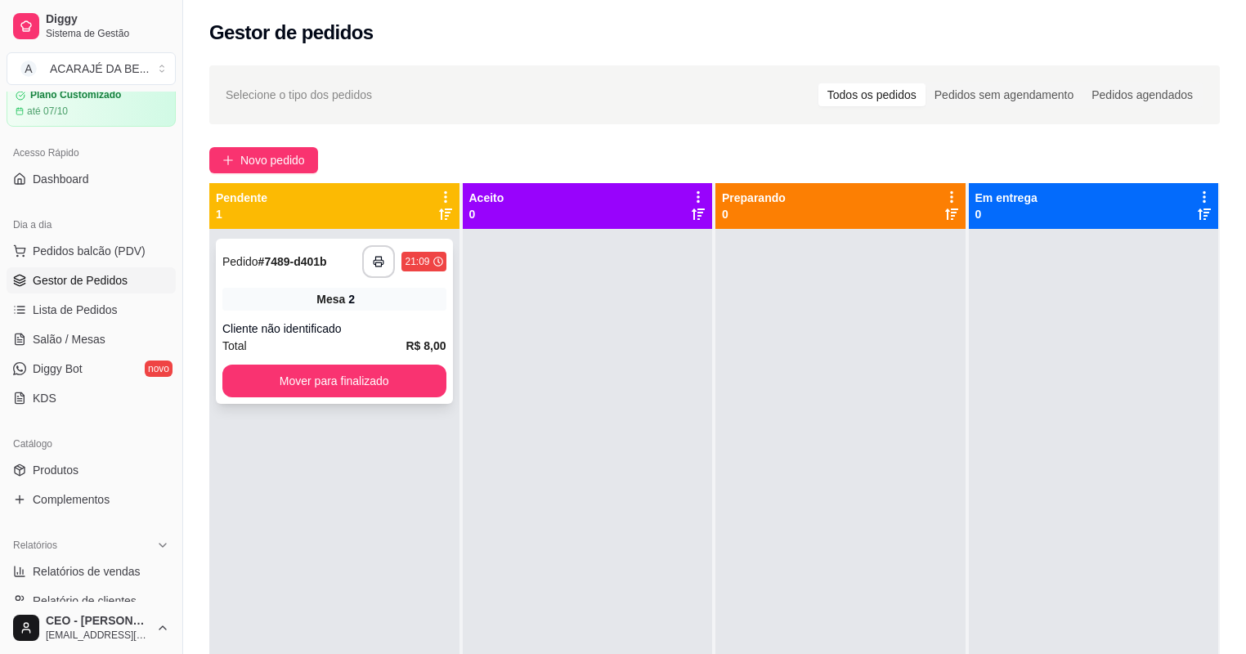
click at [352, 315] on div "**********" at bounding box center [334, 321] width 237 height 165
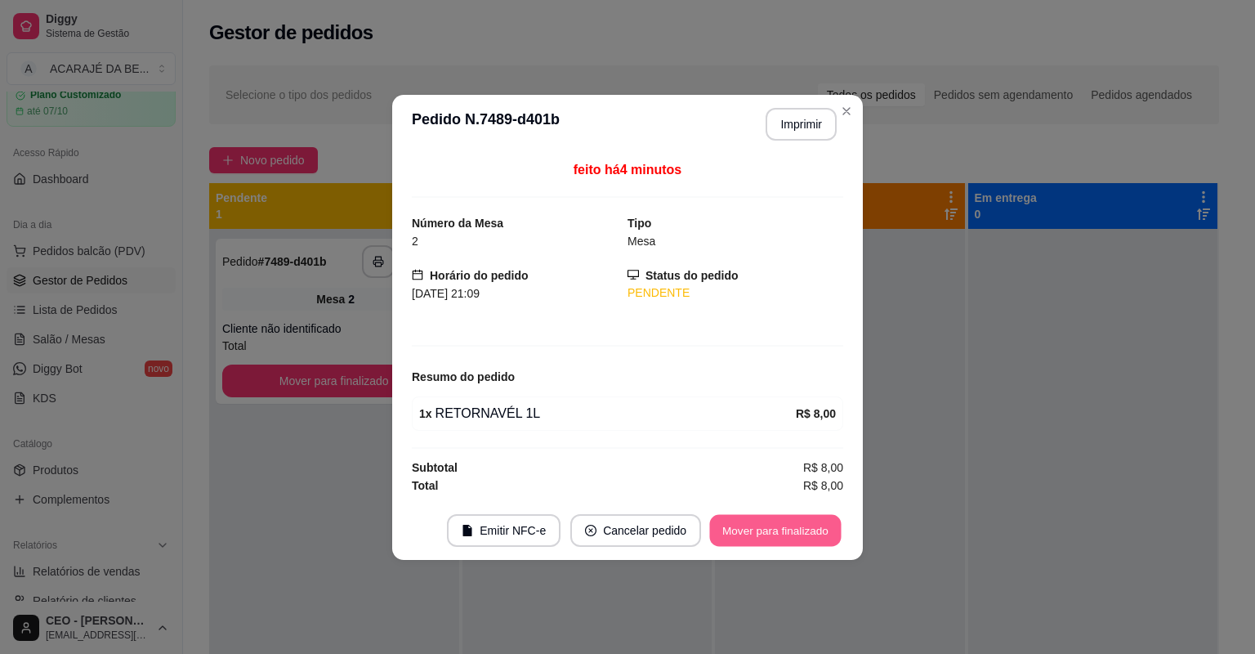
click at [788, 521] on button "Mover para finalizado" at bounding box center [776, 530] width 132 height 32
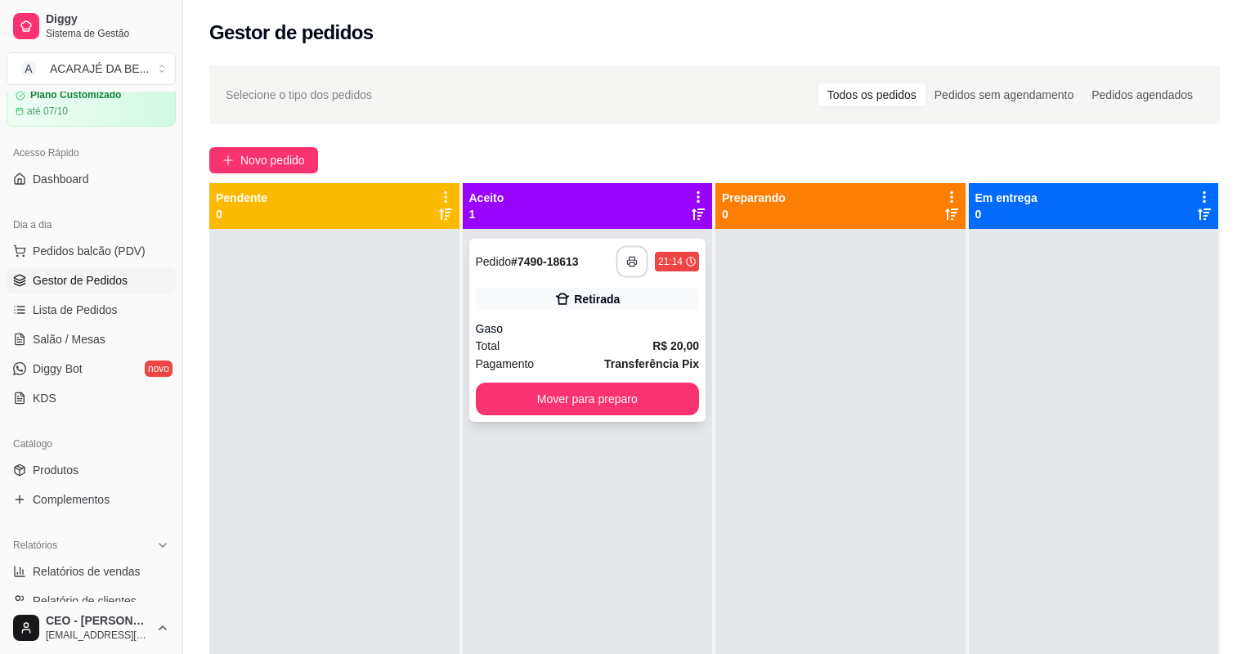
click at [632, 275] on button "button" at bounding box center [632, 262] width 32 height 32
click at [595, 399] on button "Mover para preparo" at bounding box center [588, 398] width 224 height 33
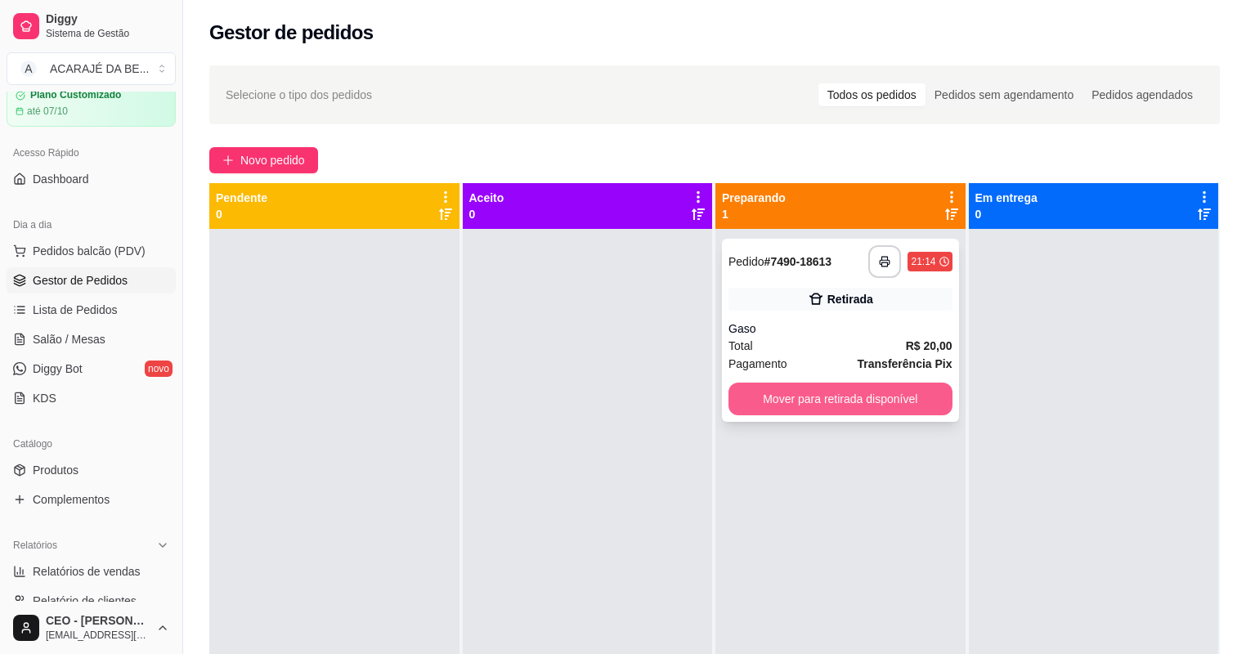
click at [873, 393] on button "Mover para retirada disponível" at bounding box center [840, 398] width 224 height 33
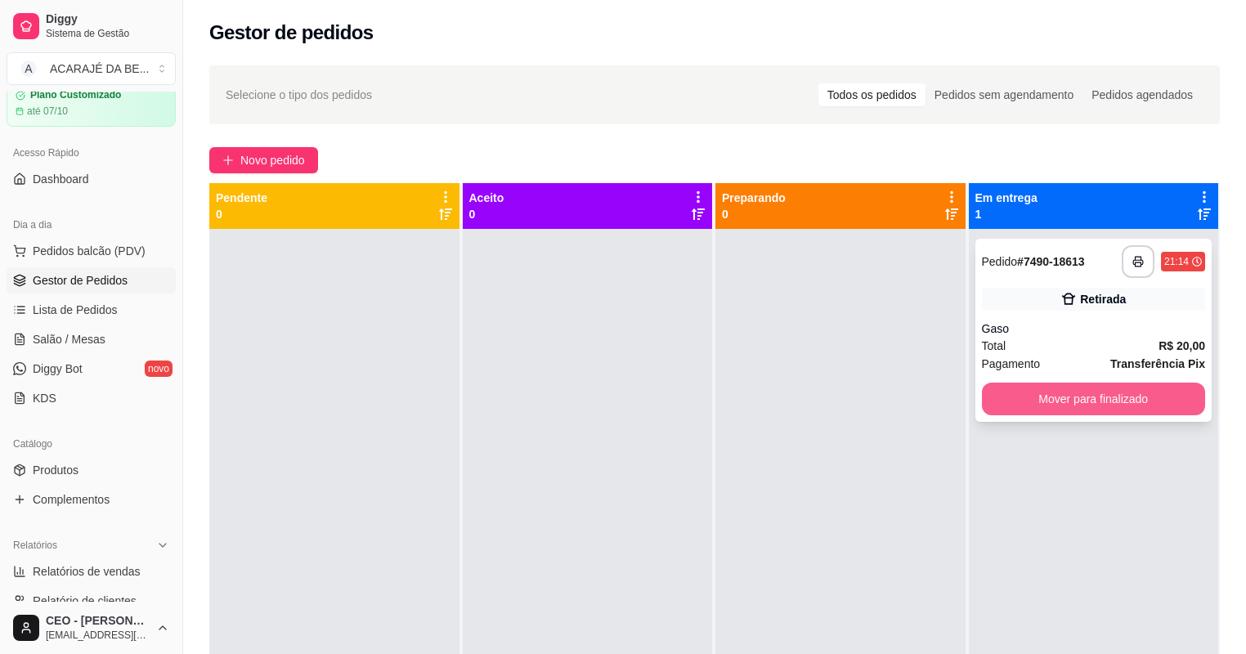
click at [987, 392] on button "Mover para finalizado" at bounding box center [1094, 398] width 224 height 33
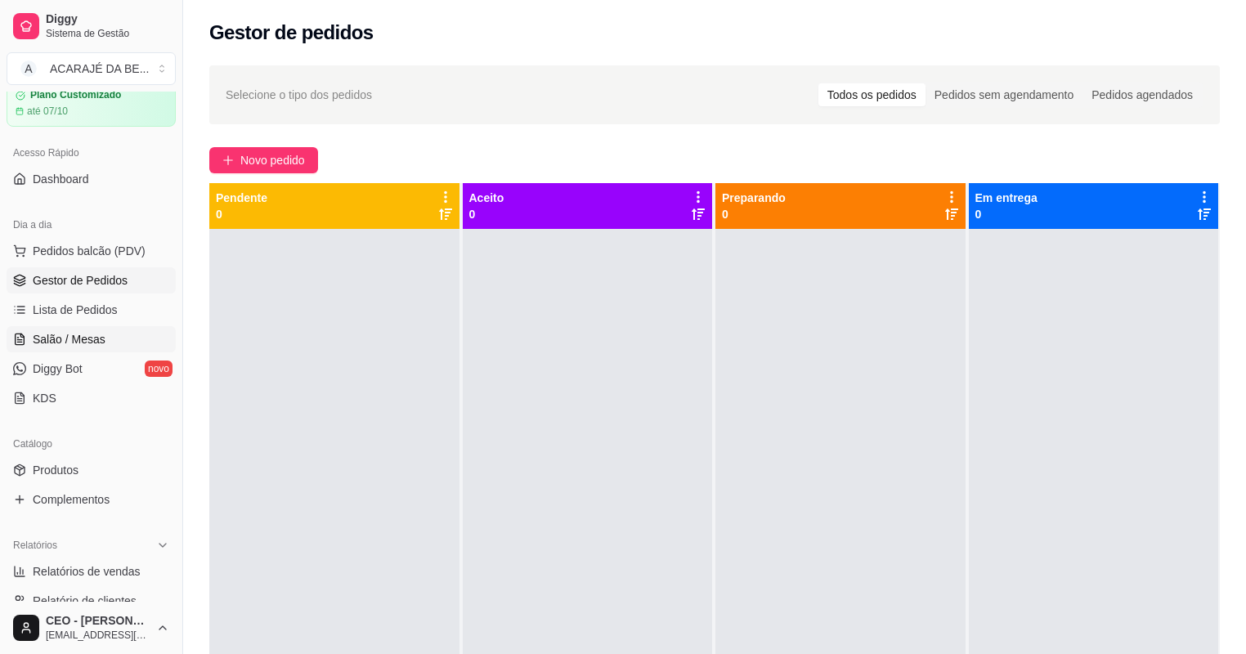
click at [92, 345] on span "Salão / Mesas" at bounding box center [69, 339] width 73 height 16
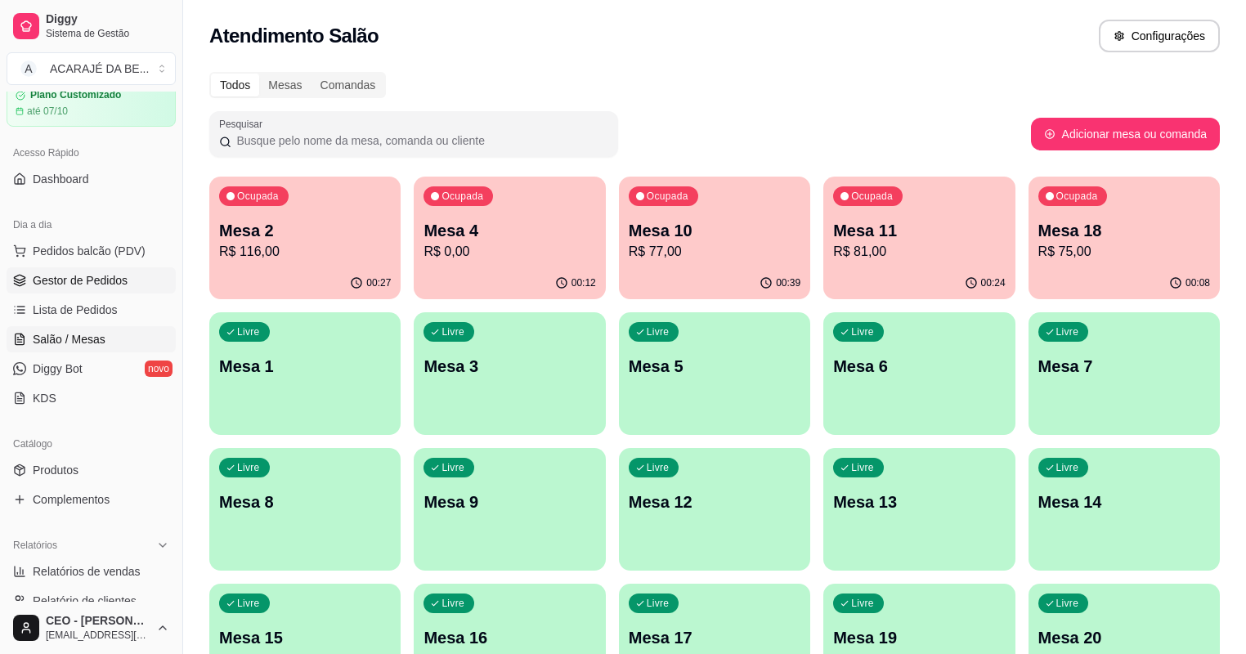
click at [87, 269] on link "Gestor de Pedidos" at bounding box center [91, 280] width 169 height 26
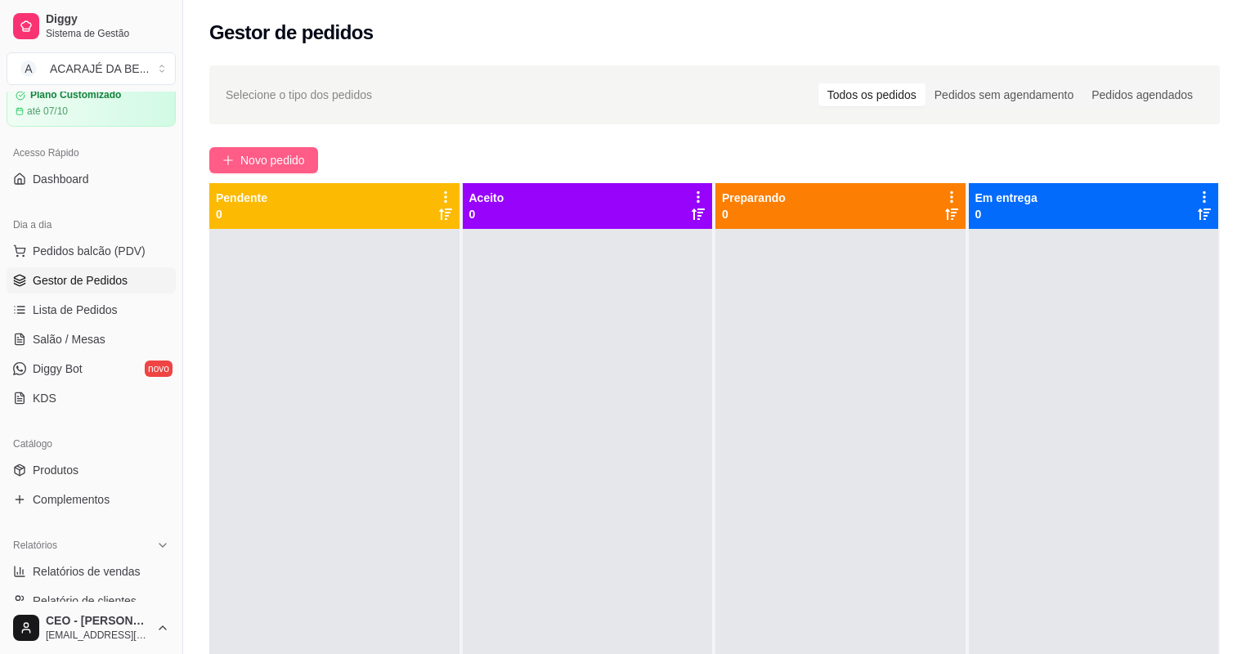
click at [304, 155] on span "Novo pedido" at bounding box center [272, 160] width 65 height 18
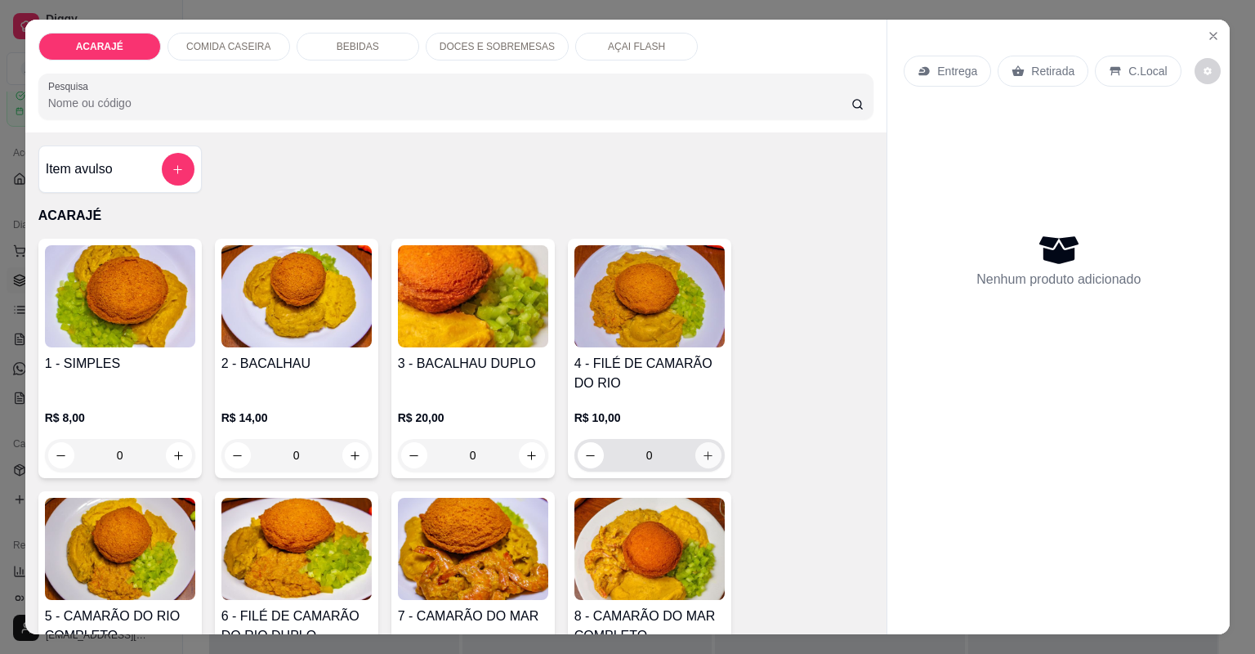
click at [705, 455] on icon "increase-product-quantity" at bounding box center [708, 456] width 12 height 12
type input "1"
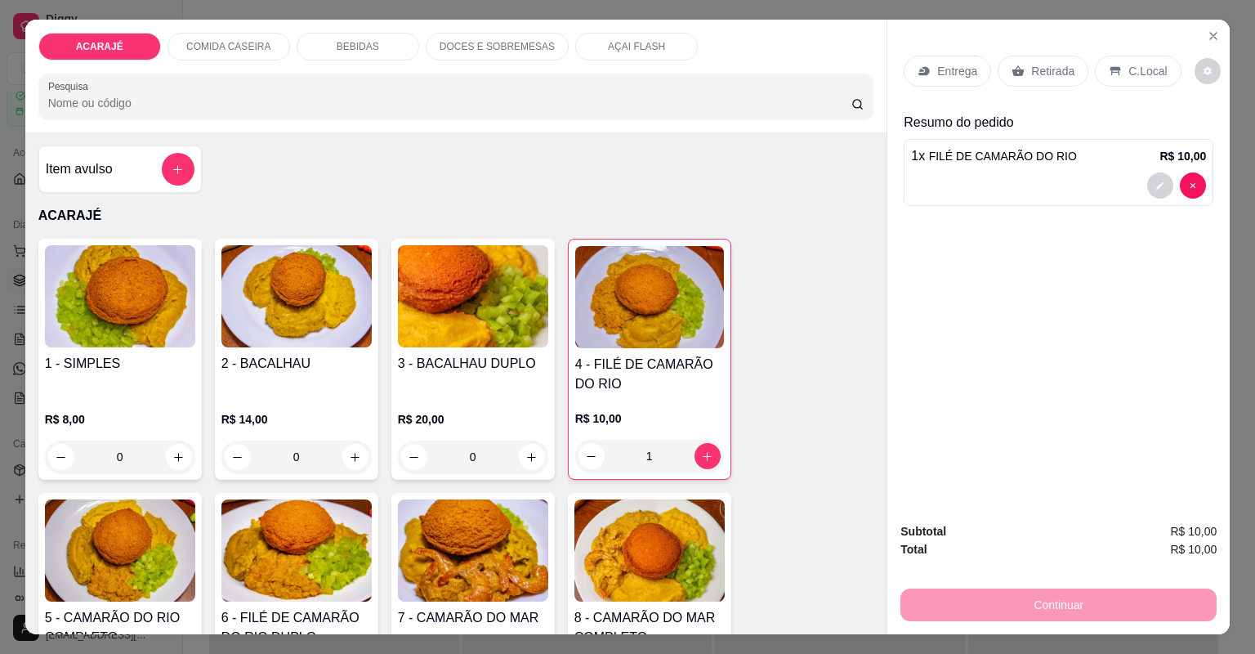
click at [1031, 70] on p "Retirada" at bounding box center [1052, 71] width 43 height 16
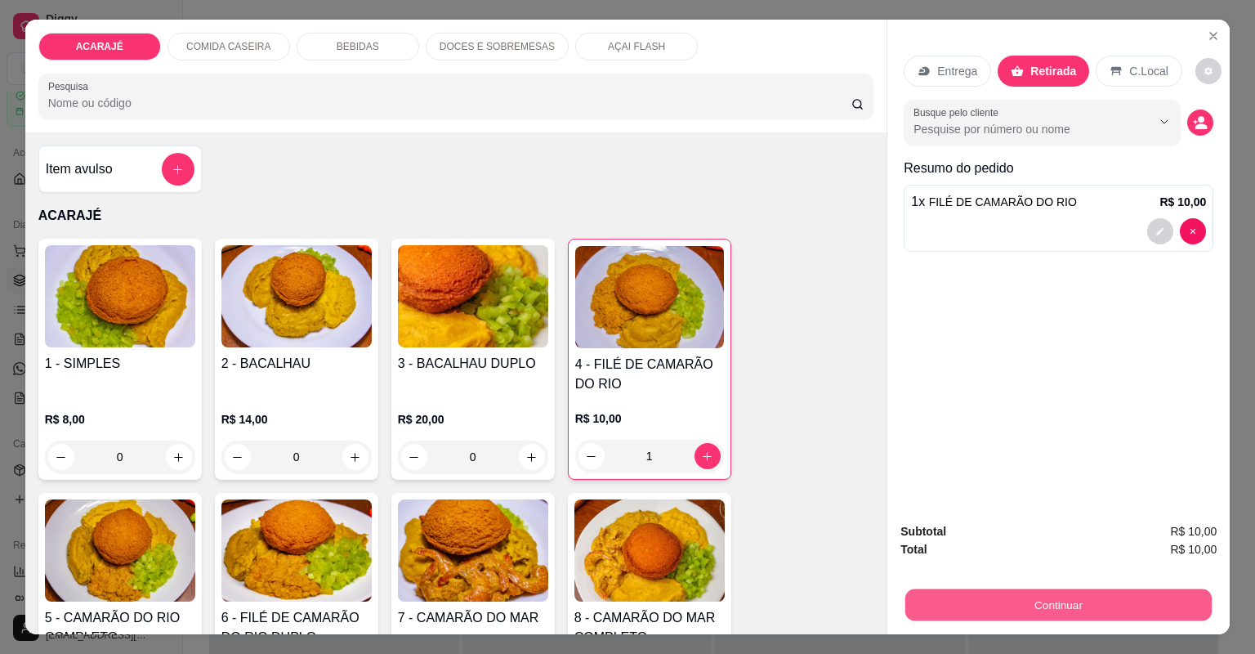
click at [977, 598] on button "Continuar" at bounding box center [1059, 605] width 306 height 32
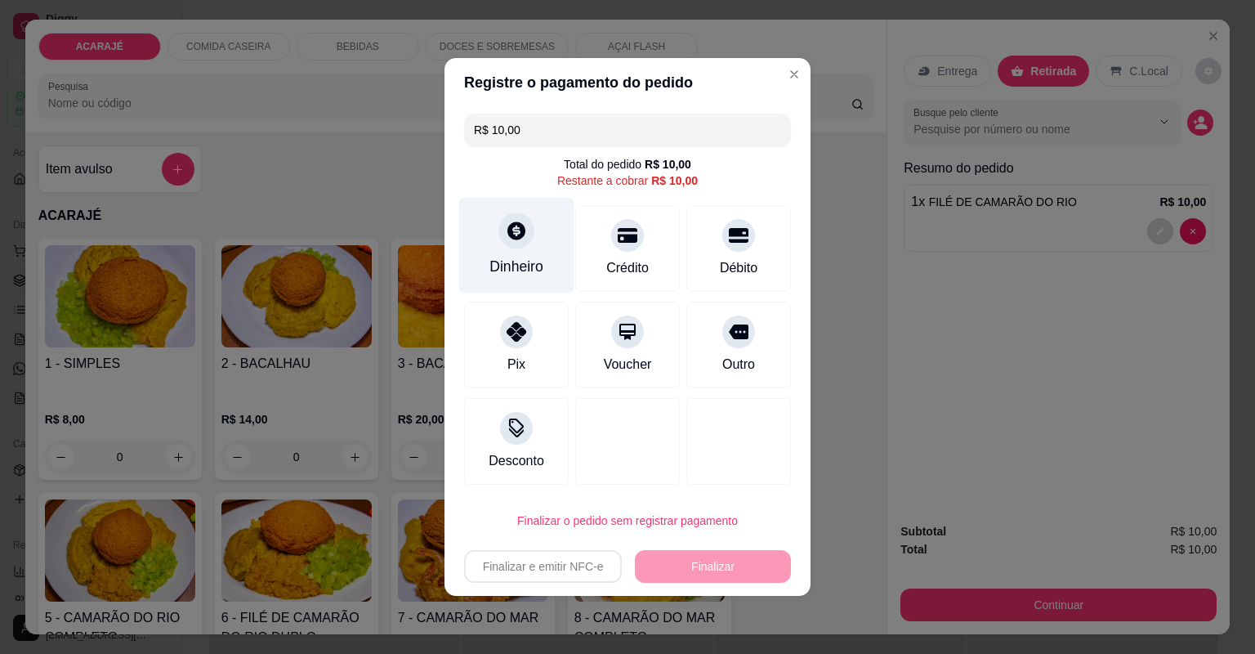
click at [521, 245] on div at bounding box center [517, 230] width 36 height 36
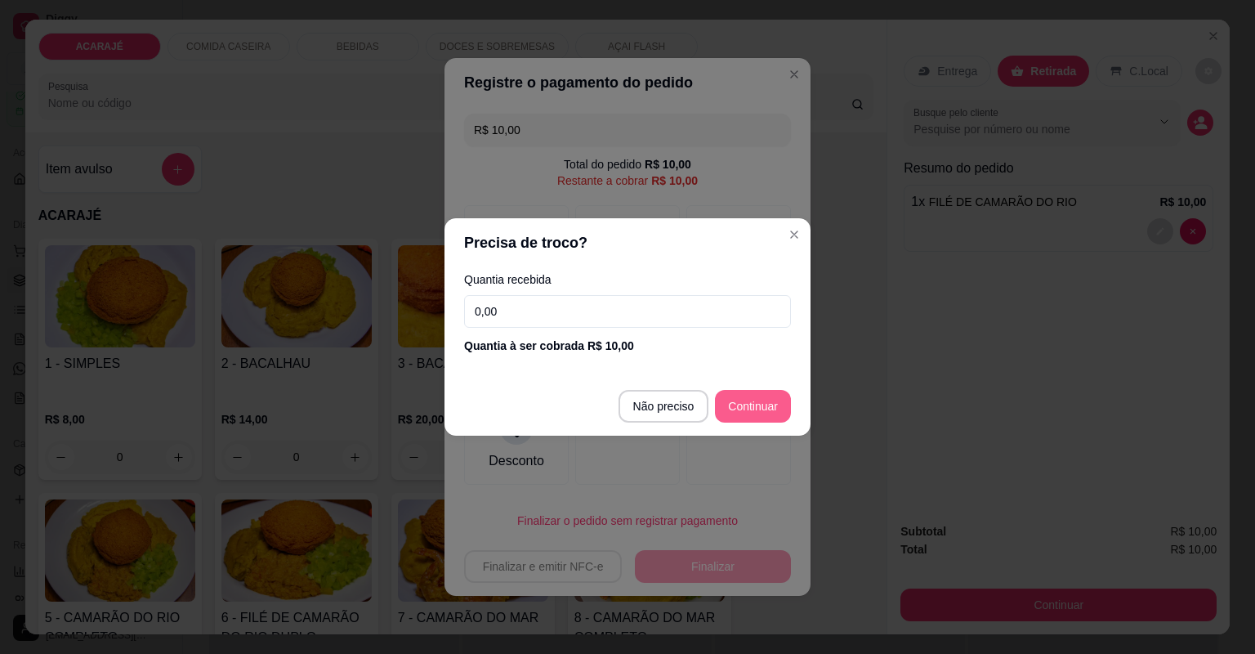
type input "R$ 0,00"
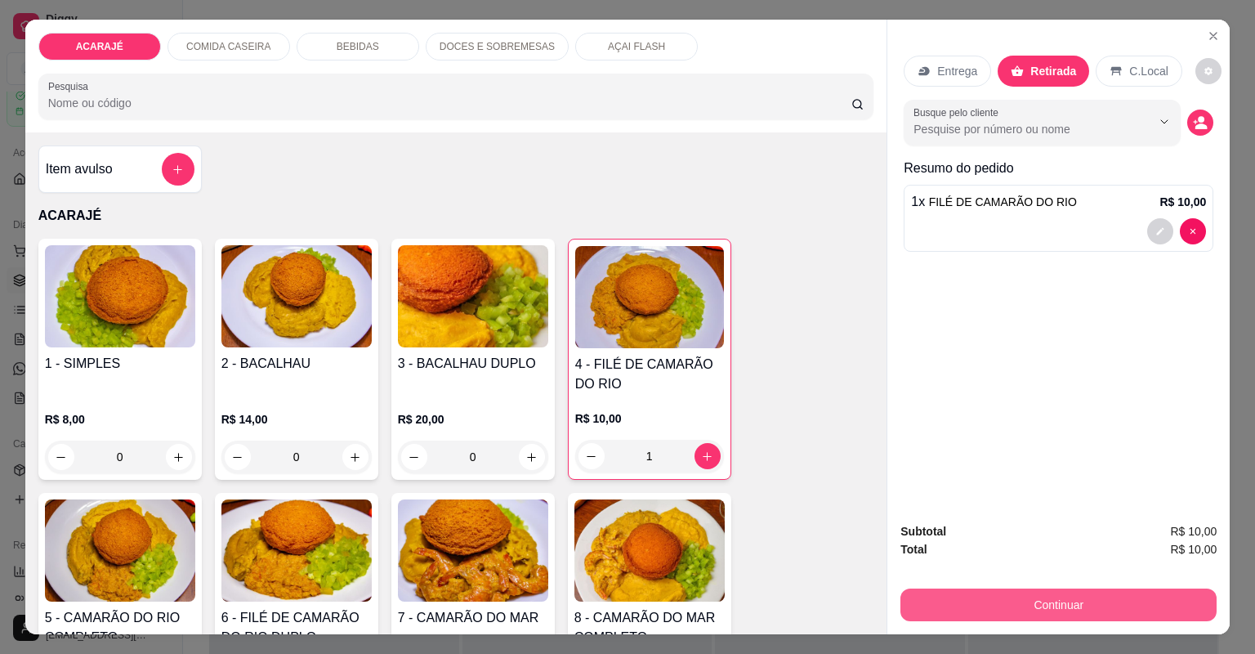
click at [957, 604] on button "Continuar" at bounding box center [1059, 604] width 316 height 33
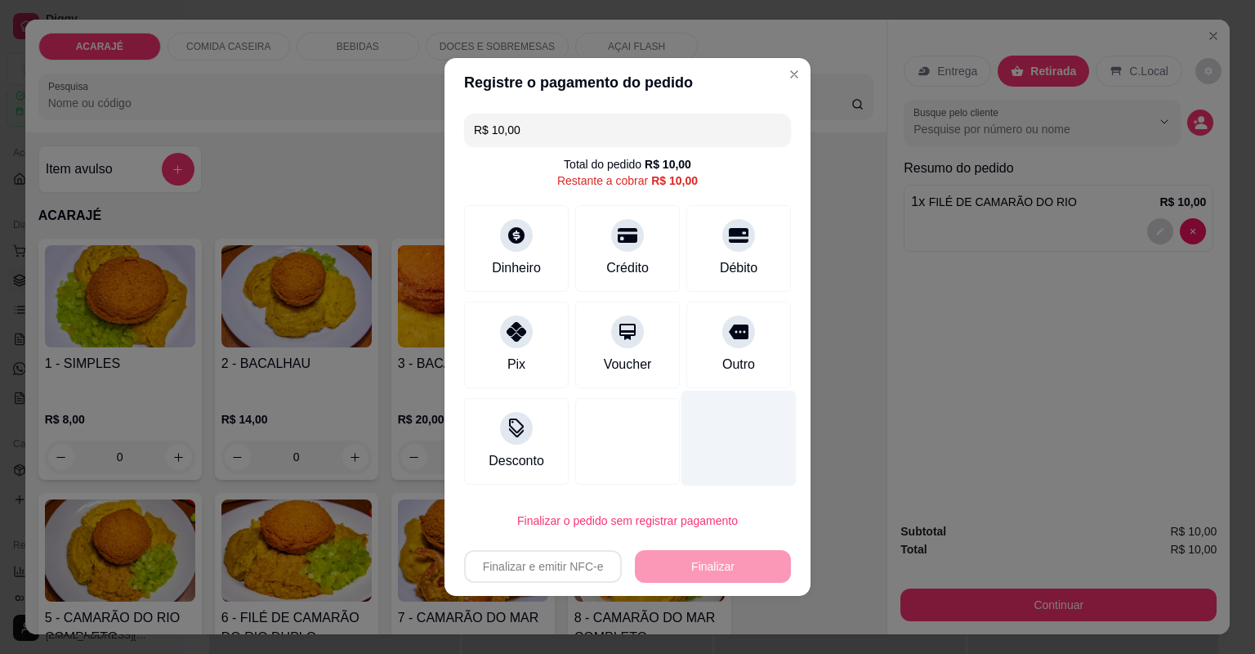
drag, startPoint x: 742, startPoint y: 357, endPoint x: 738, endPoint y: 392, distance: 35.4
click at [742, 357] on div "Outro" at bounding box center [738, 365] width 33 height 20
type input "R$ 0,00"
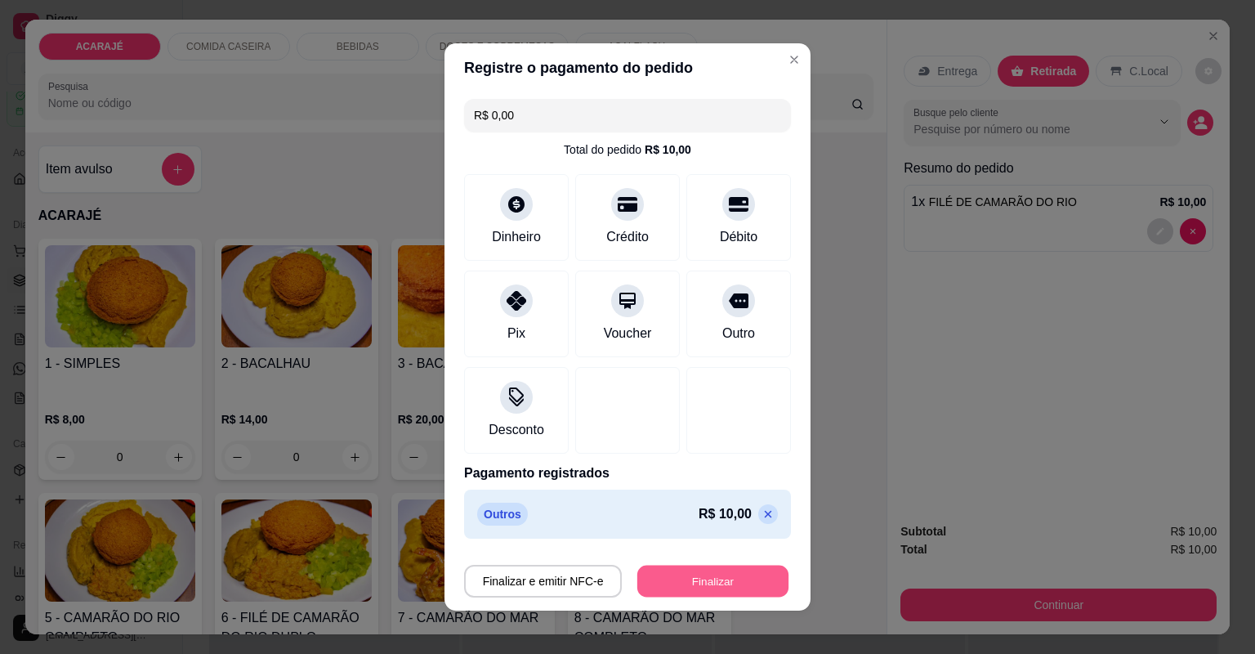
click at [713, 579] on button "Finalizar" at bounding box center [712, 582] width 151 height 32
type input "0"
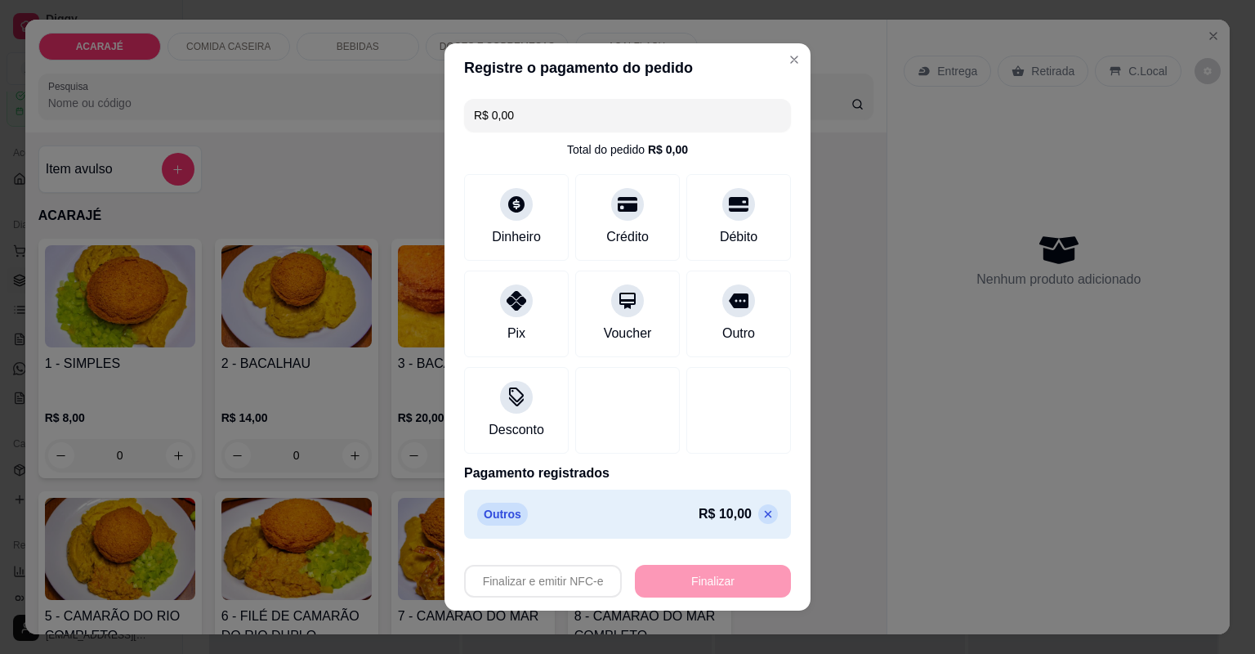
type input "-R$ 10,00"
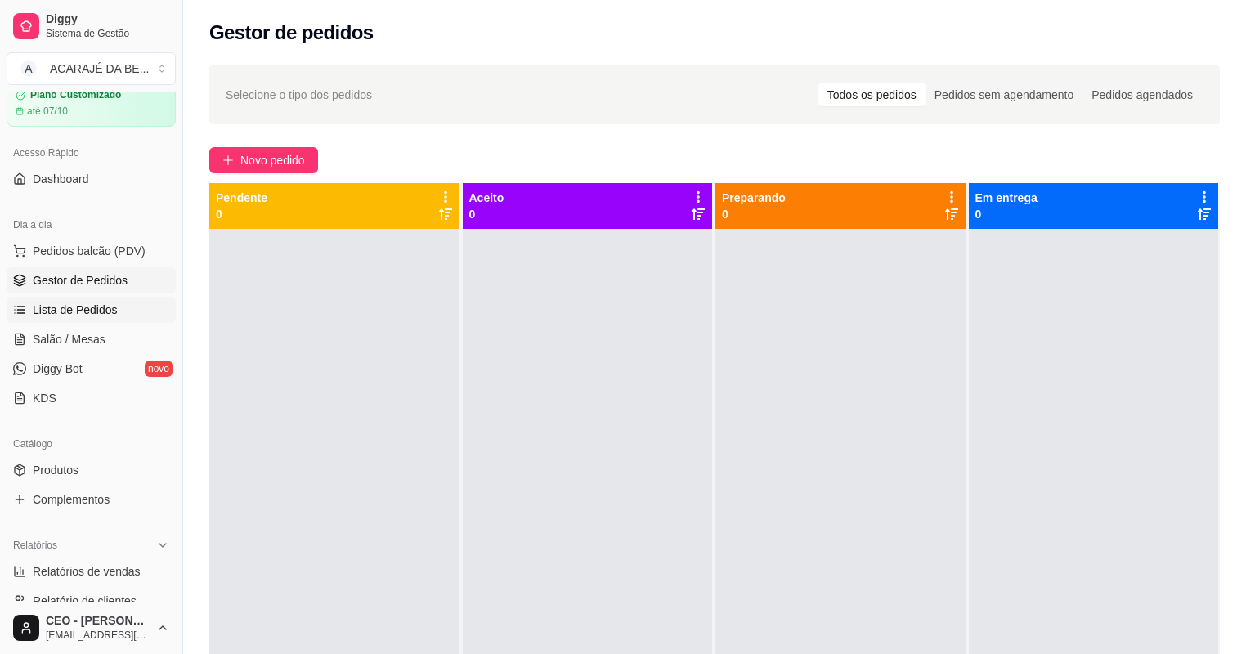
click at [101, 302] on span "Lista de Pedidos" at bounding box center [75, 310] width 85 height 16
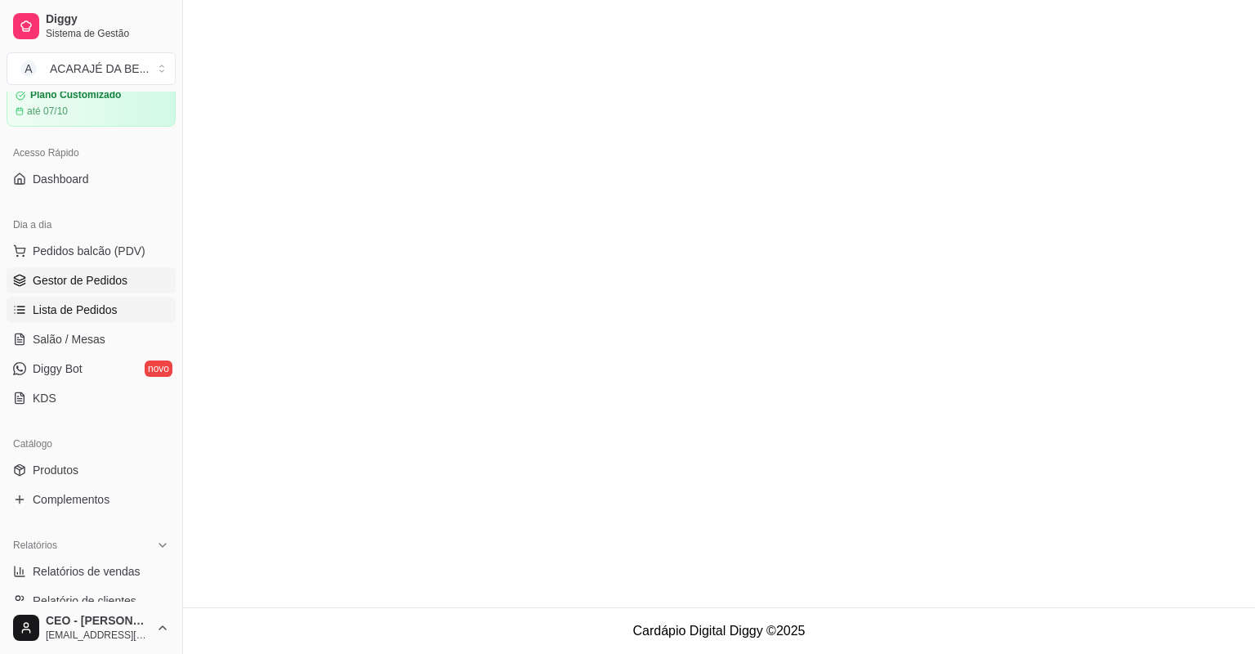
click at [96, 284] on span "Gestor de Pedidos" at bounding box center [80, 280] width 95 height 16
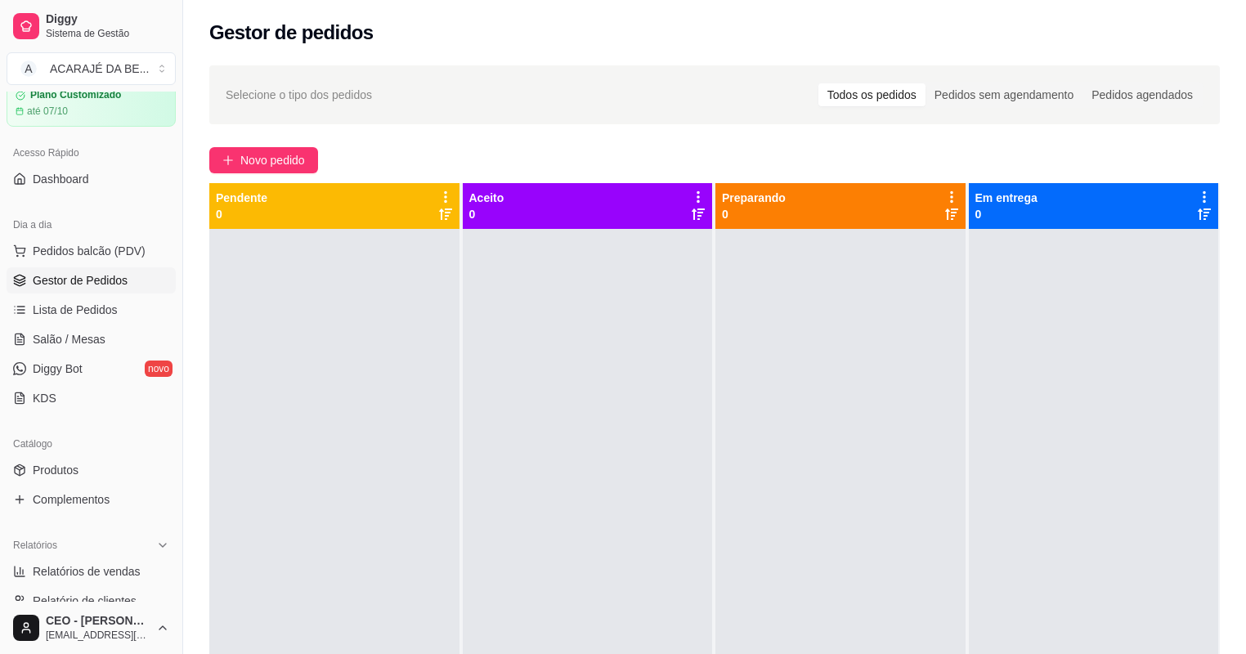
click at [98, 281] on span "Gestor de Pedidos" at bounding box center [80, 280] width 95 height 16
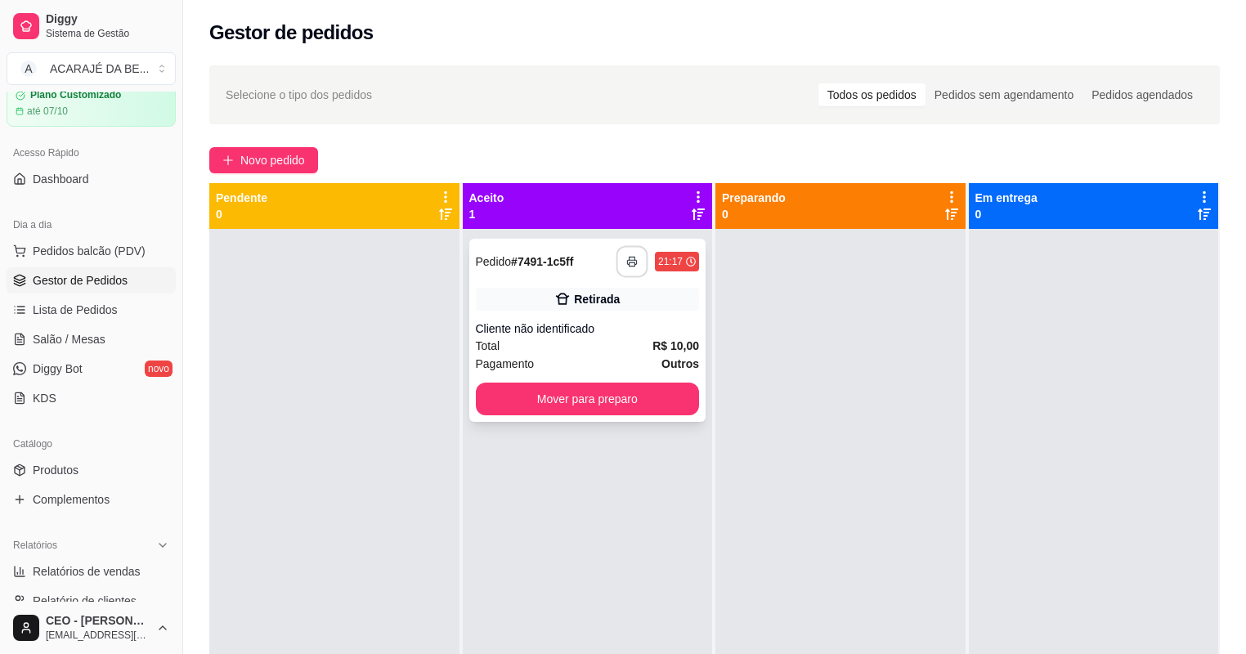
click at [620, 254] on button "button" at bounding box center [632, 262] width 32 height 32
click at [552, 402] on button "Mover para preparo" at bounding box center [588, 398] width 224 height 33
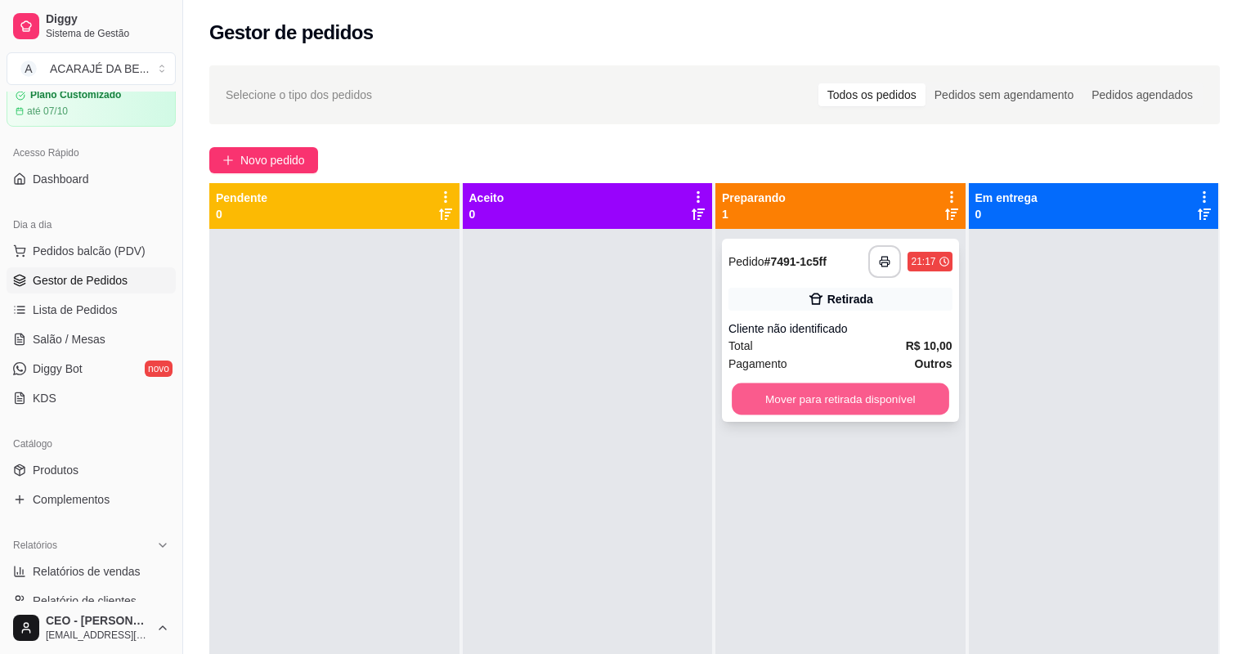
click at [794, 402] on button "Mover para retirada disponível" at bounding box center [839, 399] width 217 height 32
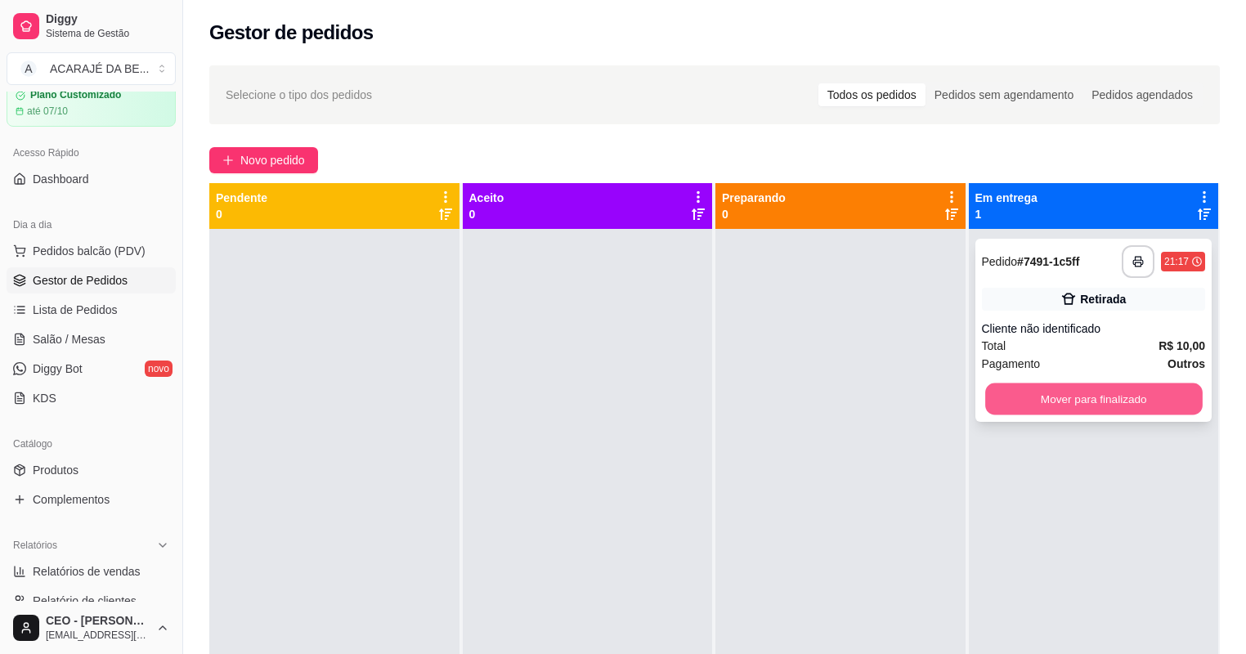
click at [1018, 384] on button "Mover para finalizado" at bounding box center [1093, 399] width 217 height 32
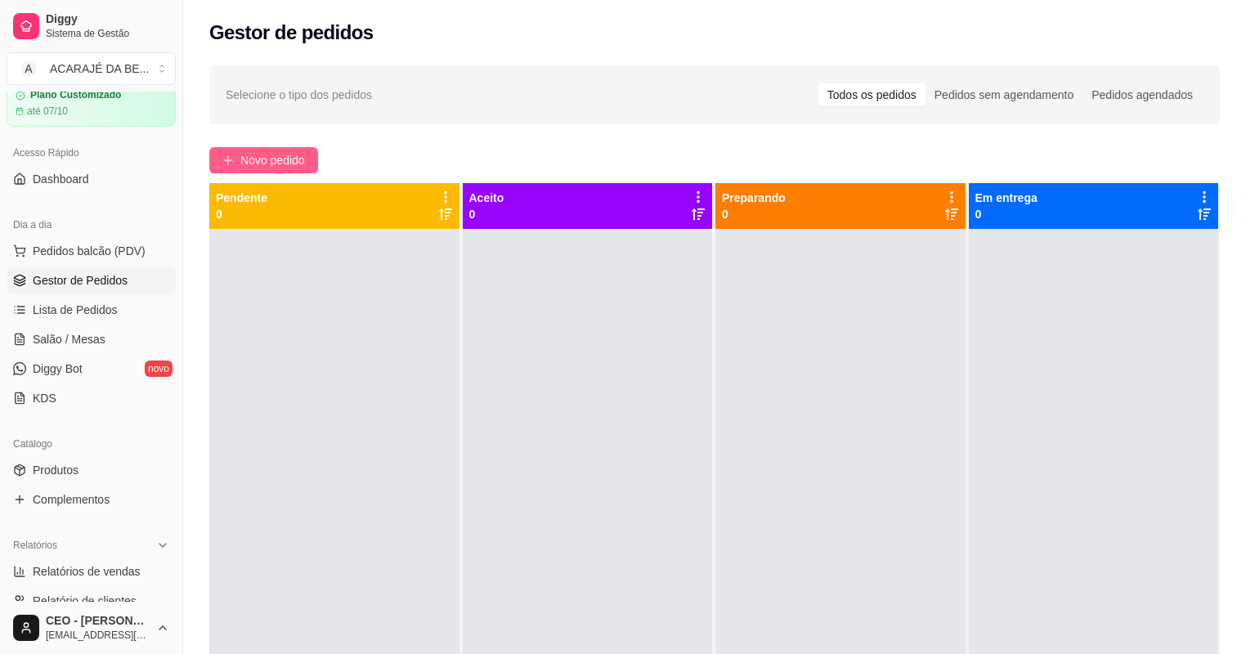
click at [265, 160] on span "Novo pedido" at bounding box center [272, 160] width 65 height 18
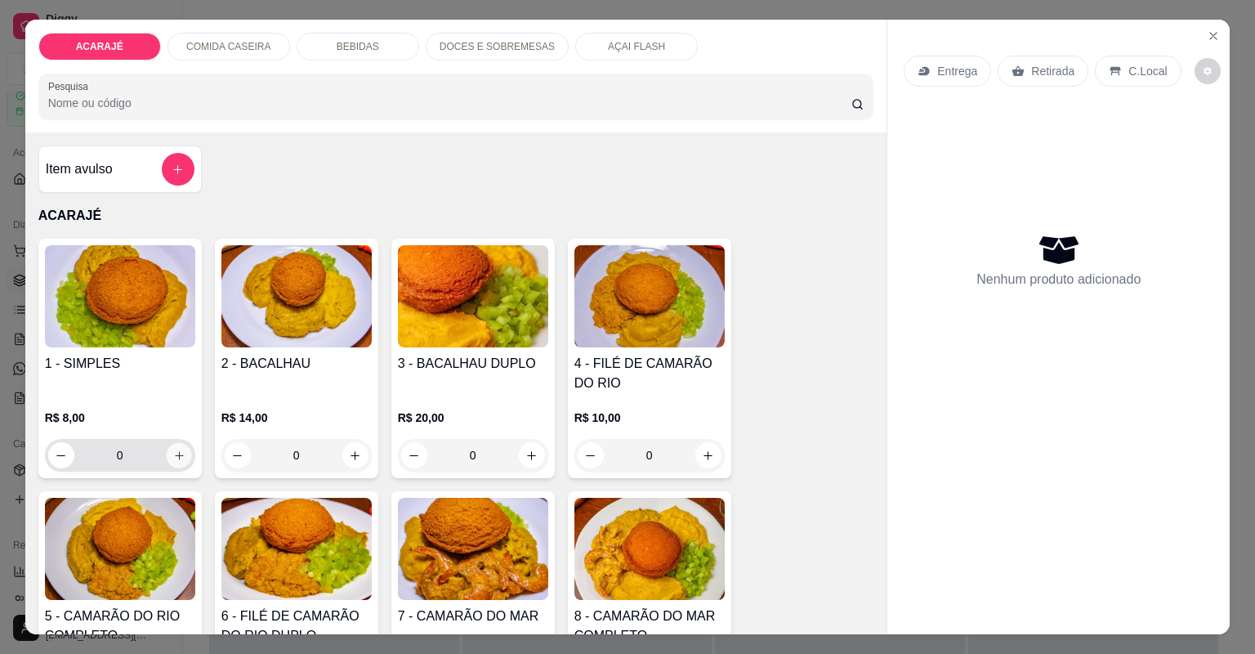
click at [179, 454] on icon "increase-product-quantity" at bounding box center [178, 456] width 12 height 12
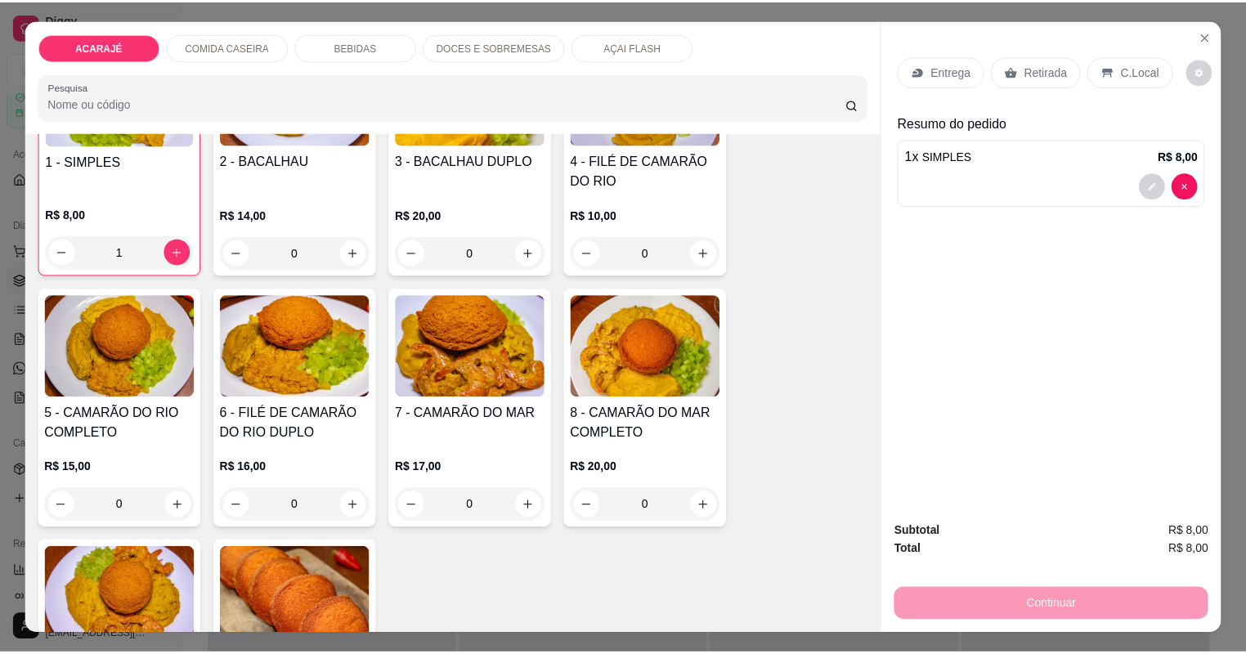
scroll to position [65, 0]
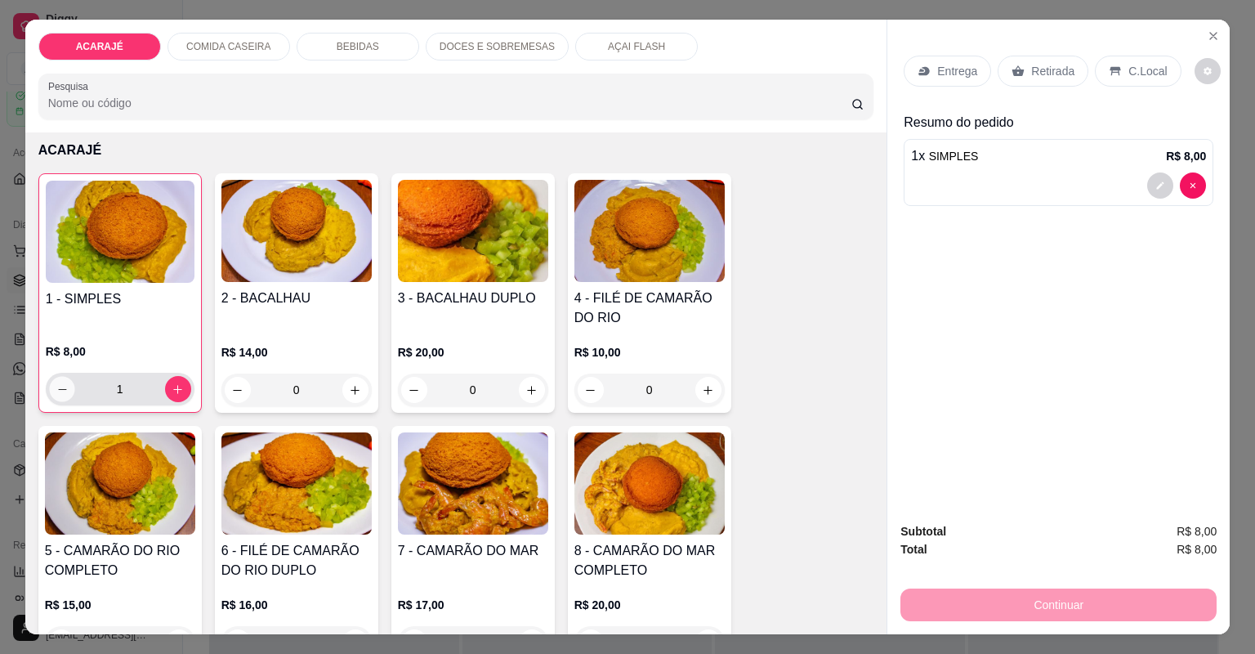
click at [59, 378] on button "decrease-product-quantity" at bounding box center [61, 388] width 25 height 25
type input "0"
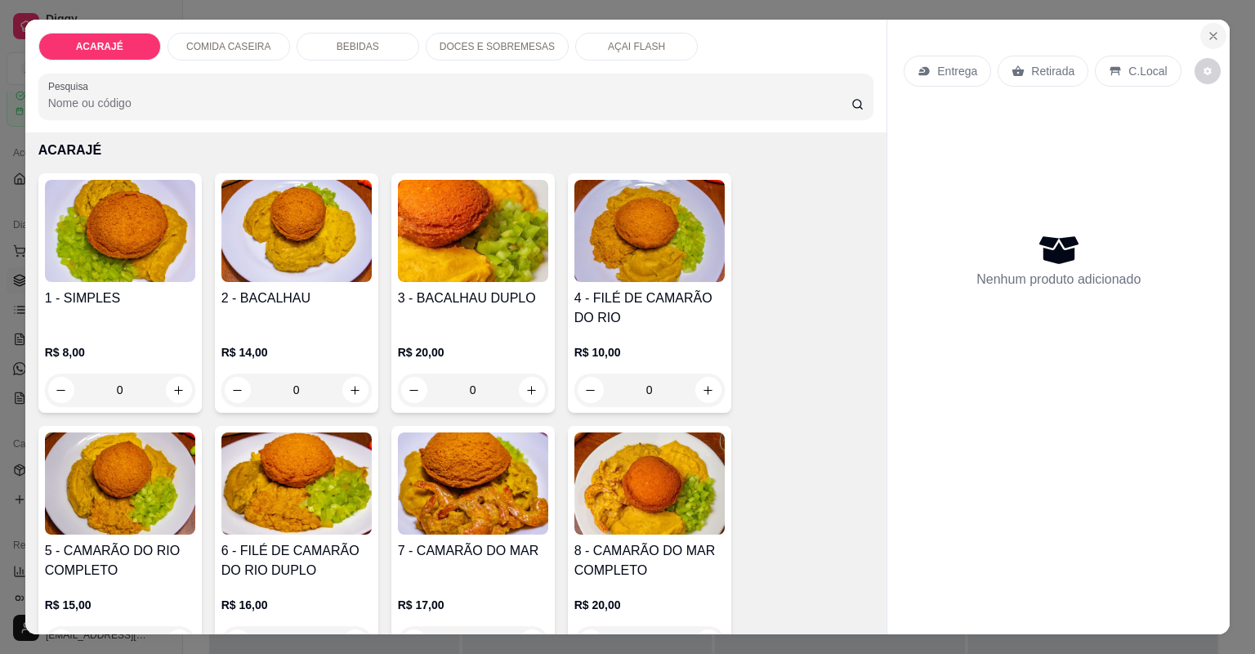
click at [1213, 33] on button "Close" at bounding box center [1214, 36] width 26 height 26
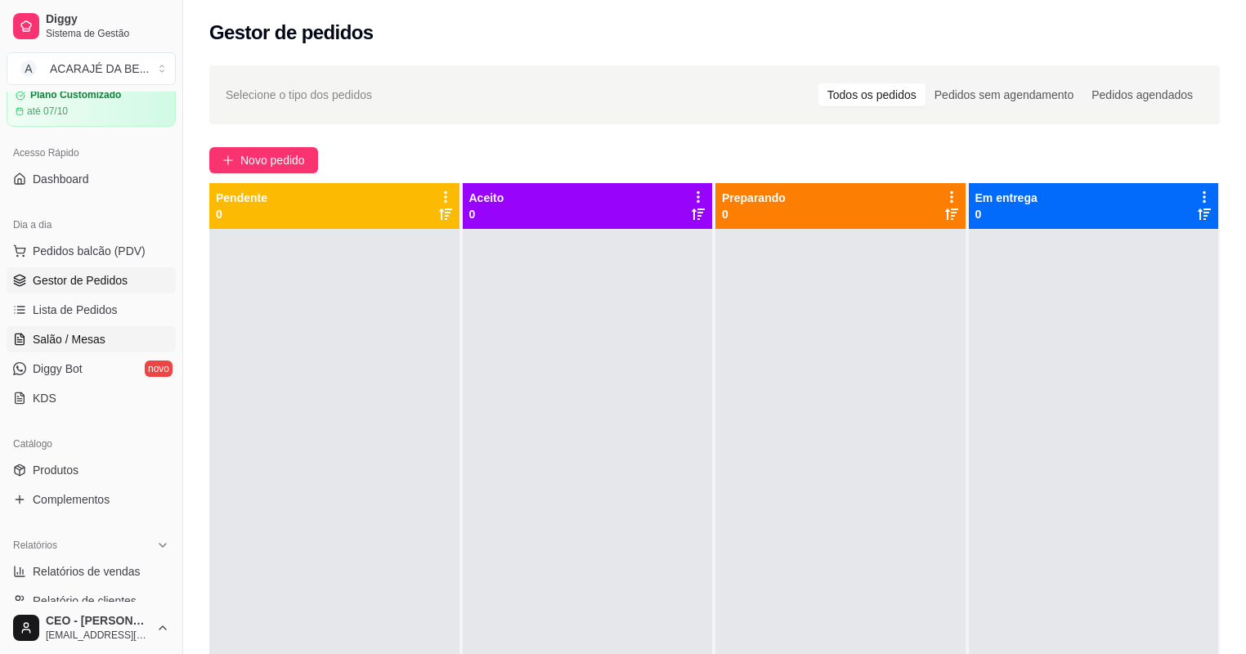
click at [65, 335] on span "Salão / Mesas" at bounding box center [69, 339] width 73 height 16
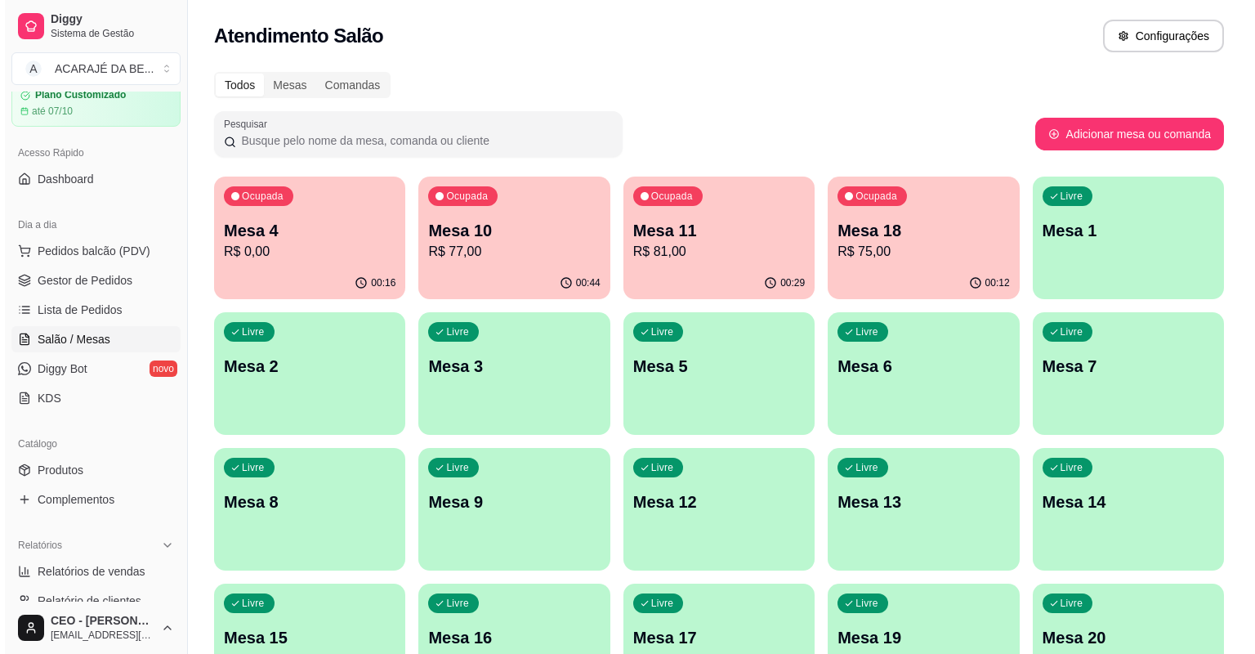
scroll to position [65, 0]
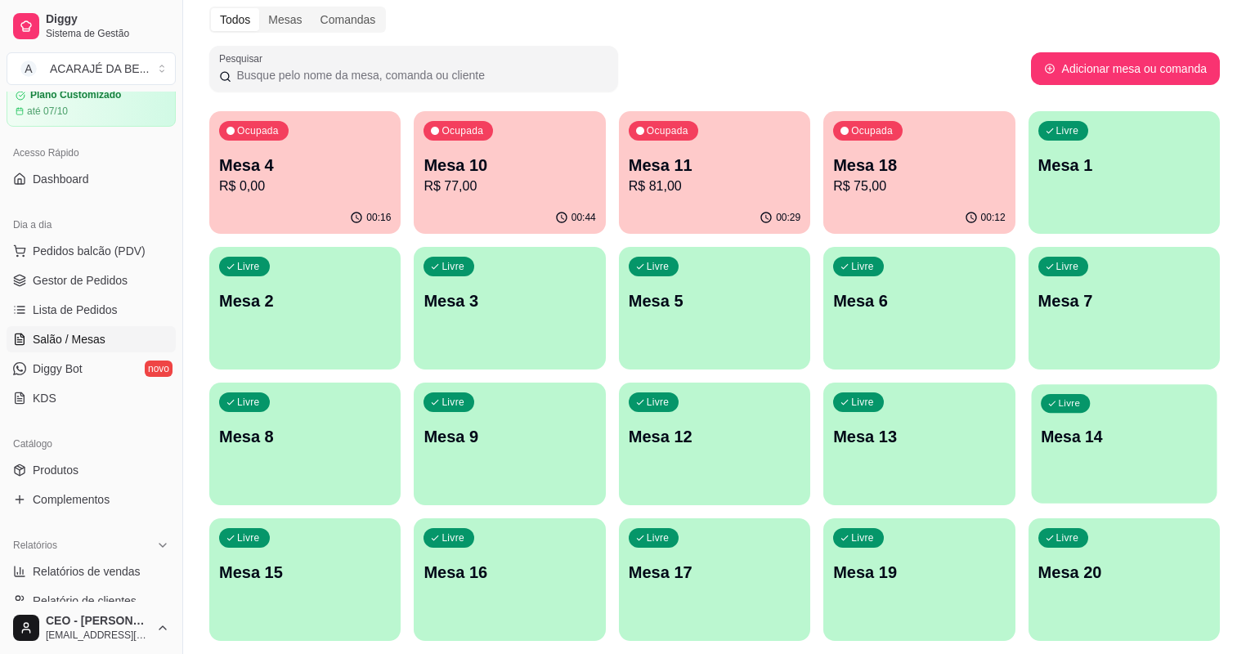
click at [1040, 426] on p "Mesa 14" at bounding box center [1123, 437] width 167 height 22
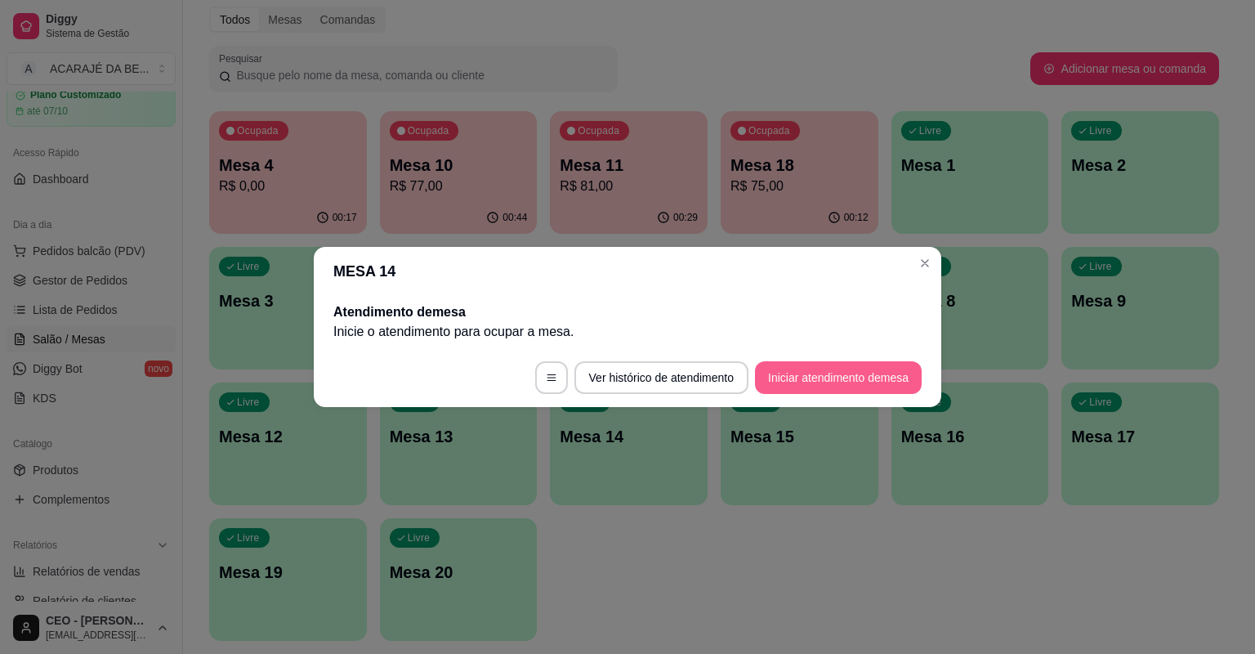
click at [775, 375] on button "Iniciar atendimento de mesa" at bounding box center [838, 377] width 167 height 33
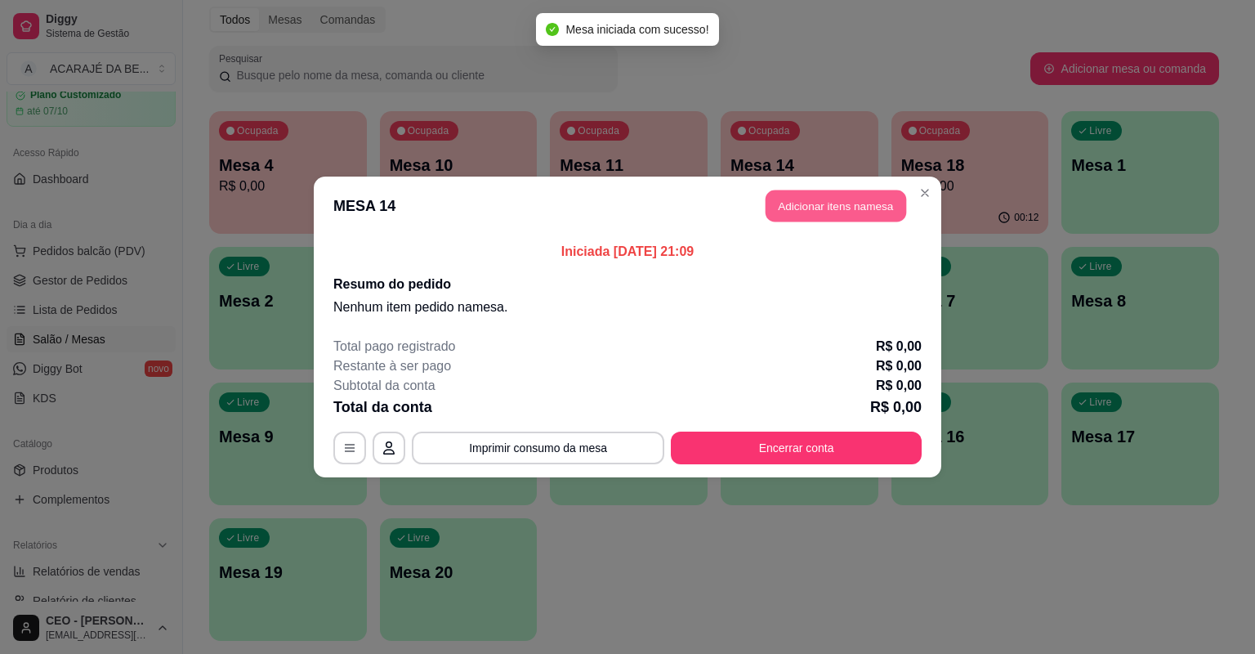
click at [818, 198] on button "Adicionar itens na mesa" at bounding box center [836, 206] width 141 height 32
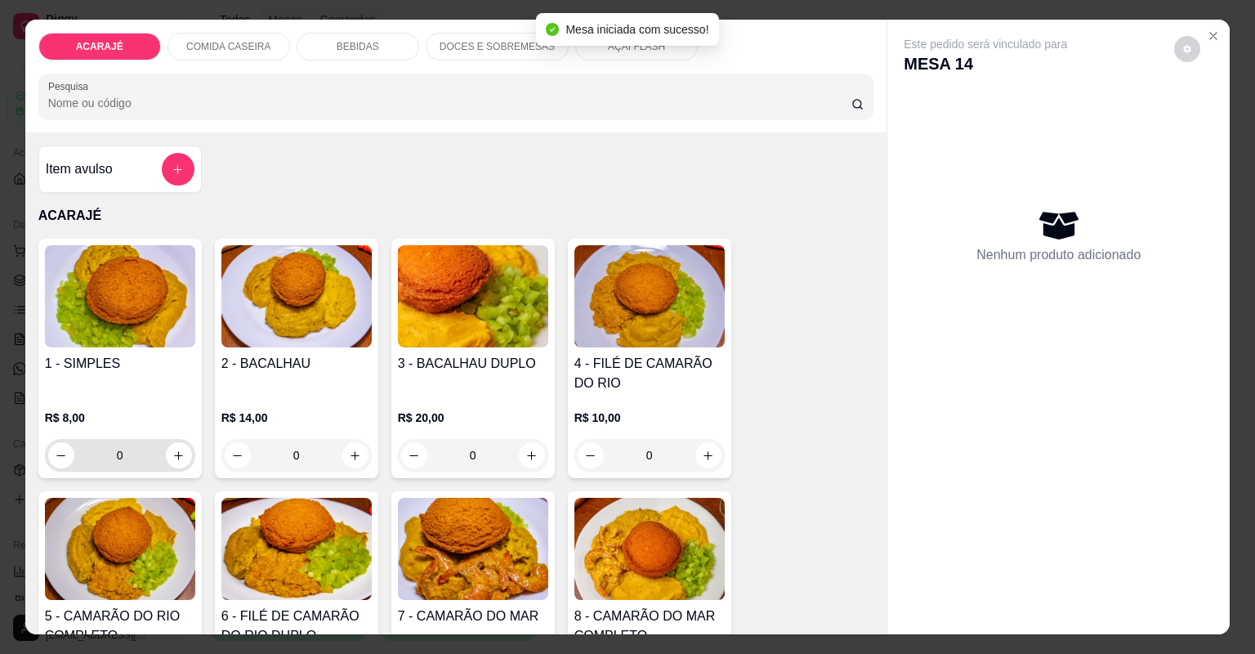
click at [160, 458] on input "0" at bounding box center [120, 455] width 92 height 33
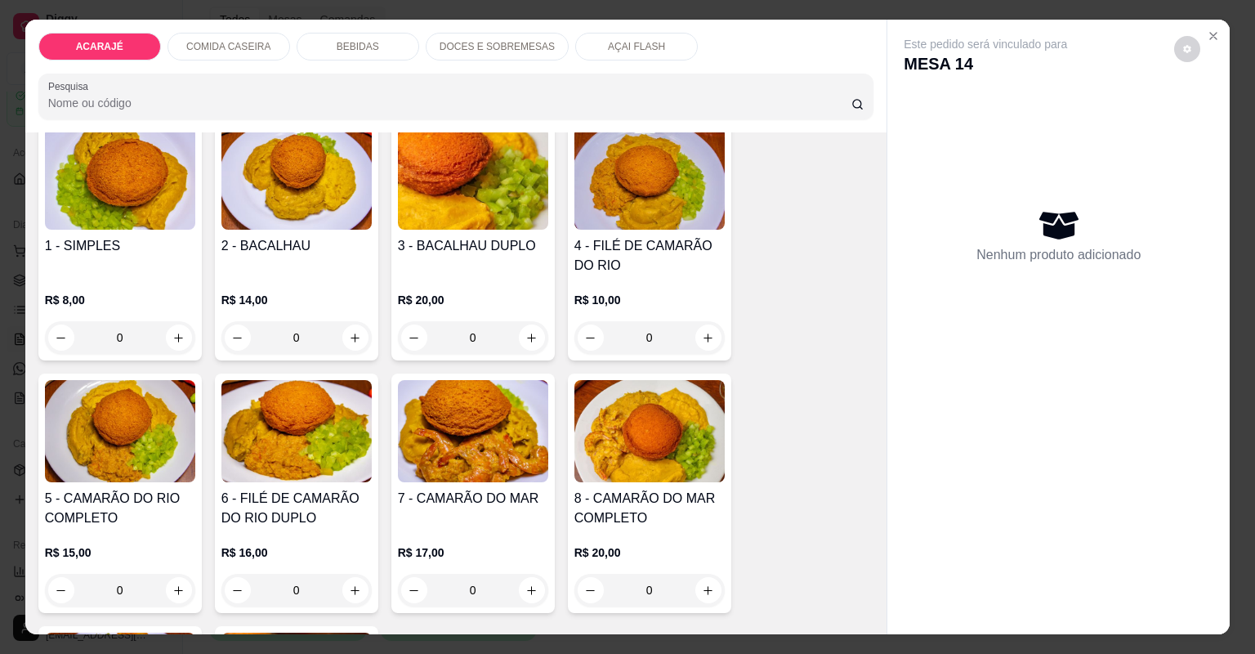
scroll to position [196, 0]
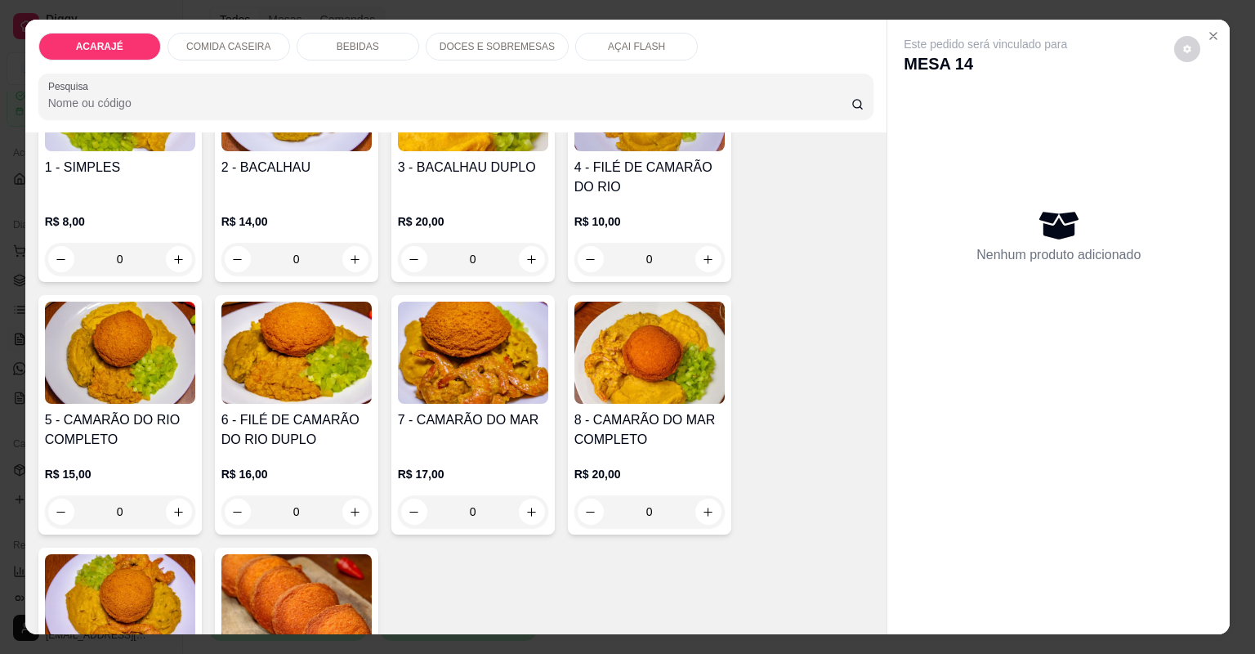
click at [177, 241] on div "R$ 8,00 0" at bounding box center [120, 244] width 150 height 62
click at [166, 249] on button "increase-product-quantity" at bounding box center [179, 259] width 26 height 26
type input "1"
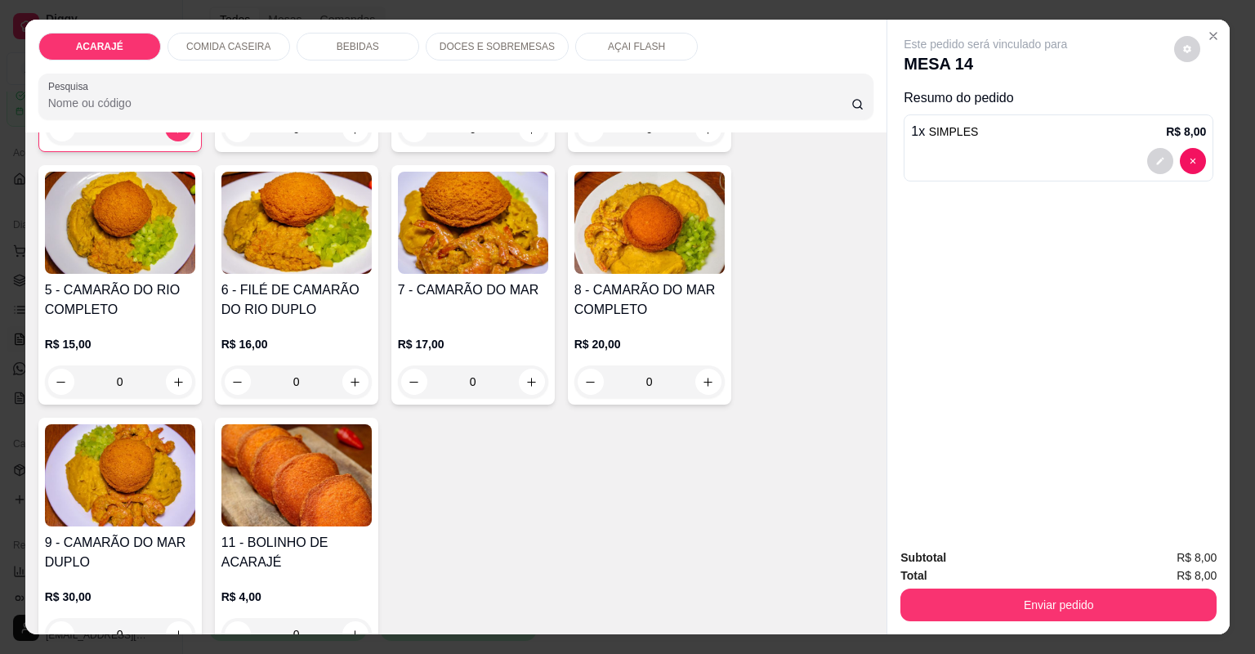
scroll to position [392, 0]
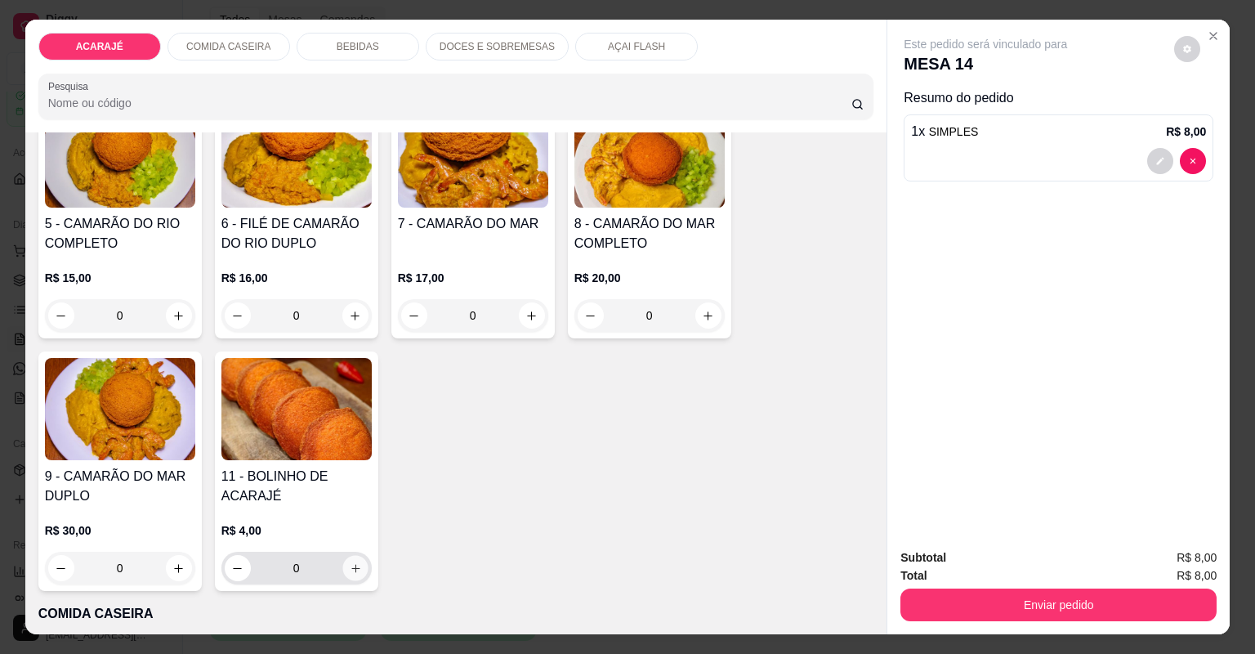
click at [350, 559] on button "increase-product-quantity" at bounding box center [354, 567] width 25 height 25
type input "1"
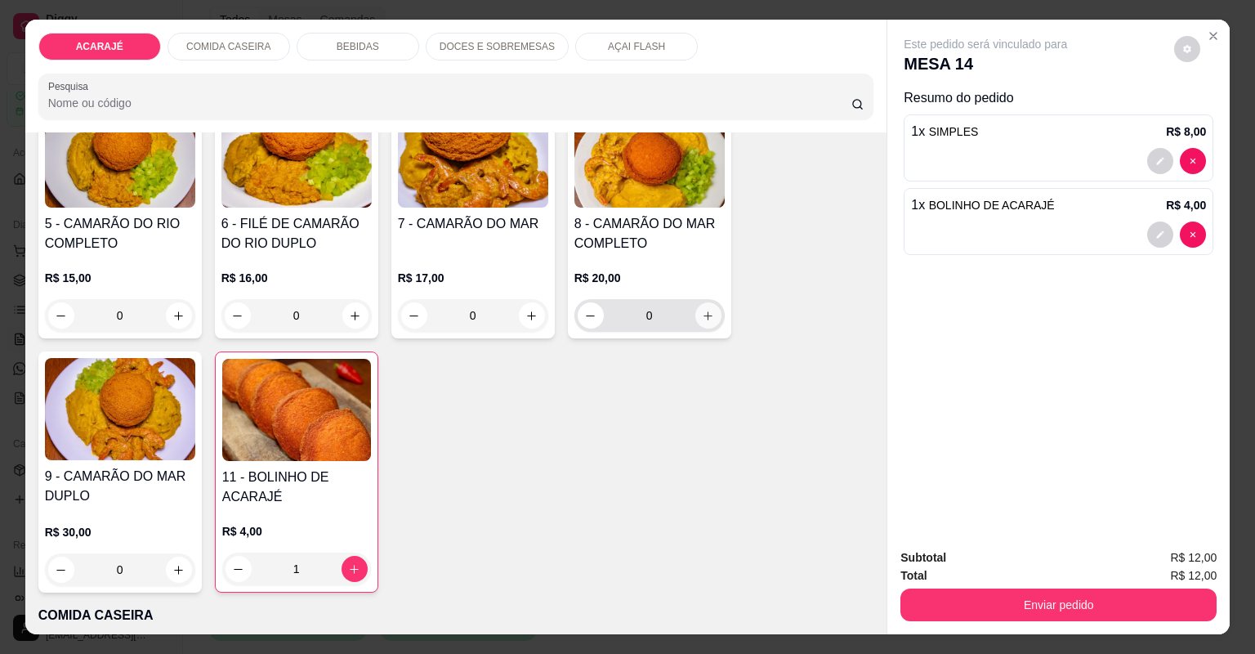
click at [711, 316] on button "increase-product-quantity" at bounding box center [709, 315] width 26 height 26
type input "1"
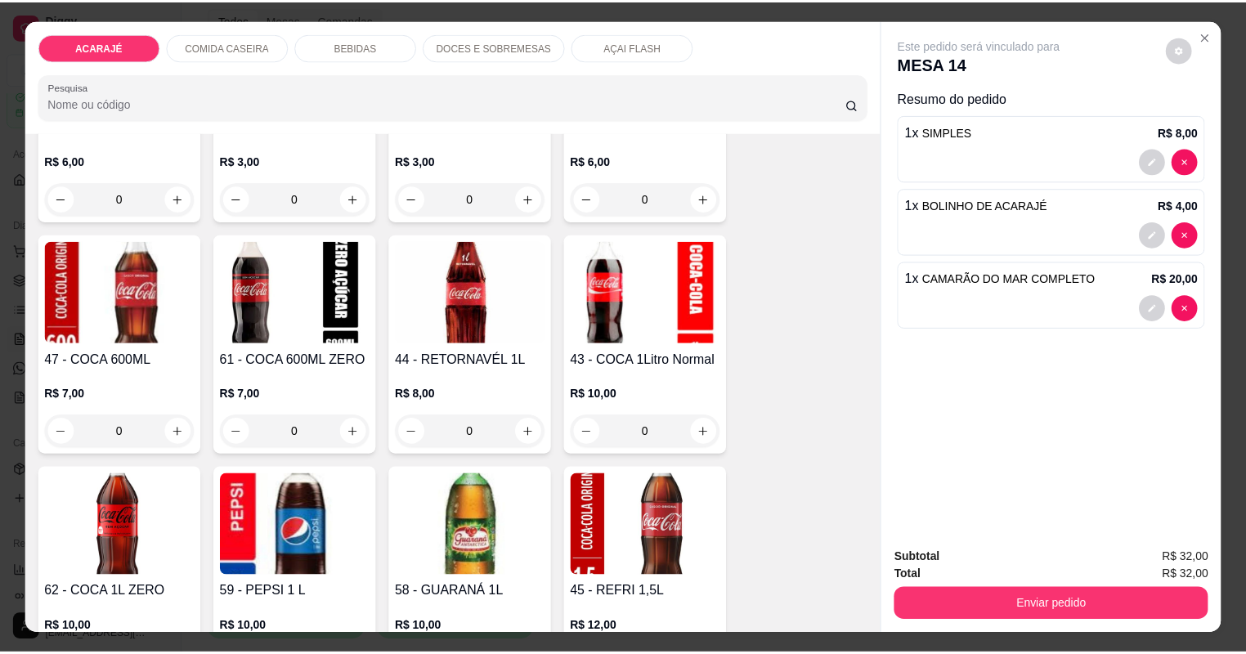
scroll to position [2092, 0]
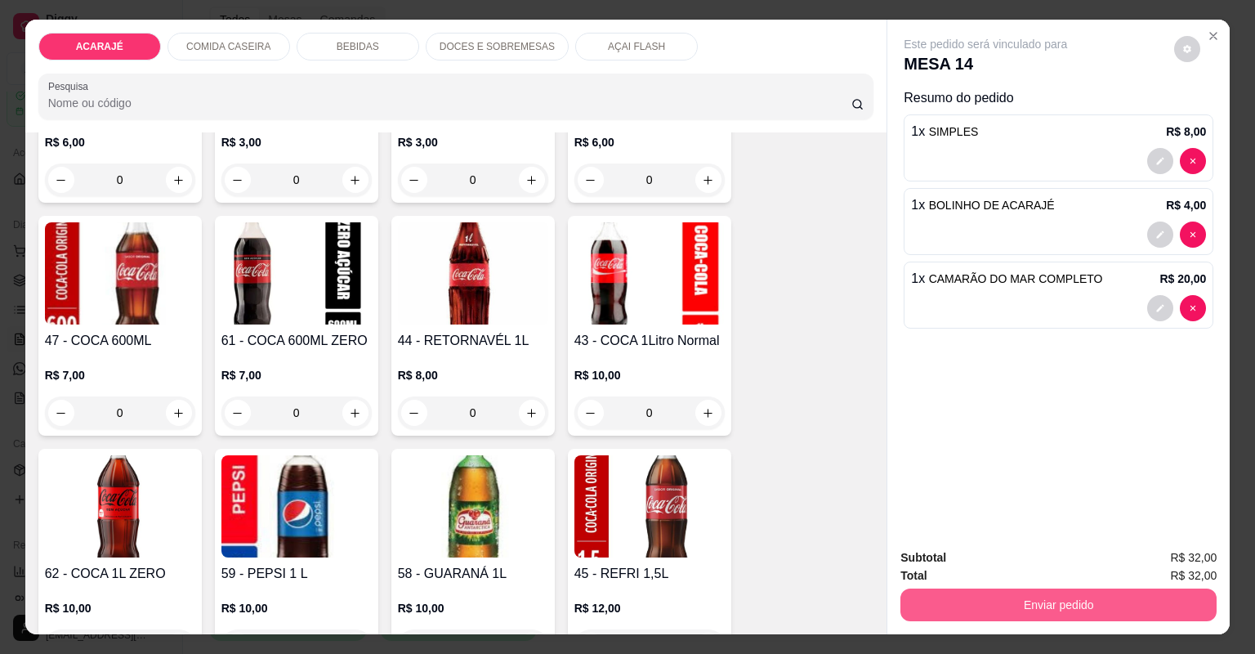
click at [928, 594] on button "Enviar pedido" at bounding box center [1059, 604] width 316 height 33
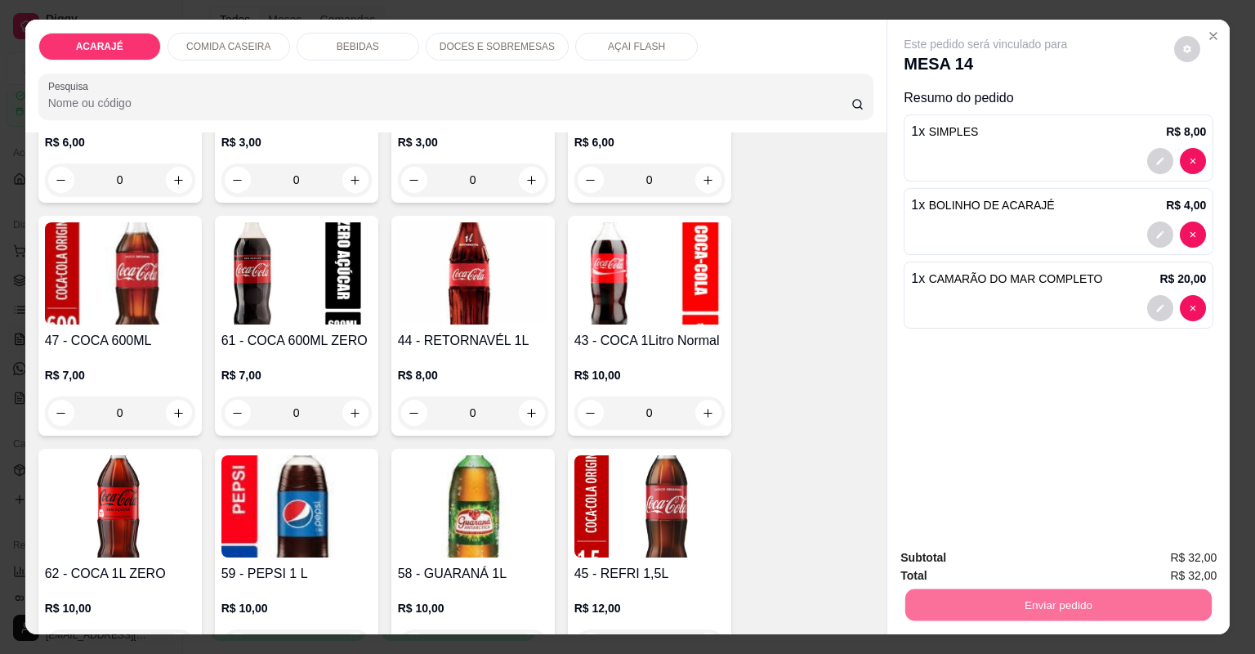
click at [959, 563] on button "Não registrar e enviar pedido" at bounding box center [1006, 564] width 165 height 30
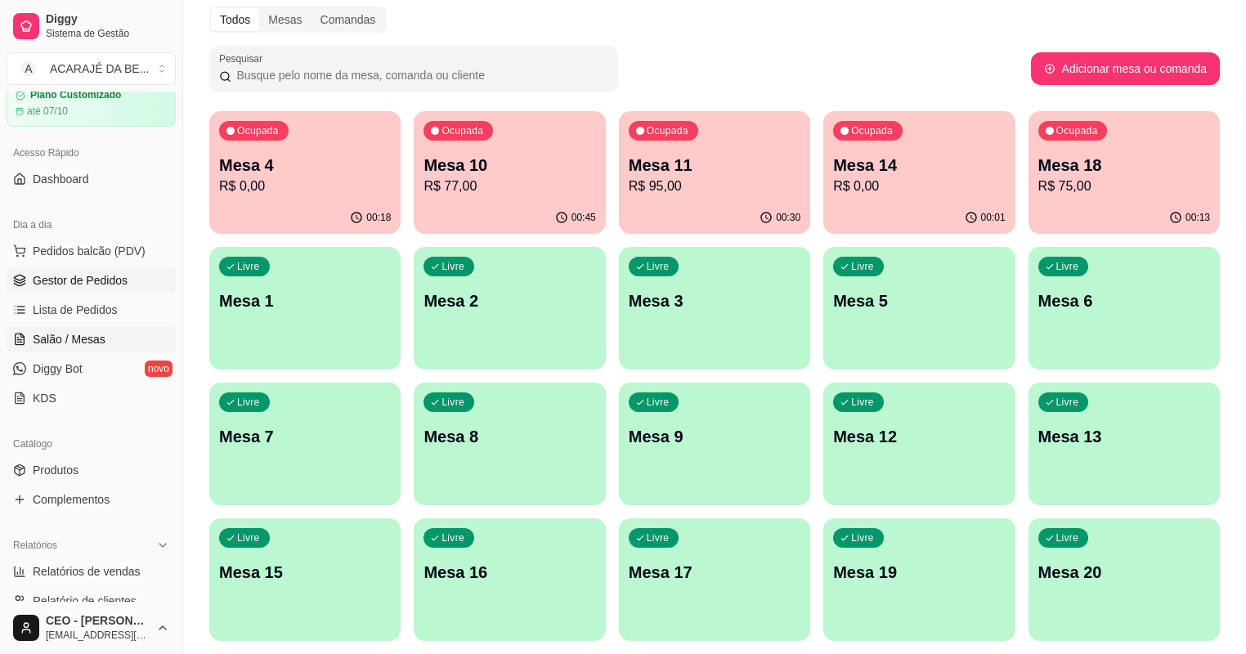
click at [78, 284] on span "Gestor de Pedidos" at bounding box center [80, 280] width 95 height 16
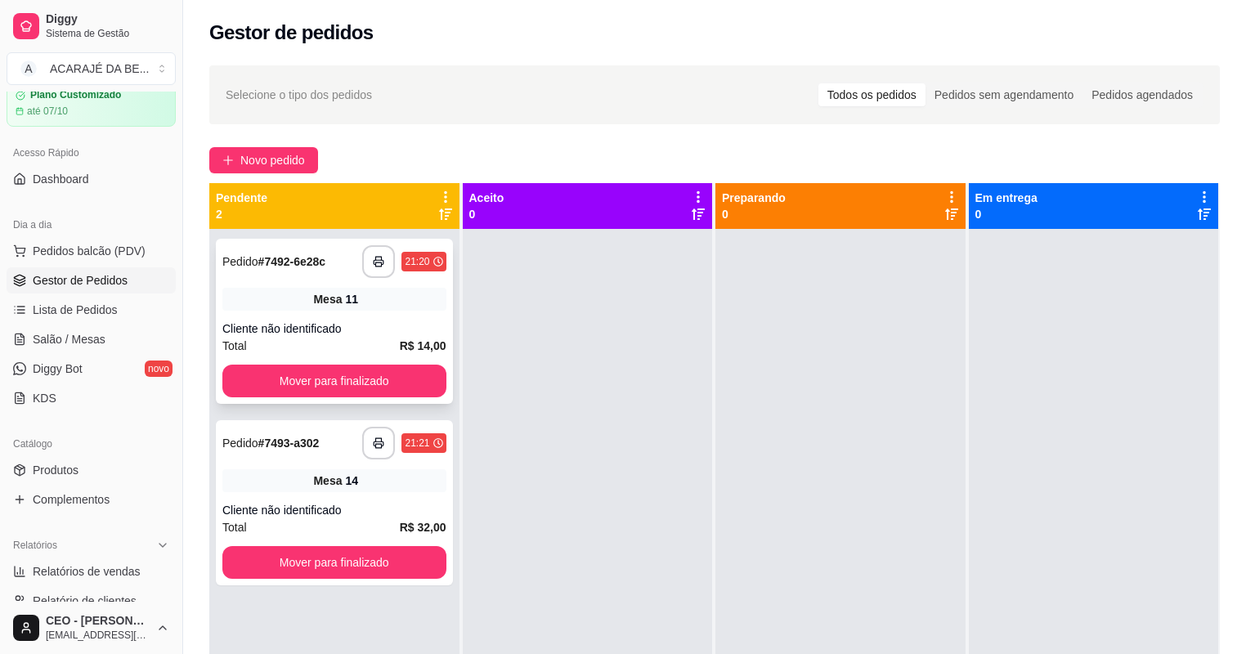
click at [380, 324] on div "Cliente não identificado" at bounding box center [334, 328] width 224 height 16
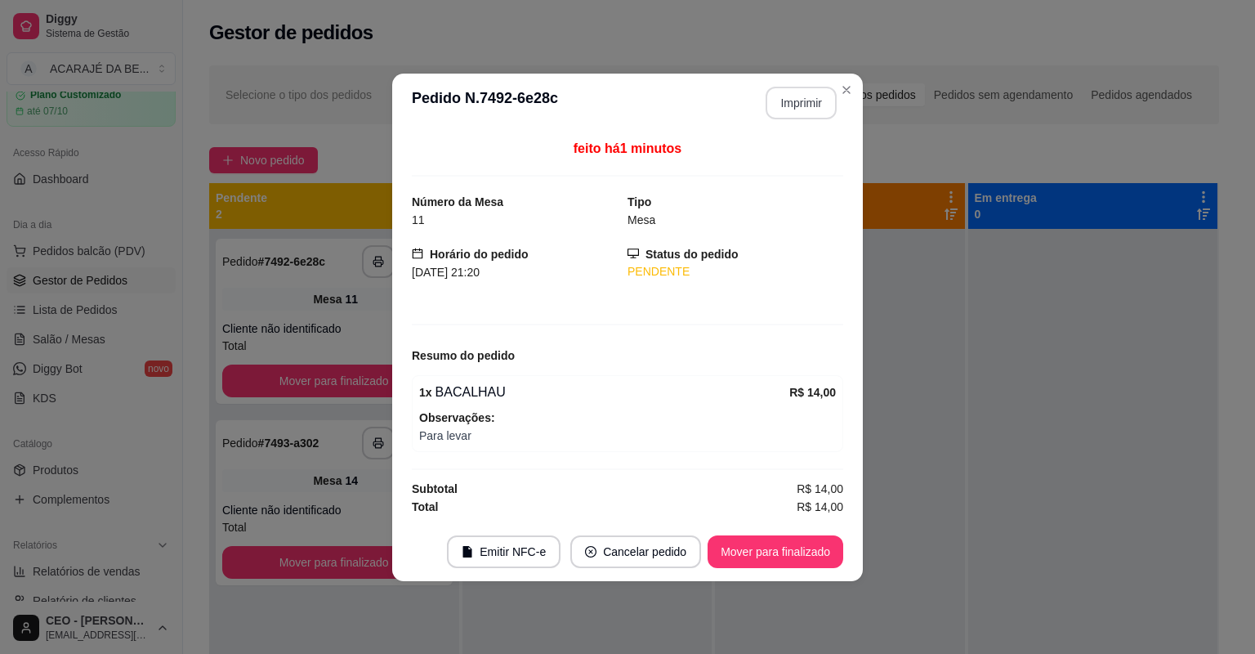
click at [794, 111] on button "Imprimir" at bounding box center [801, 103] width 71 height 33
click at [768, 552] on button "Mover para finalizado" at bounding box center [776, 551] width 136 height 33
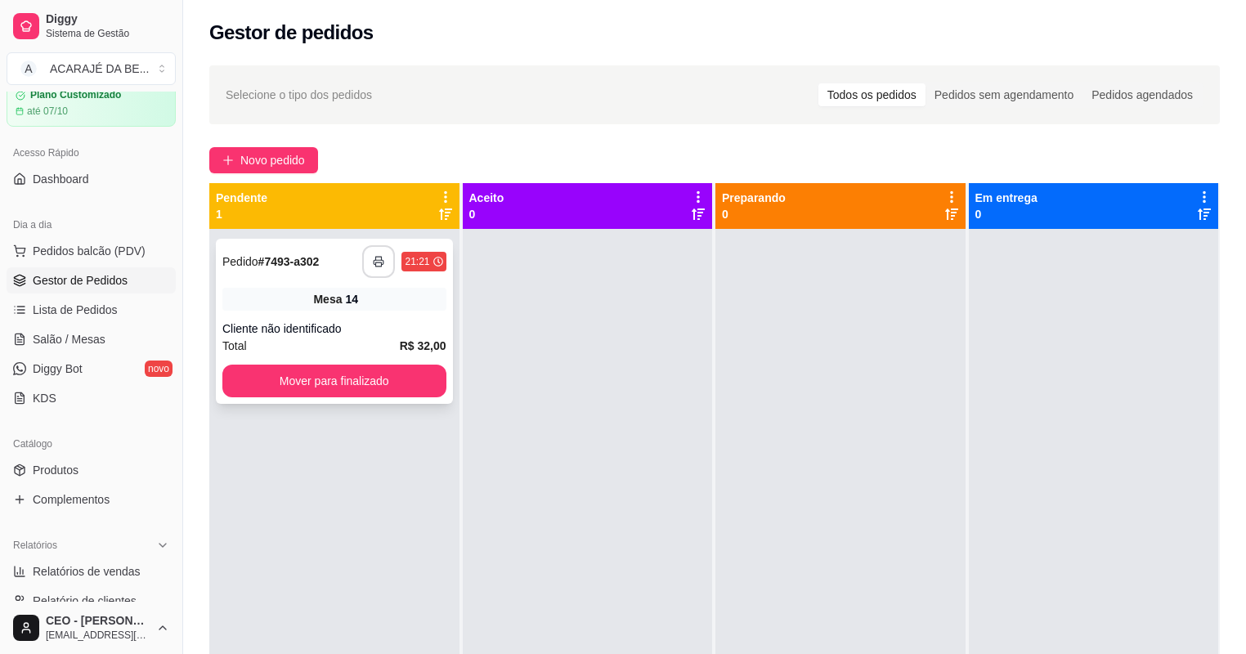
click at [382, 264] on icon "button" at bounding box center [378, 261] width 11 height 11
click at [382, 378] on button "Mover para finalizado" at bounding box center [334, 381] width 224 height 33
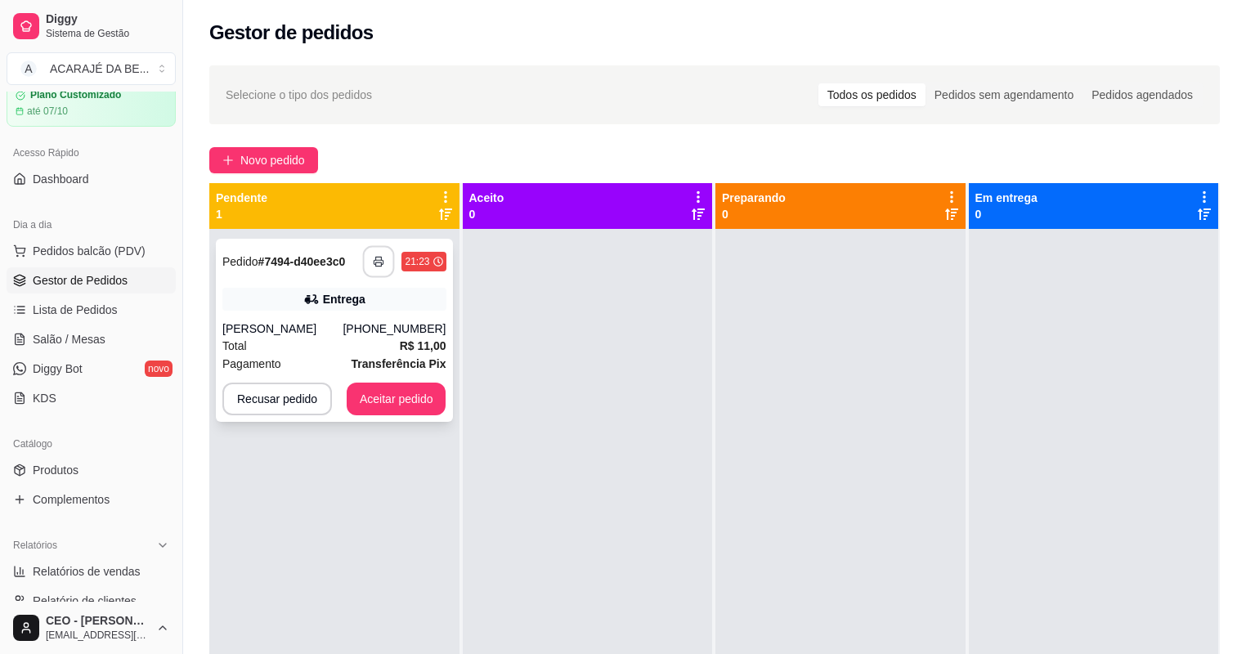
click at [387, 265] on button "button" at bounding box center [379, 262] width 32 height 32
click at [389, 400] on button "Aceitar pedido" at bounding box center [397, 398] width 100 height 33
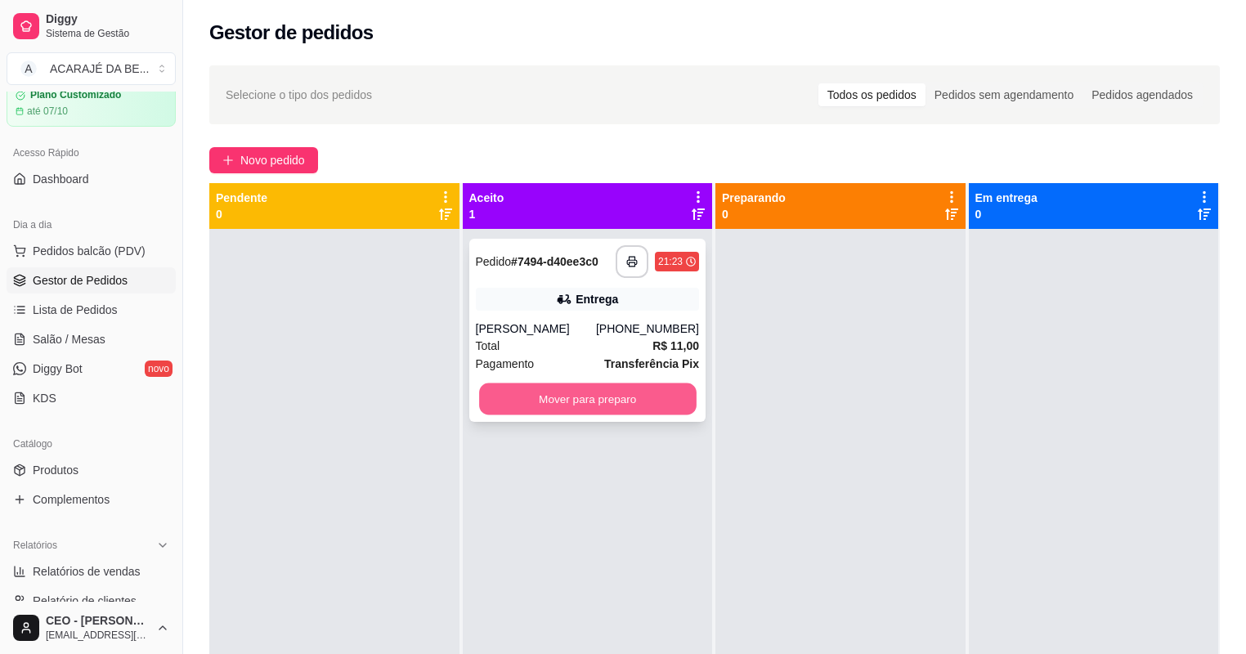
click at [615, 393] on button "Mover para preparo" at bounding box center [587, 399] width 217 height 32
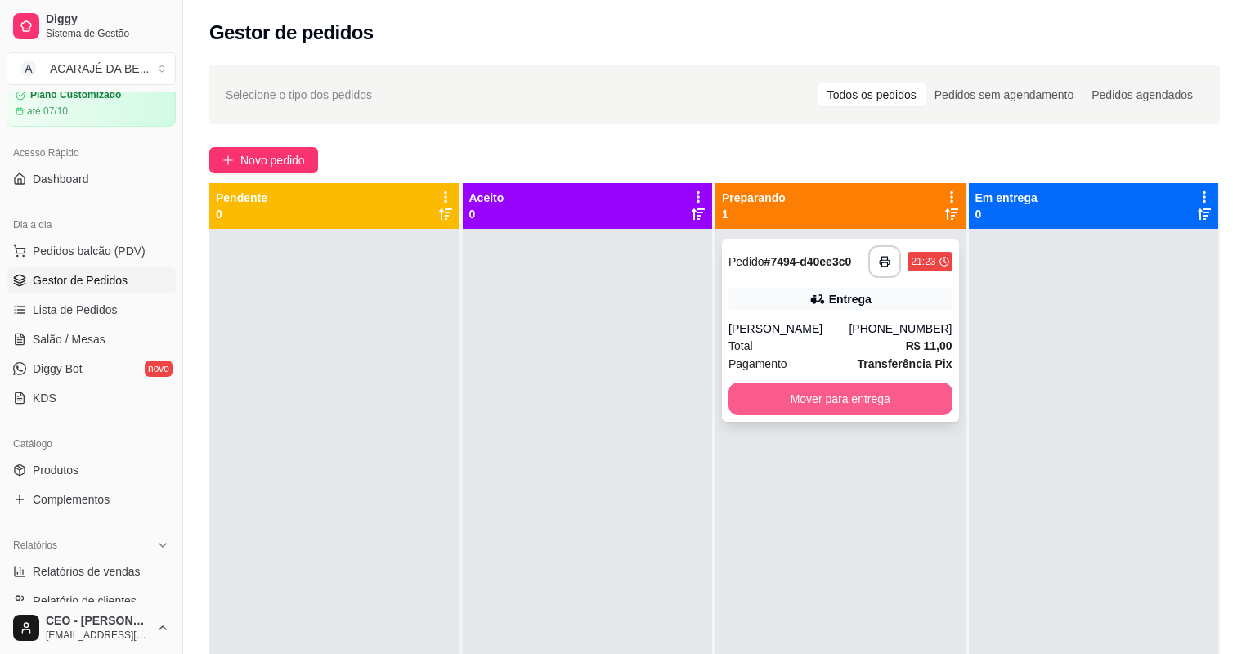
click at [801, 391] on button "Mover para entrega" at bounding box center [840, 398] width 224 height 33
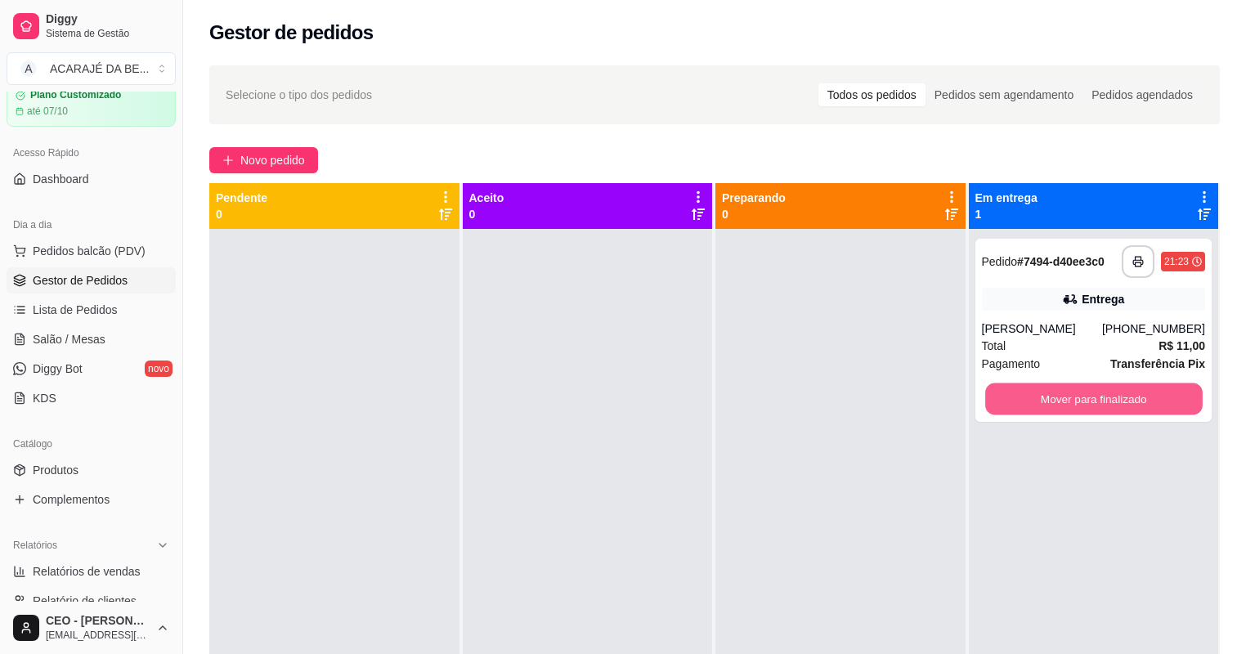
click at [1099, 389] on button "Mover para finalizado" at bounding box center [1093, 399] width 217 height 32
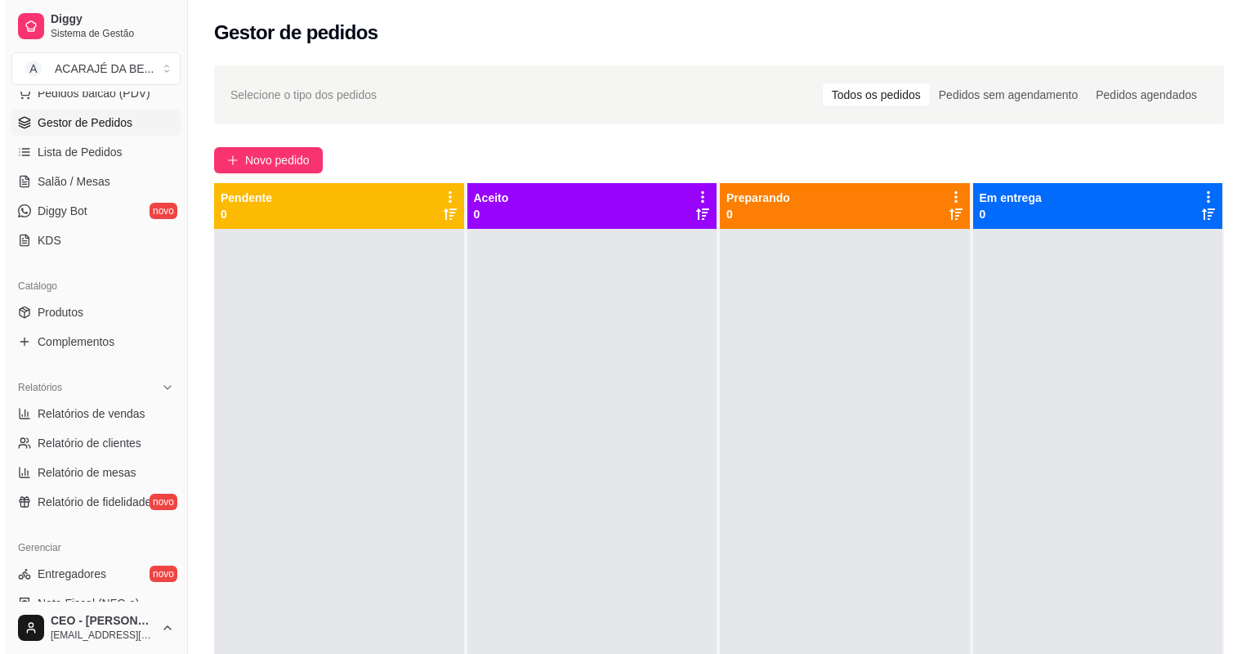
scroll to position [458, 0]
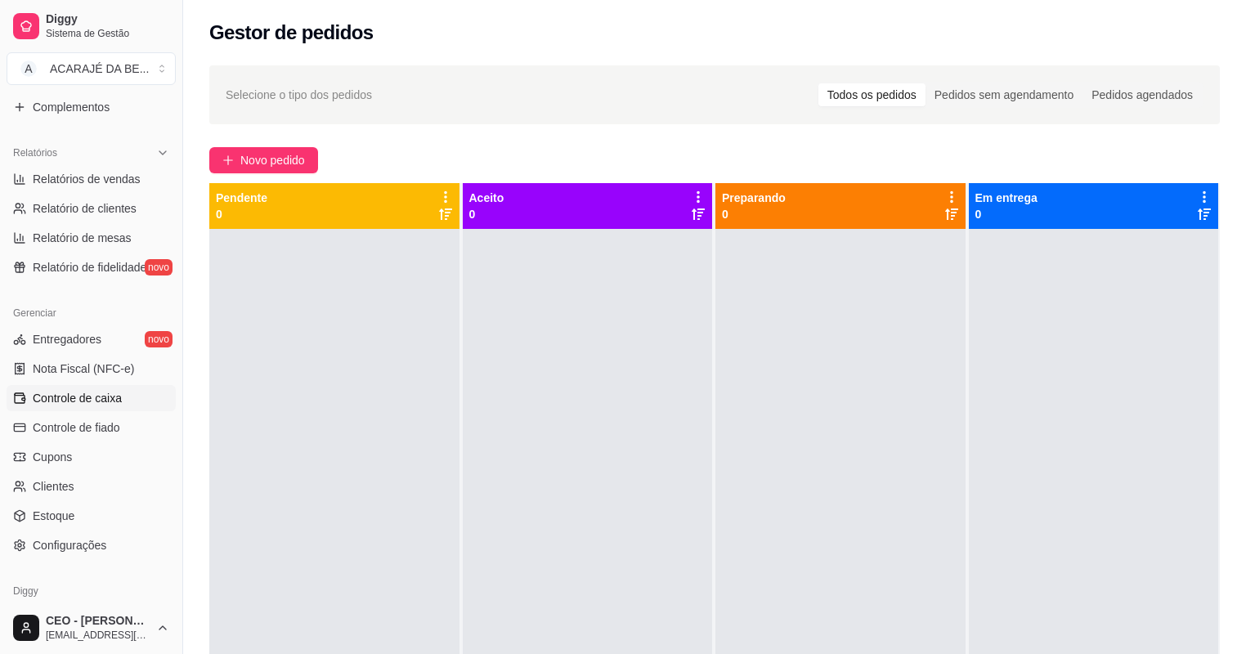
click at [87, 402] on span "Controle de caixa" at bounding box center [77, 398] width 89 height 16
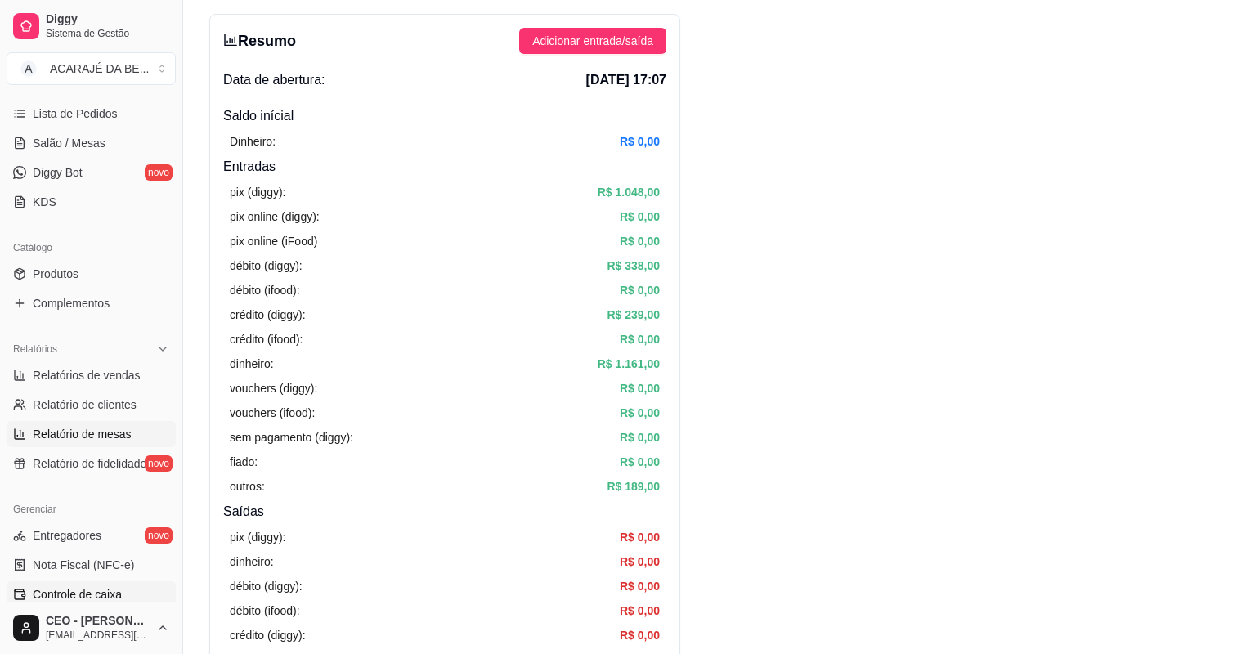
scroll to position [196, 0]
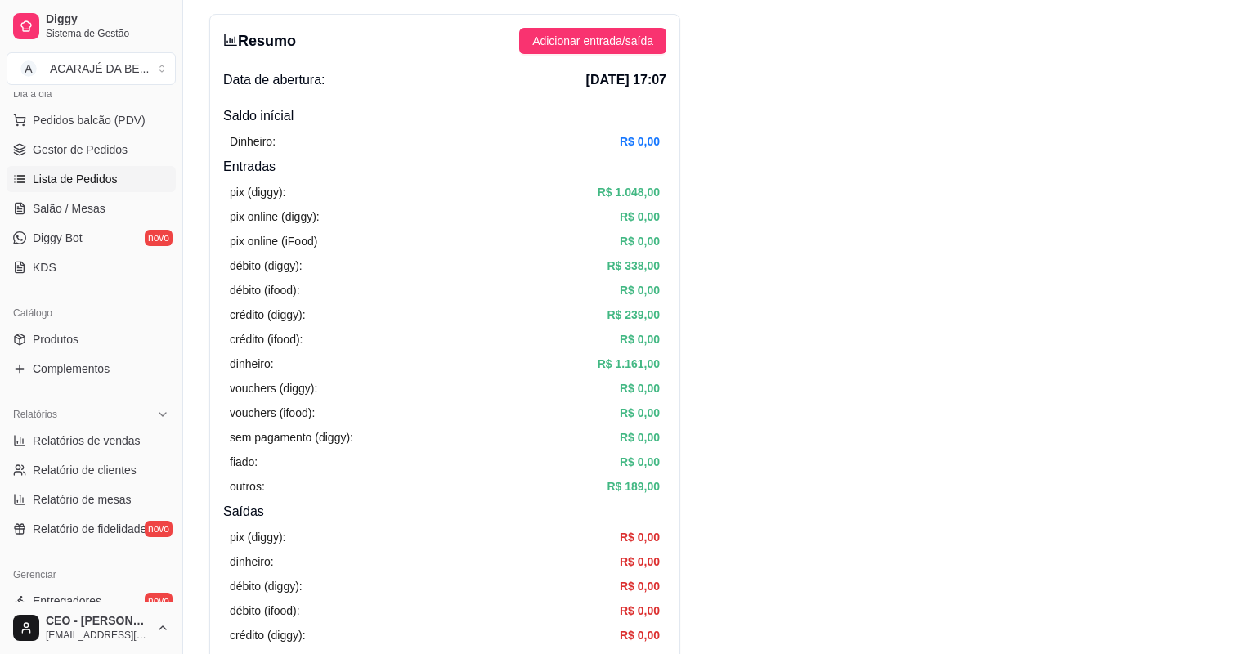
click at [59, 180] on span "Lista de Pedidos" at bounding box center [75, 179] width 85 height 16
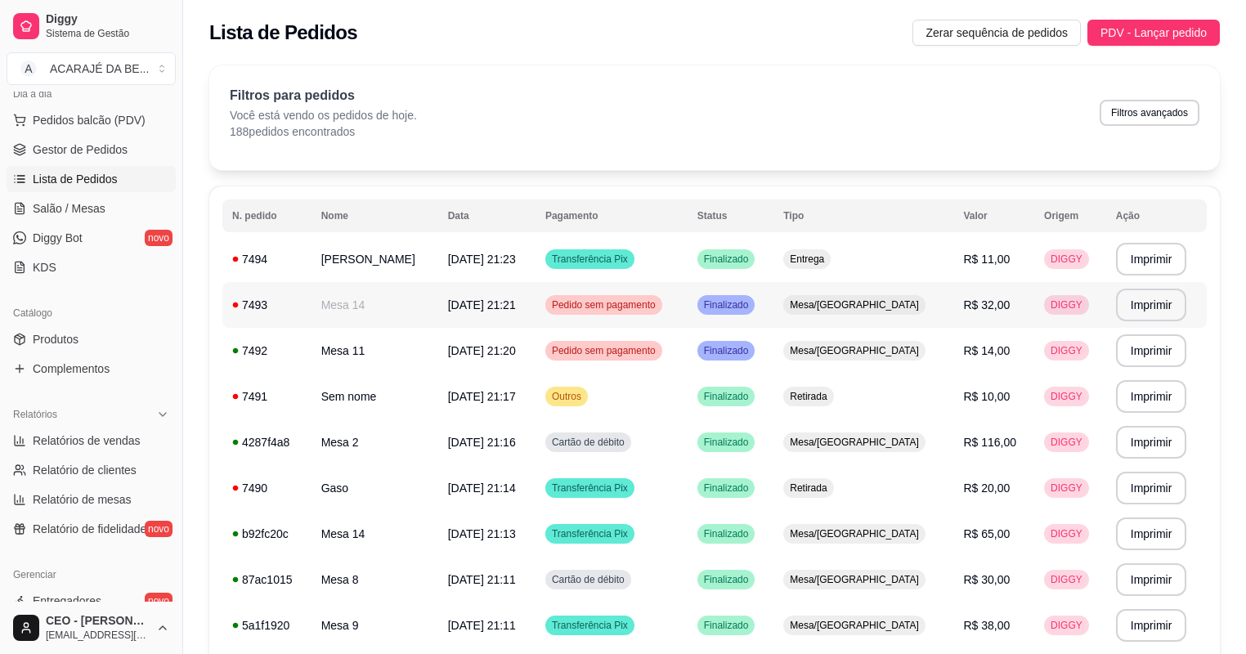
click at [953, 306] on td "R$ 32,00" at bounding box center [993, 305] width 81 height 46
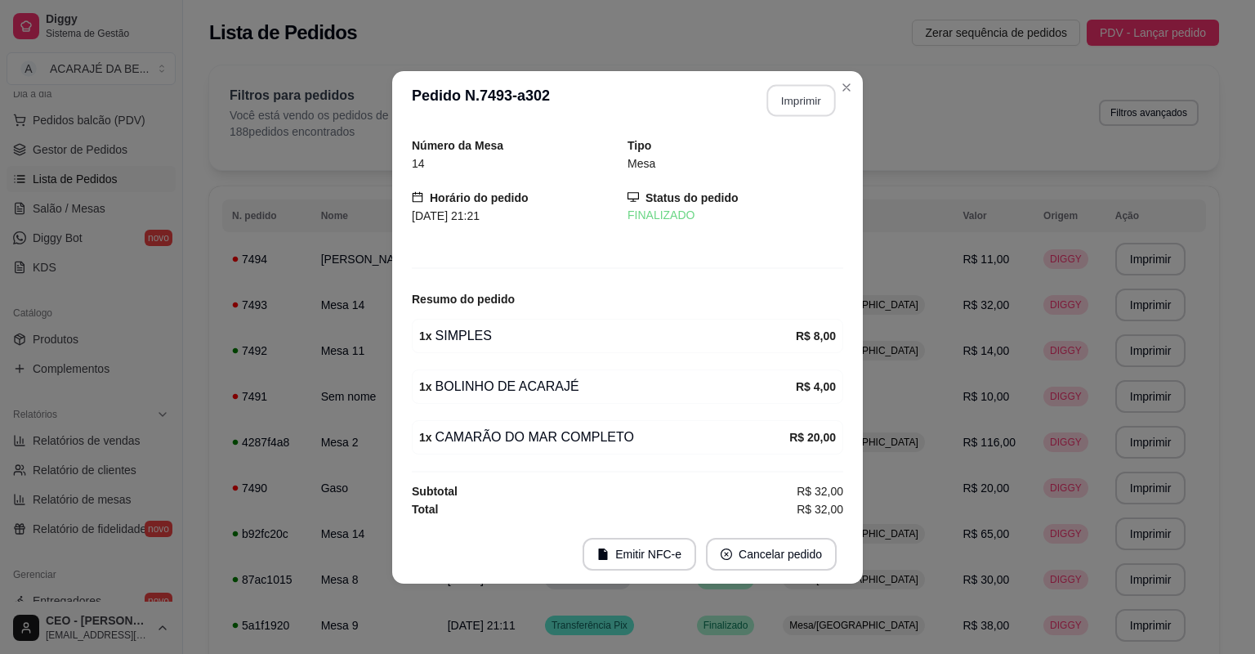
click at [794, 104] on button "Imprimir" at bounding box center [801, 100] width 69 height 32
click at [849, 83] on icon "Close" at bounding box center [846, 87] width 13 height 13
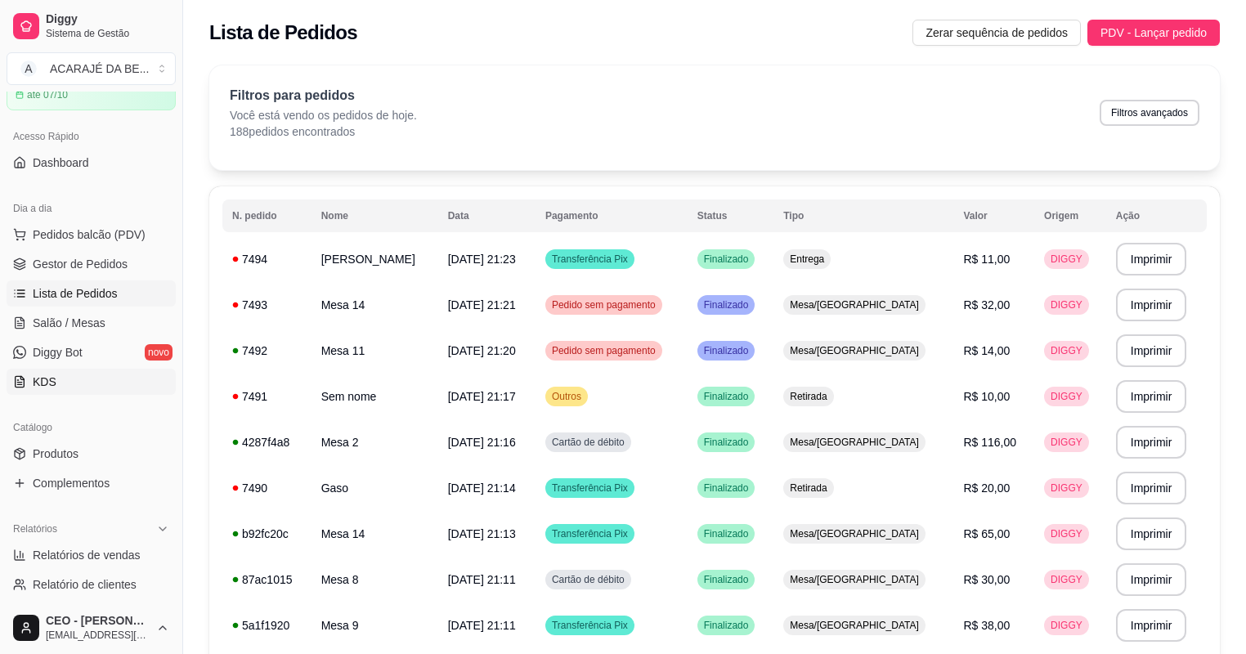
scroll to position [65, 0]
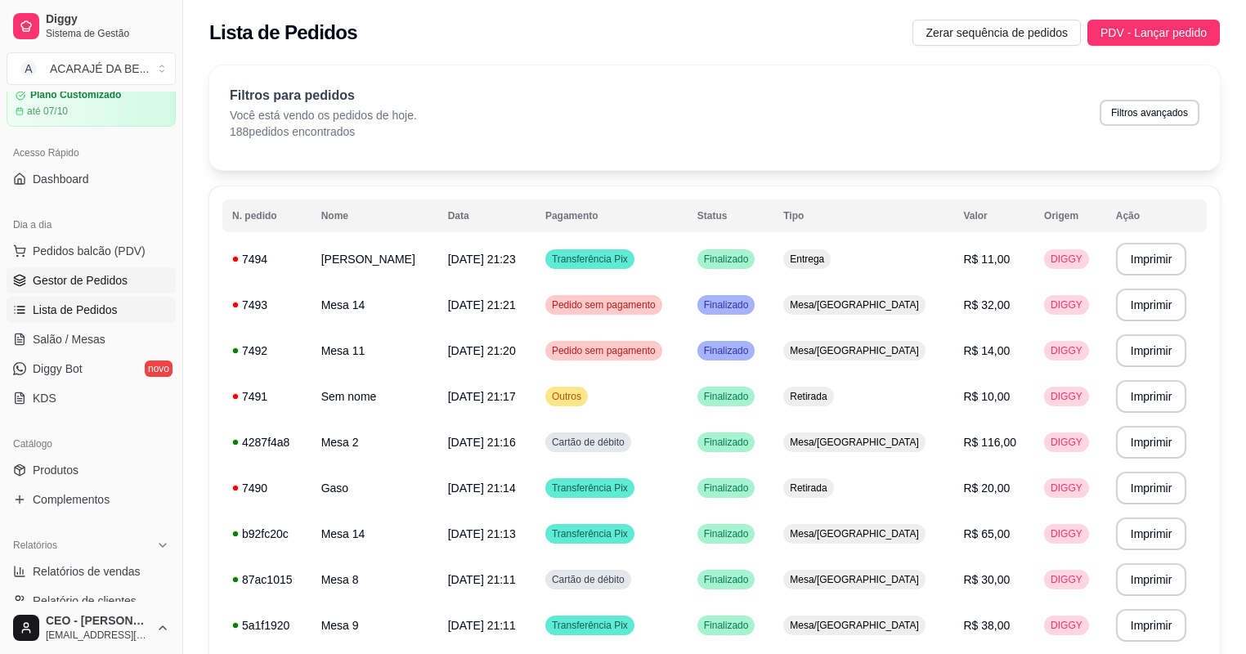
click at [59, 273] on span "Gestor de Pedidos" at bounding box center [80, 280] width 95 height 16
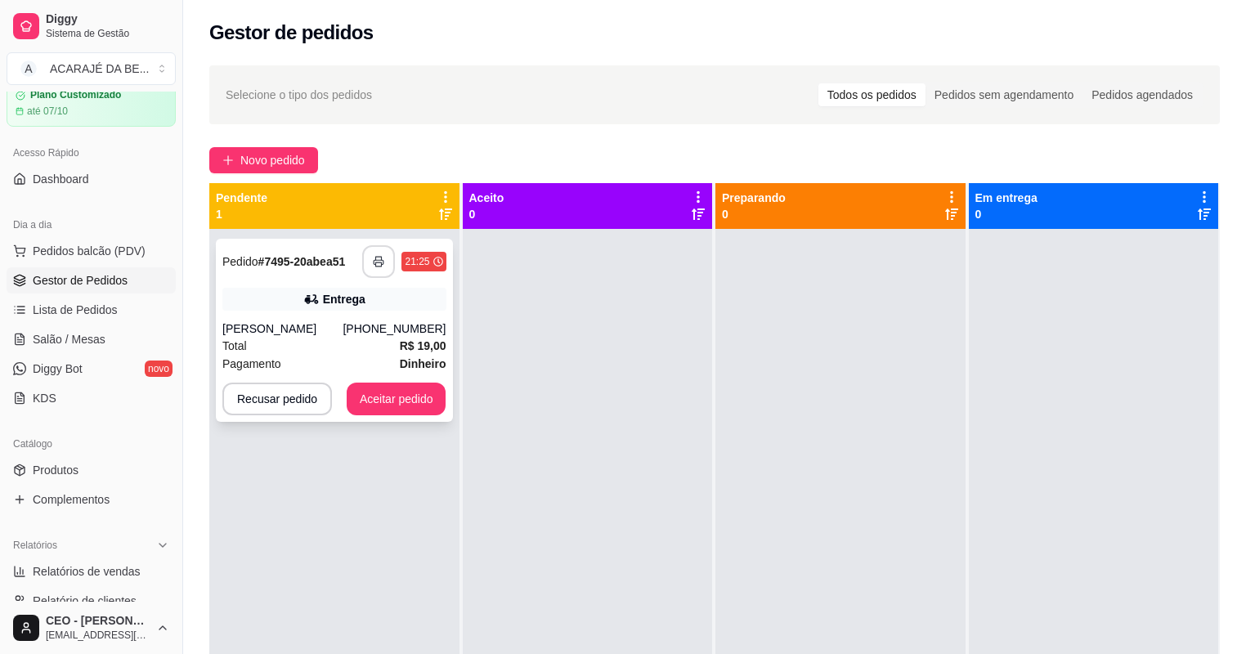
click at [368, 252] on button "button" at bounding box center [378, 261] width 33 height 33
click at [391, 397] on button "Aceitar pedido" at bounding box center [397, 398] width 100 height 33
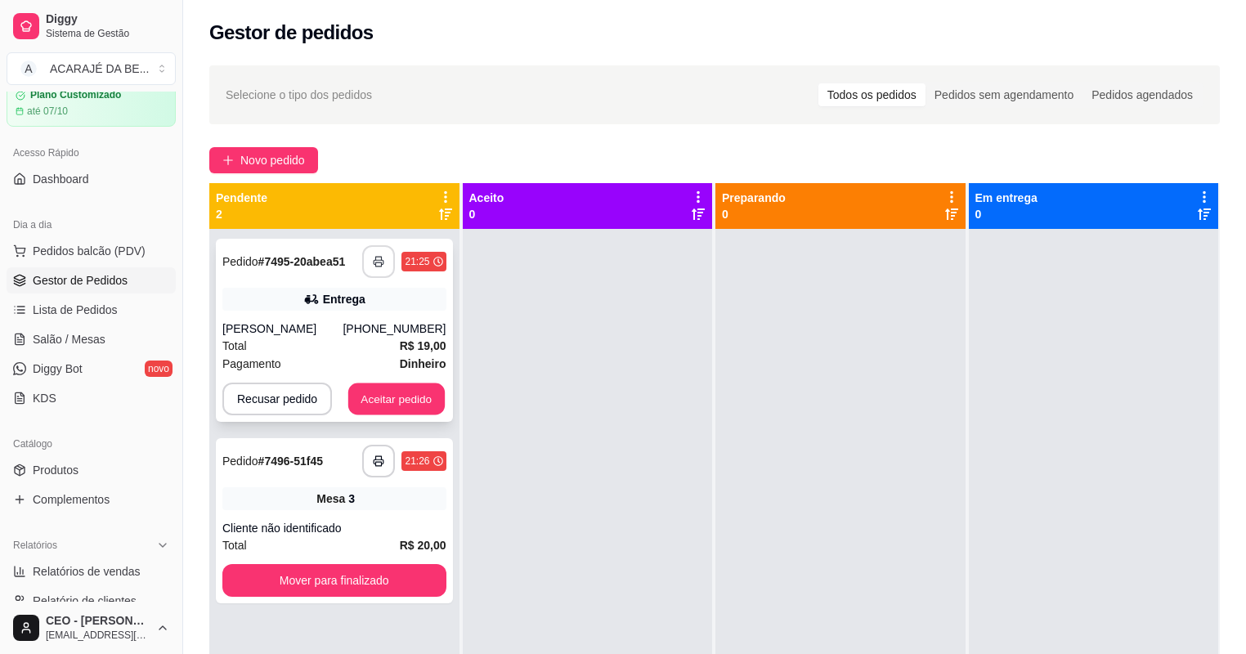
click at [396, 395] on button "Aceitar pedido" at bounding box center [396, 399] width 96 height 32
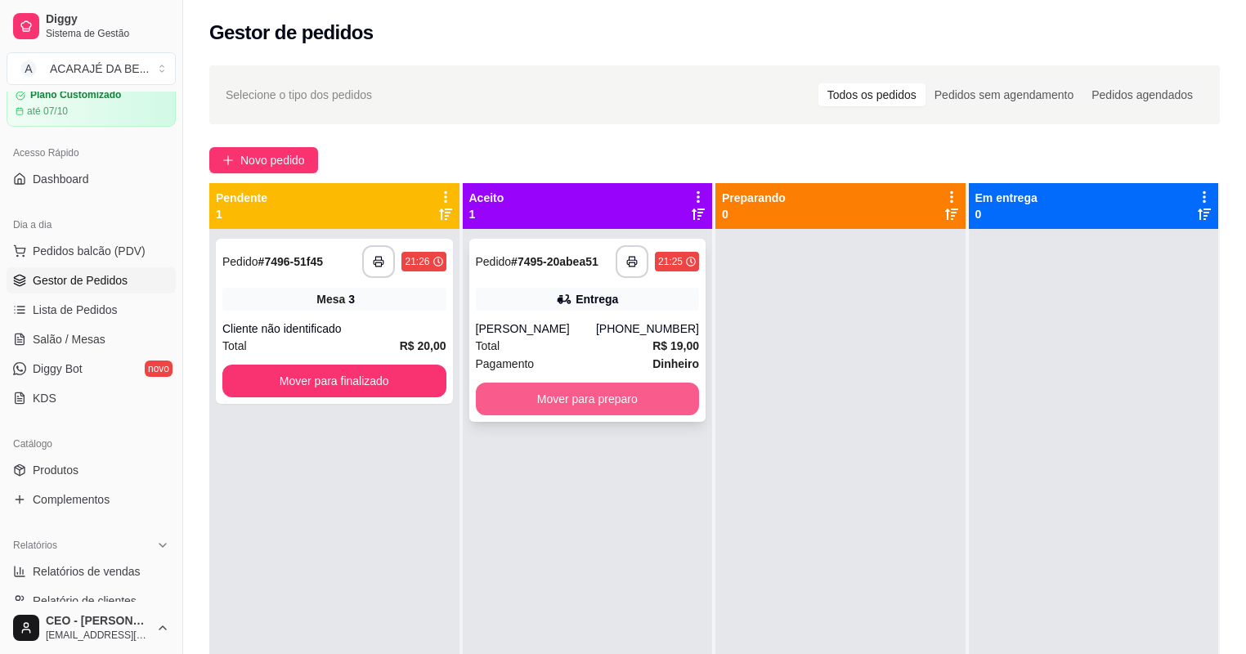
click at [566, 396] on button "Mover para preparo" at bounding box center [588, 398] width 224 height 33
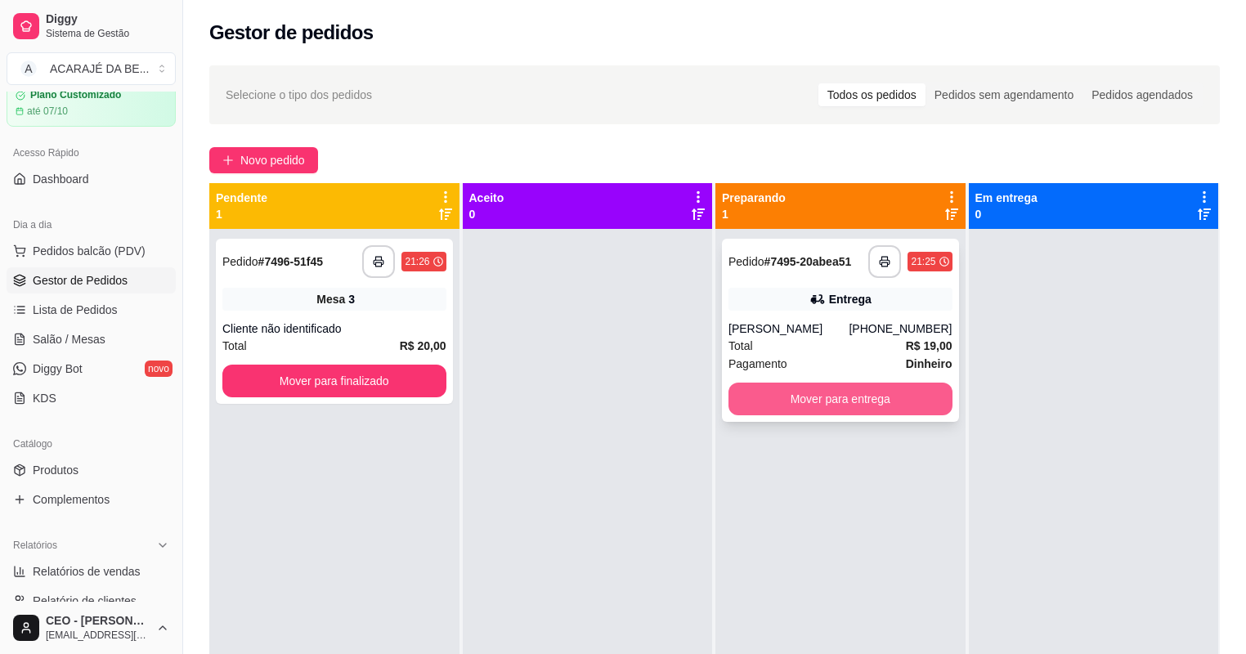
click at [759, 397] on button "Mover para entrega" at bounding box center [840, 398] width 224 height 33
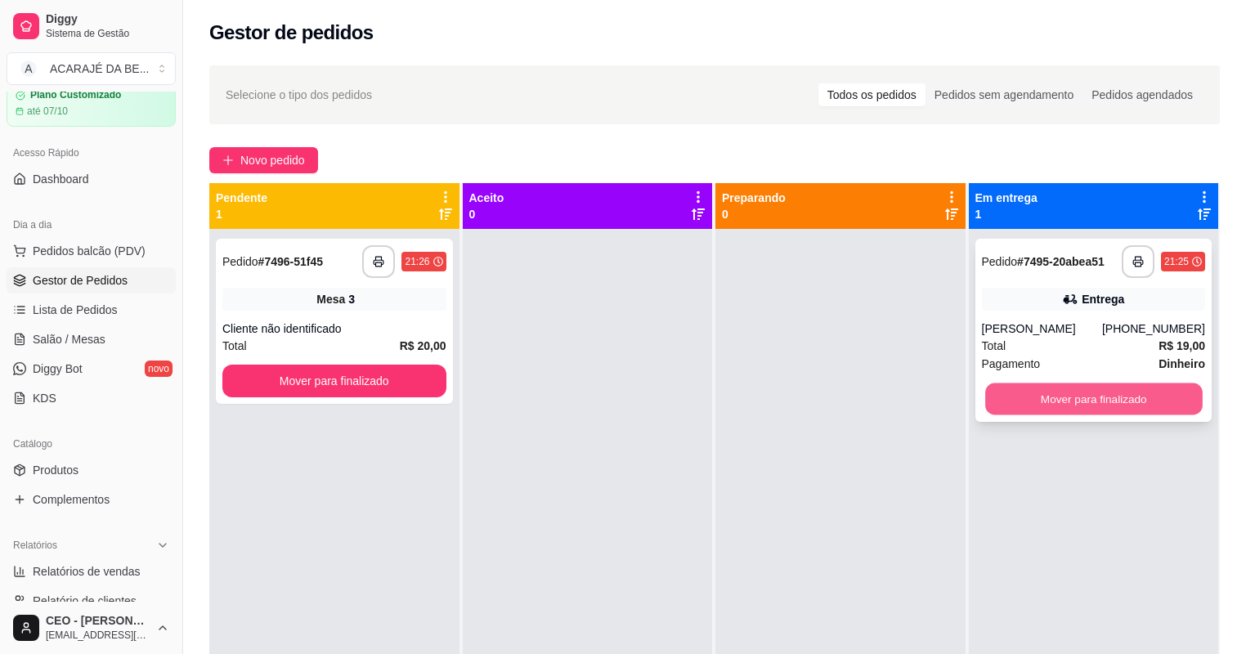
click at [1059, 408] on button "Mover para finalizado" at bounding box center [1093, 399] width 217 height 32
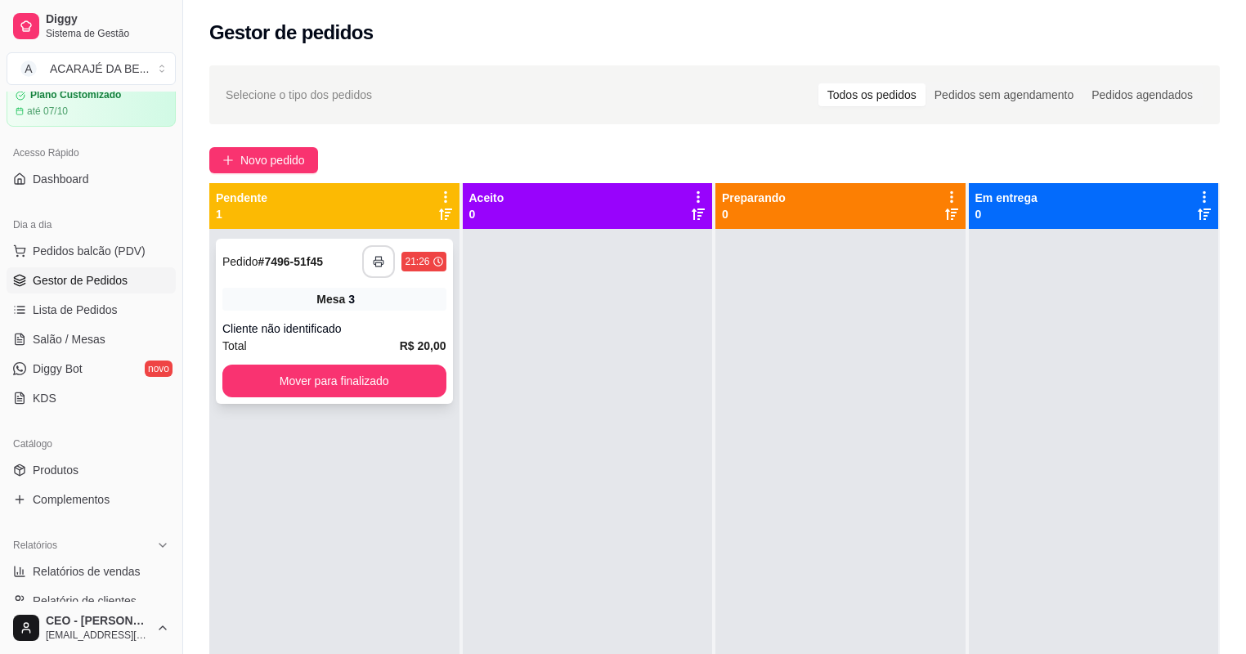
click at [382, 266] on button "button" at bounding box center [378, 261] width 33 height 33
click at [353, 369] on button "Mover para finalizado" at bounding box center [334, 381] width 217 height 32
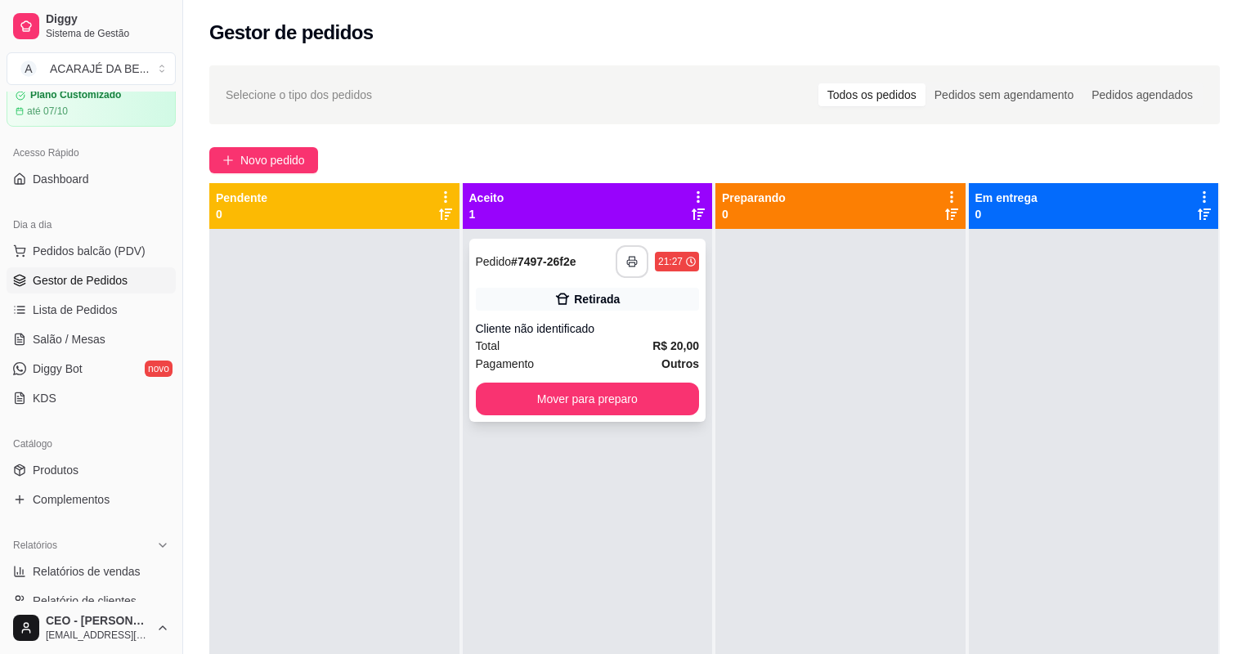
click at [634, 258] on button "button" at bounding box center [631, 261] width 33 height 33
click at [639, 400] on button "Mover para preparo" at bounding box center [588, 398] width 224 height 33
click at [660, 395] on button "Mover para preparo" at bounding box center [588, 398] width 224 height 33
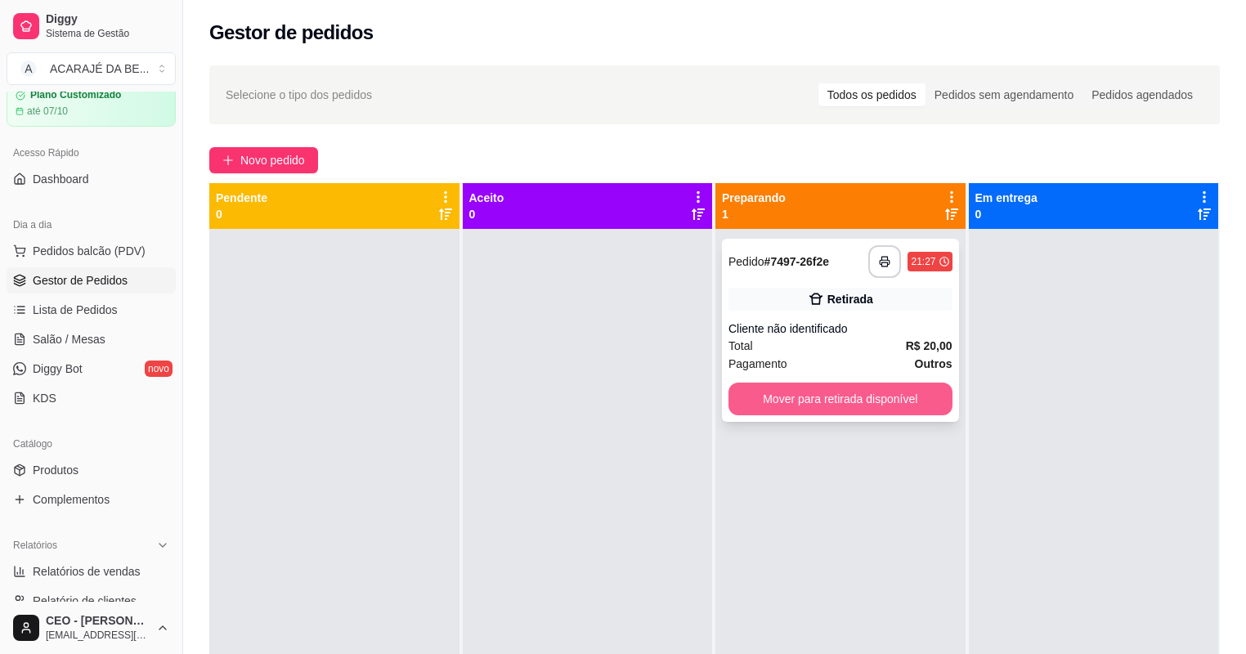
click at [901, 400] on button "Mover para retirada disponível" at bounding box center [840, 398] width 224 height 33
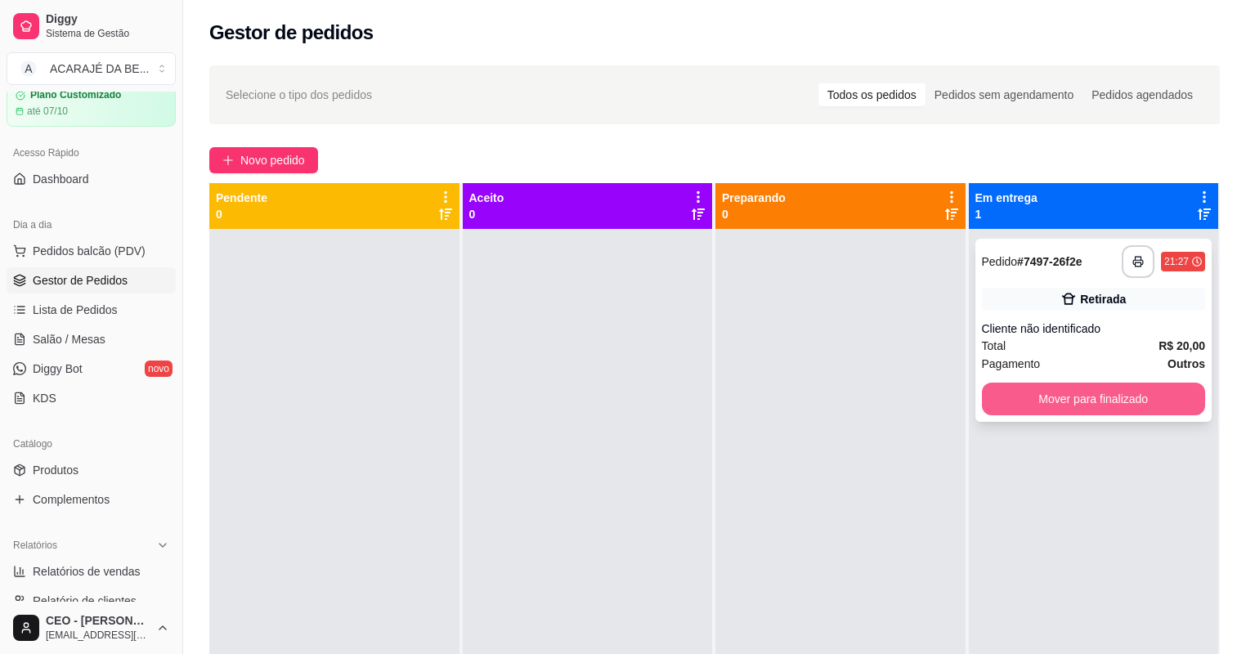
click at [1060, 388] on button "Mover para finalizado" at bounding box center [1094, 398] width 224 height 33
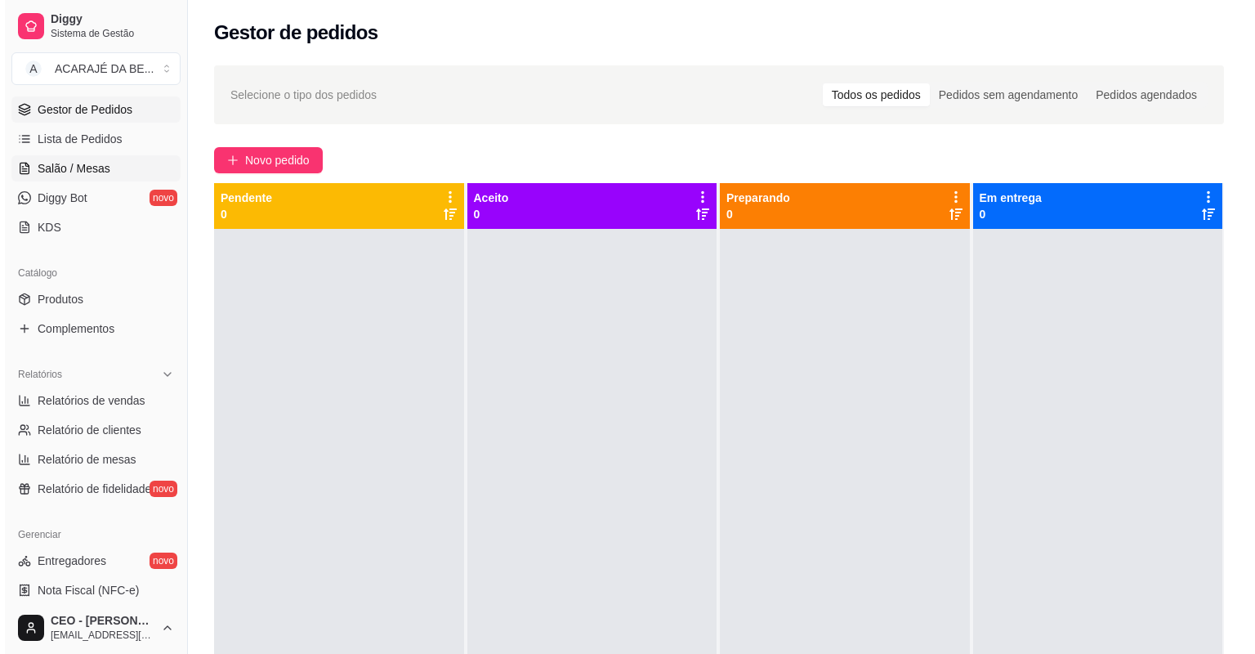
scroll to position [262, 0]
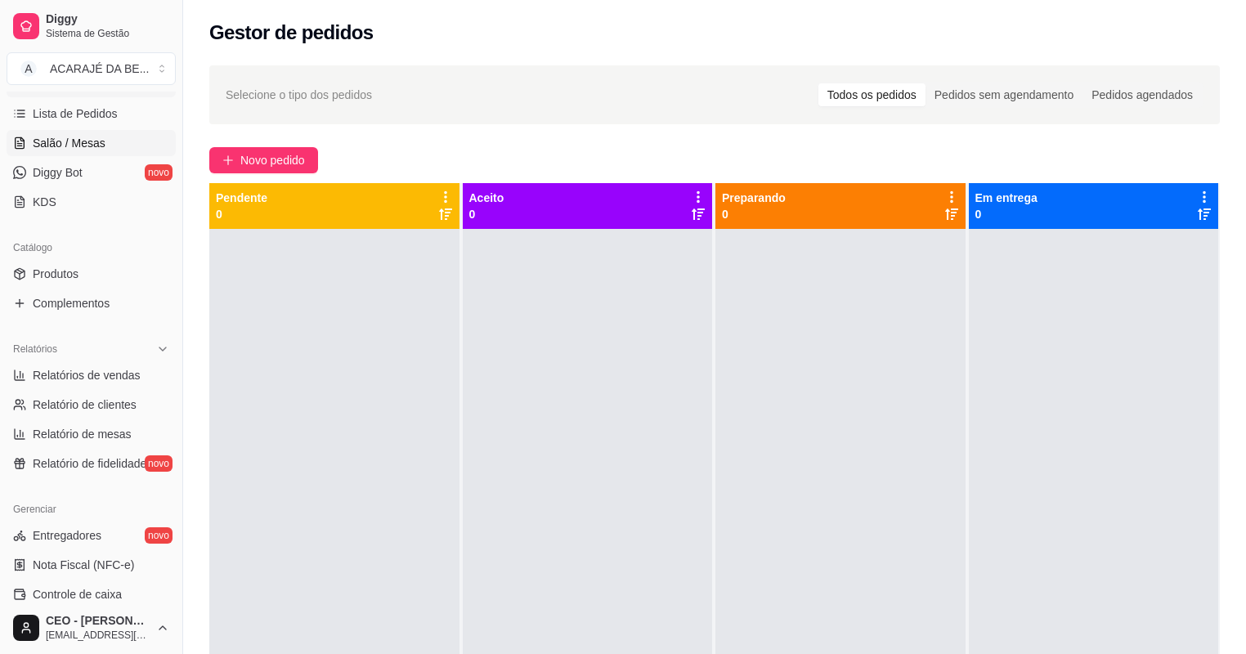
click at [55, 135] on span "Salão / Mesas" at bounding box center [69, 143] width 73 height 16
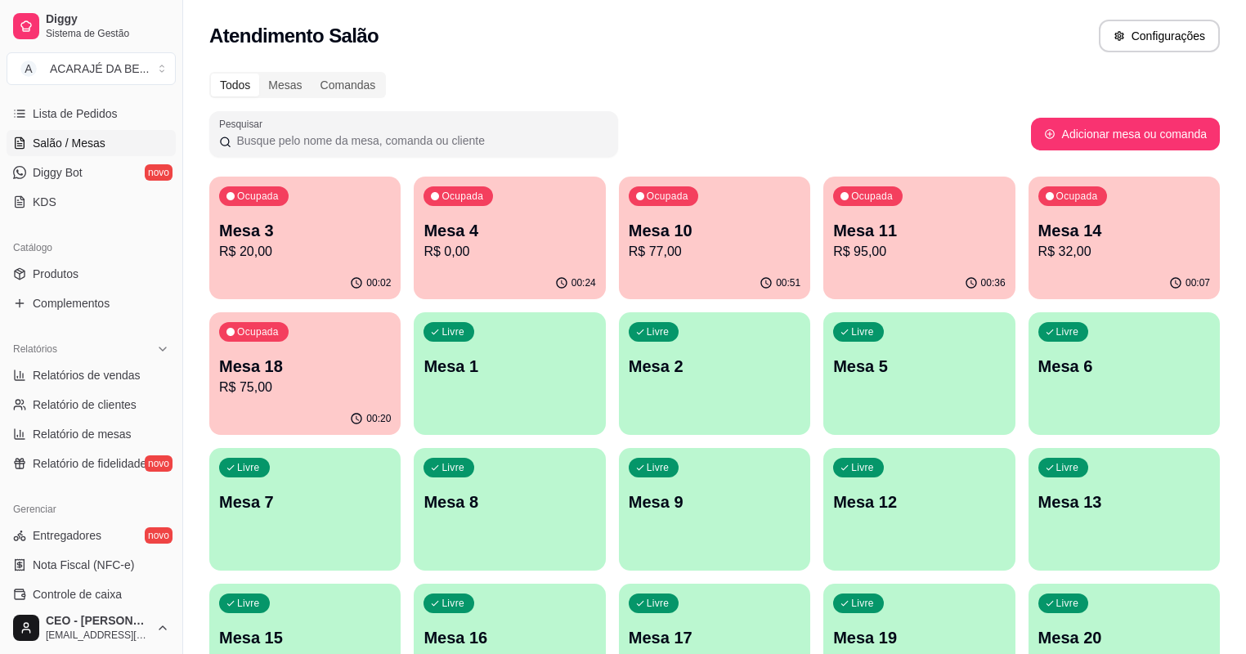
click at [1038, 250] on p "R$ 32,00" at bounding box center [1124, 252] width 172 height 20
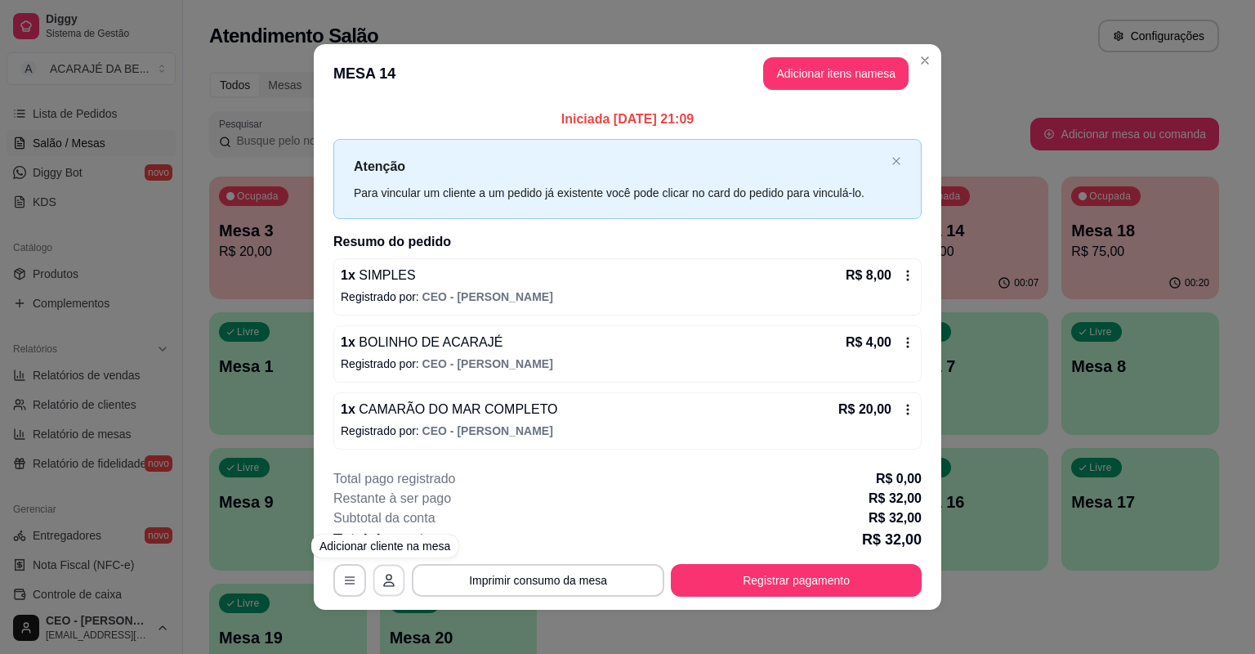
click at [374, 585] on button "button" at bounding box center [390, 580] width 32 height 32
click at [346, 577] on icon "button" at bounding box center [349, 580] width 13 height 13
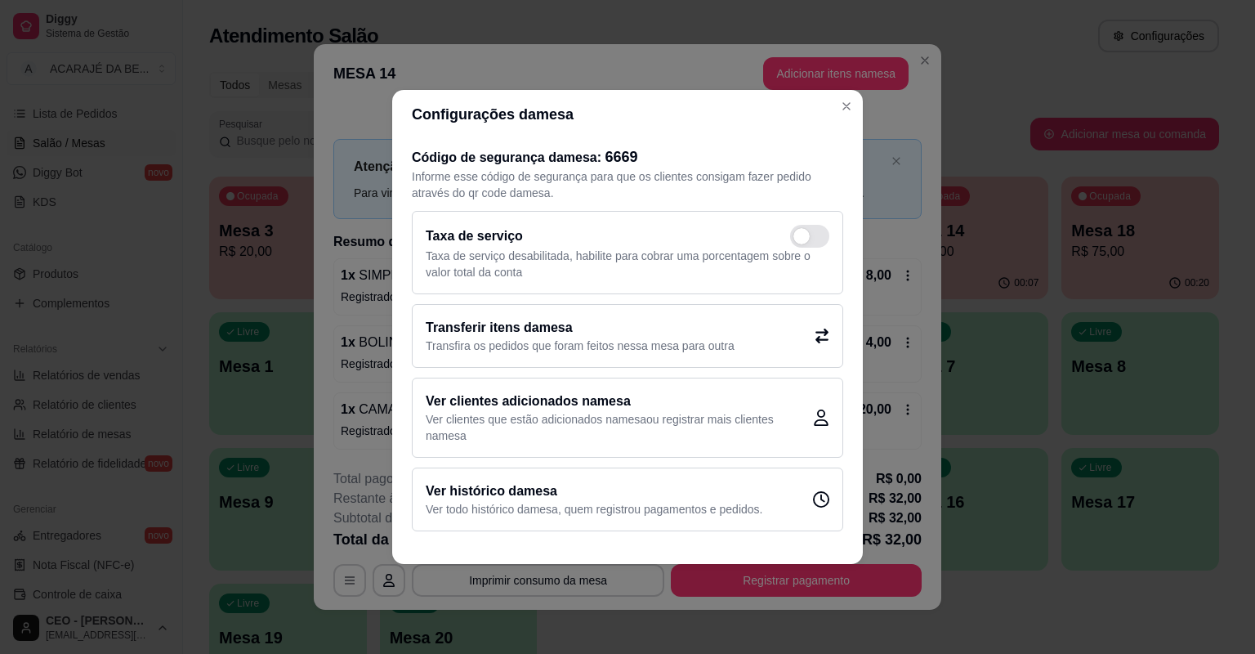
click at [546, 330] on h2 "Transferir itens da mesa" at bounding box center [580, 328] width 309 height 20
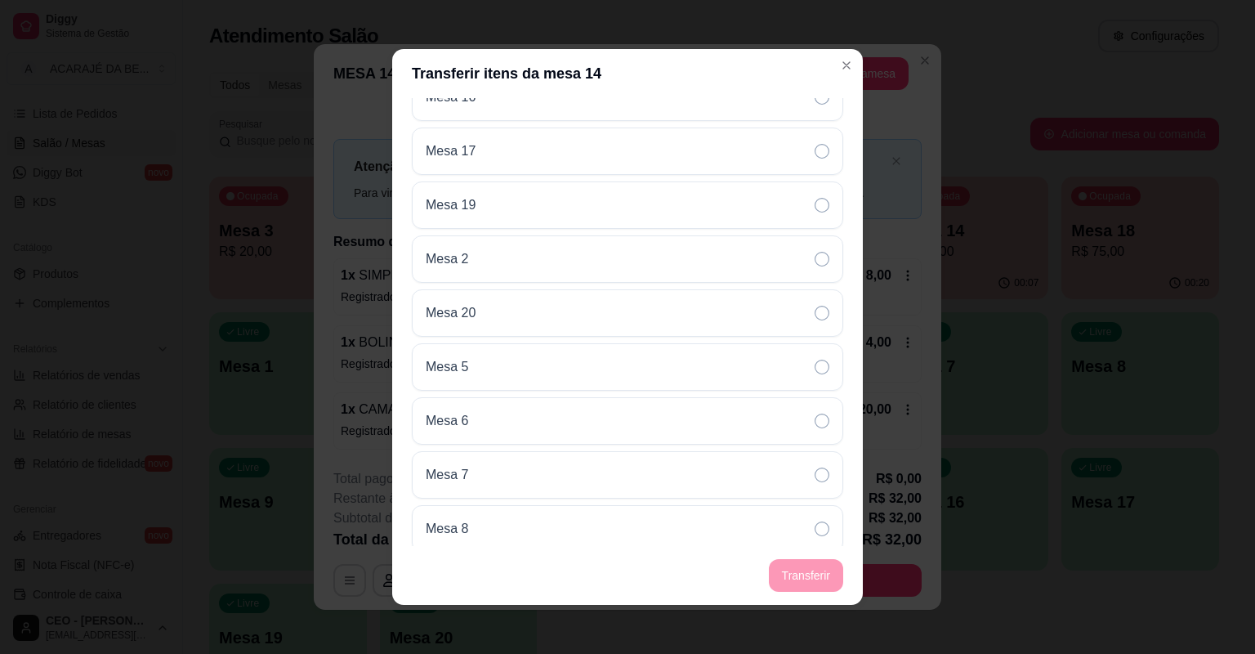
scroll to position [523, 0]
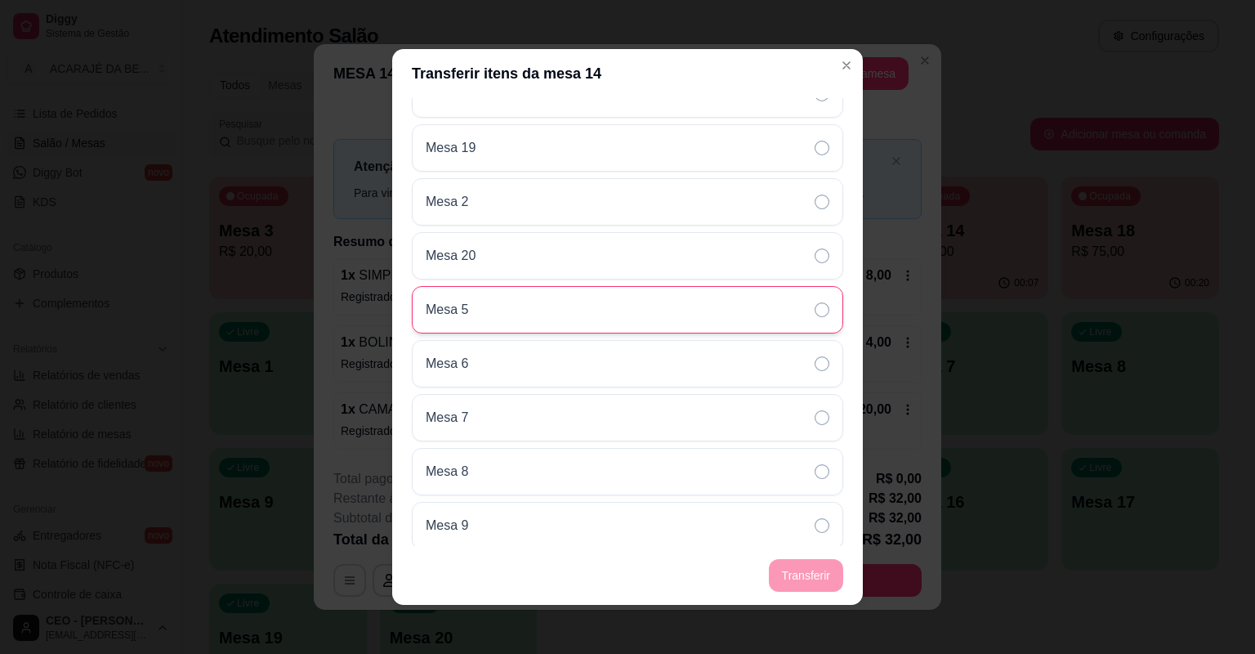
click at [507, 302] on div "Mesa 5" at bounding box center [628, 309] width 432 height 47
click at [804, 579] on footer "Transferir" at bounding box center [627, 575] width 471 height 59
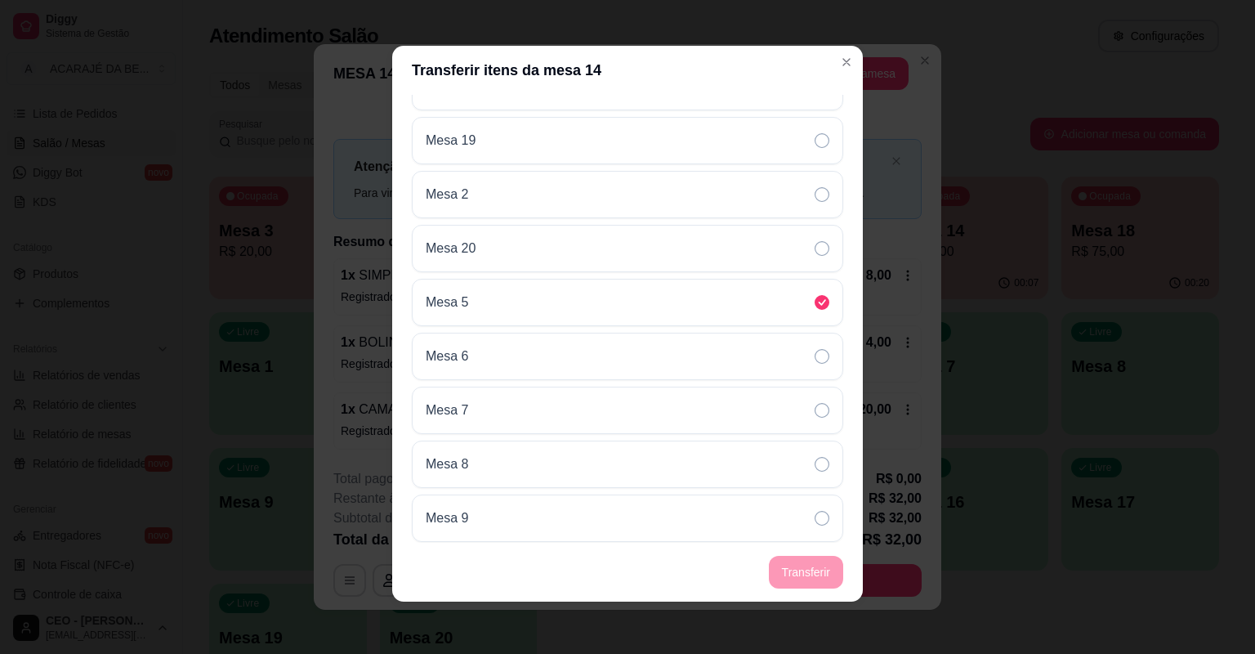
click at [812, 570] on footer "Transferir" at bounding box center [627, 572] width 471 height 59
click at [490, 358] on div "Mesa 6" at bounding box center [628, 356] width 432 height 47
click at [695, 314] on div "Mesa 5" at bounding box center [628, 302] width 432 height 47
click at [804, 576] on footer "Transferir" at bounding box center [627, 572] width 471 height 59
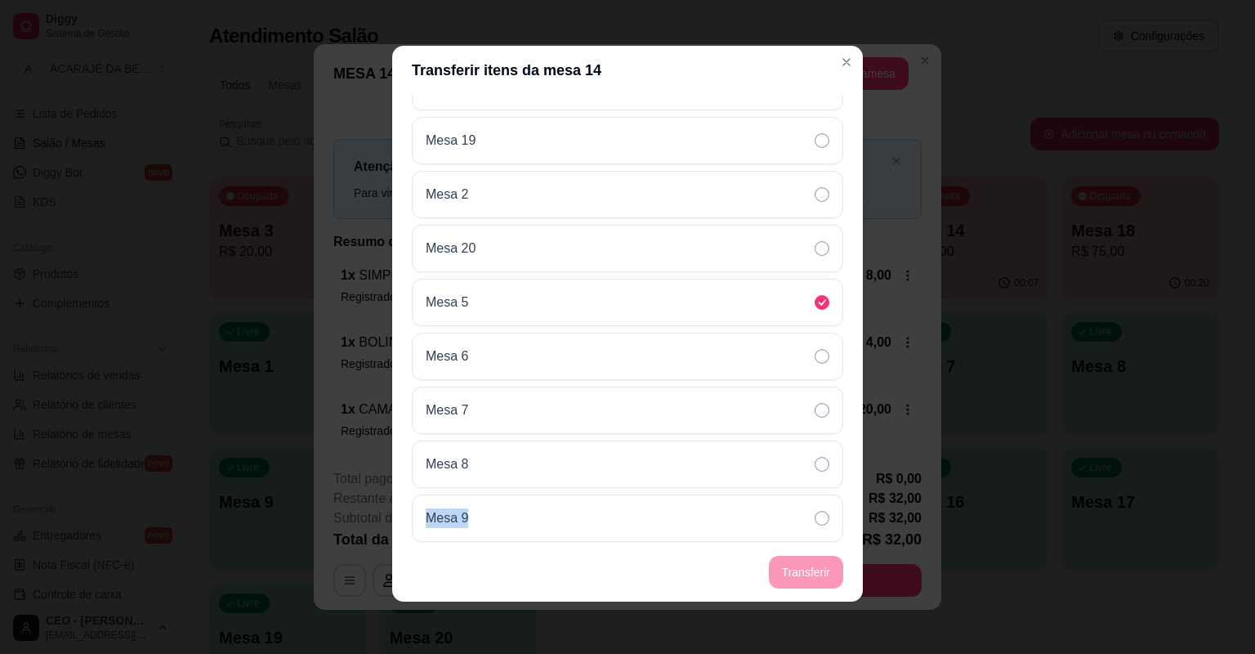
click at [804, 576] on footer "Transferir" at bounding box center [627, 572] width 471 height 59
click at [803, 576] on footer "Transferir" at bounding box center [627, 572] width 471 height 59
drag, startPoint x: 803, startPoint y: 576, endPoint x: 727, endPoint y: 564, distance: 77.8
click at [727, 566] on footer "Transferir" at bounding box center [627, 572] width 471 height 59
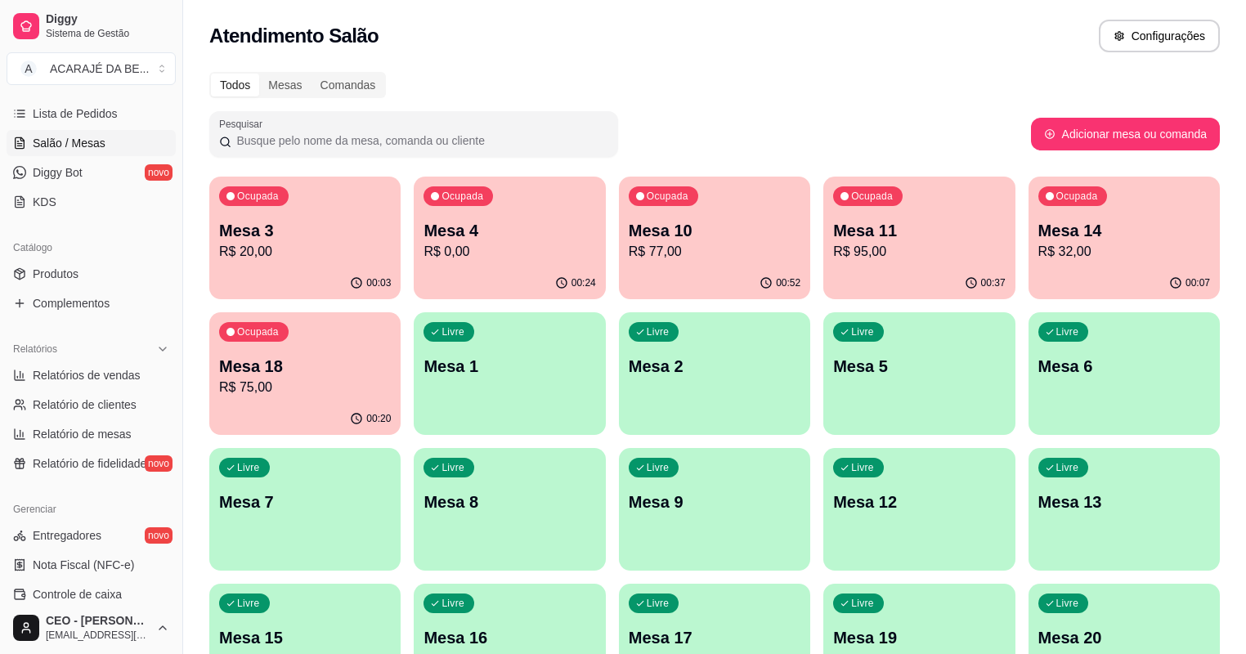
click at [1028, 271] on div "00:07" at bounding box center [1123, 283] width 191 height 32
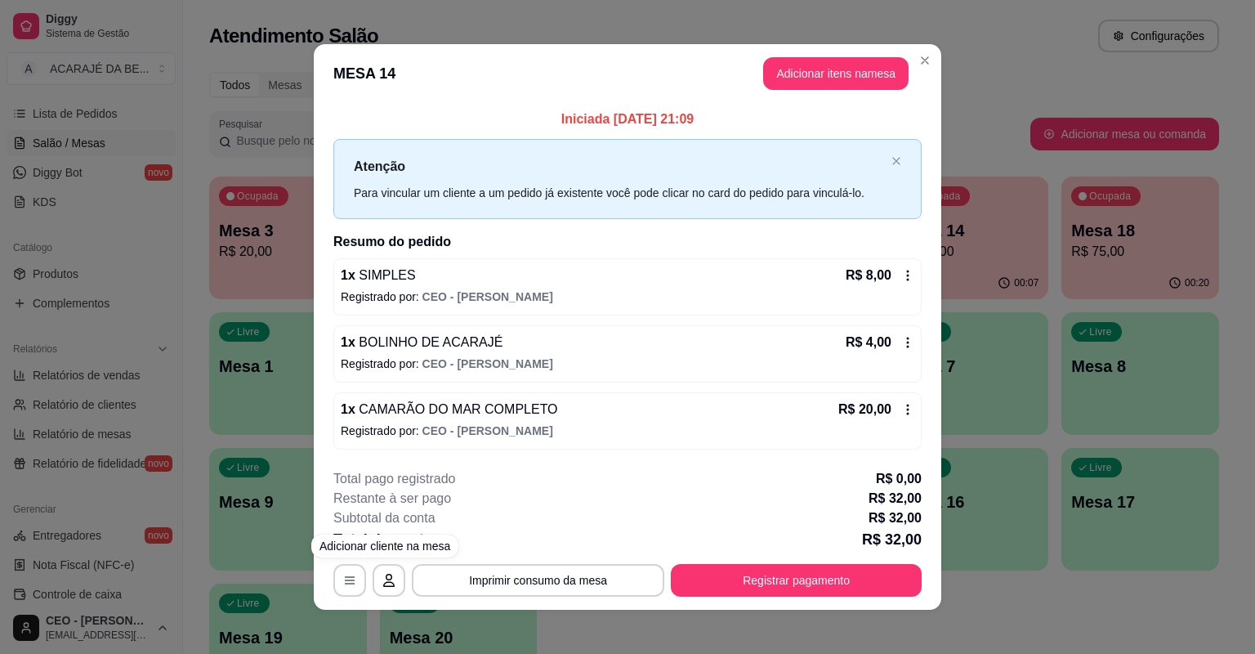
click at [362, 584] on div "**********" at bounding box center [627, 580] width 588 height 33
click at [360, 584] on div "**********" at bounding box center [627, 580] width 588 height 33
click at [353, 582] on button "button" at bounding box center [349, 580] width 33 height 33
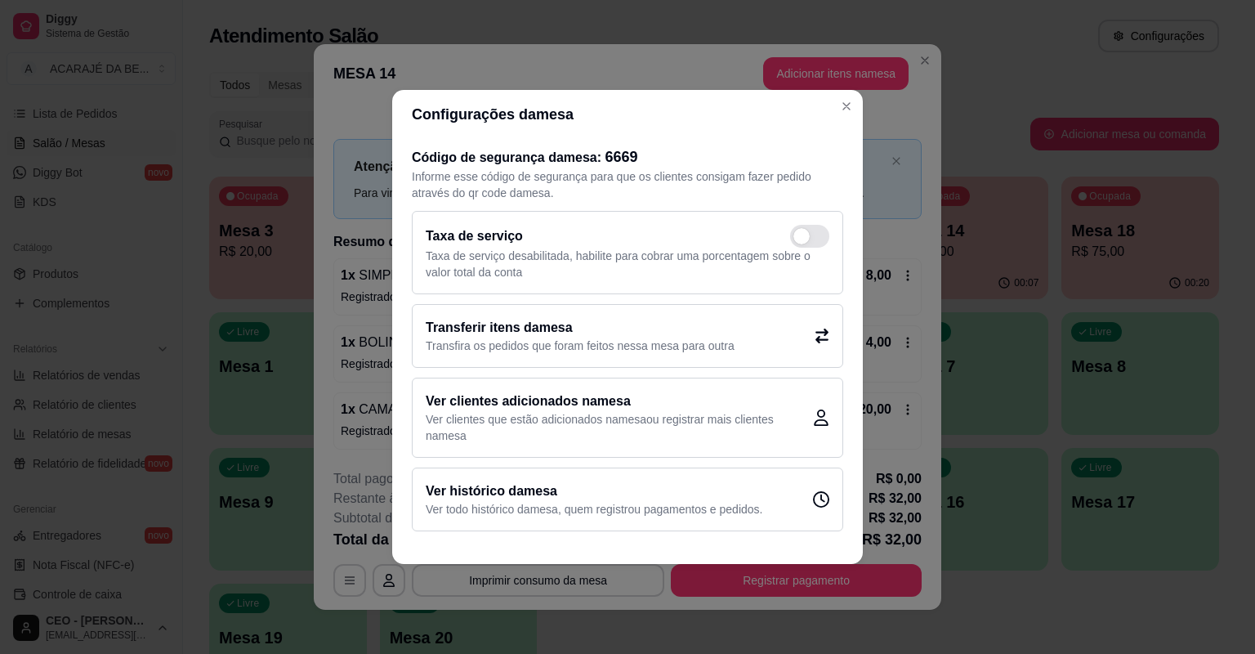
click at [779, 329] on div "Transferir itens da mesa Transfira os pedidos que foram feitos nessa mesa para …" at bounding box center [628, 336] width 432 height 64
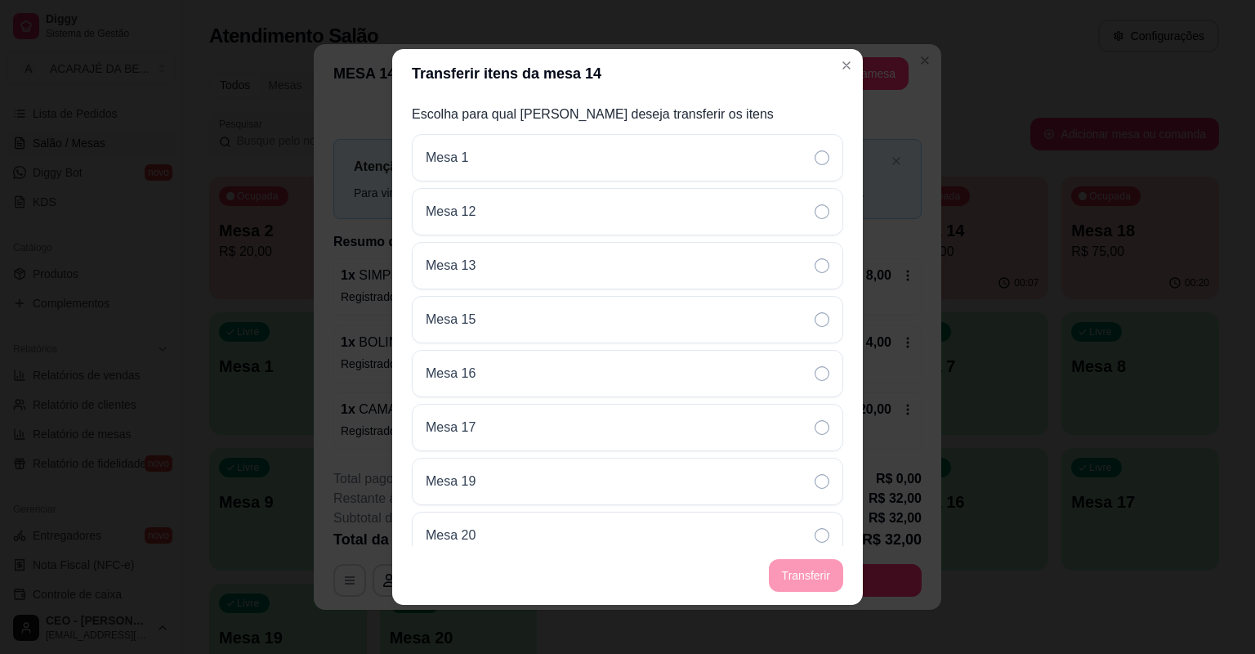
scroll to position [0, 0]
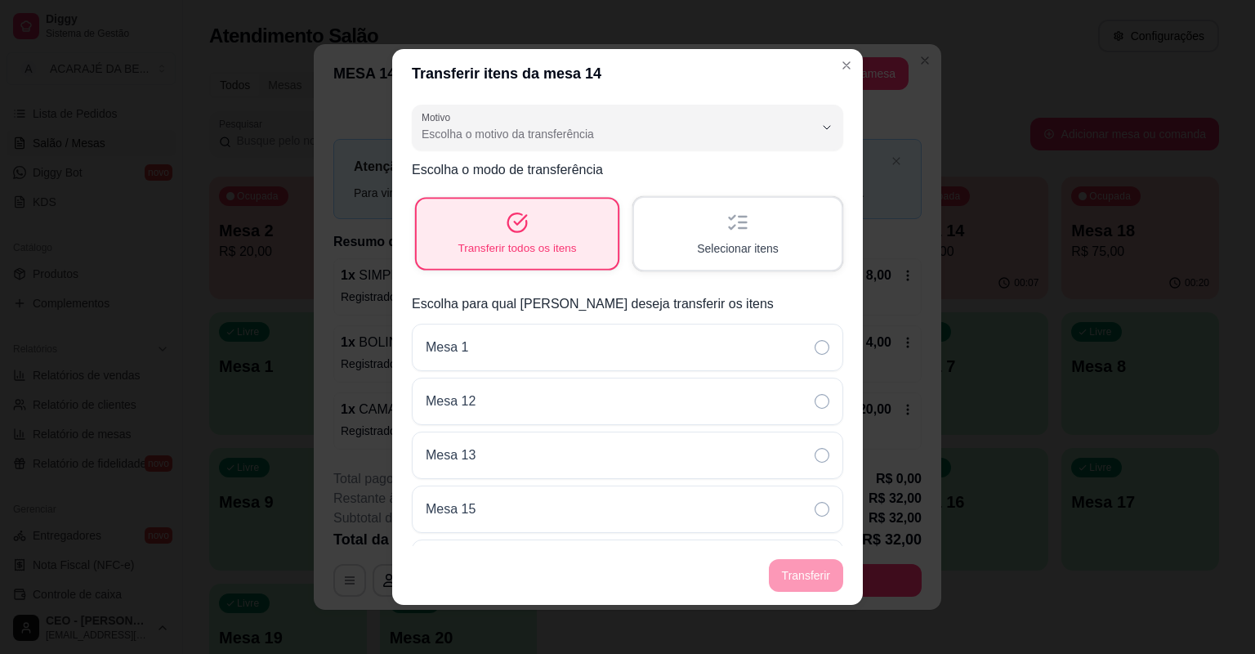
click at [530, 208] on div "Transferir todos os itens" at bounding box center [517, 233] width 201 height 69
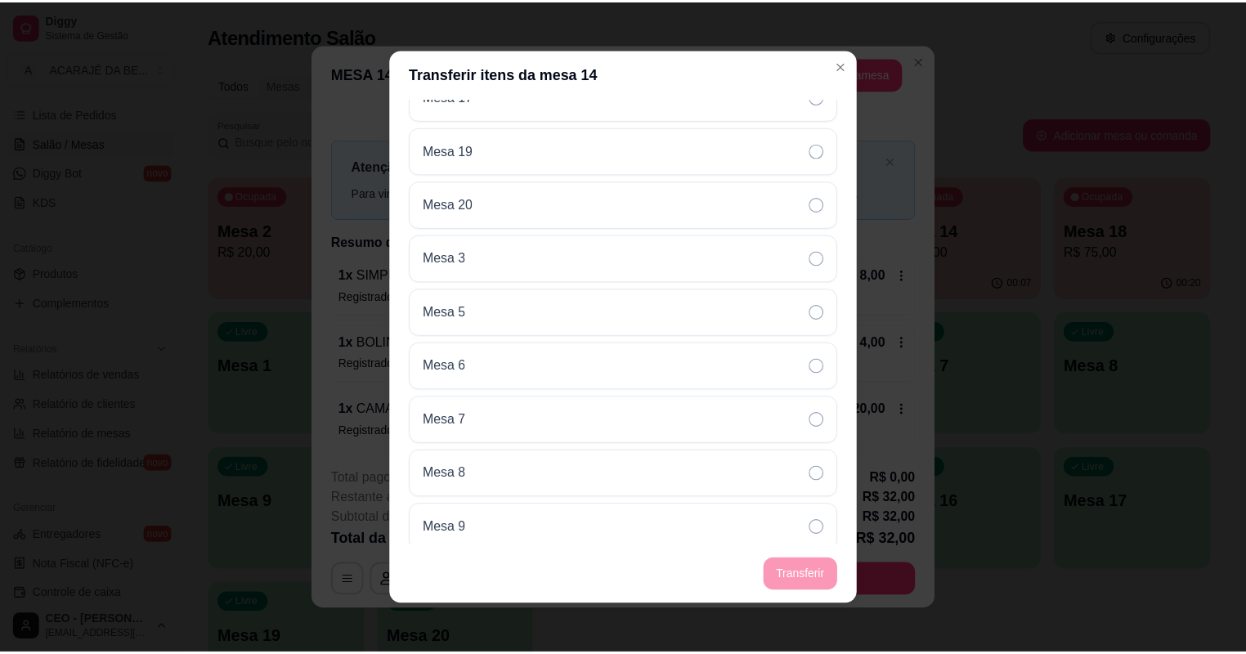
scroll to position [527, 0]
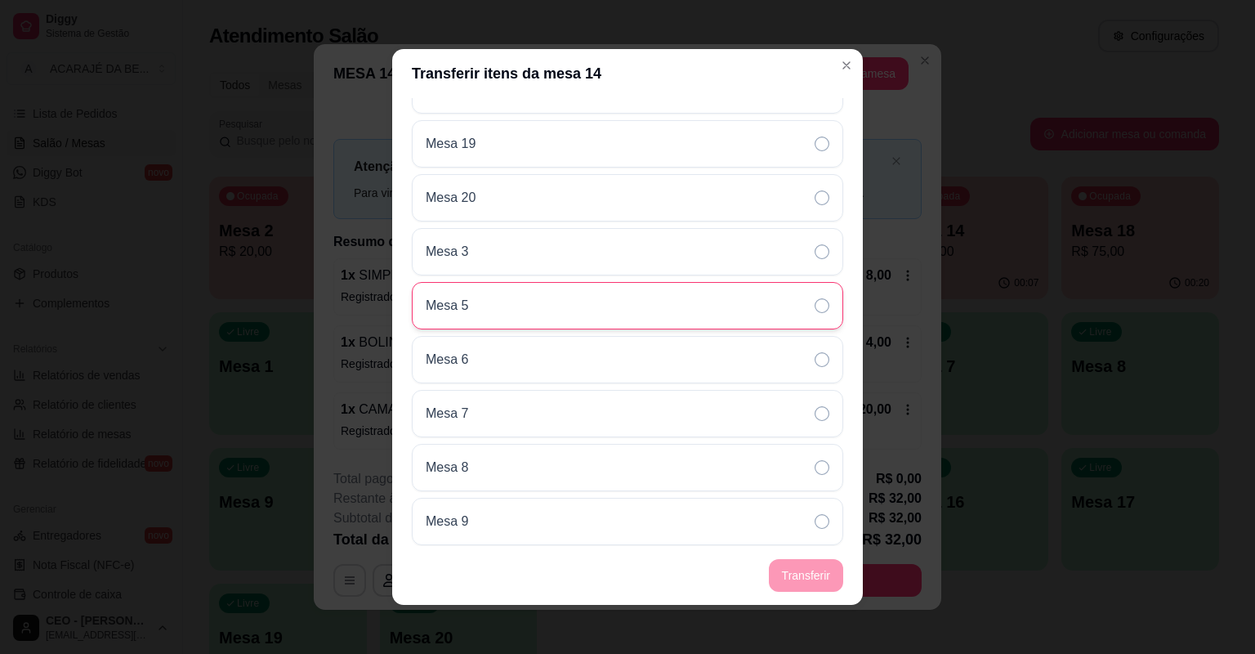
click at [631, 300] on div "Mesa 5" at bounding box center [628, 305] width 432 height 47
click at [794, 579] on footer "Transferir" at bounding box center [627, 575] width 471 height 59
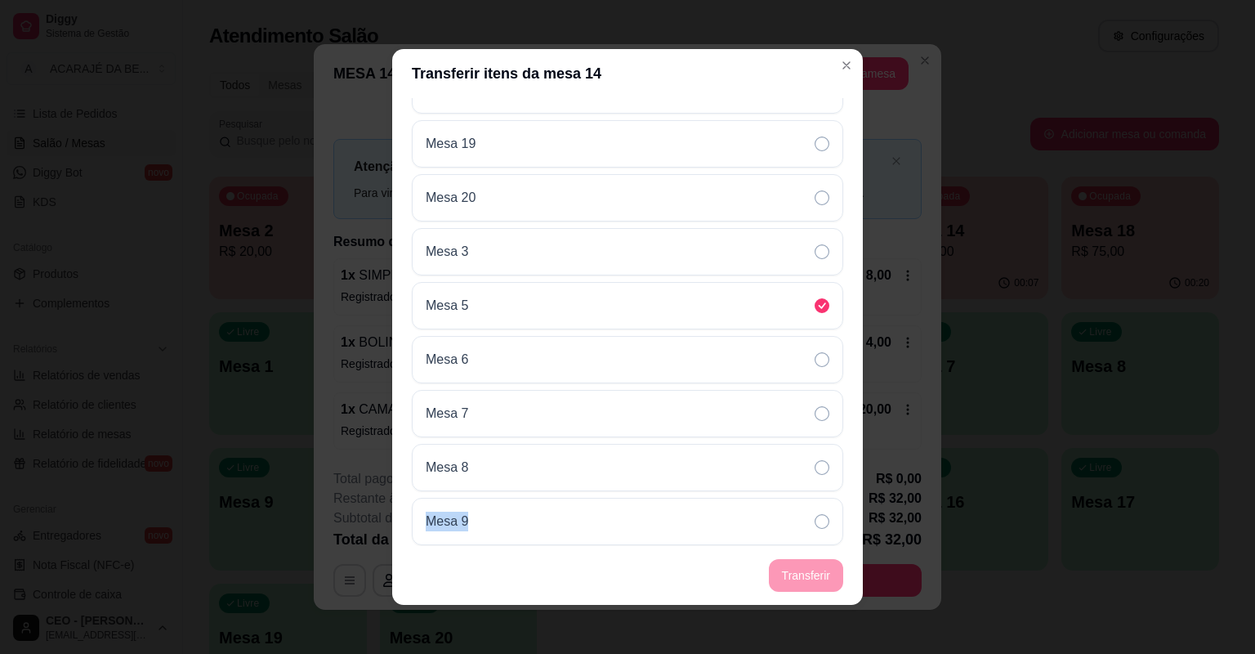
click at [794, 579] on footer "Transferir" at bounding box center [627, 575] width 471 height 59
click at [709, 568] on footer "Transferir" at bounding box center [627, 575] width 471 height 59
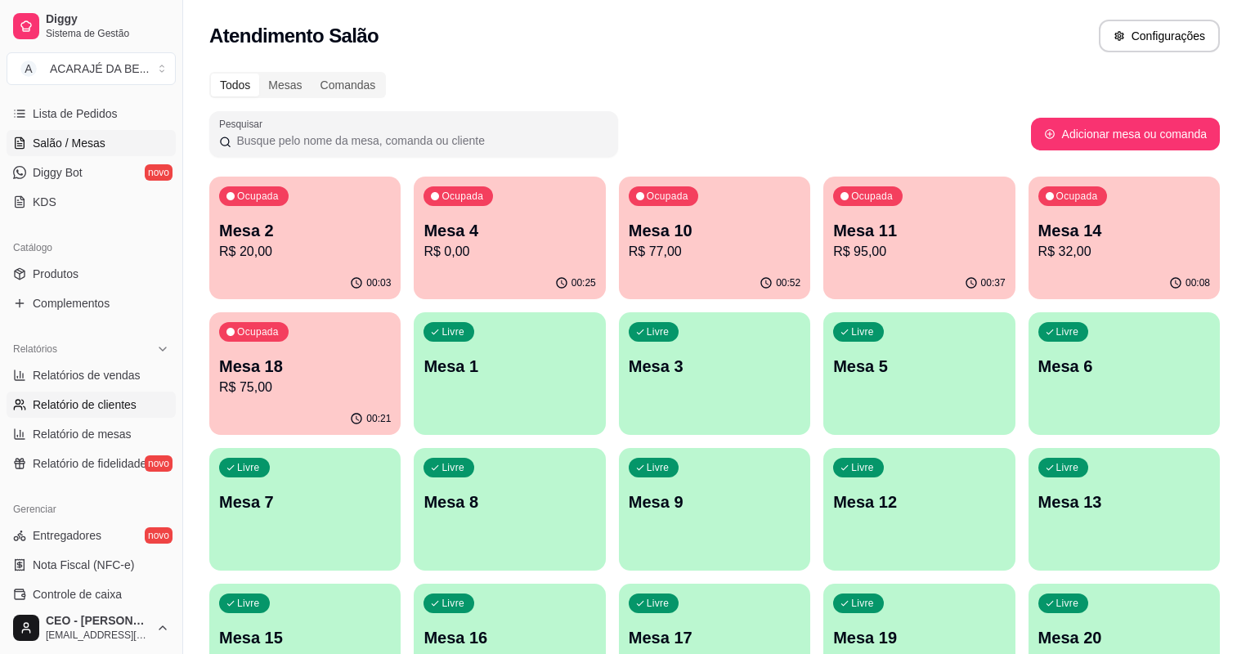
click at [64, 401] on span "Relatório de clientes" at bounding box center [85, 404] width 104 height 16
select select "30"
select select "HIGHEST_TOTAL_SPENT_WITH_ORDERS"
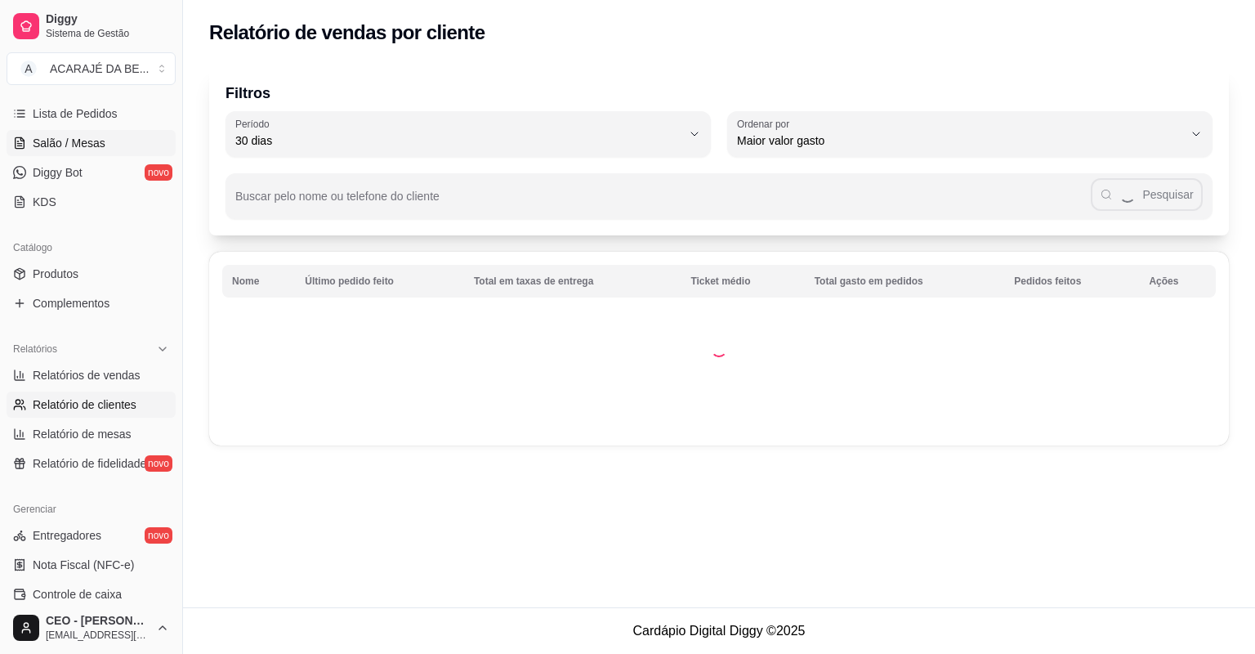
click at [40, 144] on span "Salão / Mesas" at bounding box center [69, 143] width 73 height 16
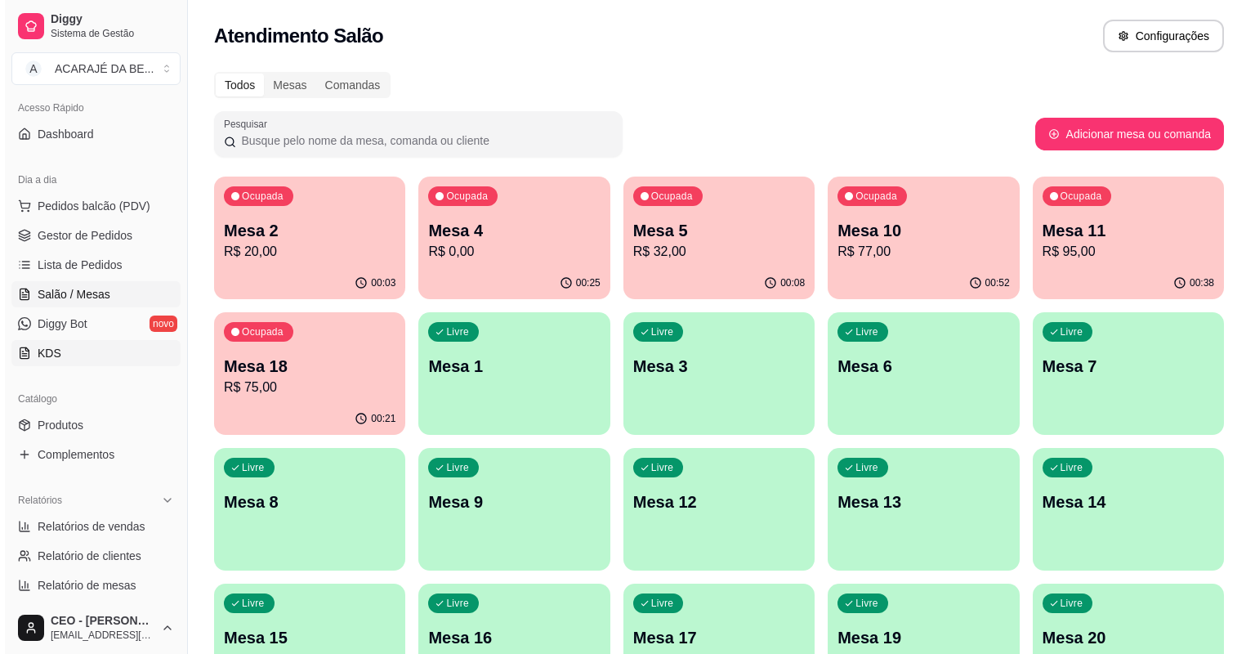
scroll to position [65, 0]
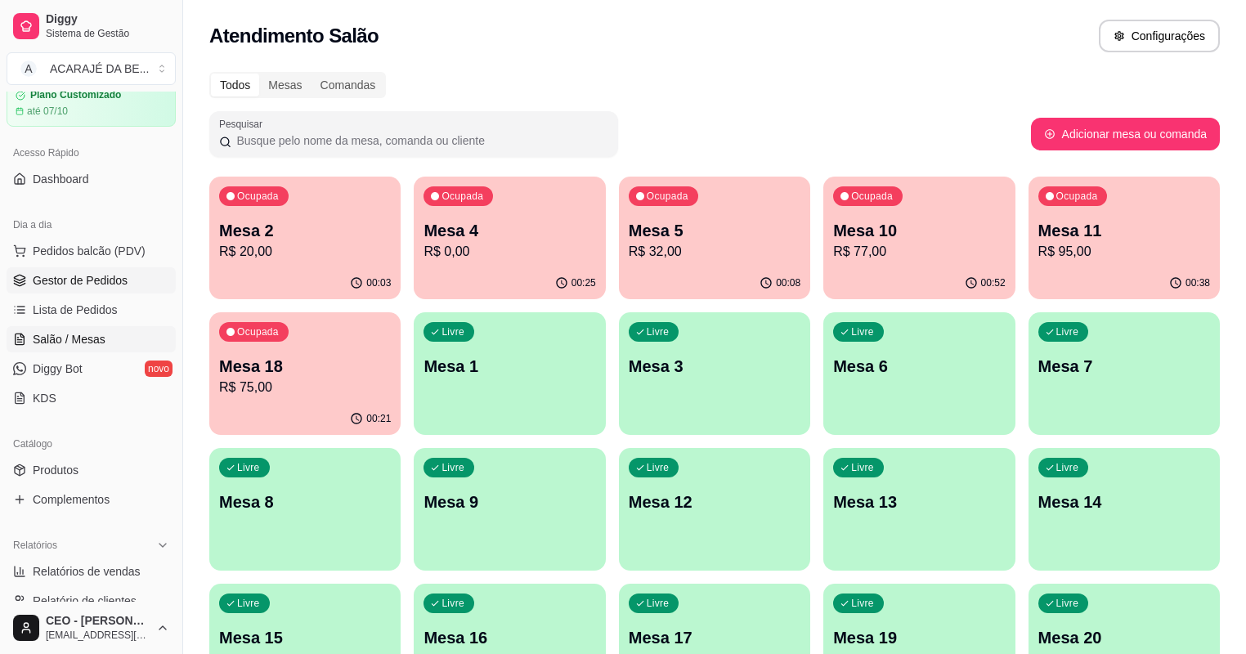
click at [69, 283] on span "Gestor de Pedidos" at bounding box center [80, 280] width 95 height 16
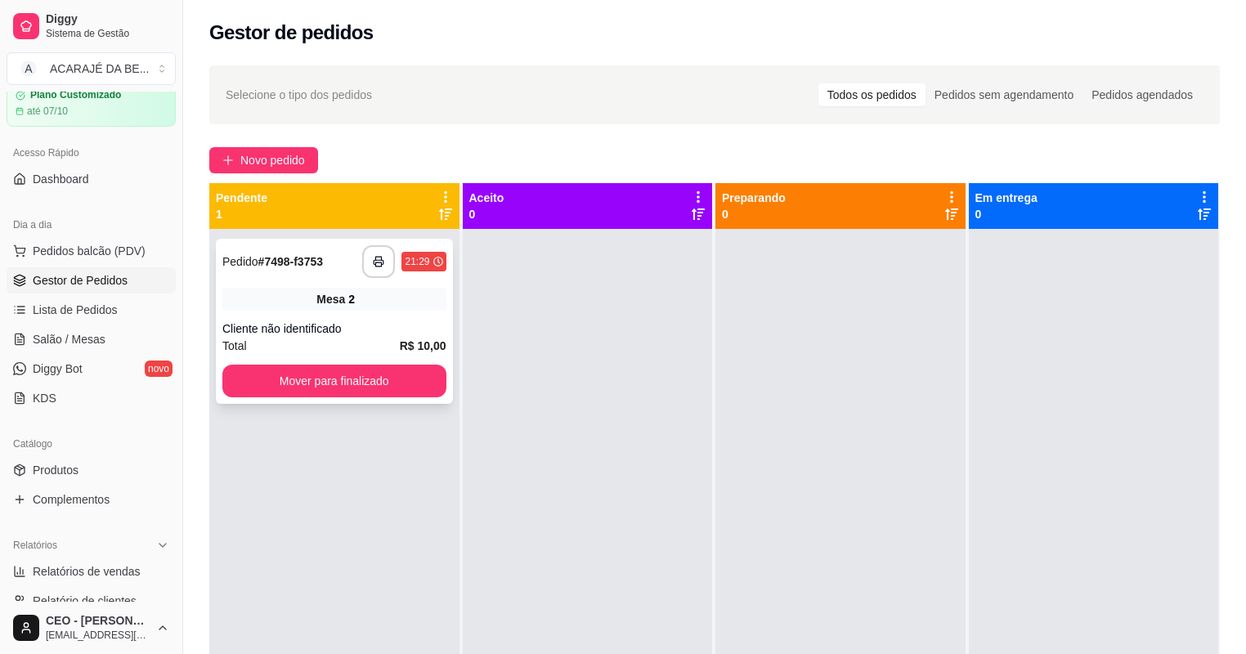
click at [374, 323] on div "Cliente não identificado" at bounding box center [334, 328] width 224 height 16
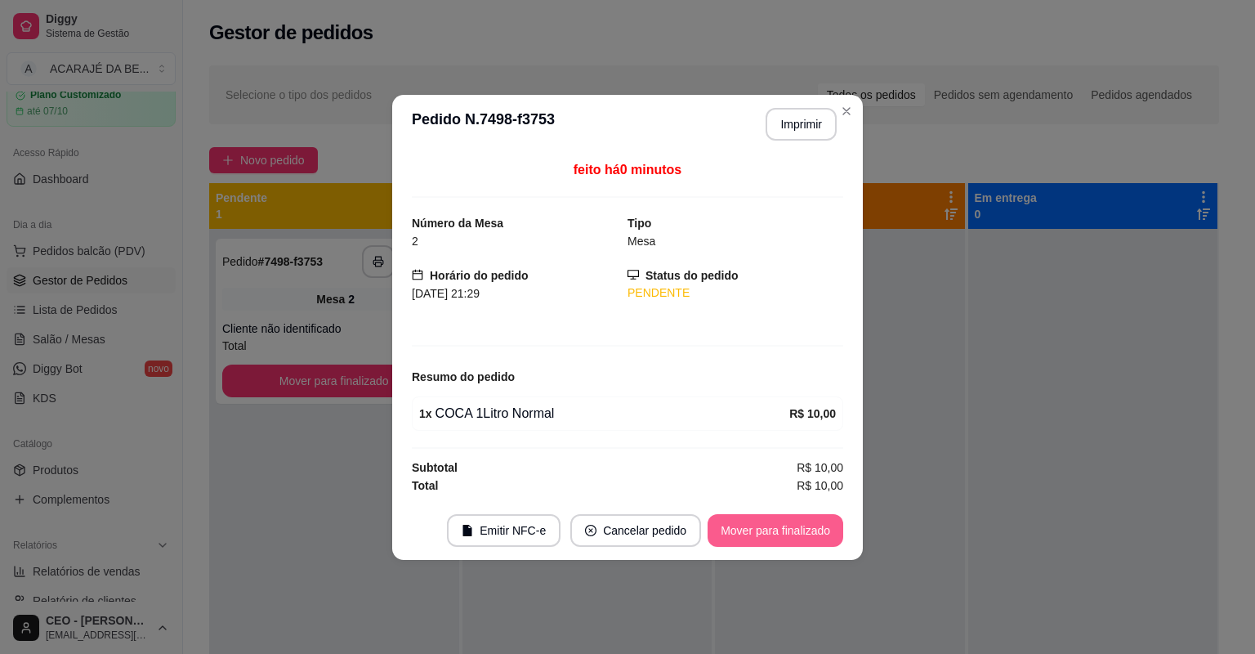
click at [749, 517] on button "Mover para finalizado" at bounding box center [776, 530] width 136 height 33
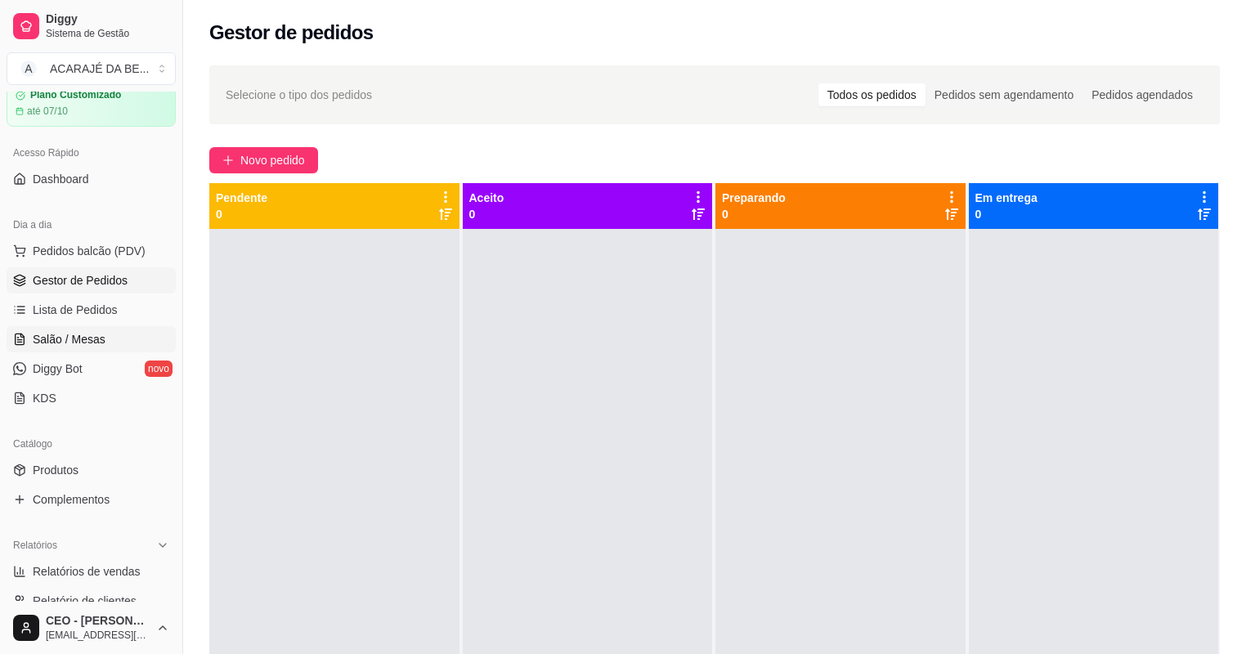
click at [83, 340] on span "Salão / Mesas" at bounding box center [69, 339] width 73 height 16
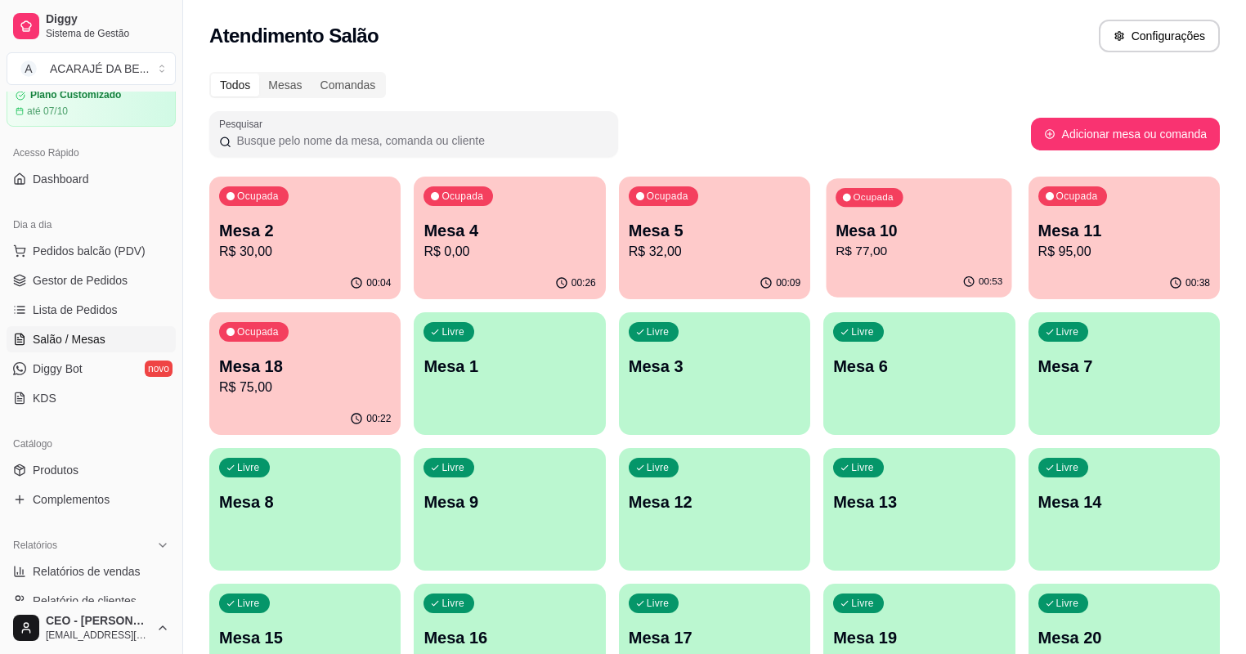
click at [835, 244] on p "R$ 77,00" at bounding box center [918, 251] width 167 height 19
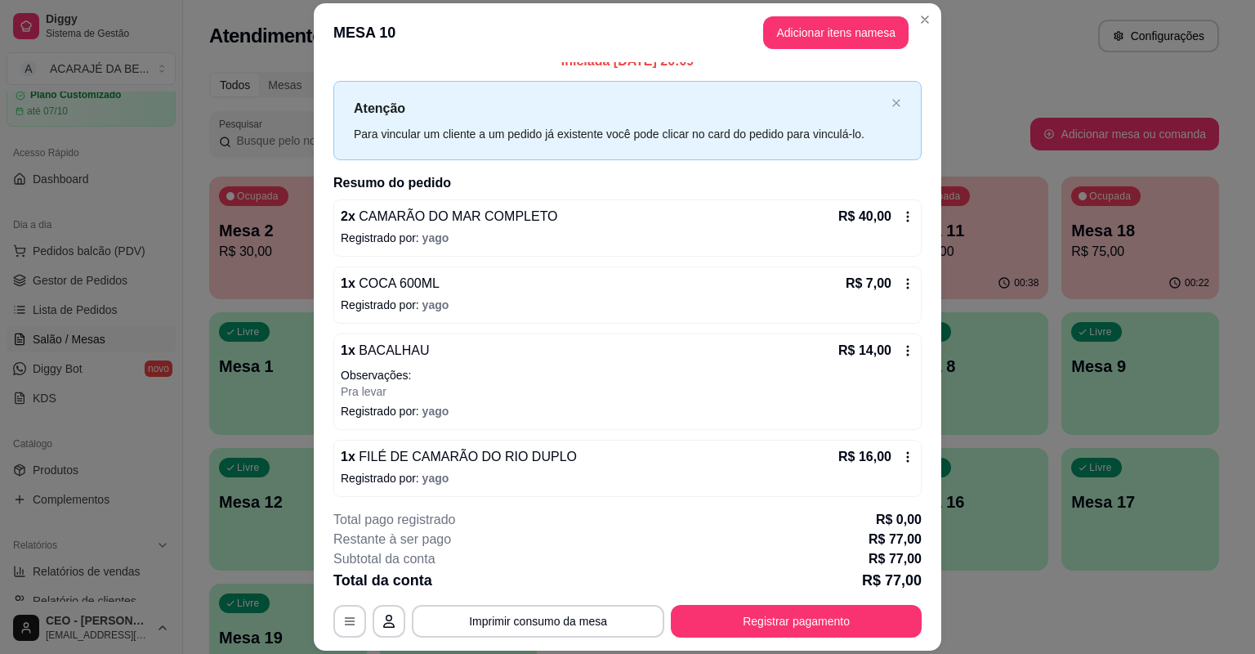
scroll to position [22, 0]
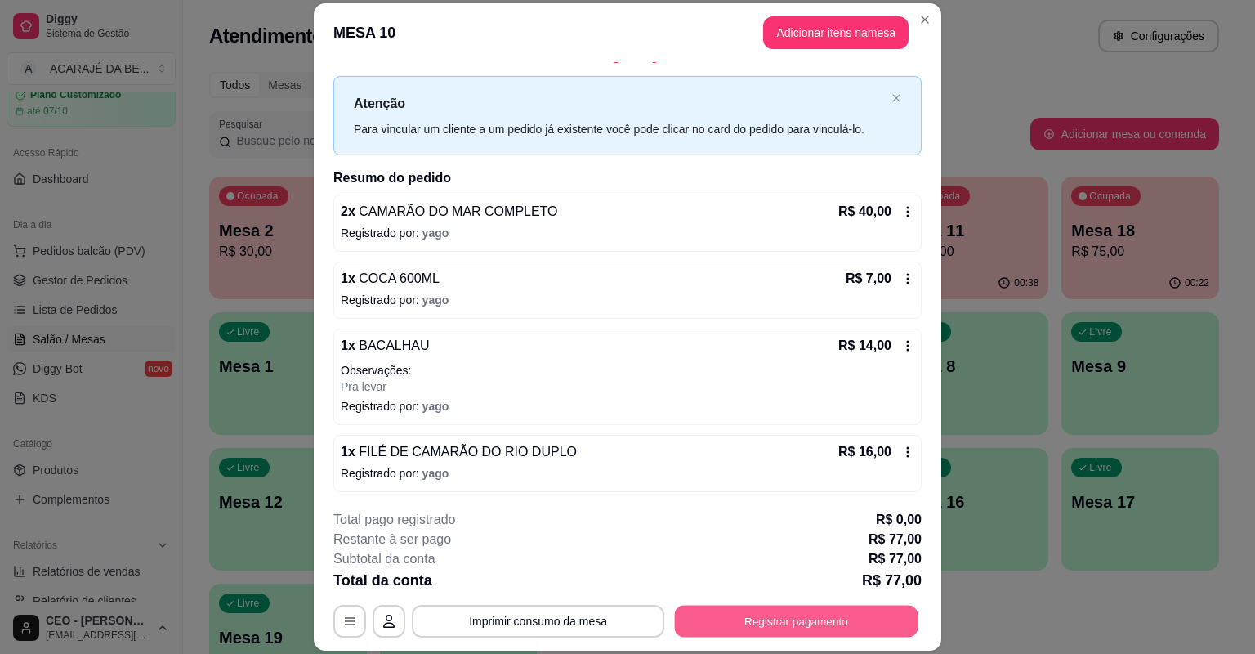
click at [791, 620] on button "Registrar pagamento" at bounding box center [797, 622] width 244 height 32
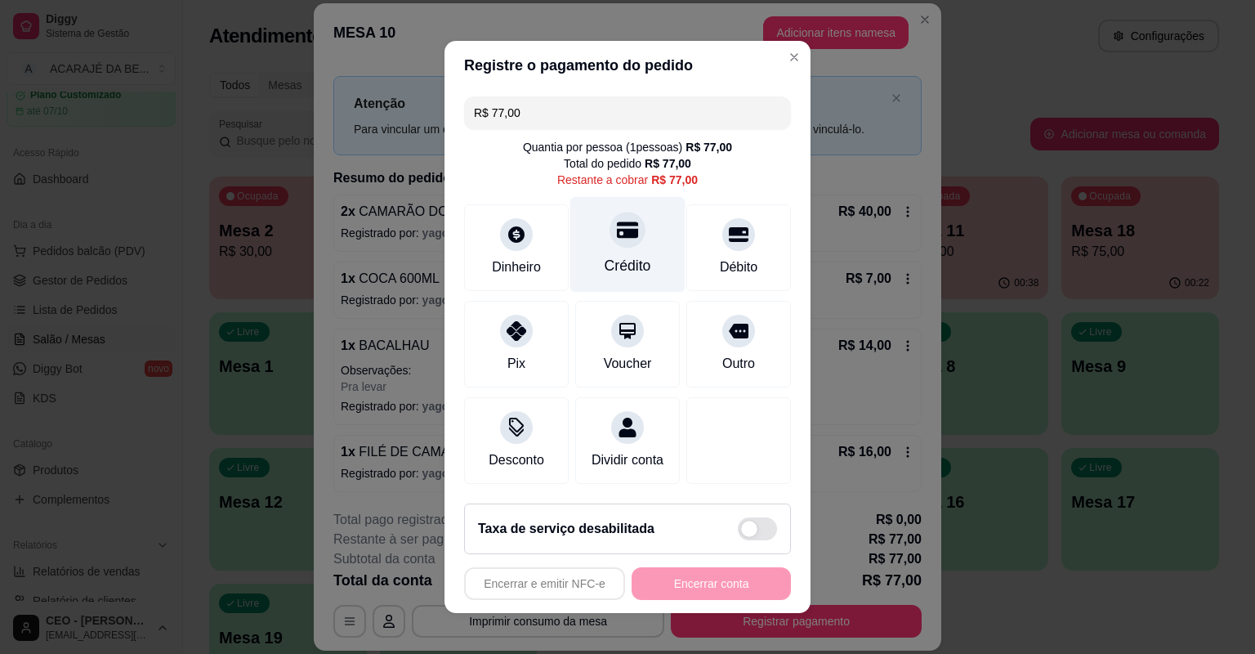
click at [628, 258] on div "Crédito" at bounding box center [628, 265] width 47 height 21
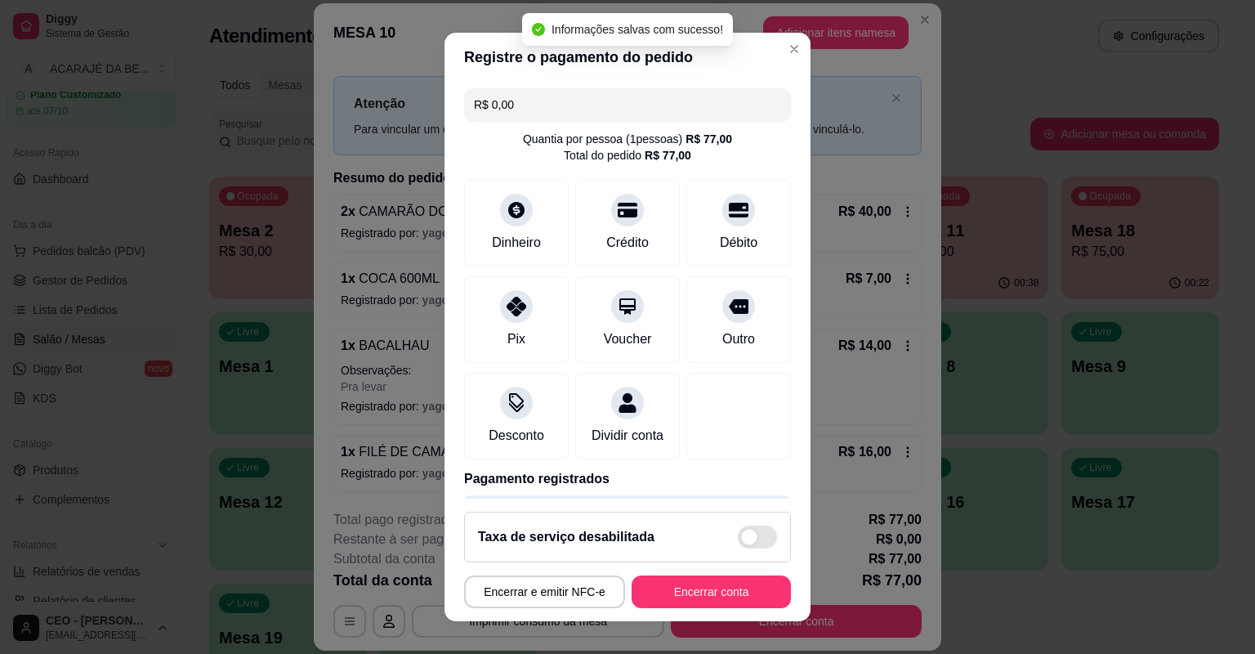
type input "R$ 0,00"
click at [692, 584] on button "Encerrar conta" at bounding box center [711, 591] width 159 height 33
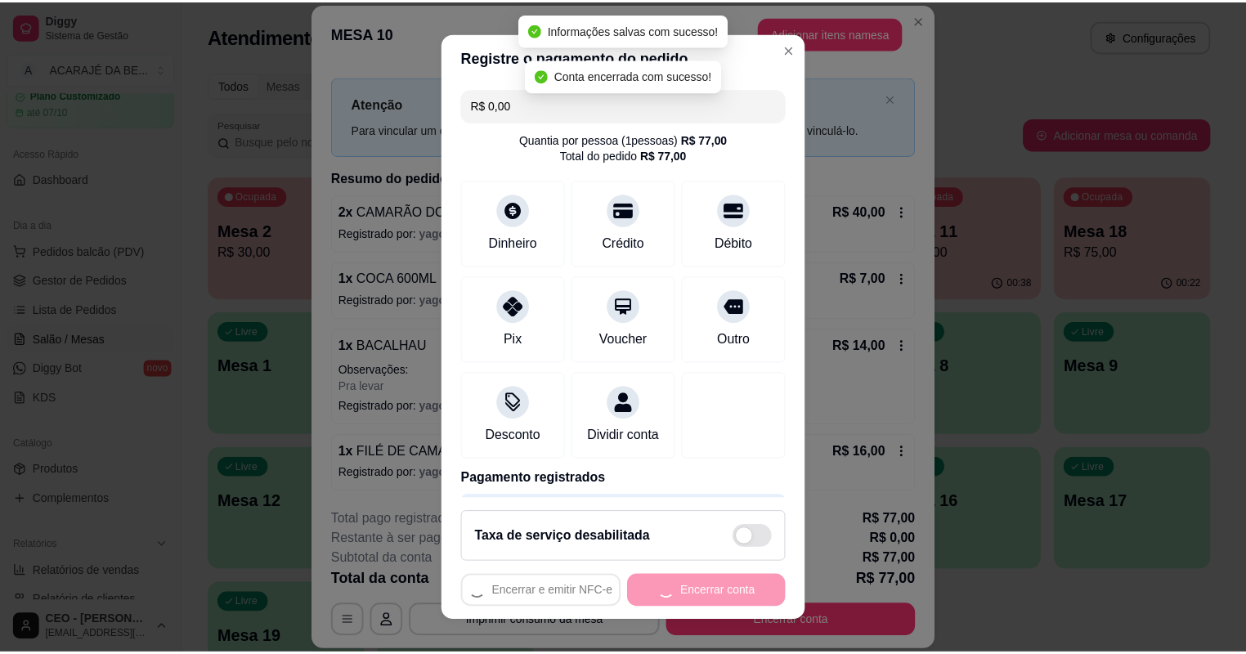
scroll to position [0, 0]
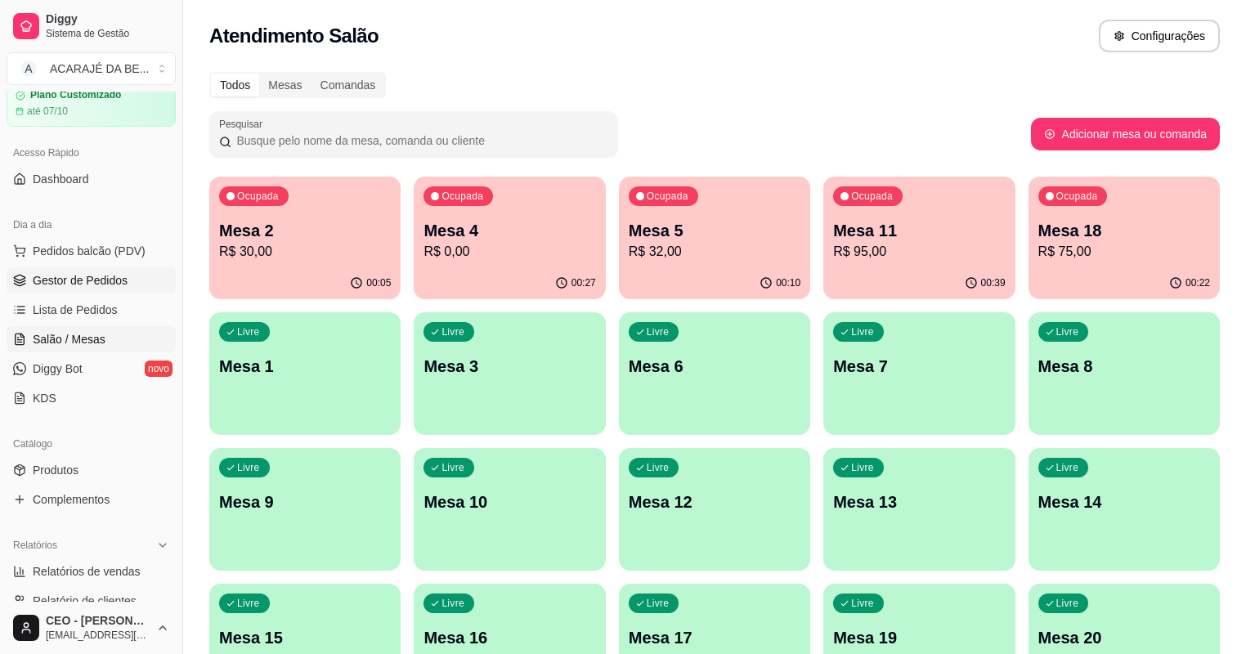
click at [86, 288] on span "Gestor de Pedidos" at bounding box center [80, 280] width 95 height 16
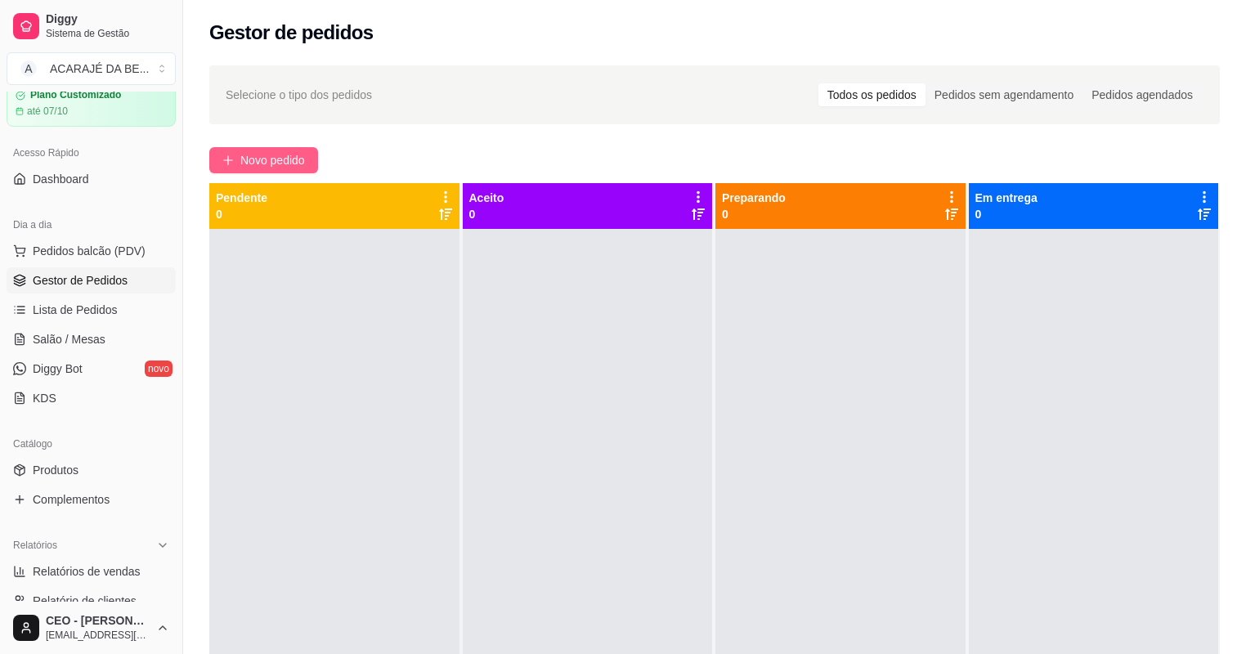
click at [243, 158] on span "Novo pedido" at bounding box center [272, 160] width 65 height 18
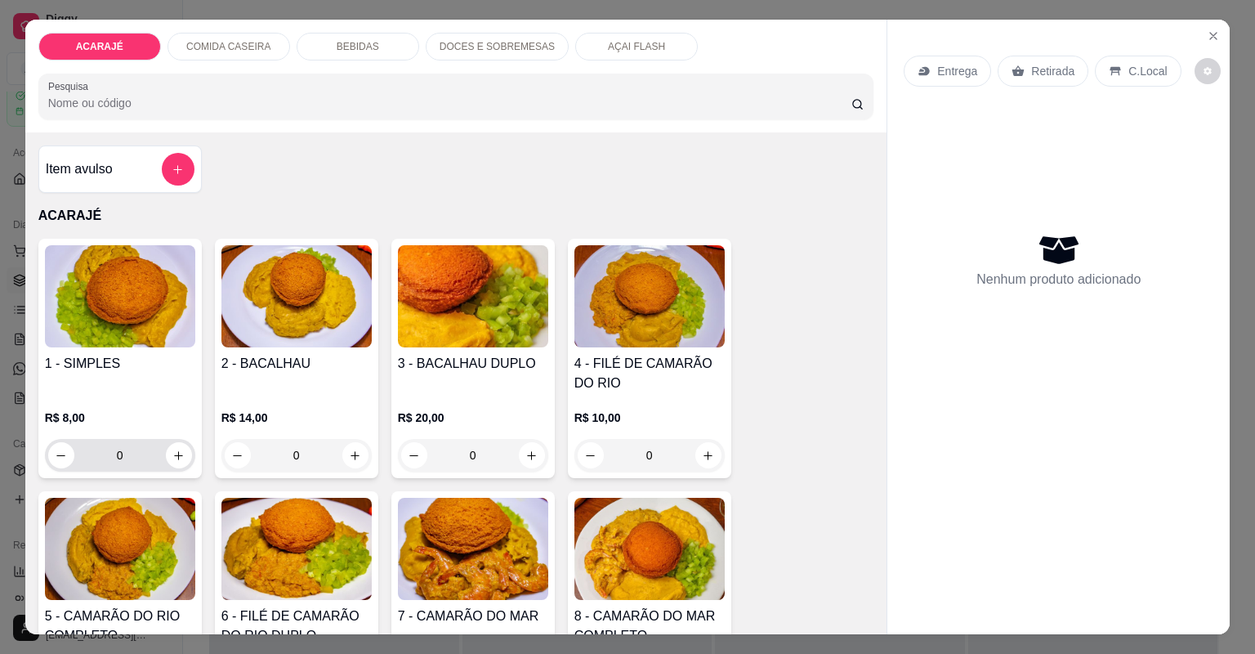
click at [185, 448] on div "0" at bounding box center [120, 455] width 150 height 33
click at [183, 449] on button "increase-product-quantity" at bounding box center [179, 455] width 26 height 26
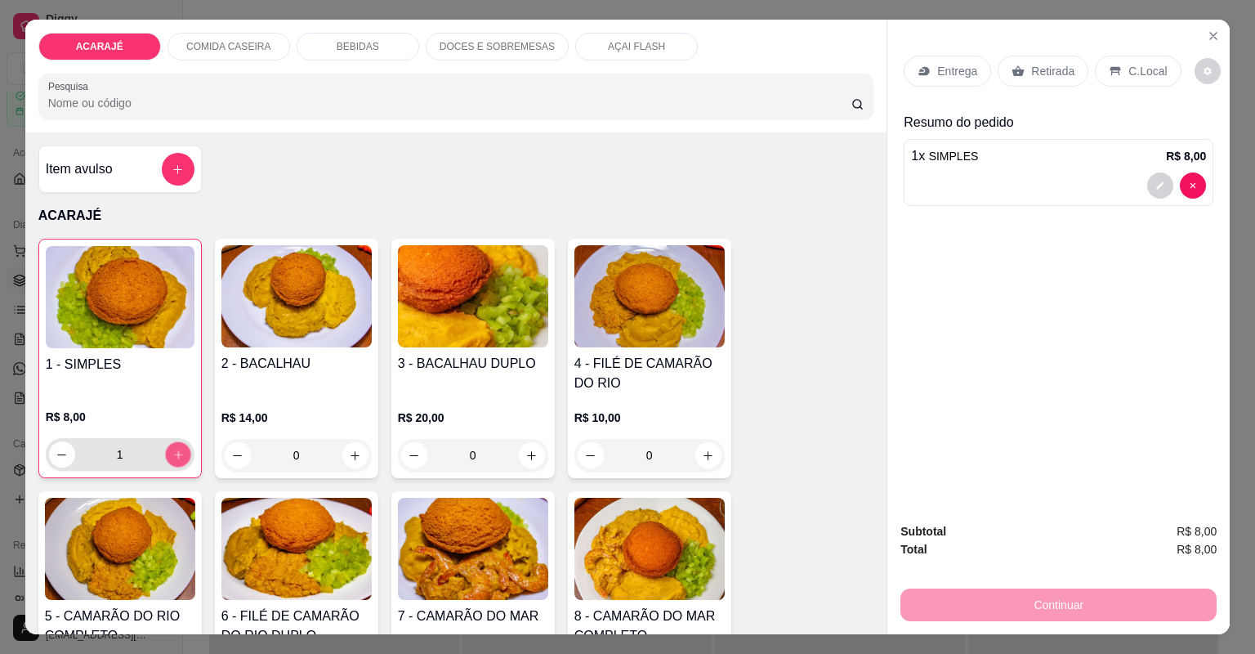
click at [180, 450] on button "increase-product-quantity" at bounding box center [177, 453] width 25 height 25
click at [56, 458] on icon "decrease-product-quantity" at bounding box center [62, 455] width 12 height 12
type input "1"
click at [1161, 179] on button "decrease-product-quantity" at bounding box center [1160, 185] width 26 height 26
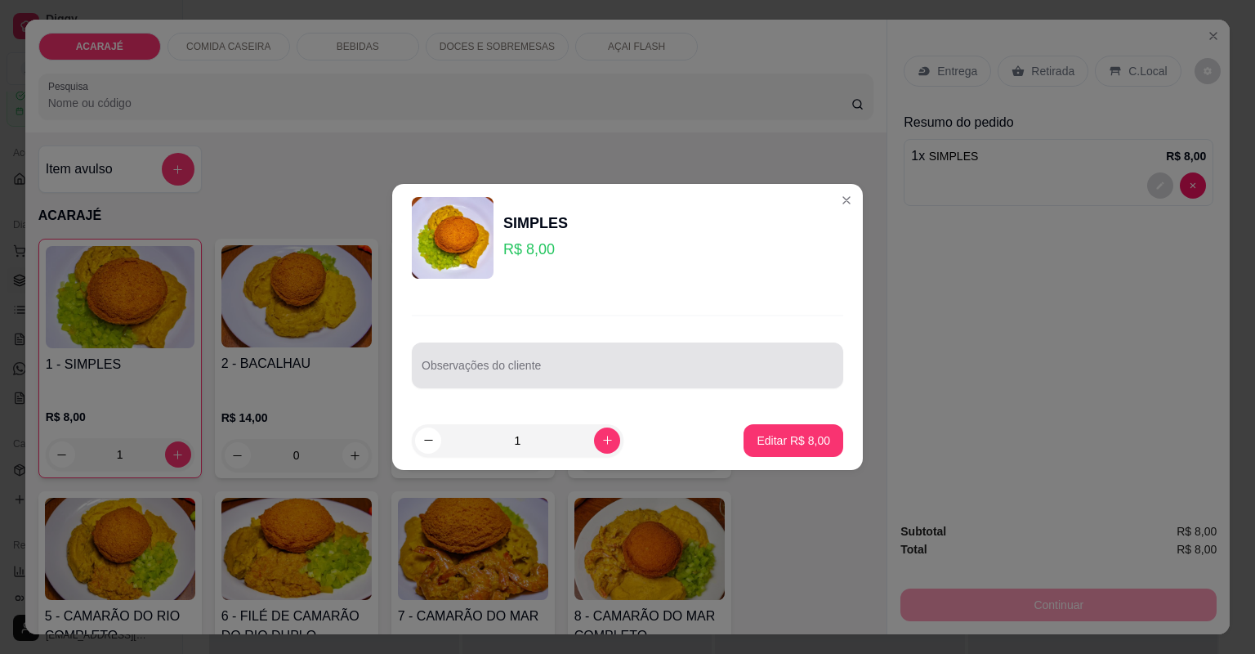
click at [499, 370] on input "Observações do cliente" at bounding box center [628, 372] width 412 height 16
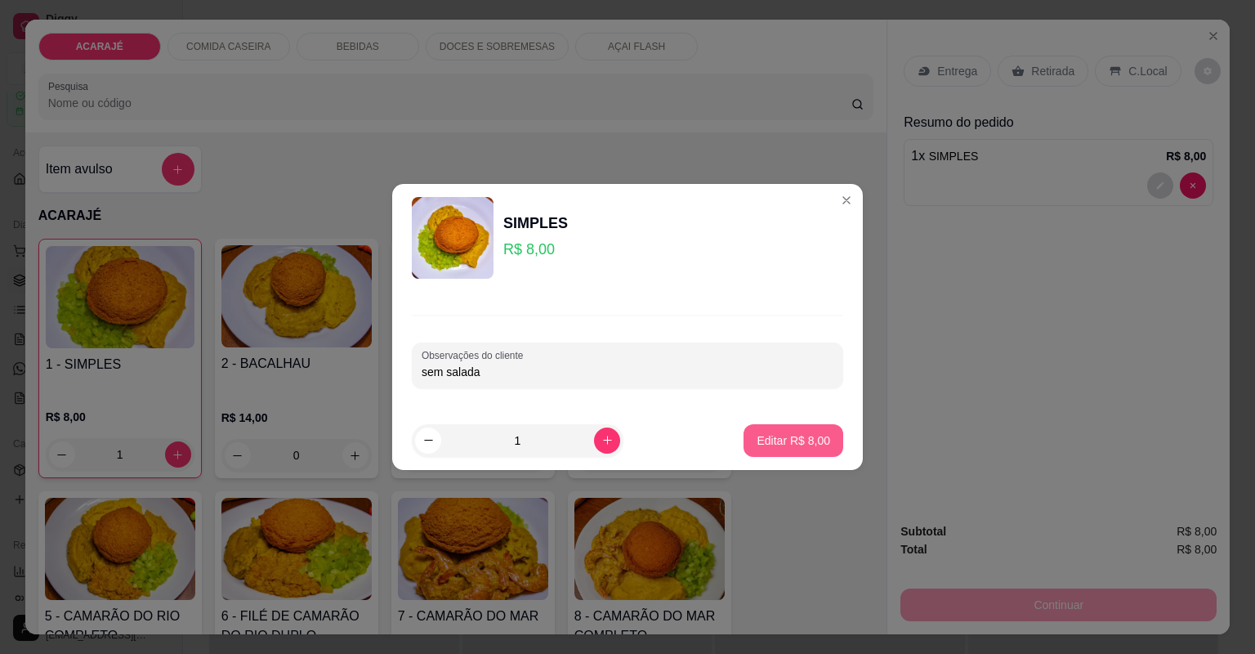
type input "sem salada"
click at [776, 444] on p "Editar R$ 8,00" at bounding box center [793, 440] width 71 height 16
type input "0"
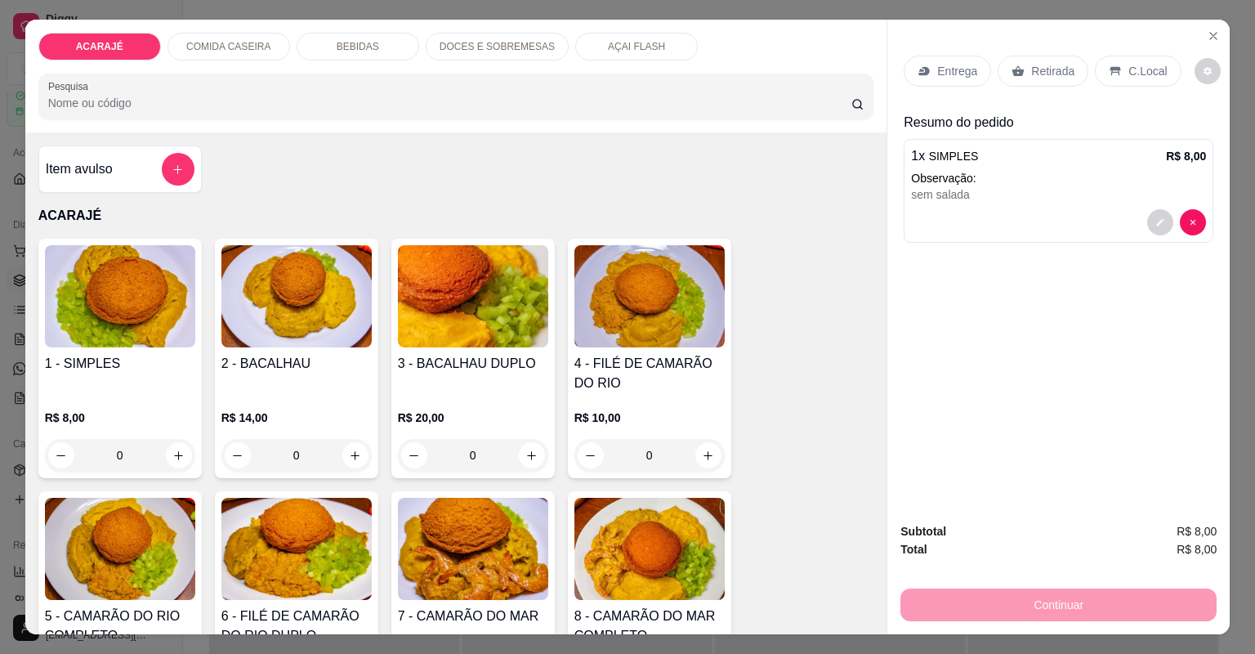
drag, startPoint x: 1019, startPoint y: 70, endPoint x: 1016, endPoint y: 88, distance: 18.3
click at [1019, 69] on div "Retirada" at bounding box center [1043, 71] width 91 height 31
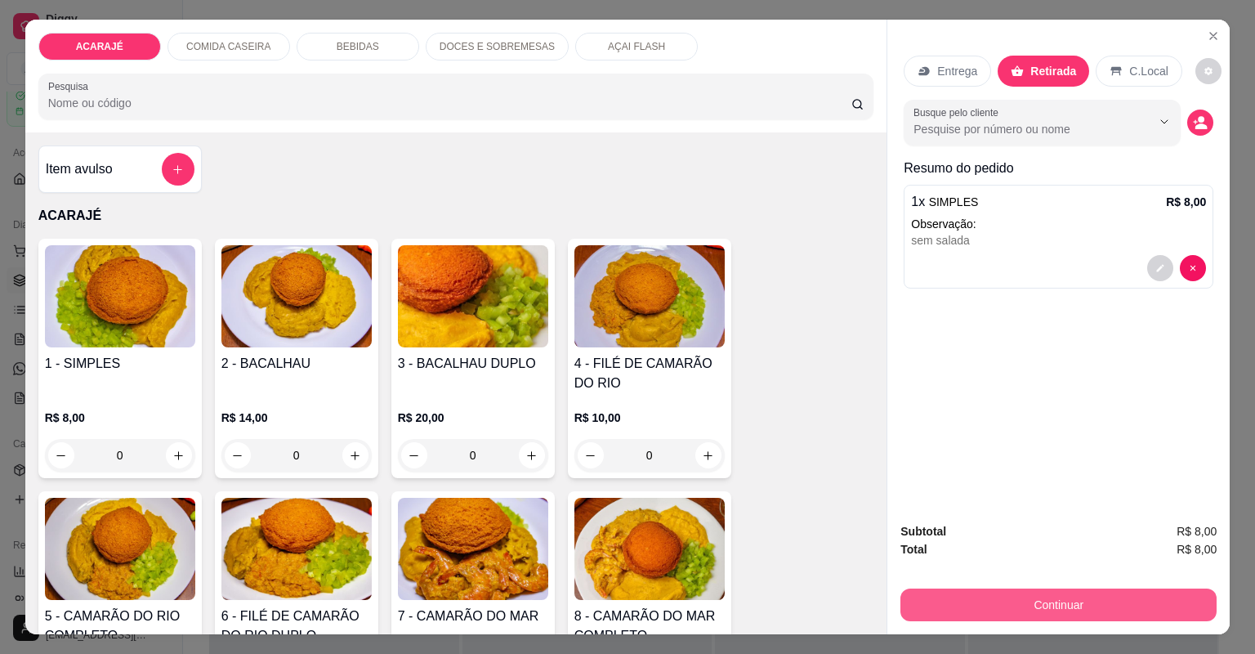
click at [938, 592] on button "Continuar" at bounding box center [1059, 604] width 316 height 33
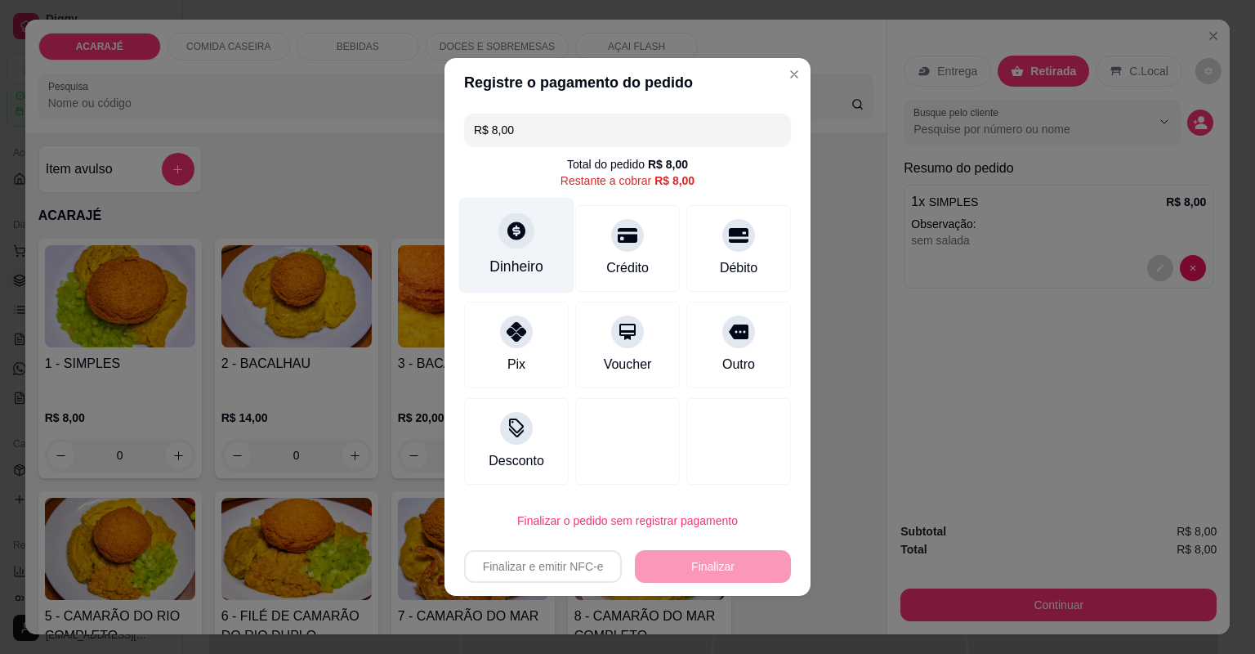
click at [517, 248] on div at bounding box center [517, 230] width 36 height 36
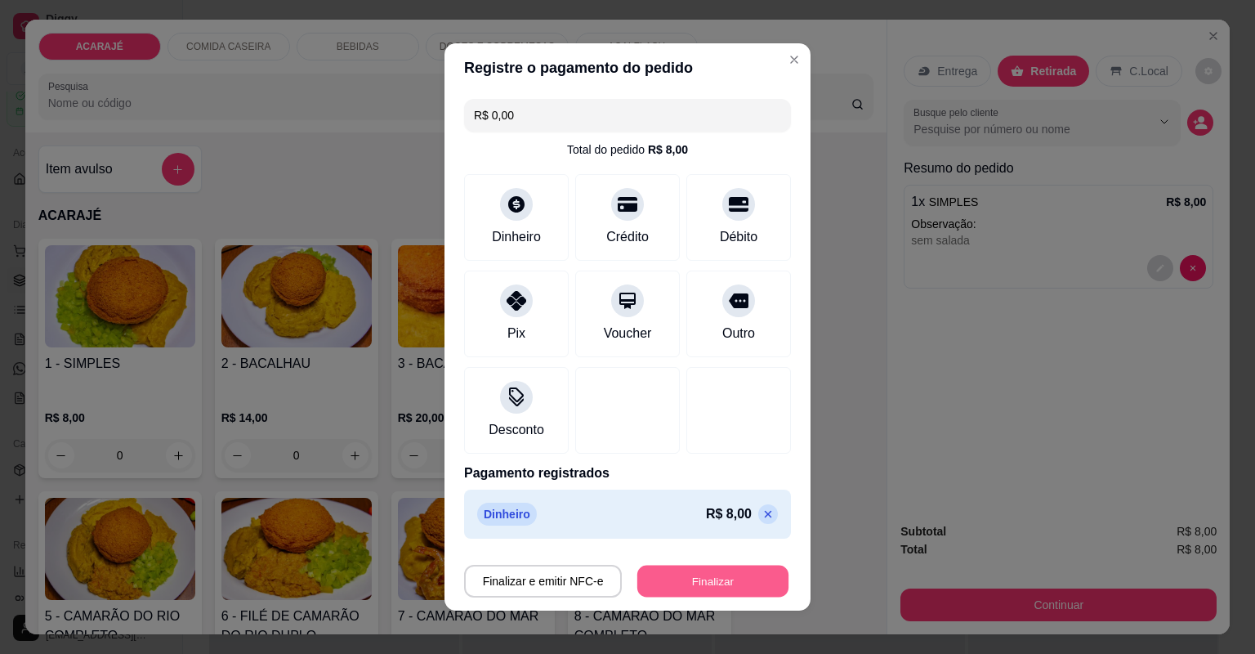
click at [686, 584] on button "Finalizar" at bounding box center [712, 582] width 151 height 32
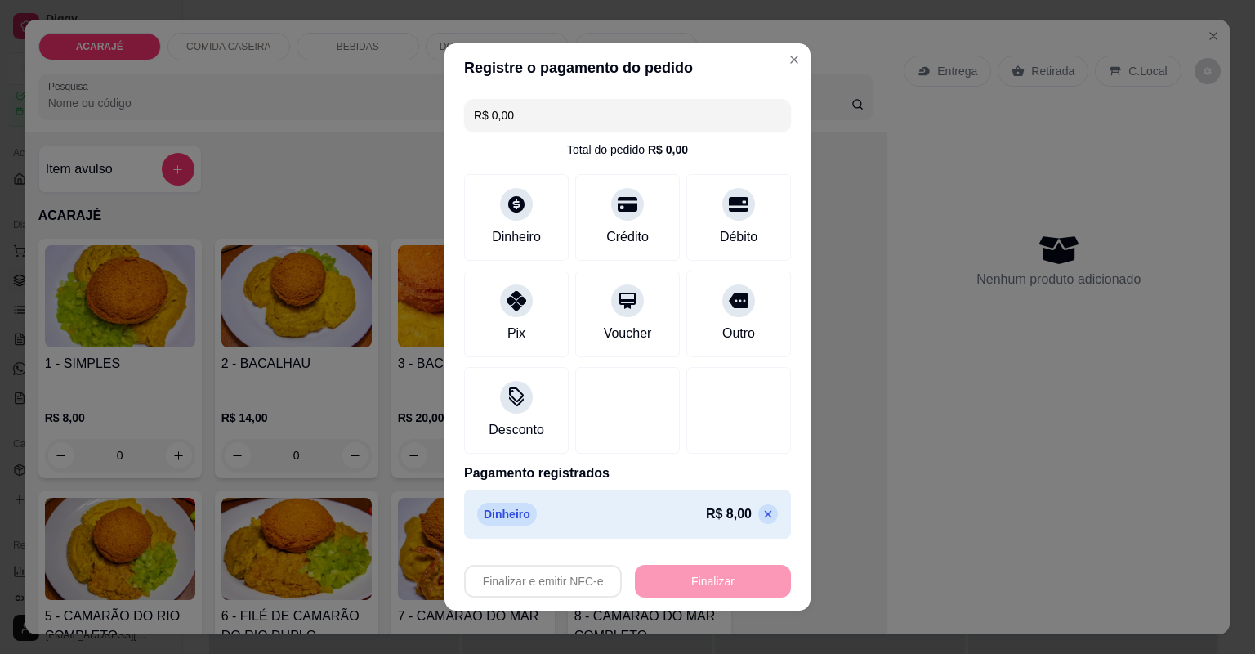
type input "-R$ 8,00"
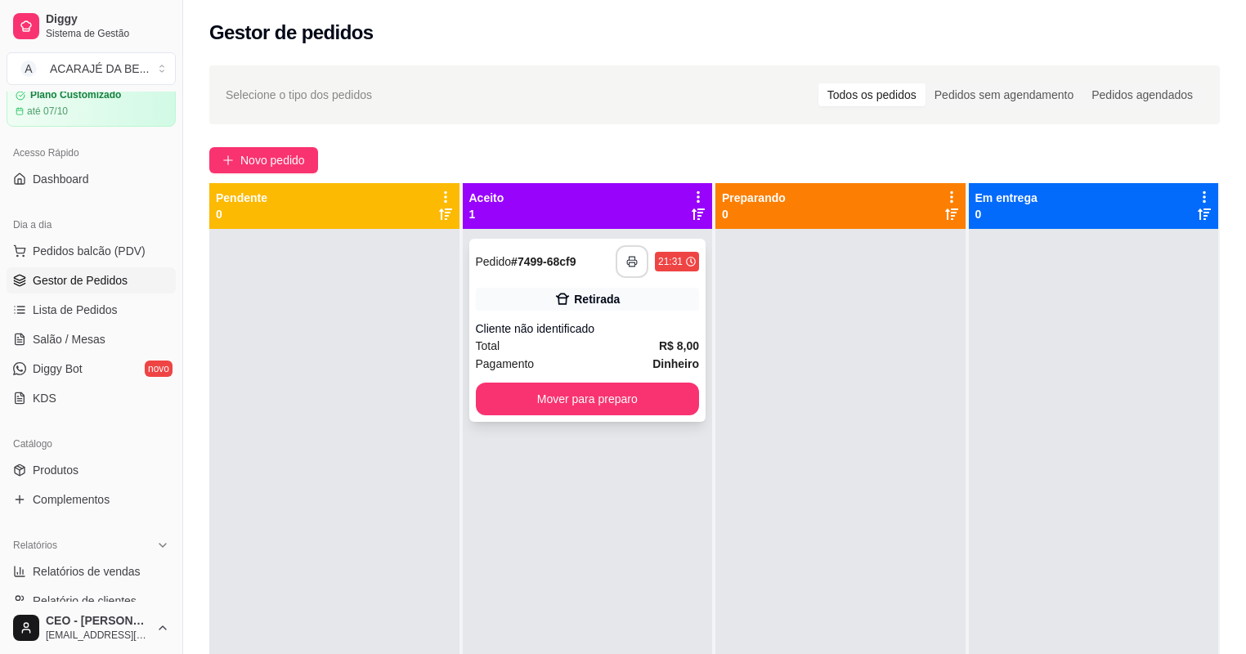
click at [626, 261] on icon "button" at bounding box center [631, 261] width 11 height 11
click at [611, 393] on button "Mover para preparo" at bounding box center [587, 399] width 217 height 32
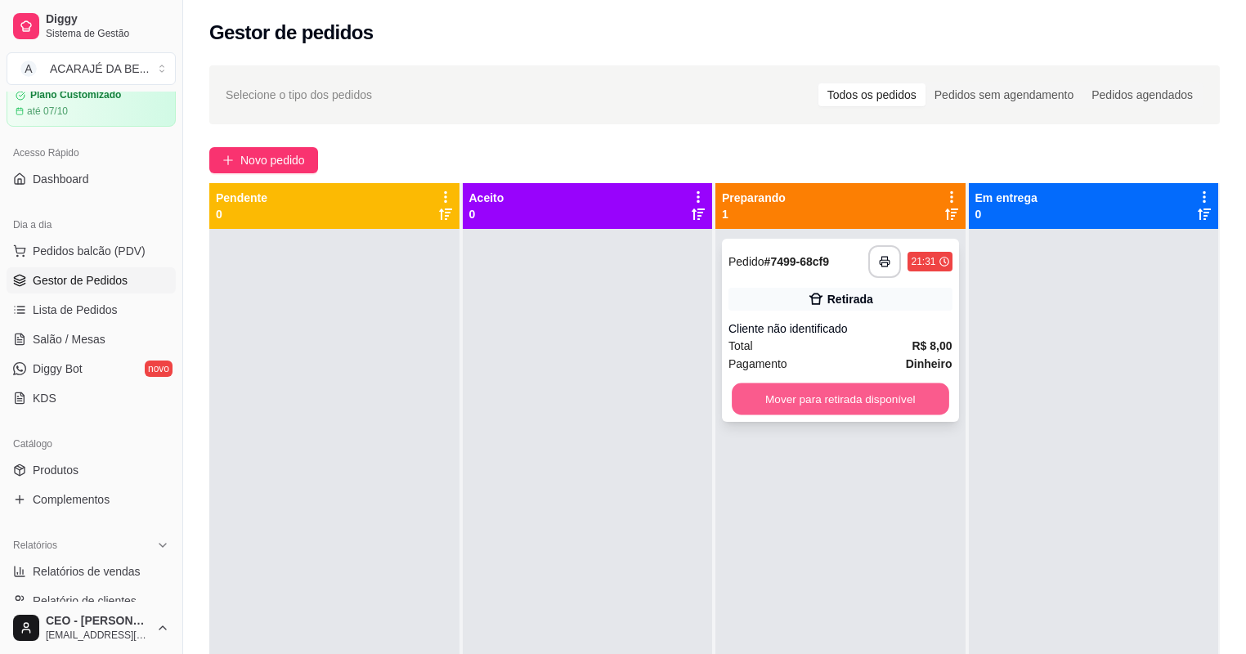
click at [728, 392] on div "Mover para retirada disponível" at bounding box center [840, 398] width 224 height 33
click at [863, 399] on button "Mover para retirada disponível" at bounding box center [839, 399] width 217 height 32
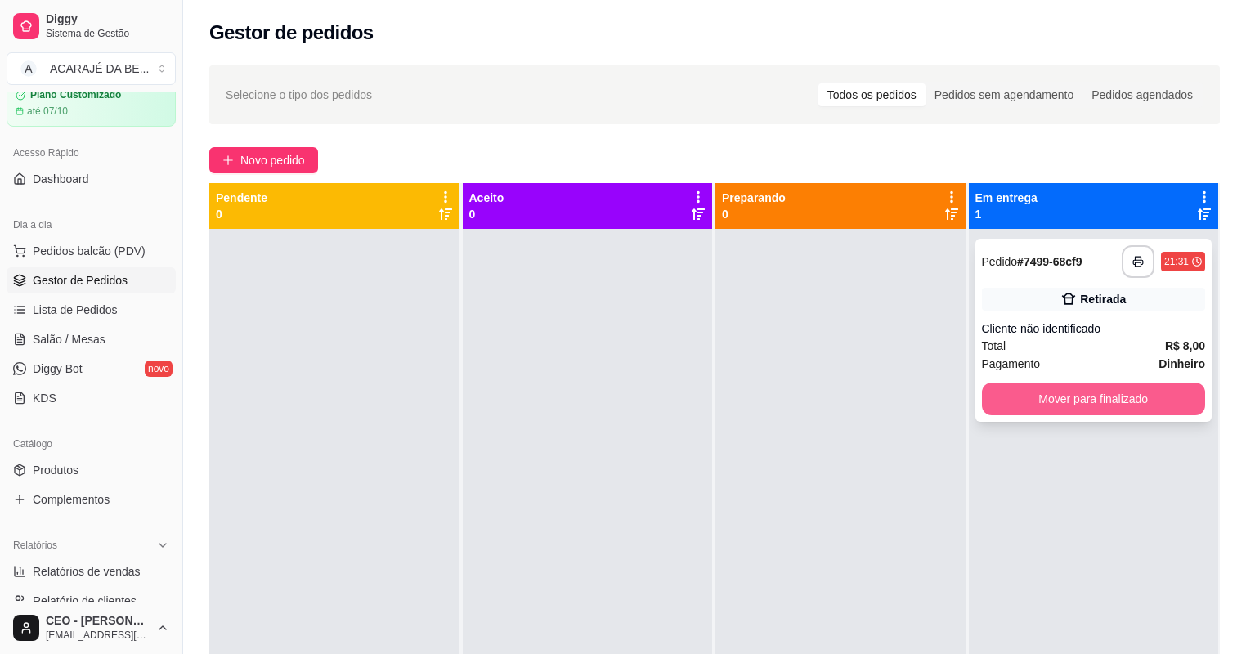
click at [1004, 405] on button "Mover para finalizado" at bounding box center [1094, 398] width 224 height 33
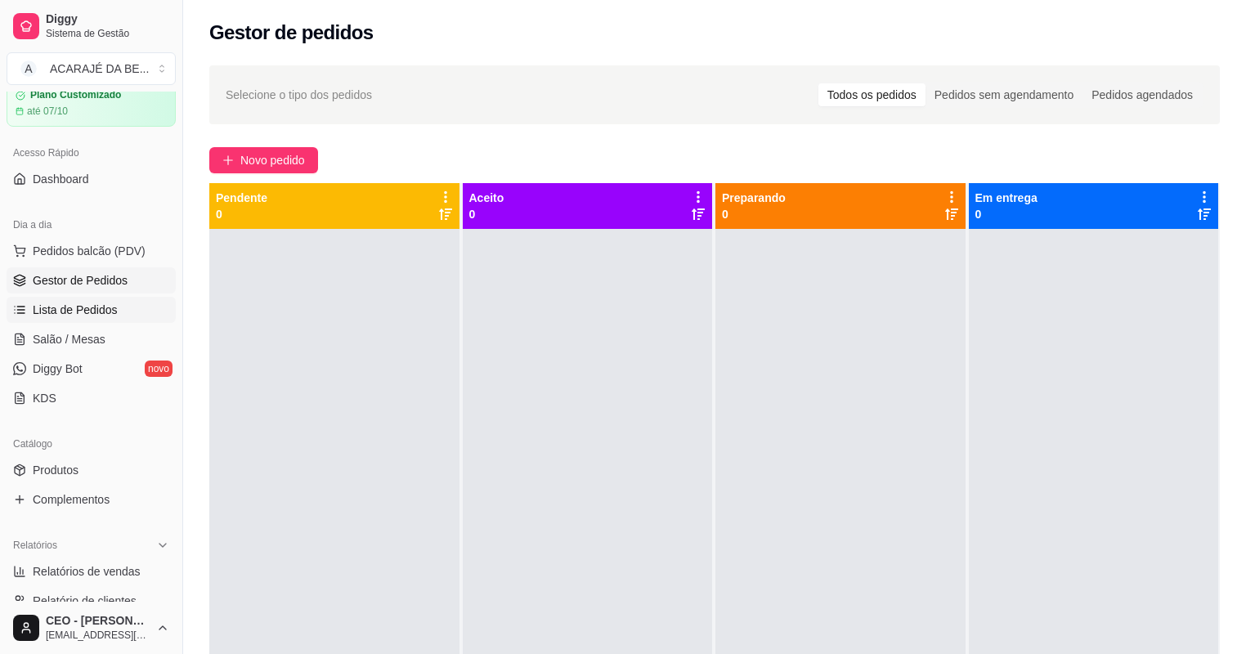
click at [92, 319] on link "Lista de Pedidos" at bounding box center [91, 310] width 169 height 26
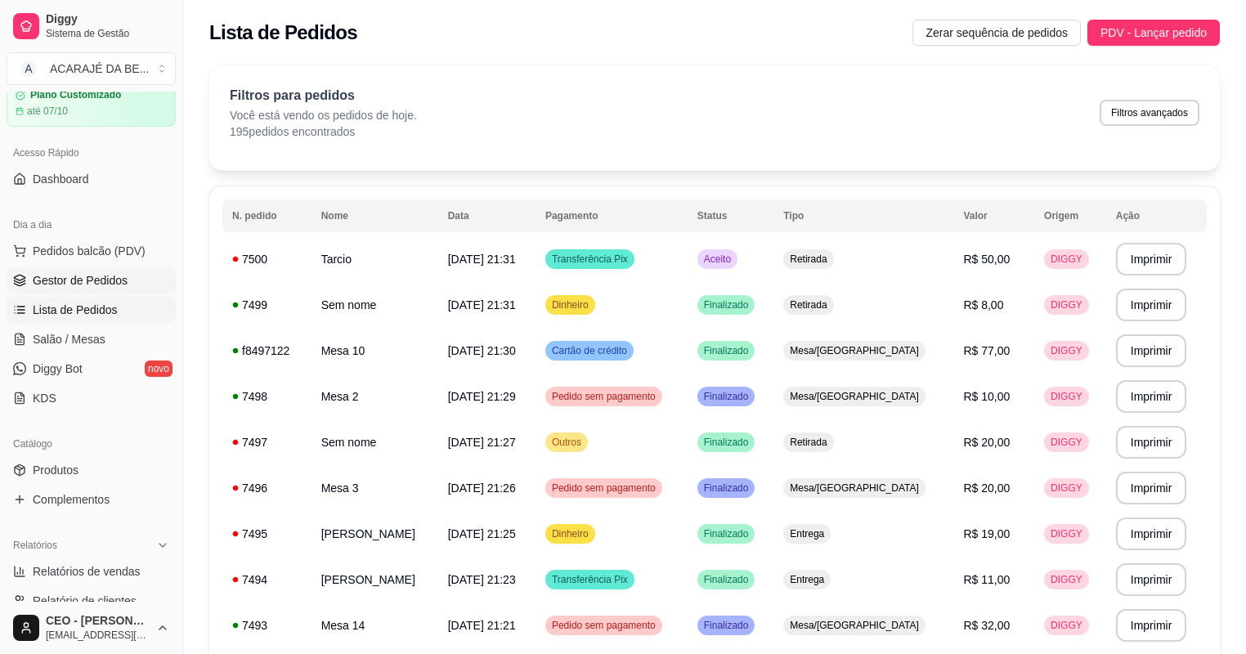
click at [83, 277] on span "Gestor de Pedidos" at bounding box center [80, 280] width 95 height 16
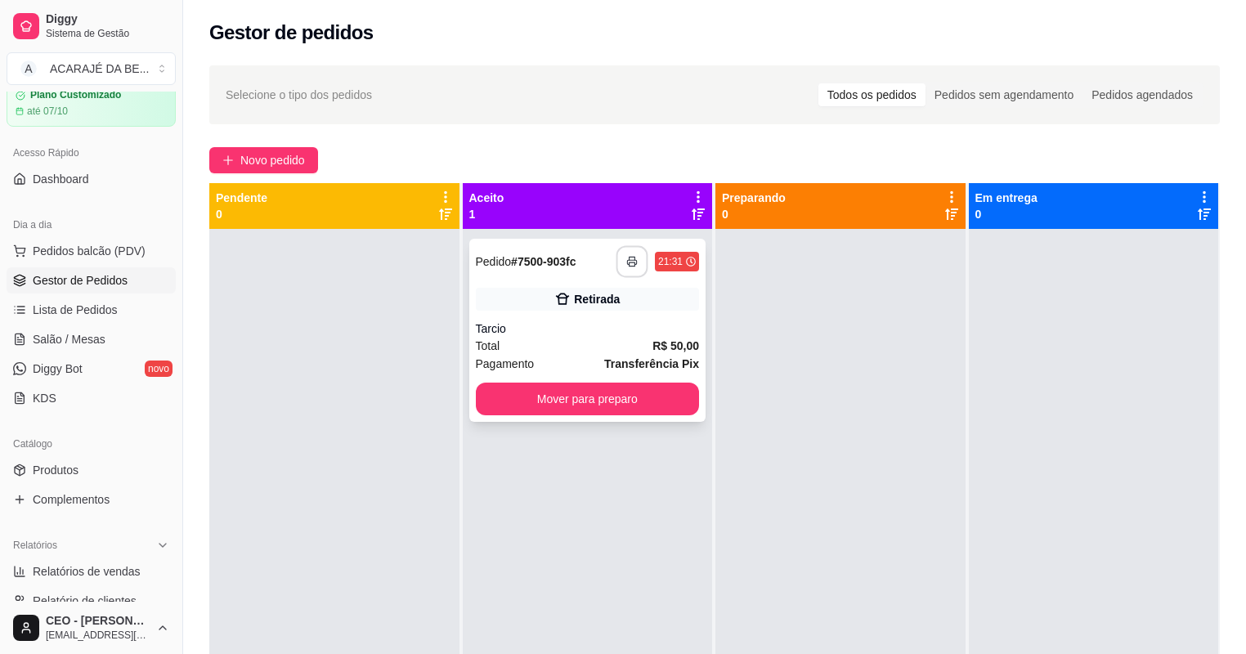
click at [626, 262] on icon "button" at bounding box center [631, 261] width 11 height 11
click at [592, 392] on button "Mover para preparo" at bounding box center [587, 399] width 217 height 32
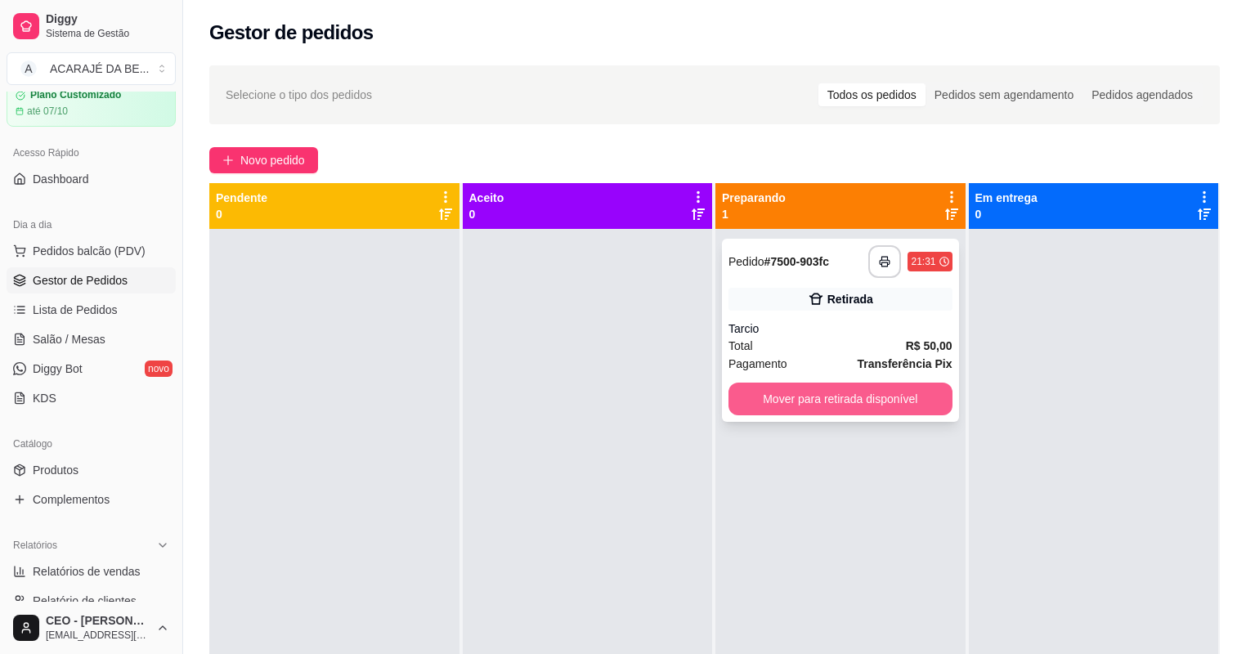
click at [772, 400] on button "Mover para retirada disponível" at bounding box center [840, 398] width 224 height 33
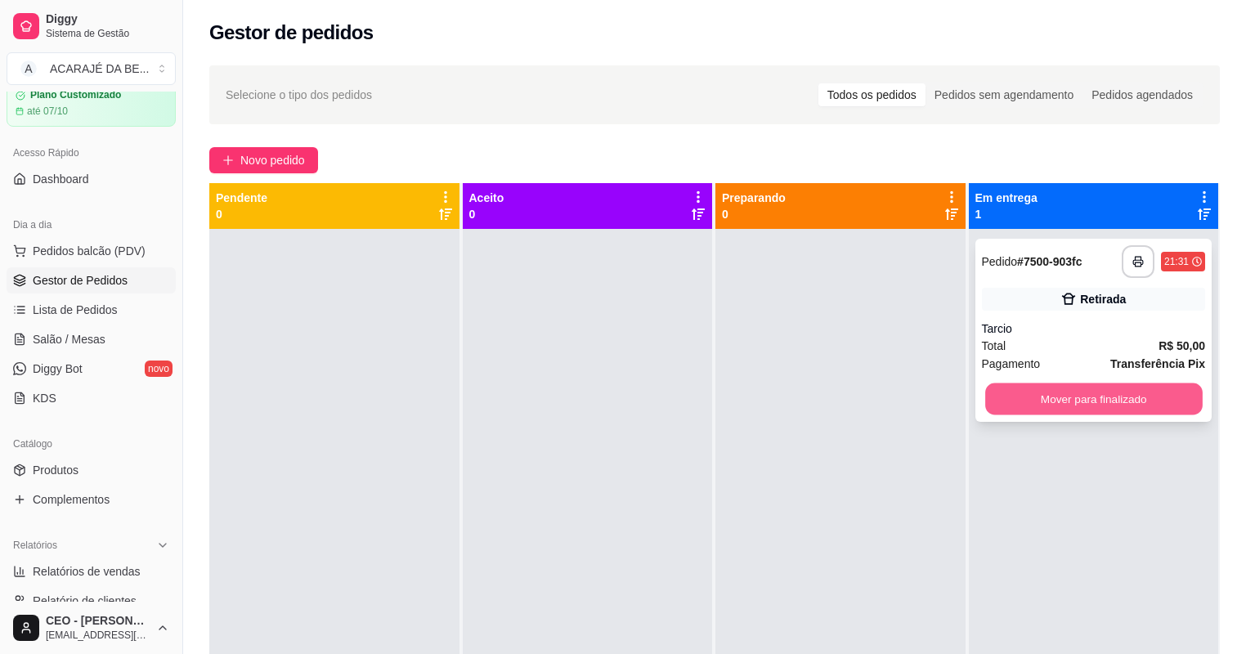
click at [994, 404] on button "Mover para finalizado" at bounding box center [1093, 399] width 217 height 32
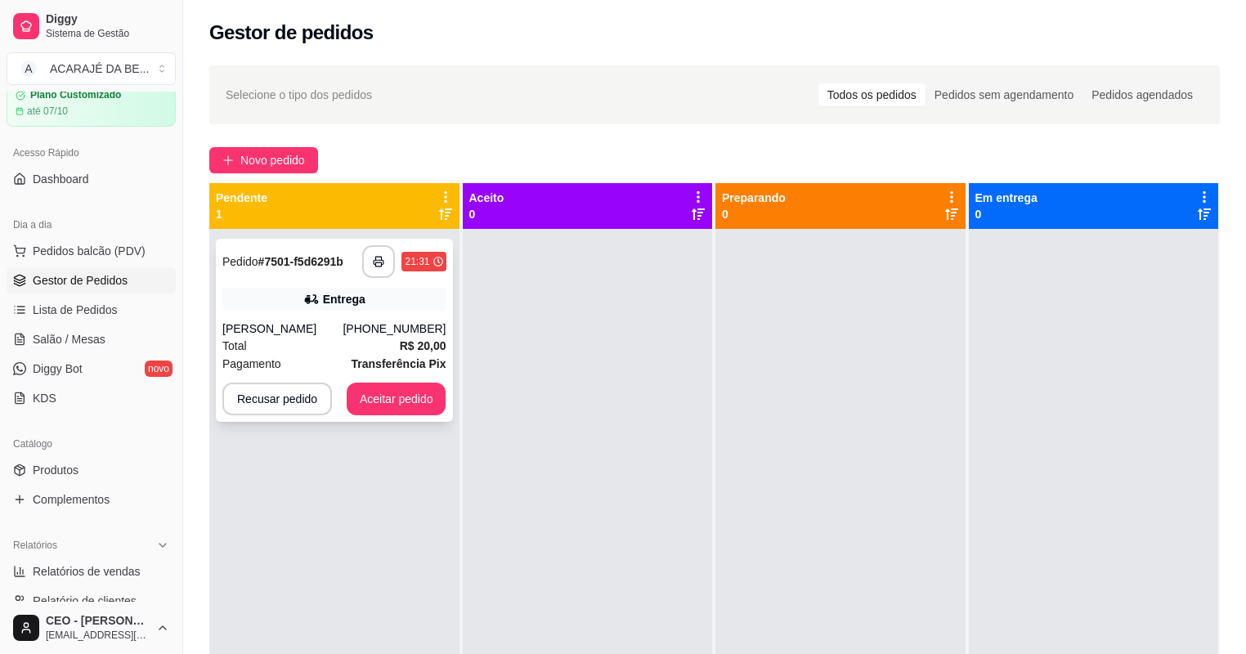
click at [384, 258] on button "button" at bounding box center [378, 261] width 33 height 33
click at [380, 409] on button "Aceitar pedido" at bounding box center [397, 398] width 100 height 33
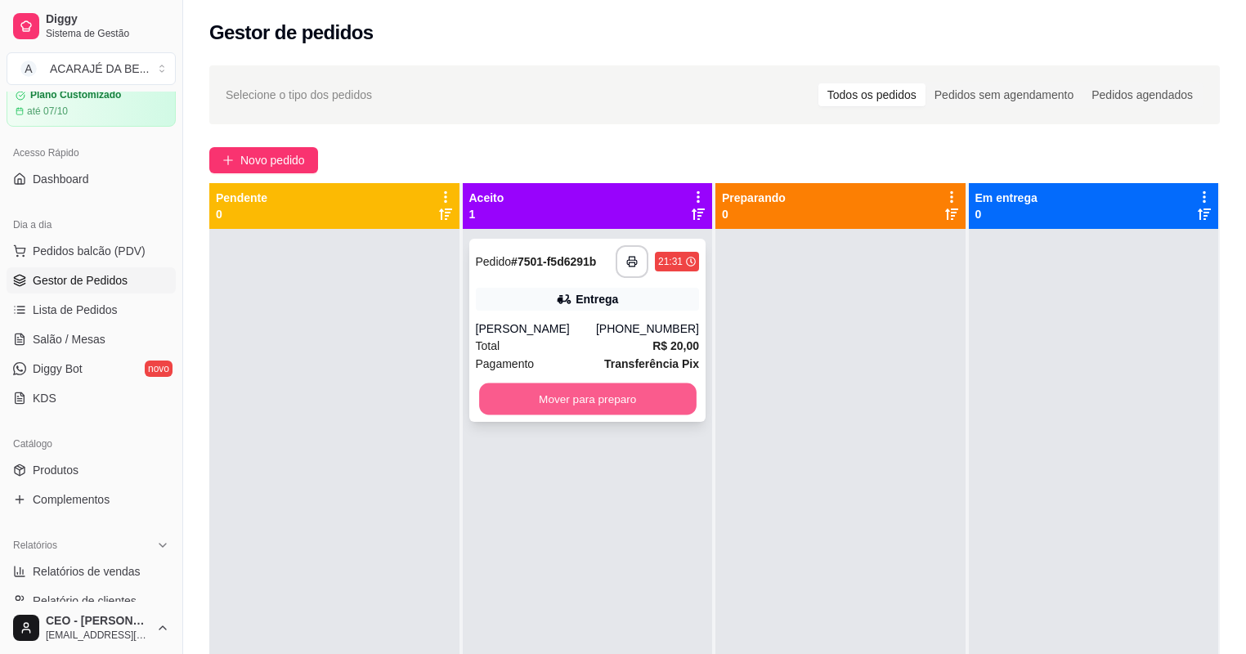
click at [557, 387] on button "Mover para preparo" at bounding box center [587, 399] width 217 height 32
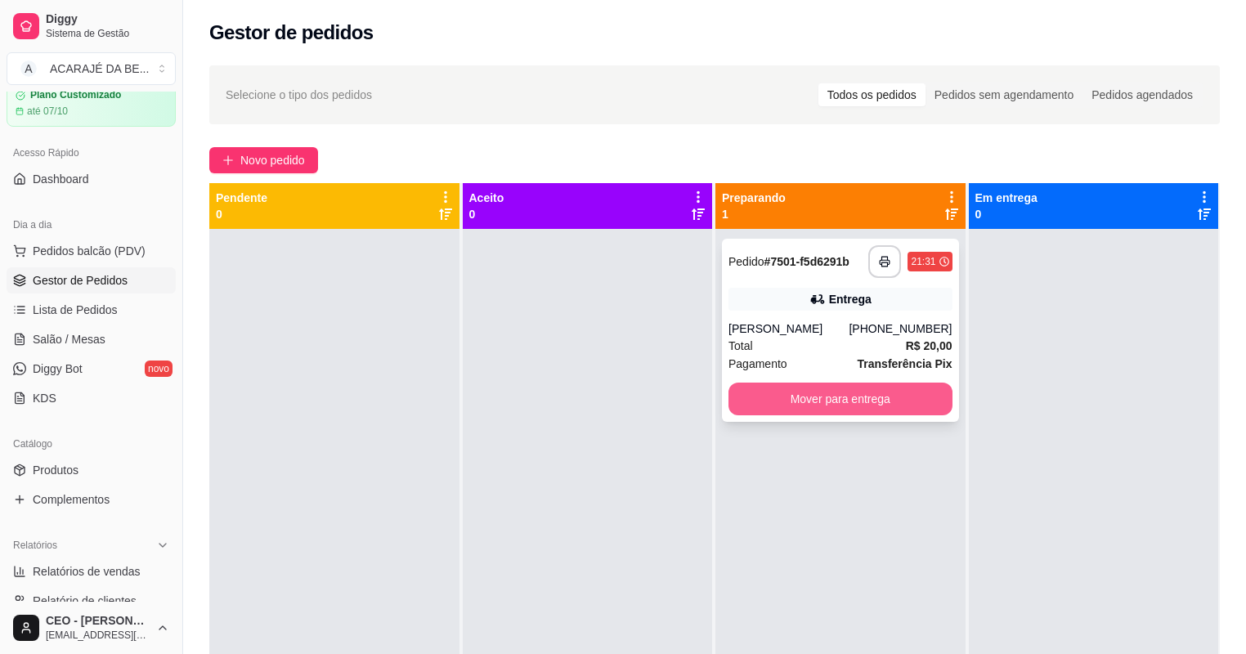
click at [799, 390] on button "Mover para entrega" at bounding box center [840, 398] width 224 height 33
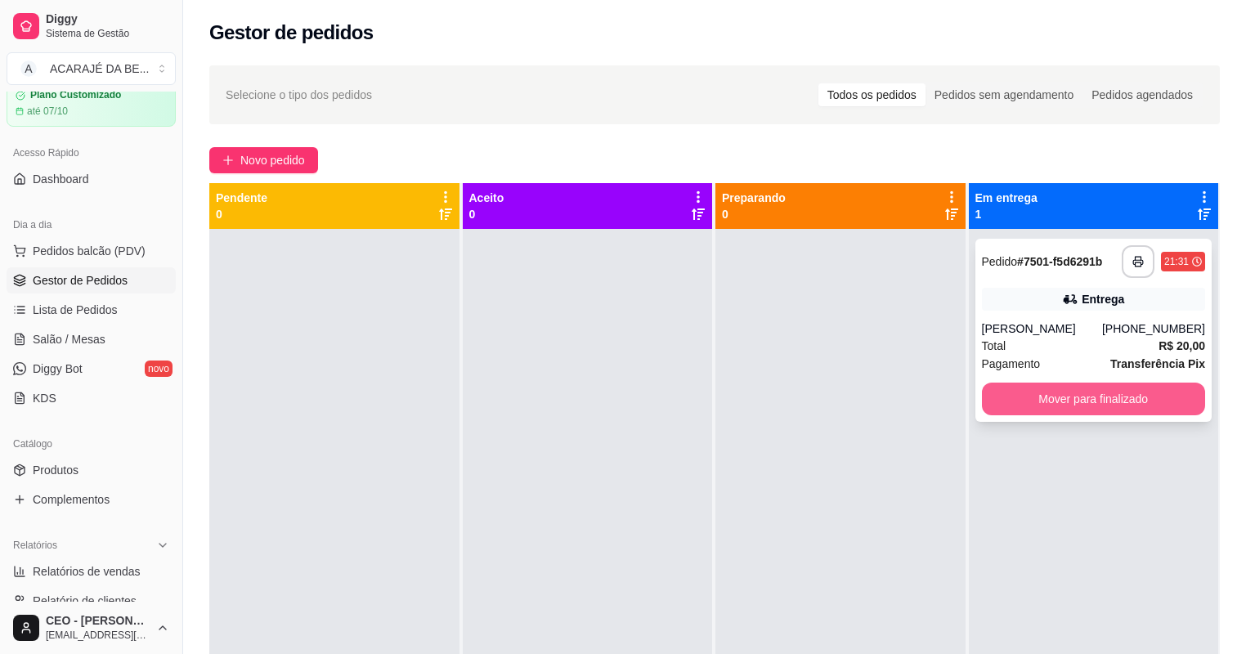
click at [1005, 389] on button "Mover para finalizado" at bounding box center [1094, 398] width 224 height 33
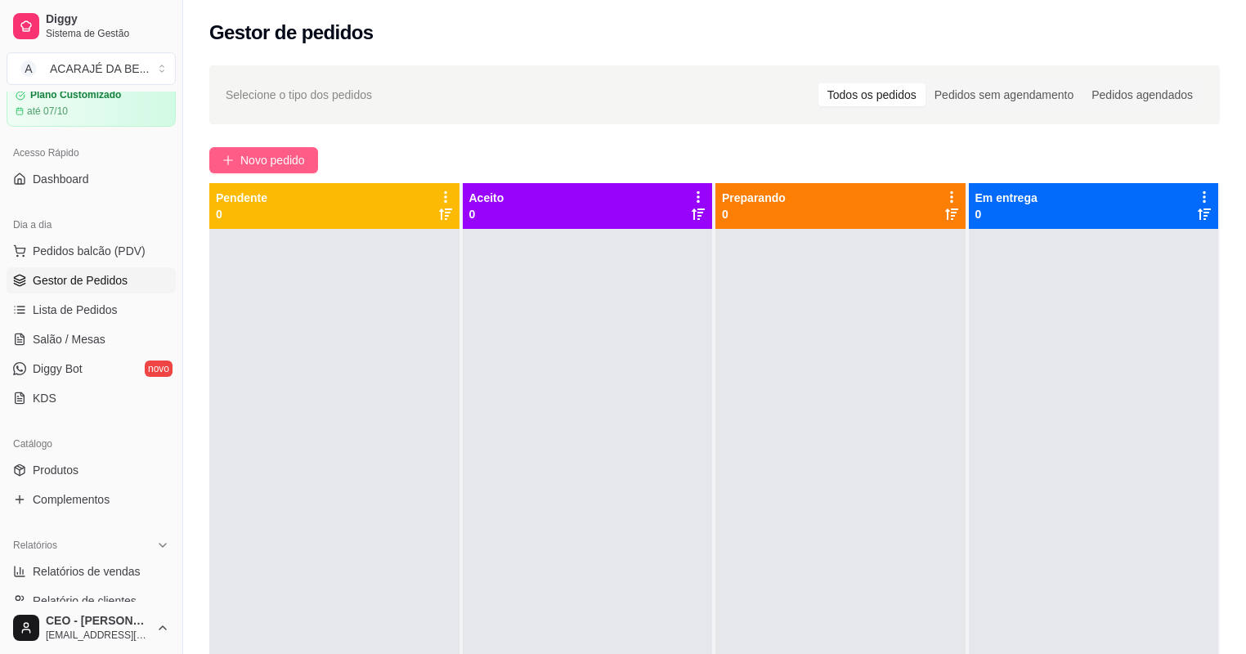
click at [242, 147] on button "Novo pedido" at bounding box center [263, 160] width 109 height 26
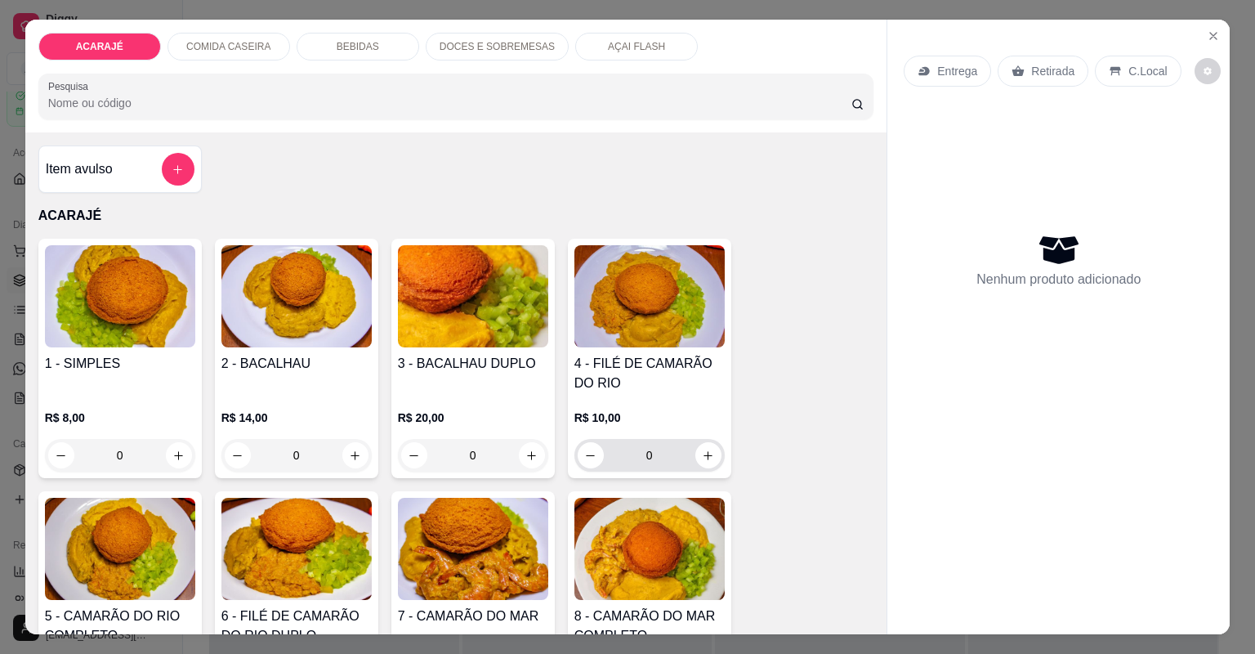
click at [664, 451] on input "0" at bounding box center [650, 455] width 92 height 33
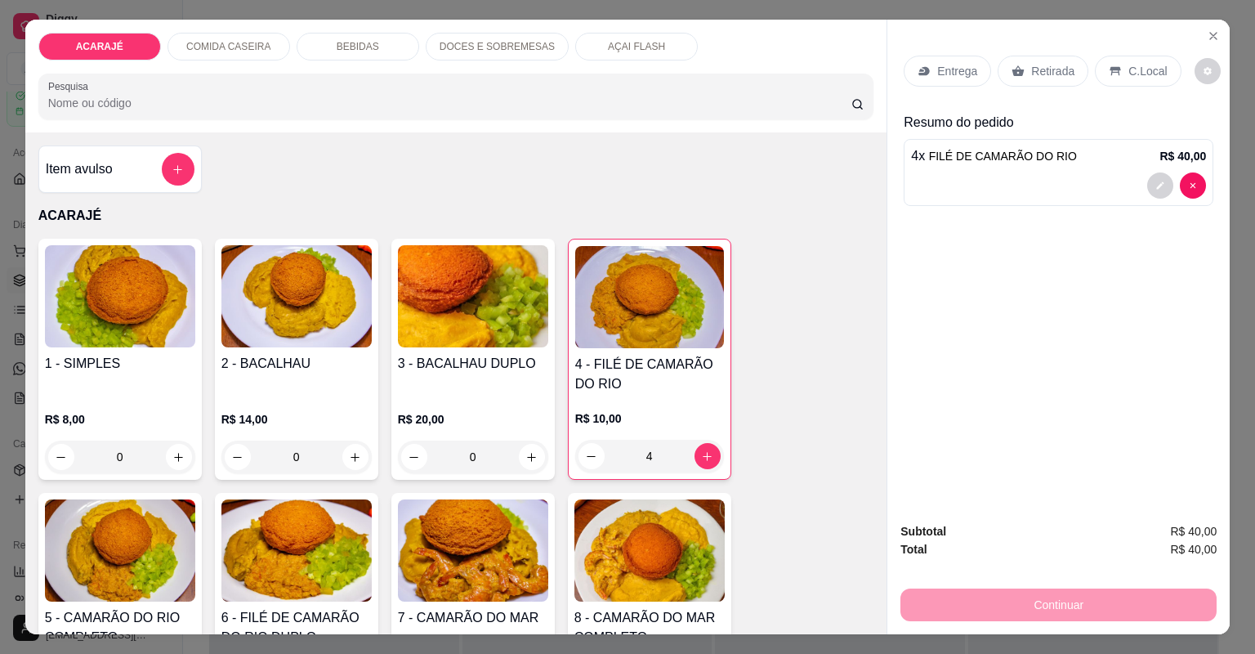
type input "4"
click at [944, 69] on p "Entrega" at bounding box center [957, 71] width 40 height 16
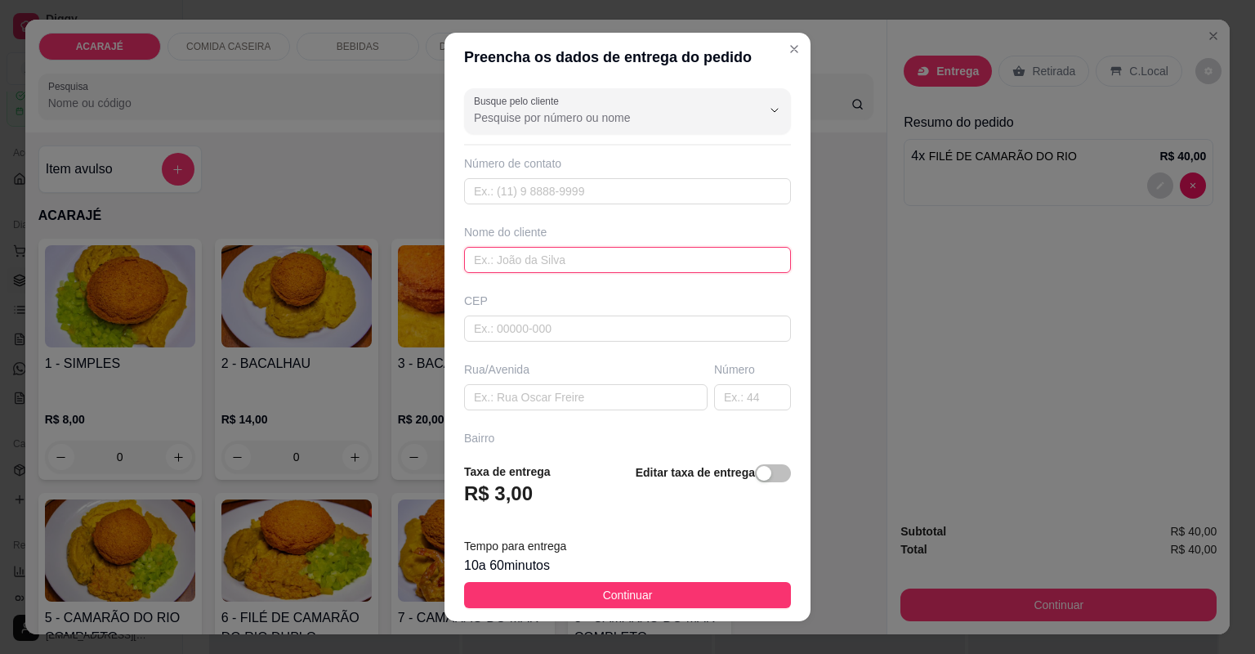
click at [575, 258] on input "text" at bounding box center [627, 260] width 327 height 26
type input "ailana"
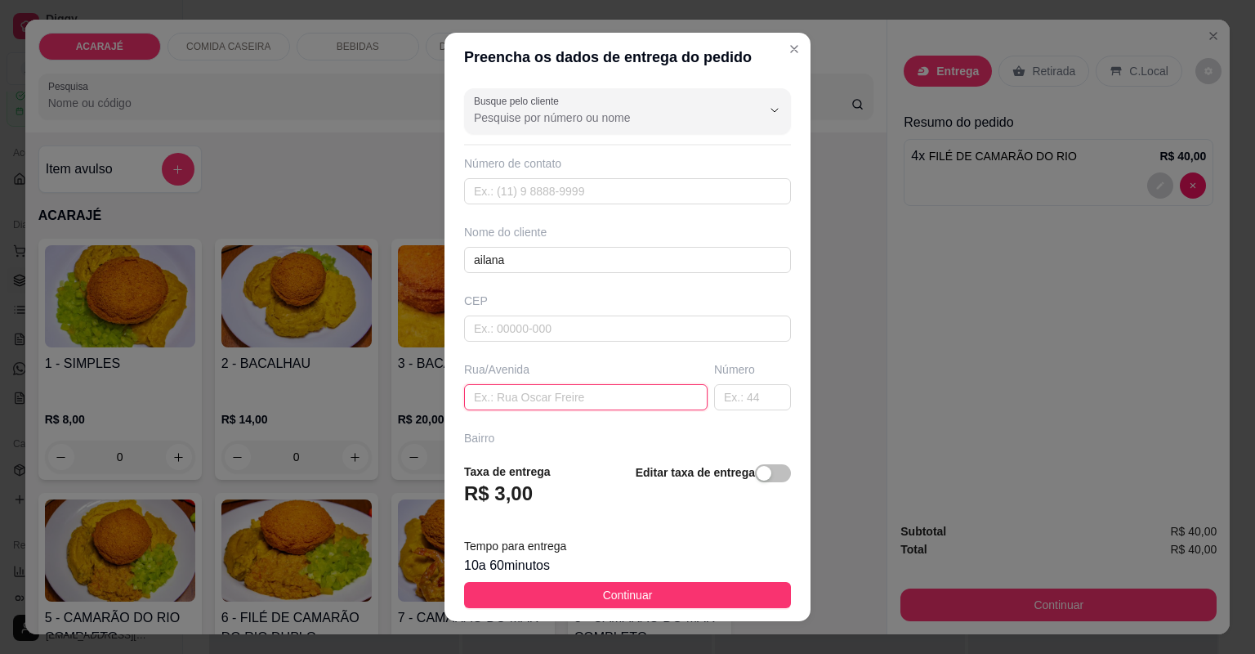
click at [558, 405] on input "text" at bounding box center [586, 397] width 244 height 26
paste input "Bairro glória Terceira travessa Número 50"
type input "Bairro glória Terceira travessa Número 50"
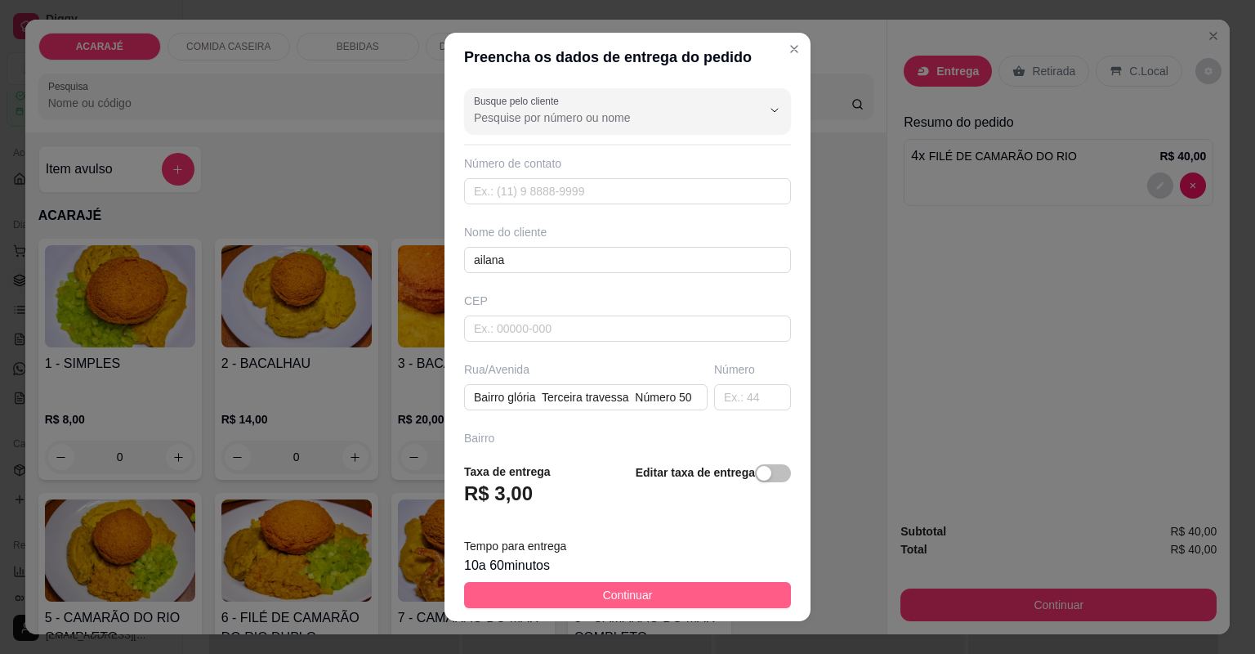
click at [669, 593] on button "Continuar" at bounding box center [627, 595] width 327 height 26
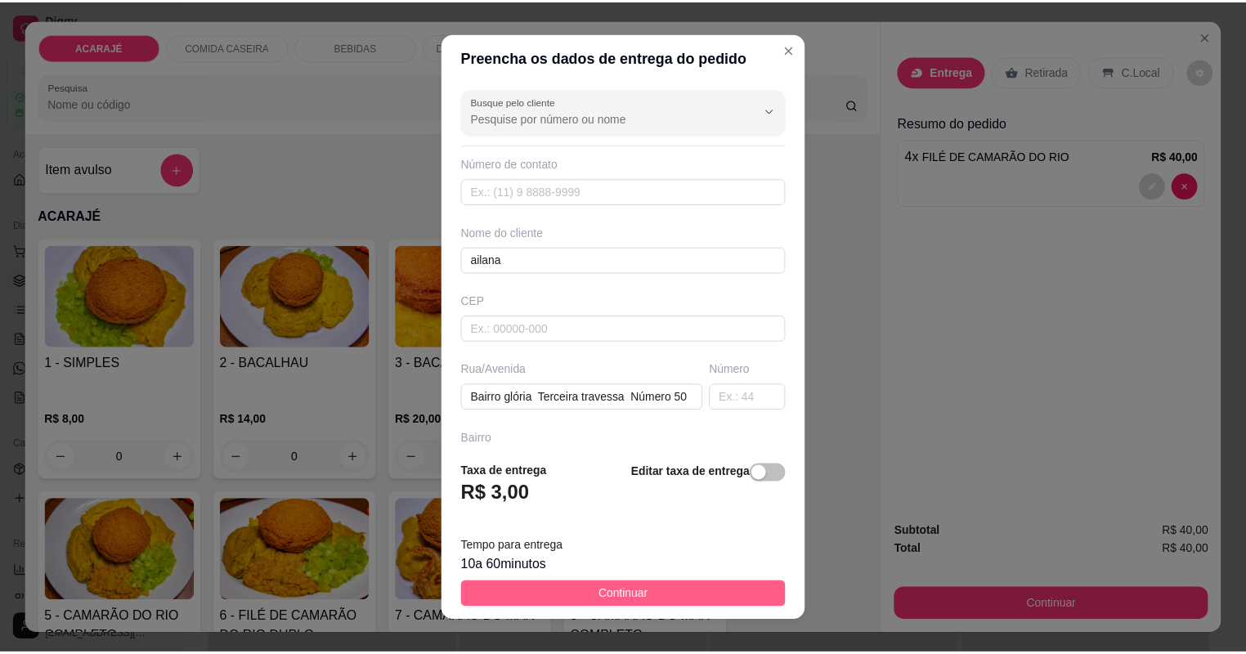
scroll to position [0, 0]
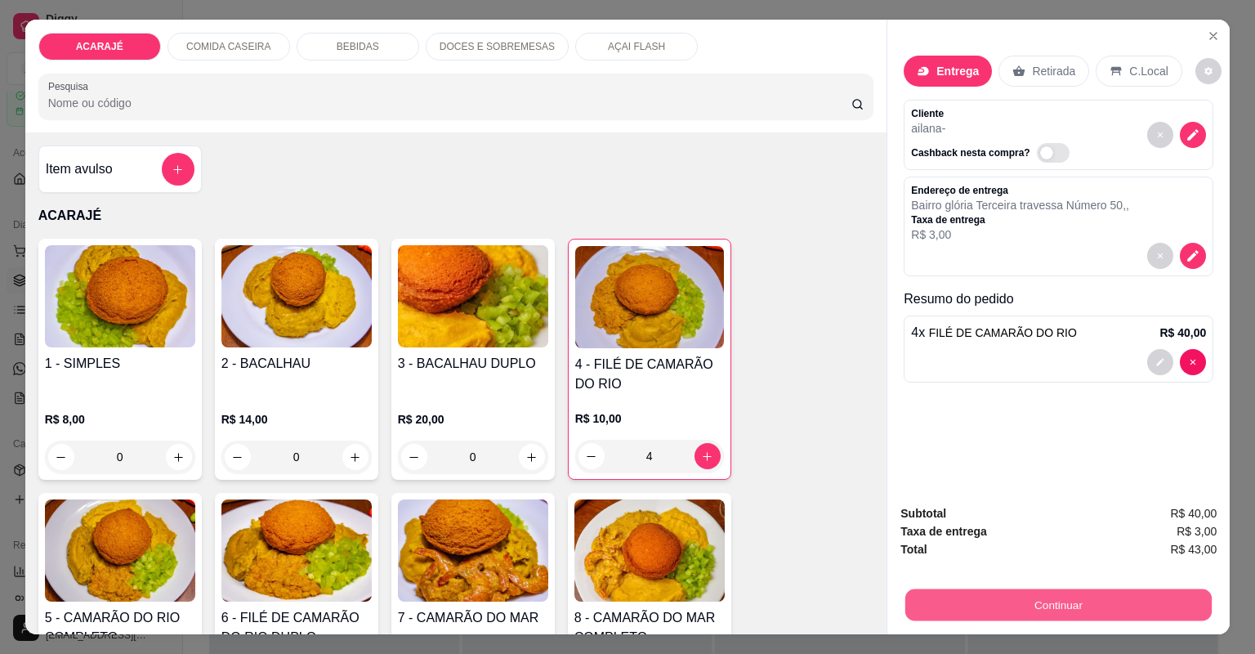
click at [960, 607] on button "Continuar" at bounding box center [1059, 605] width 306 height 32
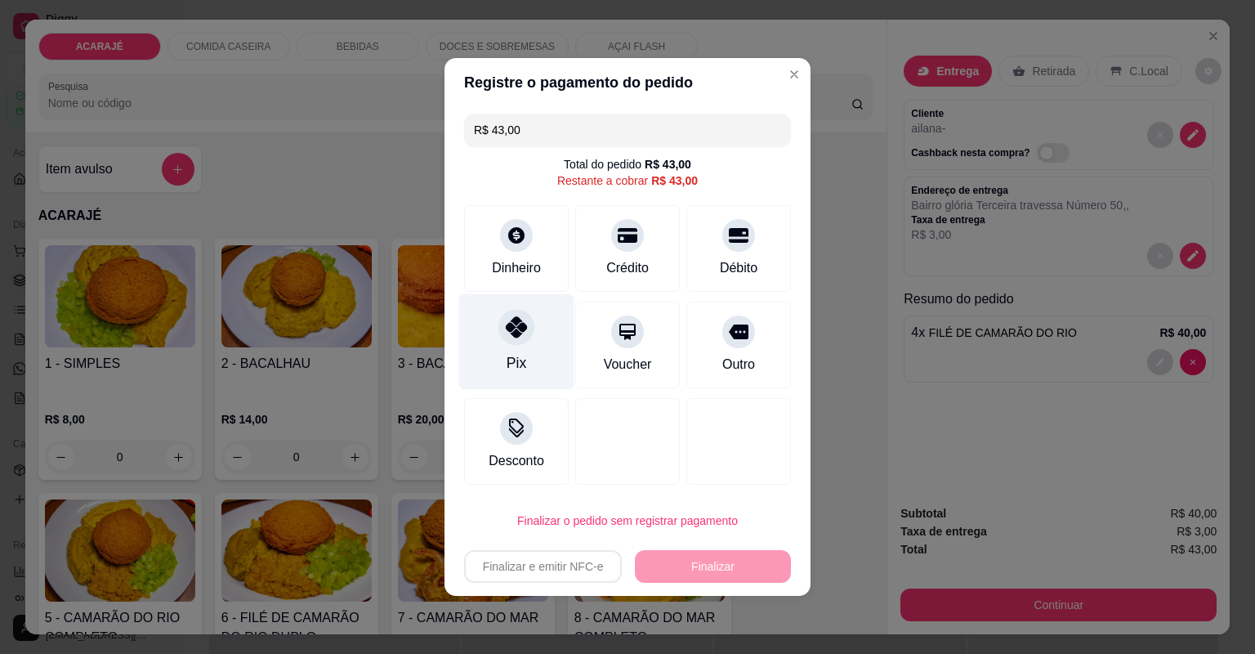
click at [525, 353] on div "Pix" at bounding box center [516, 342] width 115 height 96
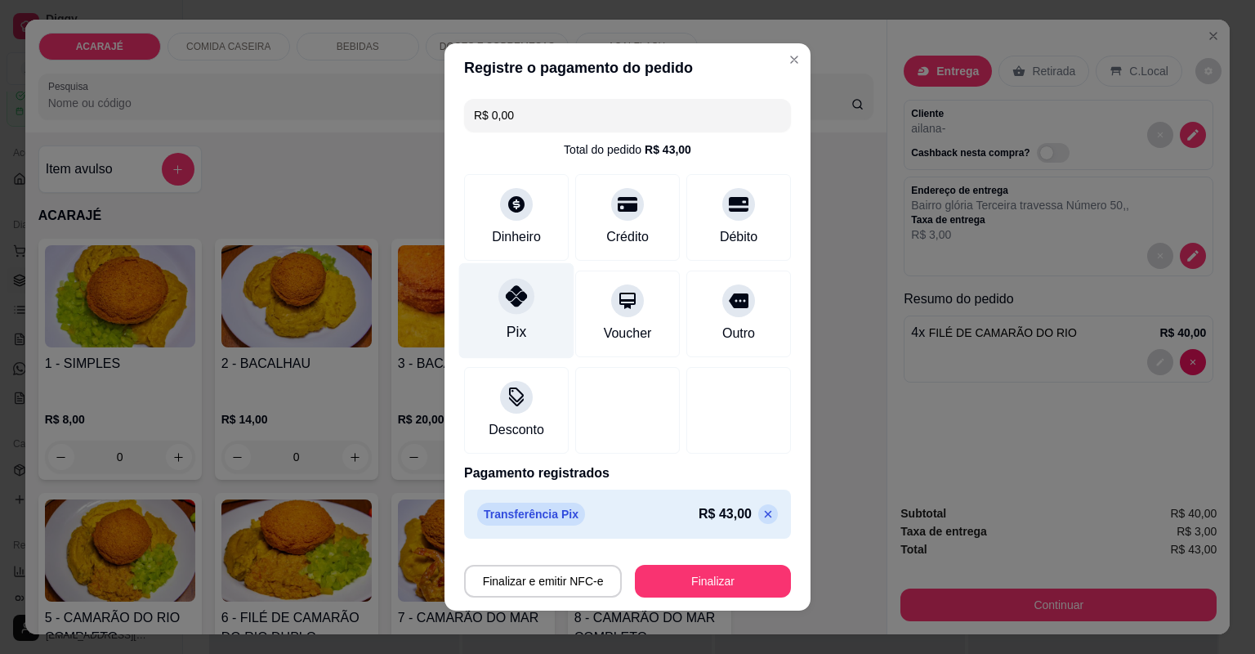
type input "R$ 0,00"
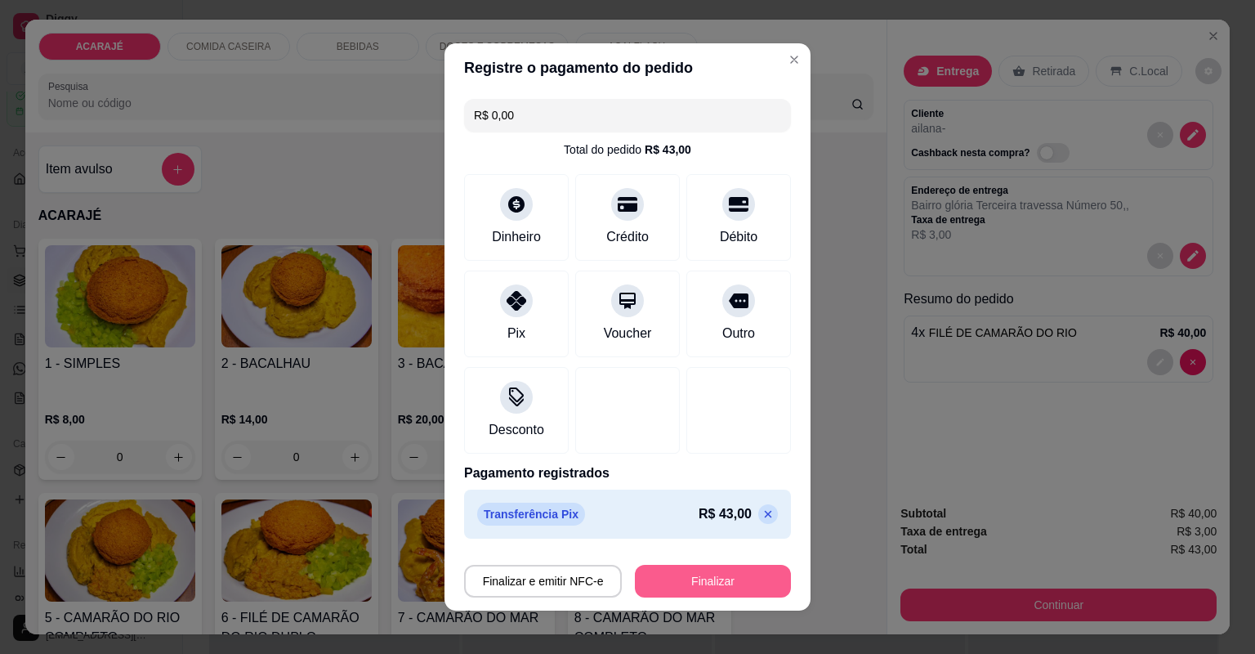
click at [691, 579] on button "Finalizar" at bounding box center [713, 581] width 156 height 33
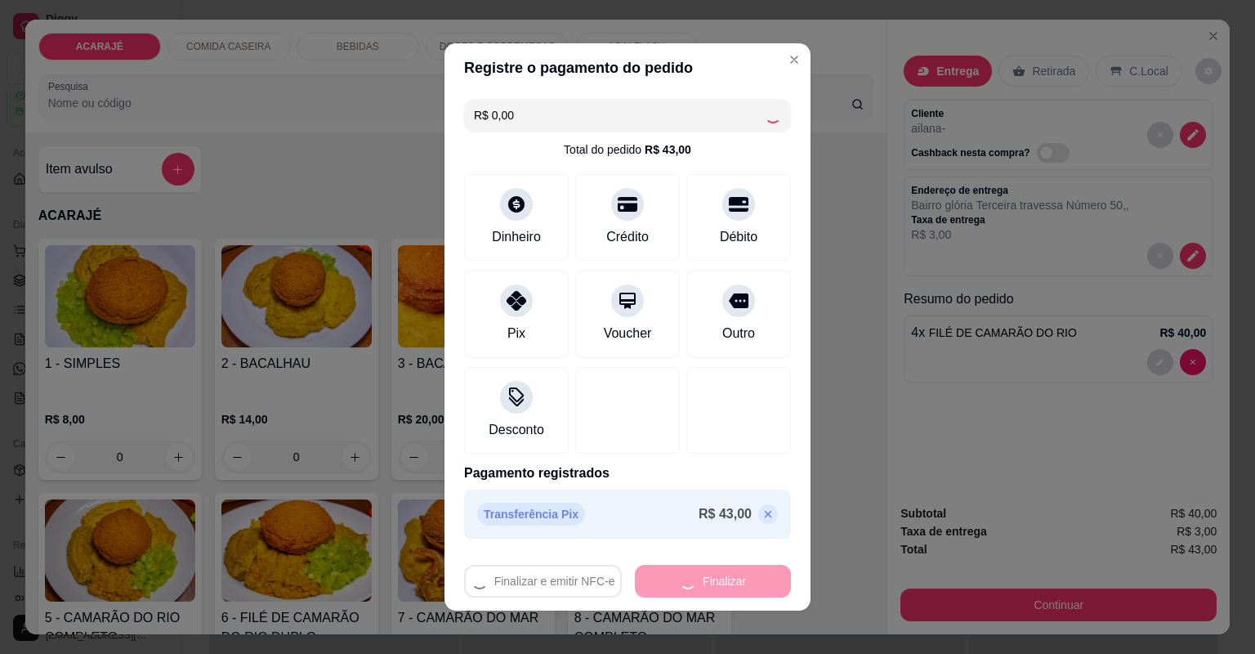
type input "0"
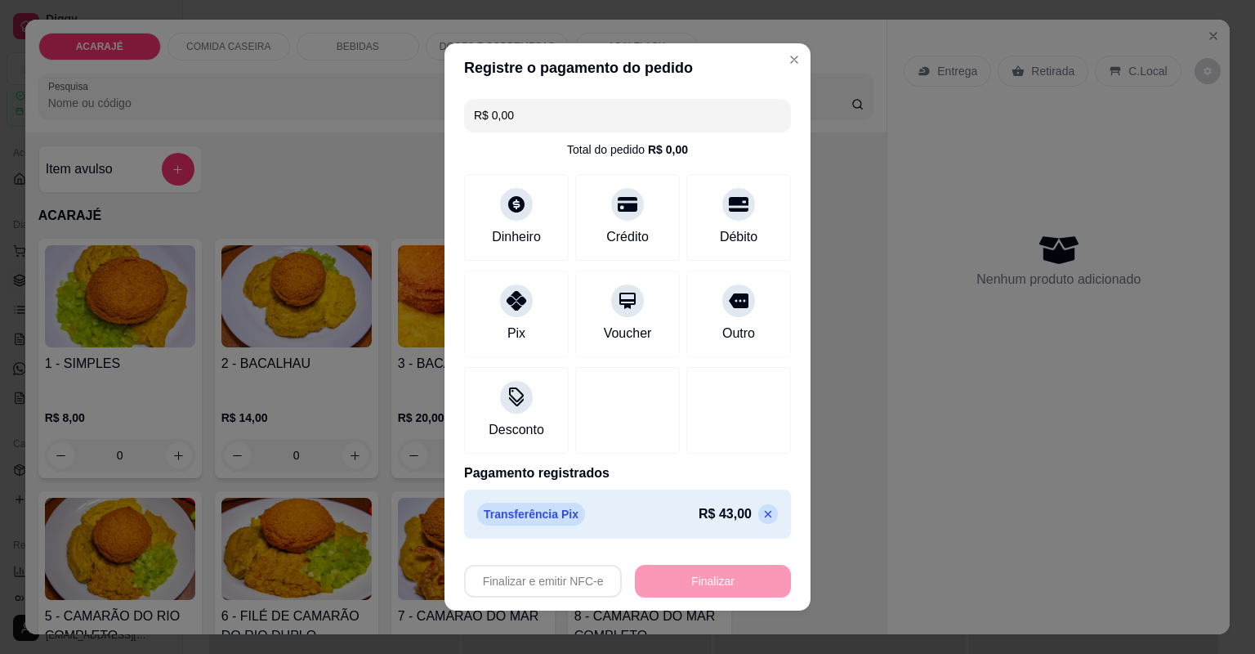
type input "-R$ 43,00"
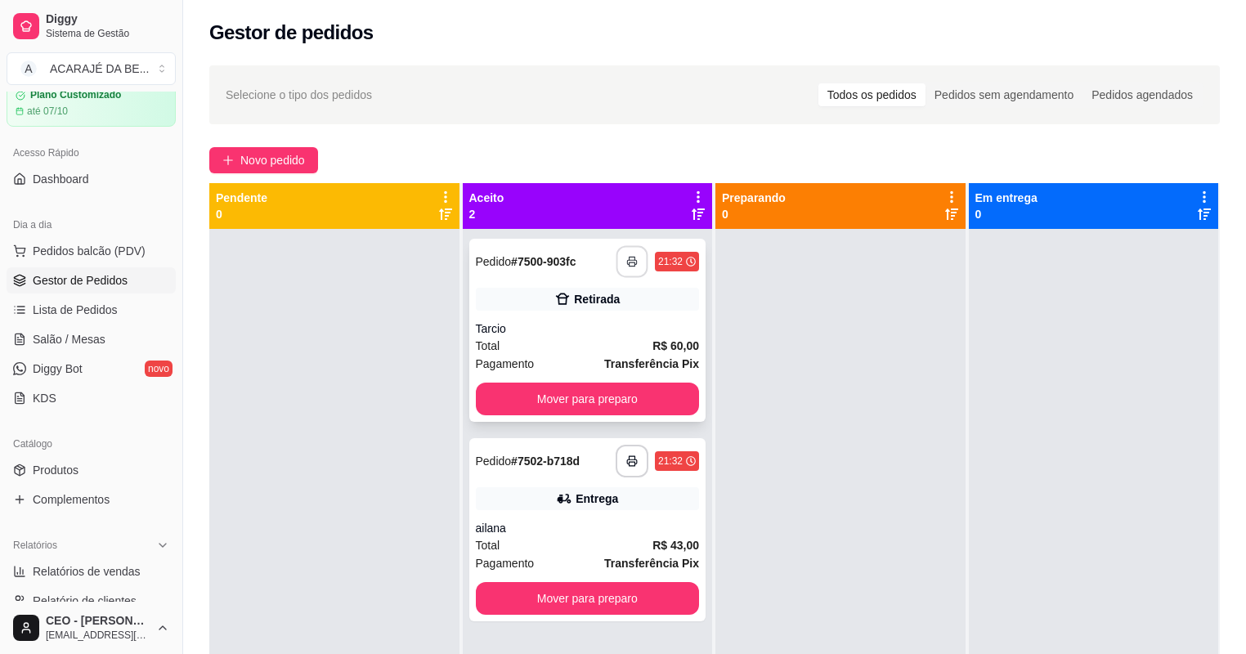
click at [620, 260] on button "button" at bounding box center [632, 262] width 32 height 32
click at [598, 396] on button "Mover para preparo" at bounding box center [588, 398] width 224 height 33
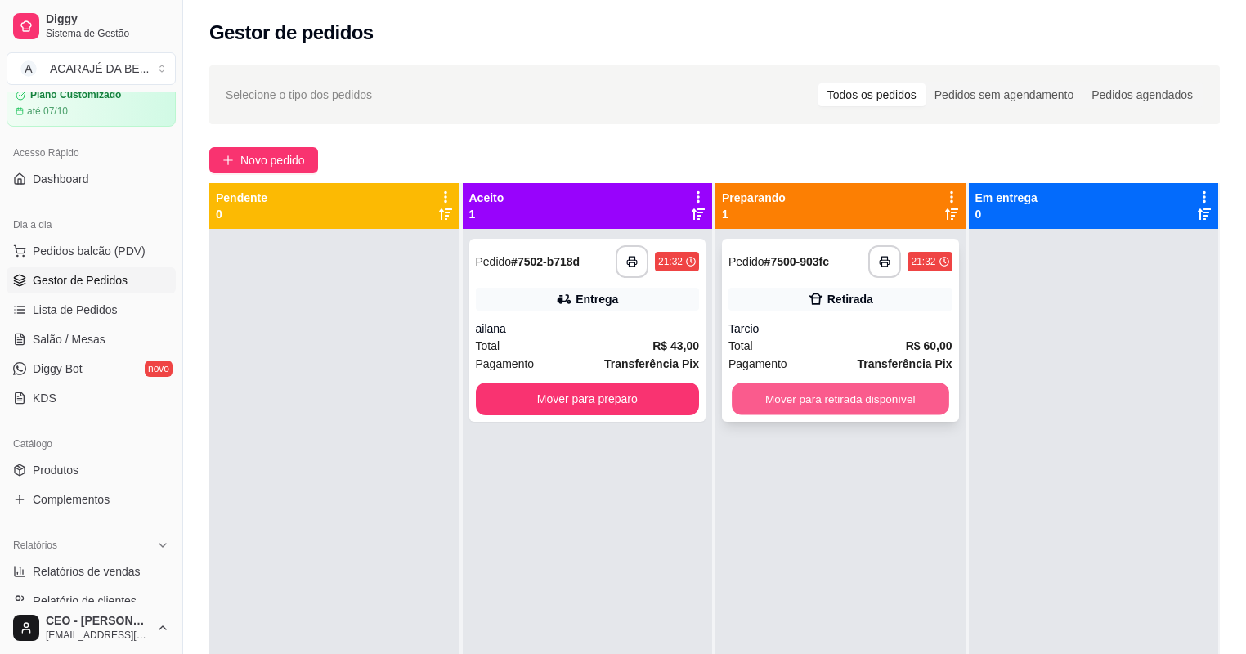
click at [765, 399] on button "Mover para retirada disponível" at bounding box center [839, 399] width 217 height 32
click at [912, 396] on div "Mover para retirada disponível" at bounding box center [840, 398] width 224 height 33
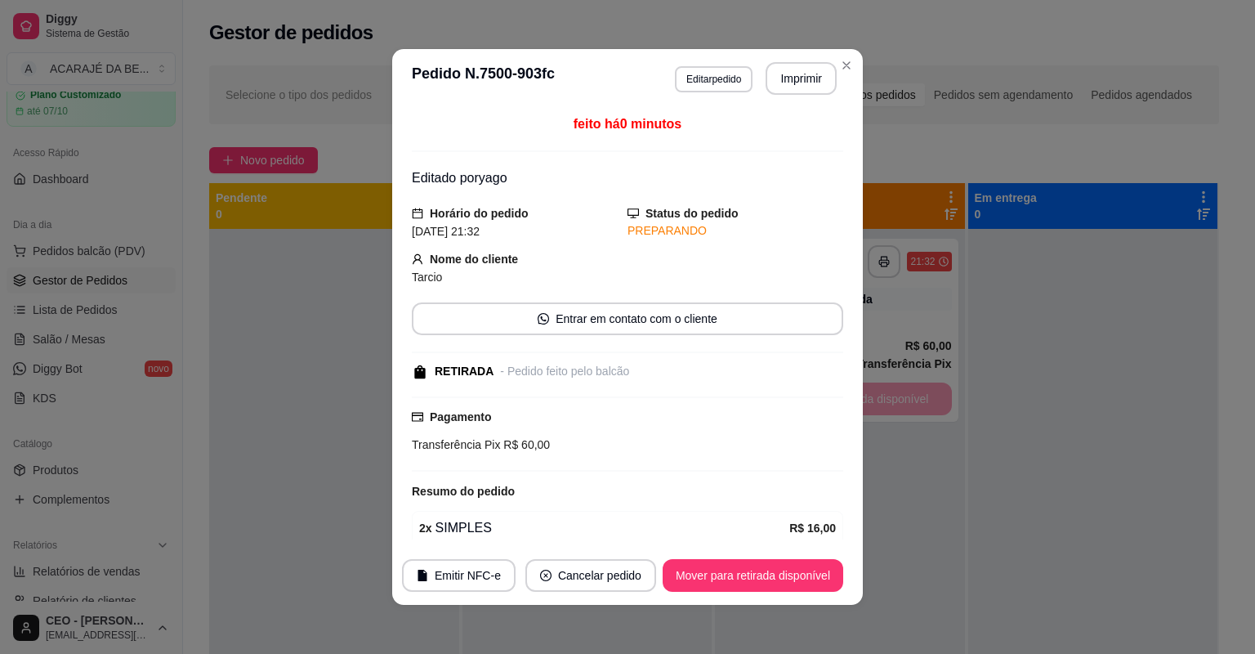
click at [968, 402] on div at bounding box center [1093, 556] width 250 height 654
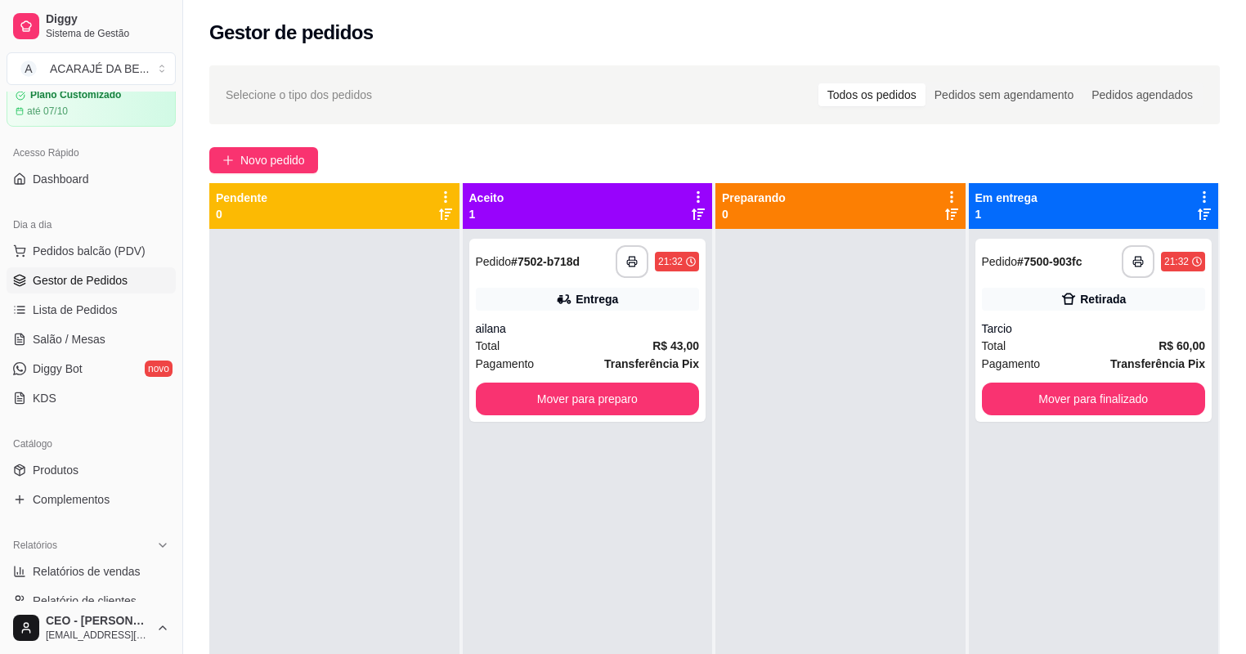
click at [892, 397] on div at bounding box center [840, 556] width 250 height 654
click at [1038, 407] on button "Mover para finalizado" at bounding box center [1094, 398] width 224 height 33
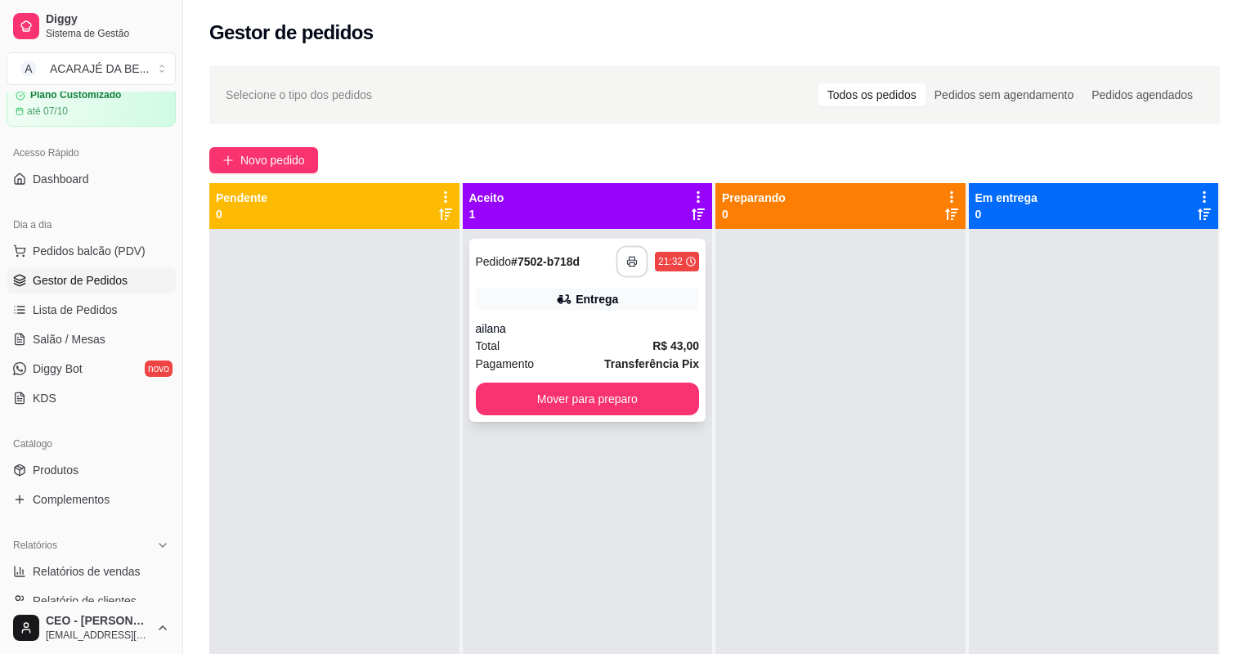
click at [628, 258] on icon "button" at bounding box center [631, 261] width 11 height 11
click at [567, 394] on button "Mover para preparo" at bounding box center [587, 399] width 217 height 32
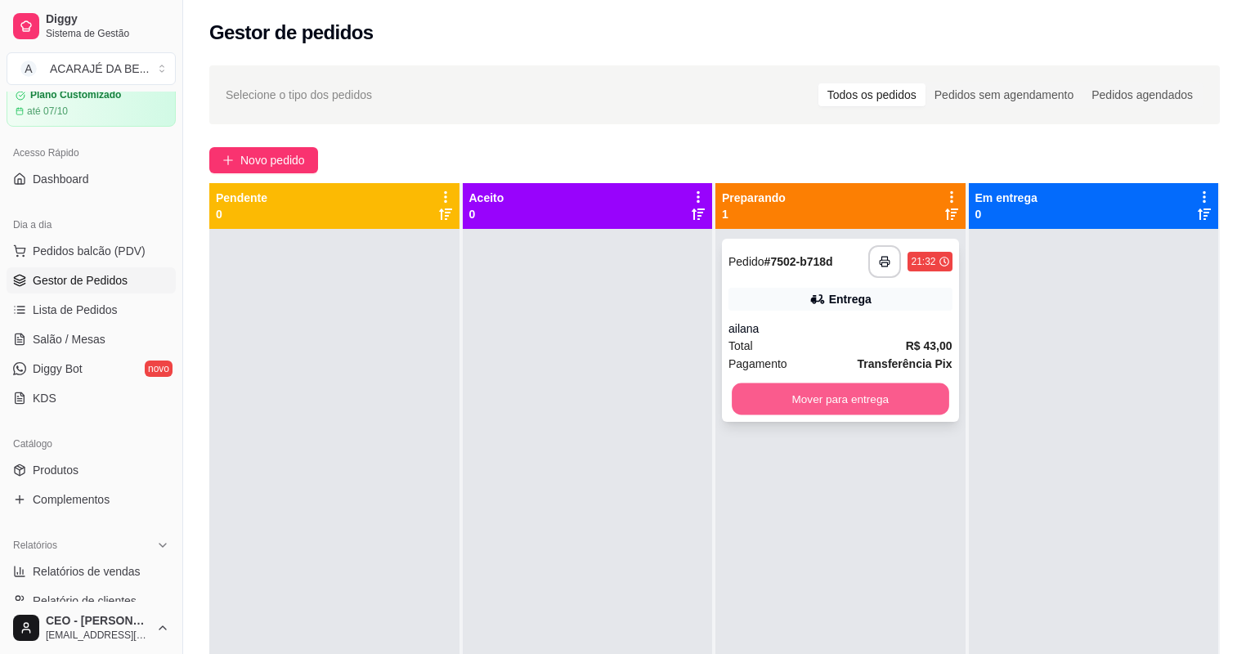
click at [746, 399] on button "Mover para entrega" at bounding box center [839, 399] width 217 height 32
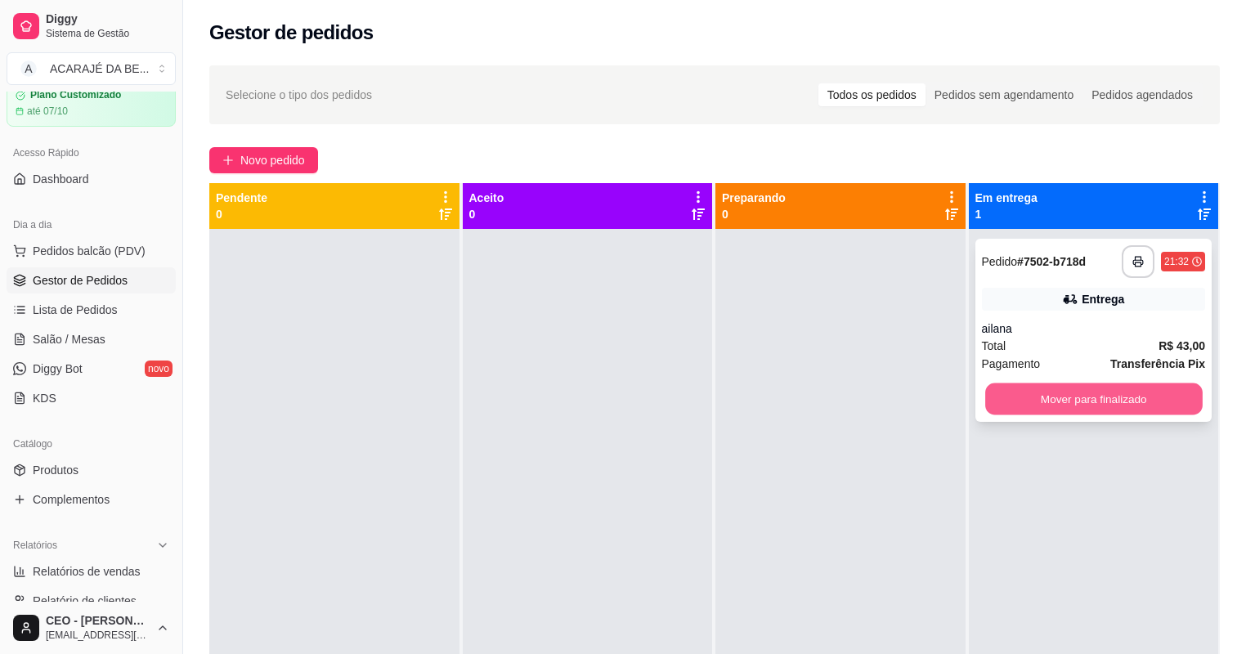
click at [1031, 402] on button "Mover para finalizado" at bounding box center [1093, 399] width 217 height 32
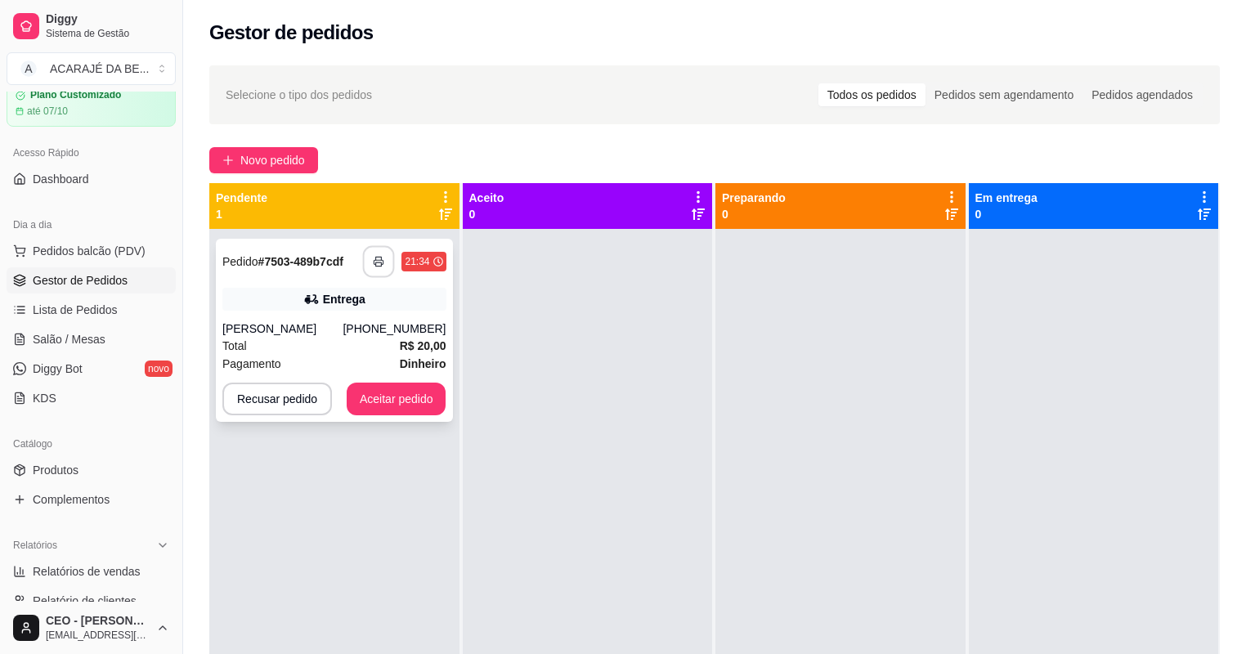
click at [377, 272] on button "button" at bounding box center [379, 262] width 32 height 32
click at [407, 404] on button "Aceitar pedido" at bounding box center [397, 398] width 100 height 33
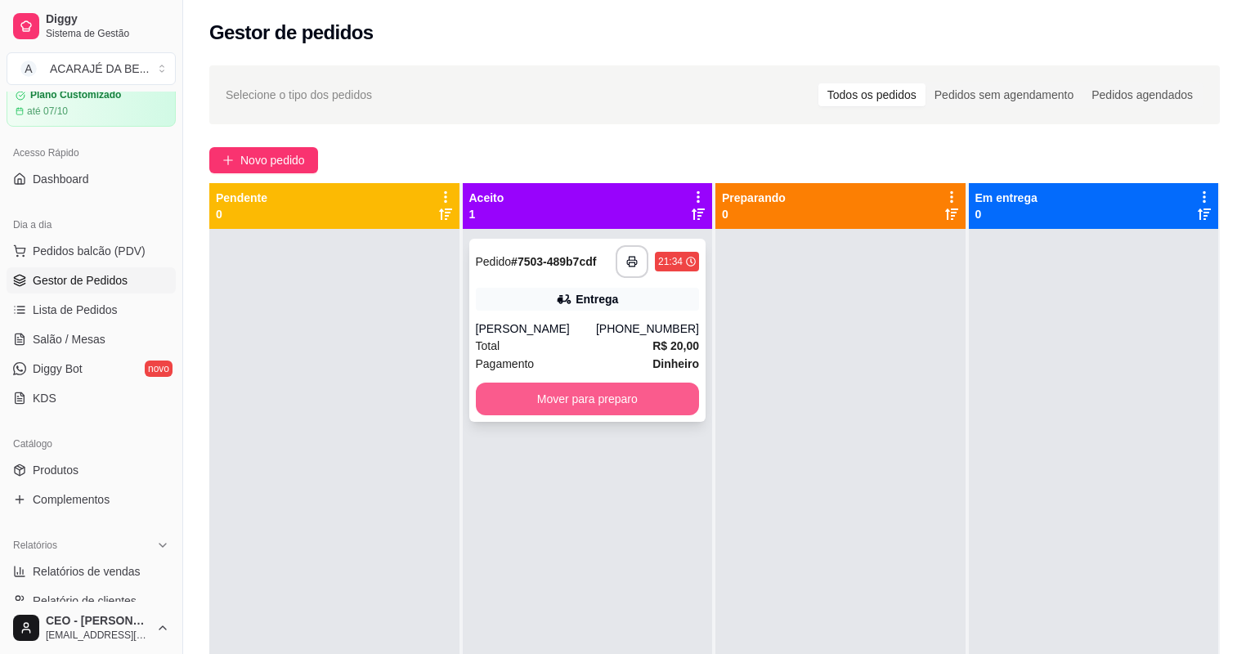
click at [562, 402] on button "Mover para preparo" at bounding box center [588, 398] width 224 height 33
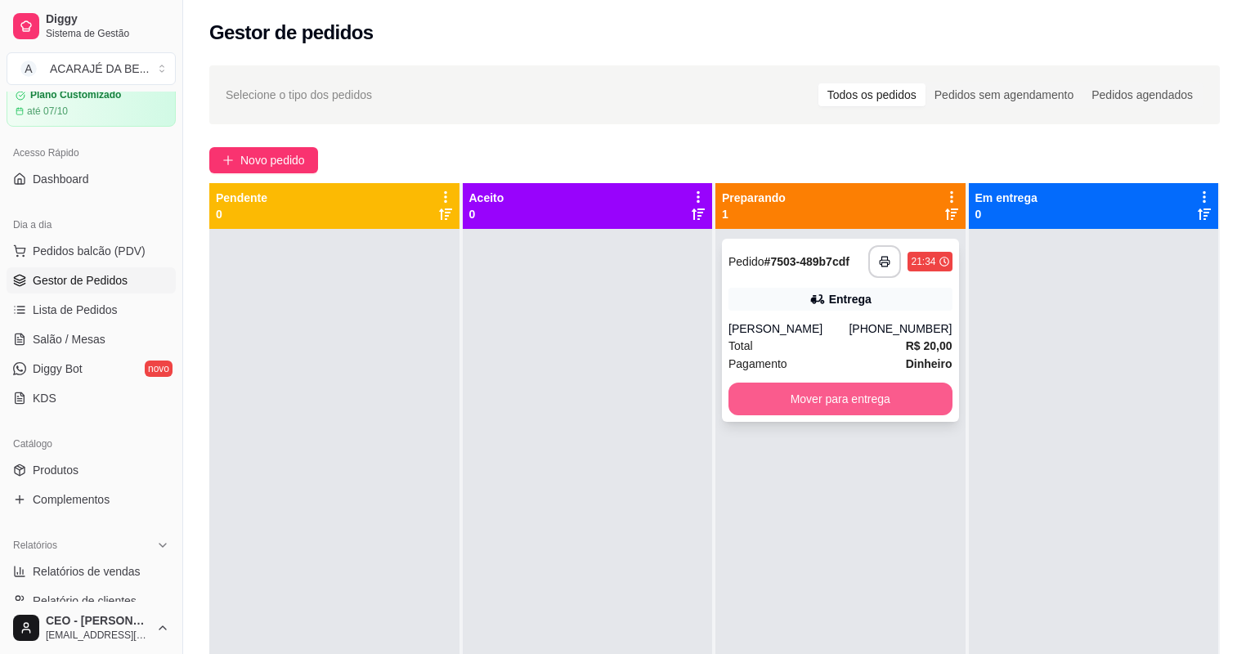
click at [848, 392] on button "Mover para entrega" at bounding box center [840, 398] width 224 height 33
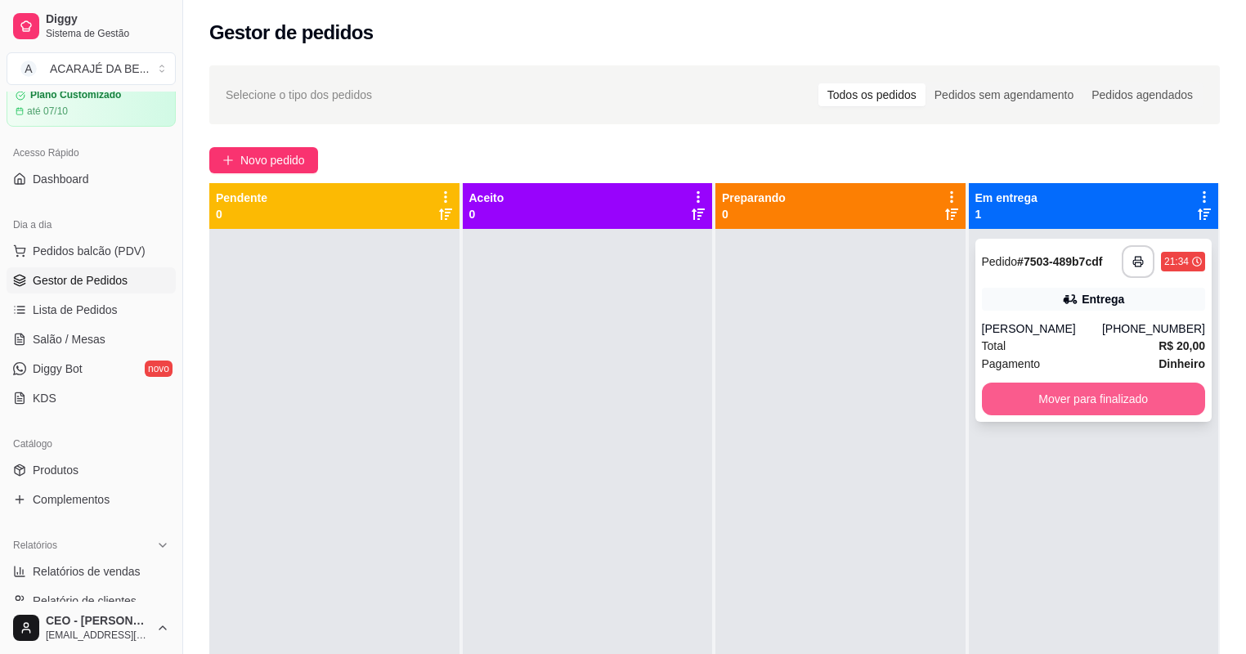
click at [1027, 410] on button "Mover para finalizado" at bounding box center [1094, 398] width 224 height 33
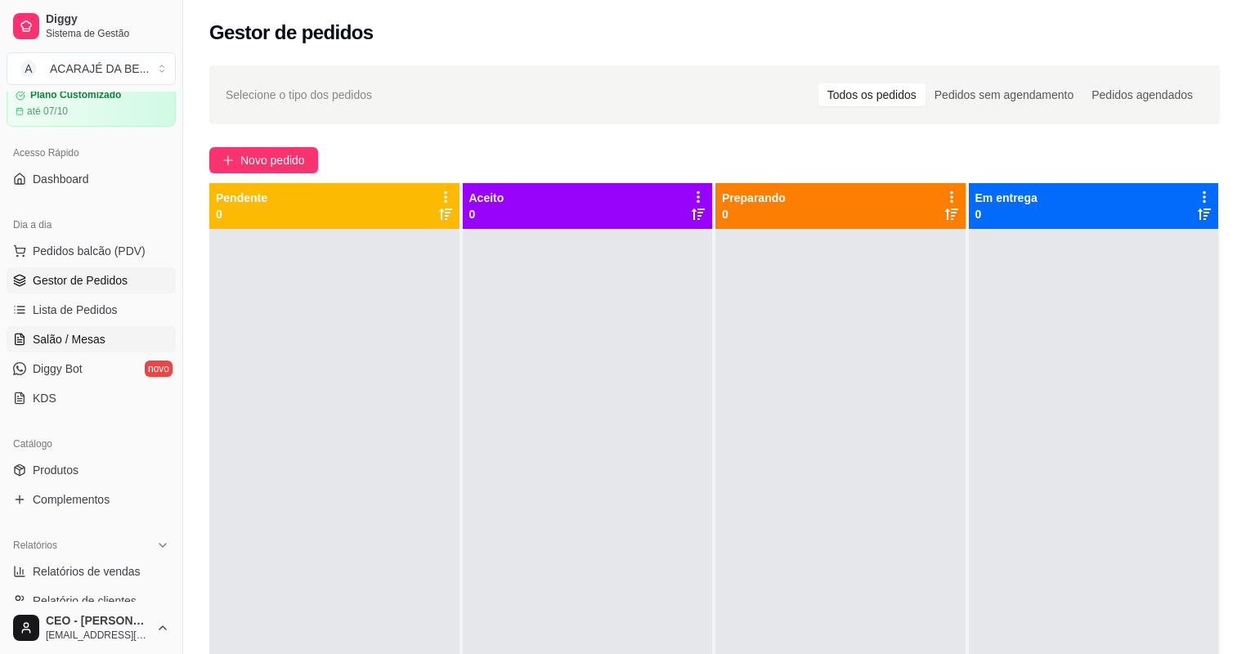
click at [72, 347] on span "Salão / Mesas" at bounding box center [69, 339] width 73 height 16
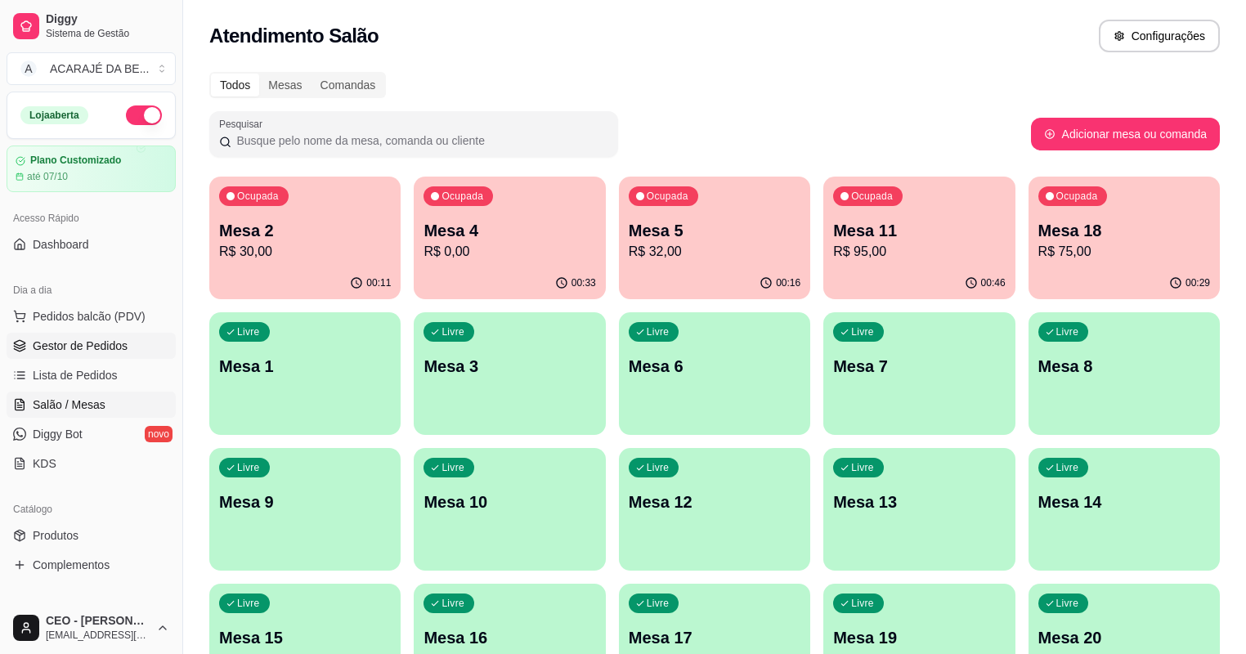
click at [57, 347] on span "Gestor de Pedidos" at bounding box center [80, 346] width 95 height 16
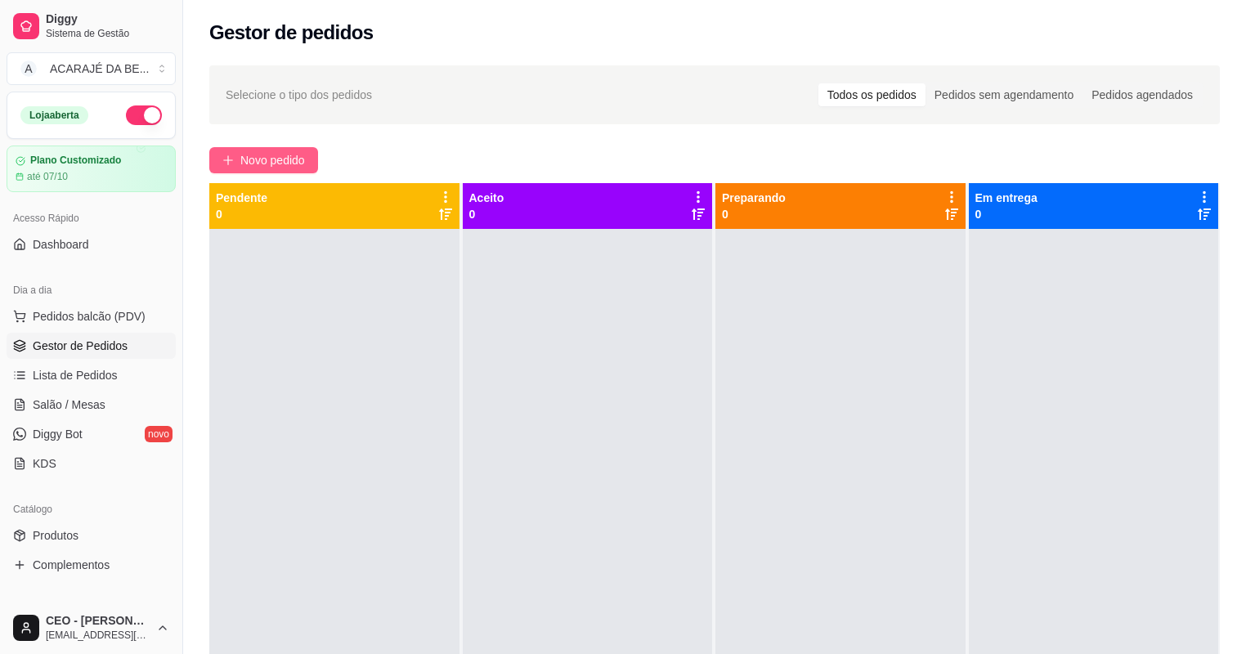
click at [253, 160] on span "Novo pedido" at bounding box center [272, 160] width 65 height 18
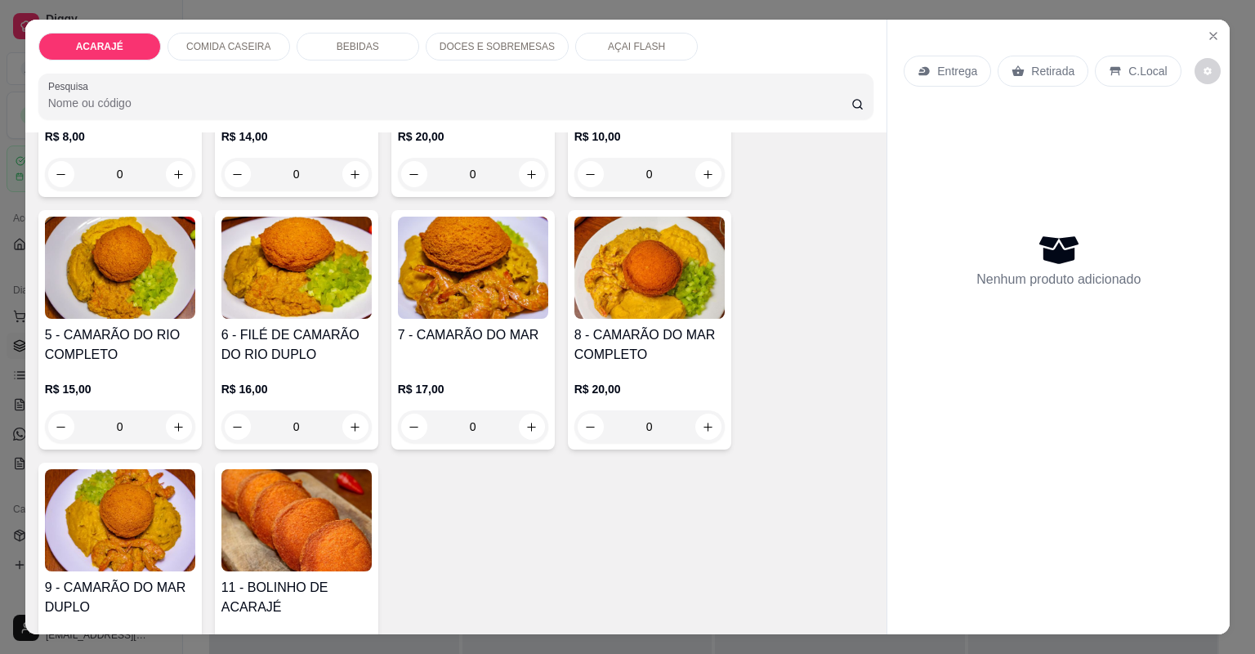
scroll to position [327, 0]
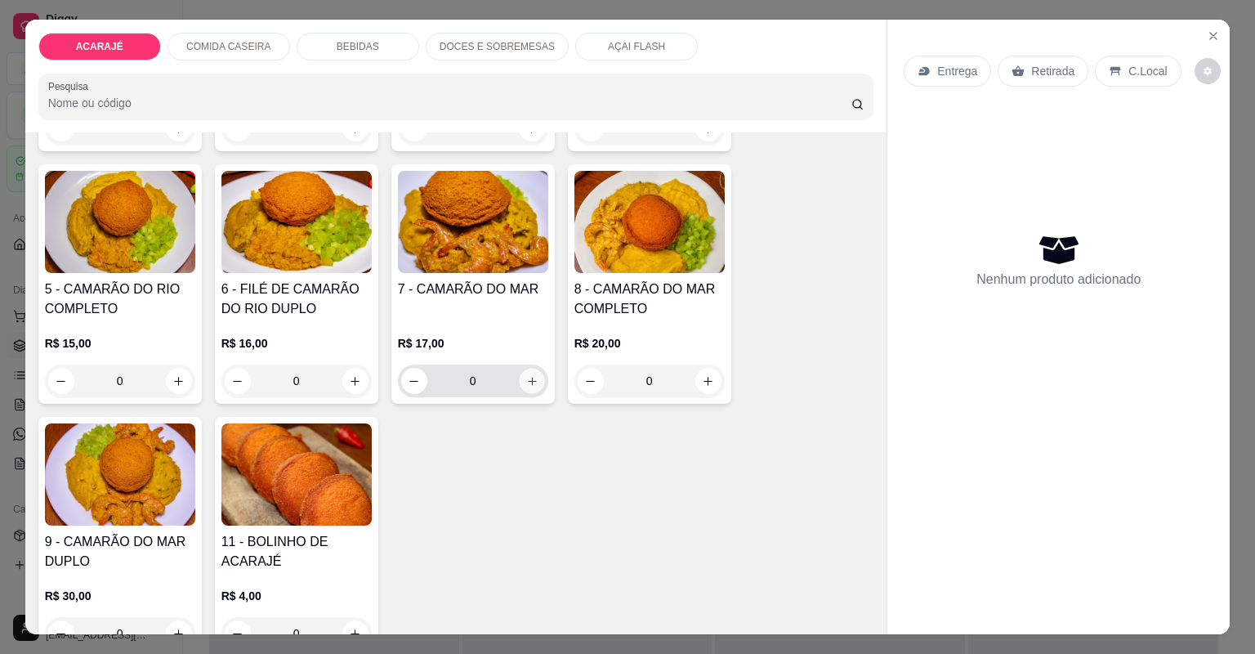
click at [529, 383] on icon "increase-product-quantity" at bounding box center [532, 381] width 12 height 12
type input "1"
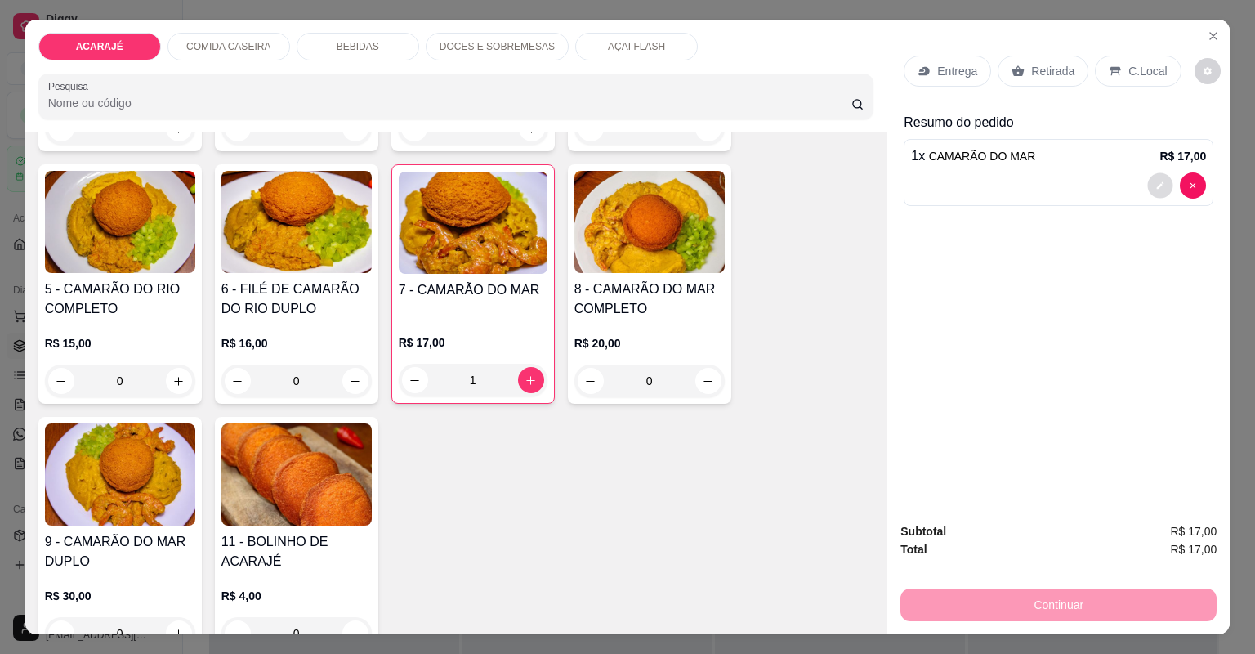
click at [1156, 181] on icon "decrease-product-quantity" at bounding box center [1161, 186] width 10 height 10
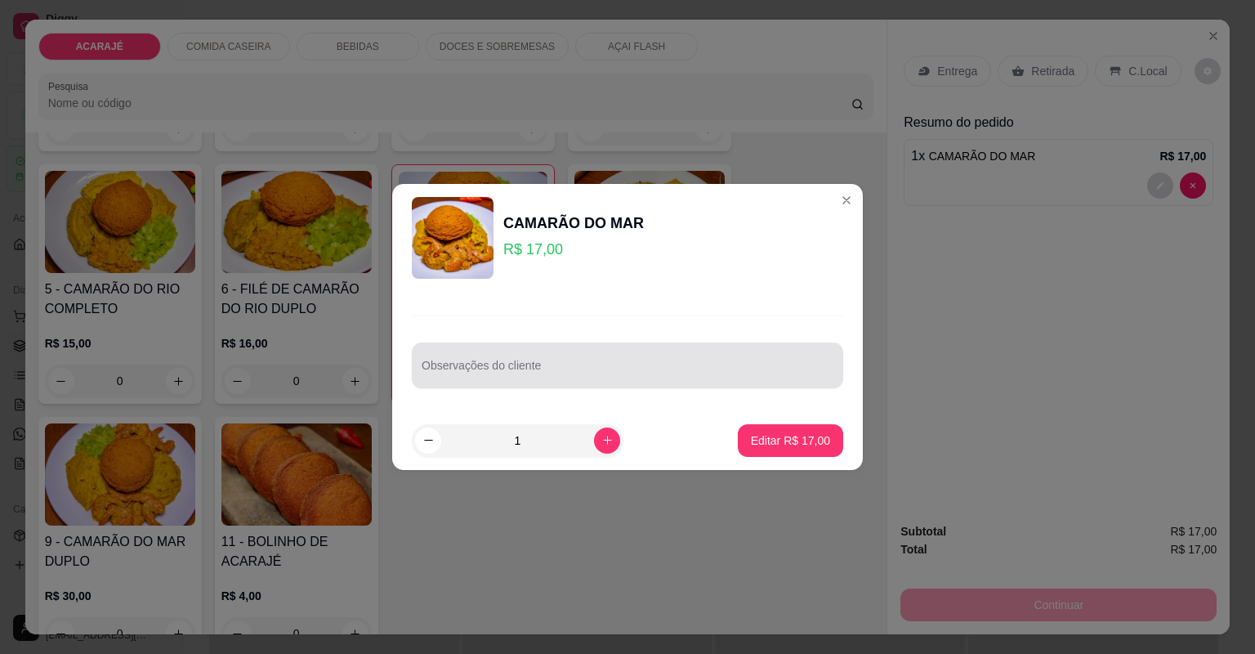
click at [746, 366] on input "Observações do cliente" at bounding box center [628, 372] width 412 height 16
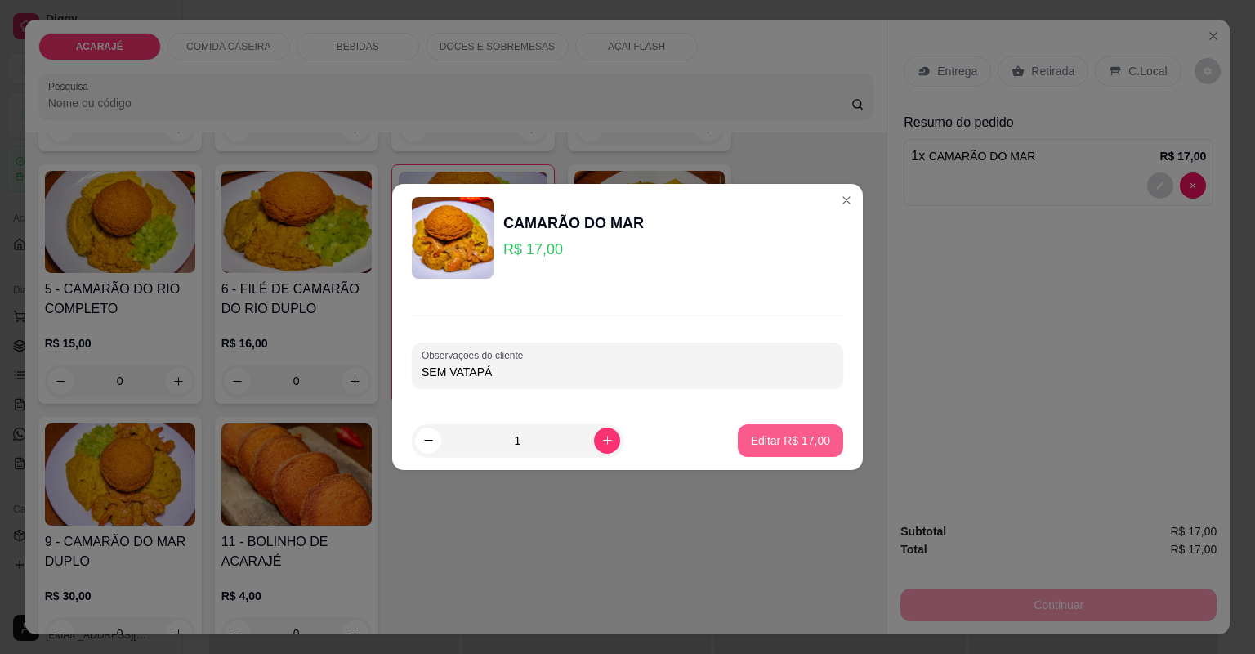
type input "SEM VATAPÁ"
click at [791, 441] on p "Editar R$ 17,00" at bounding box center [790, 440] width 77 height 16
type input "0"
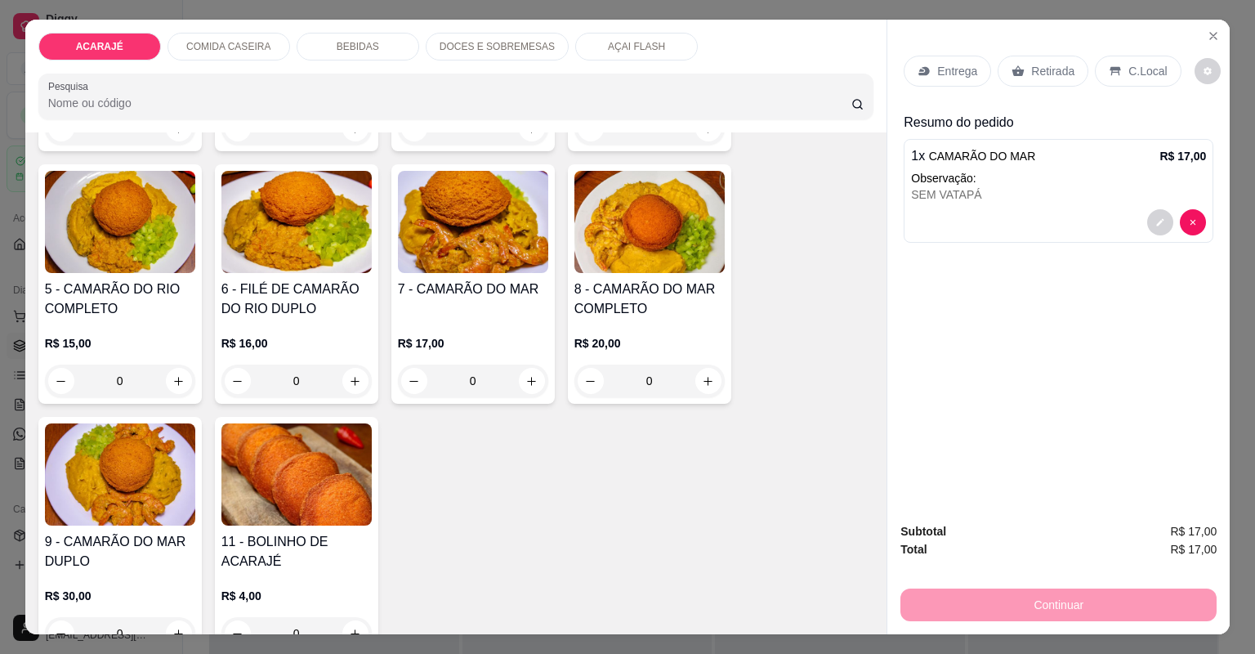
click at [1031, 67] on p "Retirada" at bounding box center [1052, 71] width 43 height 16
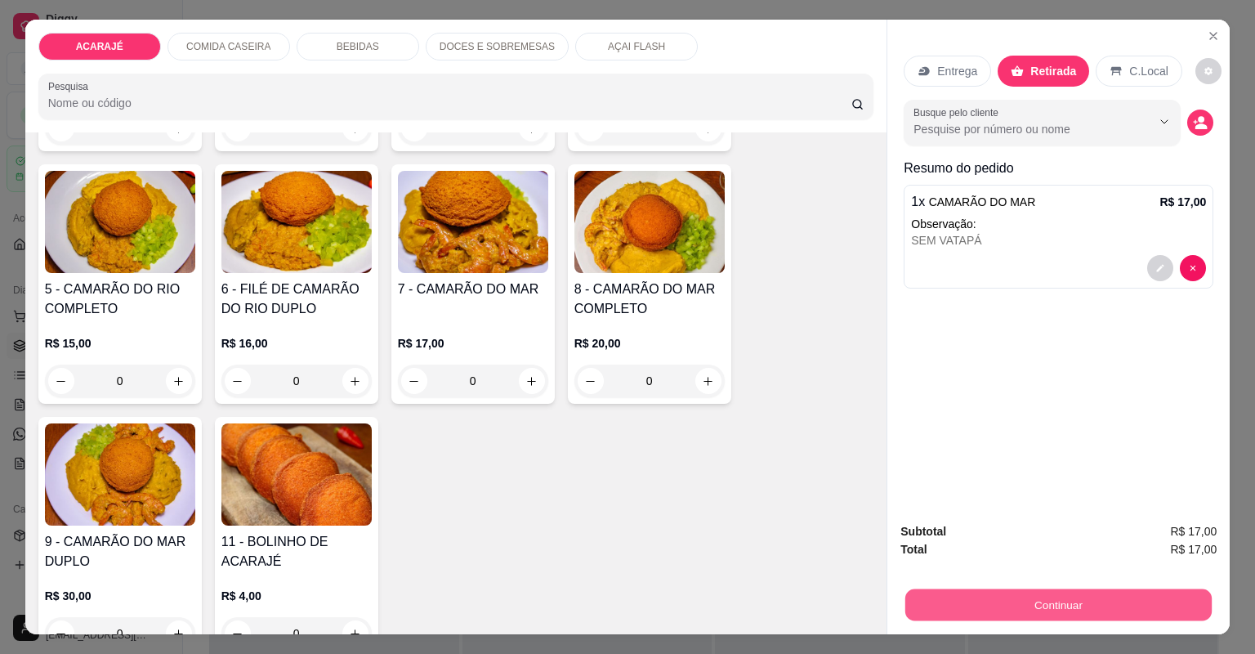
click at [1009, 602] on button "Continuar" at bounding box center [1059, 605] width 306 height 32
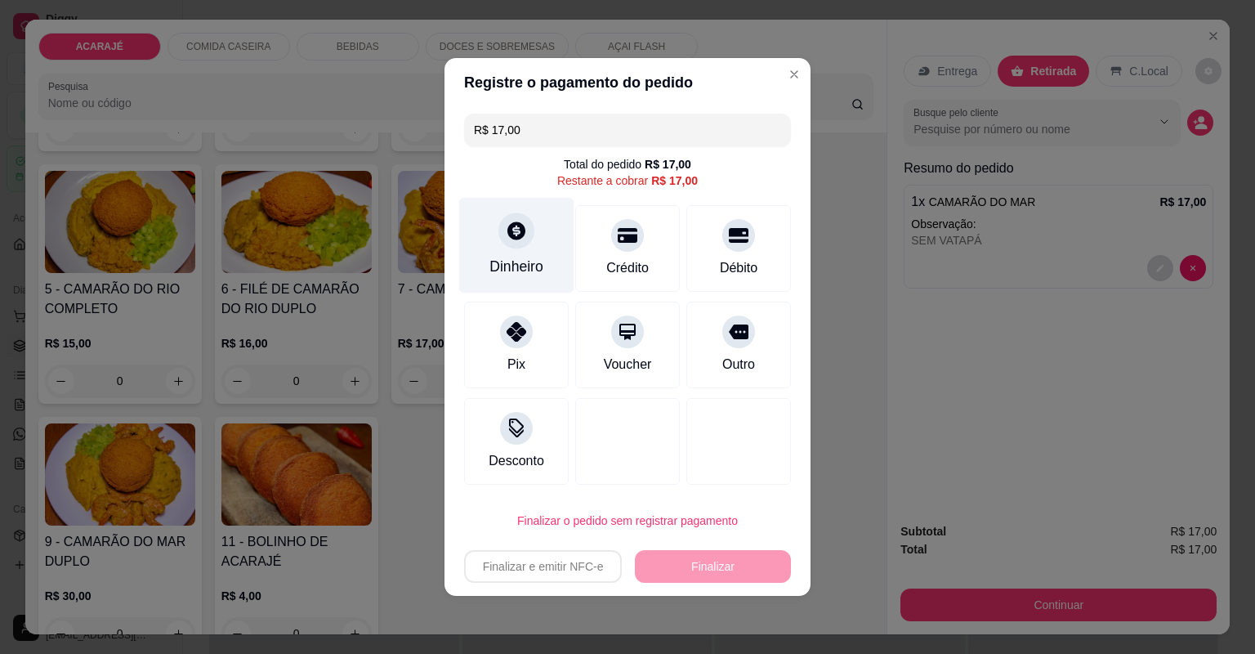
click at [522, 272] on div "Dinheiro" at bounding box center [517, 266] width 54 height 21
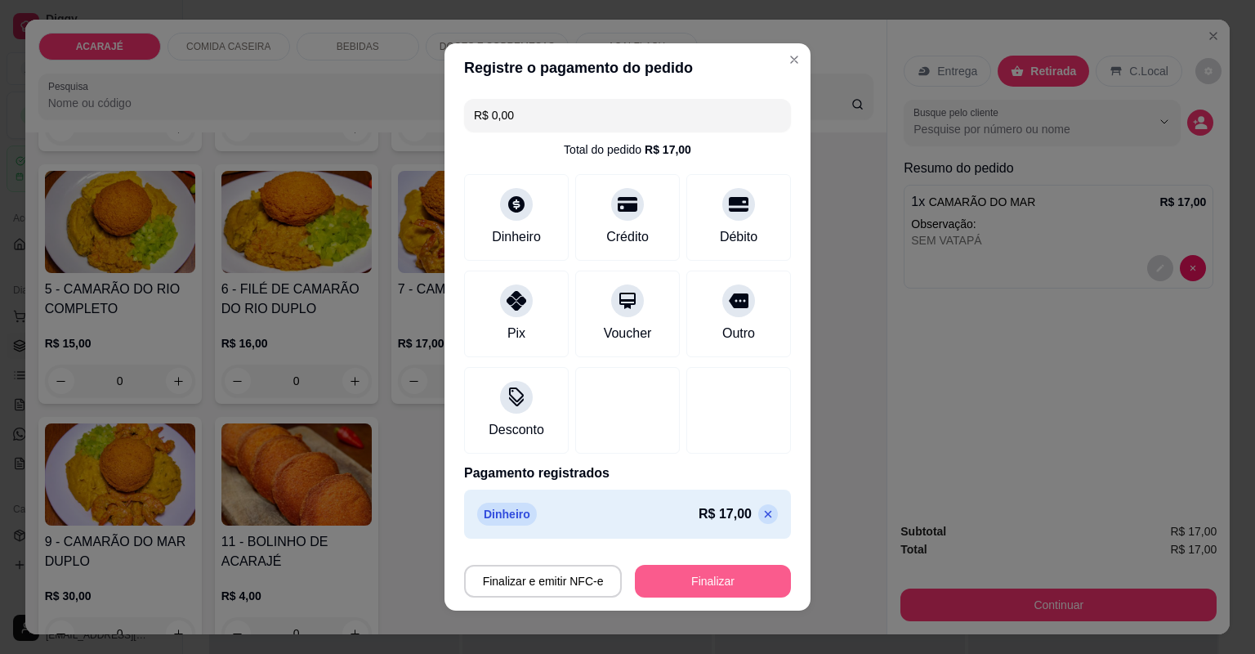
click at [722, 572] on button "Finalizar" at bounding box center [713, 581] width 156 height 33
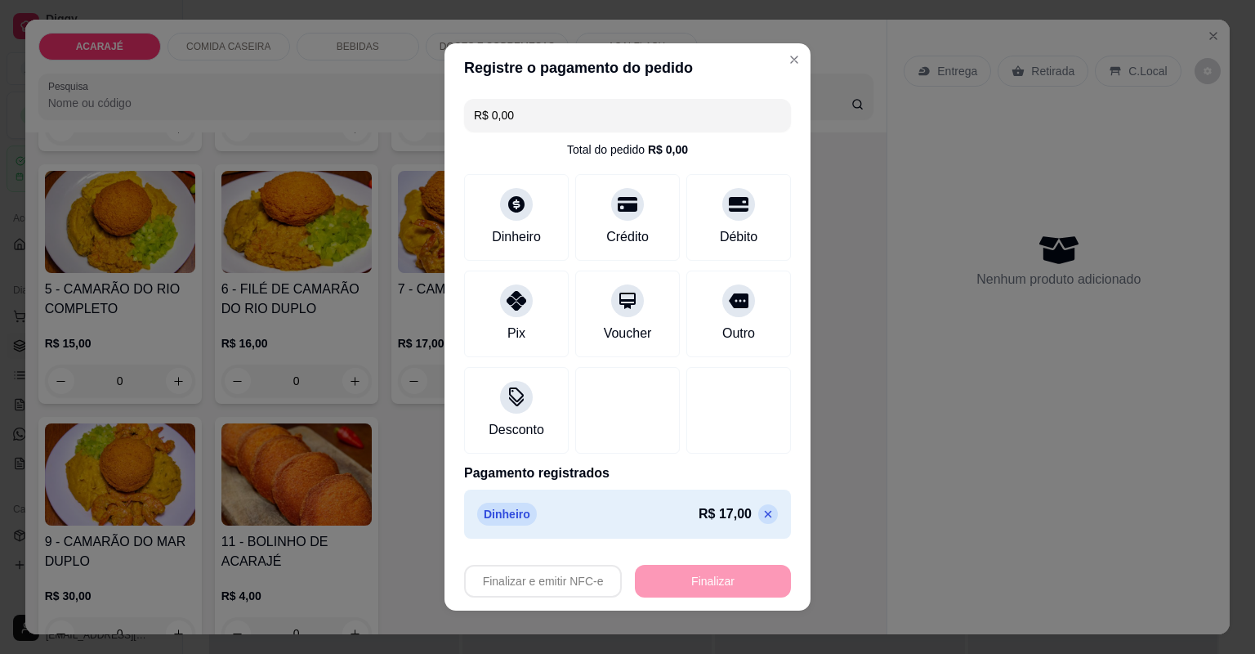
type input "-R$ 17,00"
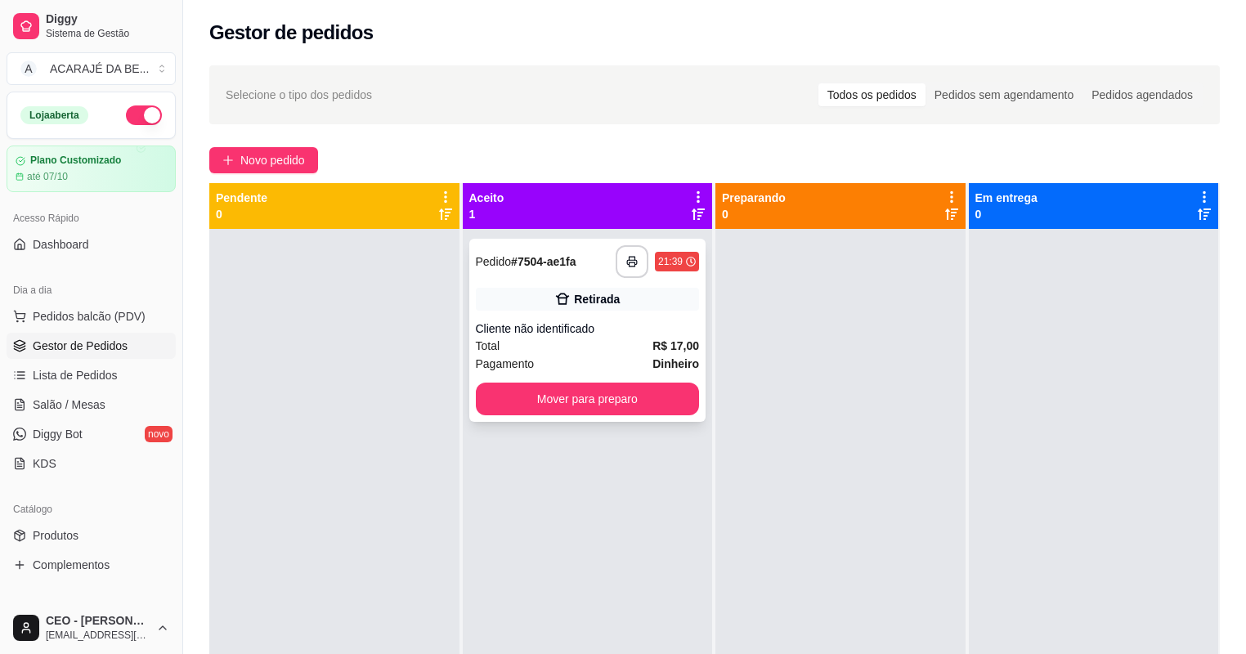
click at [632, 335] on div "Cliente não identificado" at bounding box center [588, 328] width 224 height 16
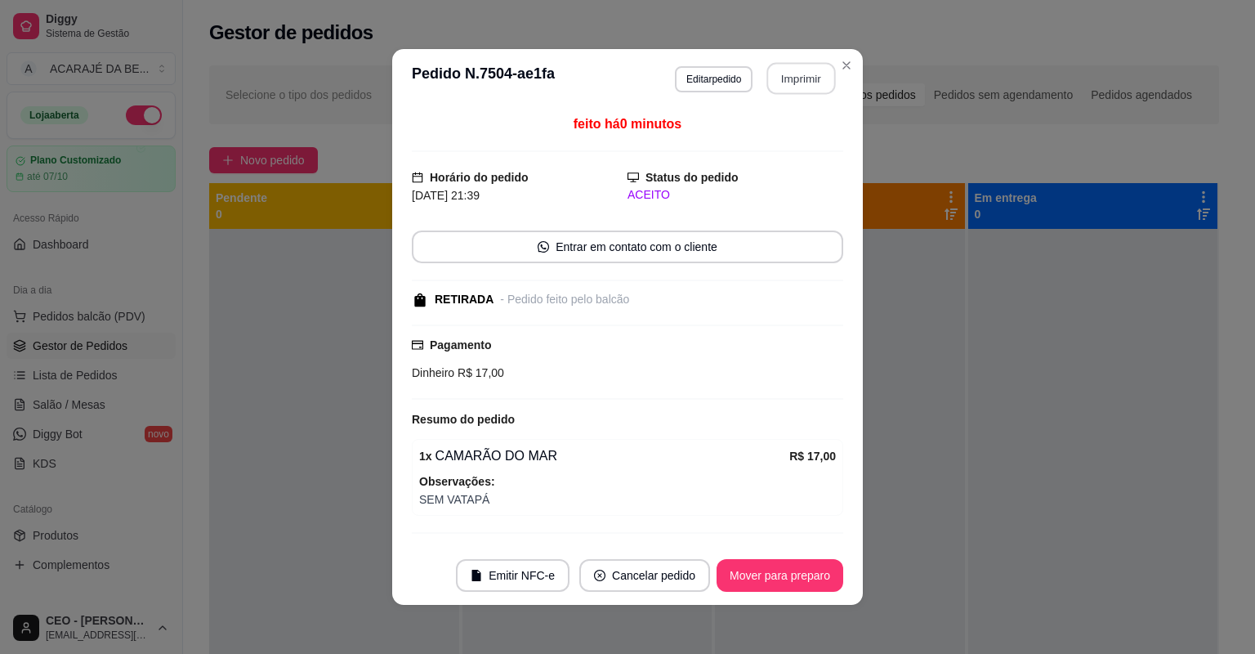
click at [794, 73] on button "Imprimir" at bounding box center [801, 79] width 69 height 32
click at [739, 576] on button "Mover para preparo" at bounding box center [780, 575] width 127 height 33
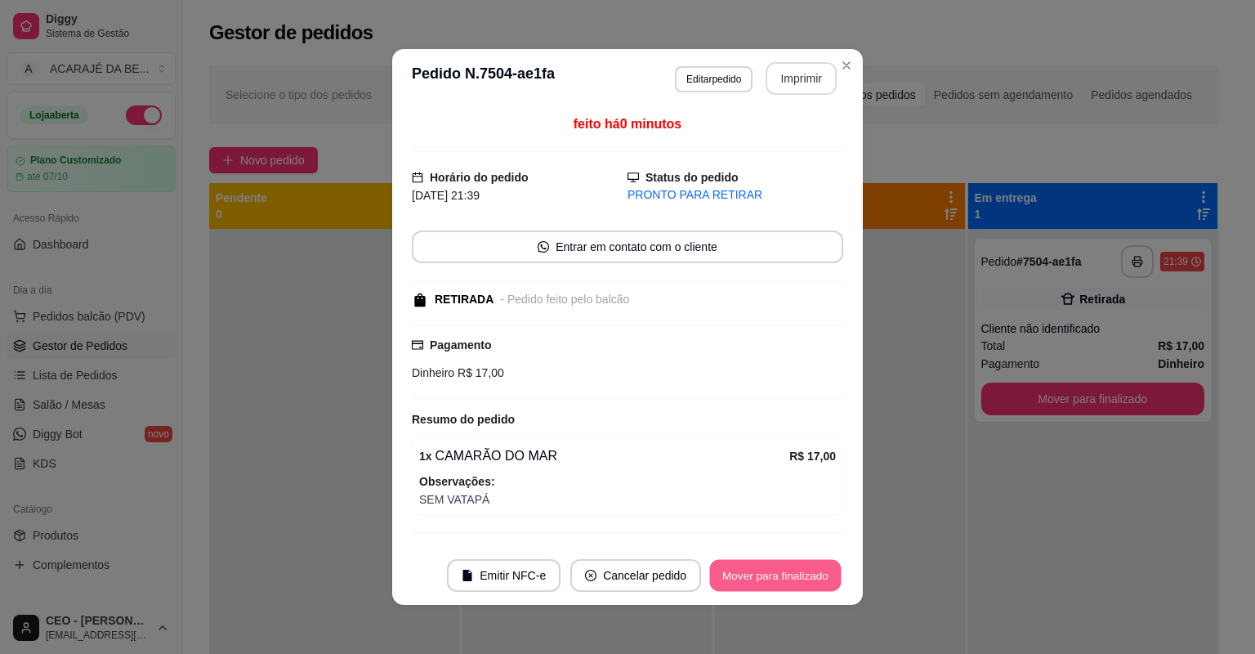
click at [815, 575] on button "Mover para finalizado" at bounding box center [776, 576] width 132 height 32
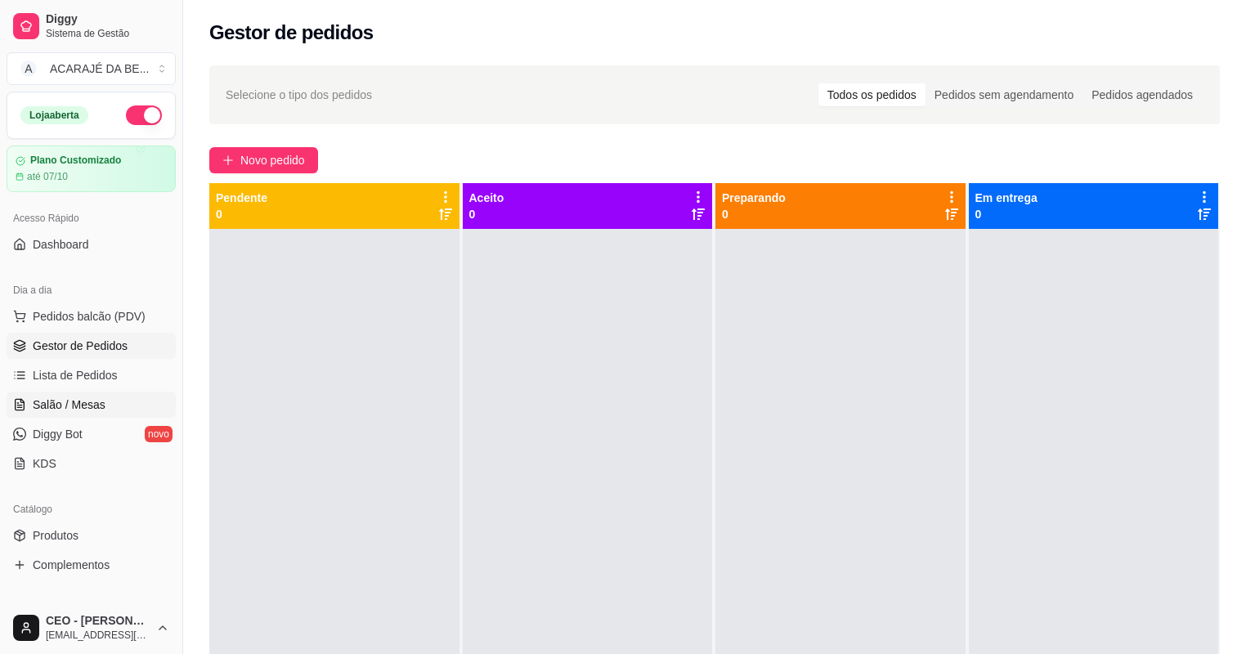
click at [87, 399] on span "Salão / Mesas" at bounding box center [69, 404] width 73 height 16
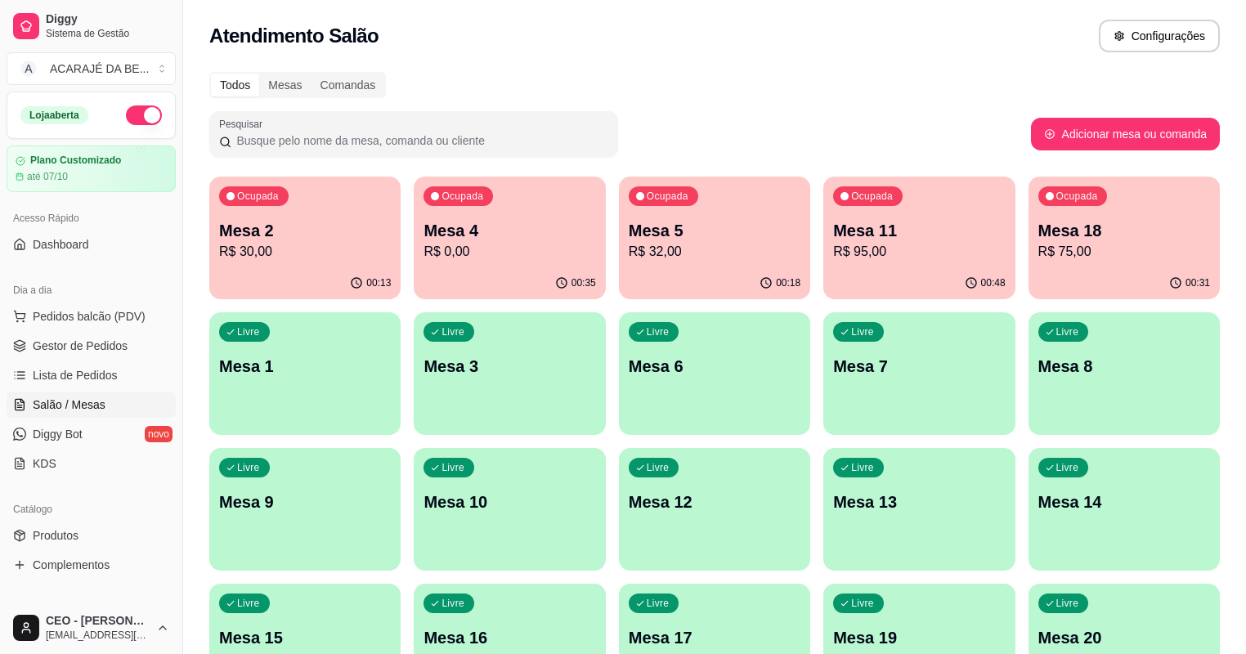
click at [833, 239] on p "Mesa 11" at bounding box center [919, 230] width 172 height 23
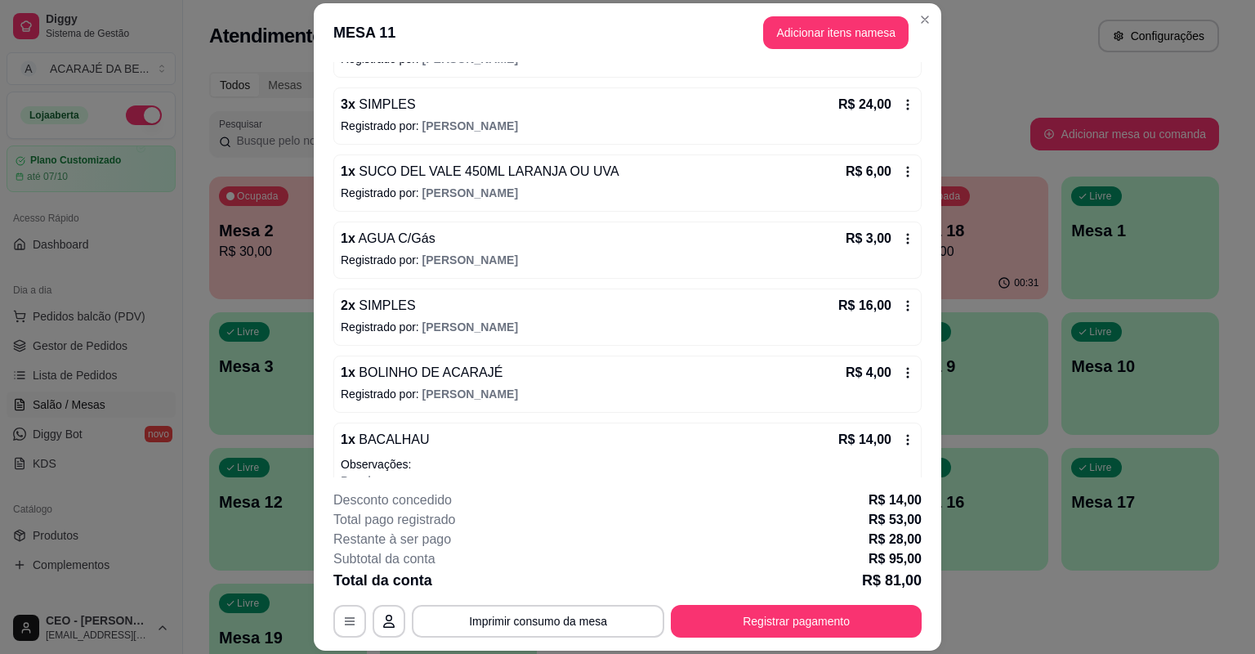
scroll to position [242, 0]
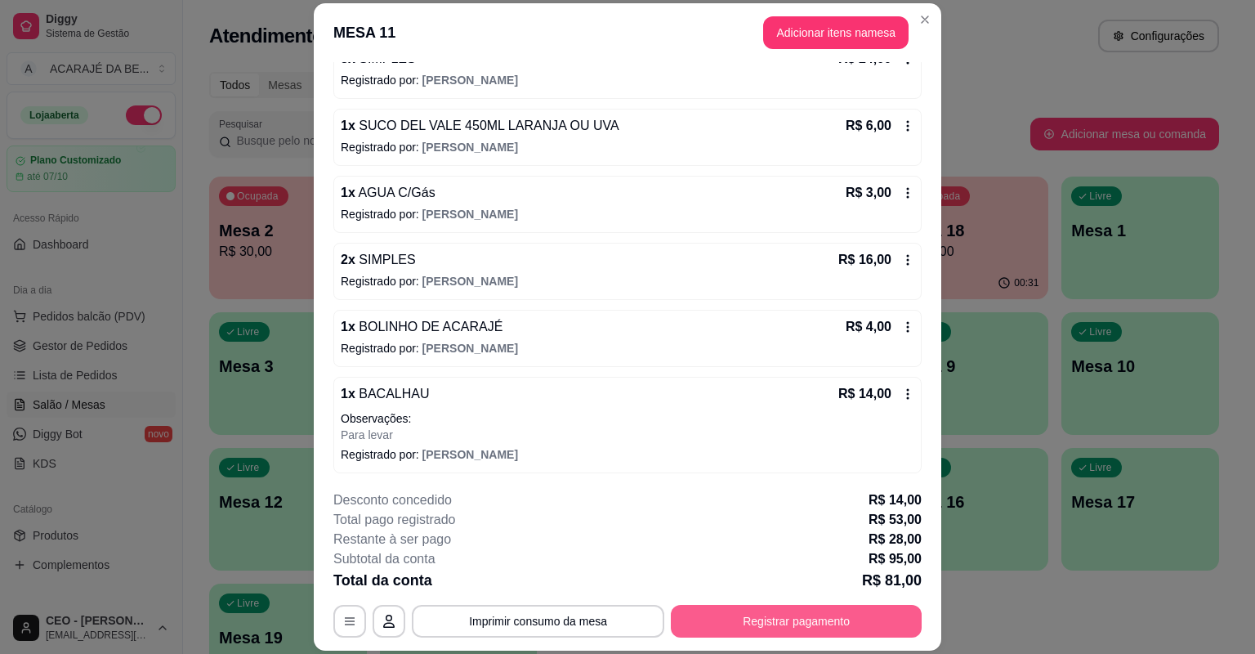
click at [730, 615] on button "Registrar pagamento" at bounding box center [796, 621] width 251 height 33
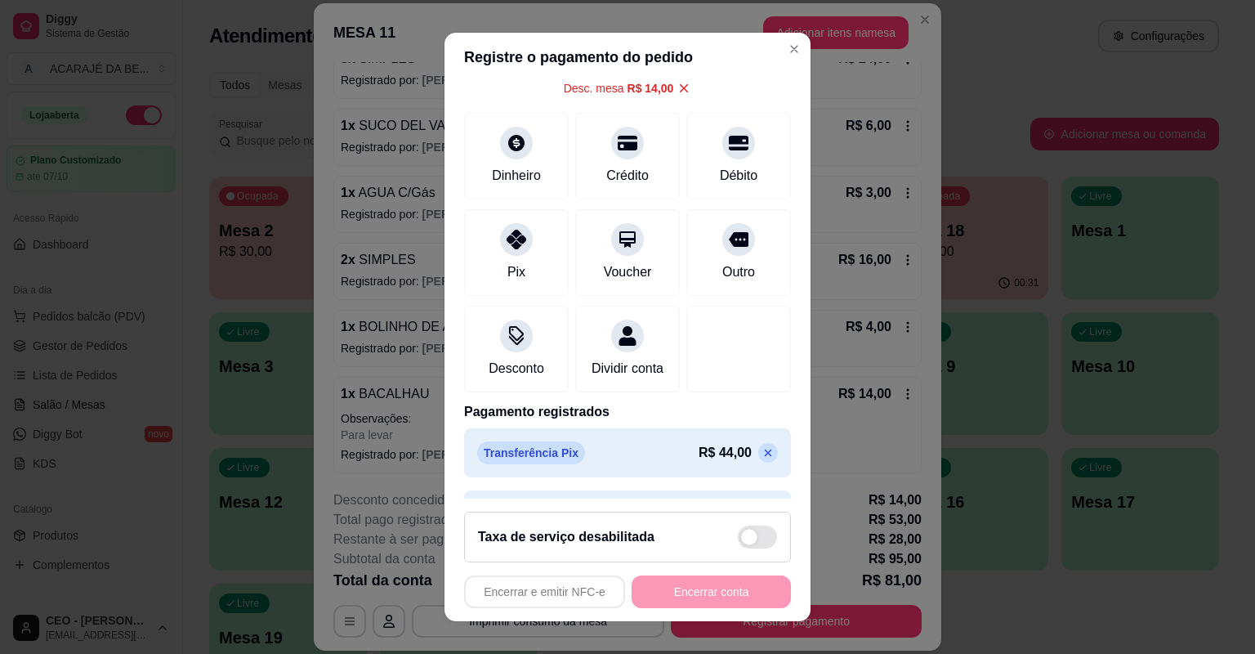
scroll to position [165, 0]
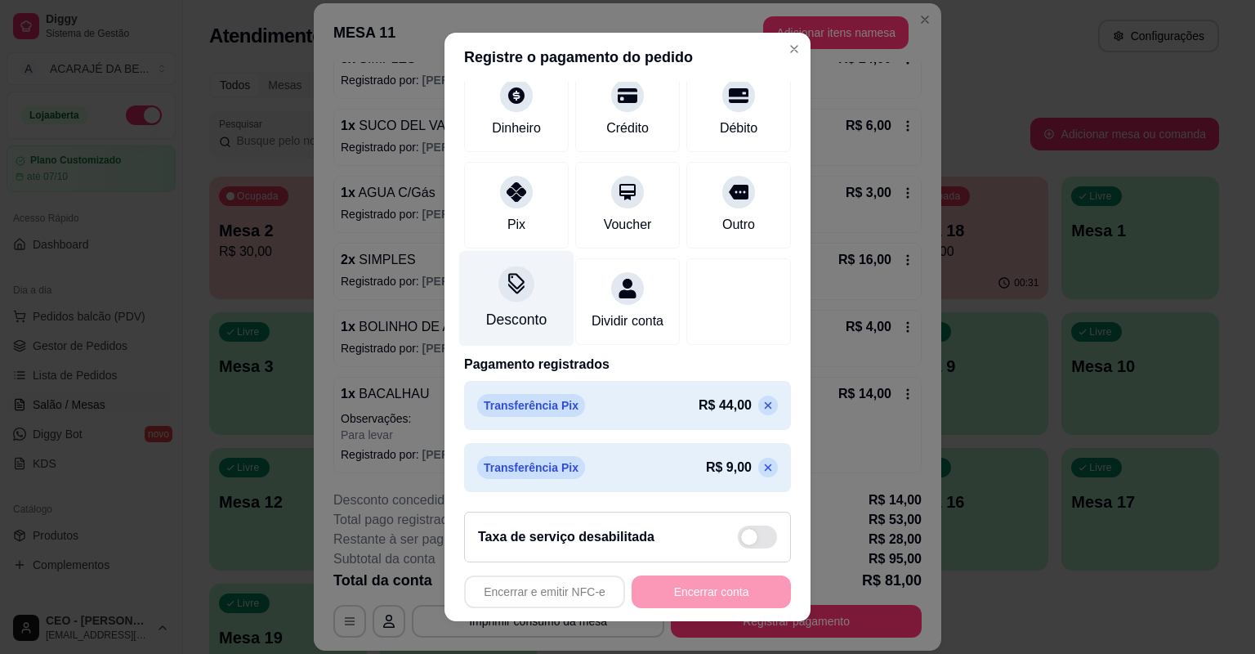
click at [516, 286] on div "Desconto" at bounding box center [516, 299] width 115 height 96
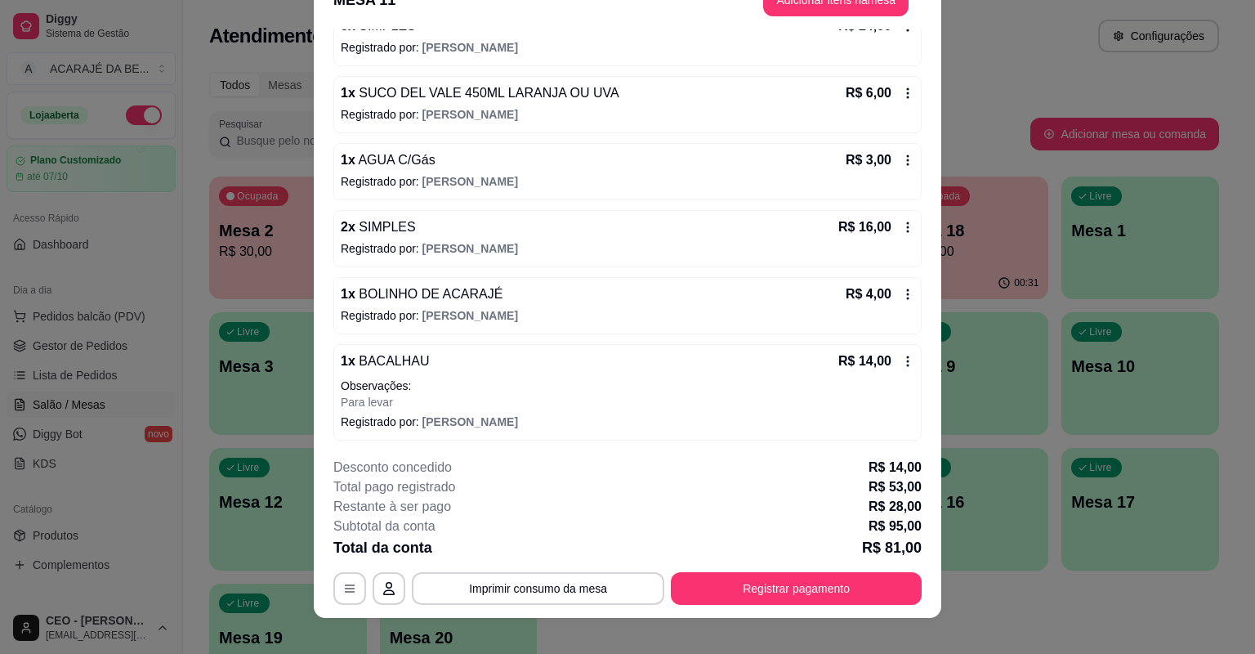
scroll to position [49, 0]
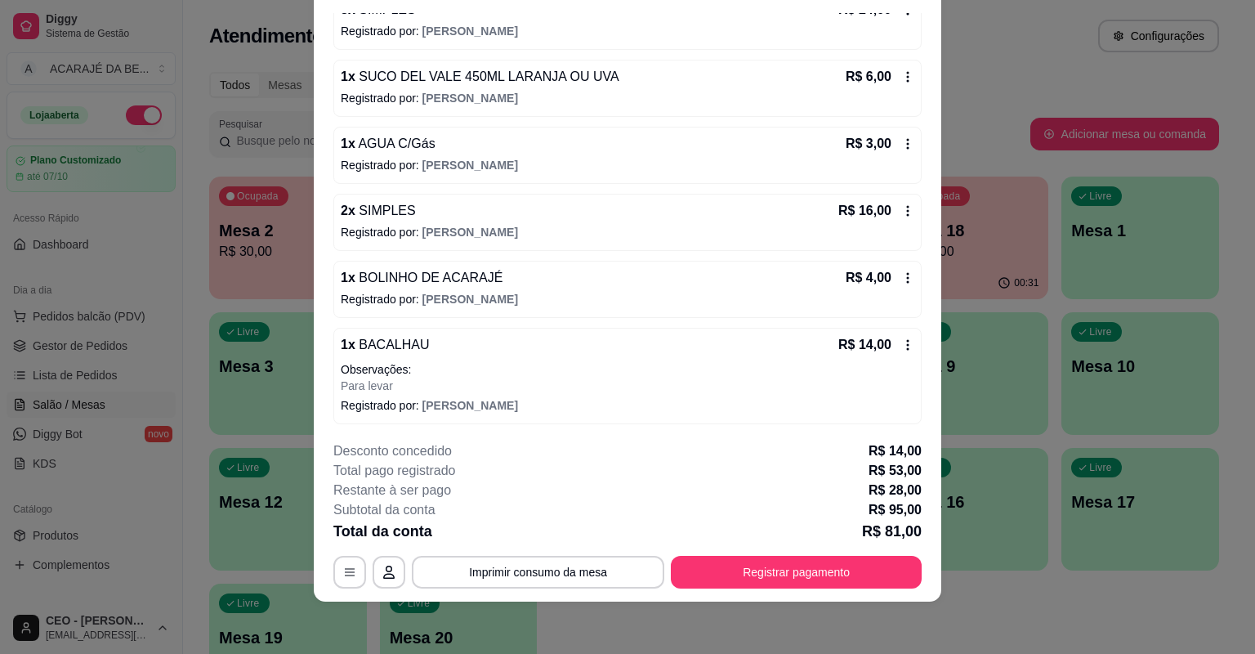
click at [491, 445] on div "Desconto concedido R$ 14,00" at bounding box center [627, 451] width 588 height 20
click at [425, 458] on p "Desconto concedido" at bounding box center [392, 451] width 119 height 20
click at [883, 452] on p "R$ 14,00" at bounding box center [895, 451] width 53 height 20
drag, startPoint x: 899, startPoint y: 452, endPoint x: 889, endPoint y: 452, distance: 9.8
click at [889, 452] on p "R$ 14,00" at bounding box center [895, 451] width 53 height 20
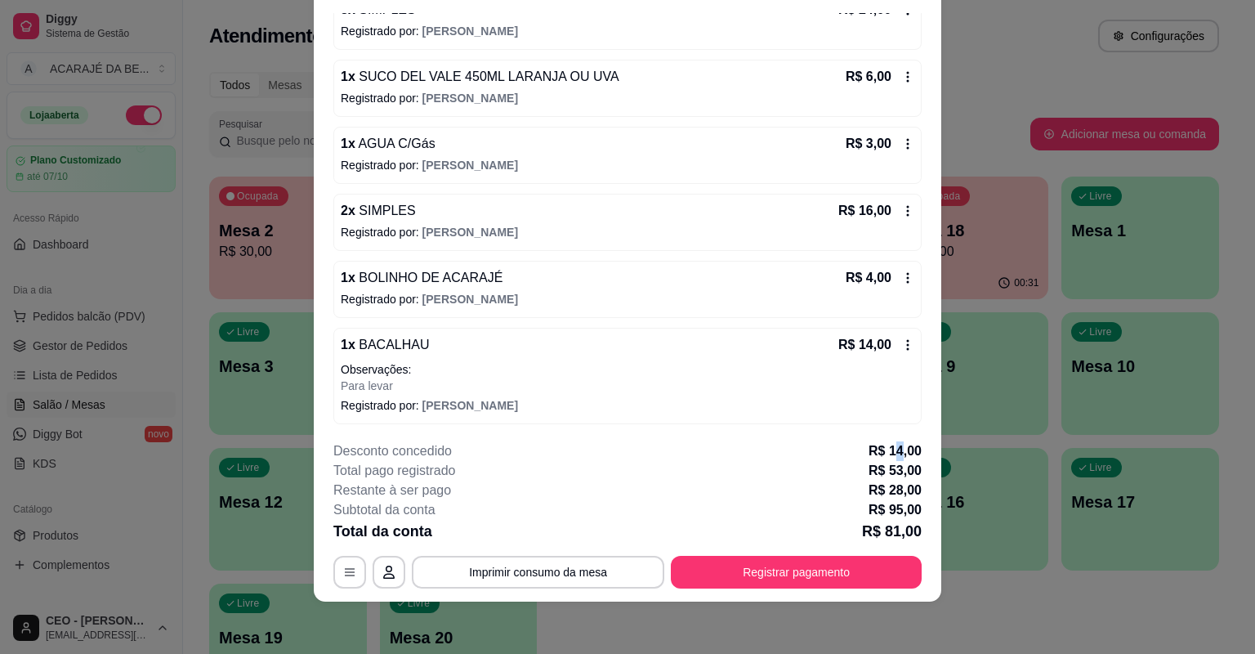
click at [892, 452] on p "R$ 14,00" at bounding box center [895, 451] width 53 height 20
drag, startPoint x: 919, startPoint y: 451, endPoint x: 883, endPoint y: 451, distance: 35.1
click at [883, 451] on footer "**********" at bounding box center [628, 514] width 628 height 173
click at [885, 450] on p "R$ 14,00" at bounding box center [895, 451] width 53 height 20
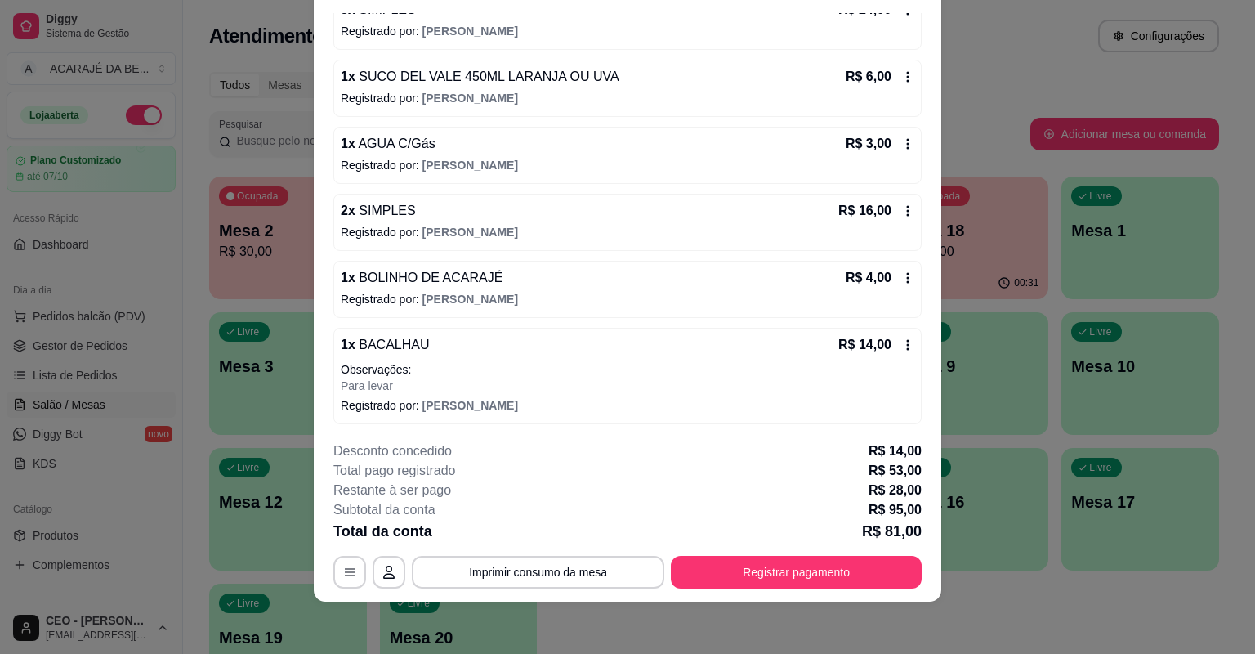
drag, startPoint x: 885, startPoint y: 450, endPoint x: 807, endPoint y: 441, distance: 78.2
click at [809, 441] on footer "**********" at bounding box center [628, 514] width 628 height 173
click at [410, 445] on p "Desconto concedido" at bounding box center [392, 451] width 119 height 20
click at [406, 451] on p "Desconto concedido" at bounding box center [392, 451] width 119 height 20
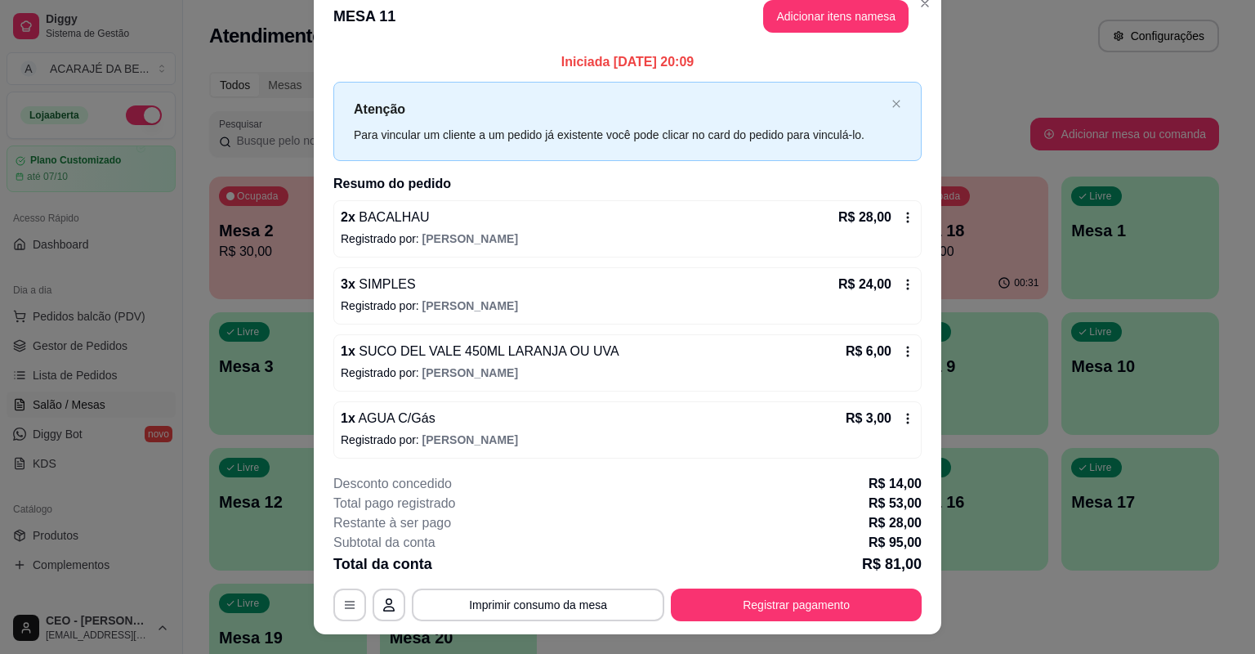
scroll to position [0, 0]
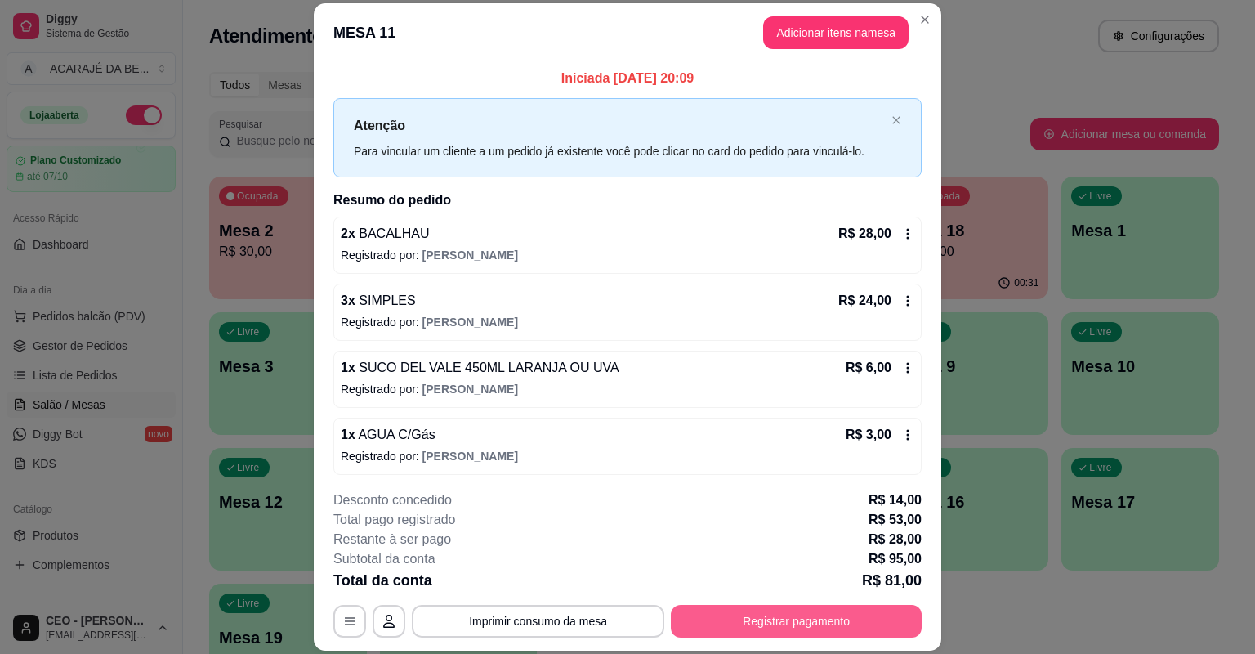
click at [796, 618] on button "Registrar pagamento" at bounding box center [796, 621] width 251 height 33
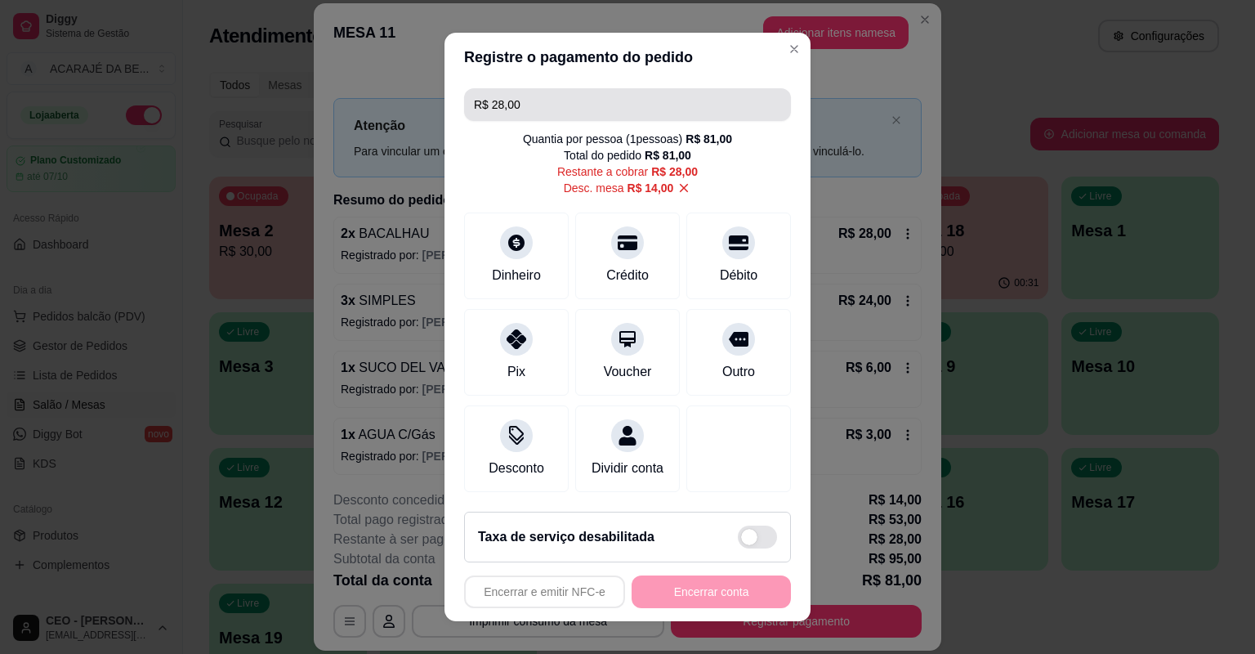
click at [580, 98] on input "R$ 28,00" at bounding box center [627, 104] width 307 height 33
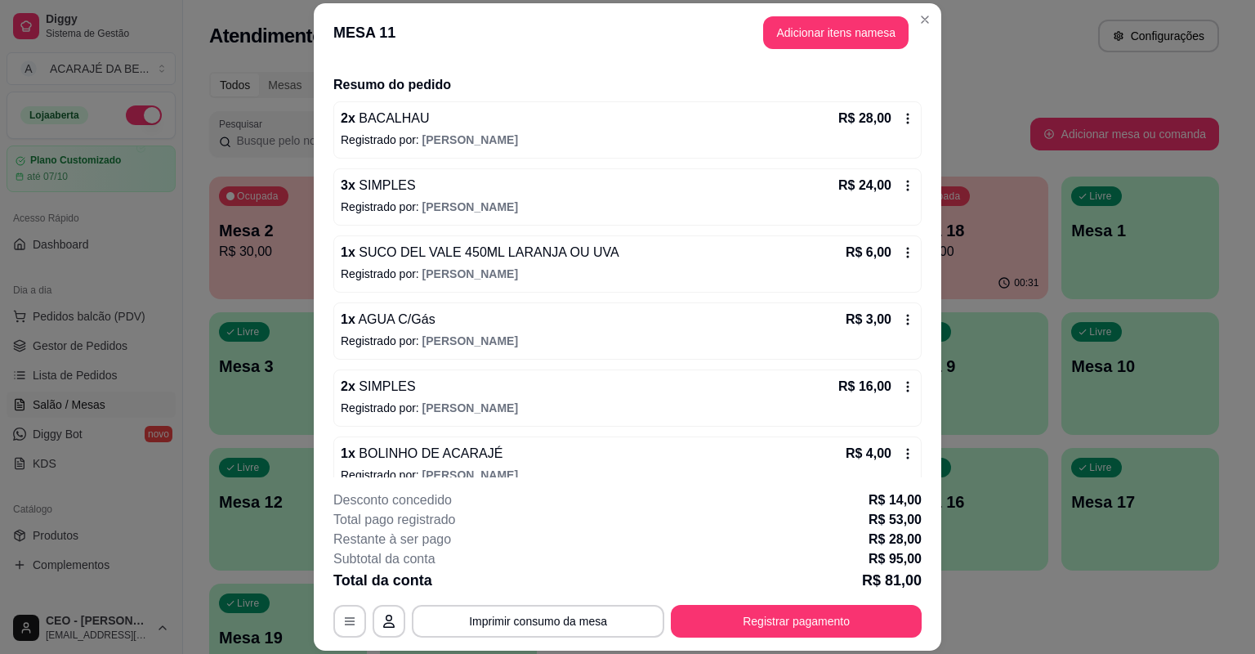
scroll to position [242, 0]
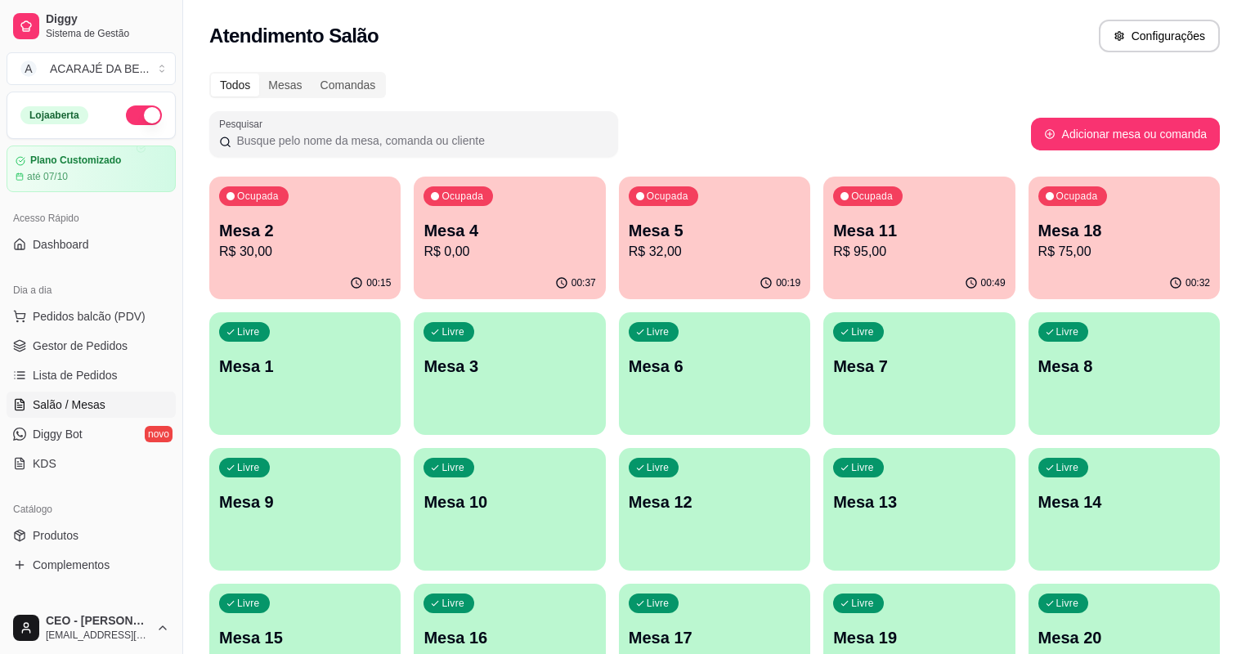
click at [1038, 241] on div "Mesa 18 R$ 75,00" at bounding box center [1124, 240] width 172 height 42
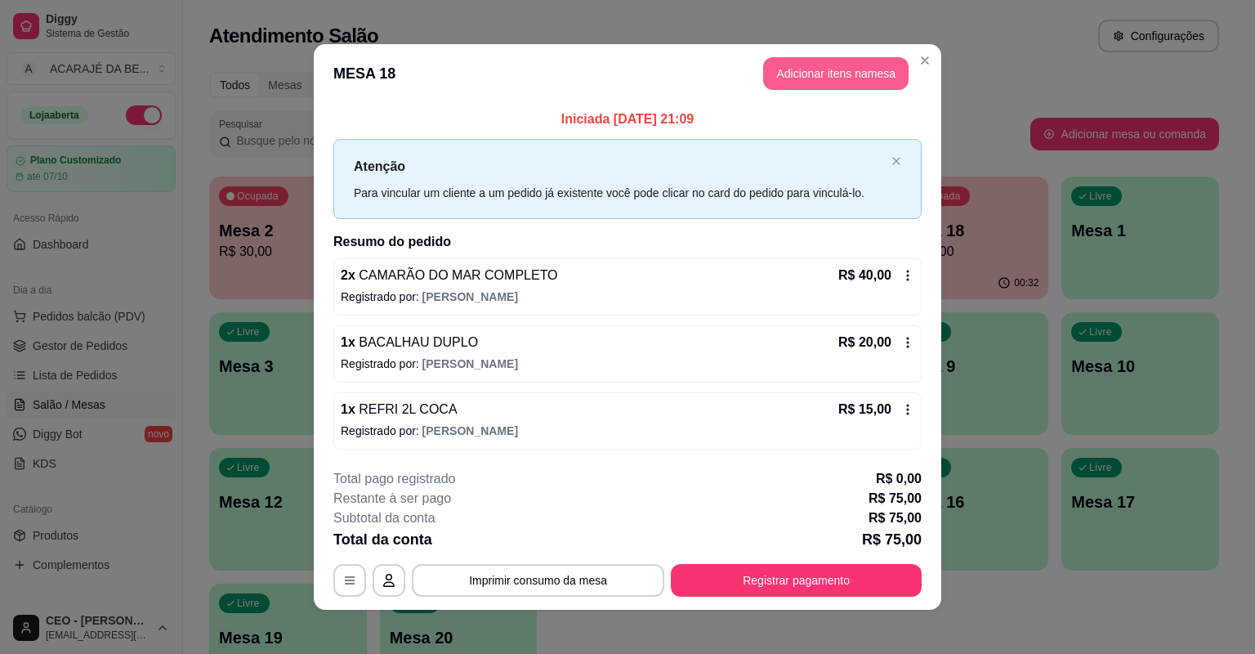
click at [842, 78] on button "Adicionar itens na mesa" at bounding box center [835, 73] width 145 height 33
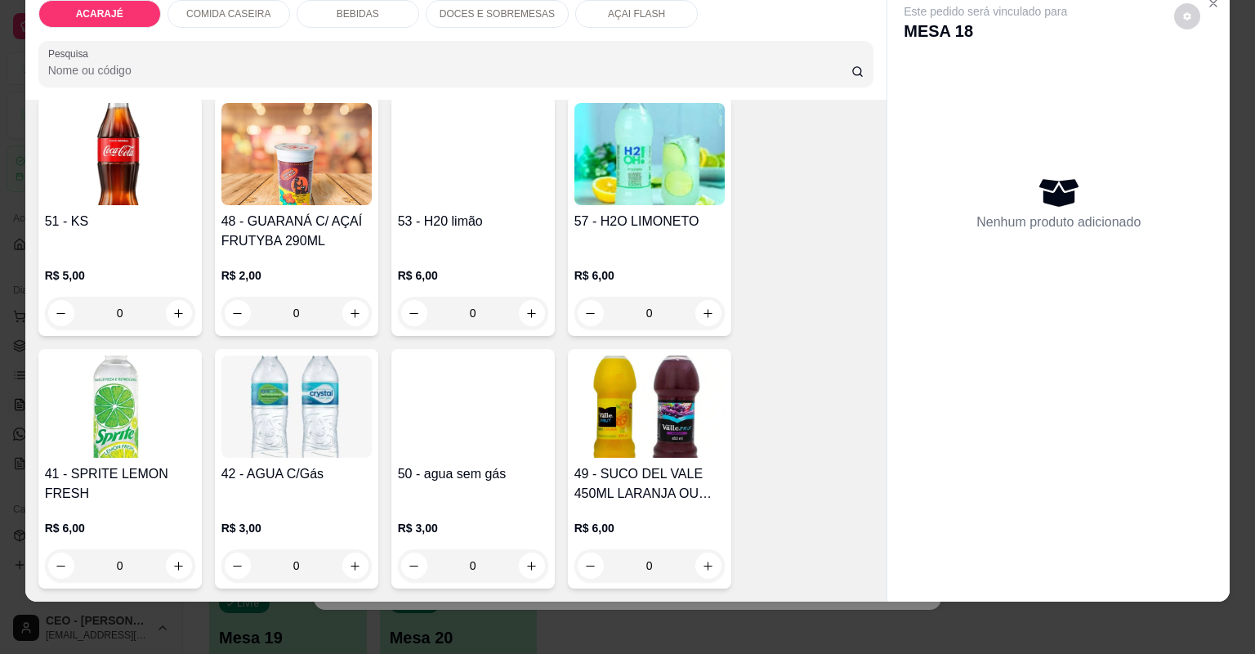
scroll to position [1700, 0]
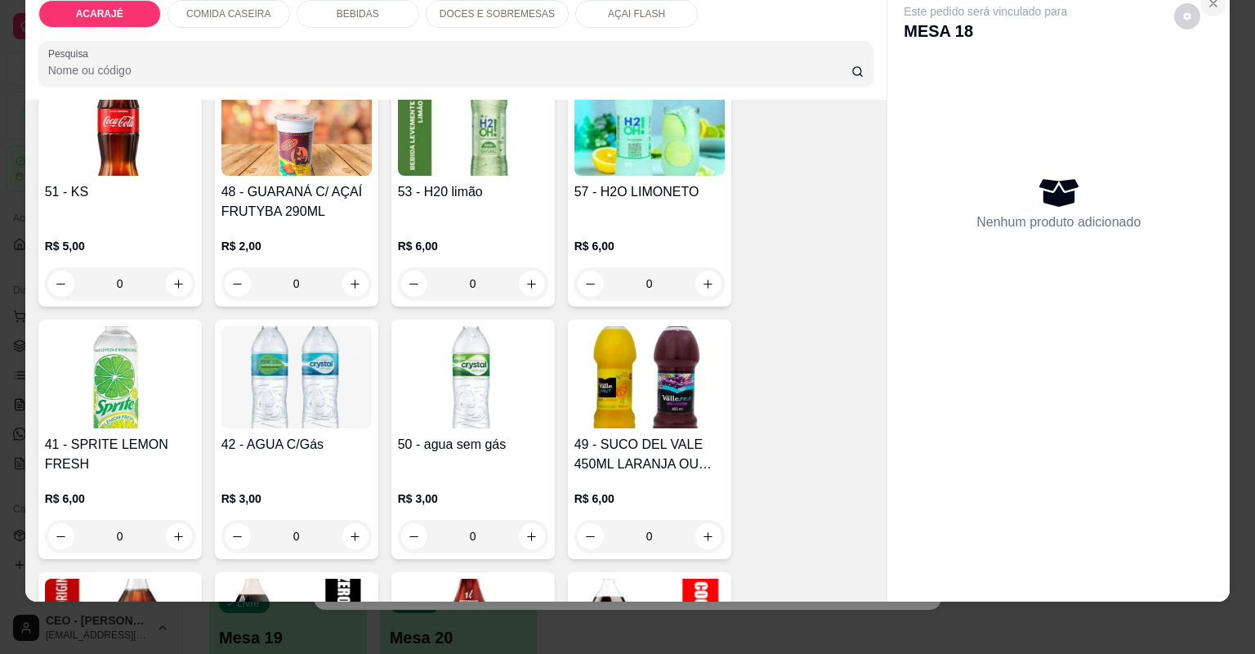
click at [1208, 1] on icon "Close" at bounding box center [1213, 3] width 13 height 13
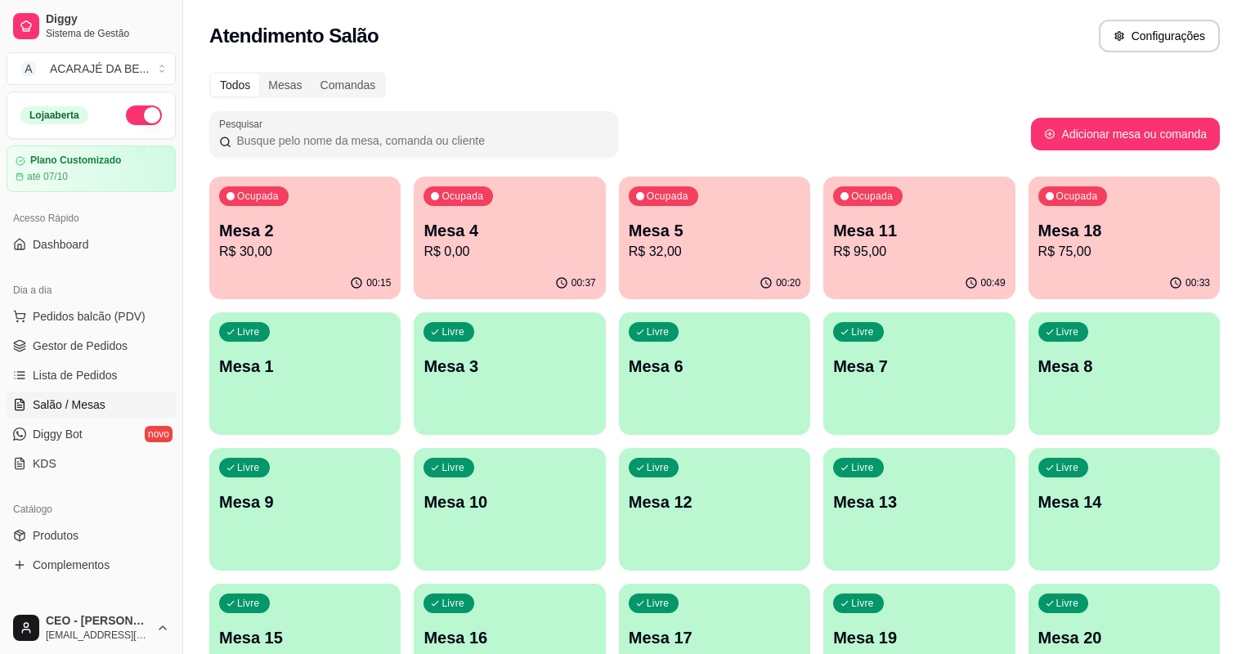
click at [833, 251] on p "R$ 95,00" at bounding box center [919, 252] width 172 height 20
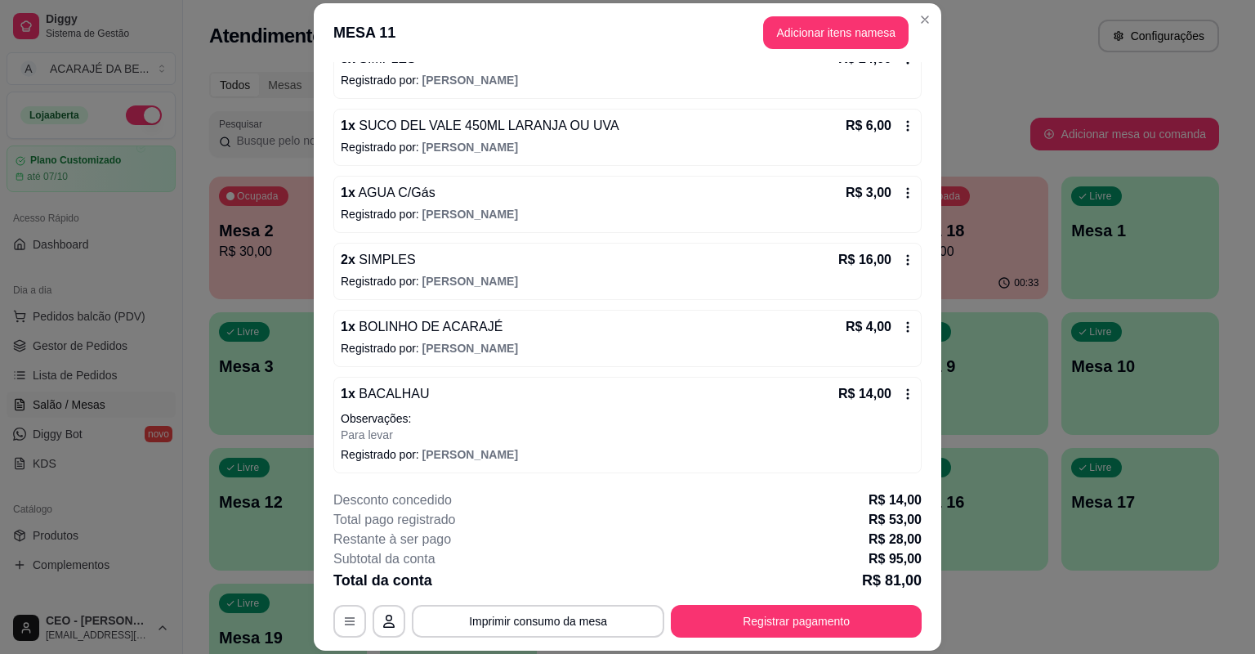
scroll to position [0, 0]
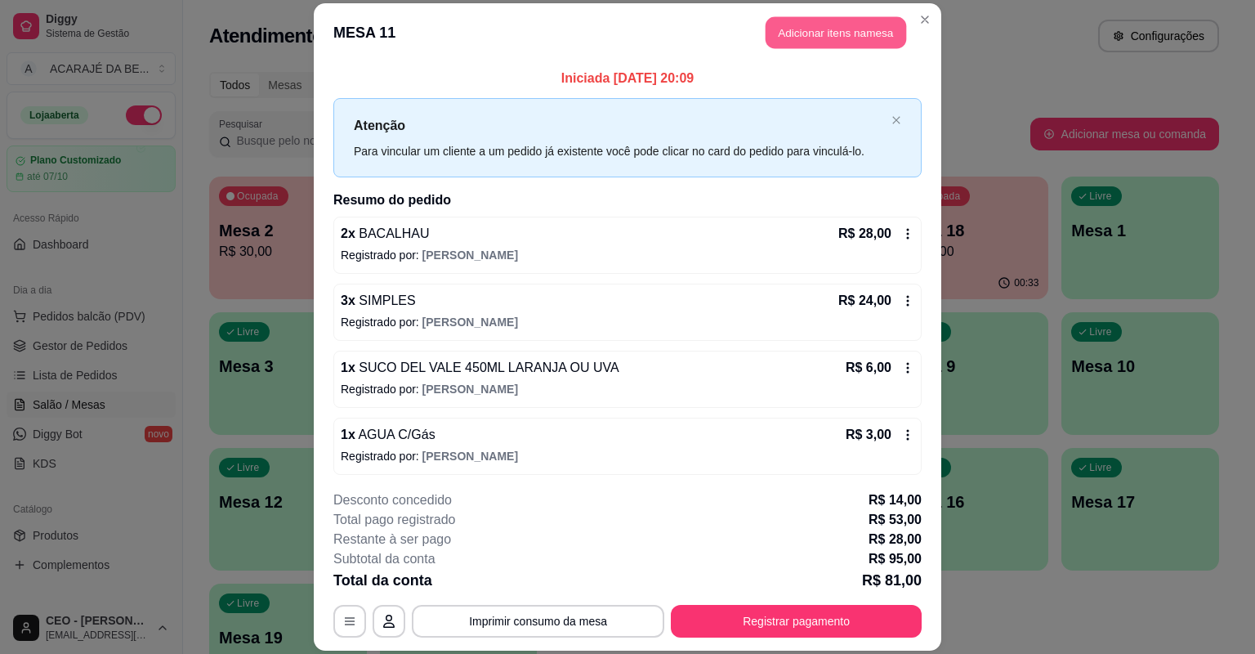
click at [791, 30] on button "Adicionar itens na mesa" at bounding box center [836, 33] width 141 height 32
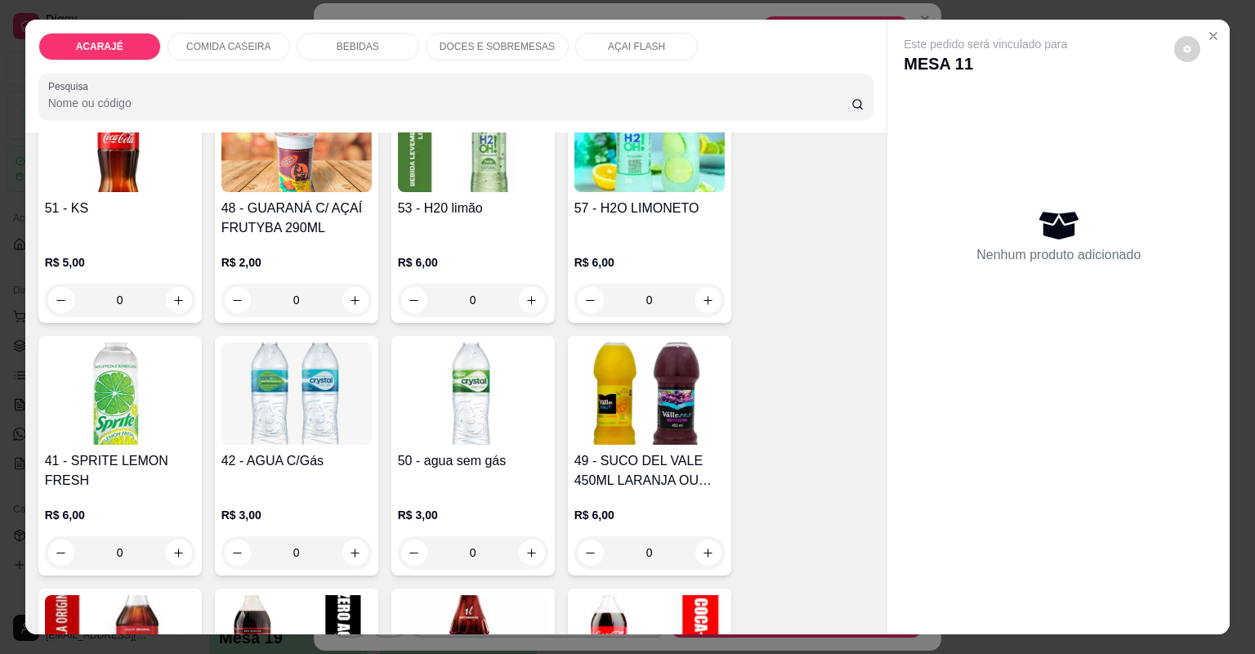
scroll to position [1765, 0]
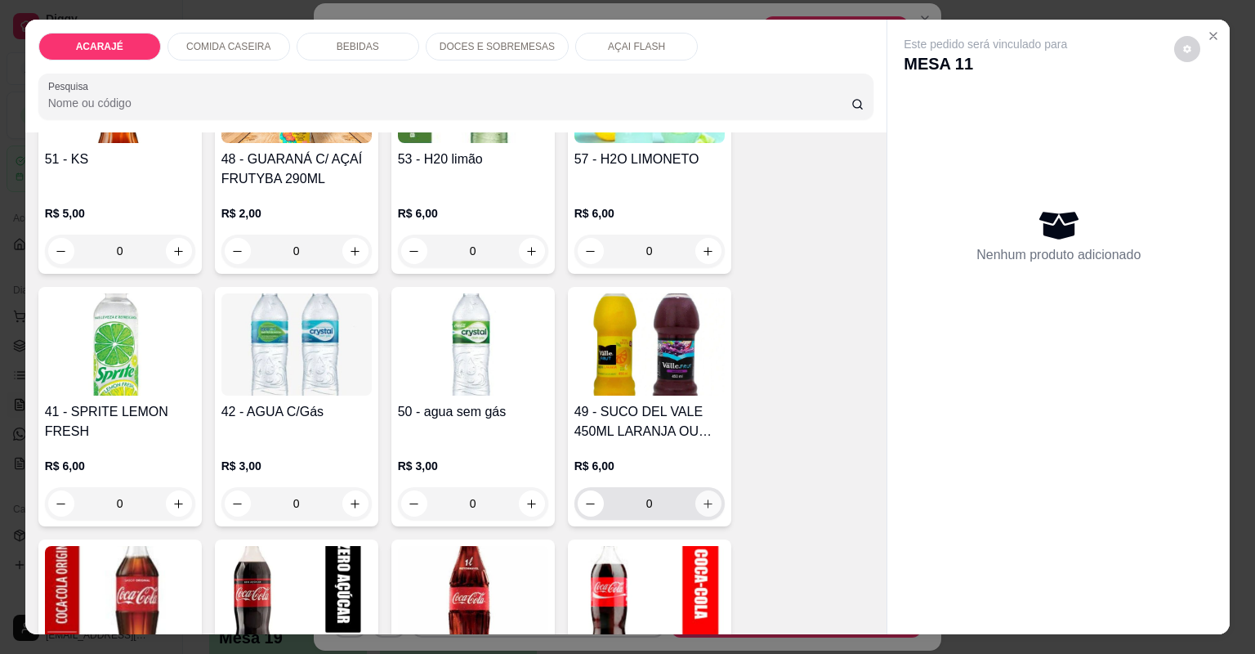
click at [702, 498] on icon "increase-product-quantity" at bounding box center [708, 504] width 12 height 12
type input "1"
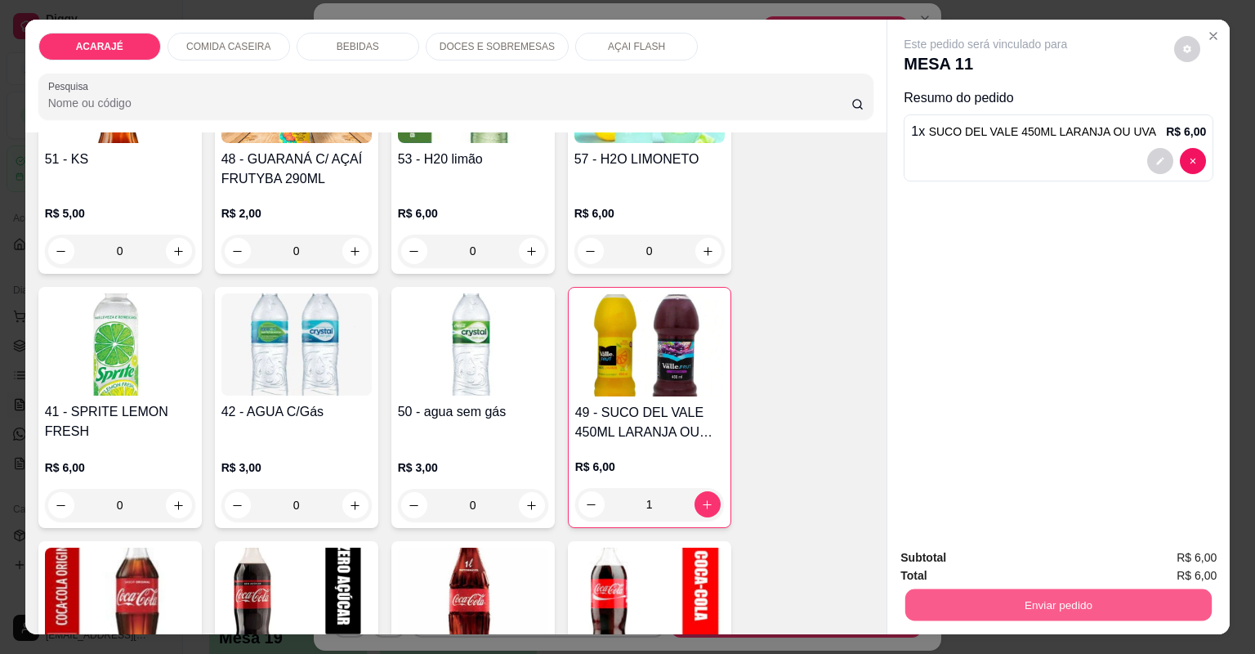
click at [1046, 603] on button "Enviar pedido" at bounding box center [1059, 605] width 306 height 32
click at [987, 566] on button "Não registrar e enviar pedido" at bounding box center [1006, 564] width 170 height 31
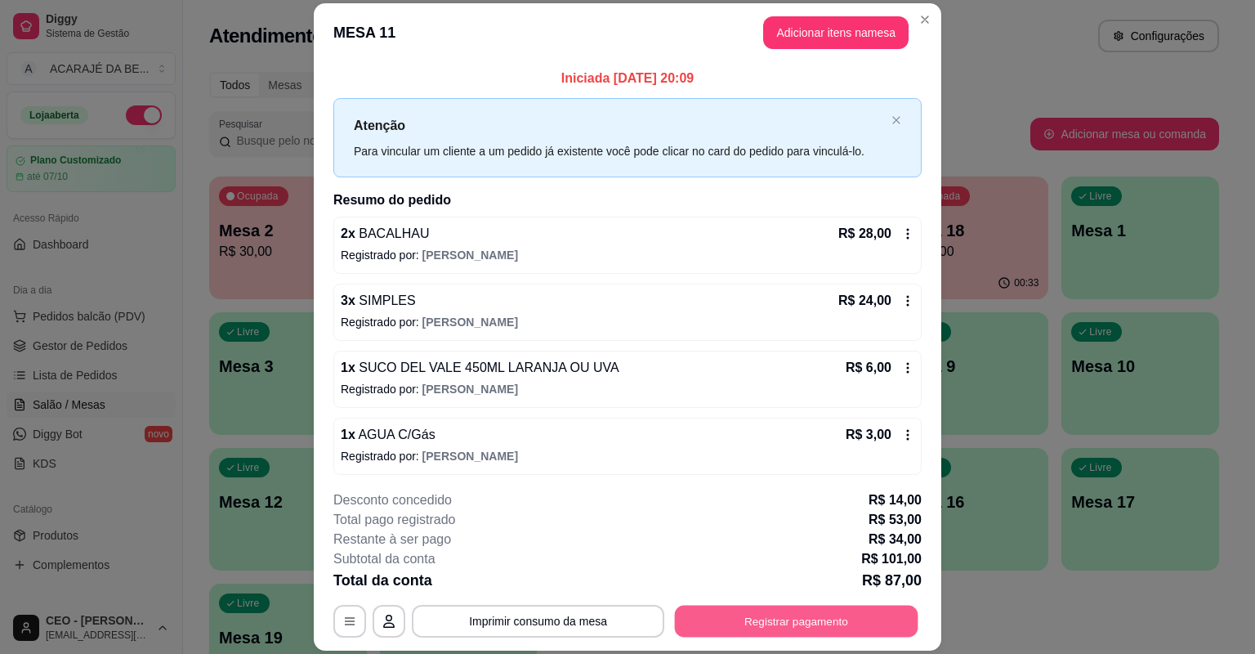
click at [696, 627] on button "Registrar pagamento" at bounding box center [797, 622] width 244 height 32
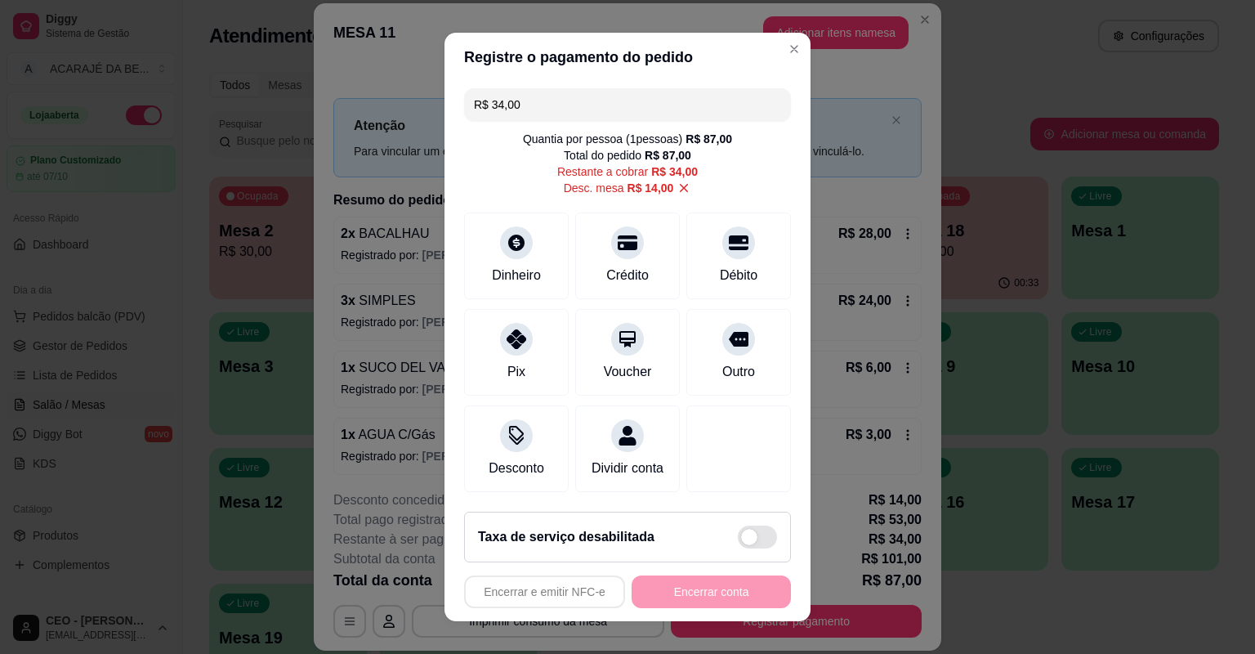
click at [677, 190] on icon at bounding box center [684, 188] width 15 height 15
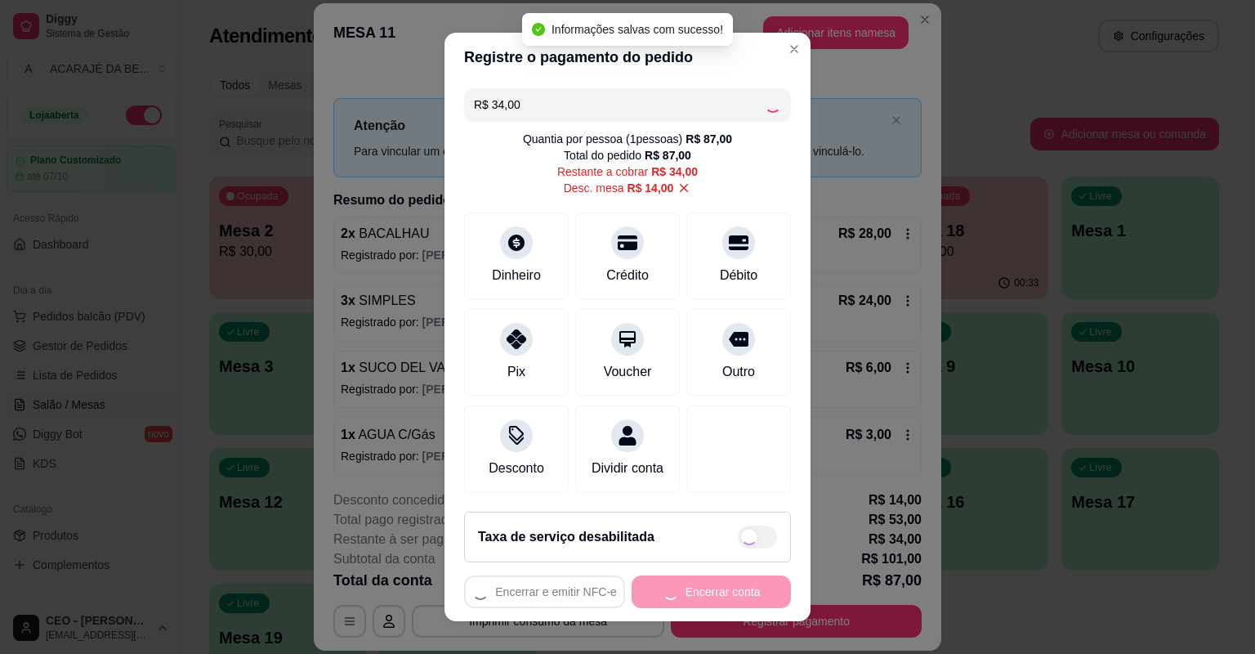
type input "R$ 48,00"
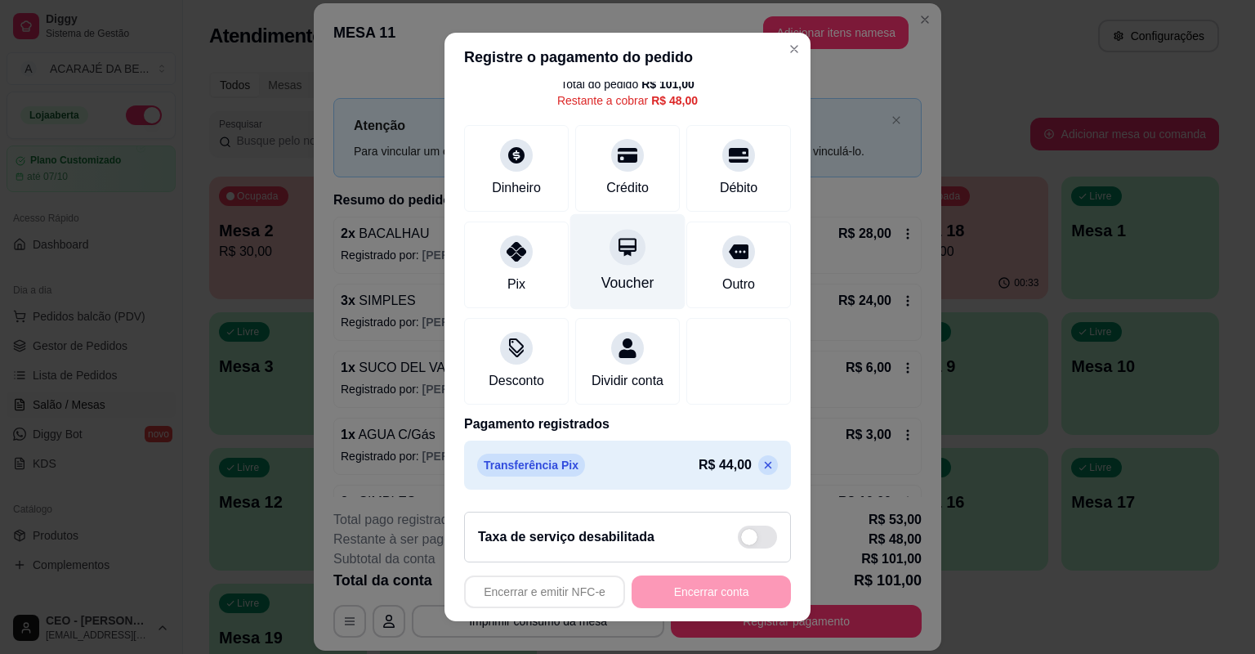
scroll to position [149, 0]
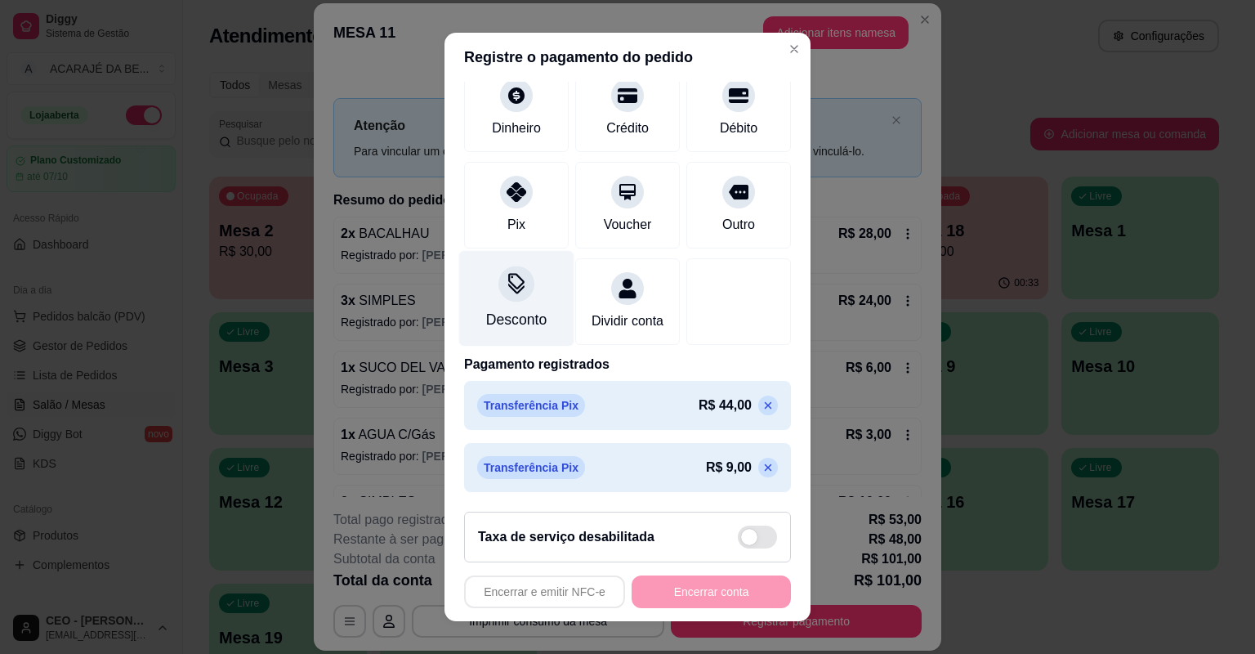
click at [530, 309] on div "Desconto" at bounding box center [516, 319] width 60 height 21
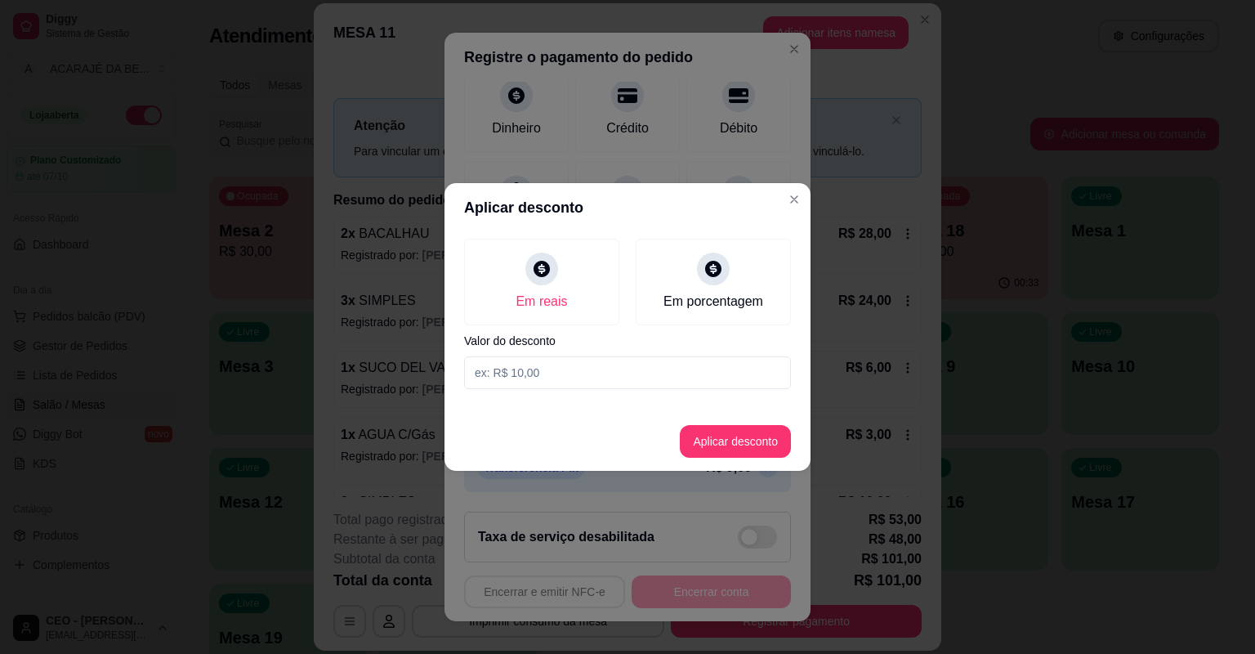
click at [561, 379] on input at bounding box center [627, 372] width 327 height 33
type input "8,00"
click at [706, 445] on button "Aplicar desconto" at bounding box center [735, 442] width 107 height 32
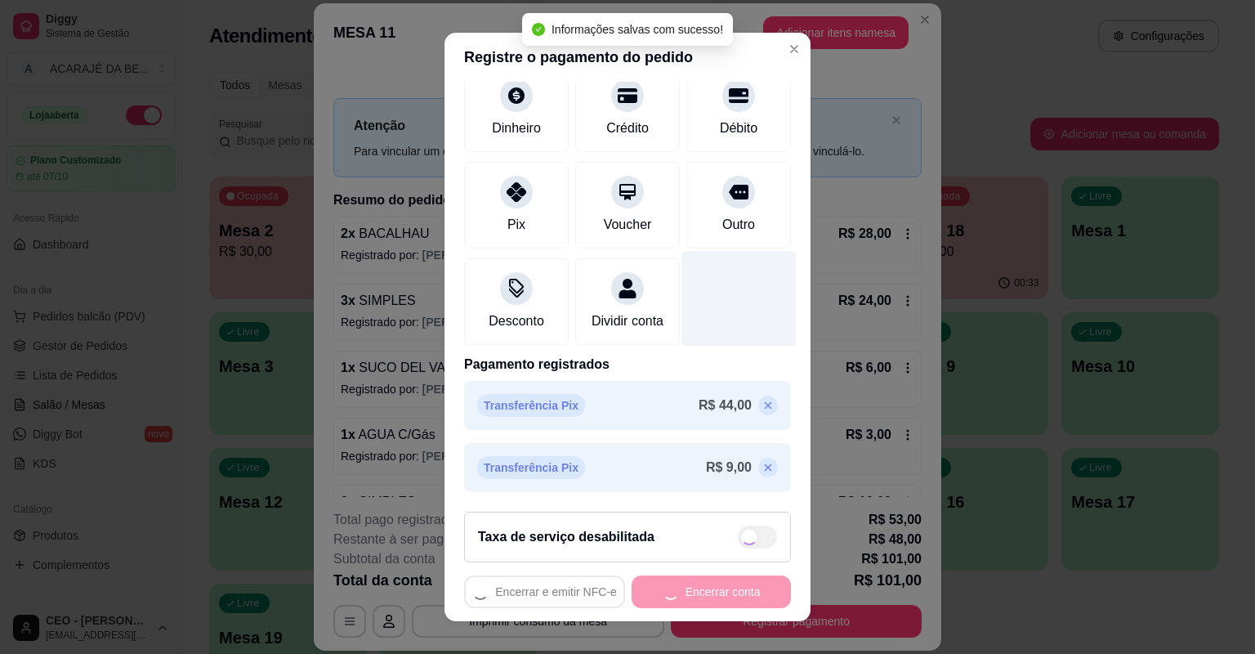
type input "R$ 40,00"
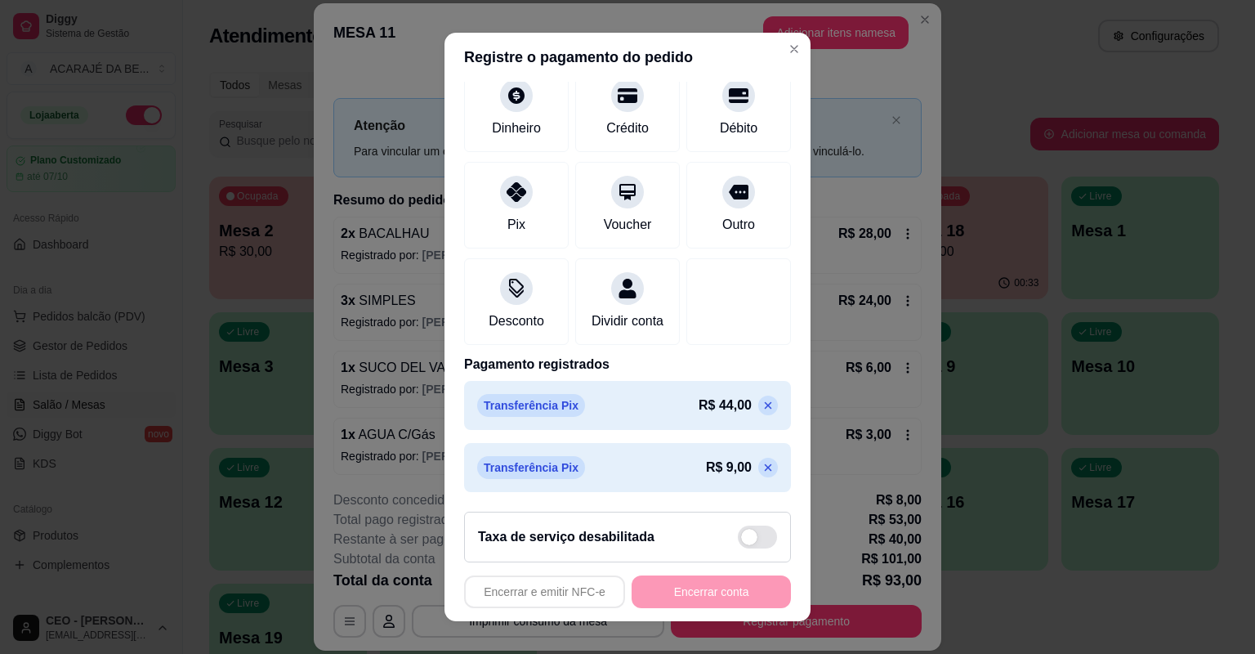
scroll to position [0, 0]
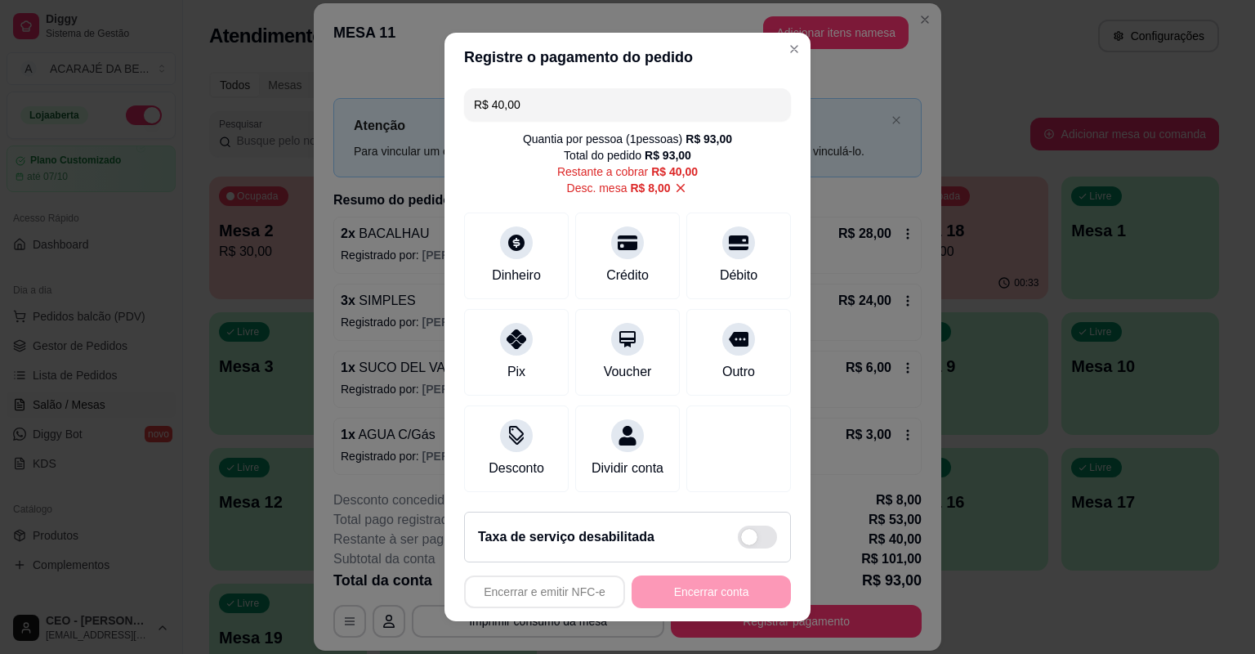
click at [548, 96] on input "R$ 40,00" at bounding box center [627, 104] width 307 height 33
click at [548, 101] on input "R$ 40,00" at bounding box center [627, 104] width 307 height 33
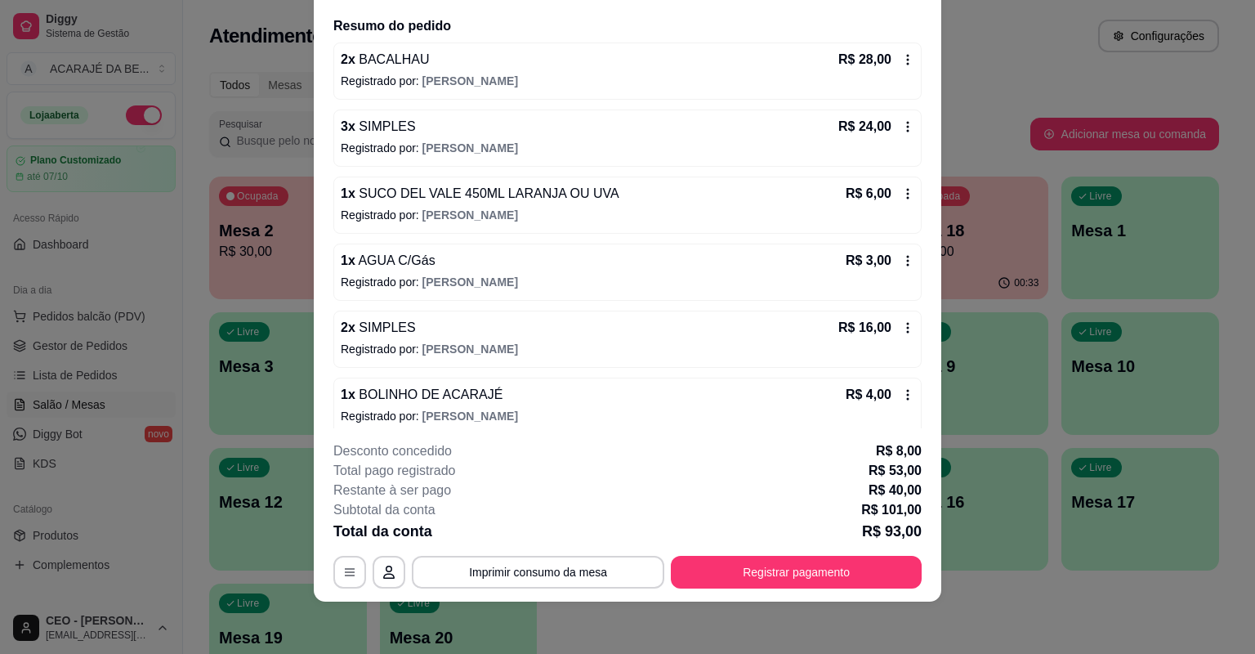
scroll to position [243, 0]
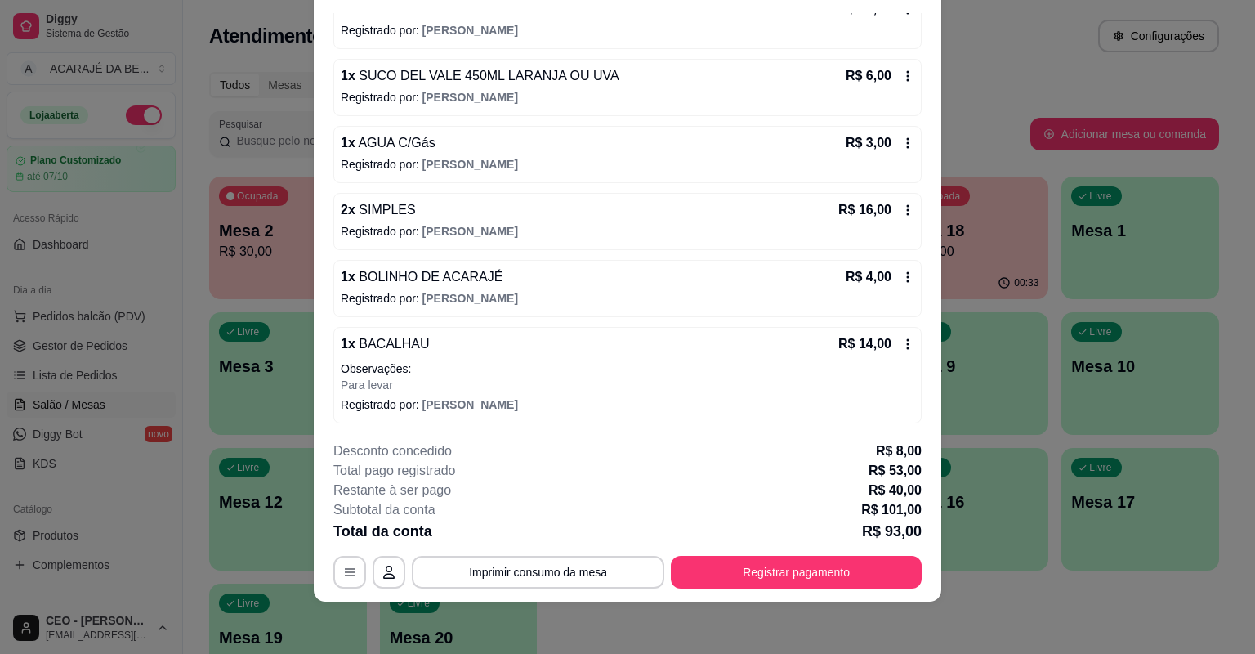
click at [901, 346] on icon at bounding box center [907, 344] width 13 height 13
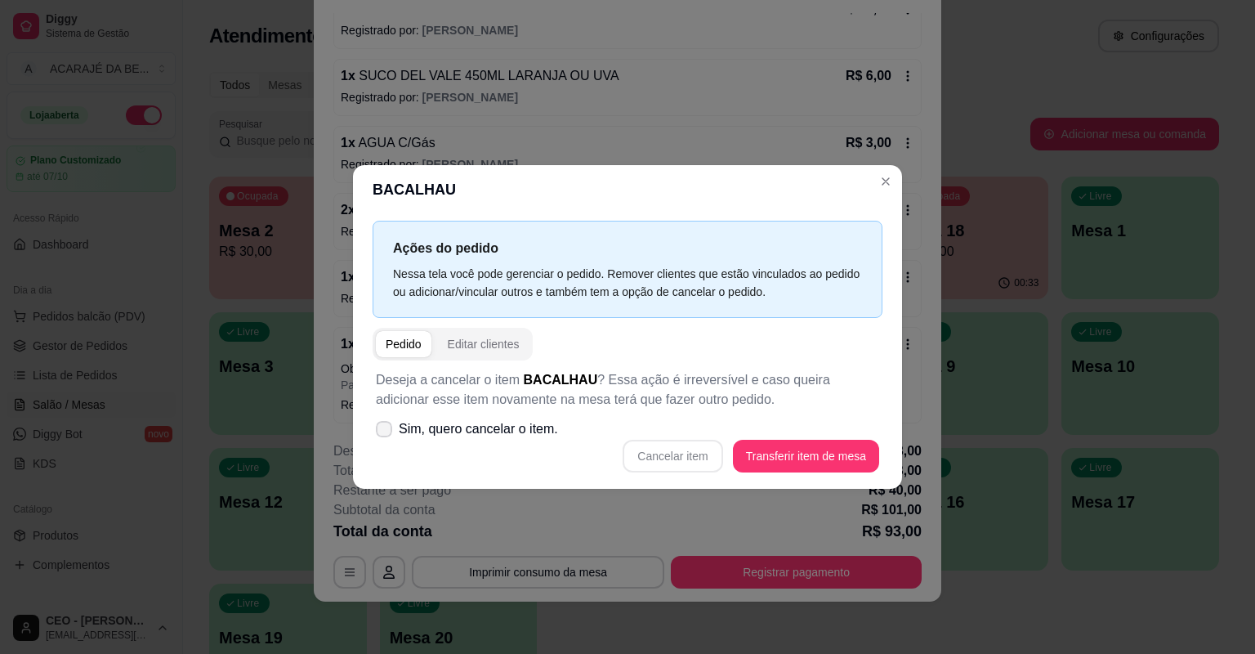
click at [500, 445] on label "Sim, quero cancelar o item." at bounding box center [466, 429] width 195 height 33
click at [386, 443] on input "Sim, quero cancelar o item." at bounding box center [380, 437] width 11 height 11
checkbox input "true"
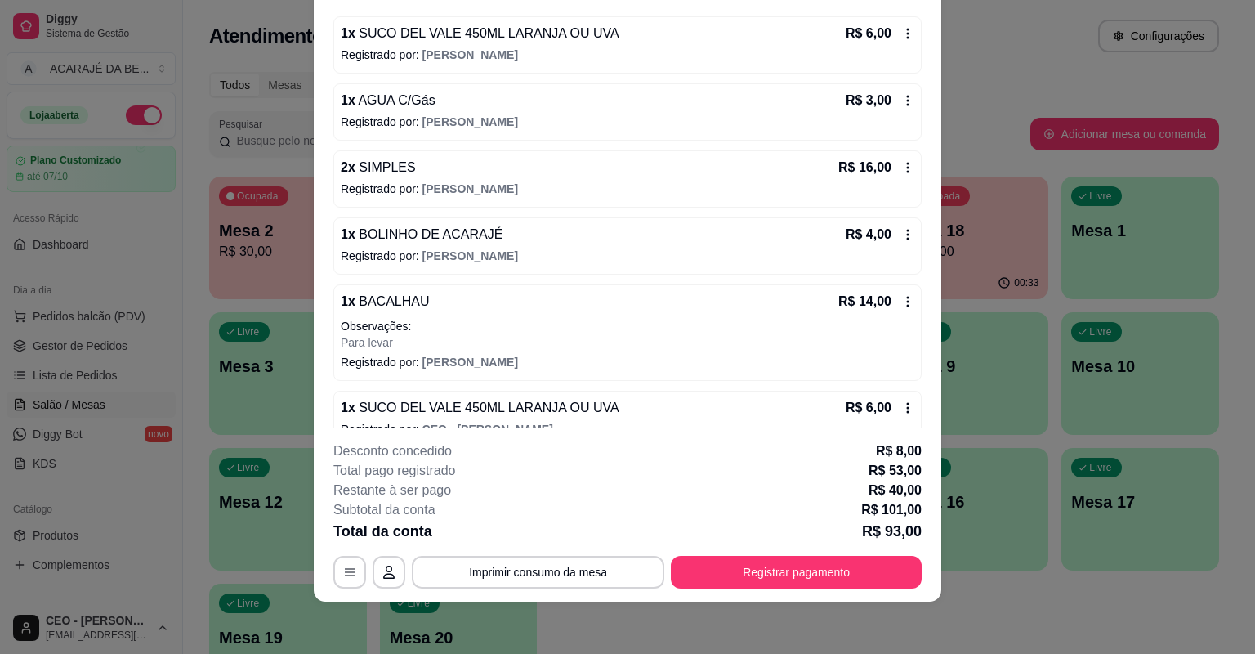
scroll to position [308, 0]
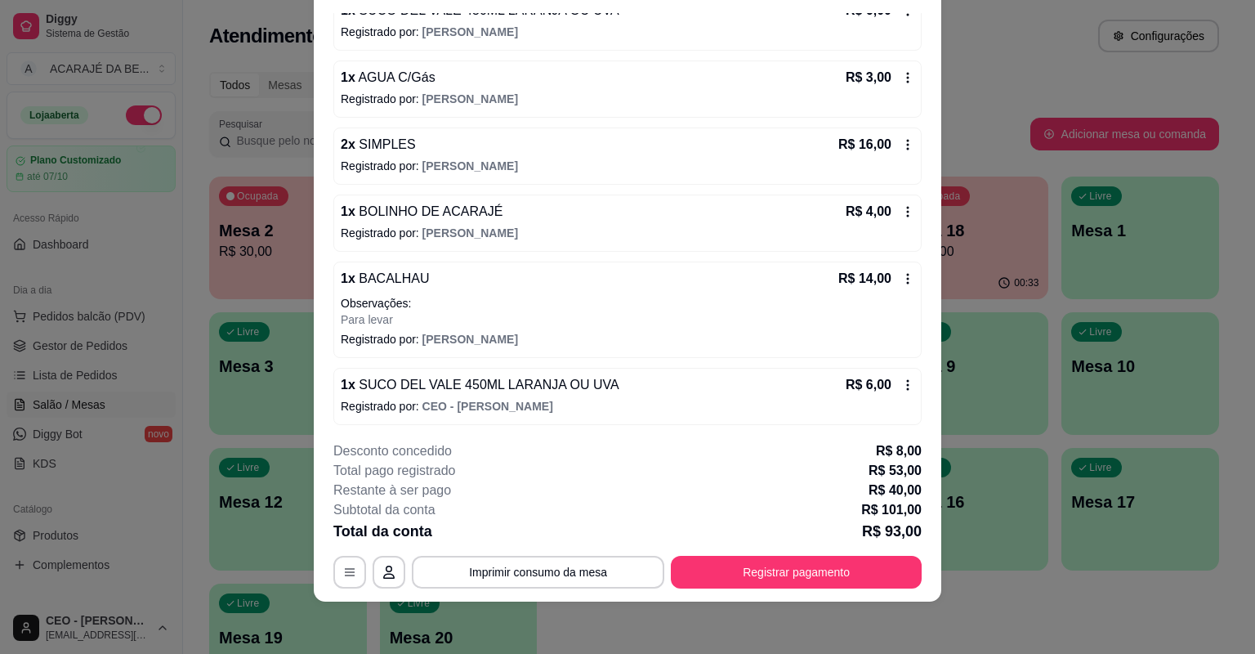
click at [907, 276] on icon at bounding box center [908, 279] width 2 height 11
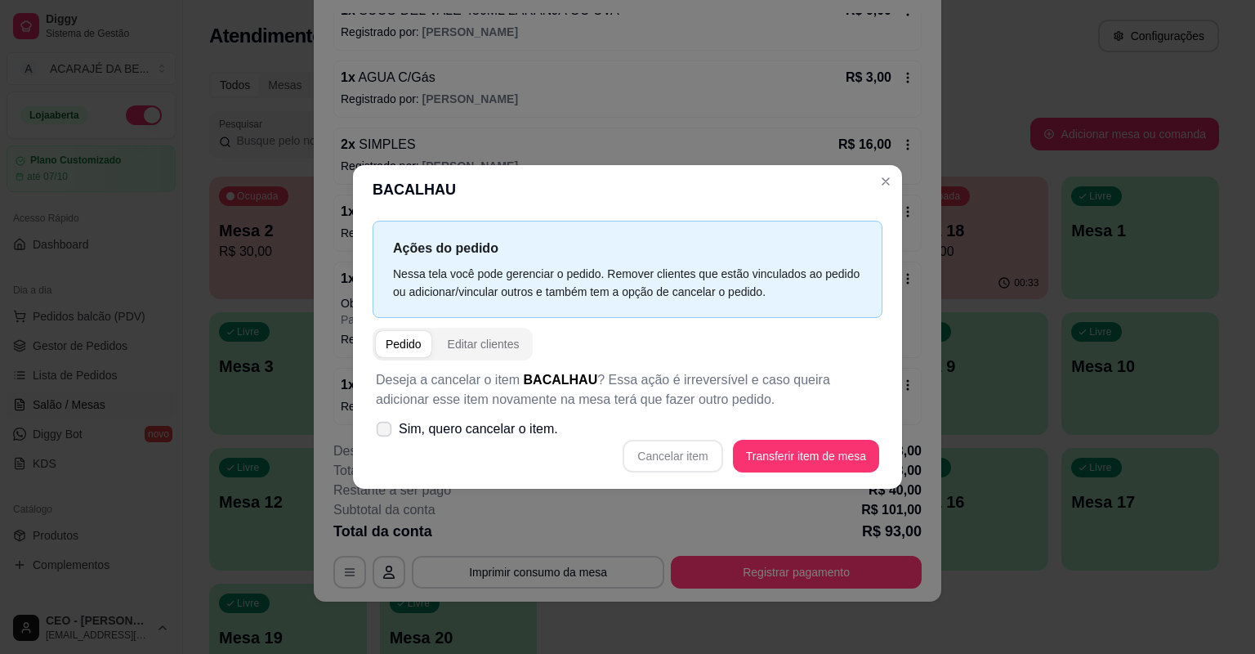
click at [466, 421] on span "Sim, quero cancelar o item." at bounding box center [478, 429] width 159 height 20
click at [386, 432] on input "Sim, quero cancelar o item." at bounding box center [380, 437] width 11 height 11
checkbox input "true"
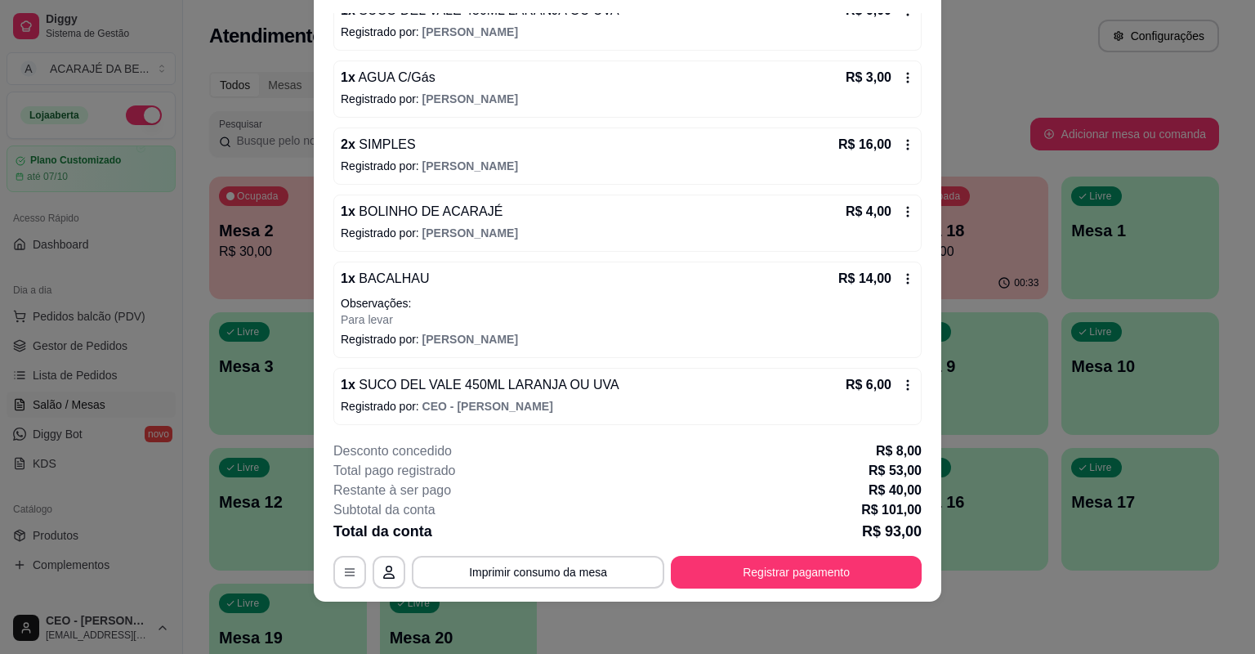
click at [901, 271] on div "1 x BACALHAU R$ 14,00 Observações: Para levar Registrado por: Adriele Borges" at bounding box center [627, 310] width 588 height 96
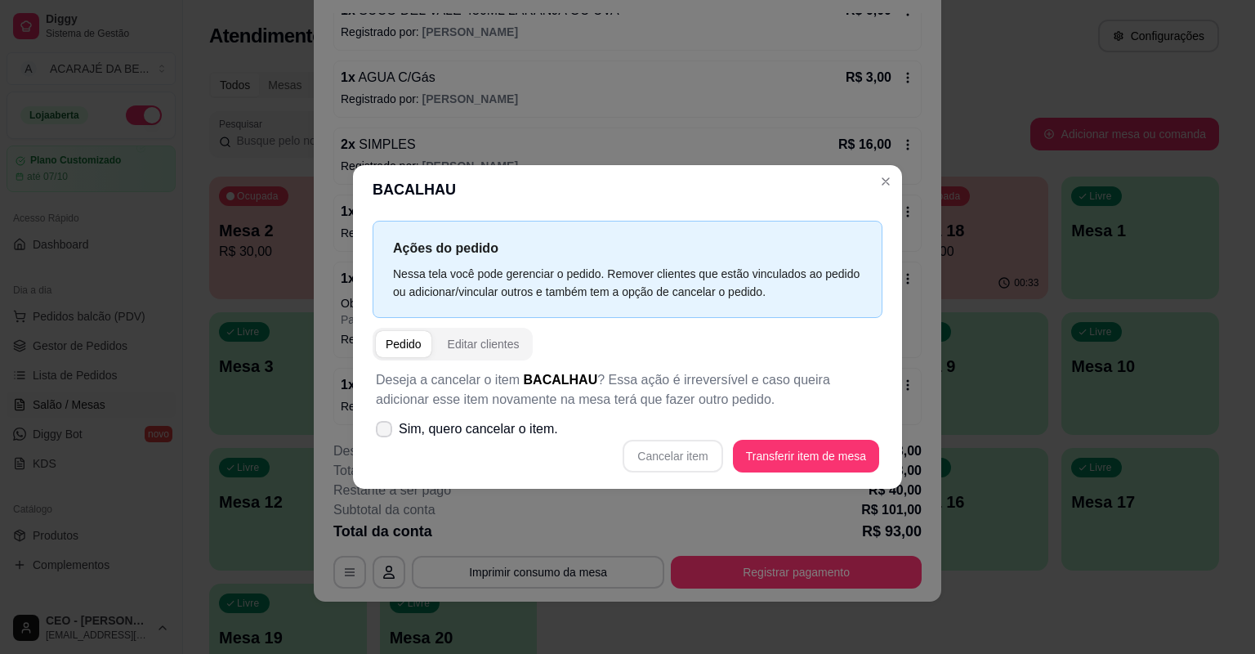
click at [531, 421] on span "Sim, quero cancelar o item." at bounding box center [478, 429] width 159 height 20
click at [386, 432] on input "Sim, quero cancelar o item." at bounding box center [380, 437] width 11 height 11
checkbox input "true"
click at [673, 454] on button "Cancelar item" at bounding box center [672, 457] width 97 height 32
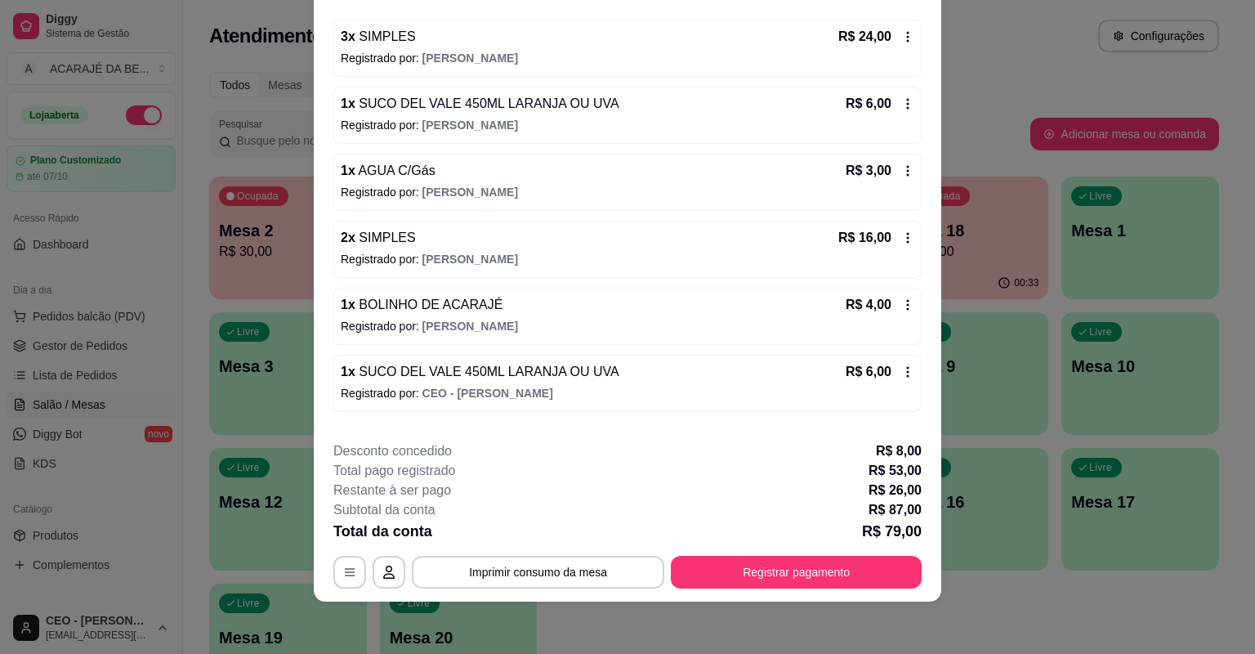
scroll to position [0, 0]
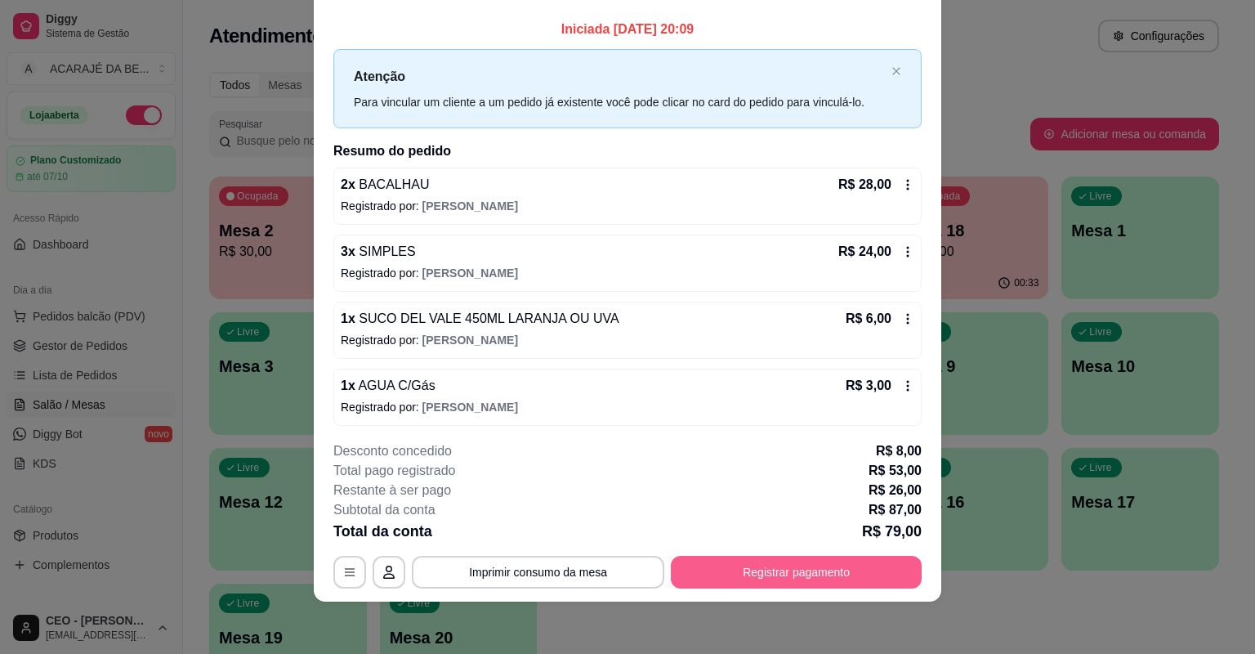
click at [776, 575] on button "Registrar pagamento" at bounding box center [796, 572] width 251 height 33
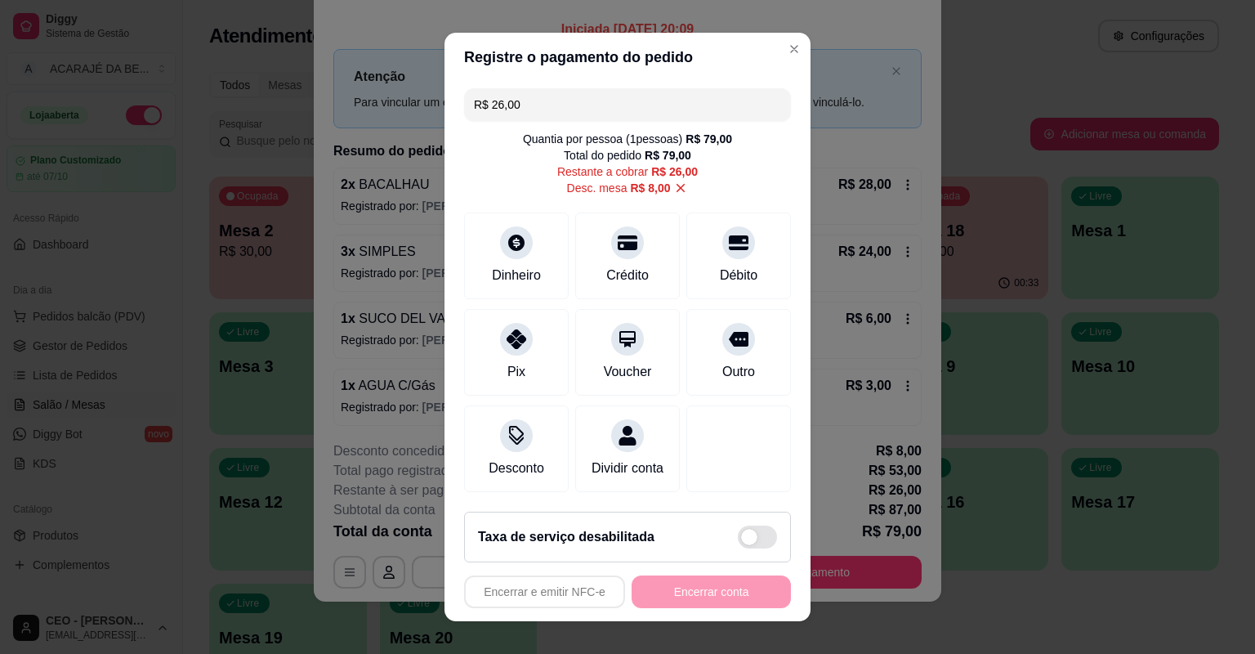
click at [618, 114] on input "R$ 26,00" at bounding box center [627, 104] width 307 height 33
click at [502, 259] on div "Dinheiro" at bounding box center [516, 253] width 115 height 96
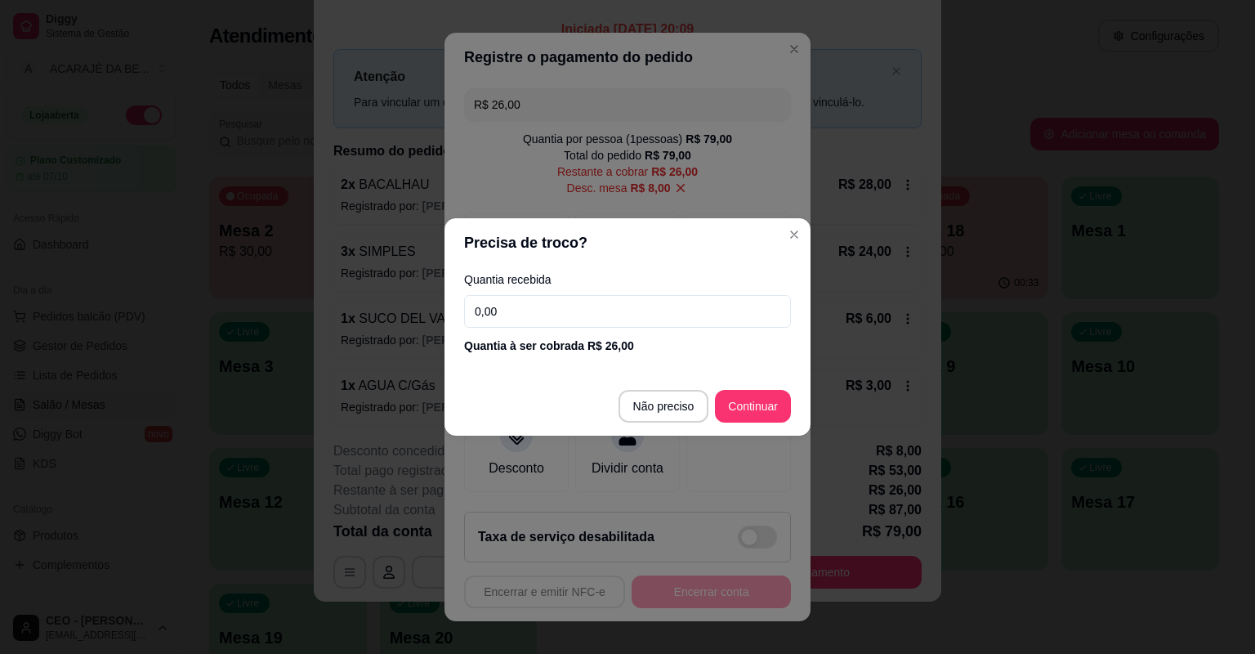
click at [561, 306] on input "0,00" at bounding box center [627, 311] width 327 height 33
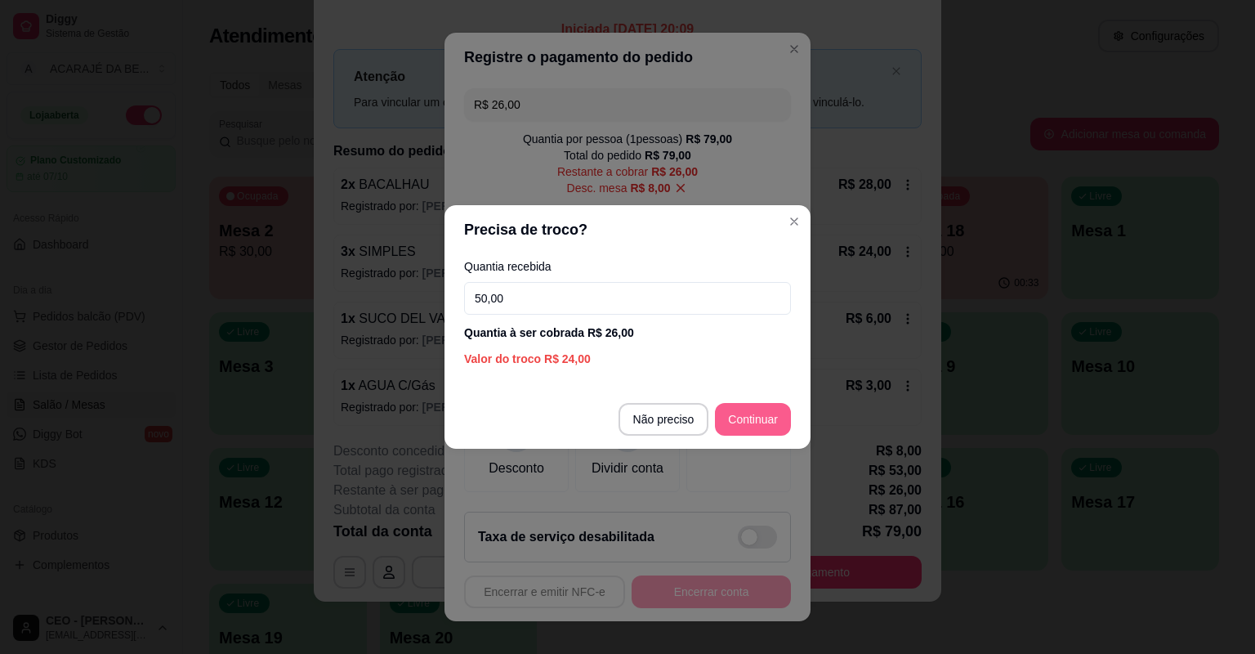
type input "50,00"
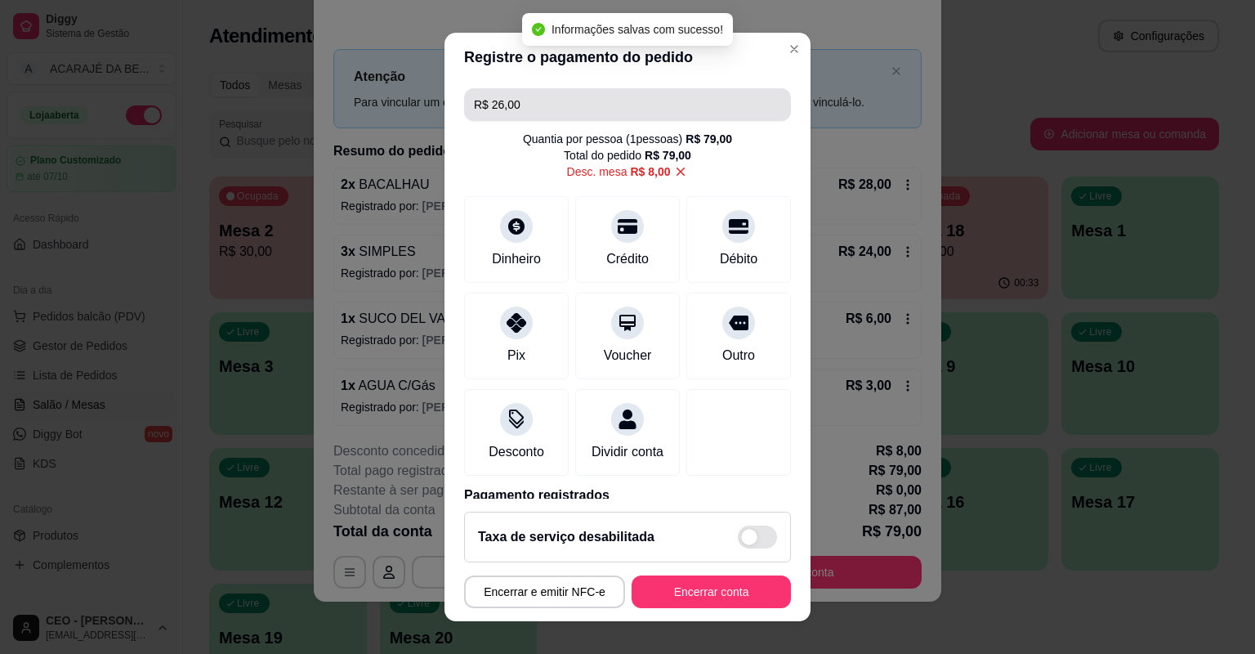
type input "R$ 0,00"
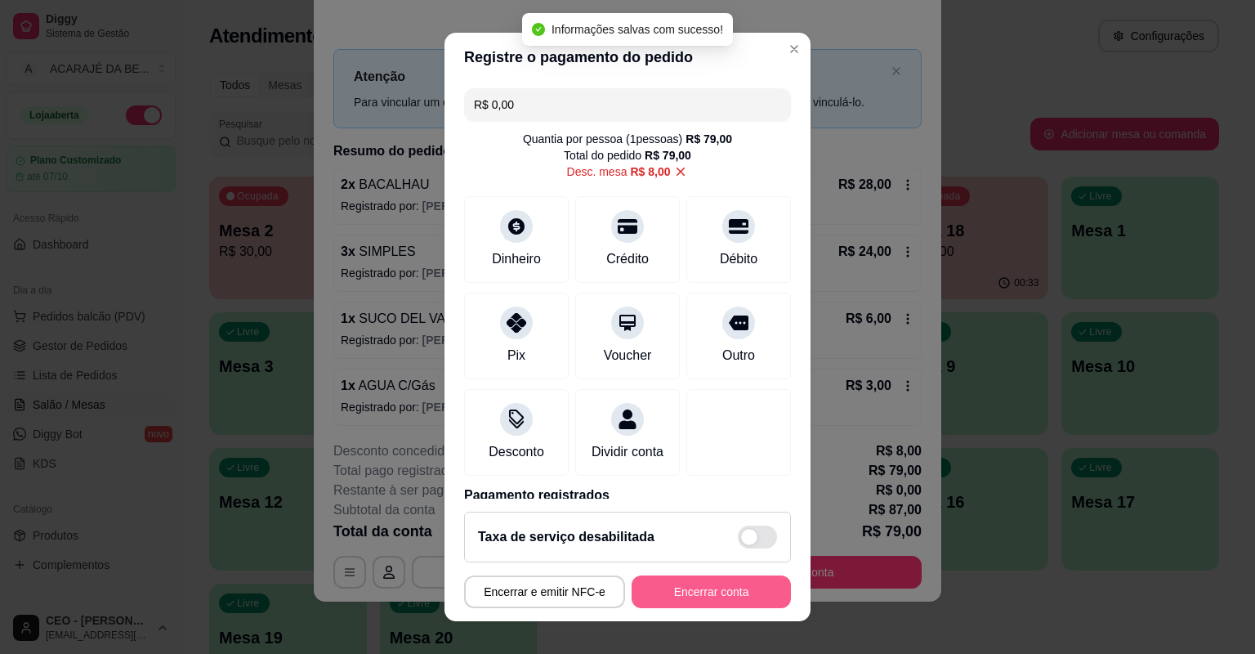
click at [653, 593] on button "Encerrar conta" at bounding box center [711, 591] width 159 height 33
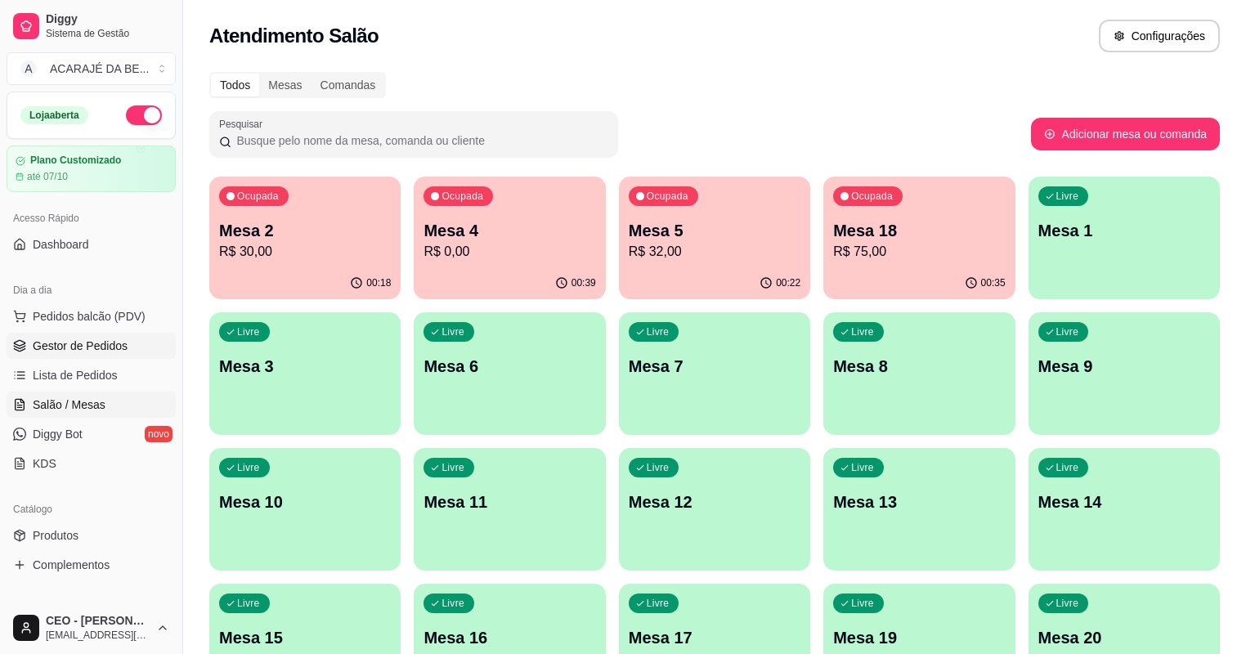
click at [101, 347] on span "Gestor de Pedidos" at bounding box center [80, 346] width 95 height 16
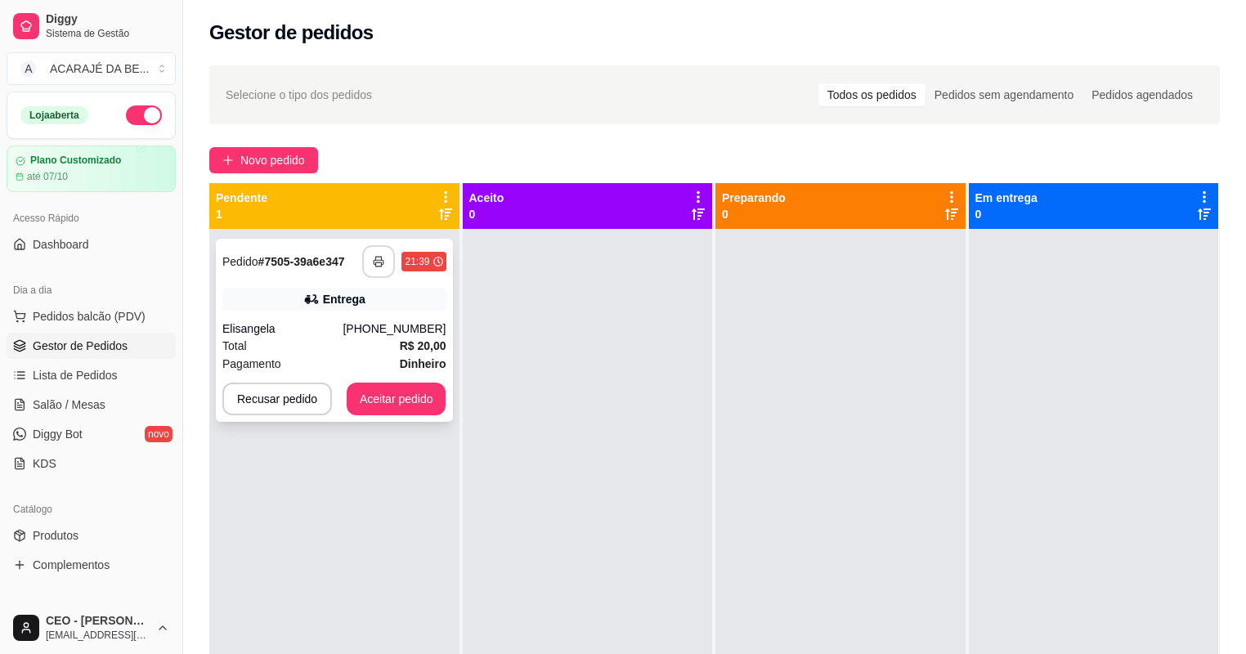
click at [382, 257] on icon "button" at bounding box center [378, 261] width 11 height 11
click at [409, 392] on button "Aceitar pedido" at bounding box center [397, 398] width 100 height 33
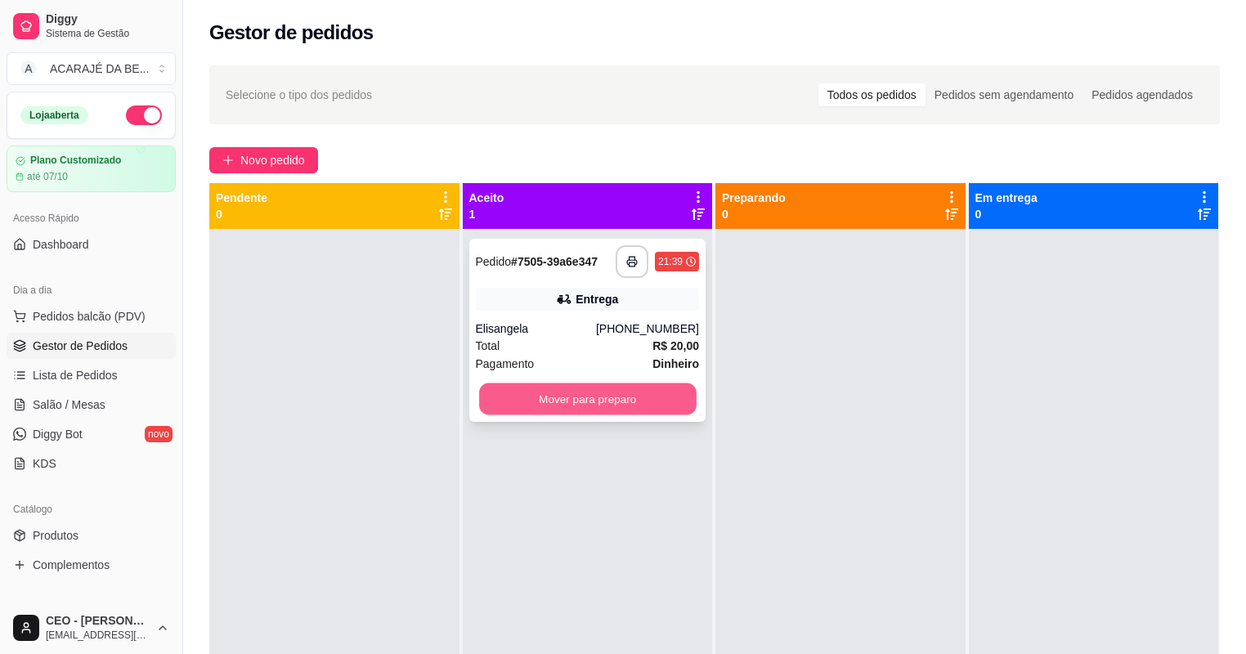
click at [562, 408] on button "Mover para preparo" at bounding box center [587, 399] width 217 height 32
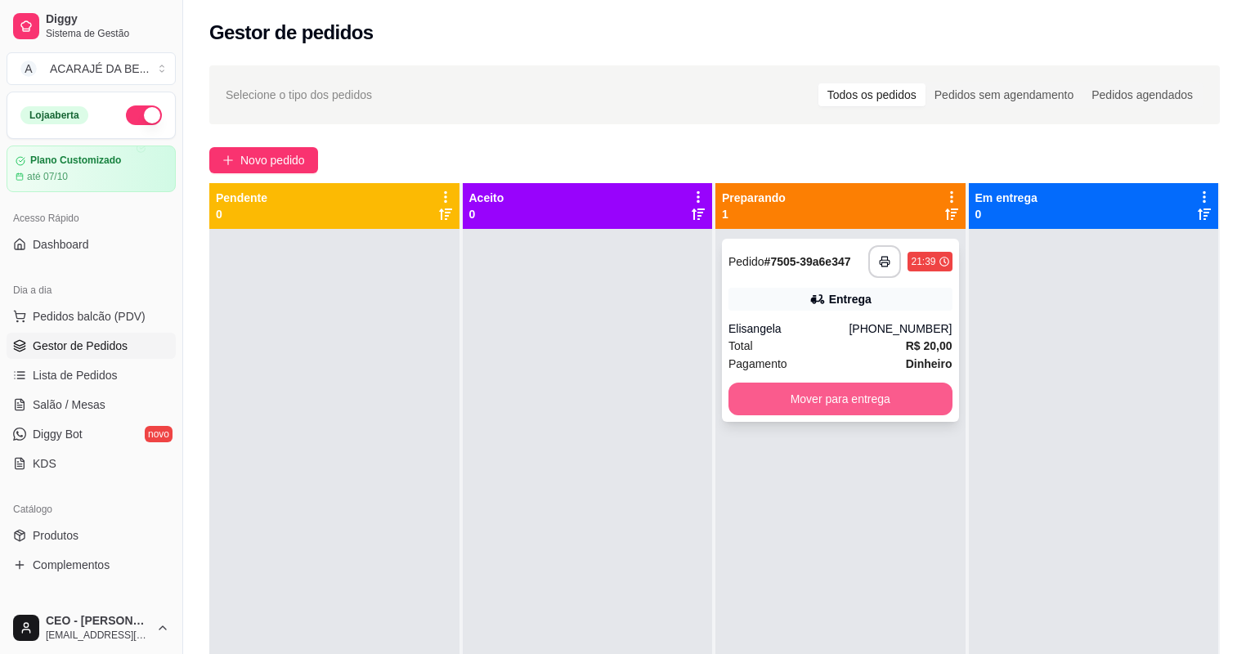
click at [819, 389] on button "Mover para entrega" at bounding box center [840, 398] width 224 height 33
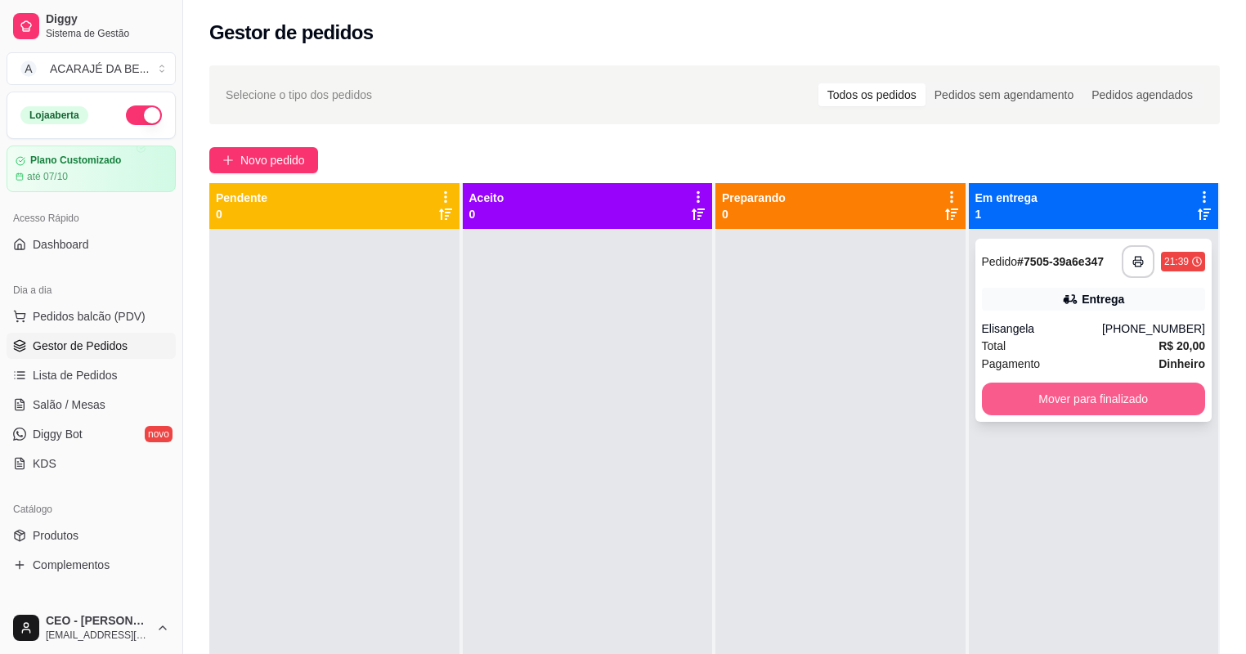
click at [1073, 389] on button "Mover para finalizado" at bounding box center [1094, 398] width 224 height 33
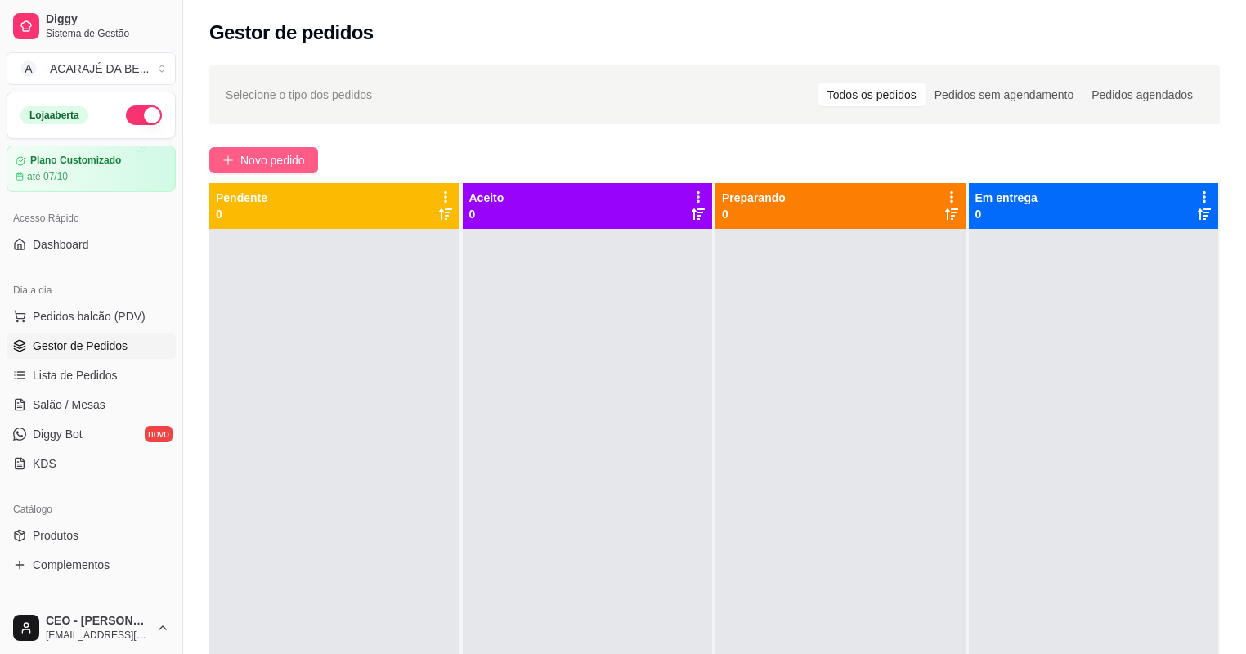
click at [303, 151] on span "Novo pedido" at bounding box center [272, 160] width 65 height 18
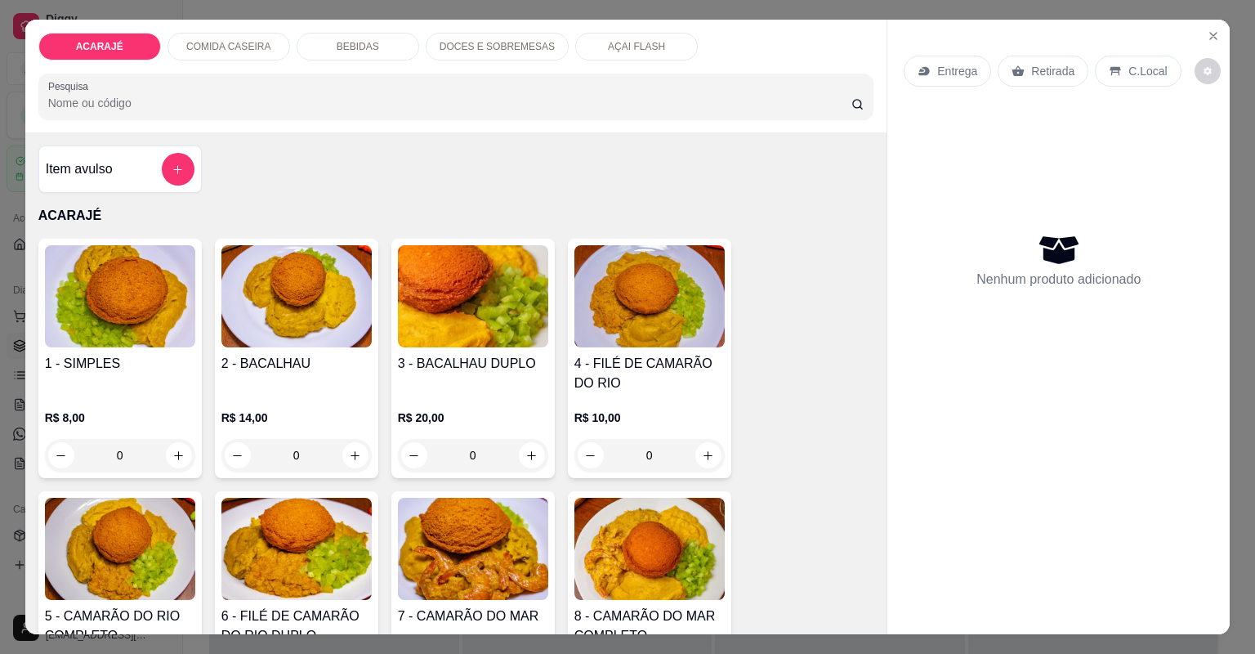
click at [669, 459] on input "0" at bounding box center [650, 455] width 92 height 33
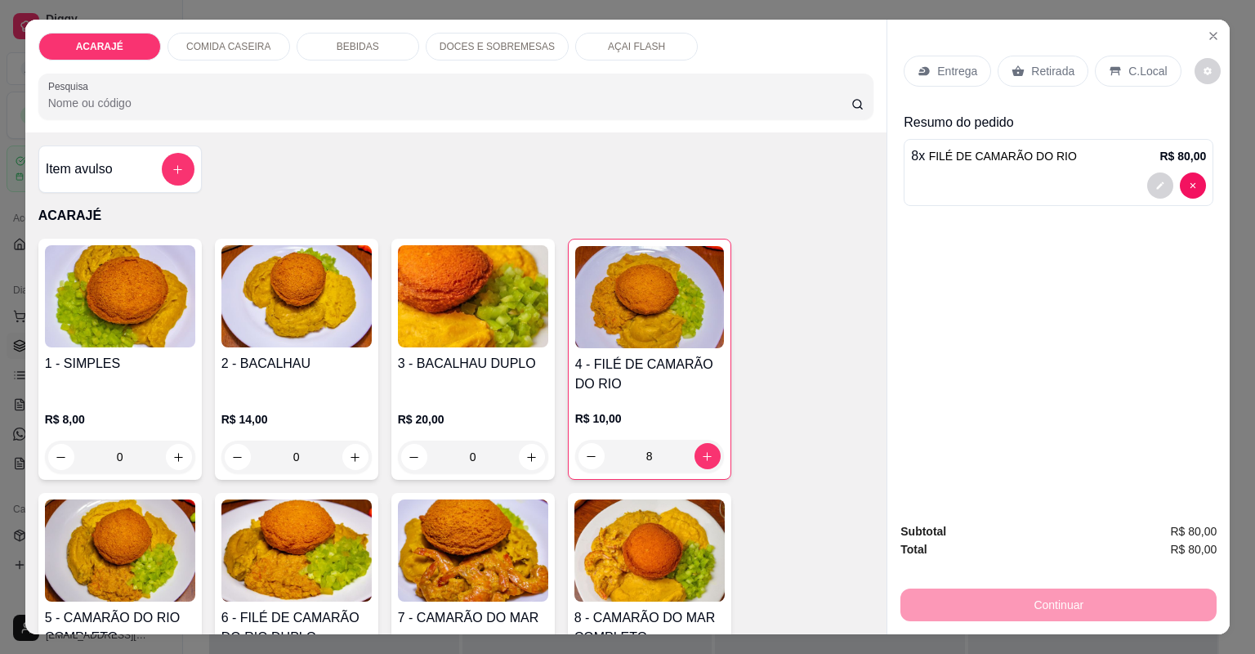
type input "8"
click at [1044, 65] on p "Retirada" at bounding box center [1052, 71] width 43 height 16
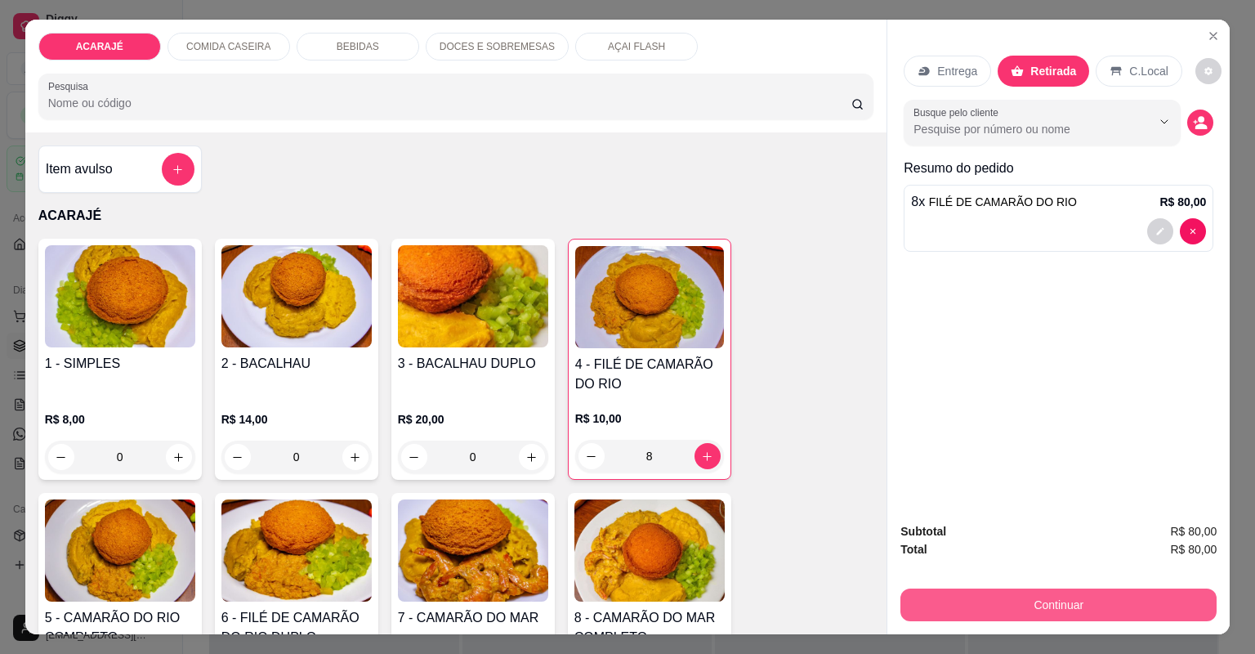
click at [951, 601] on button "Continuar" at bounding box center [1059, 604] width 316 height 33
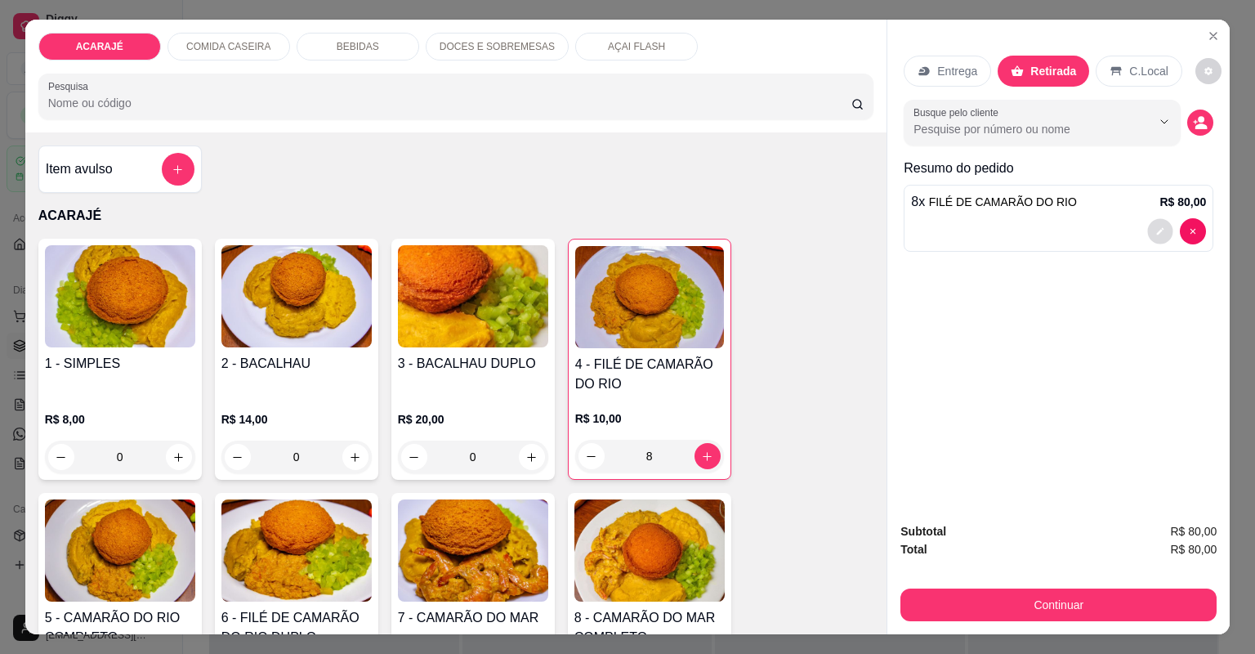
click at [1157, 230] on icon "decrease-product-quantity" at bounding box center [1160, 231] width 7 height 7
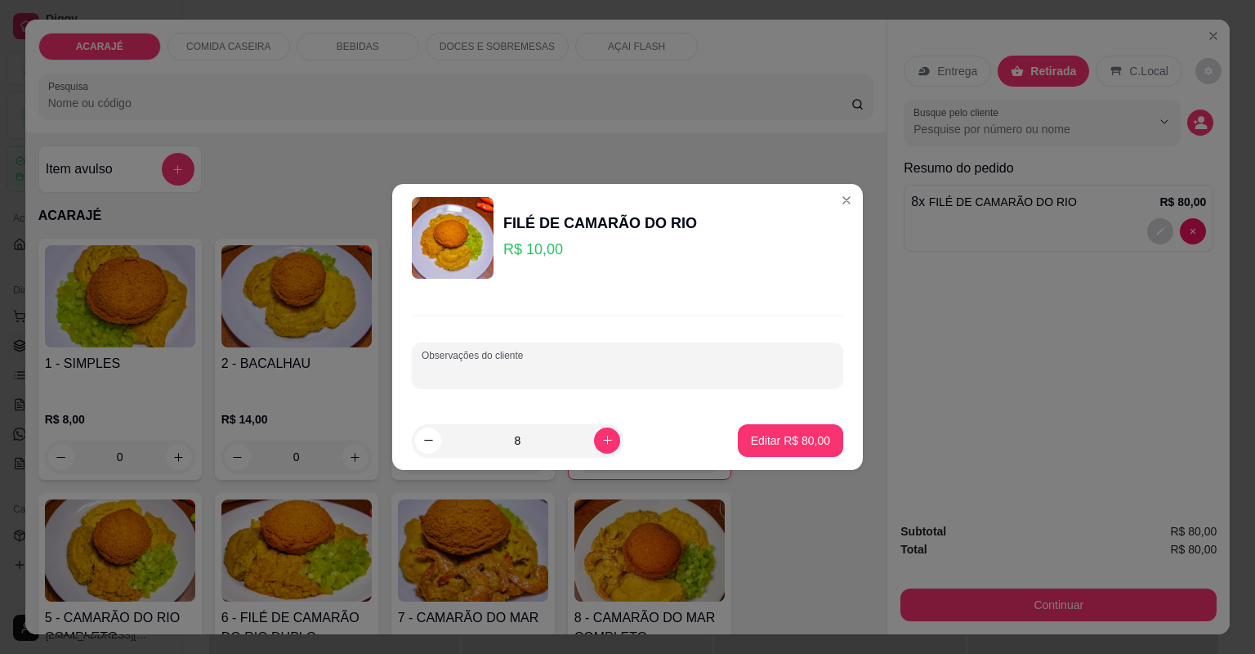
click at [502, 370] on input "Observações do cliente" at bounding box center [628, 372] width 412 height 16
type input "c"
type input "Carlos"
click at [758, 441] on p "Editar R$ 80,00" at bounding box center [790, 440] width 79 height 16
type input "0"
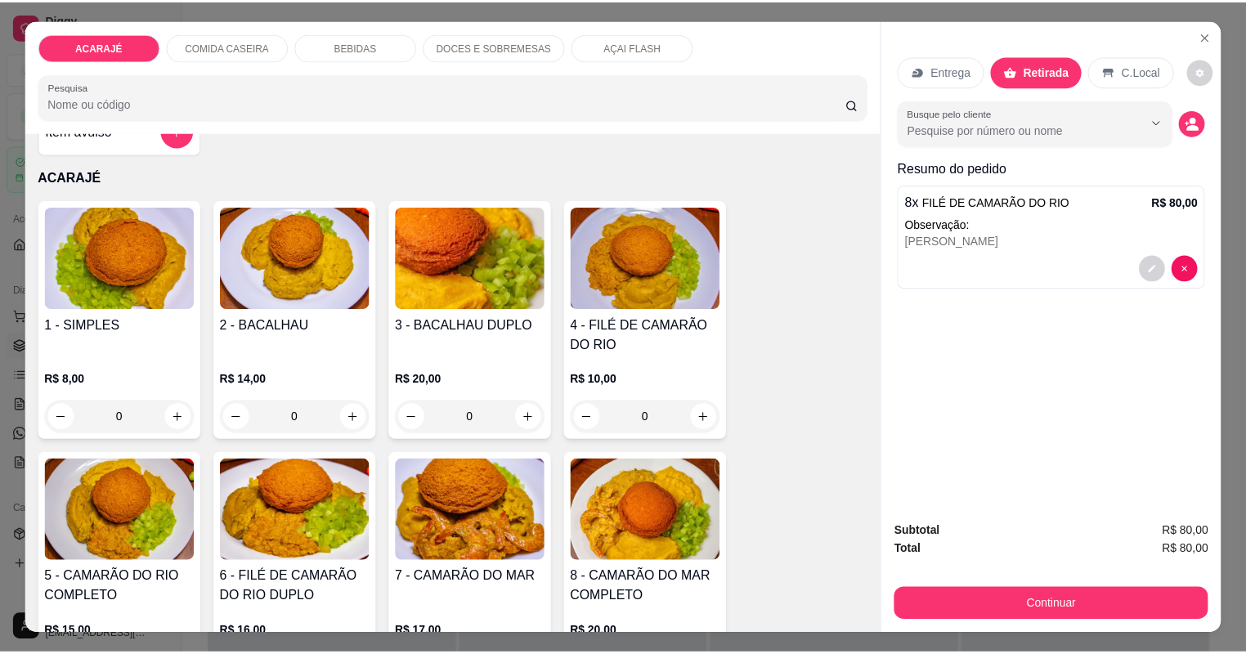
scroll to position [65, 0]
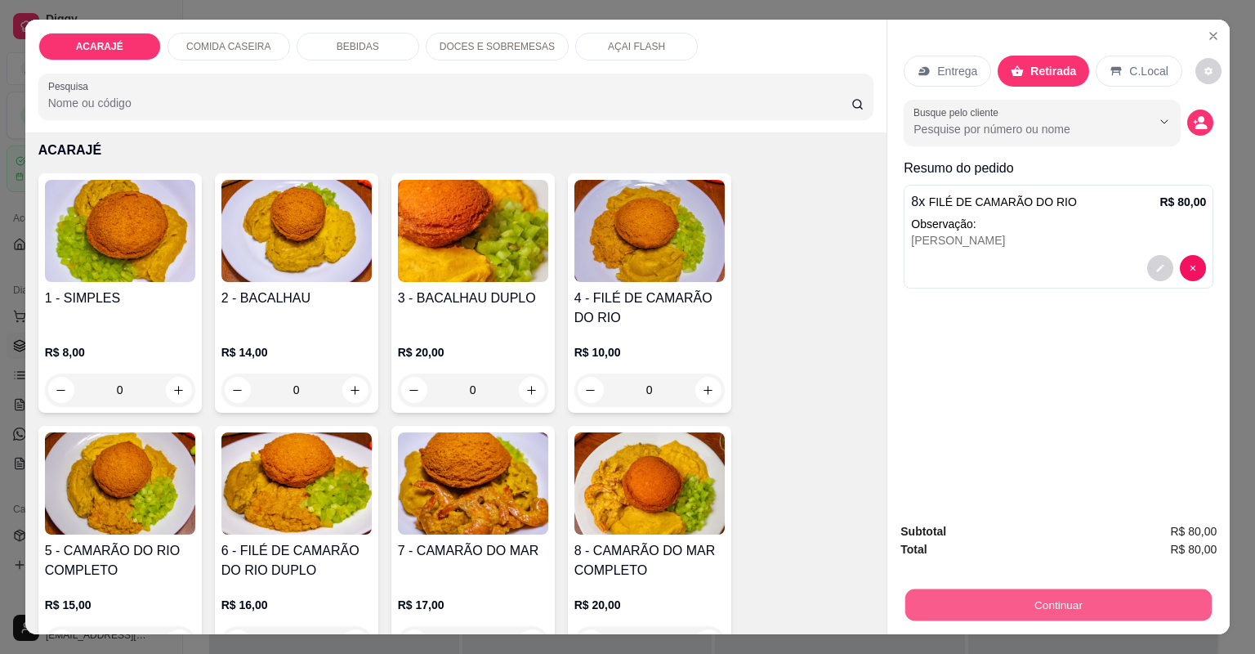
click at [1005, 604] on button "Continuar" at bounding box center [1059, 605] width 306 height 32
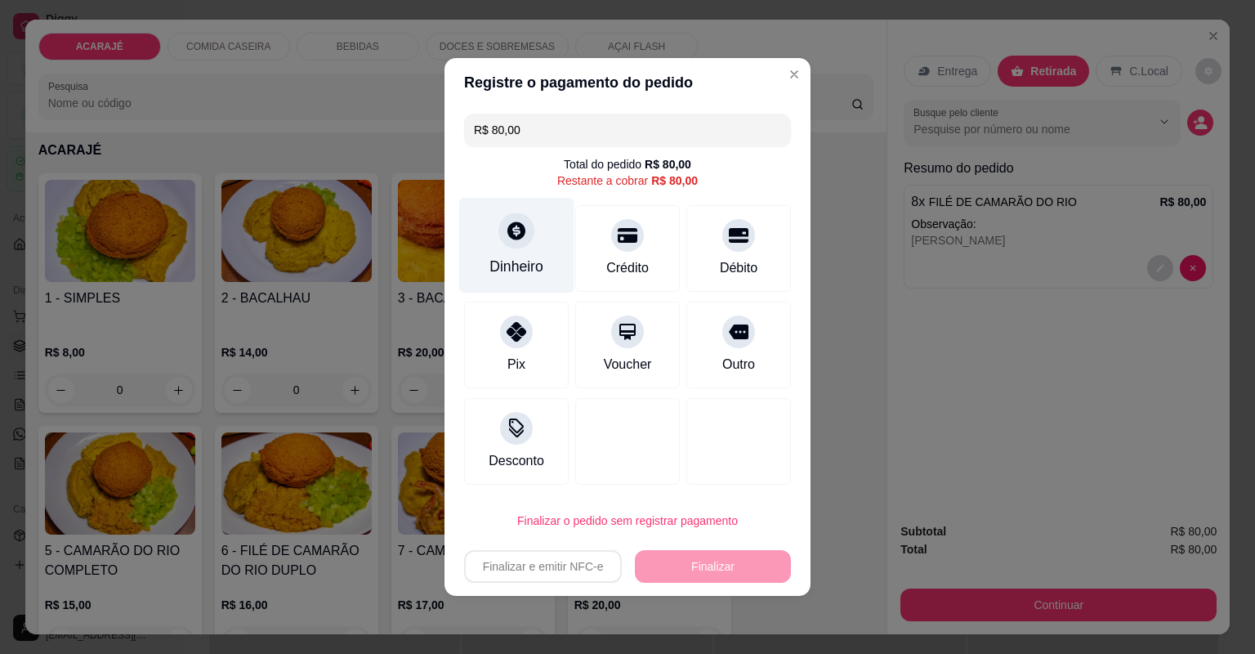
click at [531, 257] on div "Dinheiro" at bounding box center [517, 266] width 54 height 21
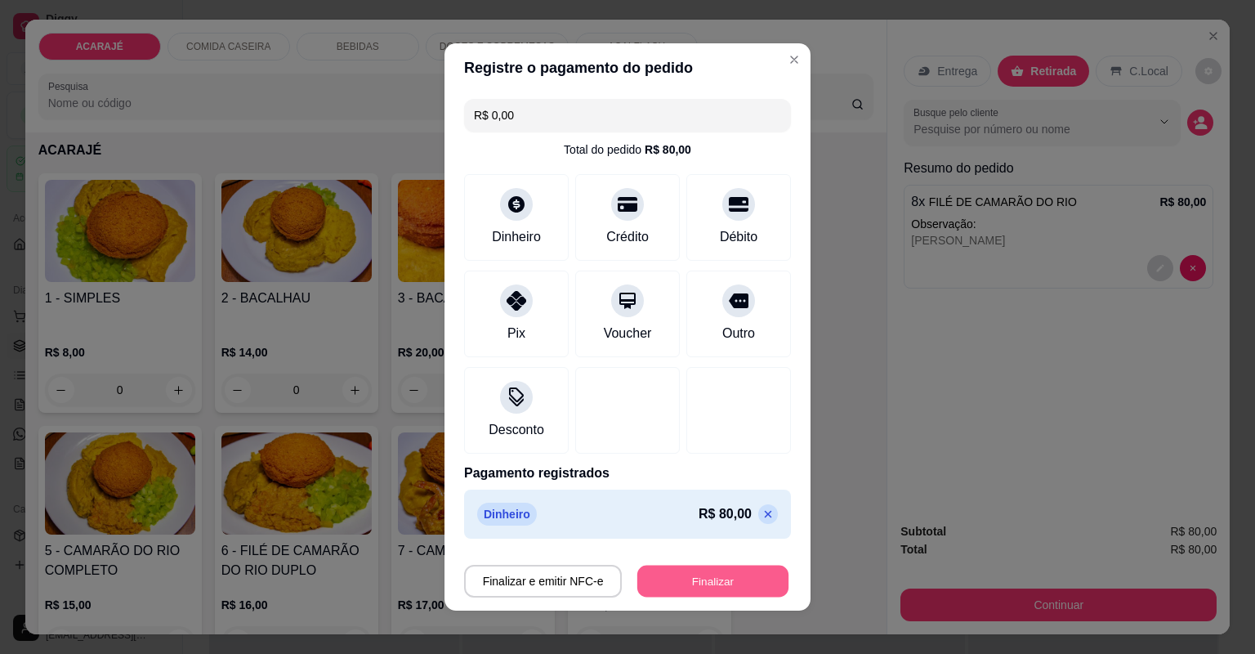
click at [738, 584] on button "Finalizar" at bounding box center [712, 582] width 151 height 32
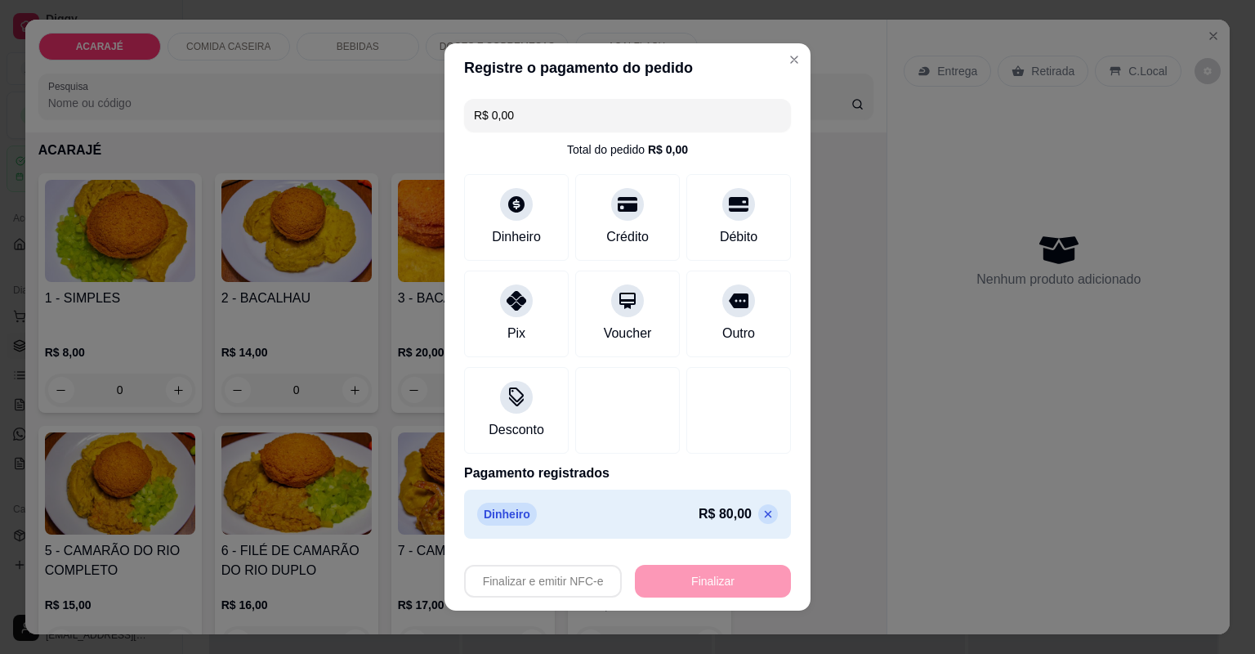
type input "-R$ 80,00"
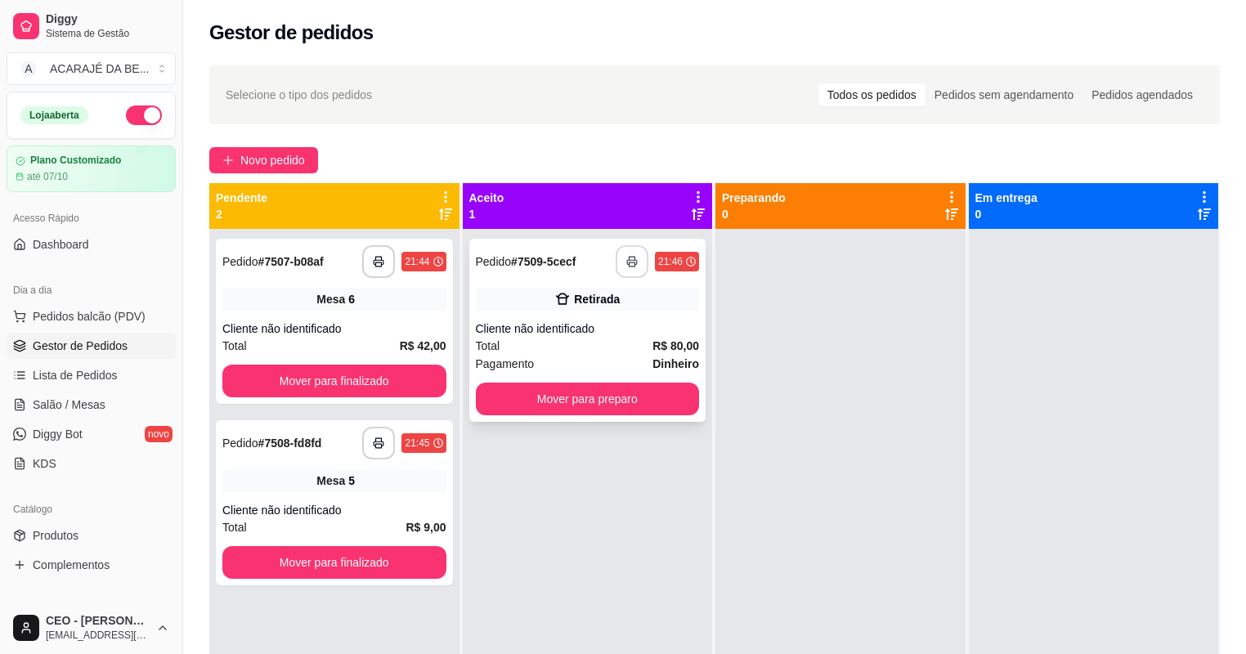
click at [631, 268] on button "button" at bounding box center [631, 261] width 33 height 33
click at [635, 395] on button "Mover para preparo" at bounding box center [588, 398] width 224 height 33
click at [635, 395] on button "Mover para preparo" at bounding box center [587, 399] width 217 height 32
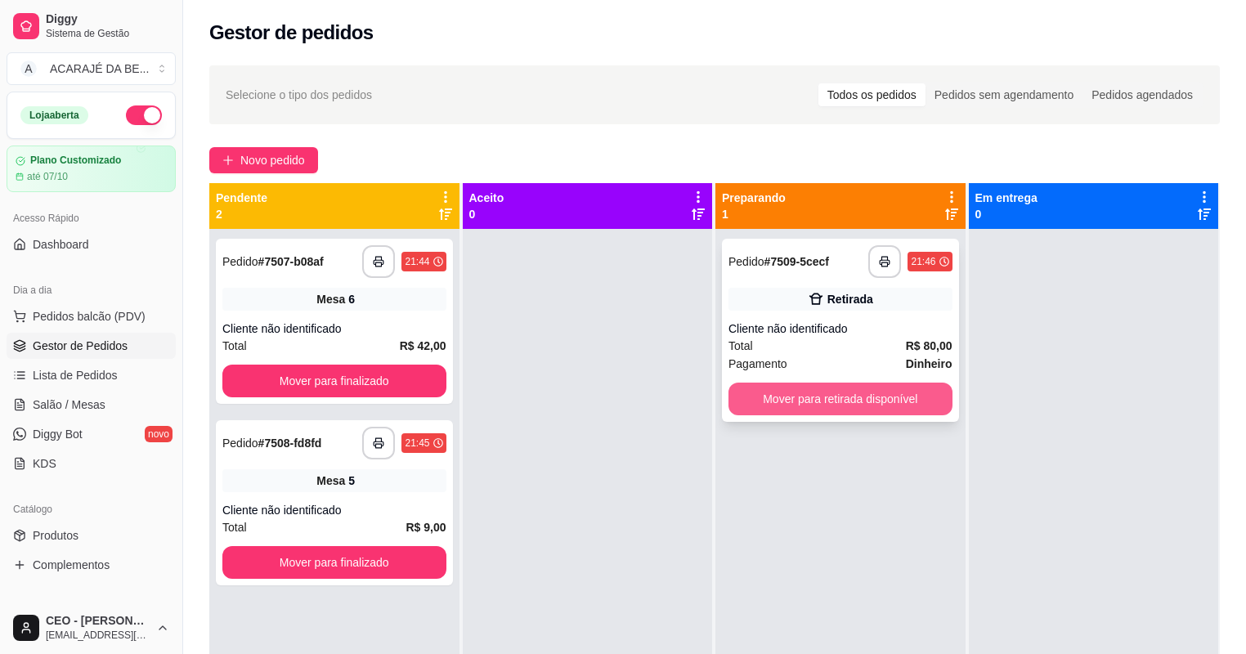
click at [824, 398] on button "Mover para retirada disponível" at bounding box center [840, 398] width 224 height 33
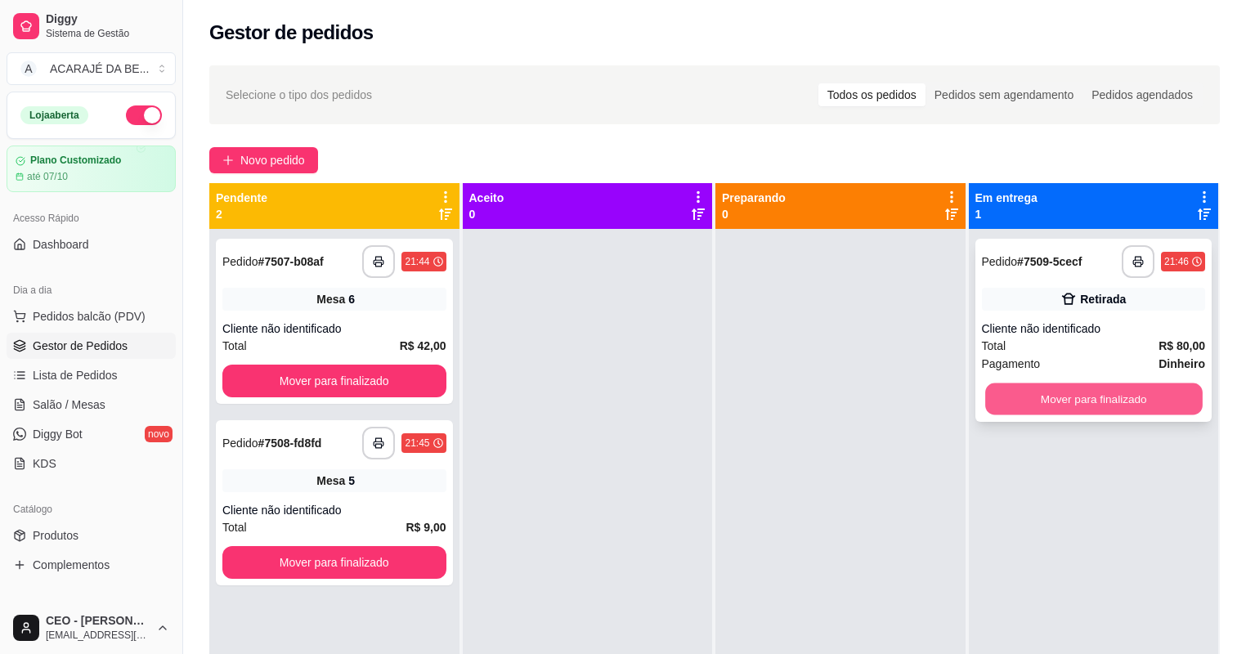
click at [996, 398] on button "Mover para finalizado" at bounding box center [1093, 399] width 217 height 32
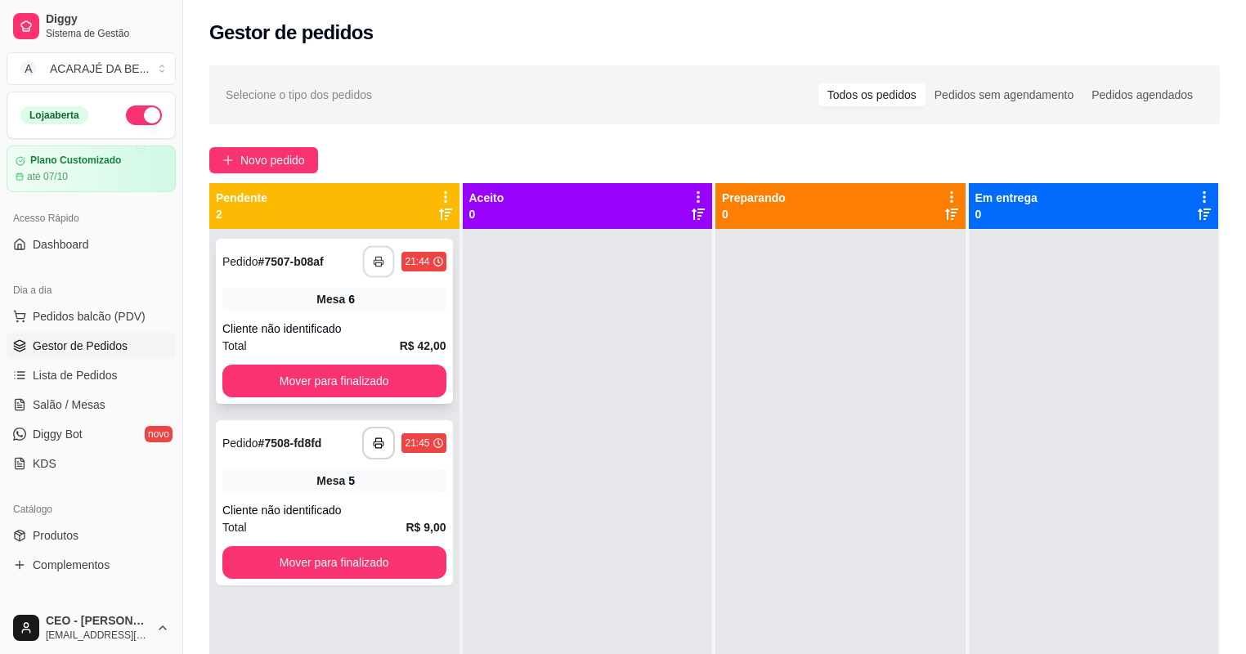
click at [386, 265] on button "button" at bounding box center [379, 262] width 32 height 32
click at [366, 377] on button "Mover para finalizado" at bounding box center [334, 381] width 224 height 33
click at [366, 377] on button "Mover para finalizado" at bounding box center [334, 381] width 217 height 32
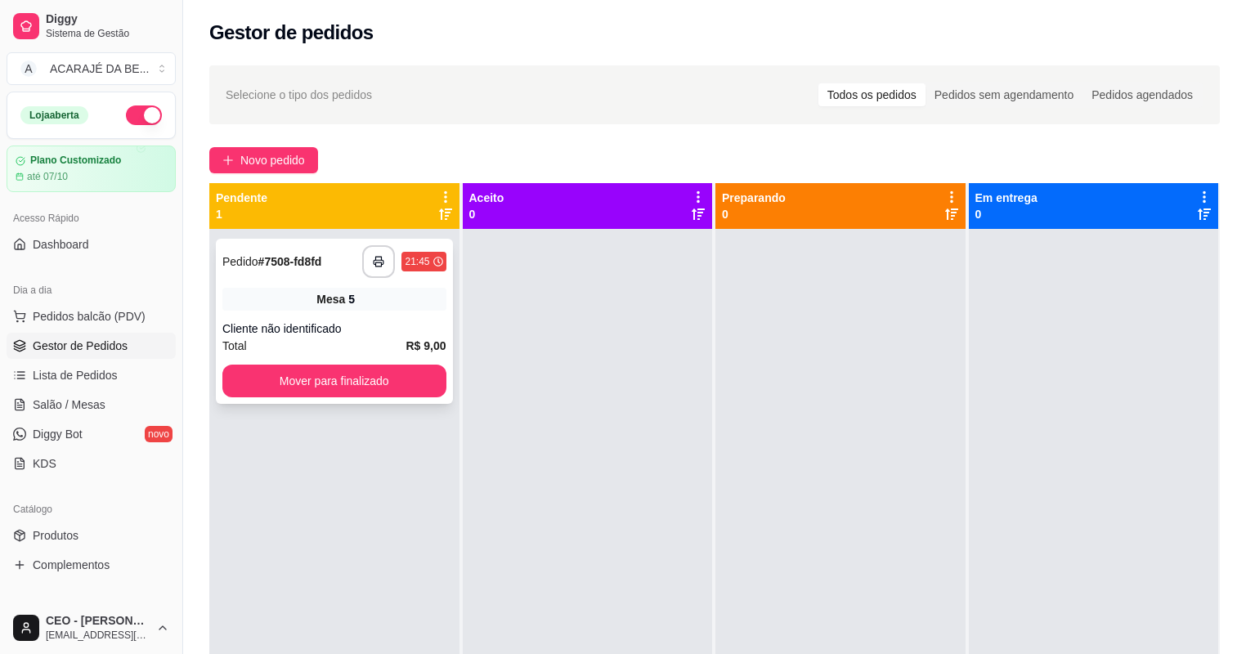
click at [362, 329] on div "Cliente não identificado" at bounding box center [334, 328] width 224 height 16
click at [439, 379] on button "Mover para finalizado" at bounding box center [334, 381] width 217 height 32
click at [382, 257] on icon "button" at bounding box center [378, 261] width 11 height 11
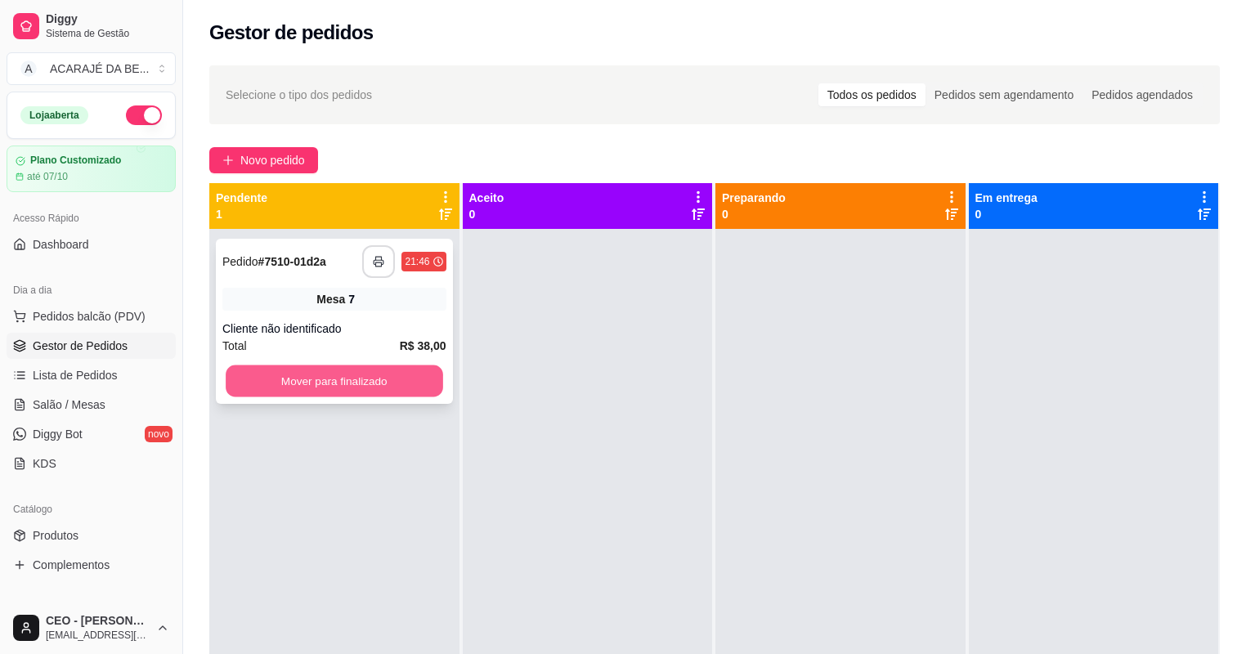
click at [391, 374] on button "Mover para finalizado" at bounding box center [334, 381] width 217 height 32
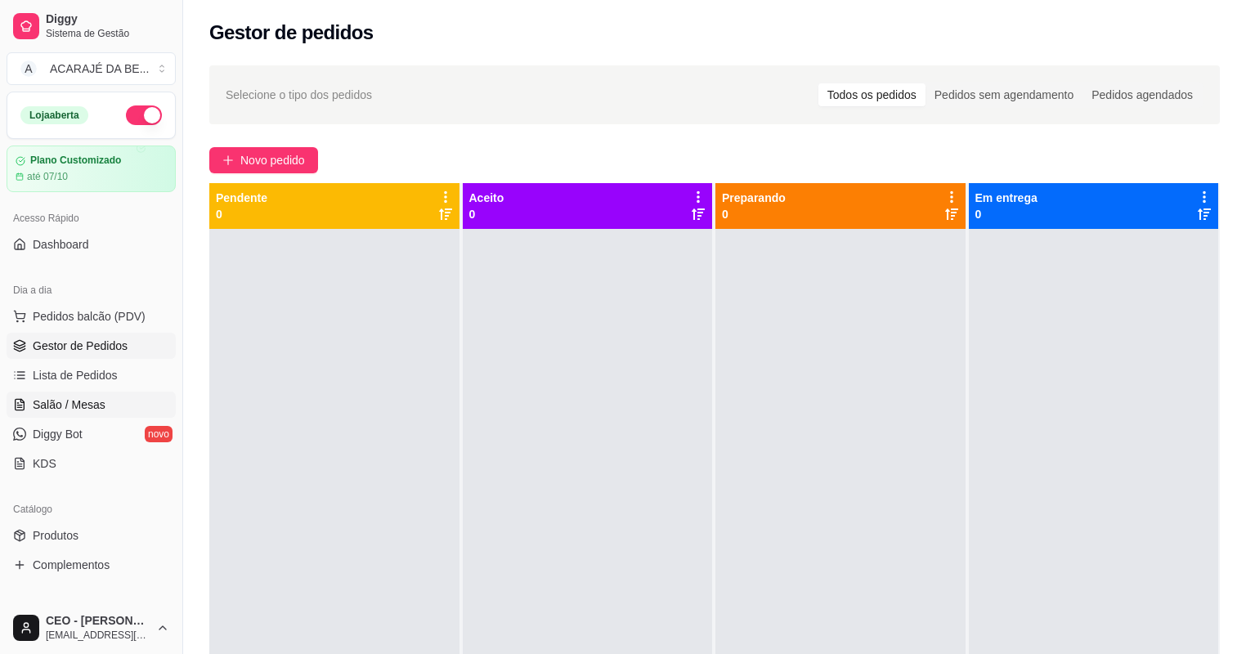
click at [72, 410] on span "Salão / Mesas" at bounding box center [69, 404] width 73 height 16
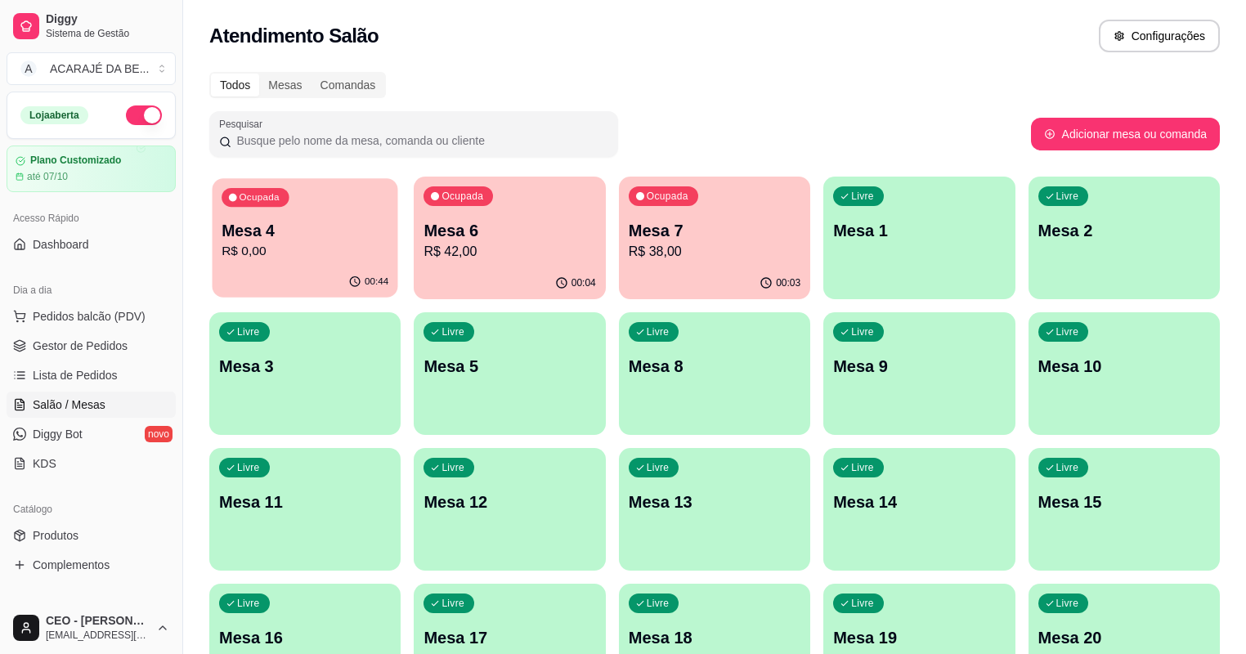
click at [265, 253] on p "R$ 0,00" at bounding box center [304, 251] width 167 height 19
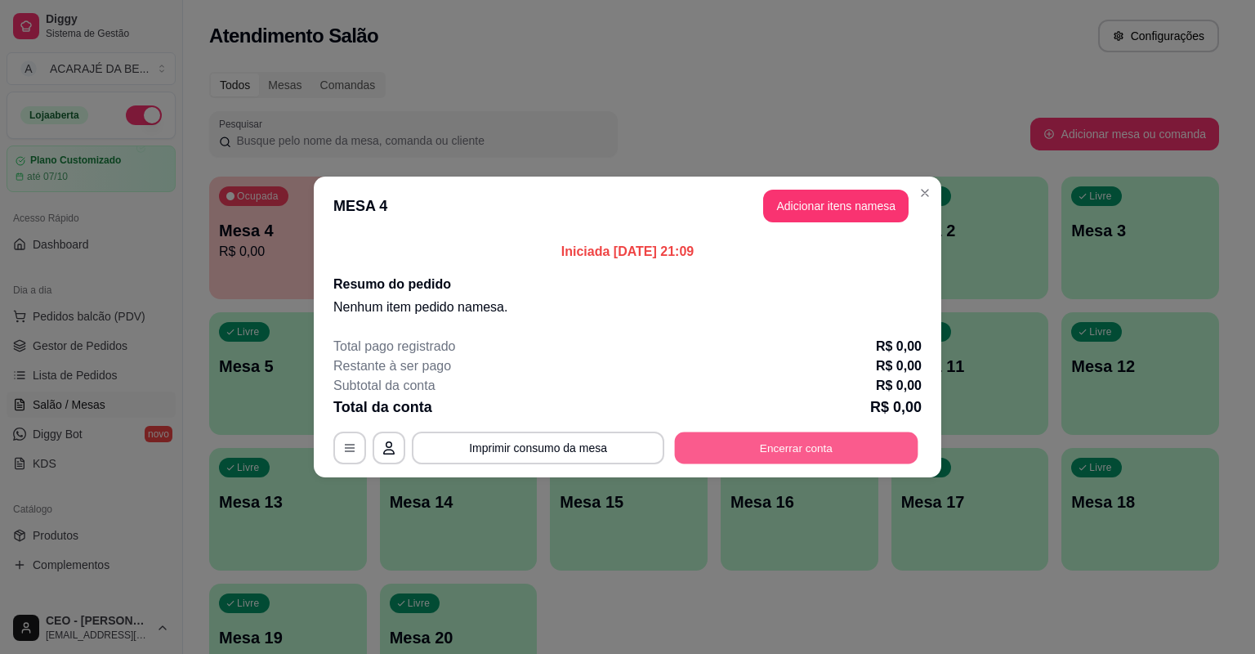
click at [857, 448] on button "Encerrar conta" at bounding box center [797, 448] width 244 height 32
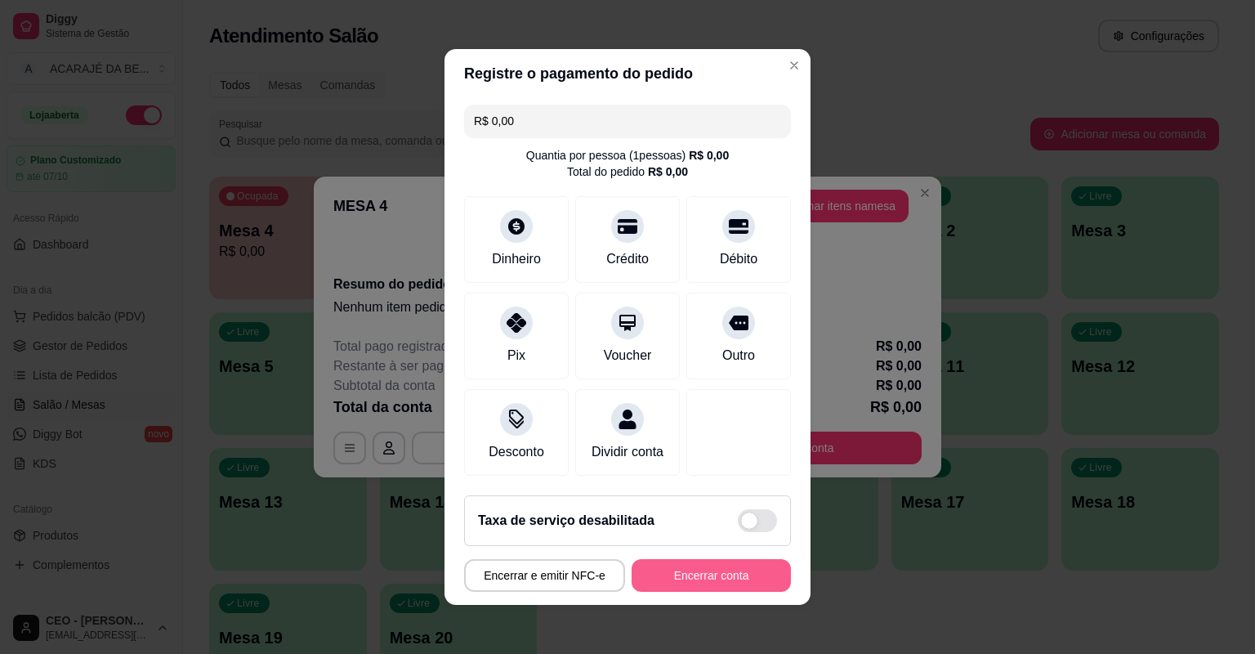
click at [713, 579] on button "Encerrar conta" at bounding box center [711, 575] width 159 height 33
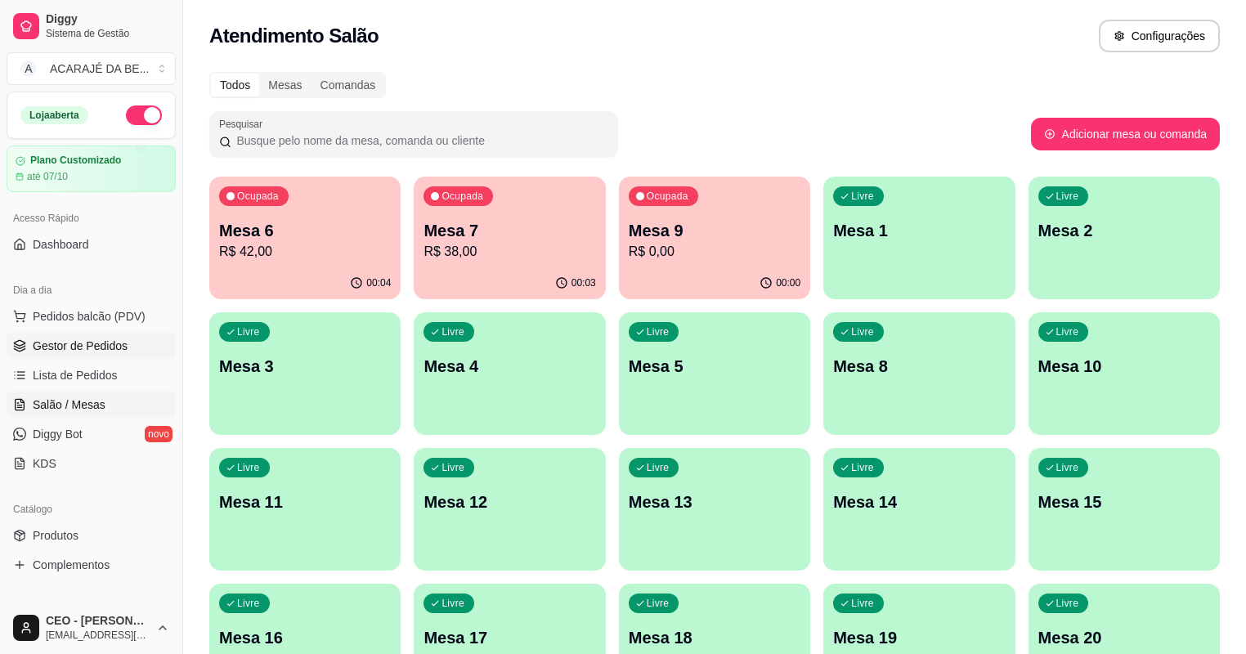
click at [69, 355] on link "Gestor de Pedidos" at bounding box center [91, 346] width 169 height 26
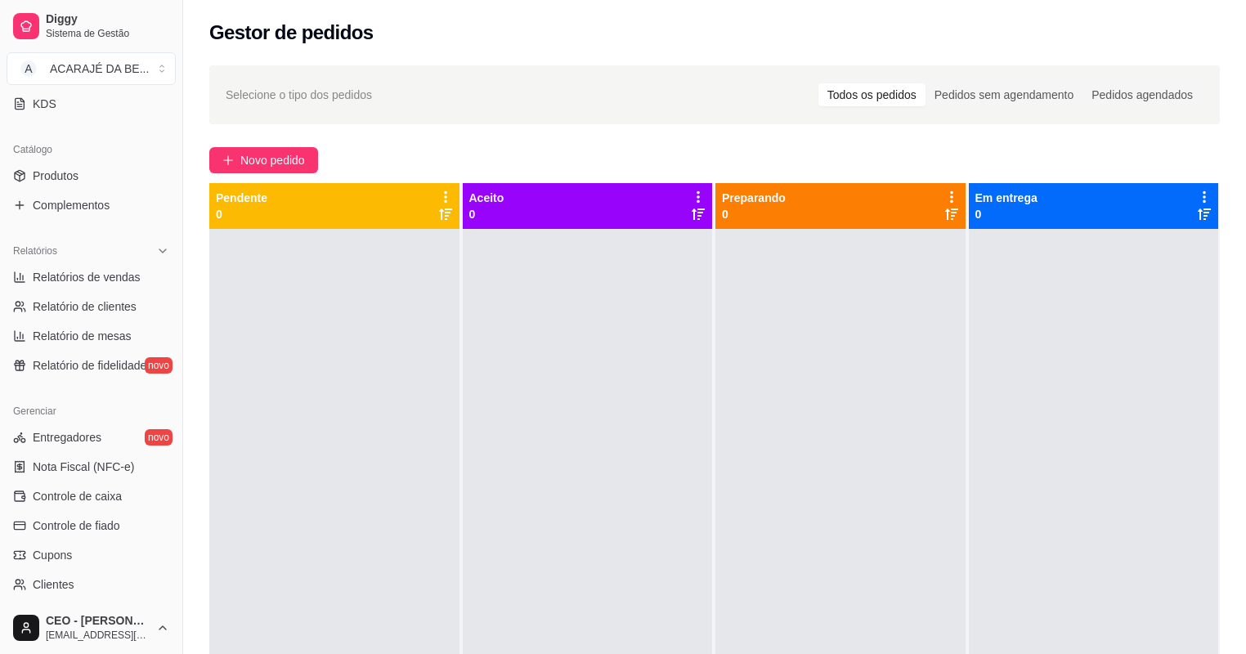
scroll to position [392, 0]
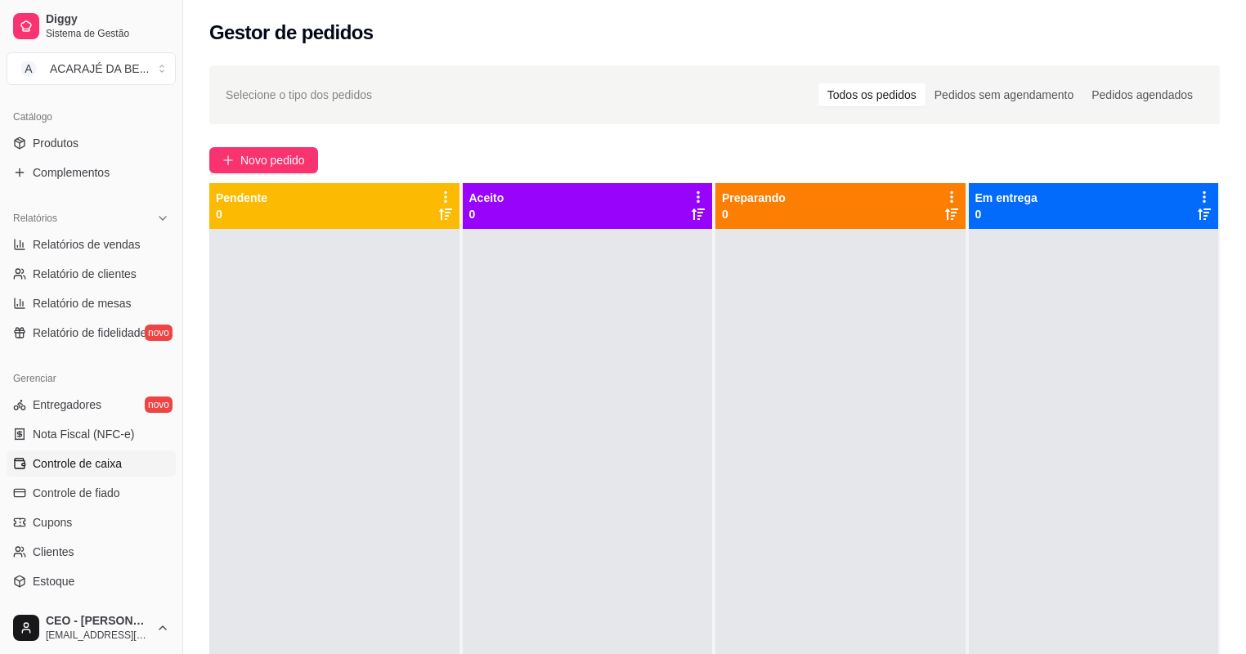
click at [99, 458] on span "Controle de caixa" at bounding box center [77, 463] width 89 height 16
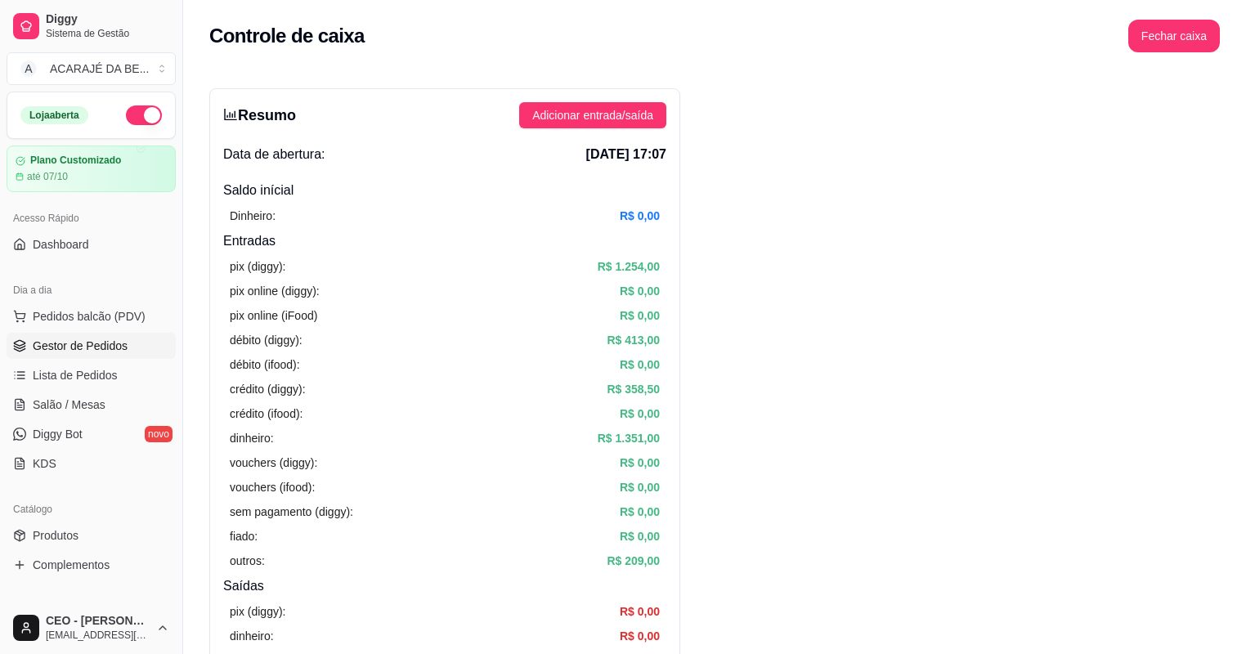
click at [98, 333] on link "Gestor de Pedidos" at bounding box center [91, 346] width 169 height 26
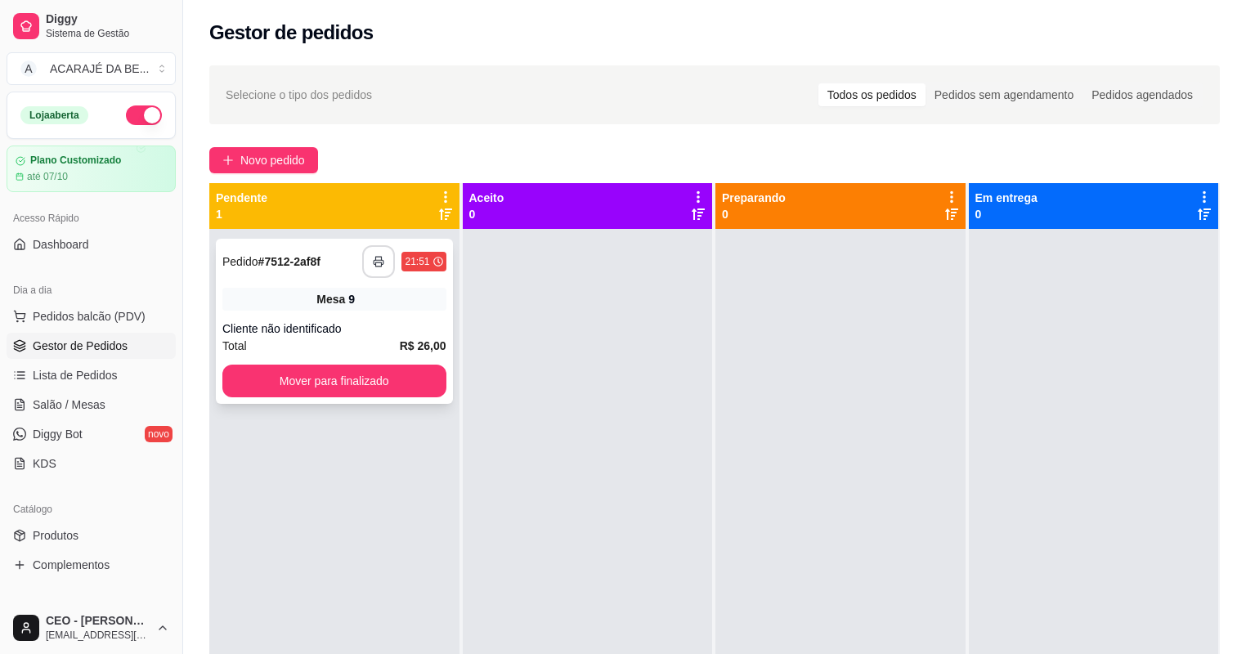
click at [379, 266] on icon "button" at bounding box center [378, 261] width 11 height 11
click at [304, 379] on button "Mover para finalizado" at bounding box center [334, 381] width 217 height 32
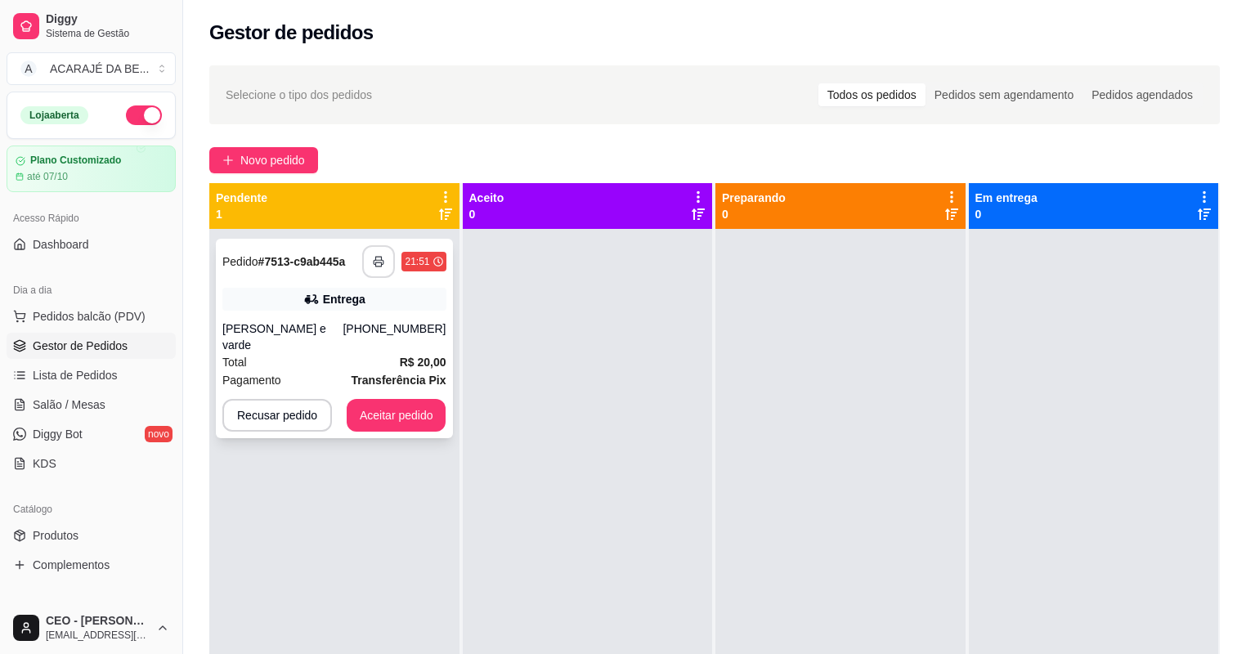
click at [378, 268] on button "button" at bounding box center [378, 261] width 33 height 33
drag, startPoint x: 378, startPoint y: 268, endPoint x: 418, endPoint y: 382, distance: 120.5
click at [418, 382] on div "**********" at bounding box center [334, 338] width 237 height 199
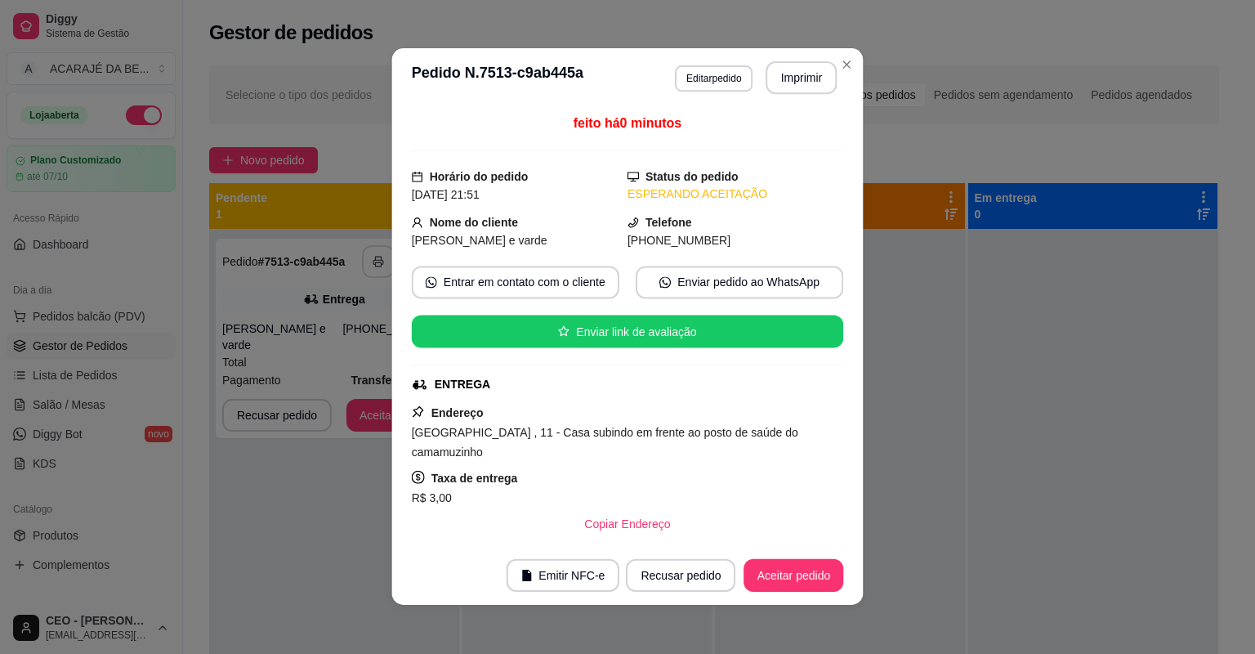
click at [416, 388] on icon at bounding box center [420, 385] width 16 height 16
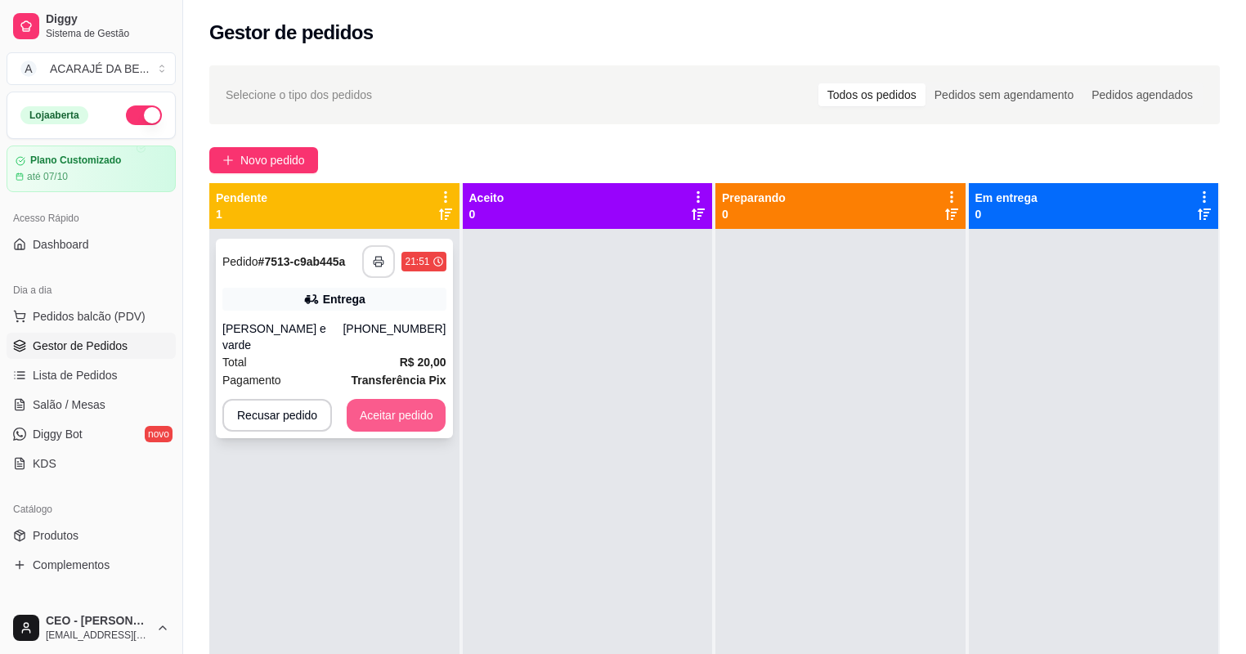
click at [383, 399] on button "Aceitar pedido" at bounding box center [397, 415] width 100 height 33
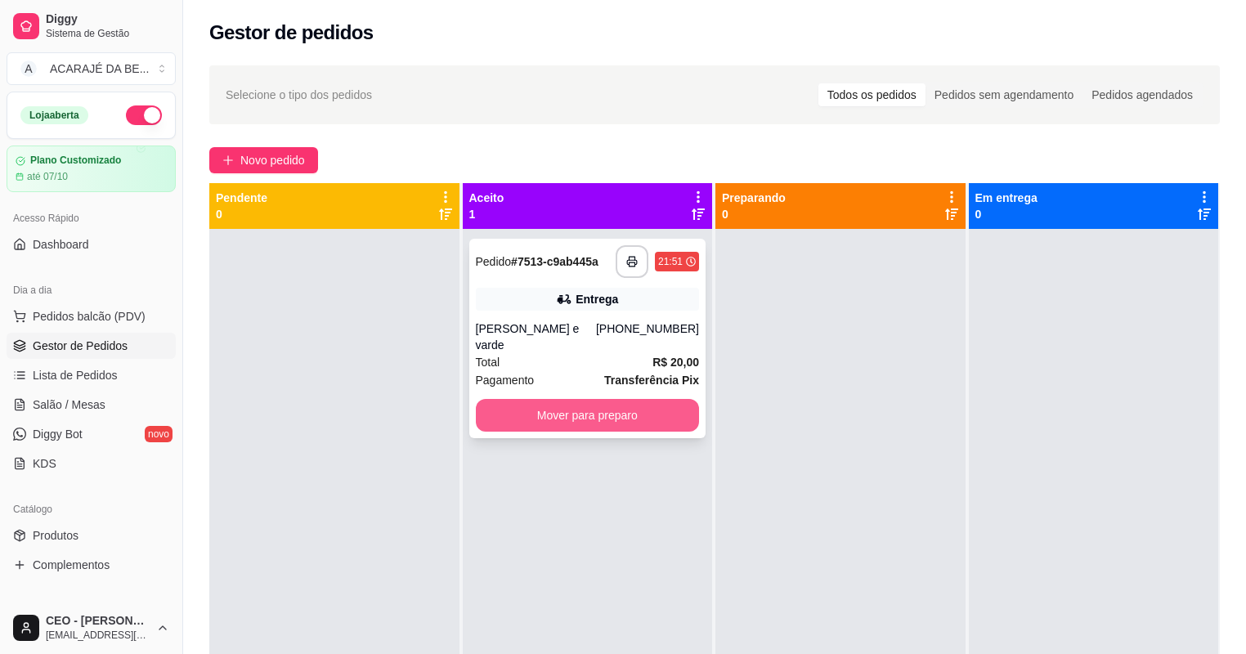
click at [500, 399] on button "Mover para preparo" at bounding box center [588, 415] width 224 height 33
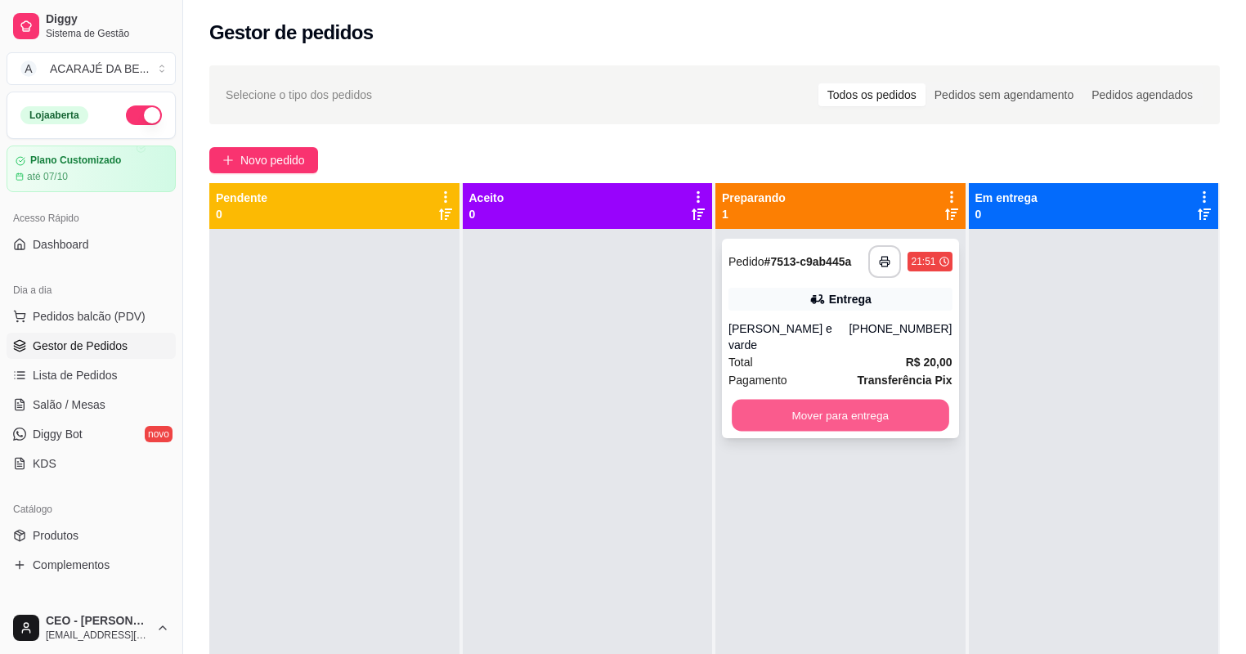
click at [755, 400] on button "Mover para entrega" at bounding box center [839, 416] width 217 height 32
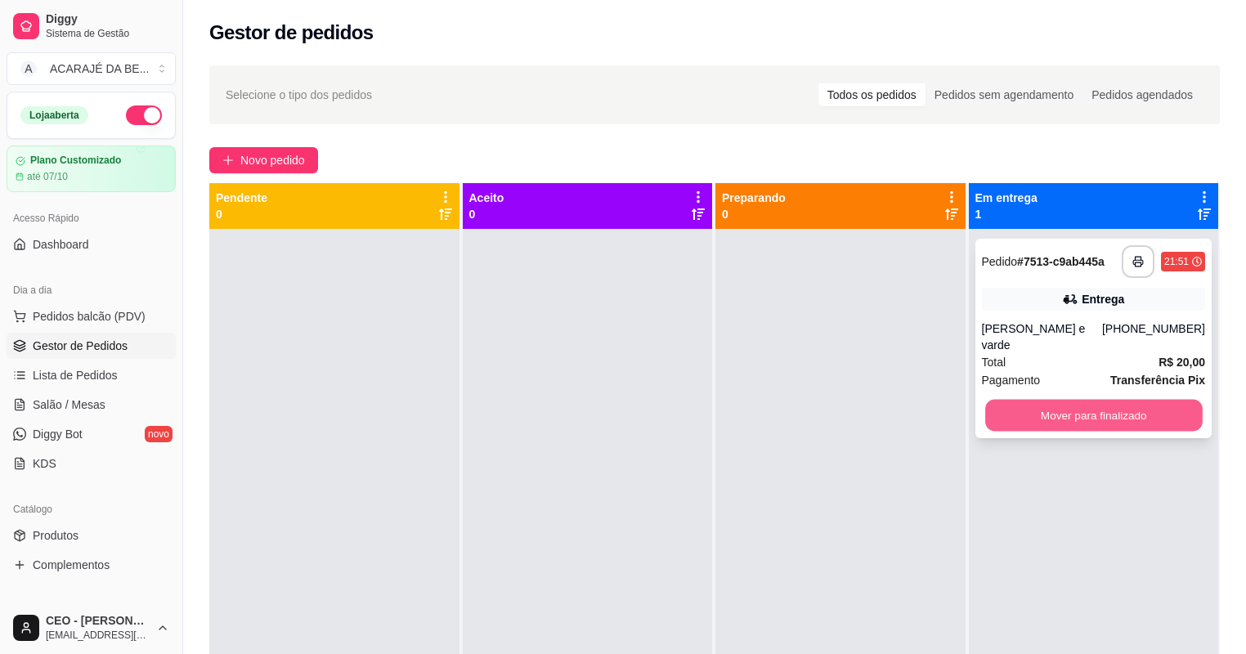
click at [1012, 400] on button "Mover para finalizado" at bounding box center [1093, 416] width 217 height 32
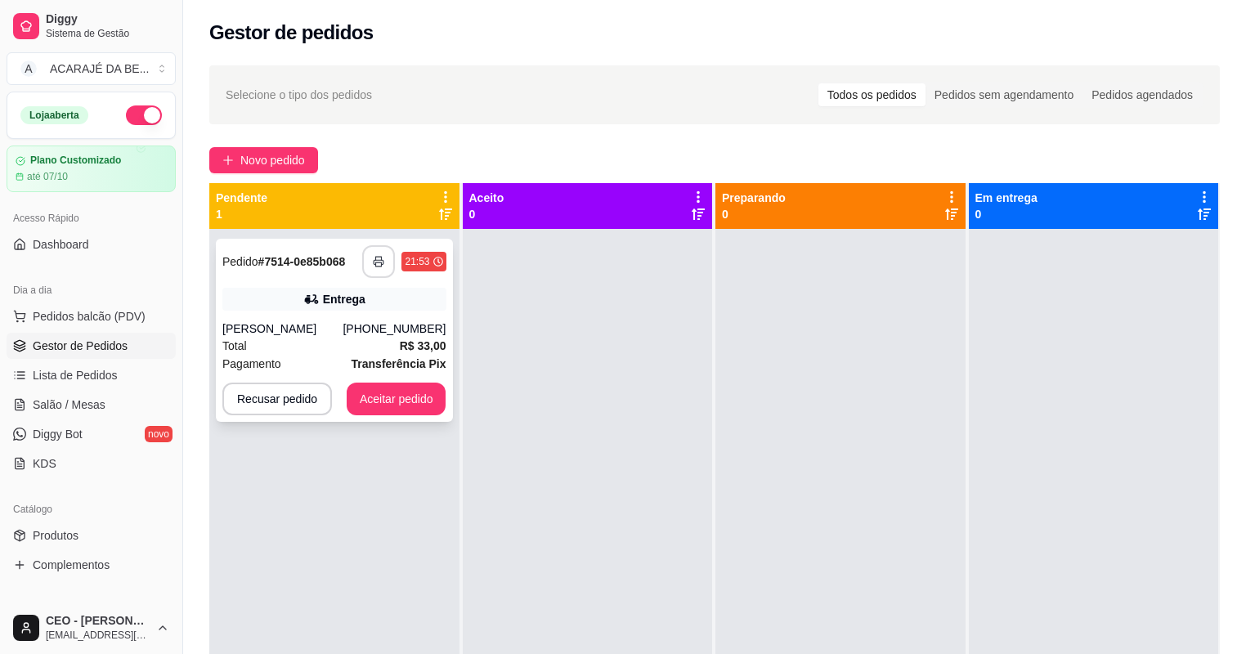
click at [375, 274] on button "button" at bounding box center [378, 261] width 33 height 33
click at [363, 337] on div "(73) 98826-8606" at bounding box center [393, 328] width 103 height 16
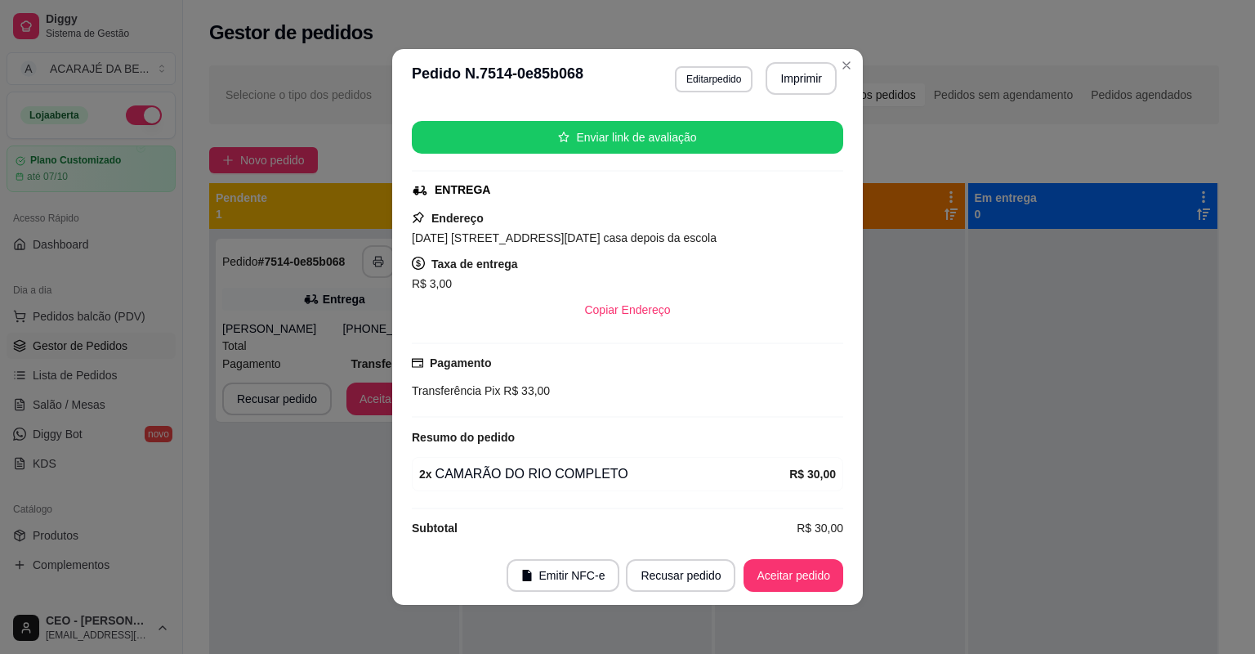
scroll to position [208, 0]
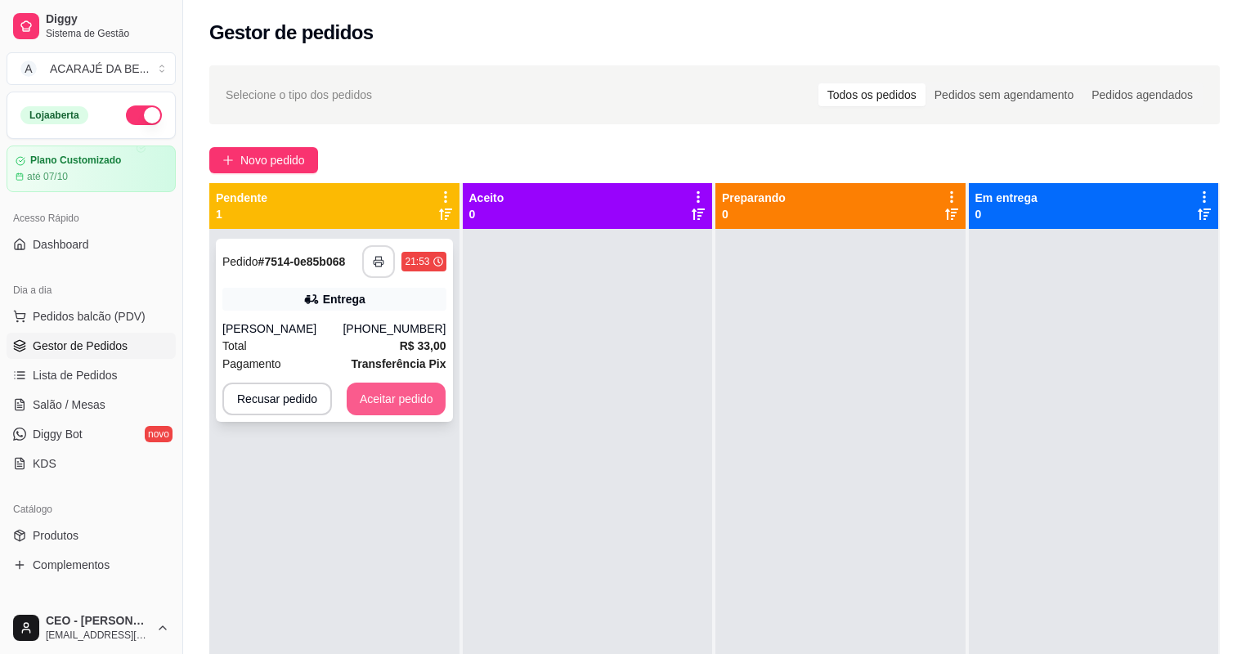
click at [415, 415] on button "Aceitar pedido" at bounding box center [397, 398] width 100 height 33
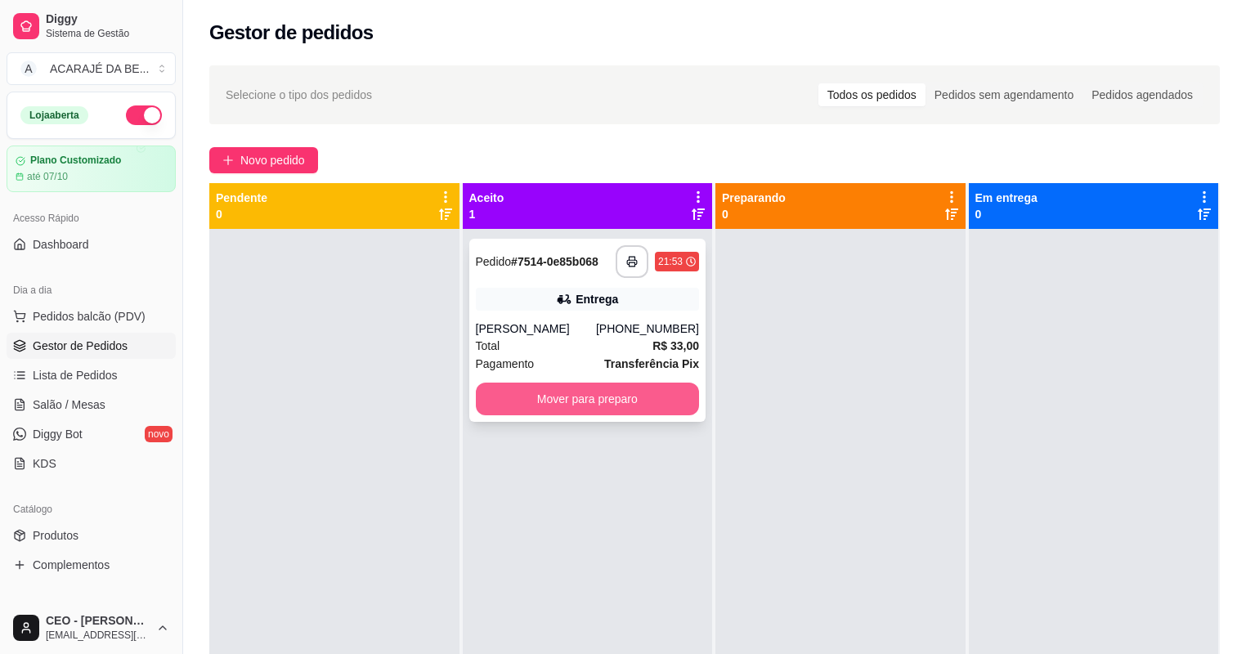
click at [506, 415] on button "Mover para preparo" at bounding box center [588, 398] width 224 height 33
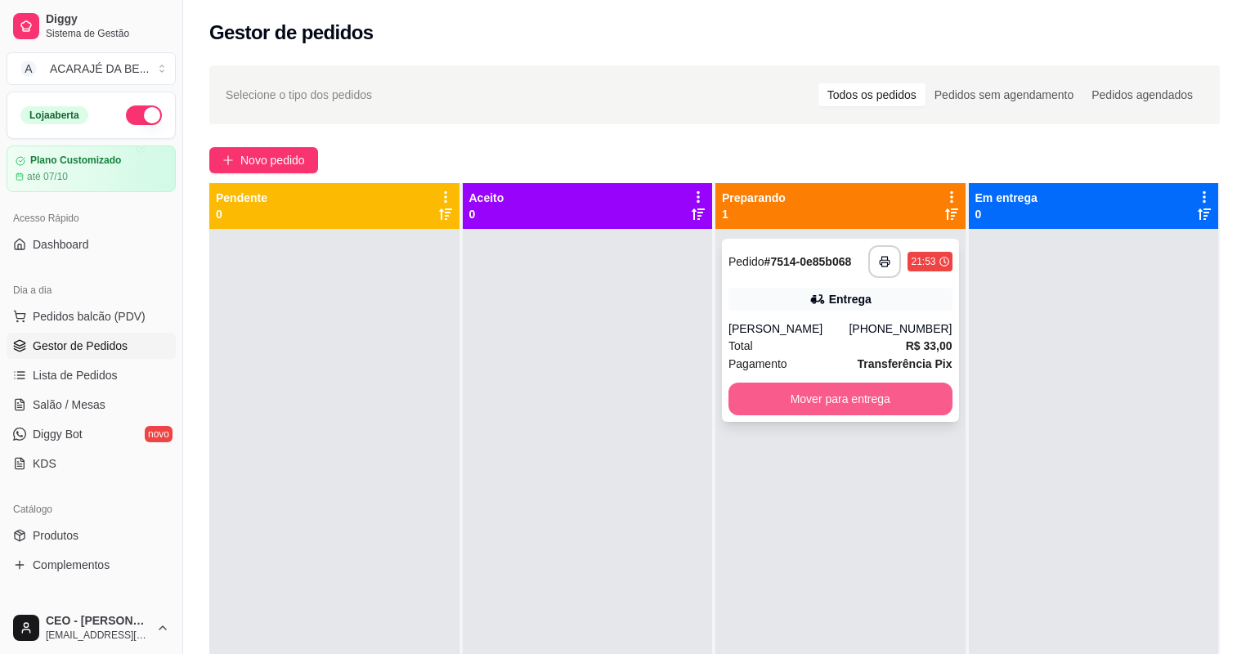
click at [757, 415] on button "Mover para entrega" at bounding box center [840, 398] width 224 height 33
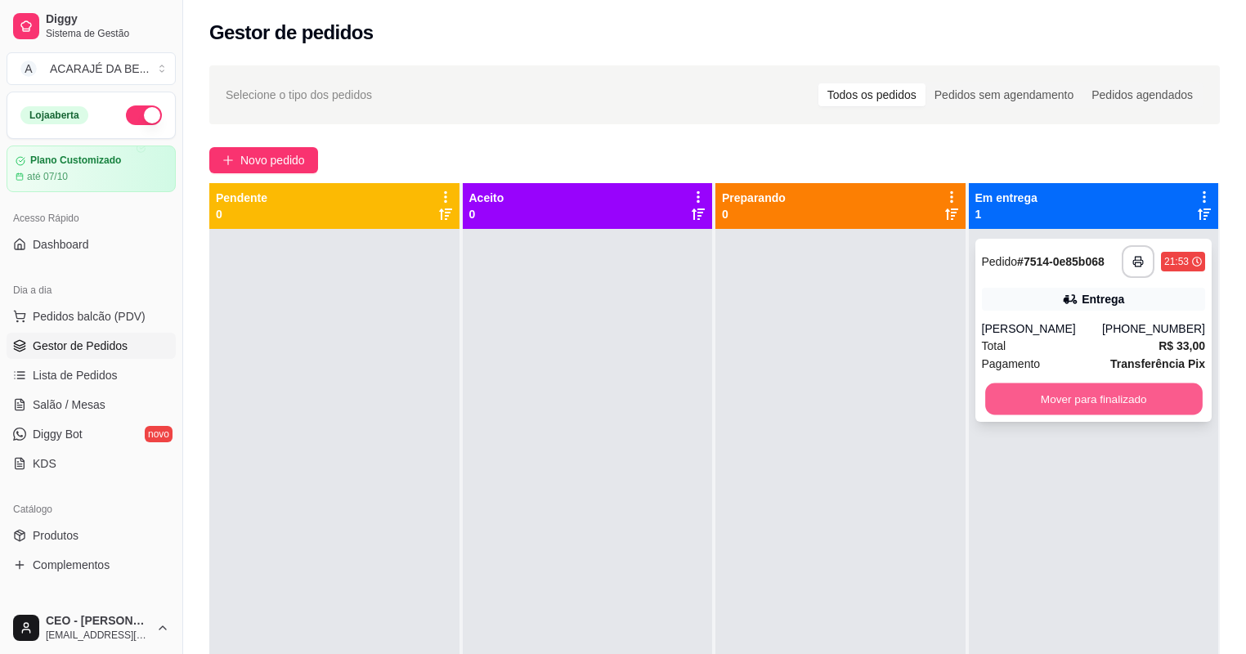
click at [1006, 408] on button "Mover para finalizado" at bounding box center [1093, 399] width 217 height 32
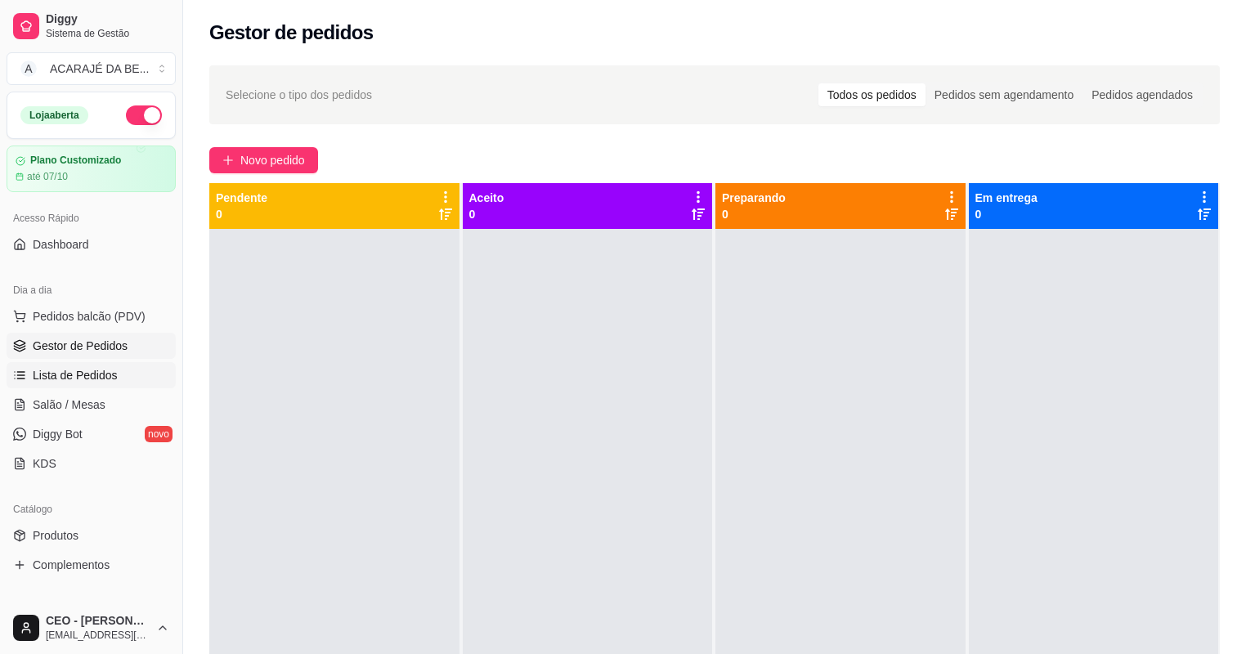
click at [54, 373] on span "Lista de Pedidos" at bounding box center [75, 375] width 85 height 16
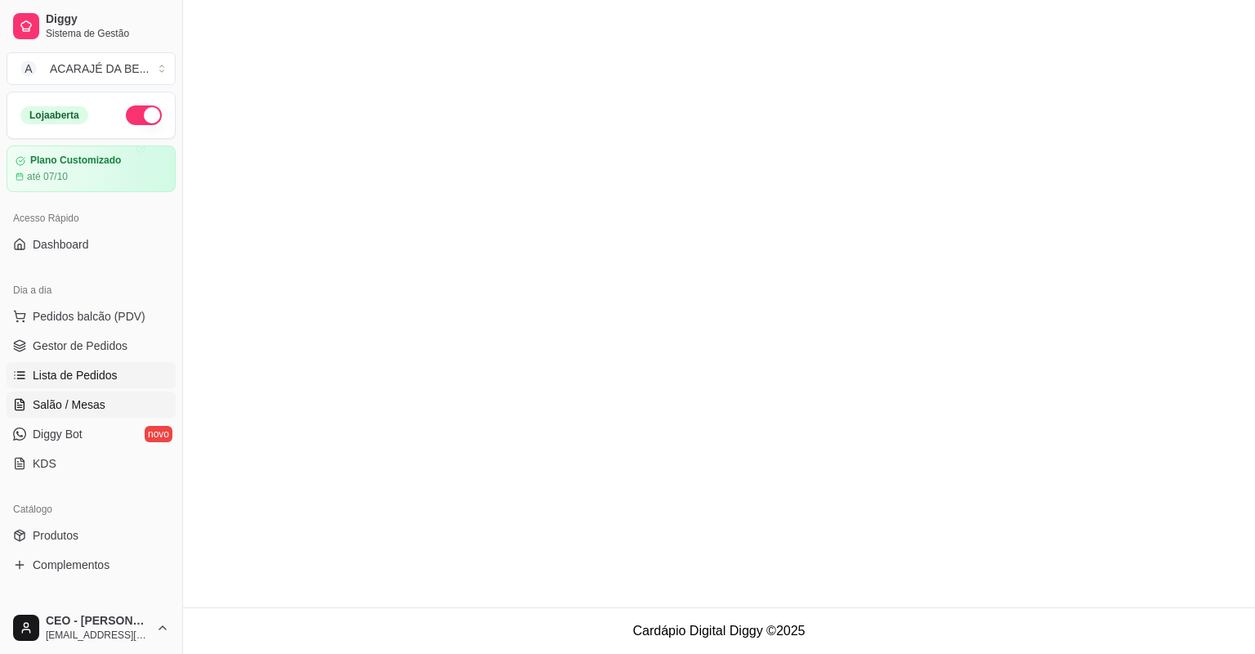
click at [56, 405] on span "Salão / Mesas" at bounding box center [69, 404] width 73 height 16
click at [74, 349] on span "Gestor de Pedidos" at bounding box center [80, 346] width 95 height 16
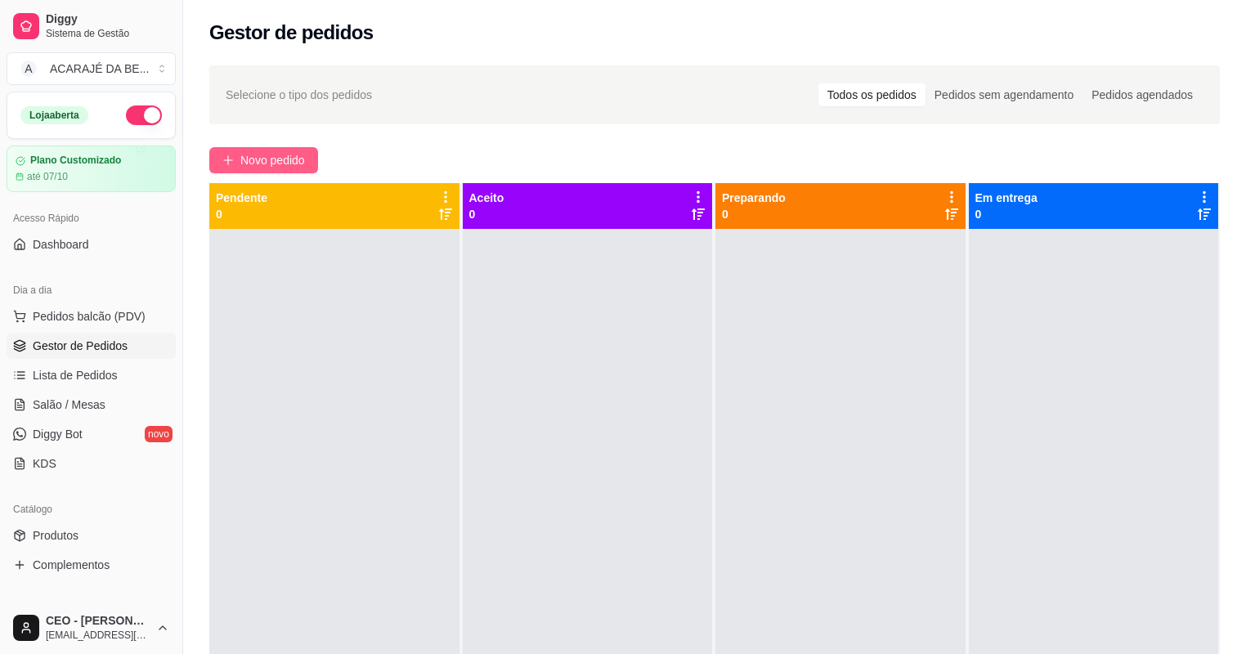
click at [292, 170] on button "Novo pedido" at bounding box center [263, 160] width 109 height 26
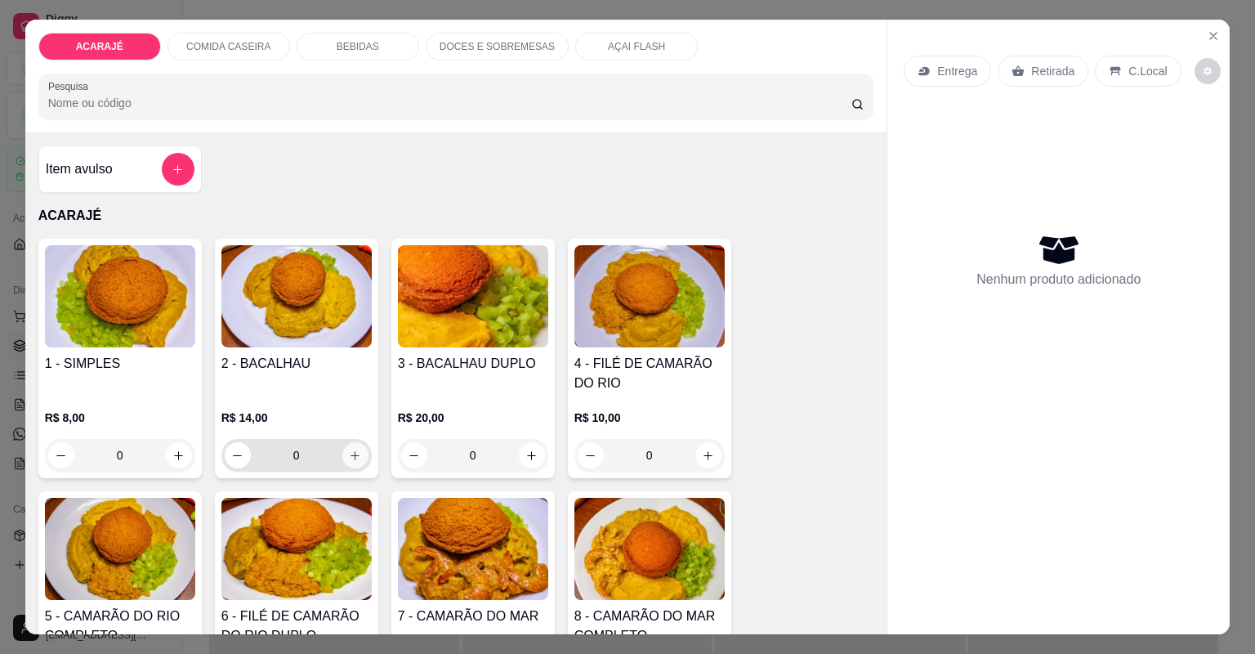
click at [349, 452] on icon "increase-product-quantity" at bounding box center [355, 456] width 12 height 12
type input "1"
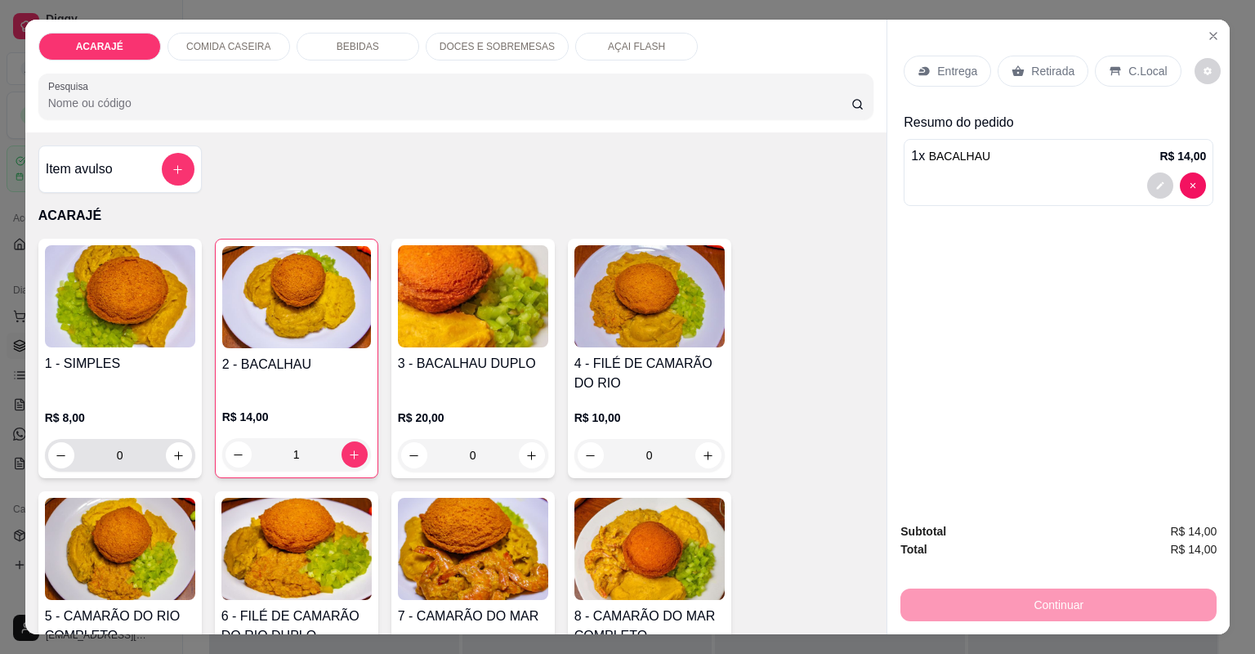
scroll to position [65, 0]
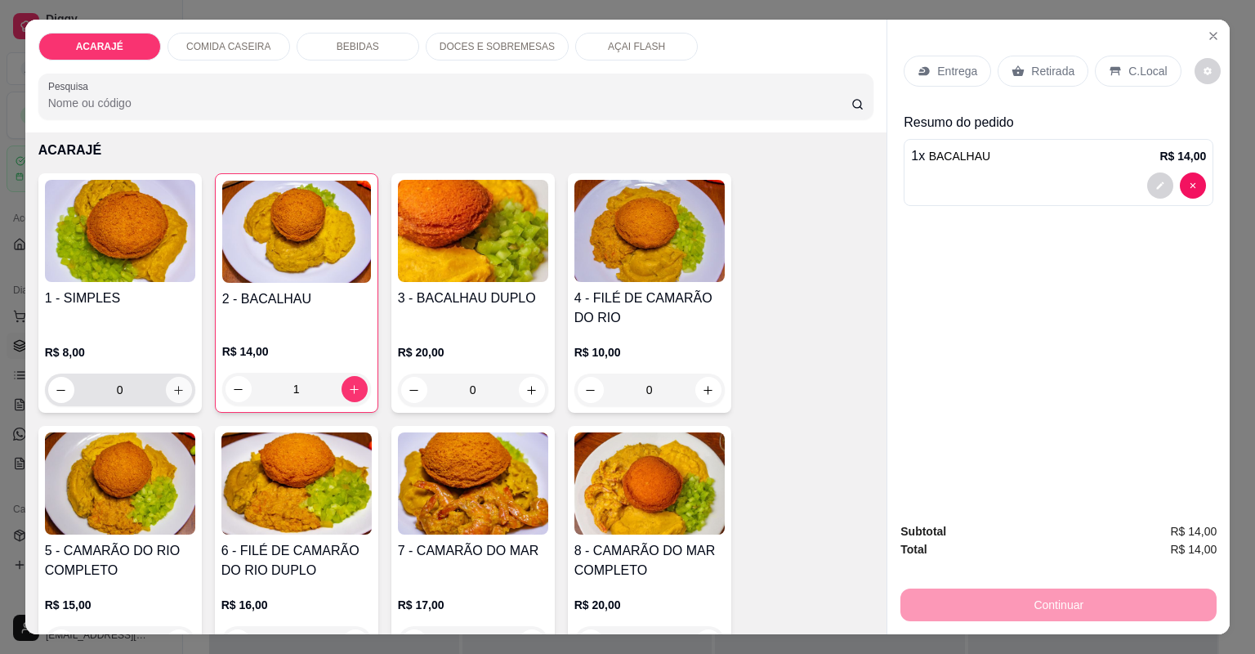
click at [176, 381] on button "increase-product-quantity" at bounding box center [179, 390] width 26 height 26
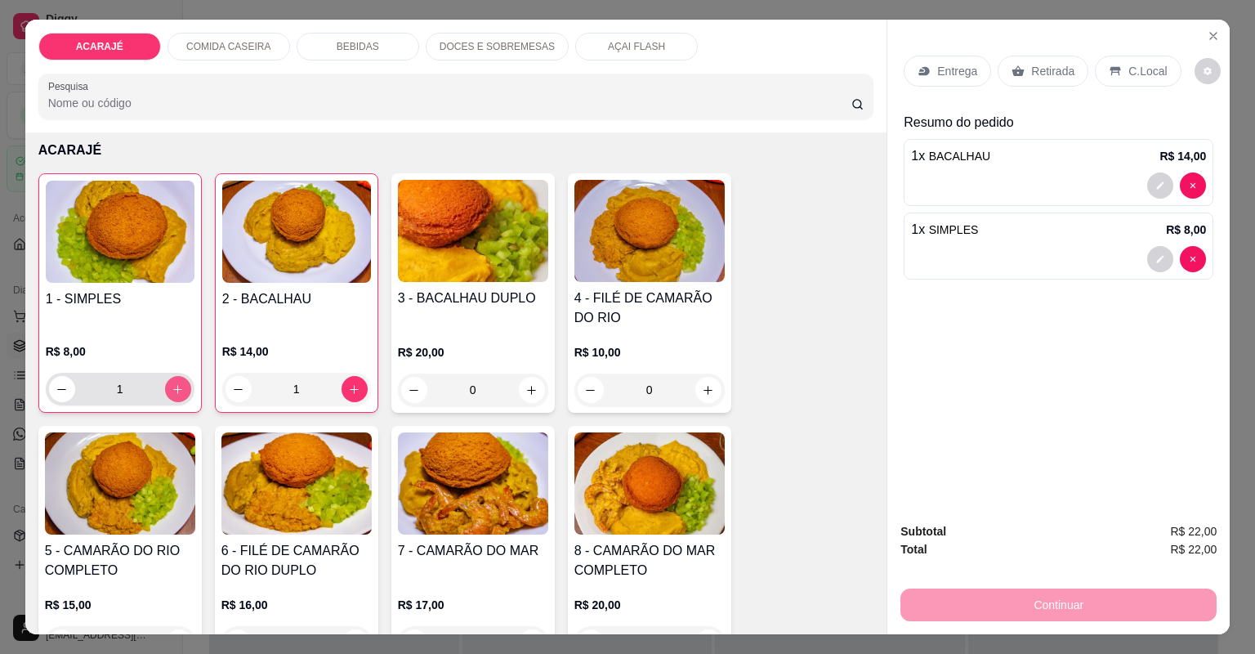
type input "1"
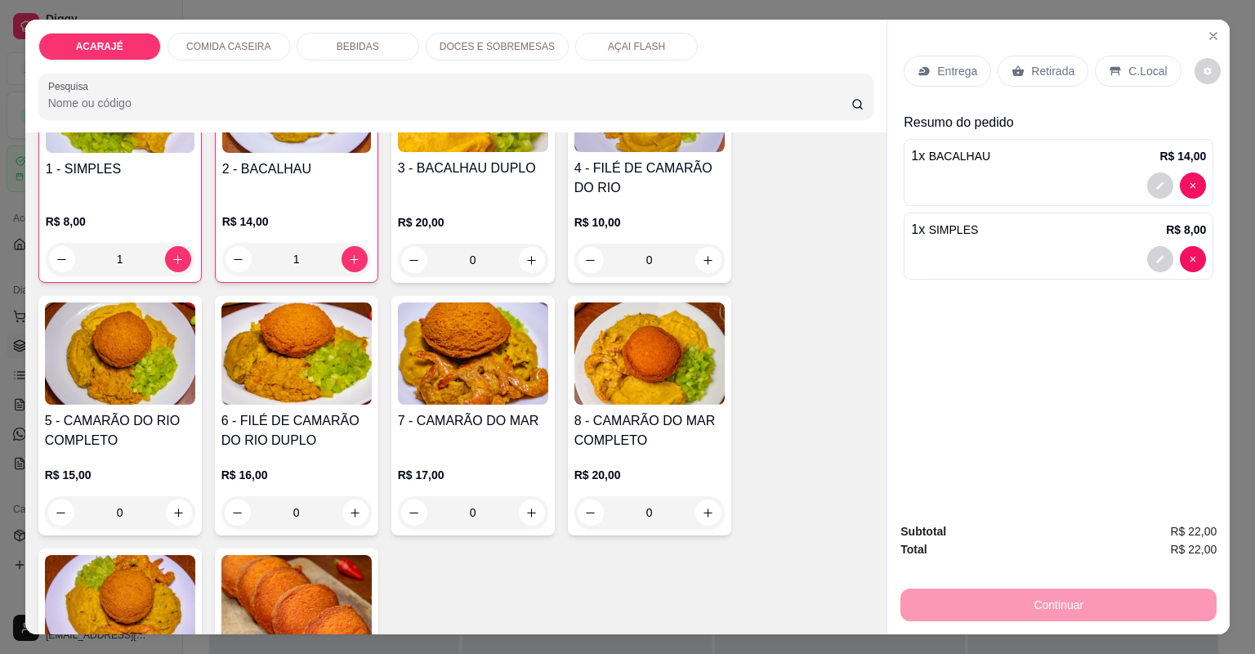
scroll to position [0, 0]
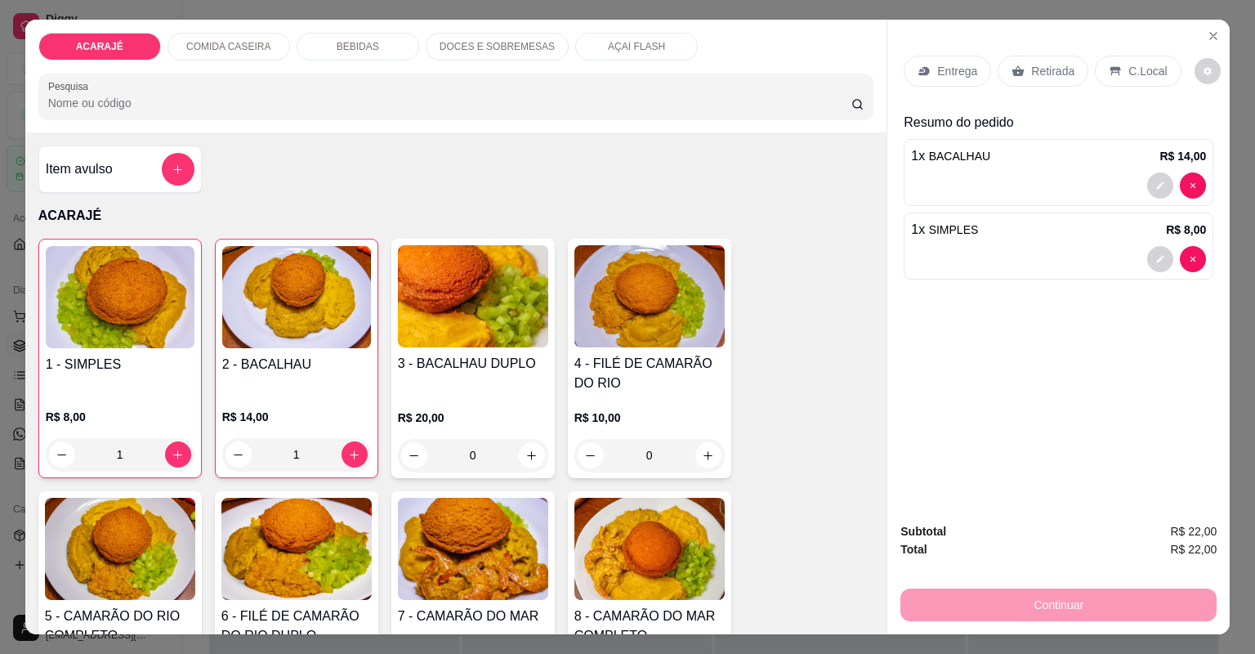
click at [1031, 75] on p "Retirada" at bounding box center [1052, 71] width 43 height 16
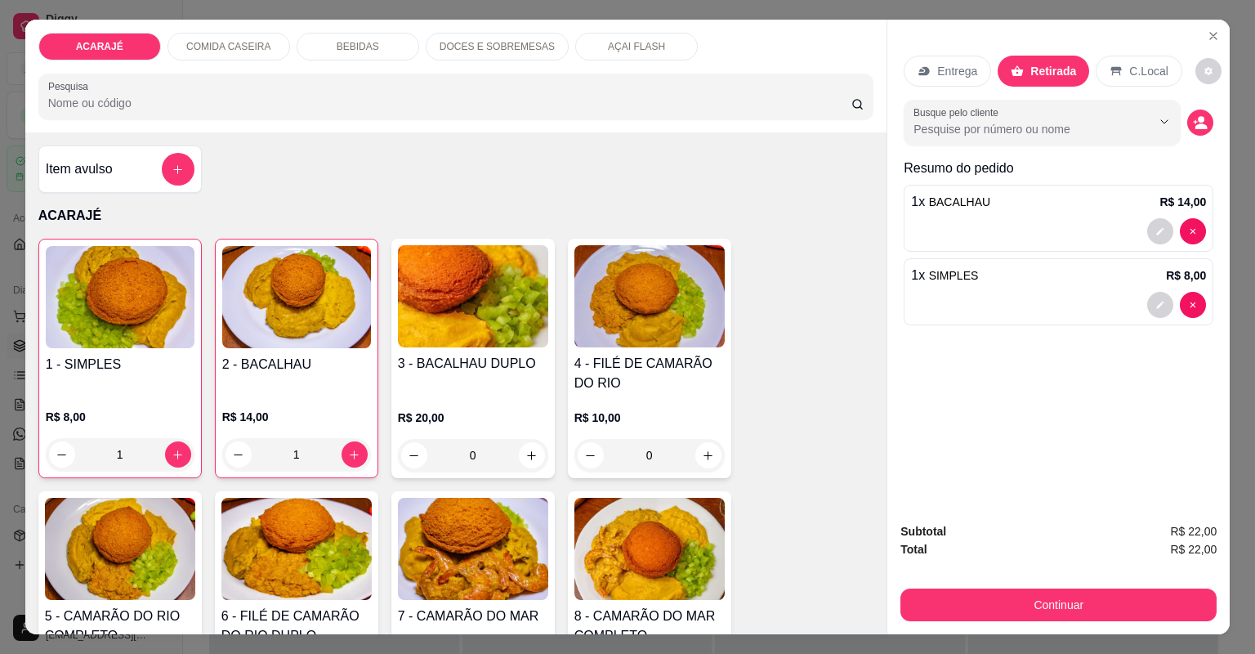
scroll to position [65, 0]
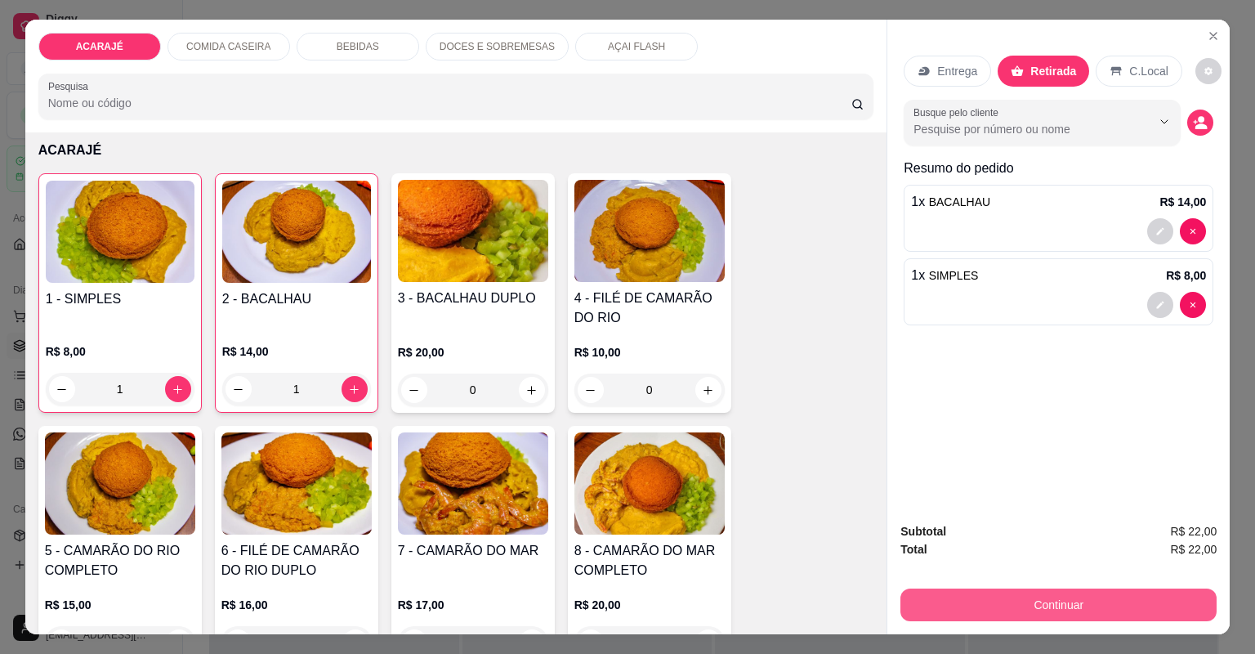
click at [995, 610] on button "Continuar" at bounding box center [1059, 604] width 316 height 33
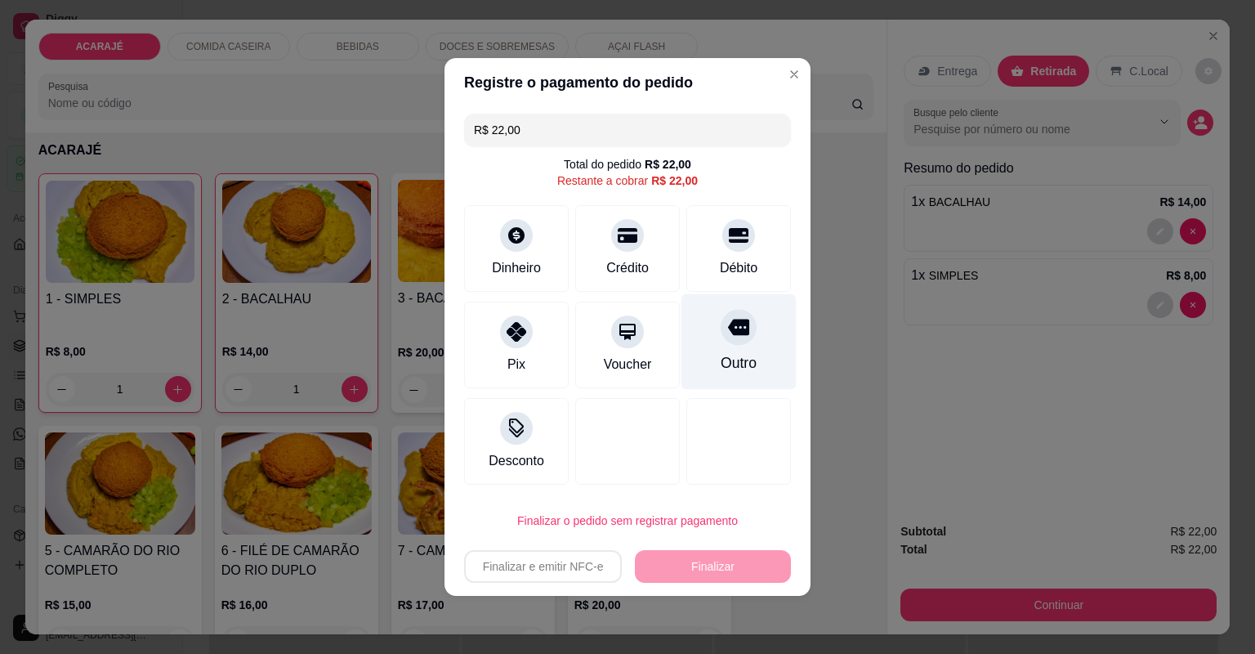
click at [727, 358] on div "Outro" at bounding box center [739, 362] width 36 height 21
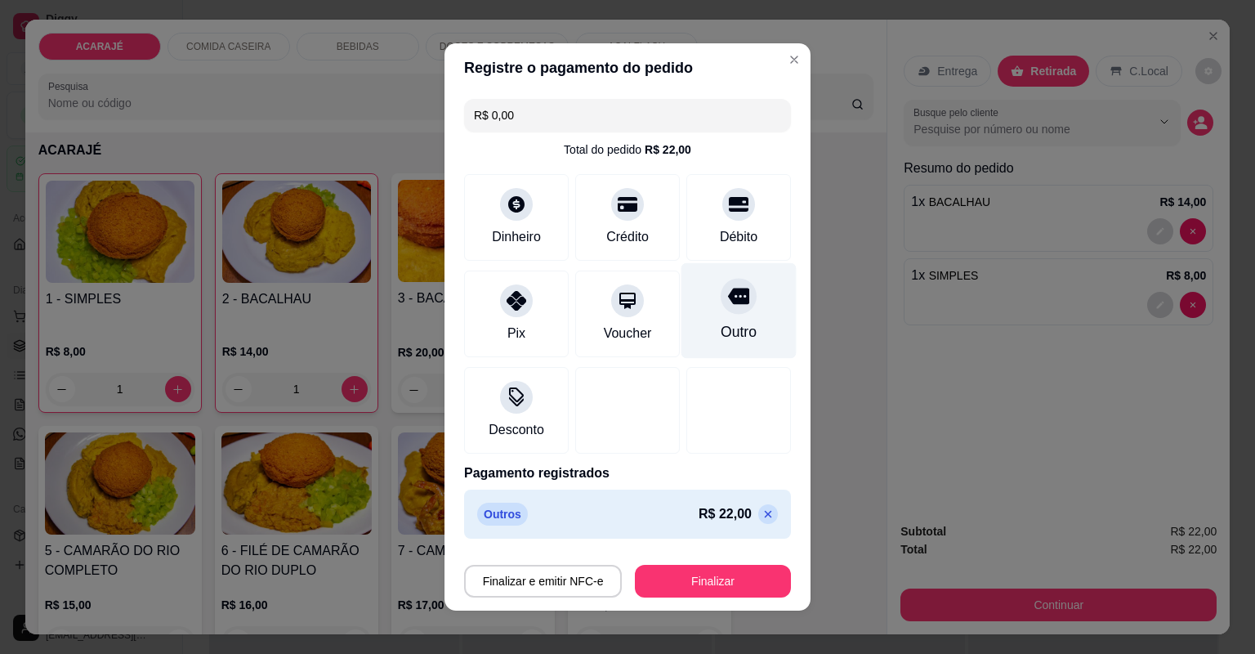
type input "R$ 0,00"
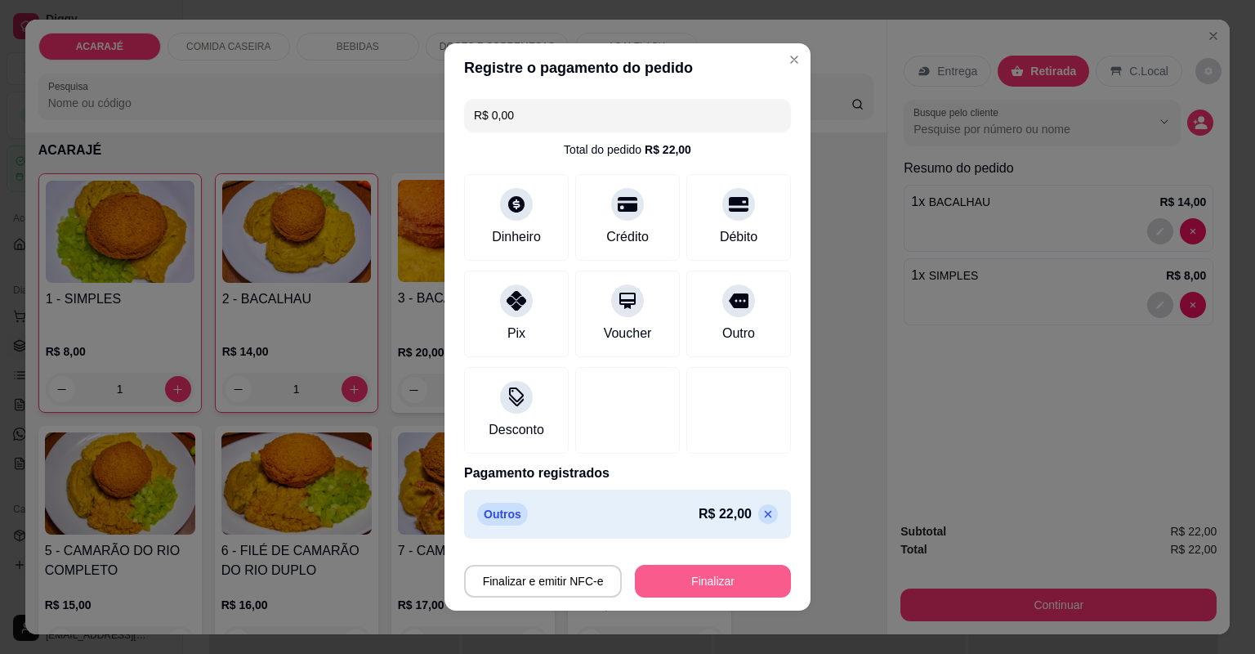
click at [688, 591] on button "Finalizar" at bounding box center [713, 581] width 156 height 33
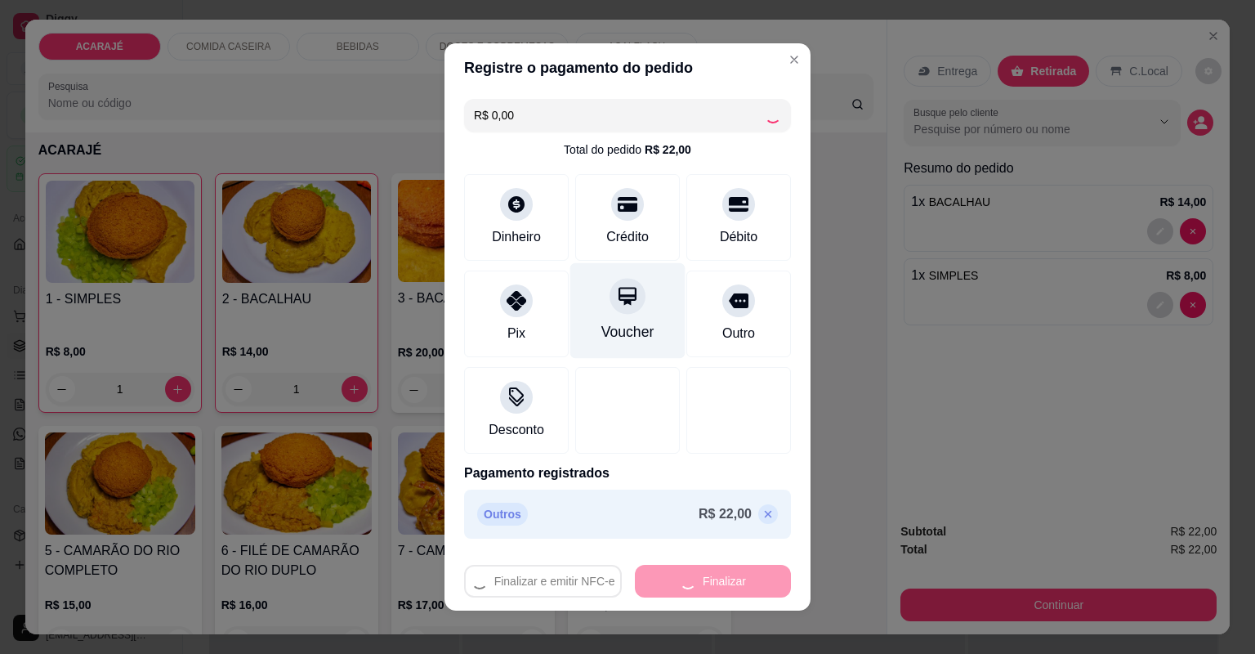
type input "0"
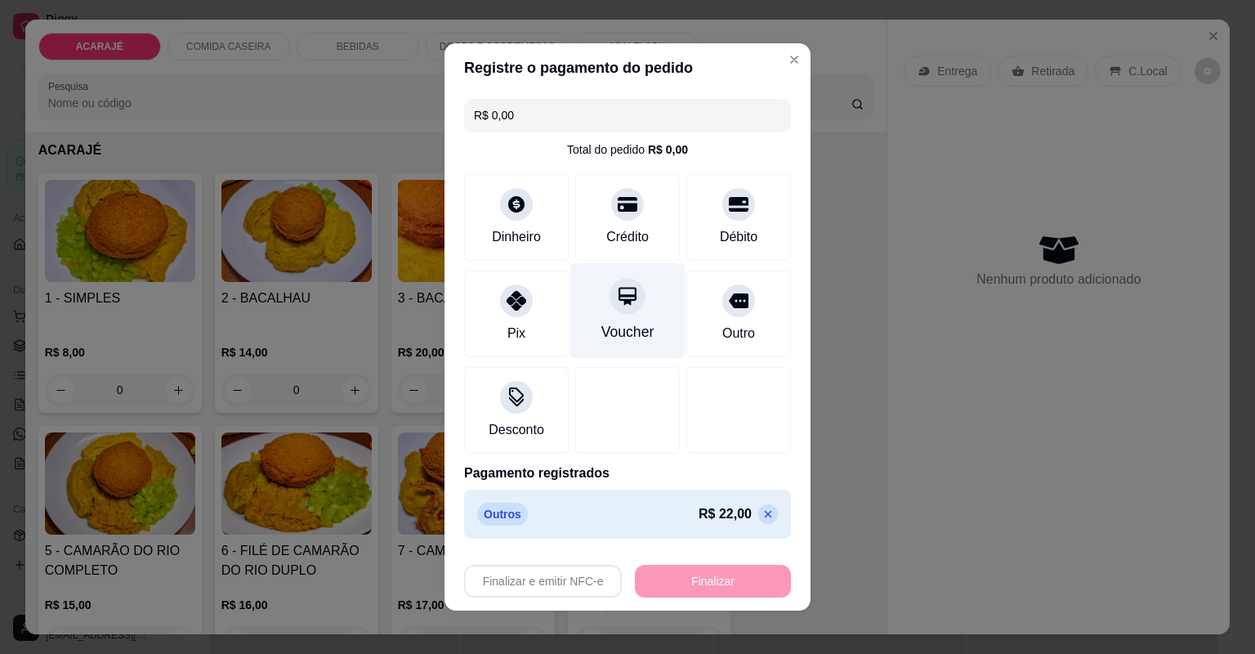
type input "-R$ 22,00"
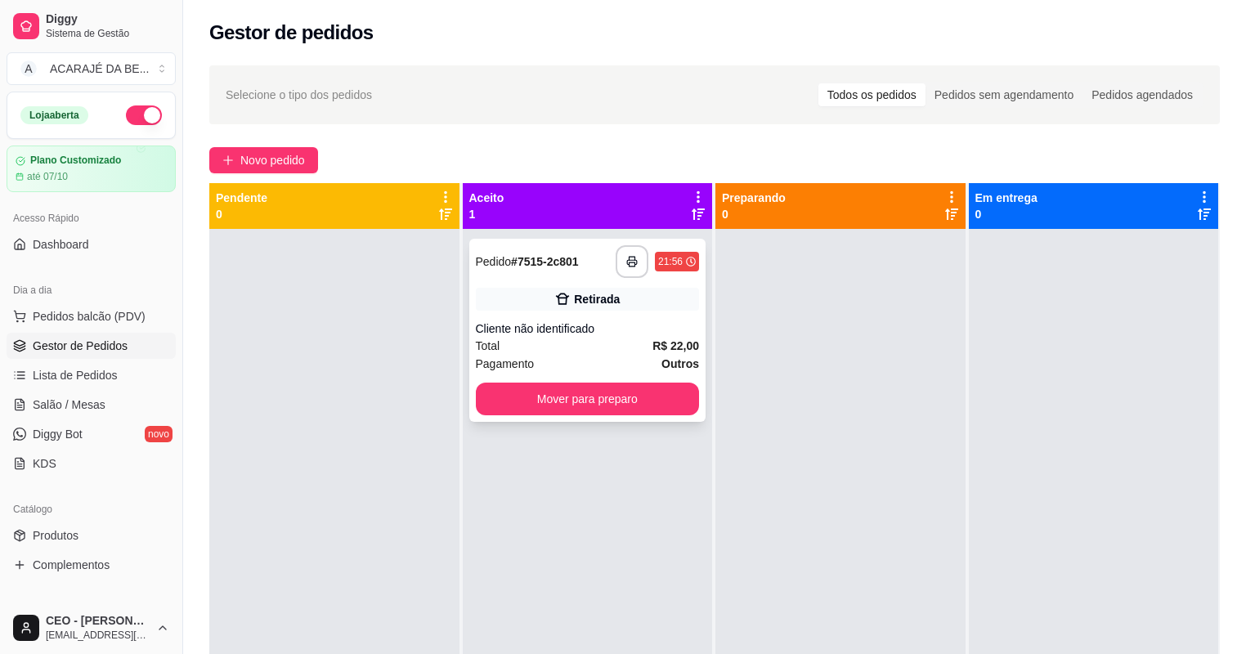
click at [652, 348] on strong "R$ 22,00" at bounding box center [675, 345] width 47 height 13
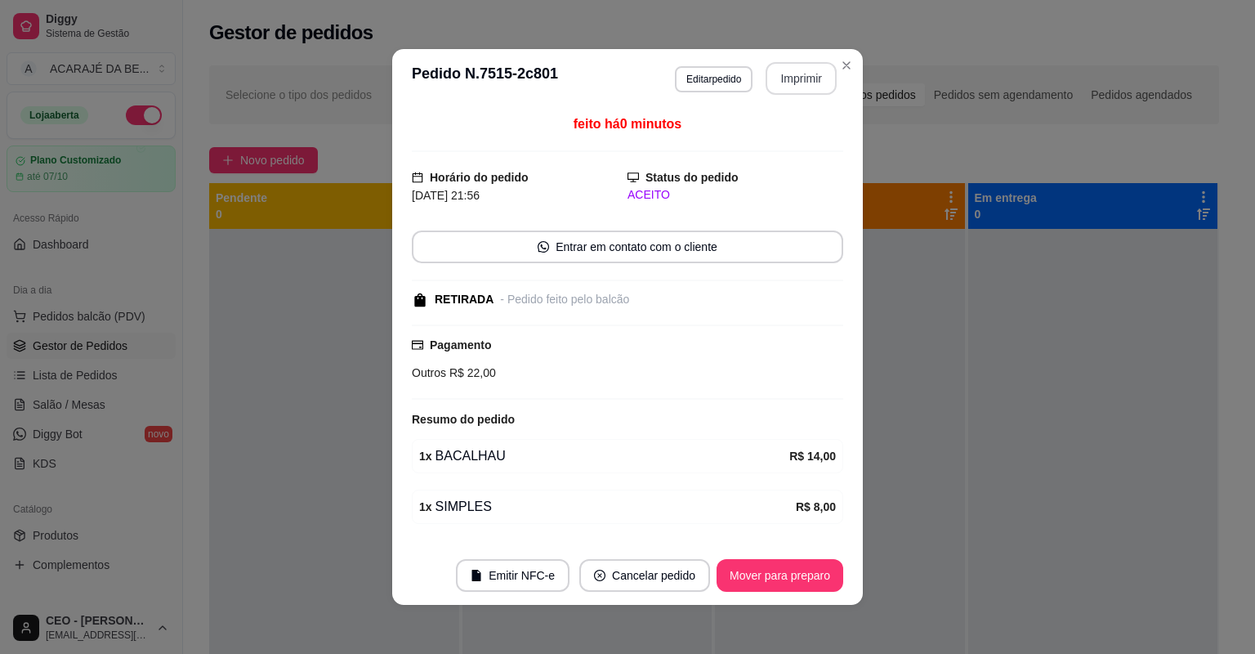
click at [791, 81] on button "Imprimir" at bounding box center [801, 78] width 71 height 33
click at [738, 574] on button "Mover para preparo" at bounding box center [779, 576] width 123 height 32
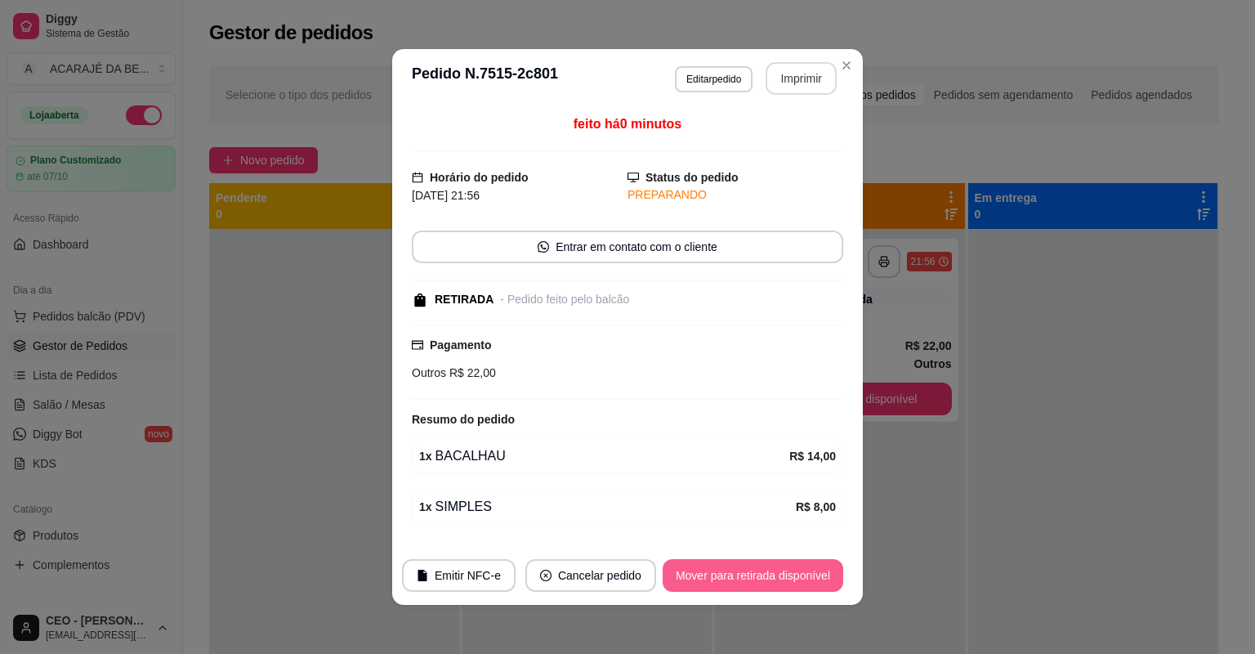
click at [772, 577] on button "Mover para retirada disponível" at bounding box center [753, 575] width 181 height 33
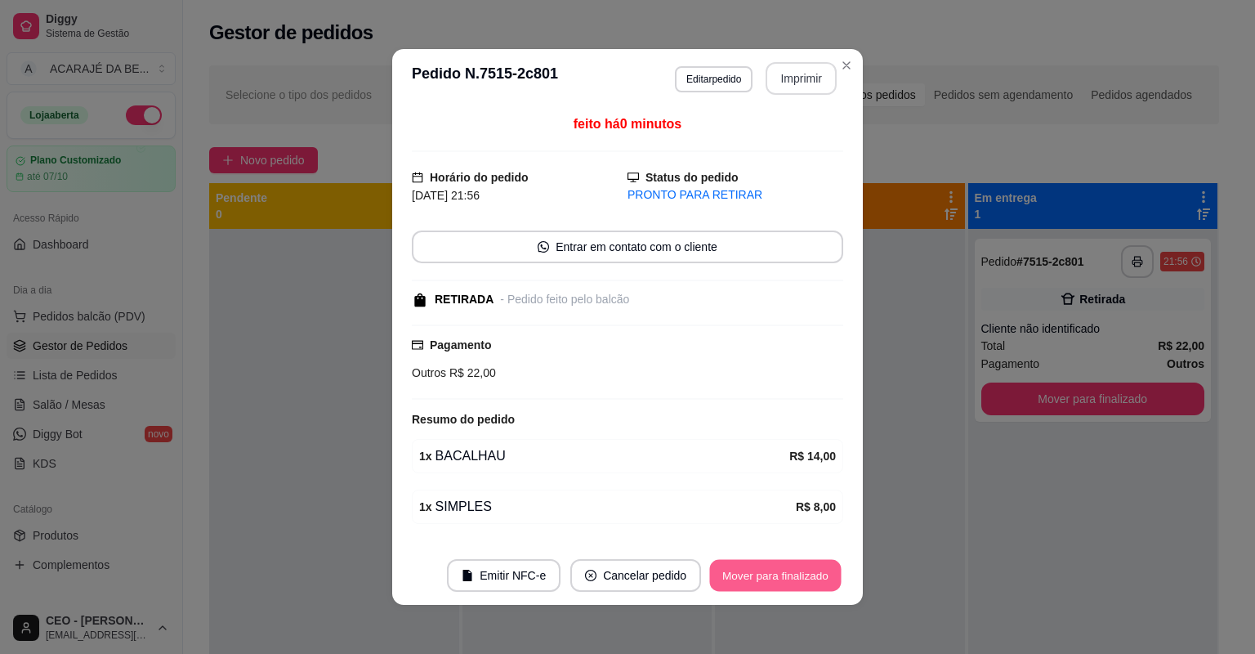
click at [742, 569] on button "Mover para finalizado" at bounding box center [776, 576] width 132 height 32
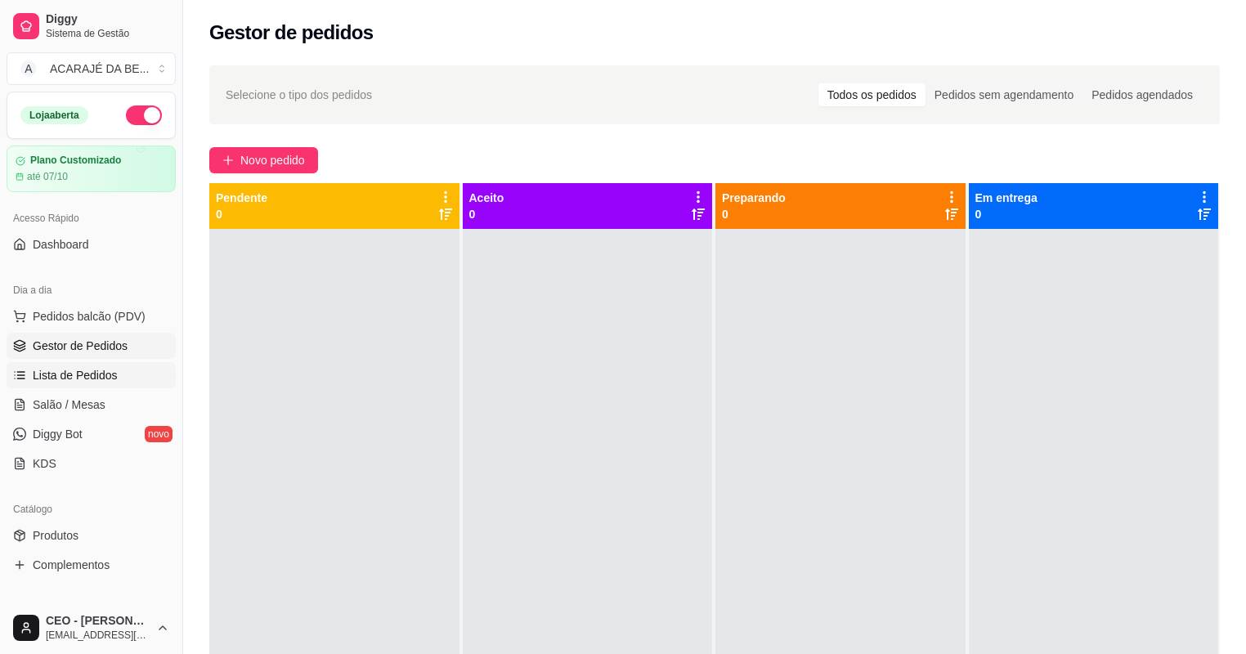
click at [58, 371] on span "Lista de Pedidos" at bounding box center [75, 375] width 85 height 16
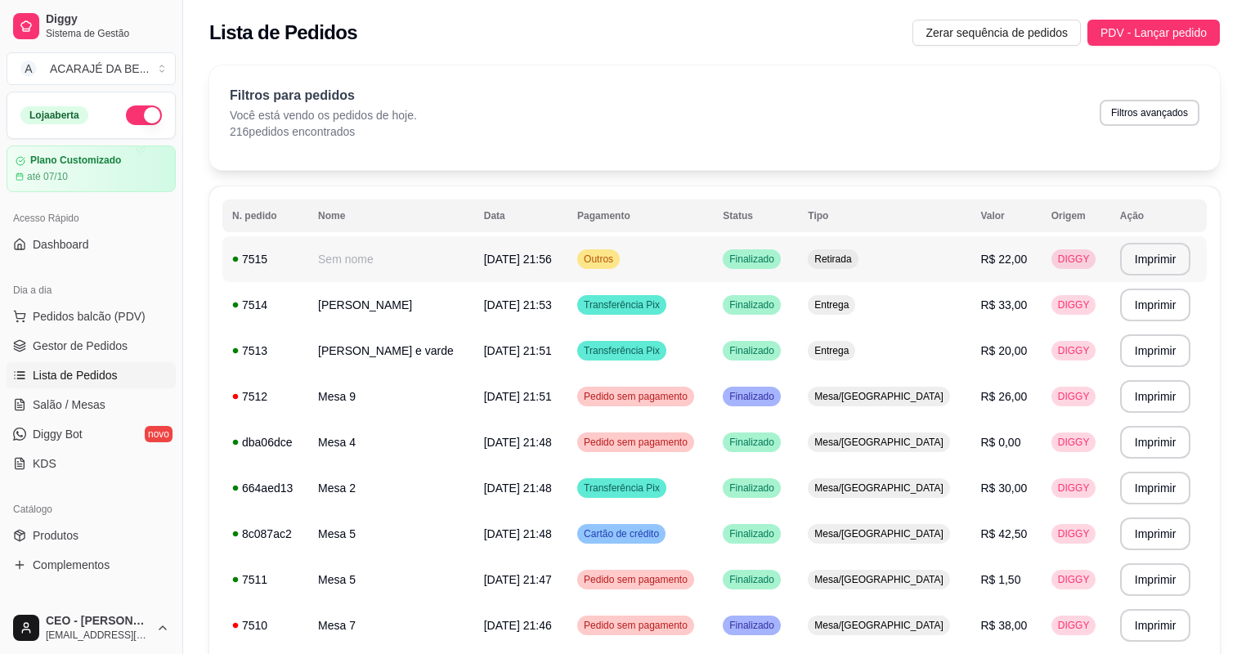
click at [798, 272] on td "Finalizado" at bounding box center [755, 259] width 85 height 46
click at [41, 348] on span "Gestor de Pedidos" at bounding box center [80, 346] width 95 height 16
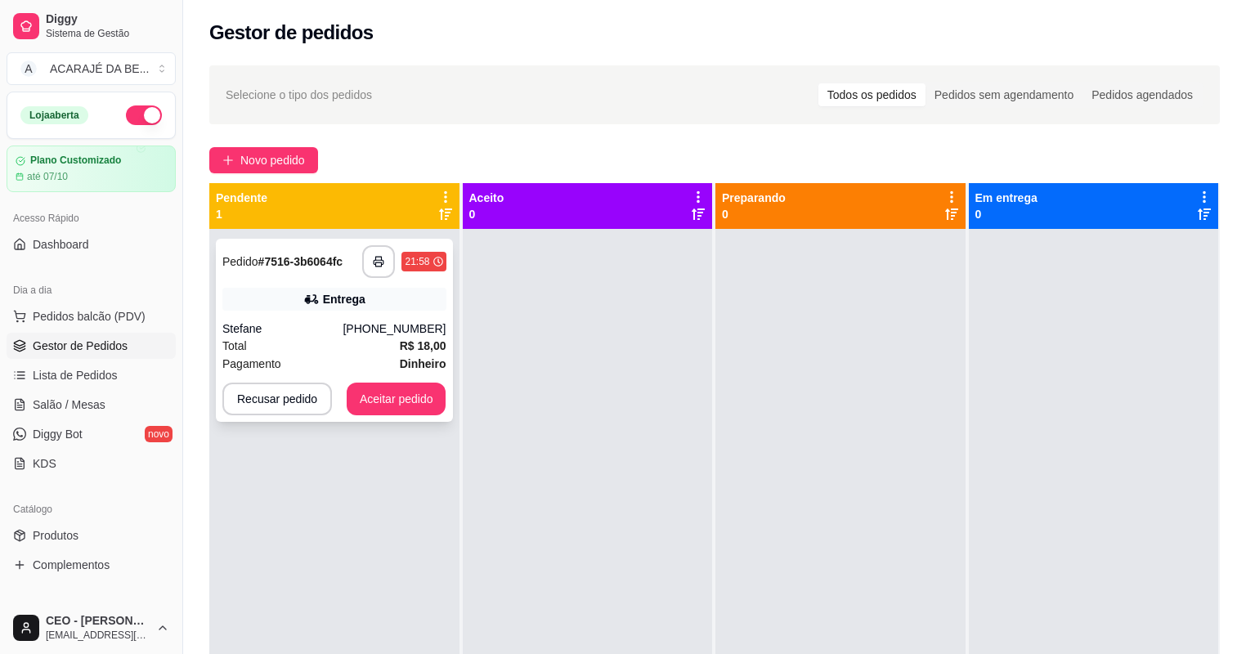
click at [378, 271] on button "button" at bounding box center [378, 261] width 33 height 33
click at [399, 389] on button "Aceitar pedido" at bounding box center [397, 398] width 100 height 33
click at [399, 389] on button "Aceitar pedido" at bounding box center [396, 399] width 96 height 32
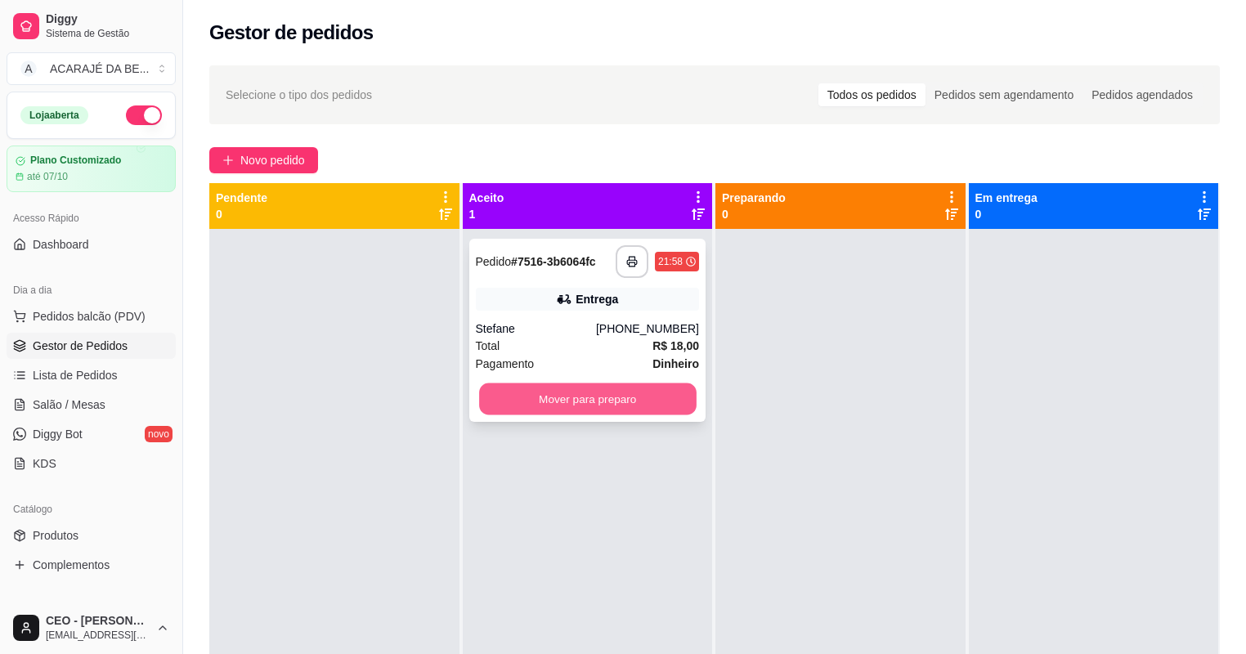
click at [549, 395] on button "Mover para preparo" at bounding box center [587, 399] width 217 height 32
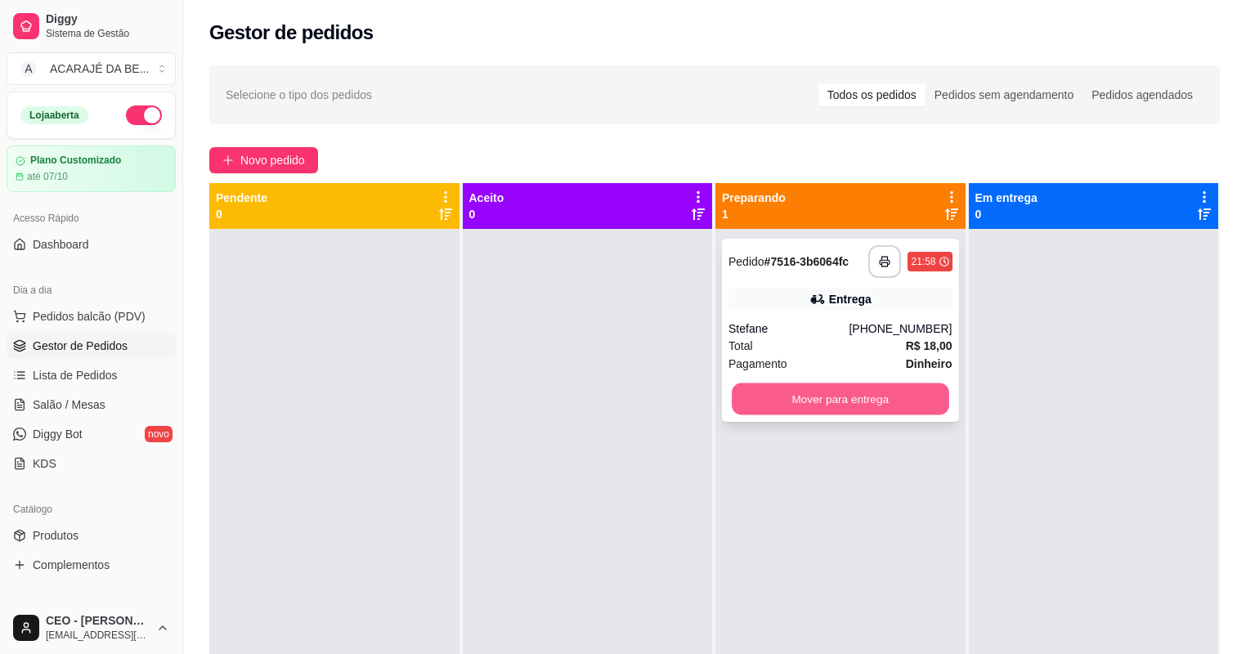
click at [852, 393] on button "Mover para entrega" at bounding box center [839, 399] width 217 height 32
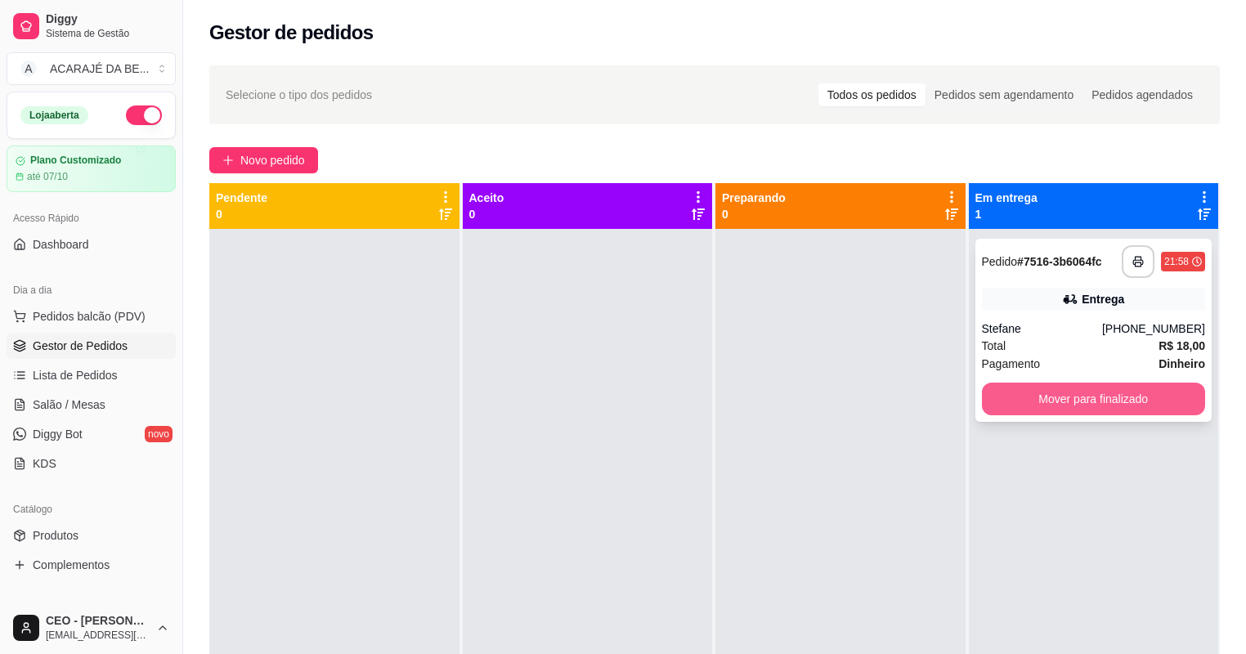
click at [1090, 400] on button "Mover para finalizado" at bounding box center [1094, 398] width 224 height 33
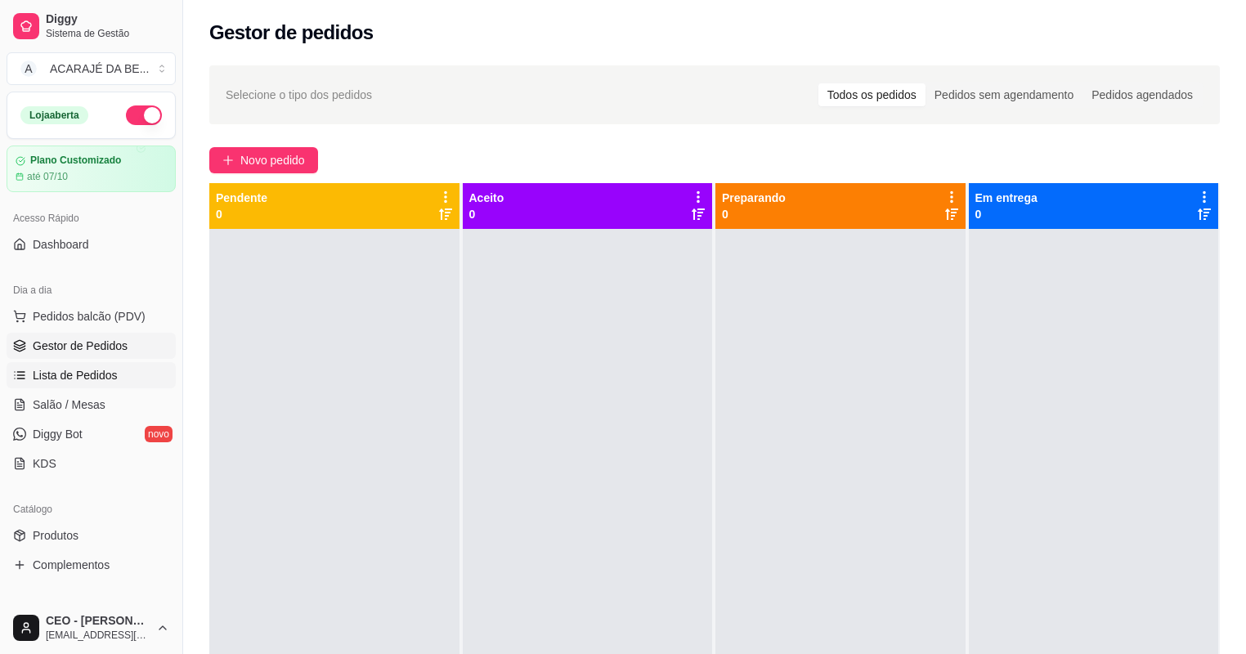
click at [72, 382] on span "Lista de Pedidos" at bounding box center [75, 375] width 85 height 16
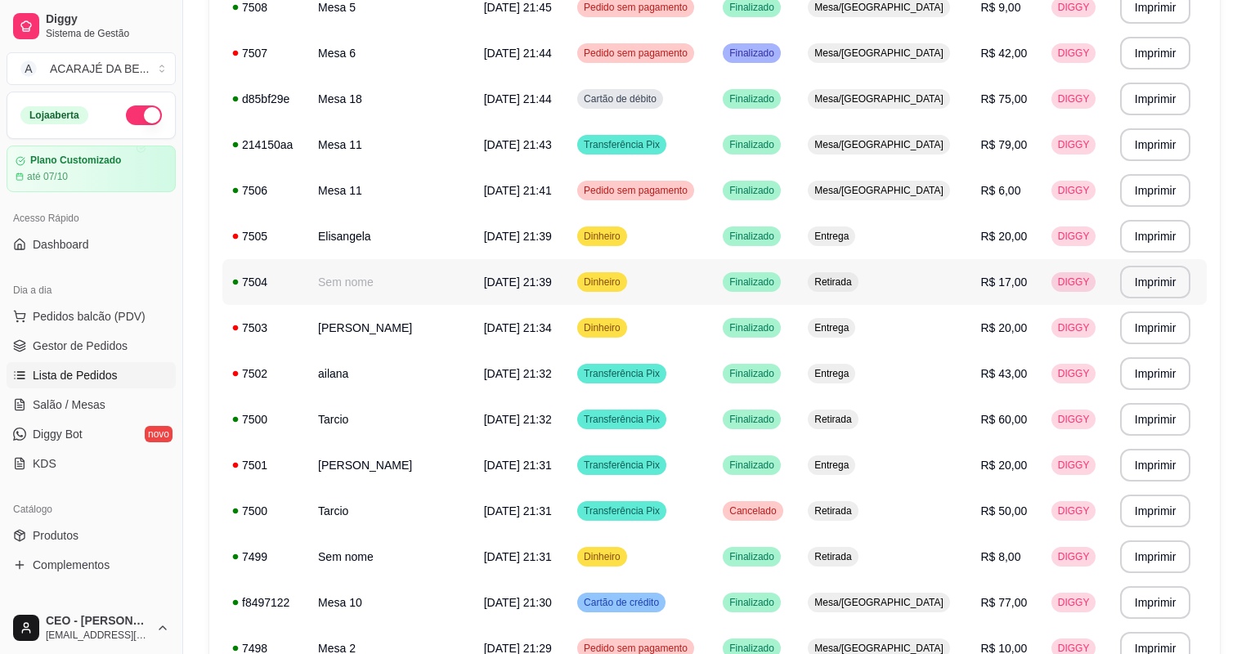
scroll to position [1073, 0]
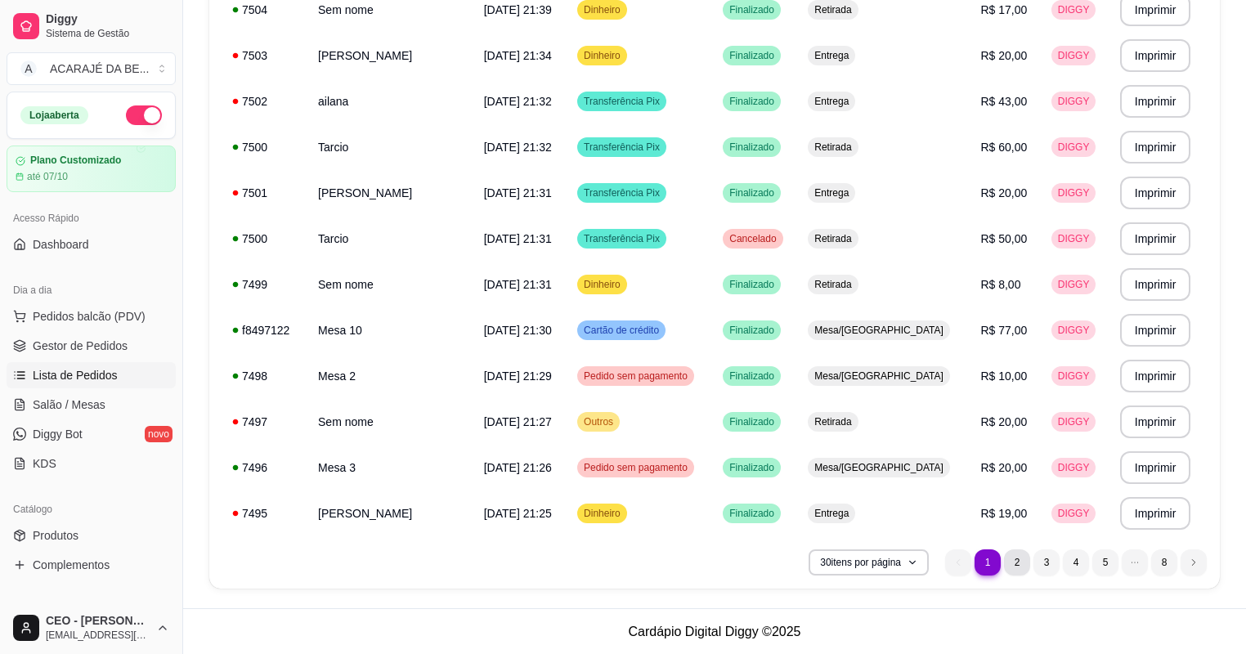
click at [1019, 566] on li "2" at bounding box center [1017, 562] width 26 height 26
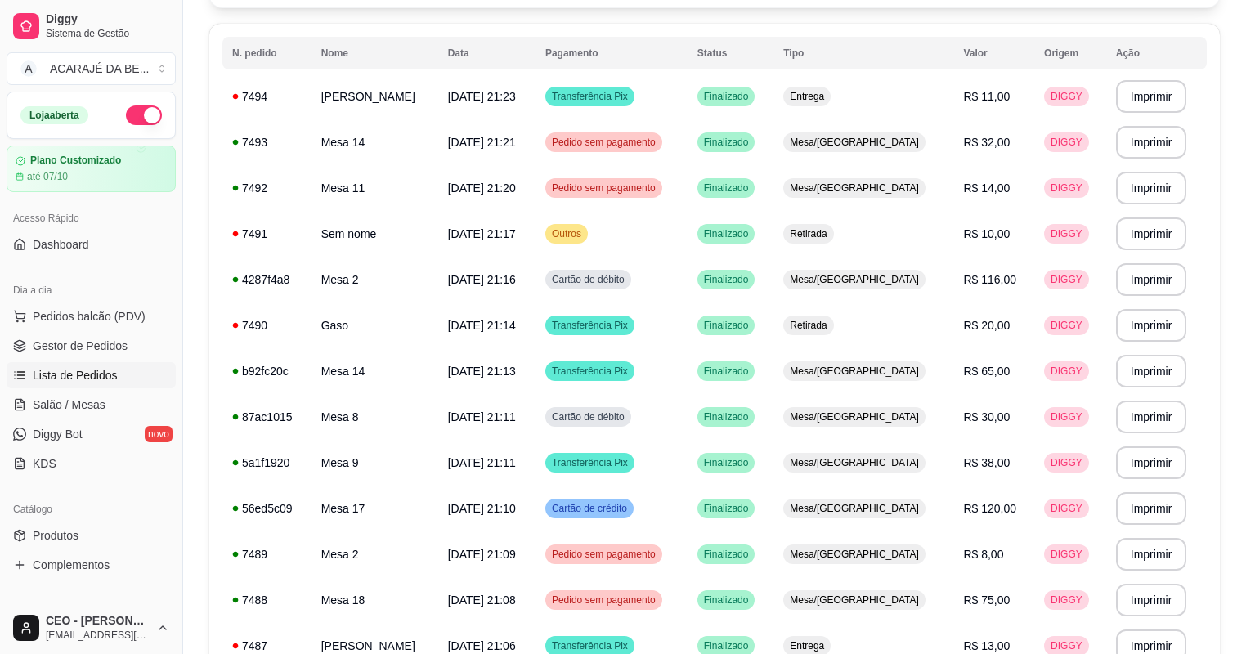
scroll to position [158, 0]
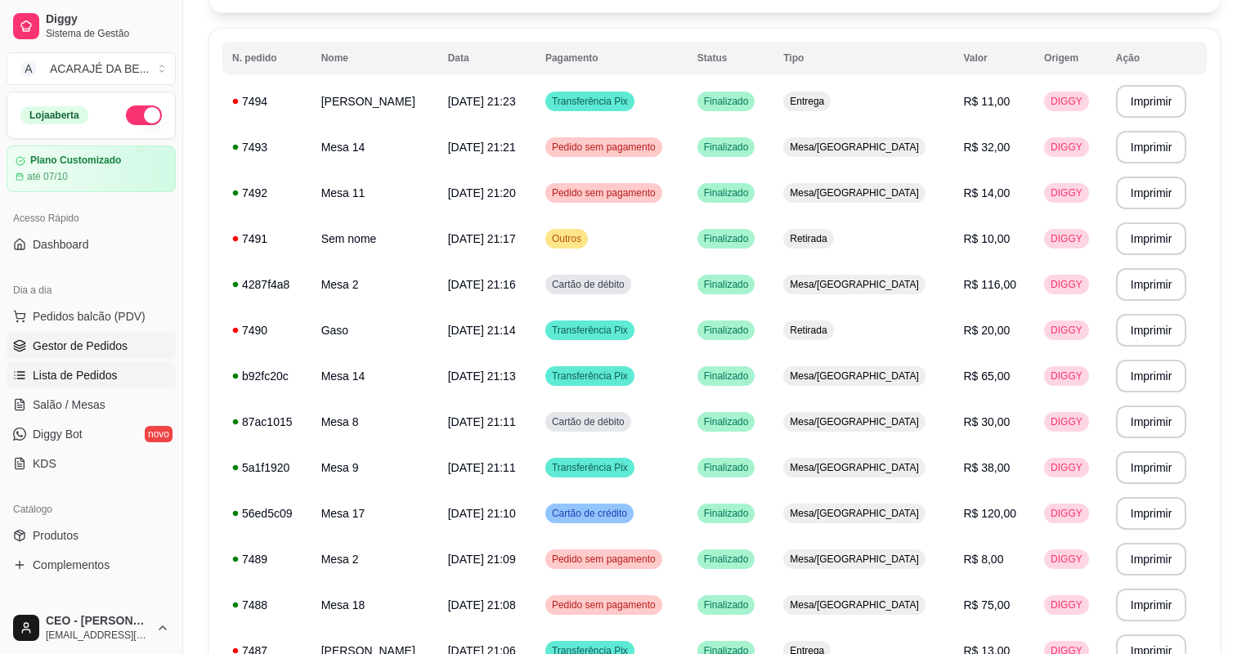
click at [83, 350] on span "Gestor de Pedidos" at bounding box center [80, 346] width 95 height 16
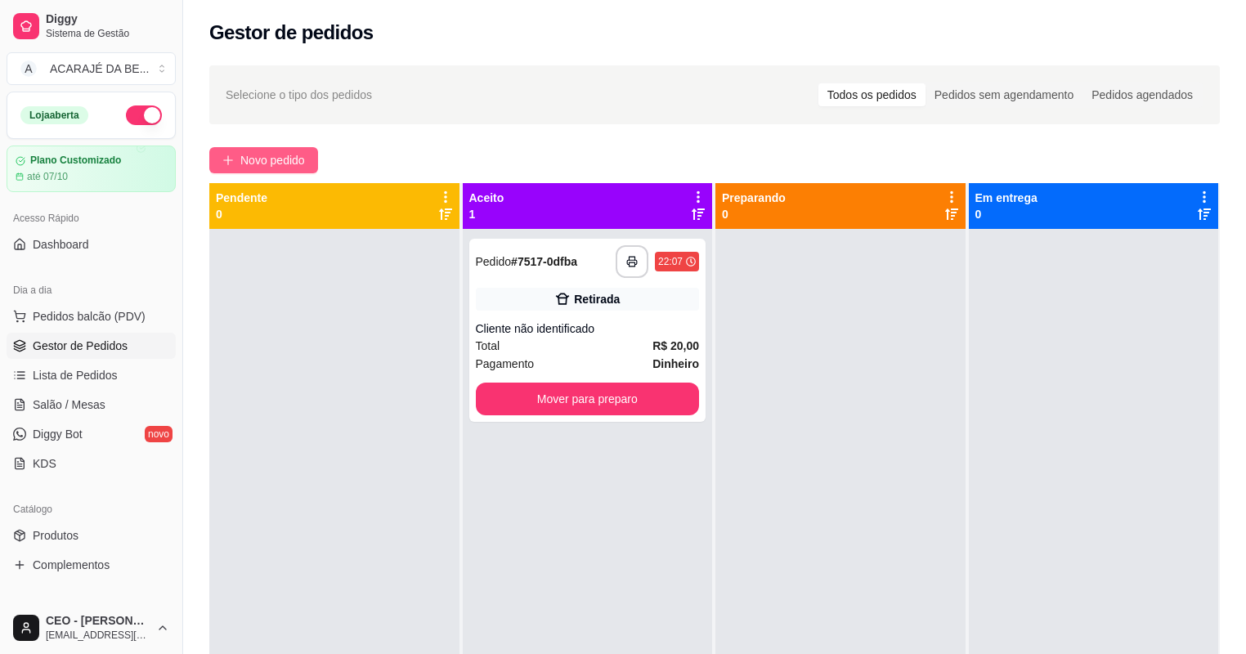
click at [273, 159] on span "Novo pedido" at bounding box center [272, 160] width 65 height 18
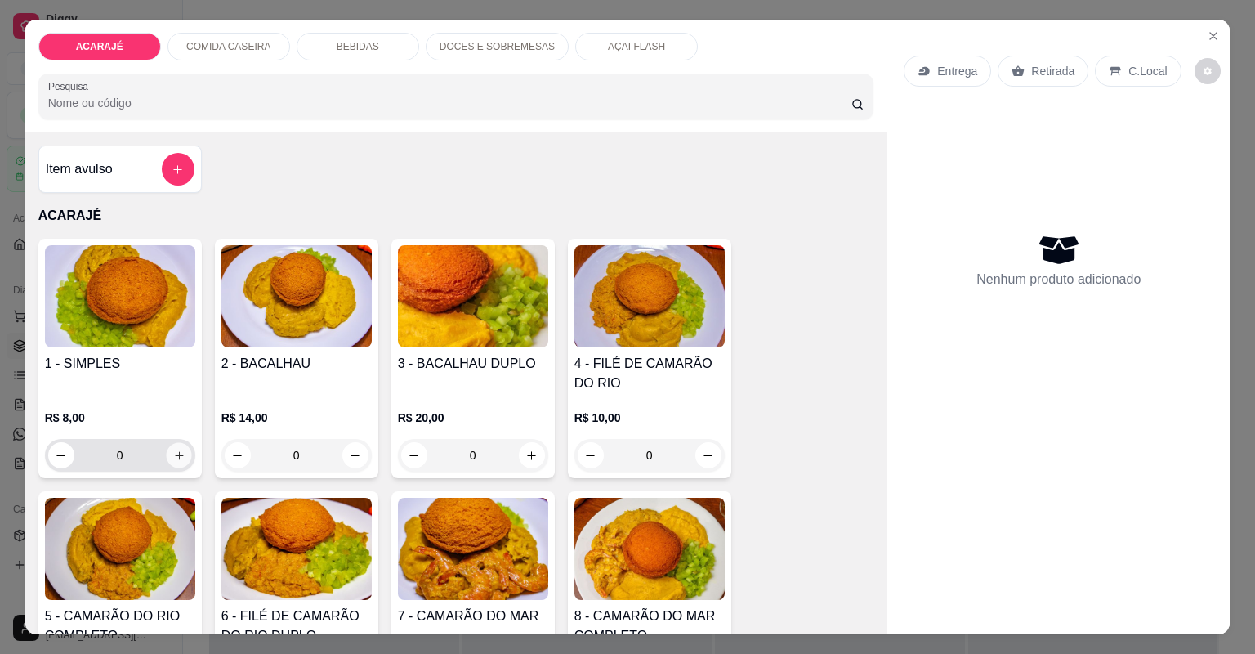
click at [168, 461] on button "increase-product-quantity" at bounding box center [178, 454] width 25 height 25
type input "1"
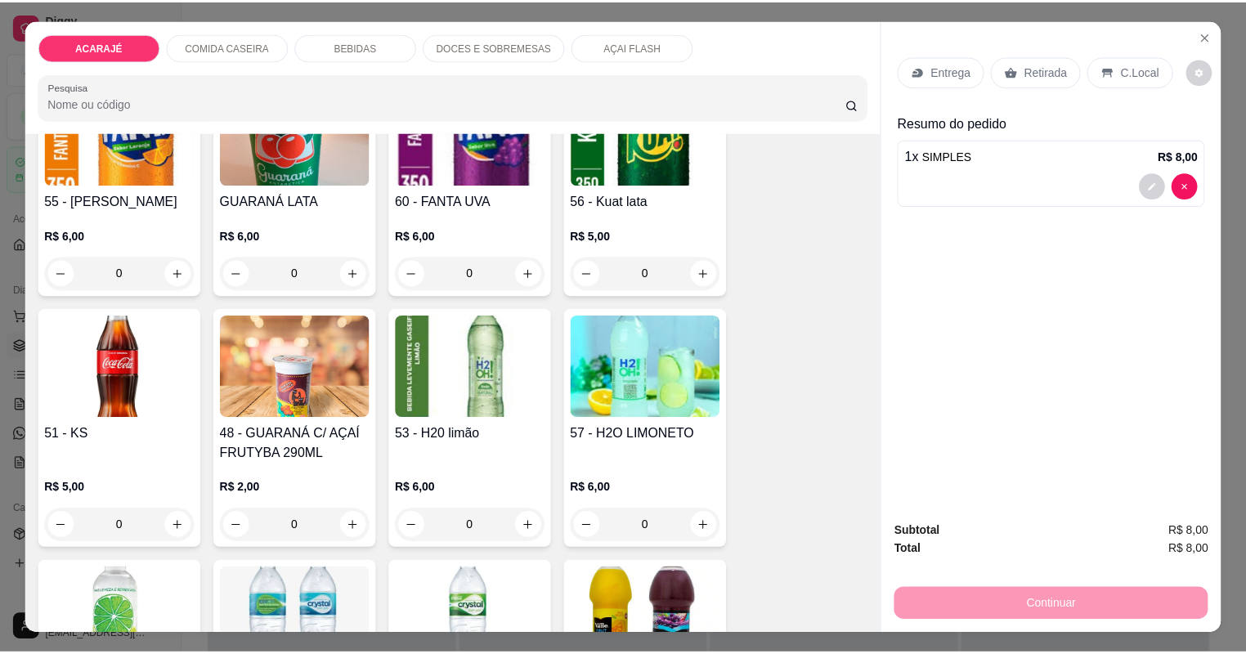
scroll to position [1569, 0]
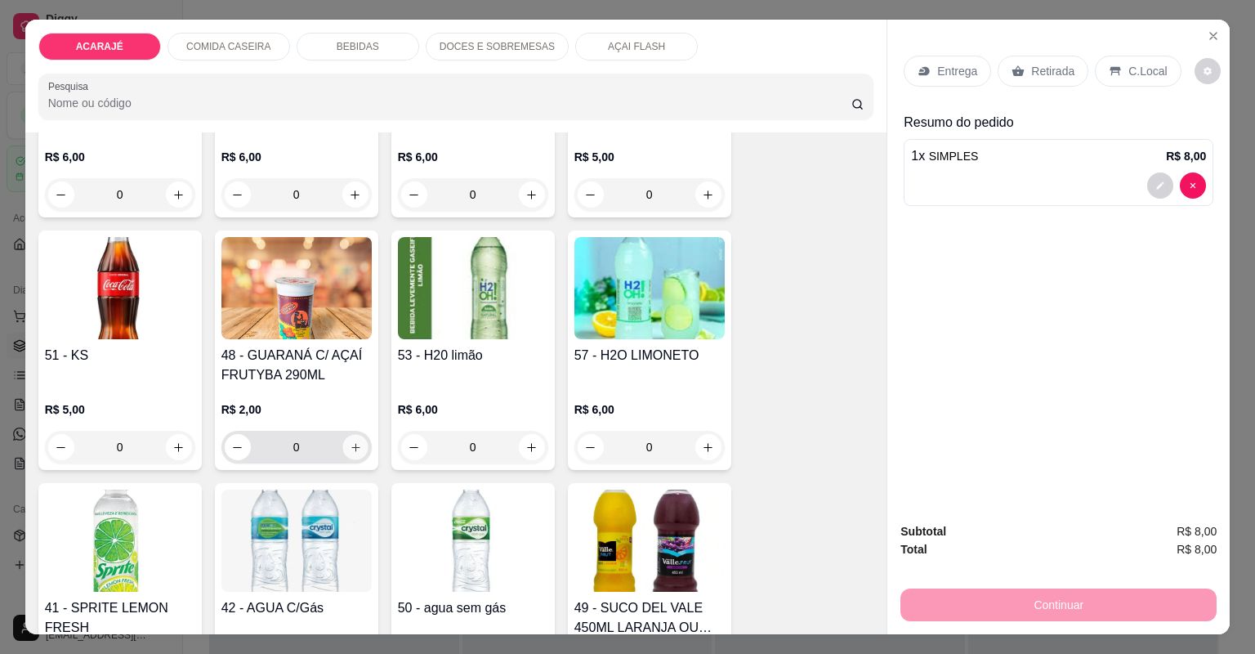
click at [349, 444] on icon "increase-product-quantity" at bounding box center [355, 447] width 12 height 12
type input "1"
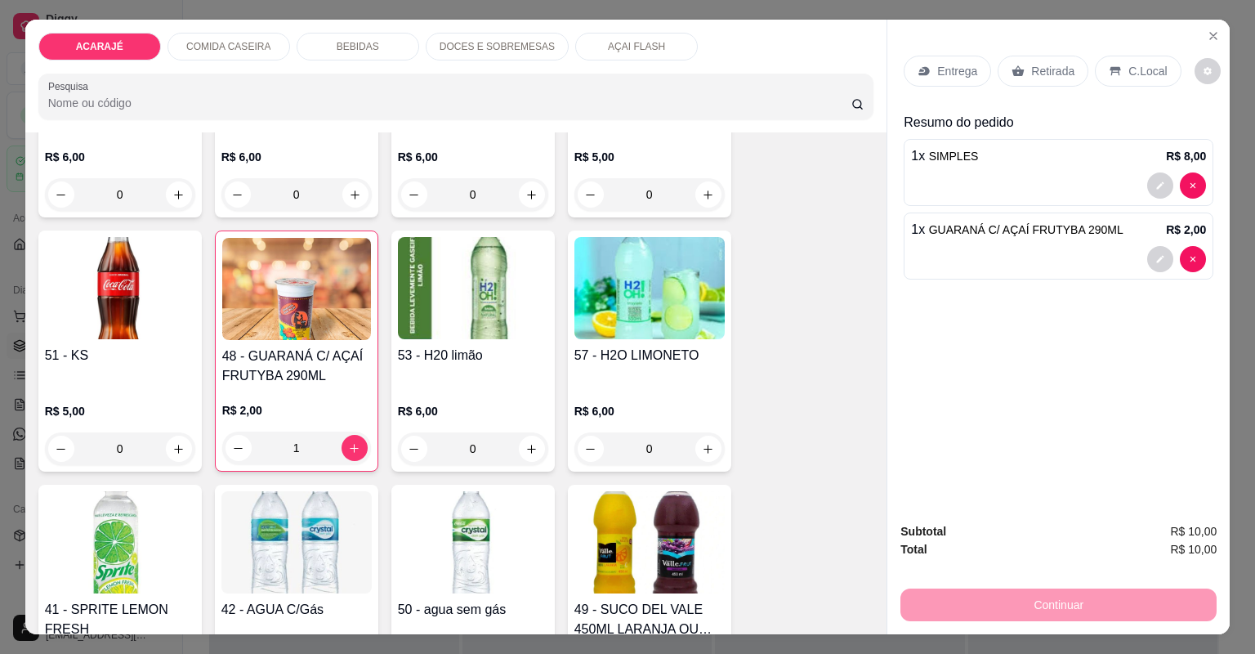
click at [950, 71] on p "Entrega" at bounding box center [957, 71] width 40 height 16
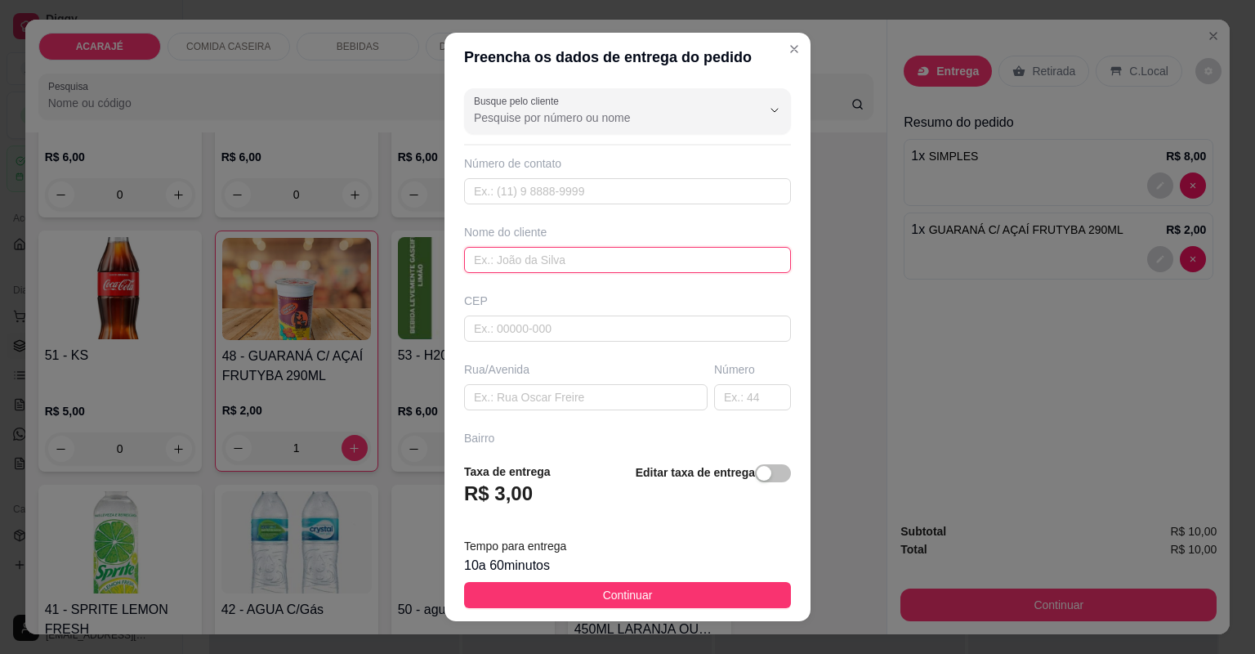
click at [518, 266] on input "text" at bounding box center [627, 260] width 327 height 26
type input "joelma"
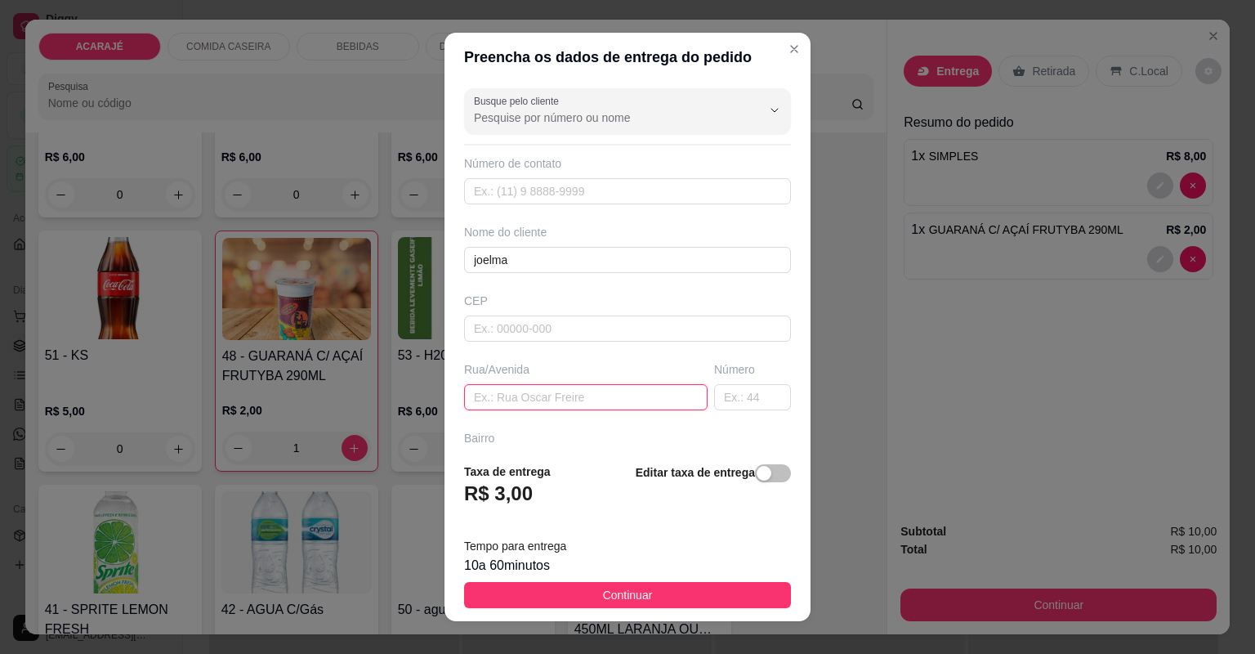
click at [514, 395] on input "text" at bounding box center [586, 397] width 244 height 26
type input "presidente medici"
click at [725, 399] on input "text" at bounding box center [752, 397] width 77 height 26
type input "50"
click at [665, 610] on footer "Taxa de entrega R$ 3,00 Editar taxa de entrega Tempo para entrega 10 a 60 minut…" at bounding box center [628, 536] width 366 height 172
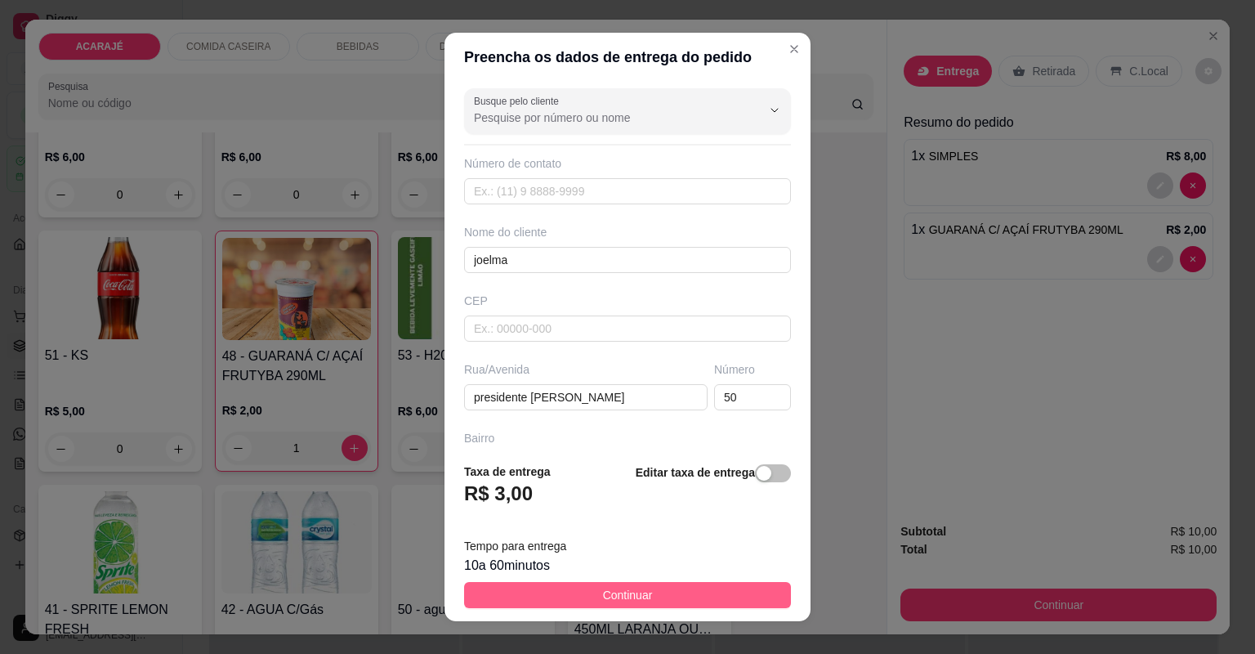
click at [682, 592] on button "Continuar" at bounding box center [627, 595] width 327 height 26
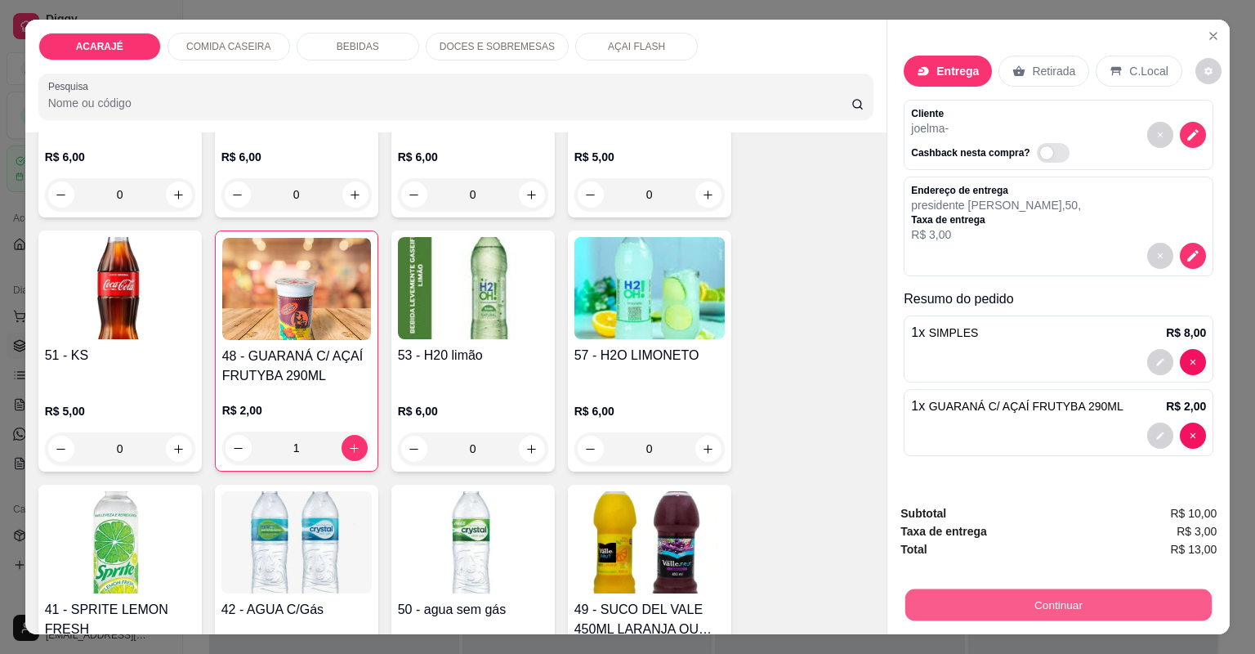
click at [959, 611] on button "Continuar" at bounding box center [1059, 605] width 306 height 32
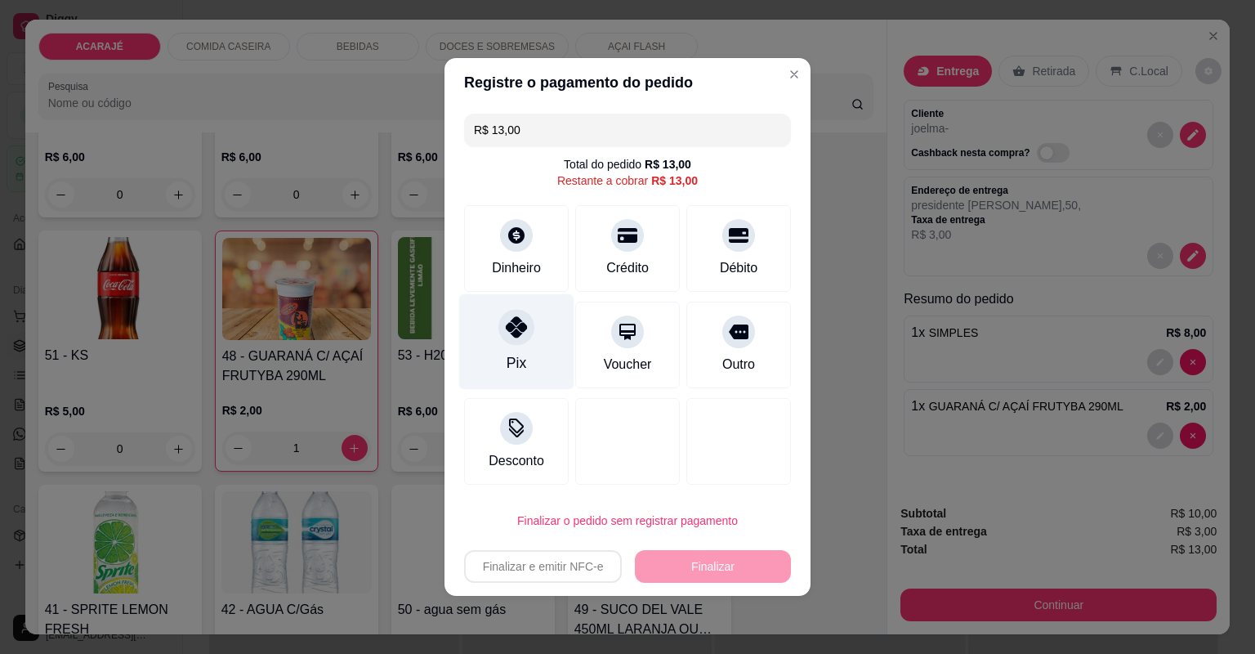
click at [507, 346] on div "Pix" at bounding box center [516, 342] width 115 height 96
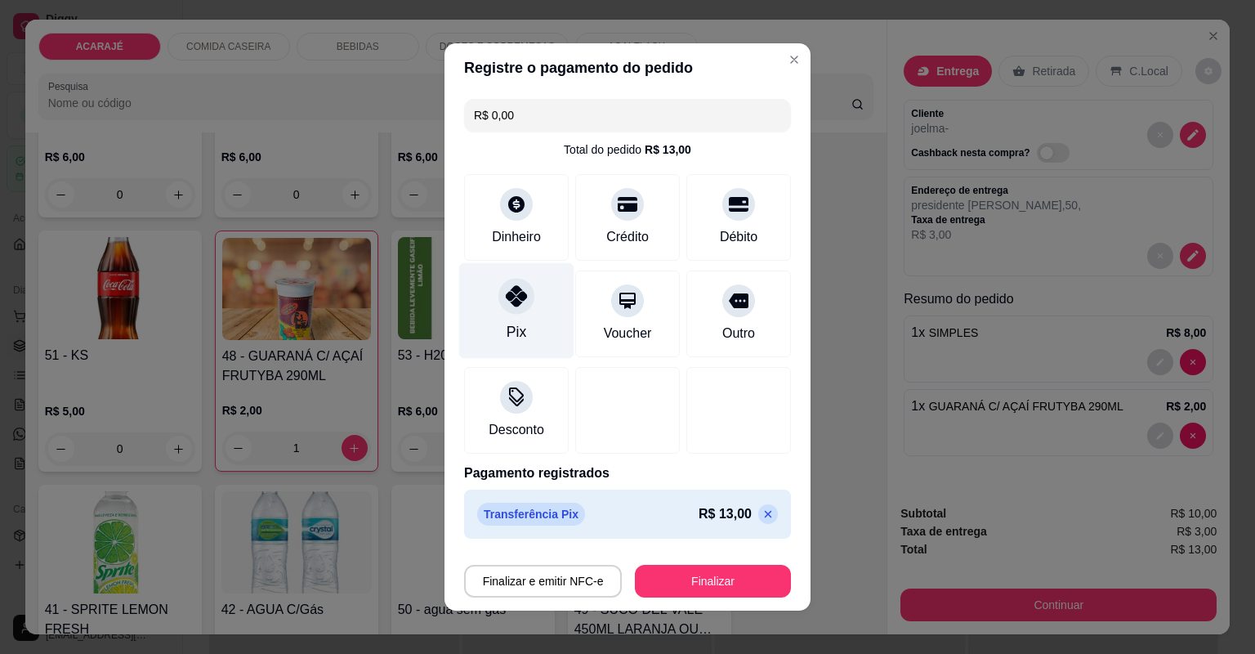
type input "R$ 0,00"
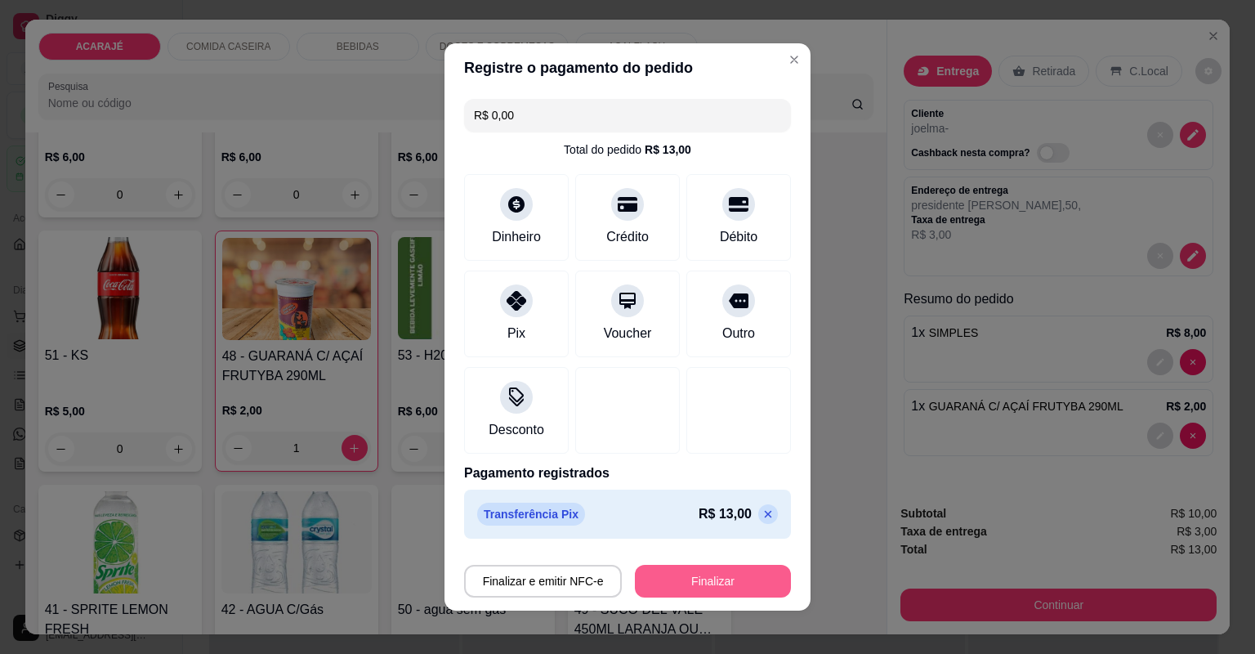
click at [670, 579] on button "Finalizar" at bounding box center [713, 581] width 156 height 33
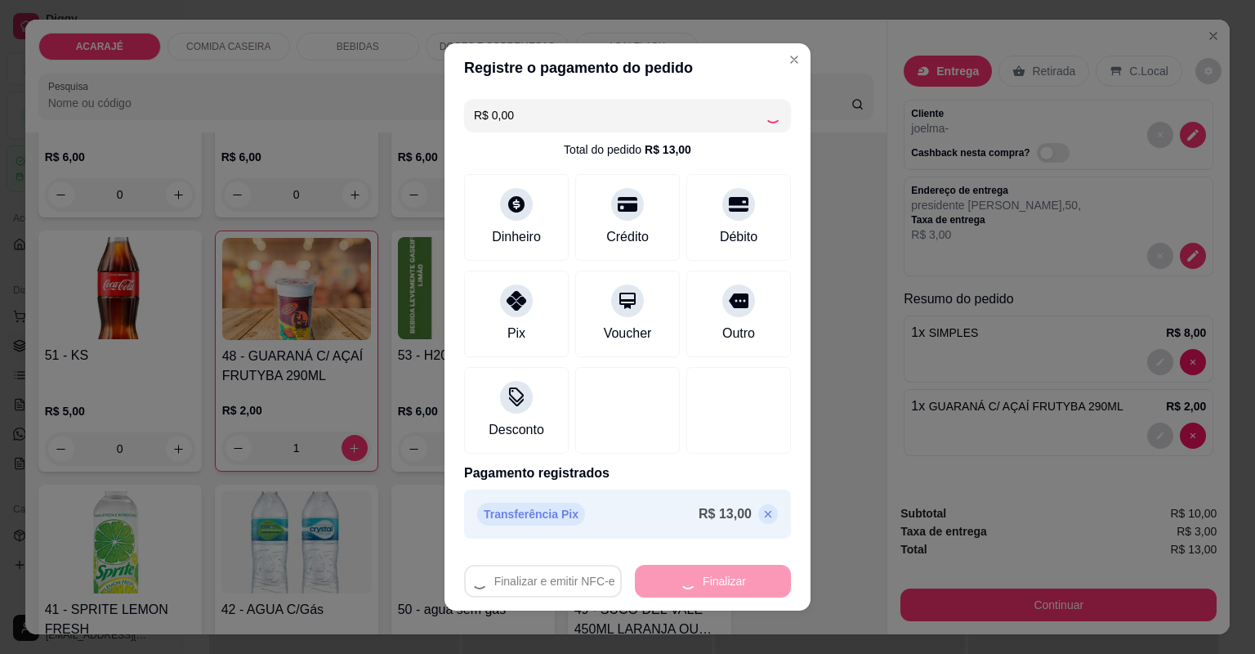
type input "0"
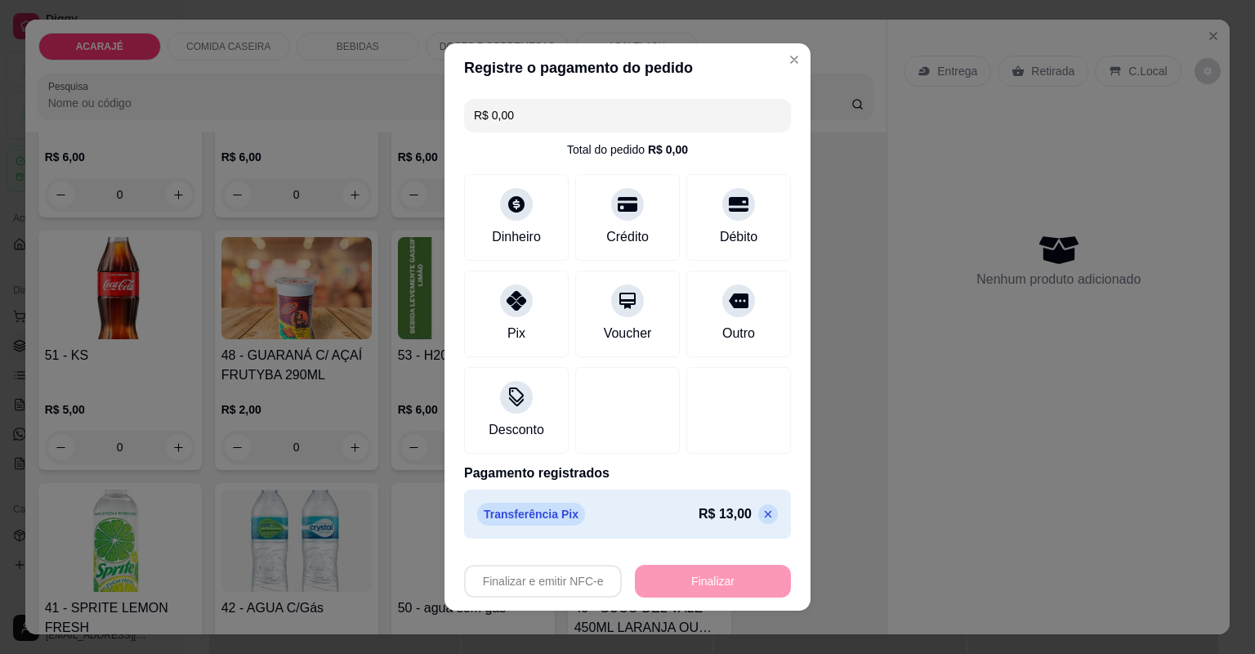
type input "-R$ 13,00"
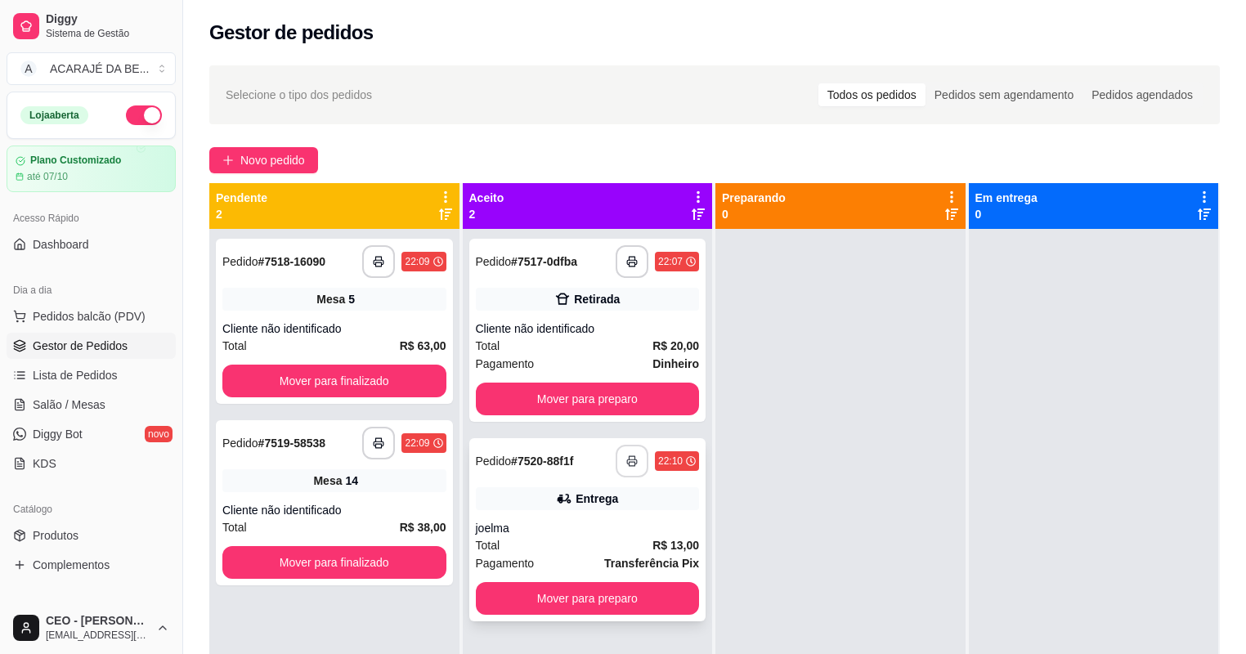
click at [631, 463] on icon "button" at bounding box center [631, 460] width 11 height 11
click at [592, 605] on button "Mover para preparo" at bounding box center [588, 598] width 224 height 33
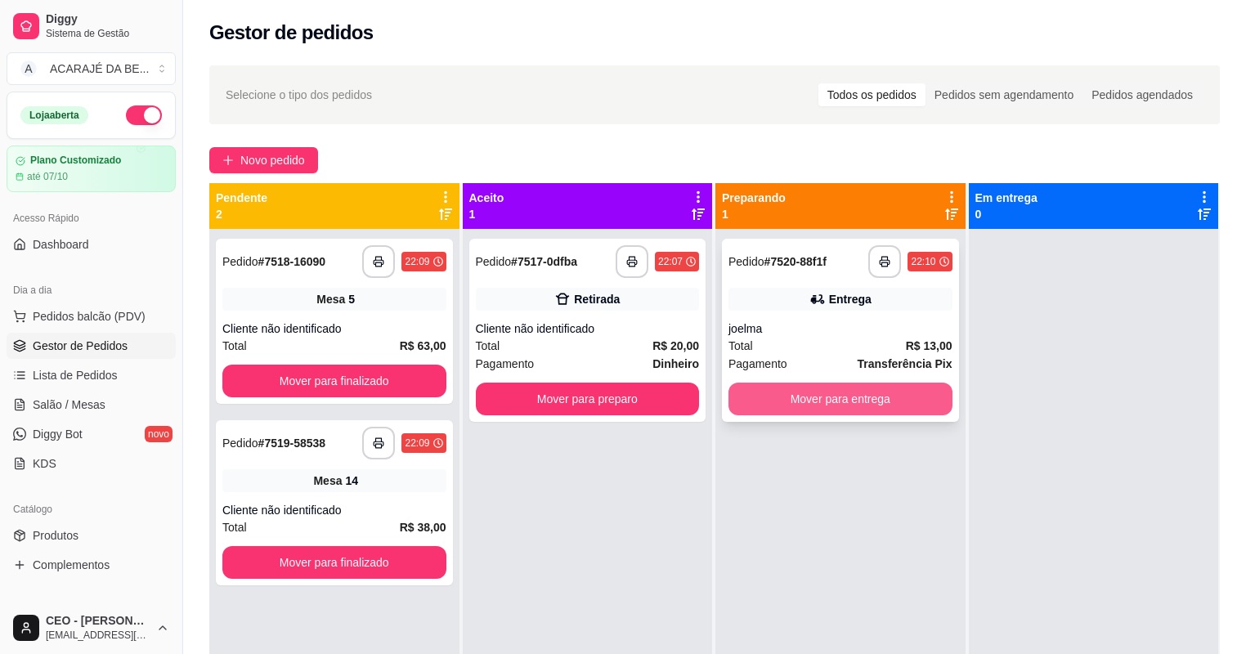
click at [762, 386] on button "Mover para entrega" at bounding box center [840, 398] width 224 height 33
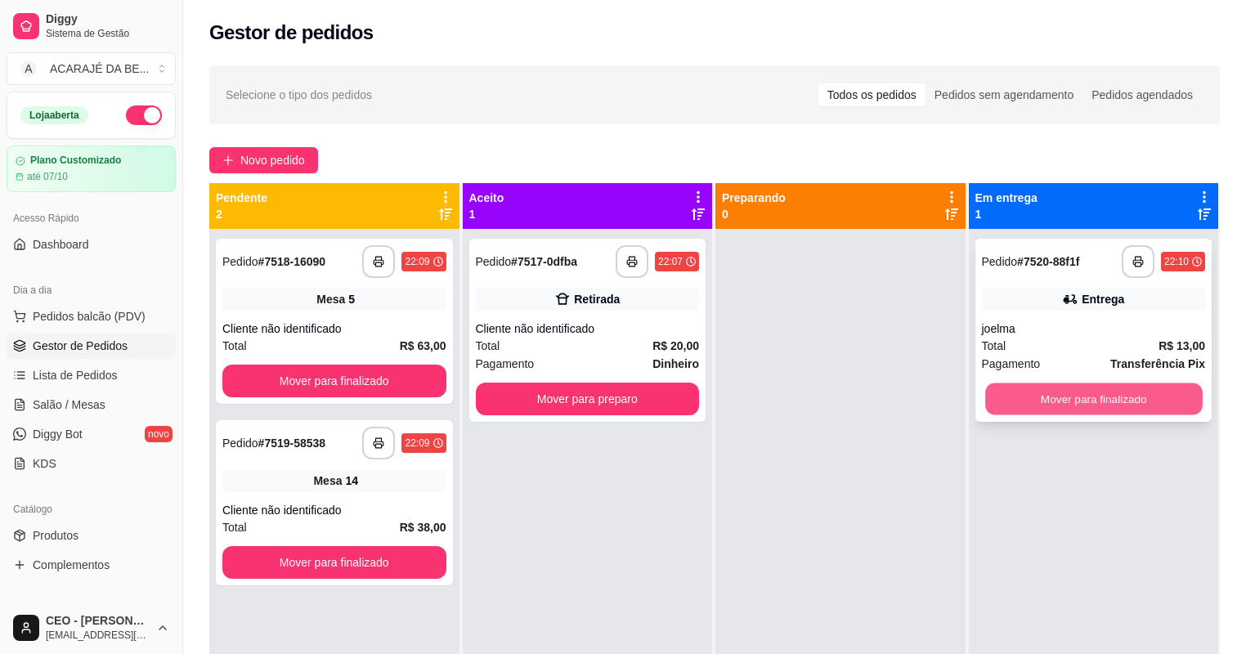
click at [1006, 412] on button "Mover para finalizado" at bounding box center [1093, 399] width 217 height 32
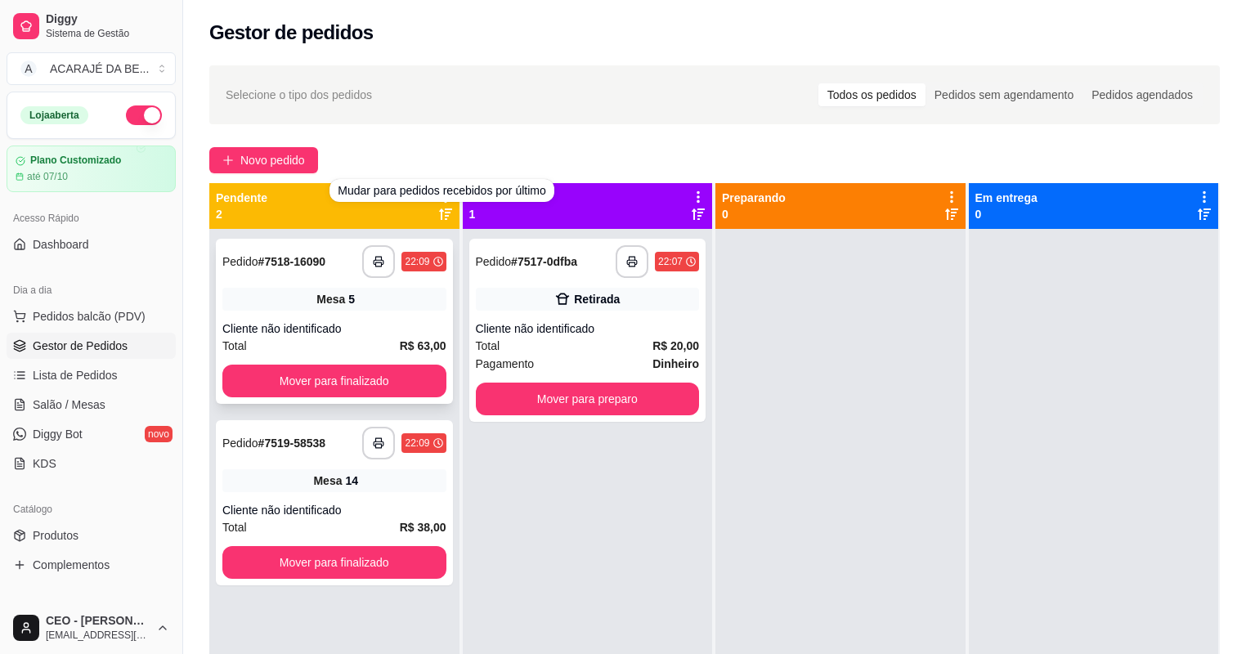
click at [366, 331] on div "Cliente não identificado" at bounding box center [334, 328] width 224 height 16
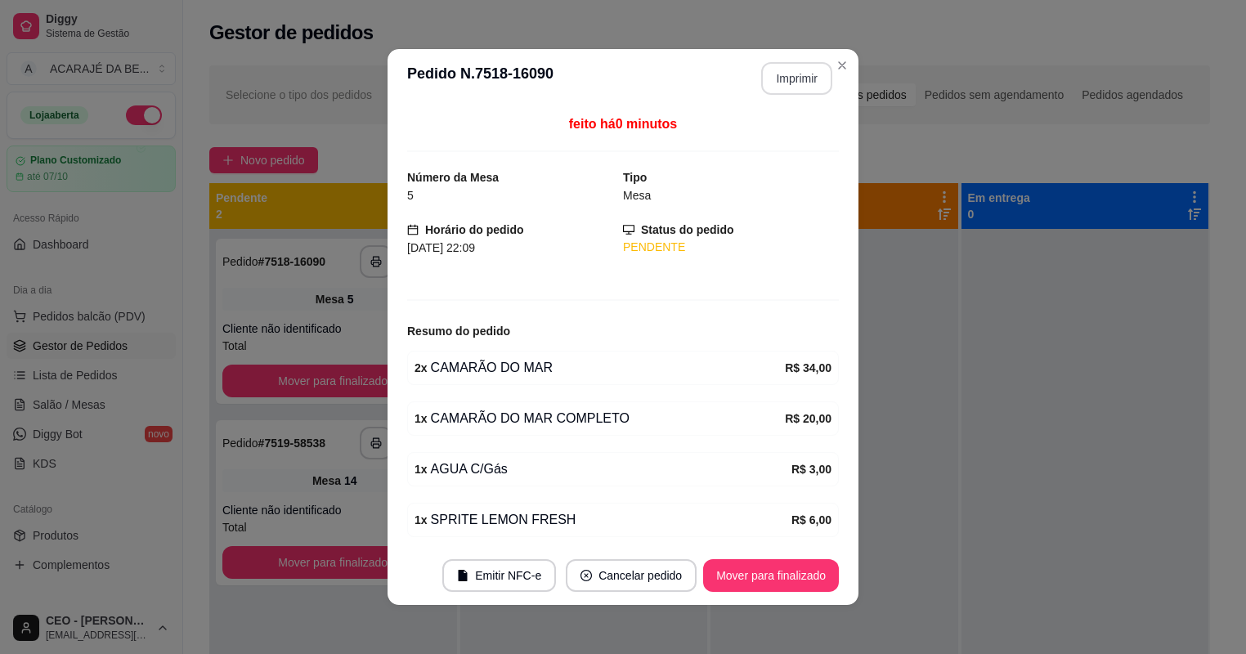
click at [811, 86] on button "Imprimir" at bounding box center [796, 78] width 71 height 33
click at [723, 581] on button "Mover para finalizado" at bounding box center [771, 575] width 136 height 33
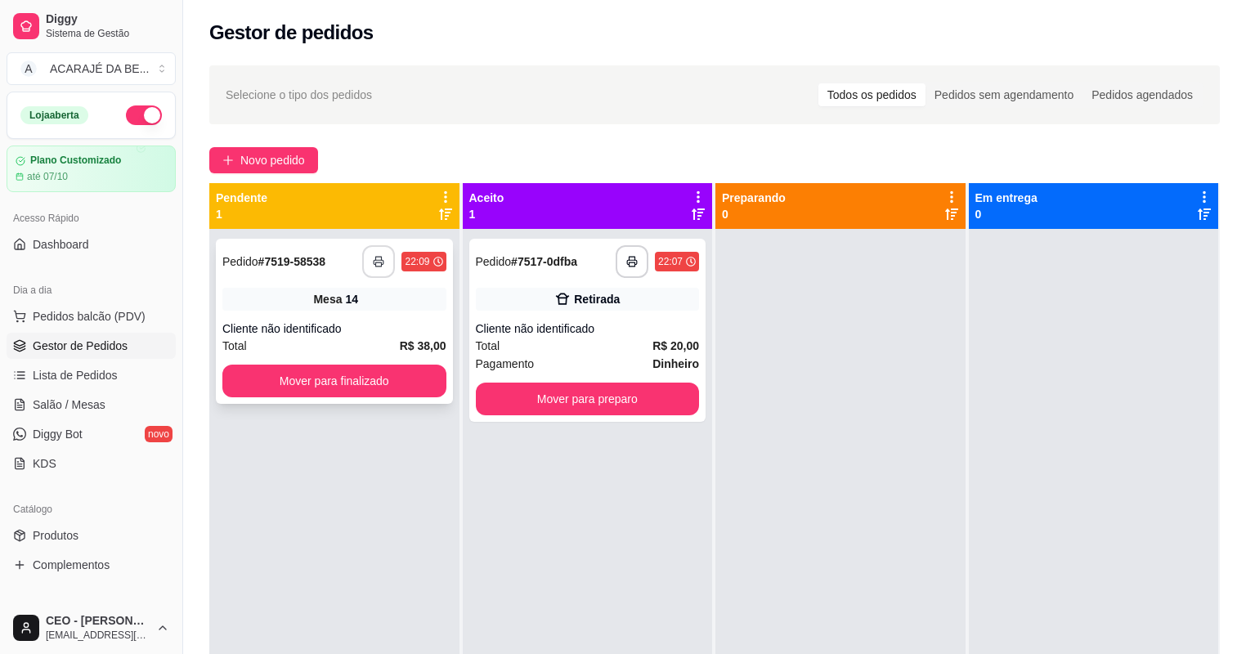
click at [370, 264] on button "button" at bounding box center [378, 261] width 33 height 33
click at [412, 374] on button "Mover para finalizado" at bounding box center [334, 381] width 217 height 32
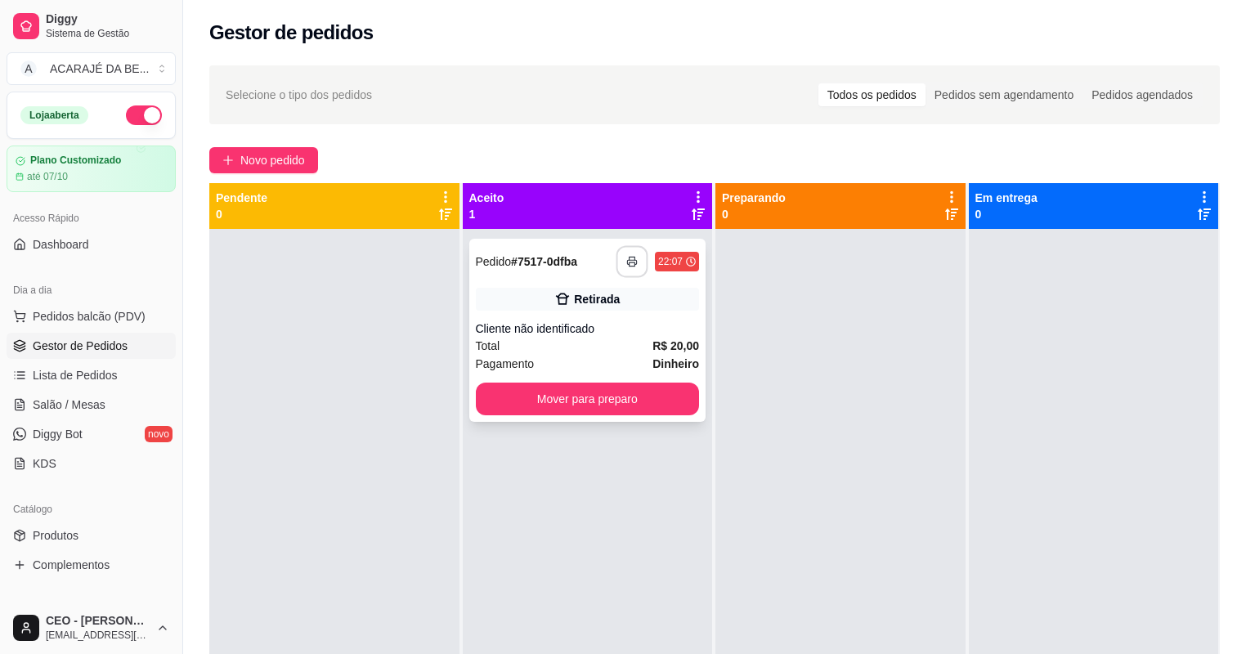
click at [634, 266] on button "button" at bounding box center [632, 262] width 32 height 32
click at [592, 400] on button "Mover para preparo" at bounding box center [587, 399] width 217 height 32
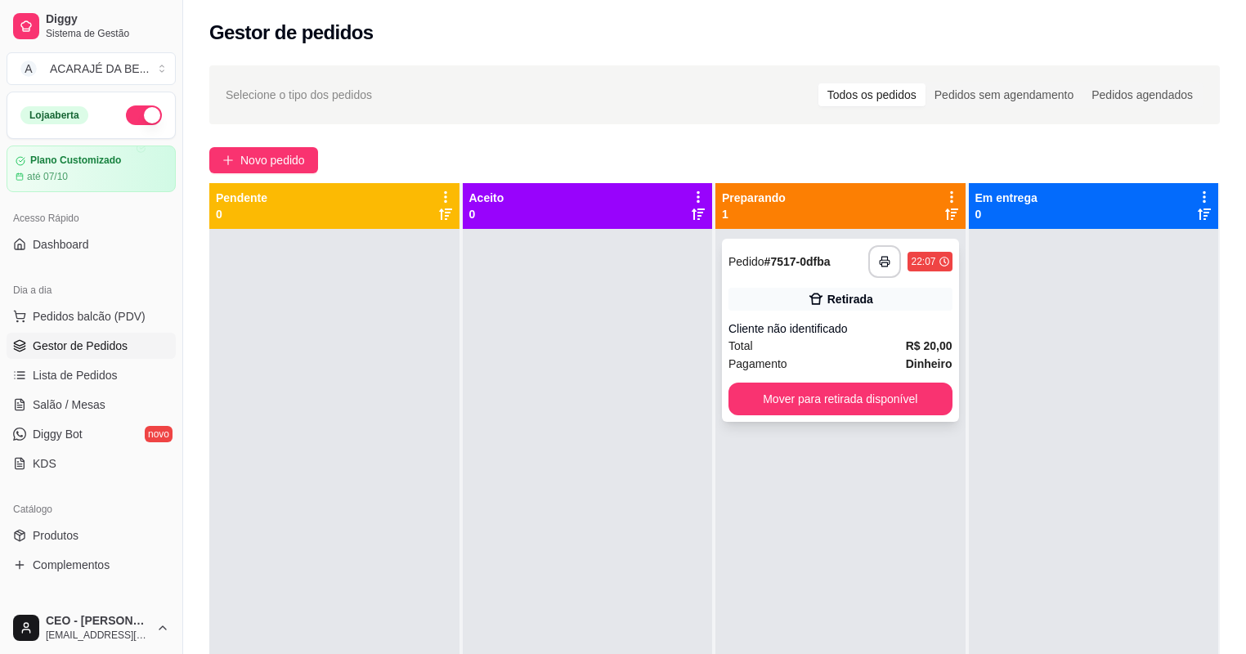
click at [867, 389] on button "Mover para retirada disponível" at bounding box center [840, 398] width 224 height 33
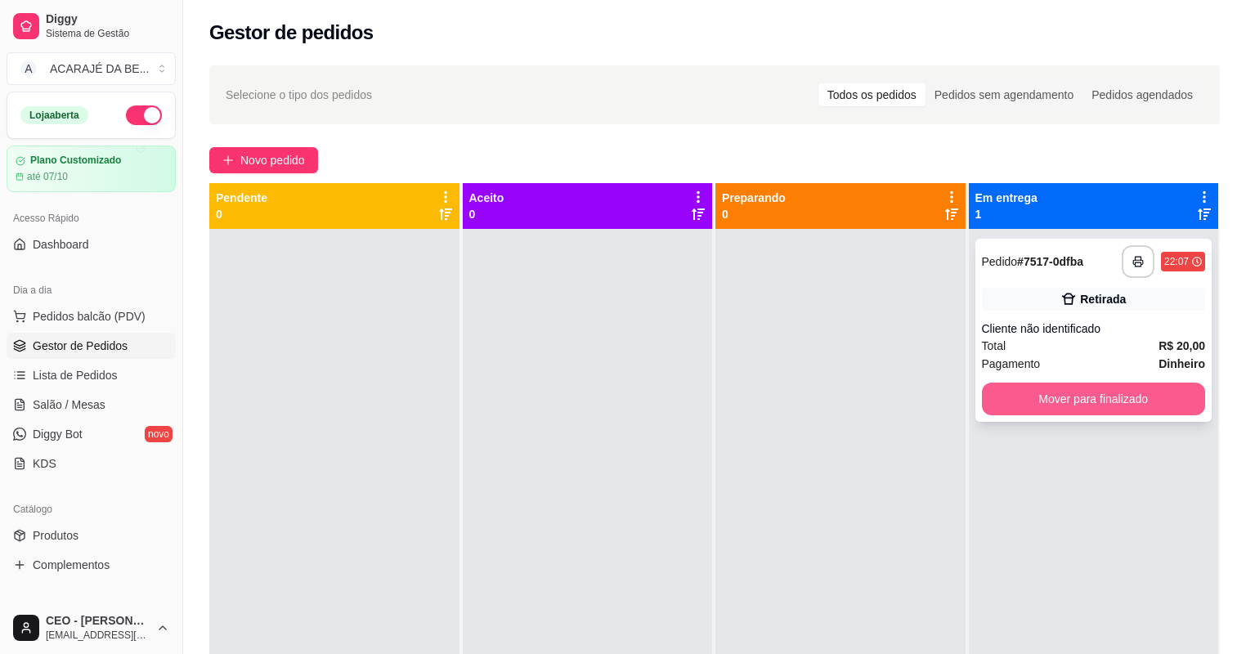
click at [1008, 409] on button "Mover para finalizado" at bounding box center [1094, 398] width 224 height 33
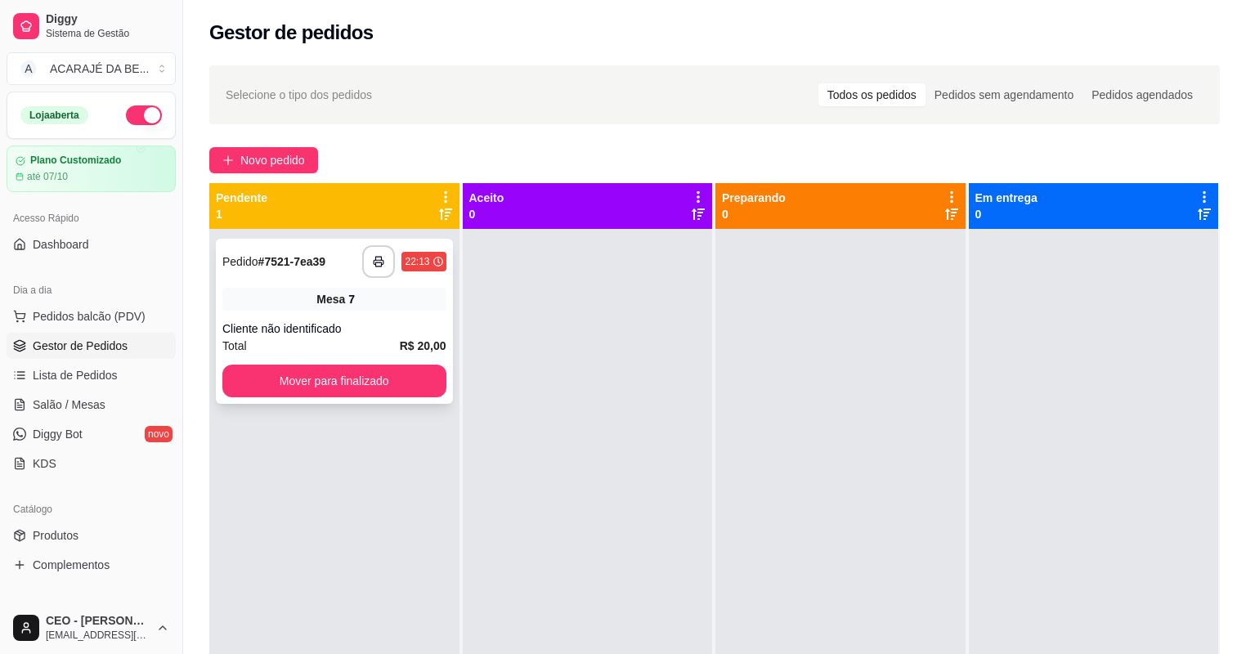
click at [401, 317] on div "**********" at bounding box center [334, 321] width 237 height 165
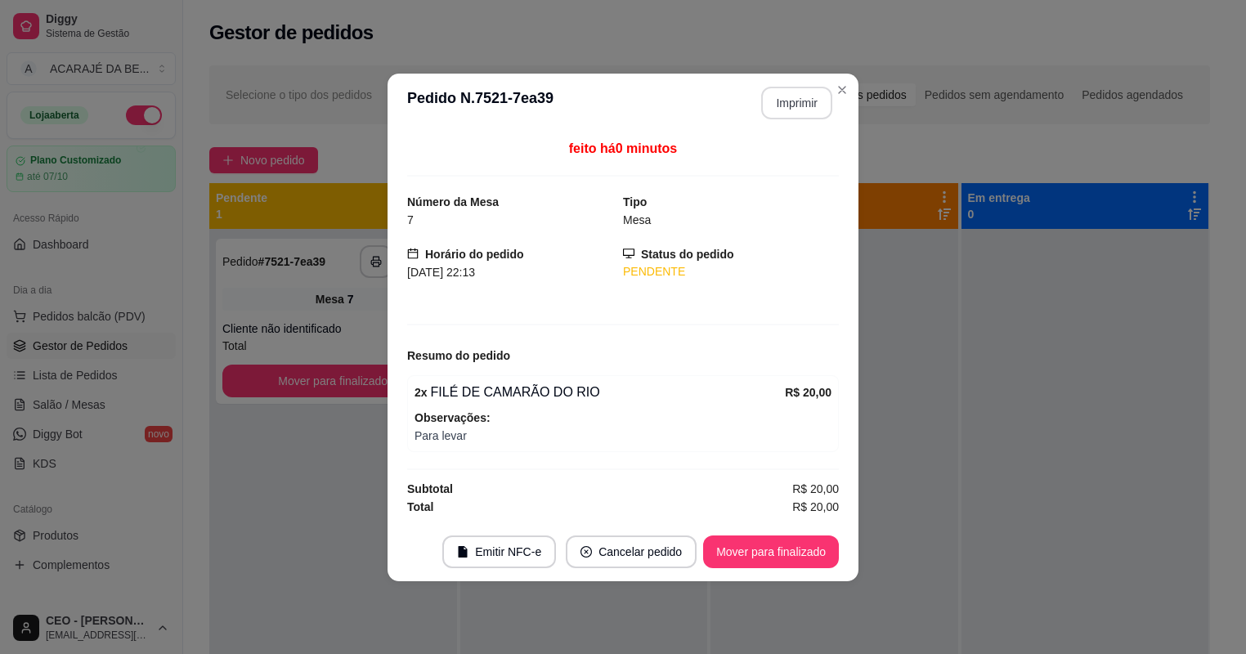
click at [788, 92] on button "Imprimir" at bounding box center [796, 103] width 71 height 33
click at [816, 554] on button "Mover para finalizado" at bounding box center [771, 551] width 132 height 32
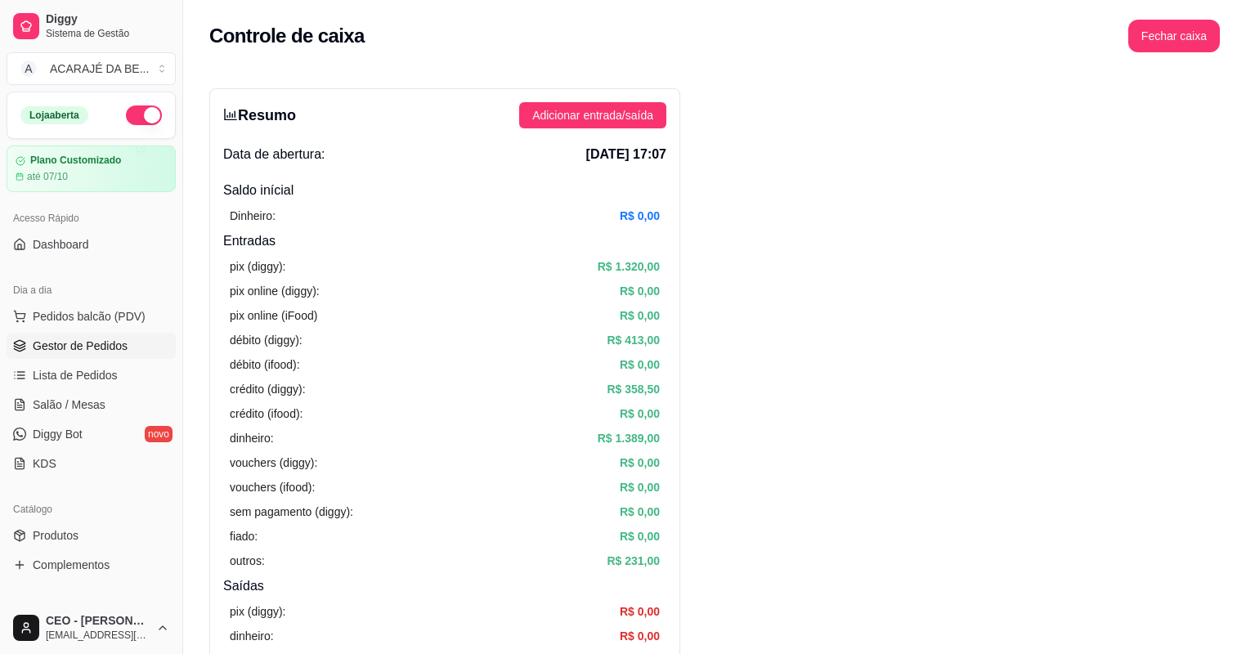
click at [98, 342] on span "Gestor de Pedidos" at bounding box center [80, 346] width 95 height 16
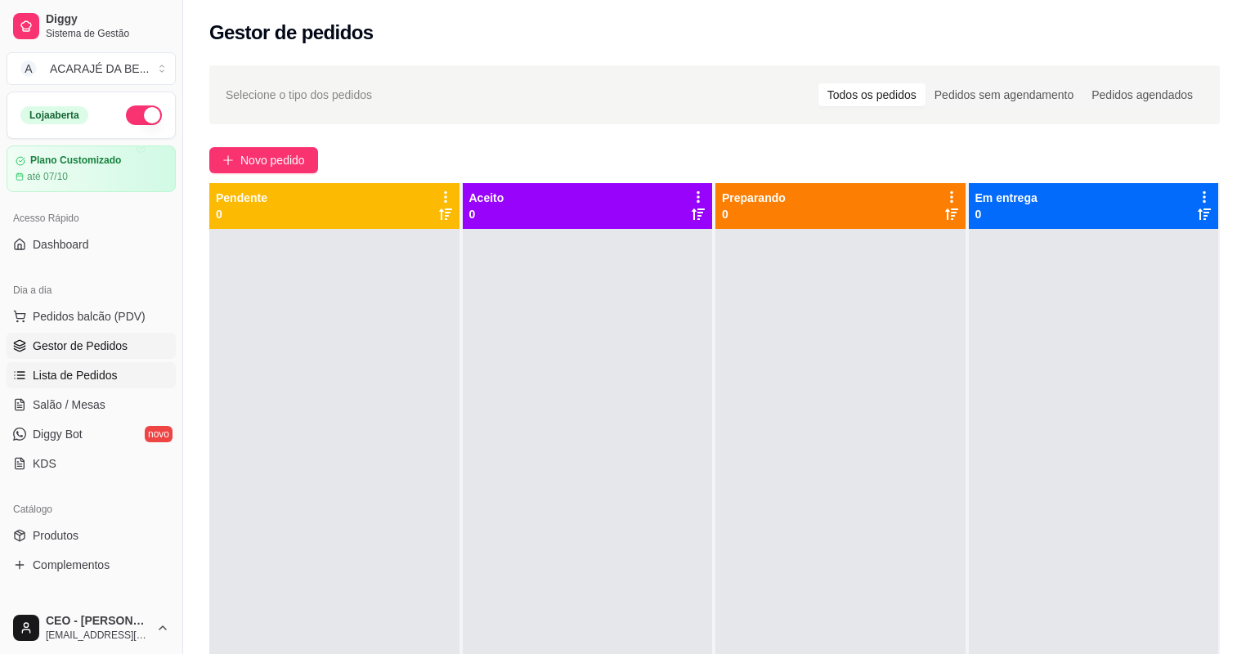
click at [106, 379] on span "Lista de Pedidos" at bounding box center [75, 375] width 85 height 16
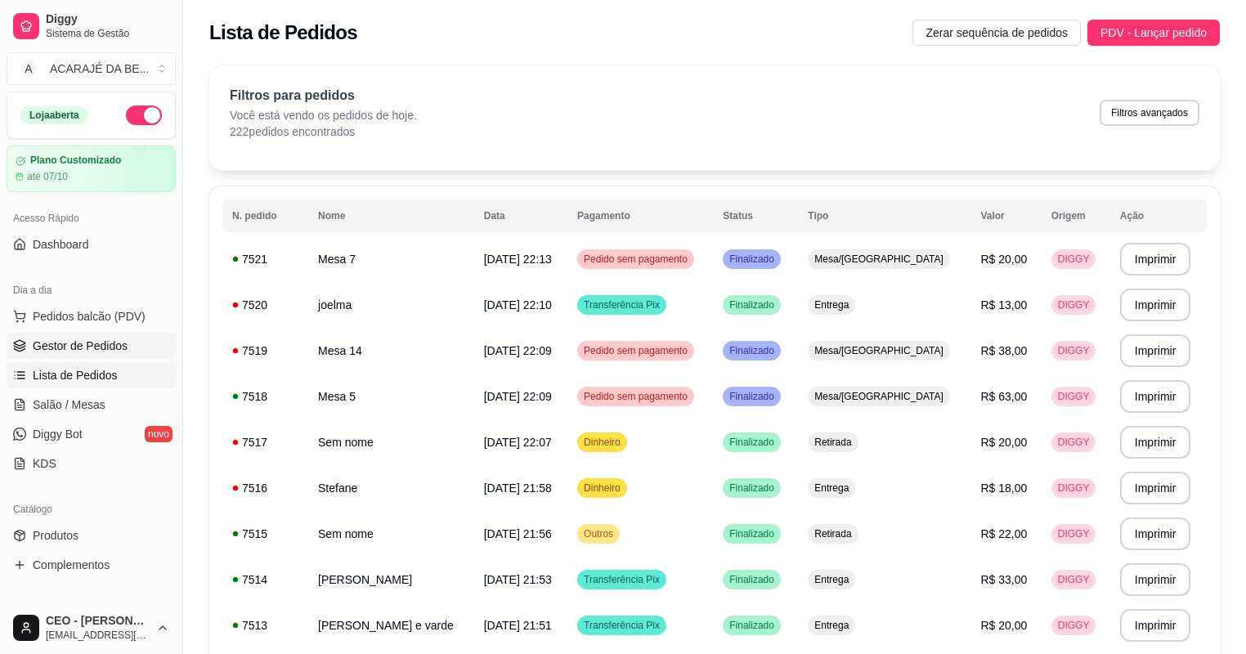
click at [123, 353] on link "Gestor de Pedidos" at bounding box center [91, 346] width 169 height 26
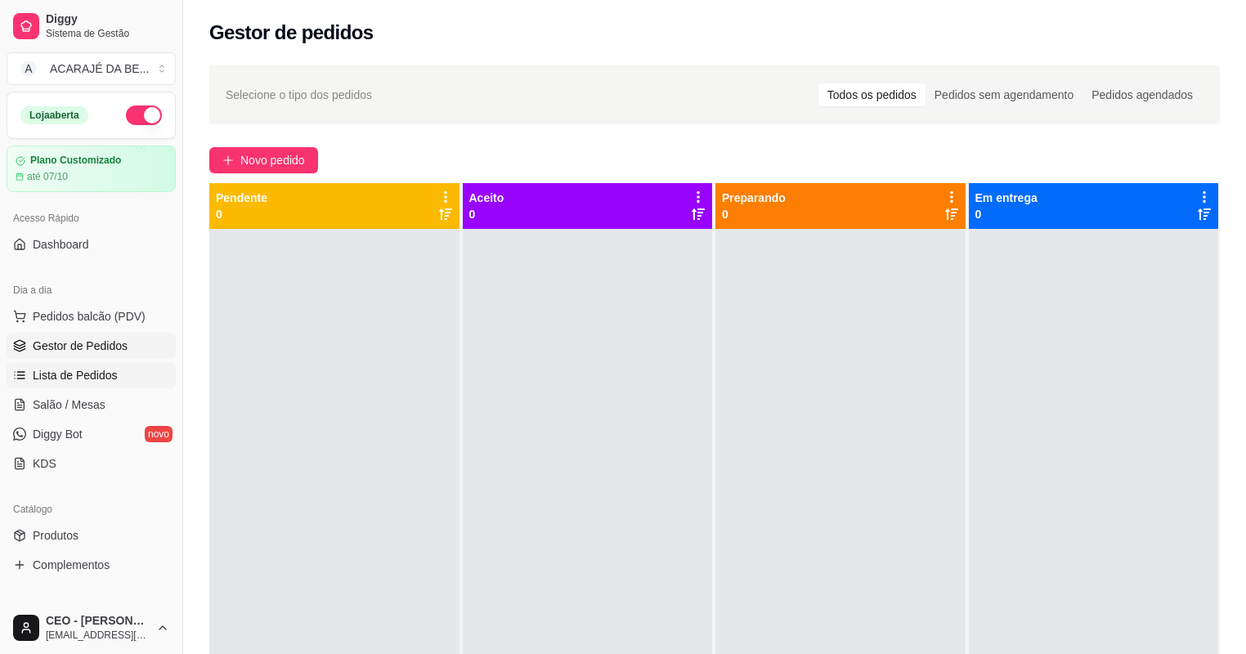
click at [122, 365] on link "Lista de Pedidos" at bounding box center [91, 375] width 169 height 26
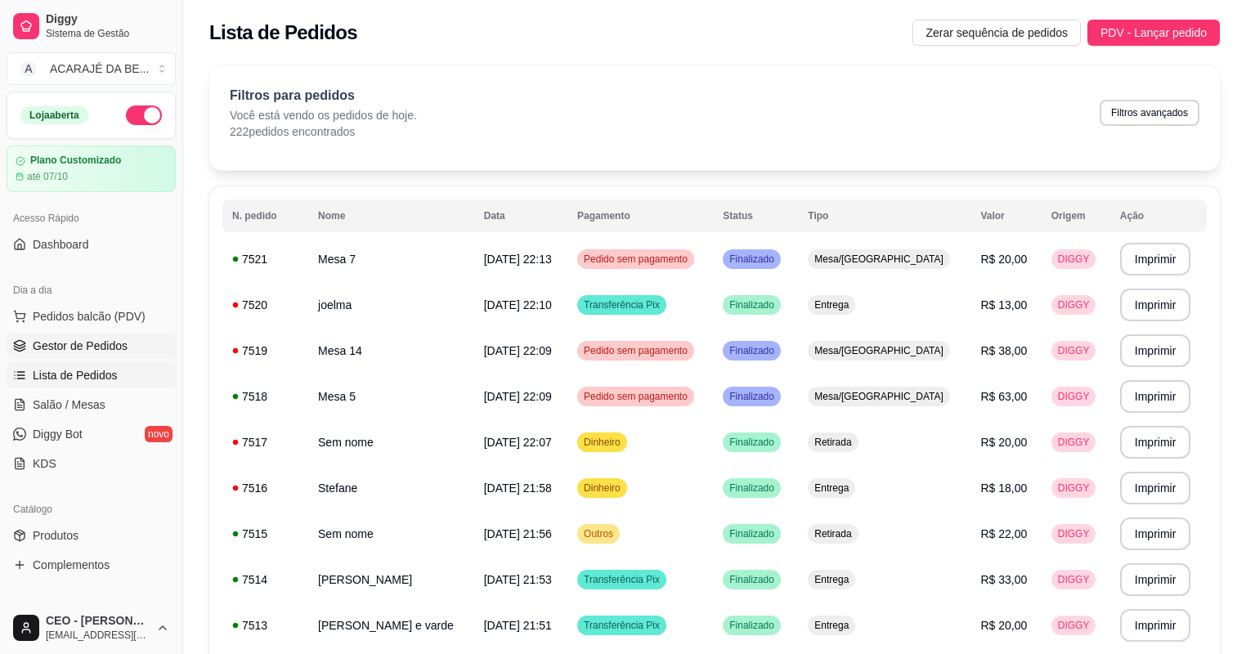
click at [109, 351] on span "Gestor de Pedidos" at bounding box center [80, 346] width 95 height 16
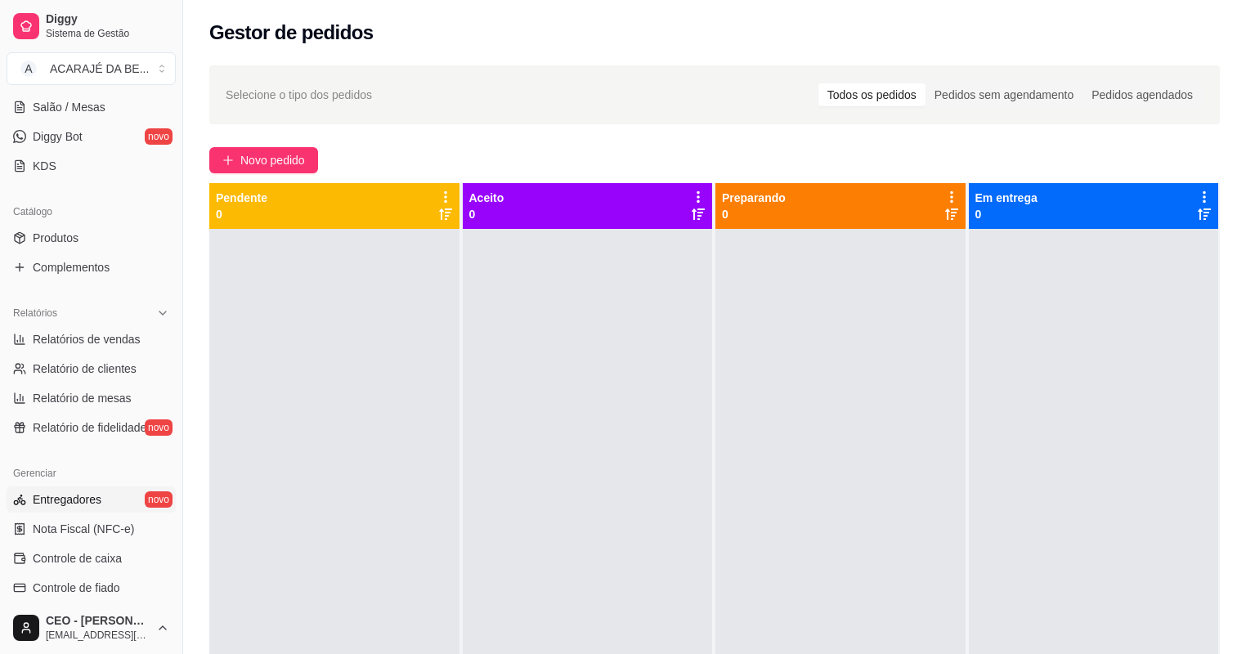
scroll to position [327, 0]
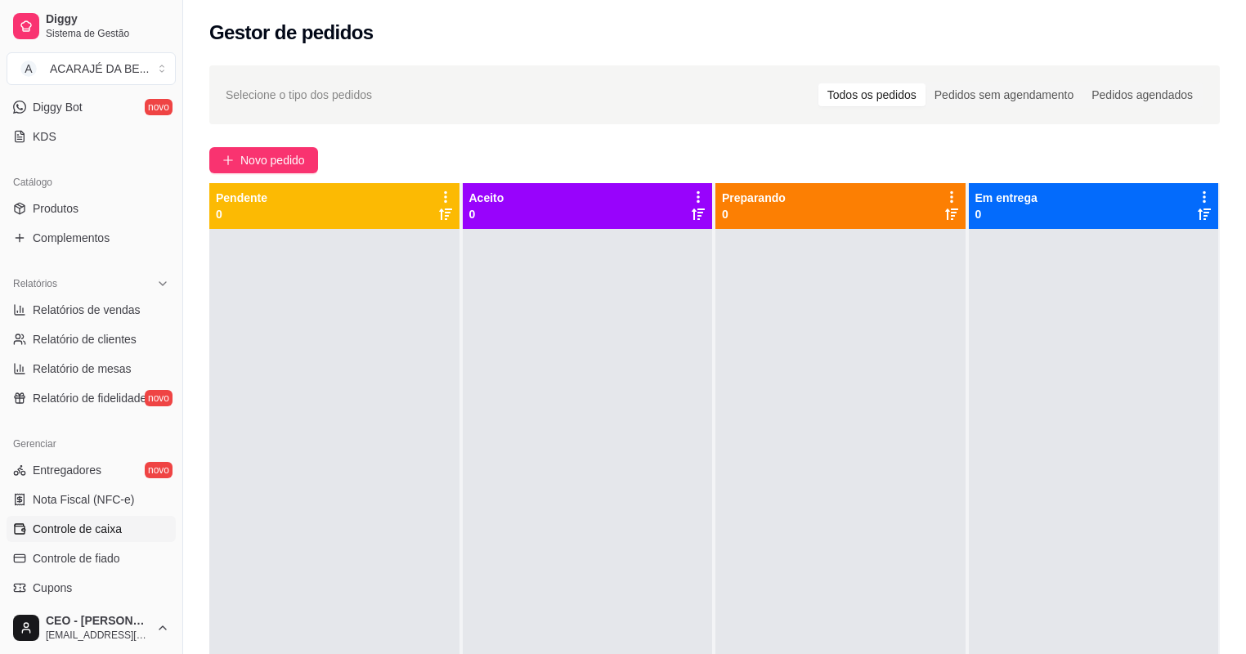
click at [119, 535] on span "Controle de caixa" at bounding box center [77, 529] width 89 height 16
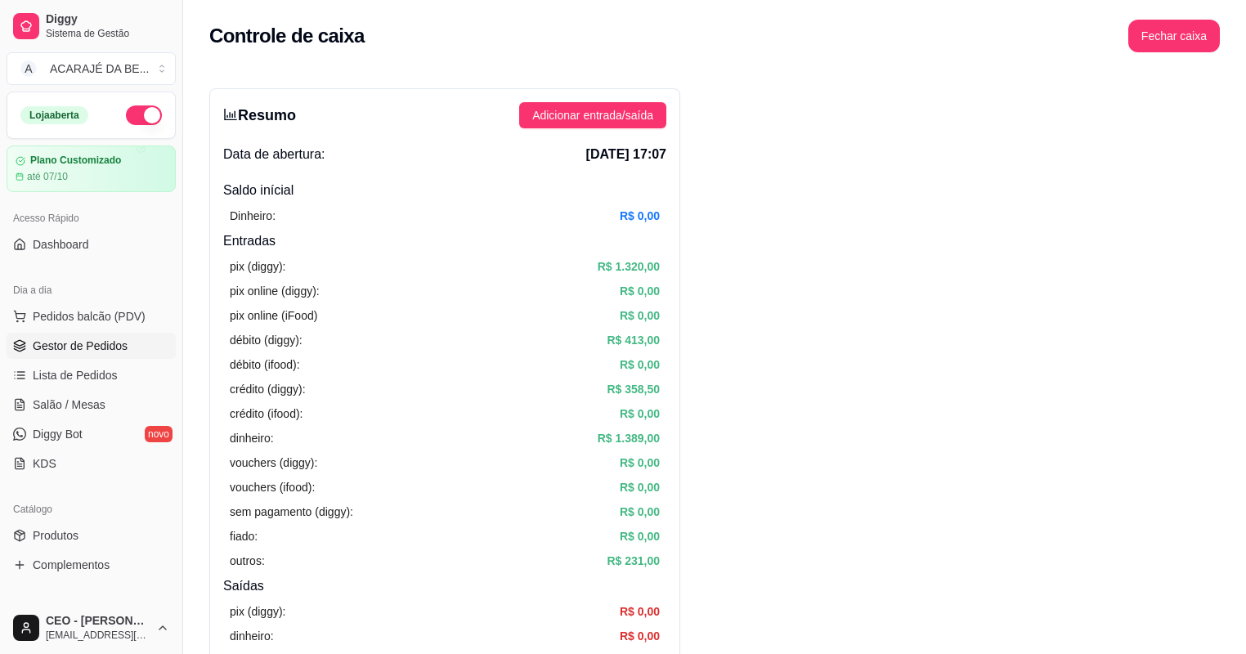
click at [86, 347] on span "Gestor de Pedidos" at bounding box center [80, 346] width 95 height 16
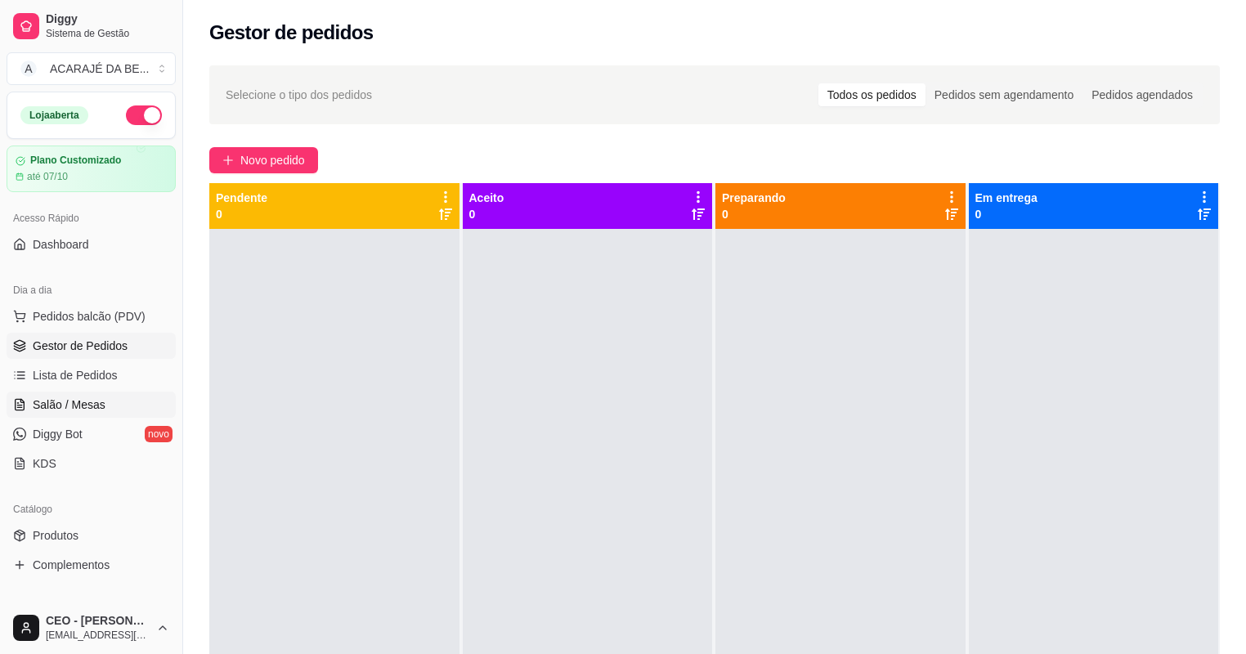
click at [74, 400] on span "Salão / Mesas" at bounding box center [69, 404] width 73 height 16
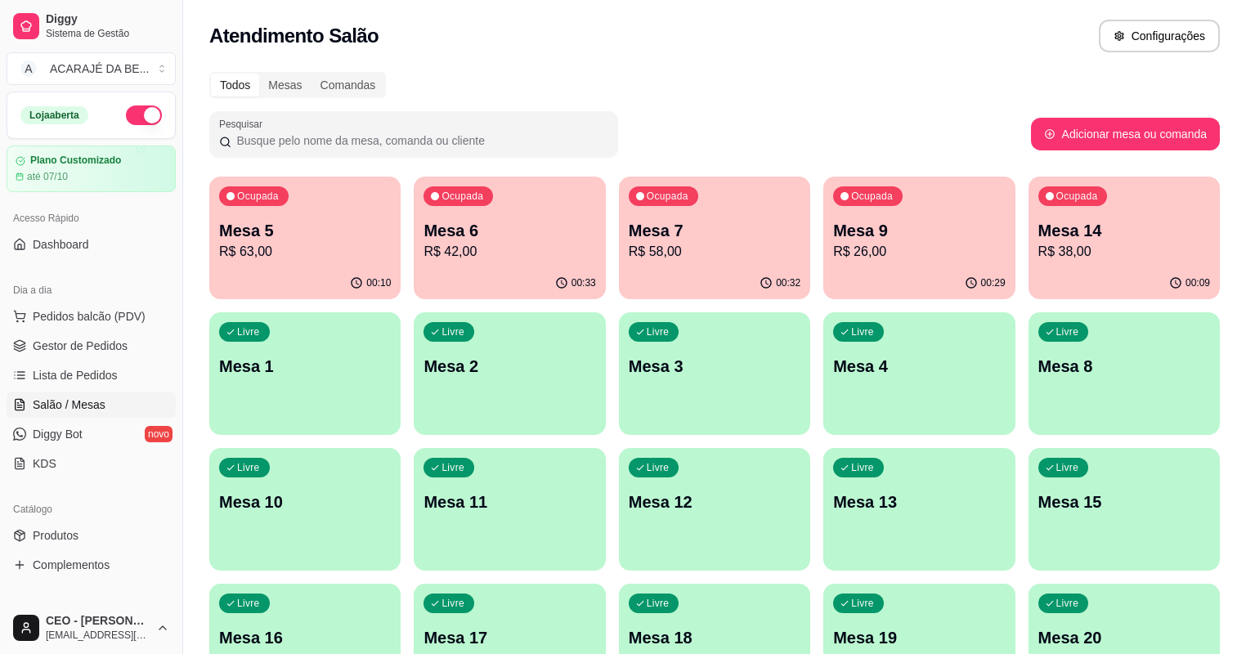
click at [619, 262] on div "Ocupada Mesa 7 R$ 58,00" at bounding box center [714, 222] width 191 height 91
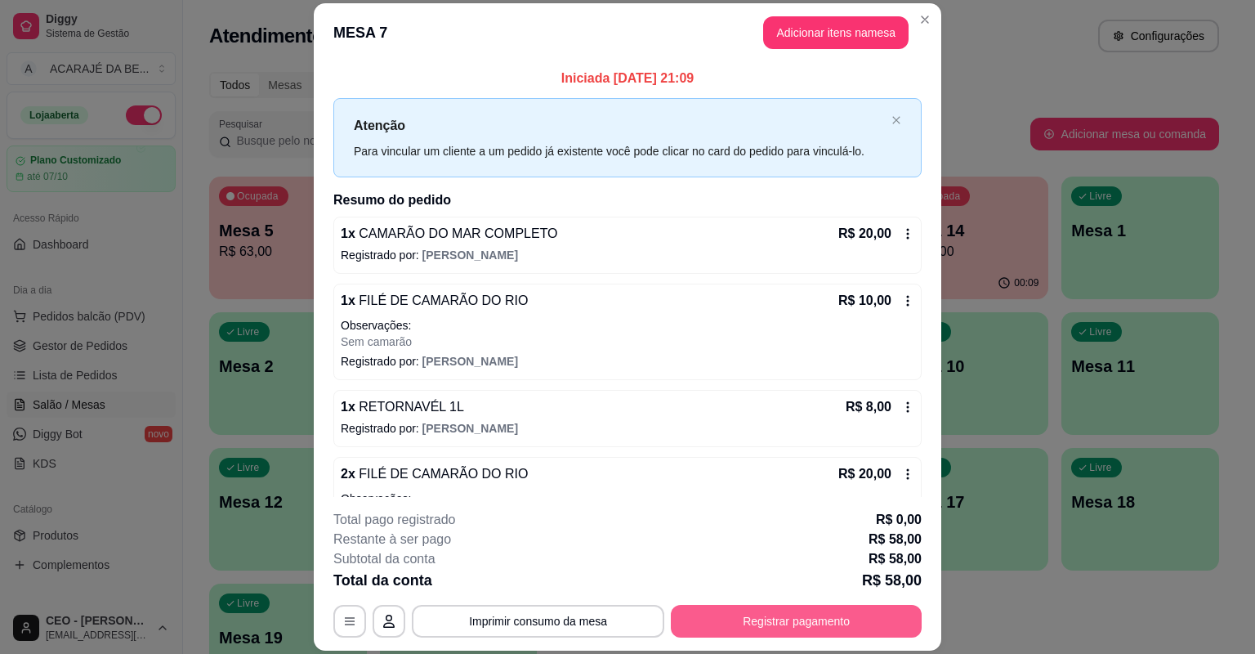
click at [745, 622] on button "Registrar pagamento" at bounding box center [796, 621] width 251 height 33
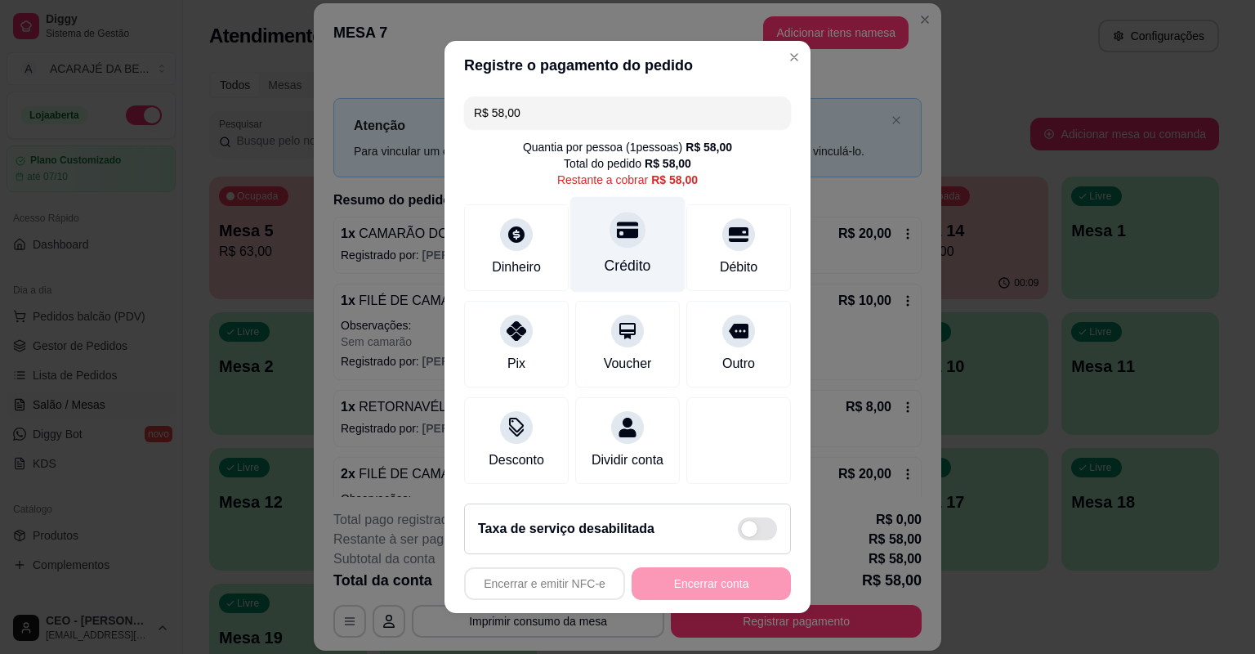
click at [627, 248] on div "Crédito" at bounding box center [627, 245] width 115 height 96
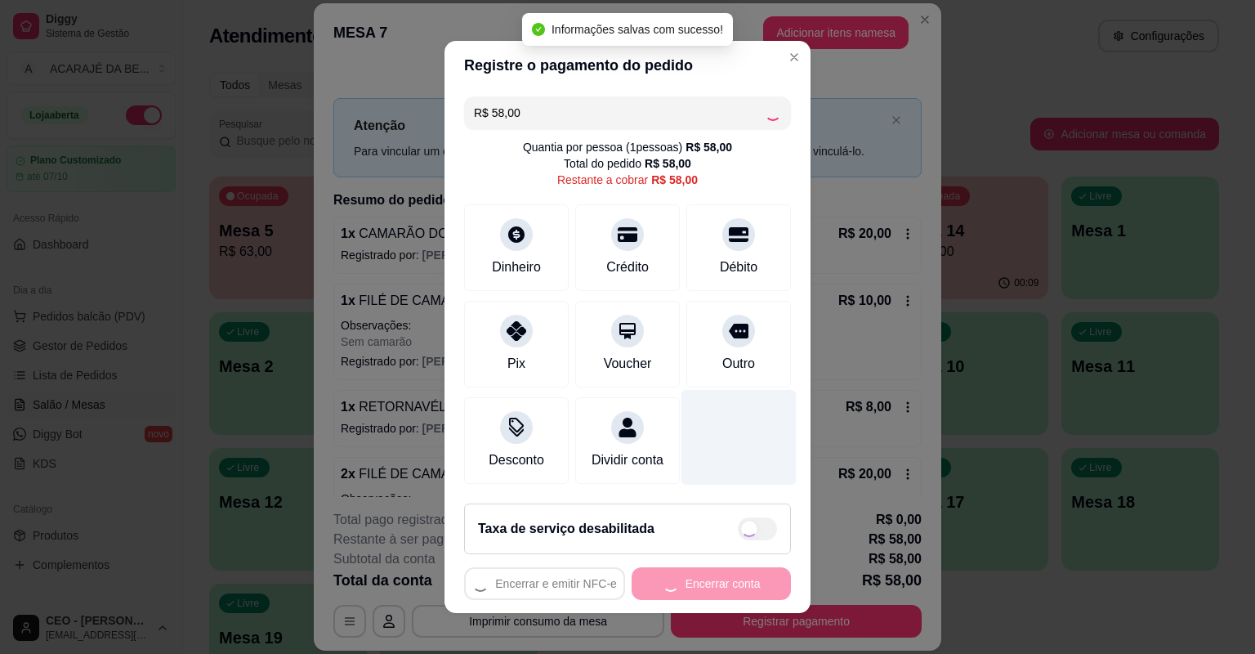
type input "R$ 0,00"
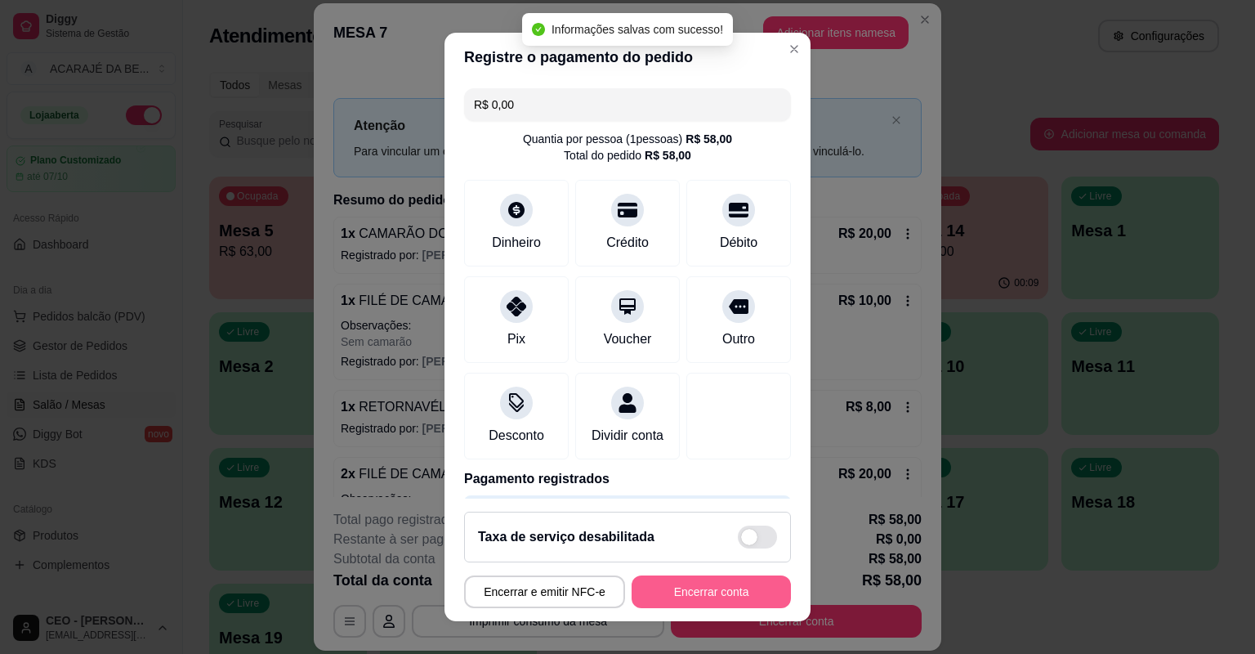
click at [707, 591] on button "Encerrar conta" at bounding box center [711, 591] width 159 height 33
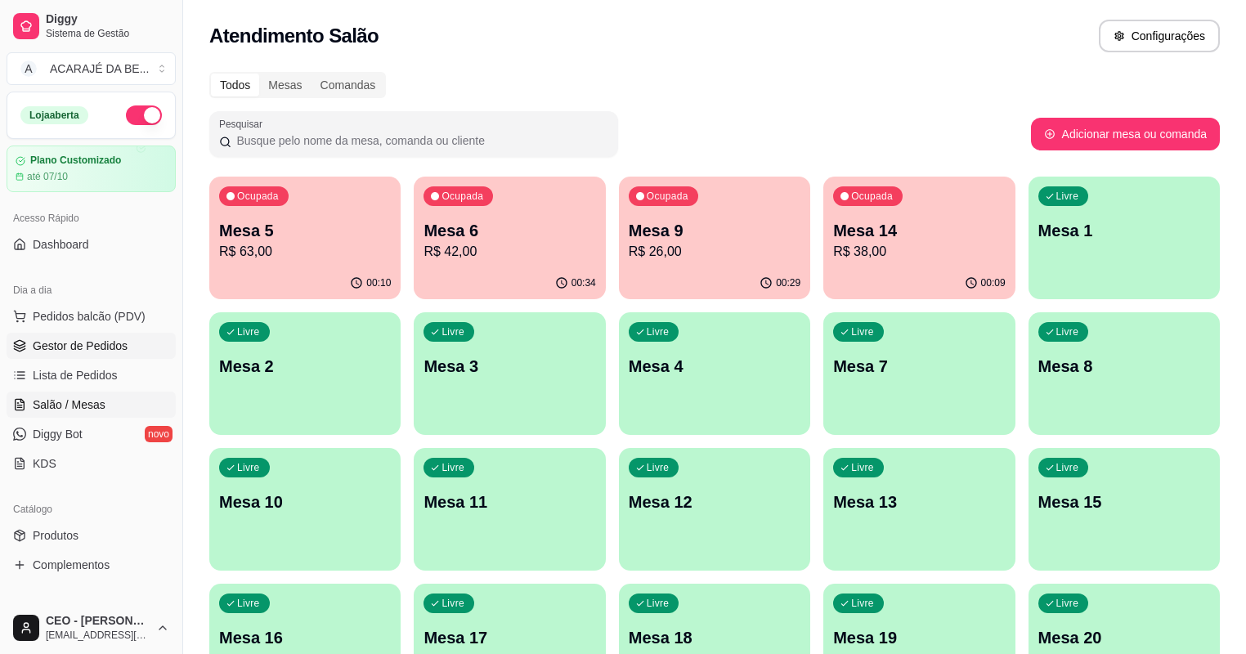
click at [63, 345] on span "Gestor de Pedidos" at bounding box center [80, 346] width 95 height 16
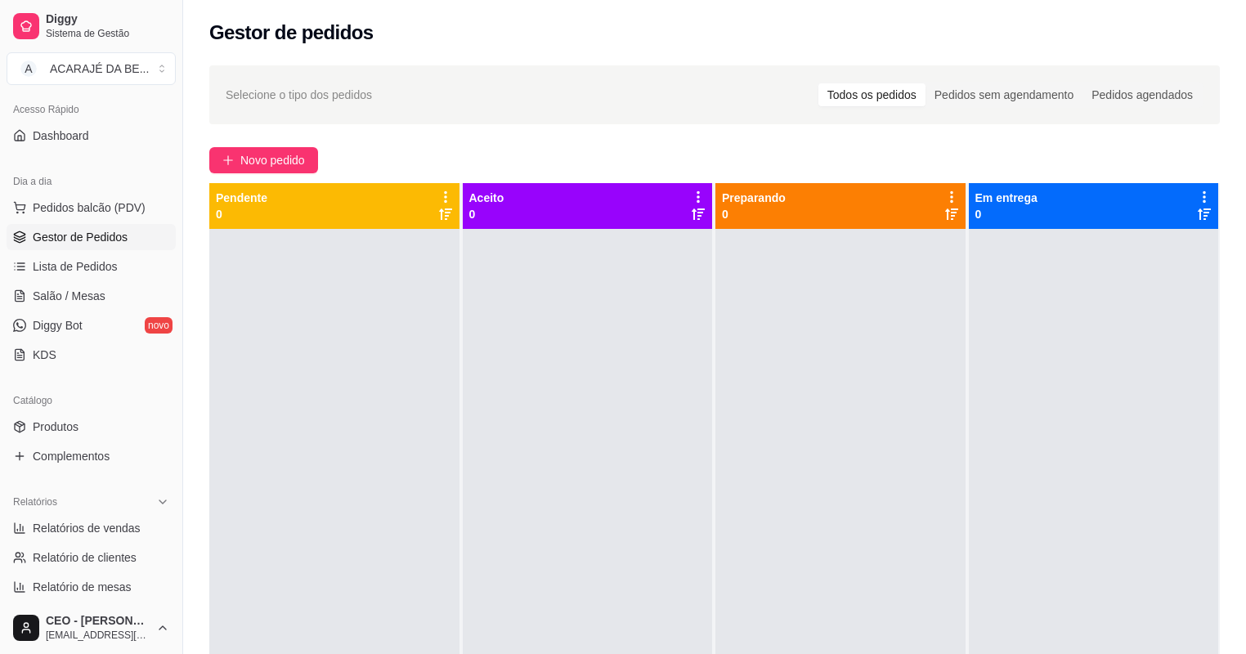
scroll to position [131, 0]
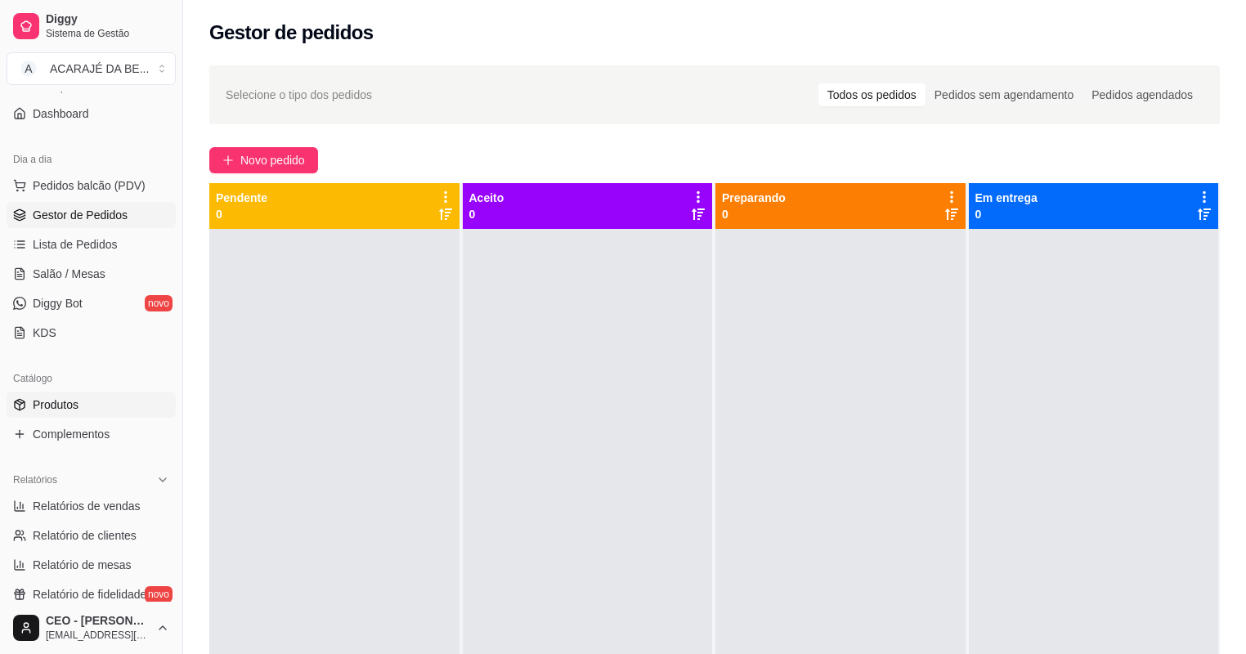
click at [72, 405] on span "Produtos" at bounding box center [56, 404] width 46 height 16
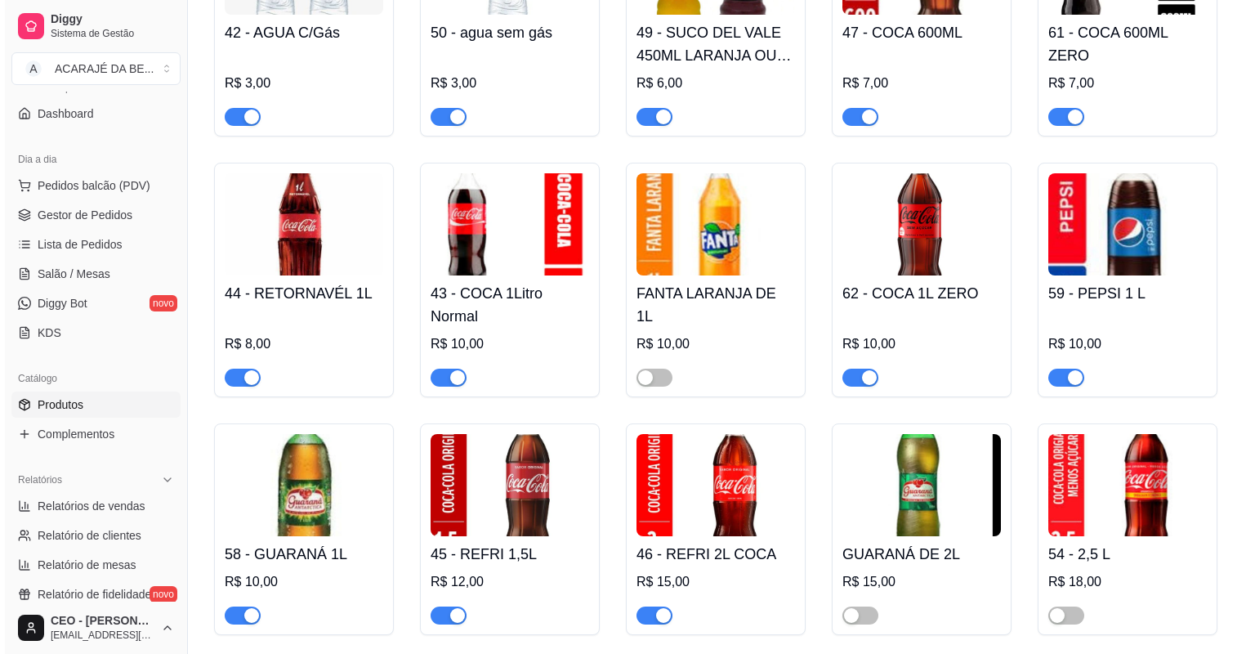
scroll to position [2942, 0]
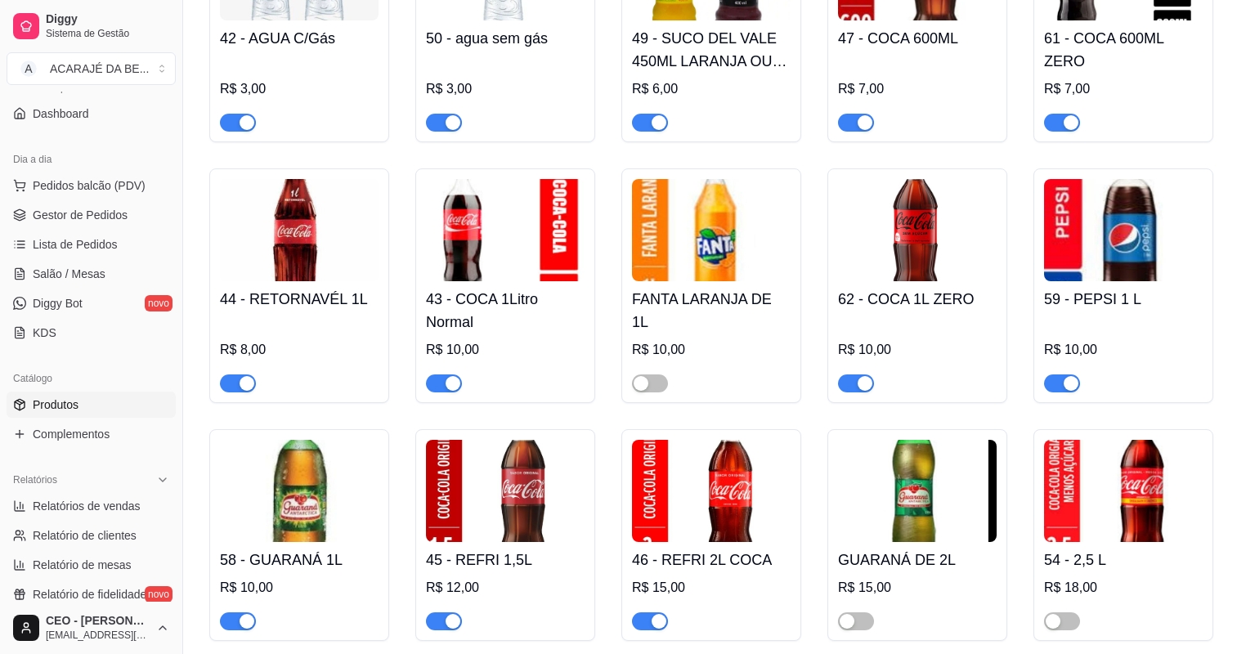
click at [729, 305] on h4 "FANTA LARANJA DE 1L" at bounding box center [711, 311] width 159 height 46
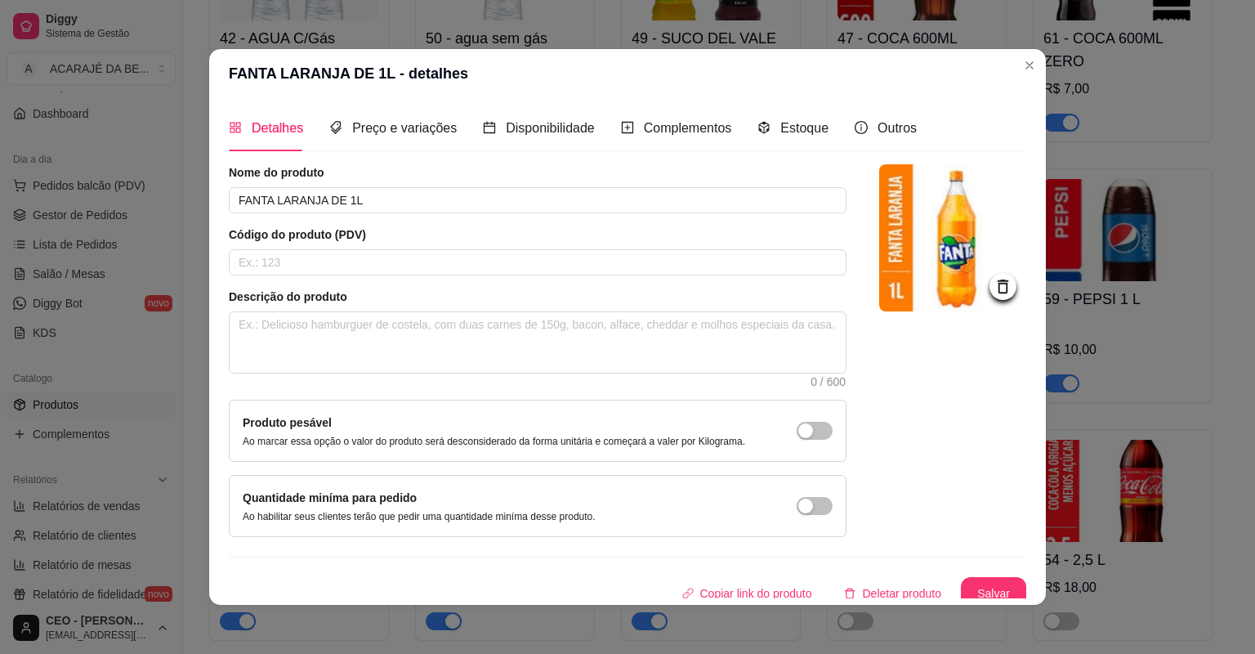
click at [998, 283] on icon at bounding box center [1003, 287] width 11 height 14
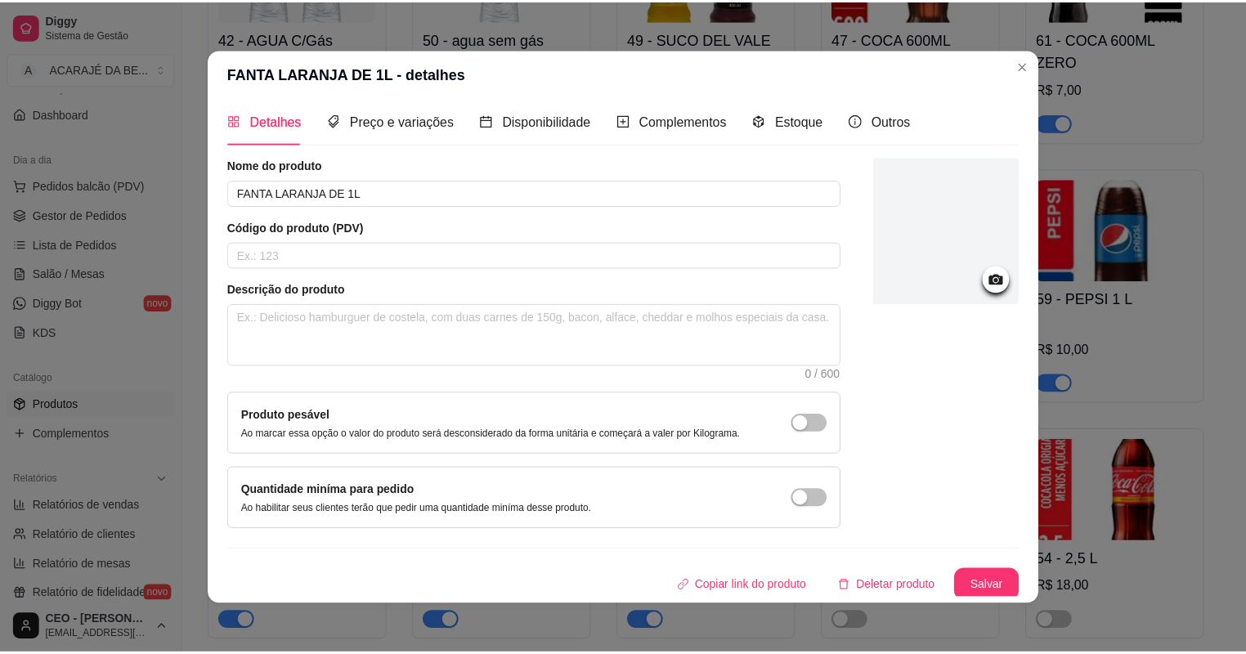
scroll to position [10, 0]
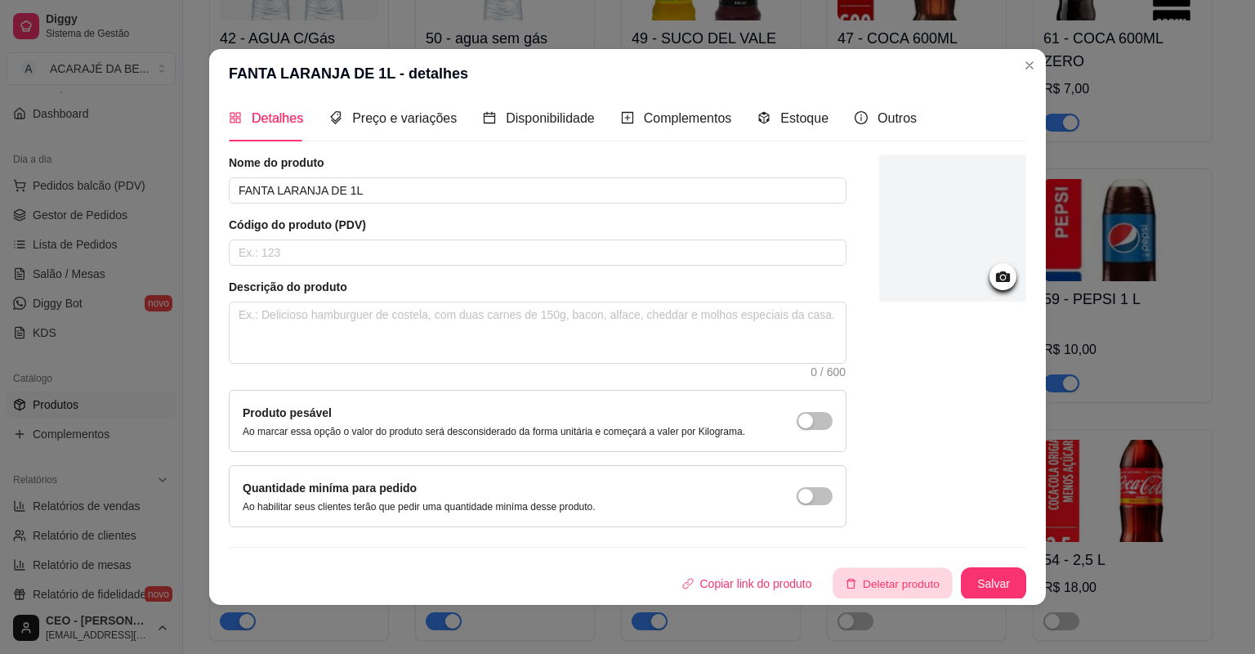
click at [853, 579] on button "Deletar produto" at bounding box center [893, 584] width 119 height 32
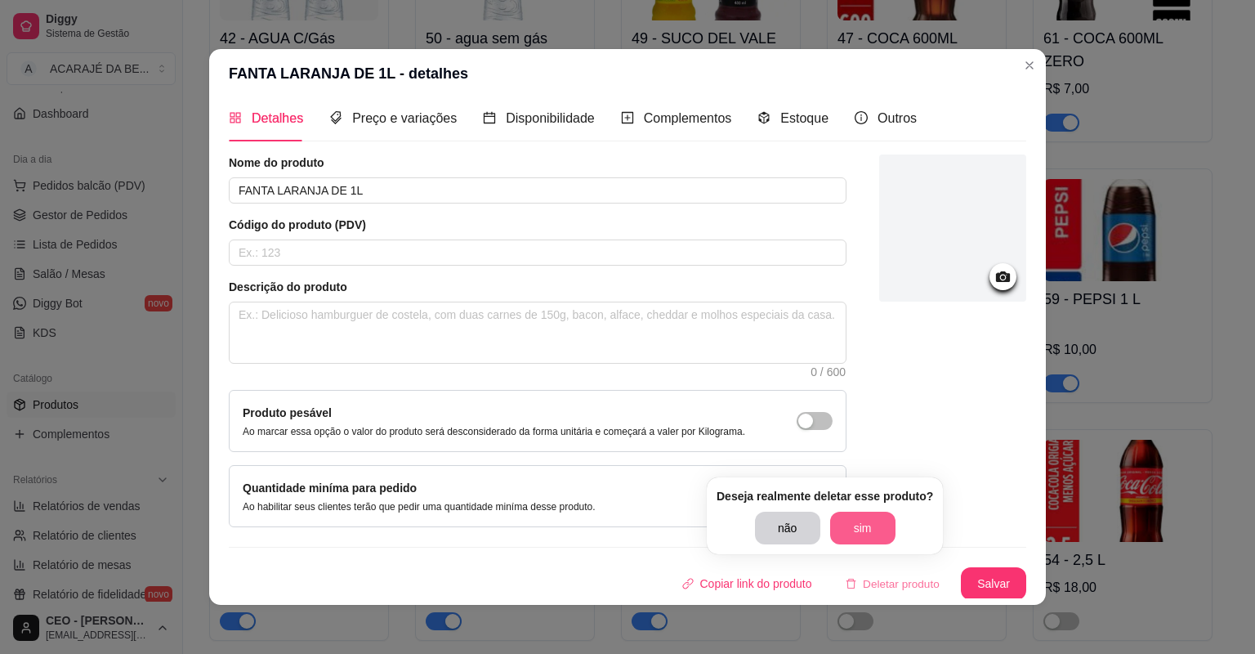
click at [876, 530] on button "sim" at bounding box center [862, 528] width 65 height 33
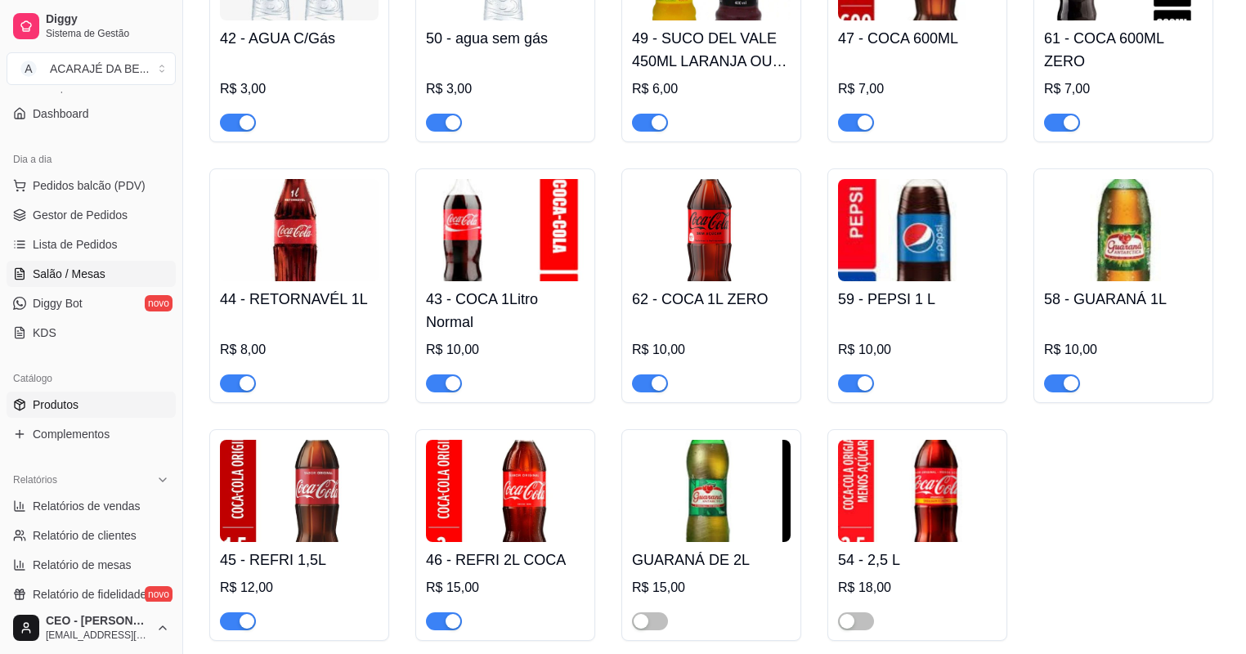
click at [65, 272] on span "Salão / Mesas" at bounding box center [69, 274] width 73 height 16
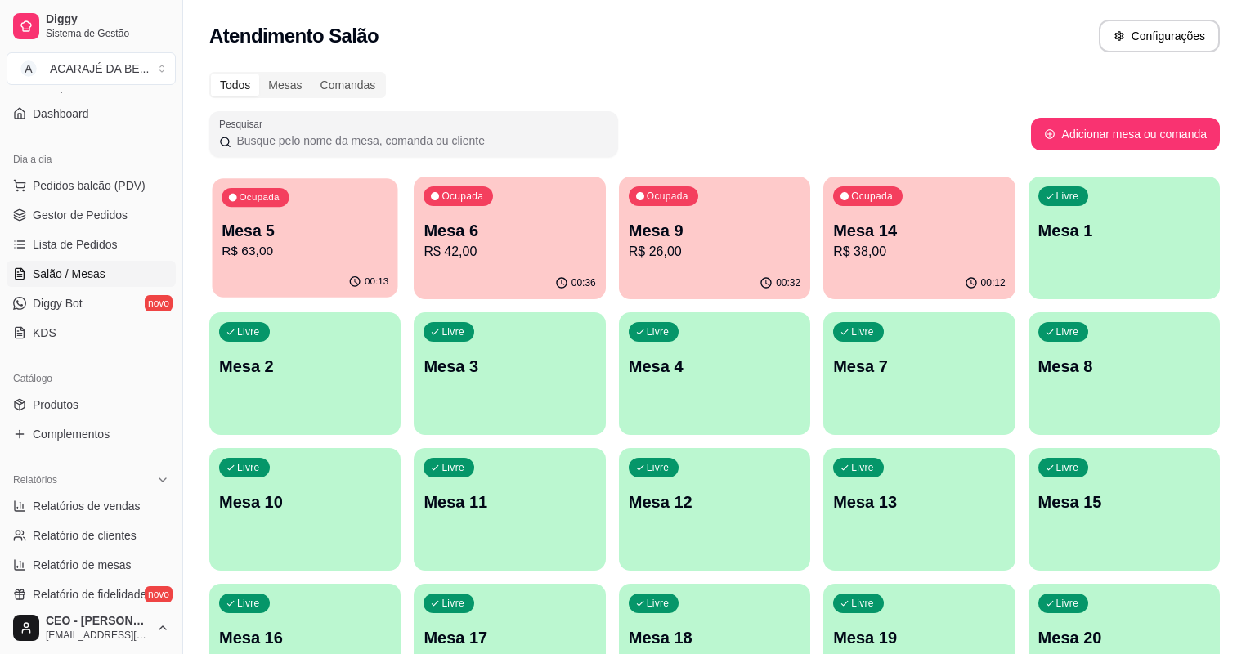
click at [296, 245] on p "R$ 63,00" at bounding box center [304, 251] width 167 height 19
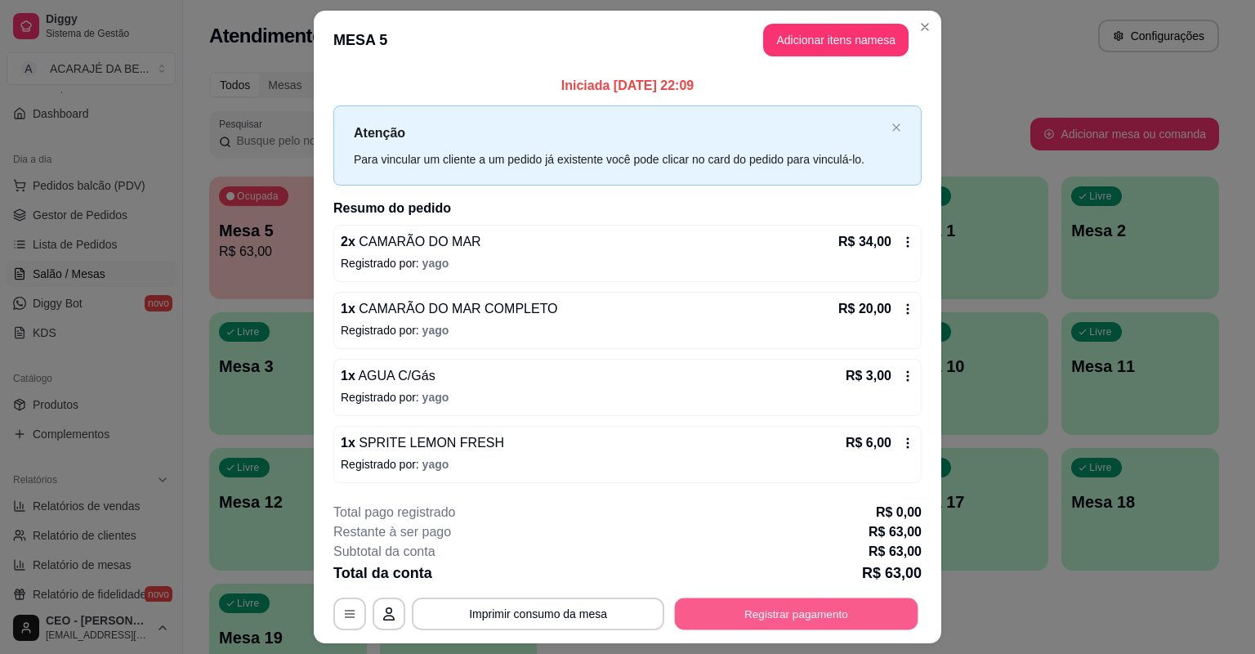
click at [827, 614] on button "Registrar pagamento" at bounding box center [797, 613] width 244 height 32
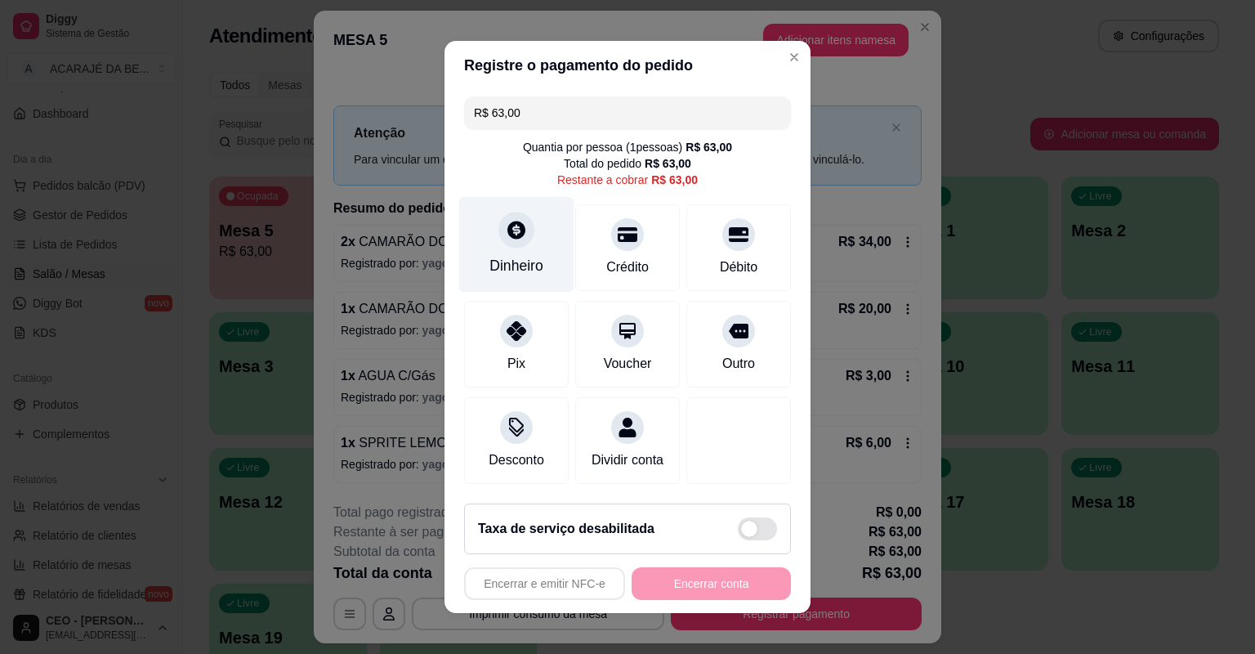
click at [521, 244] on div at bounding box center [517, 230] width 36 height 36
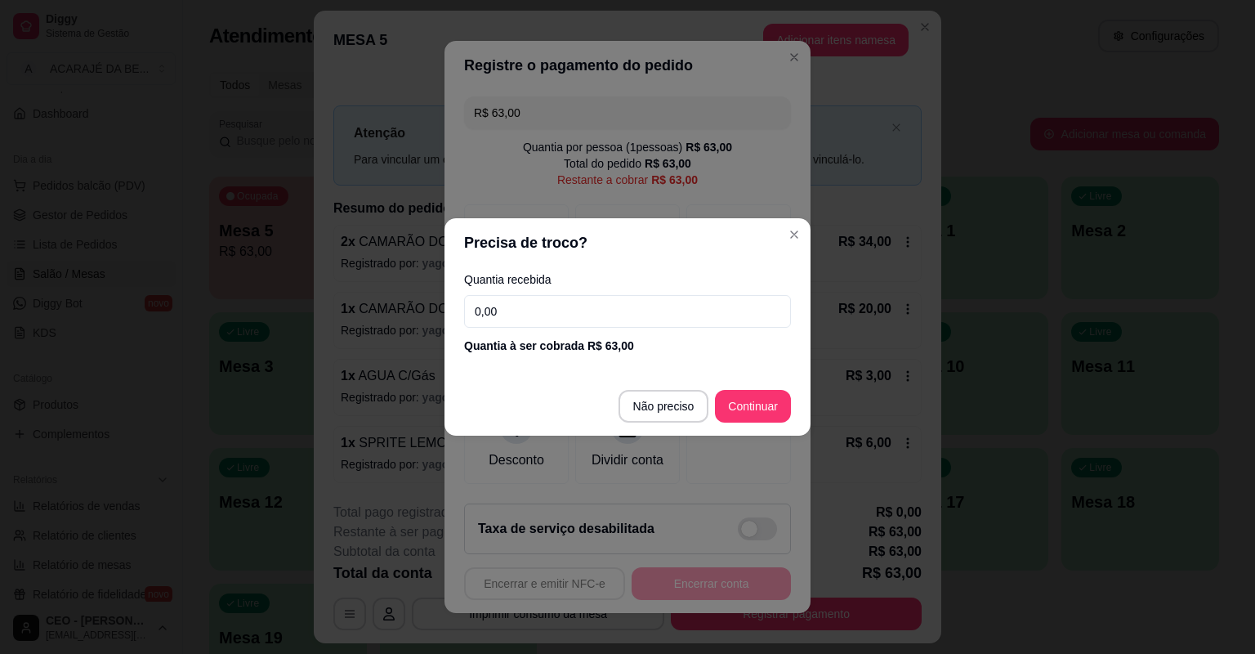
click at [523, 300] on input "0,00" at bounding box center [627, 311] width 327 height 33
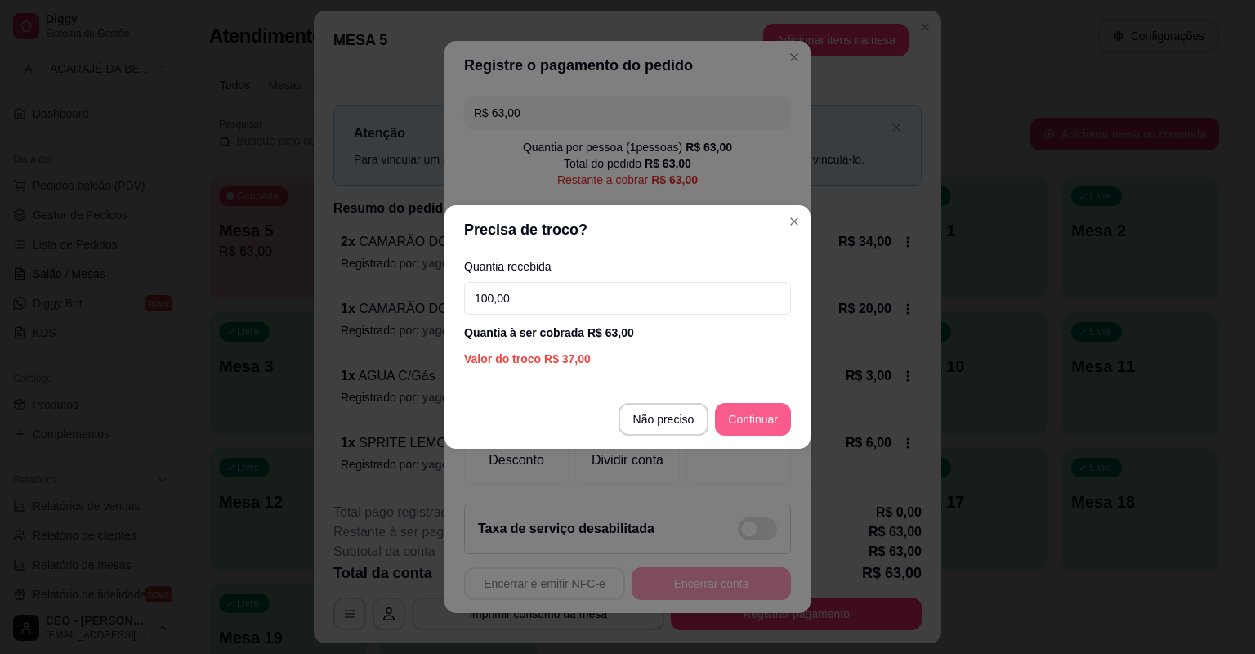
type input "100,00"
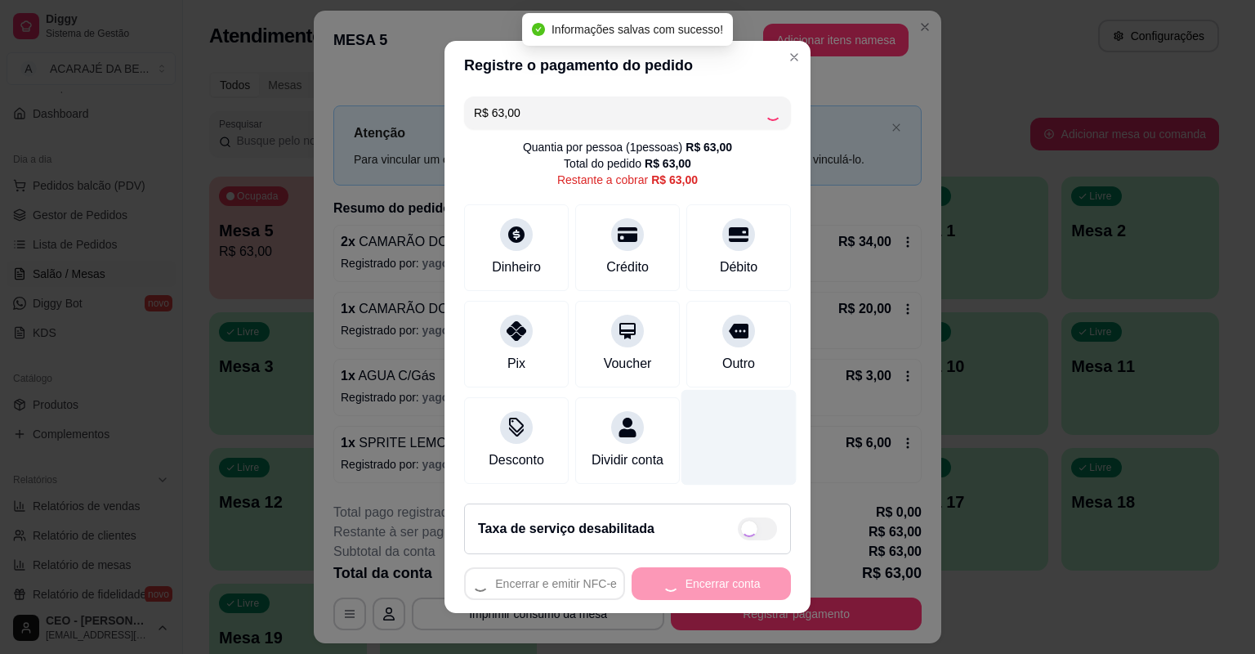
type input "R$ 0,00"
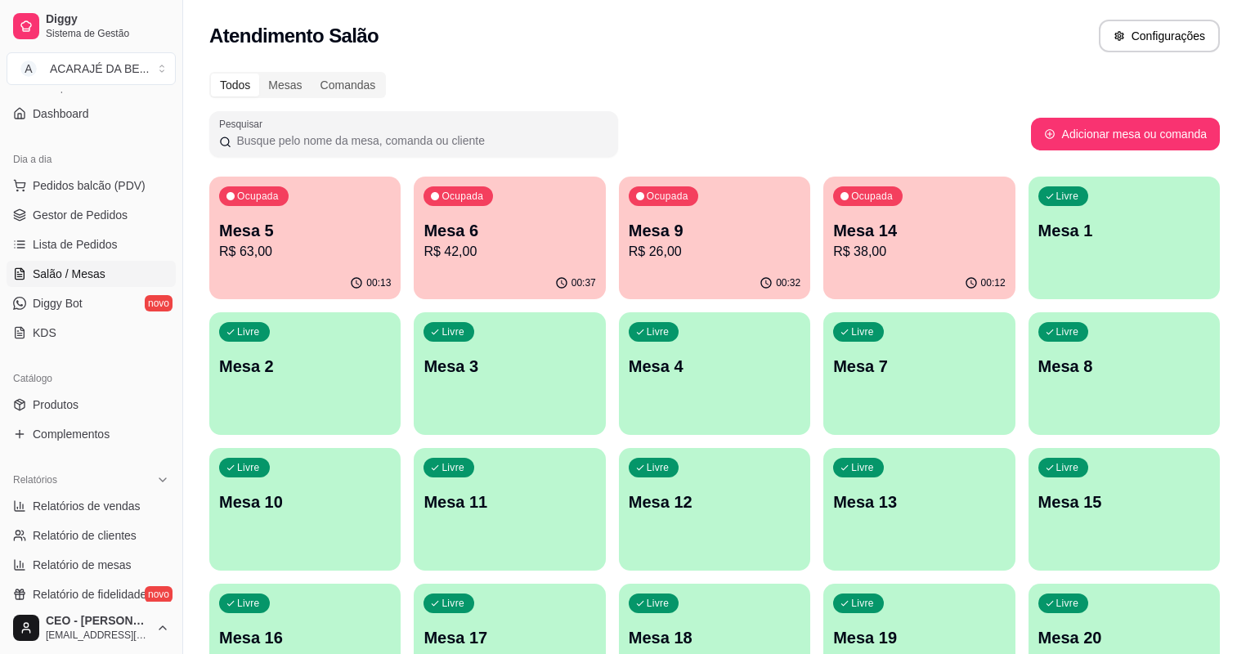
click at [491, 232] on p "Mesa 6" at bounding box center [509, 230] width 172 height 23
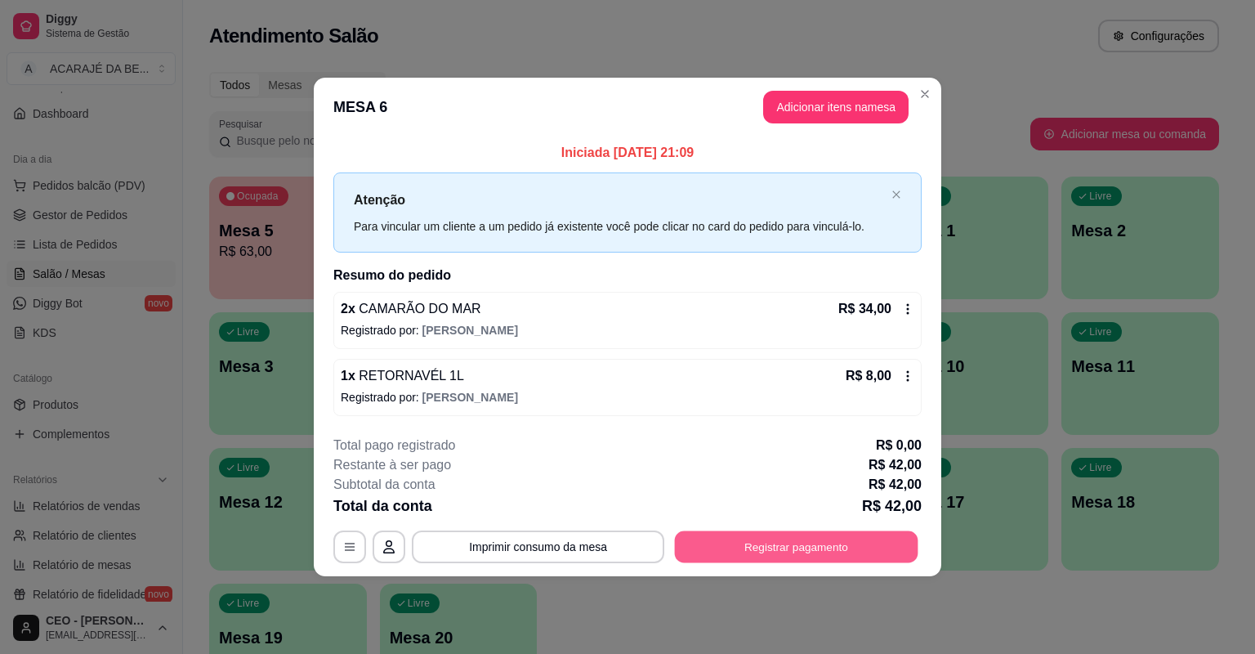
click at [892, 543] on button "Registrar pagamento" at bounding box center [797, 546] width 244 height 32
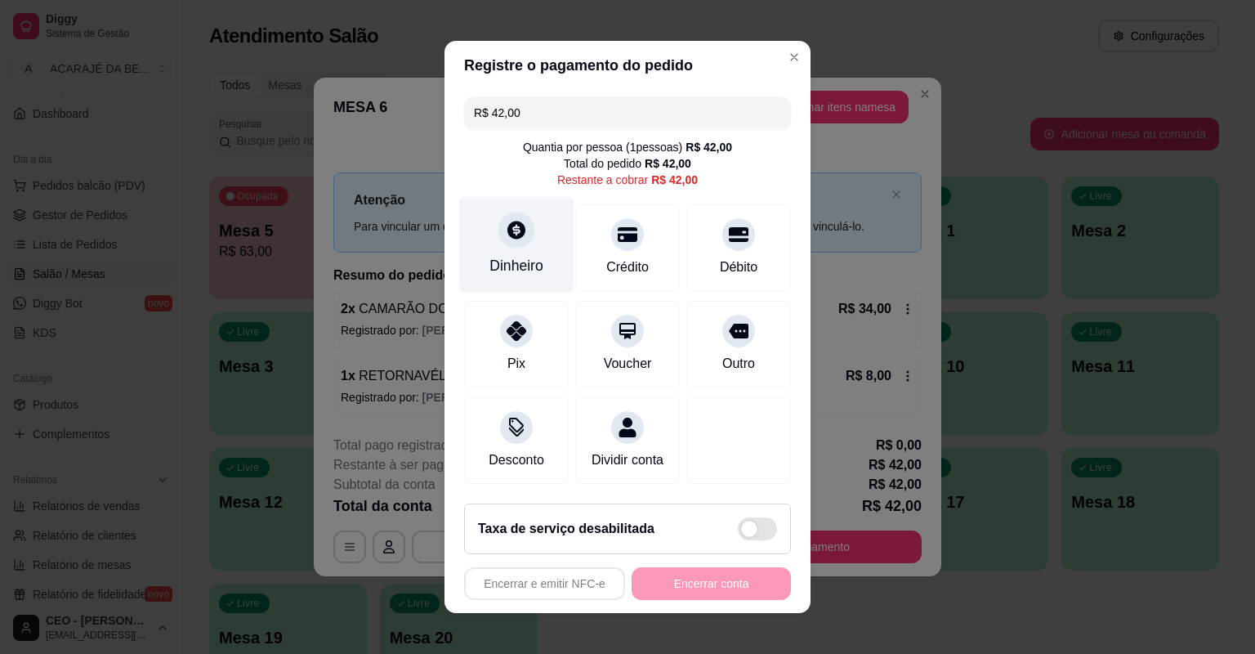
click at [508, 228] on icon at bounding box center [517, 230] width 18 height 18
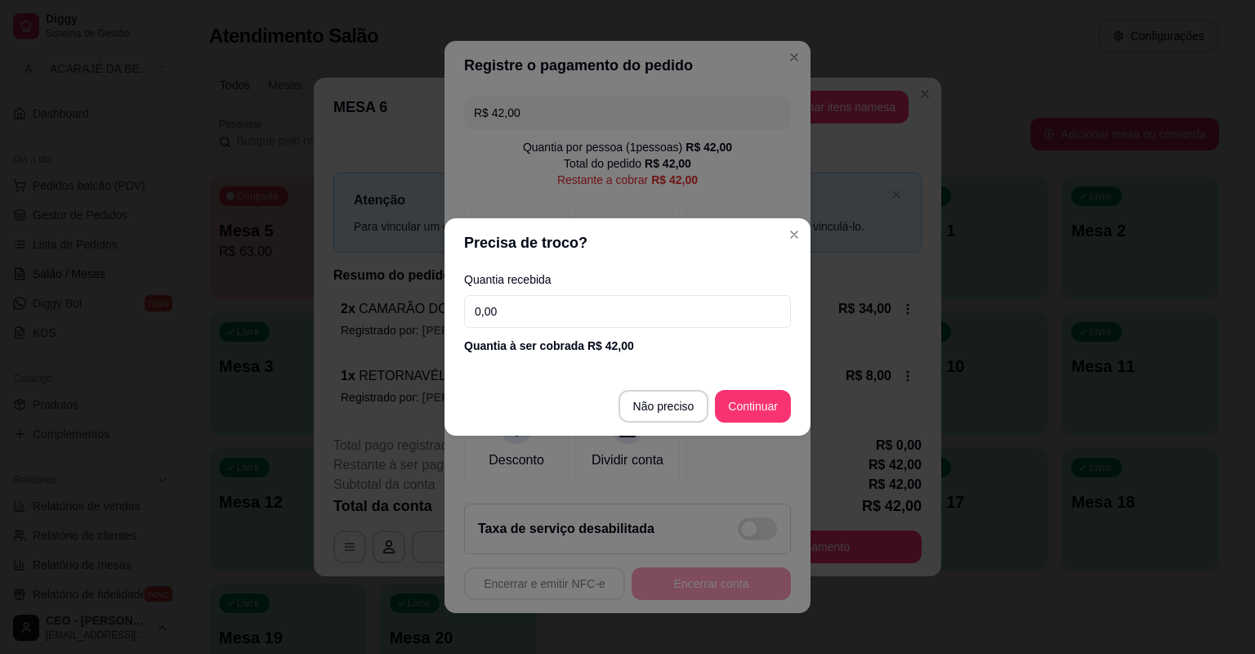
click at [600, 304] on input "0,00" at bounding box center [627, 311] width 327 height 33
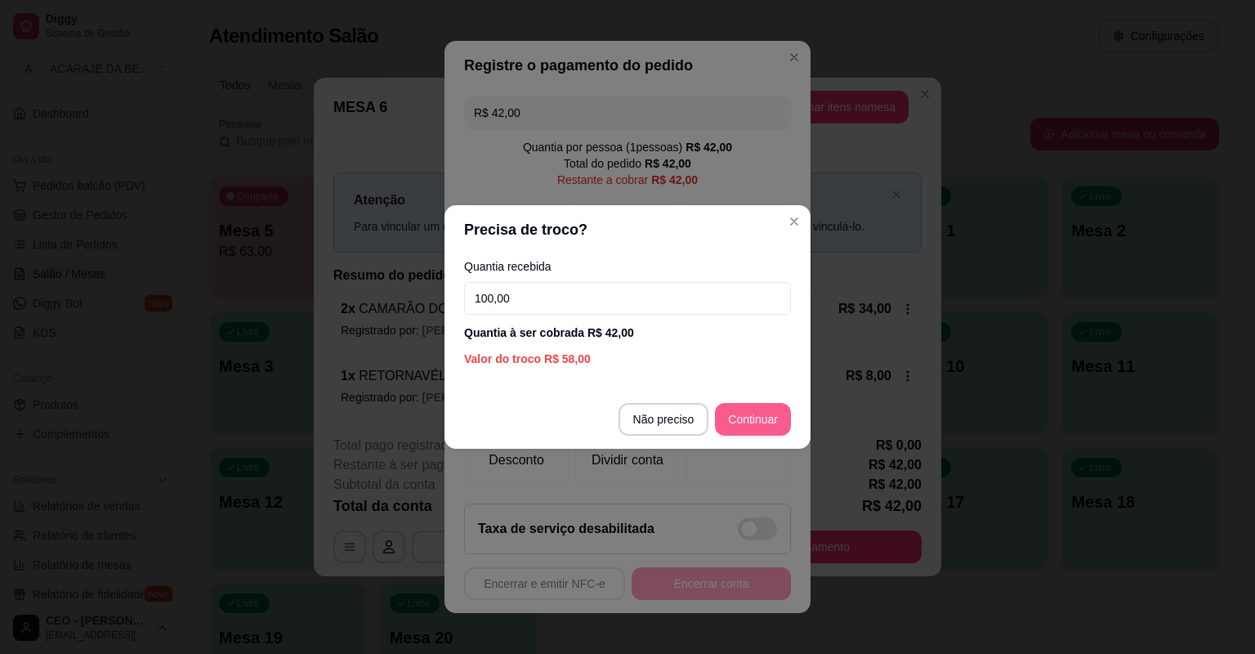
type input "100,00"
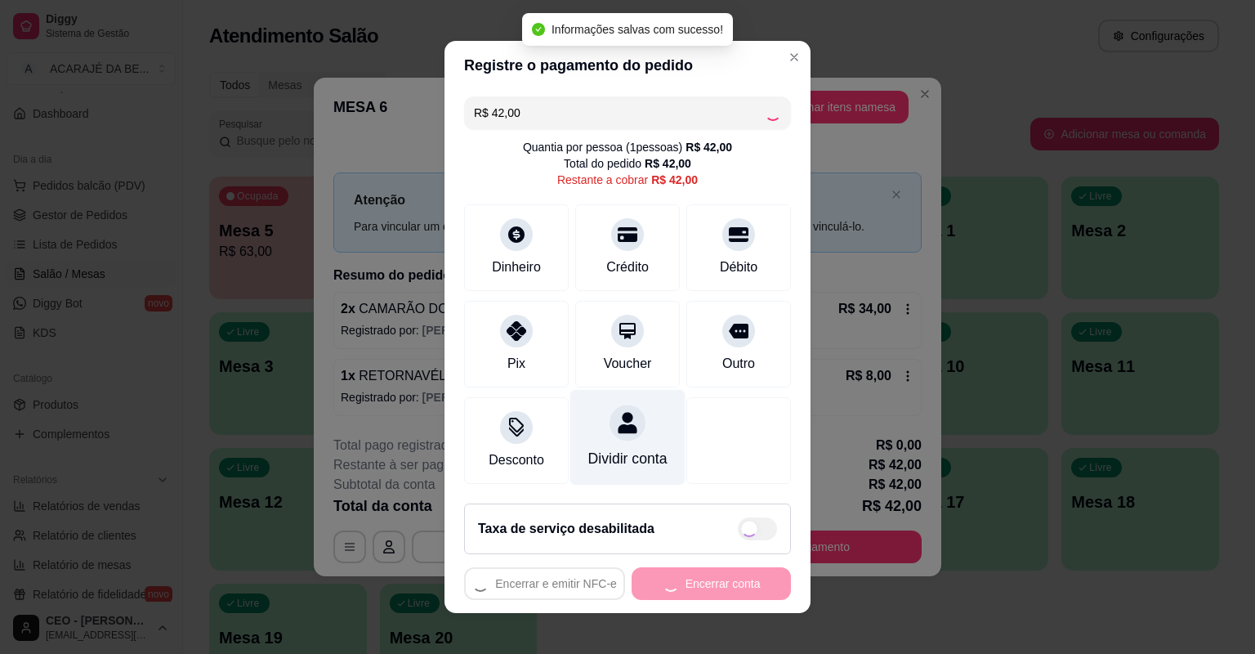
type input "R$ 0,00"
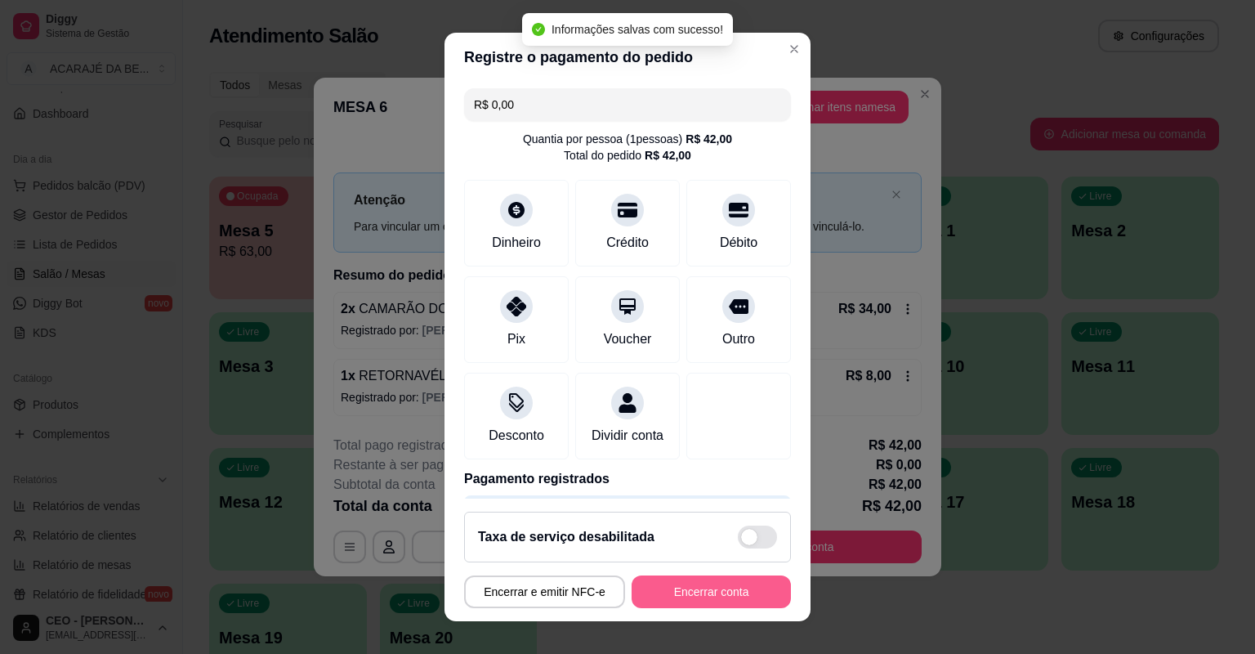
click at [709, 595] on button "Encerrar conta" at bounding box center [711, 591] width 159 height 33
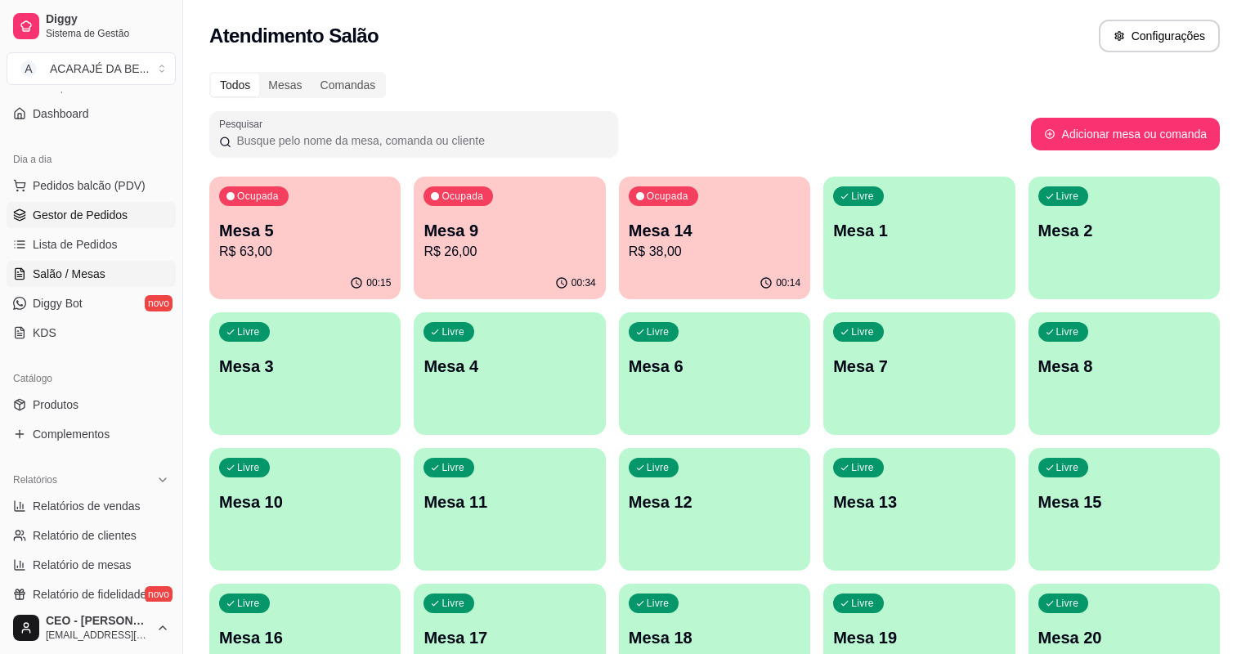
click at [71, 205] on link "Gestor de Pedidos" at bounding box center [91, 215] width 169 height 26
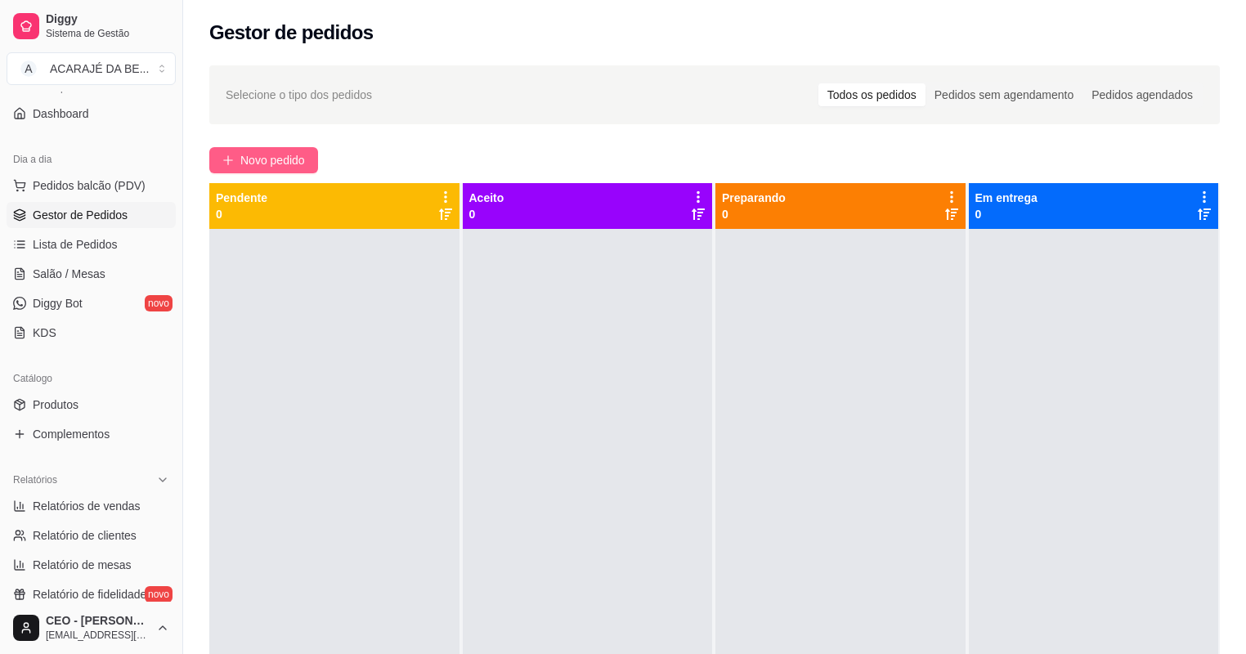
click at [288, 158] on span "Novo pedido" at bounding box center [272, 160] width 65 height 18
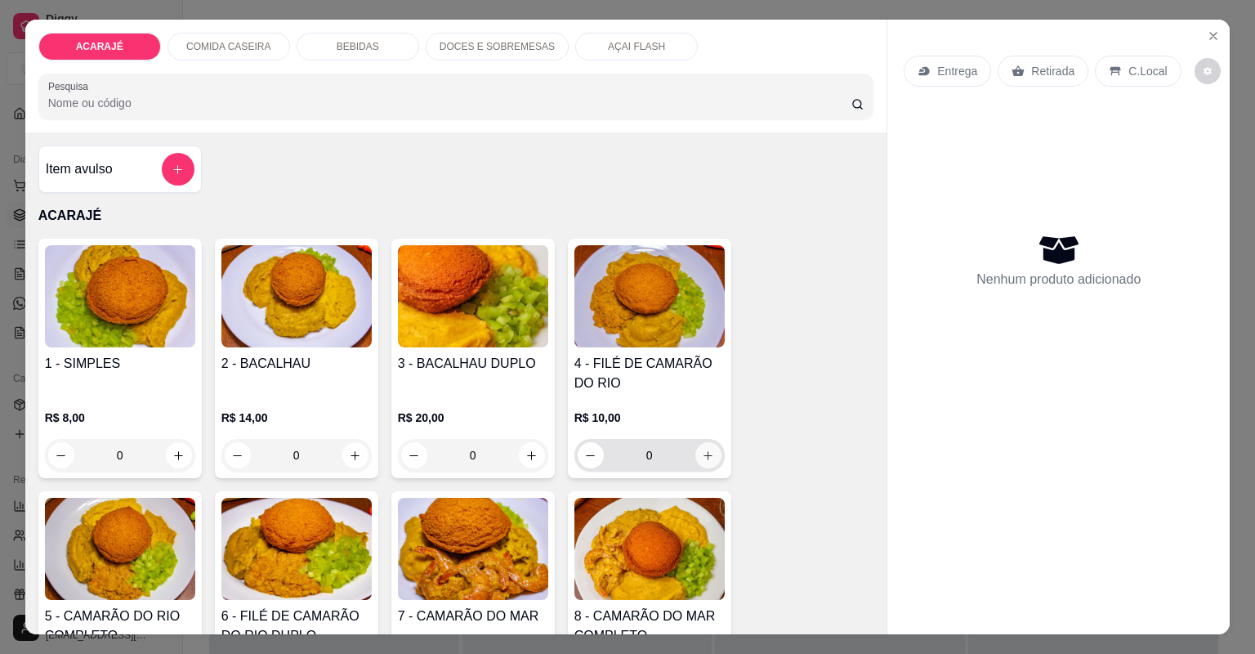
click at [702, 456] on icon "increase-product-quantity" at bounding box center [708, 456] width 12 height 12
type input "1"
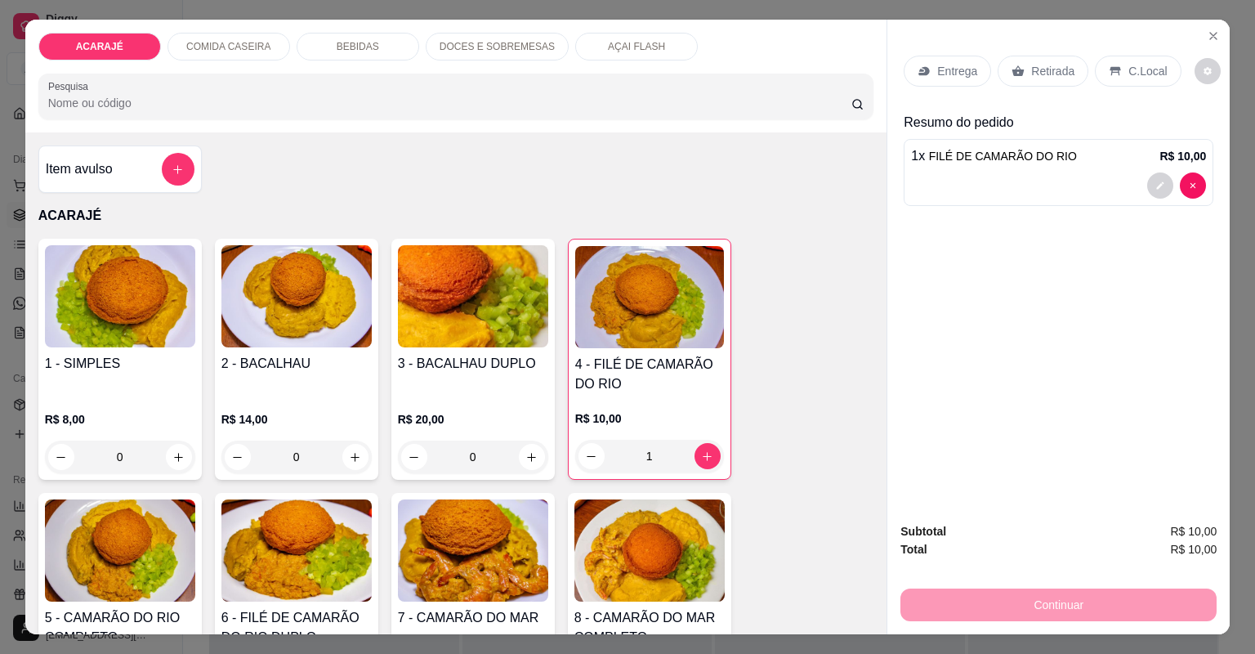
click at [1012, 68] on icon at bounding box center [1018, 71] width 13 height 13
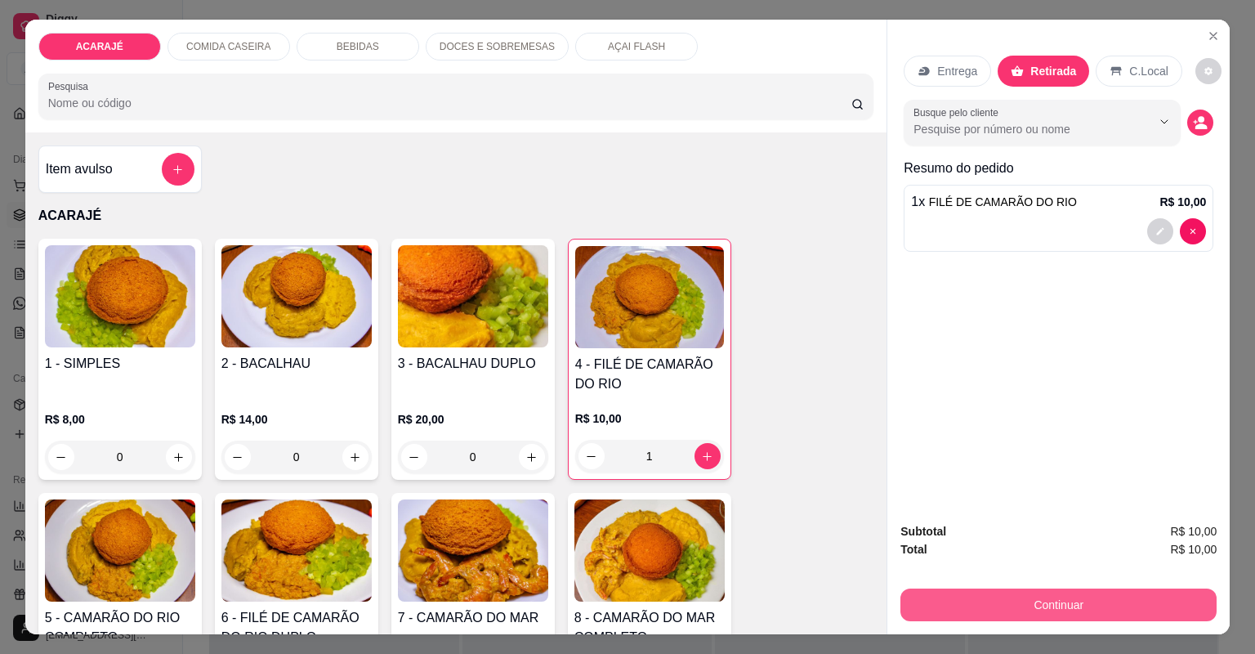
click at [977, 592] on button "Continuar" at bounding box center [1059, 604] width 316 height 33
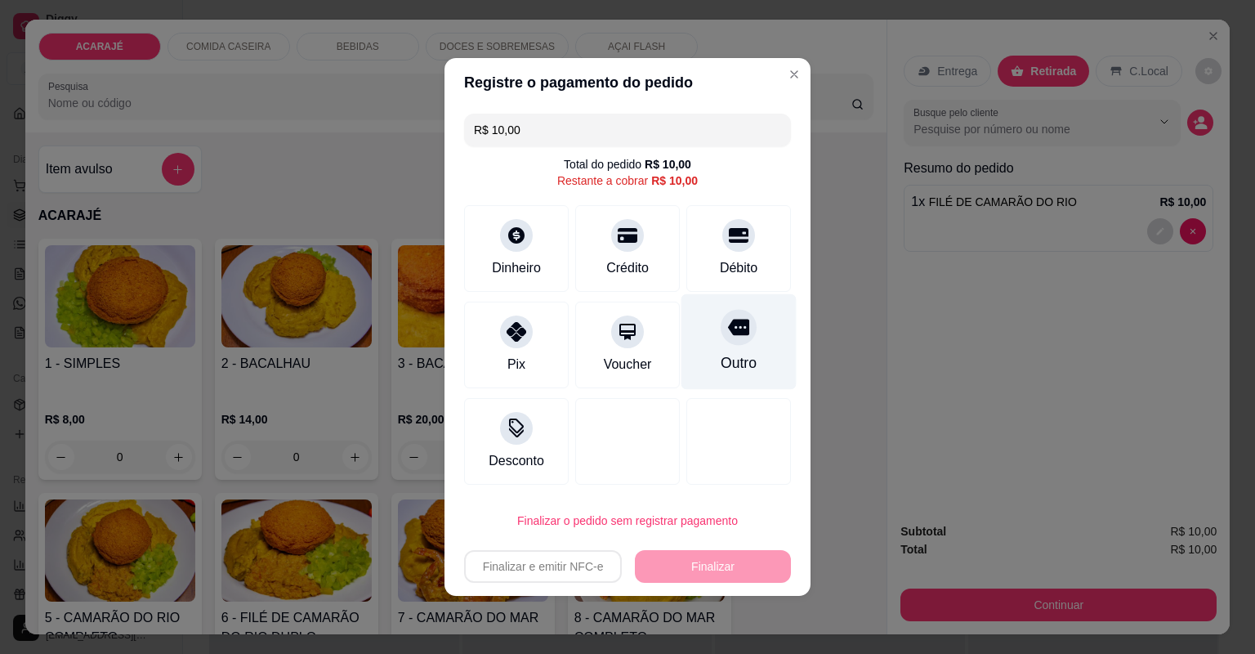
click at [741, 353] on div "Outro" at bounding box center [739, 362] width 36 height 21
type input "R$ 0,00"
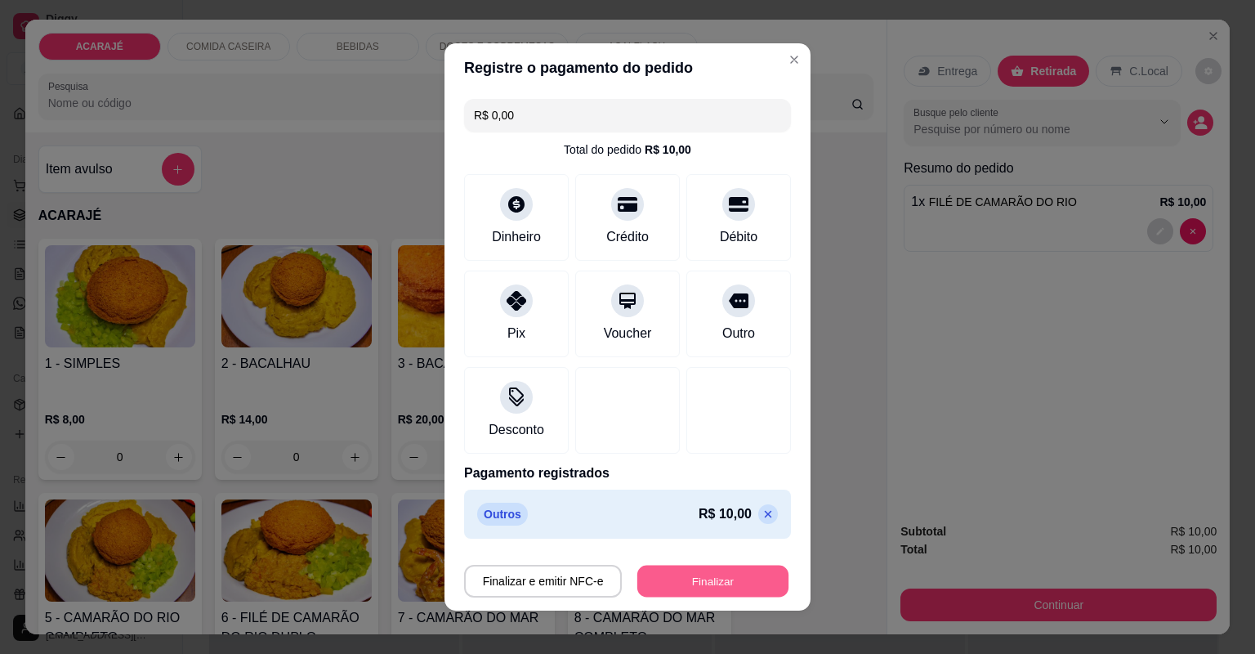
click at [701, 570] on button "Finalizar" at bounding box center [712, 582] width 151 height 32
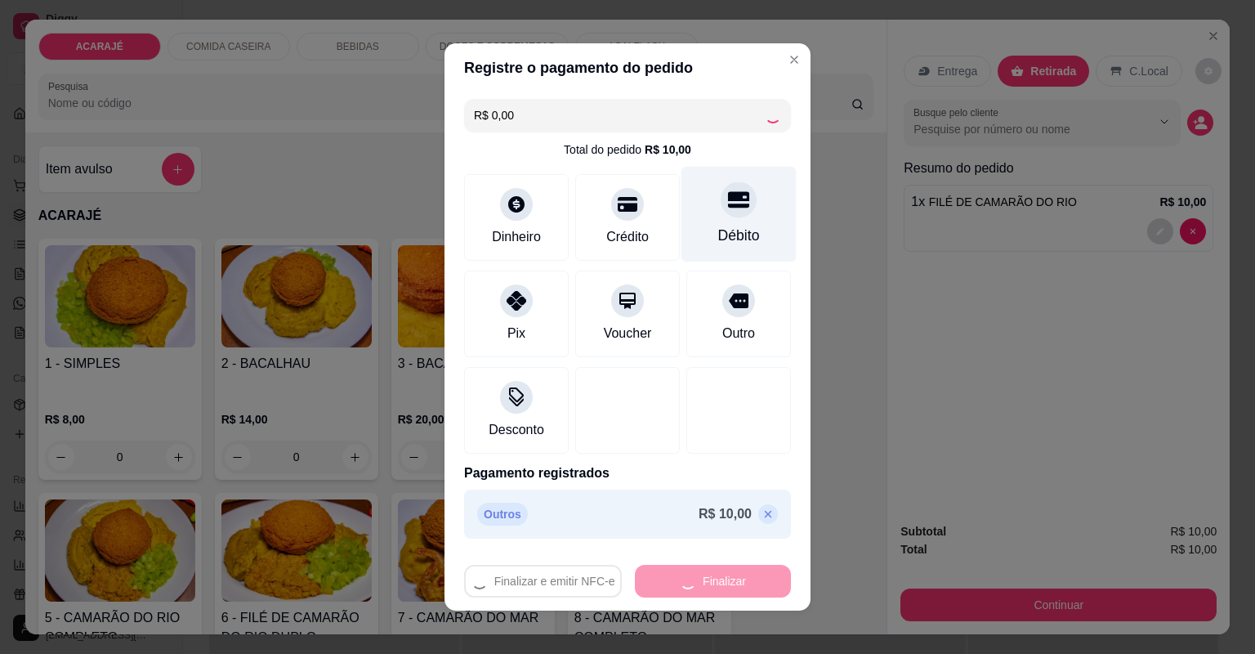
type input "0"
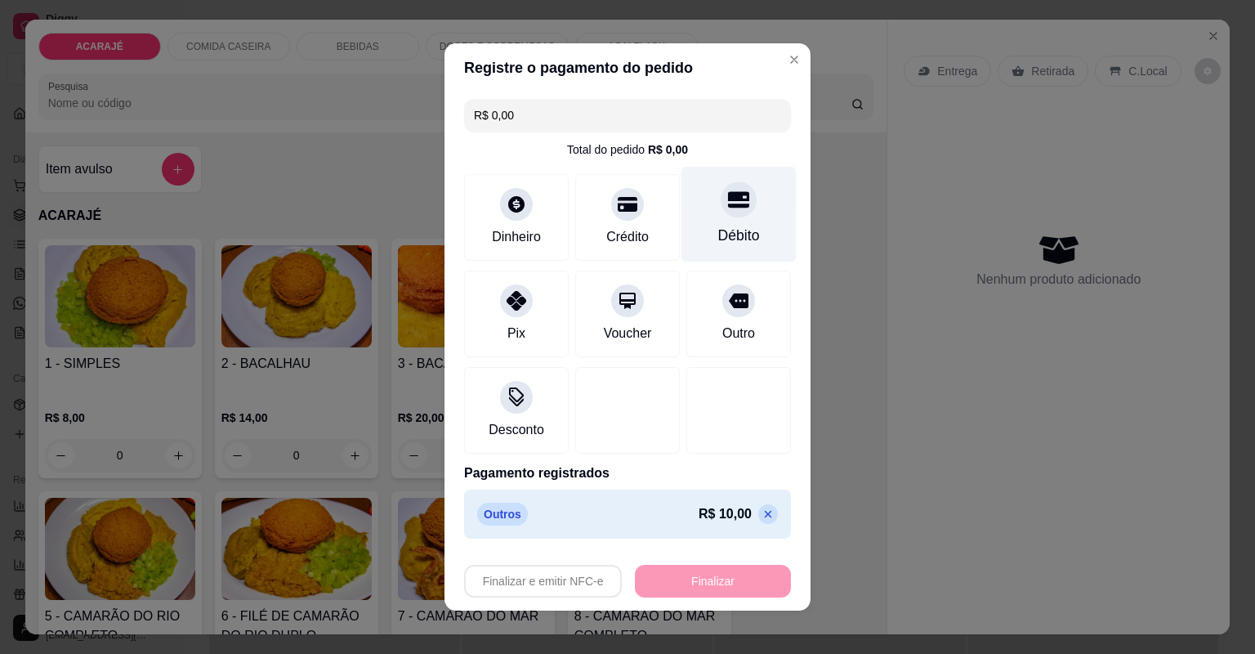
type input "-R$ 10,00"
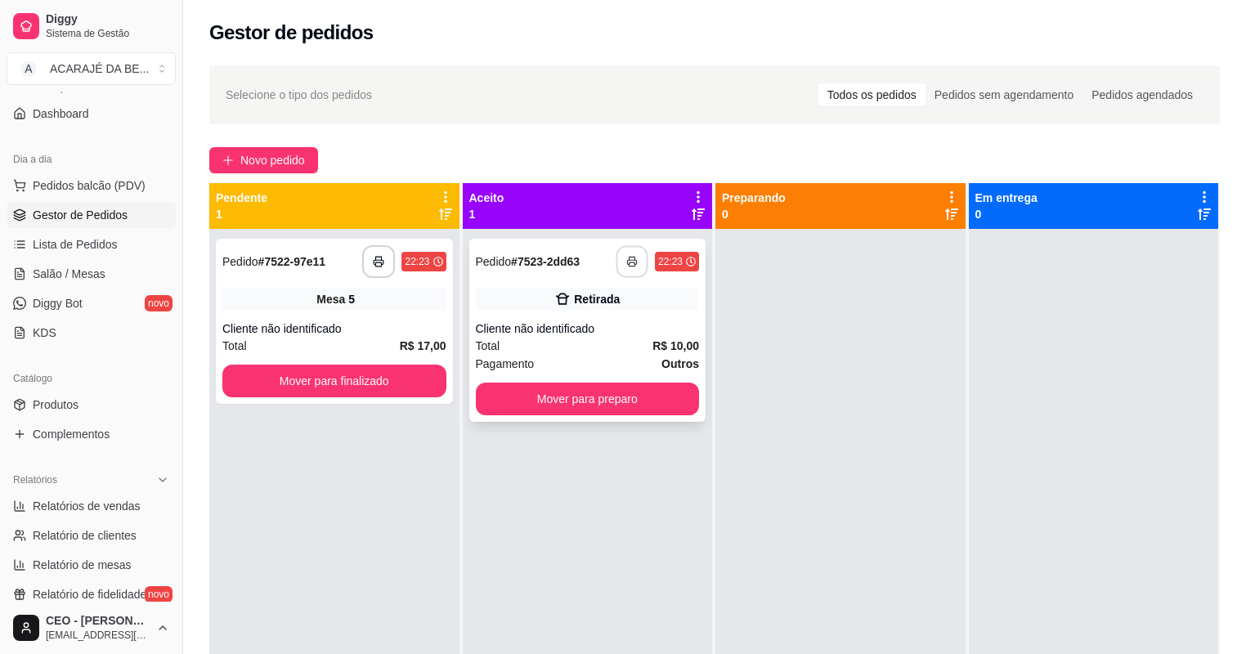
click at [616, 262] on button "button" at bounding box center [632, 262] width 32 height 32
click at [644, 397] on button "Mover para preparo" at bounding box center [587, 399] width 217 height 32
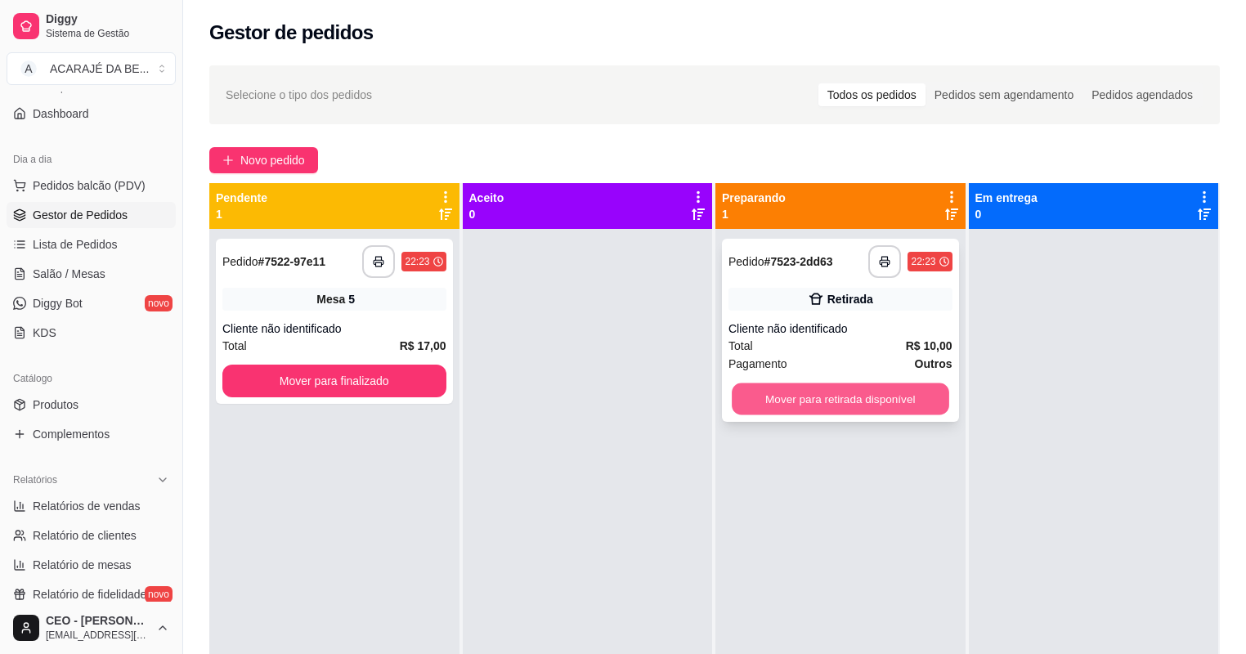
click at [744, 391] on button "Mover para retirada disponível" at bounding box center [839, 399] width 217 height 32
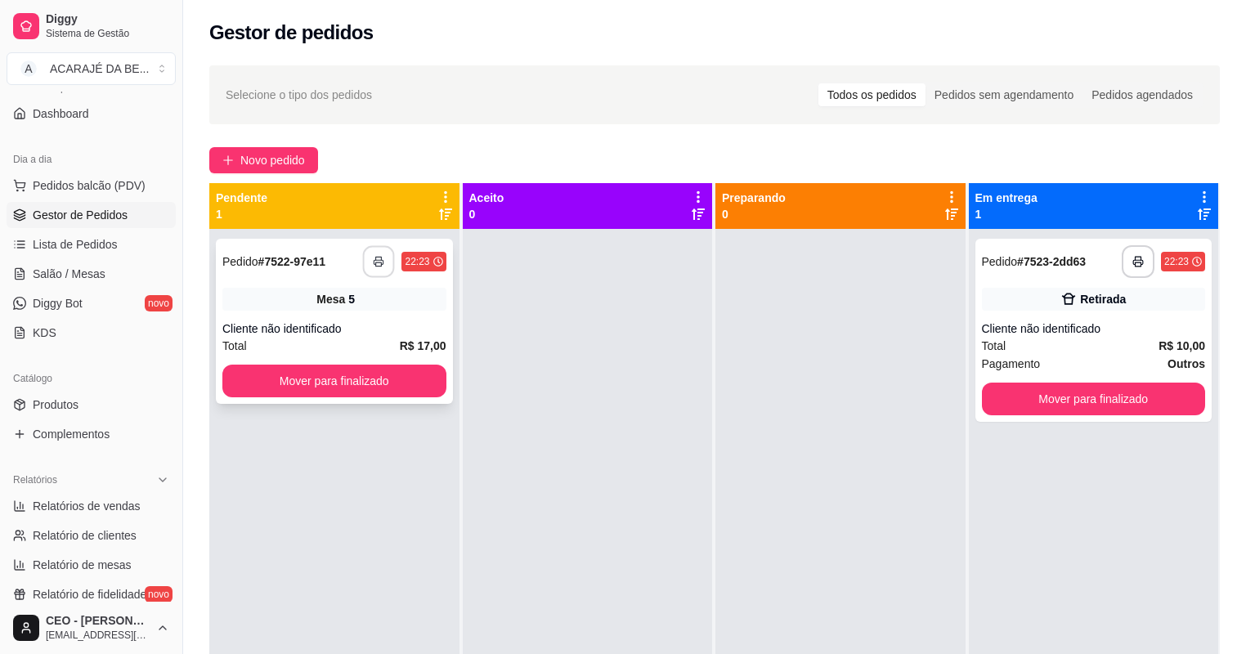
click at [378, 261] on icon "button" at bounding box center [379, 261] width 11 height 11
click at [275, 388] on button "Mover para finalizado" at bounding box center [334, 381] width 217 height 32
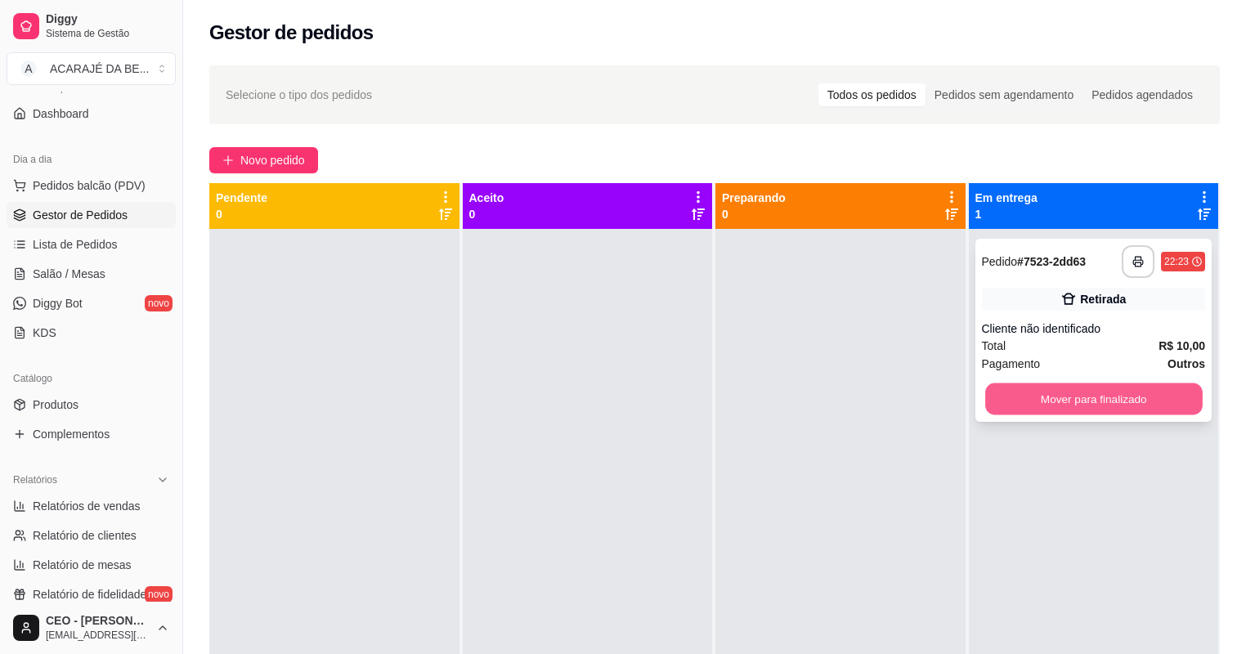
click at [1007, 396] on button "Mover para finalizado" at bounding box center [1093, 399] width 217 height 32
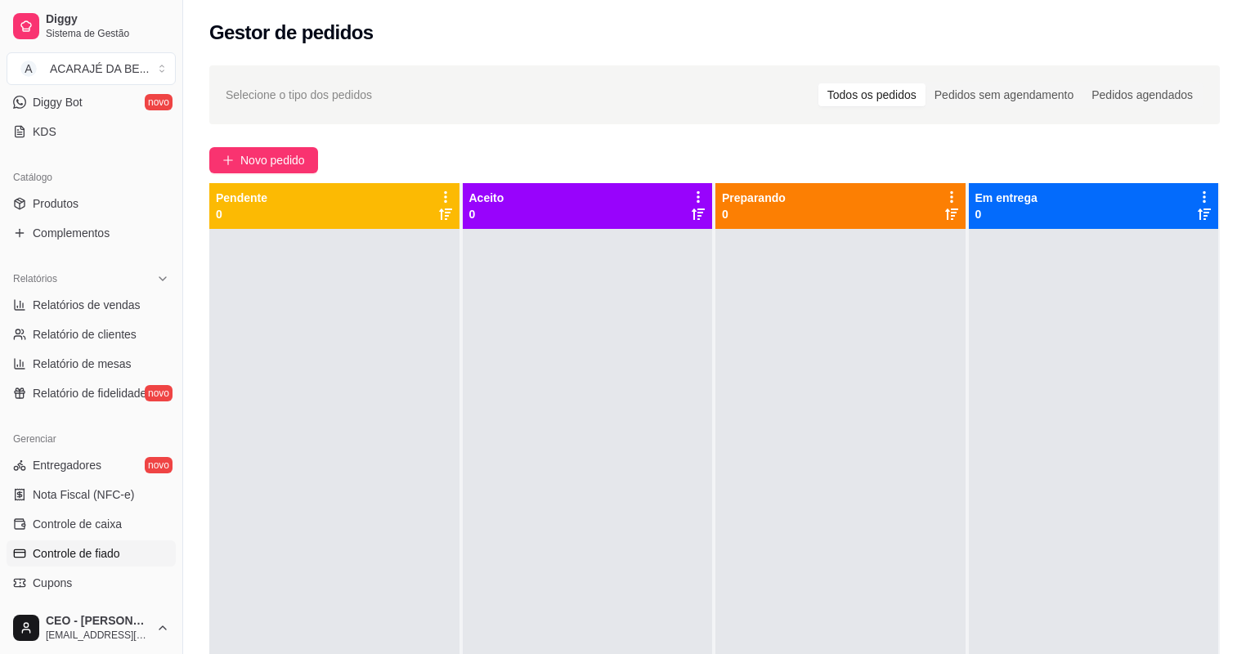
scroll to position [392, 0]
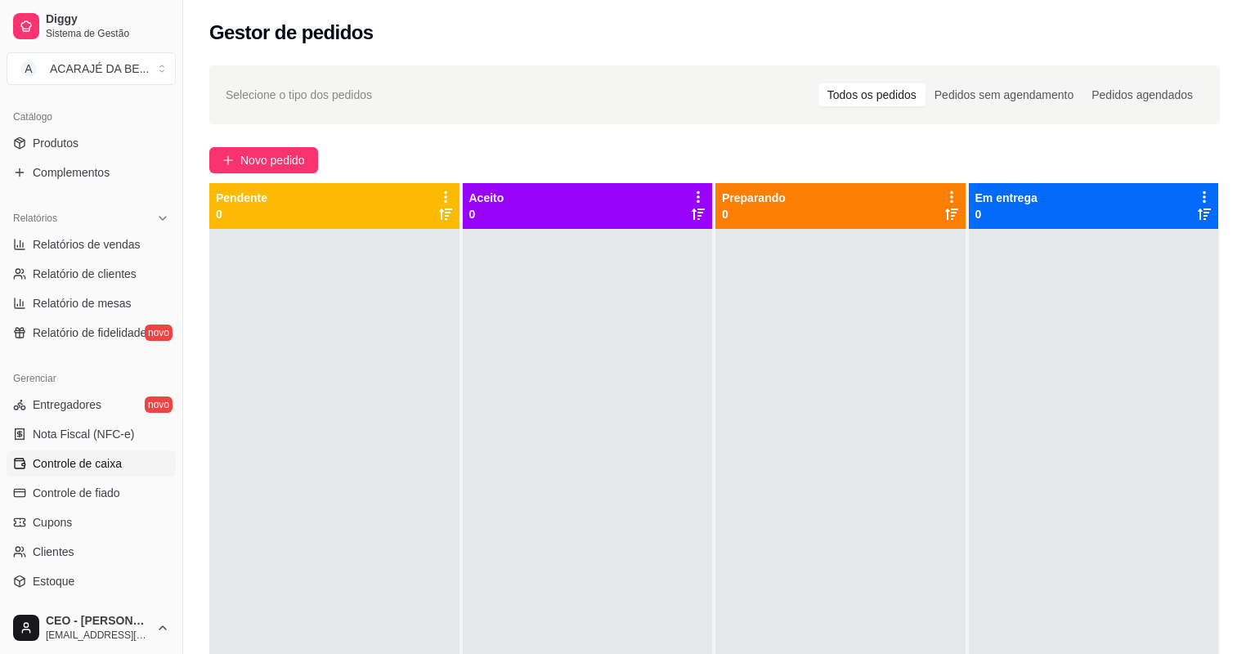
click at [124, 468] on link "Controle de caixa" at bounding box center [91, 463] width 169 height 26
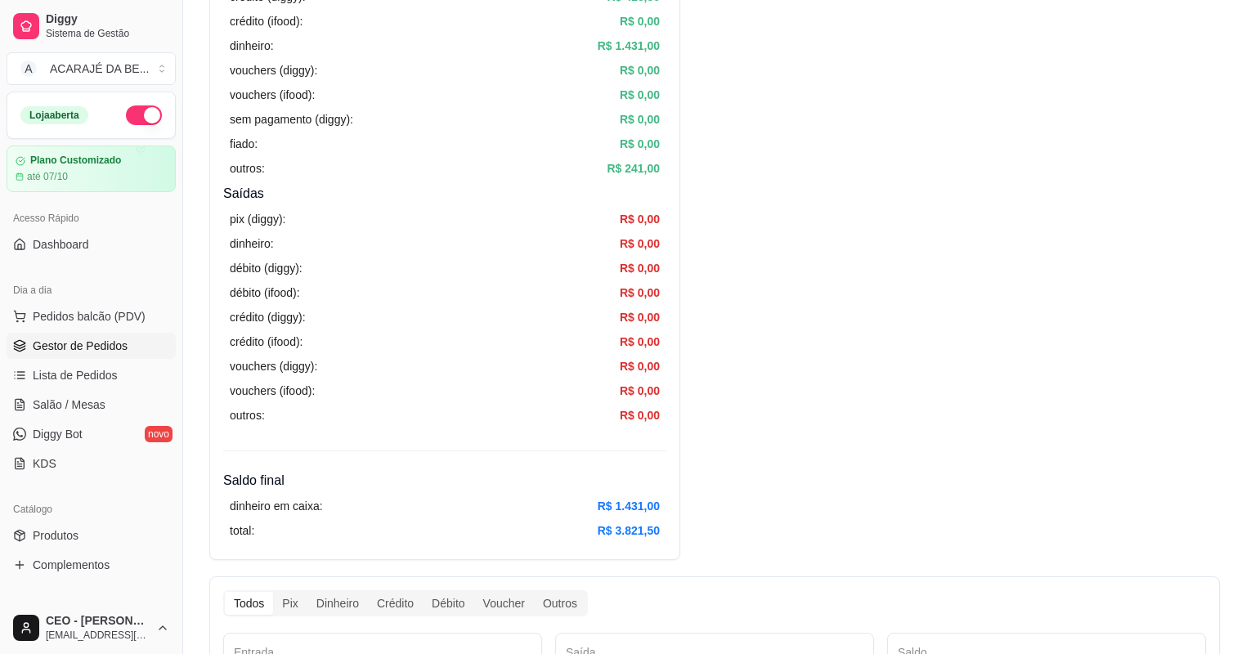
click at [72, 338] on span "Gestor de Pedidos" at bounding box center [80, 346] width 95 height 16
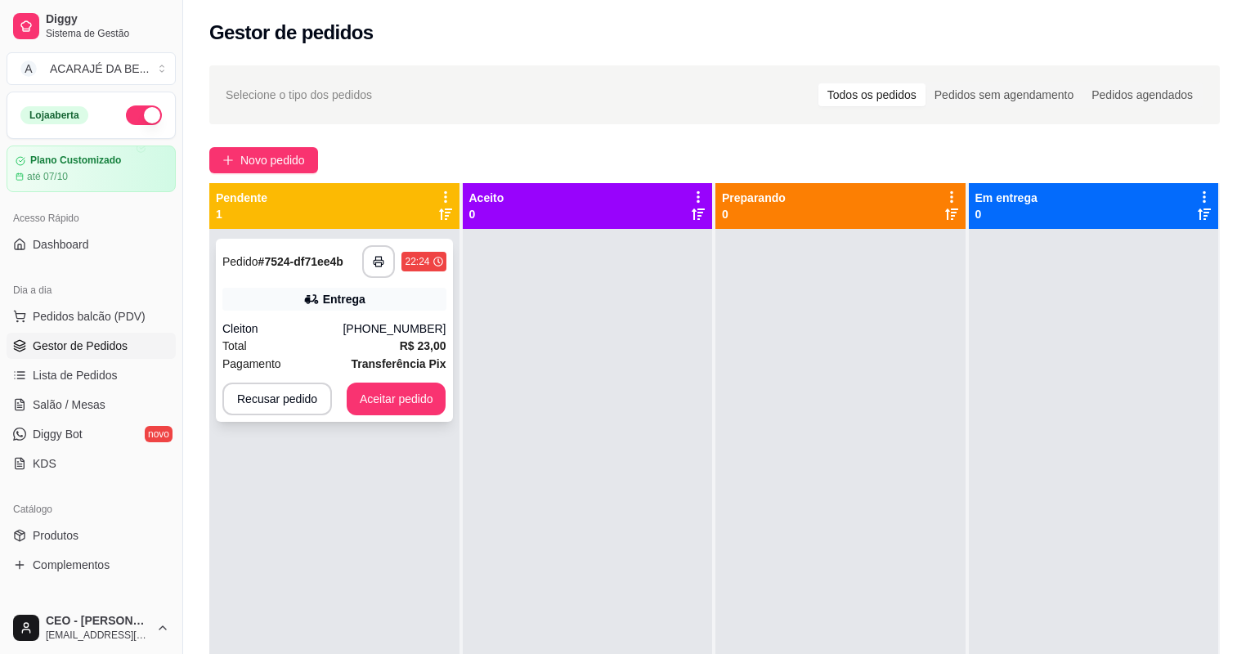
click at [379, 292] on div "Entrega" at bounding box center [334, 299] width 224 height 23
click at [370, 254] on button "button" at bounding box center [379, 262] width 32 height 32
click at [412, 392] on button "Aceitar pedido" at bounding box center [397, 398] width 100 height 33
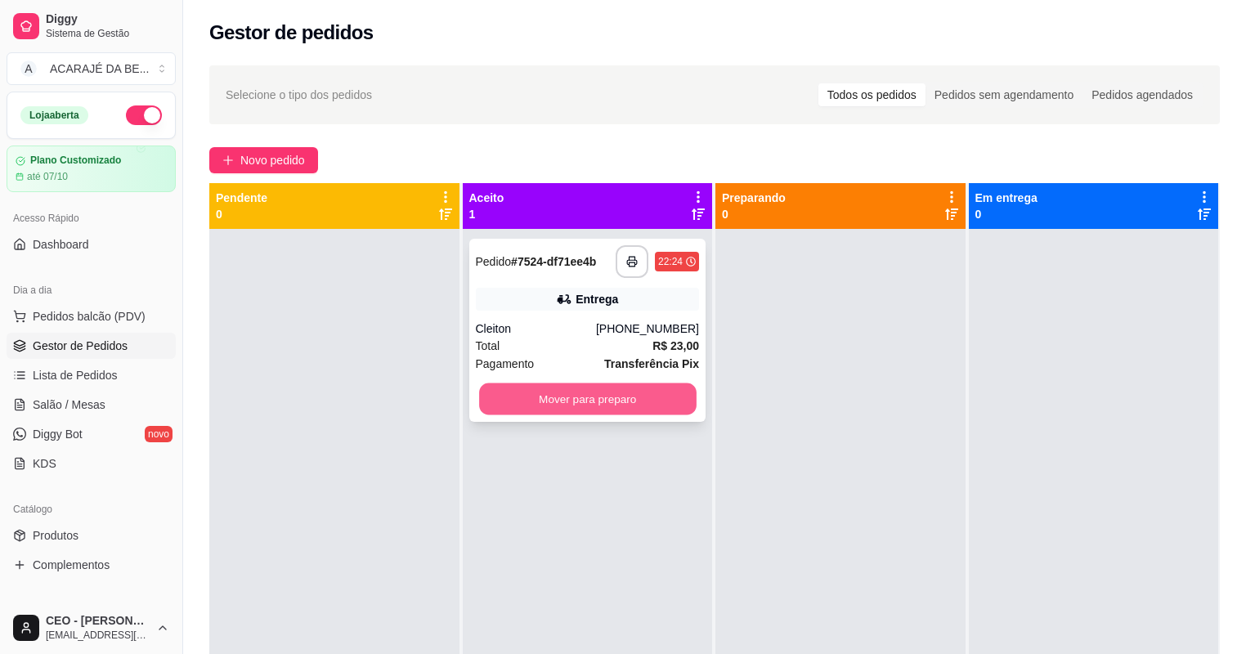
click at [508, 396] on button "Mover para preparo" at bounding box center [587, 399] width 217 height 32
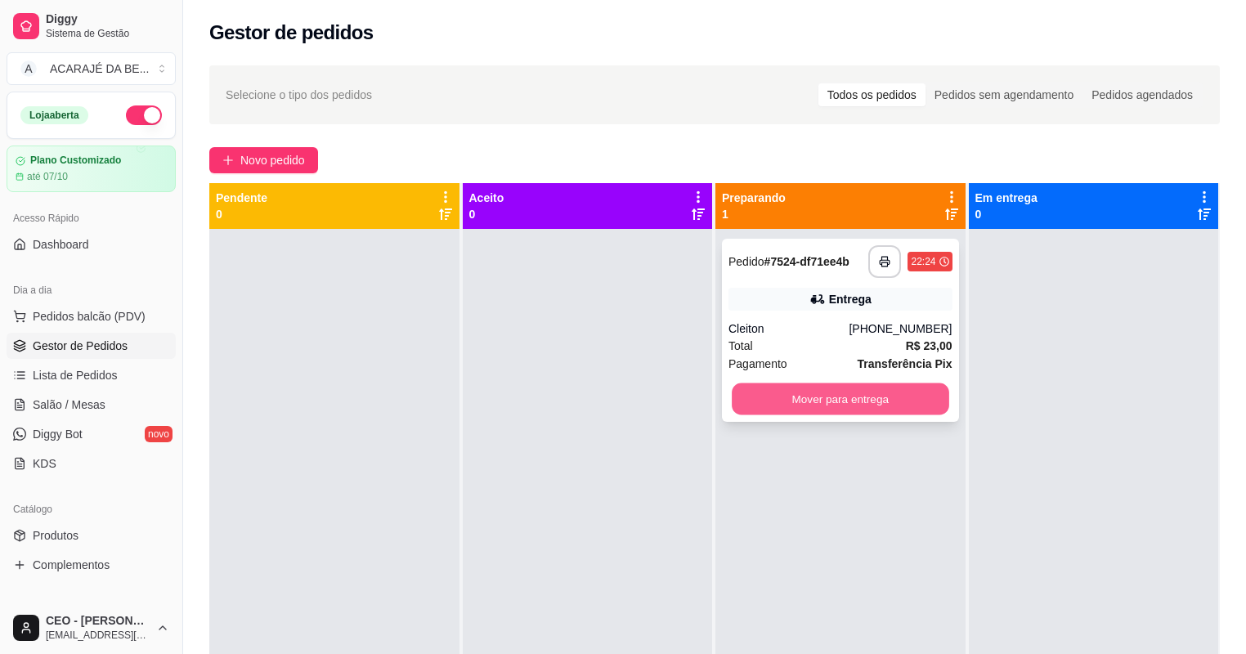
click at [864, 395] on button "Mover para entrega" at bounding box center [839, 399] width 217 height 32
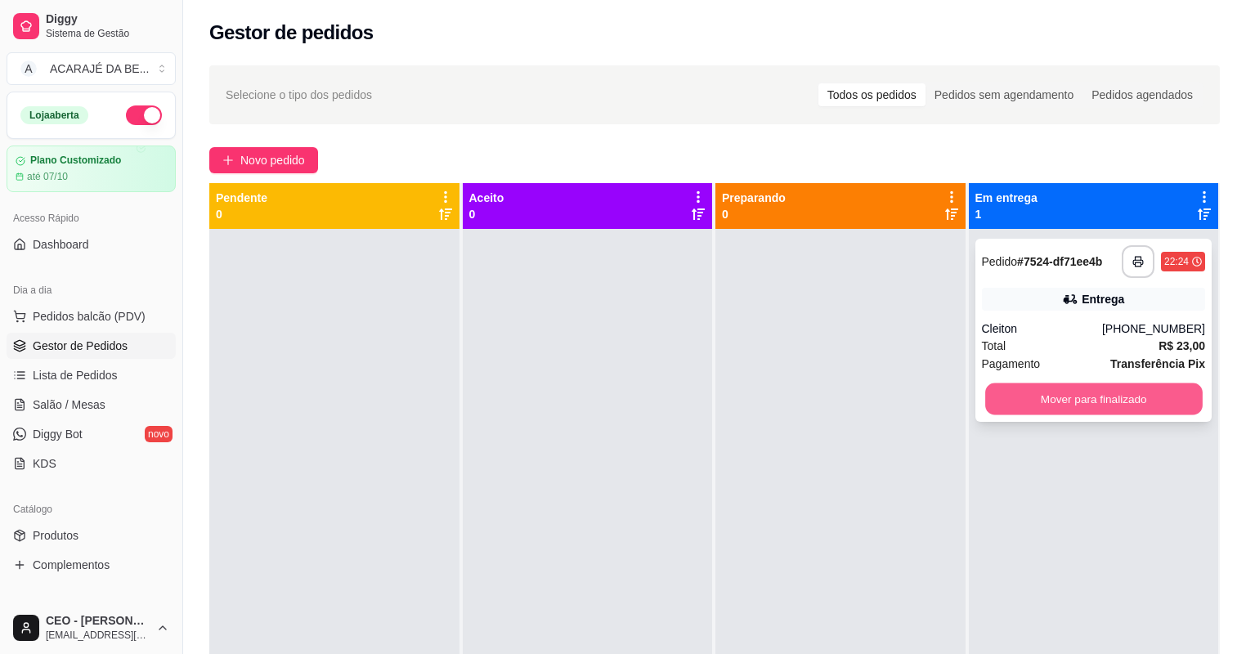
click at [1169, 401] on button "Mover para finalizado" at bounding box center [1093, 399] width 217 height 32
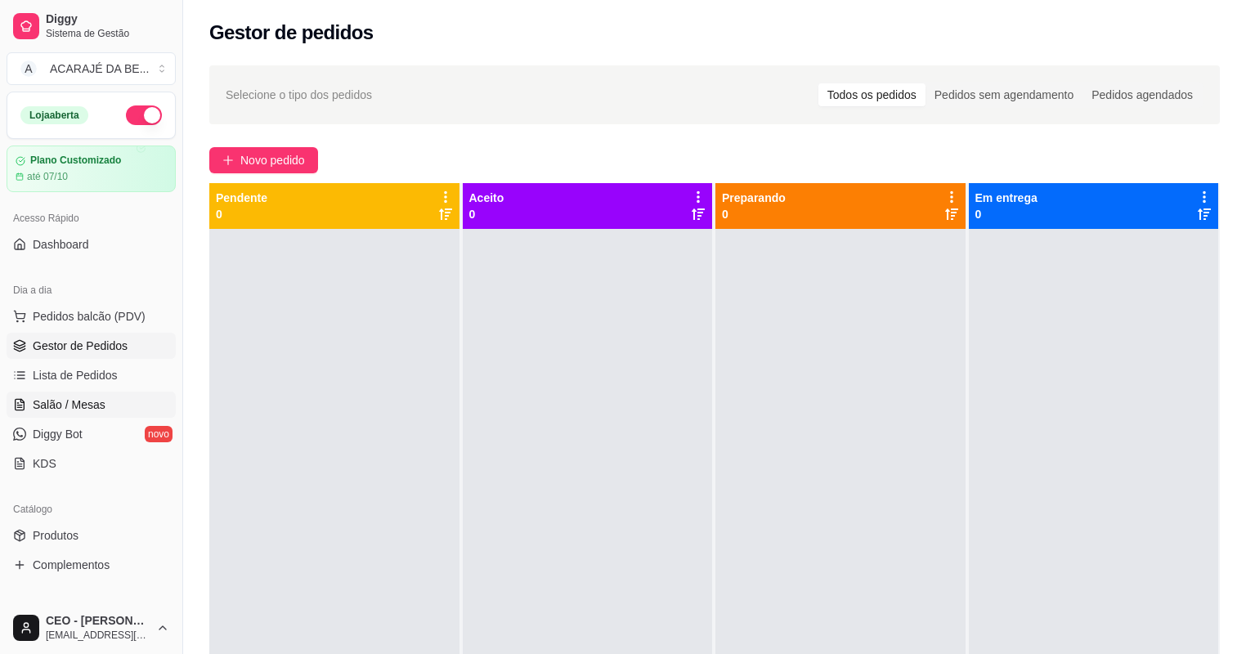
click at [48, 411] on span "Salão / Mesas" at bounding box center [69, 404] width 73 height 16
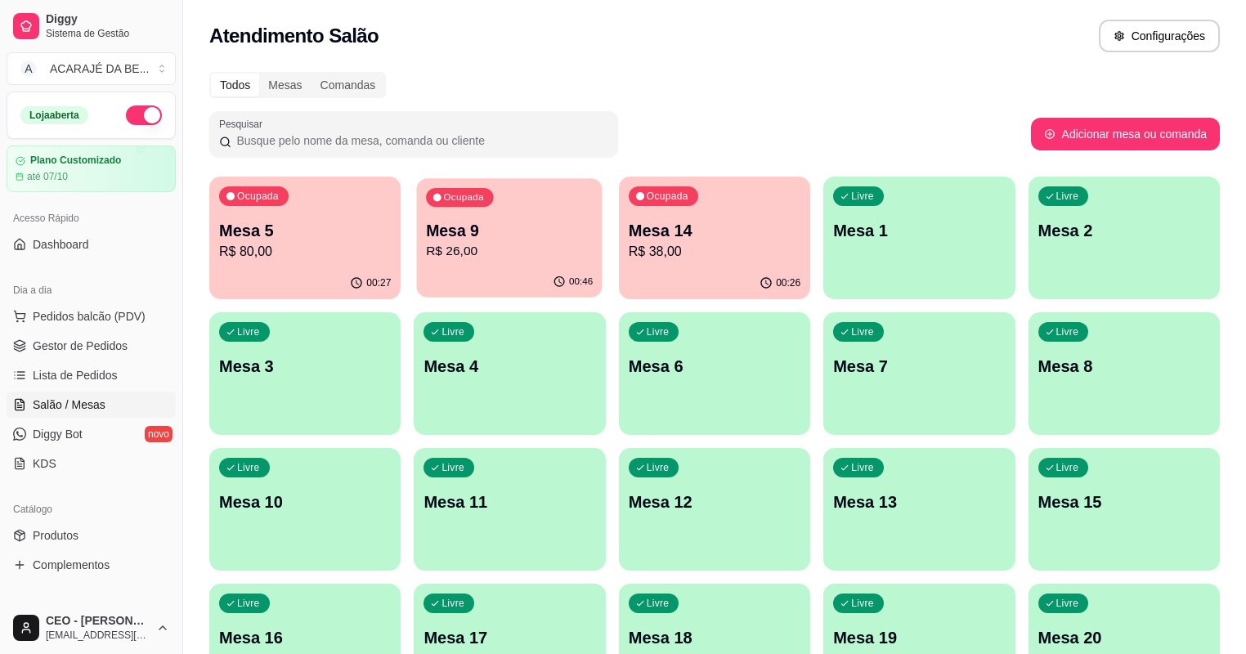
click at [468, 262] on div "Ocupada Mesa 9 R$ 26,00" at bounding box center [510, 222] width 186 height 88
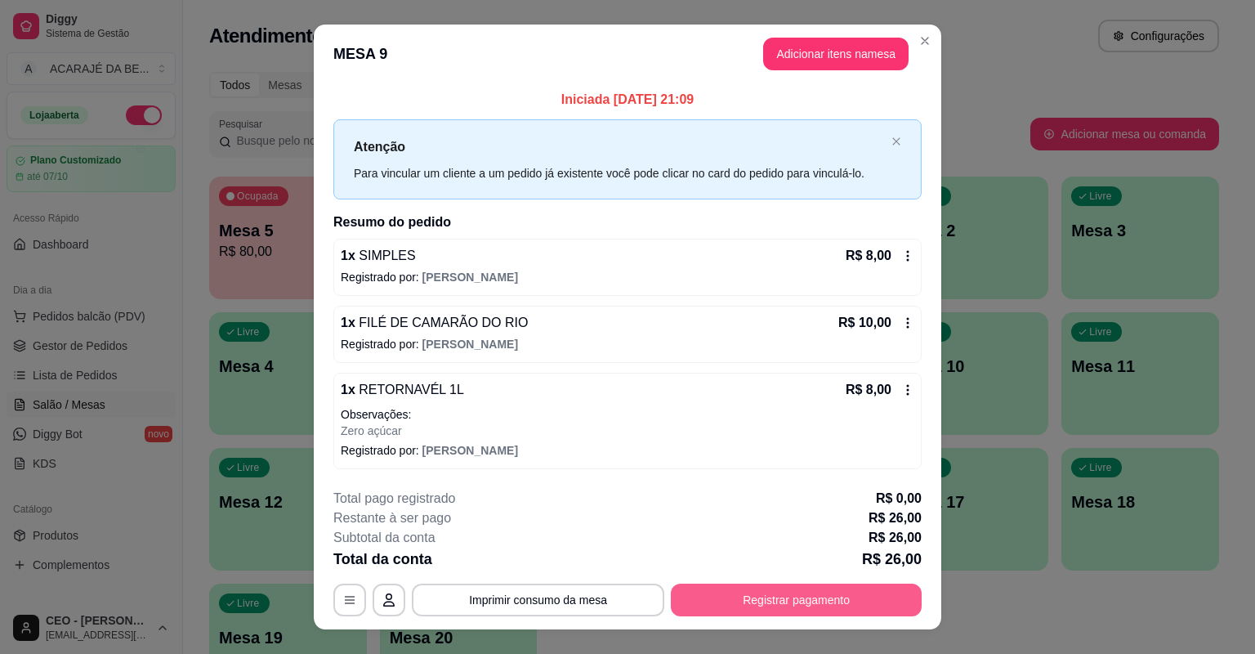
click at [799, 598] on button "Registrar pagamento" at bounding box center [796, 600] width 251 height 33
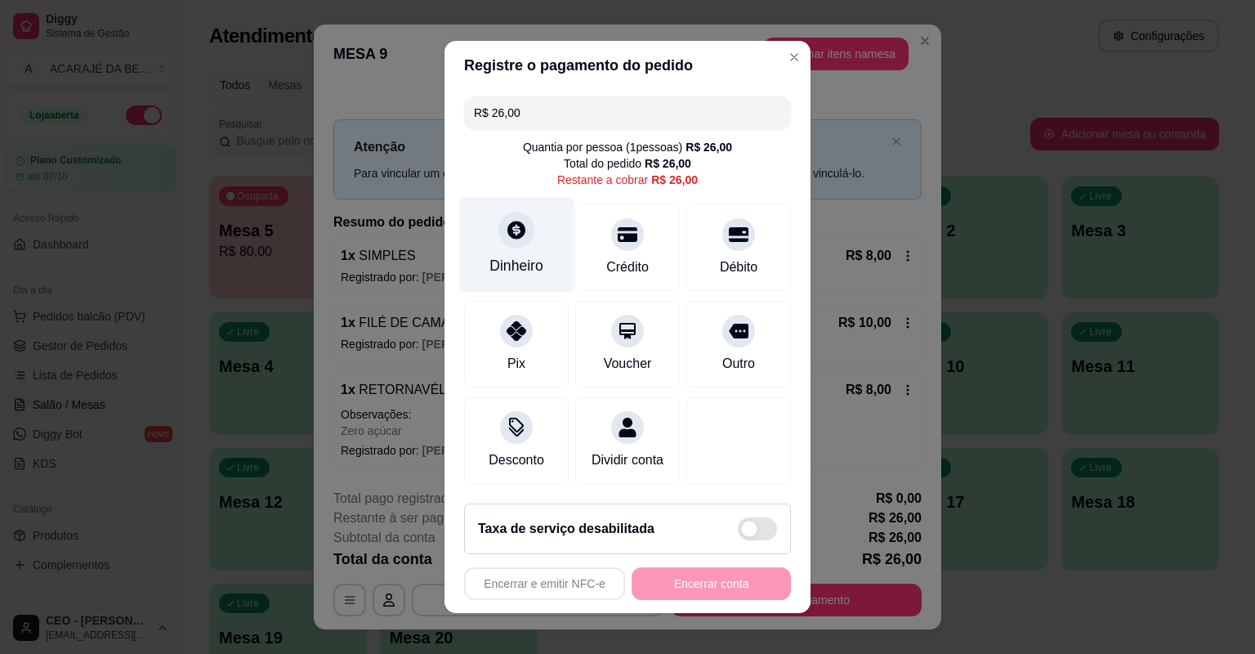
click at [532, 273] on div "Dinheiro" at bounding box center [517, 265] width 54 height 21
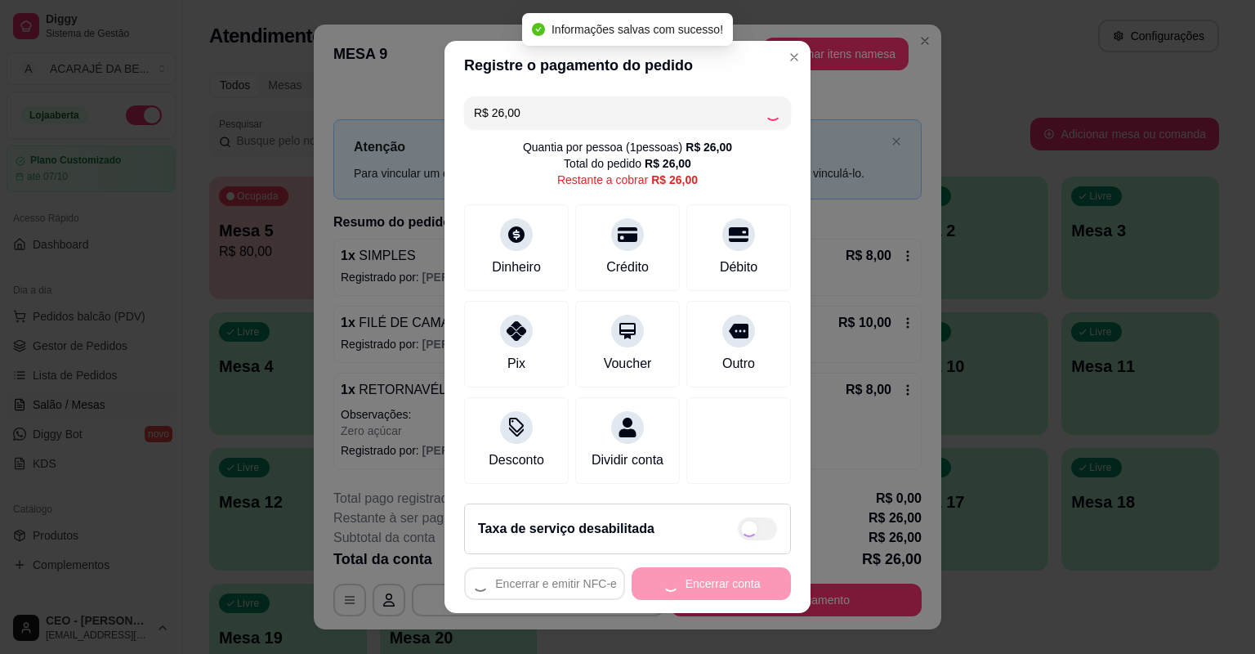
type input "R$ 0,00"
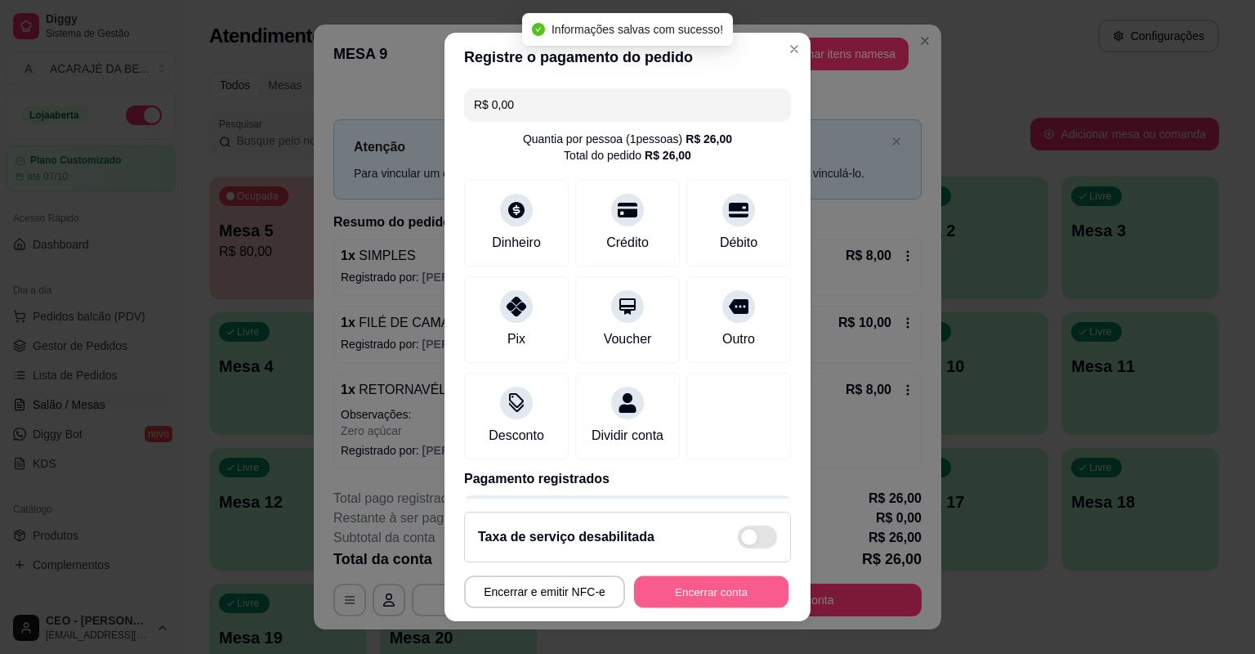
click at [732, 586] on button "Encerrar conta" at bounding box center [711, 592] width 154 height 32
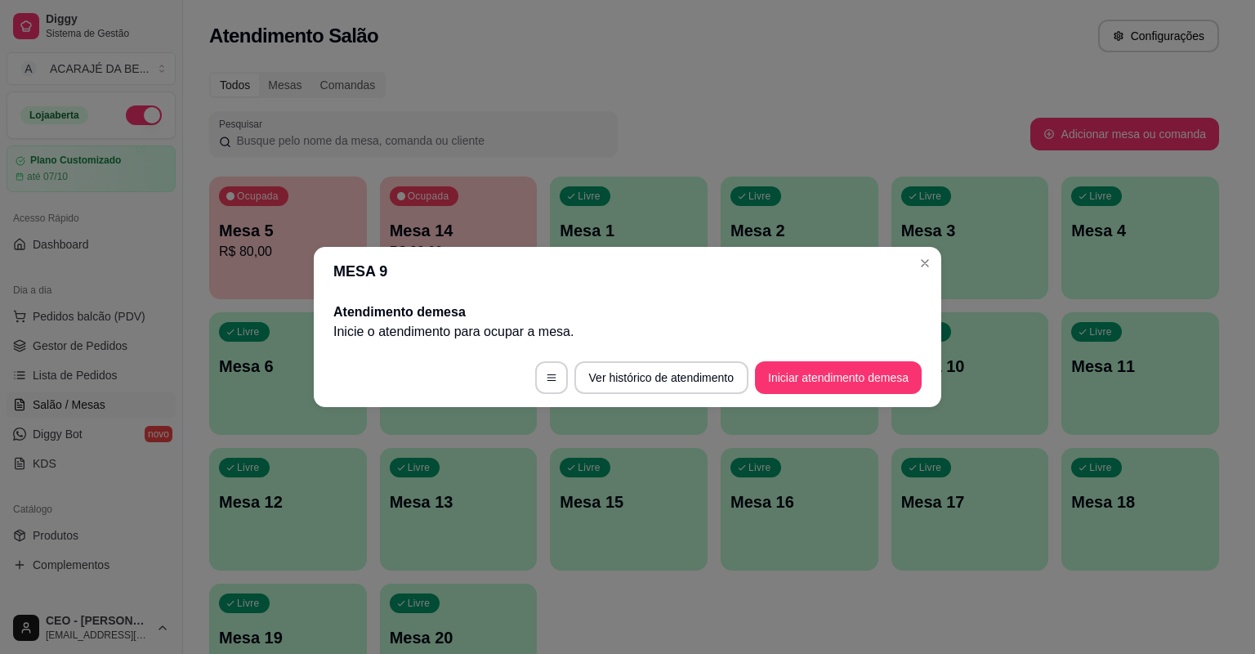
click at [933, 274] on header "MESA 9" at bounding box center [628, 271] width 628 height 49
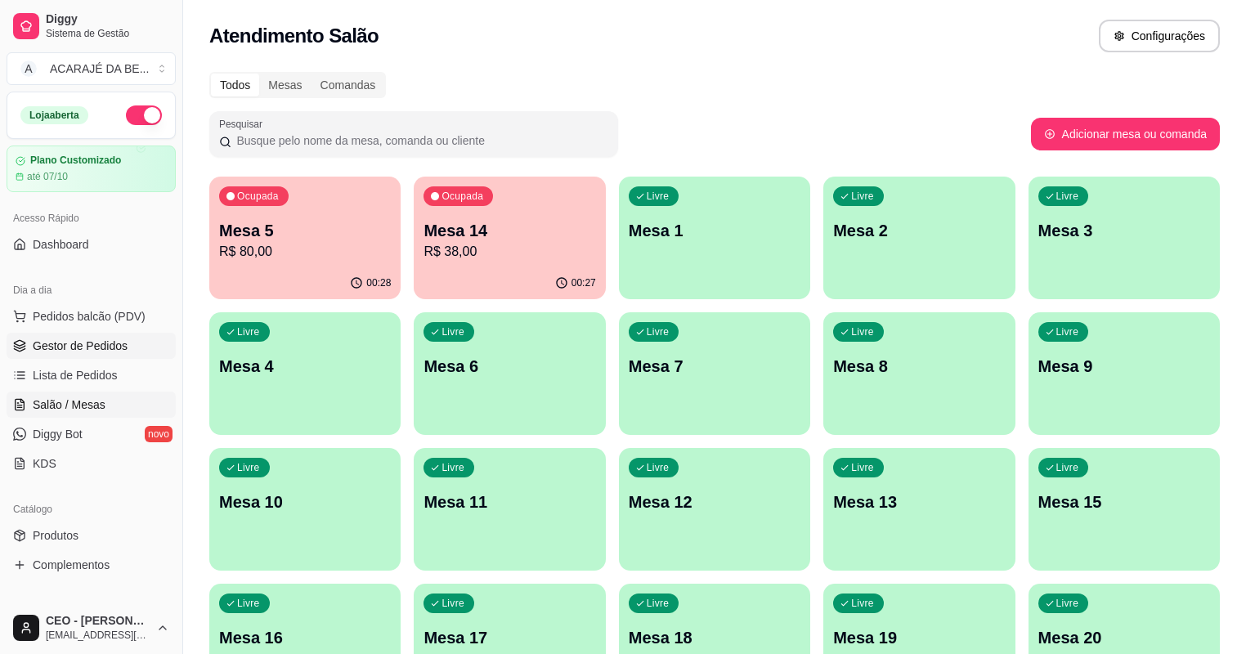
click at [72, 340] on span "Gestor de Pedidos" at bounding box center [80, 346] width 95 height 16
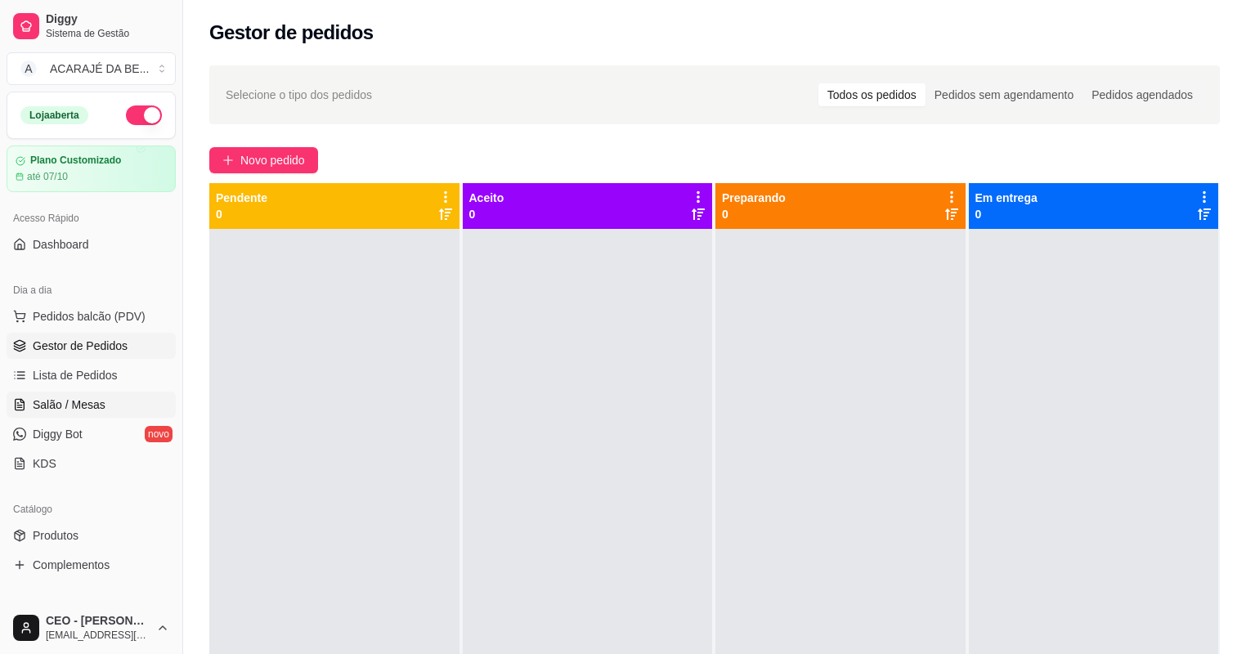
click at [74, 405] on span "Salão / Mesas" at bounding box center [69, 404] width 73 height 16
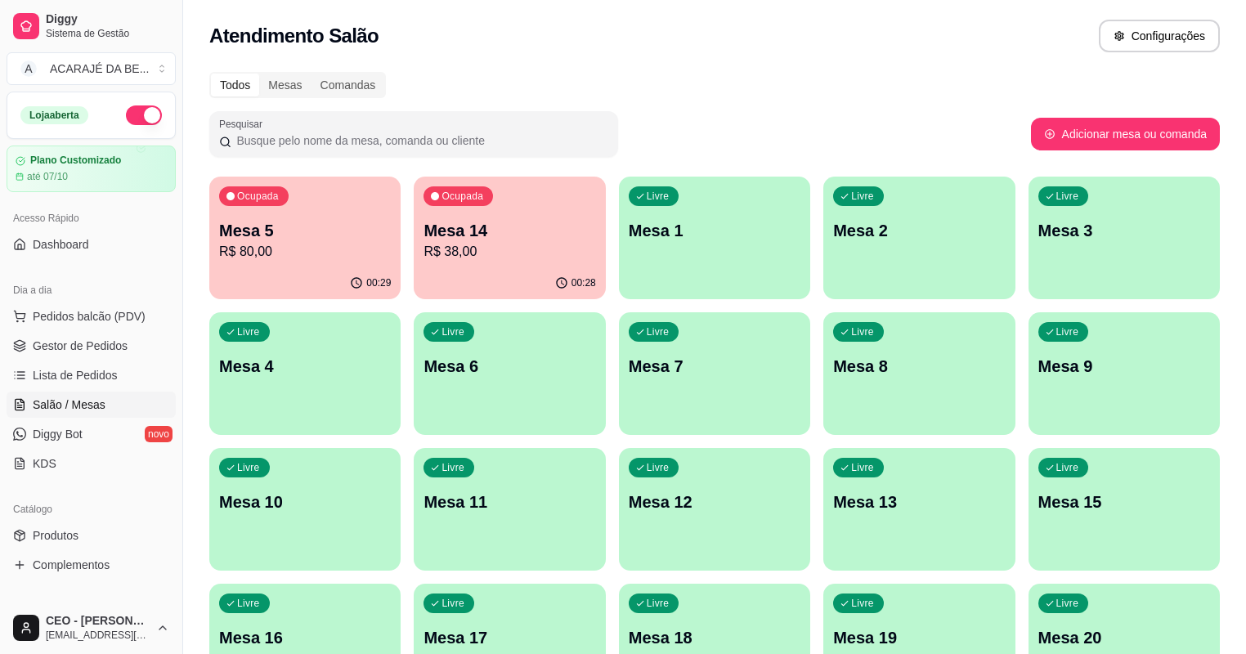
click at [351, 265] on div "Ocupada Mesa 5 R$ 80,00" at bounding box center [304, 222] width 191 height 91
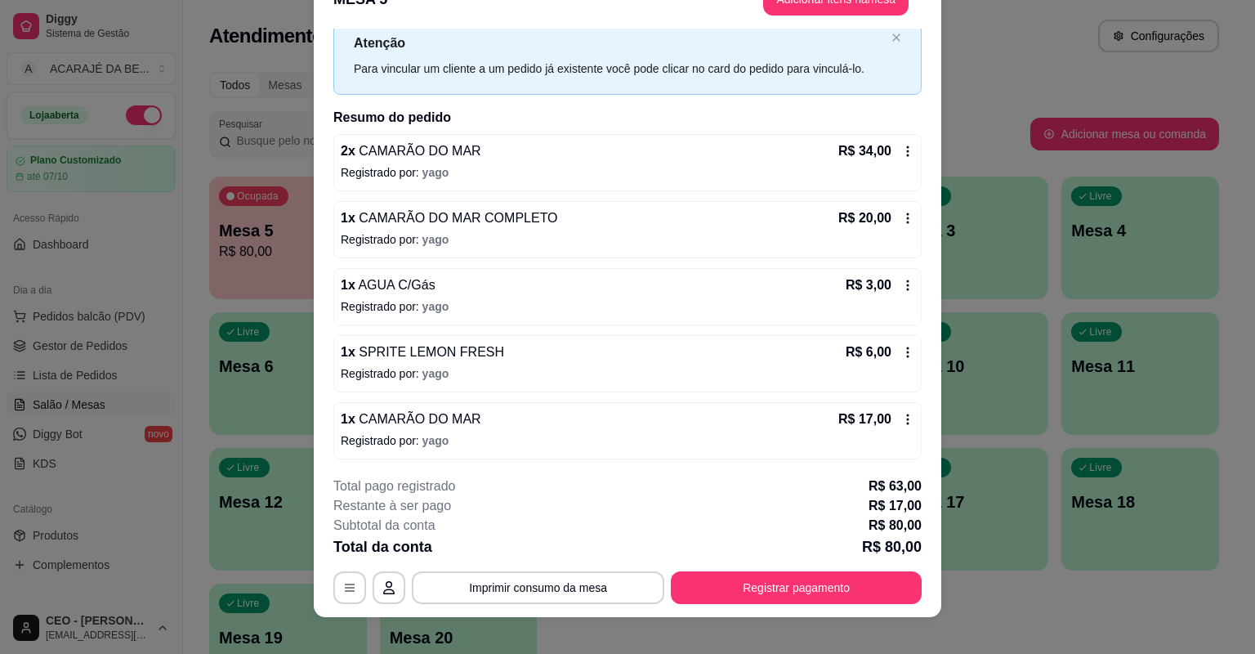
scroll to position [49, 0]
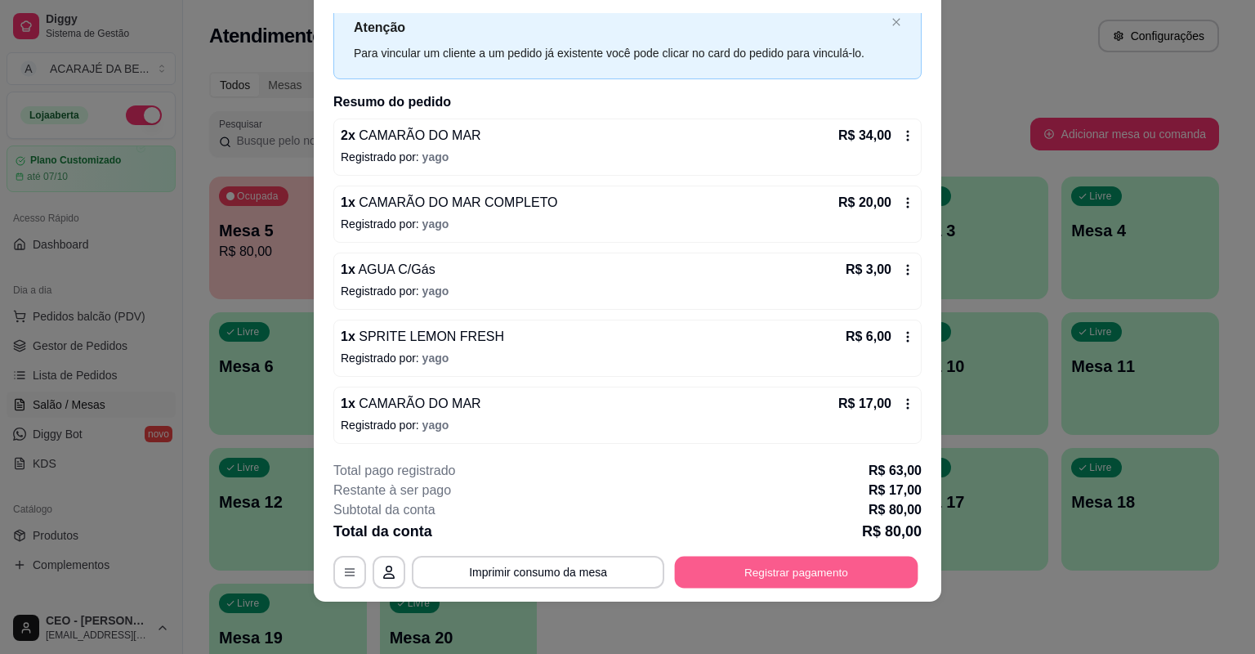
click at [826, 560] on button "Registrar pagamento" at bounding box center [797, 573] width 244 height 32
click at [778, 573] on button "Registrar pagamento" at bounding box center [796, 572] width 251 height 33
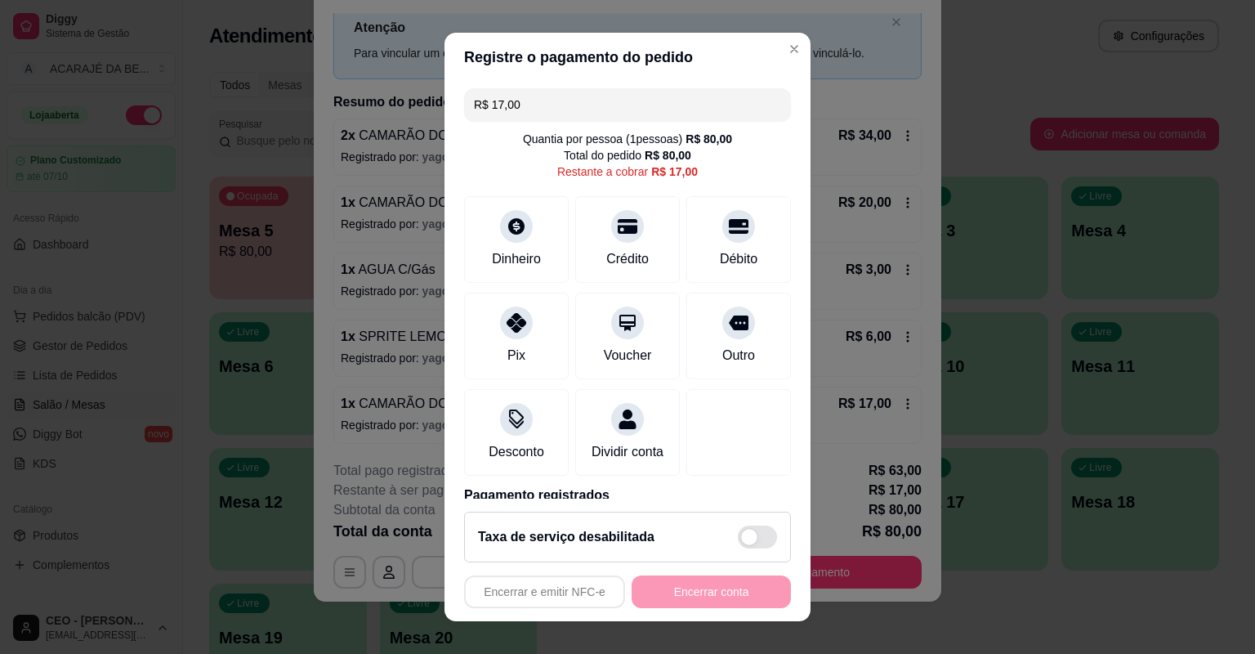
drag, startPoint x: 555, startPoint y: 105, endPoint x: 520, endPoint y: 113, distance: 35.9
click at [499, 110] on input "R$ 17,00" at bounding box center [627, 104] width 307 height 33
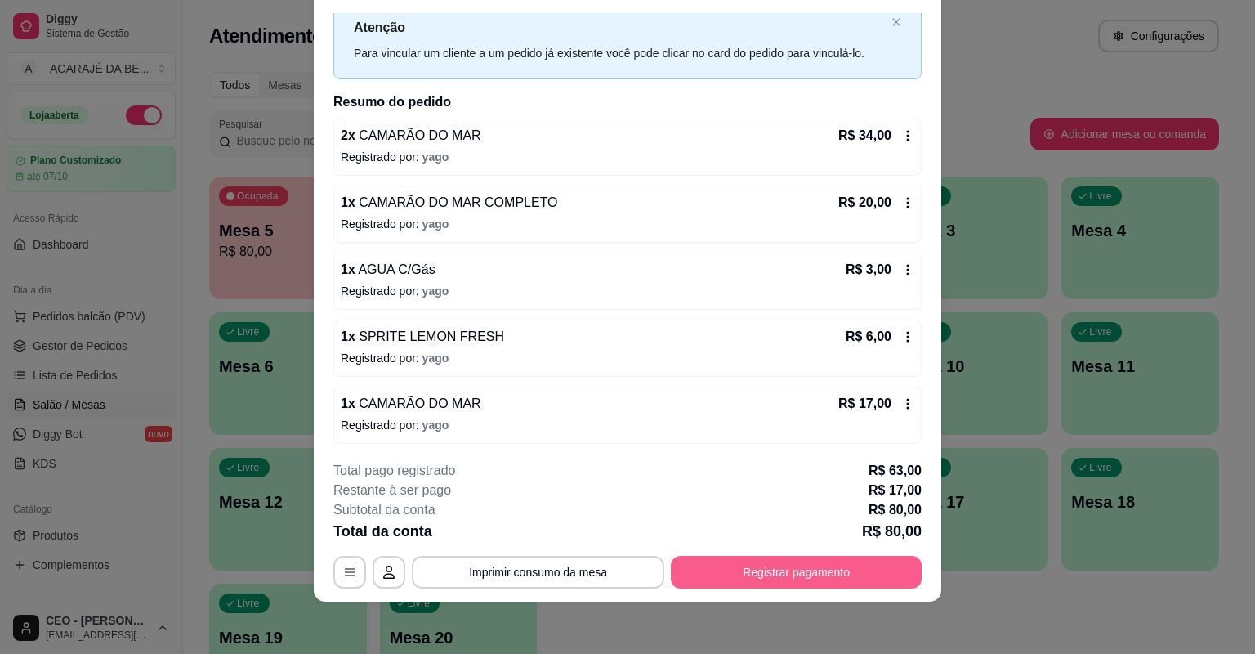
click at [773, 577] on button "Registrar pagamento" at bounding box center [796, 572] width 251 height 33
click at [772, 587] on button "Registrar pagamento" at bounding box center [796, 572] width 251 height 33
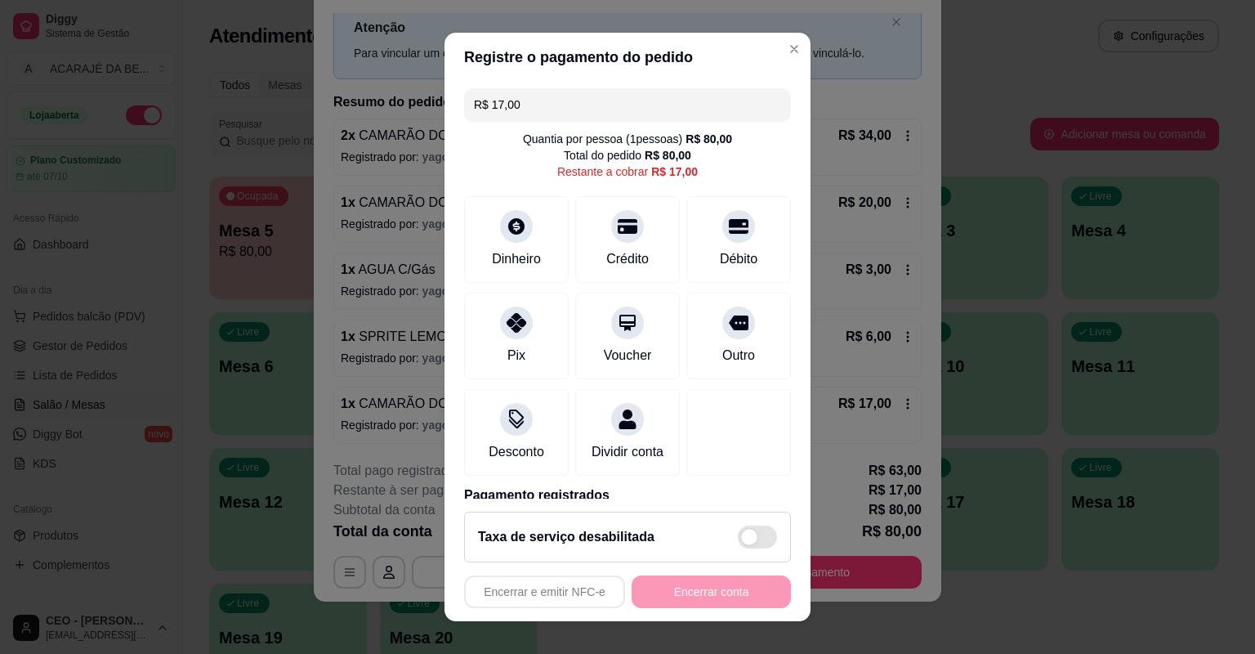
click at [547, 95] on input "R$ 17,00" at bounding box center [627, 104] width 307 height 33
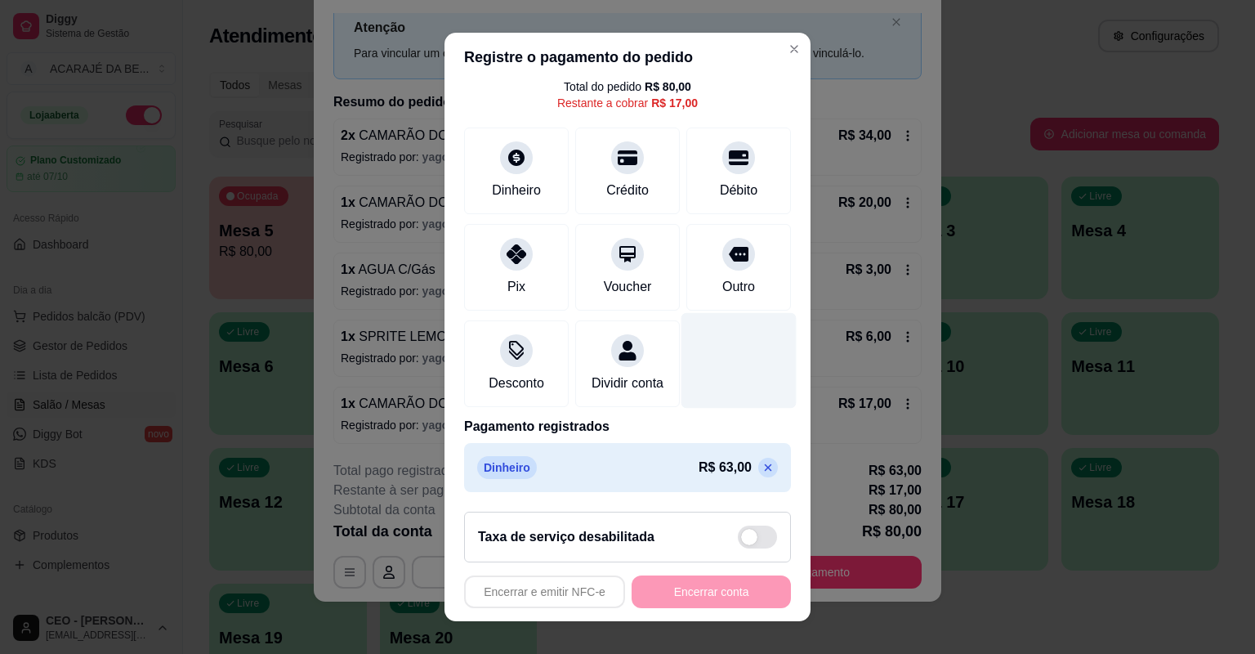
scroll to position [20, 0]
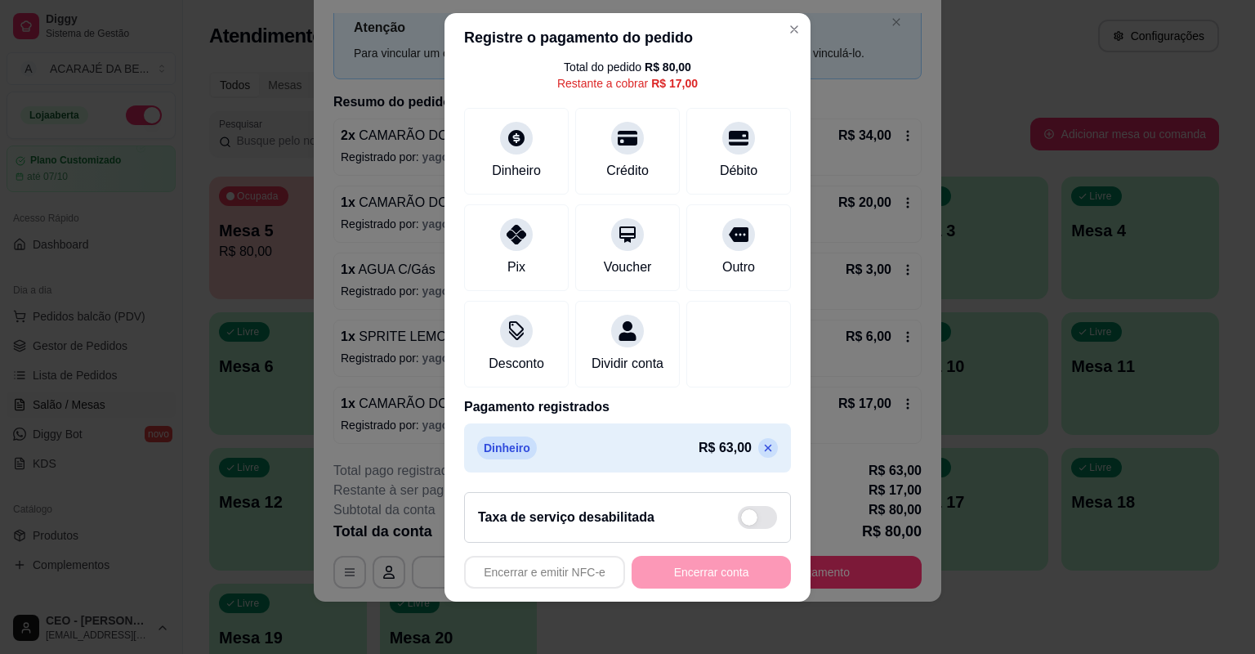
click at [765, 448] on icon at bounding box center [768, 448] width 7 height 7
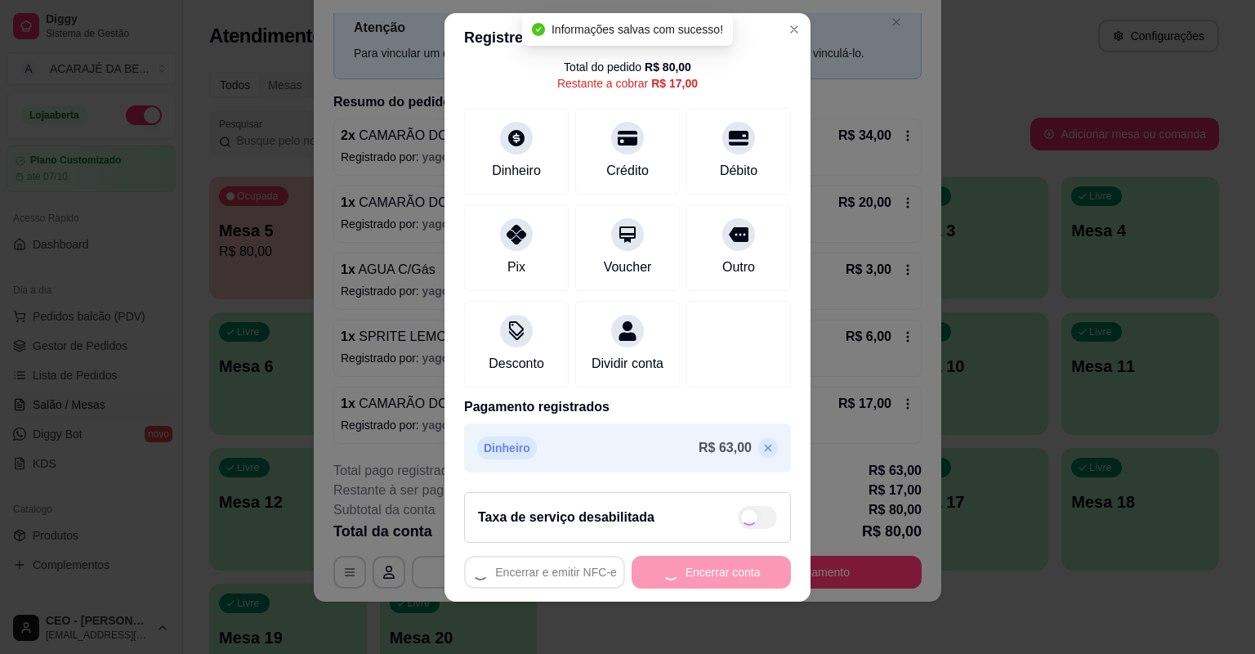
scroll to position [11, 0]
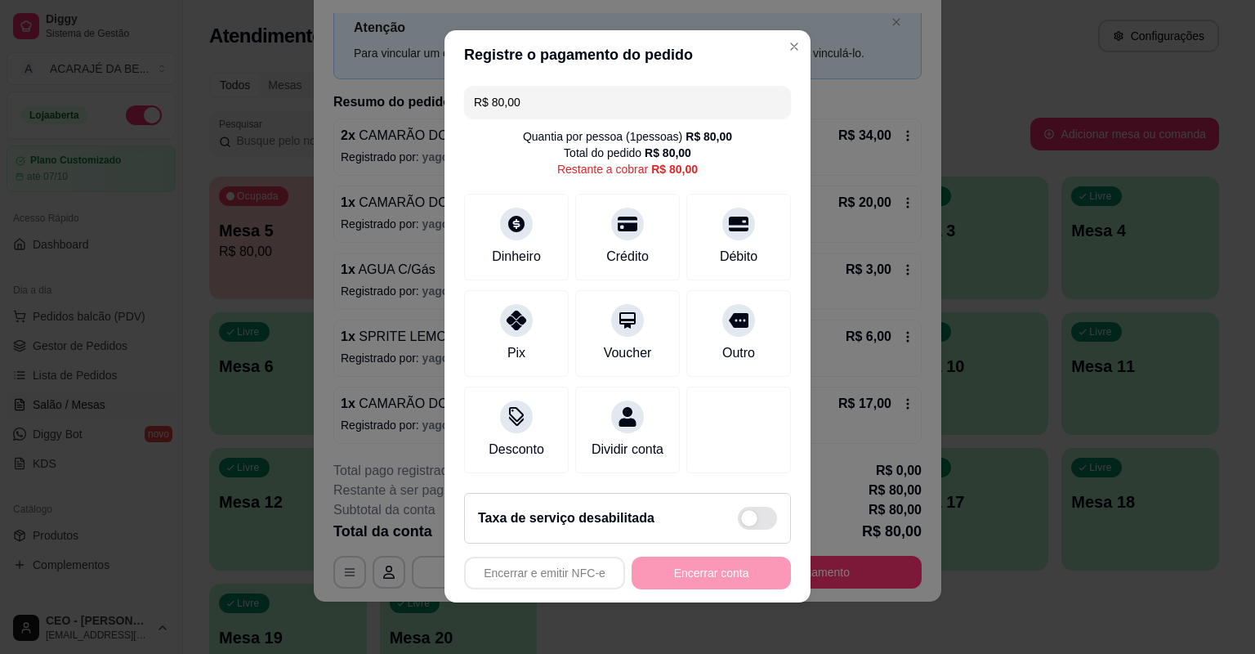
click at [652, 105] on input "R$ 80,00" at bounding box center [627, 102] width 307 height 33
drag, startPoint x: 605, startPoint y: 88, endPoint x: 504, endPoint y: 101, distance: 101.3
click at [494, 95] on input "R$ 80,00" at bounding box center [627, 102] width 307 height 33
click at [567, 114] on input "R$ 80,00" at bounding box center [627, 102] width 307 height 33
click at [566, 108] on input "R$ 80,00" at bounding box center [627, 102] width 307 height 33
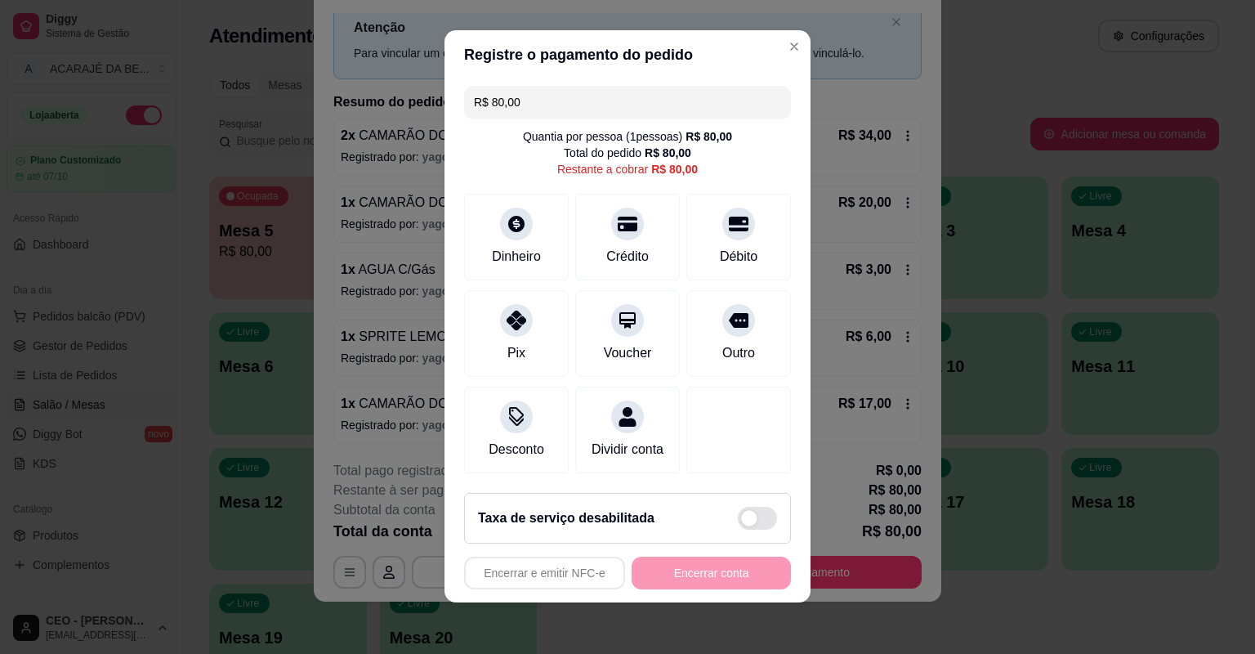
click at [566, 108] on input "R$ 80,00" at bounding box center [627, 102] width 307 height 33
click at [555, 96] on input "R$ 80,00" at bounding box center [627, 102] width 307 height 33
drag, startPoint x: 554, startPoint y: 96, endPoint x: 519, endPoint y: 100, distance: 35.3
click at [517, 100] on input "R$ 80,00" at bounding box center [627, 102] width 307 height 33
click at [621, 230] on icon at bounding box center [627, 218] width 21 height 21
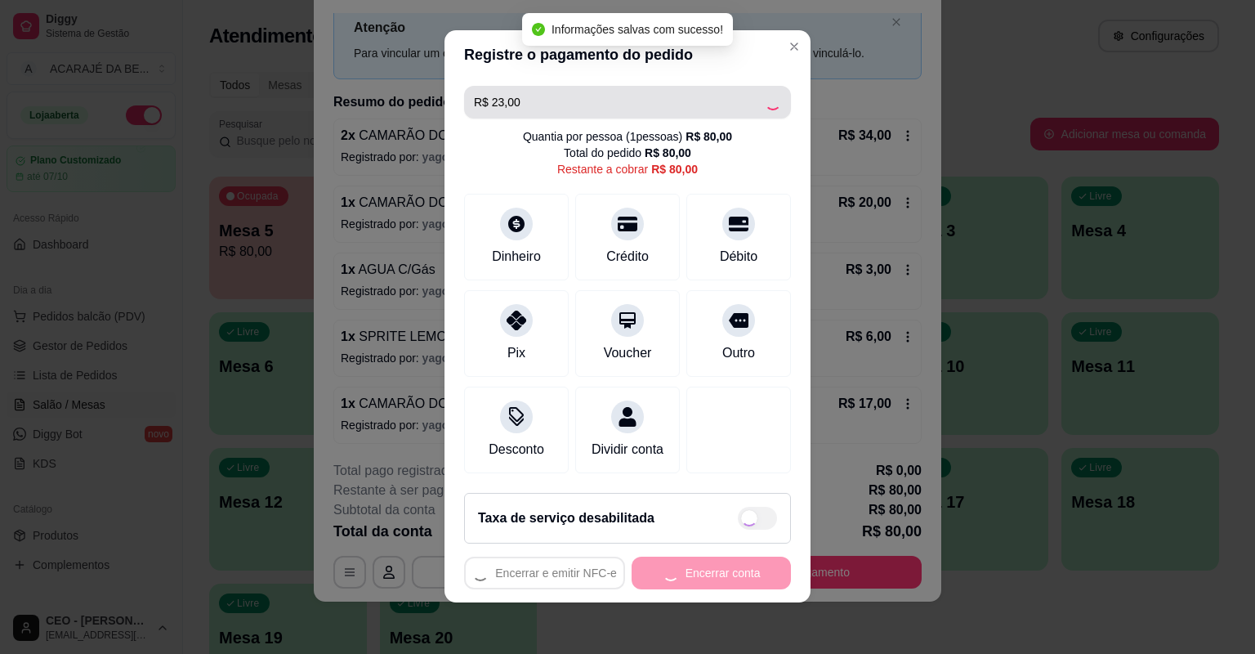
scroll to position [2, 0]
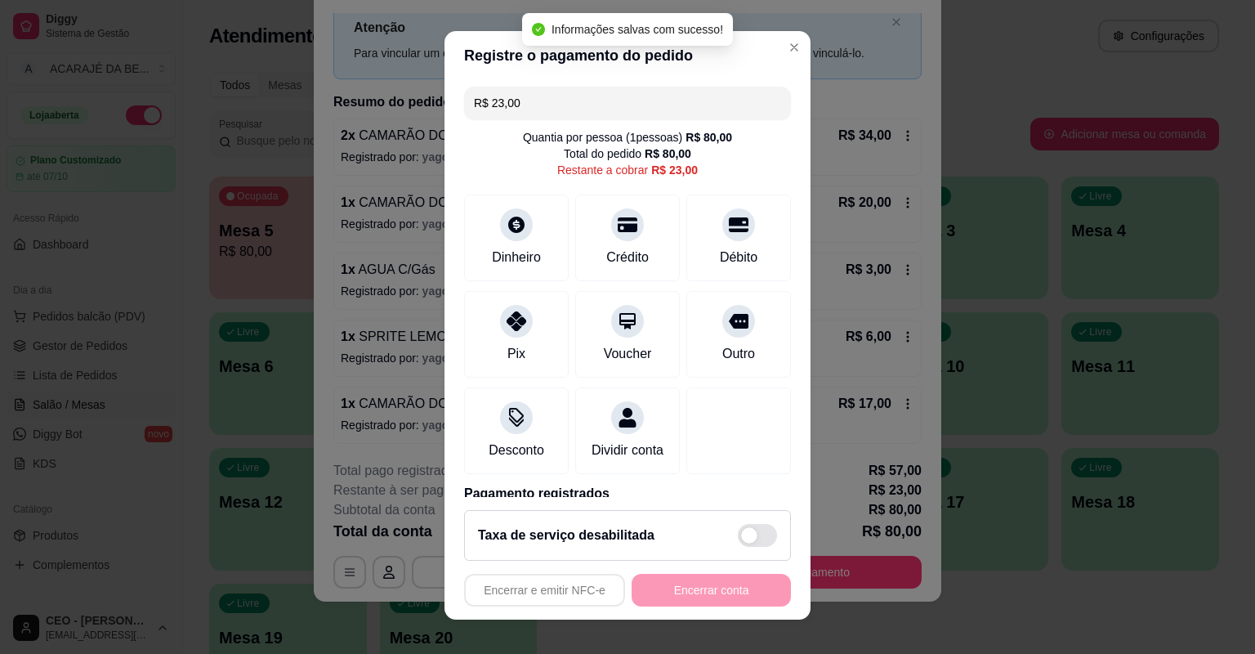
drag, startPoint x: 586, startPoint y: 102, endPoint x: 487, endPoint y: 101, distance: 98.9
click at [487, 101] on input "R$ 23,00" at bounding box center [627, 103] width 307 height 33
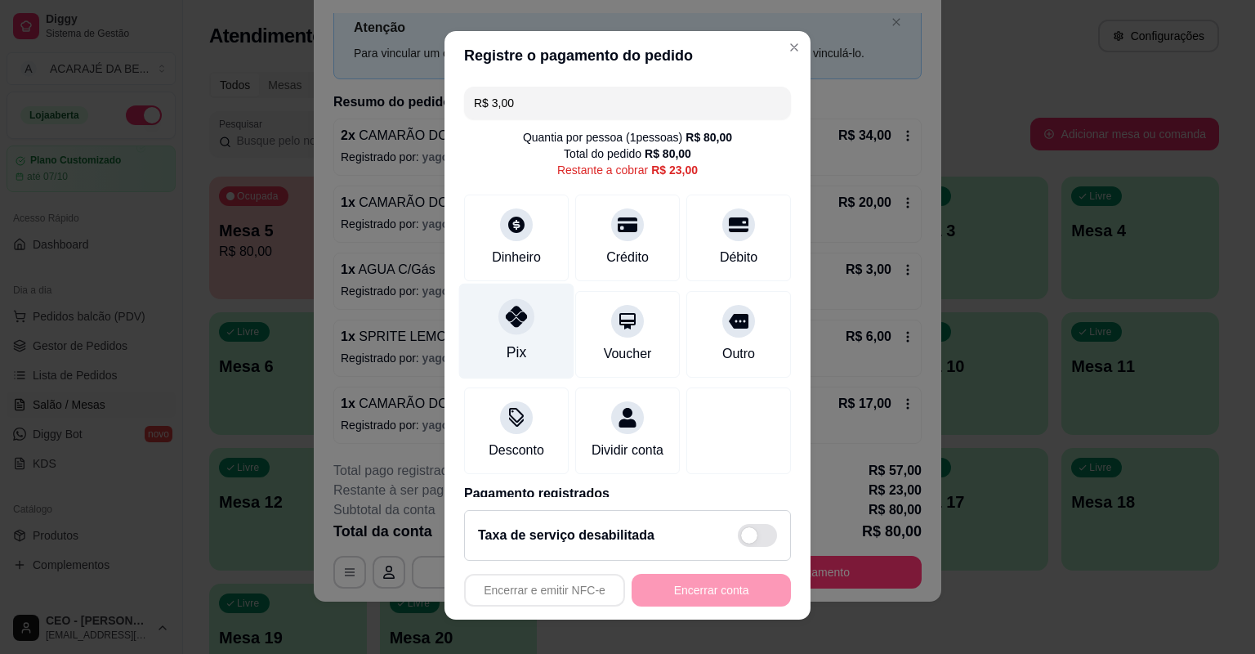
click at [514, 330] on div at bounding box center [517, 316] width 36 height 36
type input "R$ 20,00"
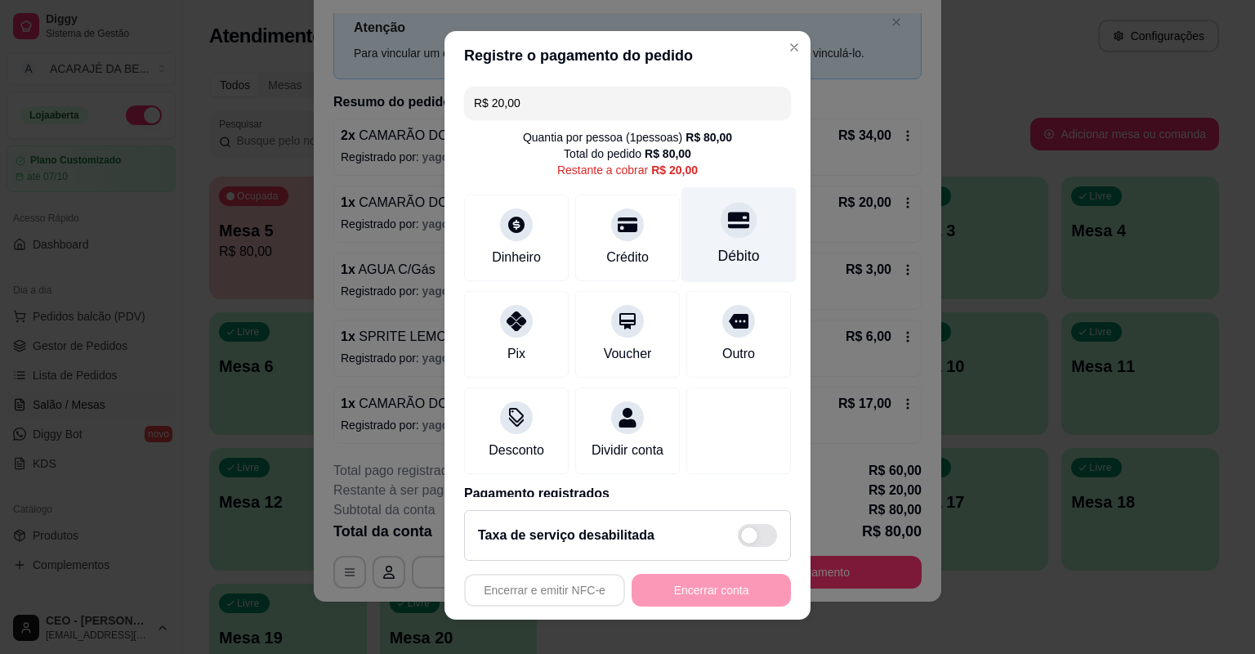
click at [700, 233] on div "Débito" at bounding box center [739, 235] width 115 height 96
type input "R$ 0,00"
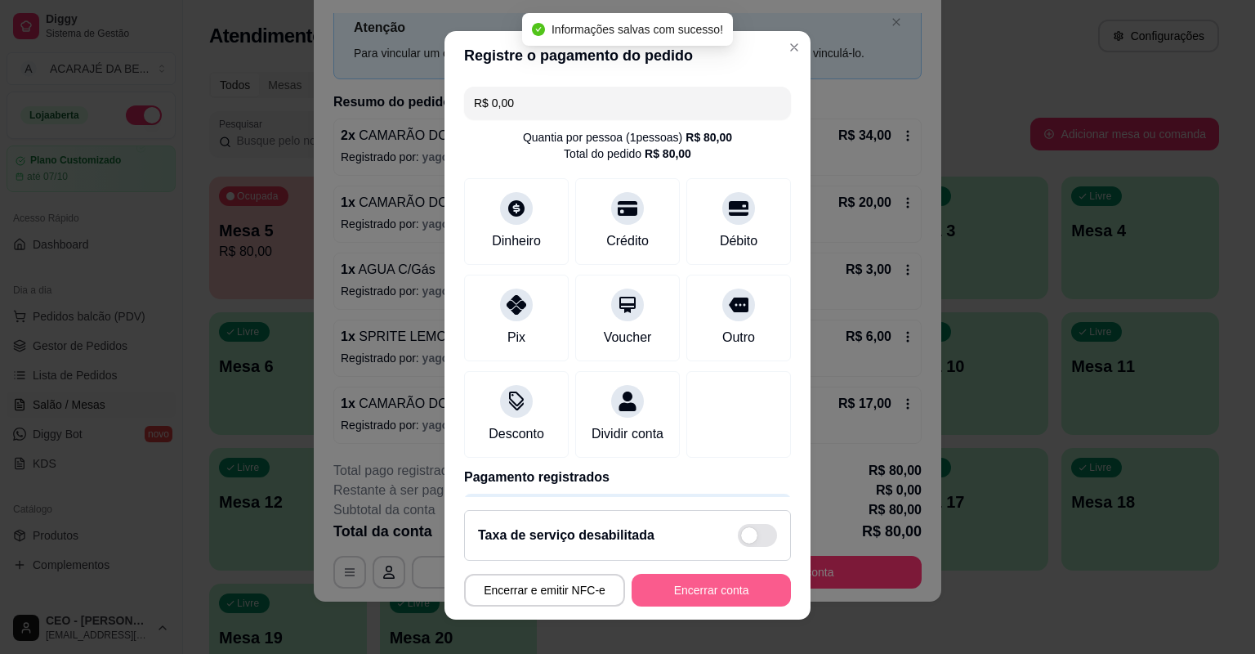
click at [676, 583] on button "Encerrar conta" at bounding box center [711, 590] width 159 height 33
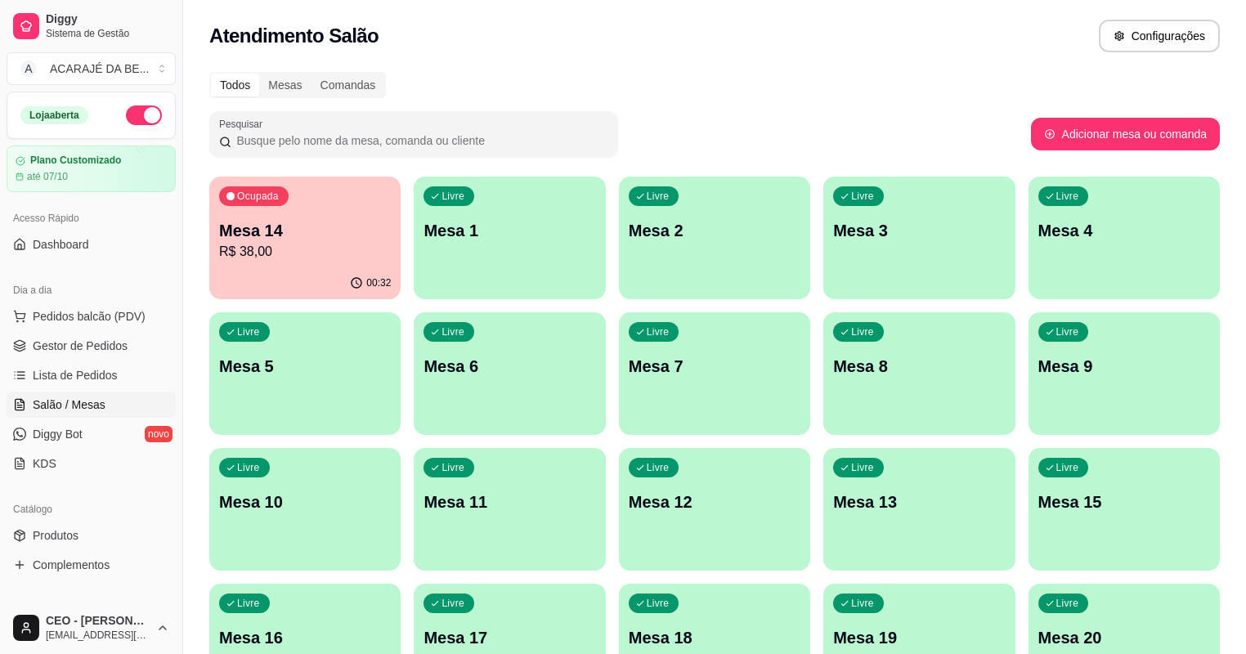
click at [281, 223] on p "Mesa 14" at bounding box center [305, 230] width 172 height 23
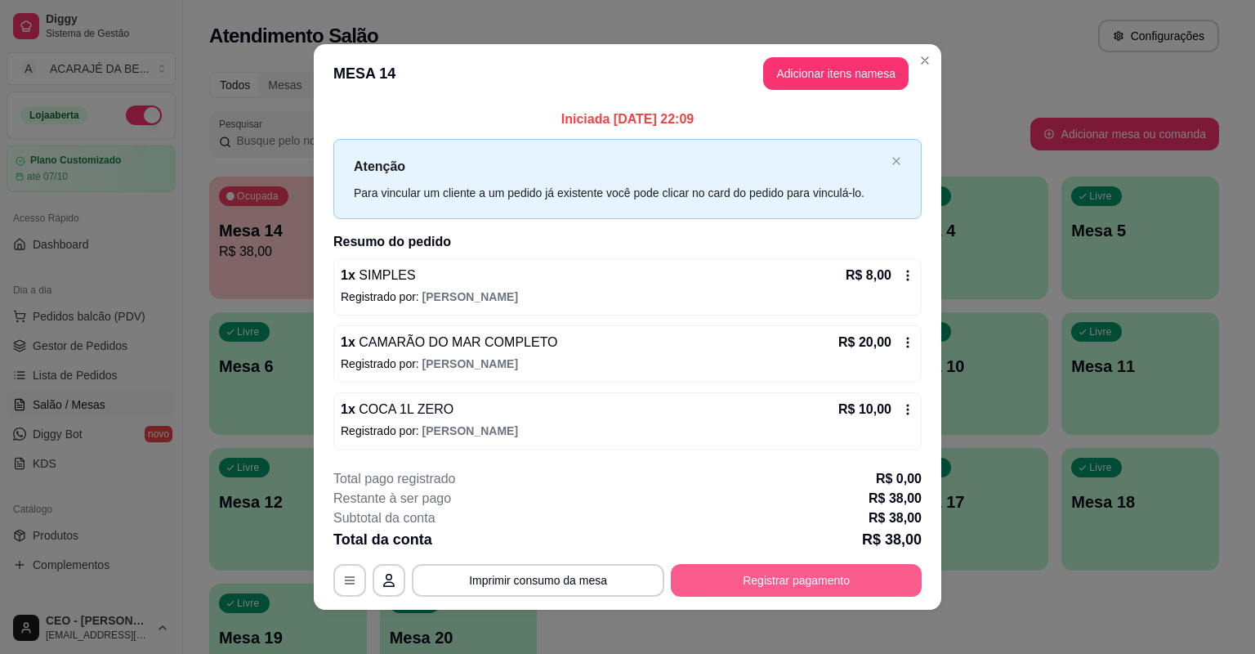
click at [693, 582] on button "Registrar pagamento" at bounding box center [796, 580] width 251 height 33
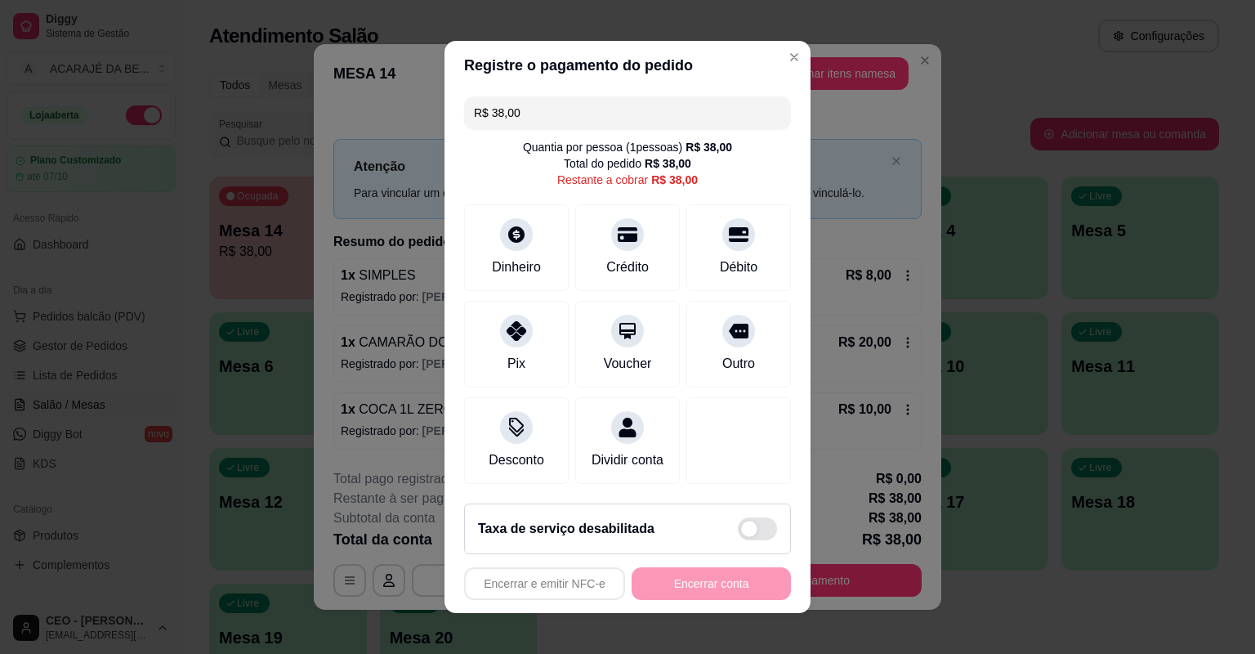
drag, startPoint x: 561, startPoint y: 115, endPoint x: 487, endPoint y: 101, distance: 75.0
click at [487, 101] on input "R$ 38,00" at bounding box center [627, 112] width 307 height 33
click at [731, 246] on div at bounding box center [739, 230] width 36 height 36
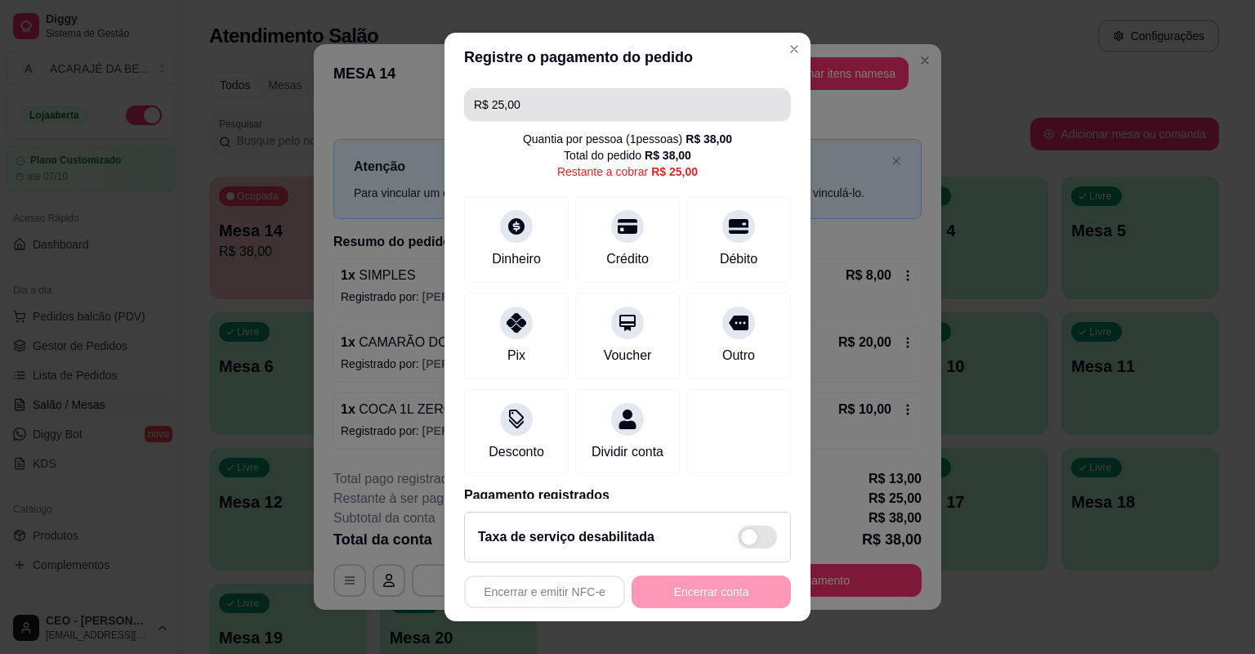
click at [568, 92] on input "R$ 25,00" at bounding box center [627, 104] width 307 height 33
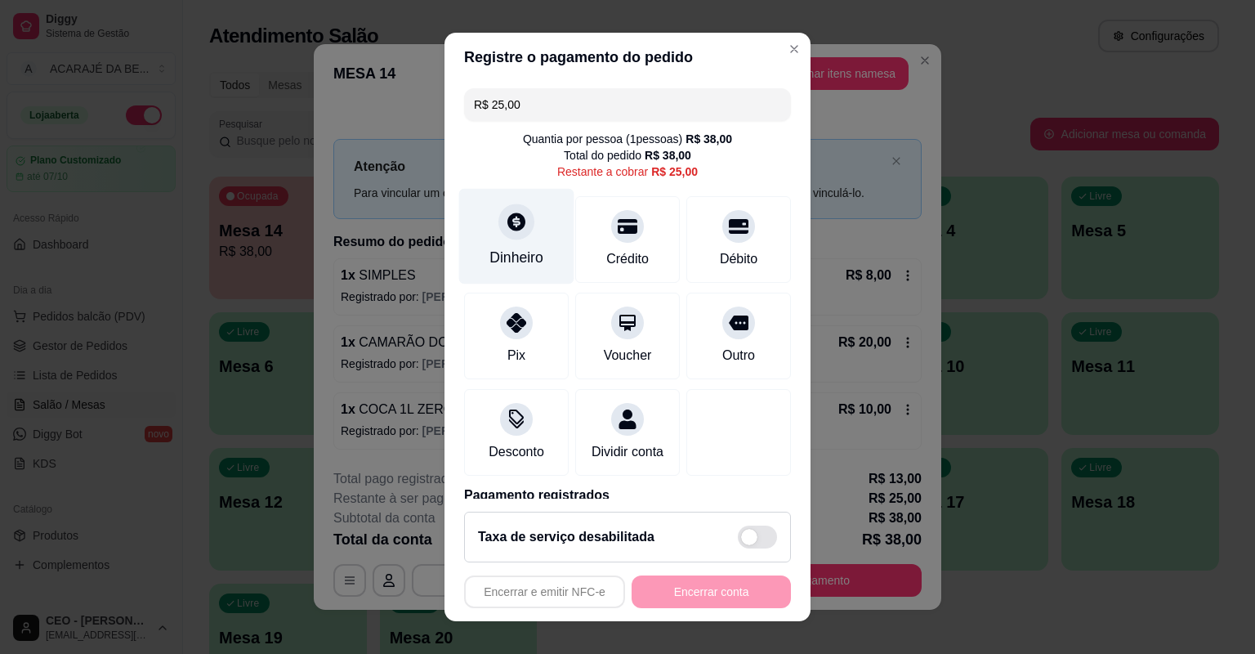
click at [510, 245] on div "Dinheiro" at bounding box center [516, 237] width 115 height 96
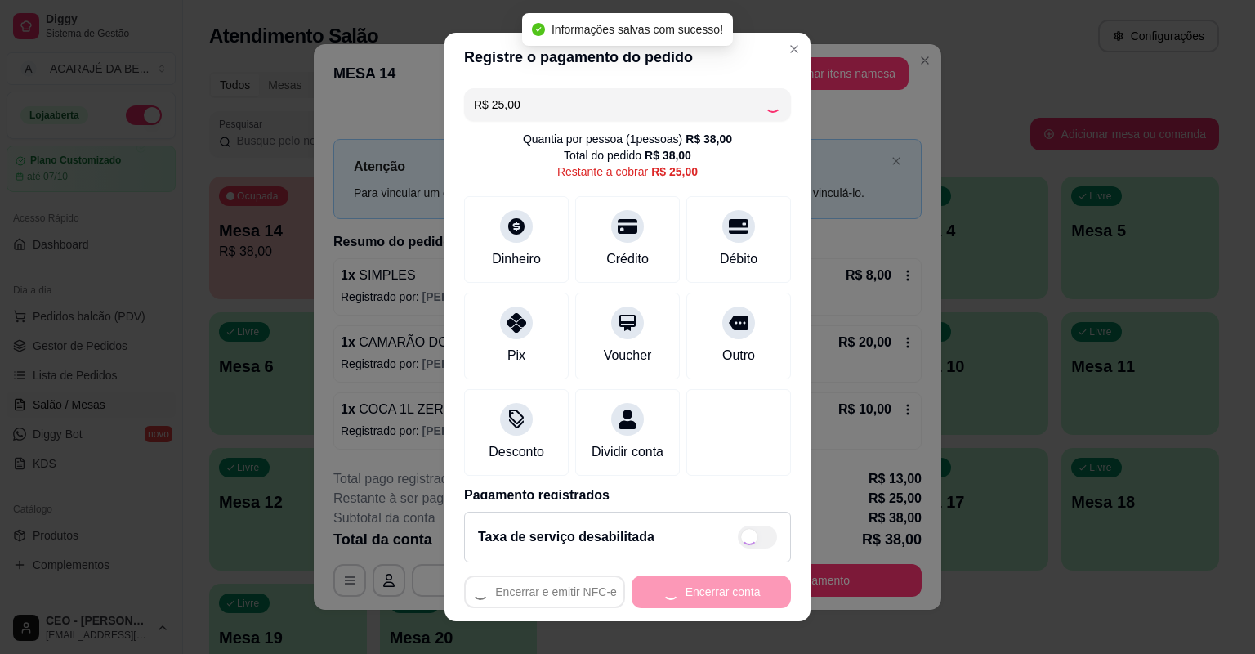
type input "R$ 0,00"
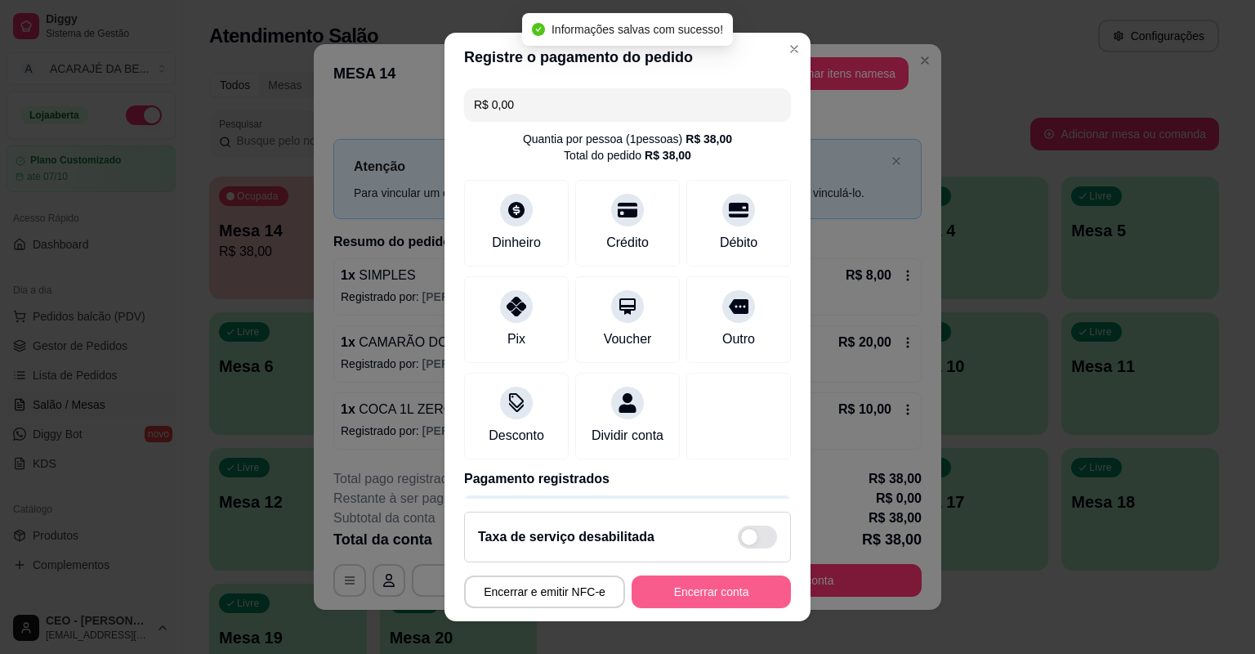
click at [664, 593] on button "Encerrar conta" at bounding box center [711, 591] width 159 height 33
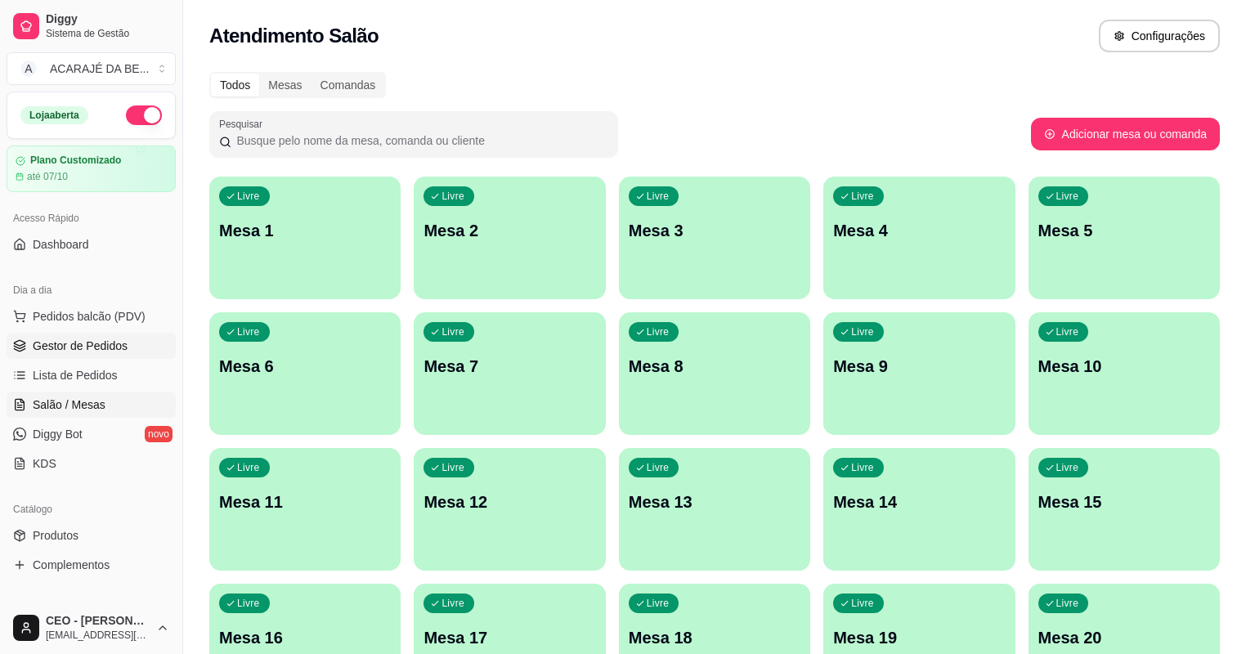
click at [62, 339] on span "Gestor de Pedidos" at bounding box center [80, 346] width 95 height 16
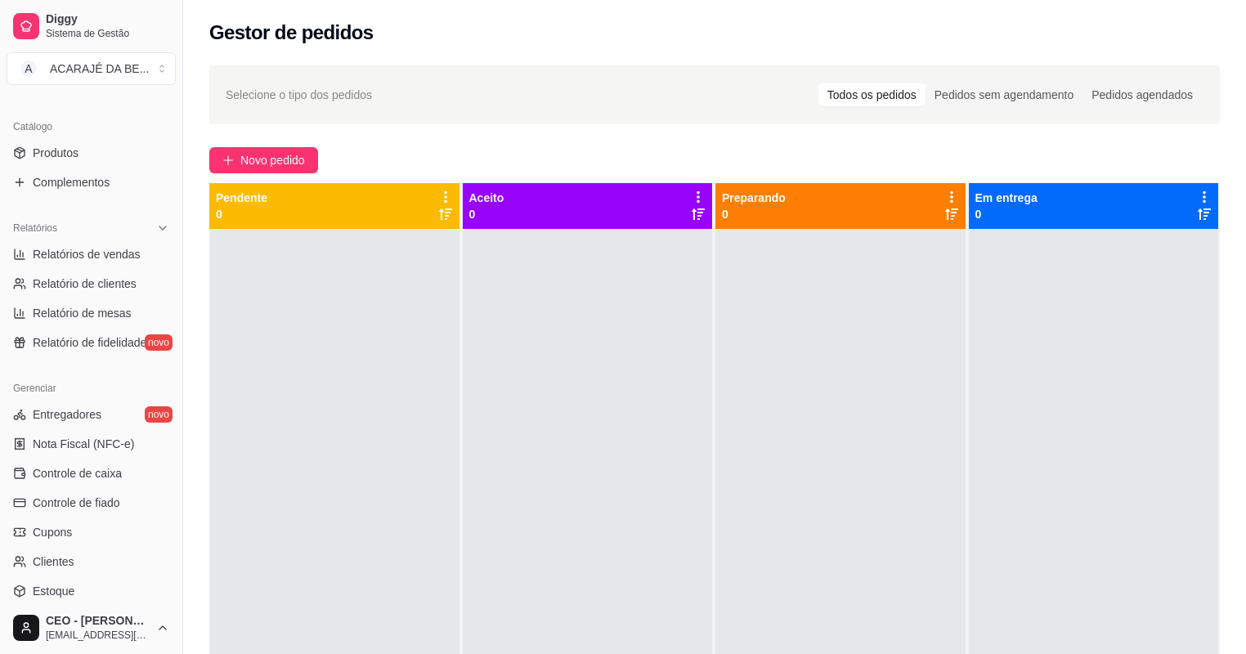
scroll to position [392, 0]
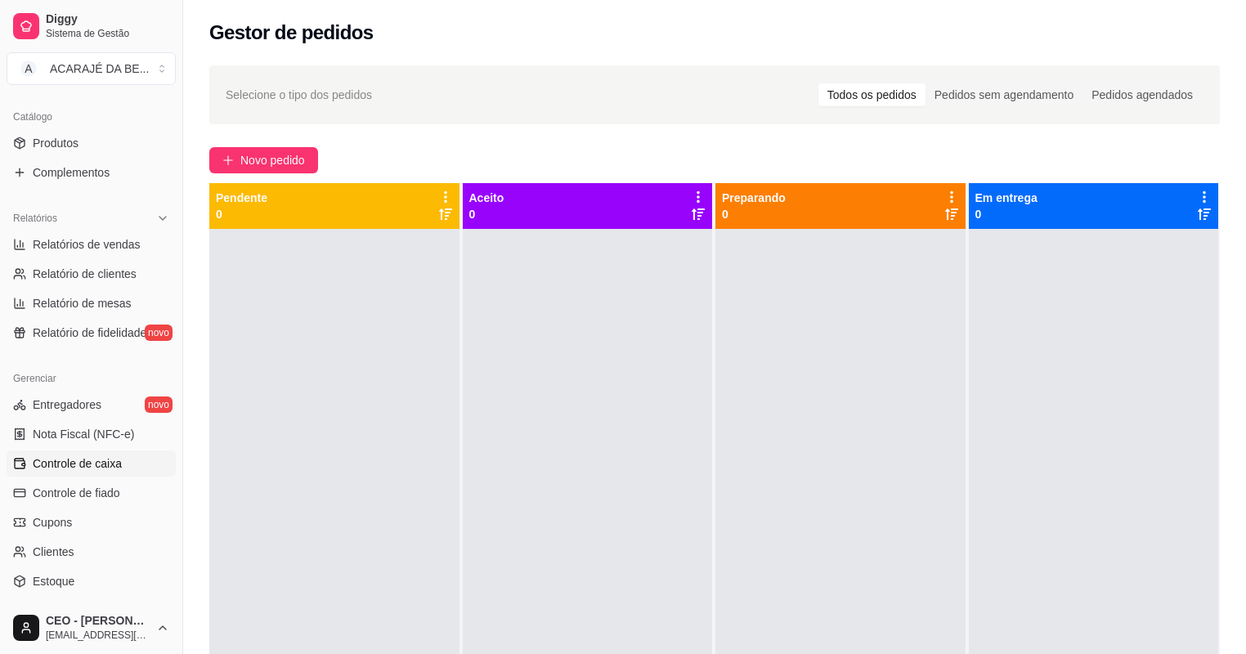
click at [105, 464] on span "Controle de caixa" at bounding box center [77, 463] width 89 height 16
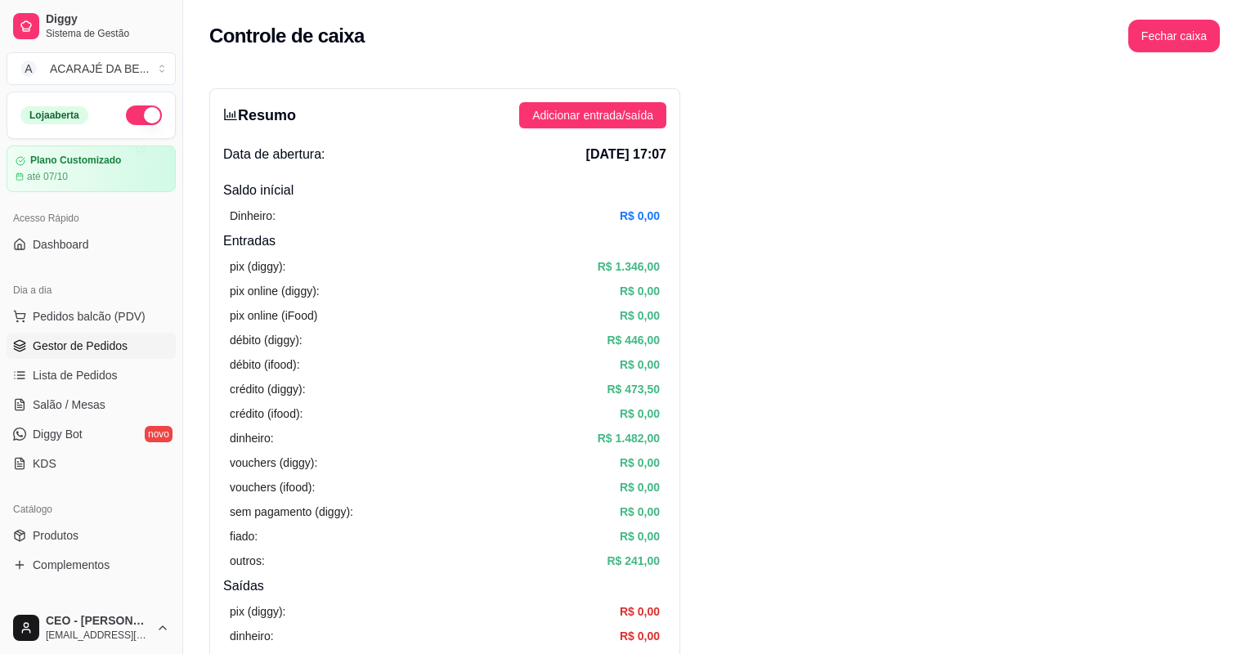
click at [119, 338] on span "Gestor de Pedidos" at bounding box center [80, 346] width 95 height 16
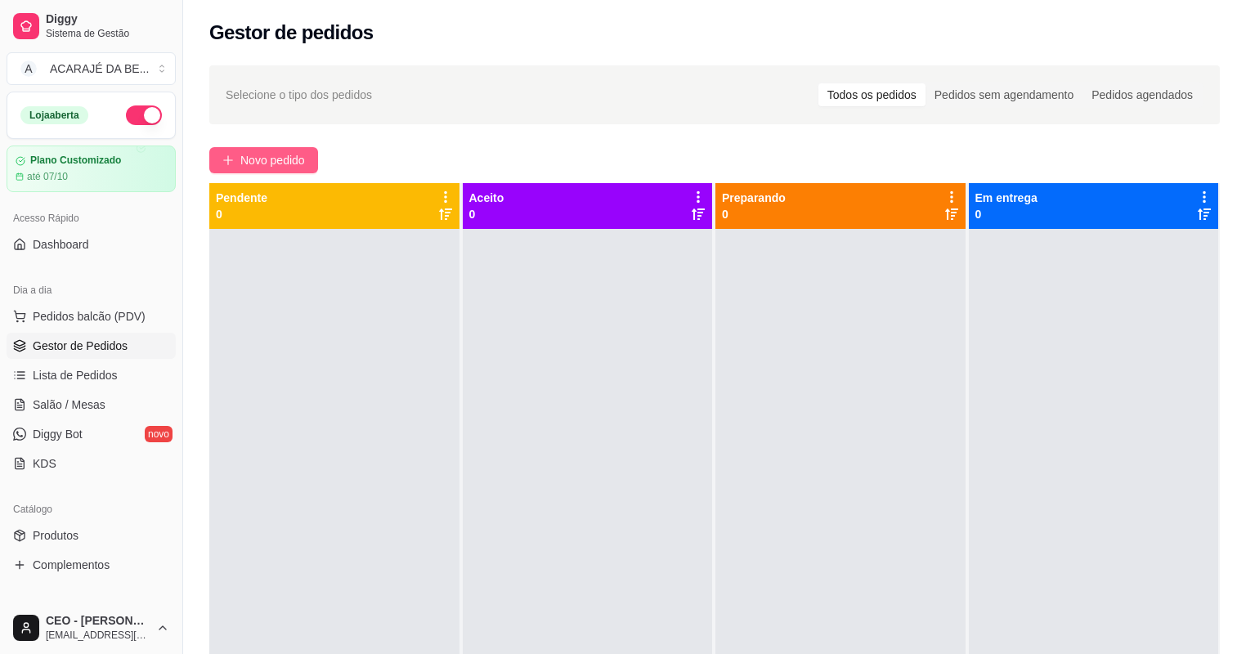
click at [296, 159] on span "Novo pedido" at bounding box center [272, 160] width 65 height 18
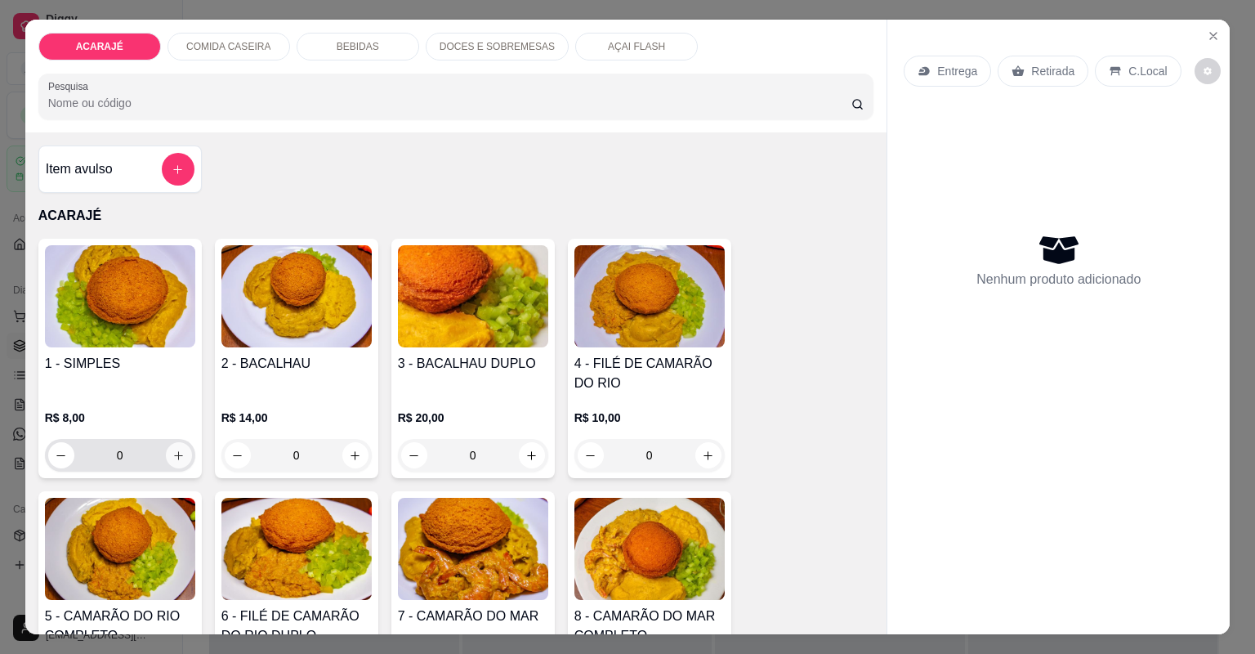
click at [169, 461] on button "increase-product-quantity" at bounding box center [179, 455] width 26 height 26
type input "1"
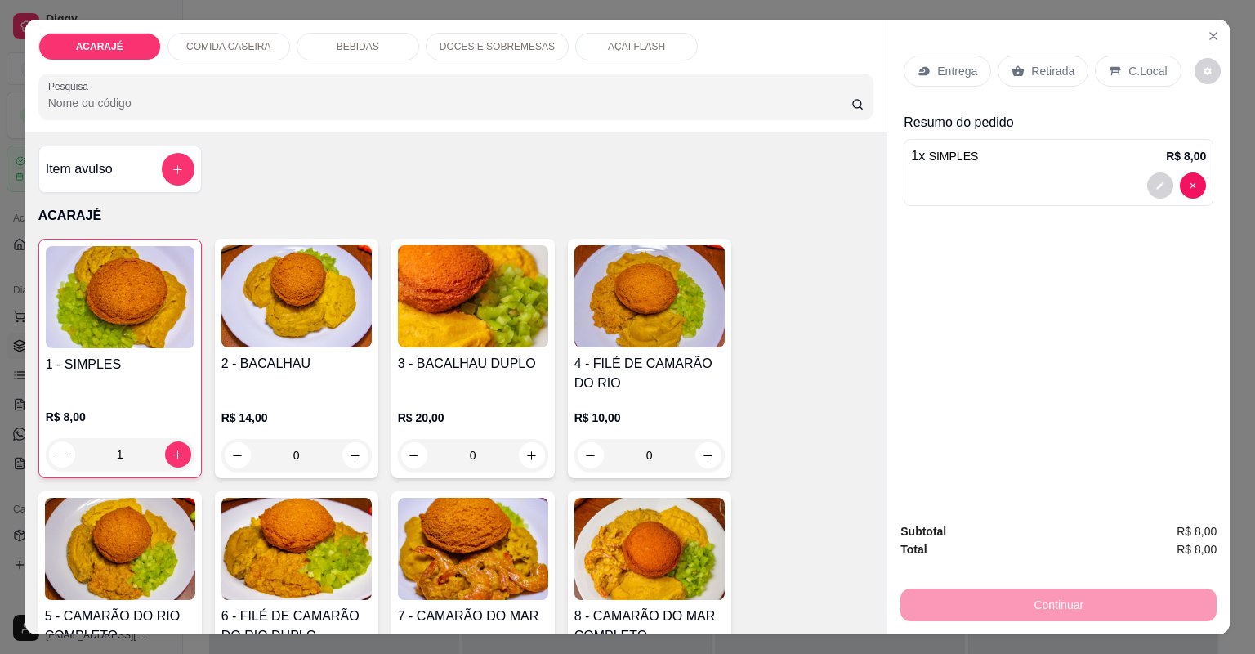
click at [1013, 65] on icon at bounding box center [1019, 70] width 12 height 11
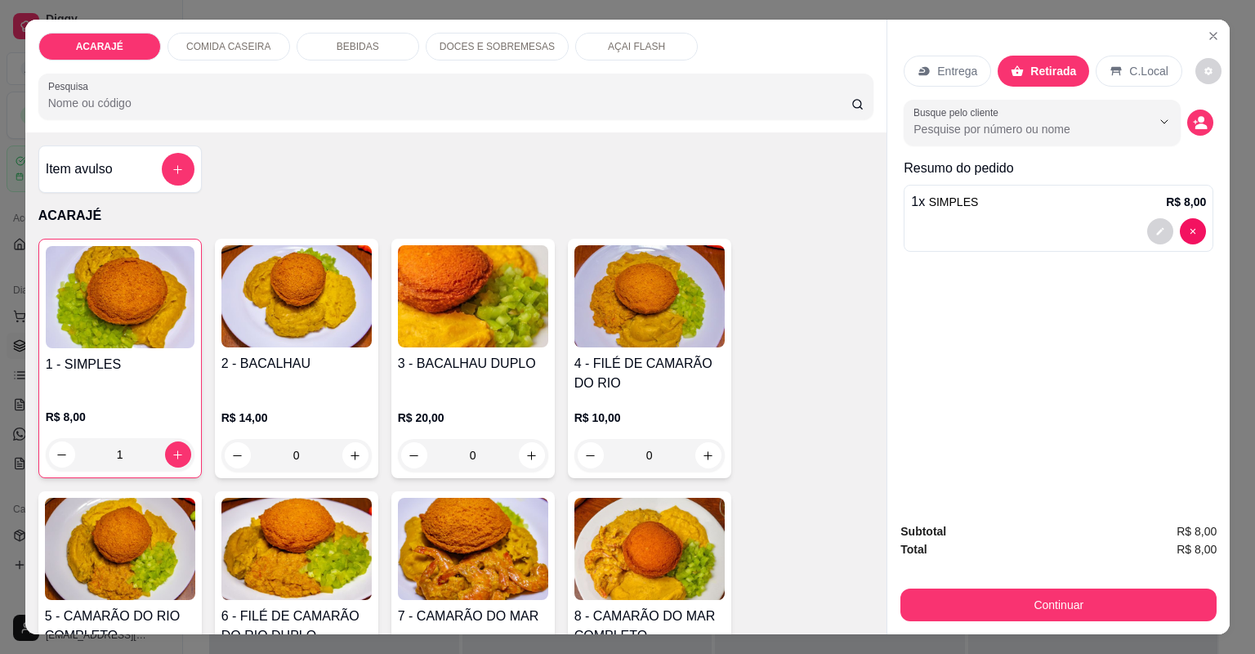
click at [943, 69] on p "Entrega" at bounding box center [957, 71] width 40 height 16
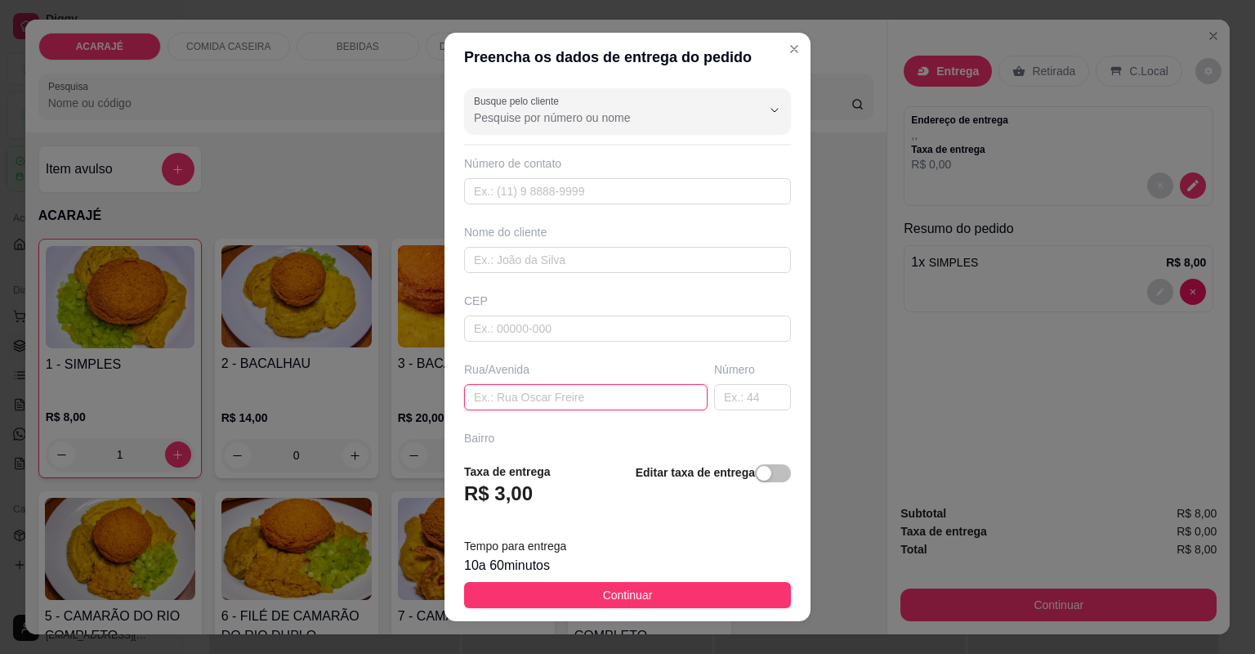
paste input "bairro [DATE] rua 3 número 70 dps da casa de binho da pax"
type input "bairro [DATE] rua 3 número 70 dps da casa de binho da pax"
click at [647, 281] on div "Busque pelo cliente Número de contato Nome do cliente CEP Rua/[GEOGRAPHIC_DATA]…" at bounding box center [628, 266] width 366 height 368
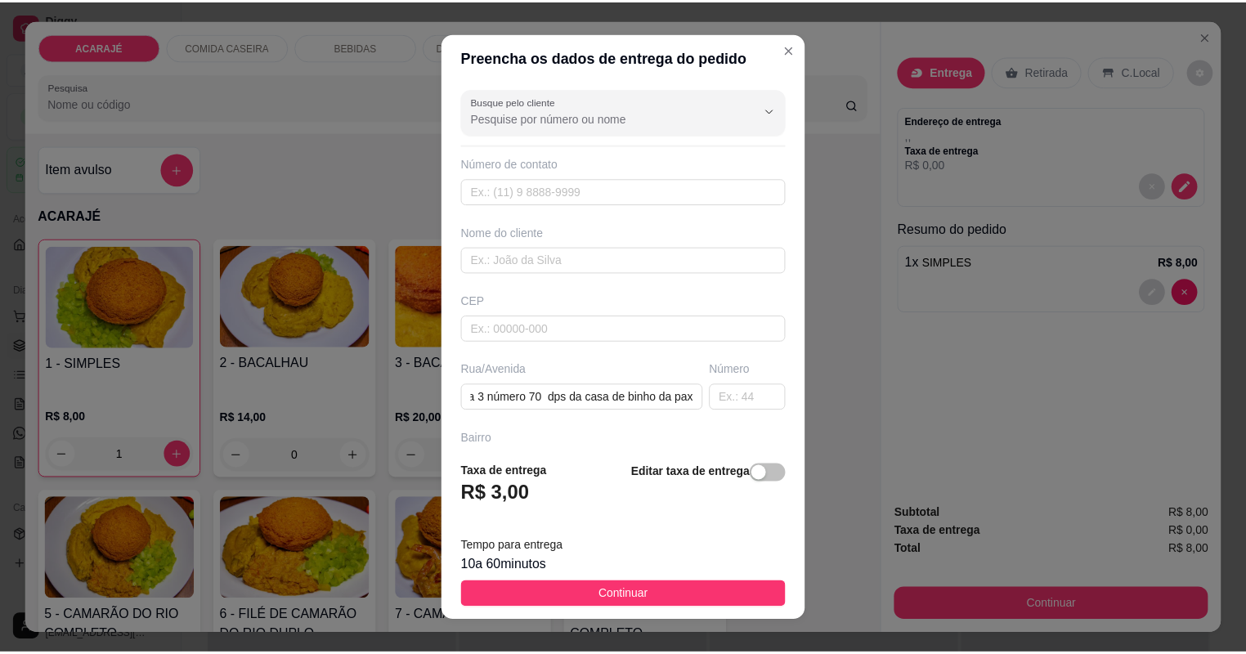
scroll to position [0, 0]
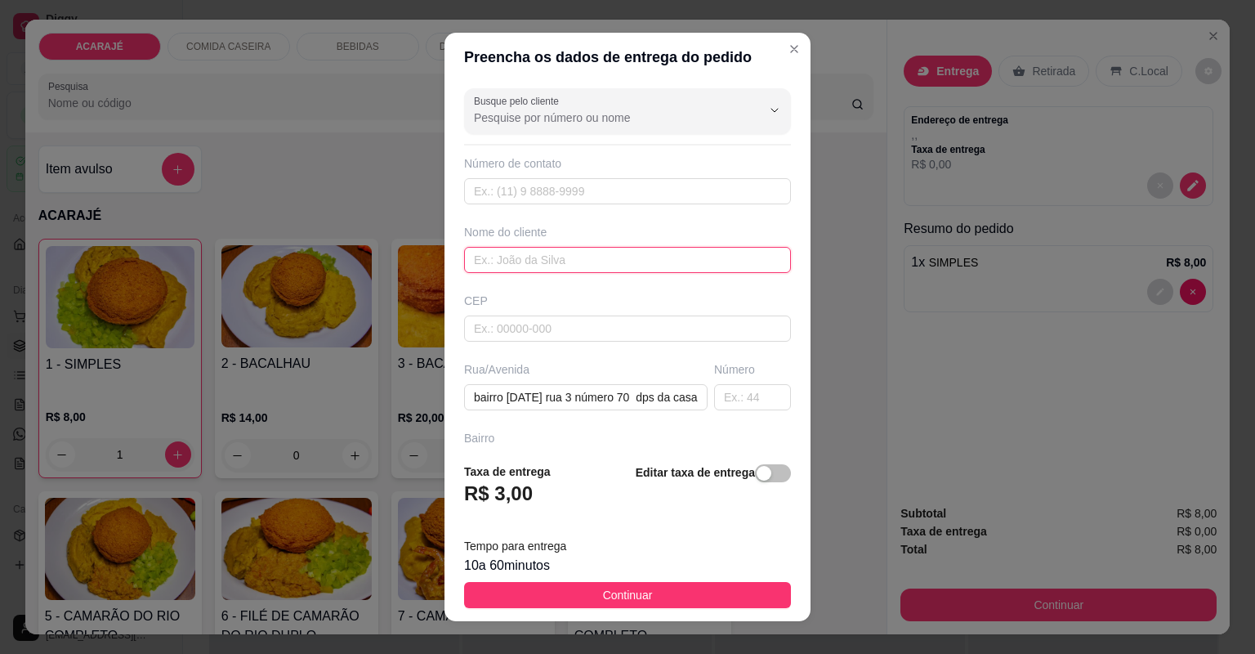
click at [644, 269] on input "text" at bounding box center [627, 260] width 327 height 26
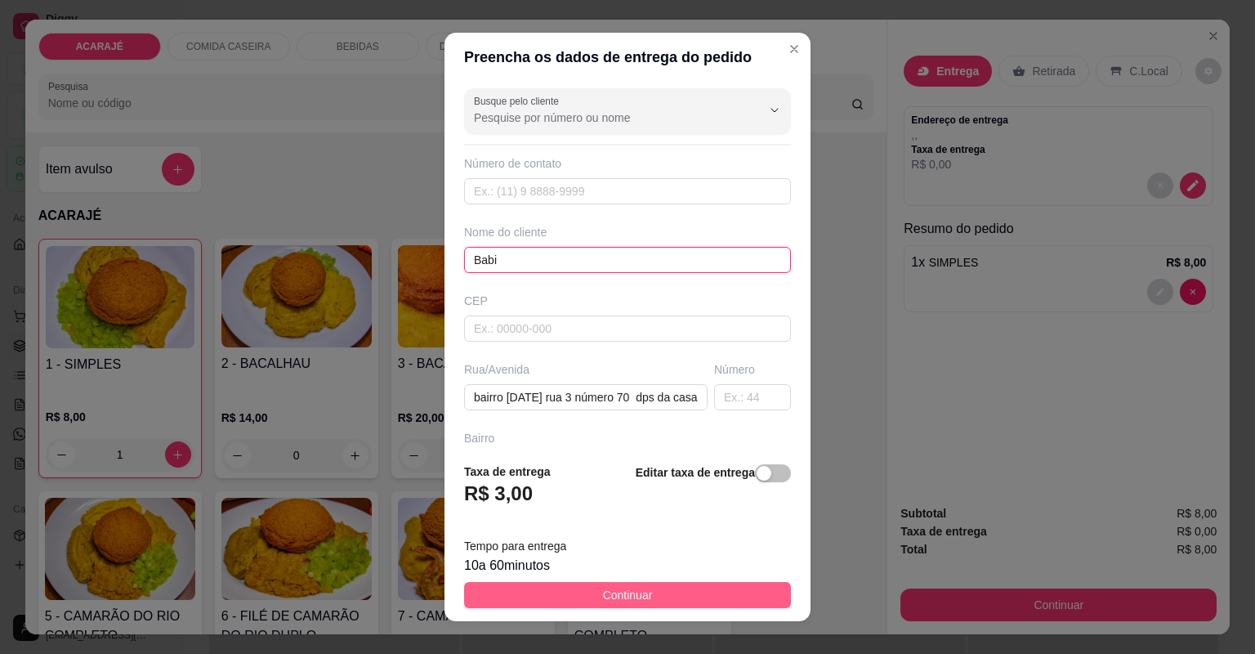
type input "Babi"
click at [620, 602] on span "Continuar" at bounding box center [628, 595] width 50 height 18
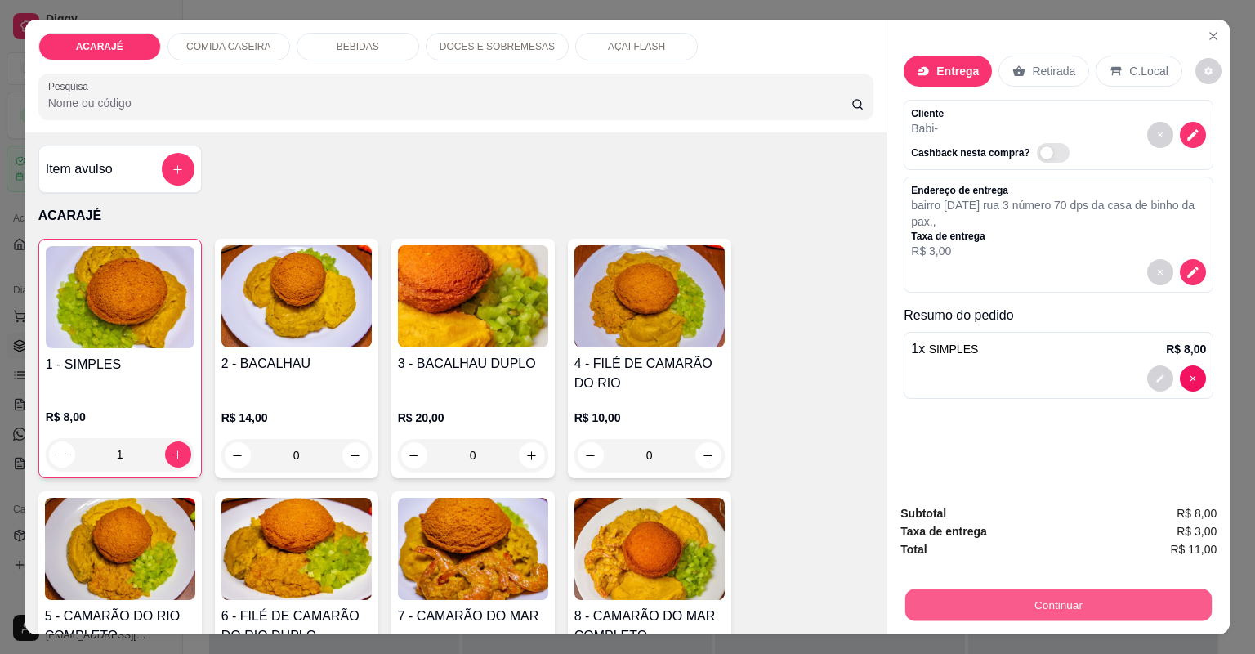
click at [1022, 602] on button "Continuar" at bounding box center [1059, 605] width 306 height 32
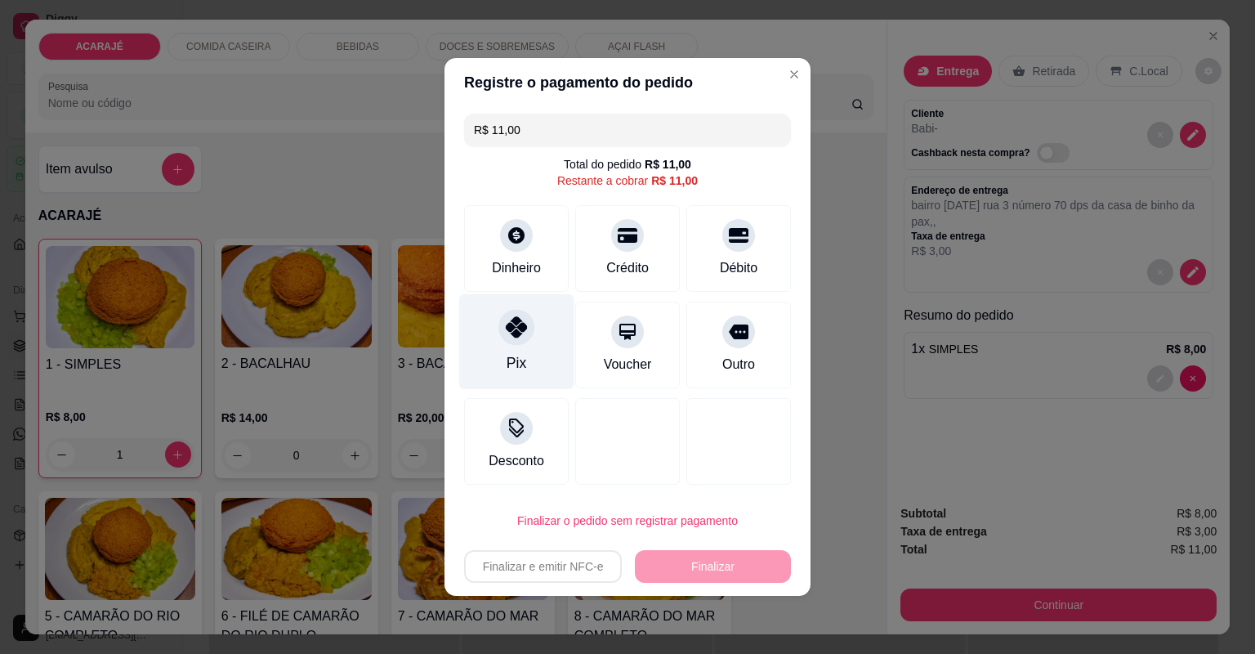
click at [536, 324] on div "Pix" at bounding box center [516, 342] width 115 height 96
type input "R$ 0,00"
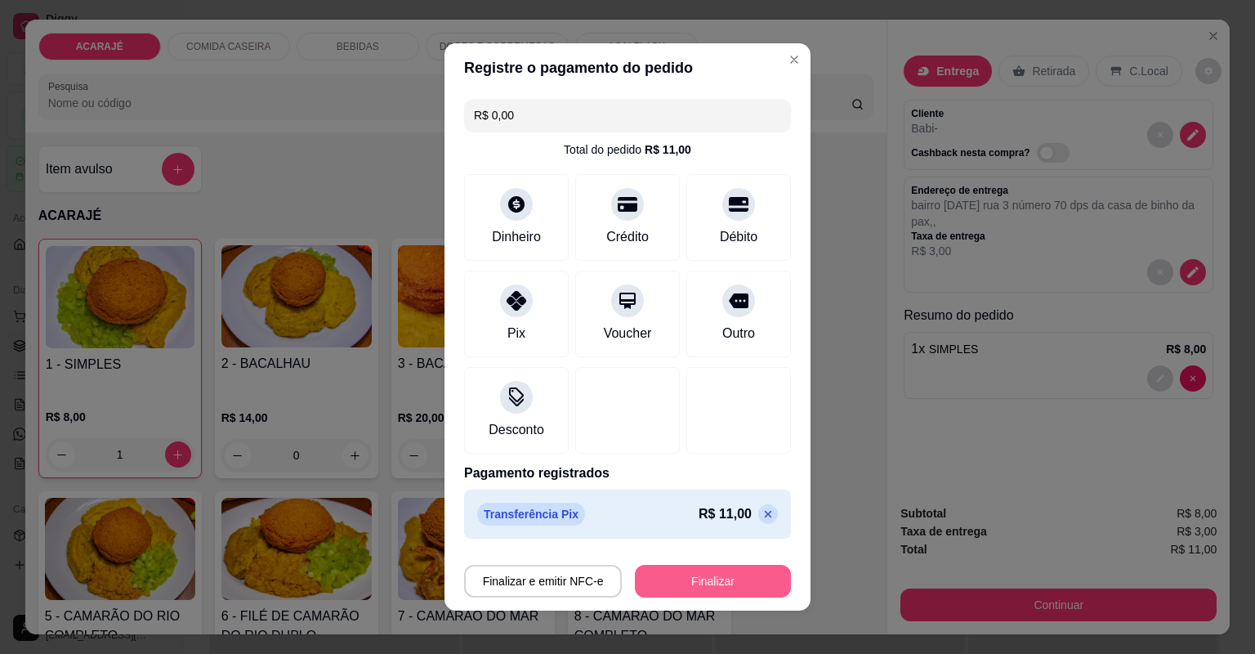
click at [706, 576] on button "Finalizar" at bounding box center [713, 581] width 156 height 33
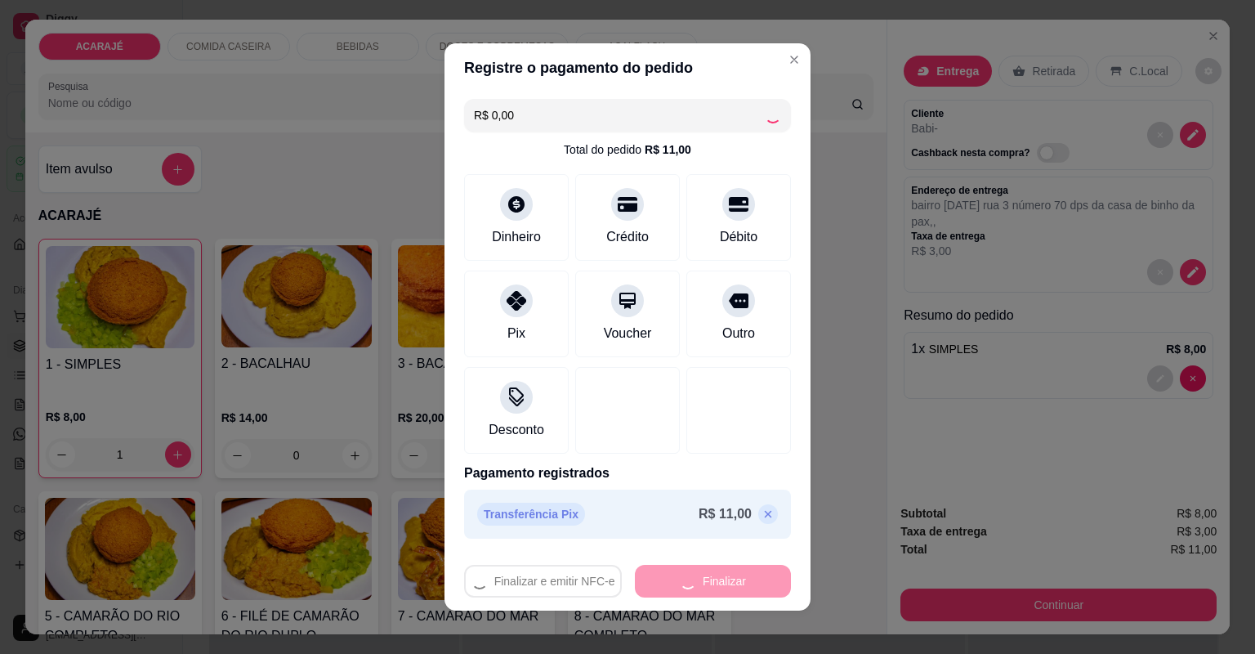
type input "0"
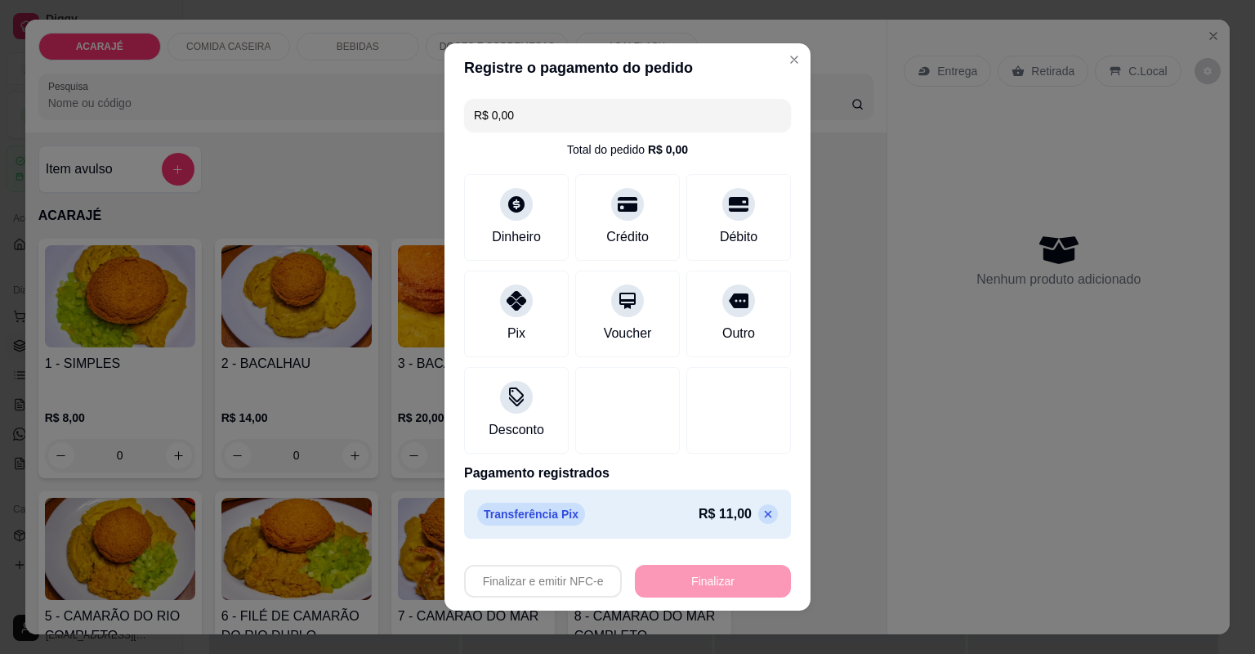
type input "-R$ 11,00"
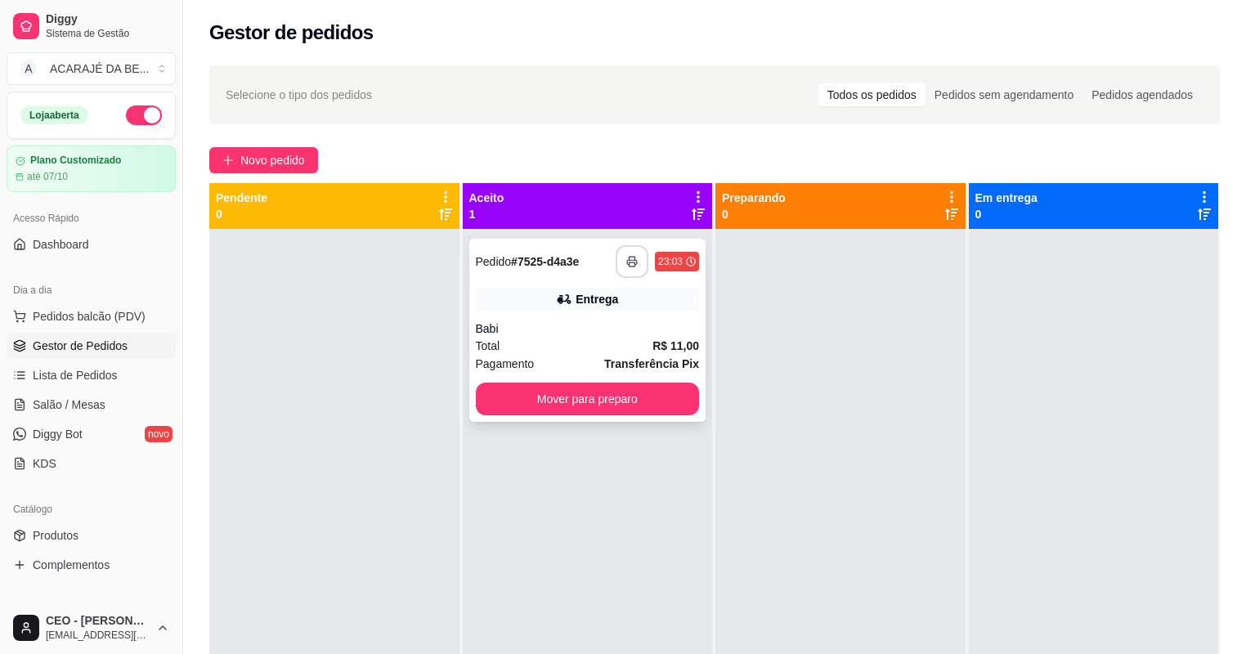
click at [629, 266] on rect "button" at bounding box center [631, 264] width 6 height 4
click at [615, 405] on button "Mover para preparo" at bounding box center [588, 398] width 224 height 33
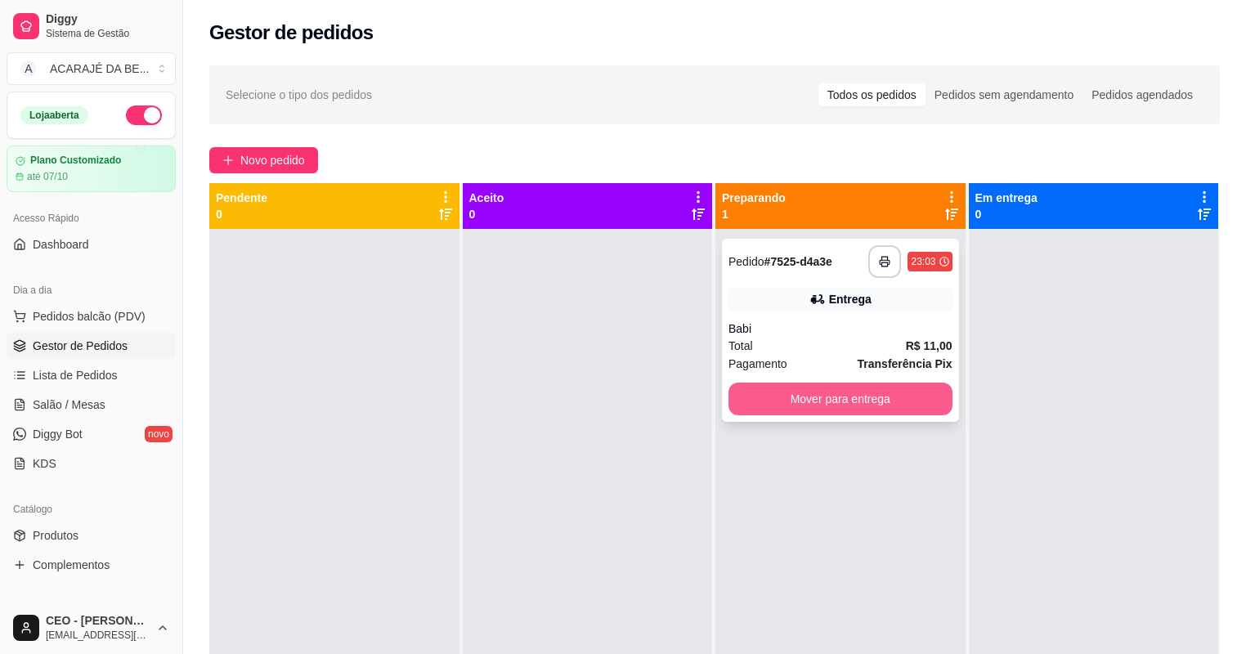
click at [744, 394] on button "Mover para entrega" at bounding box center [840, 398] width 224 height 33
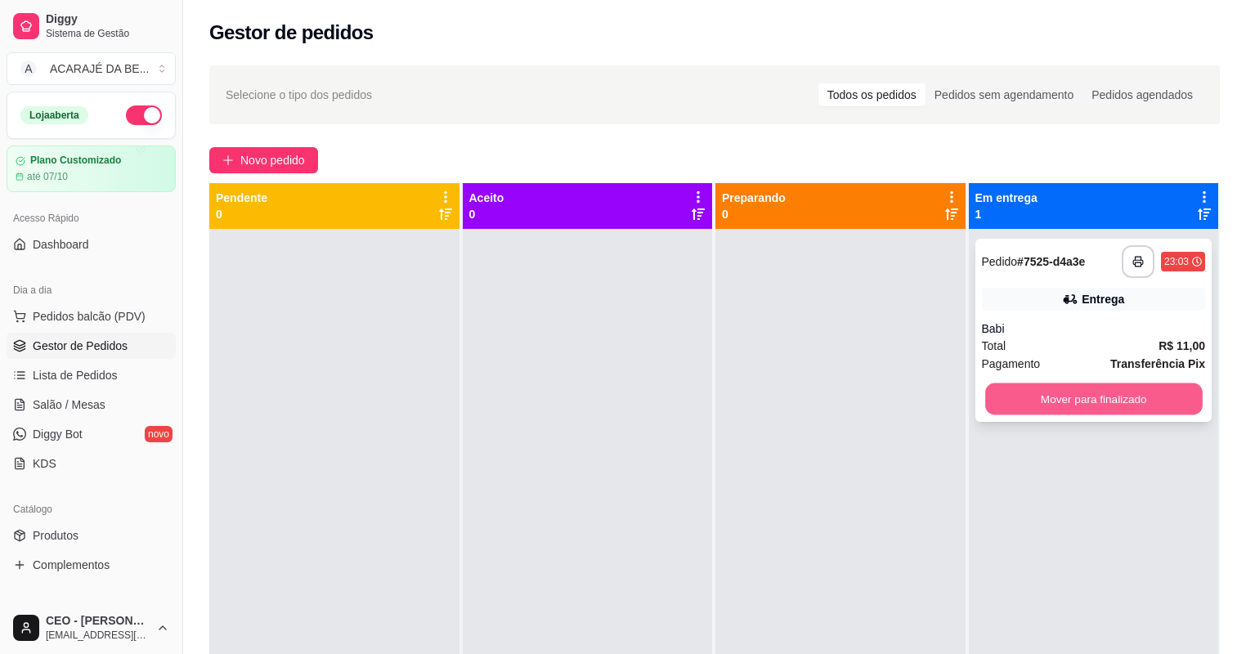
click at [1044, 398] on button "Mover para finalizado" at bounding box center [1093, 399] width 217 height 32
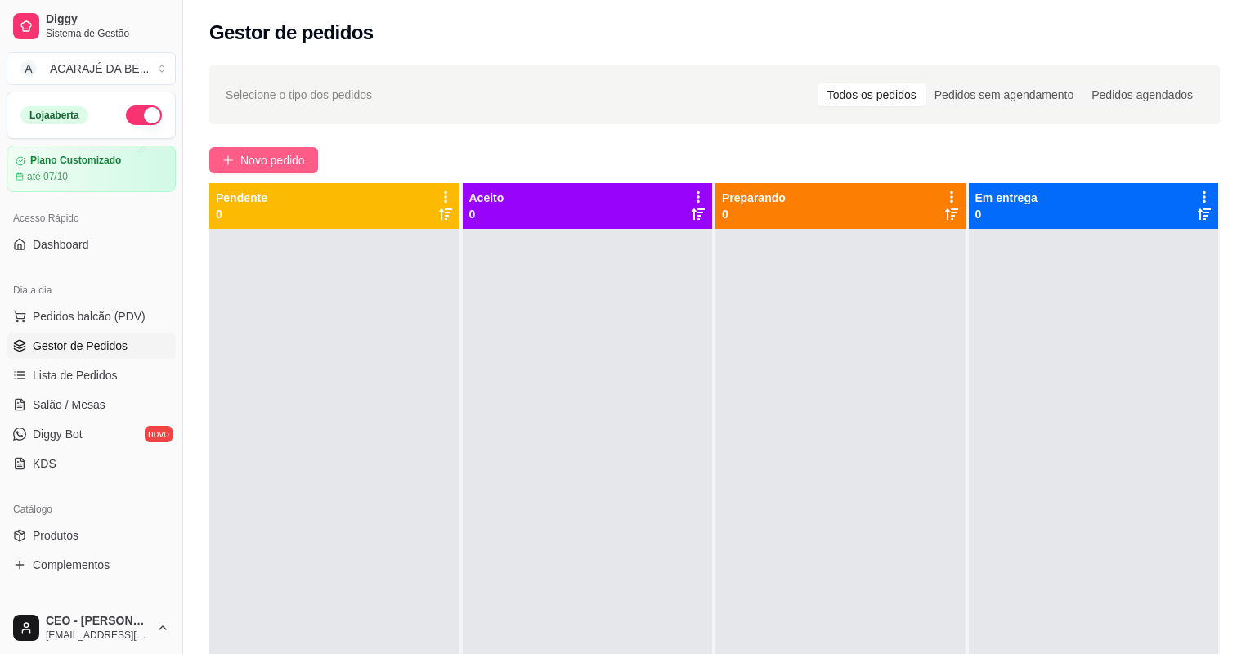
click at [293, 157] on span "Novo pedido" at bounding box center [272, 160] width 65 height 18
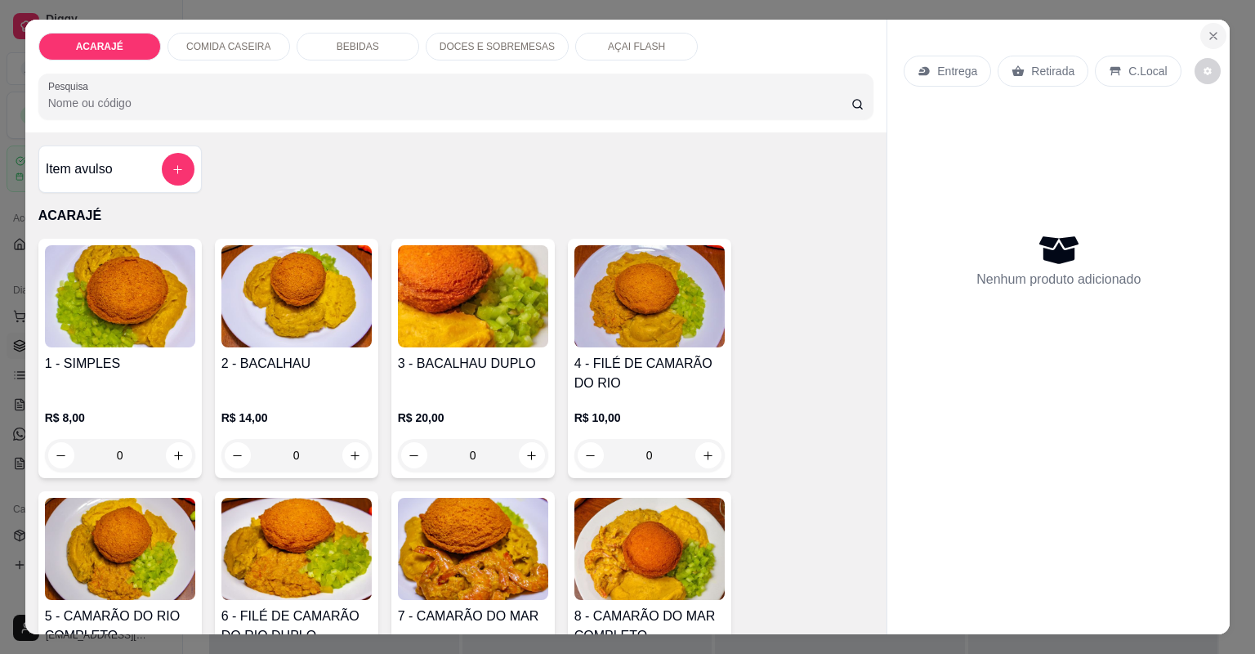
click at [1211, 35] on icon "Close" at bounding box center [1213, 35] width 13 height 13
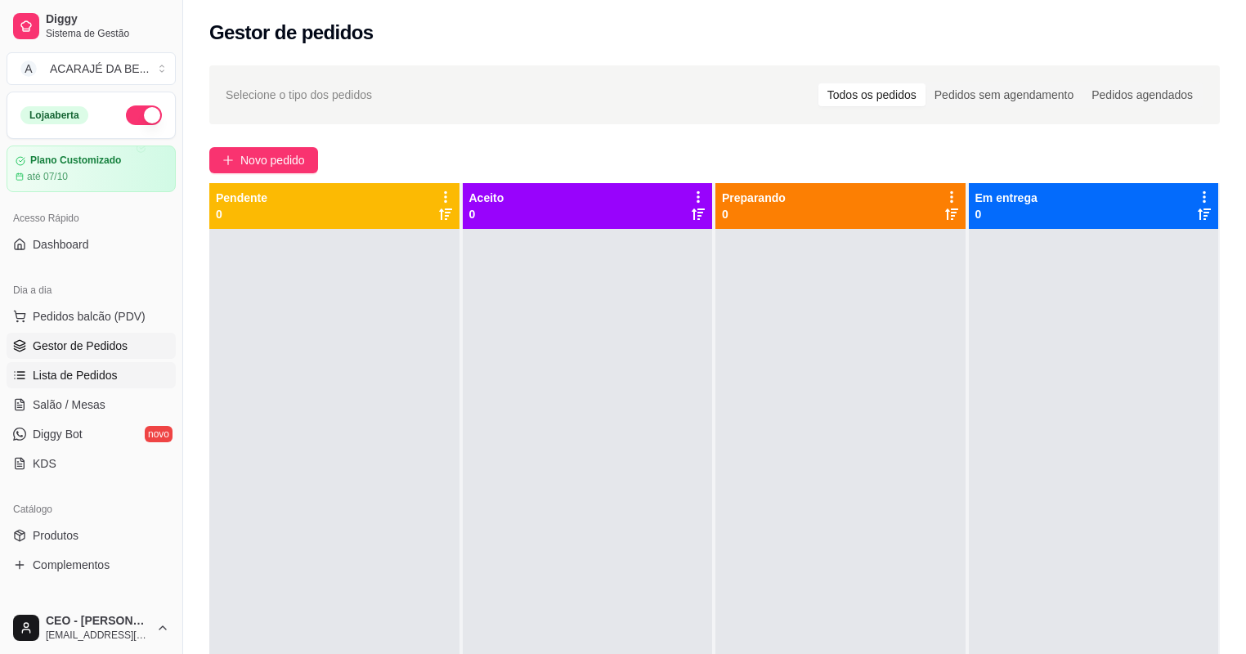
click at [76, 363] on link "Lista de Pedidos" at bounding box center [91, 375] width 169 height 26
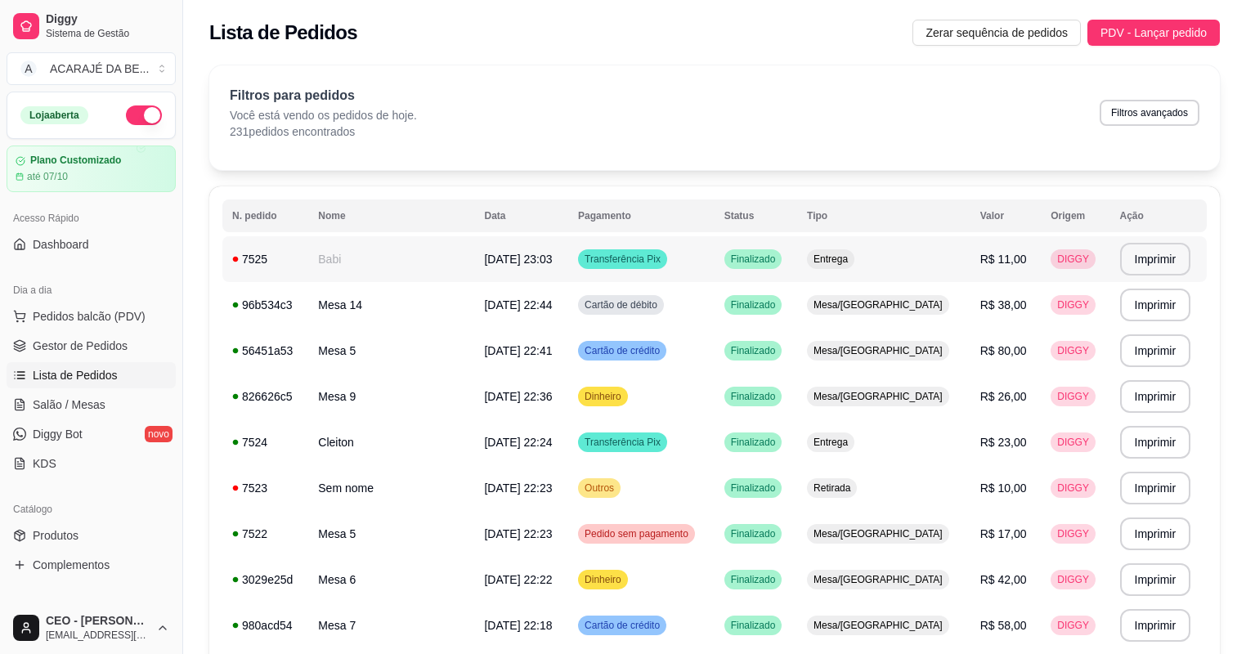
click at [568, 268] on td "[DATE] 23:03" at bounding box center [521, 259] width 94 height 46
click at [59, 347] on span "Gestor de Pedidos" at bounding box center [80, 346] width 95 height 16
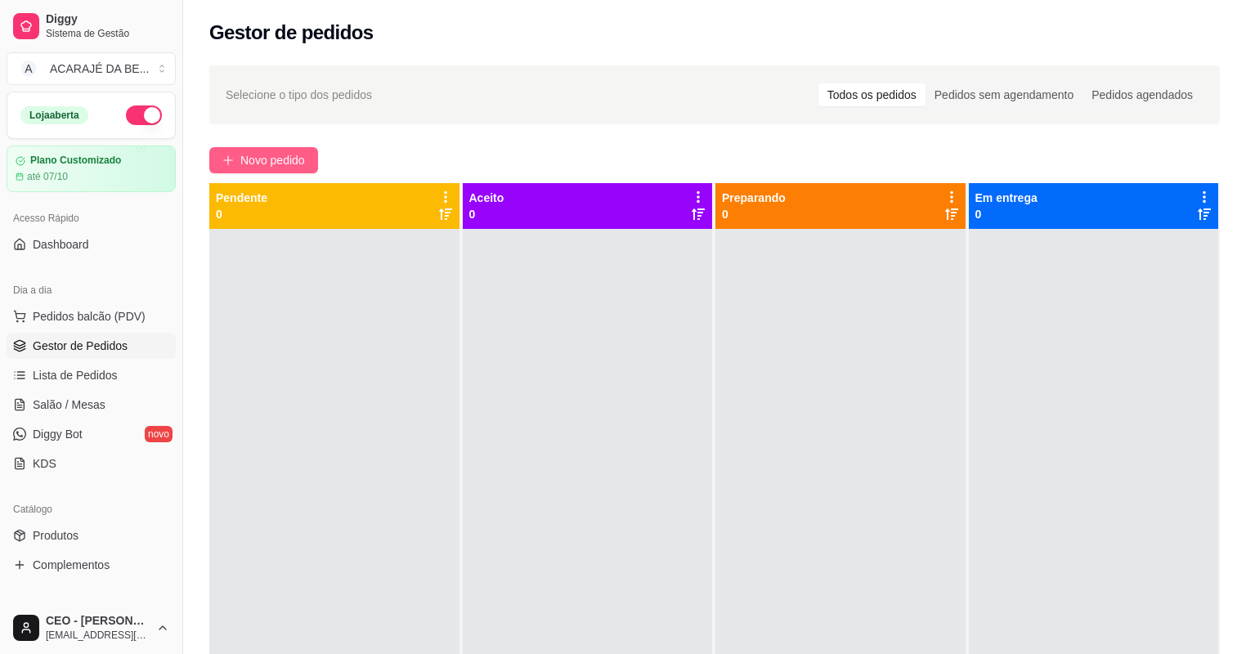
click at [253, 156] on span "Novo pedido" at bounding box center [272, 160] width 65 height 18
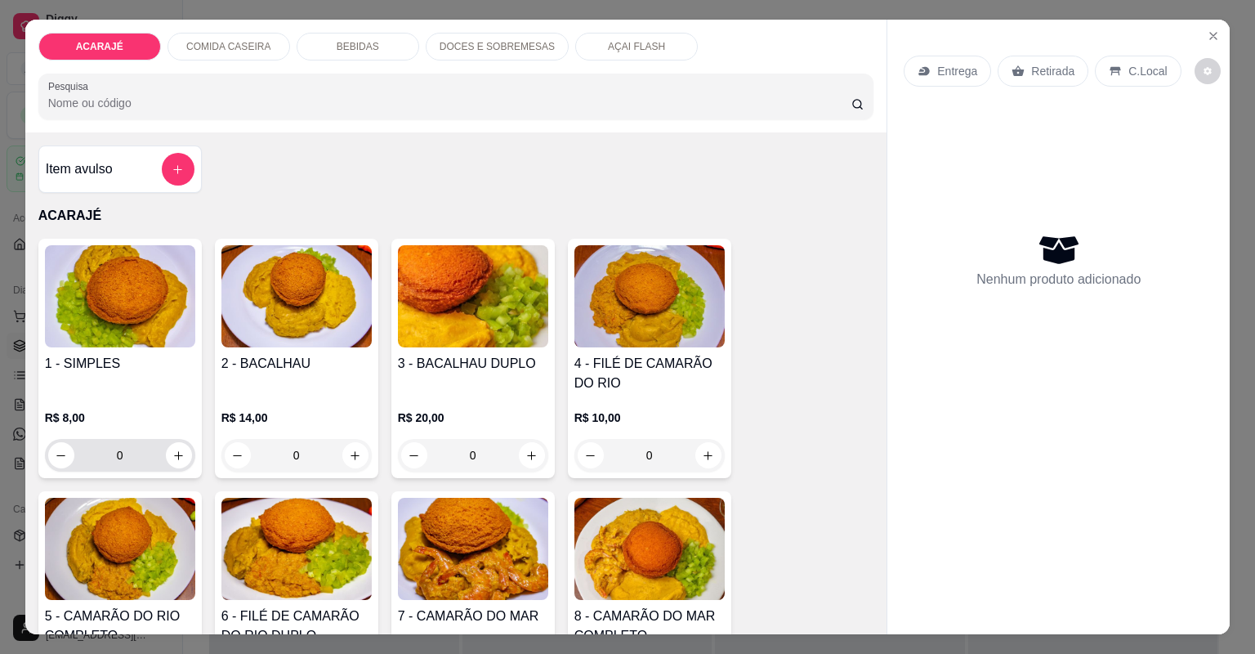
click at [184, 449] on div "0" at bounding box center [120, 455] width 150 height 33
click at [183, 450] on button "increase-product-quantity" at bounding box center [179, 455] width 26 height 26
type input "1"
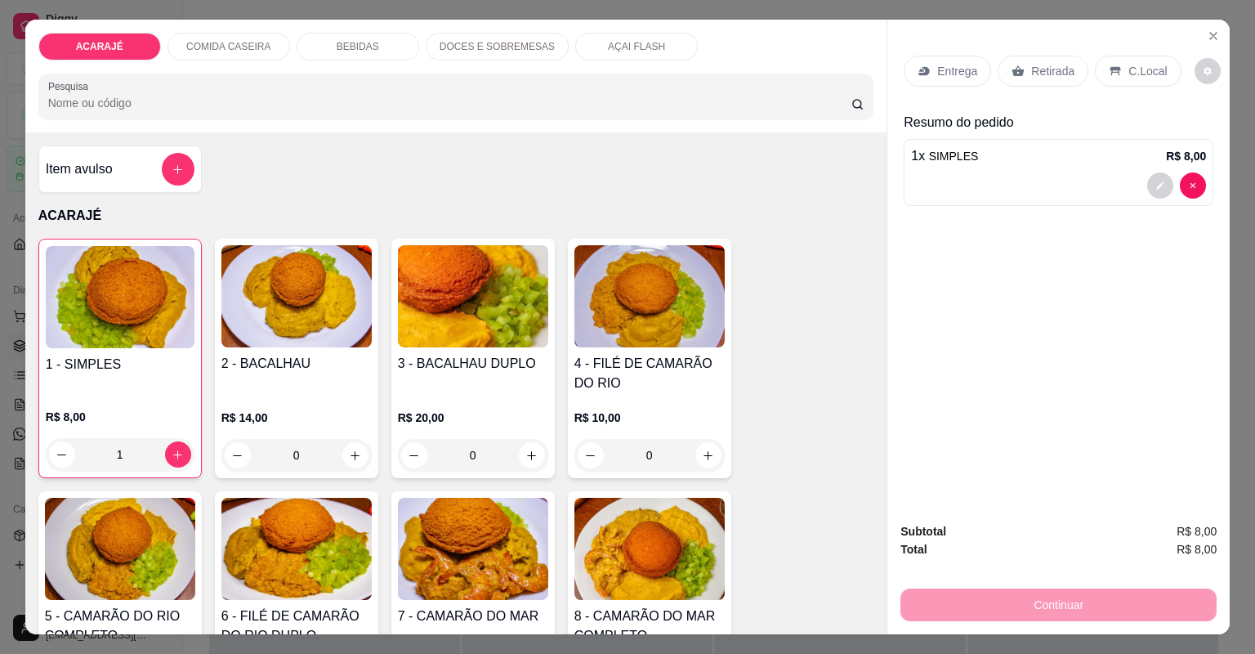
click at [1014, 65] on icon at bounding box center [1018, 71] width 13 height 13
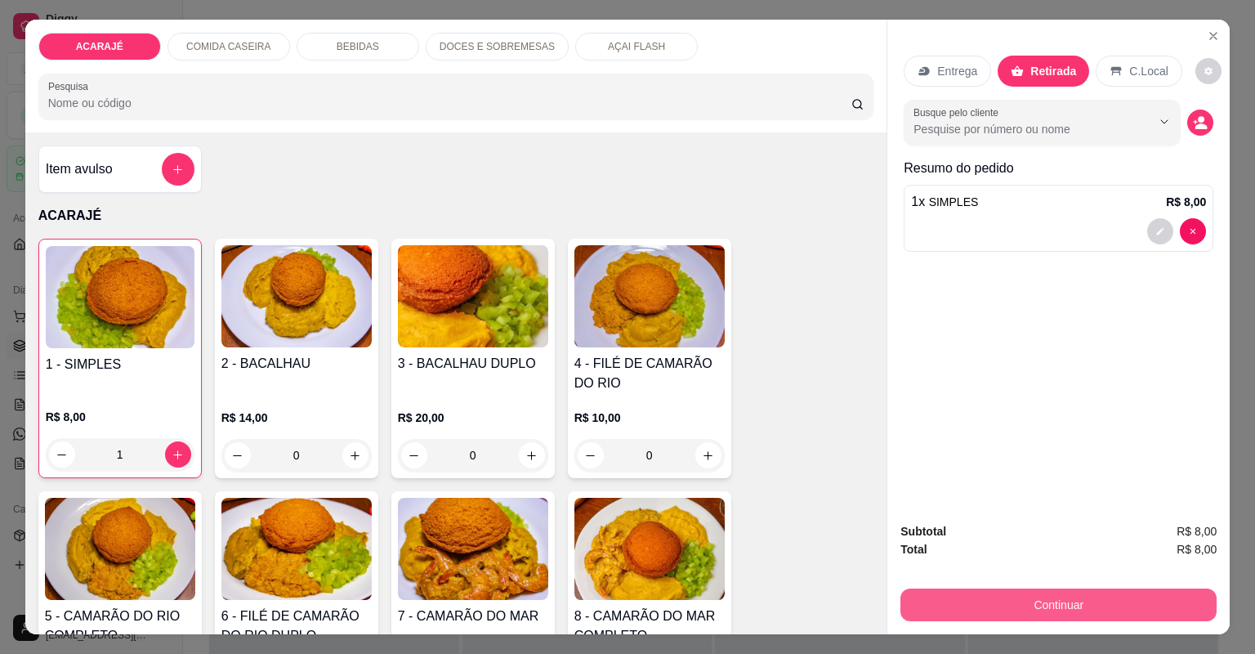
click at [952, 600] on button "Continuar" at bounding box center [1059, 604] width 316 height 33
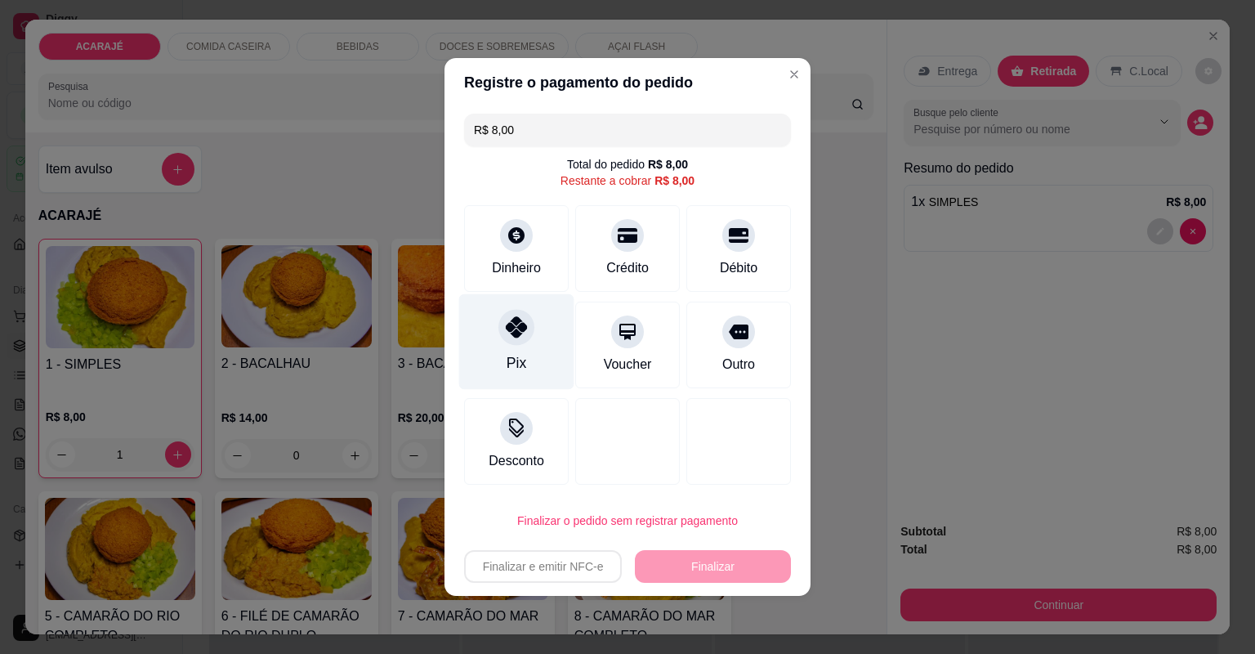
click at [504, 348] on div "Pix" at bounding box center [516, 342] width 115 height 96
type input "R$ 0,00"
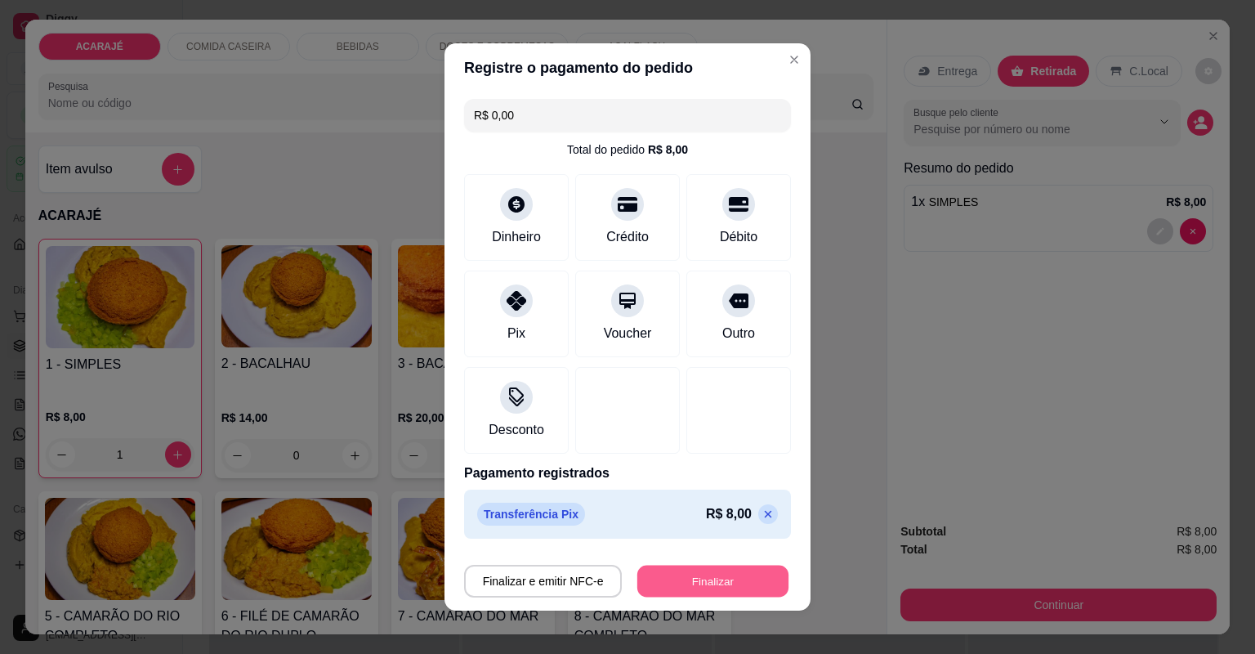
click at [669, 575] on button "Finalizar" at bounding box center [712, 582] width 151 height 32
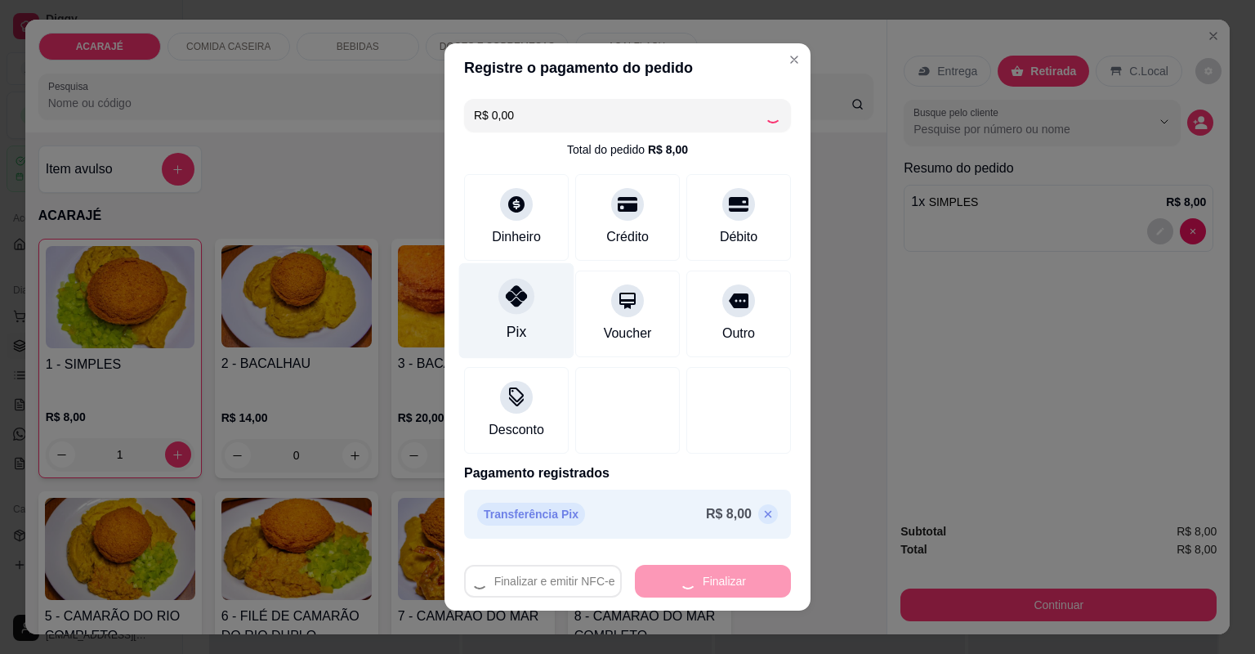
type input "0"
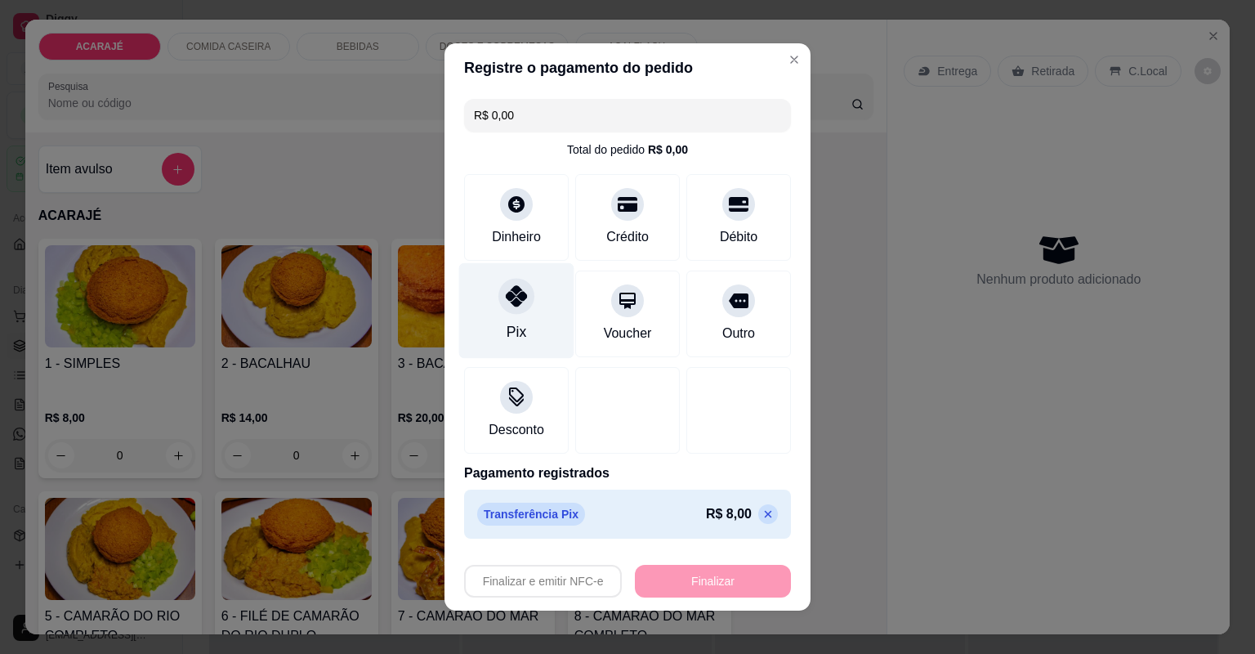
type input "-R$ 8,00"
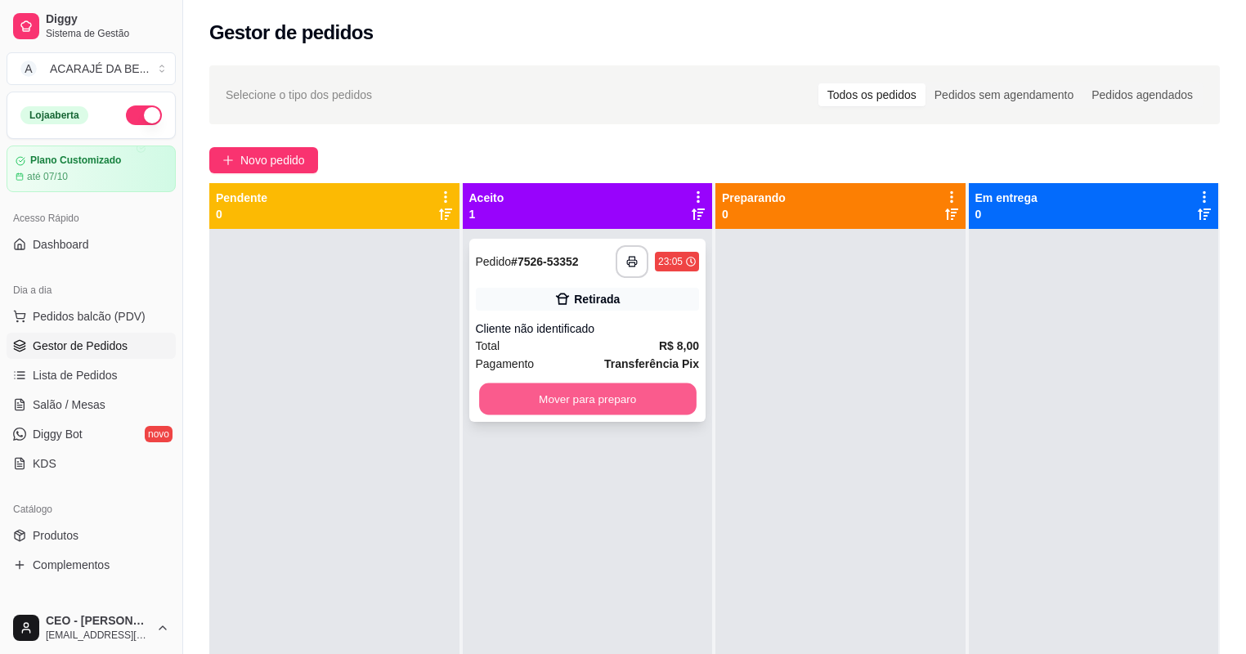
click at [527, 386] on button "Mover para preparo" at bounding box center [587, 399] width 217 height 32
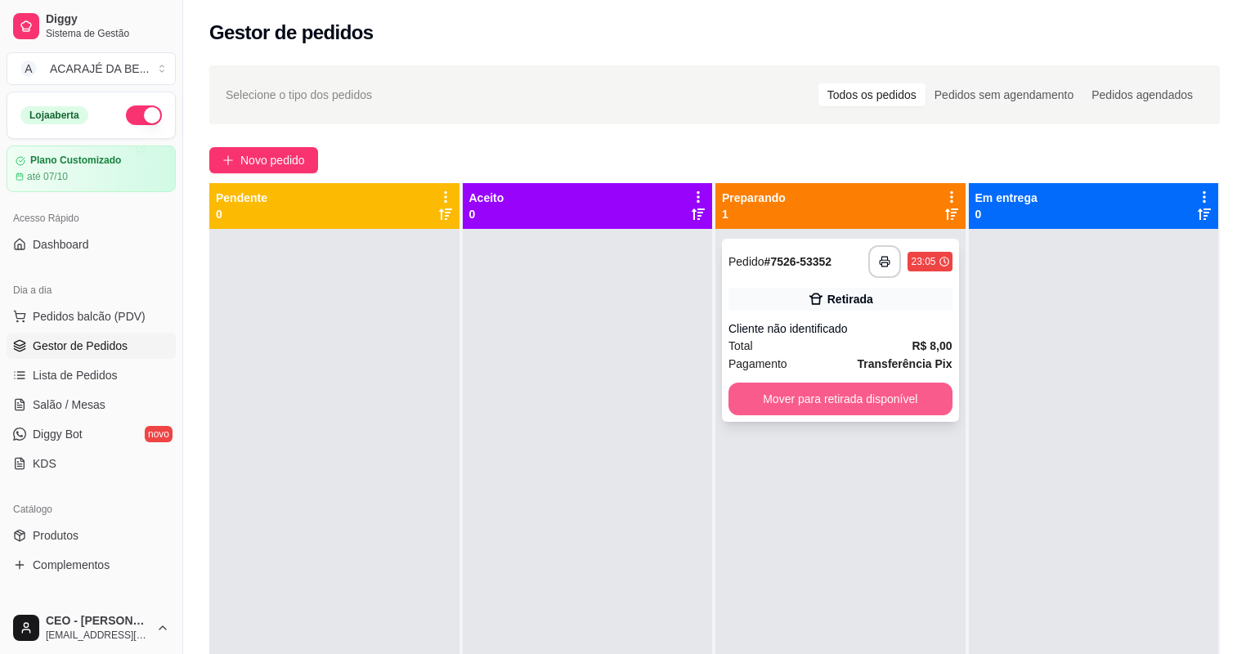
click at [877, 409] on button "Mover para retirada disponível" at bounding box center [840, 398] width 224 height 33
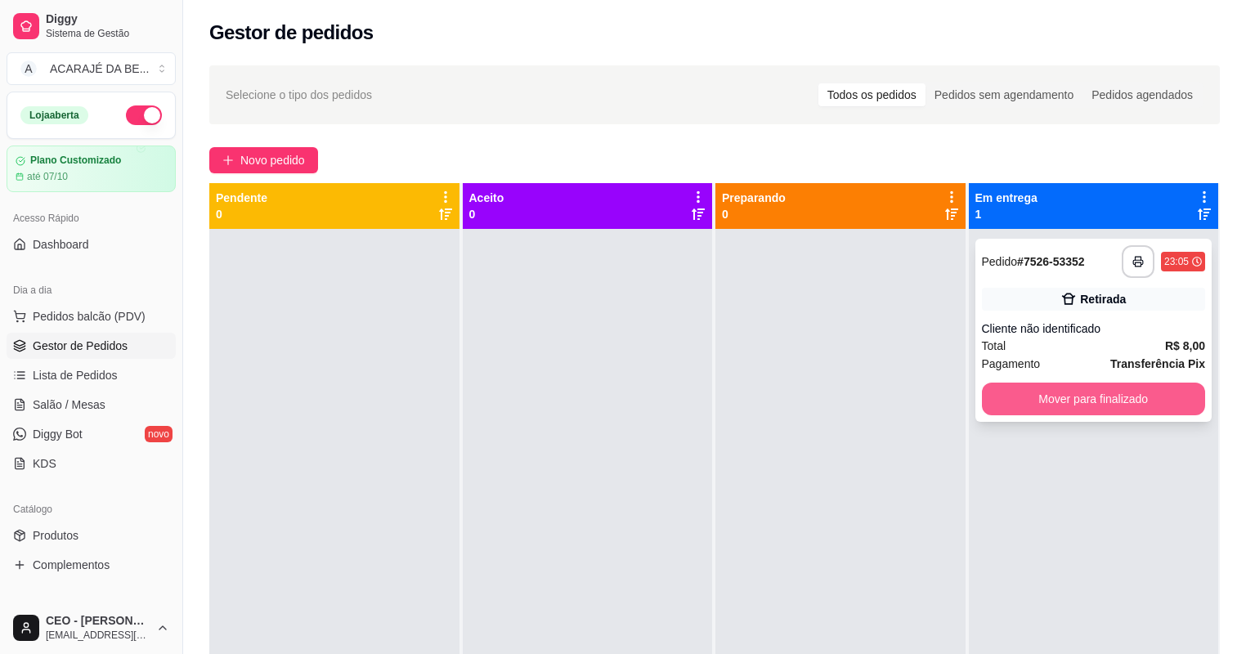
click at [1094, 405] on button "Mover para finalizado" at bounding box center [1094, 398] width 224 height 33
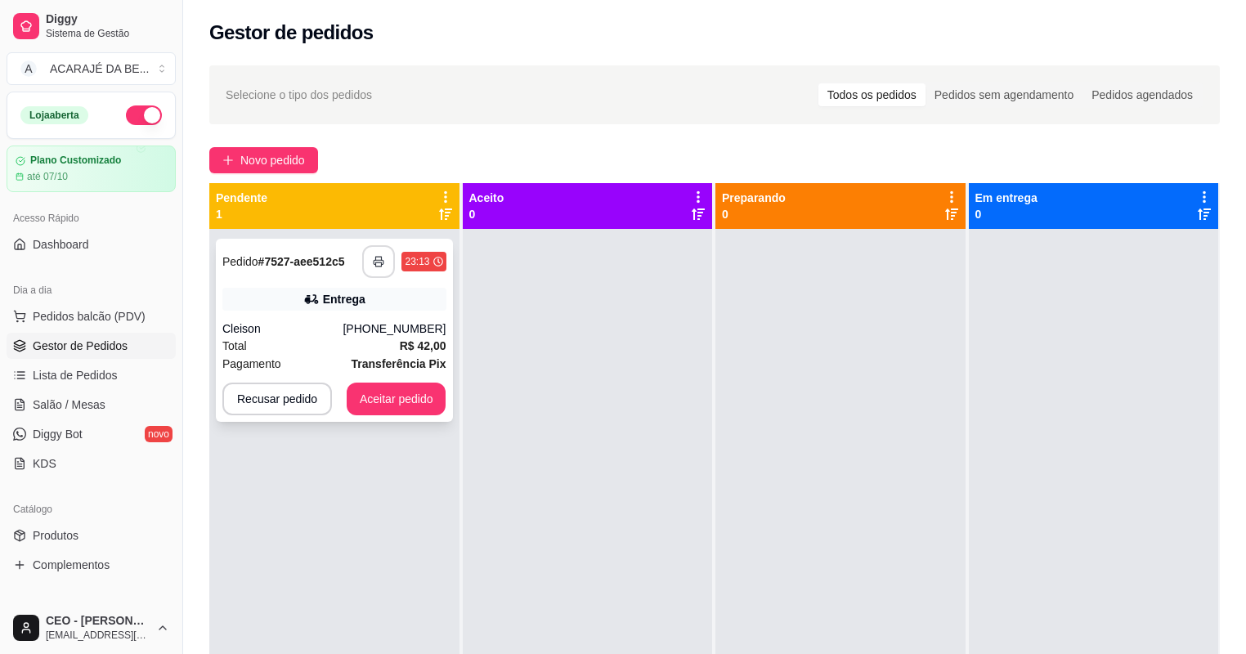
click at [385, 266] on button "button" at bounding box center [378, 261] width 33 height 33
click at [433, 388] on button "Aceitar pedido" at bounding box center [397, 398] width 100 height 33
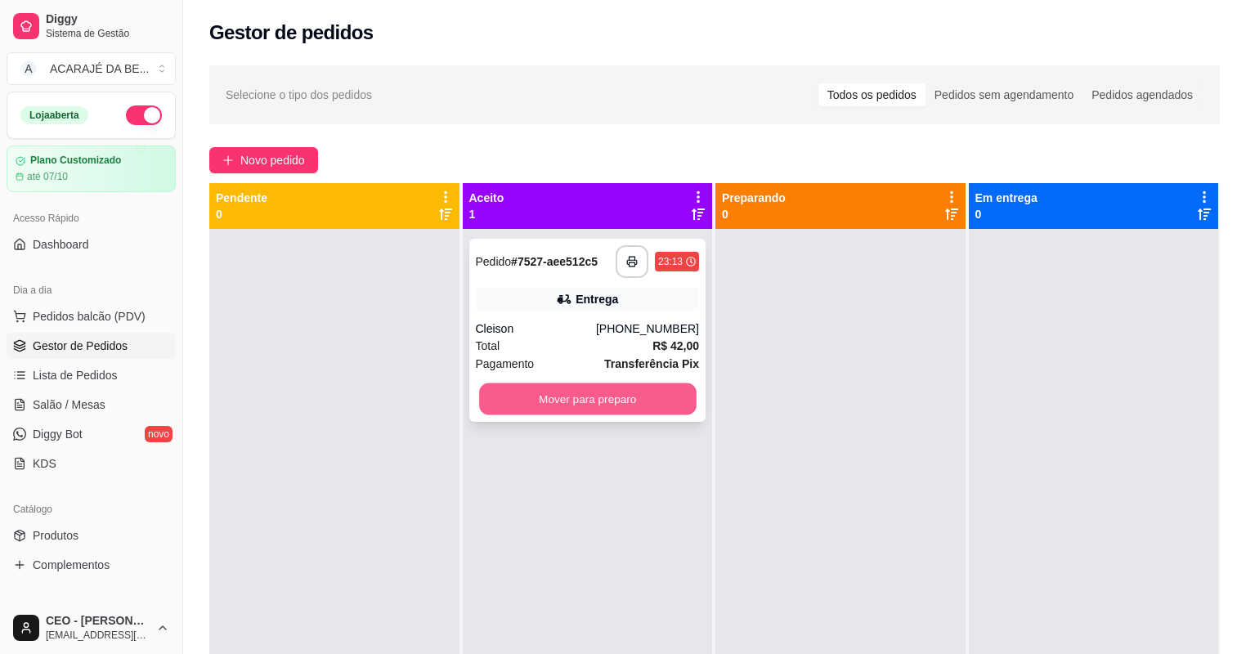
click at [530, 396] on button "Mover para preparo" at bounding box center [587, 399] width 217 height 32
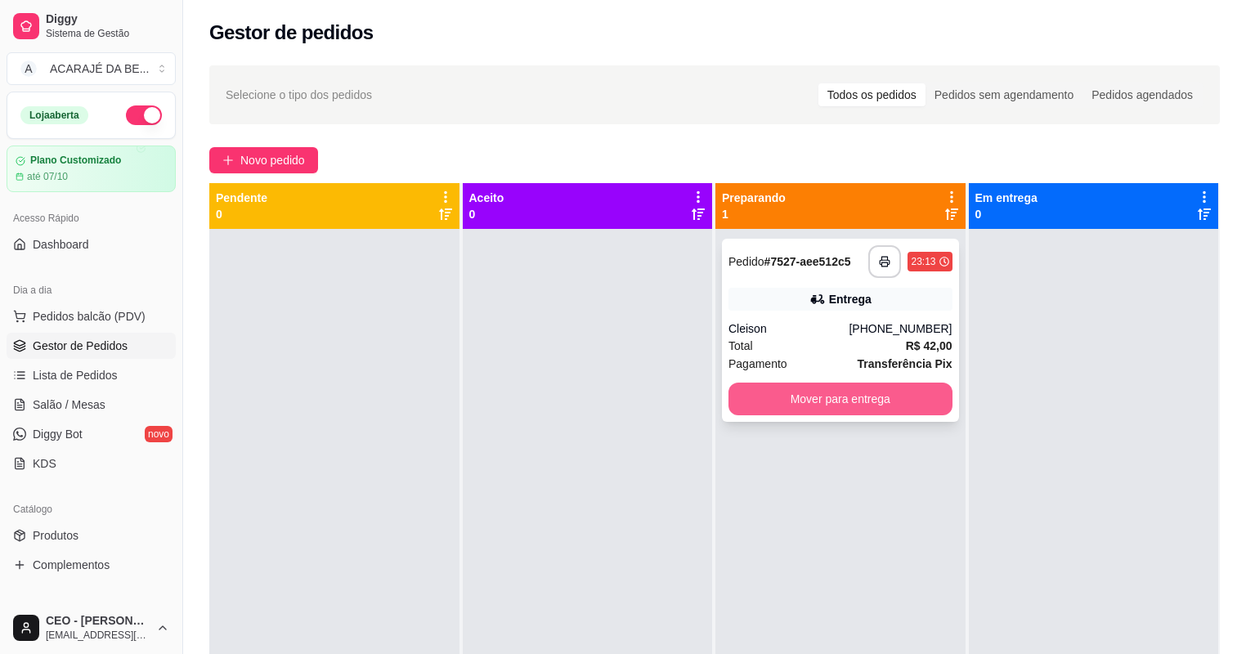
click at [753, 399] on button "Mover para entrega" at bounding box center [840, 398] width 224 height 33
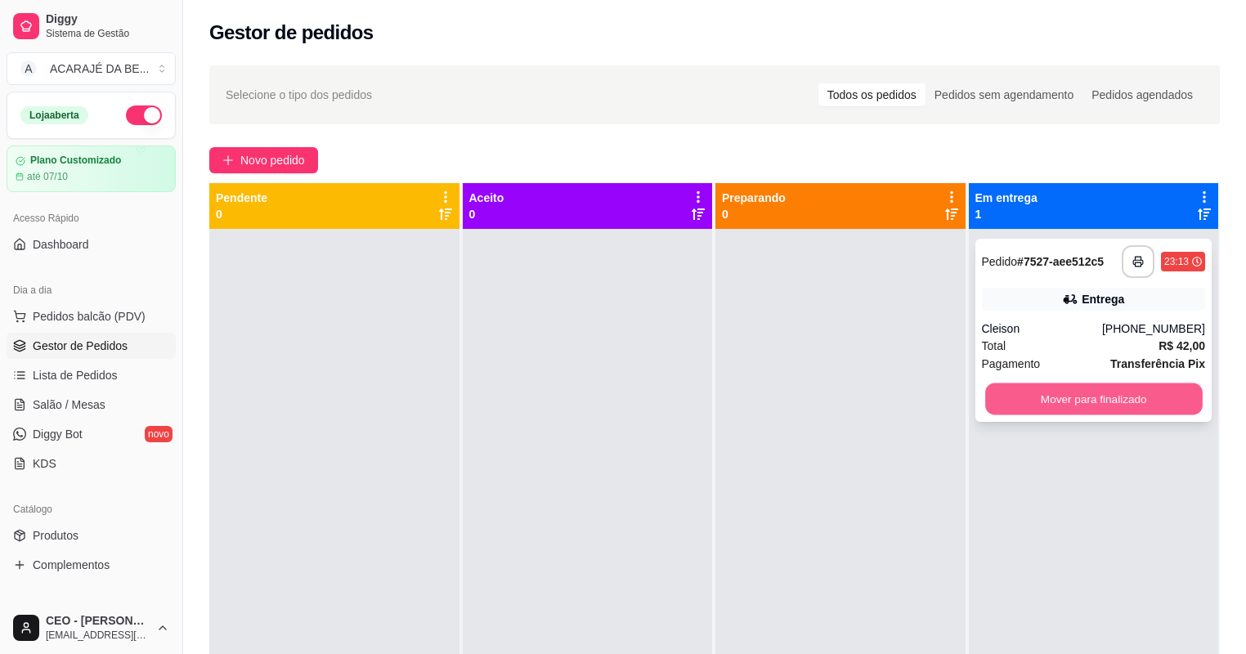
click at [1087, 396] on button "Mover para finalizado" at bounding box center [1093, 399] width 217 height 32
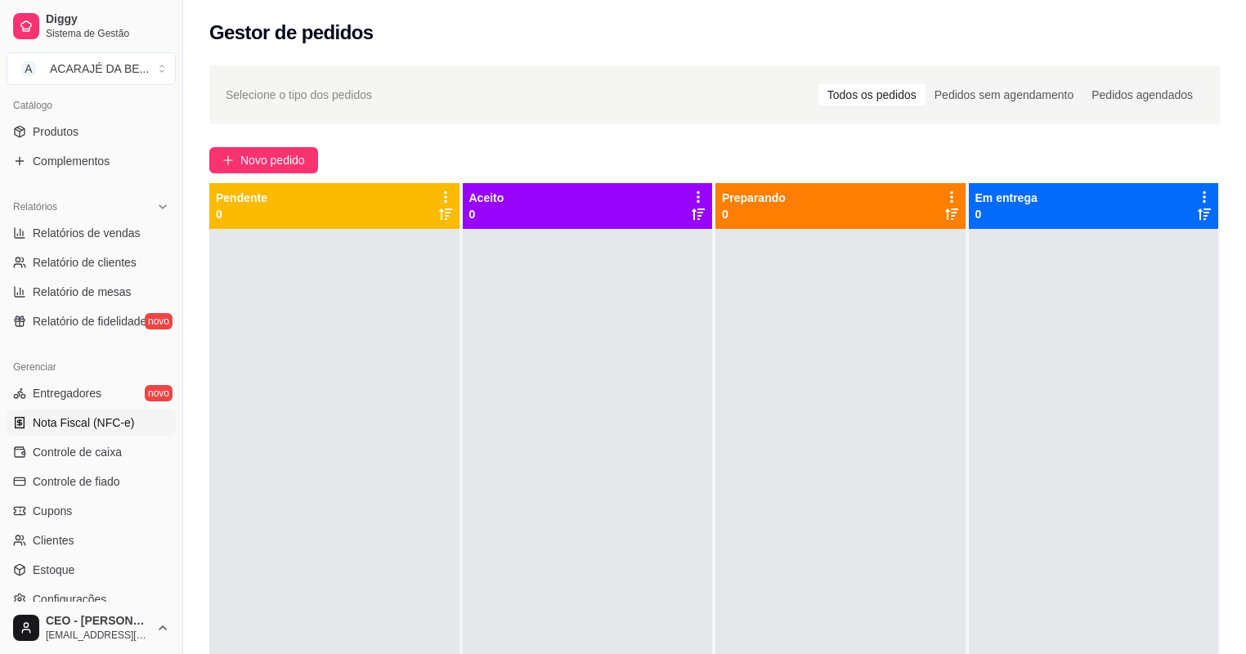
scroll to position [458, 0]
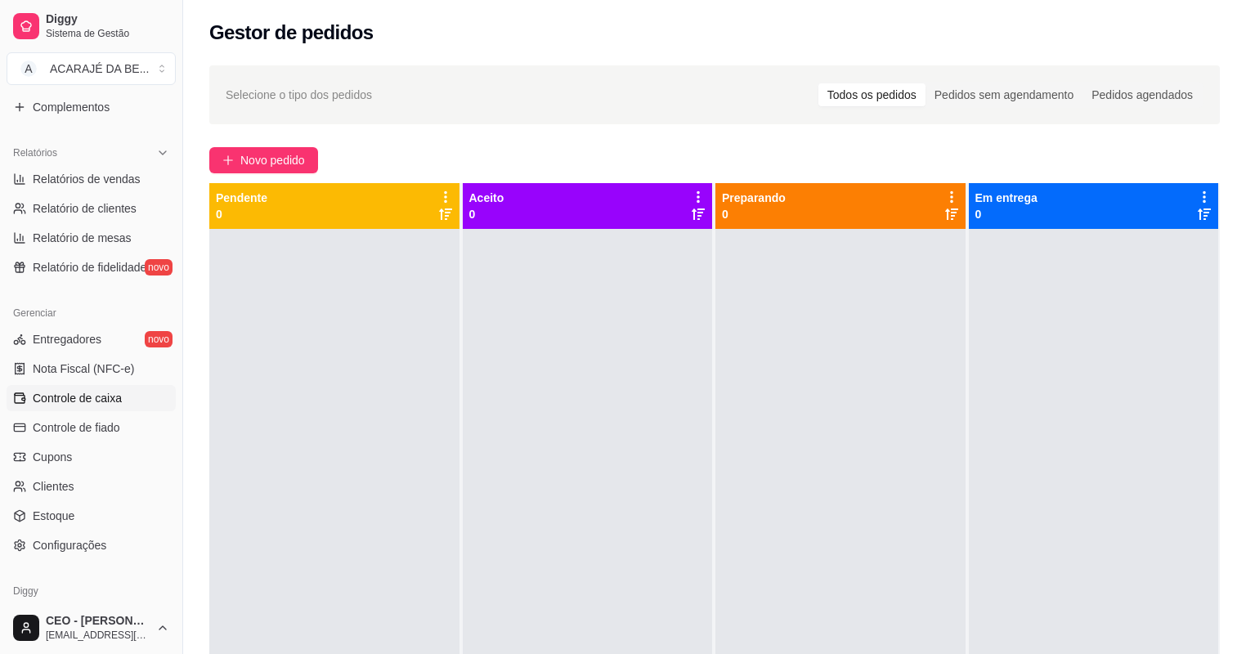
click at [101, 402] on span "Controle de caixa" at bounding box center [77, 398] width 89 height 16
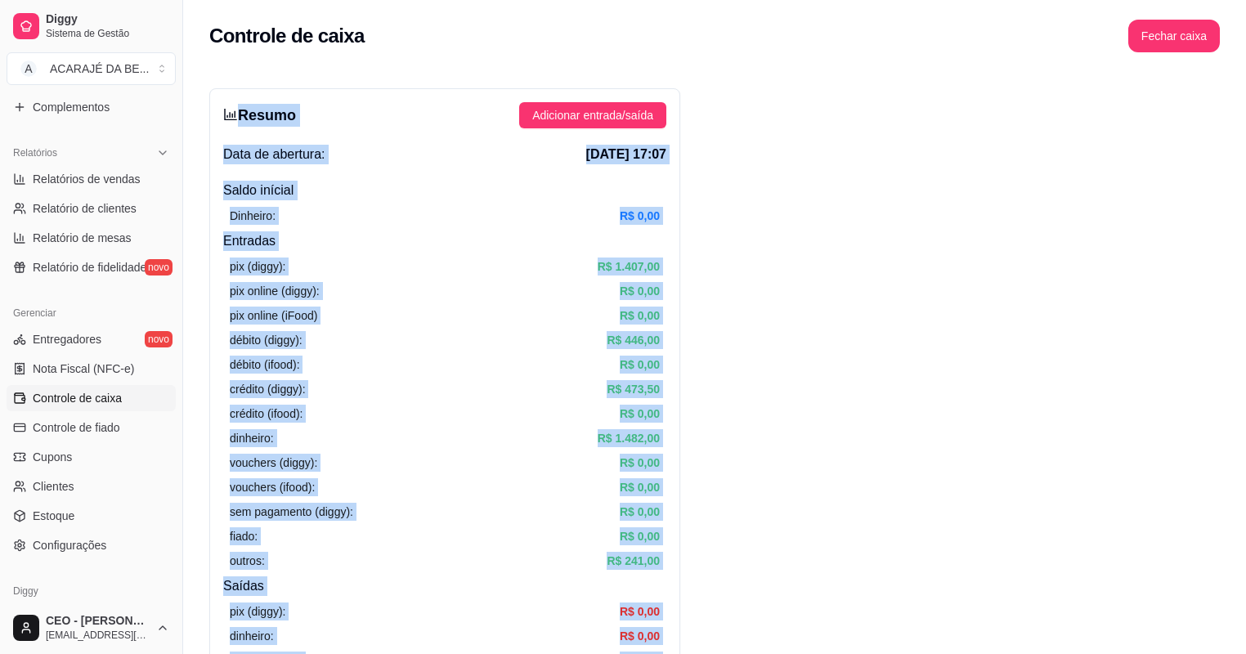
drag, startPoint x: 1031, startPoint y: 350, endPoint x: 228, endPoint y: 114, distance: 836.4
drag, startPoint x: 228, startPoint y: 114, endPoint x: 269, endPoint y: 153, distance: 56.1
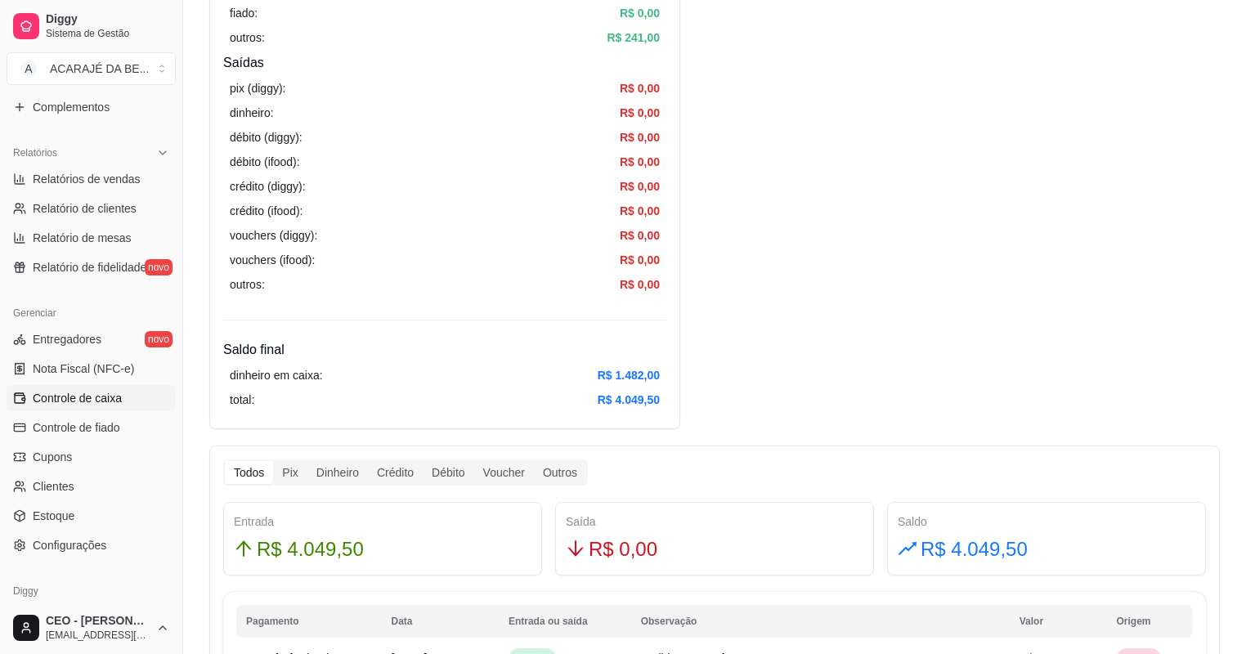
scroll to position [785, 0]
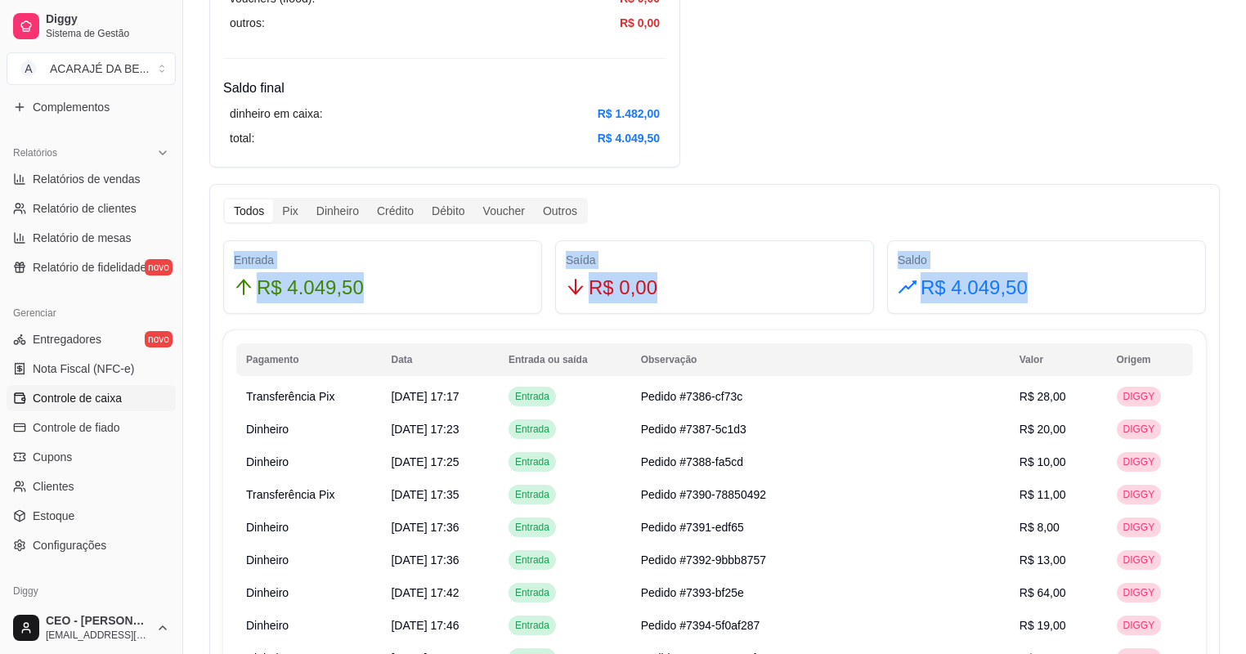
drag, startPoint x: 1035, startPoint y: 289, endPoint x: 222, endPoint y: 249, distance: 813.3
click at [222, 249] on div "Entrada R$ 4.049,50 Saída R$ 0,00 Saldo R$ 4.049,50" at bounding box center [714, 277] width 995 height 74
drag, startPoint x: 222, startPoint y: 249, endPoint x: 276, endPoint y: 280, distance: 61.8
copy div "Entrada R$ 4.049,50 Saída R$ 0,00 Saldo R$ 4.049,50"
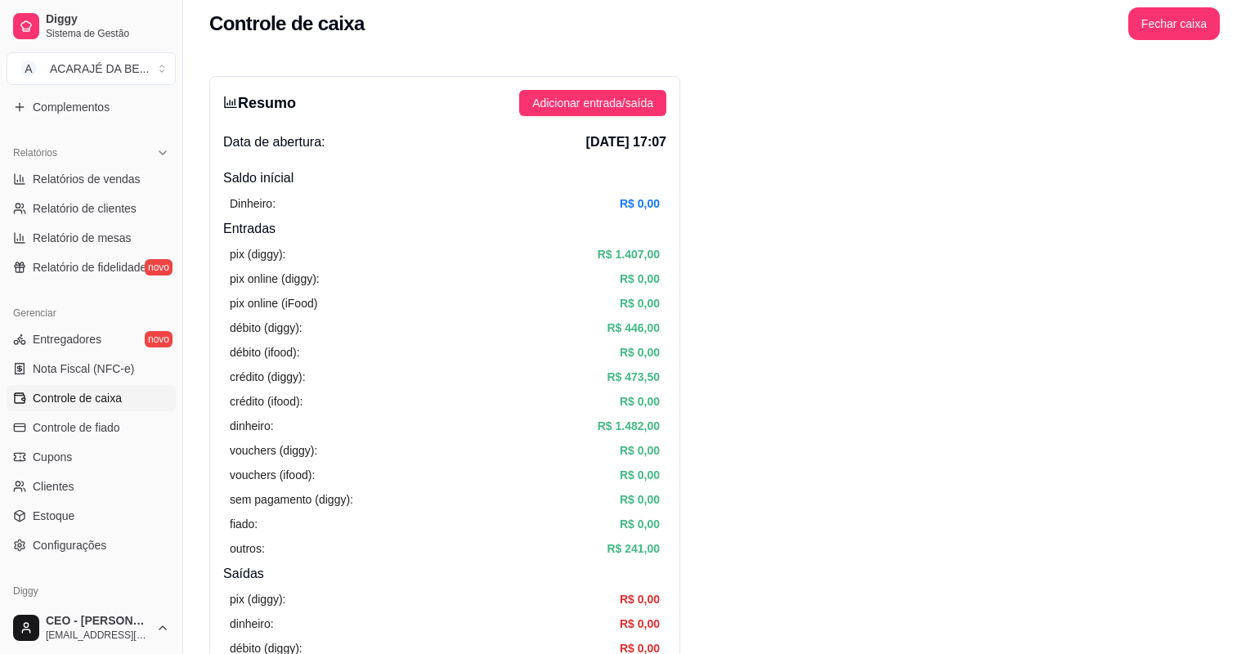
scroll to position [0, 0]
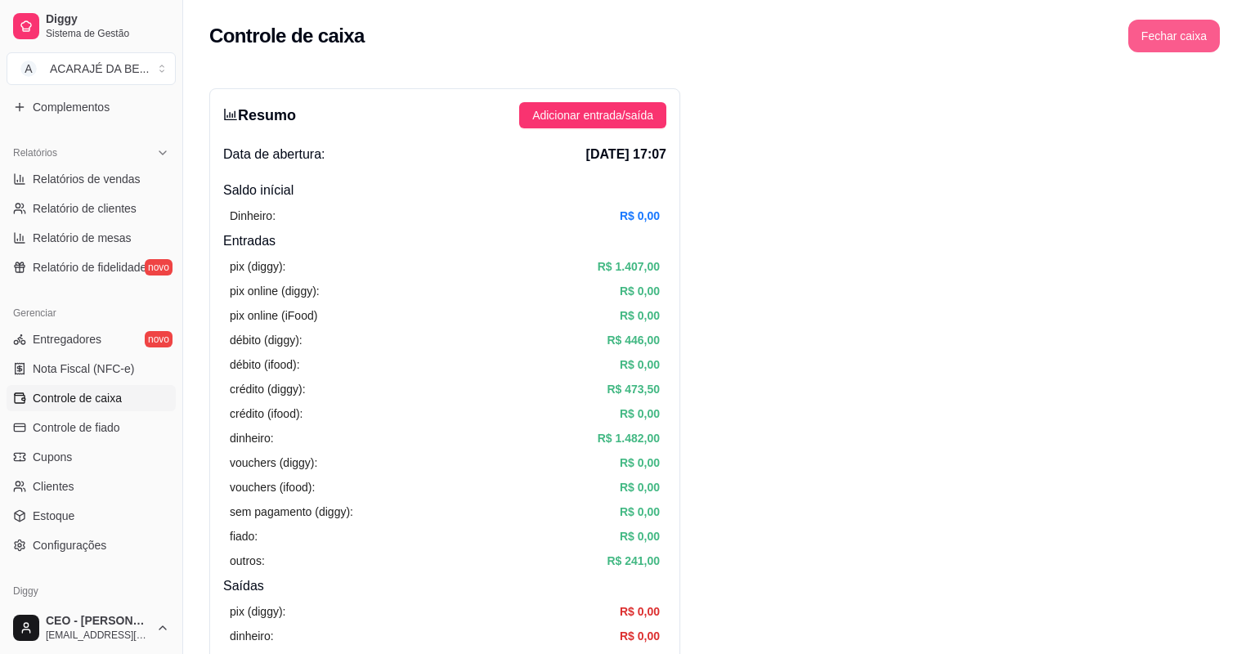
click at [1191, 30] on button "Fechar caixa" at bounding box center [1174, 36] width 92 height 33
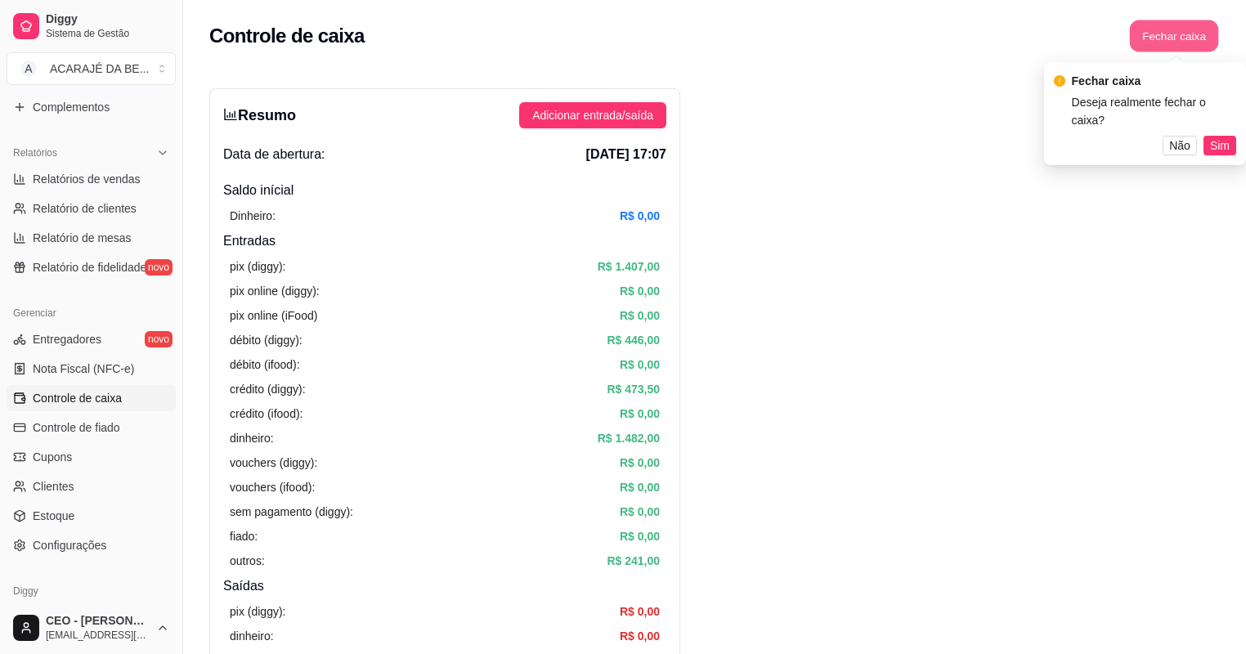
click at [1154, 32] on button "Fechar caixa" at bounding box center [1173, 36] width 89 height 32
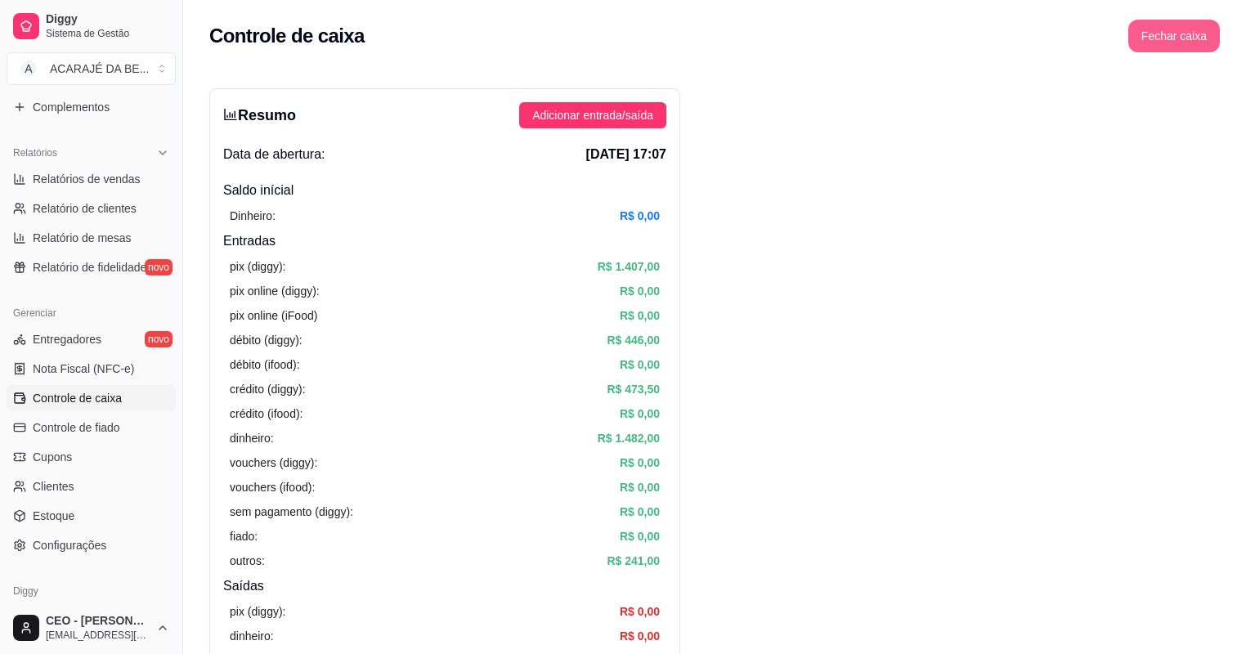
click at [1188, 43] on button "Fechar caixa" at bounding box center [1174, 36] width 92 height 33
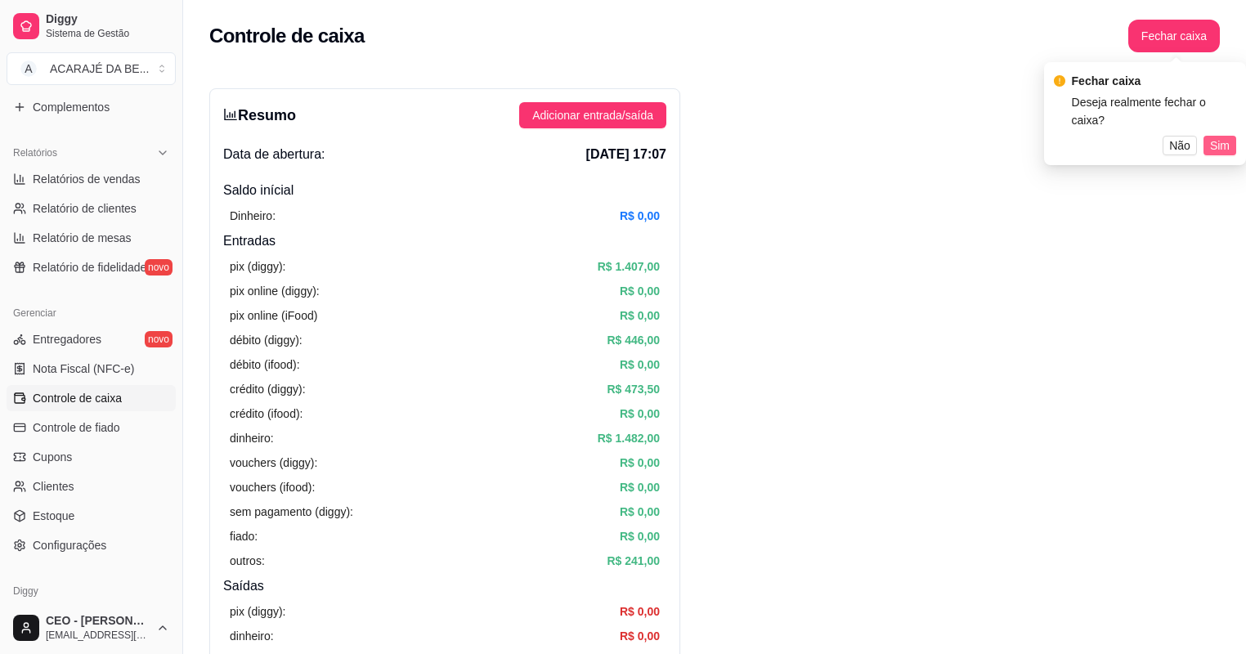
click at [1213, 136] on span "Sim" at bounding box center [1220, 145] width 20 height 18
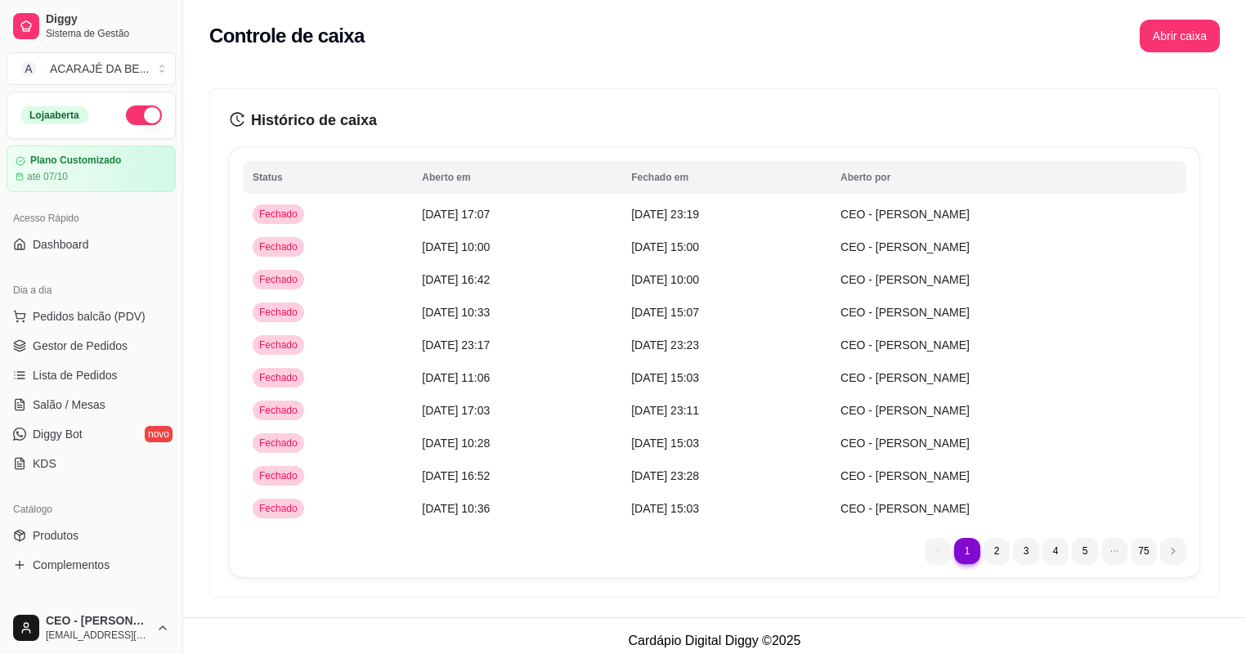
click at [127, 118] on button "button" at bounding box center [144, 115] width 36 height 20
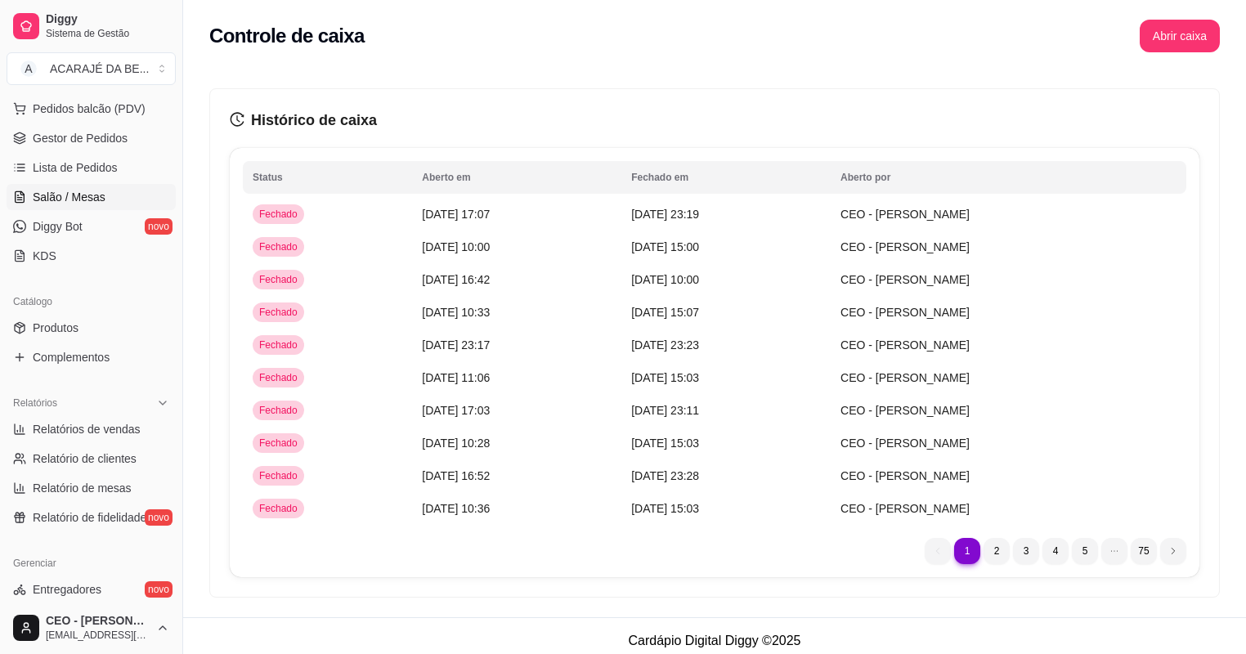
scroll to position [262, 0]
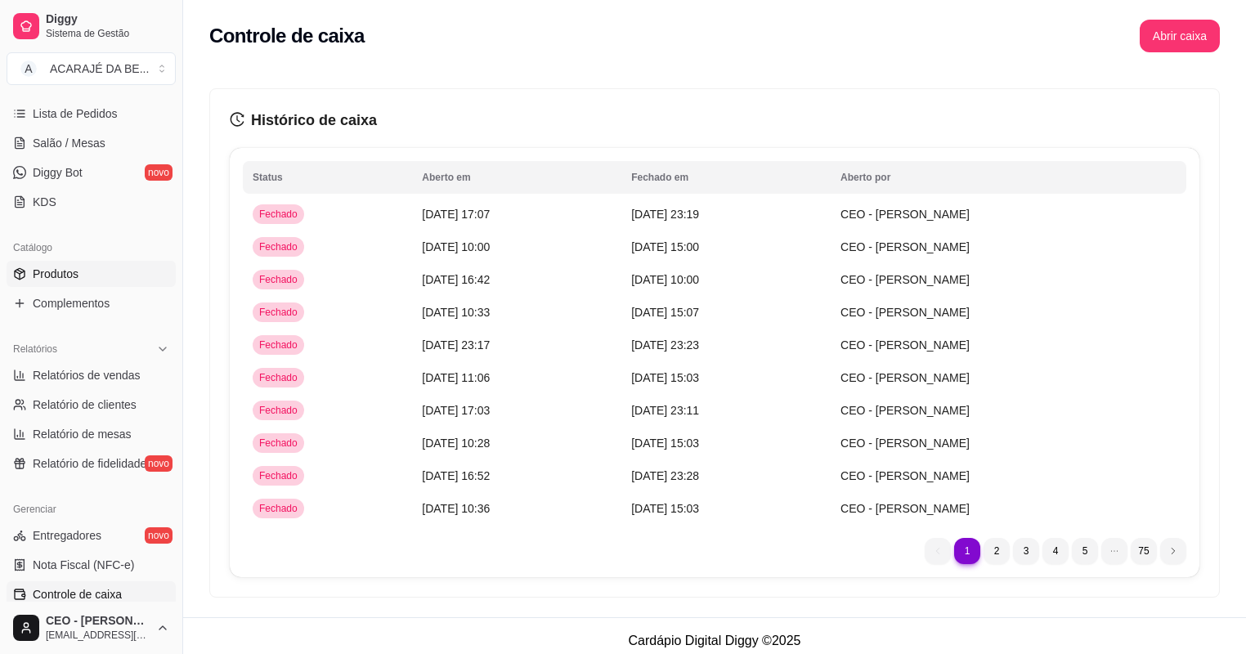
click at [56, 273] on span "Produtos" at bounding box center [56, 274] width 46 height 16
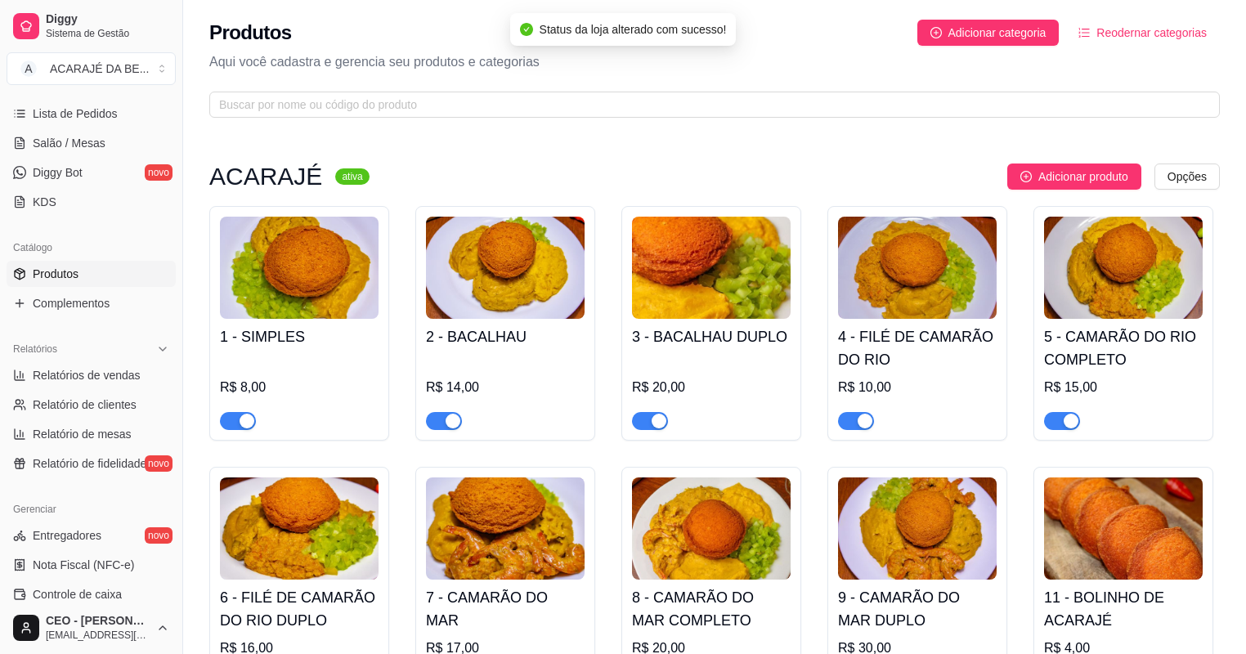
scroll to position [9, 0]
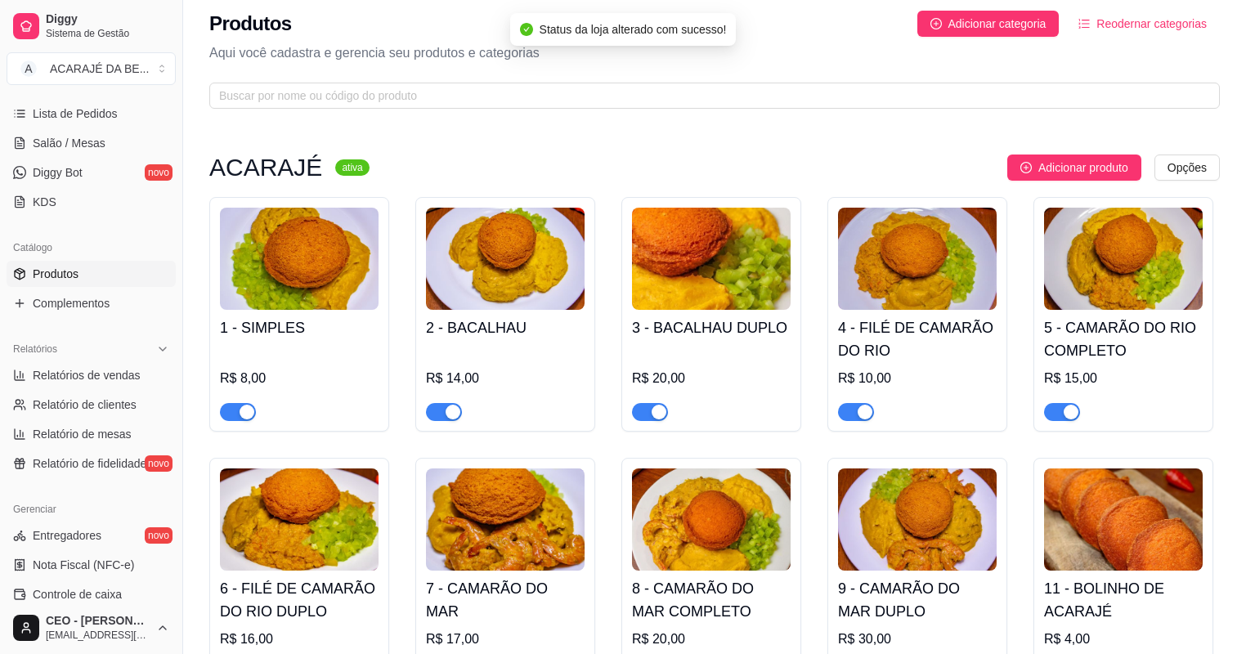
click at [238, 403] on span "button" at bounding box center [238, 412] width 36 height 18
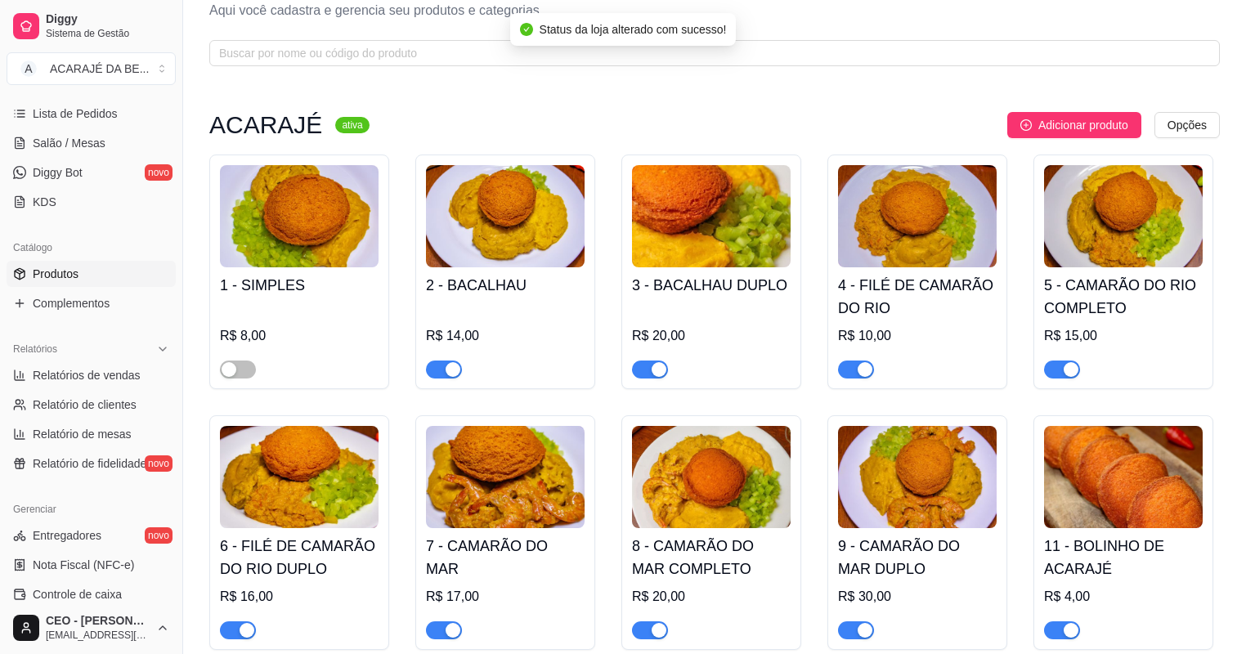
scroll to position [140, 0]
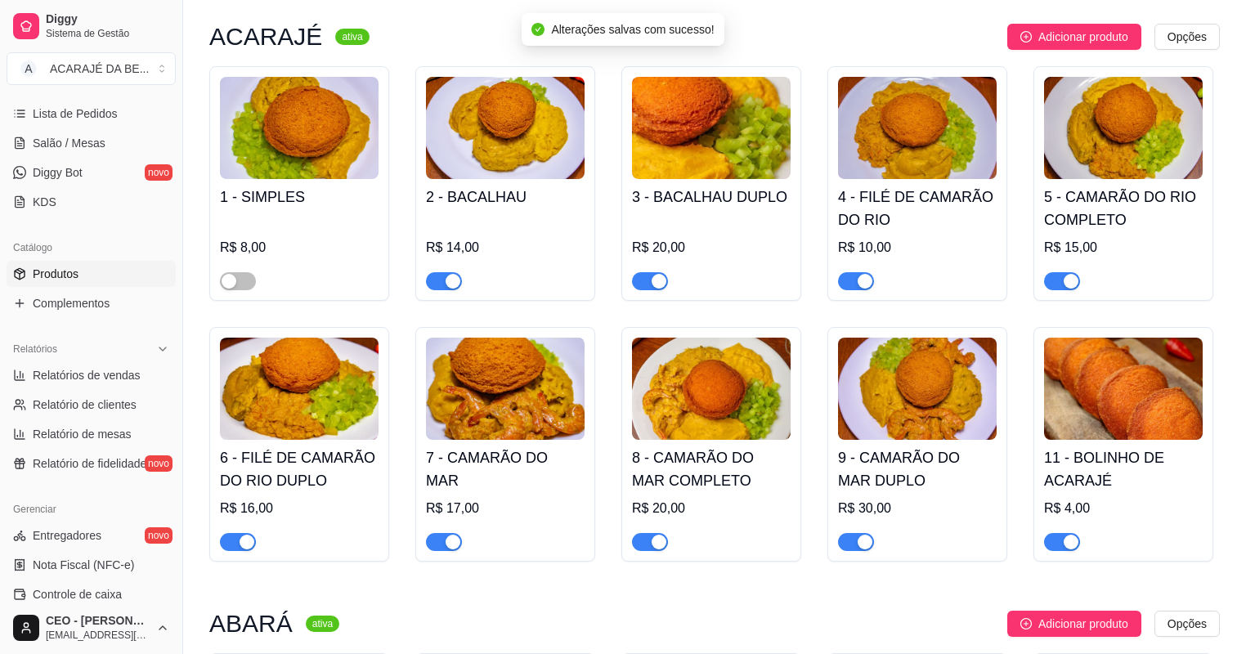
click at [235, 543] on span "button" at bounding box center [238, 542] width 36 height 18
click at [451, 276] on div "button" at bounding box center [452, 281] width 15 height 15
click at [447, 539] on div "button" at bounding box center [452, 542] width 15 height 15
click at [651, 280] on button "button" at bounding box center [650, 281] width 36 height 18
click at [650, 539] on span "button" at bounding box center [650, 542] width 36 height 18
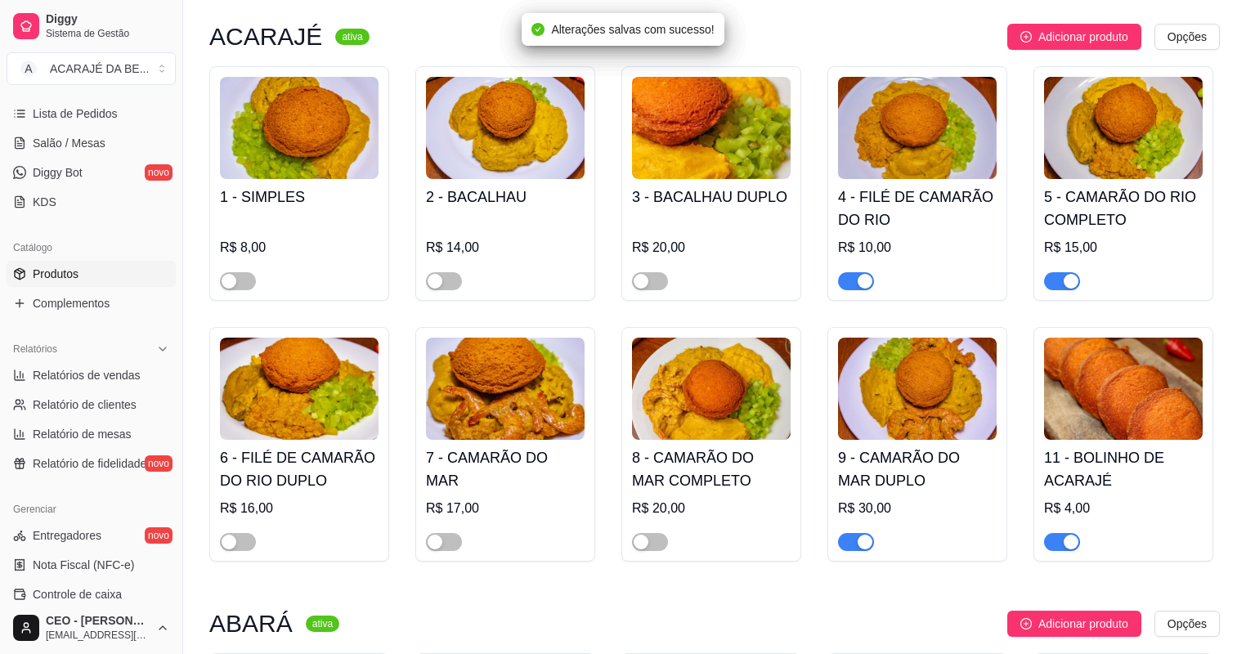
click at [859, 276] on div "button" at bounding box center [864, 281] width 15 height 15
click at [857, 539] on div "button" at bounding box center [864, 542] width 15 height 15
click at [1053, 545] on span "button" at bounding box center [1062, 542] width 36 height 18
click at [1054, 282] on span "button" at bounding box center [1062, 281] width 36 height 18
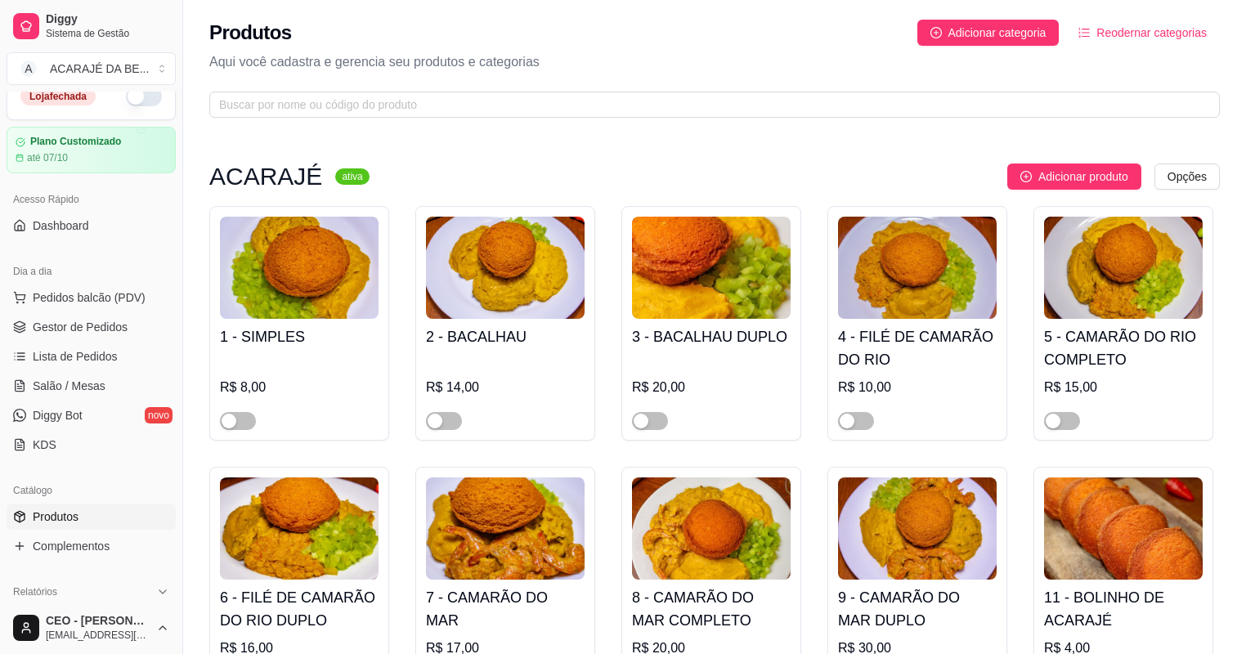
scroll to position [0, 0]
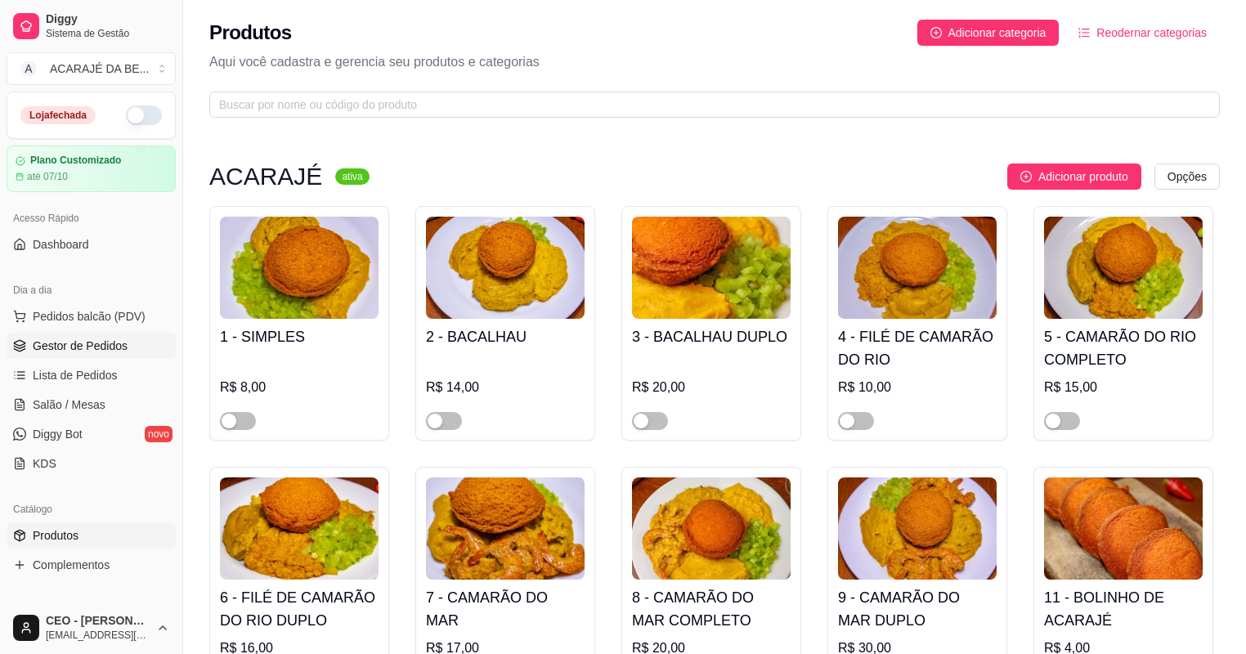
click at [54, 338] on span "Gestor de Pedidos" at bounding box center [80, 346] width 95 height 16
